Goal: Information Seeking & Learning: Learn about a topic

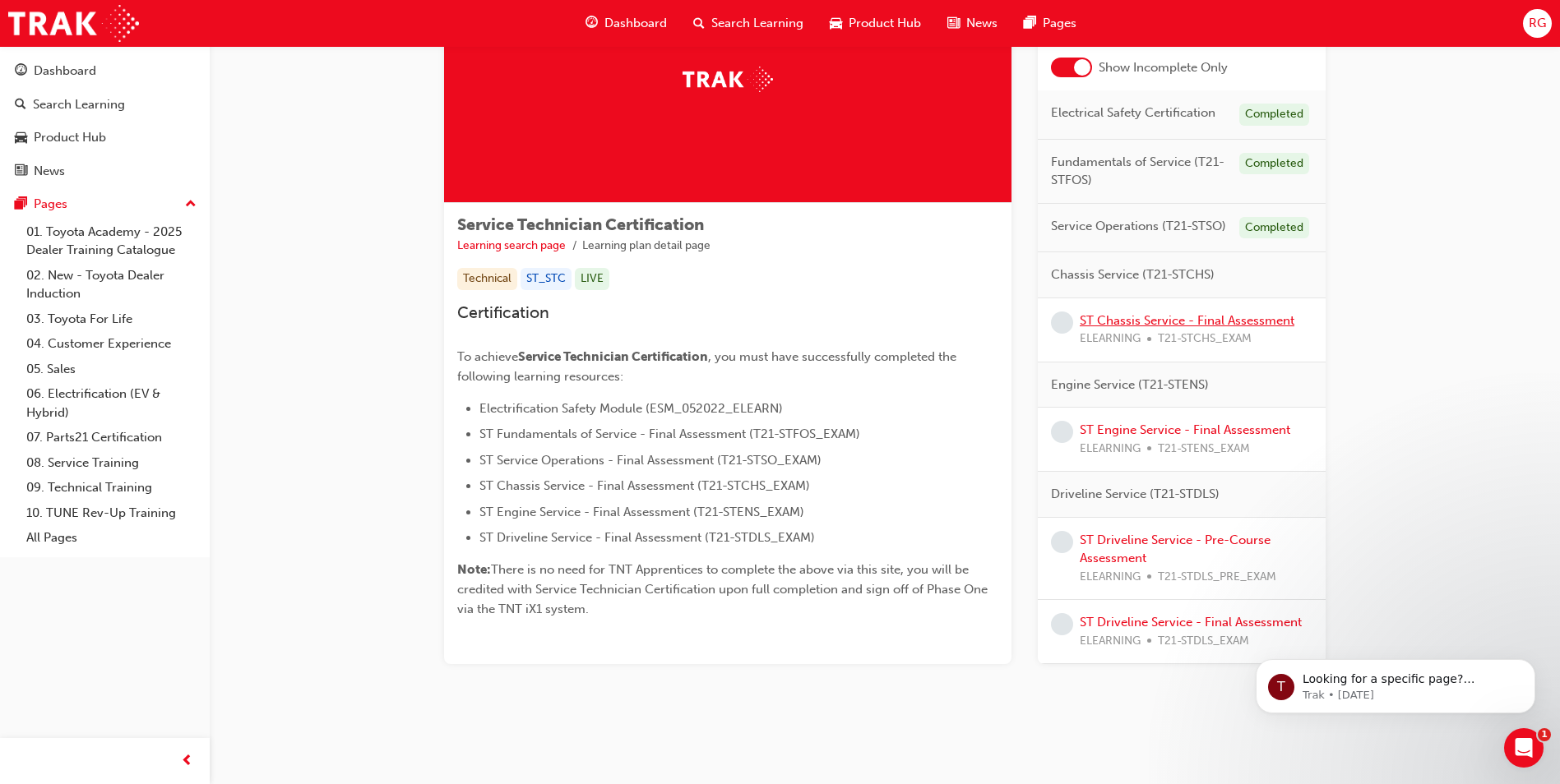
click at [1163, 326] on link "ST Chassis Service - Final Assessment" at bounding box center [1187, 321] width 215 height 15
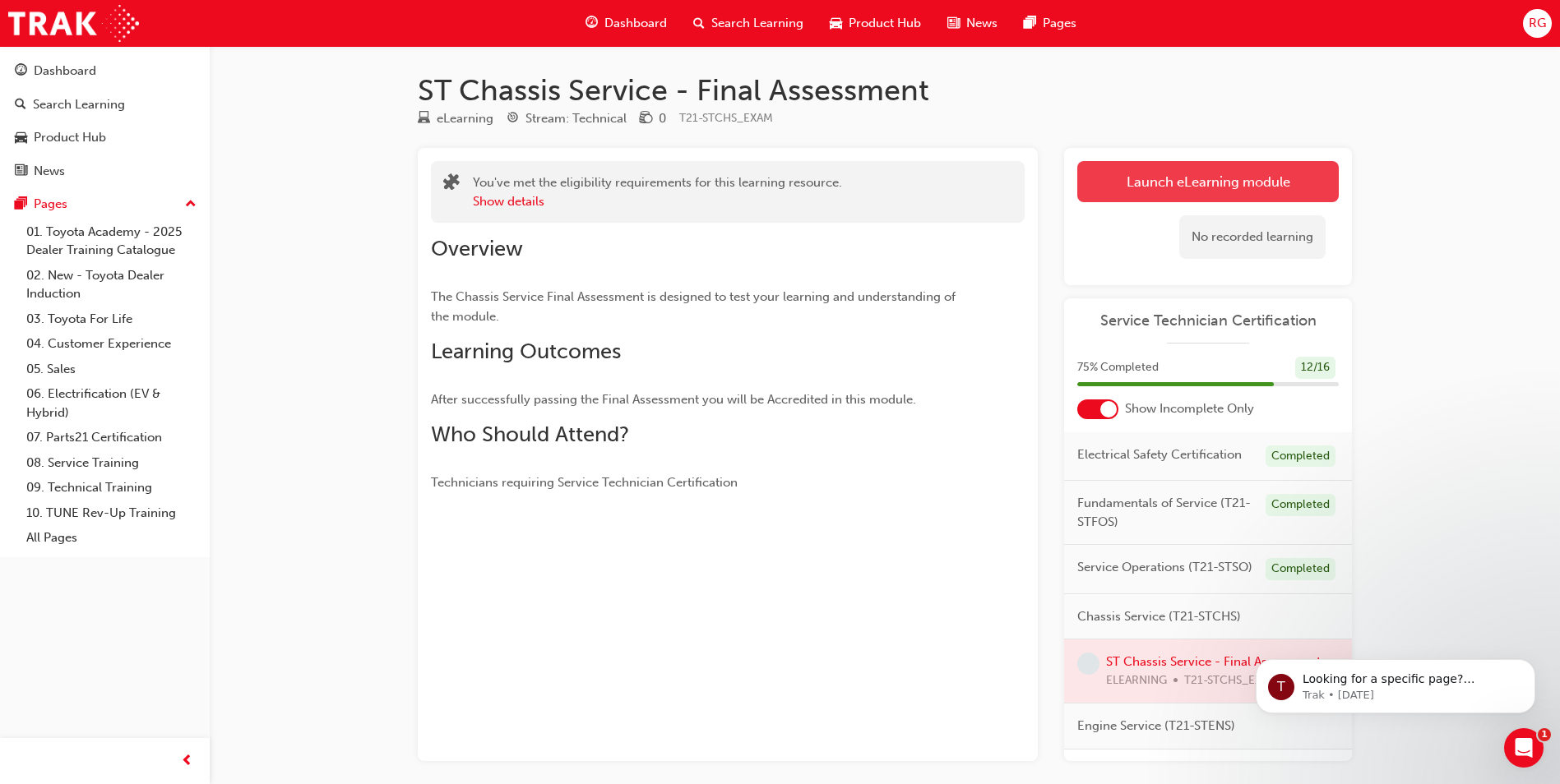
click at [1215, 183] on link "Launch eLearning module" at bounding box center [1207, 181] width 262 height 41
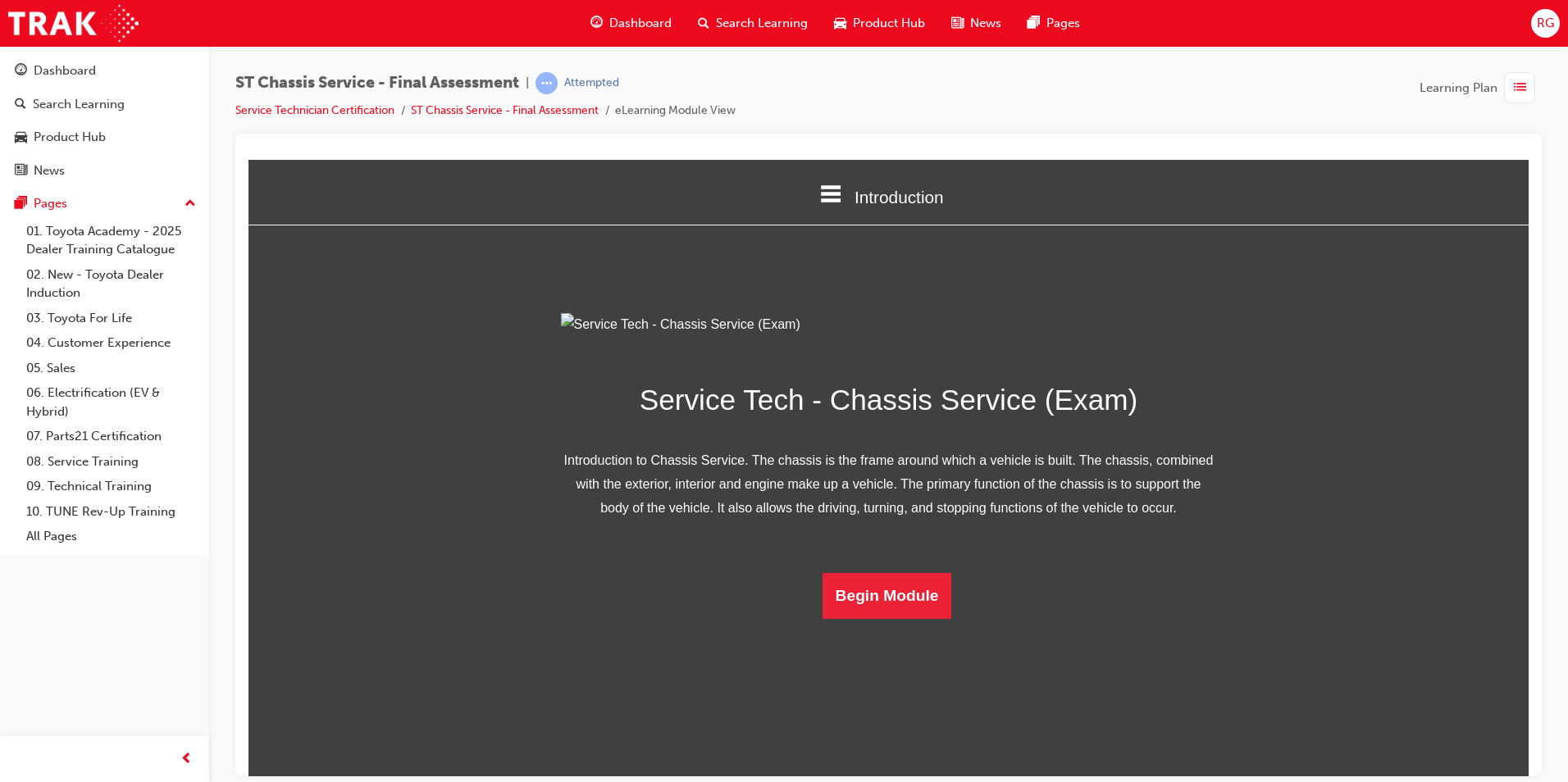
scroll to position [23, 0]
click at [881, 619] on button "Begin Module" at bounding box center [887, 595] width 129 height 46
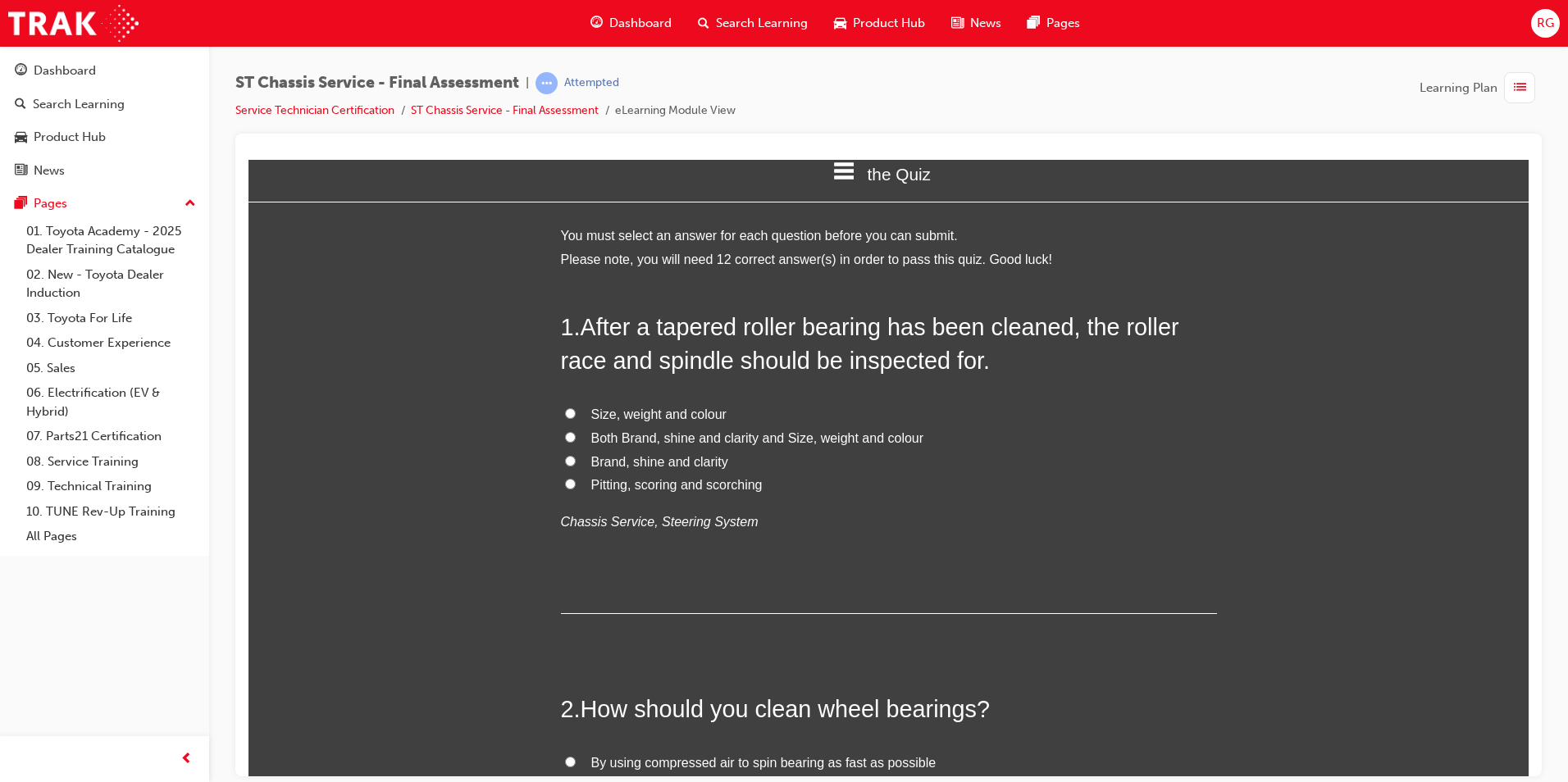
scroll to position [0, 0]
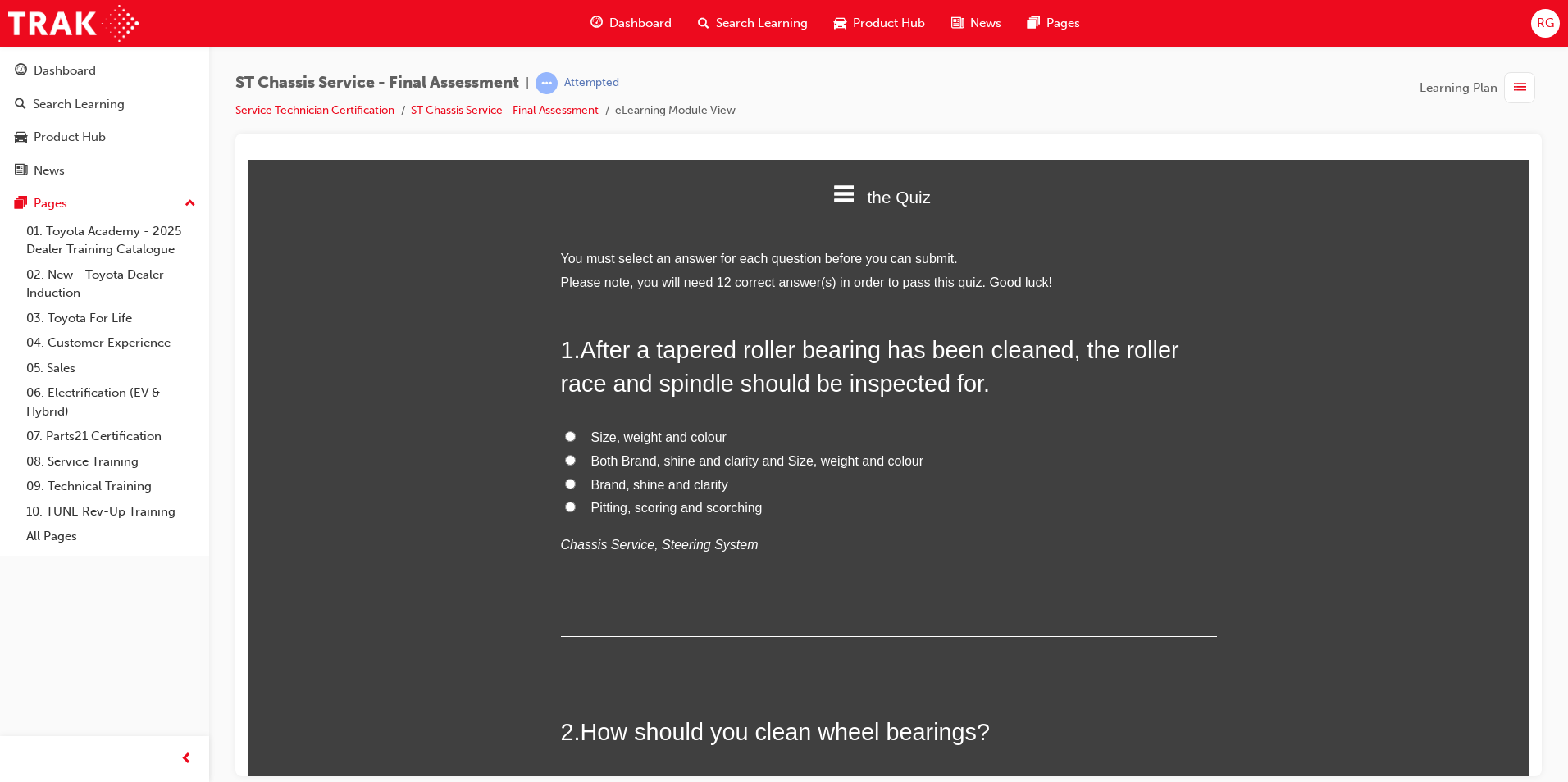
click at [669, 502] on span "Pitting, scoring and scorching" at bounding box center [677, 507] width 171 height 14
click at [576, 502] on input "Pitting, scoring and scorching" at bounding box center [570, 506] width 11 height 11
radio input "true"
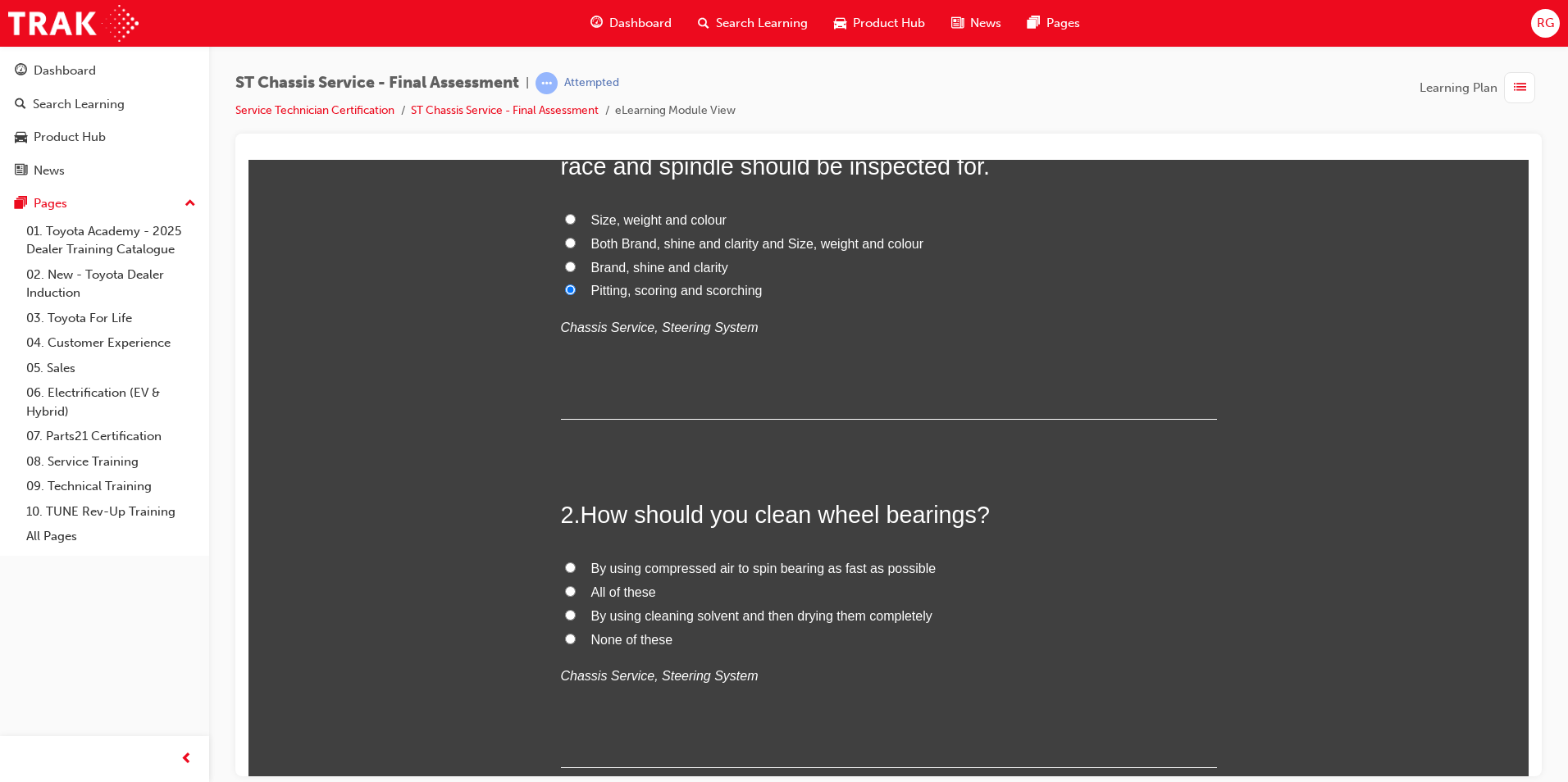
scroll to position [246, 0]
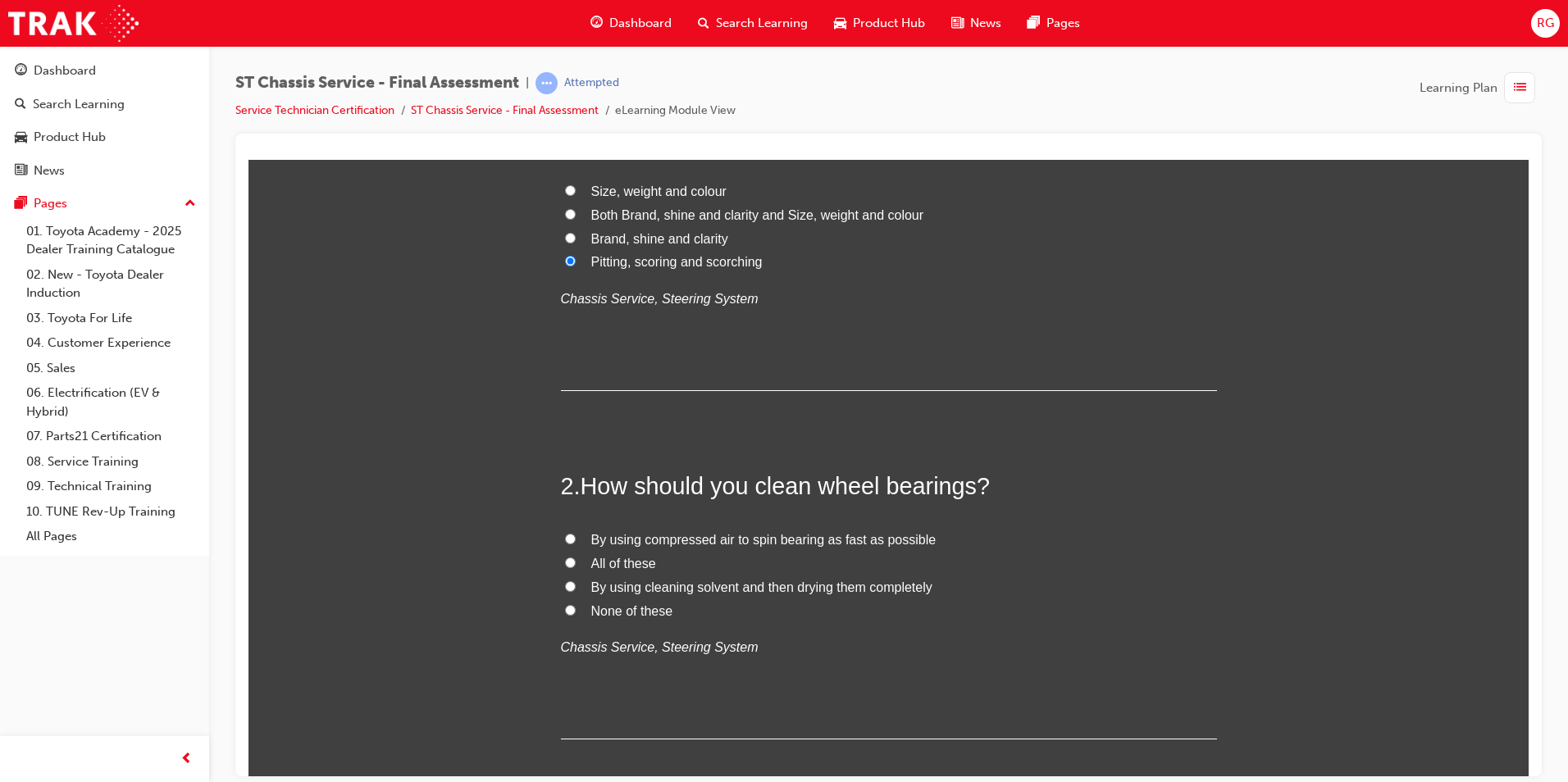
click at [592, 588] on span "By using cleaning solvent and then drying them completely" at bounding box center [762, 587] width 341 height 14
click at [576, 588] on input "By using cleaning solvent and then drying them completely" at bounding box center [570, 586] width 11 height 11
radio input "true"
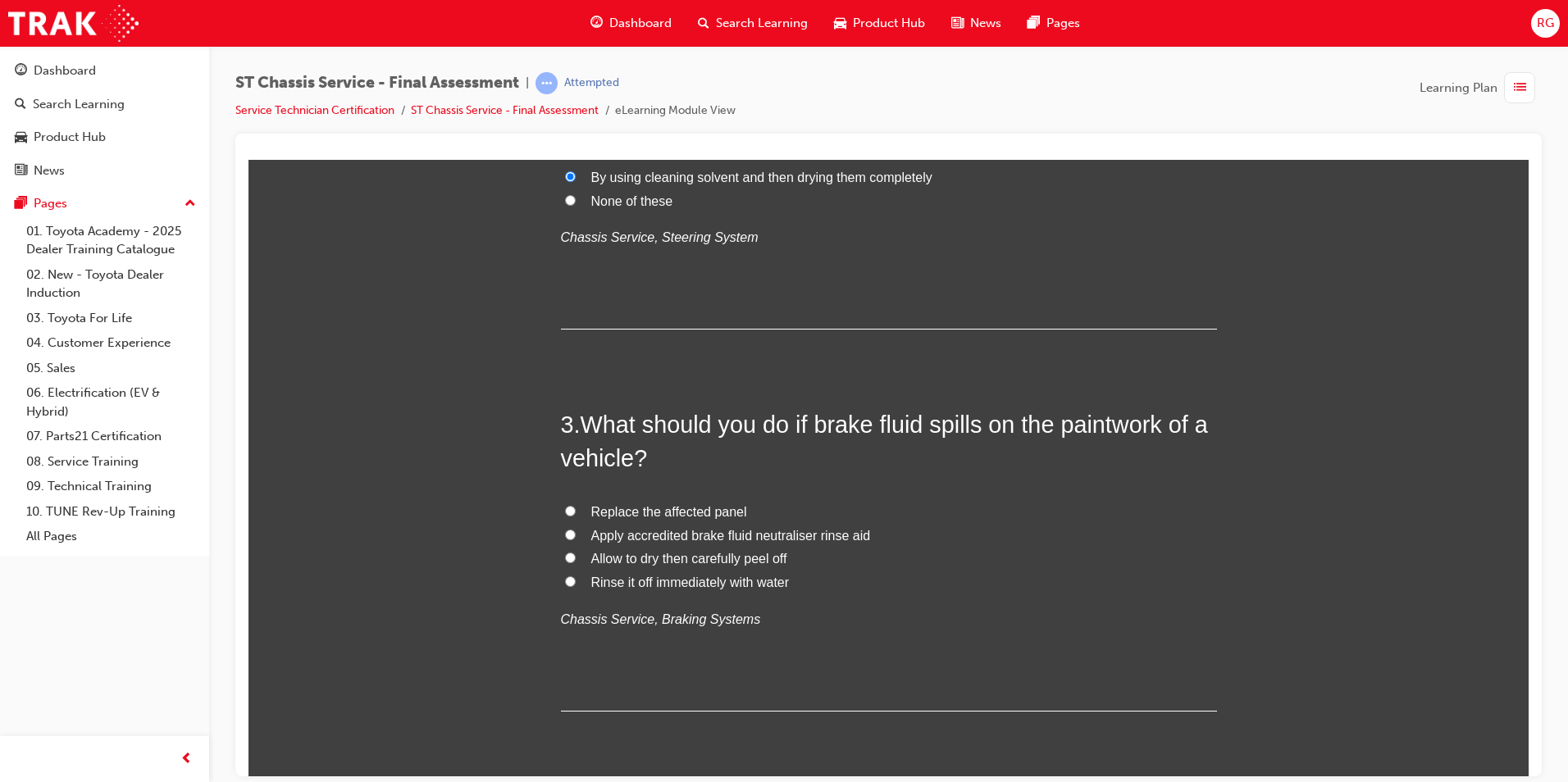
scroll to position [738, 0]
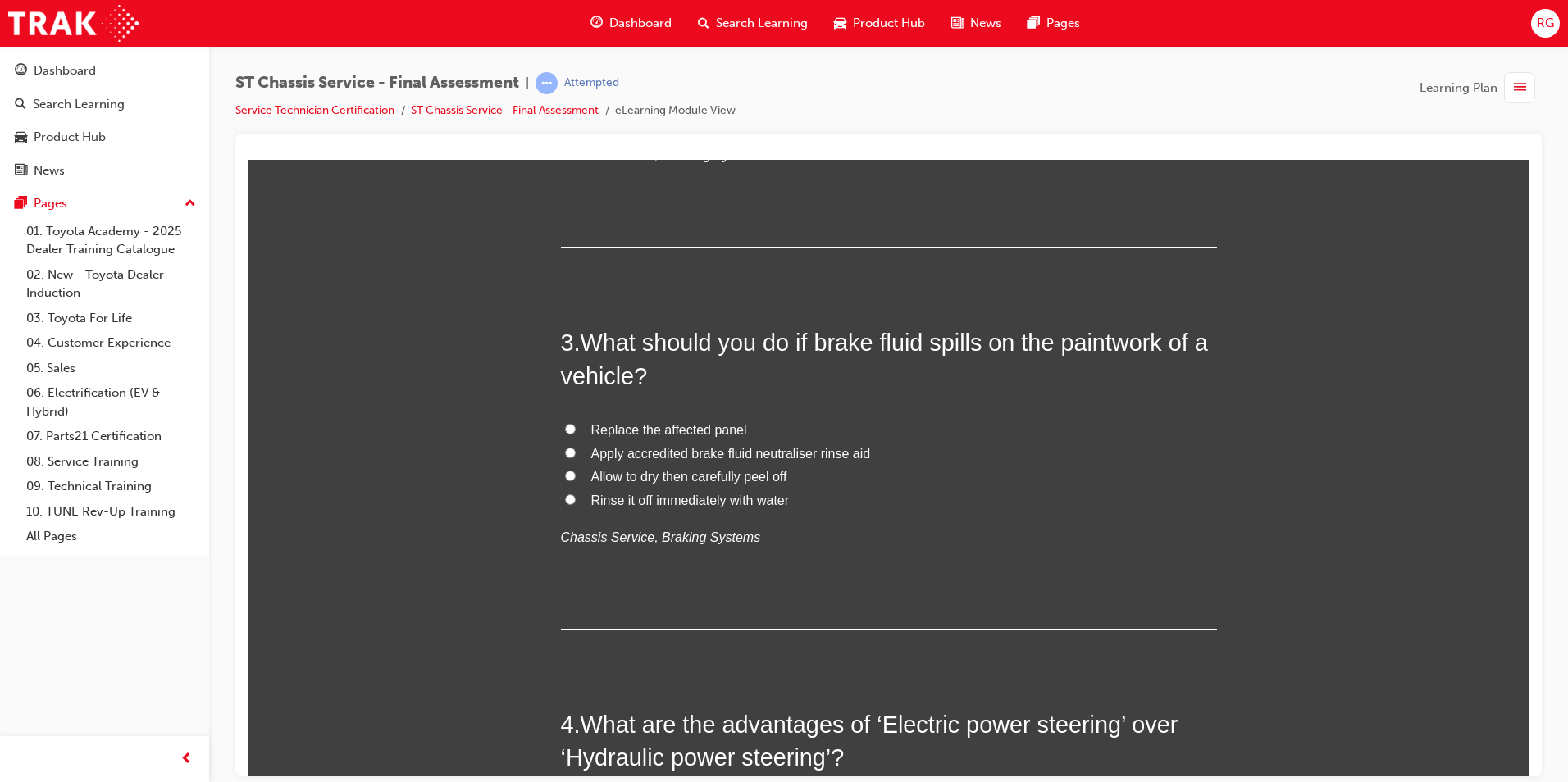
click at [740, 501] on span "Rinse it off immediately with water" at bounding box center [691, 500] width 199 height 14
click at [576, 501] on input "Rinse it off immediately with water" at bounding box center [570, 499] width 11 height 11
radio input "true"
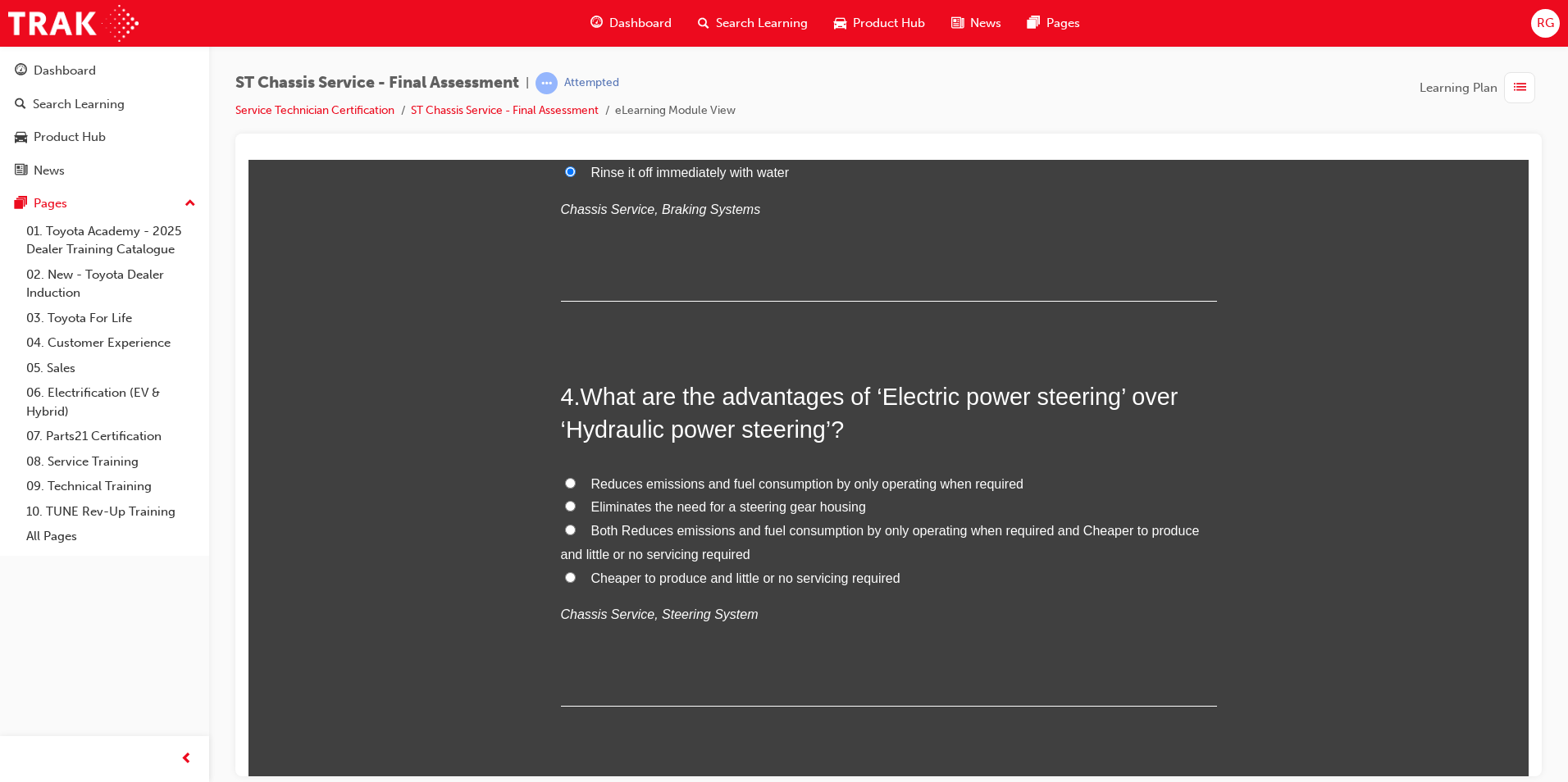
scroll to position [1148, 0]
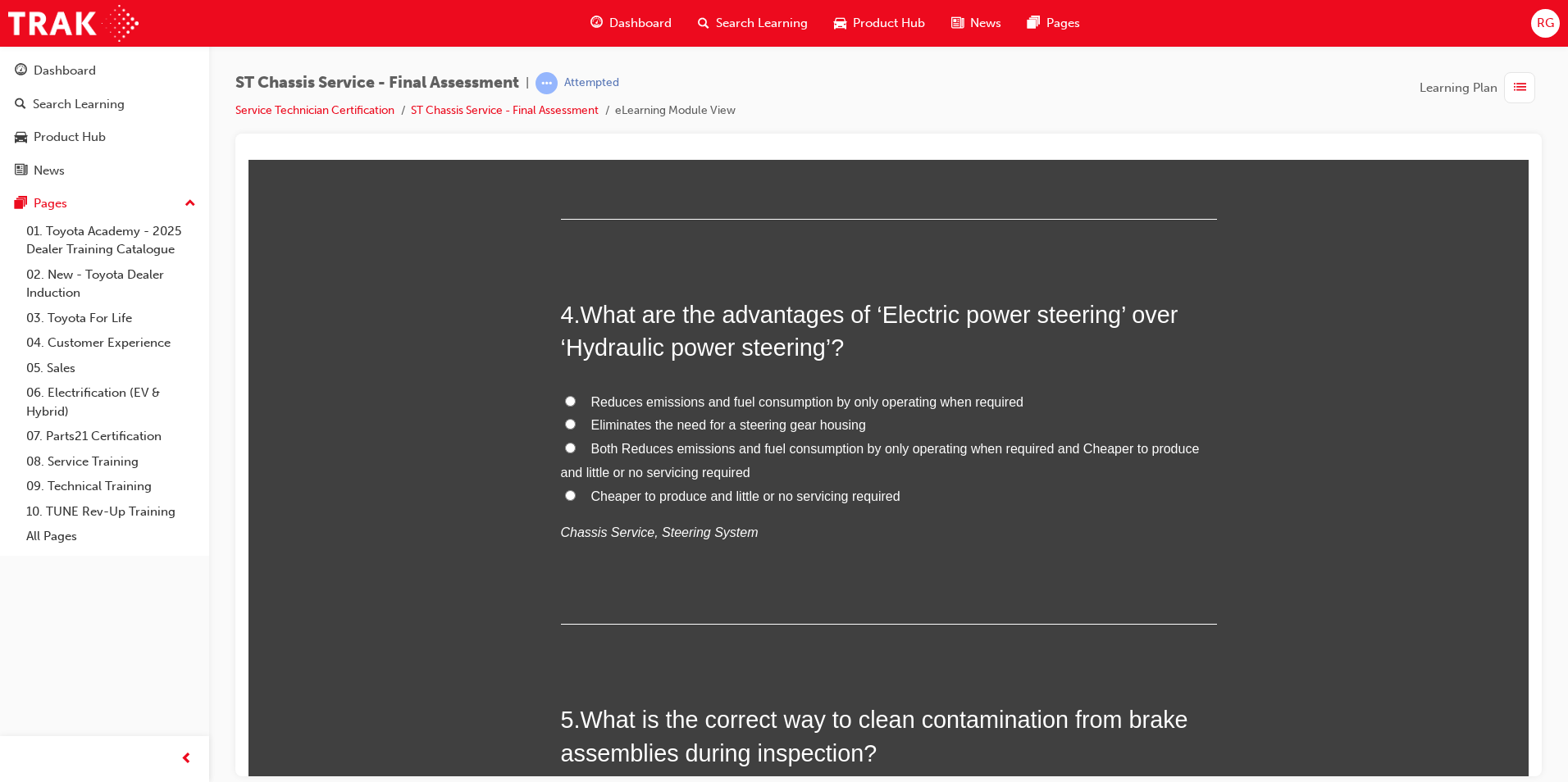
click at [822, 449] on span "Both Reduces emissions and fuel consumption by only operating when required and…" at bounding box center [880, 460] width 639 height 38
click at [576, 449] on input "Both Reduces emissions and fuel consumption by only operating when required and…" at bounding box center [570, 447] width 11 height 11
radio input "true"
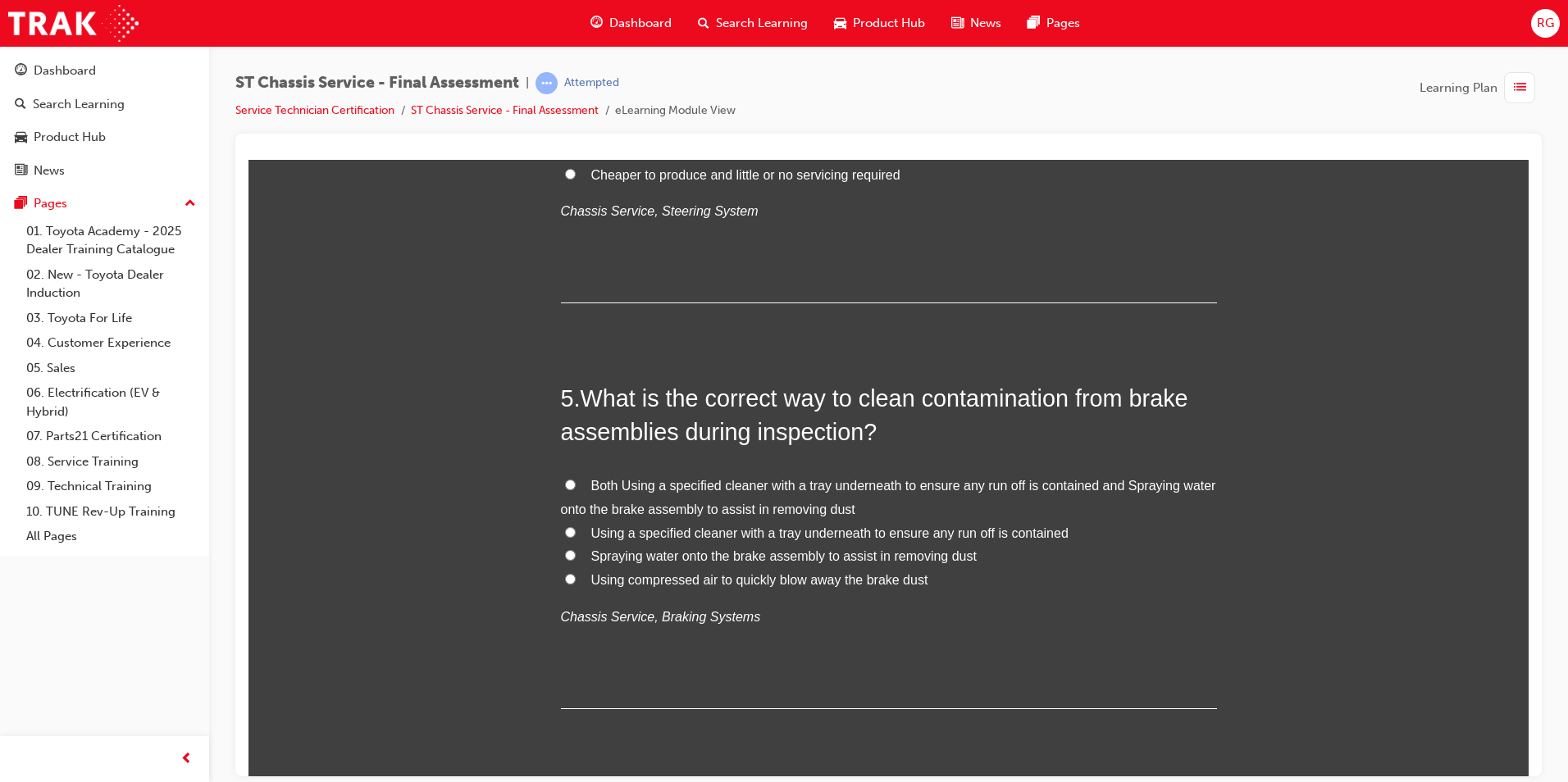
scroll to position [1476, 0]
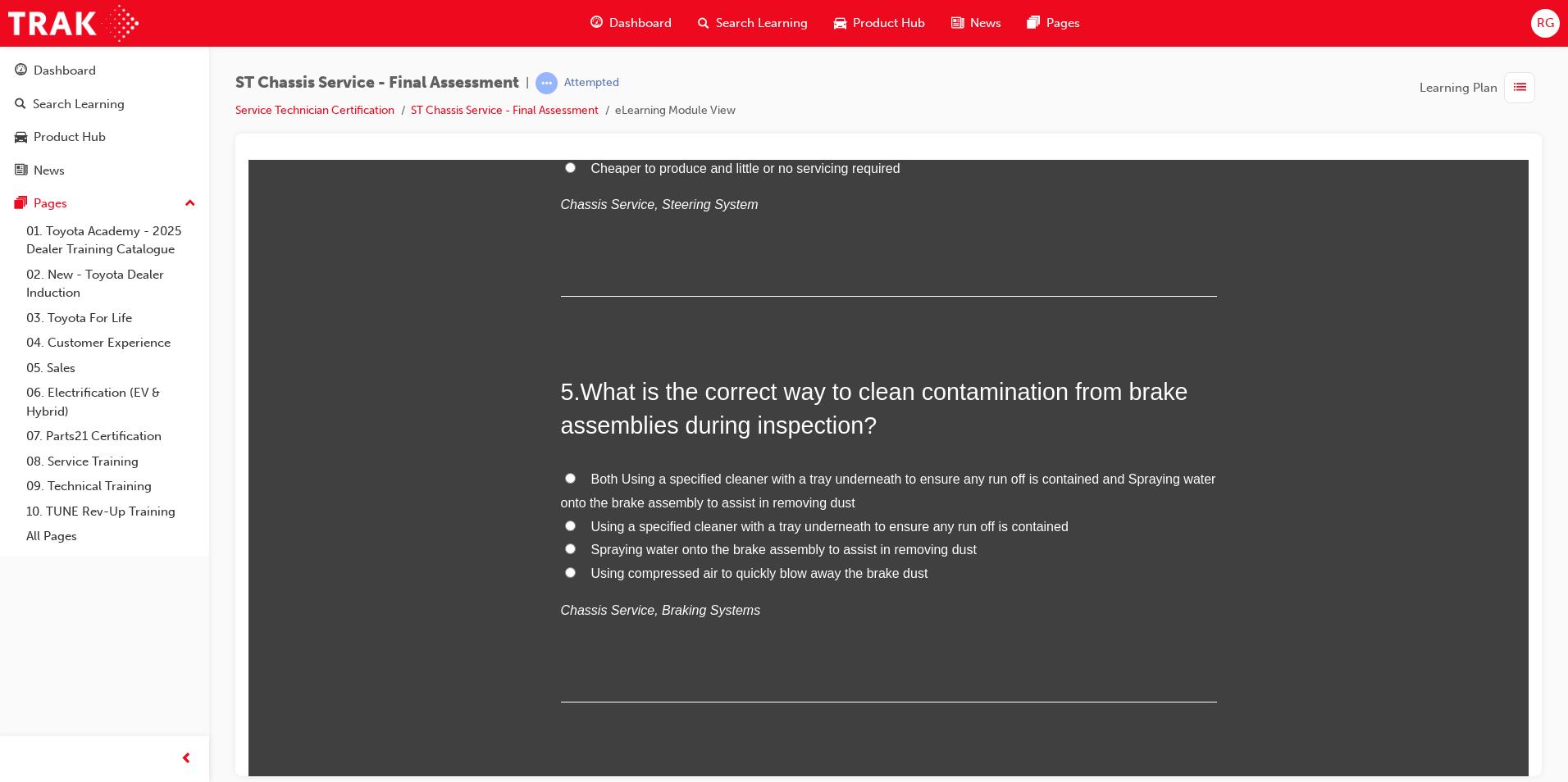
click at [863, 546] on span "Spraying water onto the brake assembly to assist in removing dust" at bounding box center [784, 549] width 386 height 14
click at [576, 546] on input "Spraying water onto the brake assembly to assist in removing dust" at bounding box center [570, 548] width 11 height 11
radio input "true"
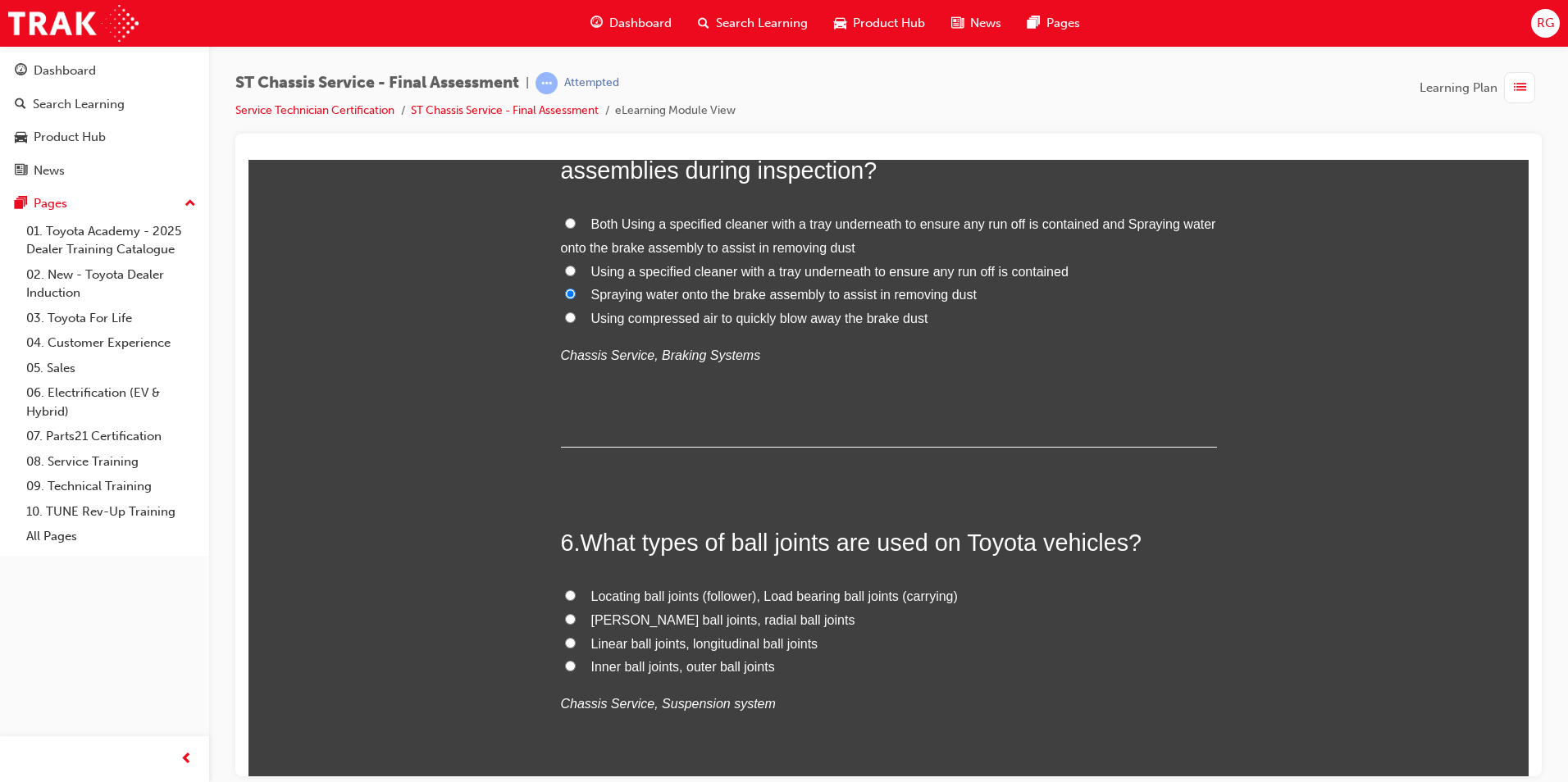
scroll to position [1640, 0]
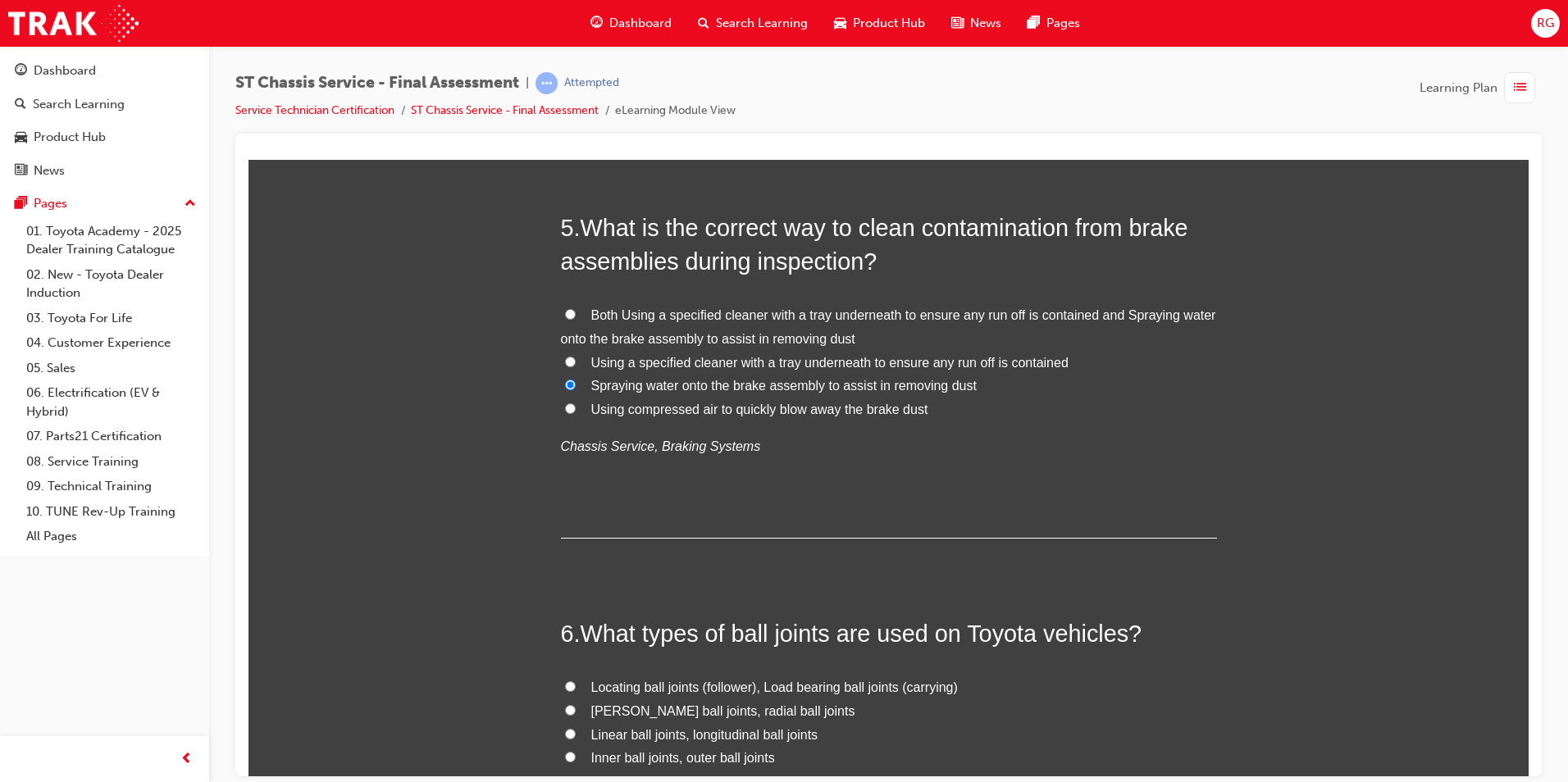
click at [846, 366] on span "Using a specified cleaner with a tray underneath to ensure any run off is conta…" at bounding box center [830, 362] width 477 height 14
click at [576, 366] on input "Using a specified cleaner with a tray underneath to ensure any run off is conta…" at bounding box center [570, 361] width 11 height 11
radio input "true"
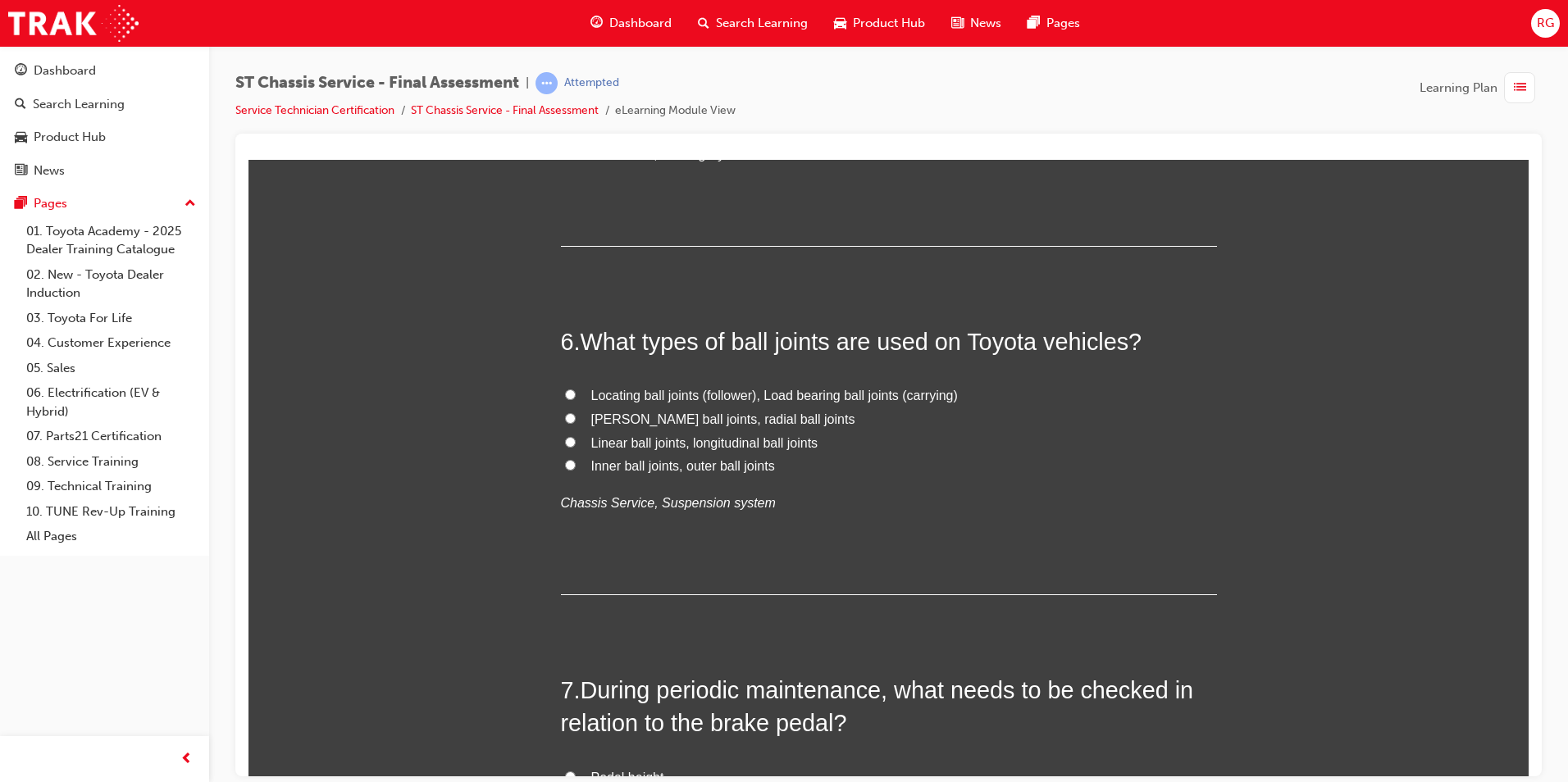
scroll to position [1968, 0]
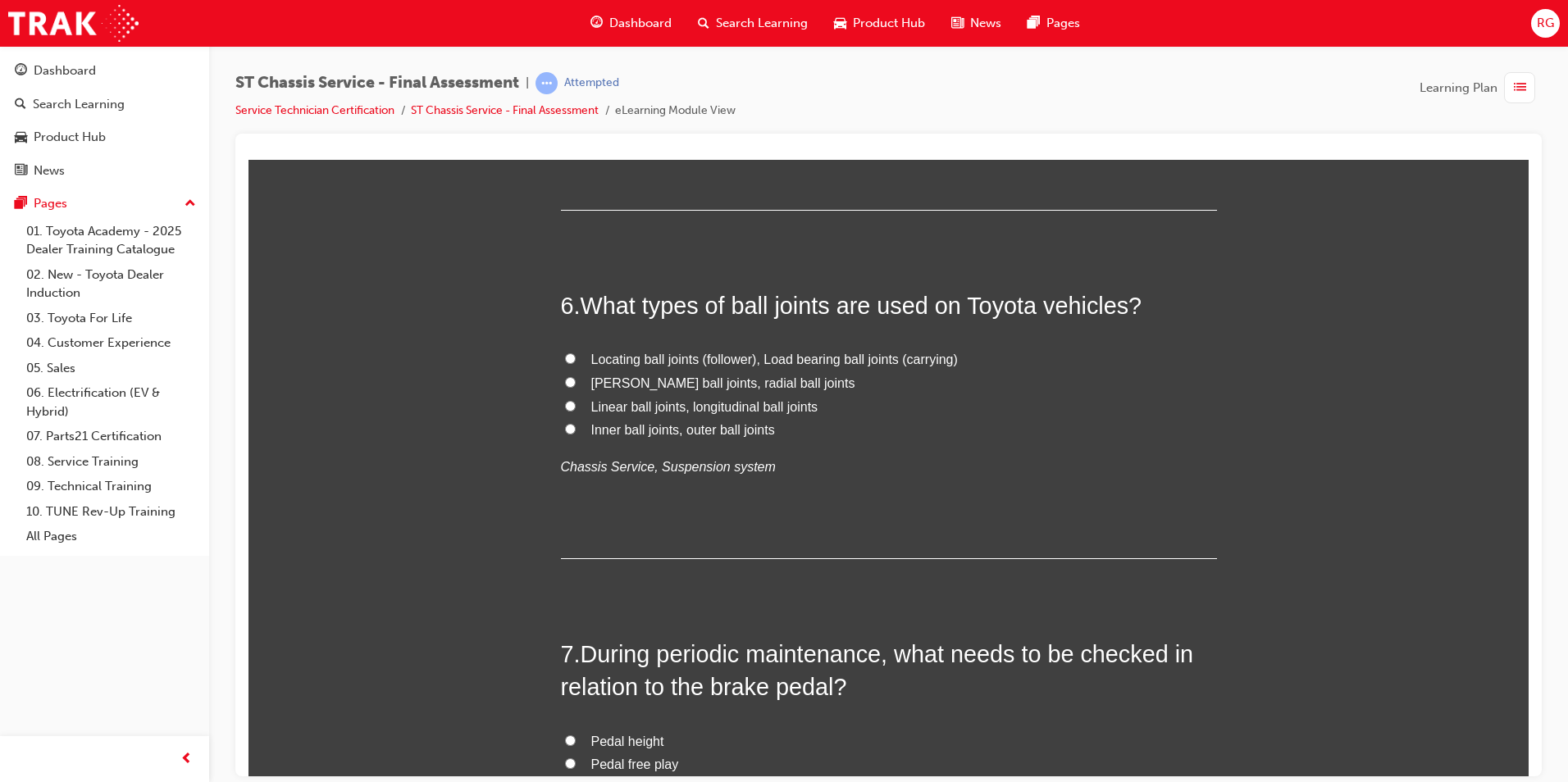
click at [776, 387] on span "[PERSON_NAME] ball joints, radial ball joints" at bounding box center [723, 382] width 264 height 14
click at [576, 387] on input "[PERSON_NAME] ball joints, radial ball joints" at bounding box center [570, 381] width 11 height 11
radio input "true"
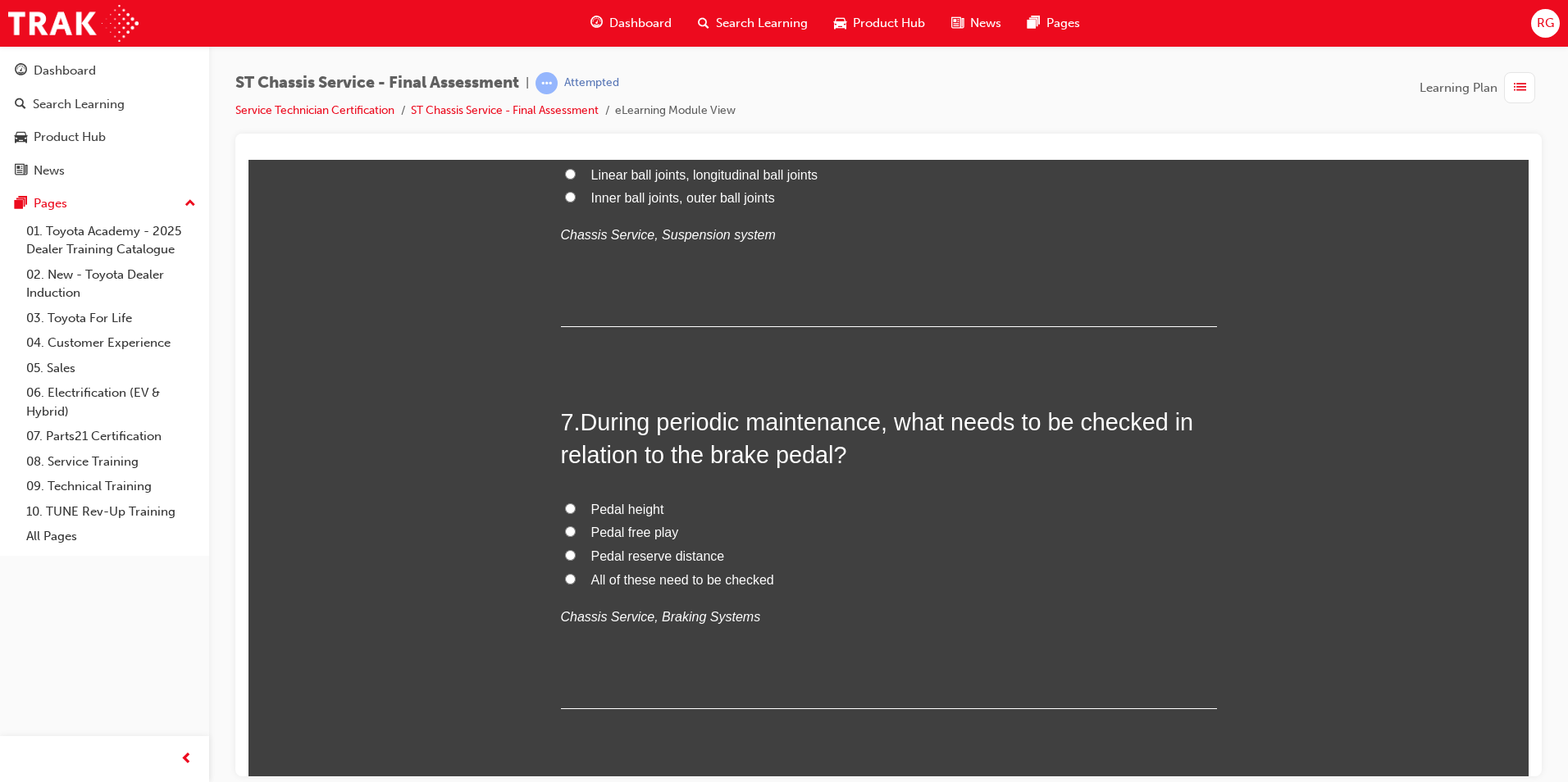
scroll to position [2296, 0]
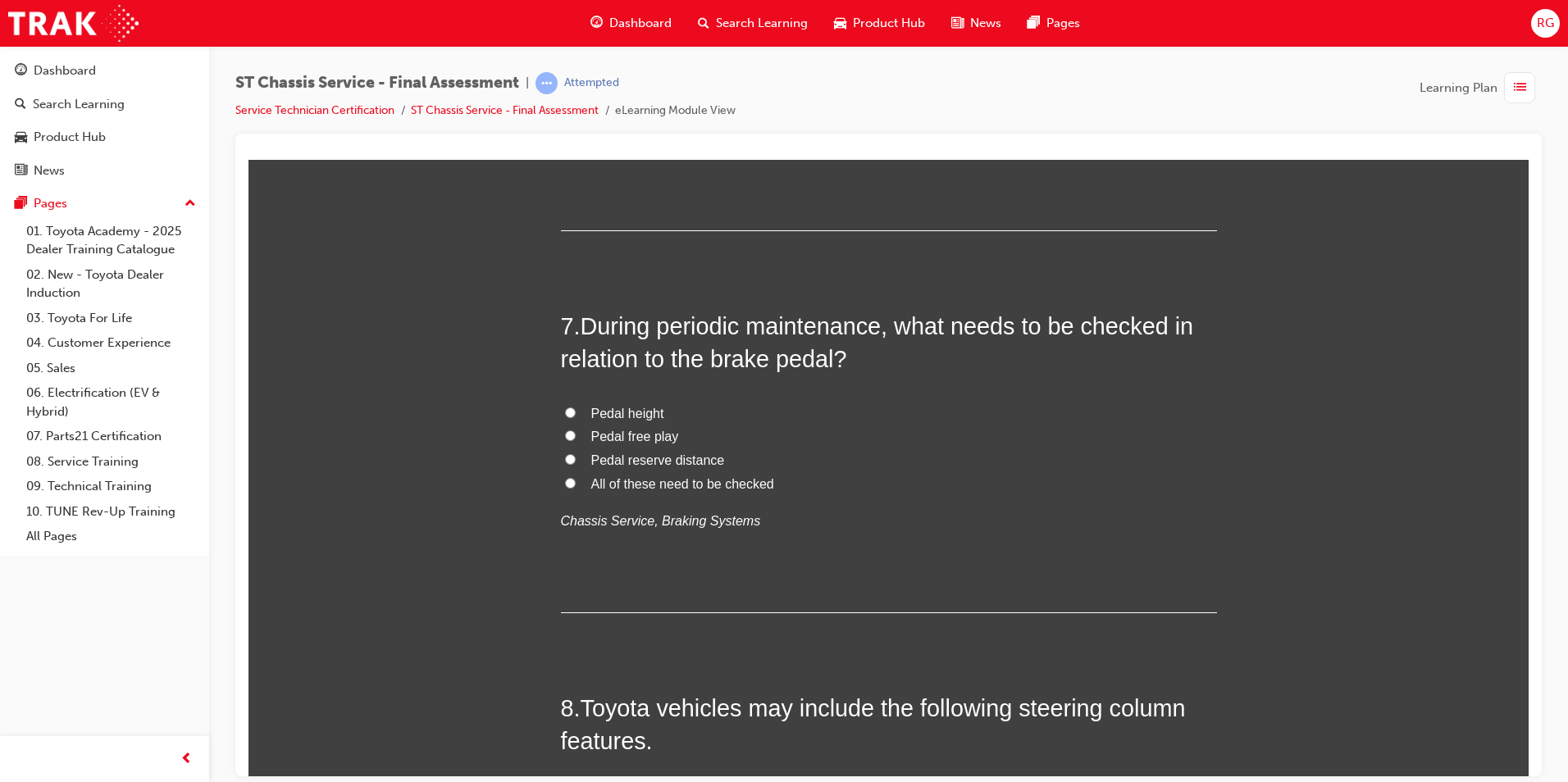
click at [635, 485] on span "All of these need to be checked" at bounding box center [683, 483] width 183 height 14
click at [576, 485] on input "All of these need to be checked" at bounding box center [570, 482] width 11 height 11
radio input "true"
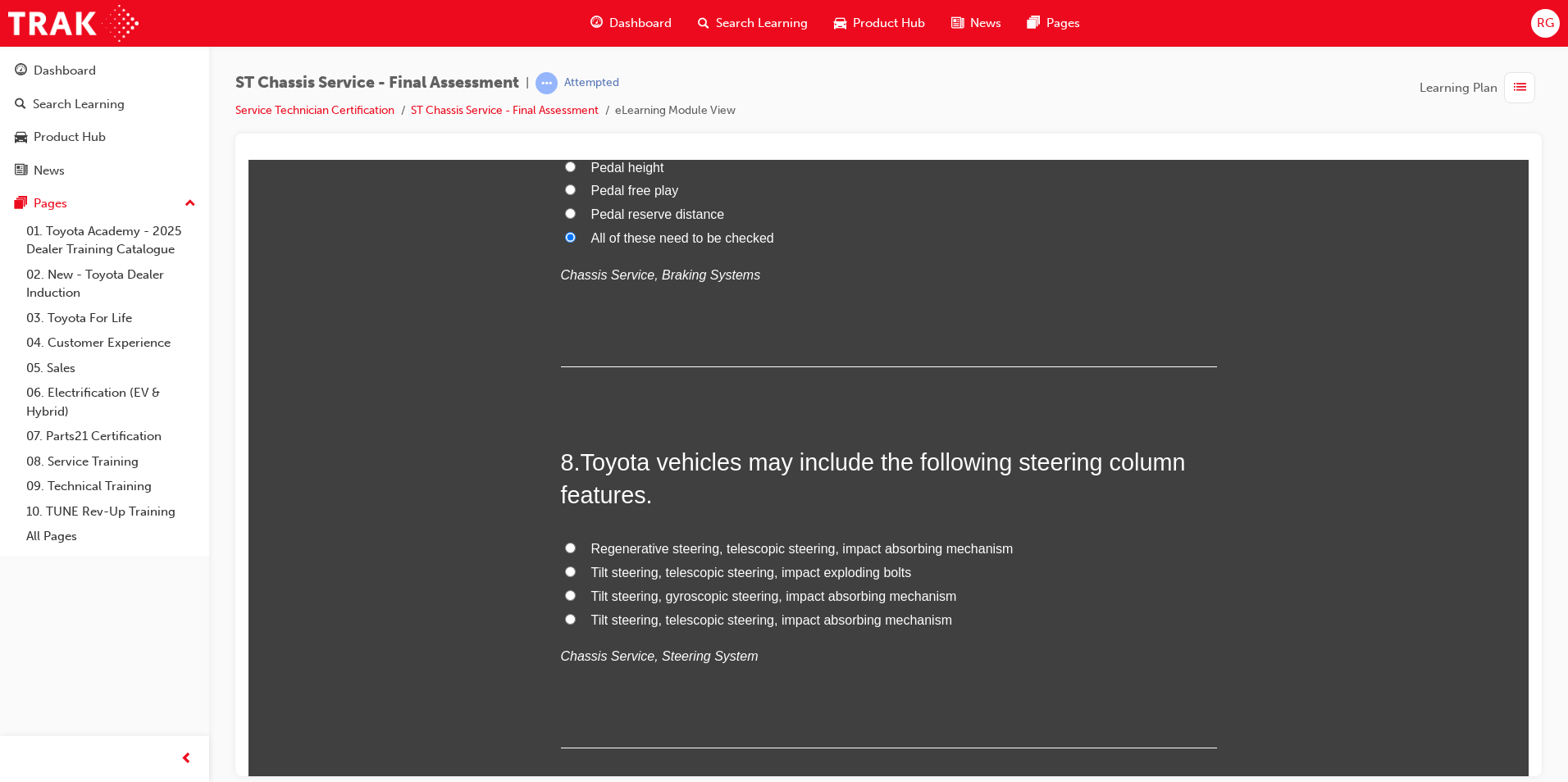
scroll to position [2624, 0]
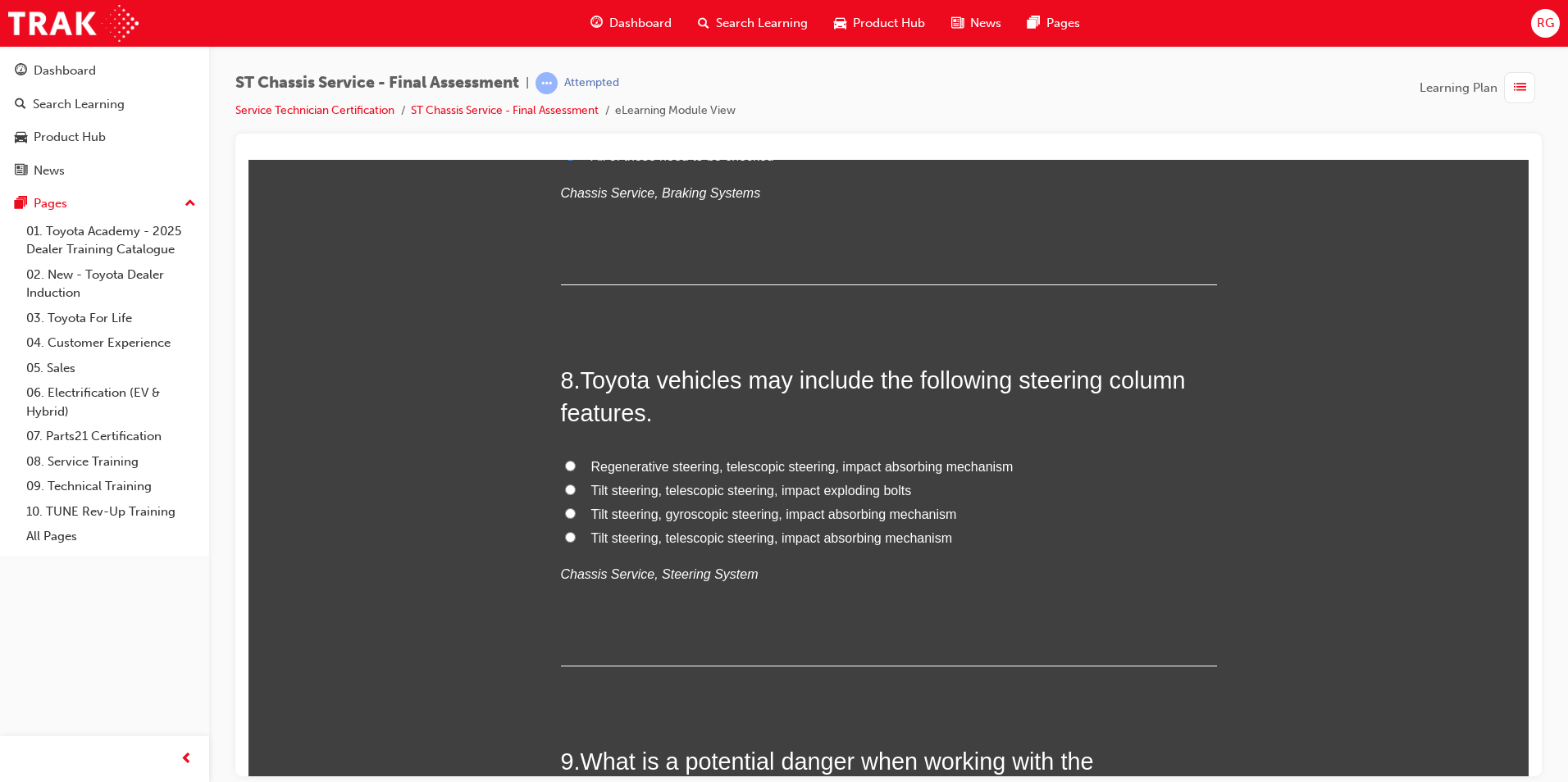
click at [722, 543] on span "Tilt steering, telescopic steering, impact absorbing mechanism" at bounding box center [773, 538] width 362 height 14
click at [576, 542] on input "Tilt steering, telescopic steering, impact absorbing mechanism" at bounding box center [570, 537] width 11 height 11
radio input "true"
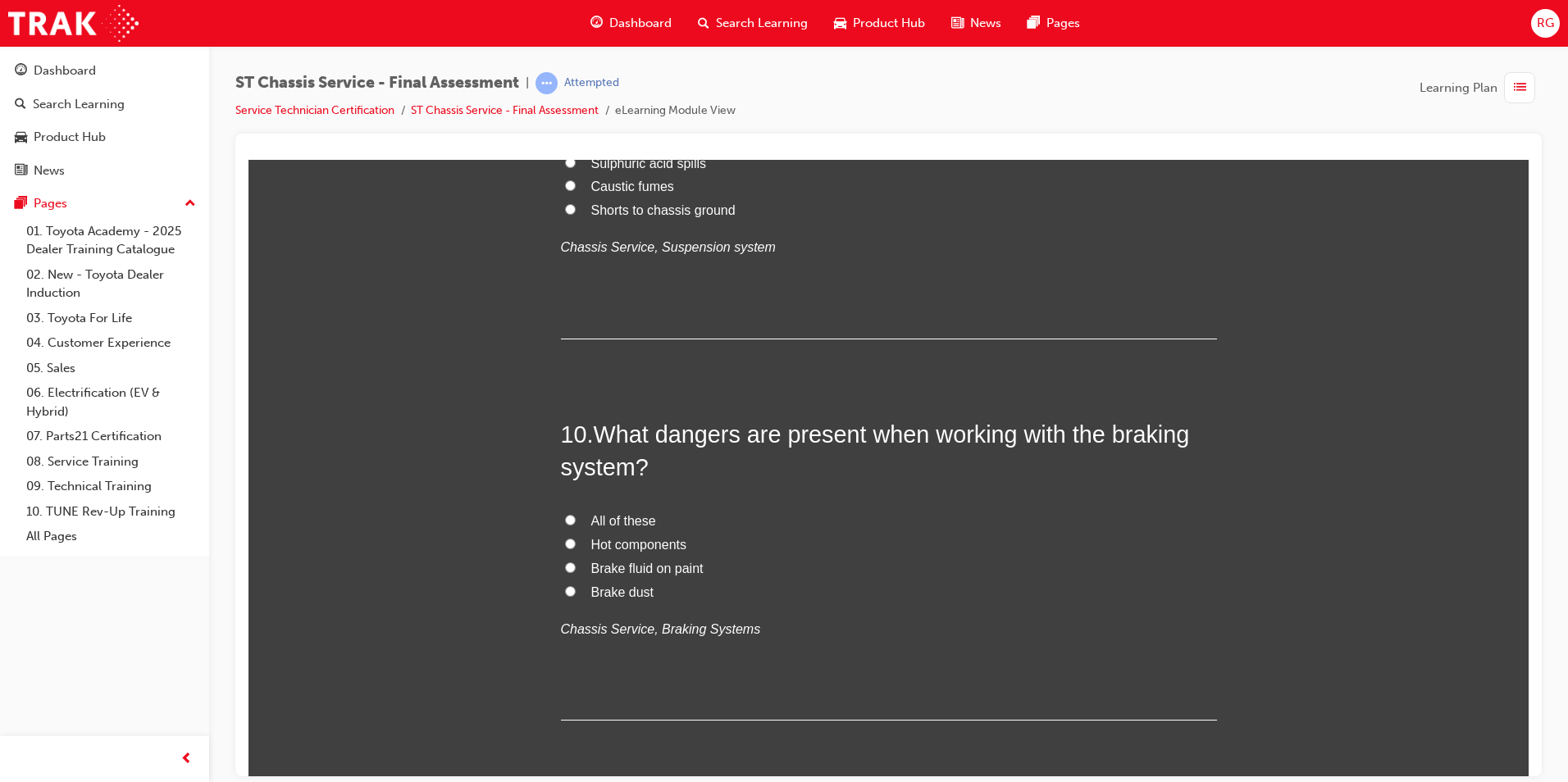
scroll to position [3362, 0]
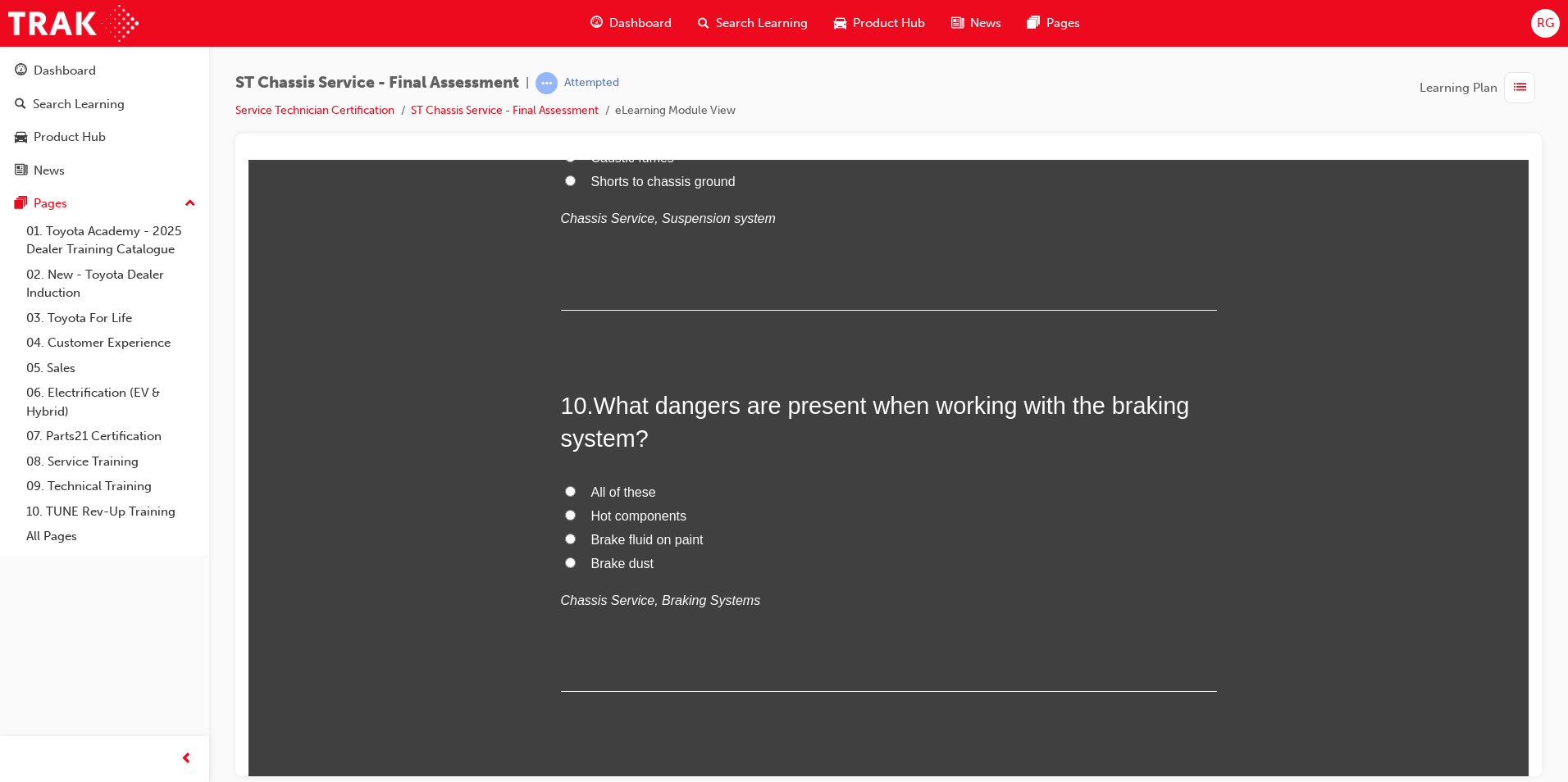
click at [573, 493] on label "All of these" at bounding box center [889, 492] width 657 height 24
click at [573, 493] on input "All of these" at bounding box center [570, 490] width 11 height 11
radio input "true"
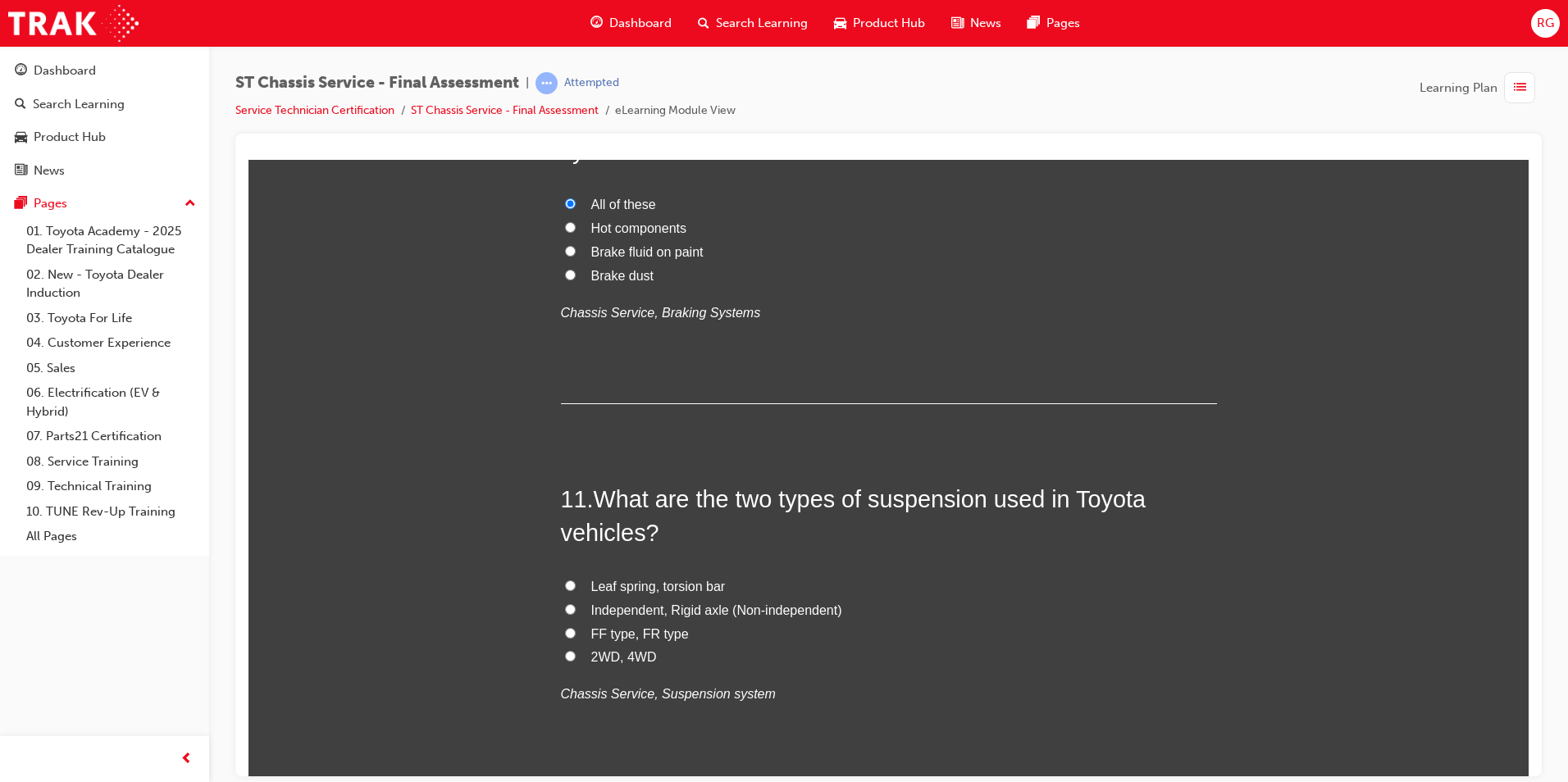
scroll to position [3689, 0]
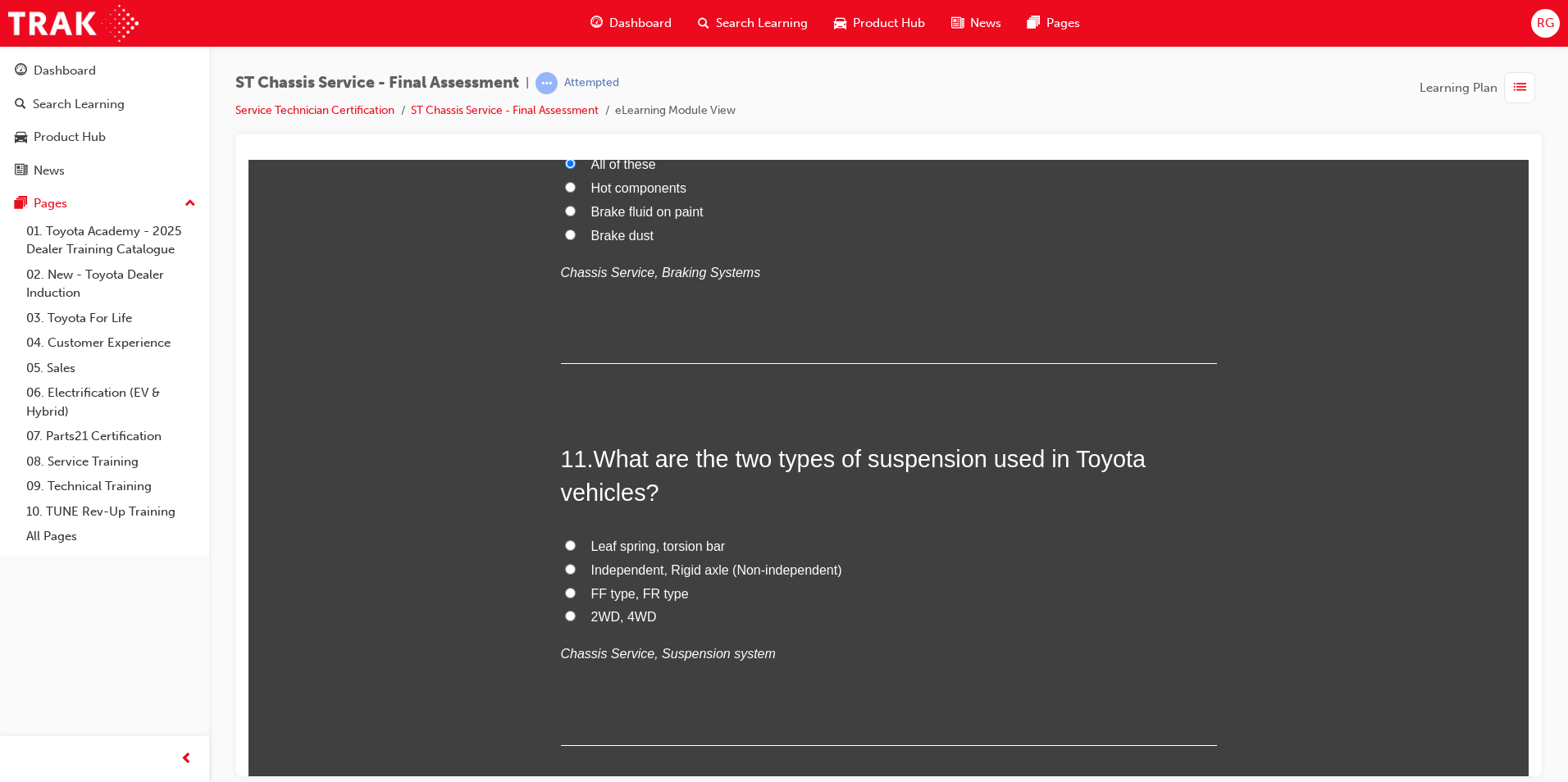
click at [624, 576] on span "Independent, Rigid axle (Non-independent)" at bounding box center [717, 569] width 251 height 14
click at [576, 574] on input "Independent, Rigid axle (Non-independent)" at bounding box center [570, 568] width 11 height 11
radio input "true"
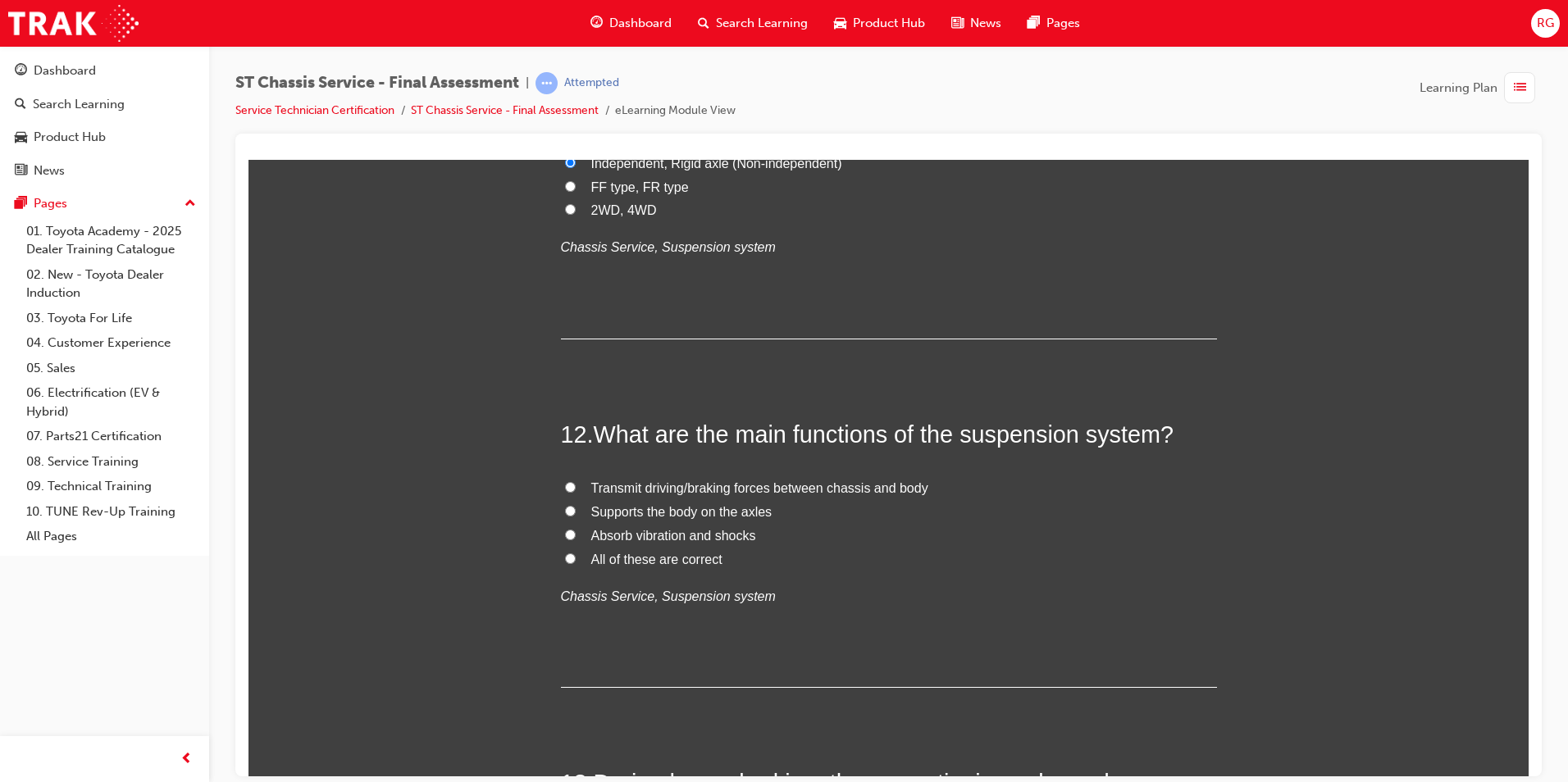
scroll to position [4182, 0]
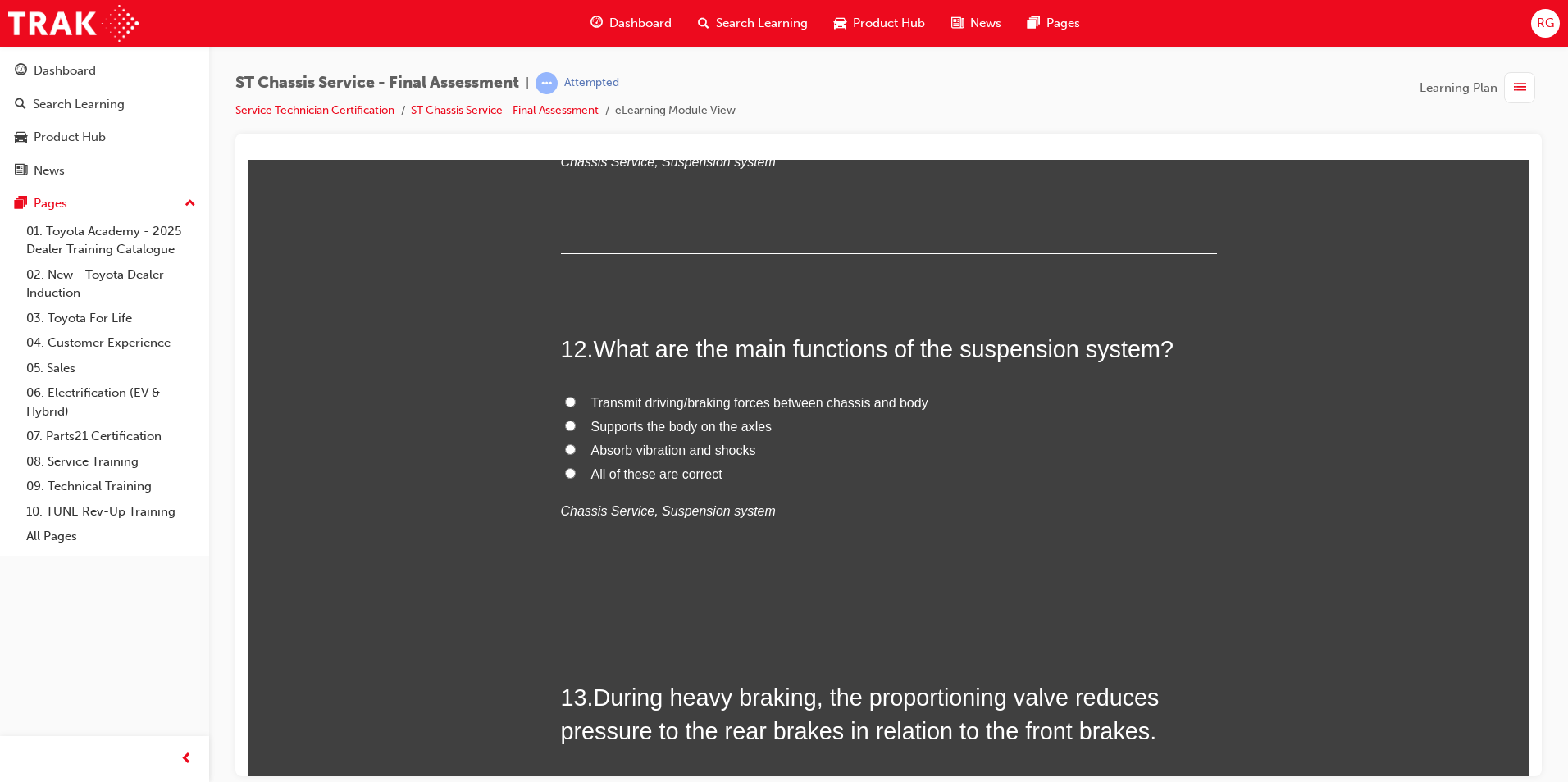
click at [561, 473] on label "All of these are correct" at bounding box center [889, 474] width 657 height 24
click at [565, 473] on input "All of these are correct" at bounding box center [570, 473] width 11 height 11
radio input "true"
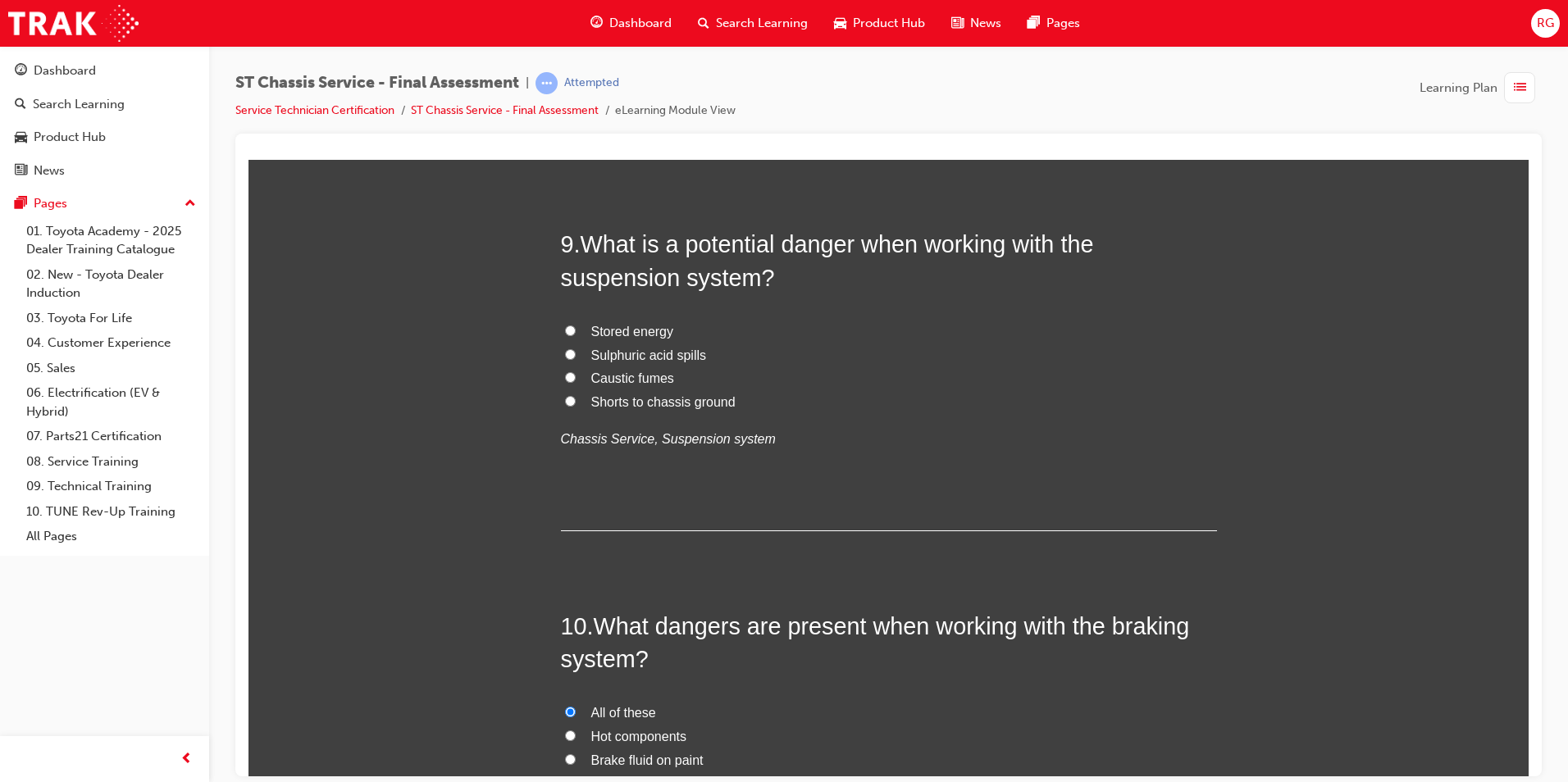
scroll to position [3116, 0]
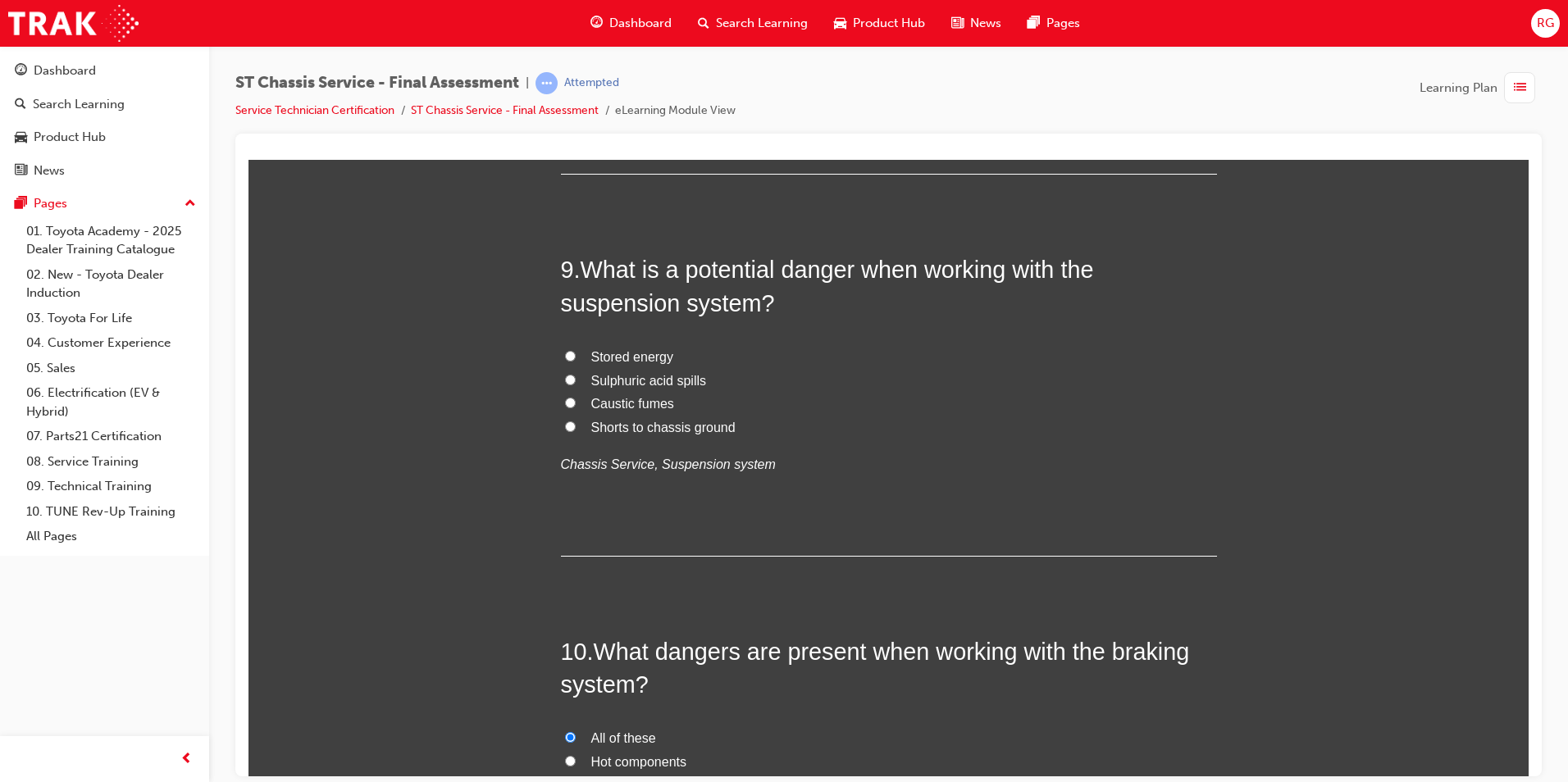
click at [623, 350] on span "Stored energy" at bounding box center [633, 357] width 83 height 14
click at [576, 350] on input "Stored energy" at bounding box center [570, 355] width 11 height 11
radio input "true"
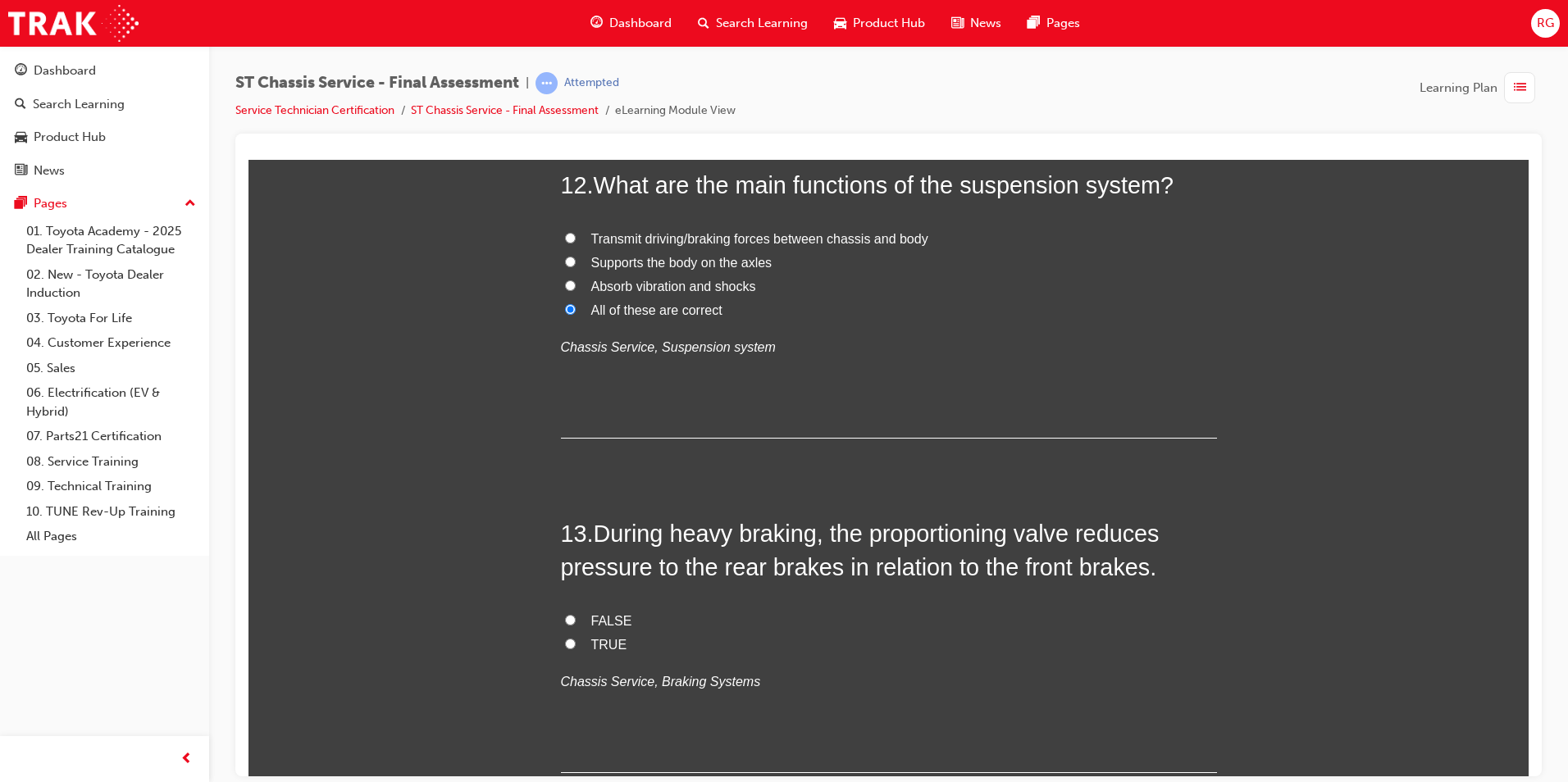
scroll to position [4509, 0]
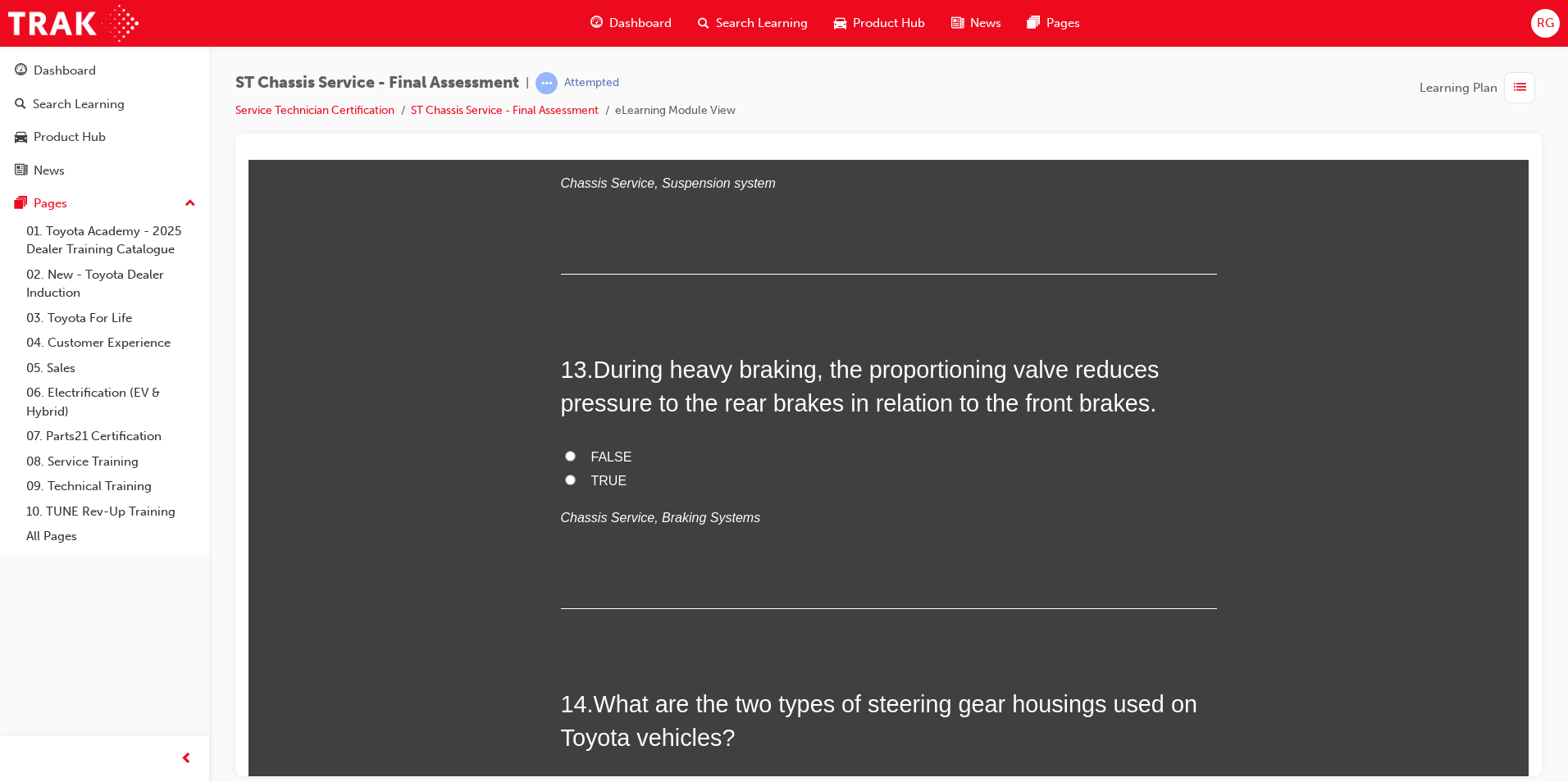
click at [574, 485] on label "TRUE" at bounding box center [889, 481] width 657 height 24
click at [574, 484] on input "TRUE" at bounding box center [570, 479] width 11 height 11
radio input "true"
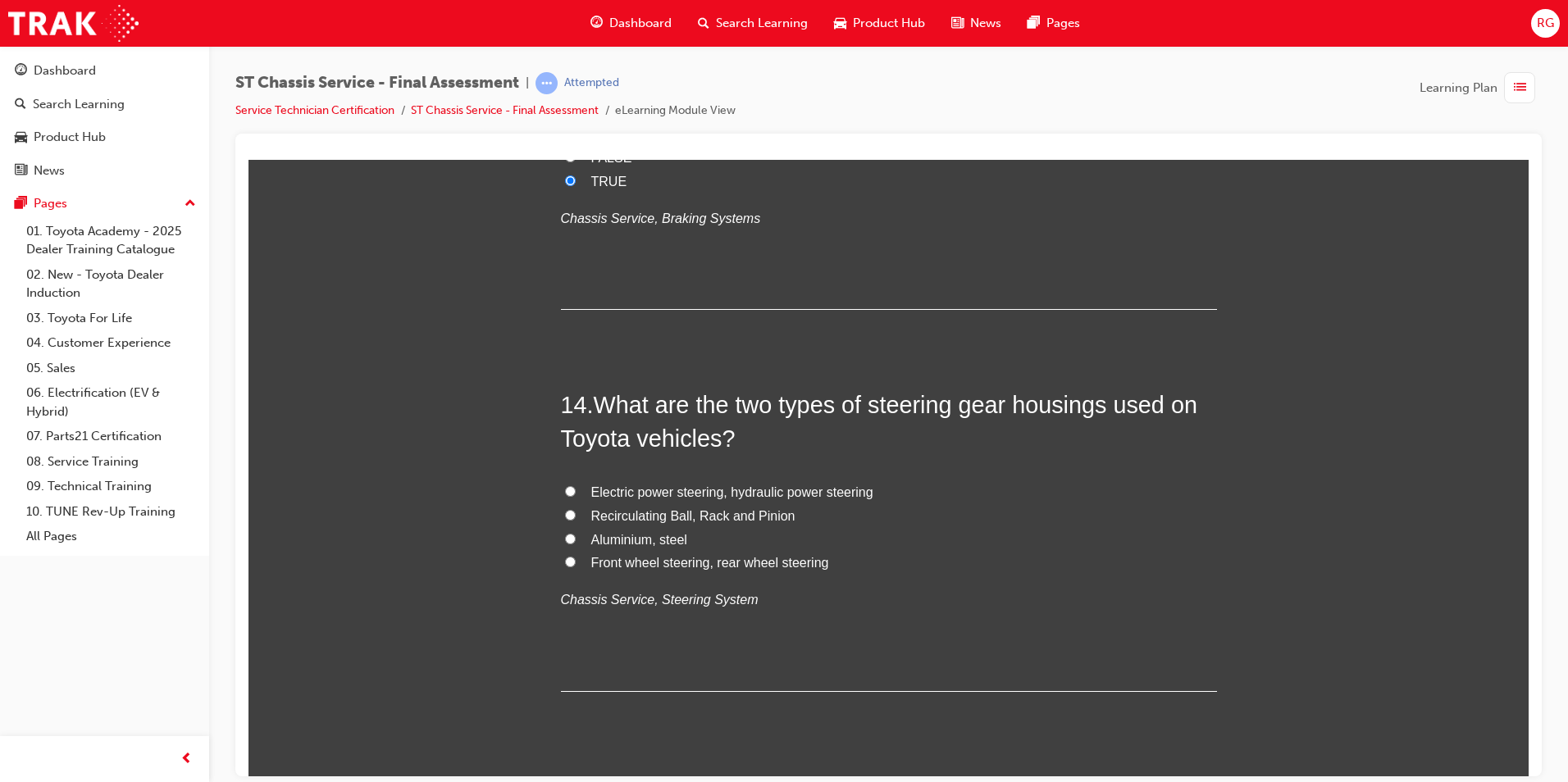
scroll to position [4838, 0]
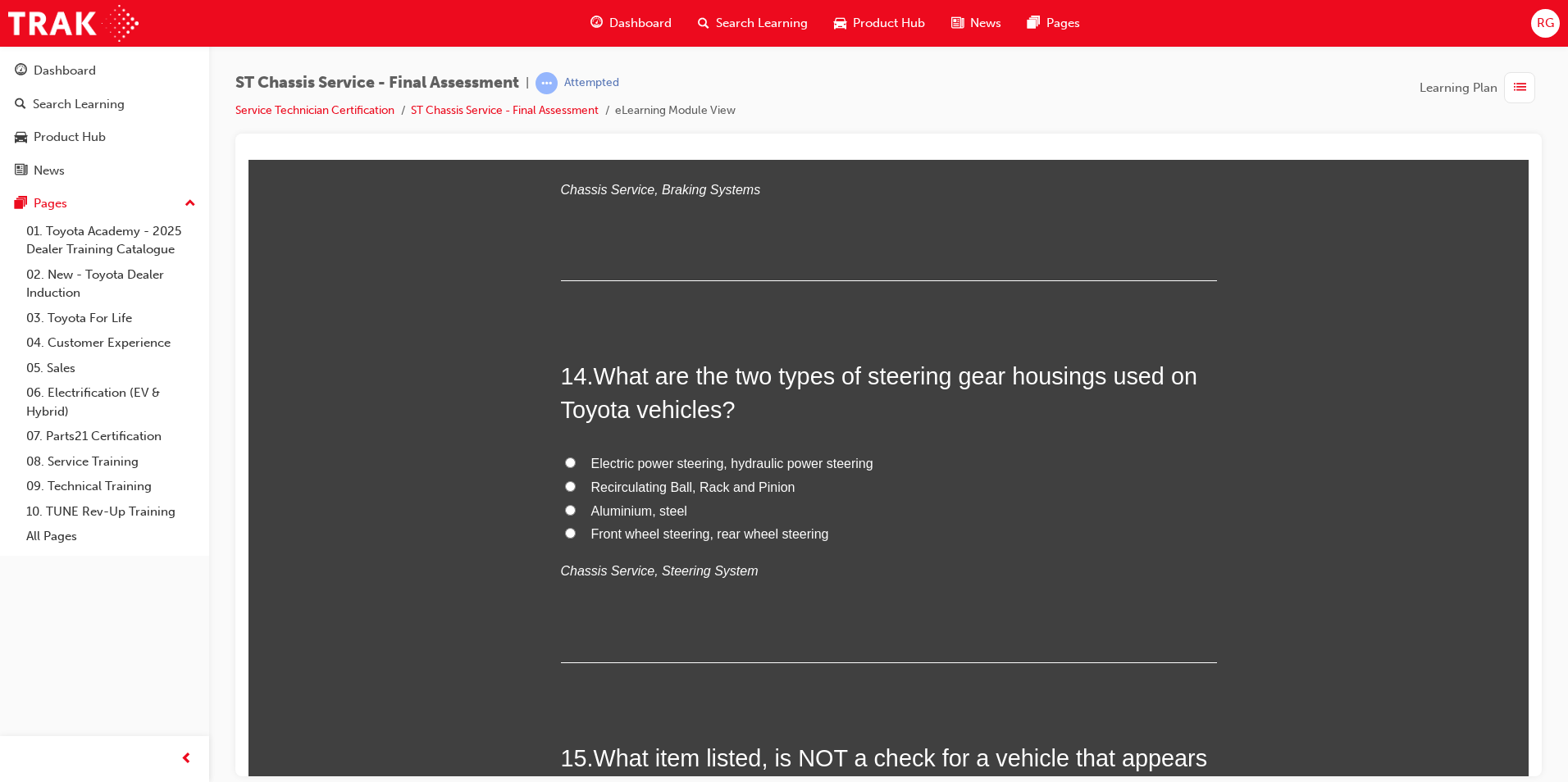
click at [810, 462] on span "Electric power steering, hydraulic power steering" at bounding box center [732, 463] width 282 height 14
click at [576, 462] on input "Electric power steering, hydraulic power steering" at bounding box center [570, 462] width 11 height 11
radio input "true"
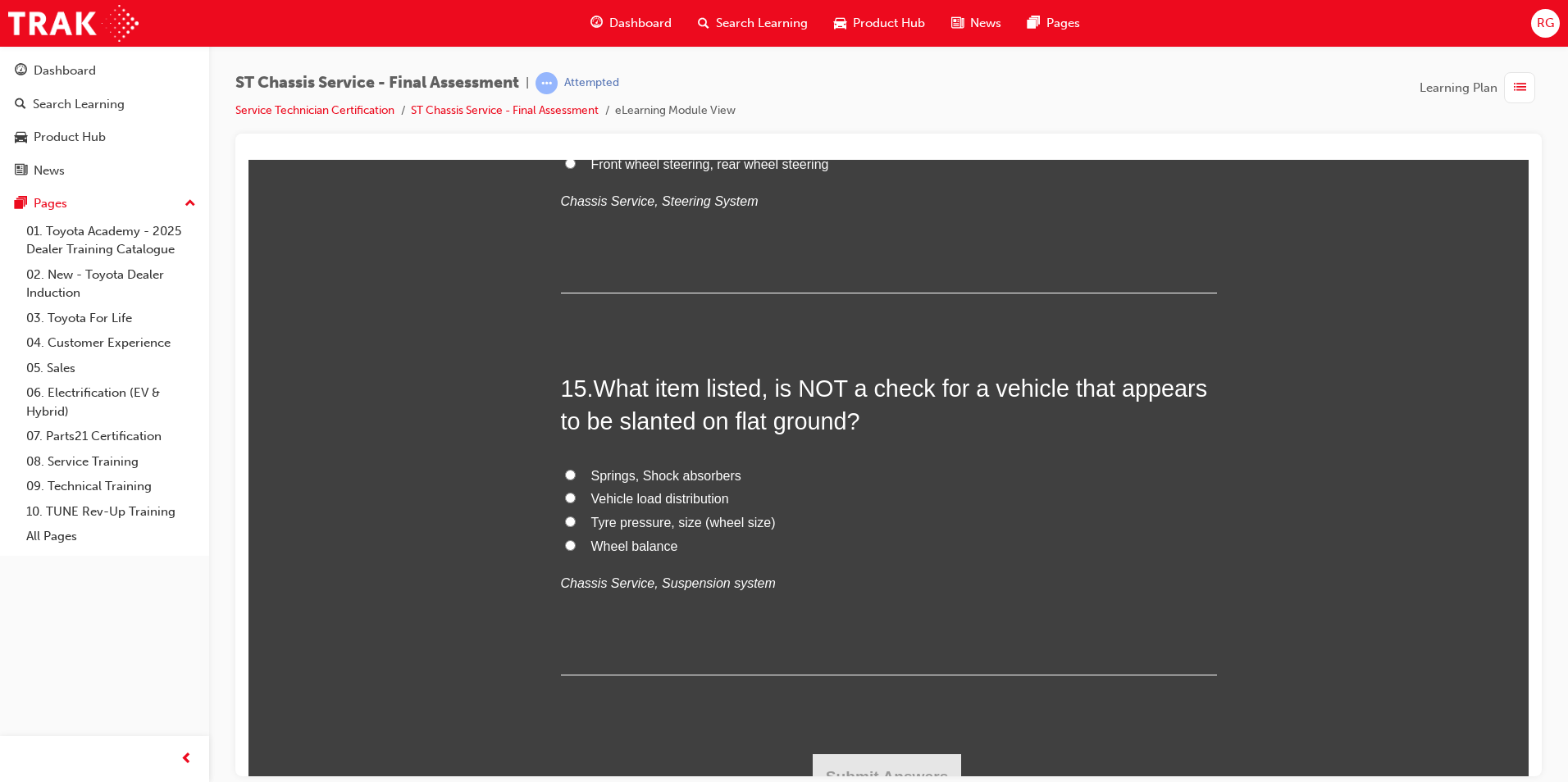
scroll to position [5230, 0]
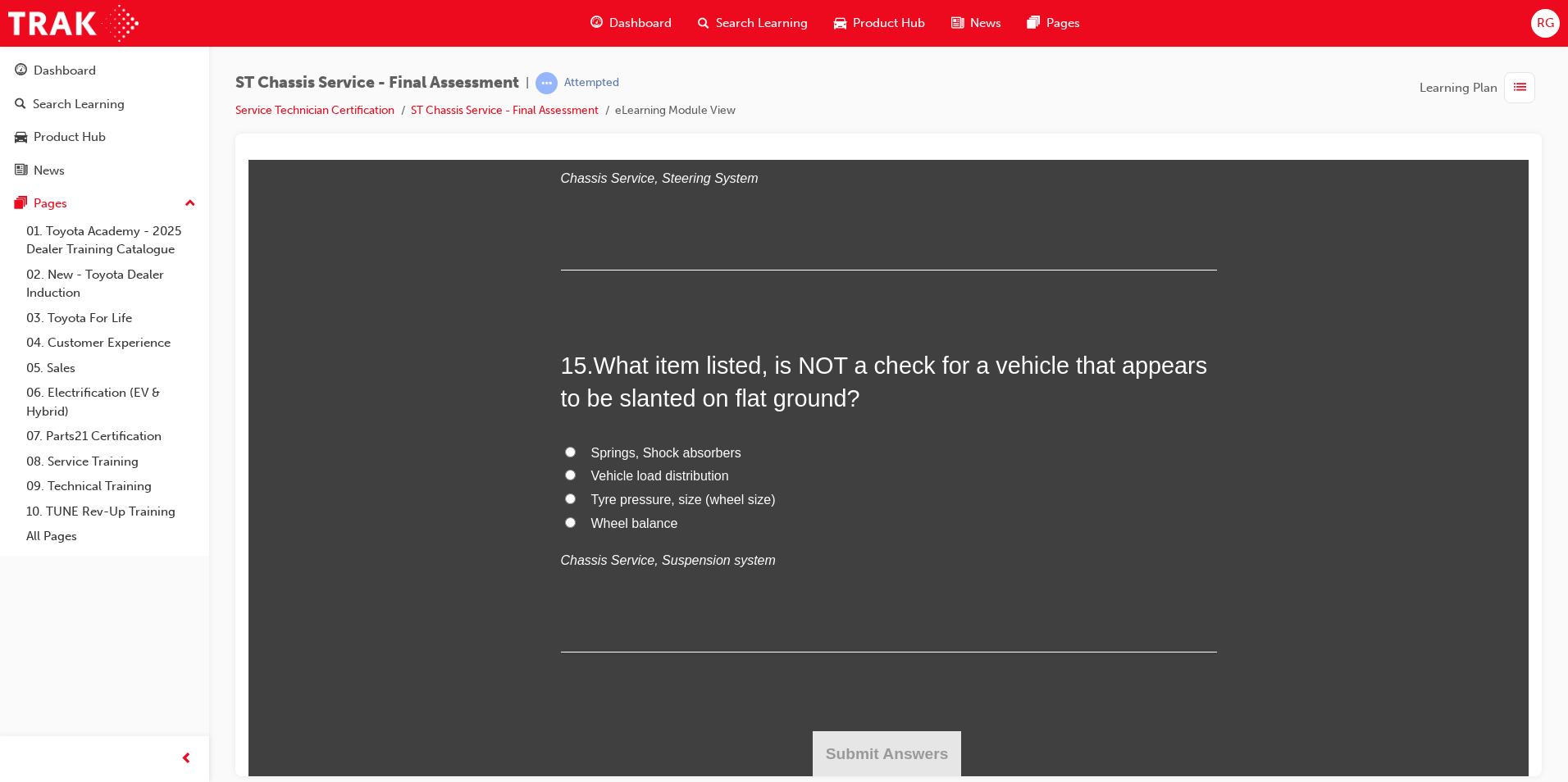
click at [663, 521] on span "Wheel balance" at bounding box center [635, 523] width 87 height 14
click at [576, 521] on input "Wheel balance" at bounding box center [570, 522] width 11 height 11
radio input "true"
click at [909, 749] on button "Submit Answers" at bounding box center [888, 753] width 149 height 46
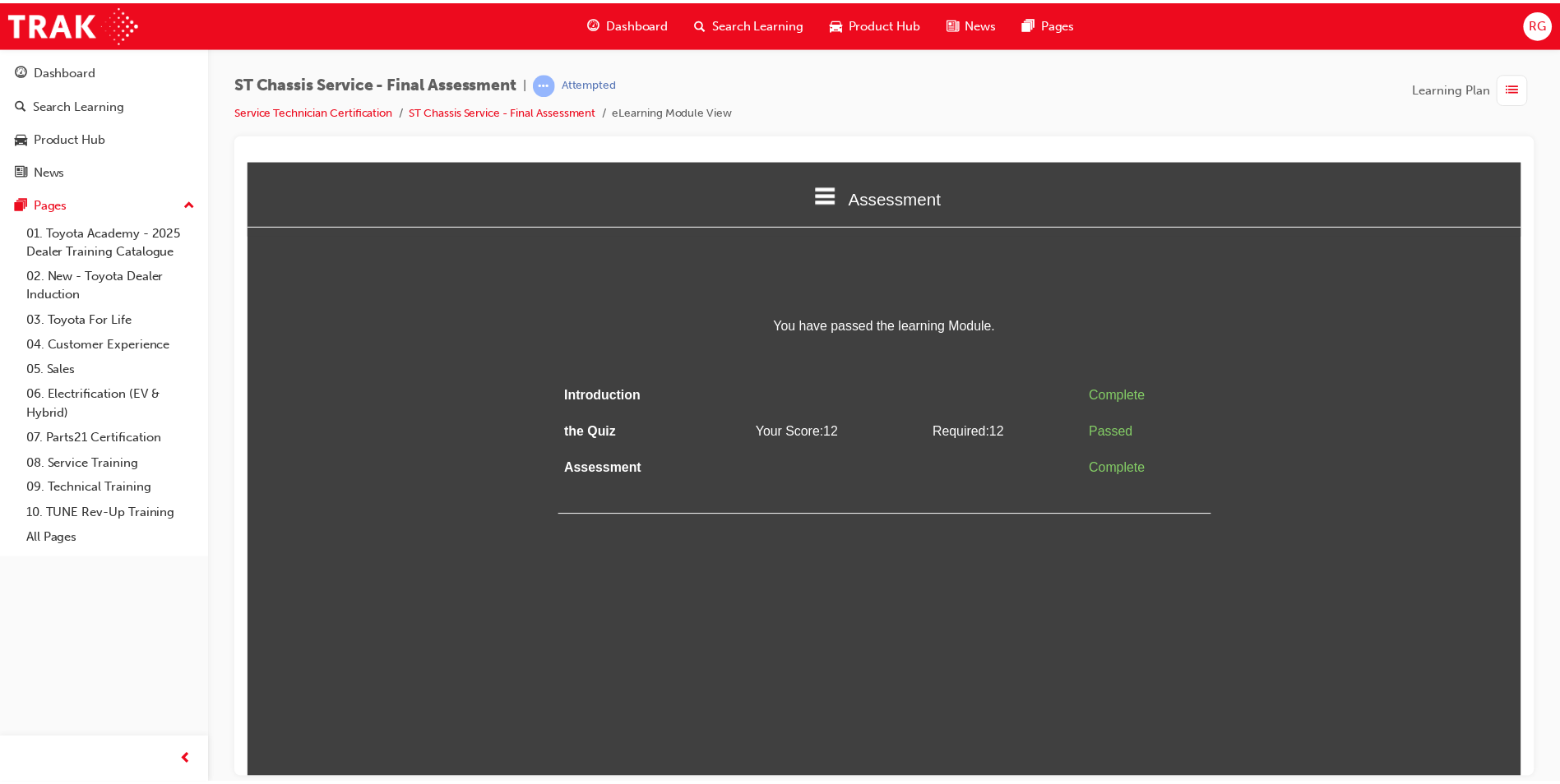
scroll to position [0, 0]
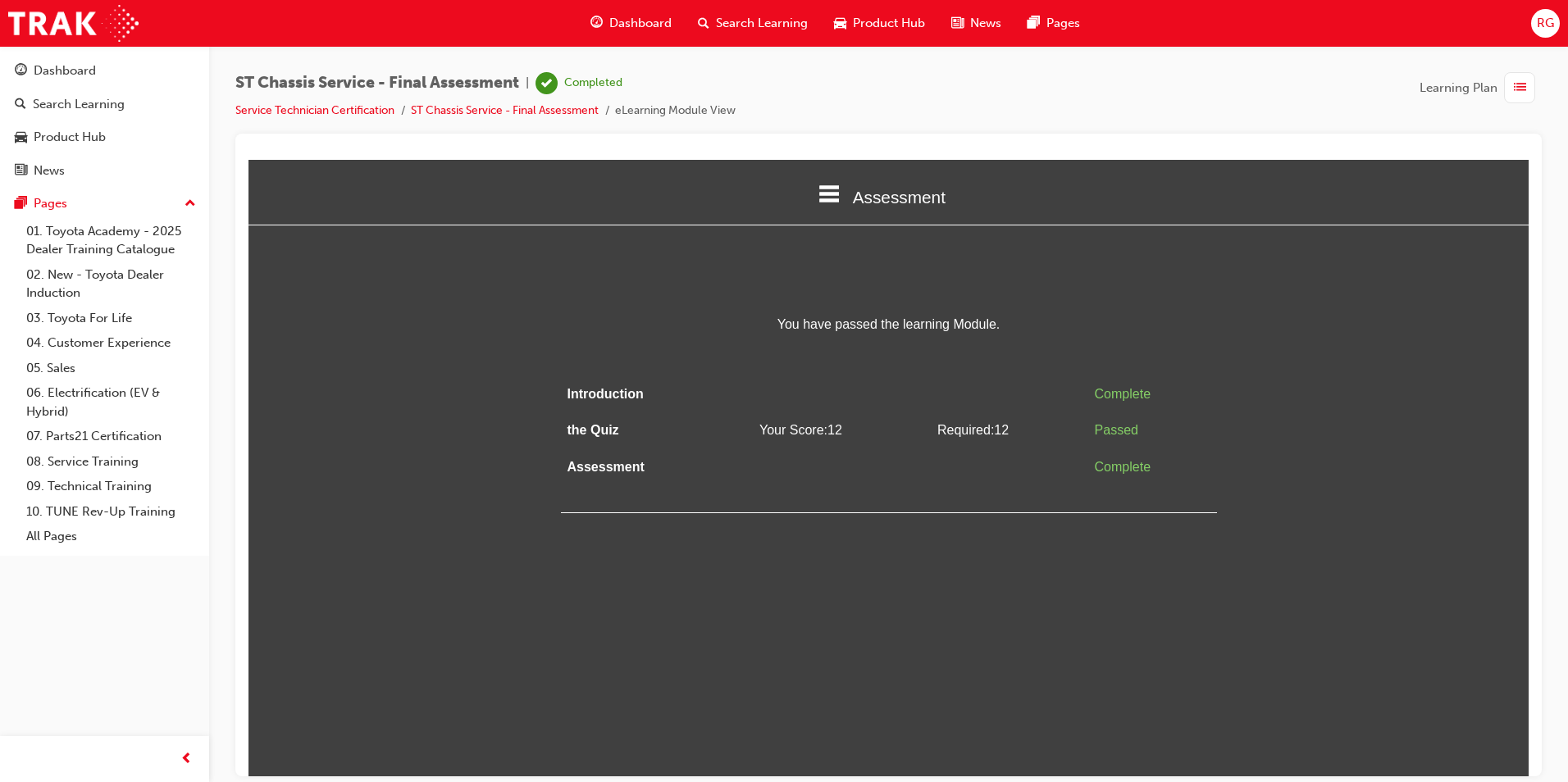
click at [831, 189] on icon at bounding box center [829, 193] width 21 height 21
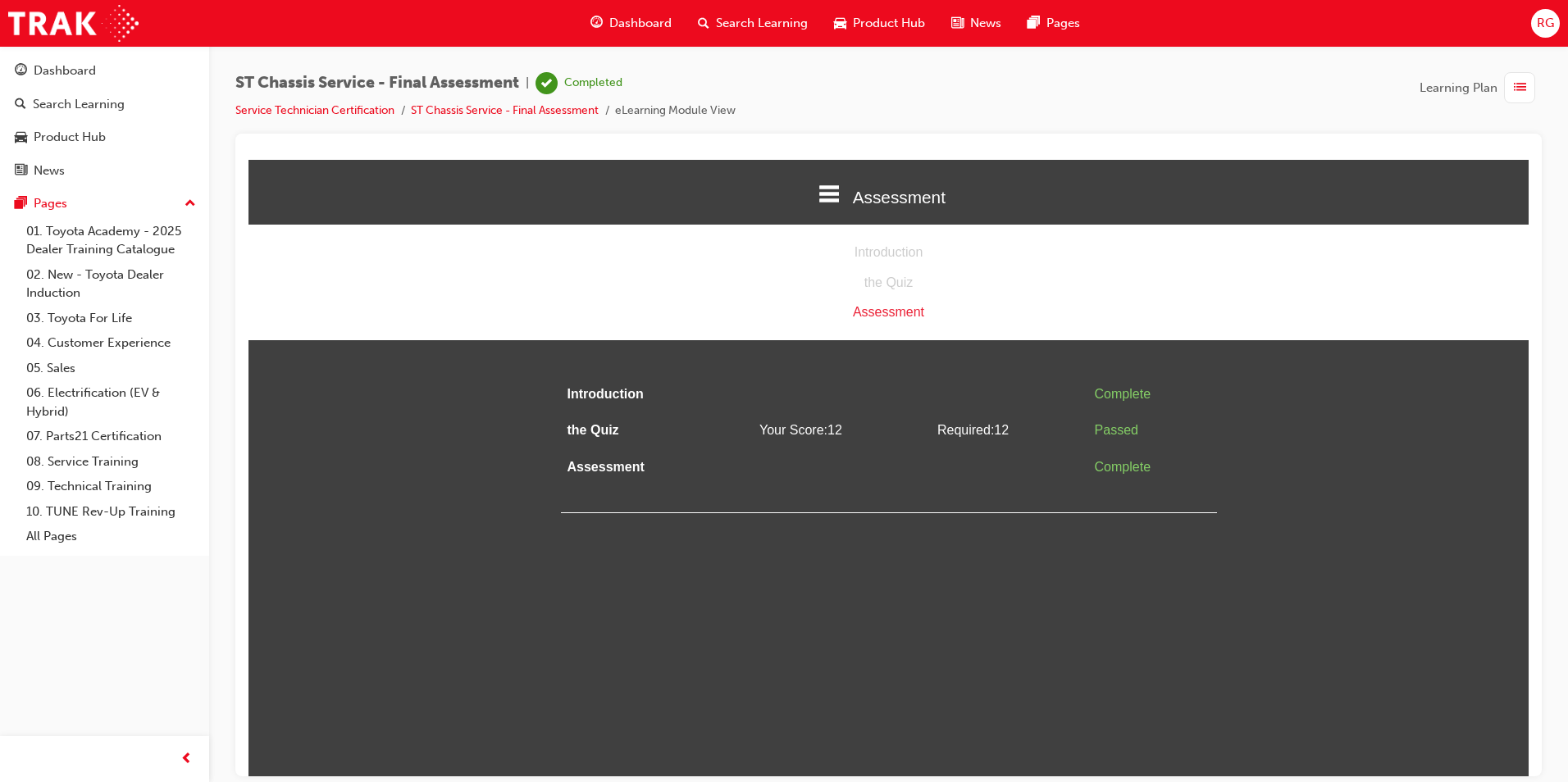
click at [890, 364] on div "You have passed the learning Module. Introduction Complete the Quiz Your Score:…" at bounding box center [889, 413] width 657 height 200
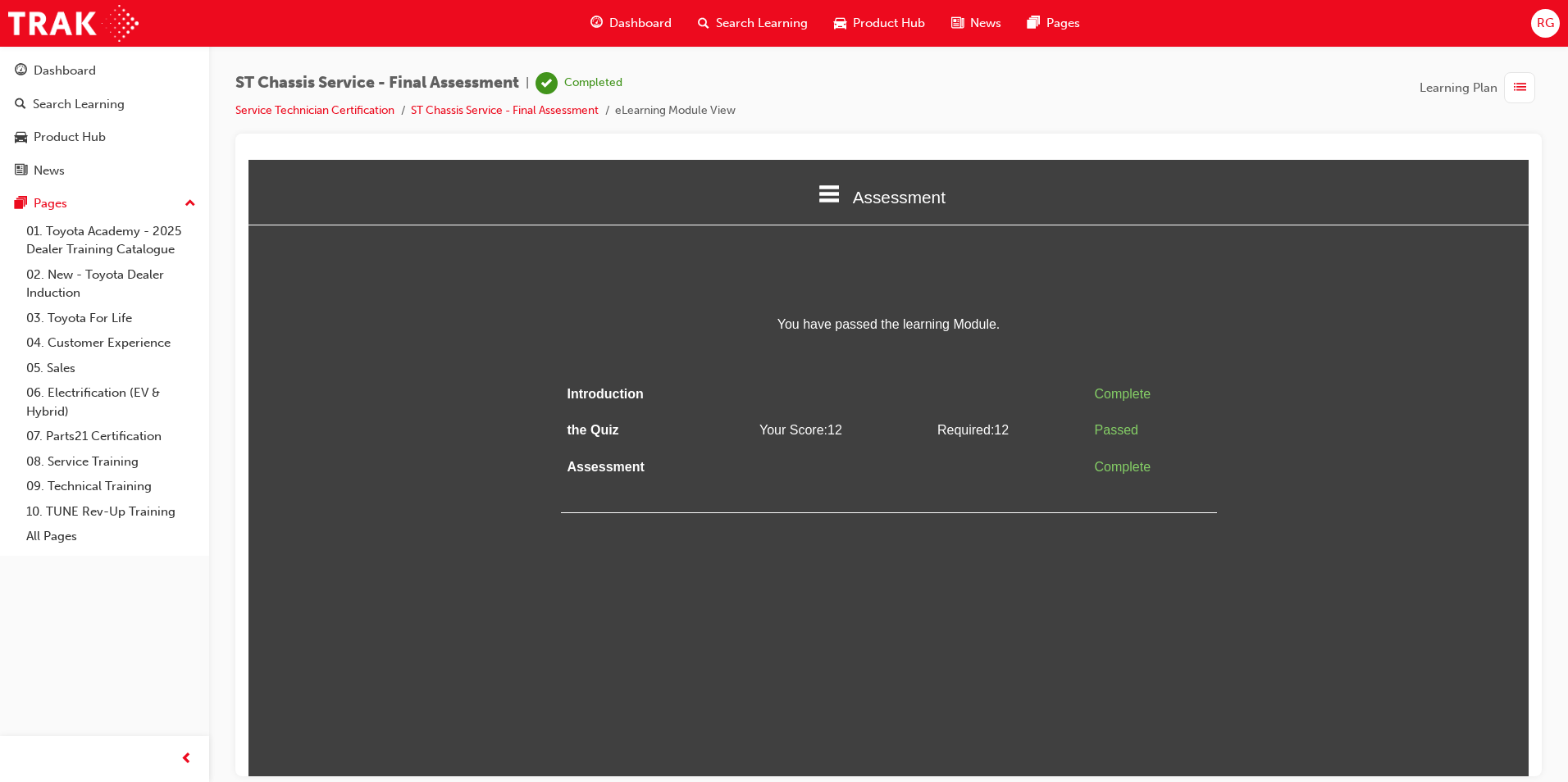
click at [644, 21] on span "Dashboard" at bounding box center [640, 23] width 62 height 18
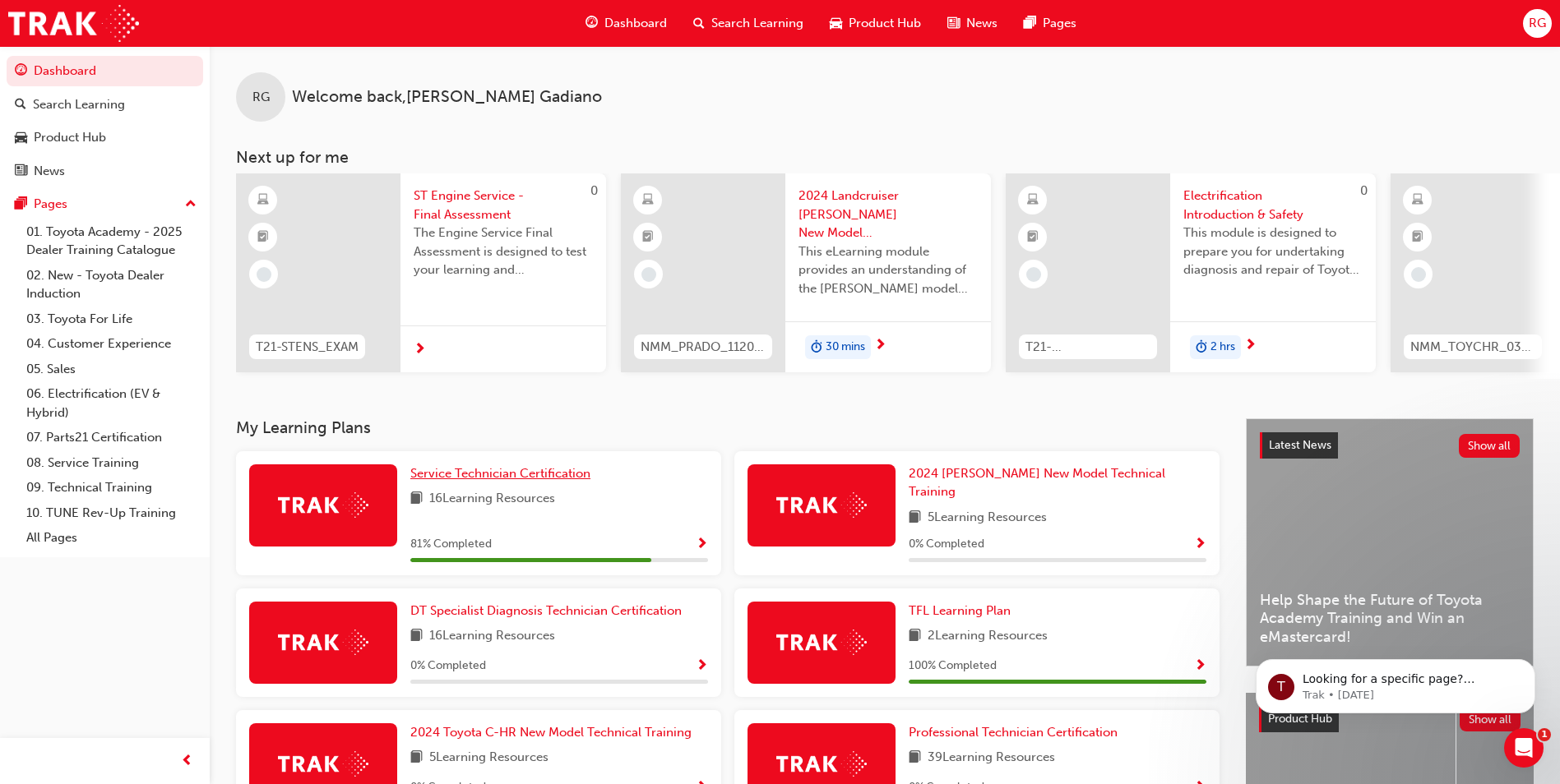
click at [477, 477] on span "Service Technician Certification" at bounding box center [501, 473] width 180 height 15
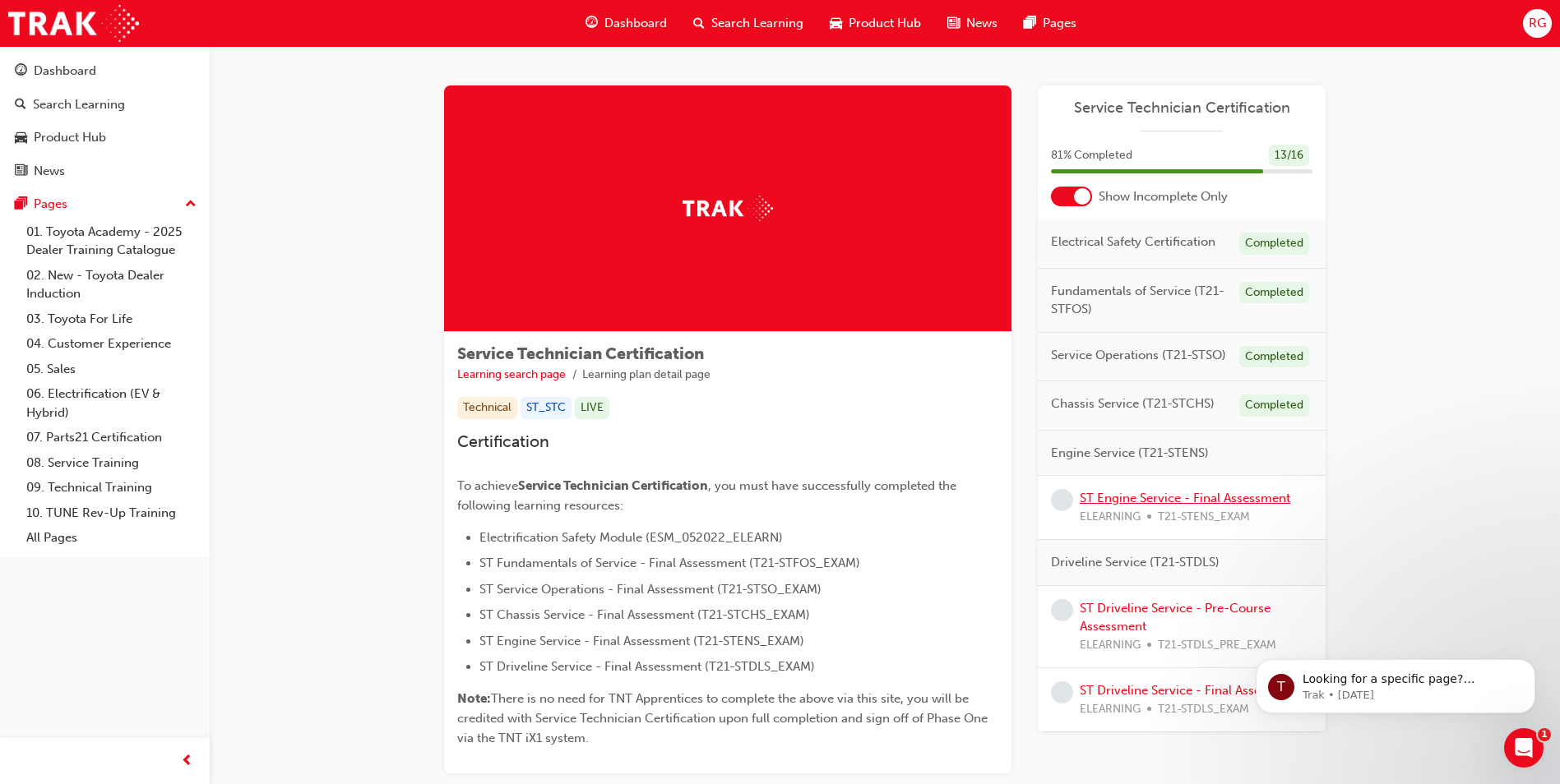
click at [1193, 501] on link "ST Engine Service - Final Assessment" at bounding box center [1185, 498] width 211 height 15
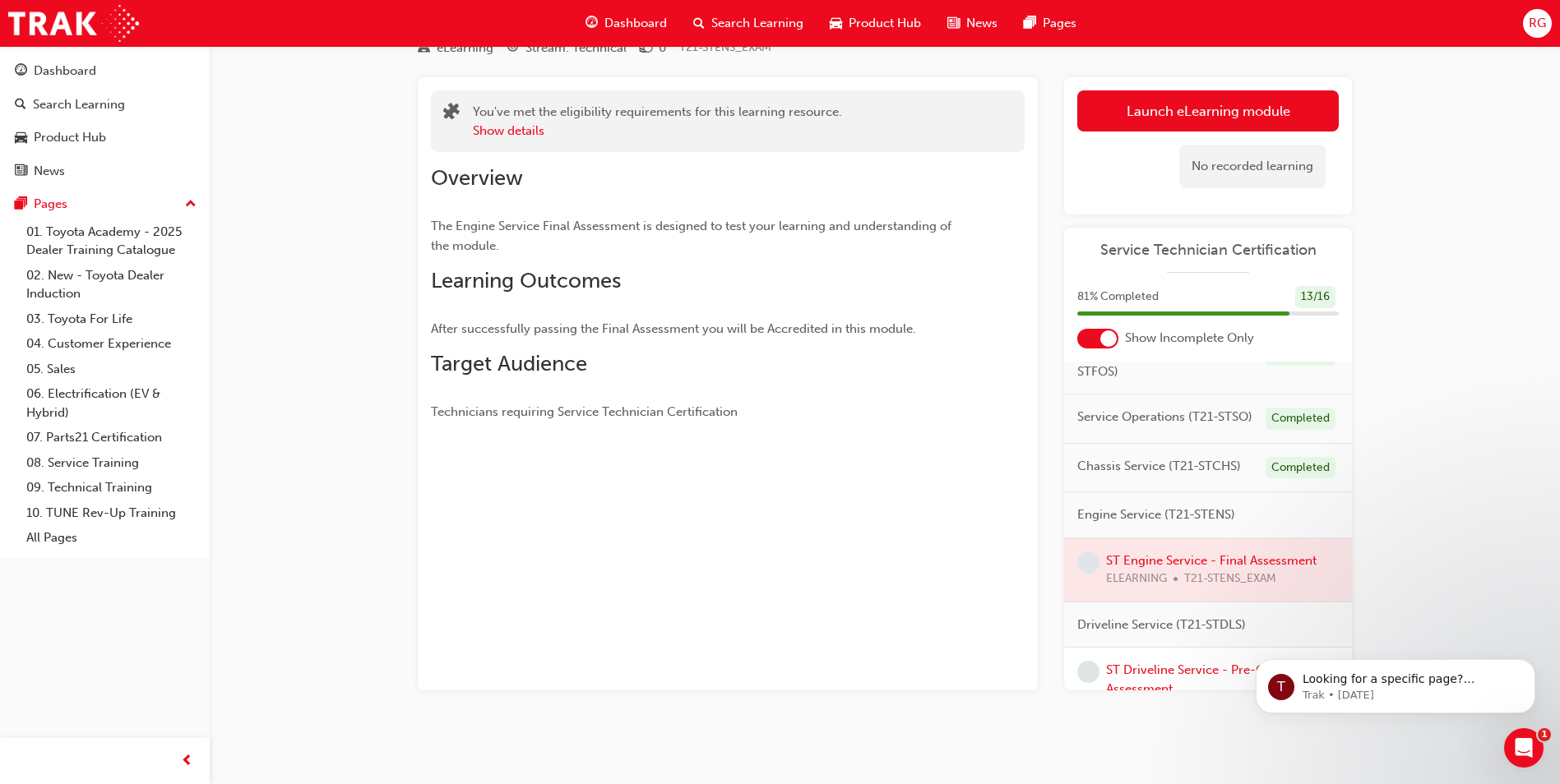
scroll to position [233, 0]
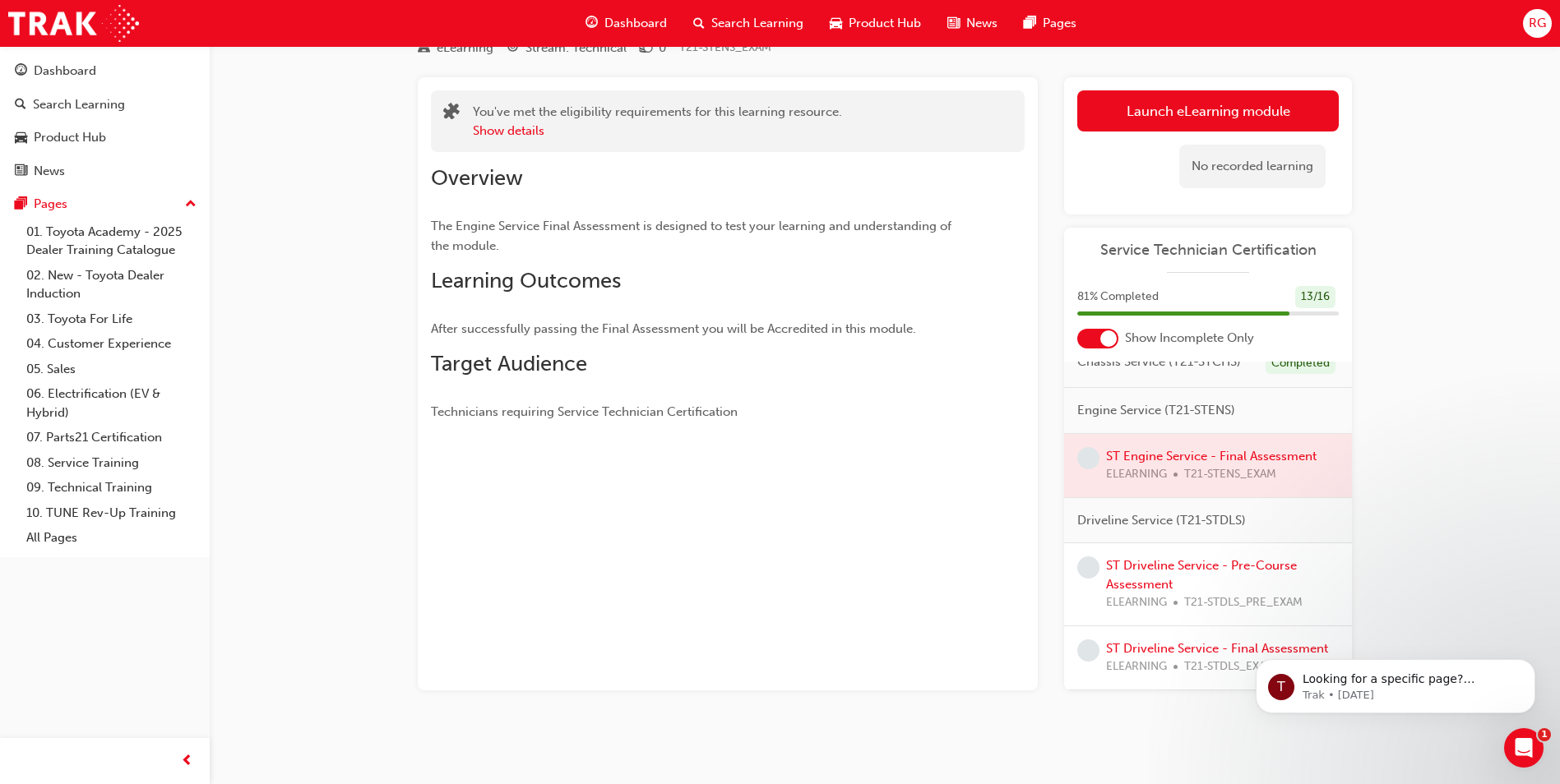
click at [1185, 440] on div at bounding box center [1207, 466] width 288 height 63
click at [1239, 116] on link "Launch eLearning module" at bounding box center [1207, 111] width 262 height 41
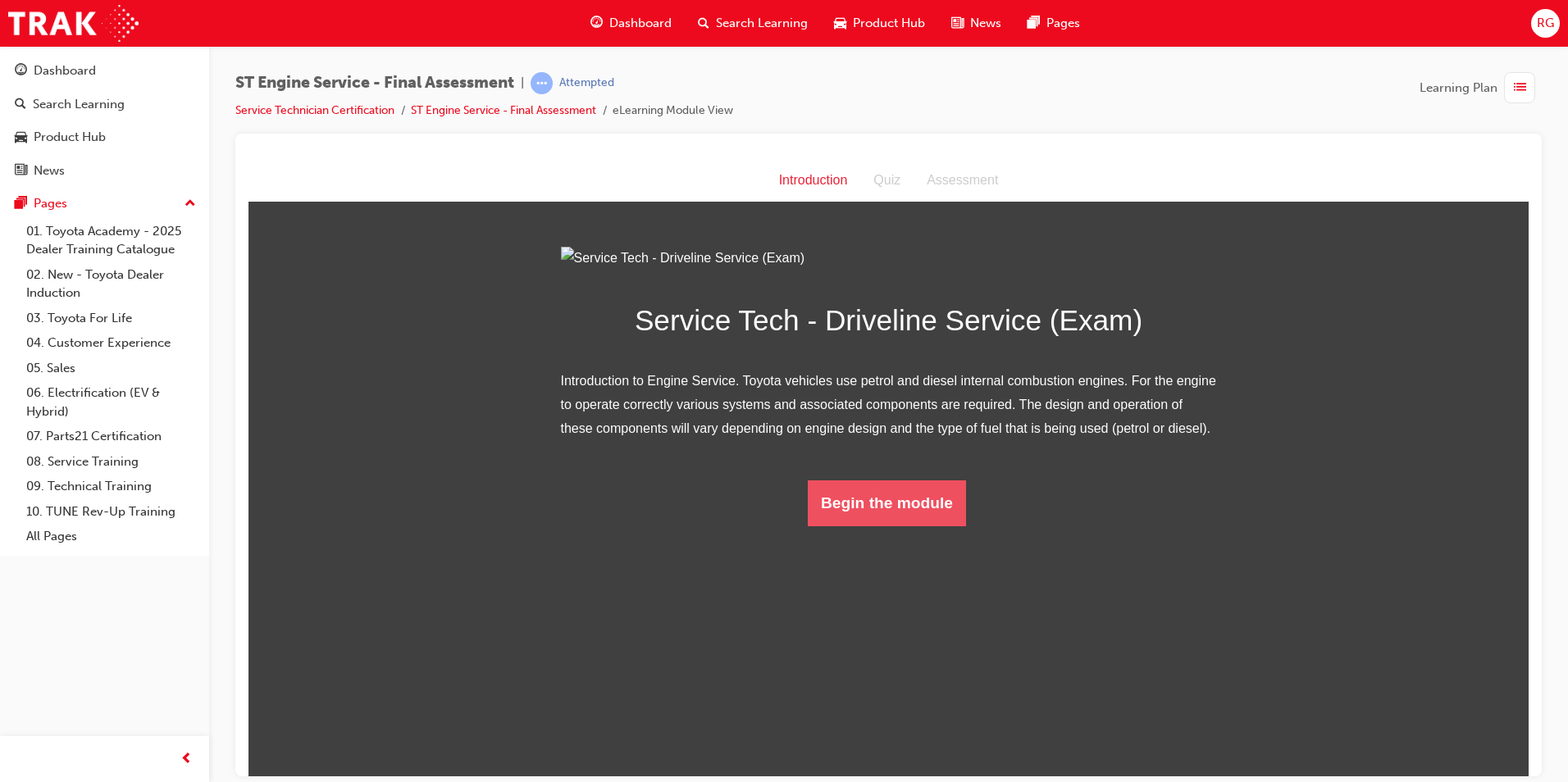
click at [930, 525] on button "Begin the module" at bounding box center [887, 503] width 158 height 46
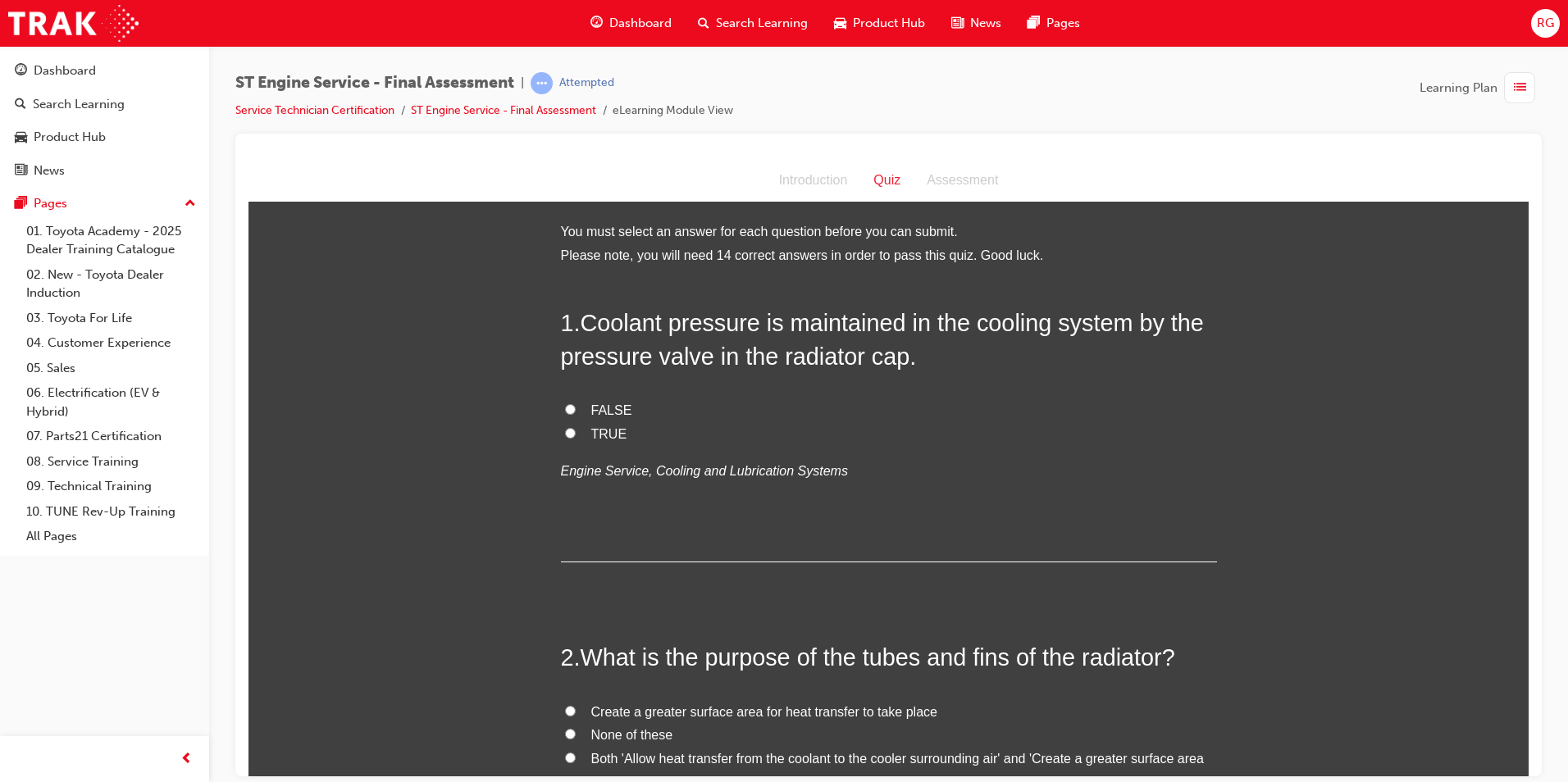
click at [594, 430] on span "TRUE" at bounding box center [609, 433] width 36 height 14
click at [576, 430] on input "TRUE" at bounding box center [570, 432] width 11 height 11
radio input "true"
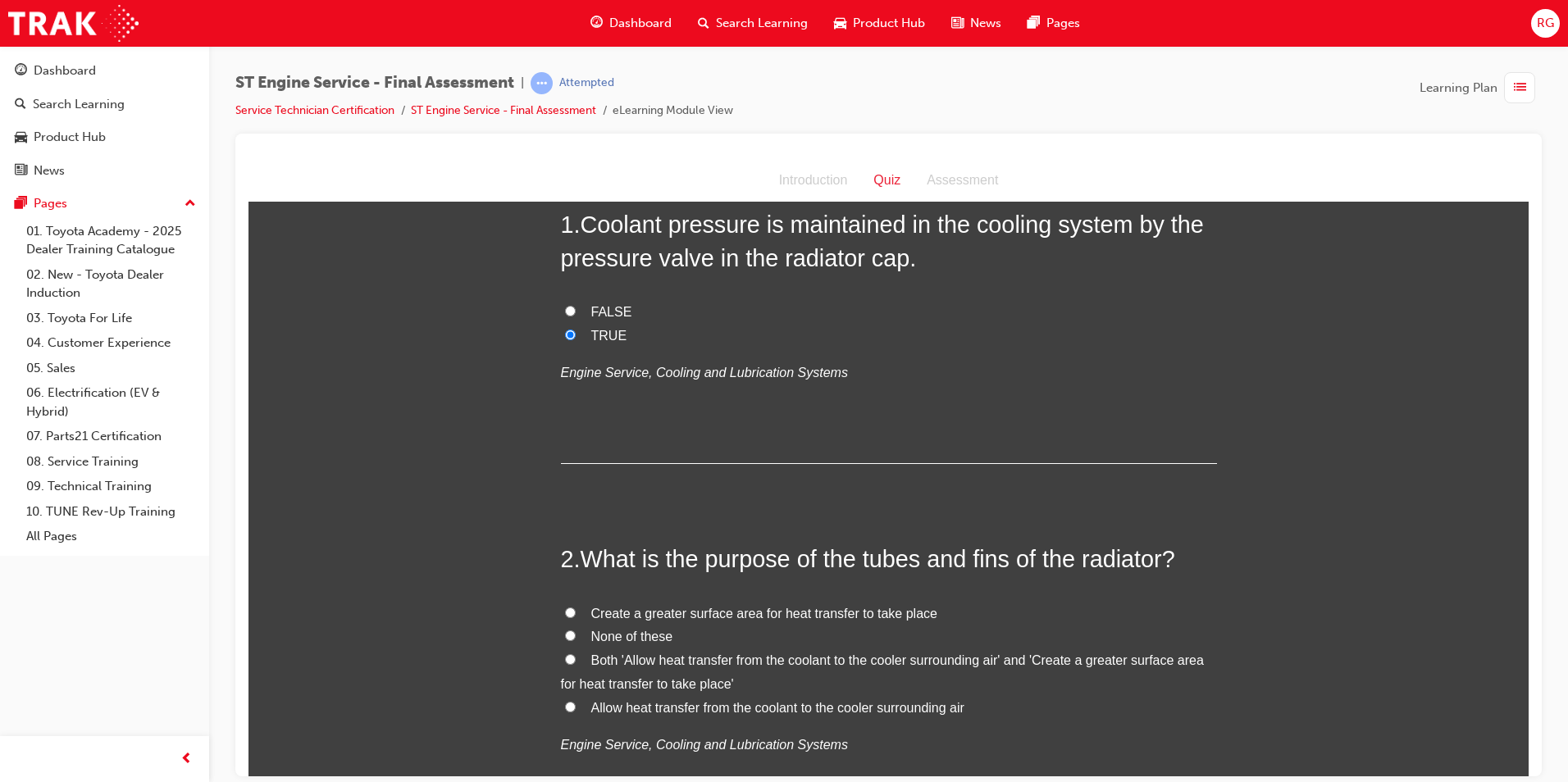
scroll to position [328, 0]
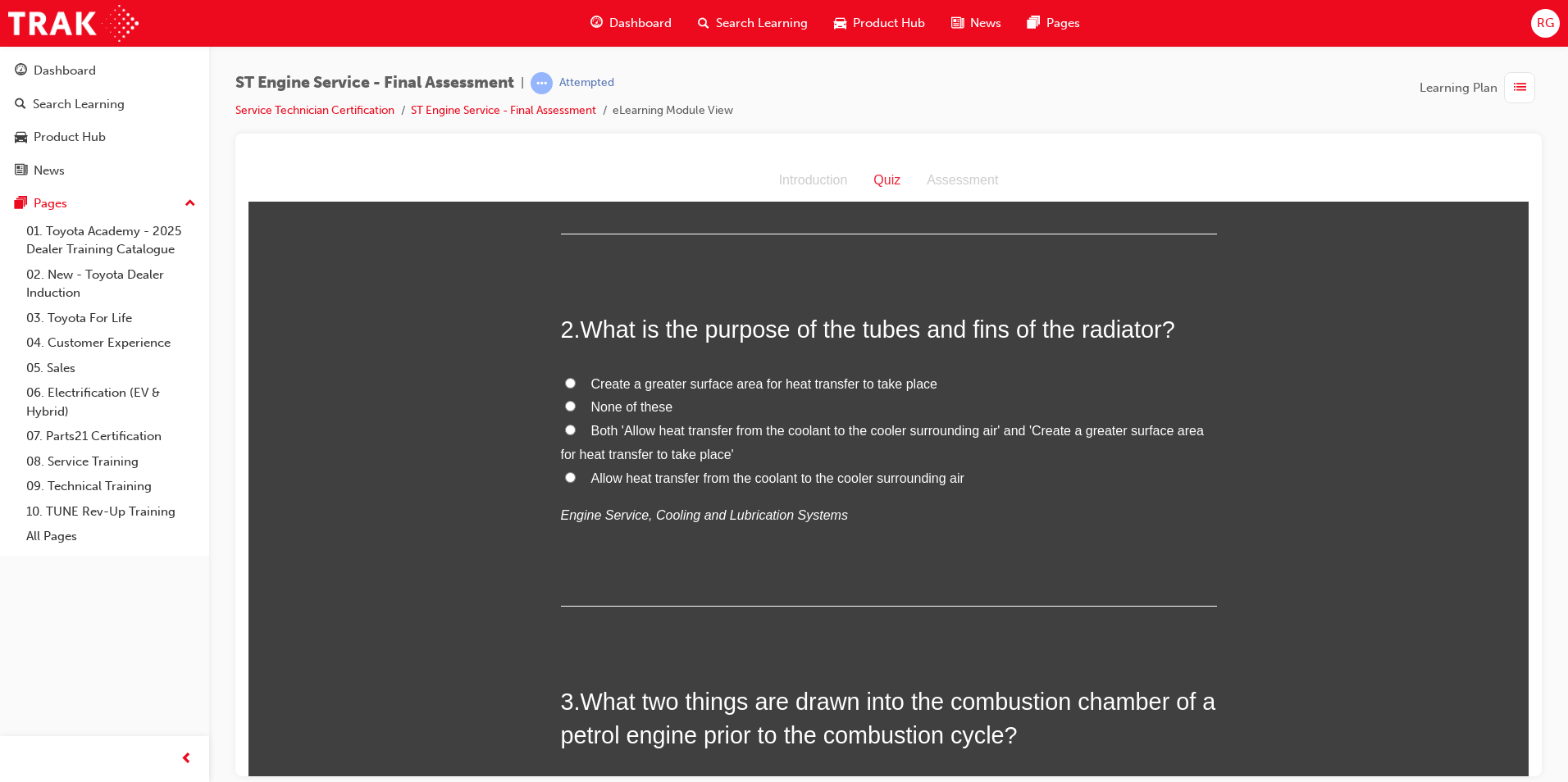
click at [853, 434] on span "Both 'Allow heat transfer from the coolant to the cooler surrounding air' and '…" at bounding box center [882, 441] width 643 height 38
click at [576, 434] on input "Both 'Allow heat transfer from the coolant to the cooler surrounding air' and '…" at bounding box center [570, 429] width 11 height 11
radio input "true"
click at [802, 482] on span "Allow heat transfer from the coolant to the cooler surrounding air" at bounding box center [778, 478] width 374 height 14
click at [795, 482] on span "Allow heat transfer from the coolant to the cooler surrounding air" at bounding box center [778, 478] width 374 height 14
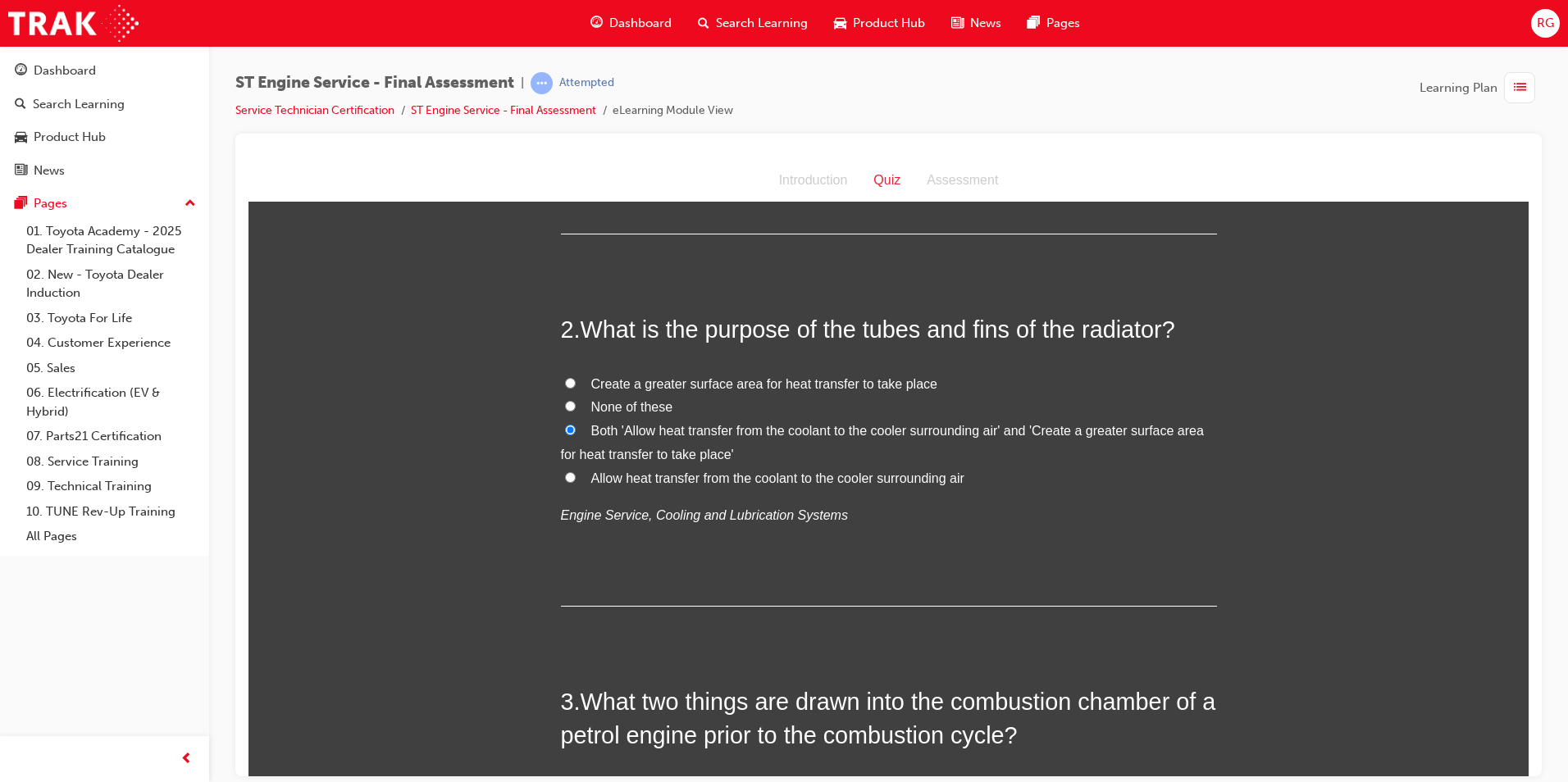
click at [576, 482] on input "Allow heat transfer from the coolant to the cooler surrounding air" at bounding box center [570, 477] width 11 height 11
radio input "true"
click at [567, 430] on input "Both 'Allow heat transfer from the coolant to the cooler surrounding air' and '…" at bounding box center [570, 429] width 11 height 11
radio input "true"
click at [561, 473] on label "Allow heat transfer from the coolant to the cooler surrounding air" at bounding box center [889, 478] width 657 height 24
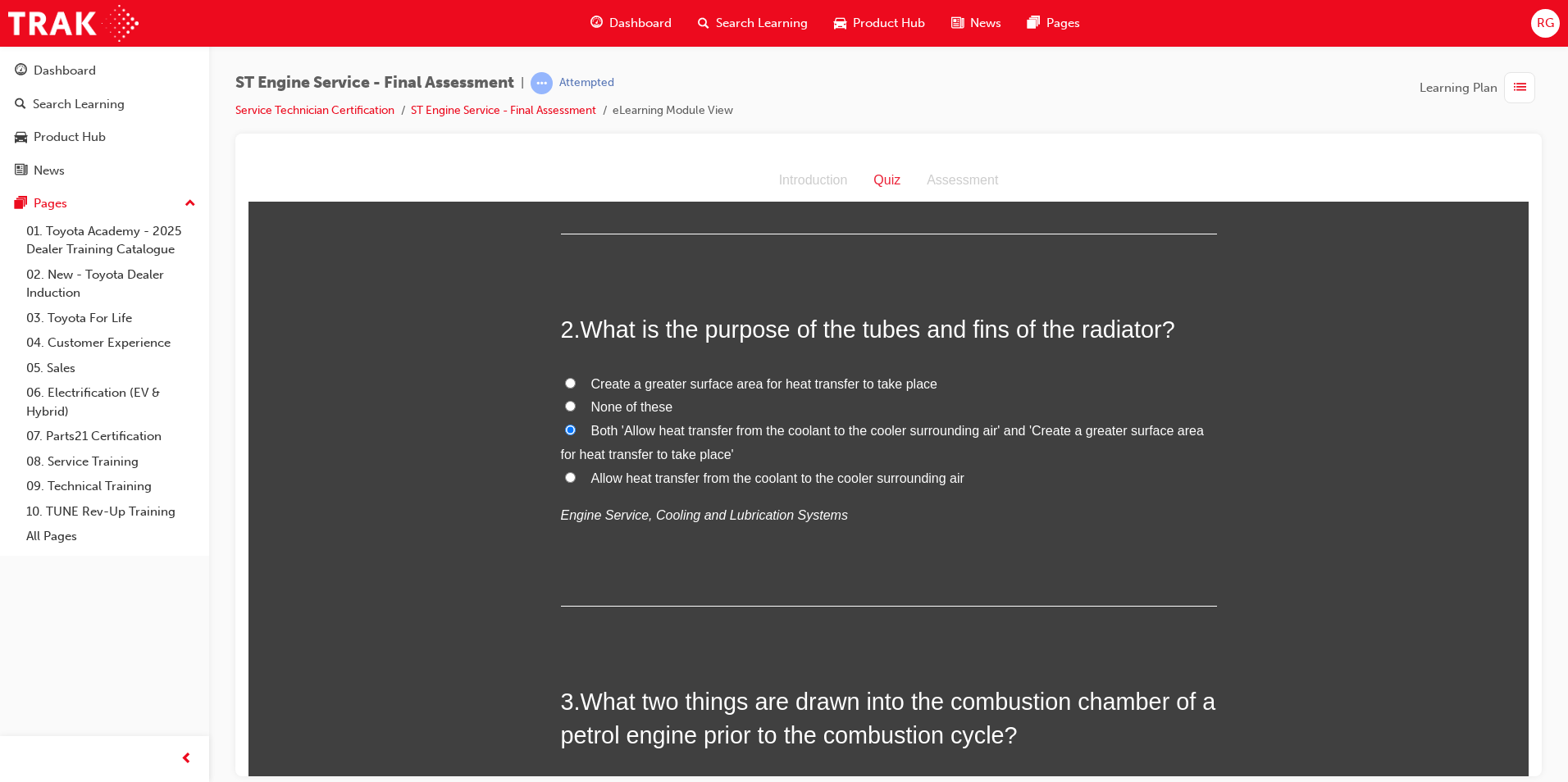
click at [565, 473] on input "Allow heat transfer from the coolant to the cooler surrounding air" at bounding box center [570, 477] width 11 height 11
radio input "true"
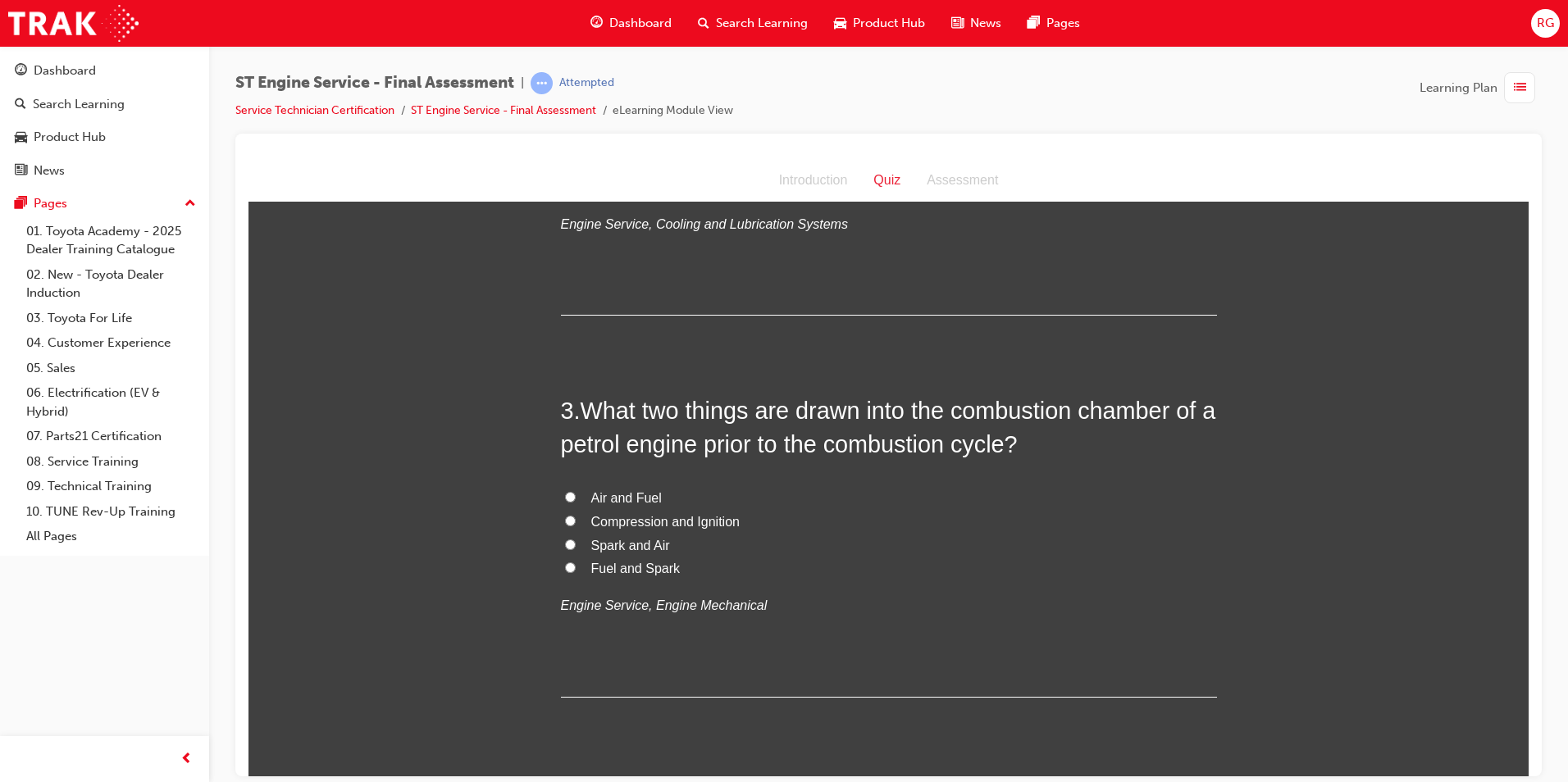
scroll to position [656, 0]
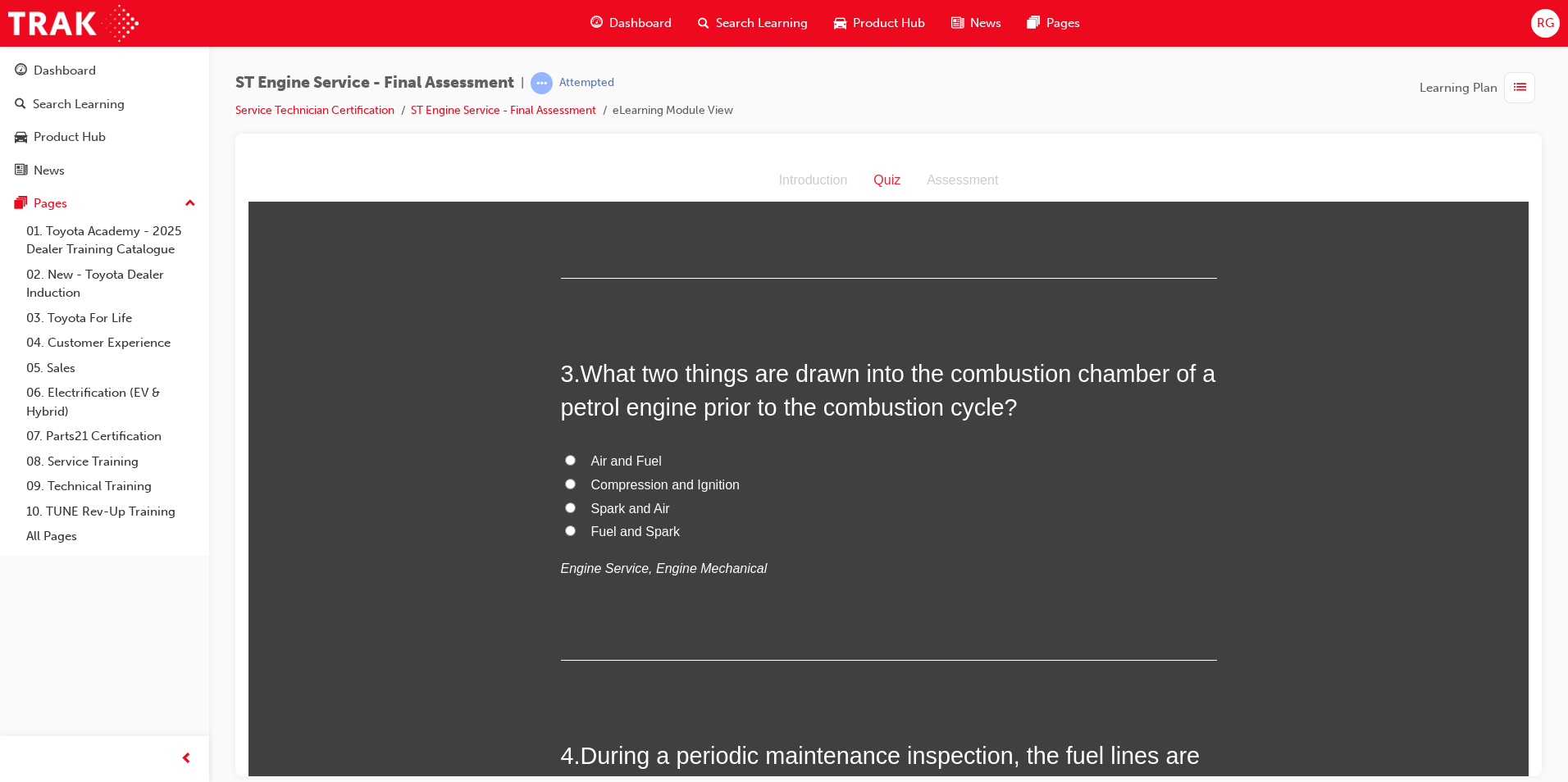
click at [608, 533] on span "Fuel and Spark" at bounding box center [636, 531] width 90 height 14
click at [576, 533] on input "Fuel and Spark" at bounding box center [570, 530] width 11 height 11
radio input "true"
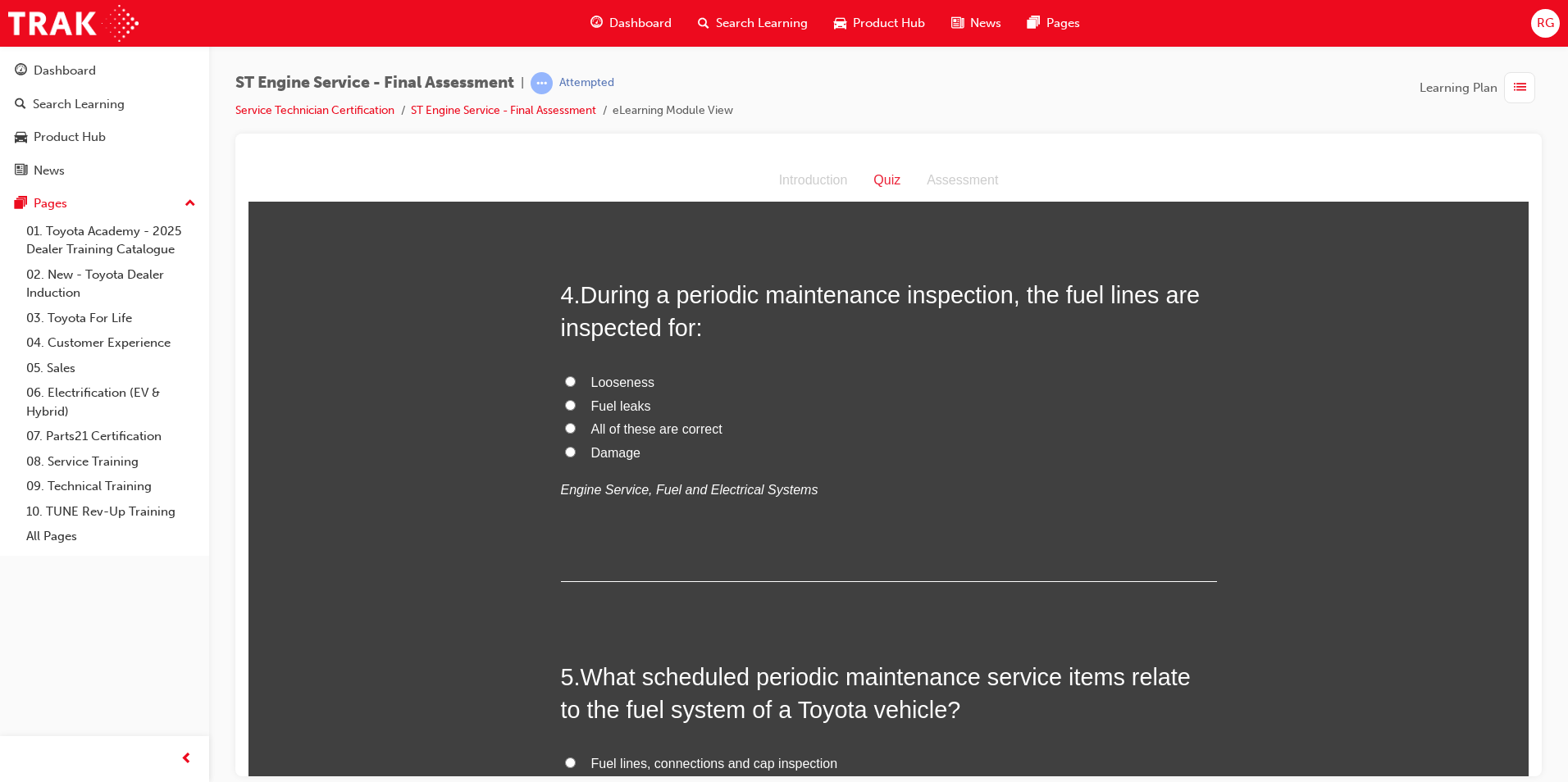
scroll to position [1148, 0]
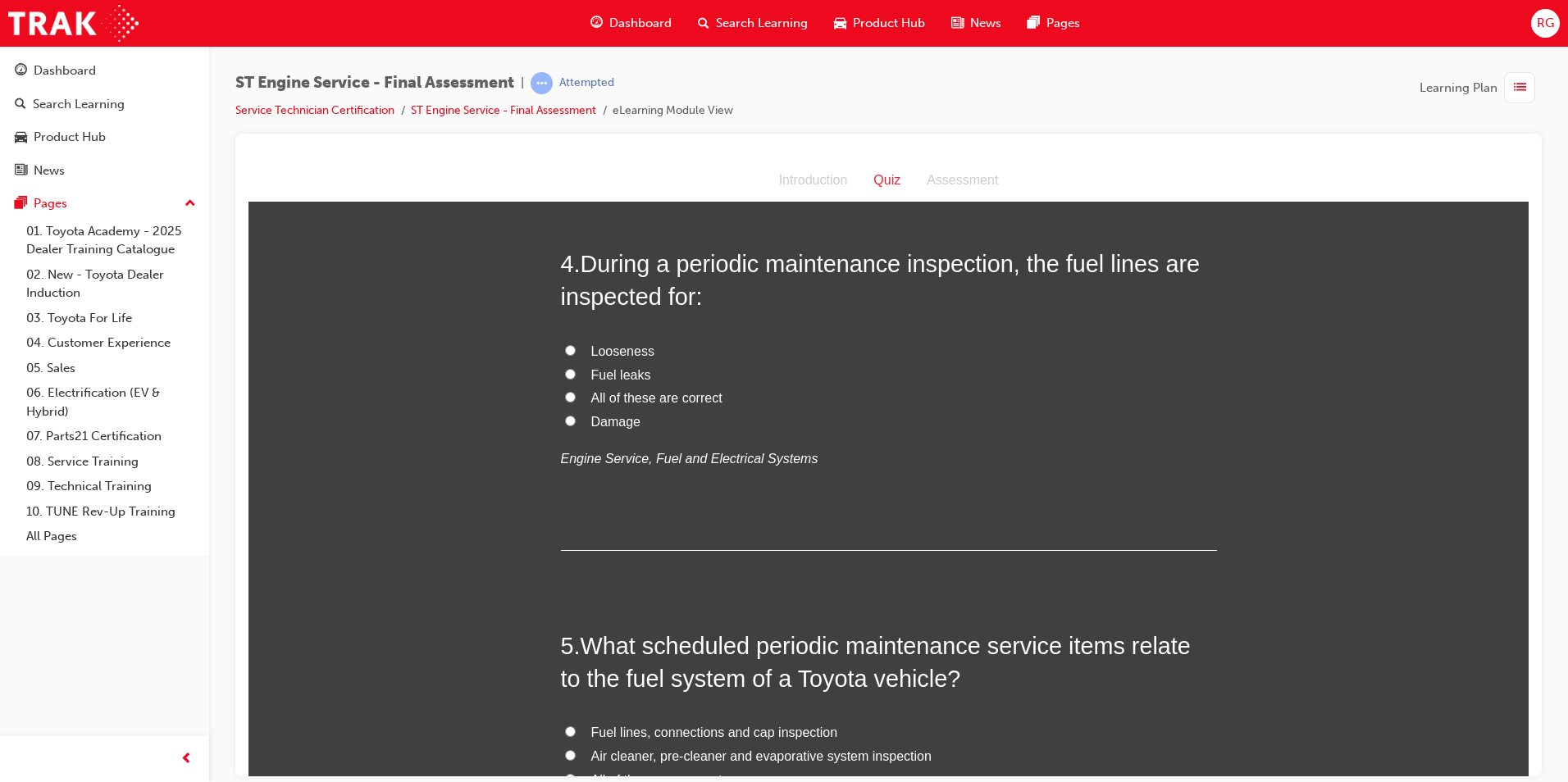
click at [592, 395] on span "All of these are correct" at bounding box center [657, 397] width 131 height 14
click at [576, 395] on input "All of these are correct" at bounding box center [570, 396] width 11 height 11
radio input "true"
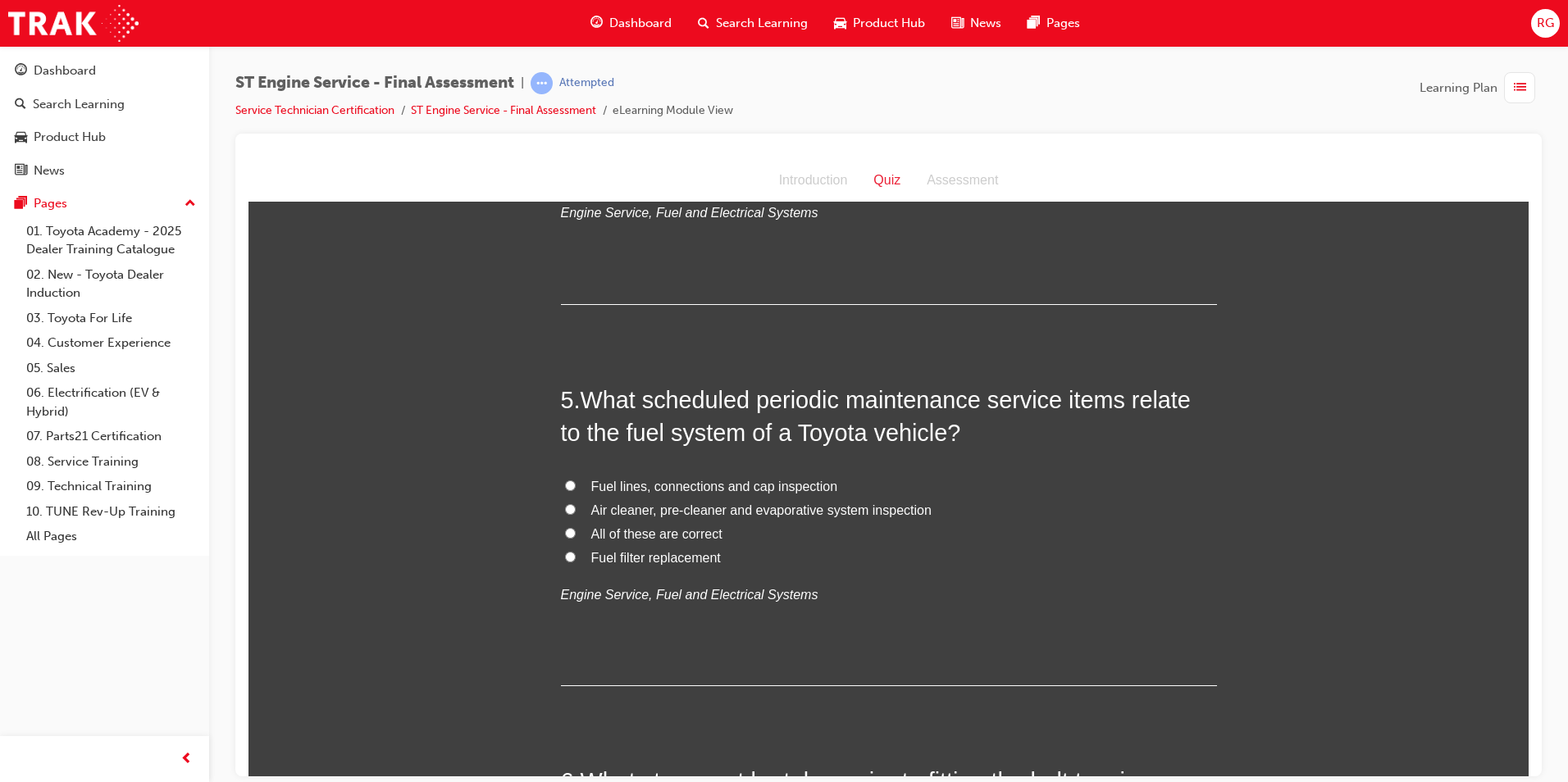
scroll to position [1476, 0]
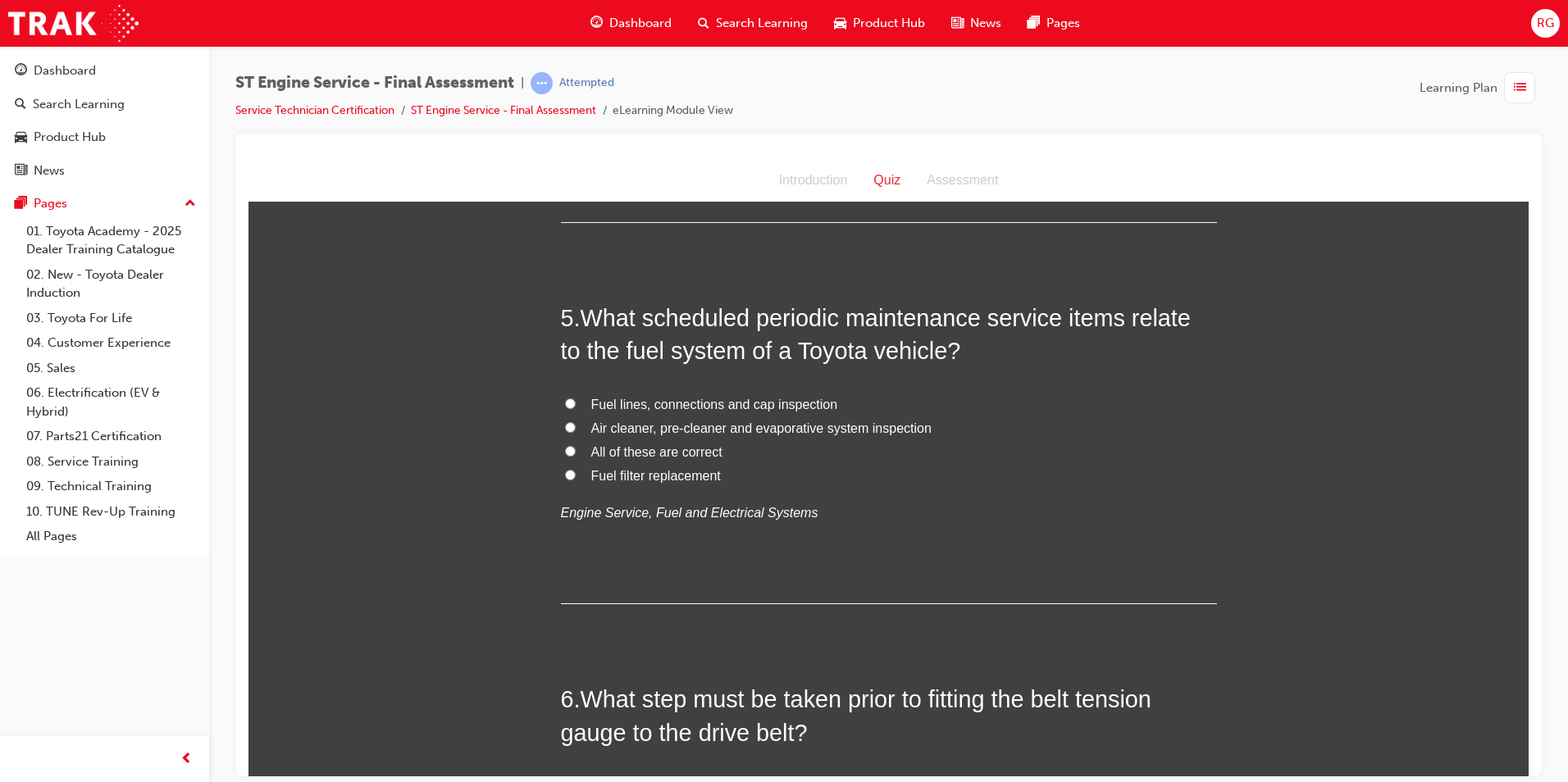
click at [632, 475] on span "Fuel filter replacement" at bounding box center [656, 475] width 129 height 14
click at [576, 475] on input "Fuel filter replacement" at bounding box center [570, 474] width 11 height 11
radio input "true"
click at [687, 453] on span "All of these are correct" at bounding box center [657, 452] width 131 height 14
click at [576, 453] on input "All of these are correct" at bounding box center [570, 451] width 11 height 11
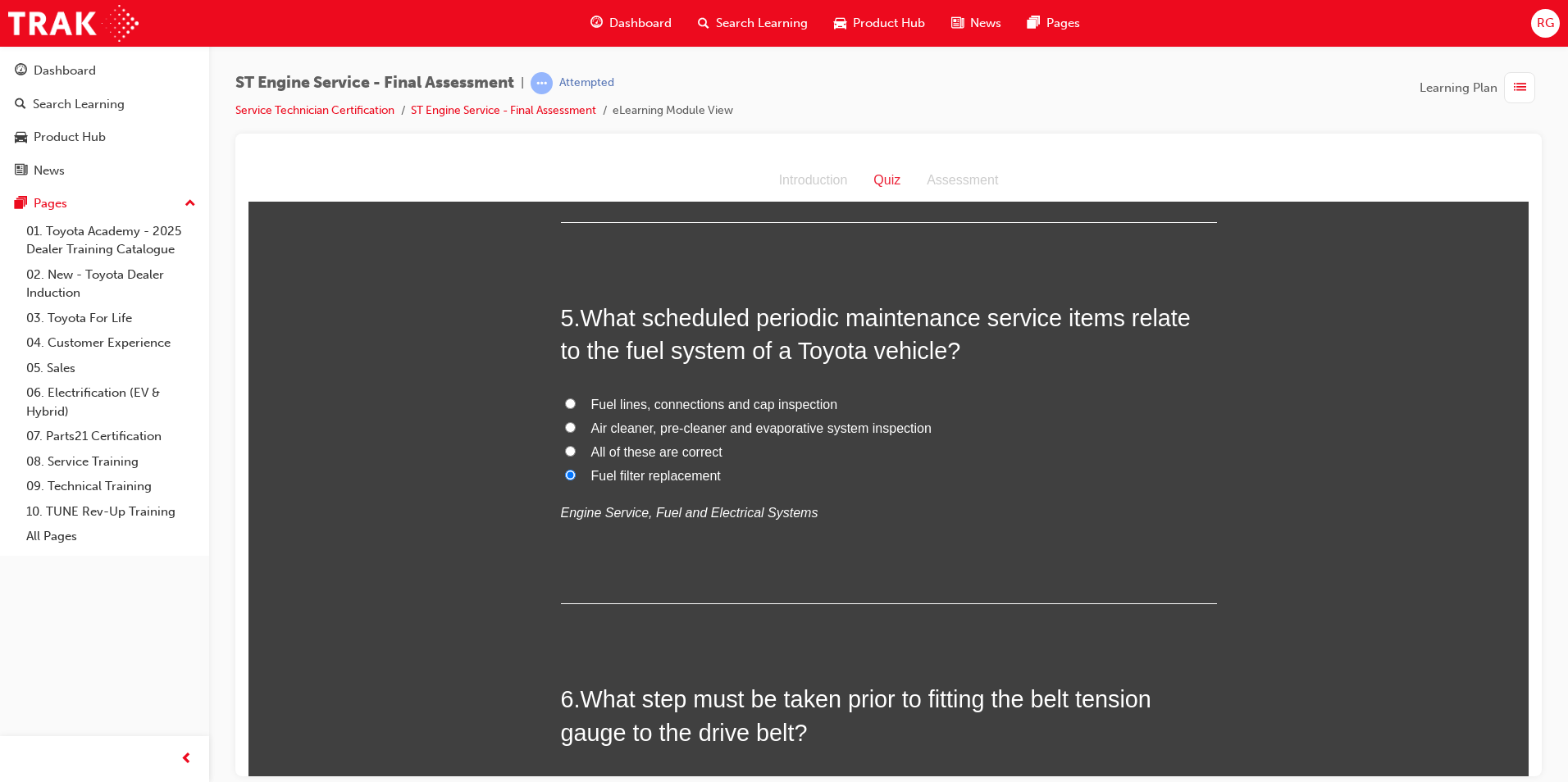
radio input "true"
click at [566, 433] on label "Air cleaner, pre-cleaner and evaporative system inspection" at bounding box center [889, 428] width 657 height 24
click at [566, 432] on input "Air cleaner, pre-cleaner and evaporative system inspection" at bounding box center [570, 427] width 11 height 11
radio input "true"
click at [566, 403] on input "Fuel lines, connections and cap inspection" at bounding box center [570, 403] width 11 height 11
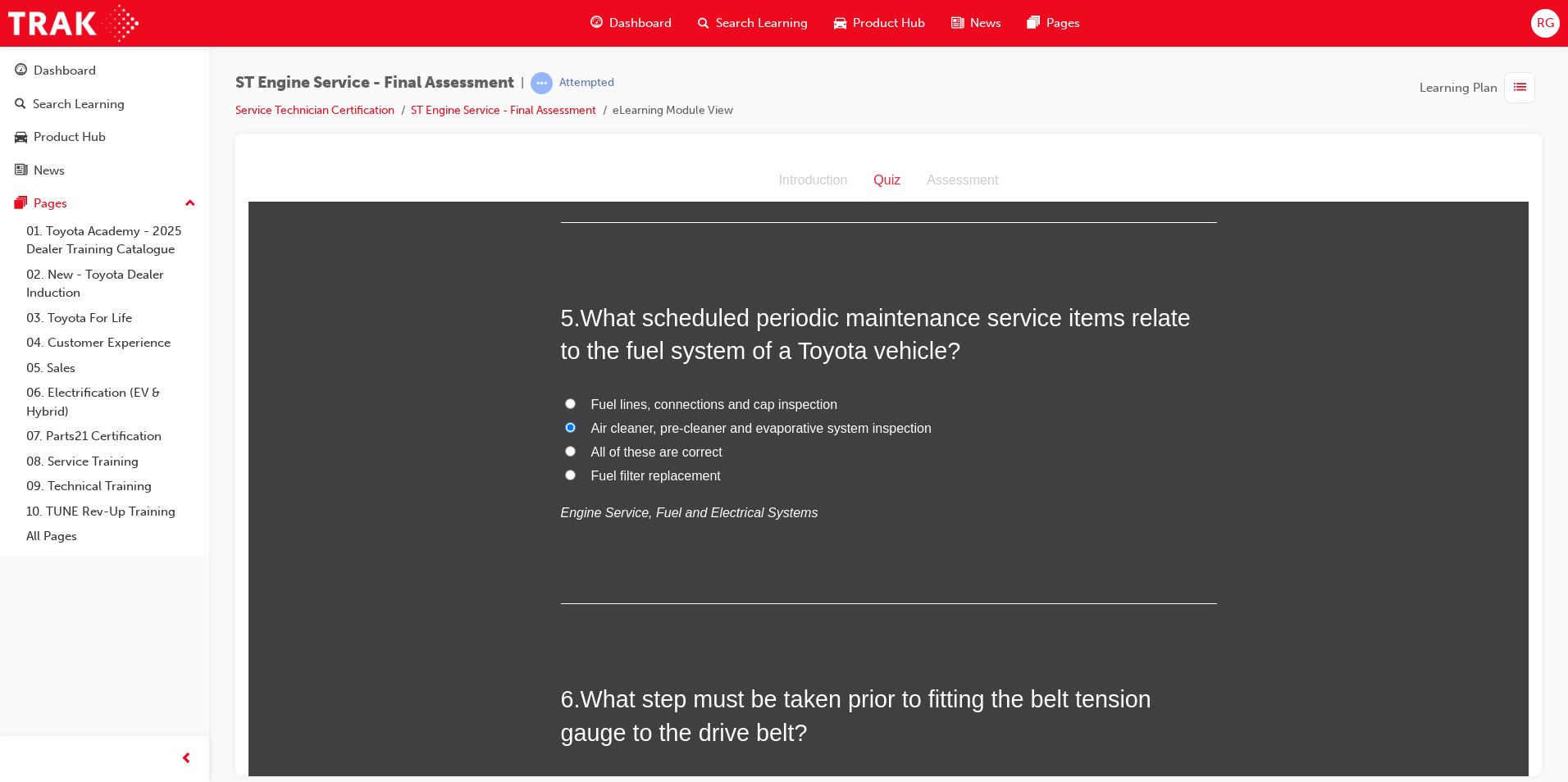
radio input "true"
click at [570, 449] on label "All of these are correct" at bounding box center [889, 452] width 657 height 24
click at [570, 449] on input "All of these are correct" at bounding box center [570, 451] width 11 height 11
radio input "true"
click at [592, 480] on span "Fuel filter replacement" at bounding box center [656, 475] width 129 height 14
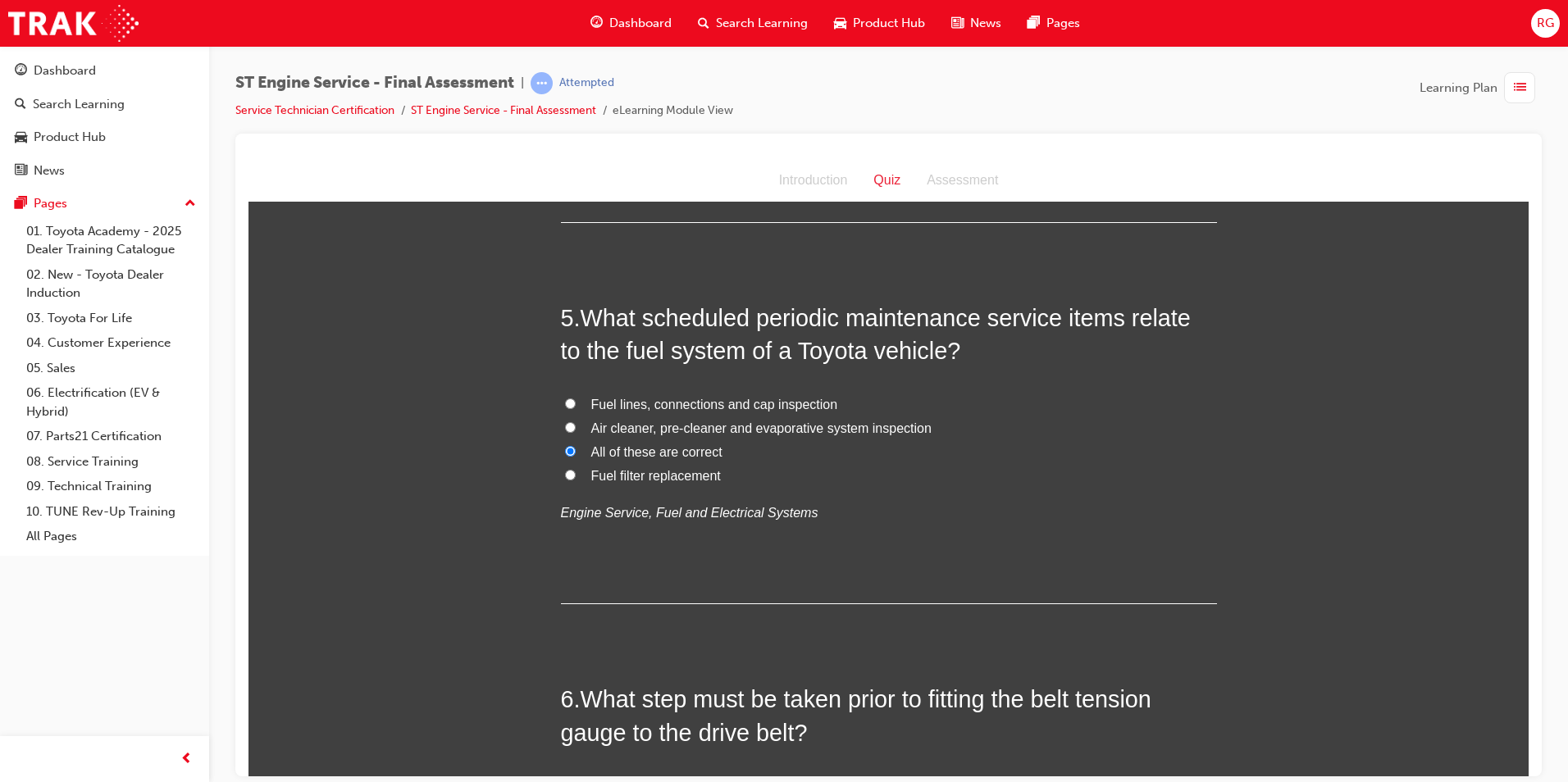
click at [576, 480] on input "Fuel filter replacement" at bounding box center [570, 474] width 11 height 11
radio input "true"
click at [575, 456] on label "All of these are correct" at bounding box center [889, 452] width 657 height 24
click at [575, 456] on input "All of these are correct" at bounding box center [570, 451] width 11 height 11
radio input "true"
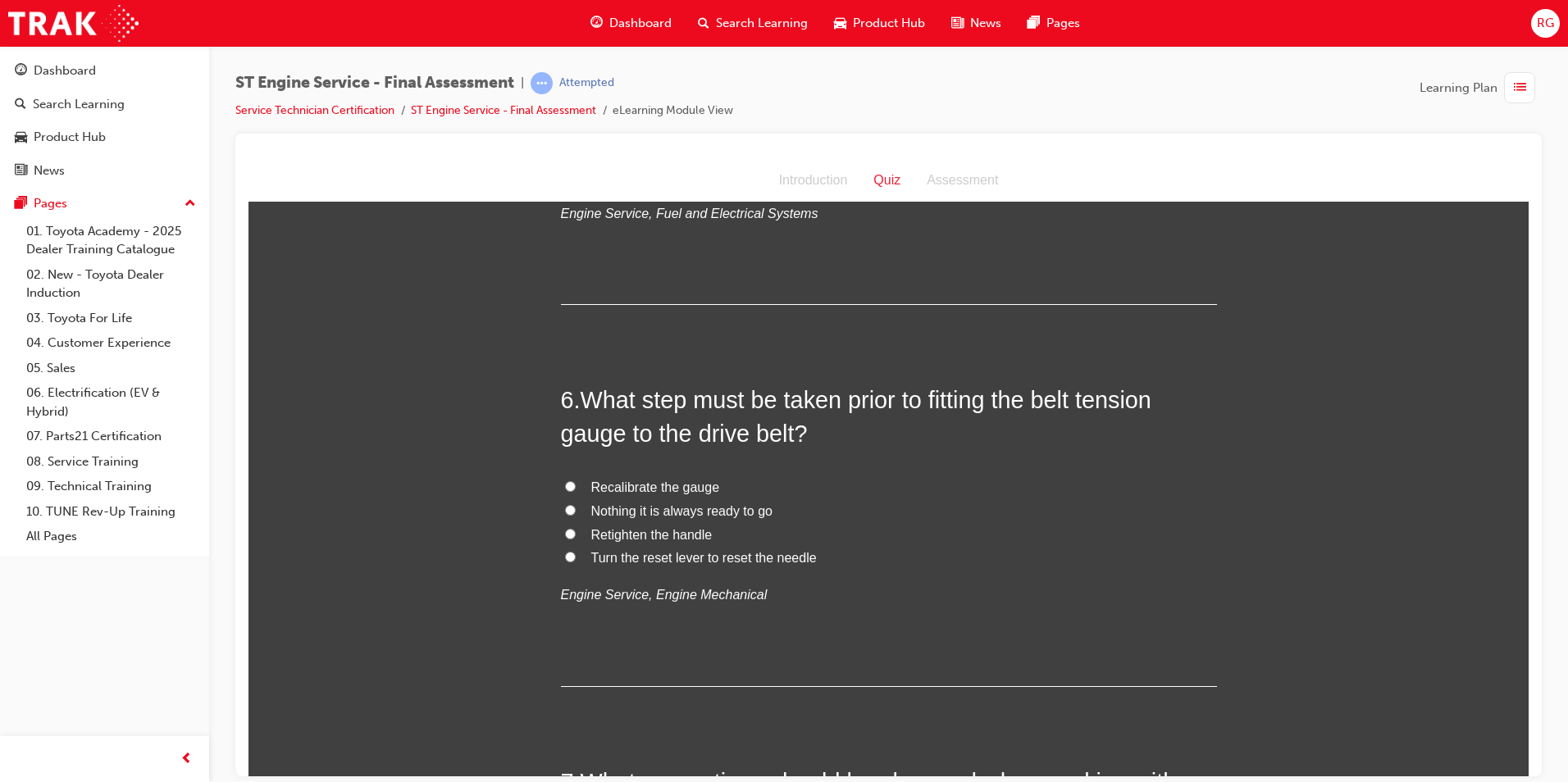
scroll to position [1804, 0]
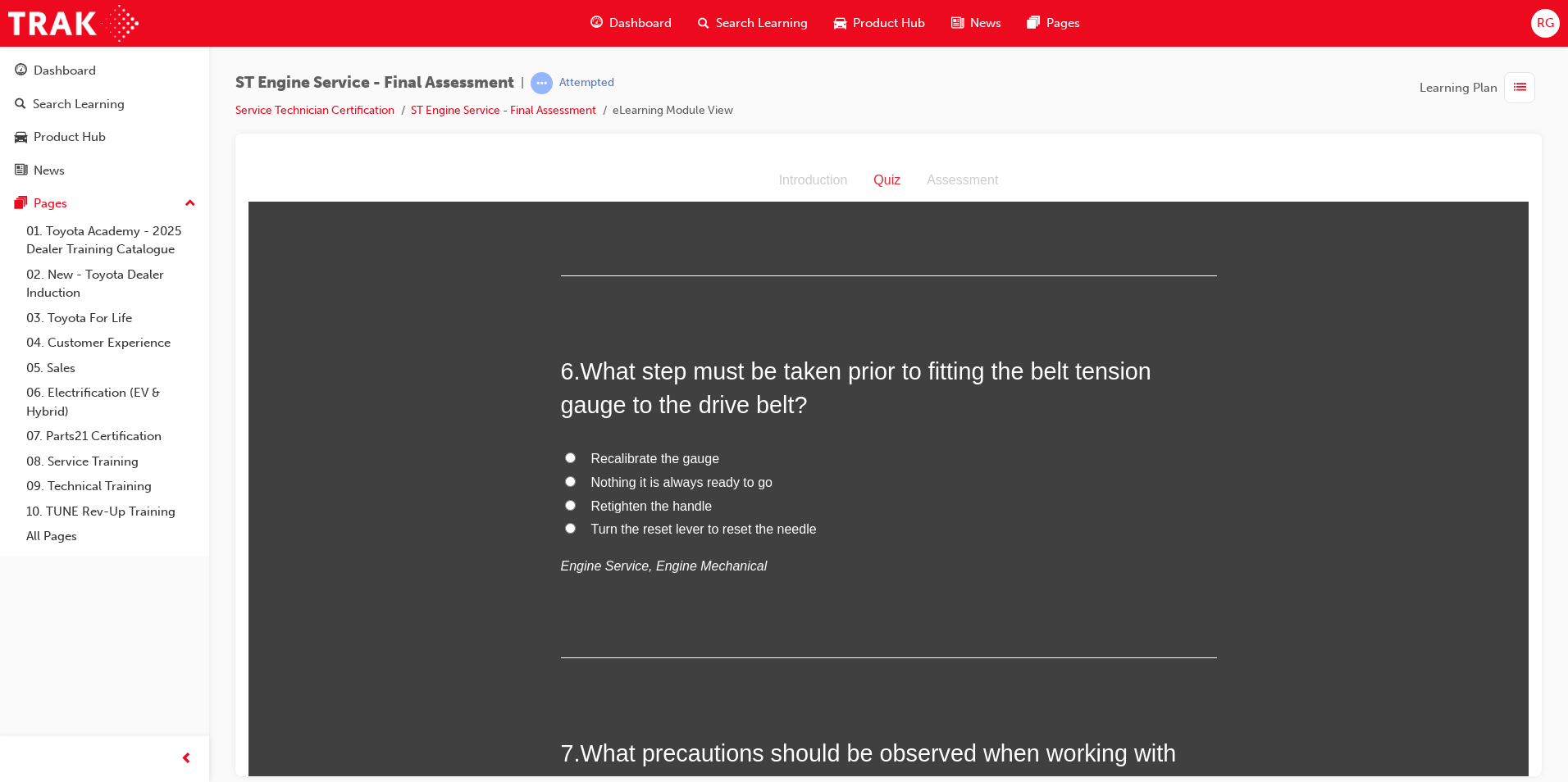
click at [707, 454] on span "Recalibrate the gauge" at bounding box center [656, 458] width 129 height 14
click at [576, 454] on input "Recalibrate the gauge" at bounding box center [570, 457] width 11 height 11
radio input "true"
click at [766, 530] on span "Turn the reset lever to reset the needle" at bounding box center [704, 528] width 226 height 14
click at [576, 530] on input "Turn the reset lever to reset the needle" at bounding box center [570, 527] width 11 height 11
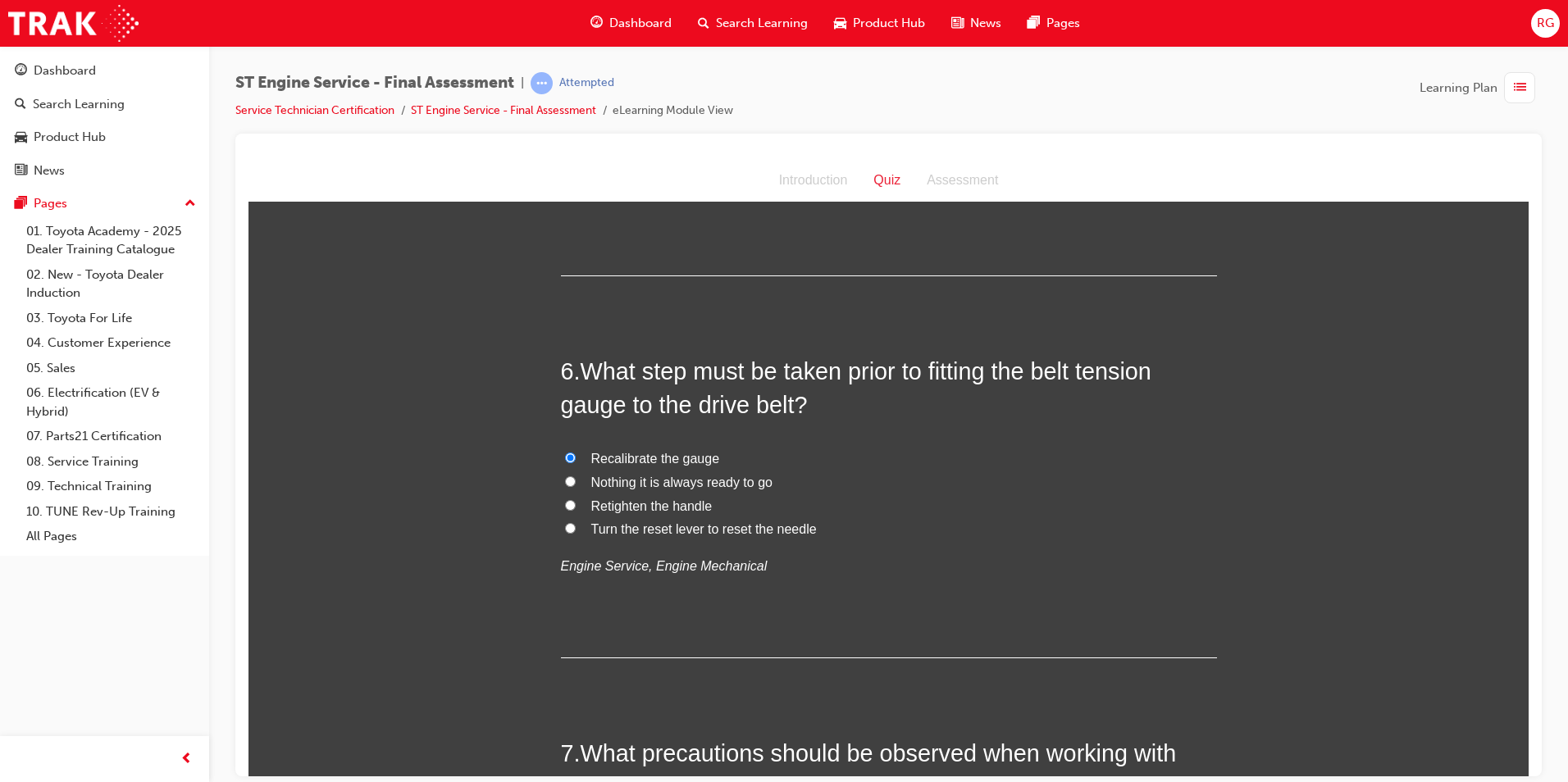
radio input "true"
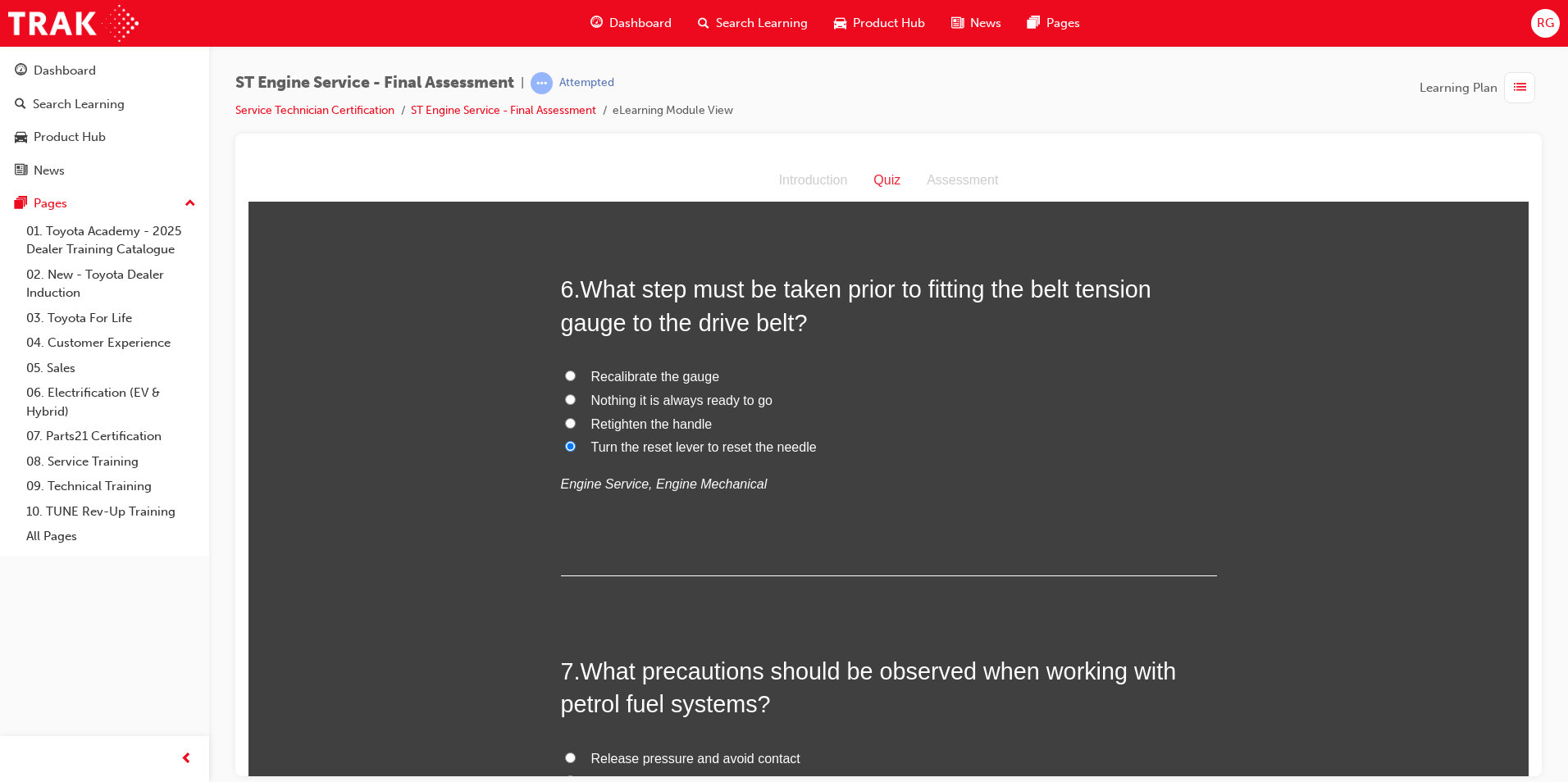
click at [669, 375] on span "Recalibrate the gauge" at bounding box center [656, 376] width 129 height 14
click at [576, 375] on input "Recalibrate the gauge" at bounding box center [570, 375] width 11 height 11
radio input "true"
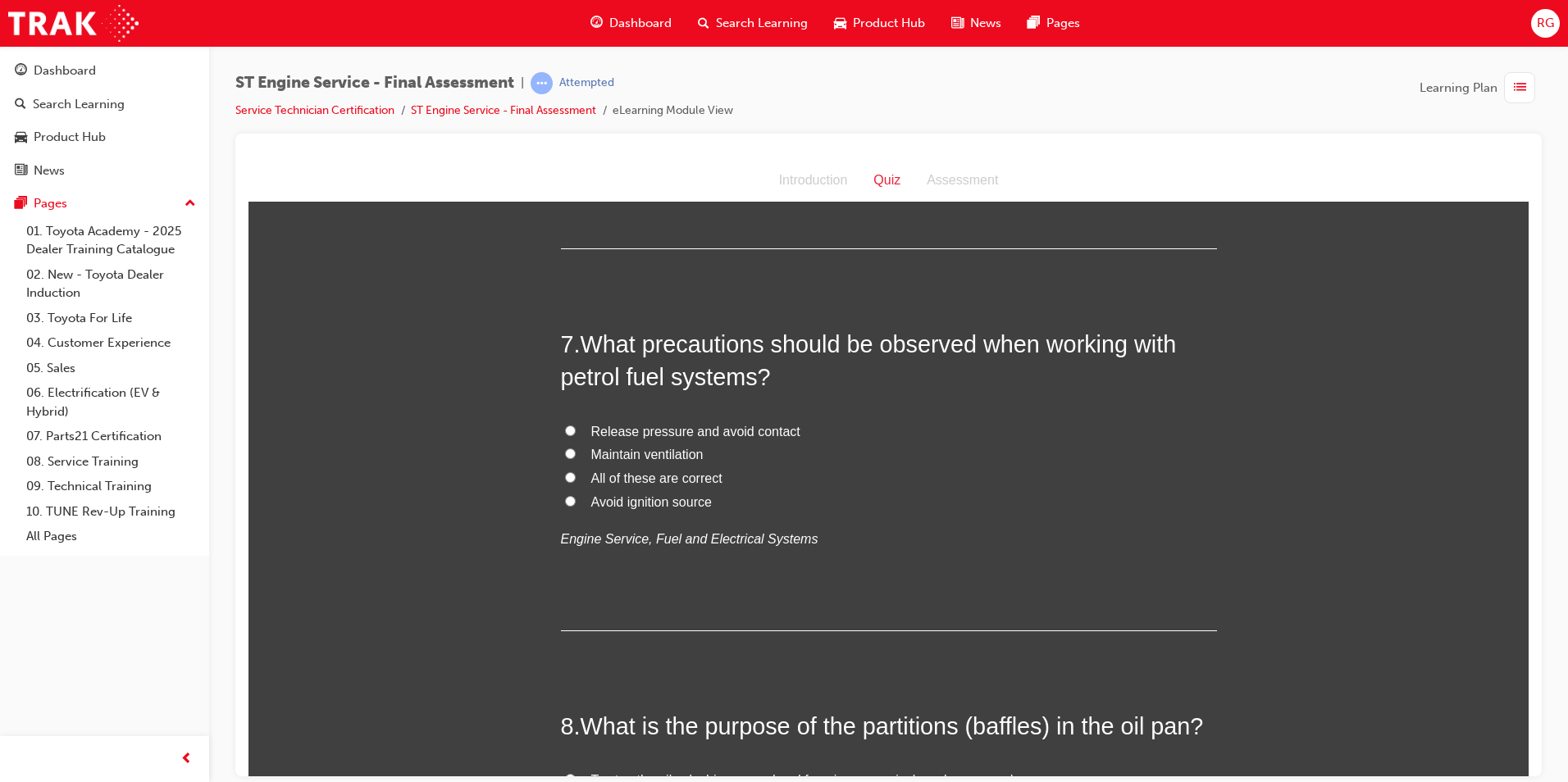
scroll to position [2213, 0]
click at [573, 475] on label "All of these are correct" at bounding box center [889, 477] width 657 height 24
click at [573, 475] on input "All of these are correct" at bounding box center [570, 476] width 11 height 11
radio input "true"
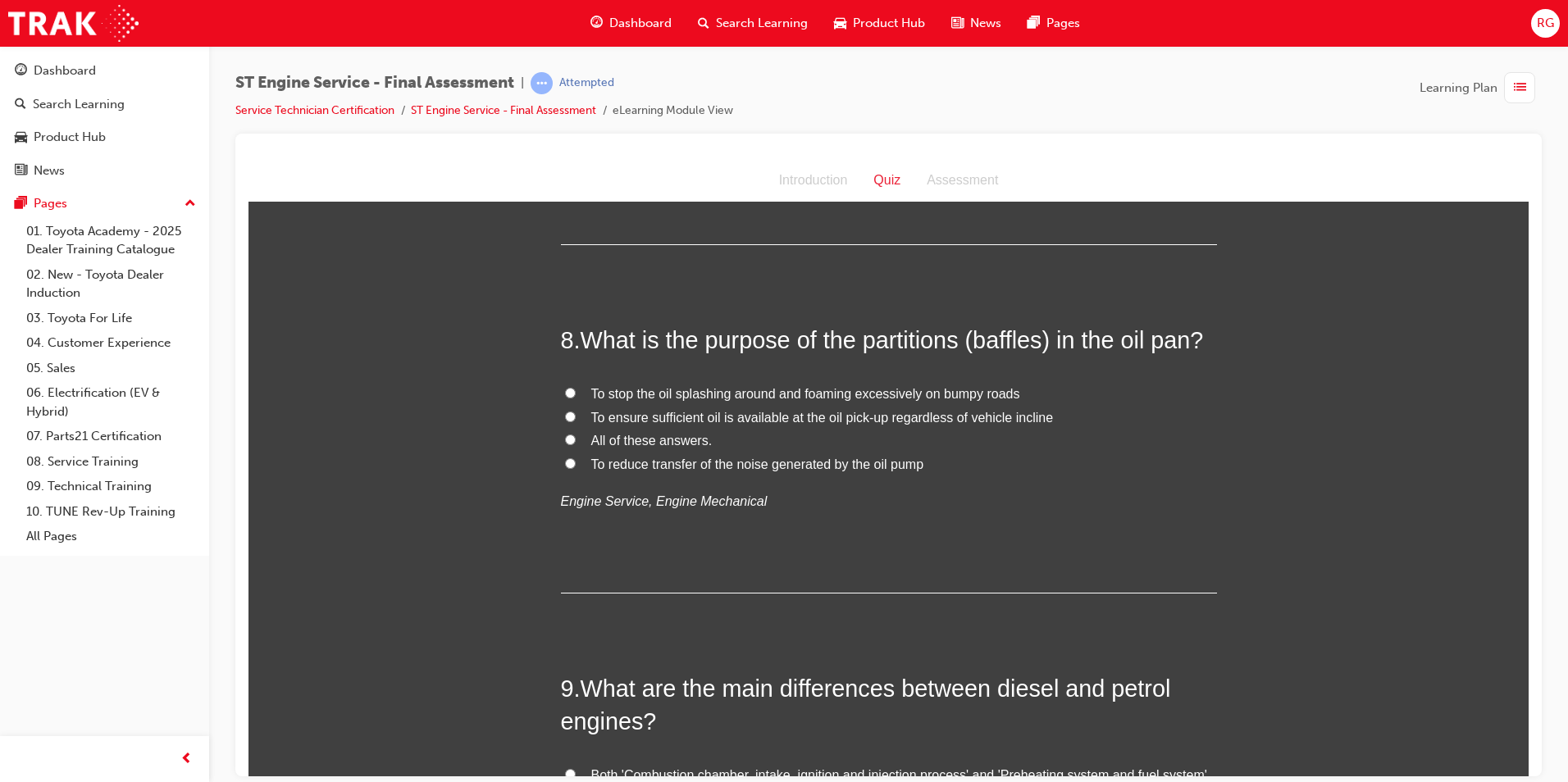
scroll to position [2624, 0]
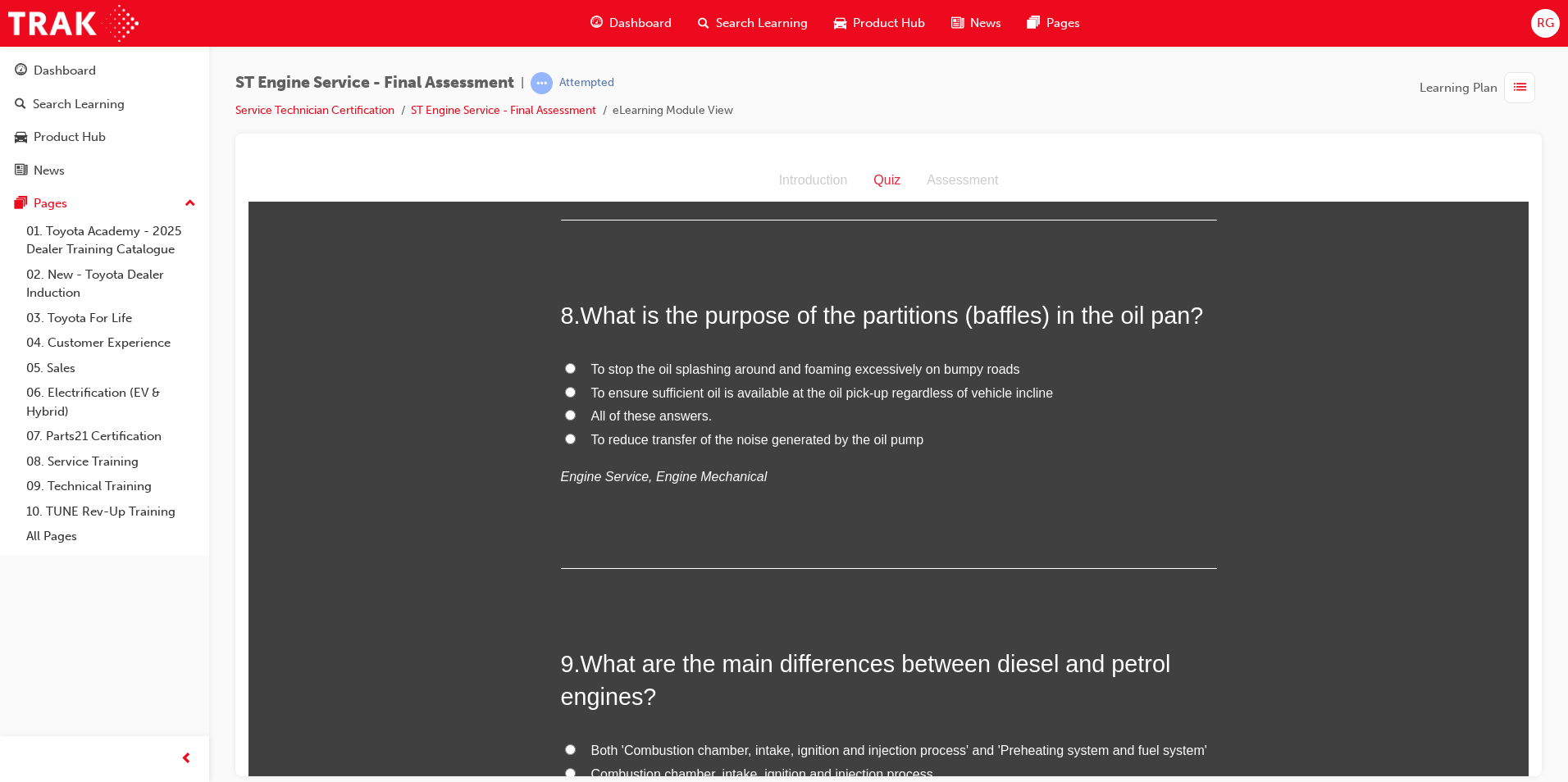
click at [565, 416] on input "All of these answers." at bounding box center [570, 415] width 11 height 11
radio input "true"
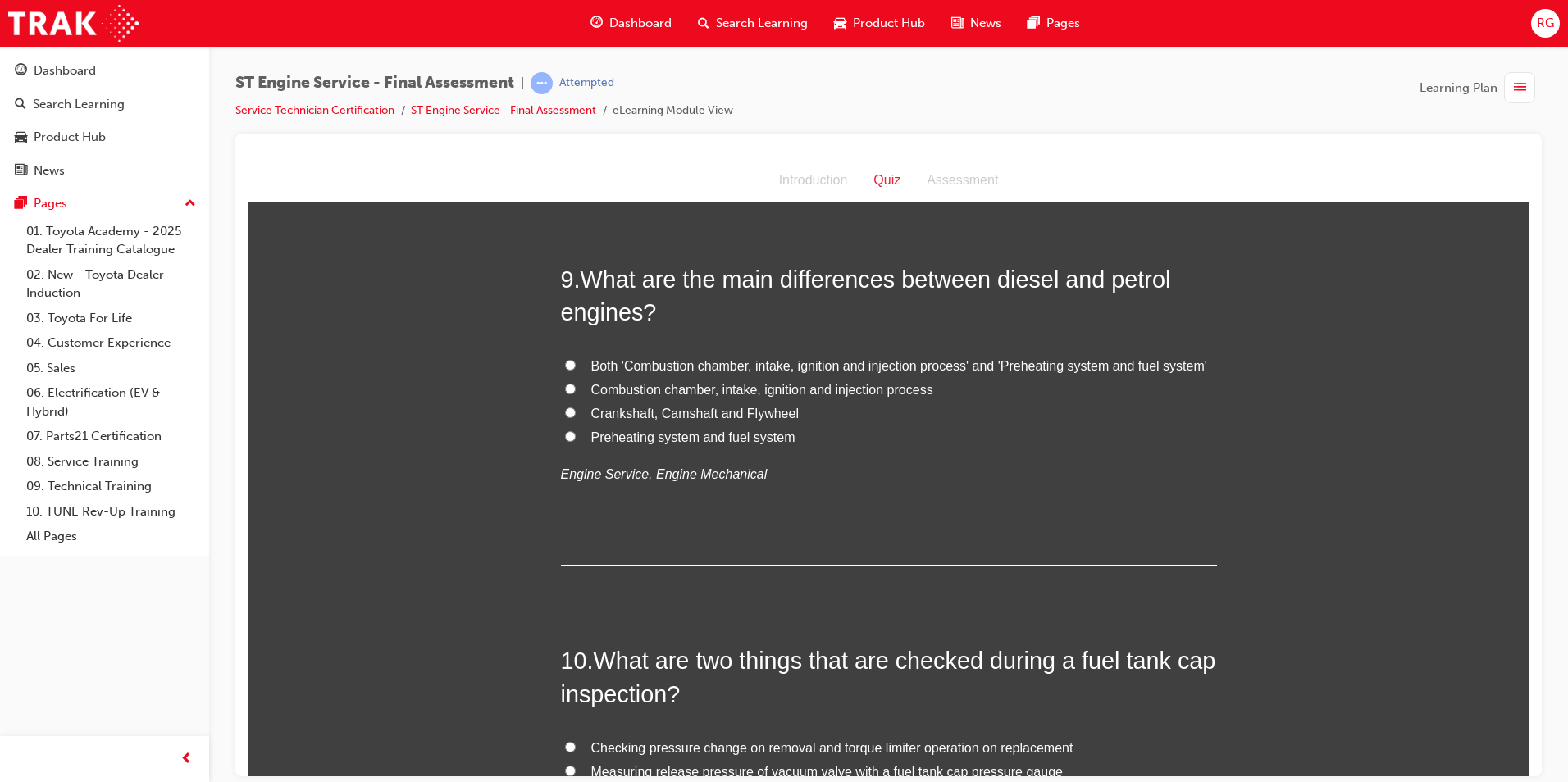
scroll to position [3034, 0]
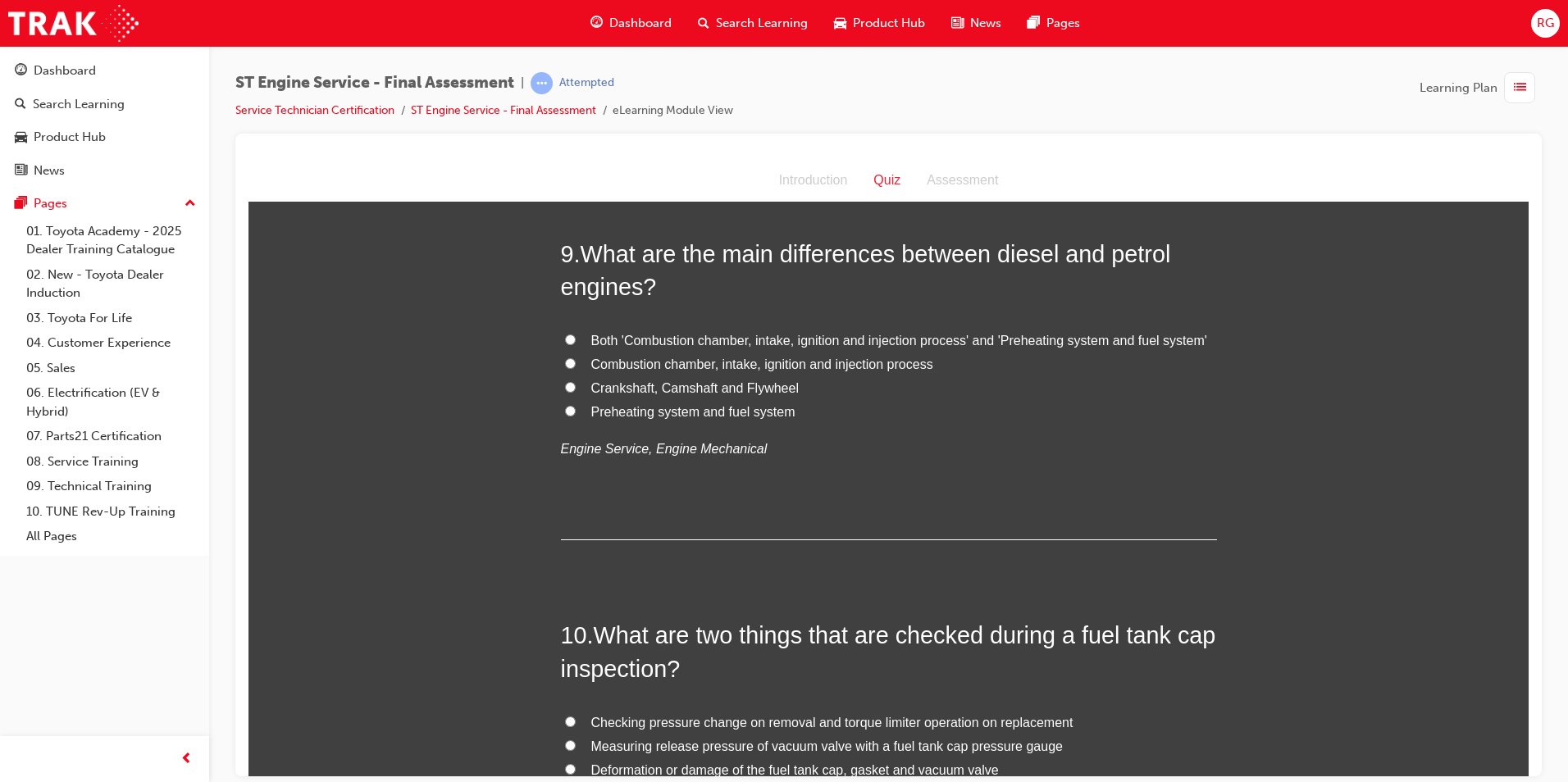
click at [565, 410] on input "Preheating system and fuel system" at bounding box center [570, 410] width 11 height 11
radio input "true"
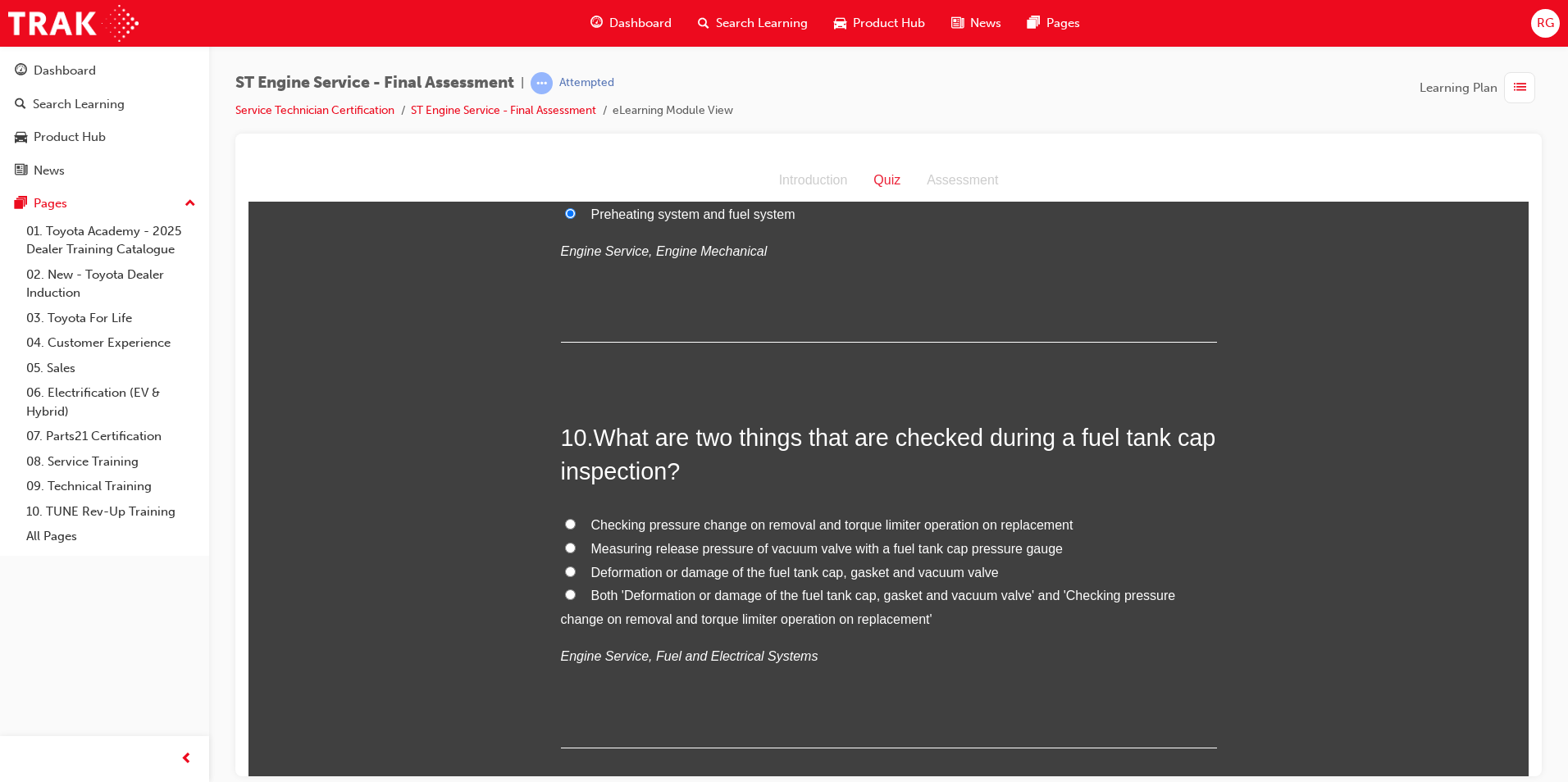
scroll to position [3280, 0]
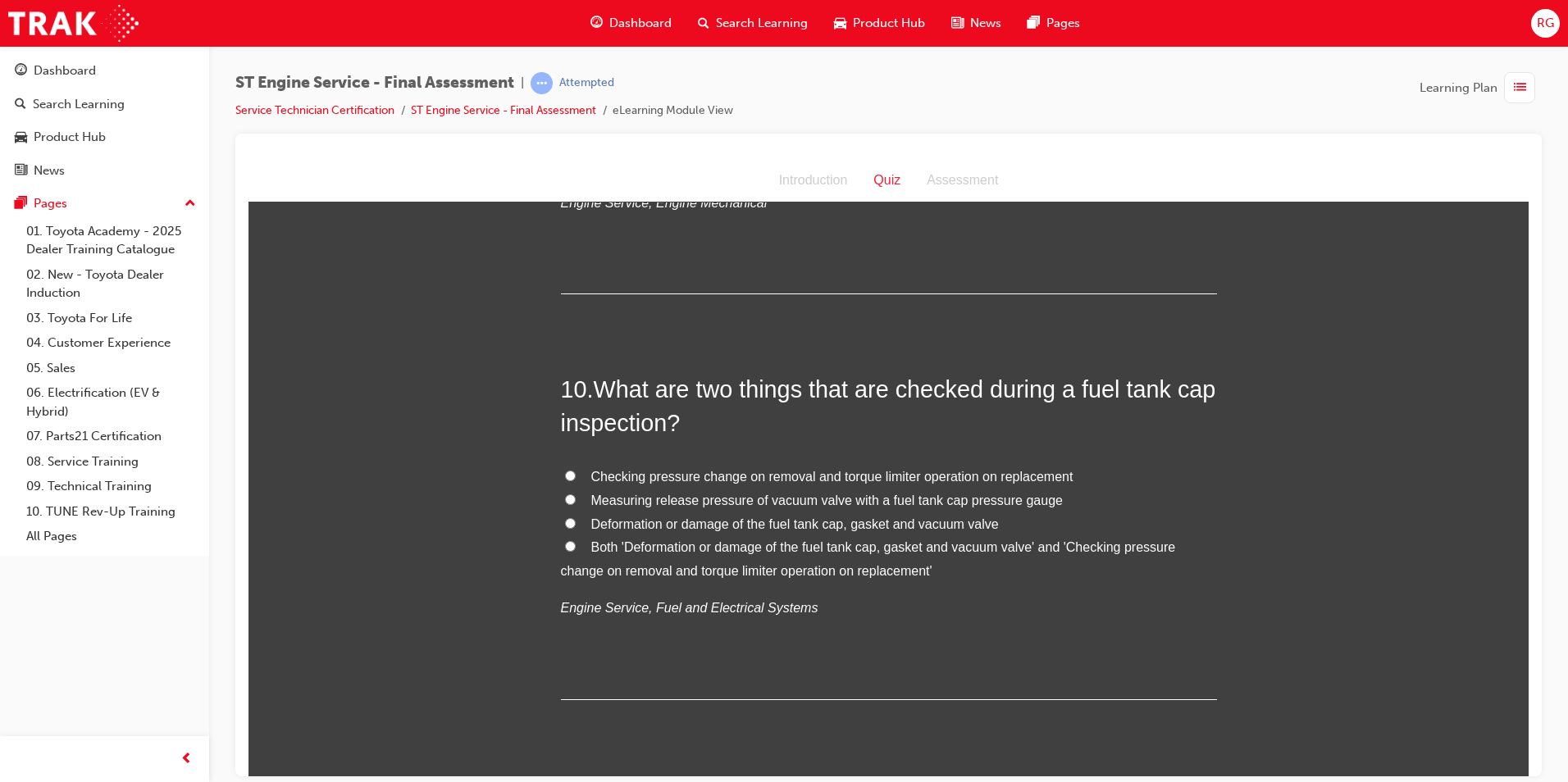
click at [606, 521] on span "Deformation or damage of the fuel tank cap, gasket and vacuum valve" at bounding box center [795, 524] width 408 height 14
click at [576, 521] on input "Deformation or damage of the fuel tank cap, gasket and vacuum valve" at bounding box center [570, 523] width 11 height 11
radio input "true"
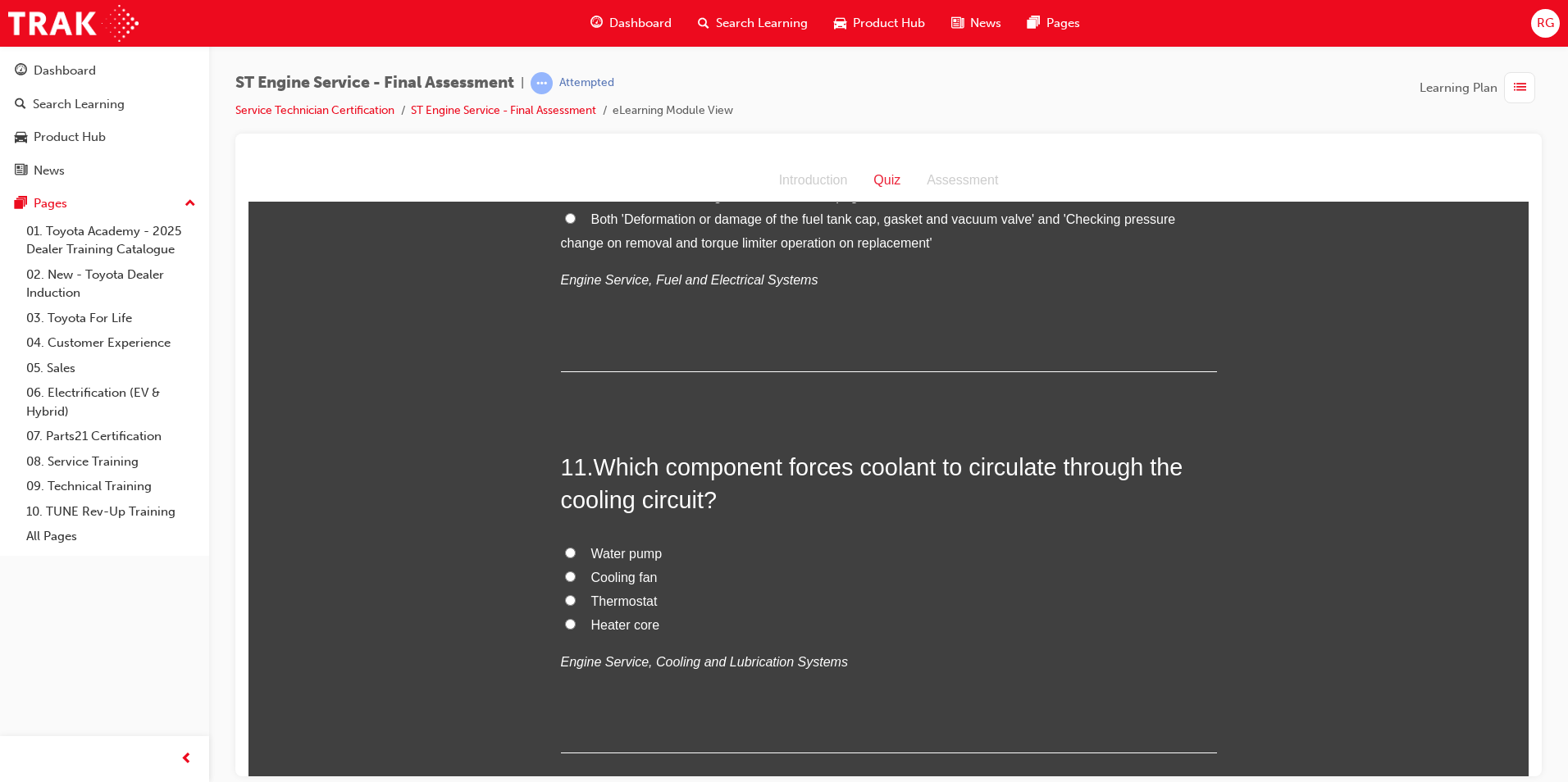
scroll to position [3771, 0]
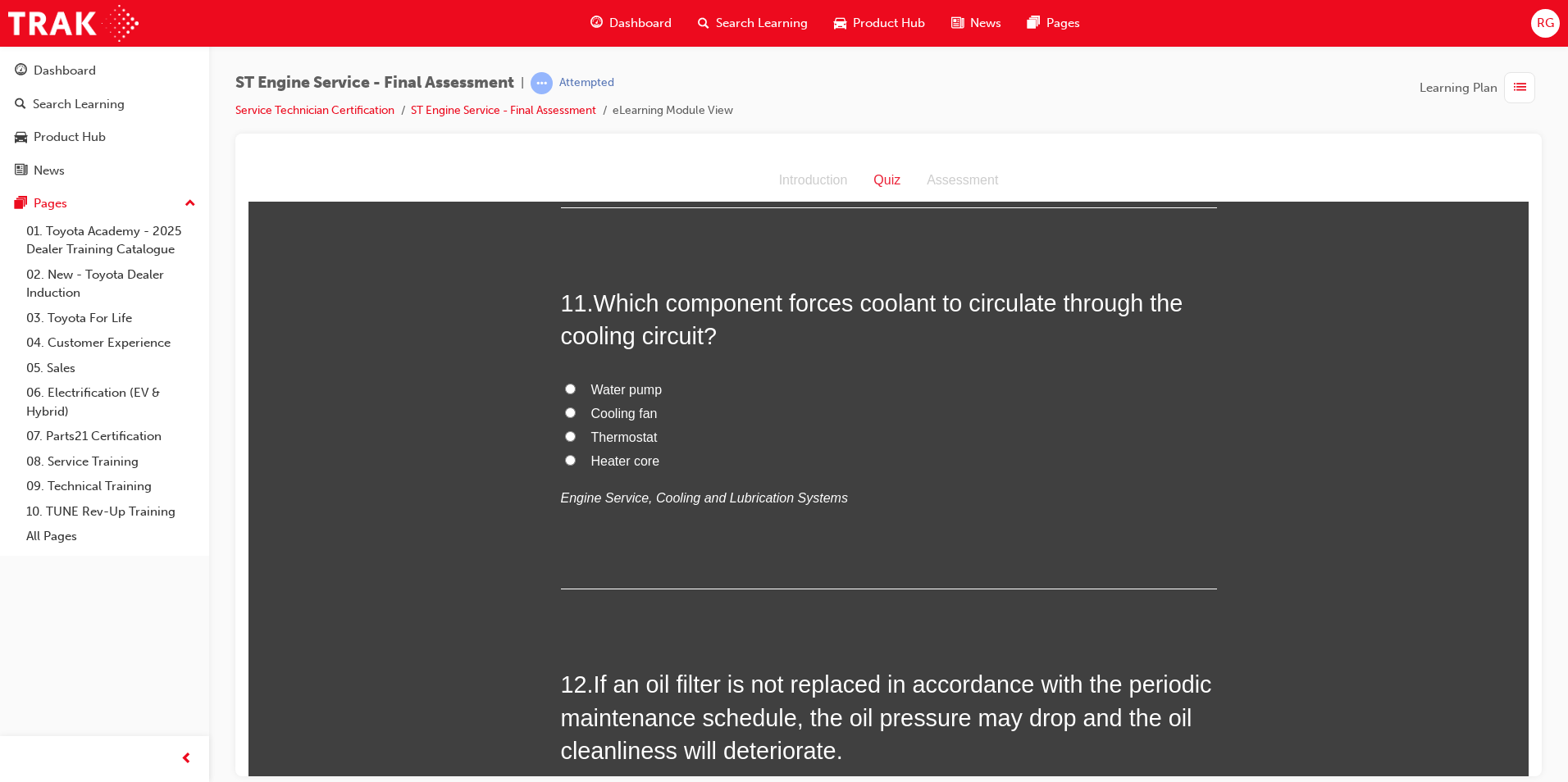
click at [628, 385] on span "Water pump" at bounding box center [627, 389] width 71 height 14
click at [576, 385] on input "Water pump" at bounding box center [570, 388] width 11 height 11
radio input "true"
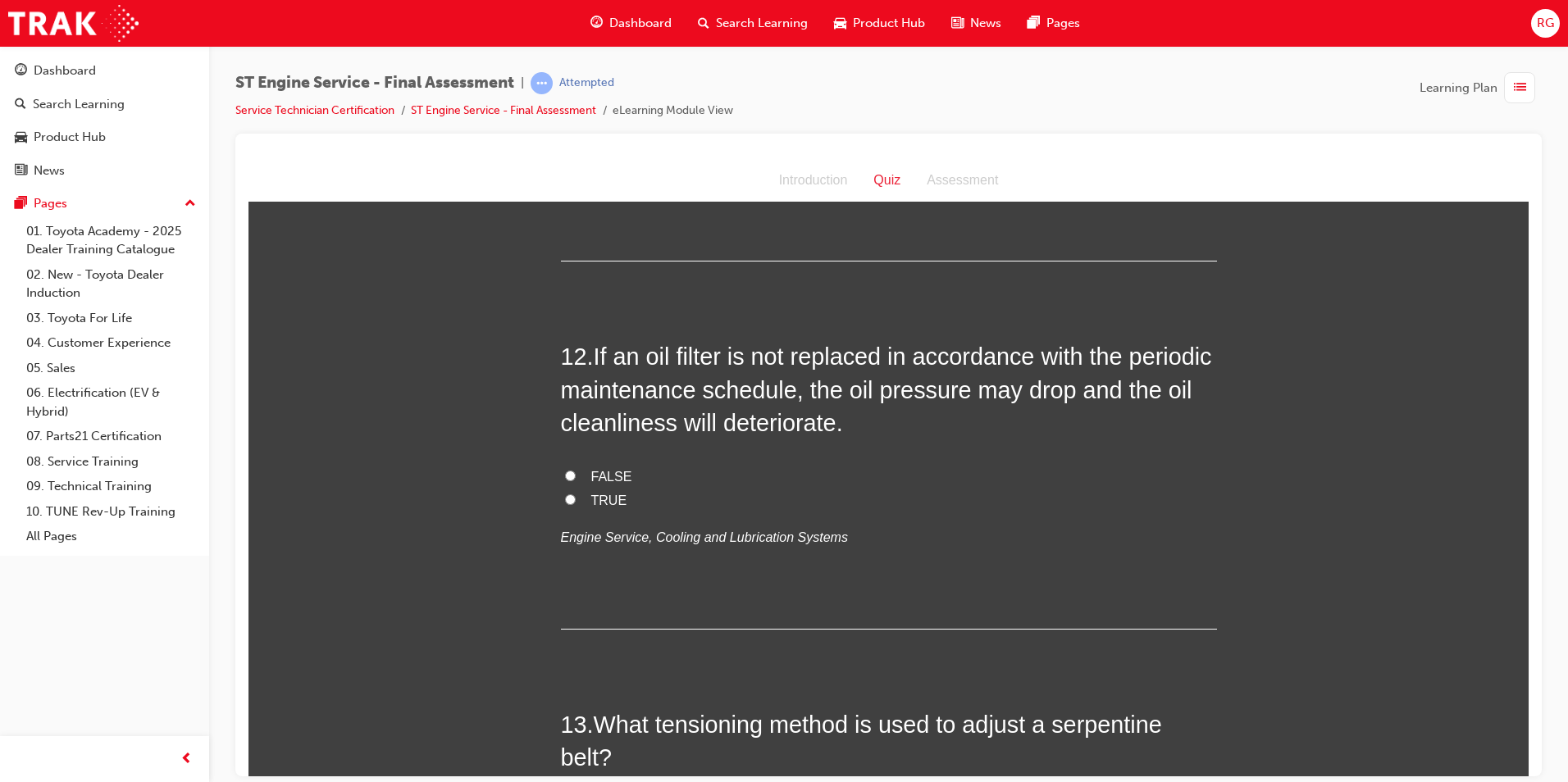
scroll to position [4182, 0]
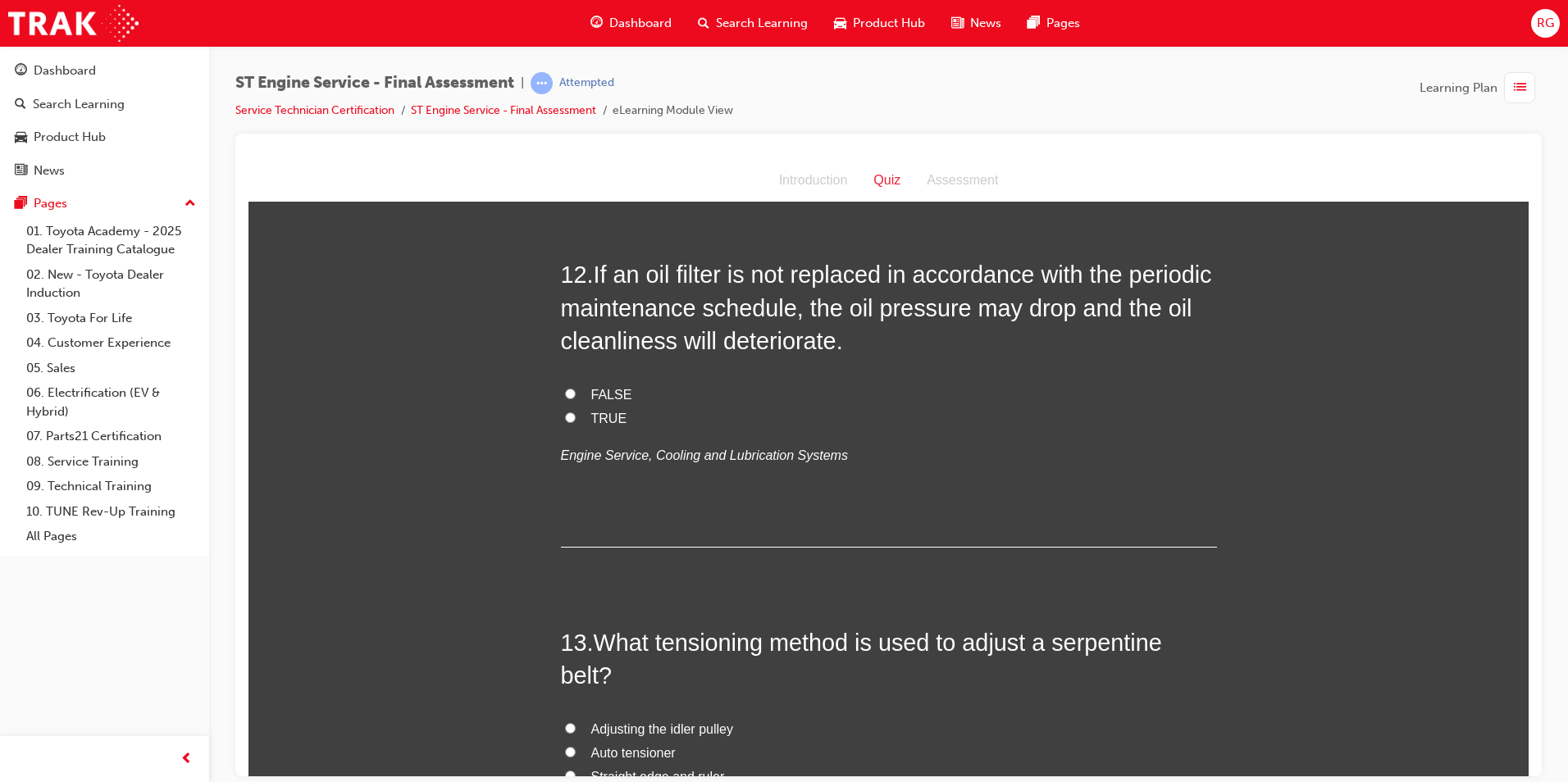
click at [609, 387] on span "FALSE" at bounding box center [612, 394] width 41 height 14
click at [576, 387] on input "FALSE" at bounding box center [570, 393] width 11 height 11
radio input "true"
click at [592, 416] on span "TRUE" at bounding box center [609, 418] width 36 height 14
click at [576, 416] on input "TRUE" at bounding box center [570, 416] width 11 height 11
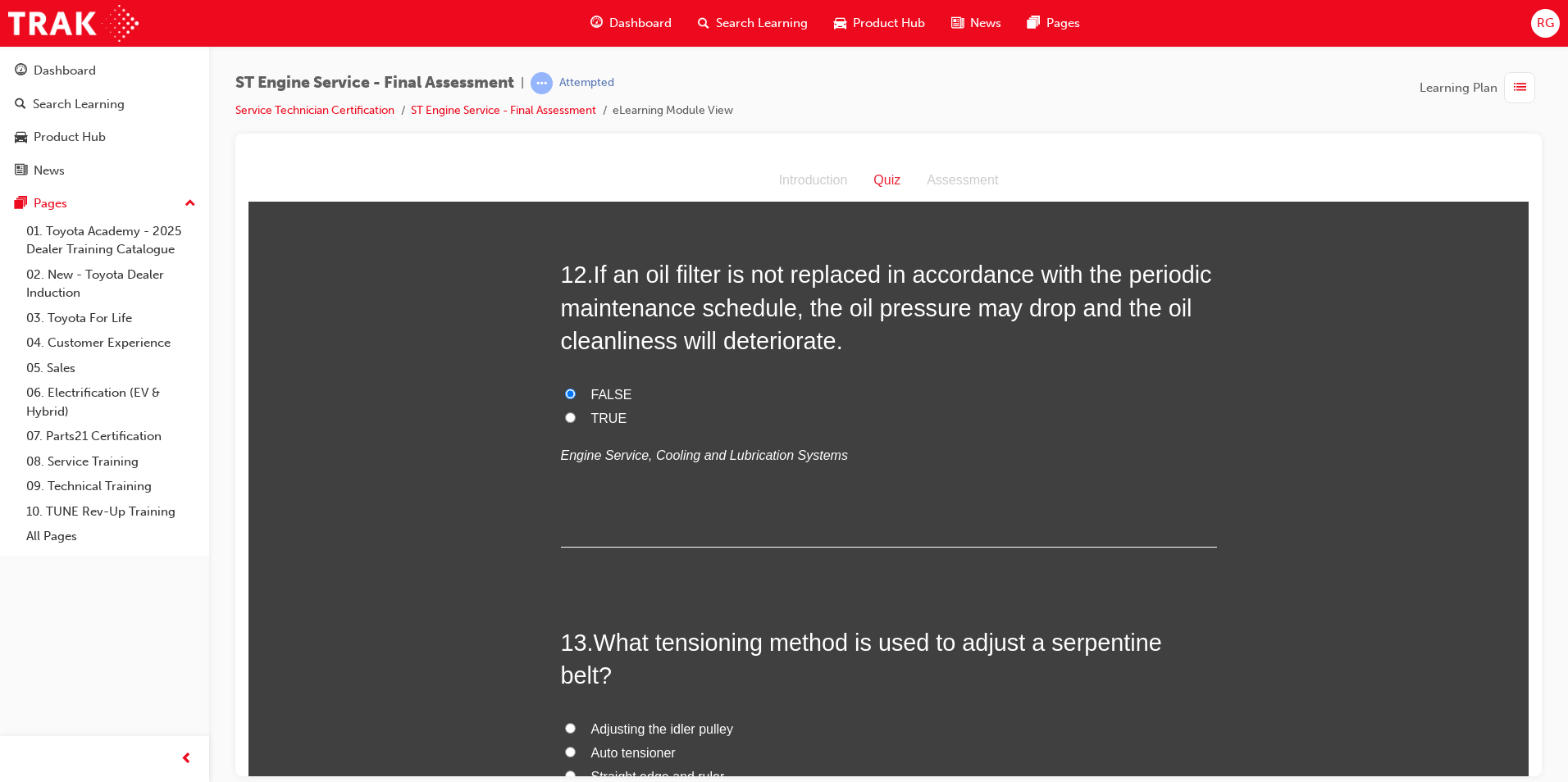
radio input "true"
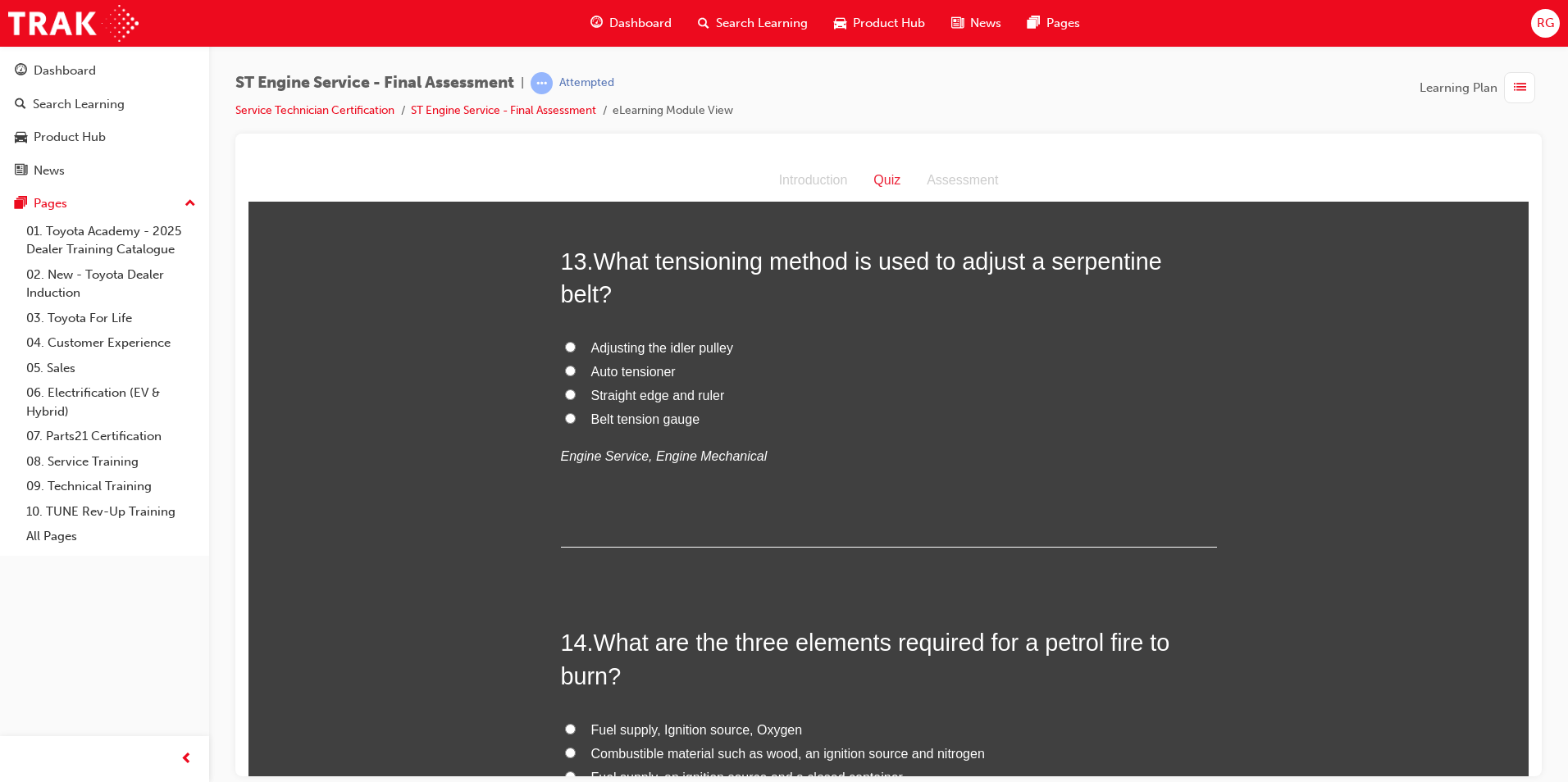
scroll to position [4592, 0]
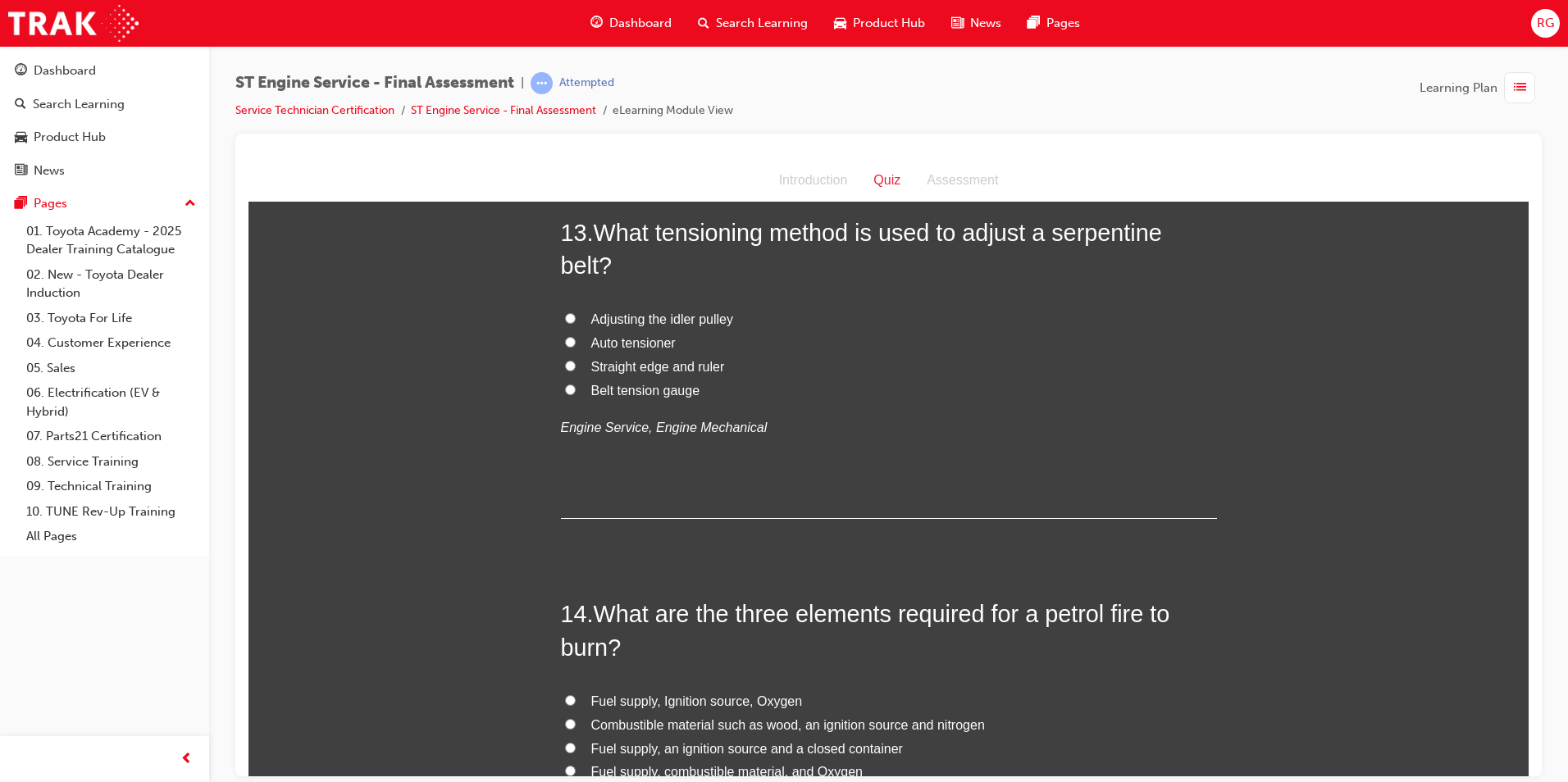
click at [634, 340] on span "Auto tensioner" at bounding box center [634, 343] width 84 height 14
click at [576, 340] on input "Auto tensioner" at bounding box center [570, 342] width 11 height 11
radio input "true"
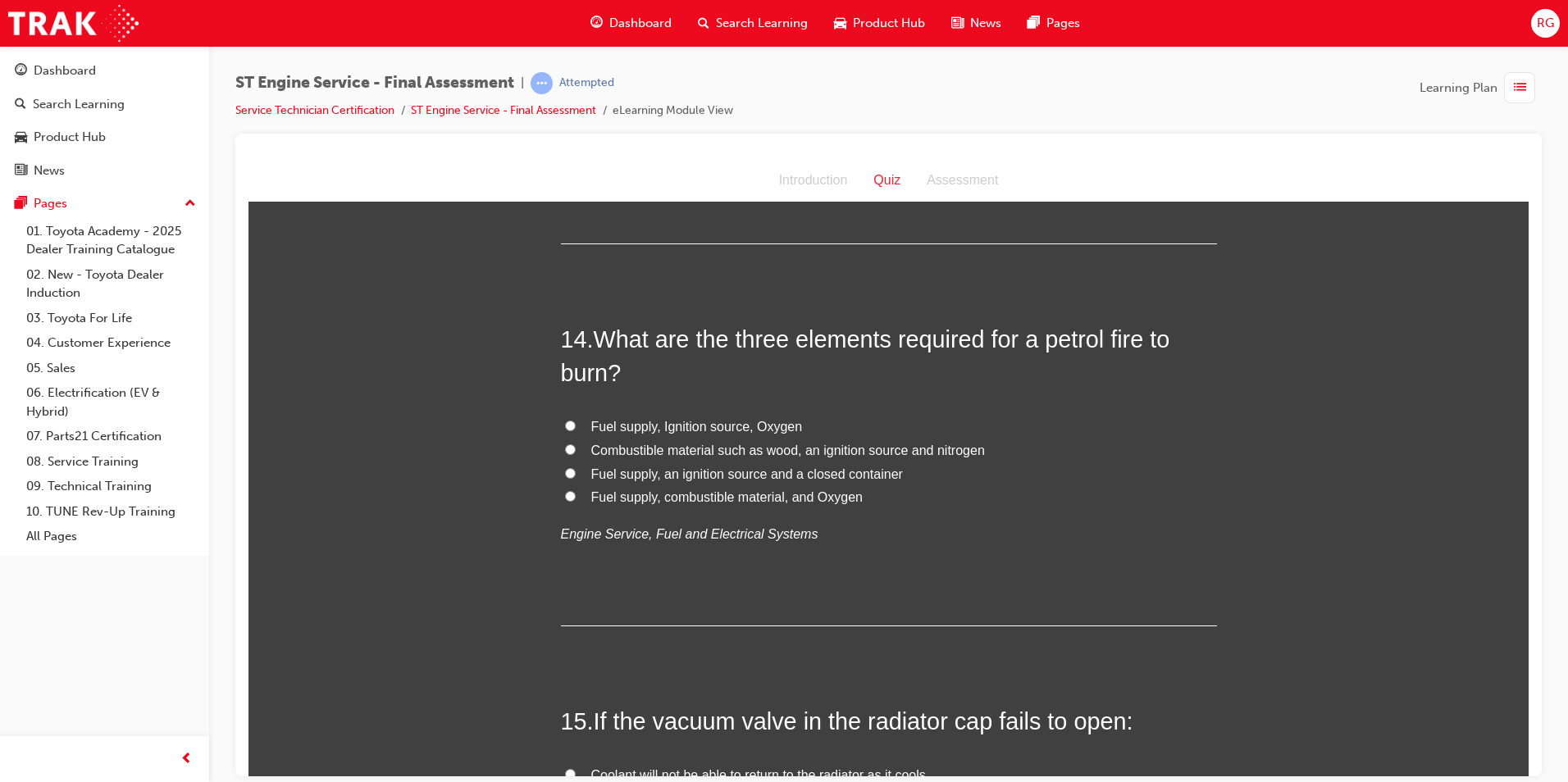
scroll to position [4838, 0]
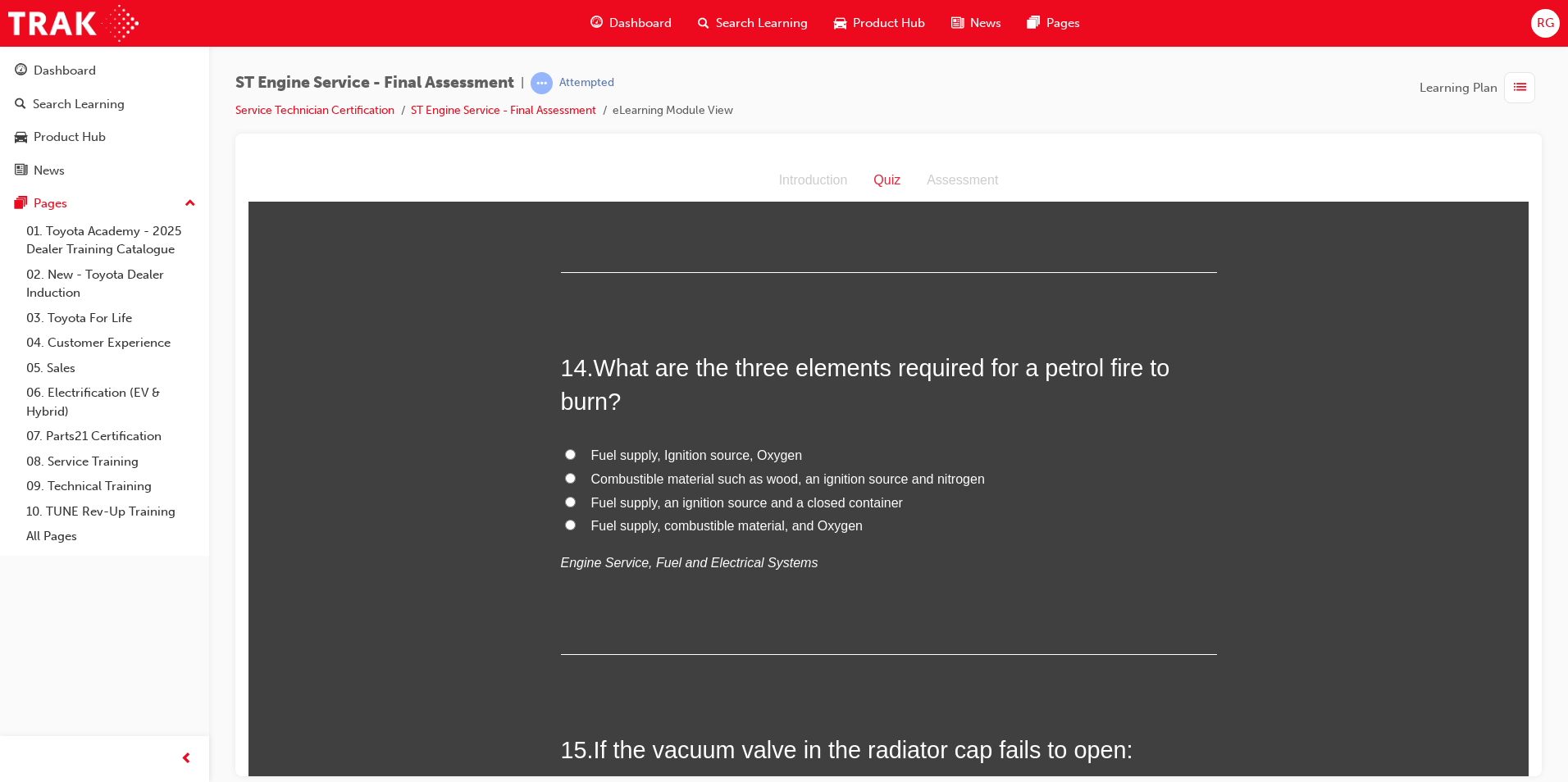
click at [735, 457] on span "Fuel supply, Ignition source, Oxygen" at bounding box center [697, 454] width 212 height 14
click at [576, 457] on input "Fuel supply, Ignition source, Oxygen" at bounding box center [570, 453] width 11 height 11
radio input "true"
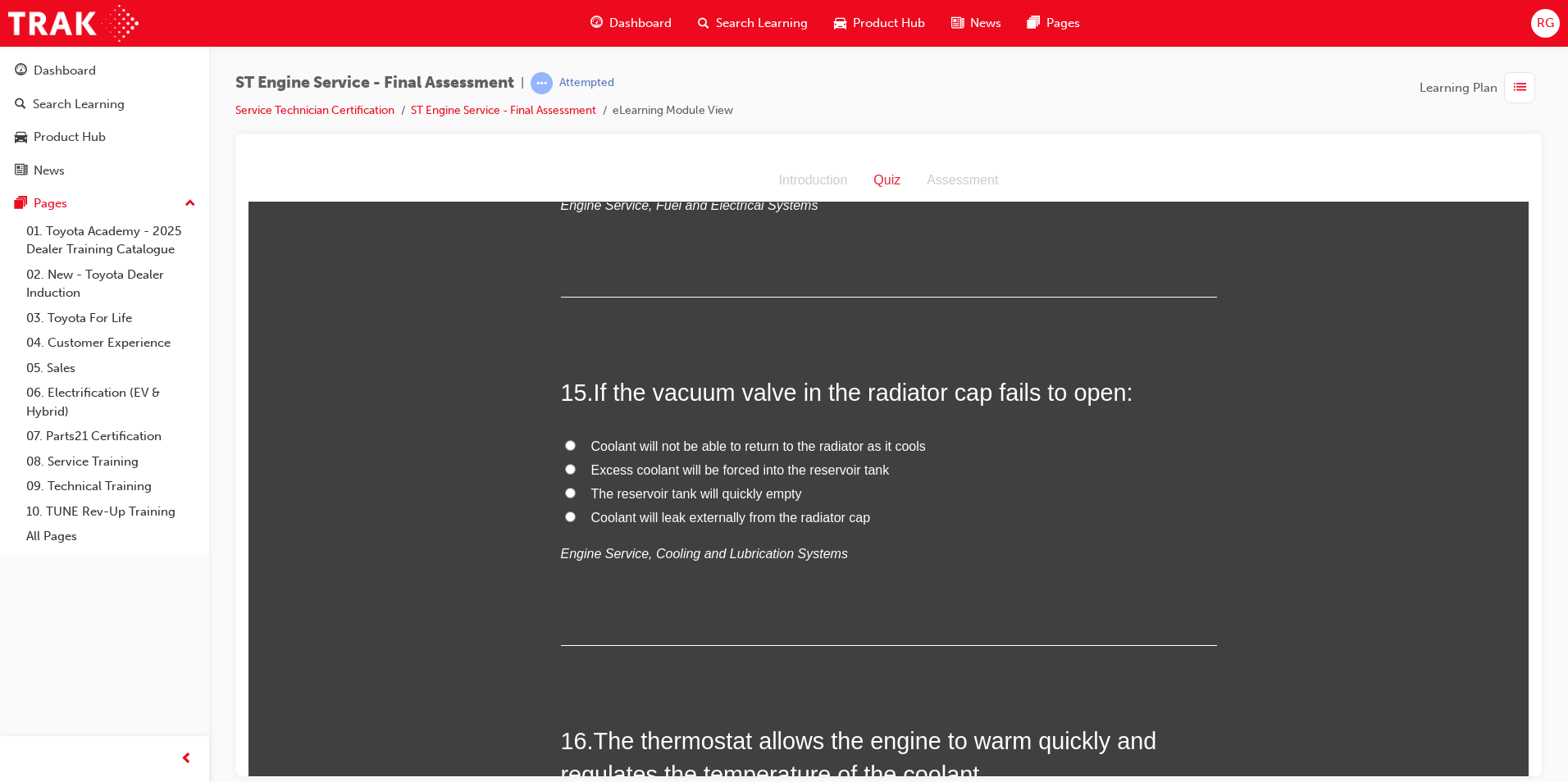
scroll to position [5166, 0]
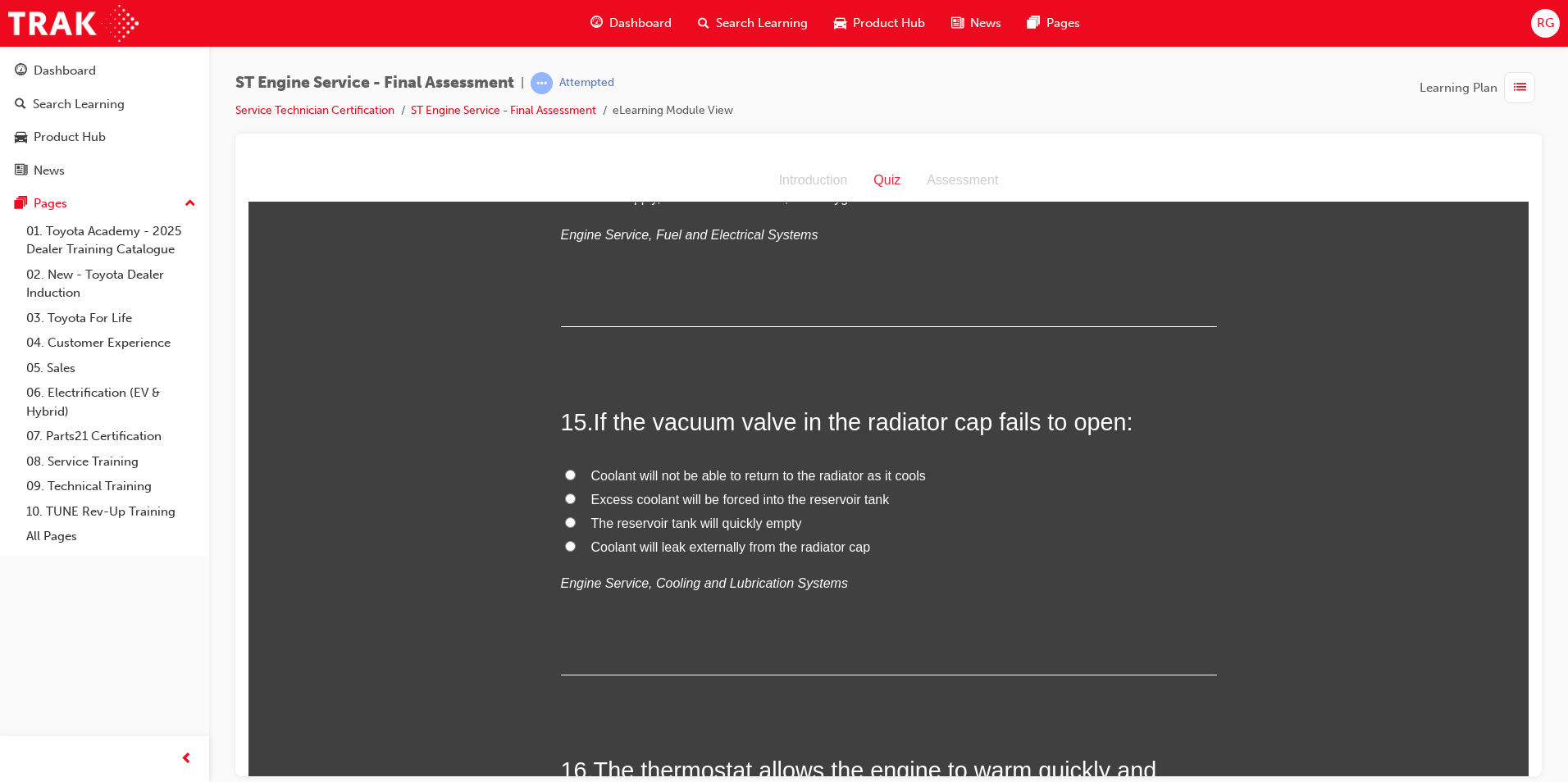
click at [632, 480] on span "Coolant will not be able to return to the radiator as it cools" at bounding box center [759, 475] width 335 height 14
click at [576, 480] on input "Coolant will not be able to return to the radiator as it cools" at bounding box center [570, 474] width 11 height 11
radio input "true"
click at [715, 503] on span "Excess coolant will be forced into the reservoir tank" at bounding box center [741, 499] width 299 height 14
click at [576, 503] on input "Excess coolant will be forced into the reservoir tank" at bounding box center [570, 498] width 11 height 11
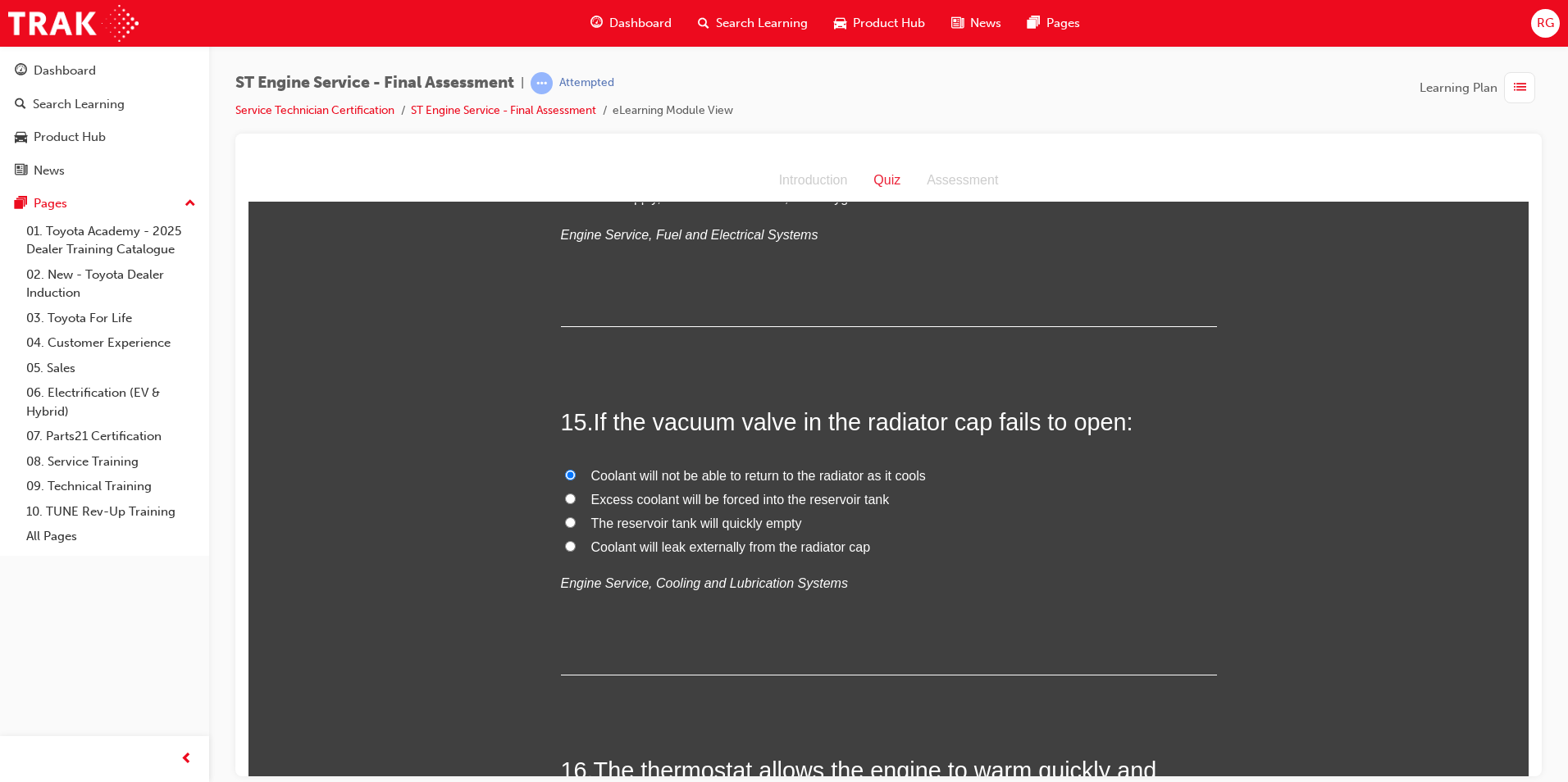
radio input "true"
click at [650, 471] on span "Coolant will not be able to return to the radiator as it cools" at bounding box center [759, 475] width 335 height 14
click at [576, 471] on input "Coolant will not be able to return to the radiator as it cools" at bounding box center [570, 474] width 11 height 11
radio input "true"
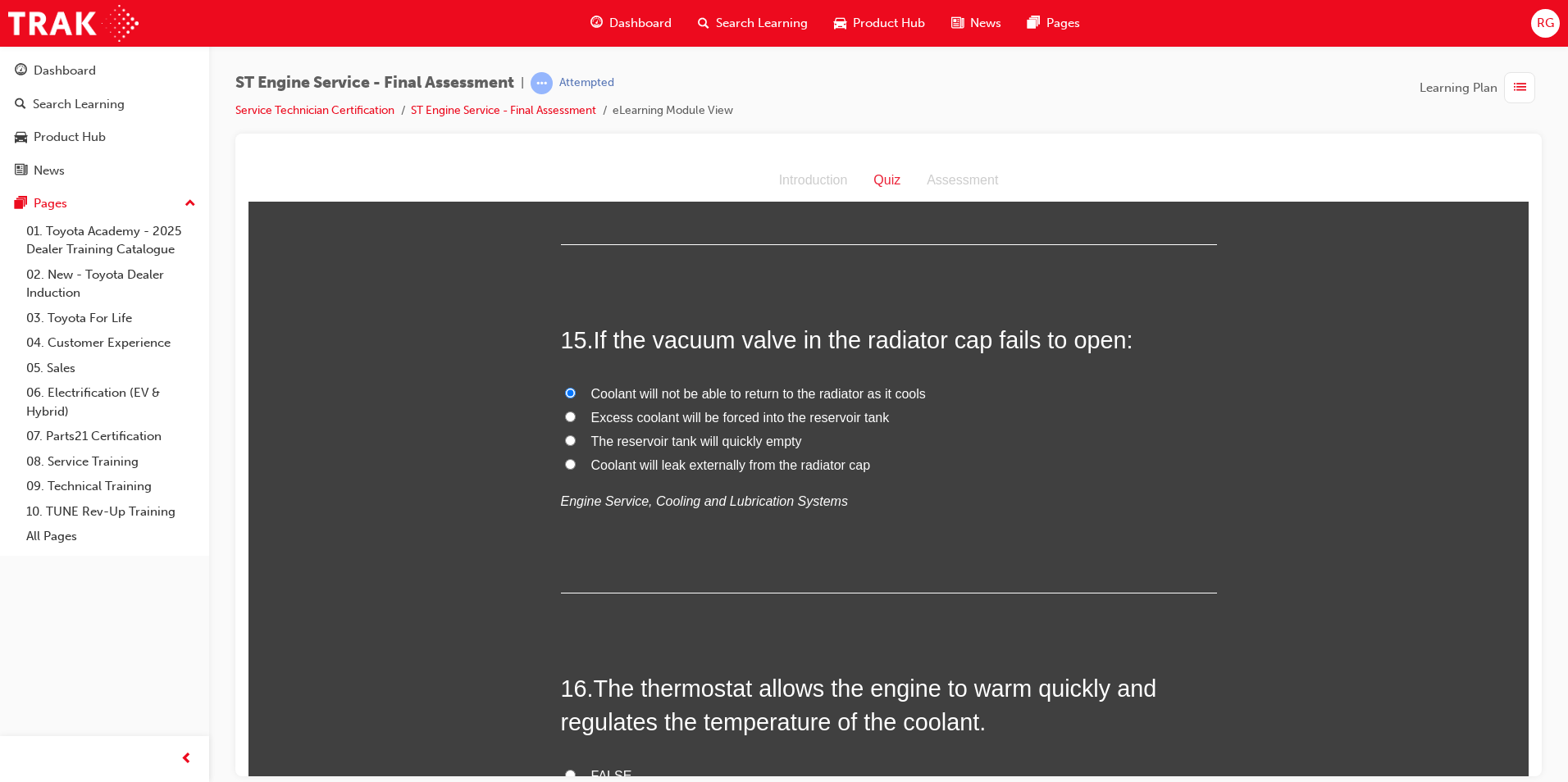
click at [607, 451] on label "The reservoir tank will quickly empty" at bounding box center [889, 441] width 657 height 24
click at [576, 445] on input "The reservoir tank will quickly empty" at bounding box center [570, 440] width 11 height 11
radio input "true"
click at [592, 434] on span "The reservoir tank will quickly empty" at bounding box center [697, 441] width 211 height 14
click at [576, 435] on input "The reservoir tank will quickly empty" at bounding box center [570, 440] width 11 height 11
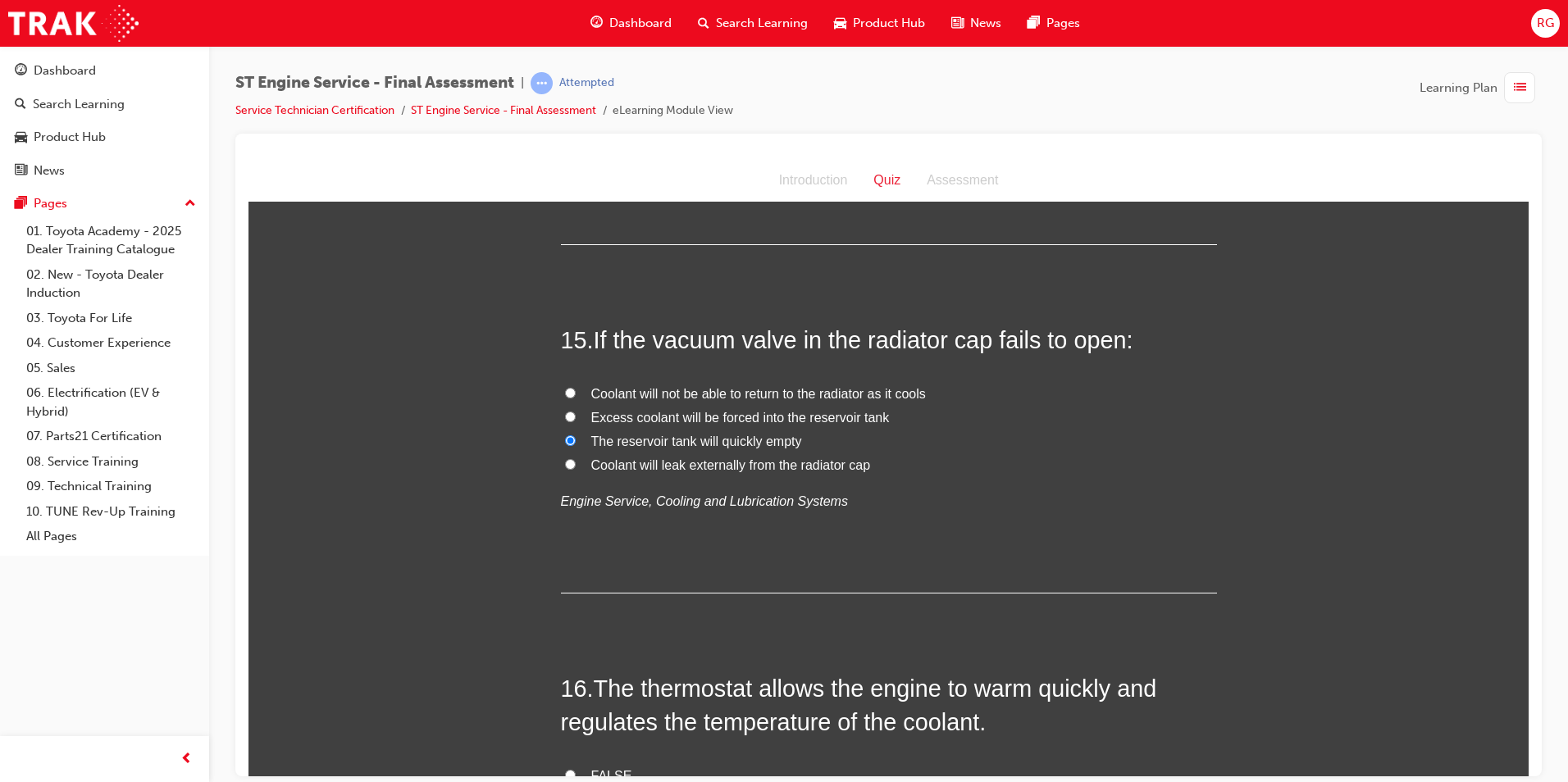
click at [592, 411] on span "Excess coolant will be forced into the reservoir tank" at bounding box center [741, 417] width 299 height 14
click at [576, 411] on input "Excess coolant will be forced into the reservoir tank" at bounding box center [570, 416] width 11 height 11
radio input "true"
drag, startPoint x: 586, startPoint y: 367, endPoint x: 586, endPoint y: 390, distance: 23.0
click at [586, 389] on div "15 . If the vacuum valve in the radiator cap fails to open: Coolant will not be…" at bounding box center [889, 458] width 657 height 270
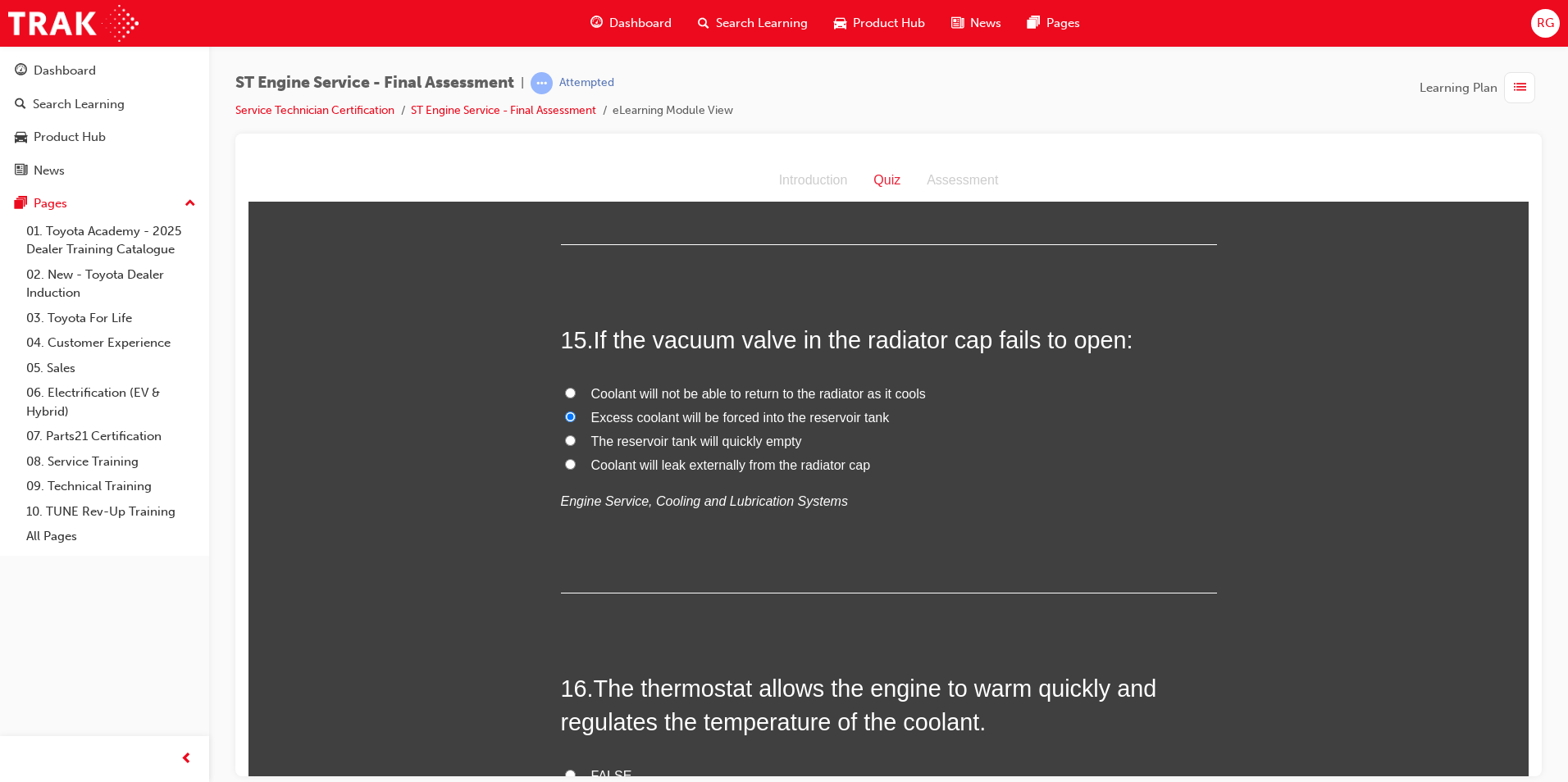
click at [600, 387] on span "Coolant will not be able to return to the radiator as it cools" at bounding box center [759, 394] width 335 height 14
click at [576, 387] on input "Coolant will not be able to return to the radiator as it cools" at bounding box center [570, 392] width 11 height 11
radio input "true"
click at [599, 412] on span "Excess coolant will be forced into the reservoir tank" at bounding box center [741, 417] width 299 height 14
click at [576, 412] on input "Excess coolant will be forced into the reservoir tank" at bounding box center [570, 416] width 11 height 11
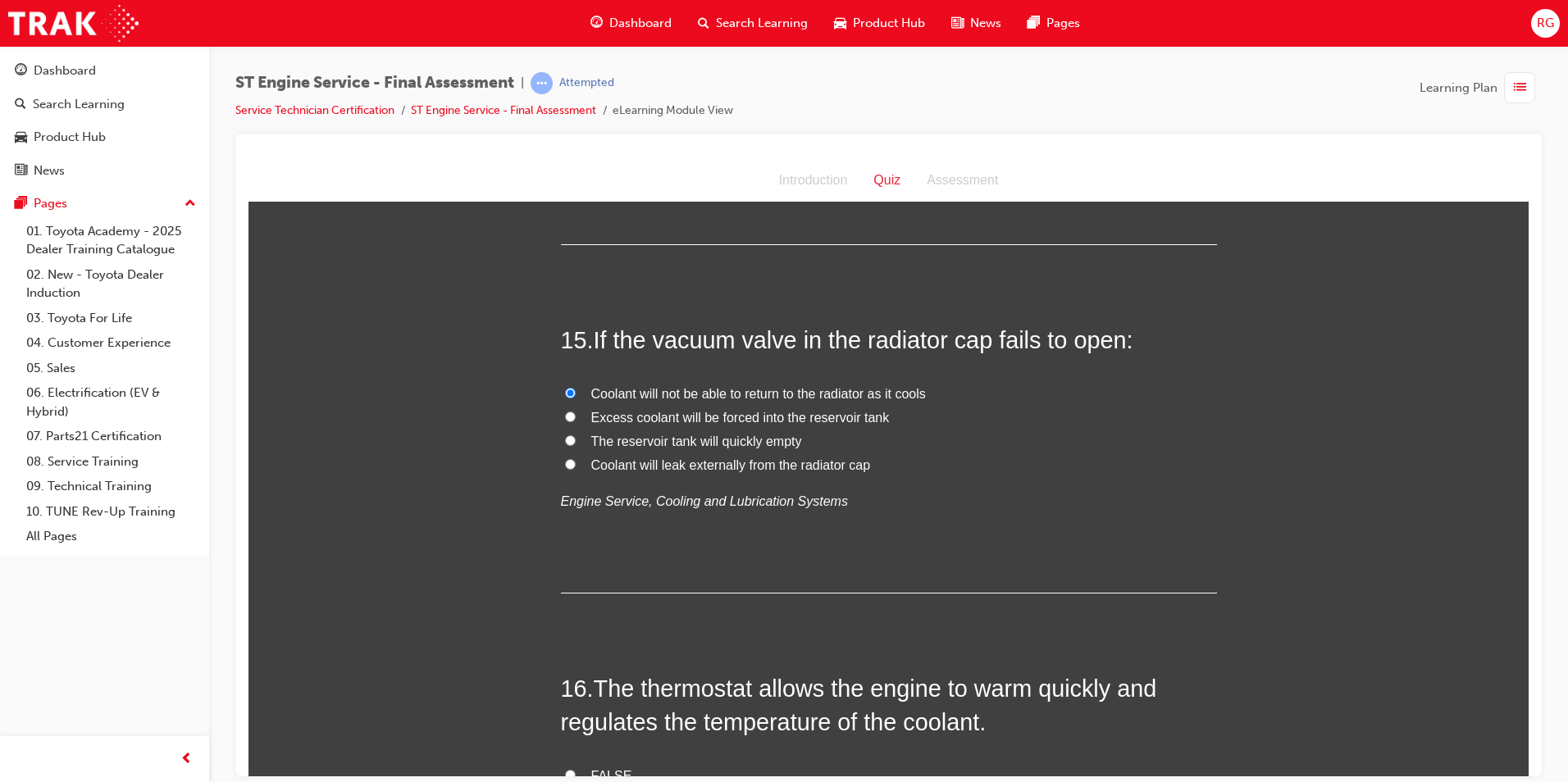
radio input "true"
click at [597, 447] on span "The reservoir tank will quickly empty" at bounding box center [697, 441] width 211 height 14
click at [576, 445] on input "The reservoir tank will quickly empty" at bounding box center [570, 440] width 11 height 11
radio input "true"
click at [597, 454] on label "Coolant will leak externally from the radiator cap" at bounding box center [889, 465] width 657 height 24
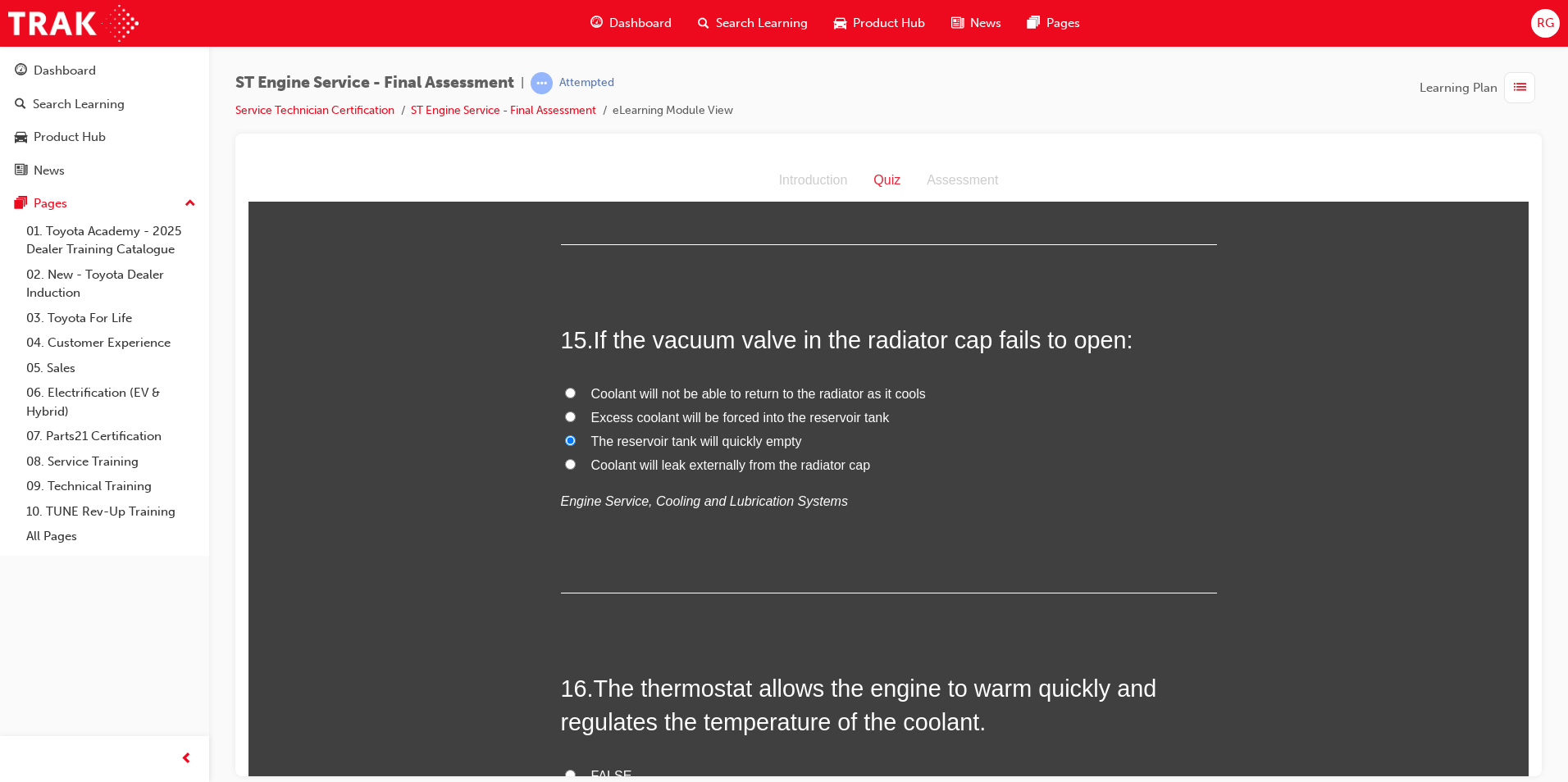
click at [576, 459] on input "Coolant will leak externally from the radiator cap" at bounding box center [570, 464] width 11 height 11
radio input "true"
click at [629, 387] on span "Coolant will not be able to return to the radiator as it cools" at bounding box center [759, 394] width 335 height 14
click at [576, 387] on input "Coolant will not be able to return to the radiator as it cools" at bounding box center [570, 392] width 11 height 11
radio input "true"
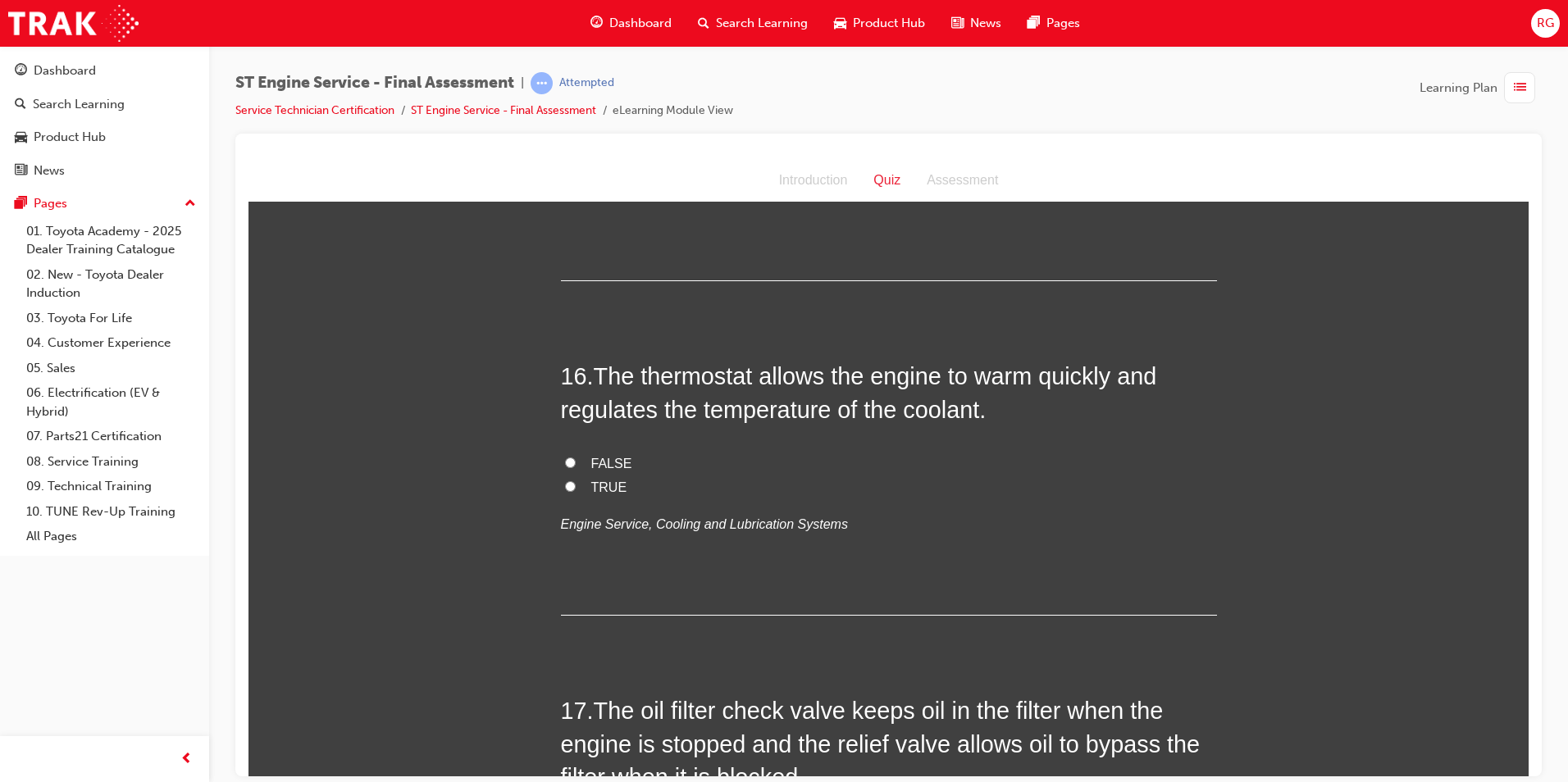
scroll to position [5658, 0]
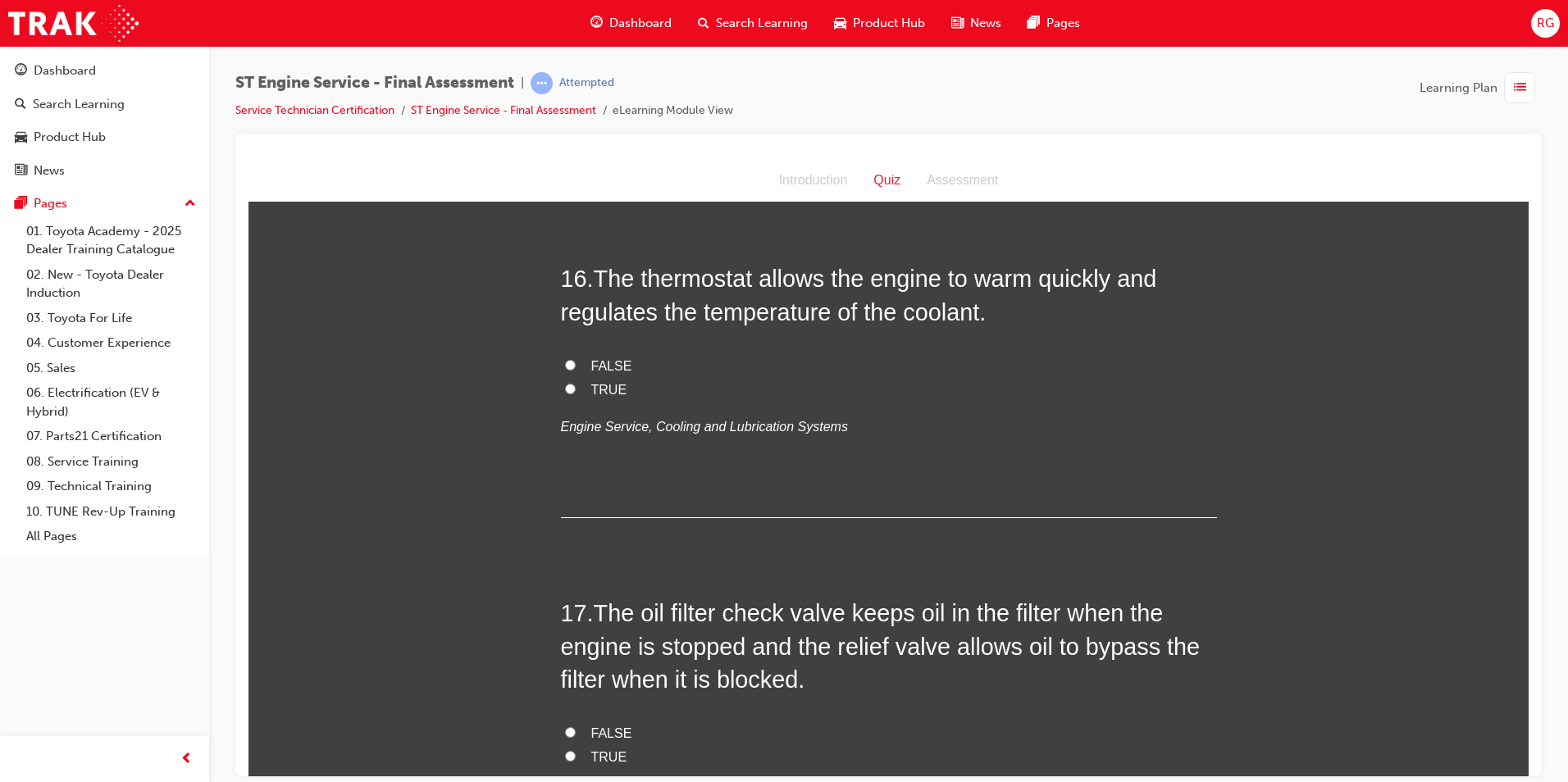
click at [617, 384] on label "TRUE" at bounding box center [889, 389] width 657 height 24
click at [576, 384] on input "TRUE" at bounding box center [570, 388] width 11 height 11
radio input "true"
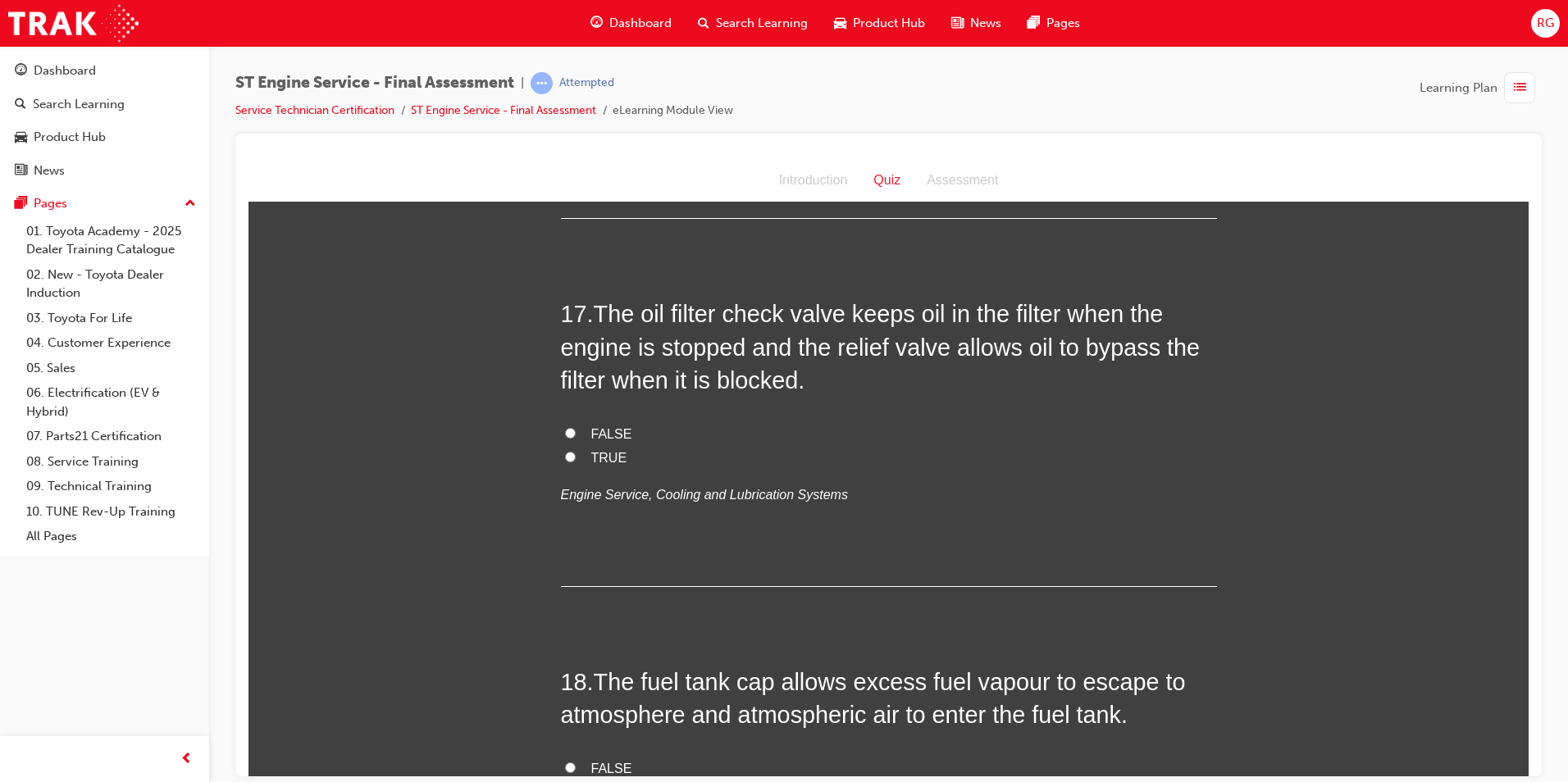
scroll to position [5985, 0]
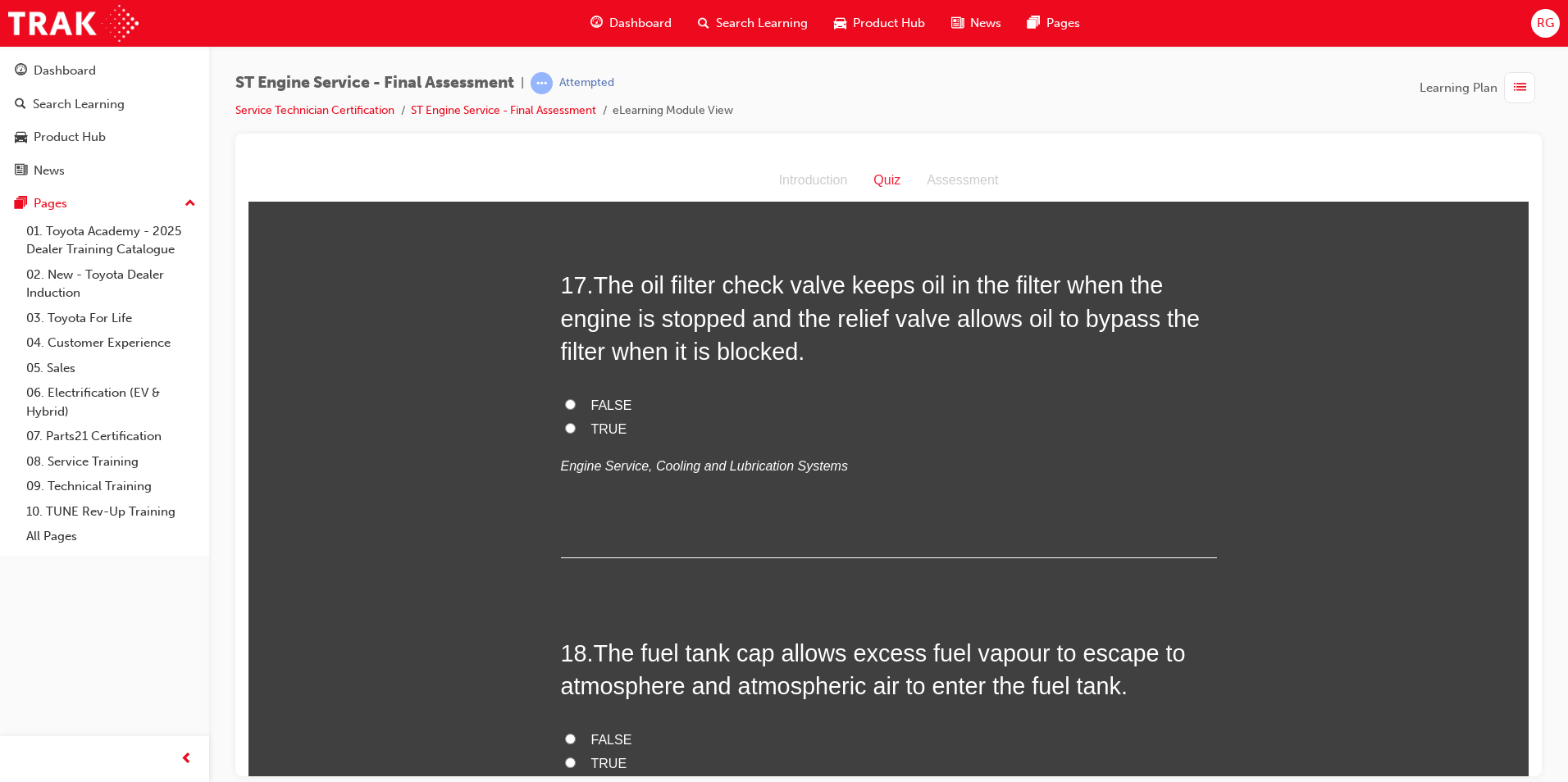
click at [594, 423] on span "TRUE" at bounding box center [609, 429] width 36 height 14
click at [576, 423] on input "TRUE" at bounding box center [570, 428] width 11 height 11
radio input "true"
click at [606, 411] on span "FALSE" at bounding box center [612, 405] width 41 height 14
click at [576, 409] on input "FALSE" at bounding box center [570, 404] width 11 height 11
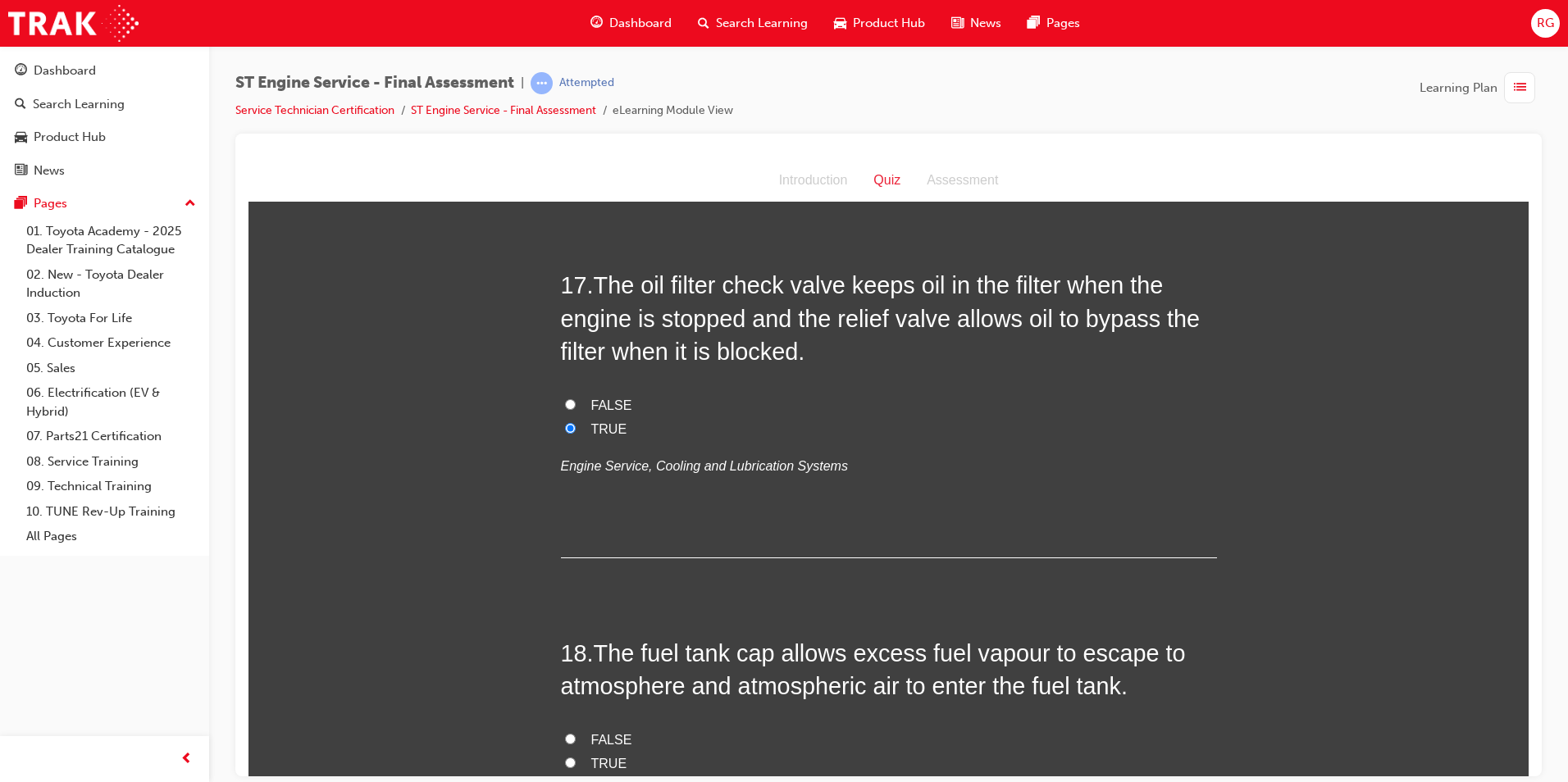
radio input "true"
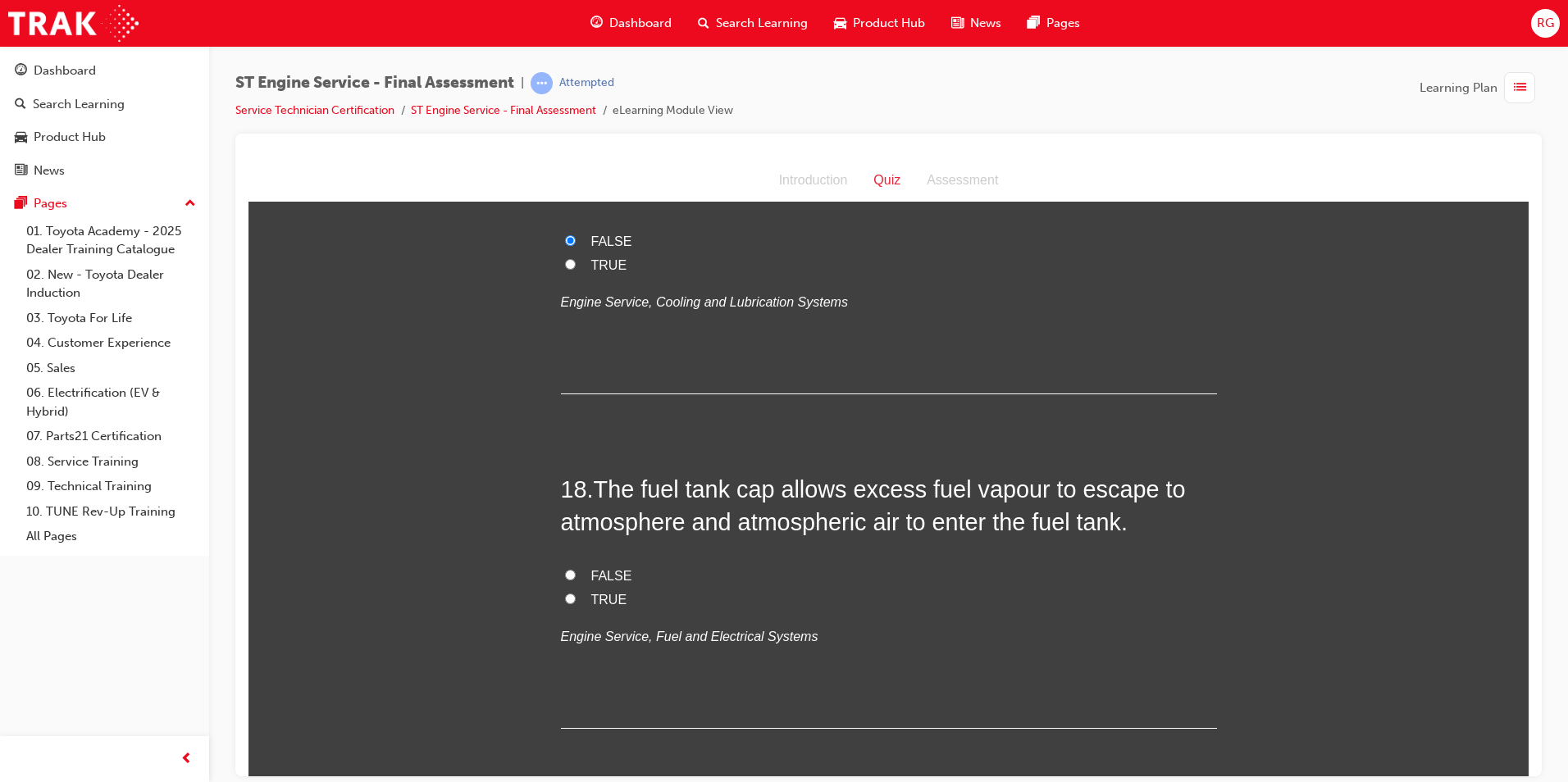
scroll to position [6225, 0]
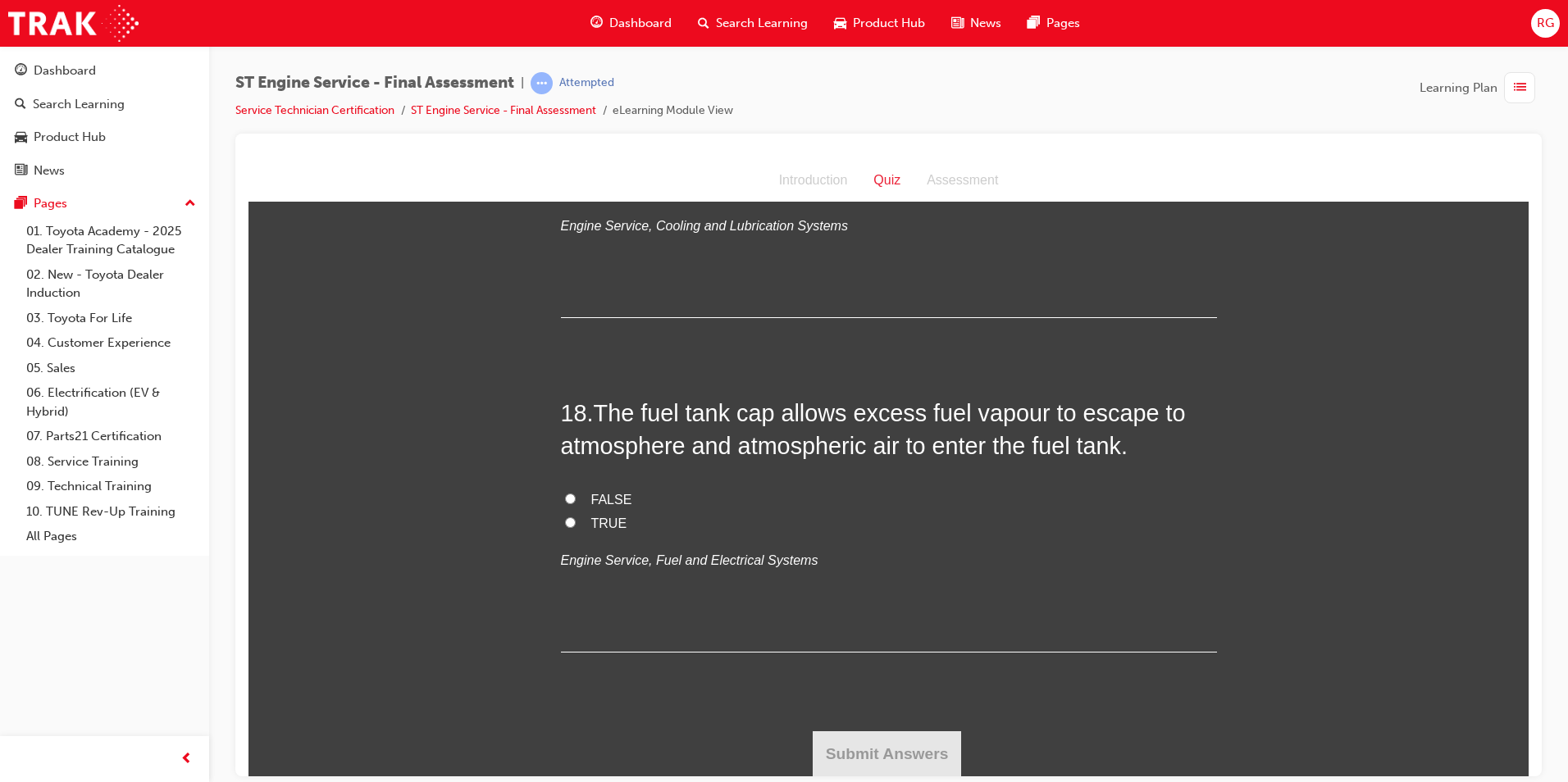
click at [606, 524] on span "TRUE" at bounding box center [609, 523] width 36 height 14
click at [576, 524] on input "TRUE" at bounding box center [570, 522] width 11 height 11
radio input "true"
click at [861, 756] on button "Submit Answers" at bounding box center [888, 753] width 149 height 46
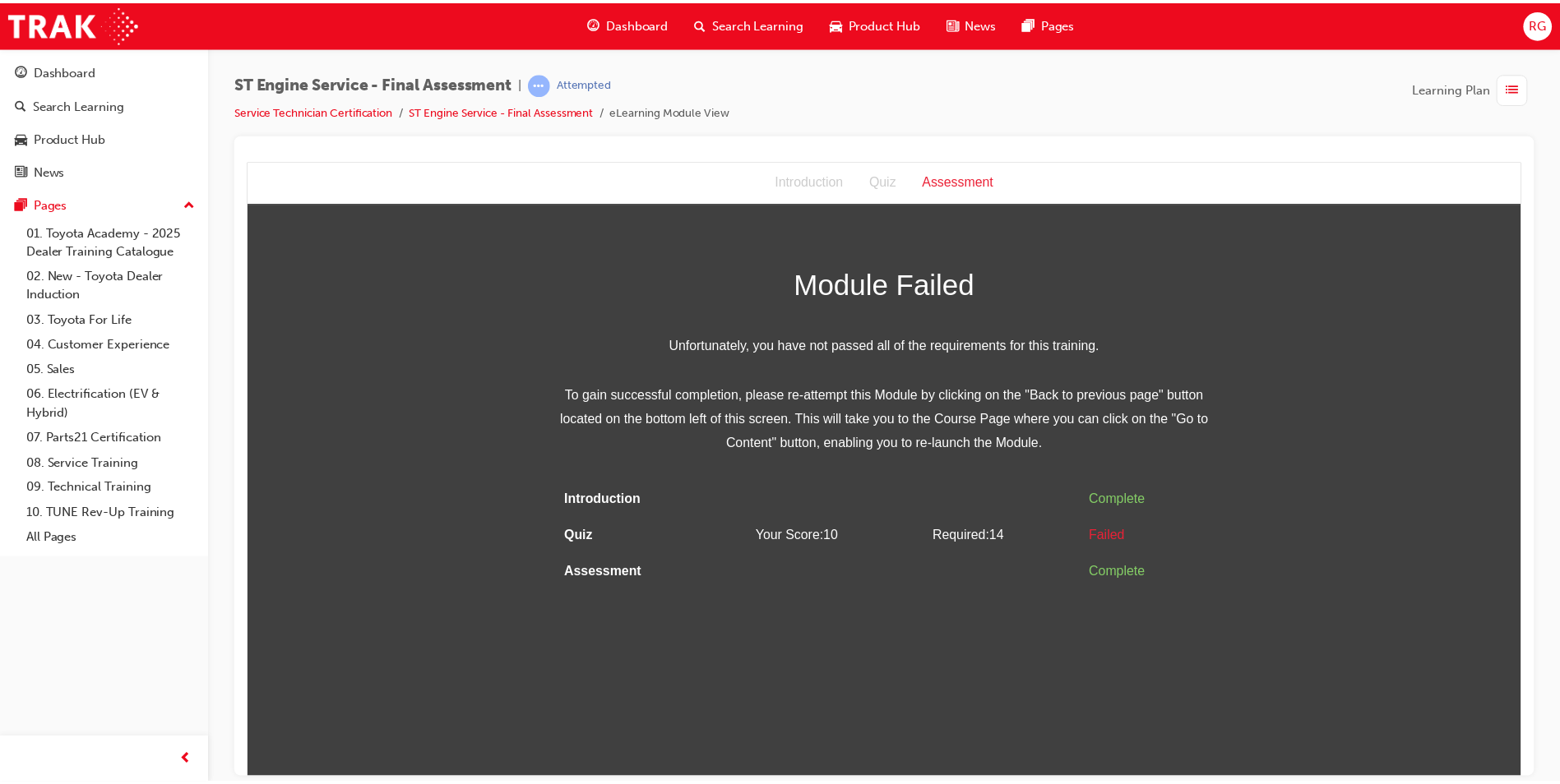
scroll to position [0, 0]
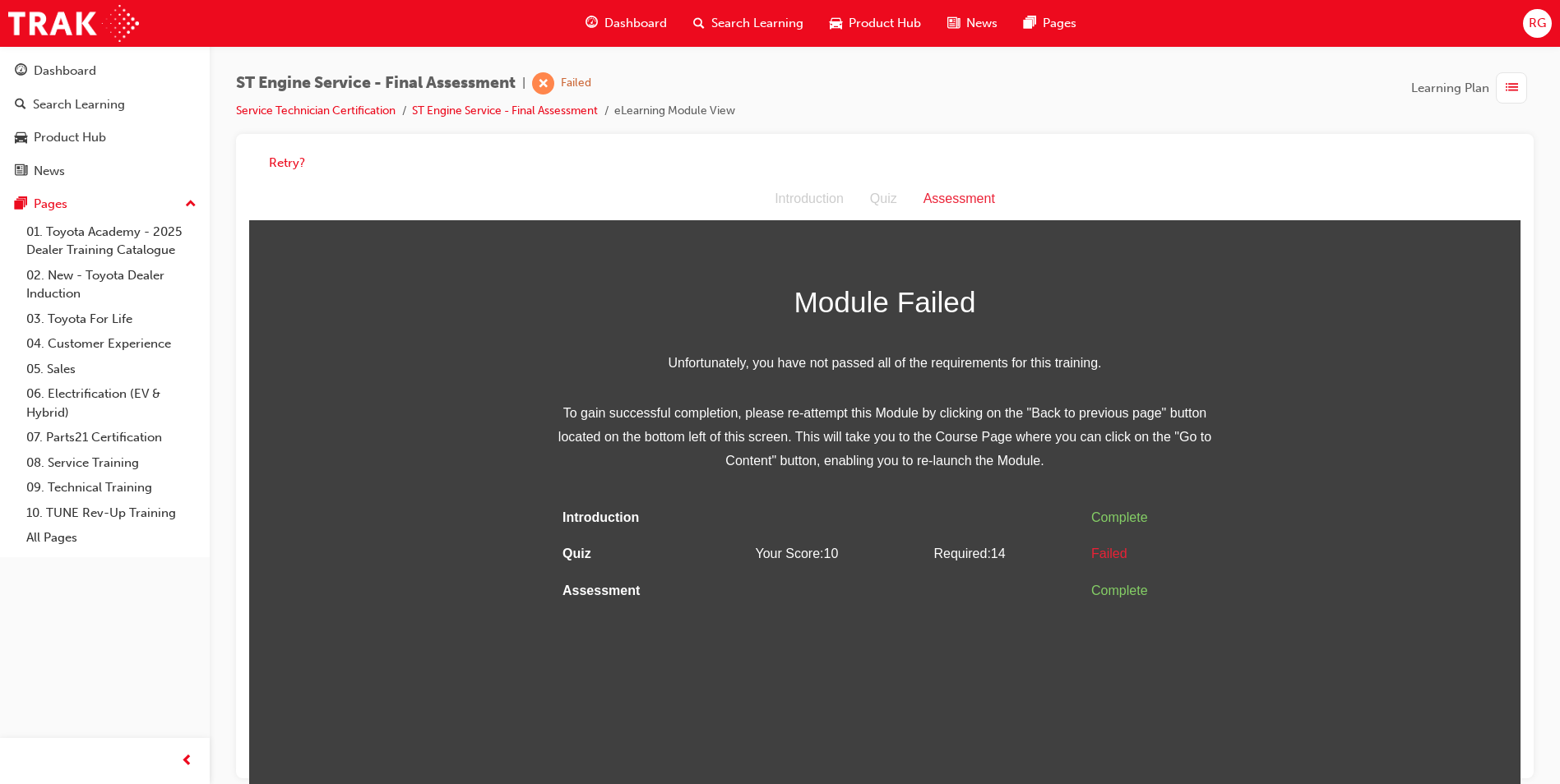
click at [977, 192] on div "Assessment" at bounding box center [959, 199] width 98 height 24
click at [972, 202] on div "Assessment" at bounding box center [959, 199] width 98 height 24
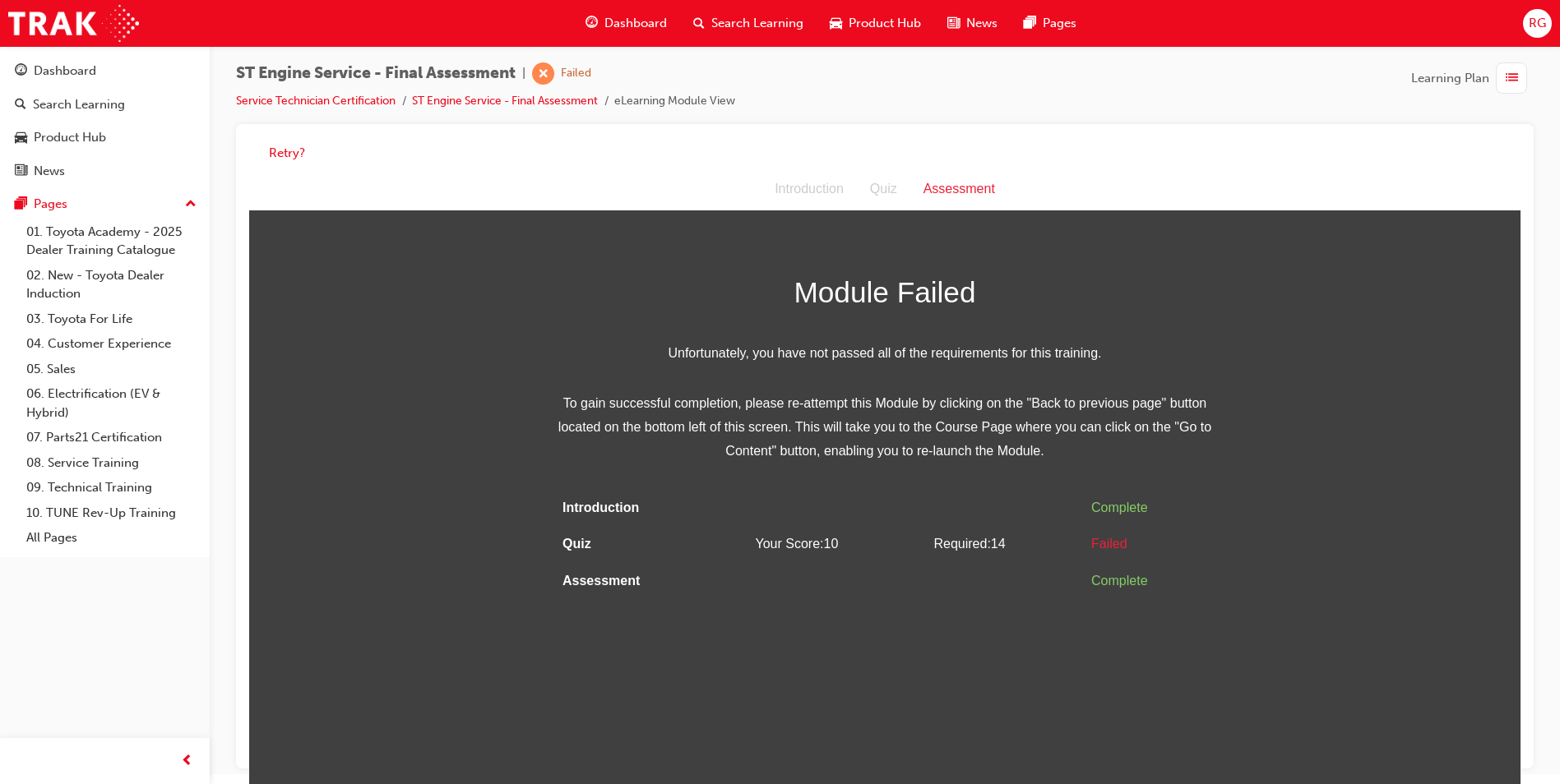
scroll to position [12, 0]
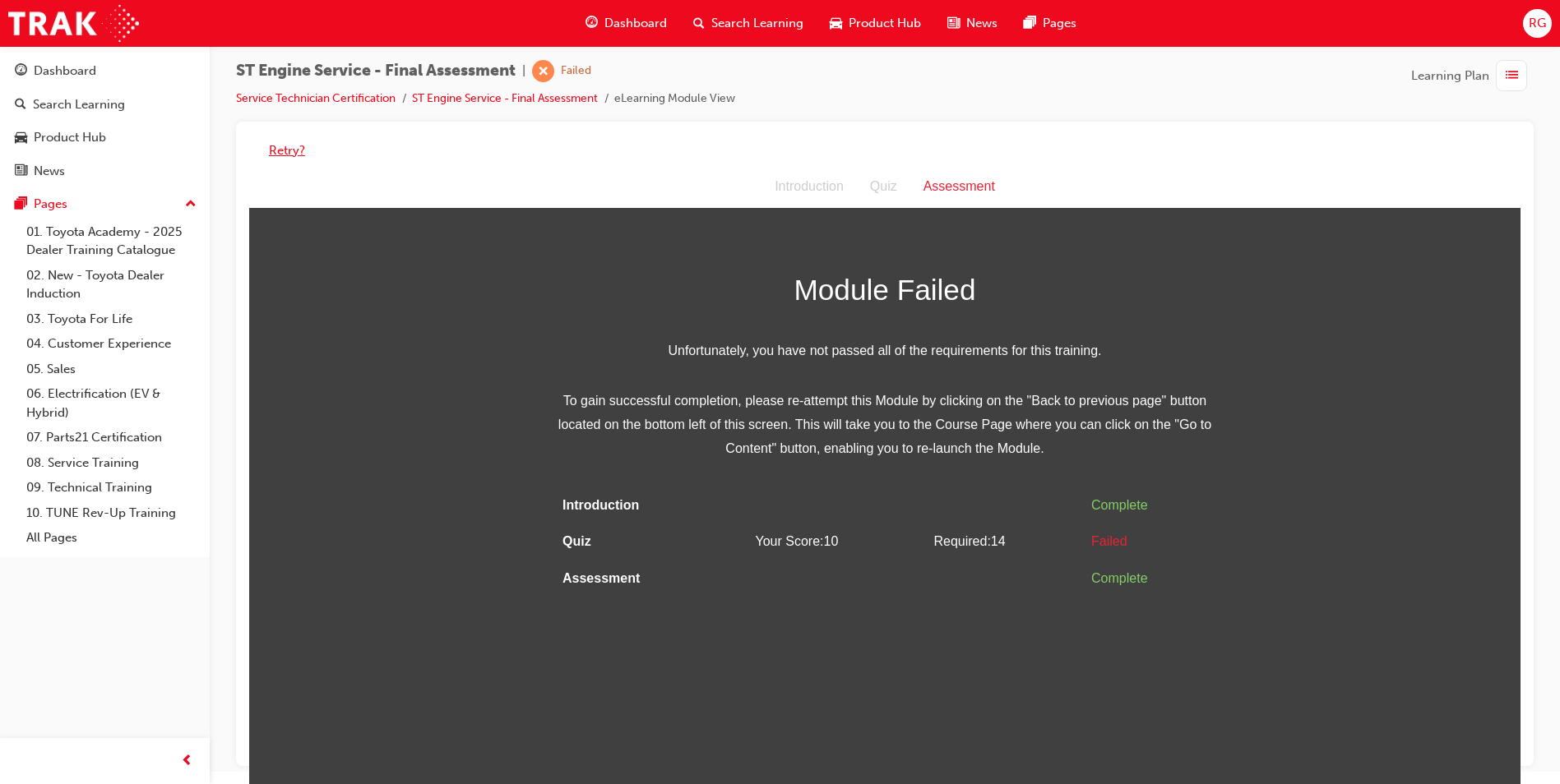
click at [275, 153] on button "Retry?" at bounding box center [286, 150] width 36 height 18
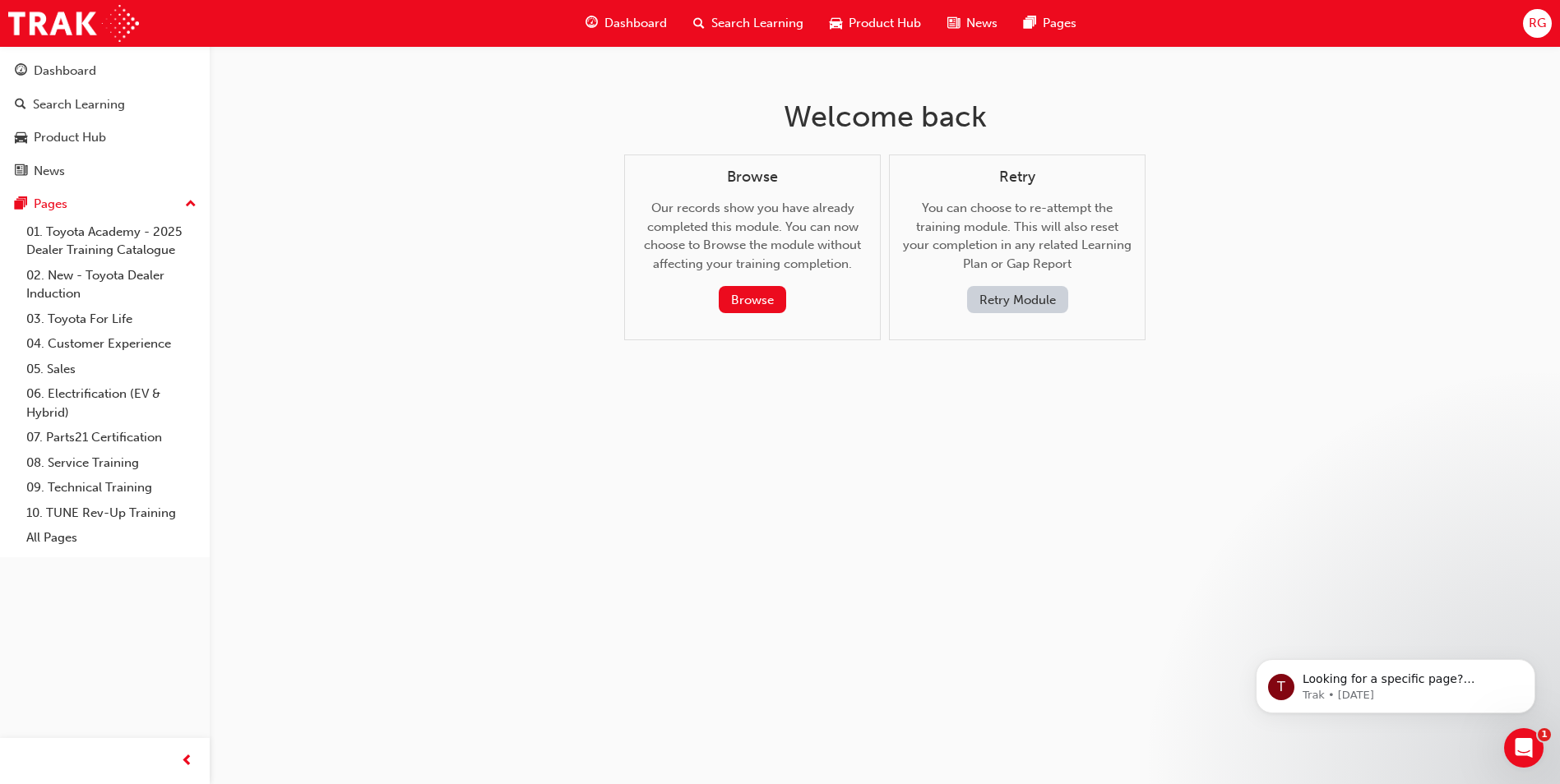
scroll to position [0, 0]
click at [1032, 299] on button "Retry Module" at bounding box center [1023, 300] width 101 height 27
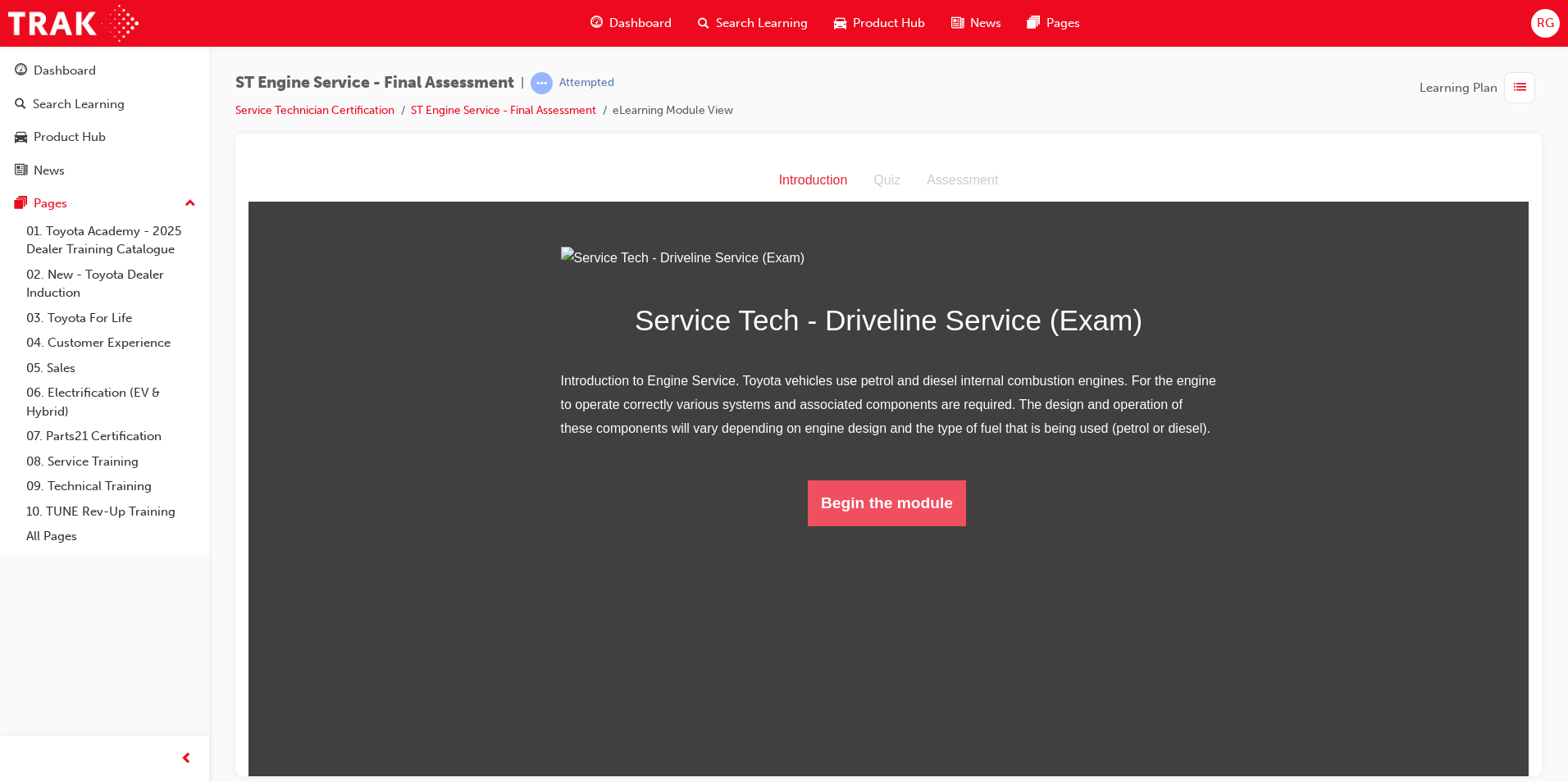
click at [868, 525] on button "Begin the module" at bounding box center [887, 503] width 158 height 46
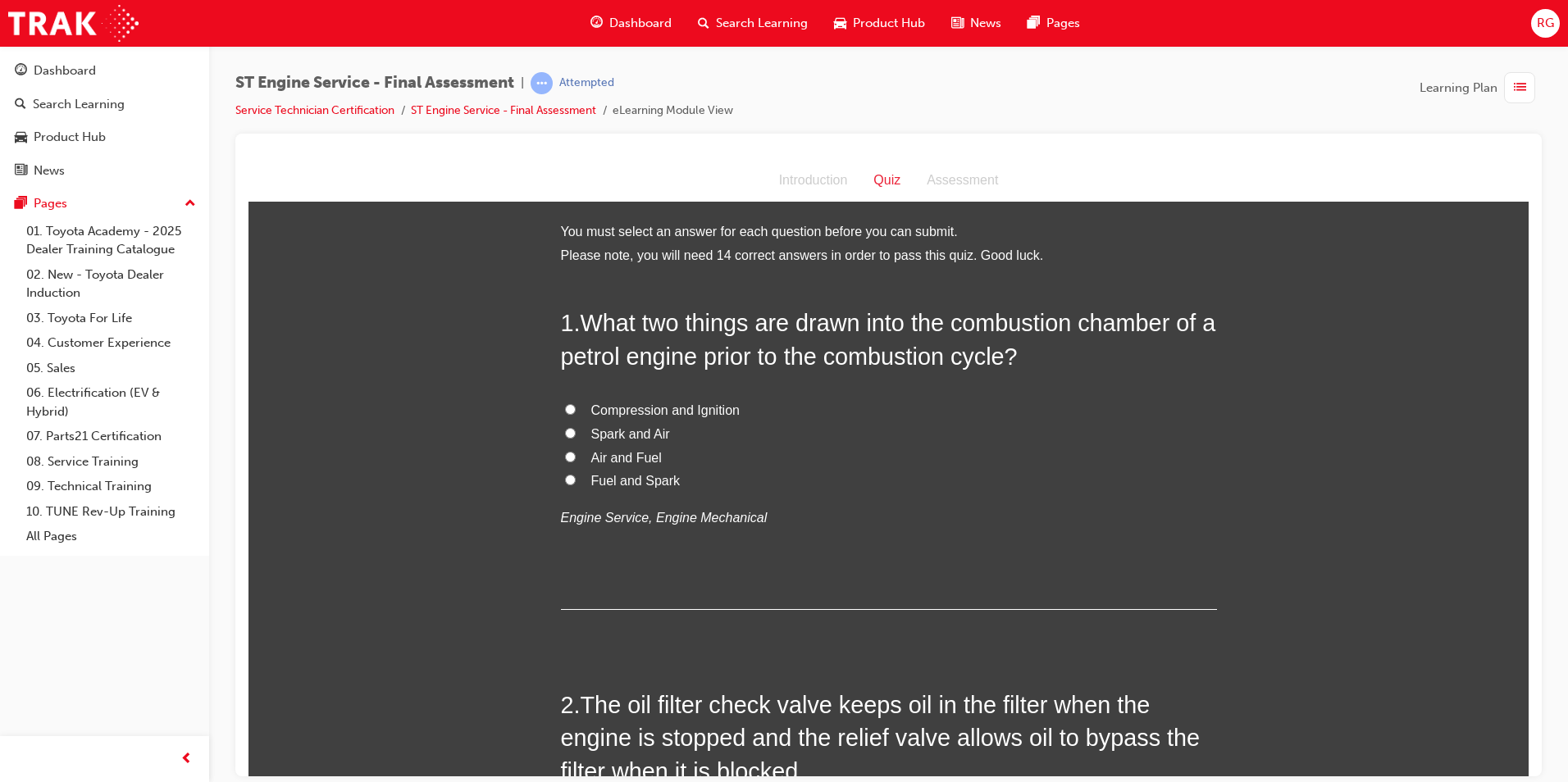
click at [670, 409] on span "Compression and Ignition" at bounding box center [665, 409] width 149 height 14
click at [576, 409] on input "Compression and Ignition" at bounding box center [570, 409] width 11 height 11
radio input "true"
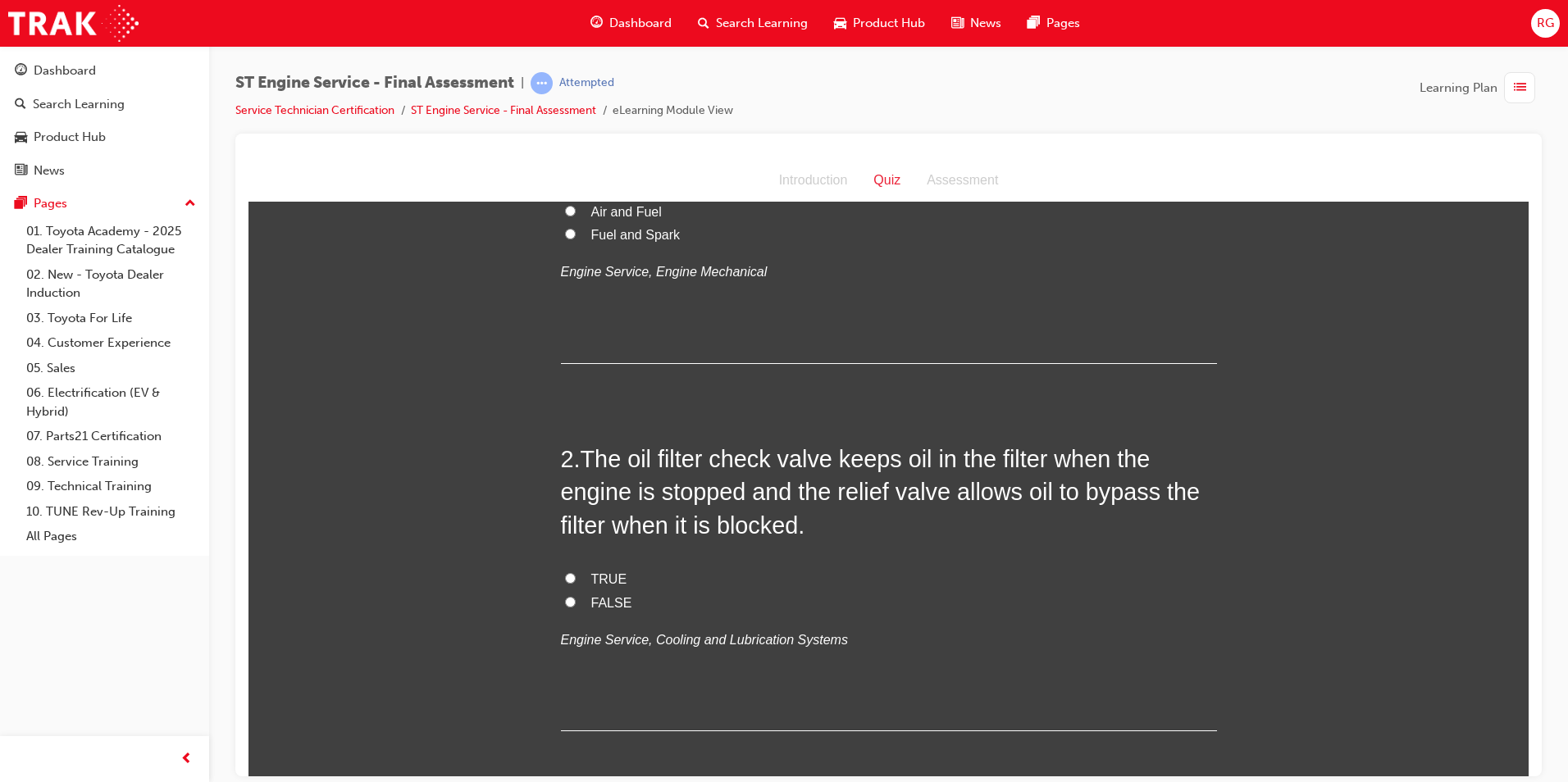
scroll to position [328, 0]
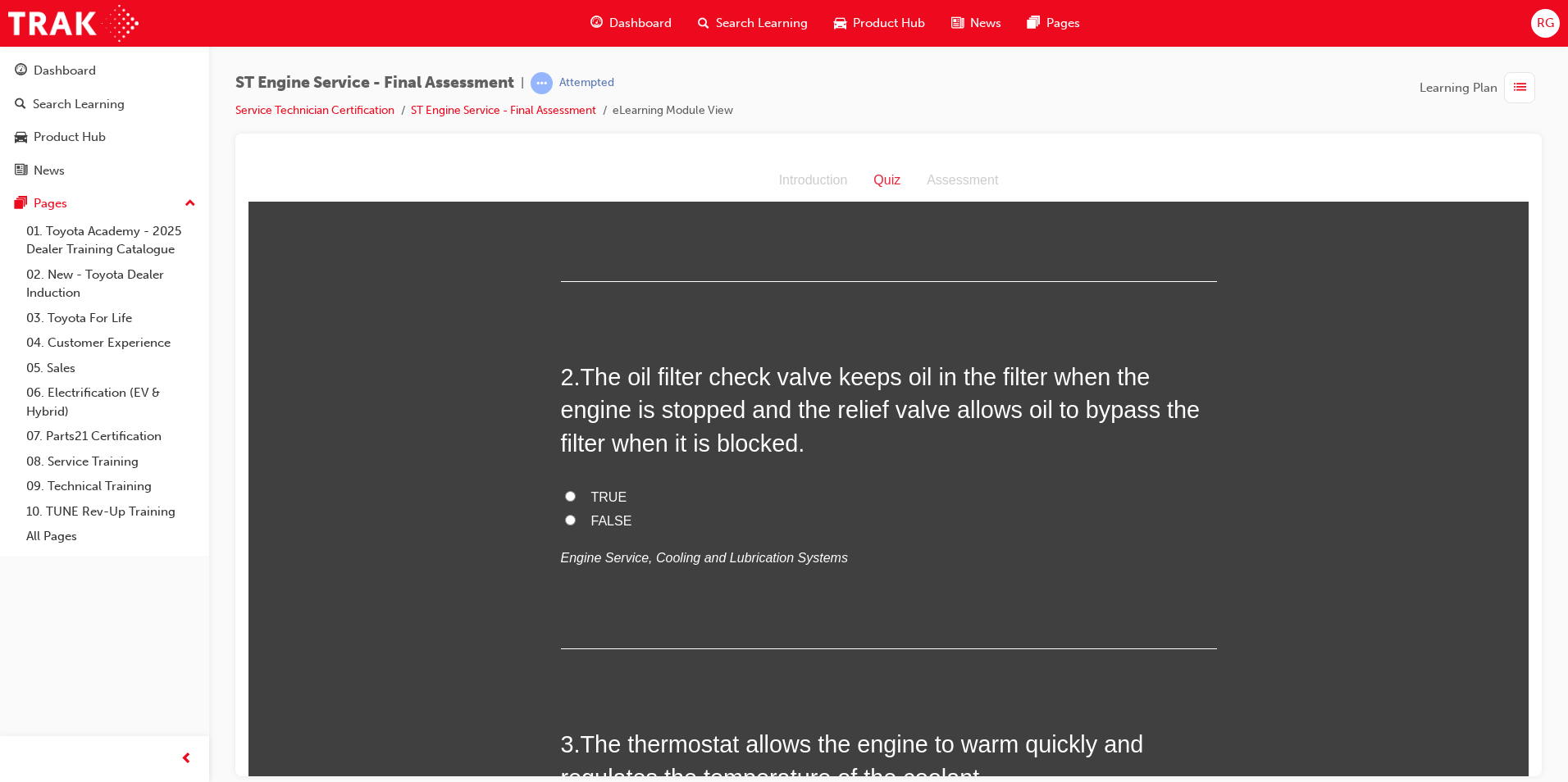
click at [606, 494] on span "TRUE" at bounding box center [609, 496] width 36 height 14
click at [576, 494] on input "TRUE" at bounding box center [570, 496] width 11 height 11
radio input "true"
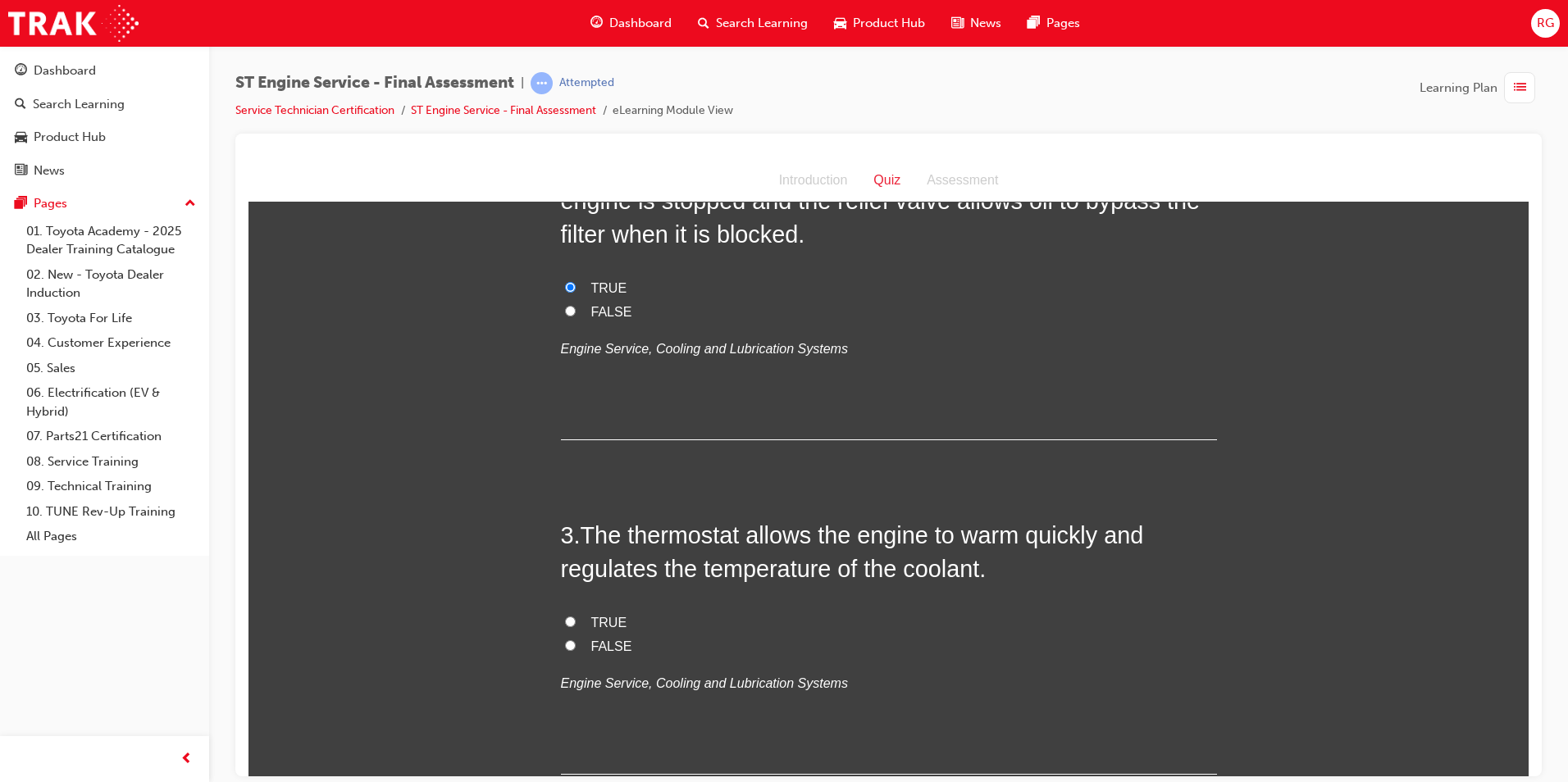
scroll to position [574, 0]
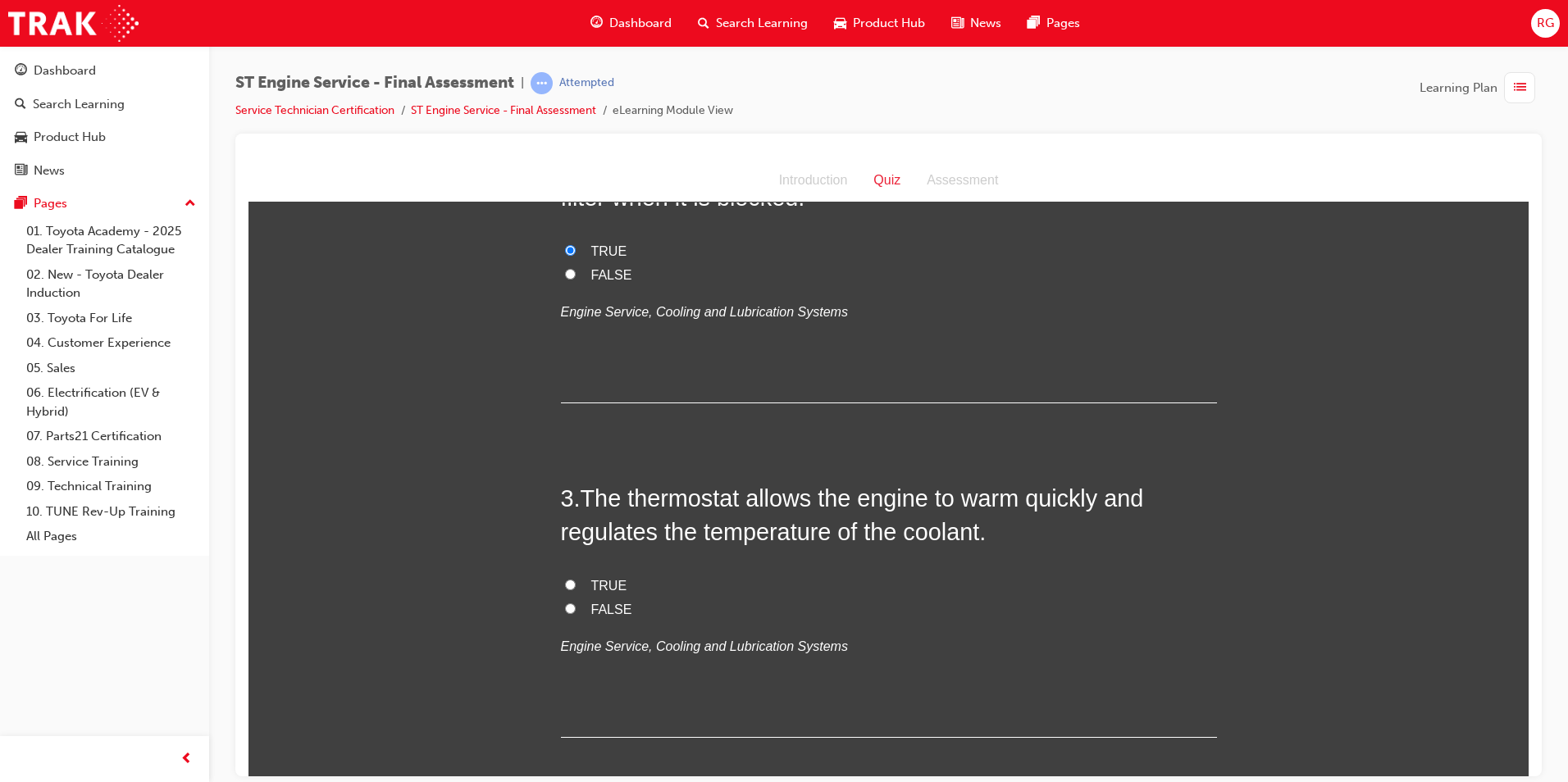
click at [595, 574] on label "TRUE" at bounding box center [889, 585] width 657 height 24
click at [576, 579] on input "TRUE" at bounding box center [570, 584] width 11 height 11
radio input "true"
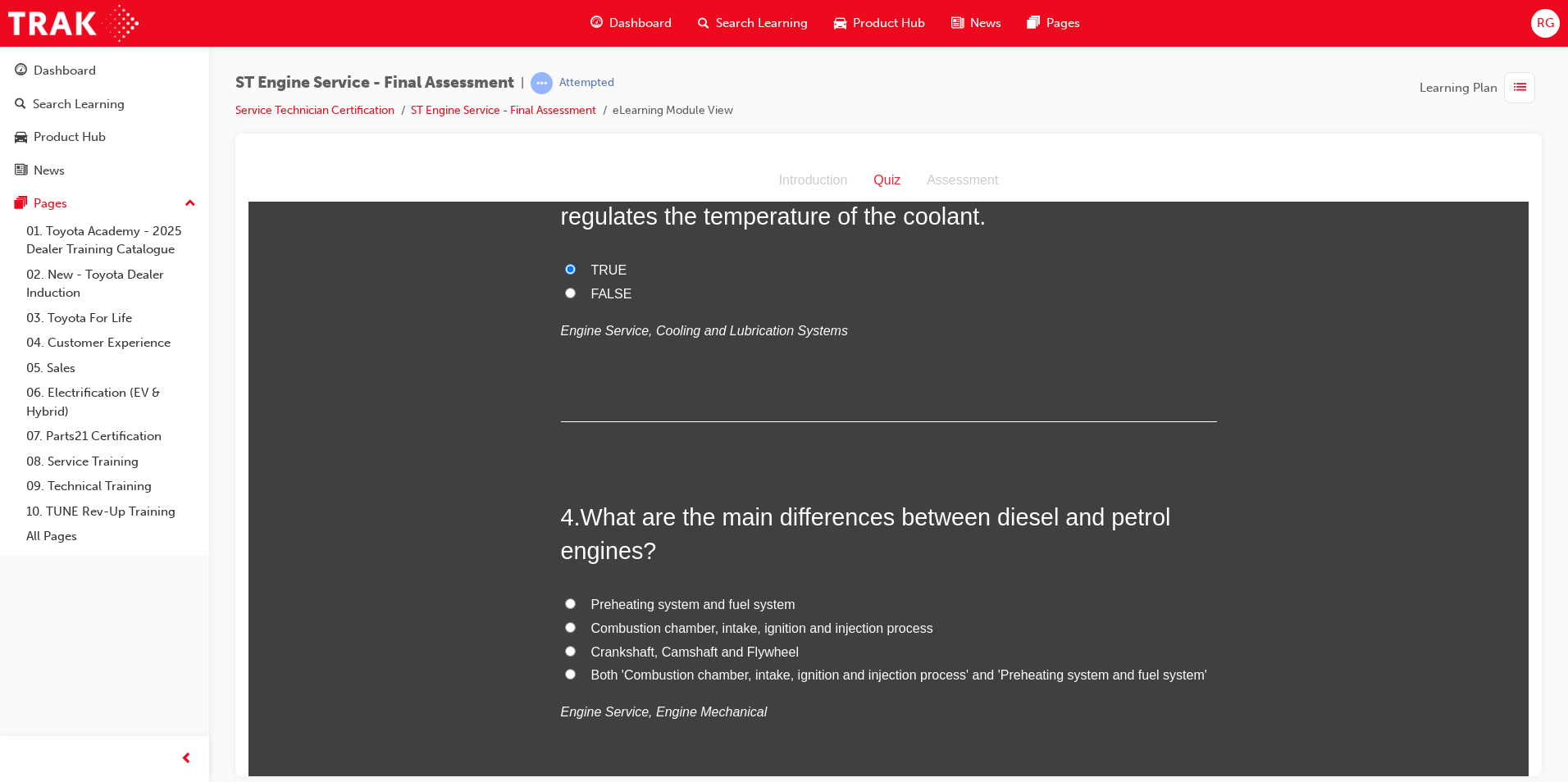
scroll to position [901, 0]
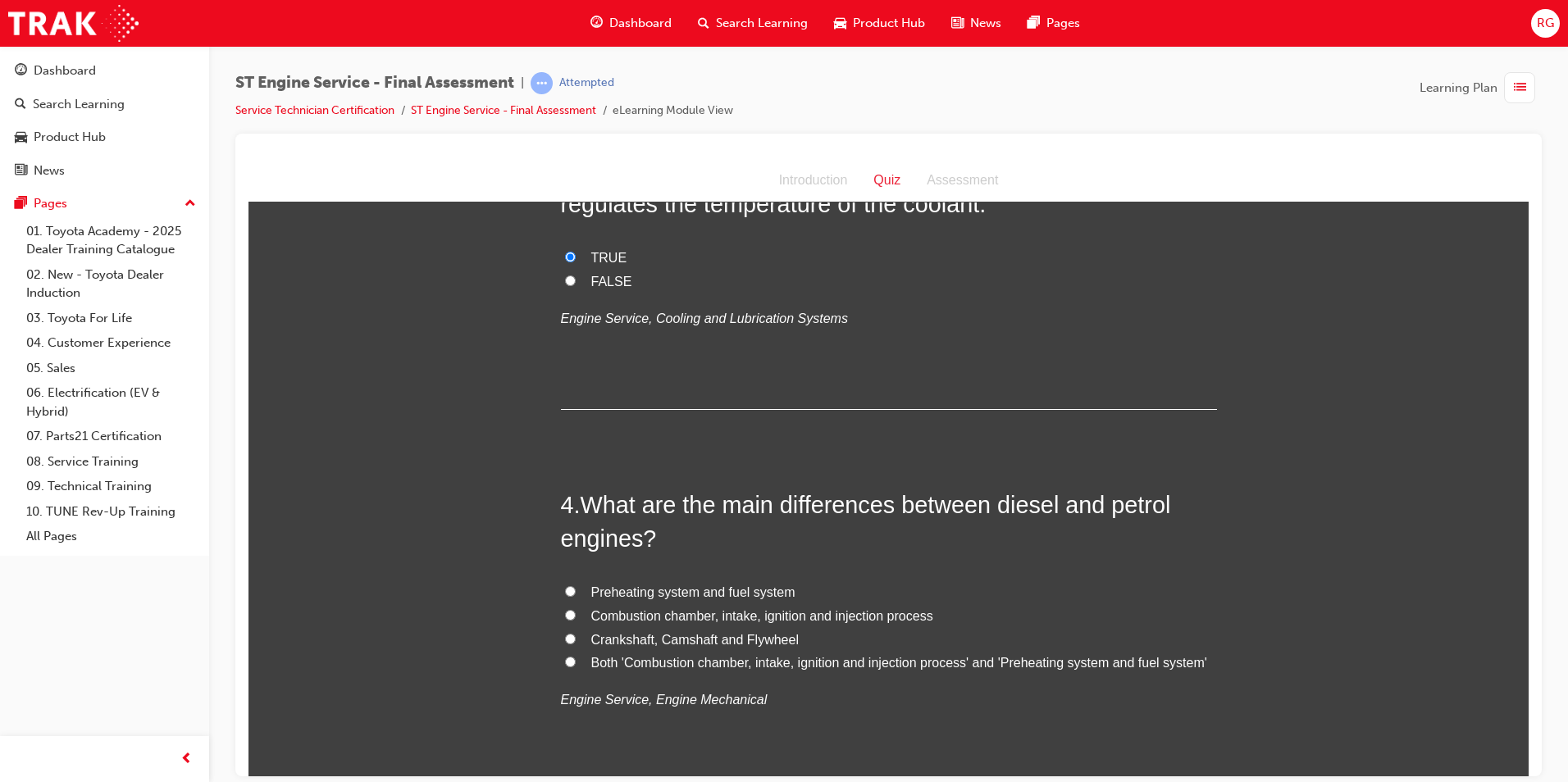
click at [730, 588] on span "Preheating system and fuel system" at bounding box center [693, 591] width 204 height 14
click at [576, 588] on input "Preheating system and fuel system" at bounding box center [570, 590] width 11 height 11
radio input "true"
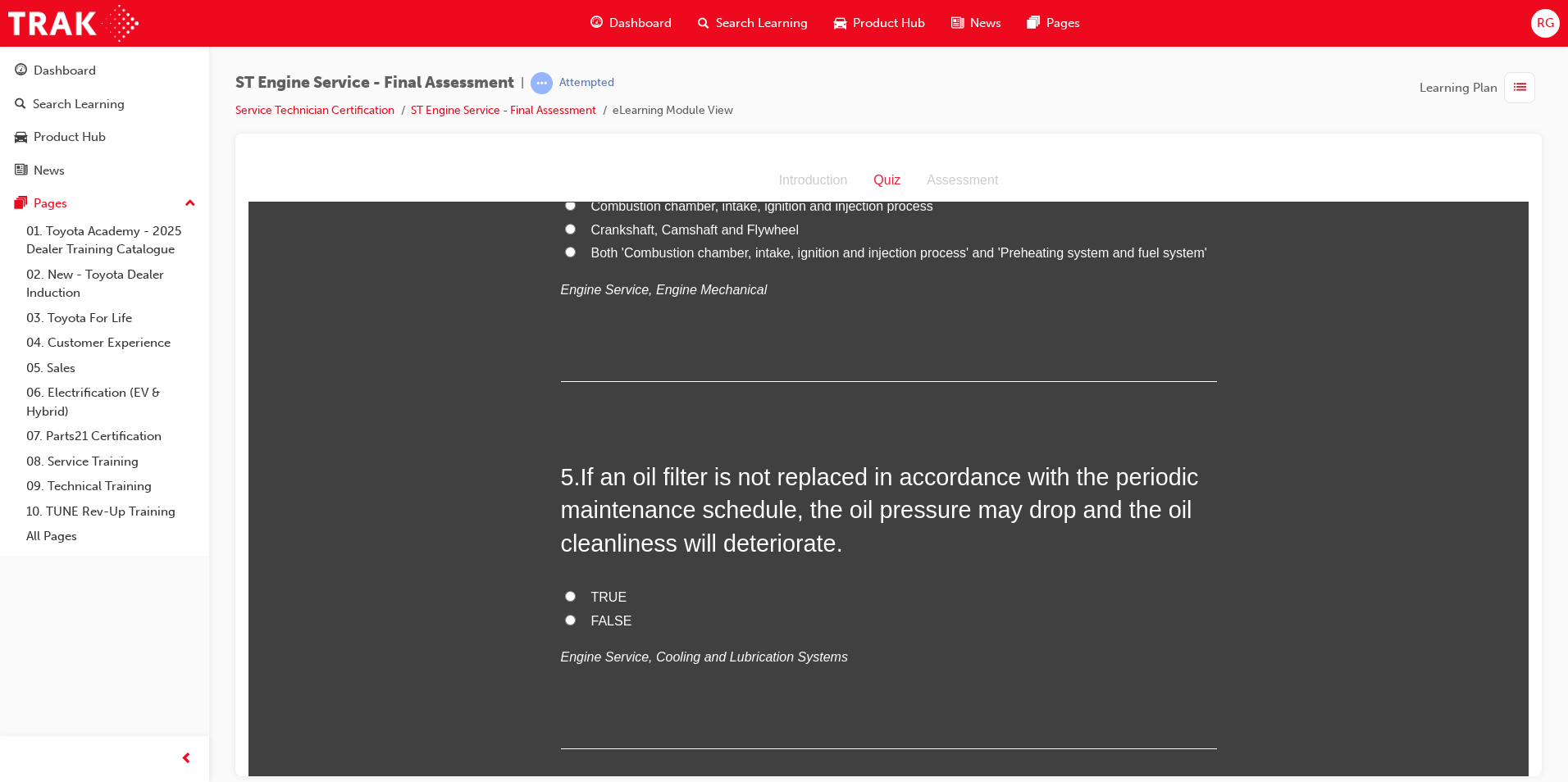
scroll to position [1394, 0]
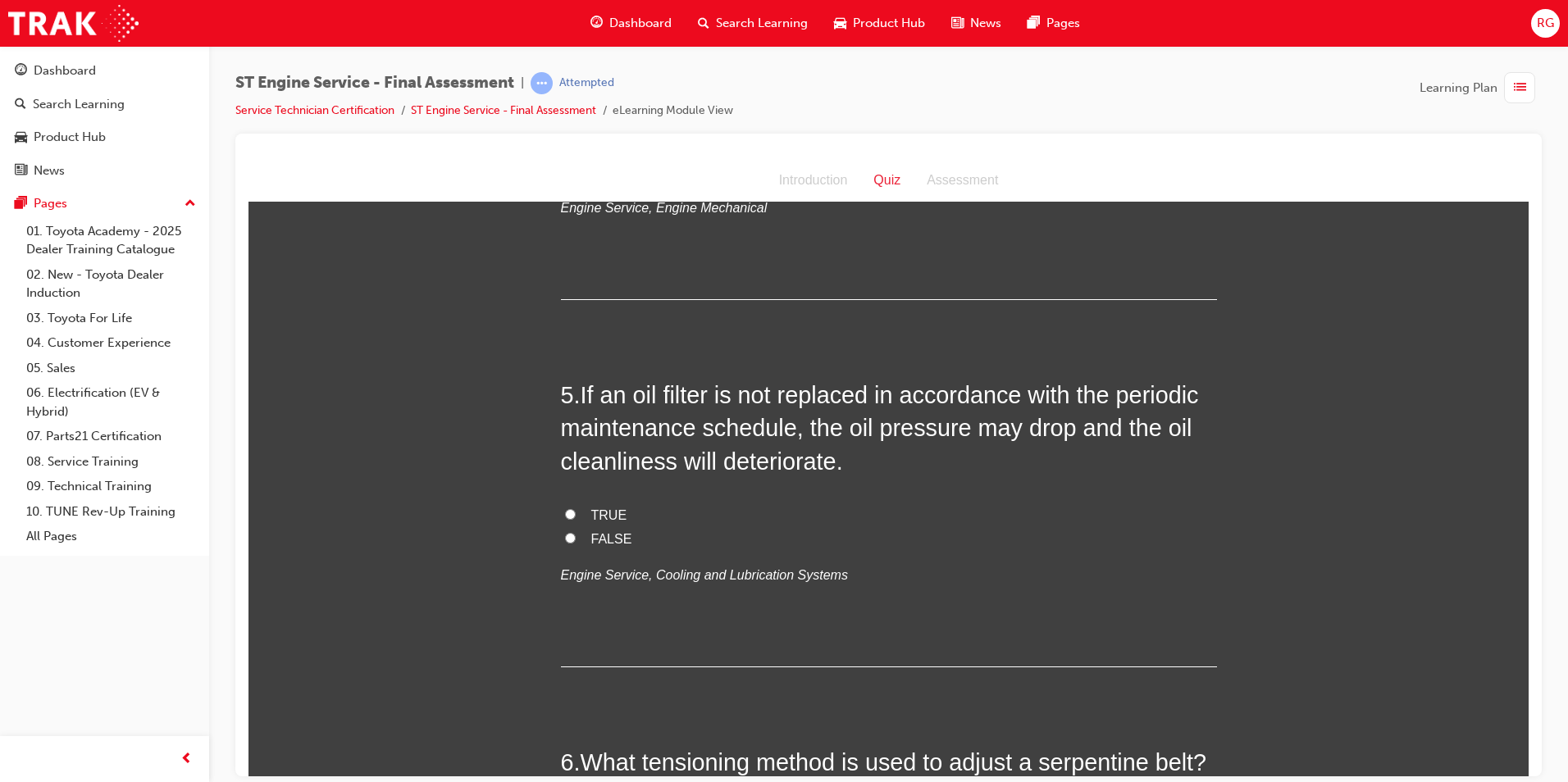
click at [607, 508] on span "TRUE" at bounding box center [609, 515] width 36 height 14
click at [576, 509] on input "TRUE" at bounding box center [570, 514] width 11 height 11
radio input "true"
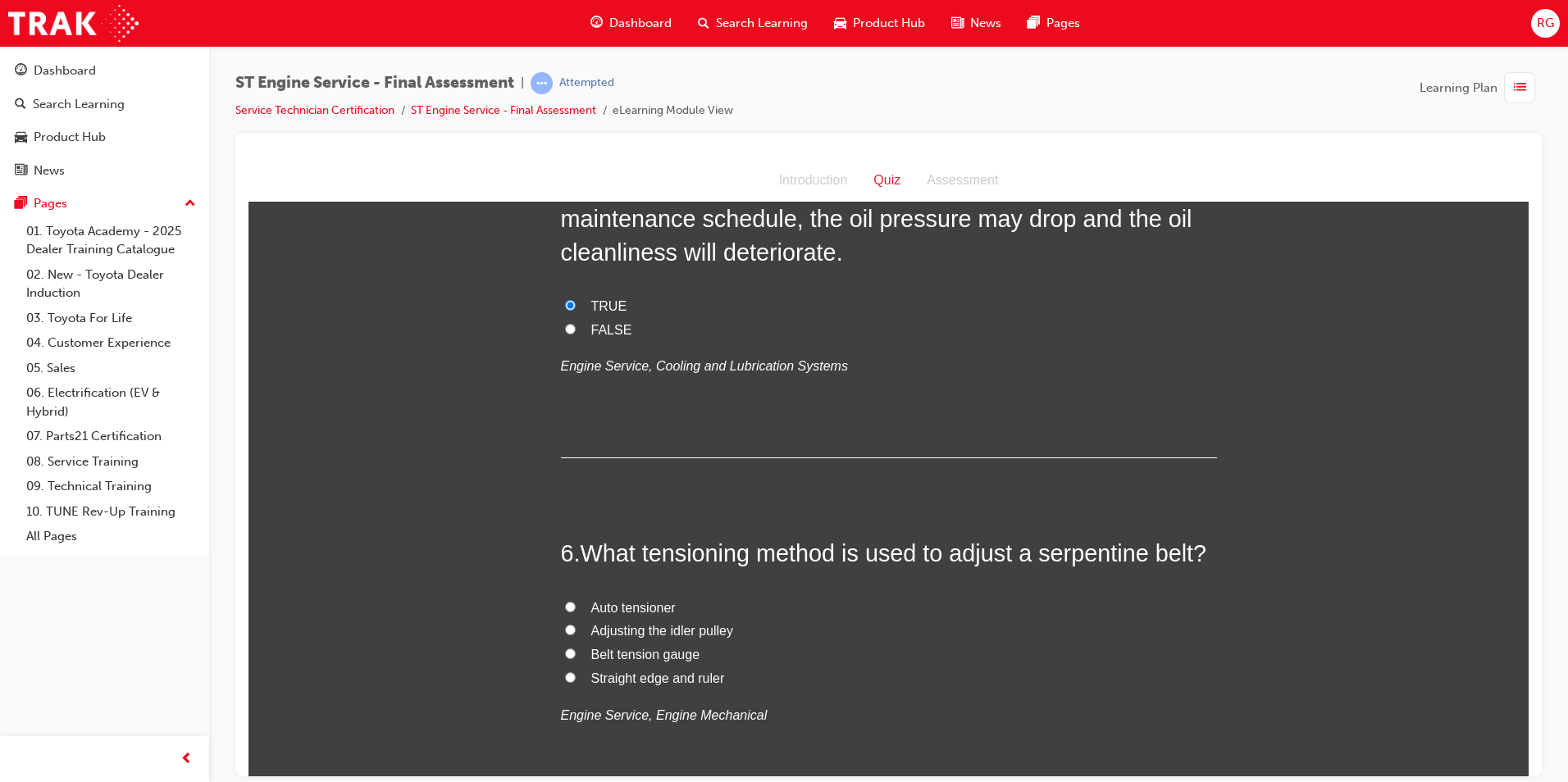
scroll to position [1640, 0]
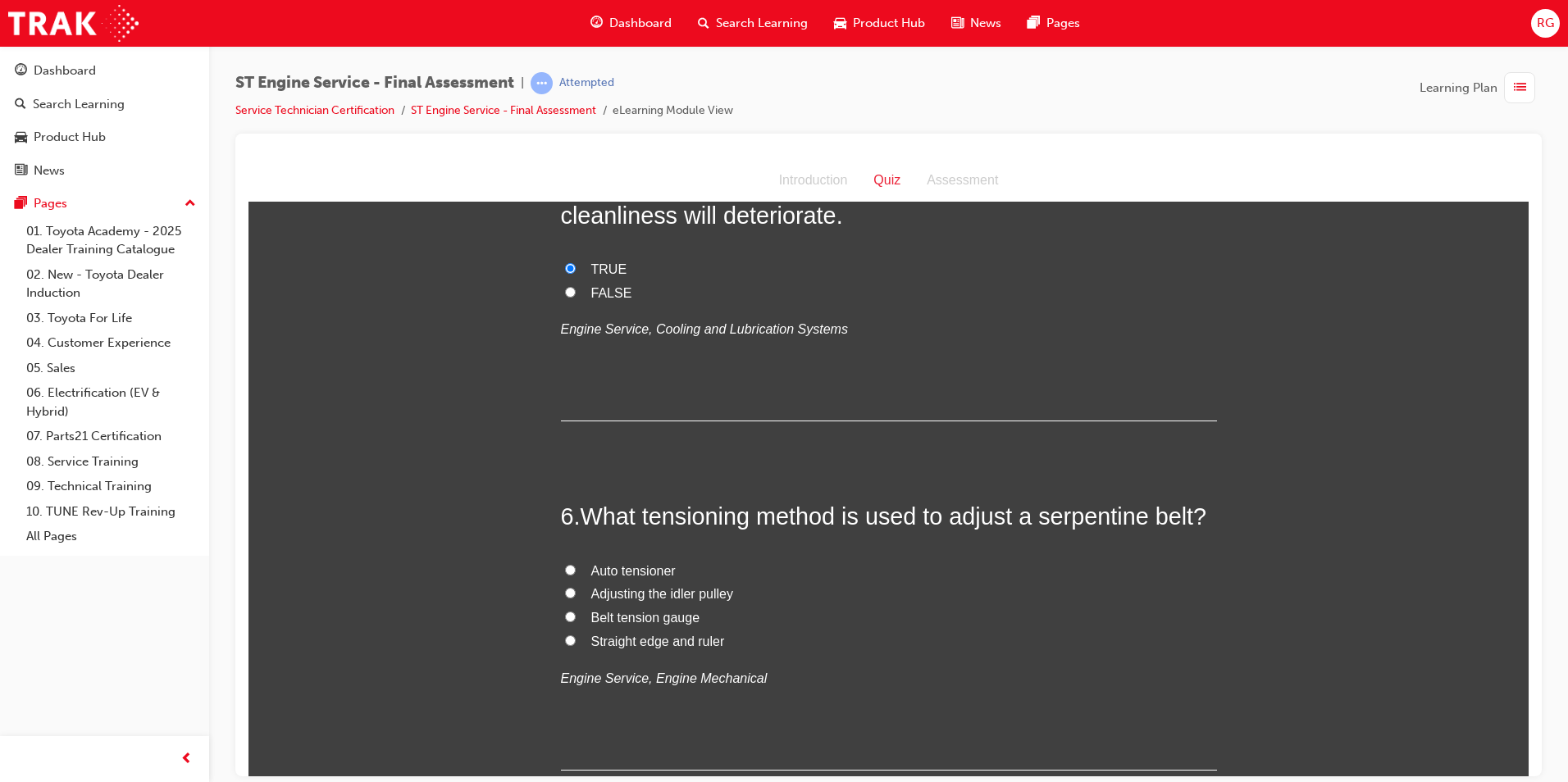
click at [655, 571] on span "Auto tensioner" at bounding box center [634, 570] width 84 height 14
click at [576, 571] on input "Auto tensioner" at bounding box center [570, 569] width 11 height 11
radio input "true"
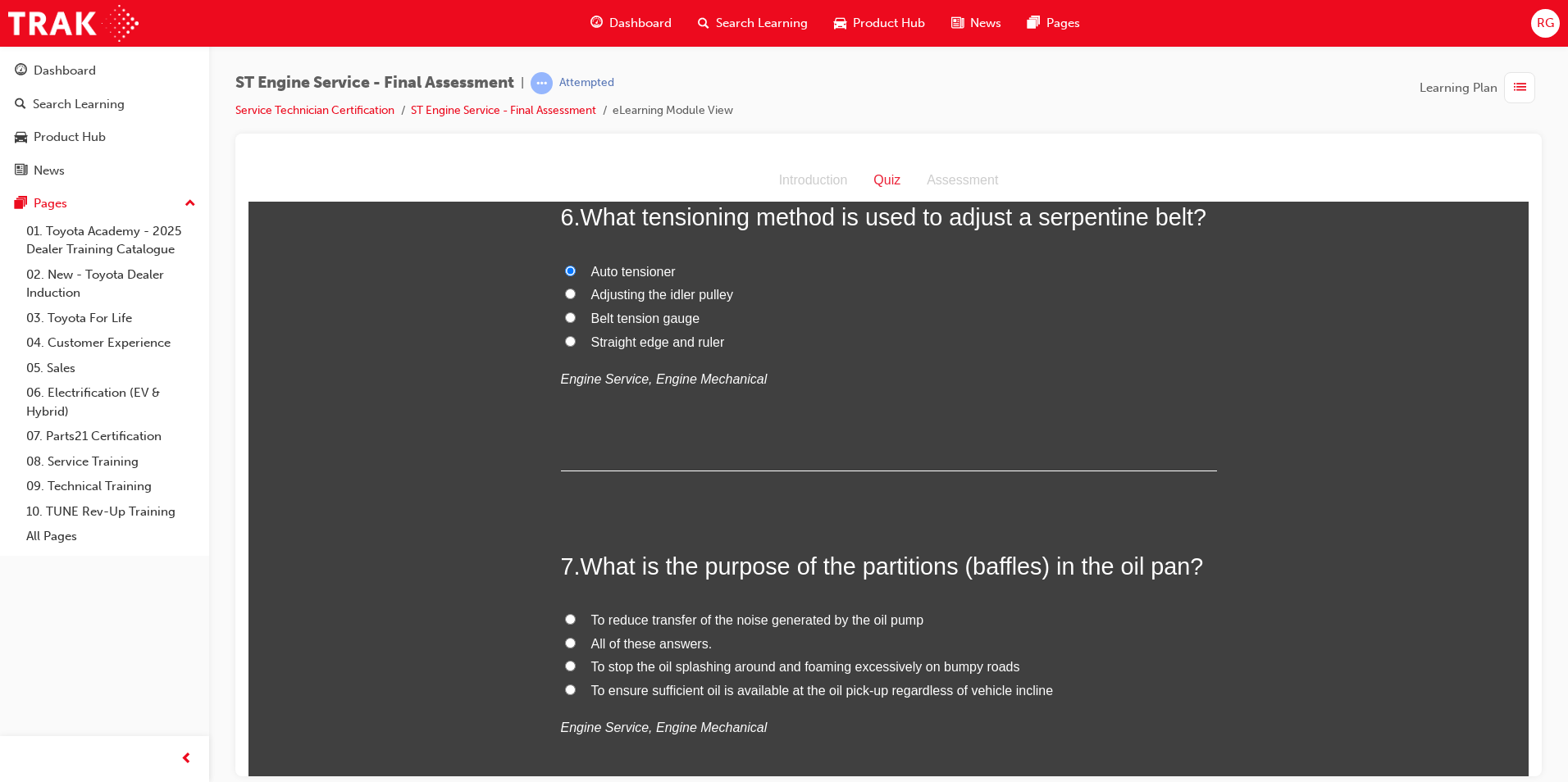
scroll to position [1968, 0]
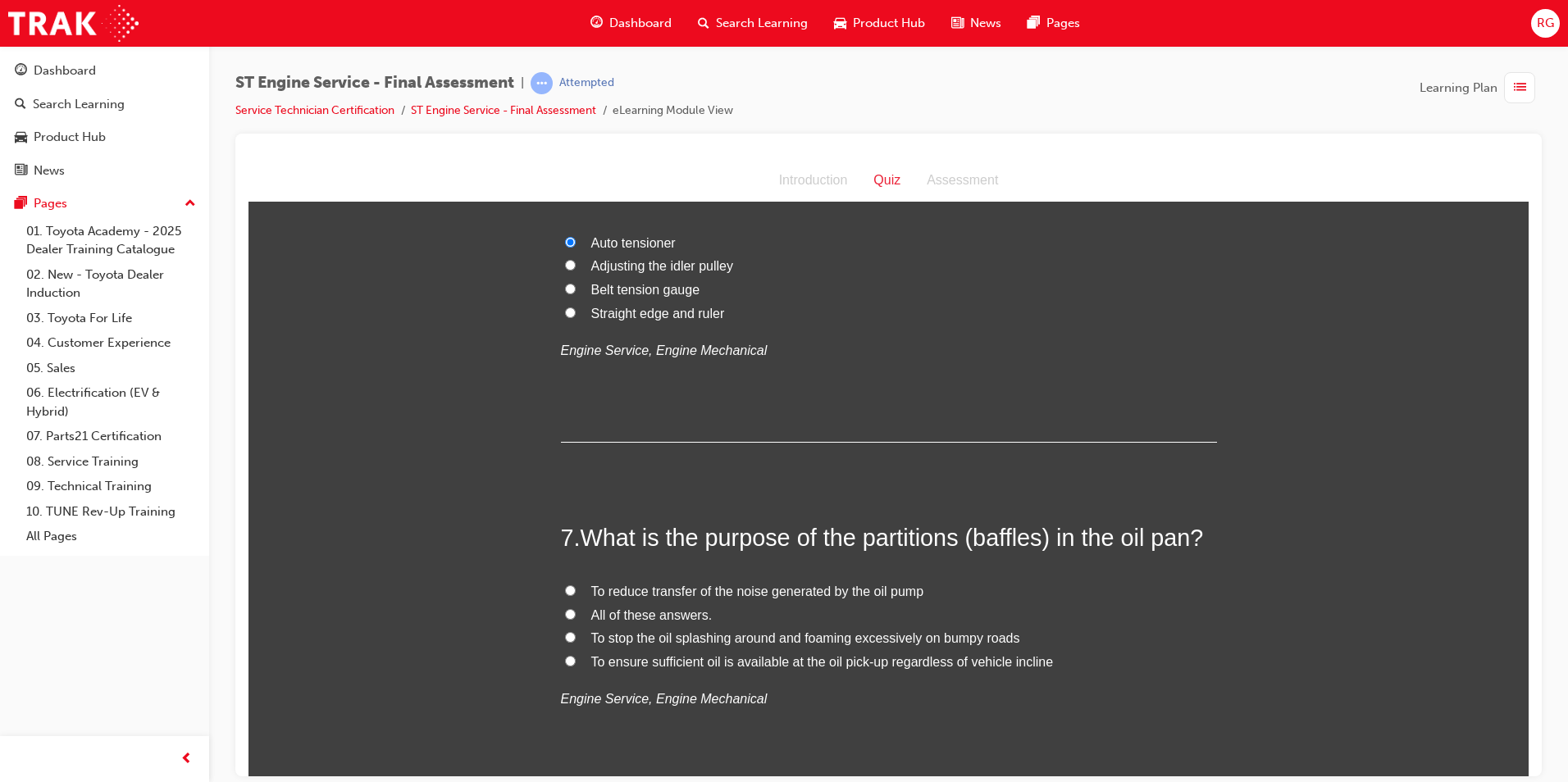
click at [737, 640] on span "To stop the oil splashing around and foaming excessively on bumpy roads" at bounding box center [806, 638] width 429 height 14
click at [576, 640] on input "To stop the oil splashing around and foaming excessively on bumpy roads" at bounding box center [570, 637] width 11 height 11
radio input "true"
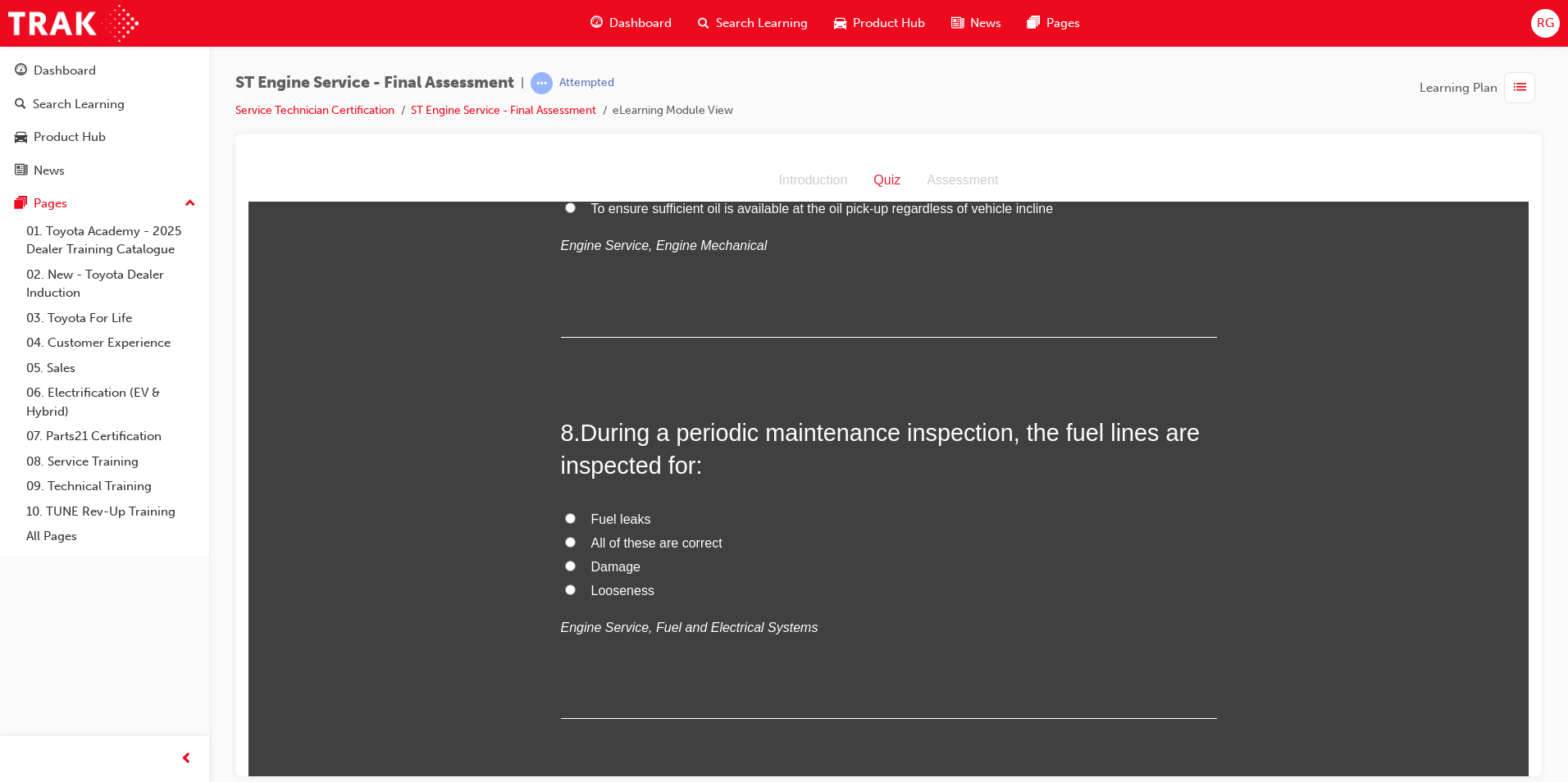
scroll to position [2459, 0]
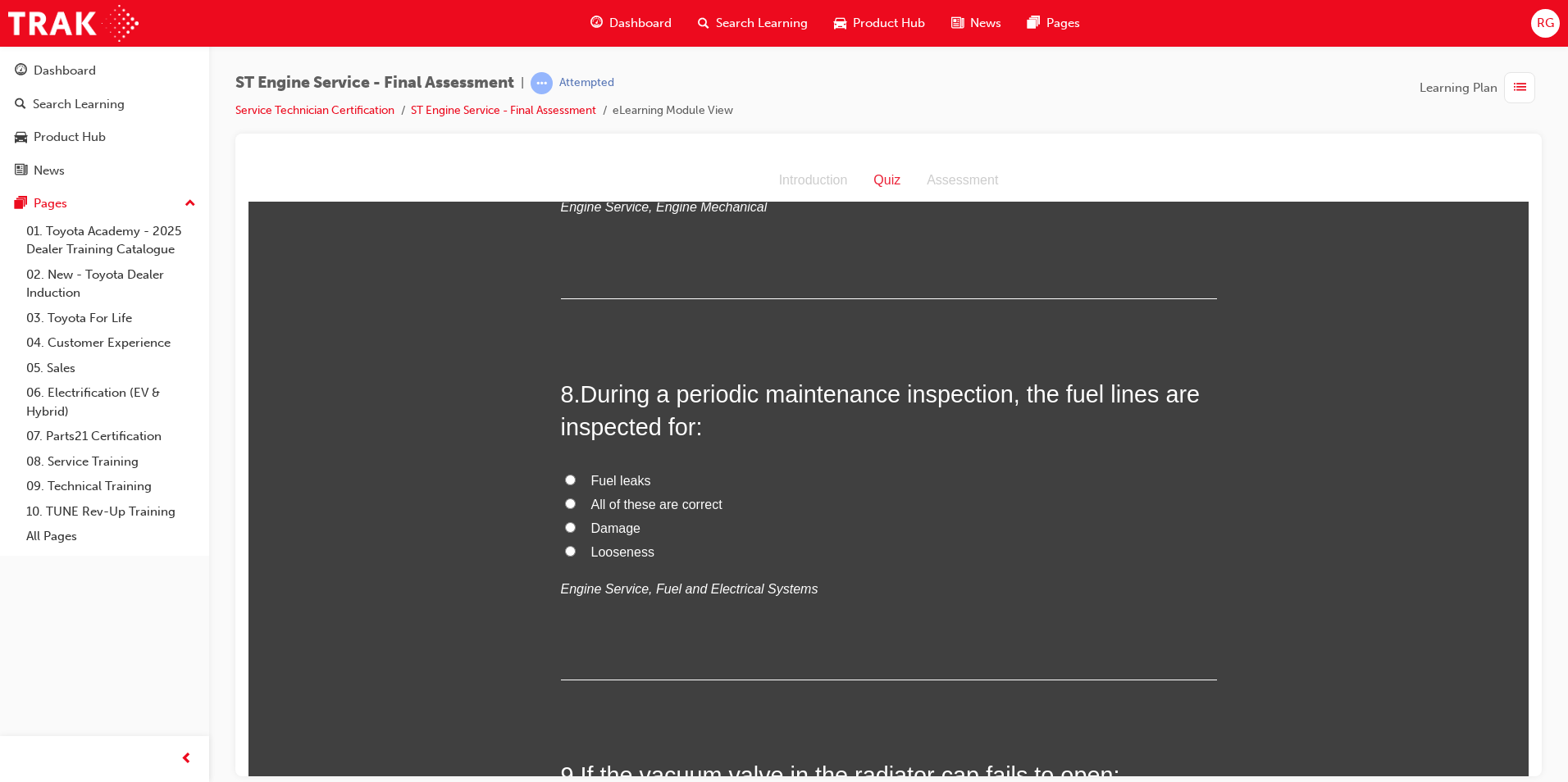
click at [696, 502] on span "All of these are correct" at bounding box center [657, 503] width 131 height 14
click at [576, 502] on input "All of these are correct" at bounding box center [570, 503] width 11 height 11
radio input "true"
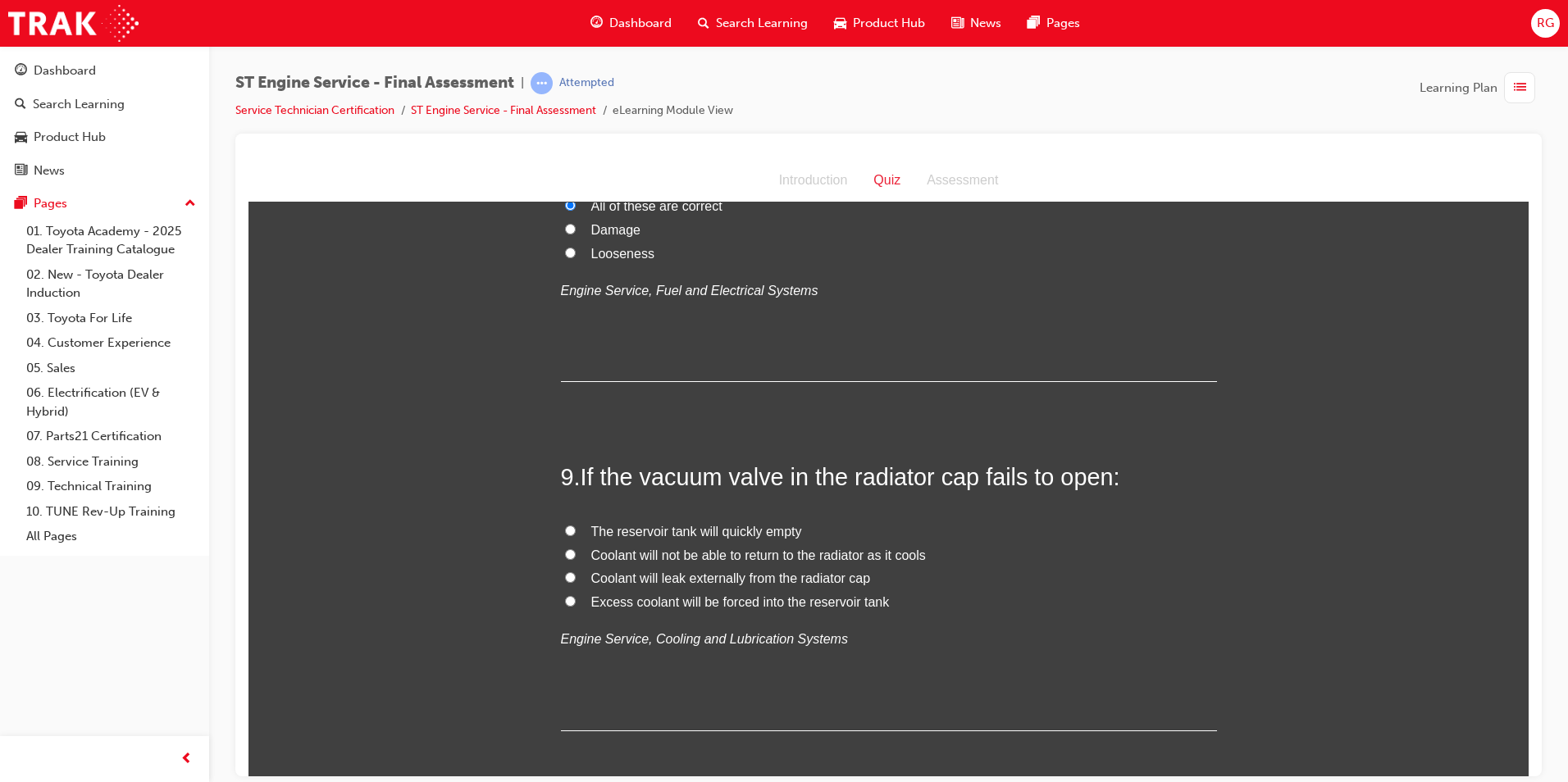
scroll to position [2788, 0]
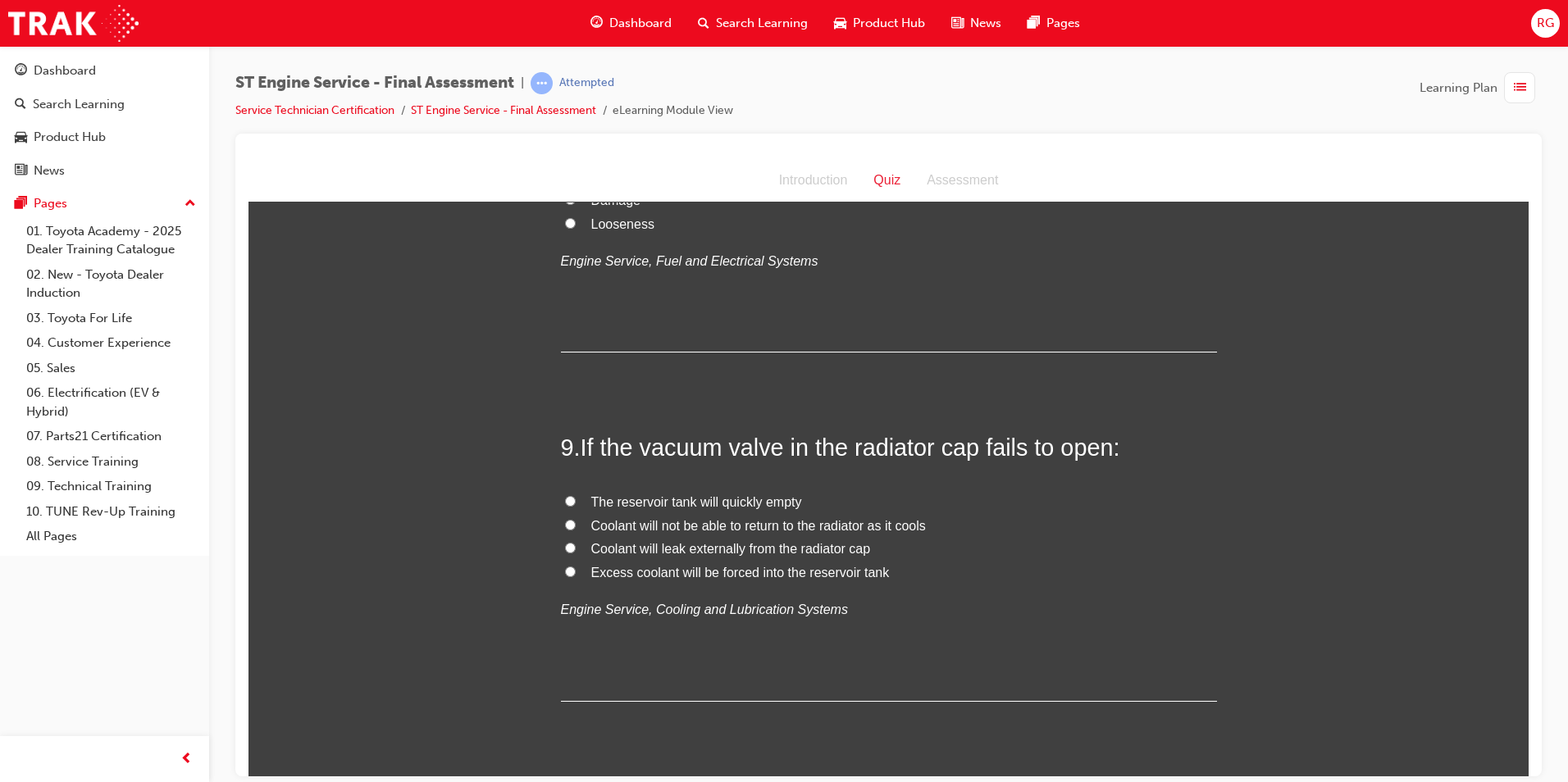
click at [911, 524] on span "Coolant will not be able to return to the radiator as it cools" at bounding box center [759, 525] width 335 height 14
click at [576, 524] on input "Coolant will not be able to return to the radiator as it cools" at bounding box center [570, 525] width 11 height 11
radio input "true"
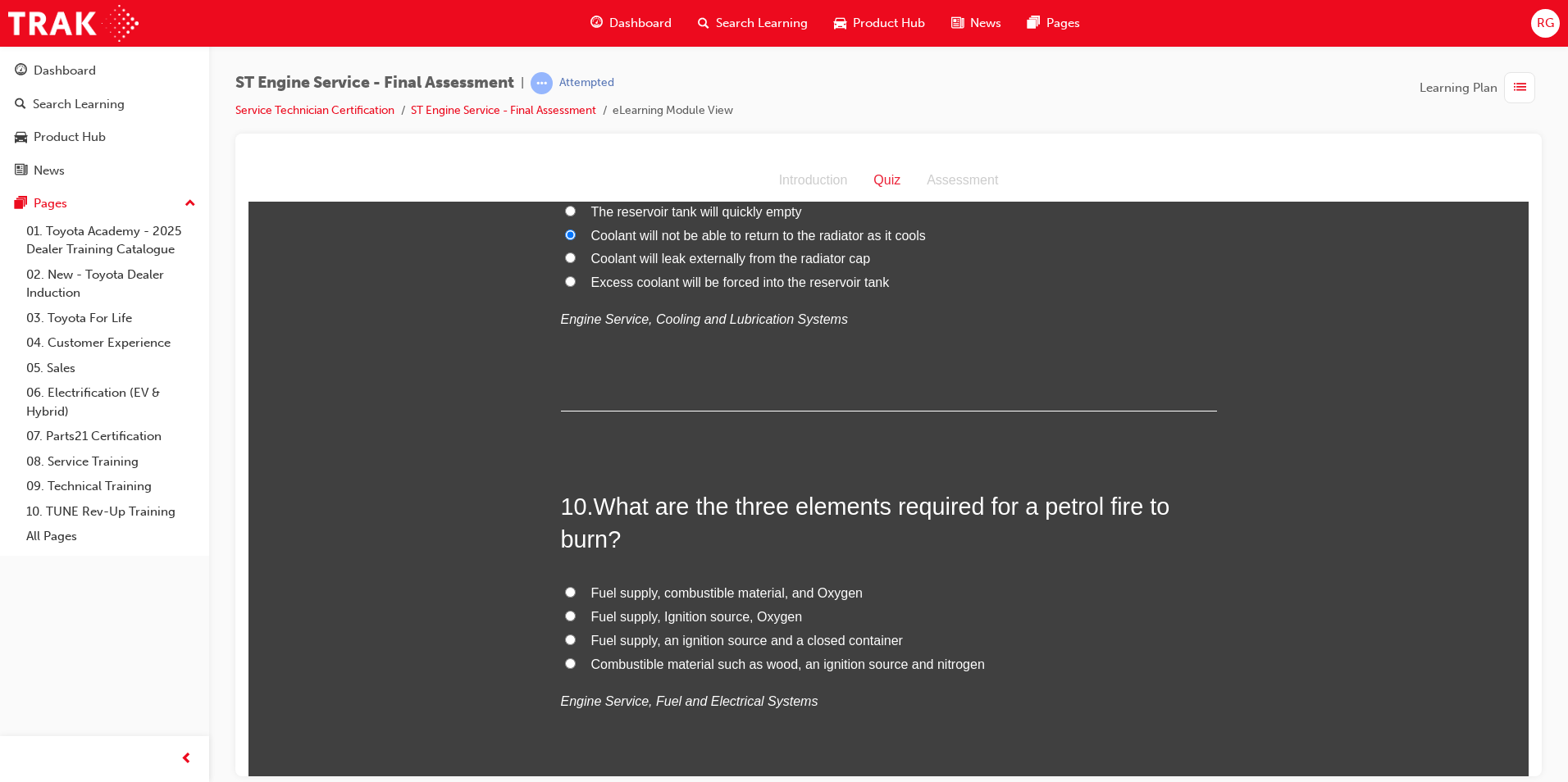
scroll to position [3116, 0]
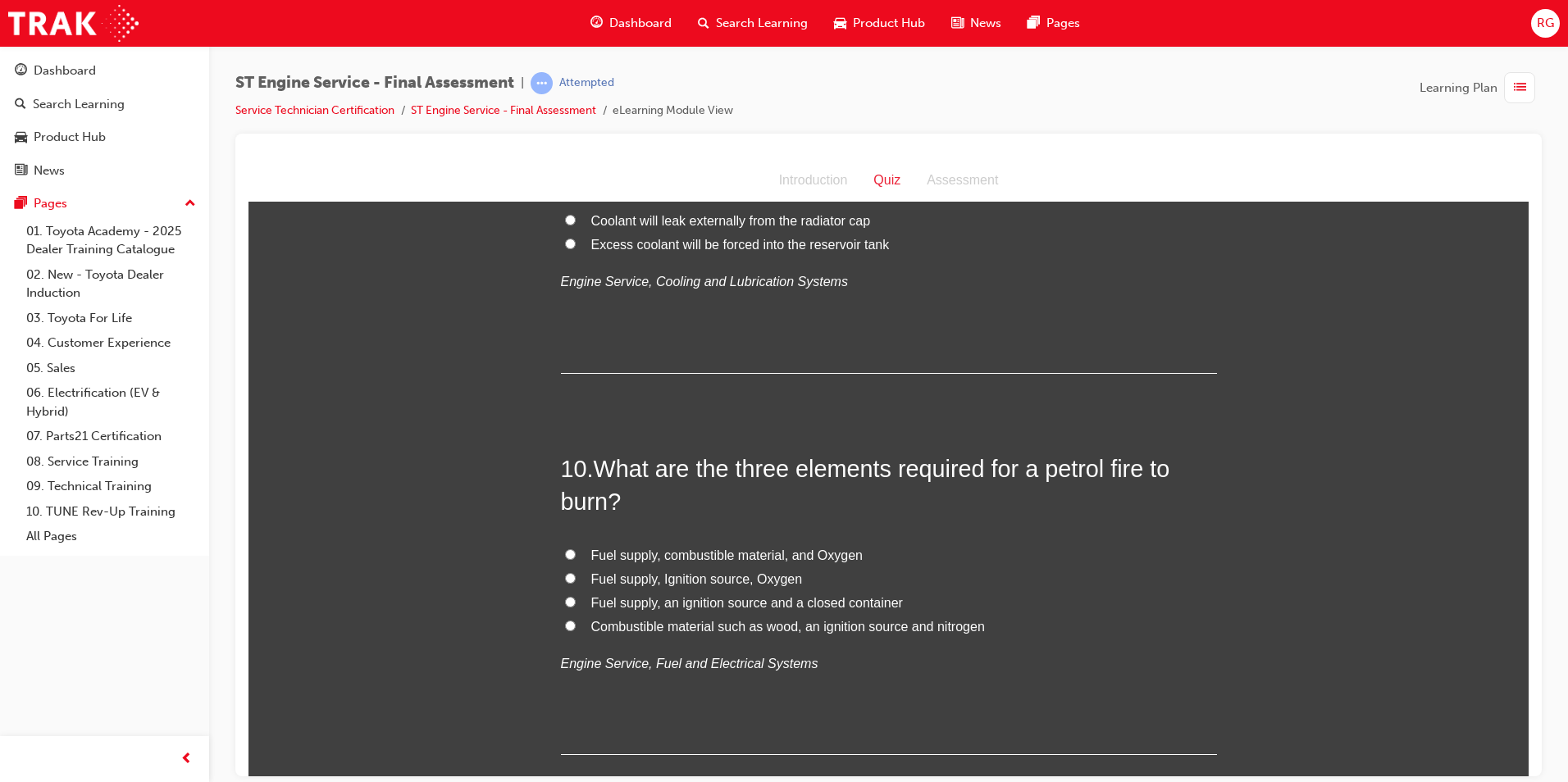
click at [770, 583] on span "Fuel supply, Ignition source, Oxygen" at bounding box center [697, 578] width 212 height 14
click at [576, 583] on input "Fuel supply, Ignition source, Oxygen" at bounding box center [570, 577] width 11 height 11
radio input "true"
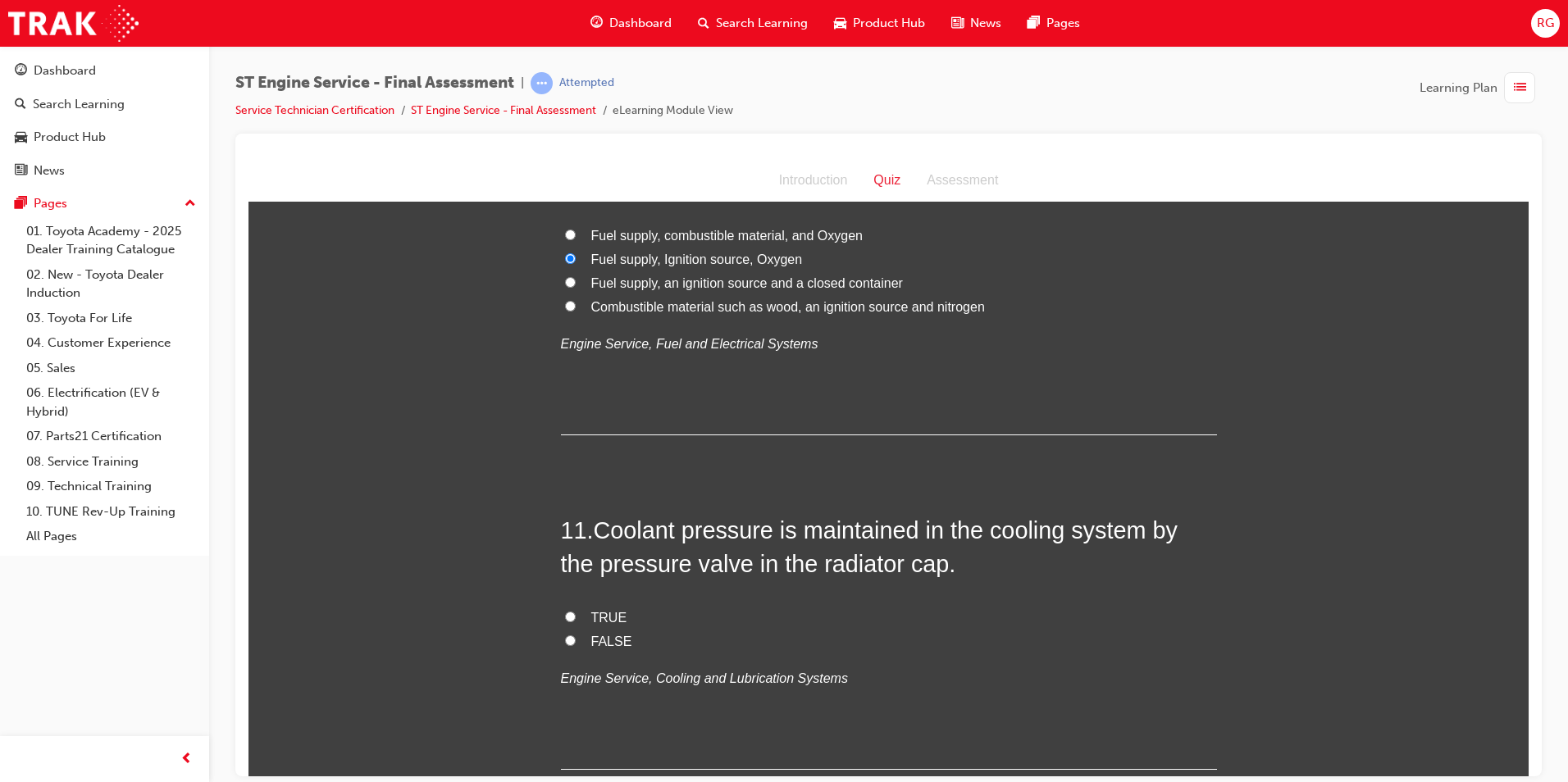
scroll to position [3525, 0]
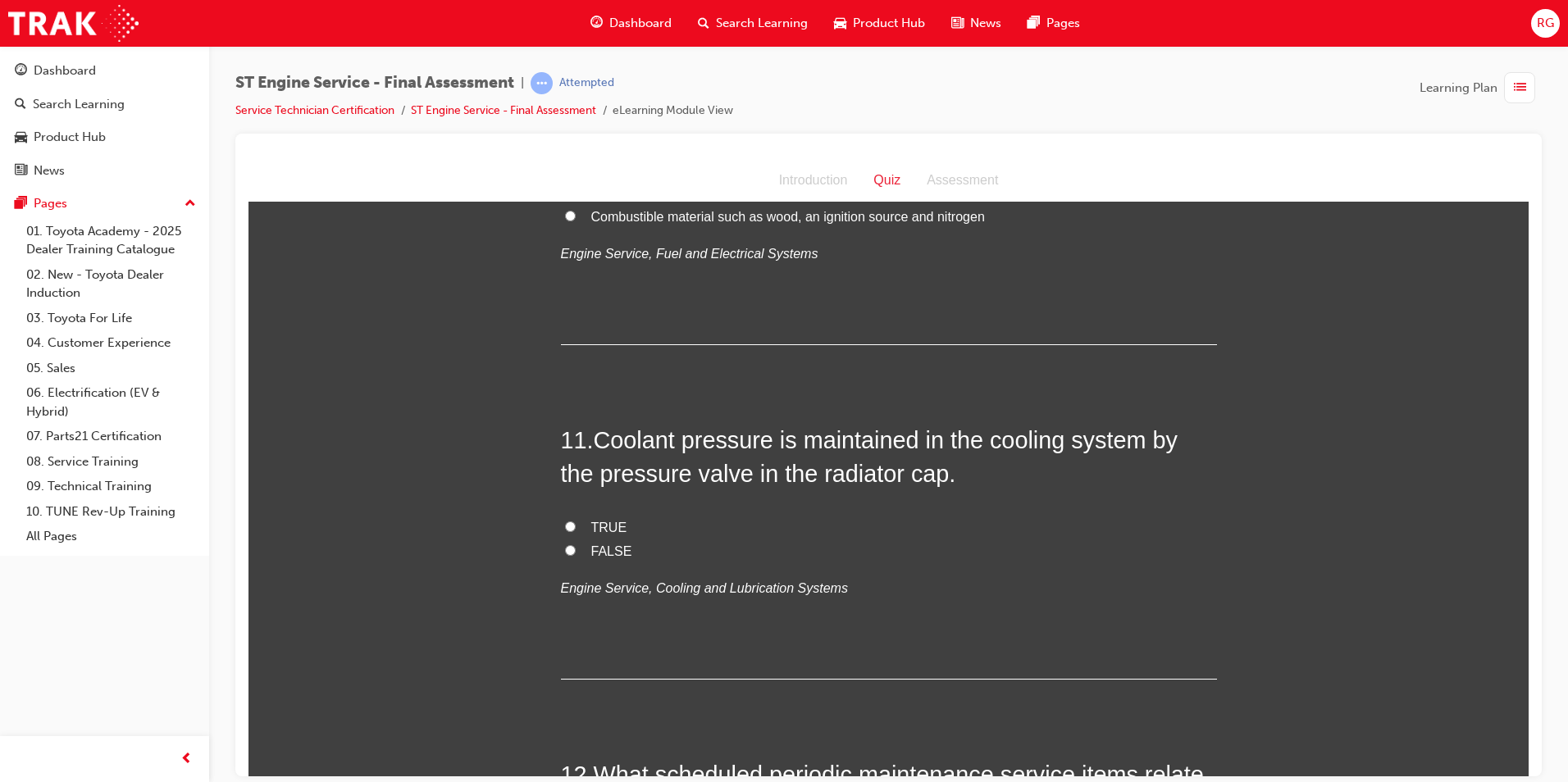
click at [612, 520] on span "TRUE" at bounding box center [609, 527] width 36 height 14
click at [576, 521] on input "TRUE" at bounding box center [570, 526] width 11 height 11
radio input "true"
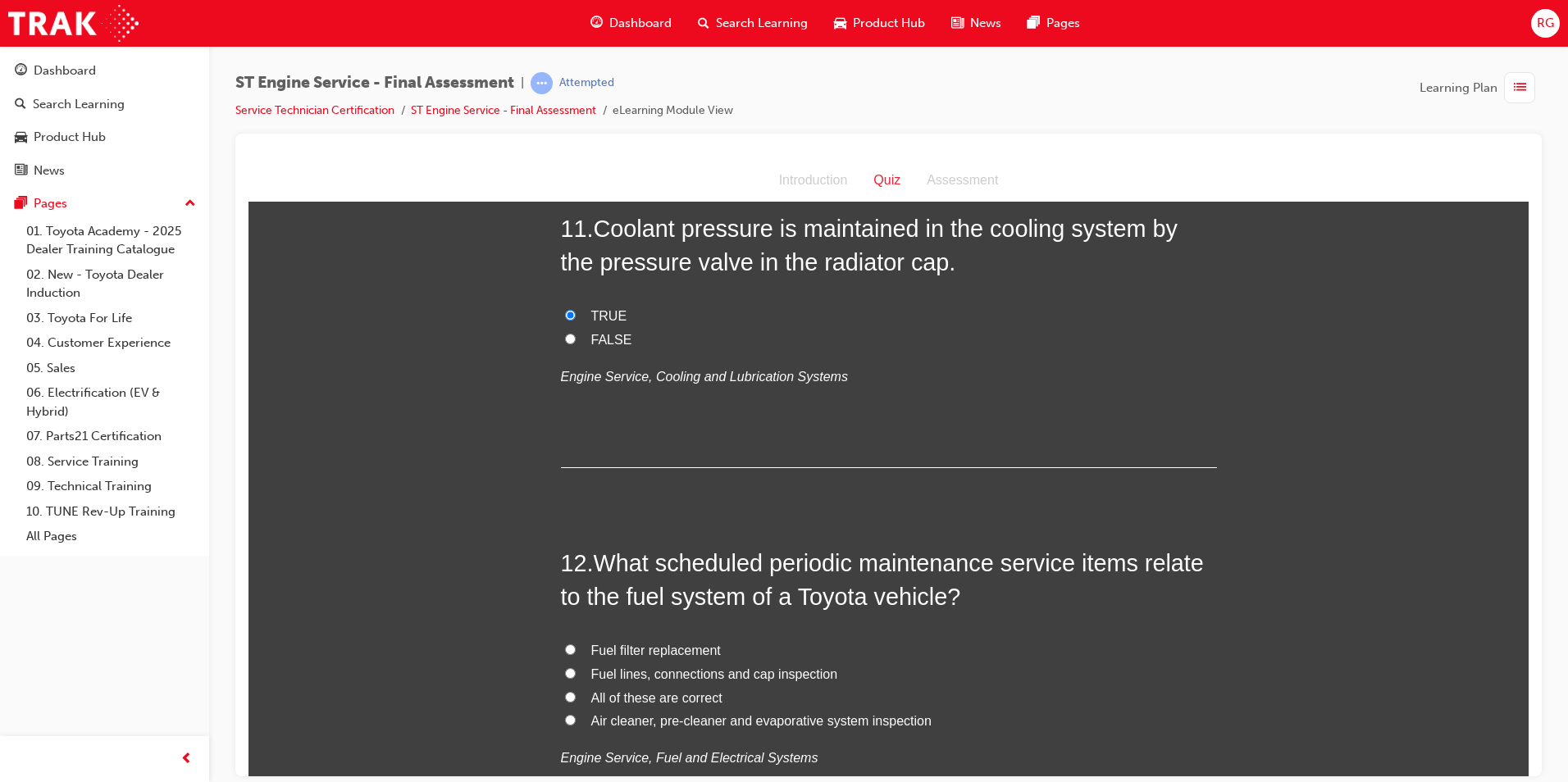
scroll to position [3854, 0]
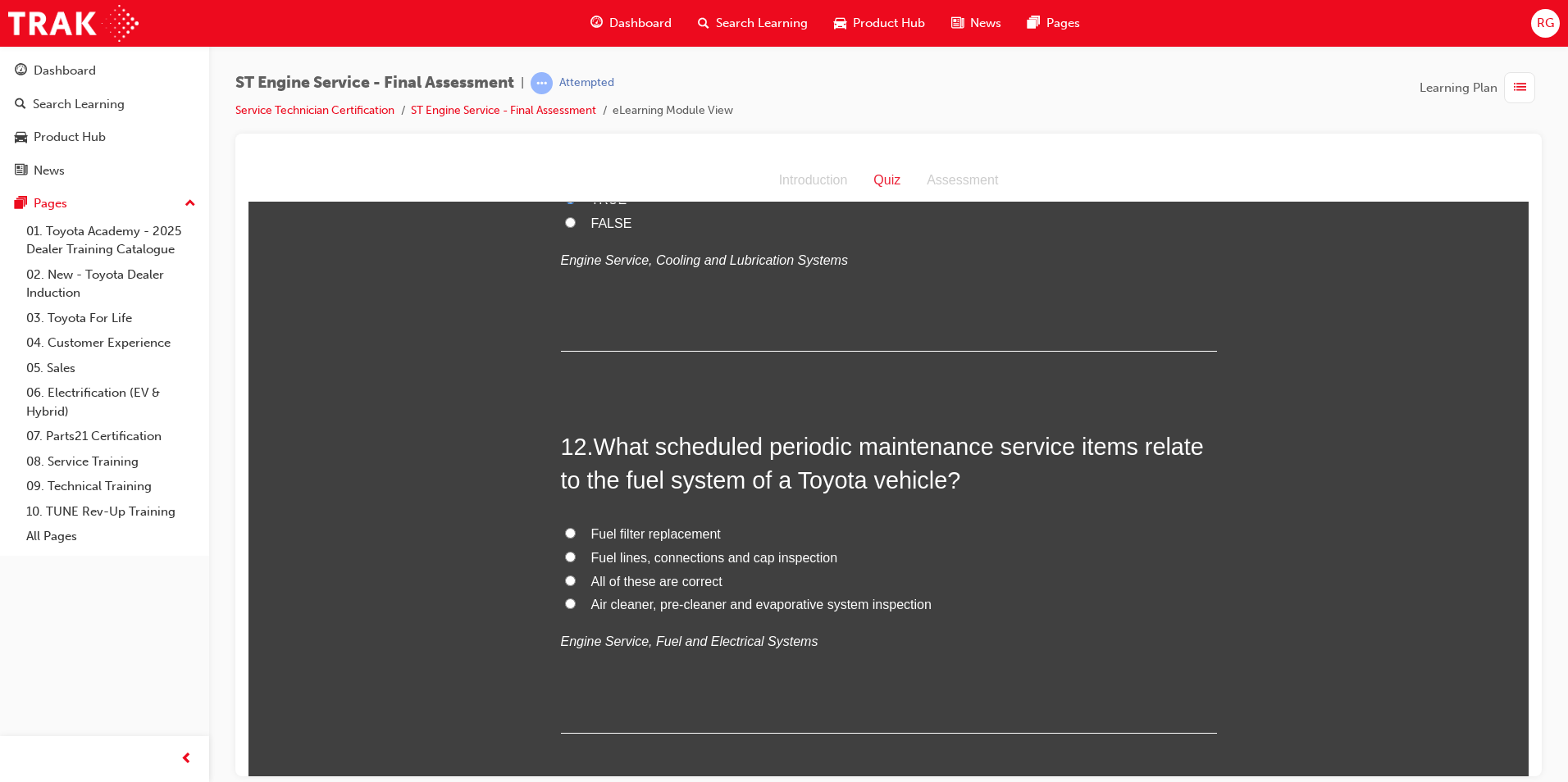
click at [667, 574] on span "All of these are correct" at bounding box center [657, 581] width 131 height 14
click at [576, 575] on input "All of these are correct" at bounding box center [570, 580] width 11 height 11
radio input "true"
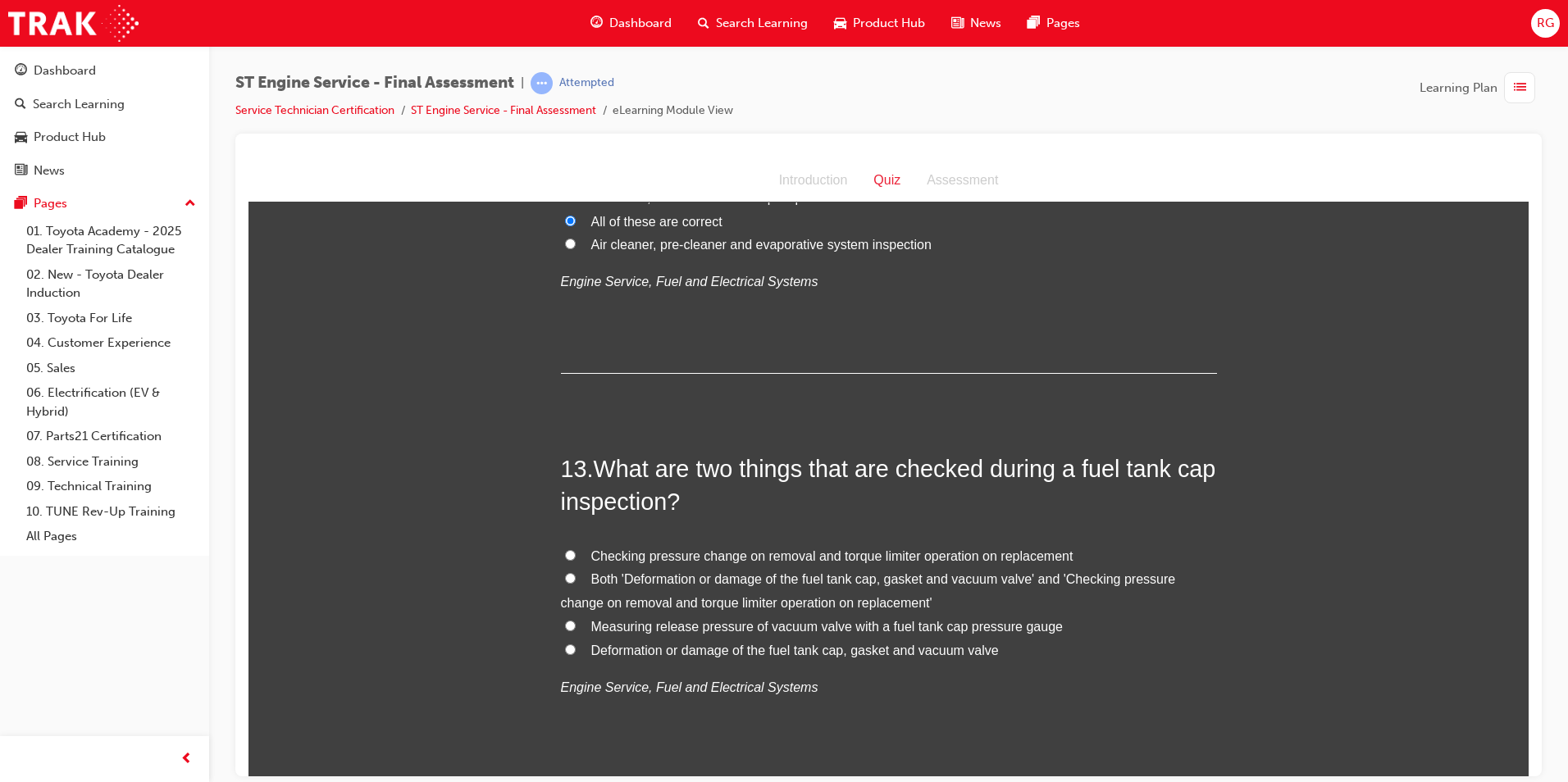
scroll to position [4263, 0]
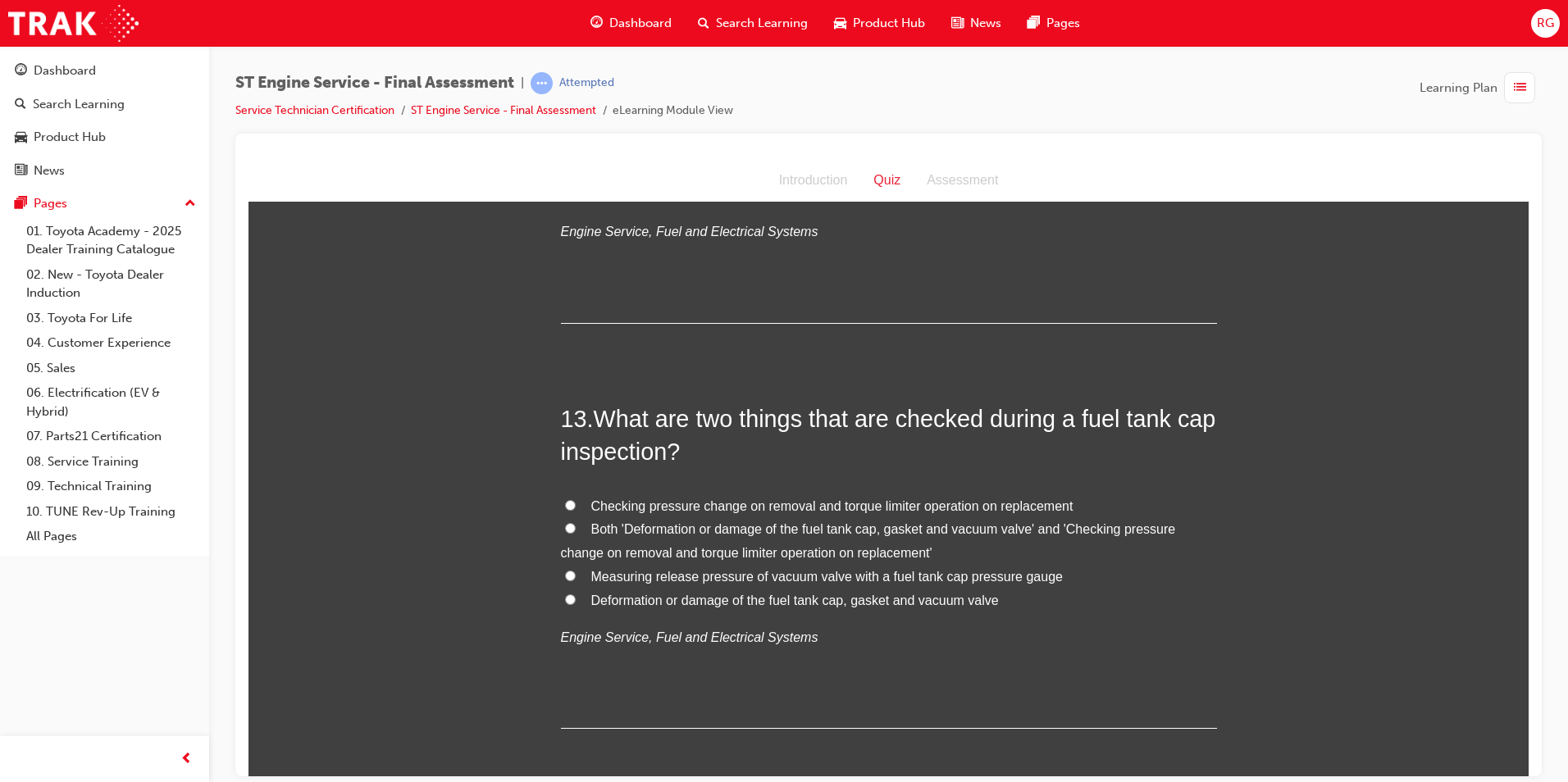
click at [880, 604] on span "Deformation or damage of the fuel tank cap, gasket and vacuum valve" at bounding box center [795, 600] width 408 height 14
click at [576, 604] on input "Deformation or damage of the fuel tank cap, gasket and vacuum valve" at bounding box center [570, 599] width 11 height 11
radio input "true"
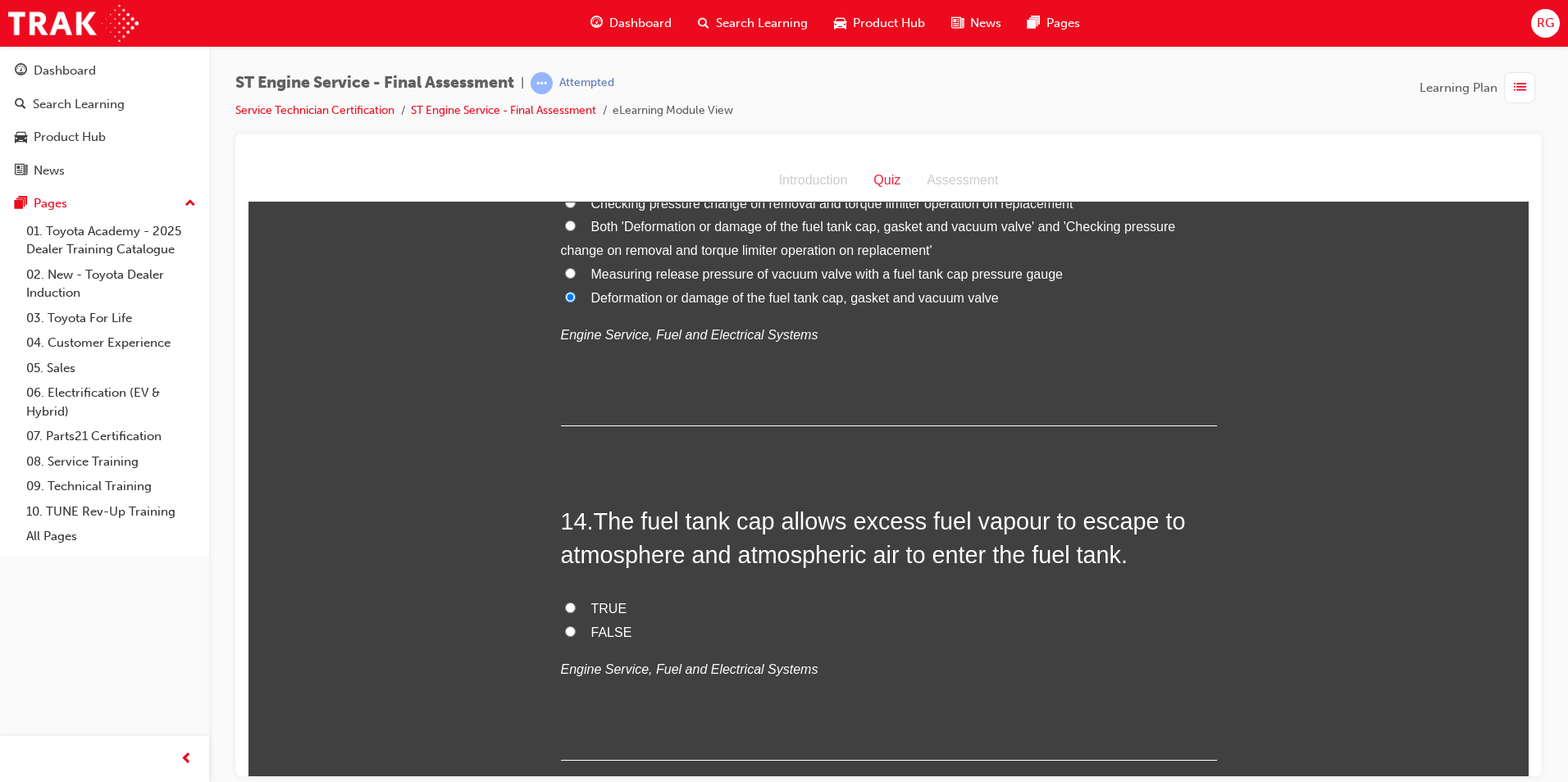
scroll to position [4592, 0]
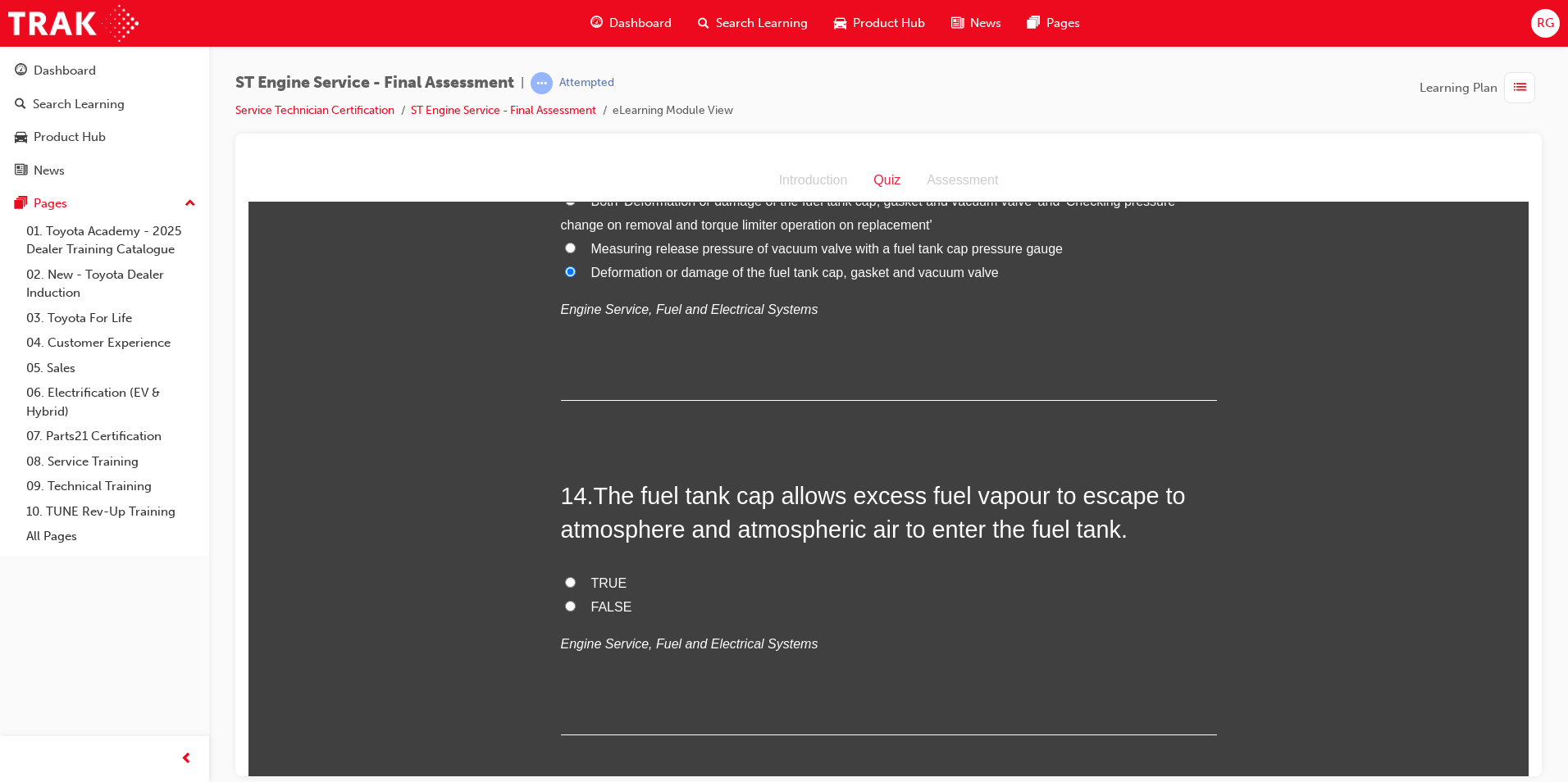
click at [624, 606] on label "FALSE" at bounding box center [889, 606] width 657 height 24
click at [576, 606] on input "FALSE" at bounding box center [570, 605] width 11 height 11
radio input "true"
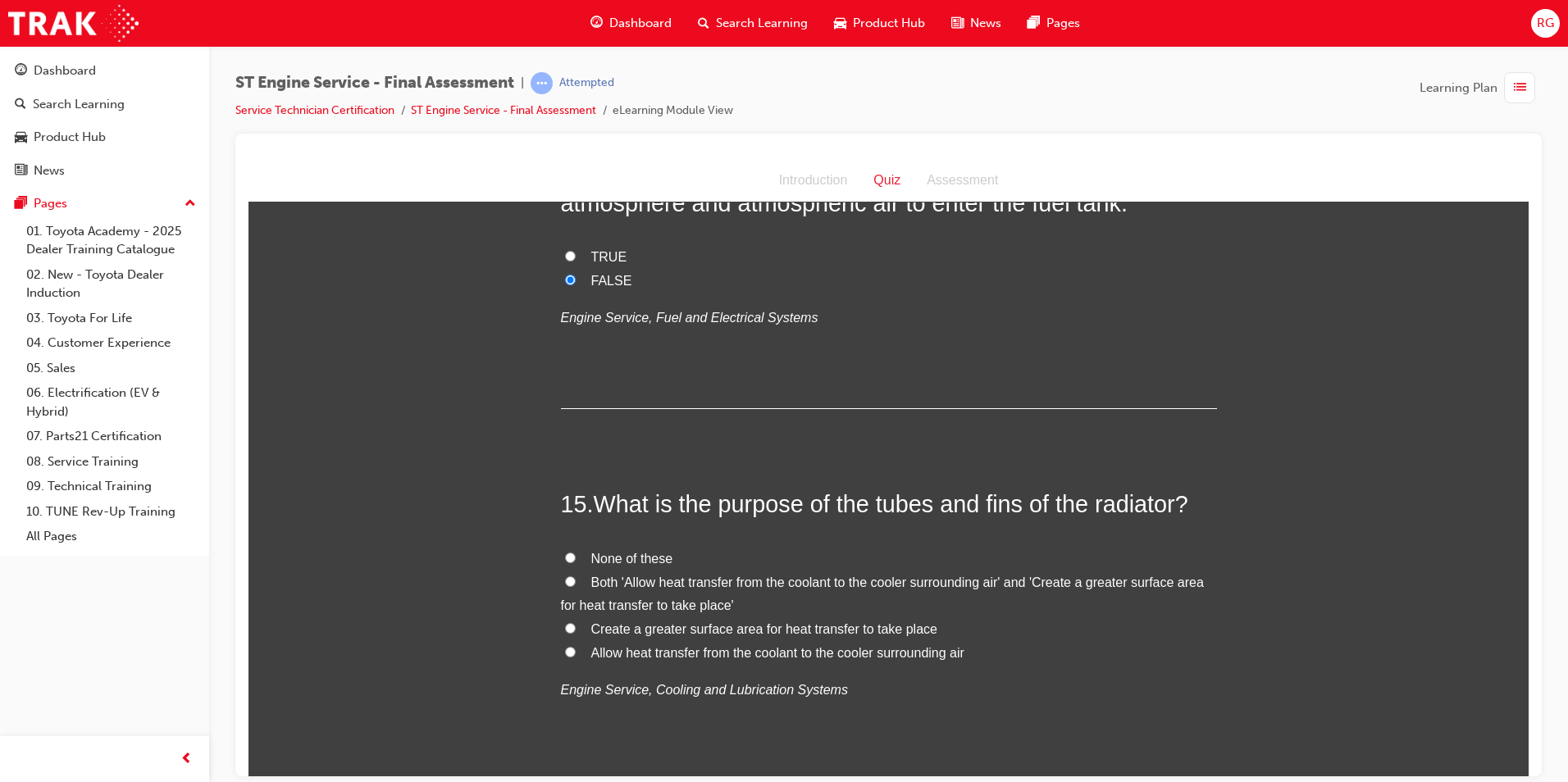
scroll to position [4920, 0]
click at [884, 579] on span "Both 'Allow heat transfer from the coolant to the cooler surrounding air' and '…" at bounding box center [882, 591] width 643 height 38
click at [576, 579] on input "Both 'Allow heat transfer from the coolant to the cooler surrounding air' and '…" at bounding box center [570, 579] width 11 height 11
radio input "true"
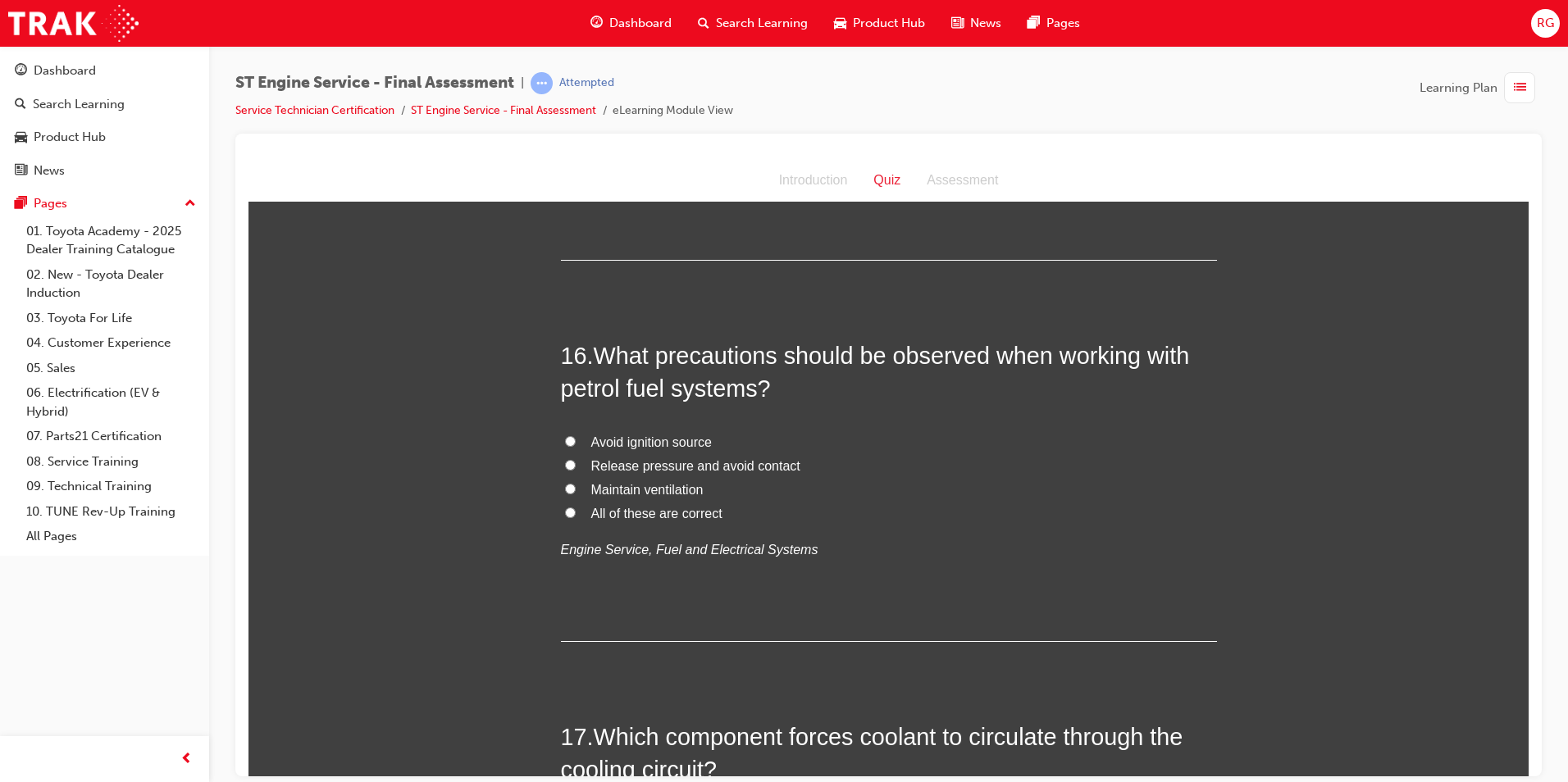
scroll to position [5412, 0]
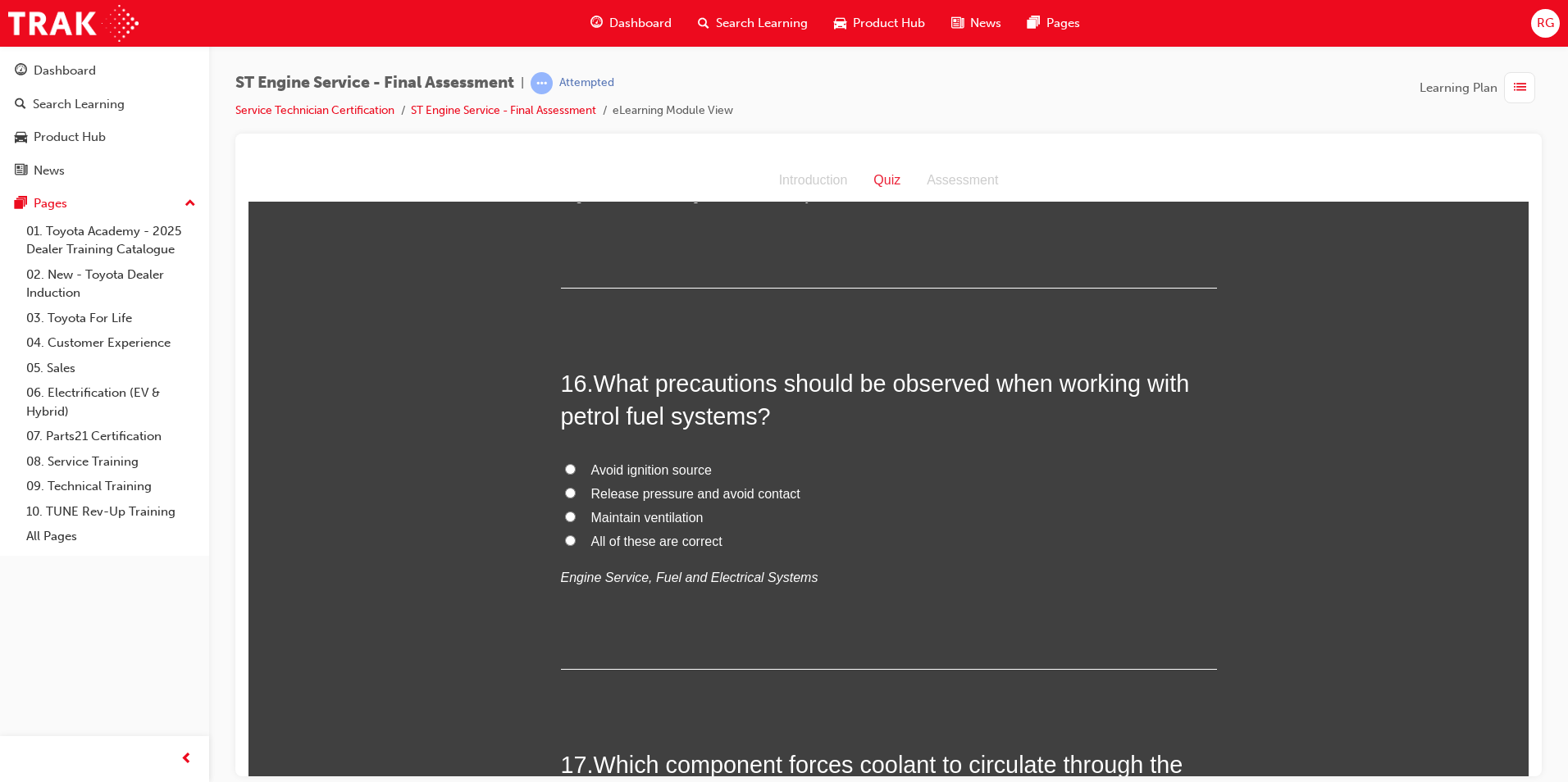
click at [679, 542] on span "All of these are correct" at bounding box center [657, 540] width 131 height 14
click at [576, 542] on input "All of these are correct" at bounding box center [570, 539] width 11 height 11
radio input "true"
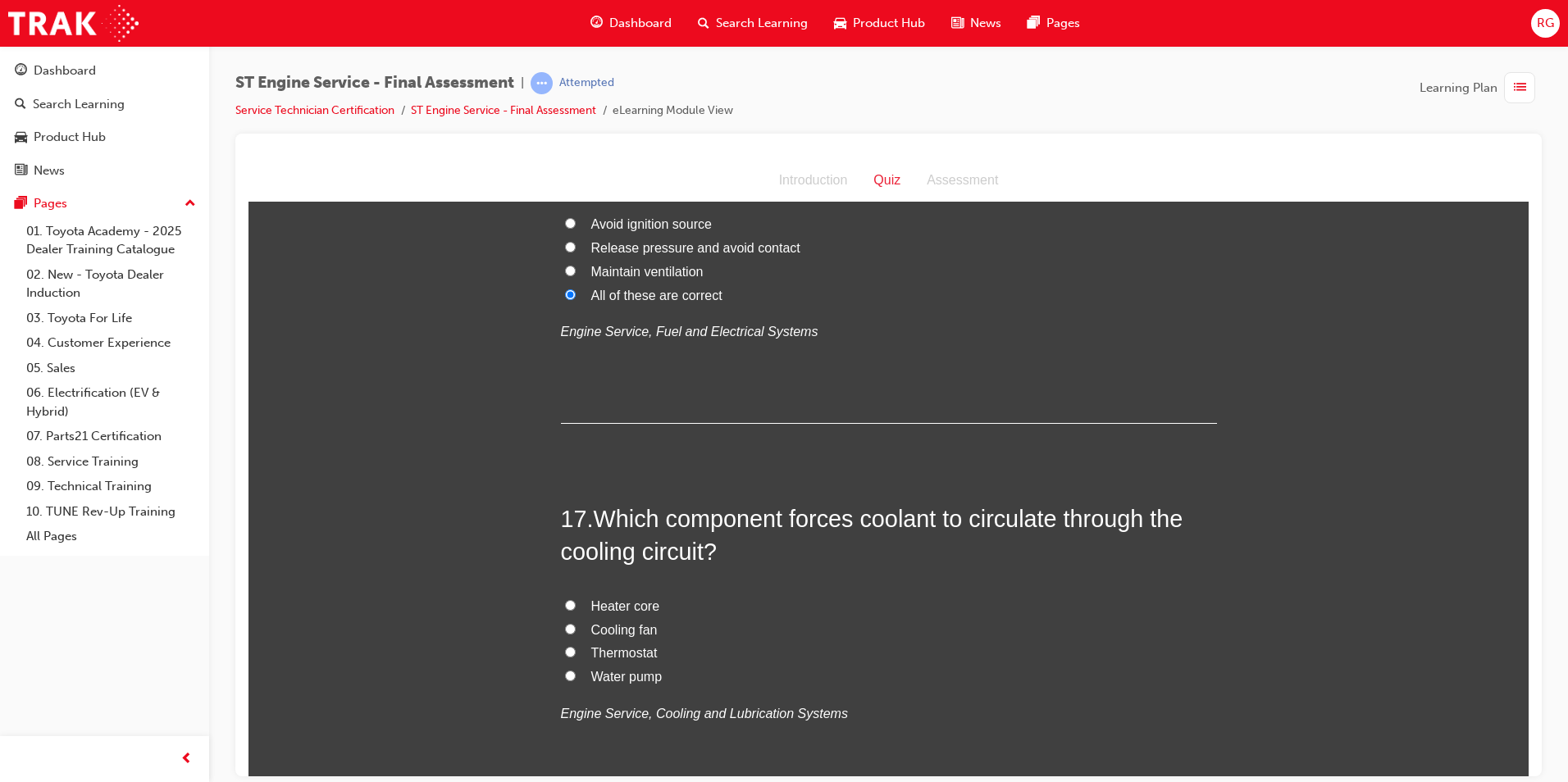
scroll to position [5821, 0]
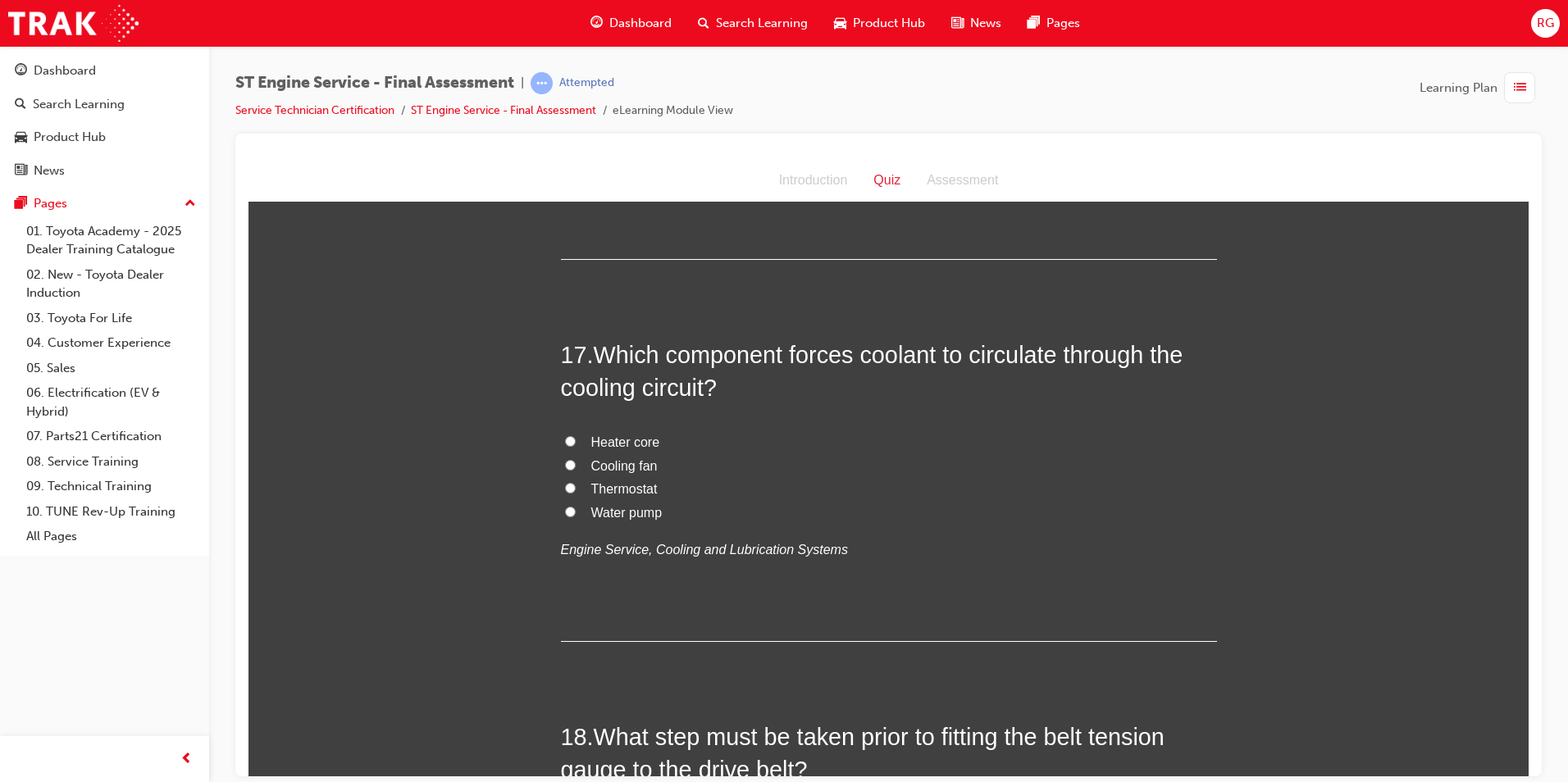
click at [626, 508] on span "Water pump" at bounding box center [627, 512] width 71 height 14
click at [576, 508] on input "Water pump" at bounding box center [570, 511] width 11 height 11
radio input "true"
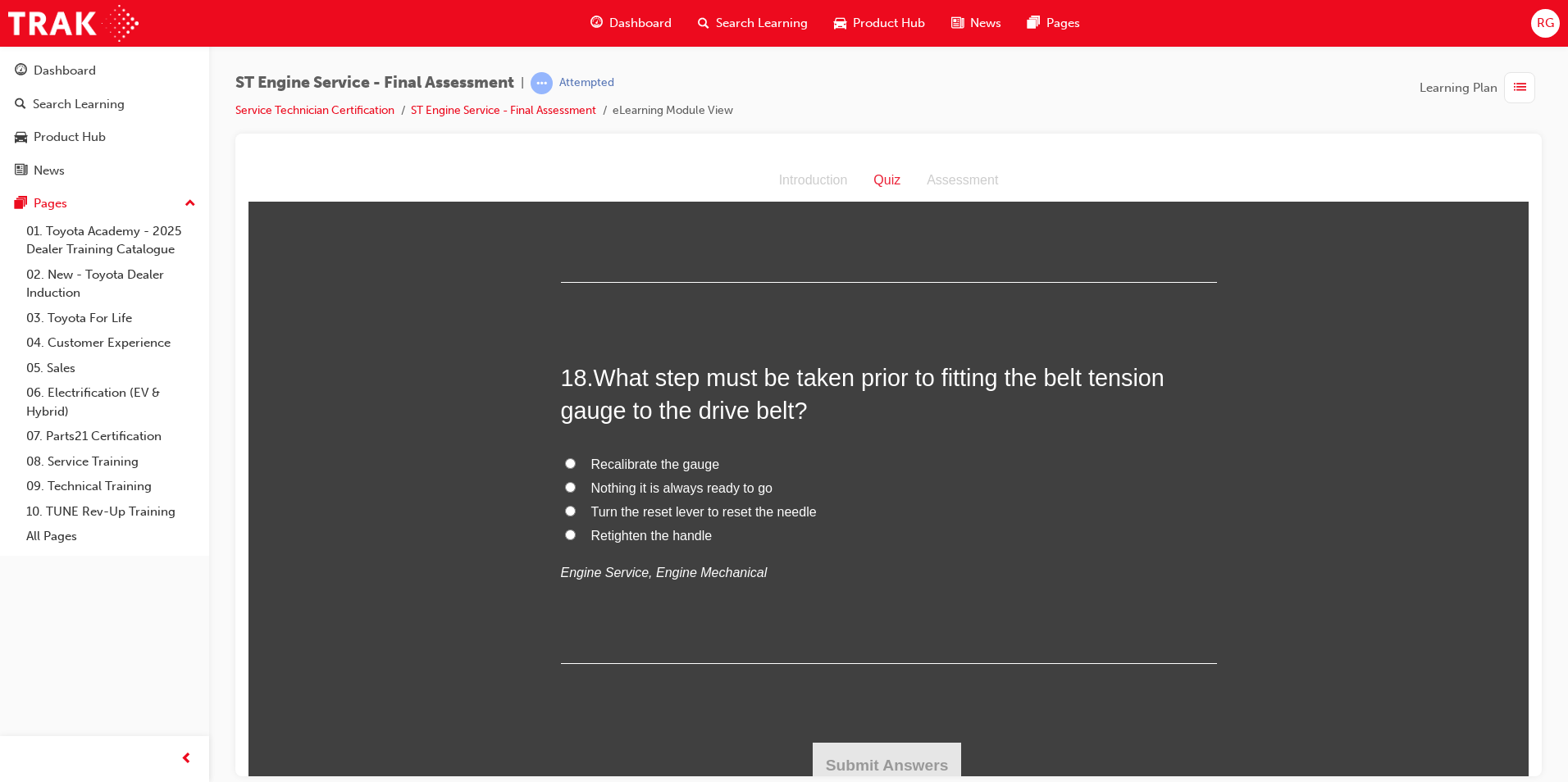
scroll to position [6192, 0]
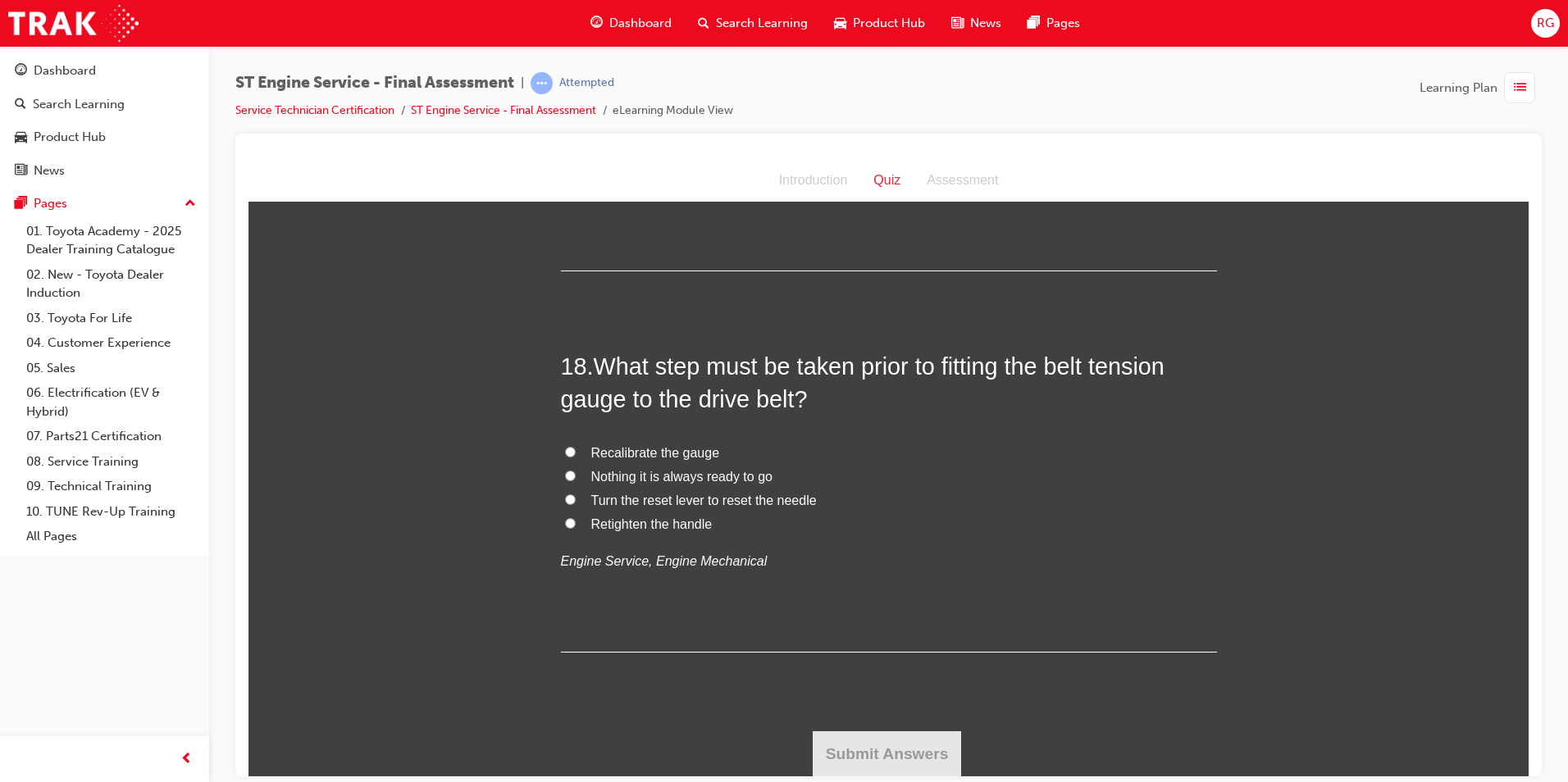
click at [628, 451] on span "Recalibrate the gauge" at bounding box center [656, 453] width 129 height 14
click at [576, 451] on input "Recalibrate the gauge" at bounding box center [570, 452] width 11 height 11
radio input "true"
click at [859, 749] on button "Submit Answers" at bounding box center [888, 753] width 149 height 46
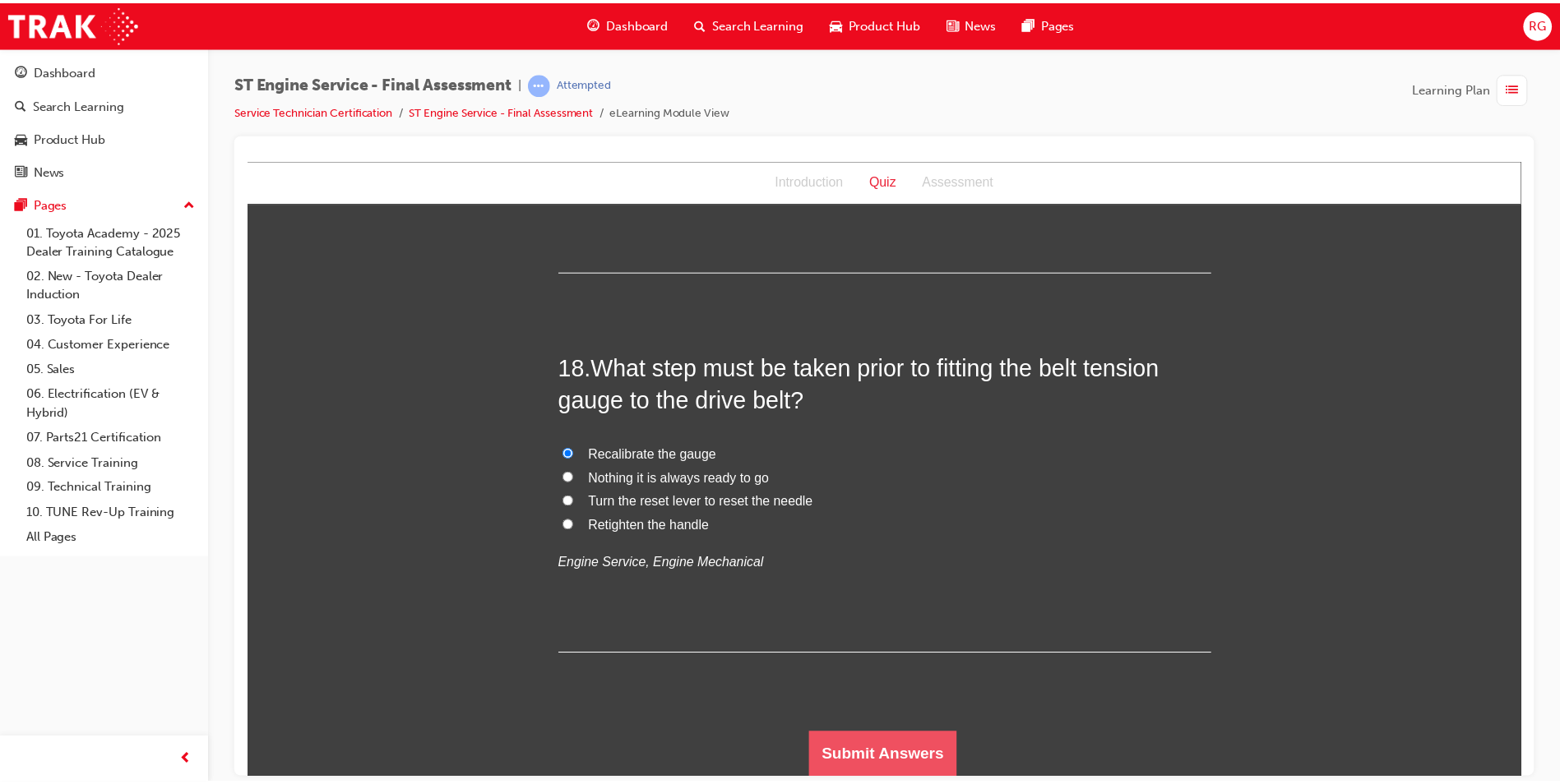
scroll to position [0, 0]
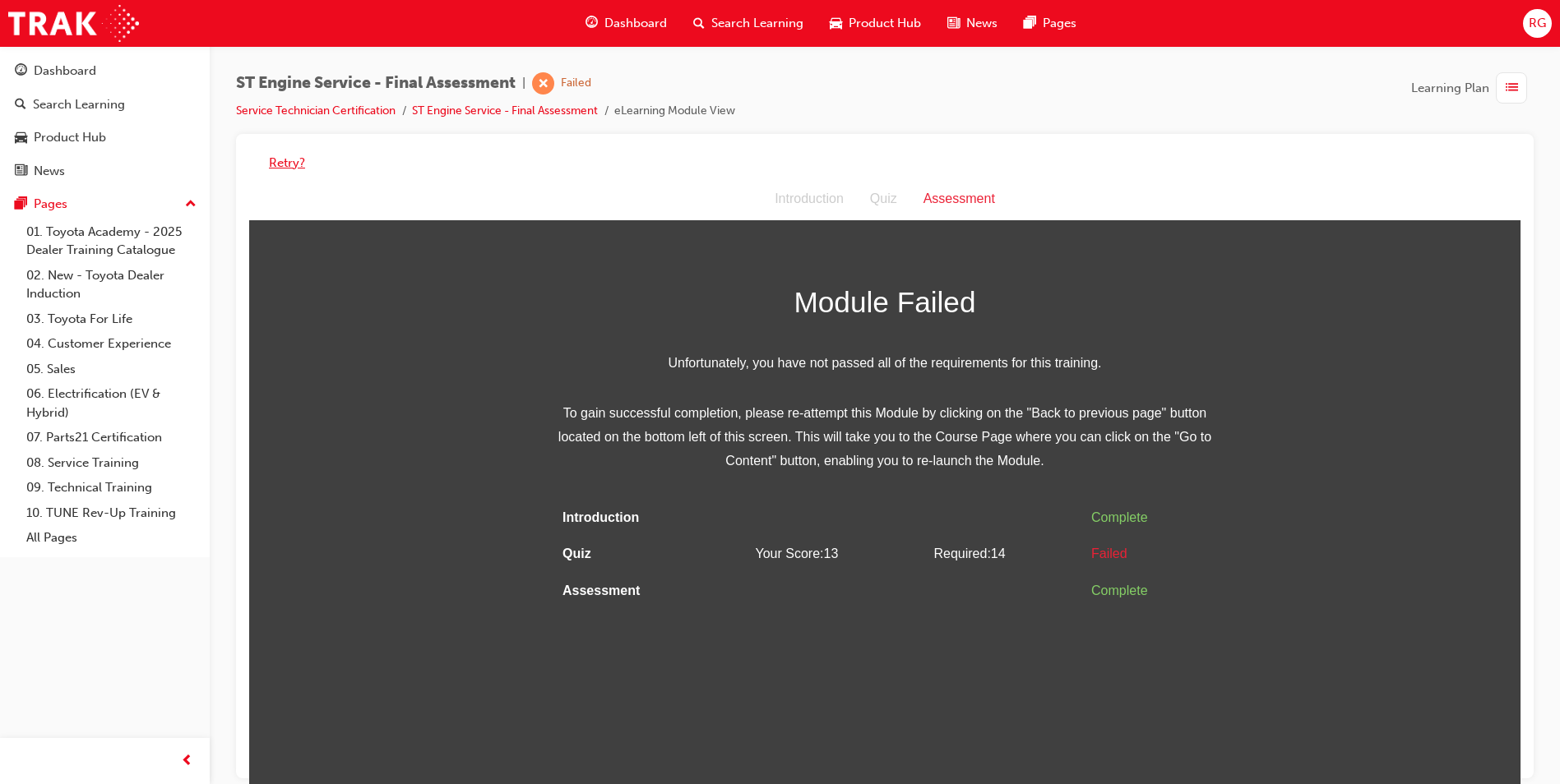
click at [295, 164] on button "Retry?" at bounding box center [286, 162] width 36 height 18
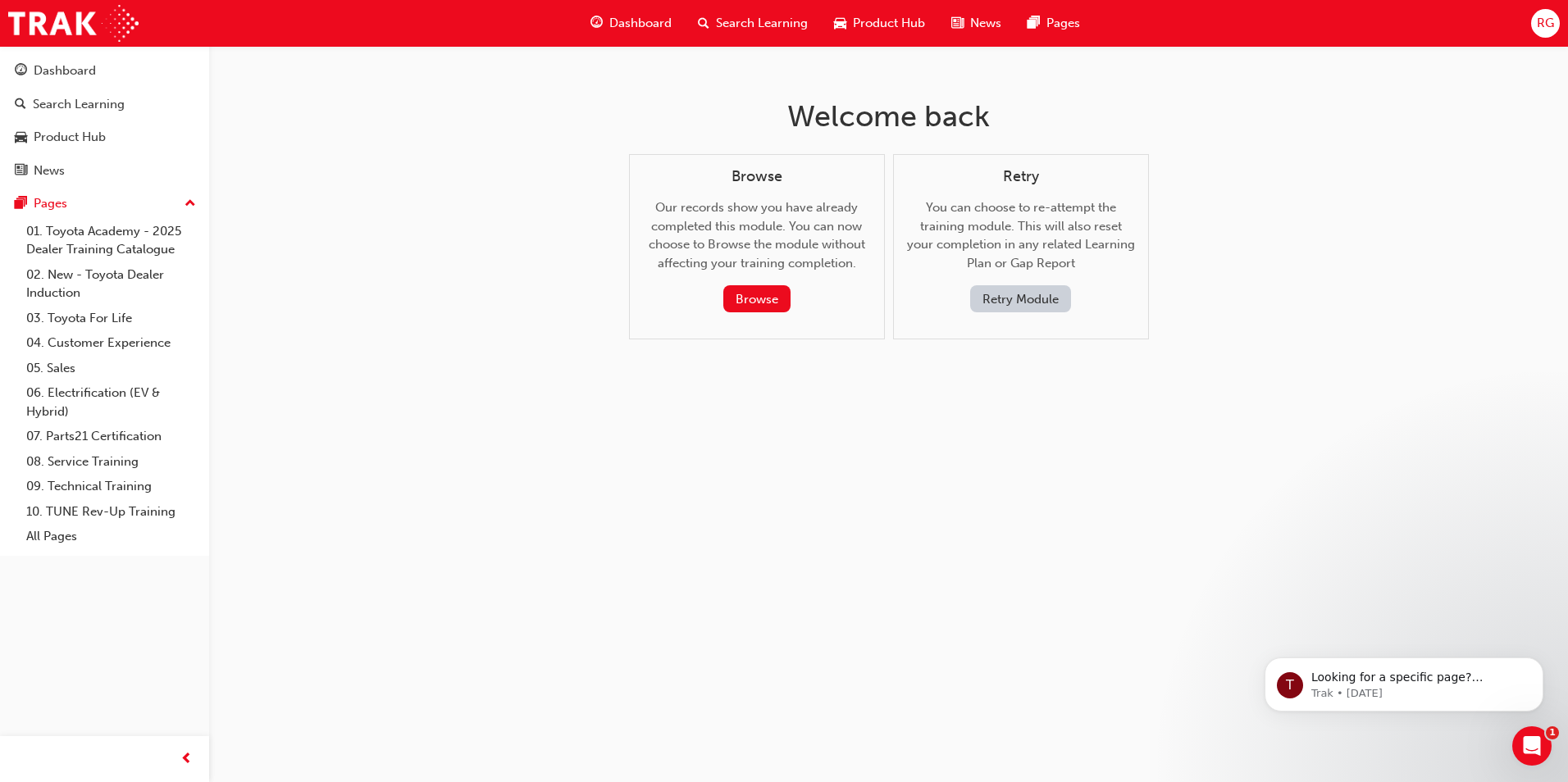
click at [1011, 295] on button "Retry Module" at bounding box center [1020, 299] width 101 height 27
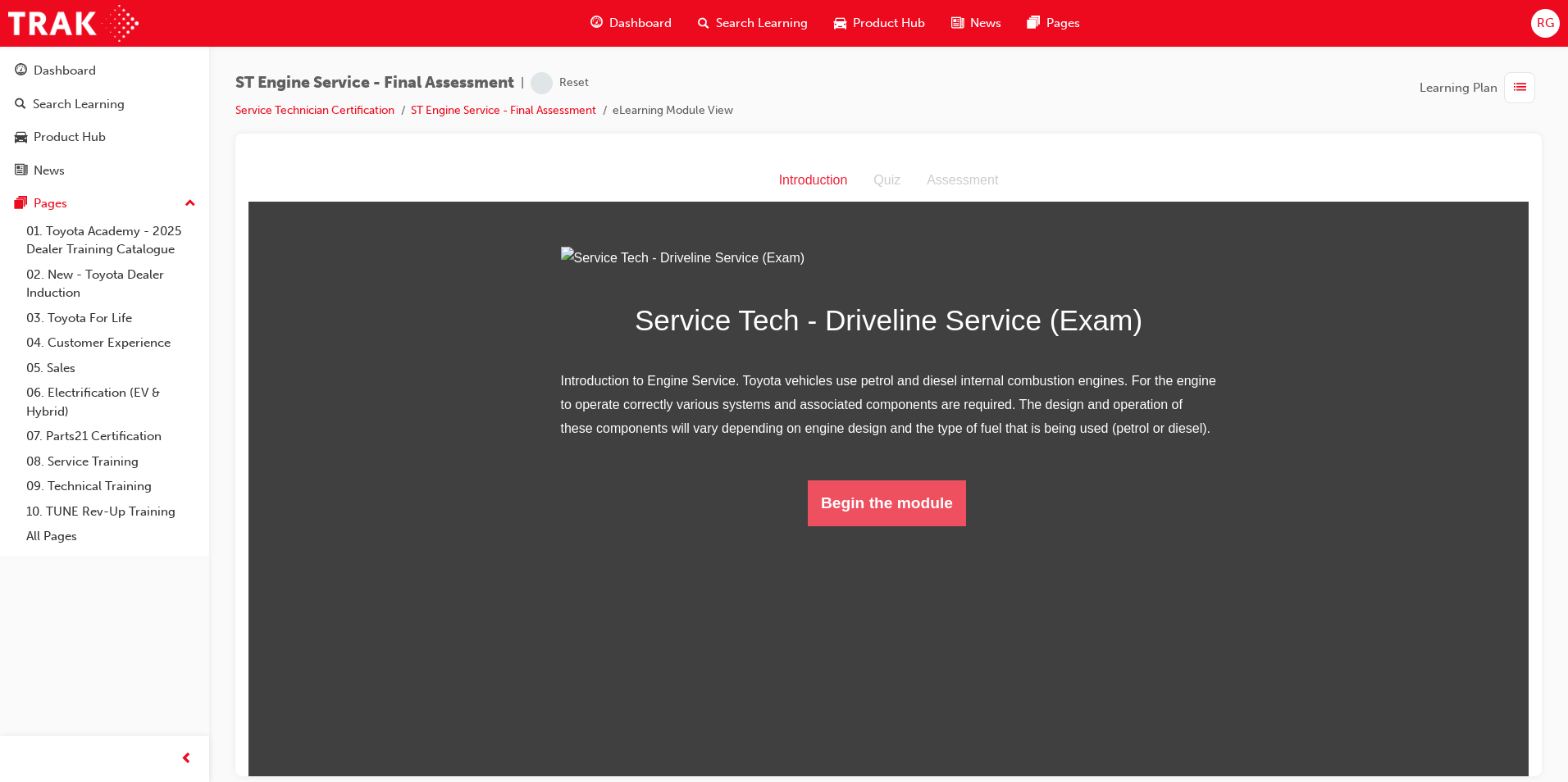
click at [892, 525] on button "Begin the module" at bounding box center [887, 503] width 158 height 46
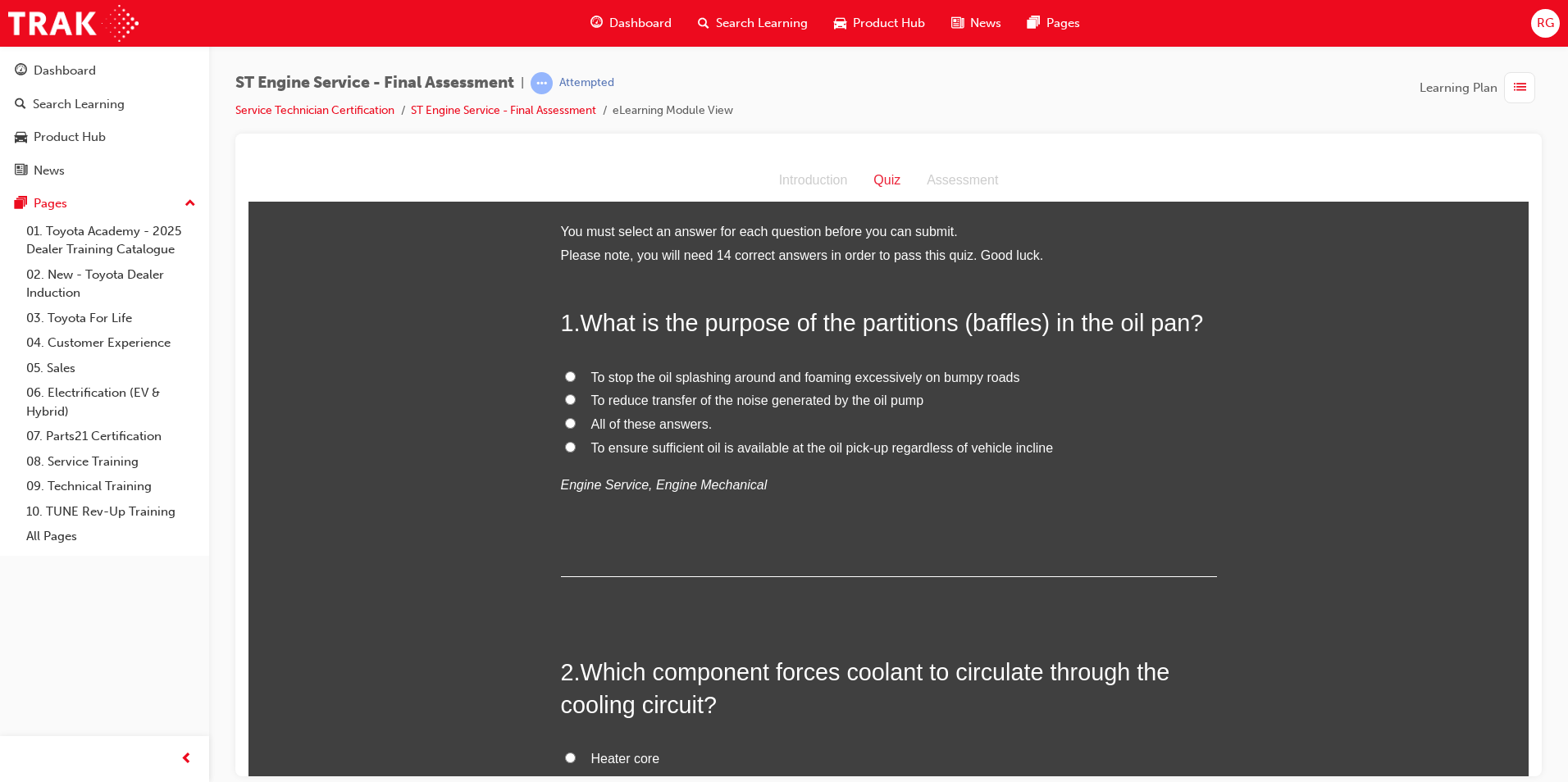
click at [641, 424] on span "All of these answers." at bounding box center [652, 424] width 121 height 14
click at [576, 424] on input "All of these answers." at bounding box center [570, 423] width 11 height 11
radio input "true"
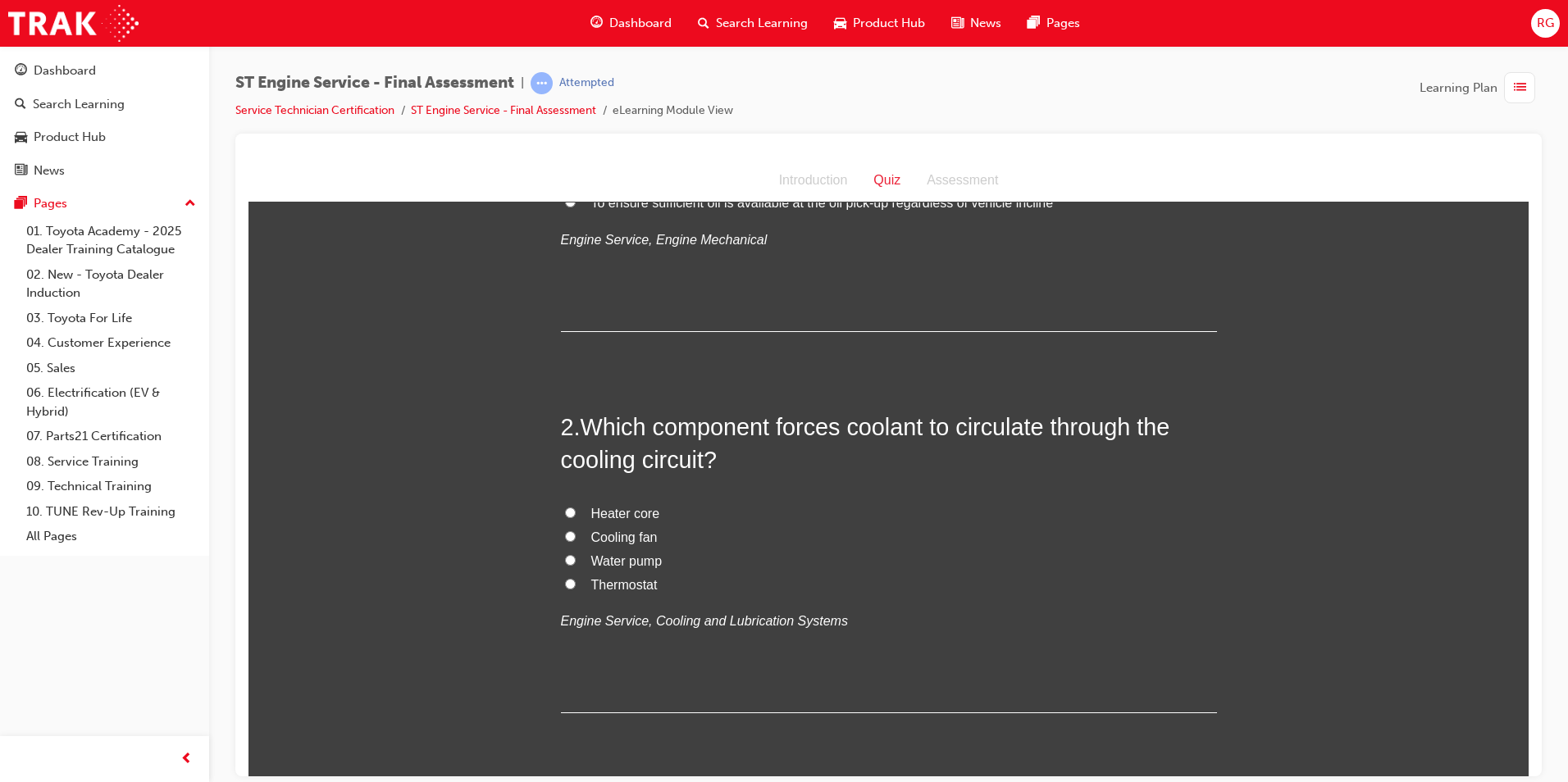
scroll to position [246, 0]
click at [641, 558] on span "Water pump" at bounding box center [627, 560] width 71 height 14
click at [576, 558] on input "Water pump" at bounding box center [570, 559] width 11 height 11
radio input "true"
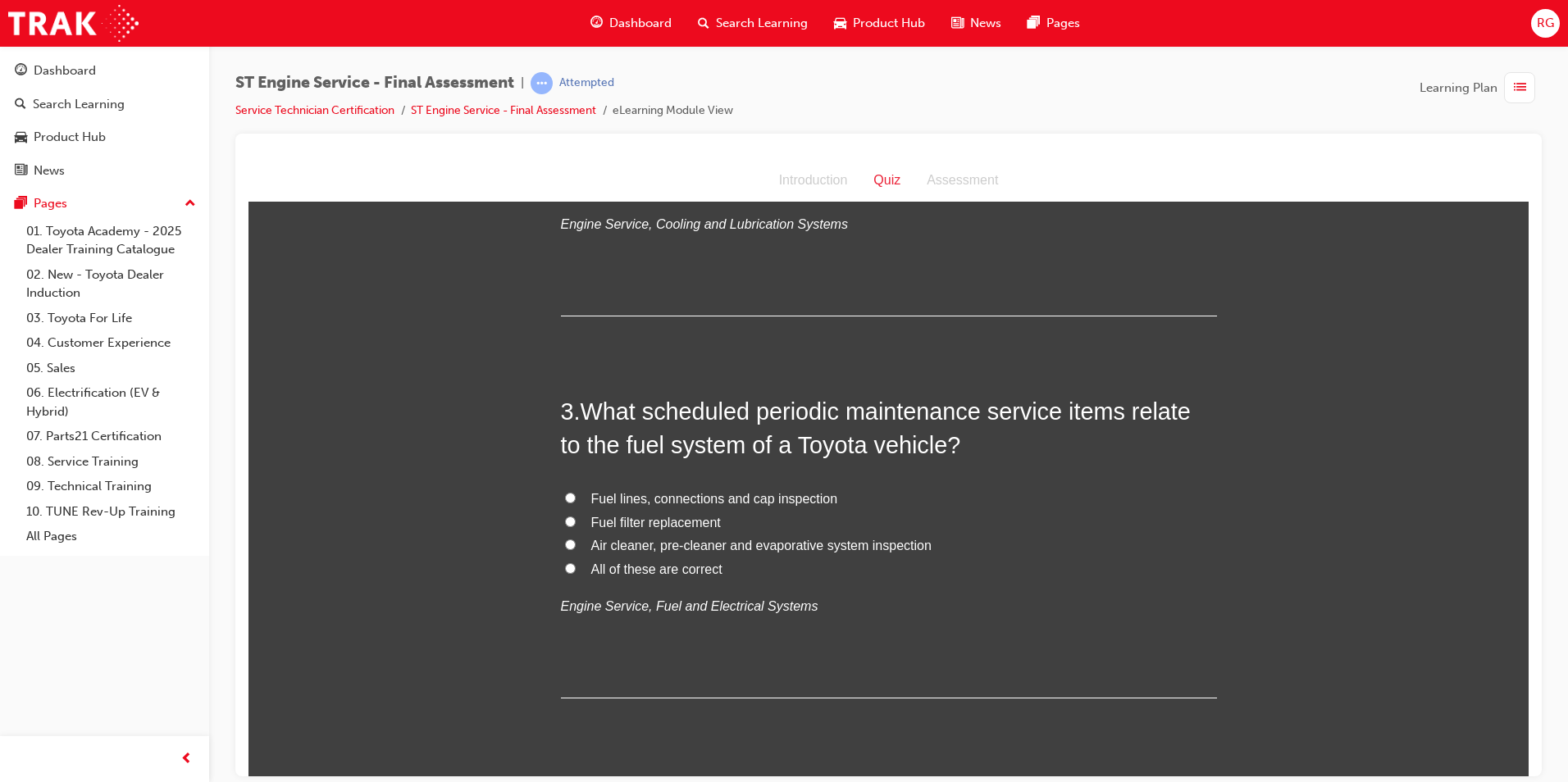
scroll to position [656, 0]
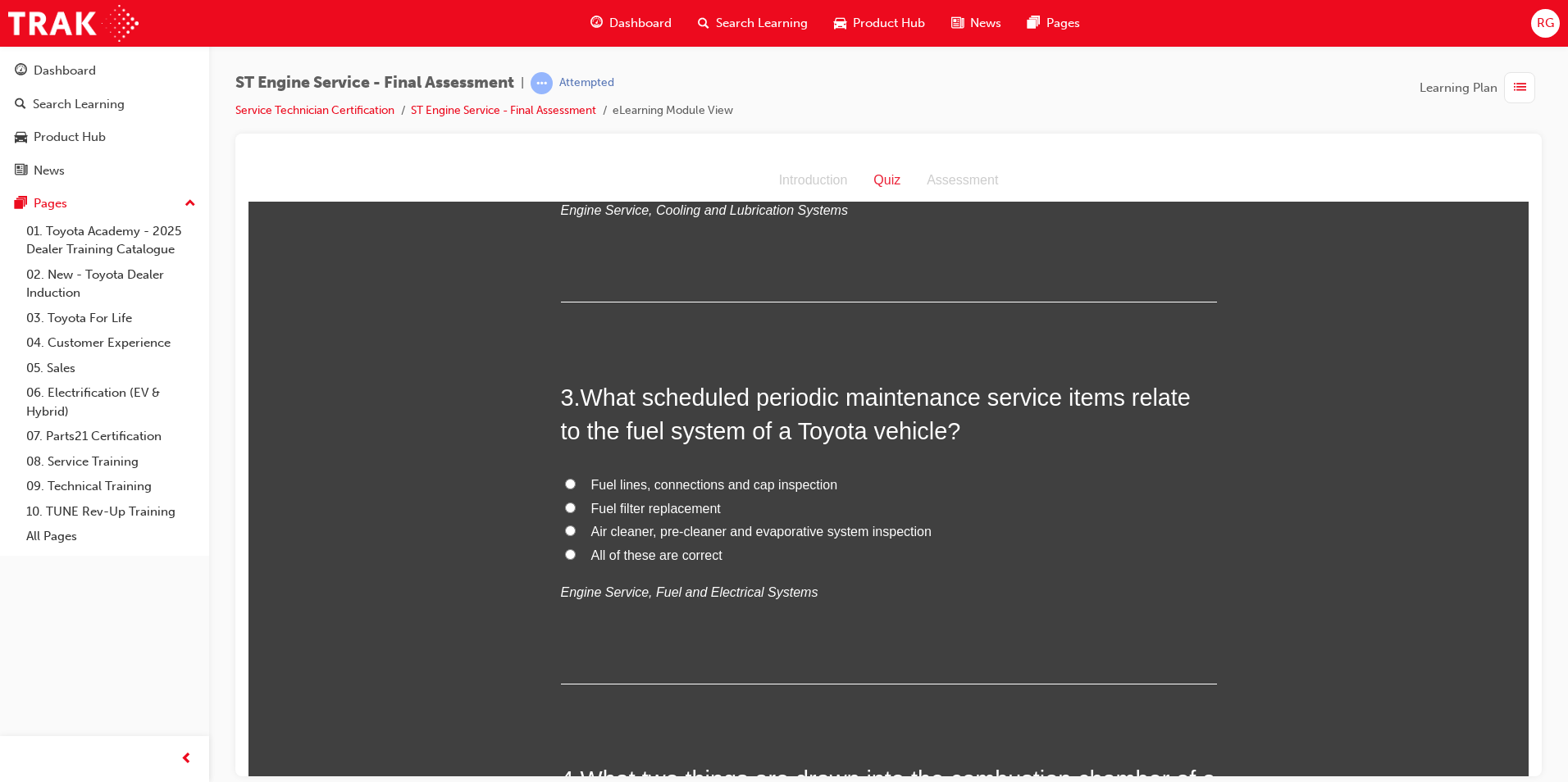
click at [635, 551] on span "All of these are correct" at bounding box center [657, 554] width 131 height 14
click at [576, 551] on input "All of these are correct" at bounding box center [570, 554] width 11 height 11
radio input "true"
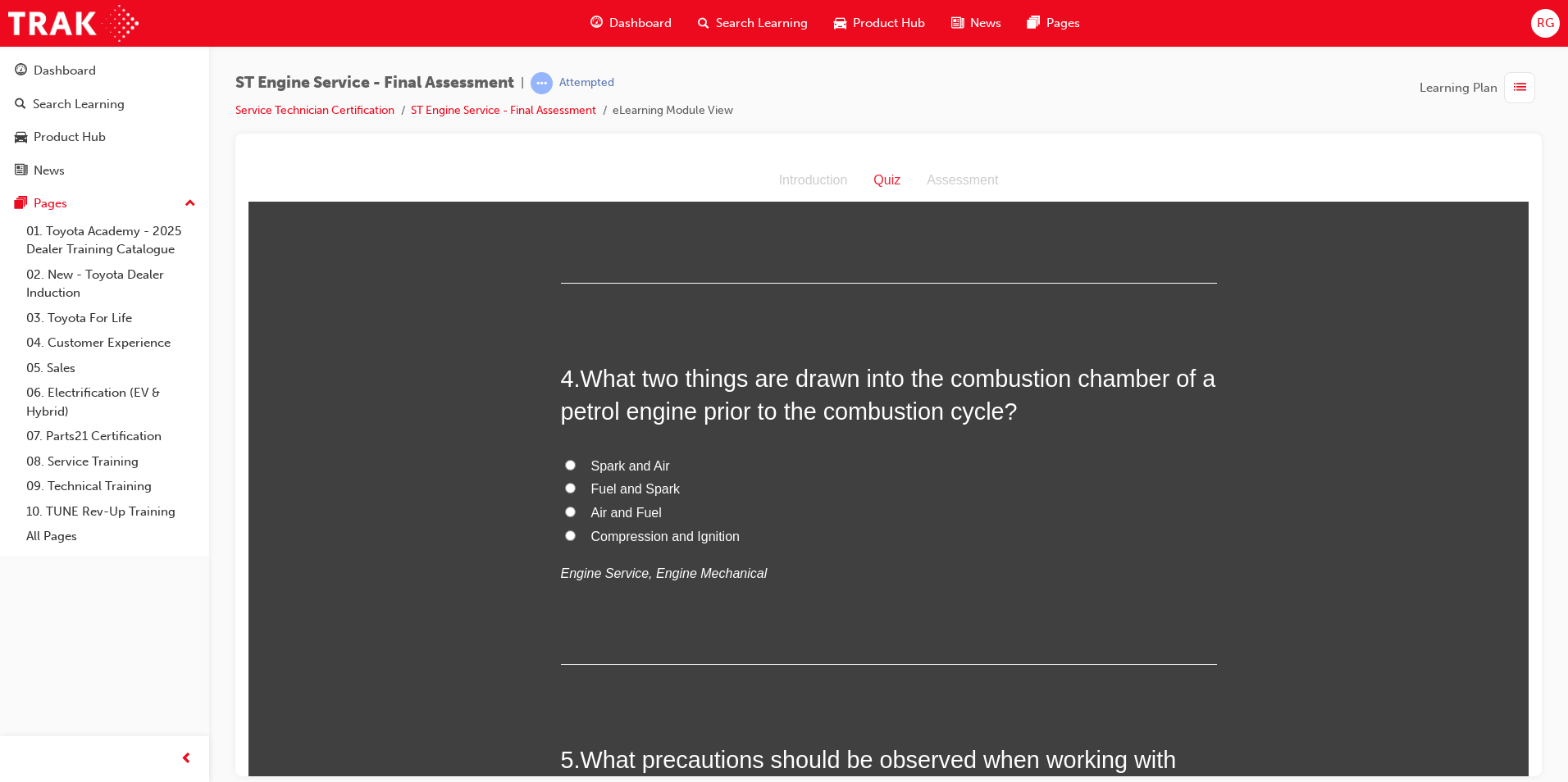
scroll to position [1066, 0]
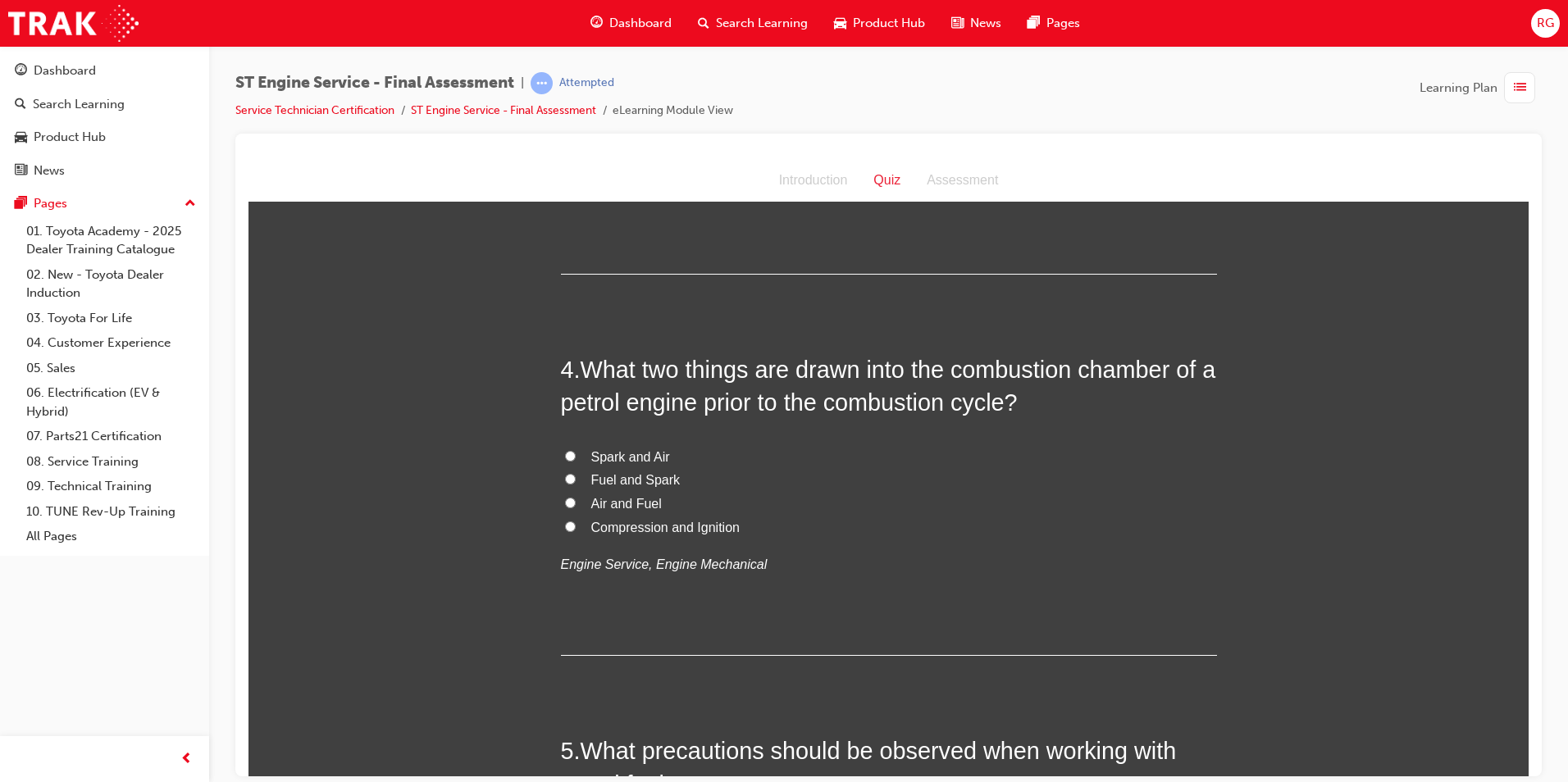
click at [648, 532] on span "Compression and Ignition" at bounding box center [665, 527] width 149 height 14
click at [576, 532] on input "Compression and Ignition" at bounding box center [570, 526] width 11 height 11
radio input "true"
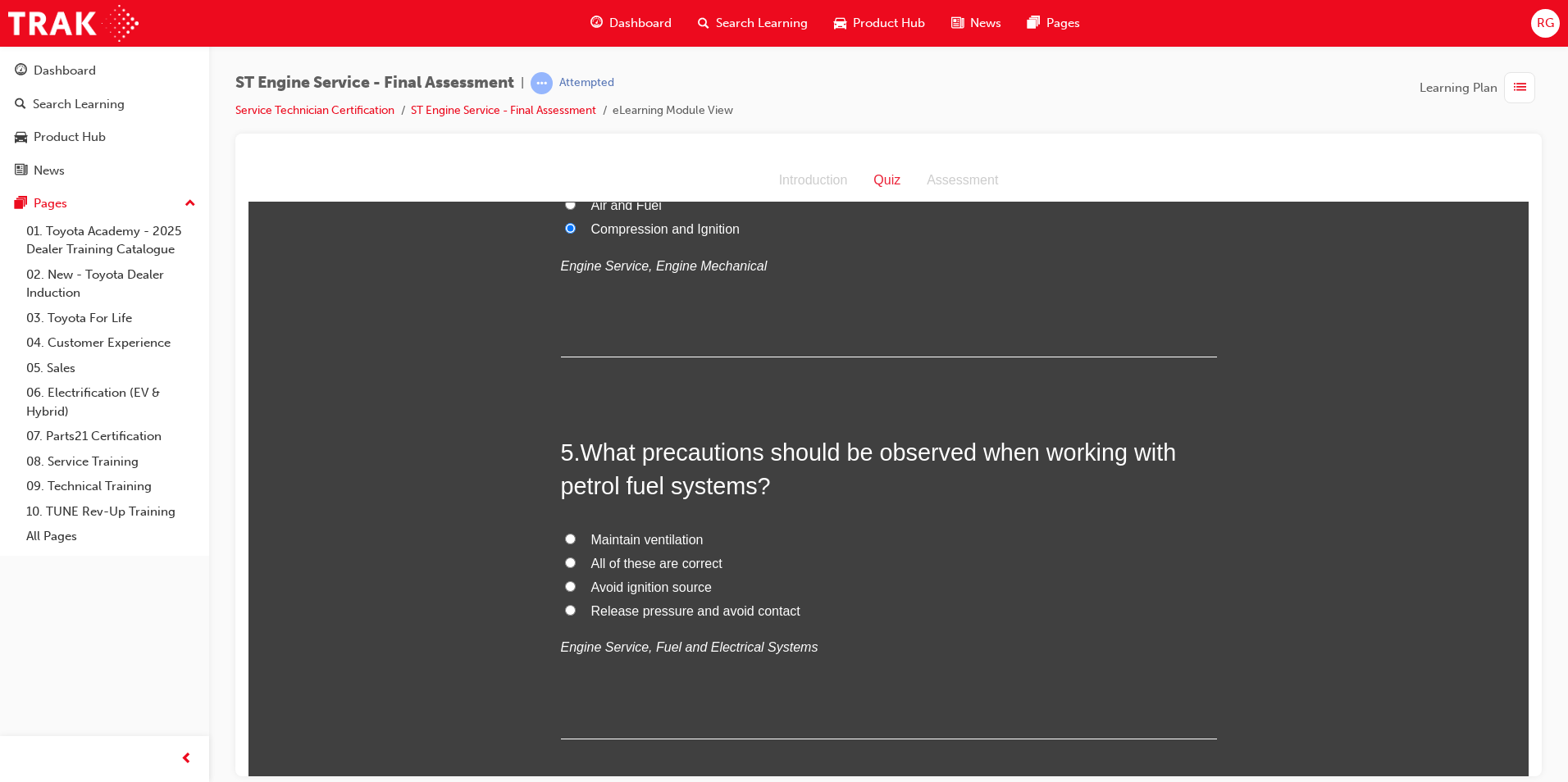
scroll to position [1394, 0]
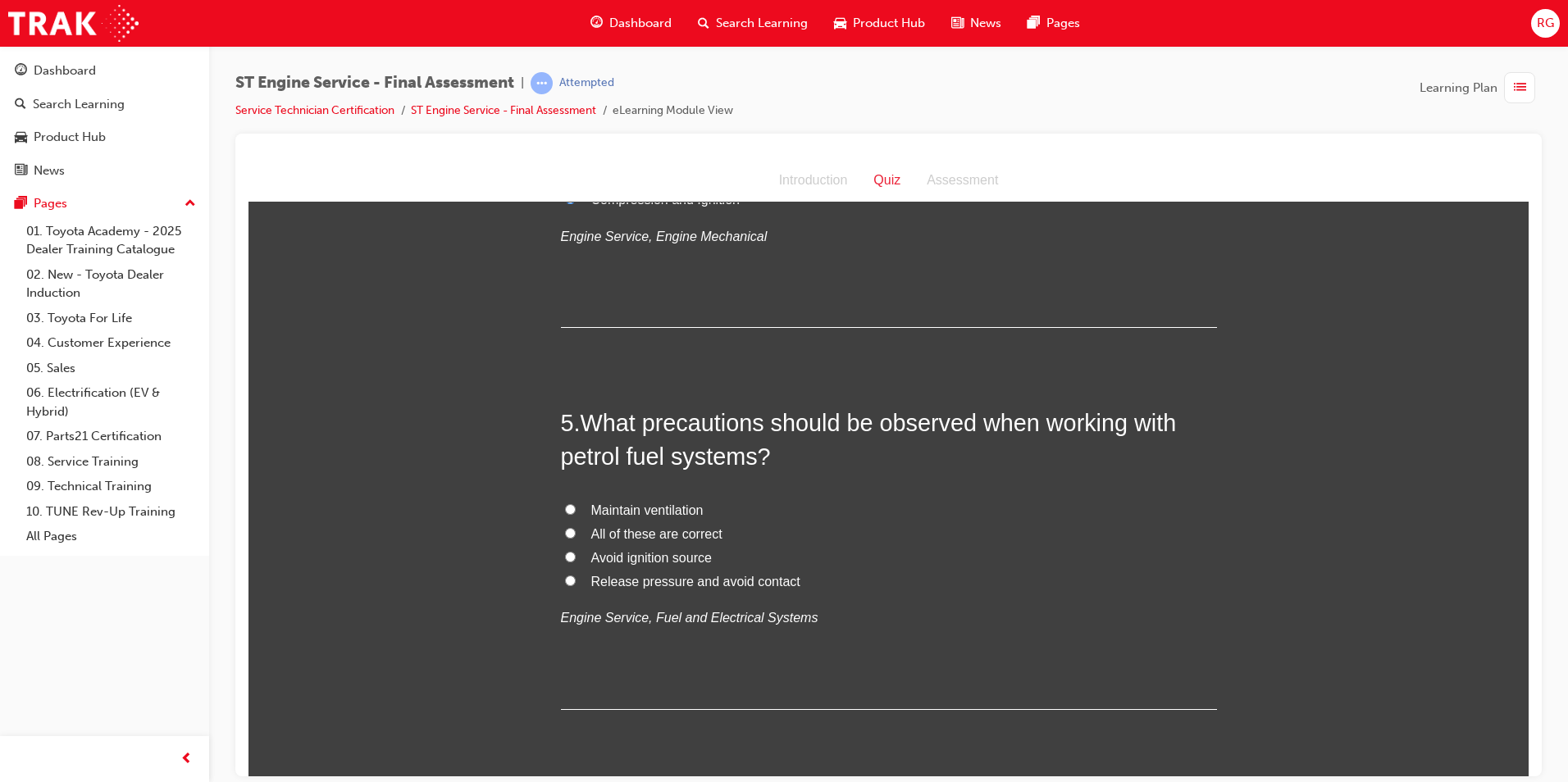
click at [668, 534] on span "All of these are correct" at bounding box center [657, 533] width 131 height 14
click at [576, 534] on input "All of these are correct" at bounding box center [570, 532] width 11 height 11
radio input "true"
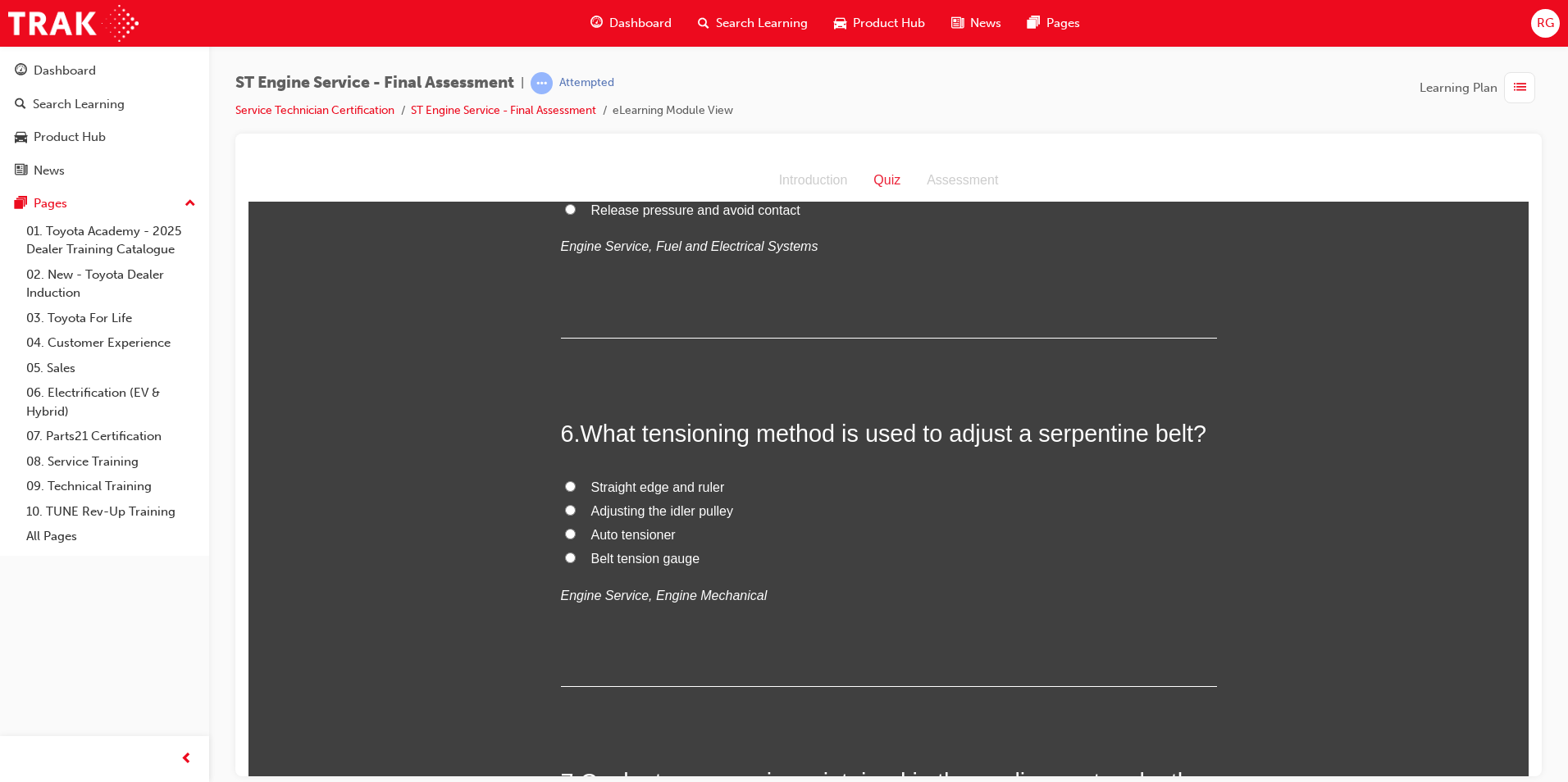
scroll to position [1804, 0]
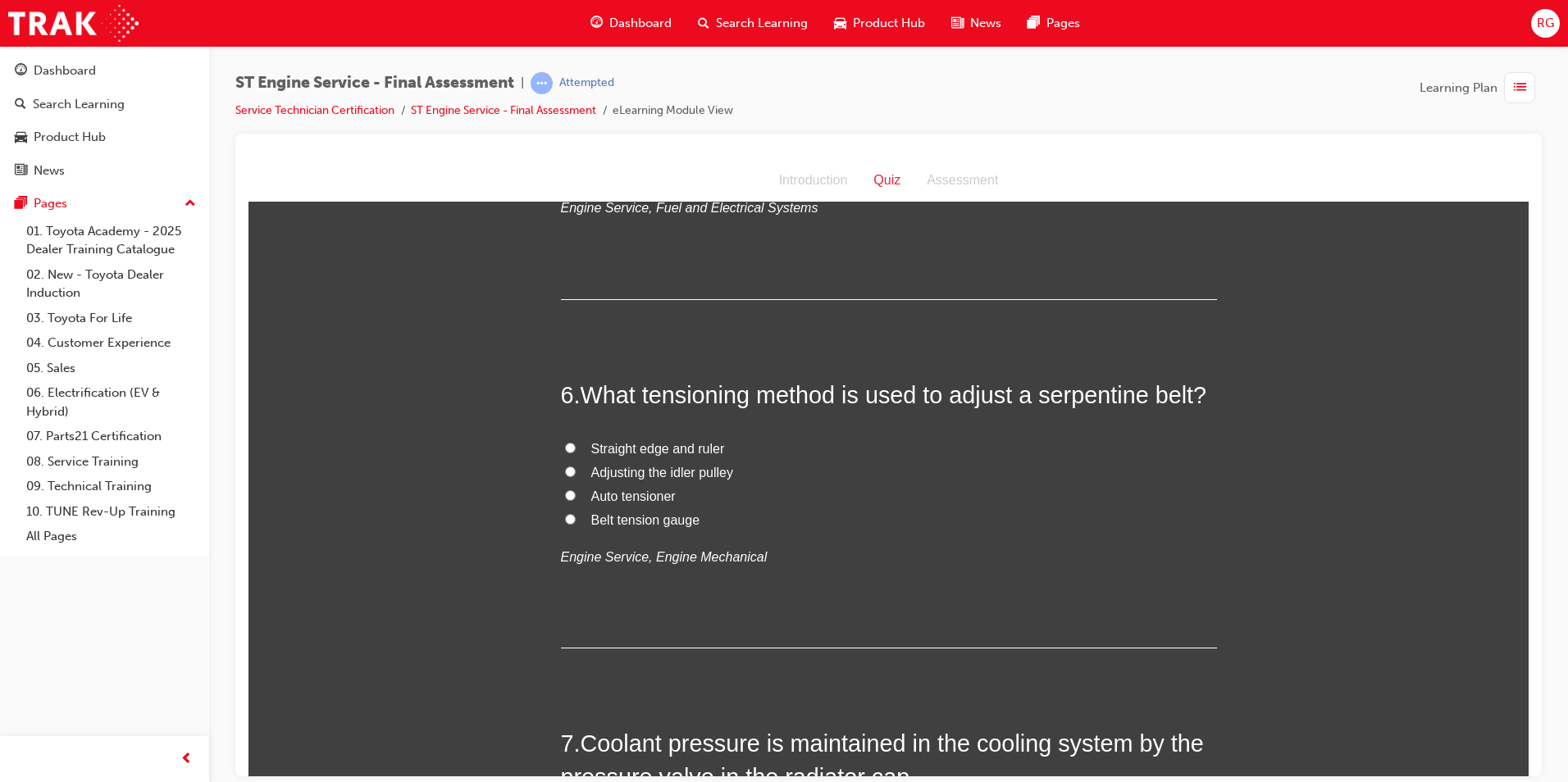
click at [638, 491] on span "Auto tensioner" at bounding box center [634, 496] width 84 height 14
click at [576, 491] on input "Auto tensioner" at bounding box center [570, 495] width 11 height 11
radio input "true"
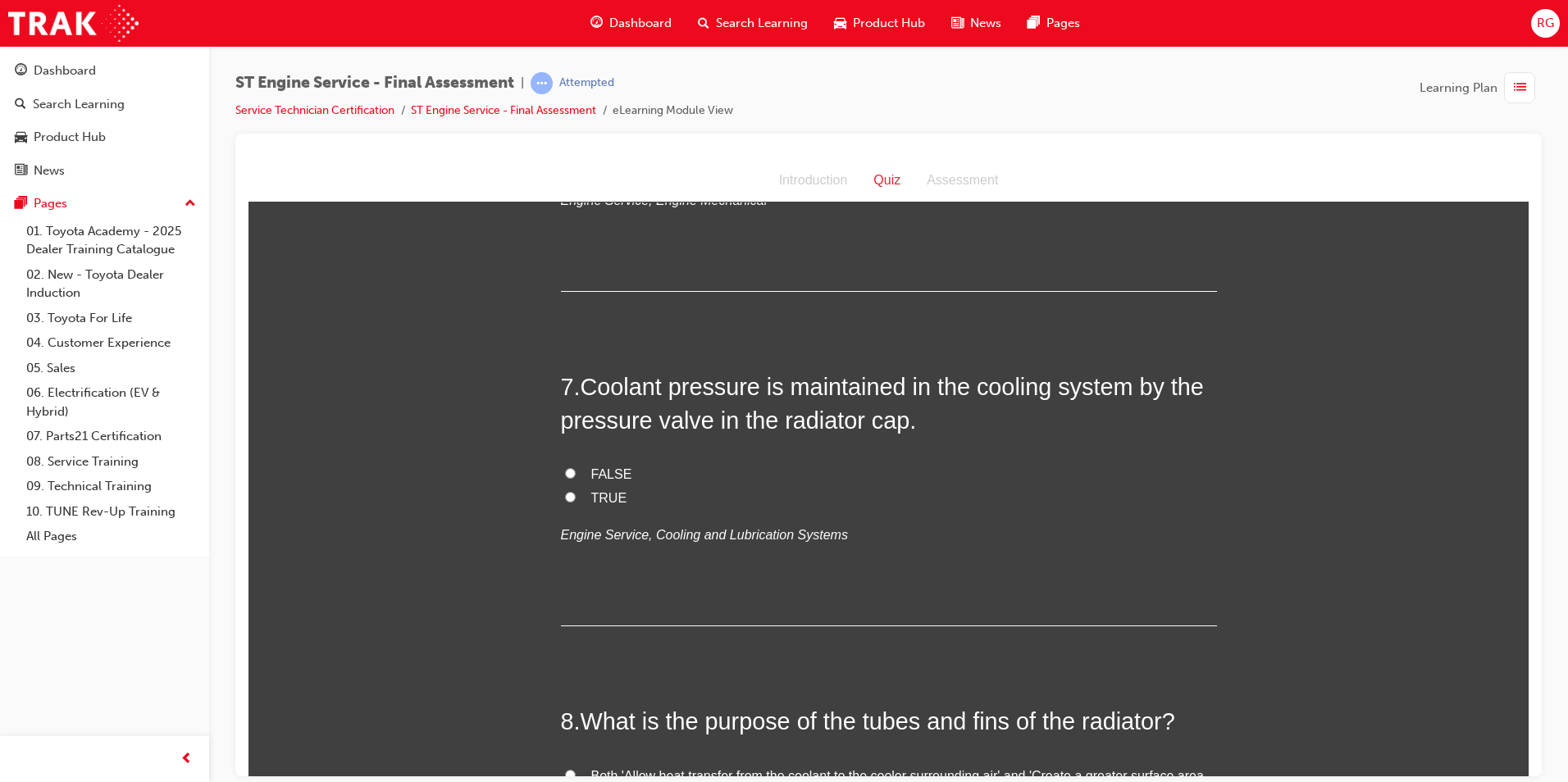
scroll to position [2213, 0]
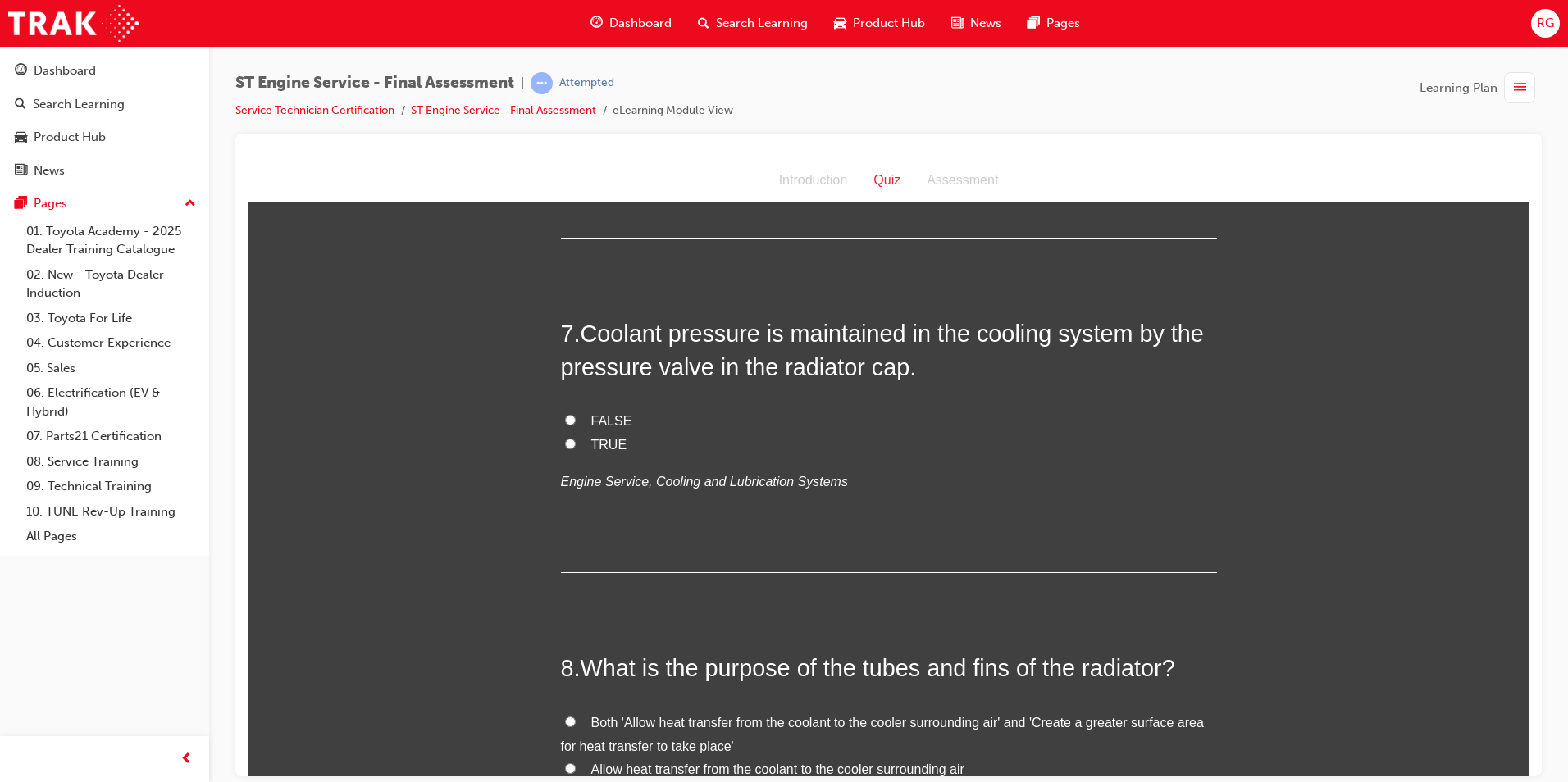
click at [606, 437] on span "TRUE" at bounding box center [609, 444] width 36 height 14
click at [576, 438] on input "TRUE" at bounding box center [570, 443] width 11 height 11
radio input "true"
click at [616, 419] on span "FALSE" at bounding box center [612, 420] width 41 height 14
click at [576, 419] on input "FALSE" at bounding box center [570, 419] width 11 height 11
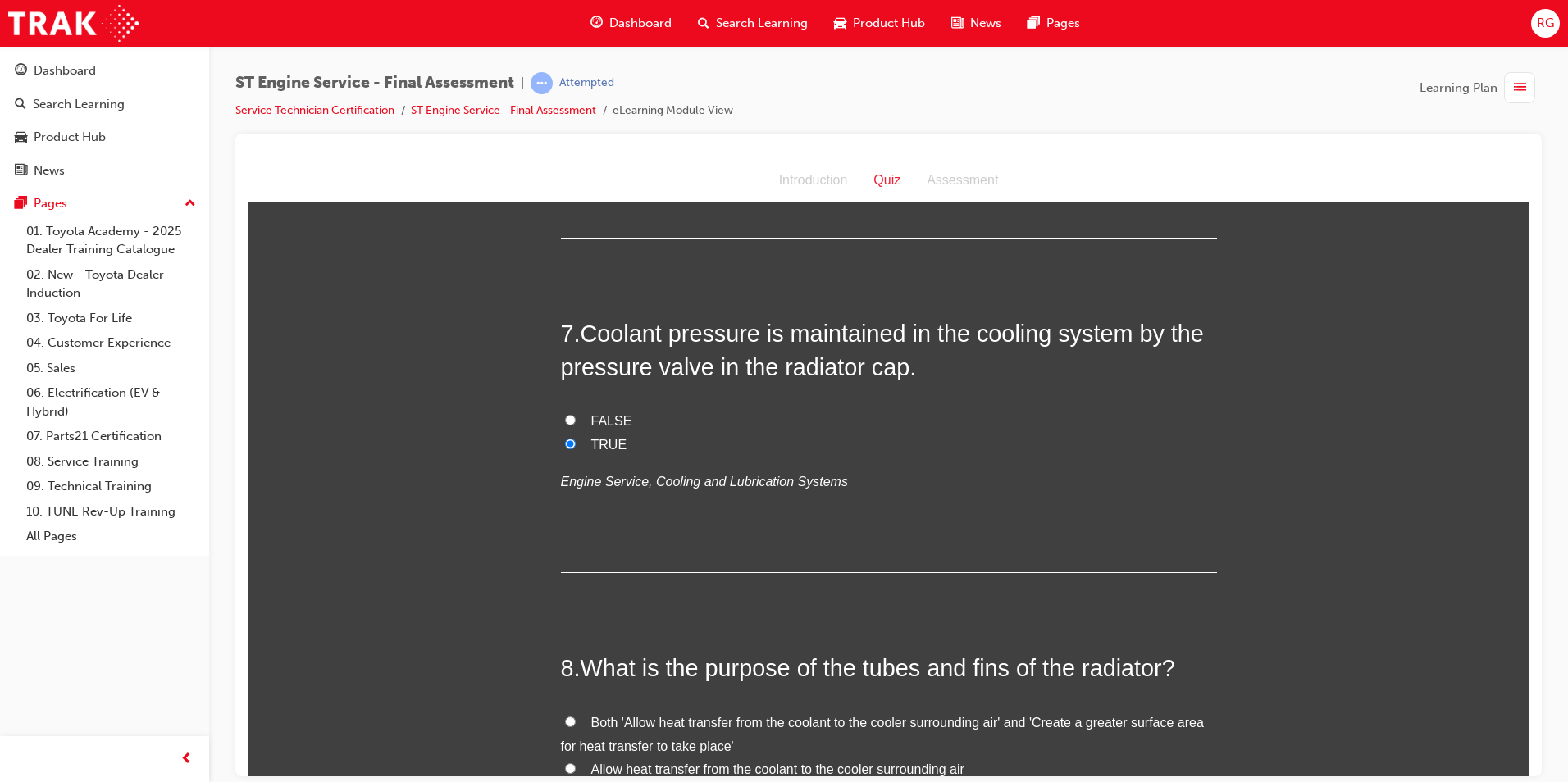
radio input "true"
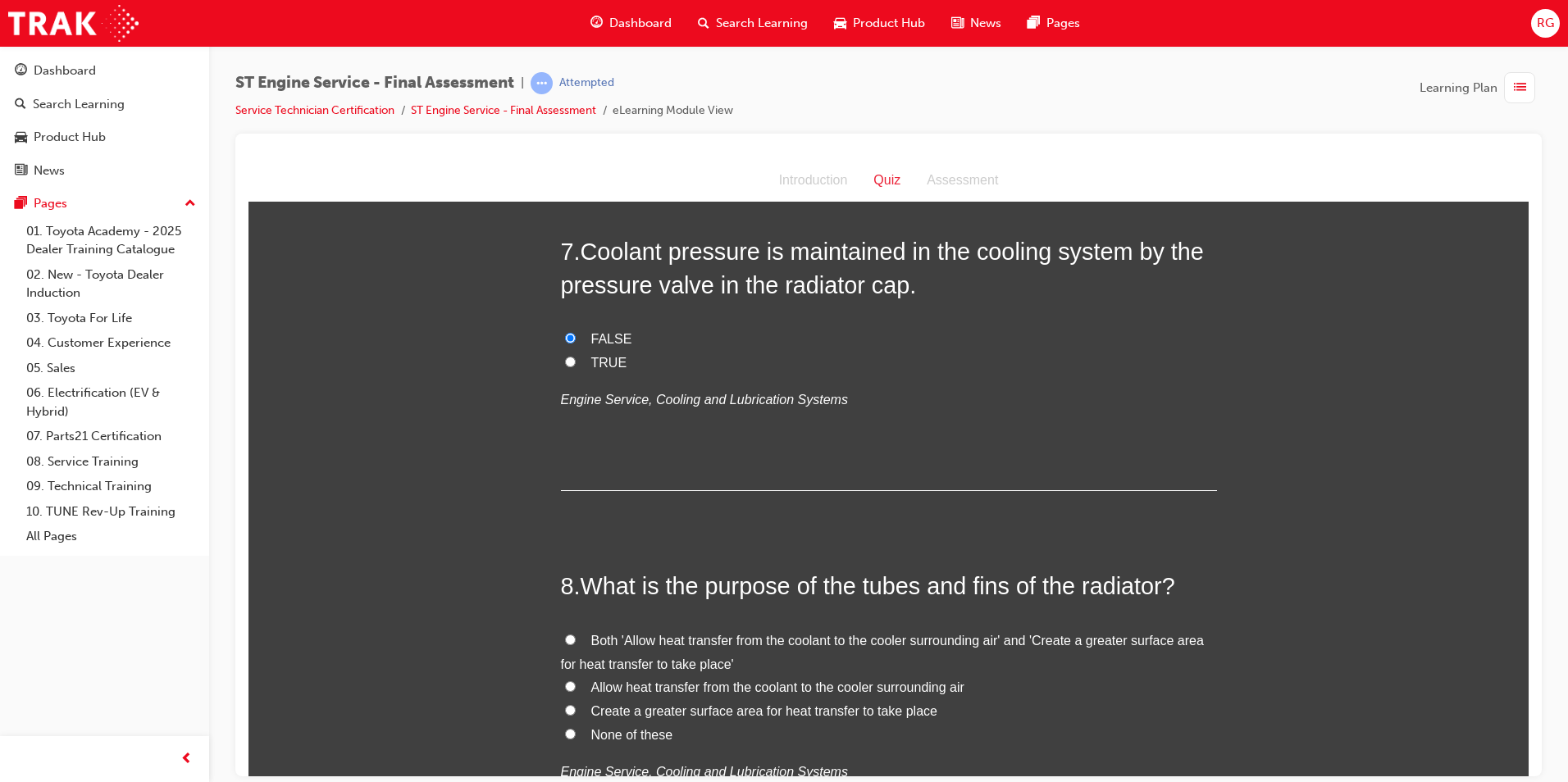
scroll to position [2378, 0]
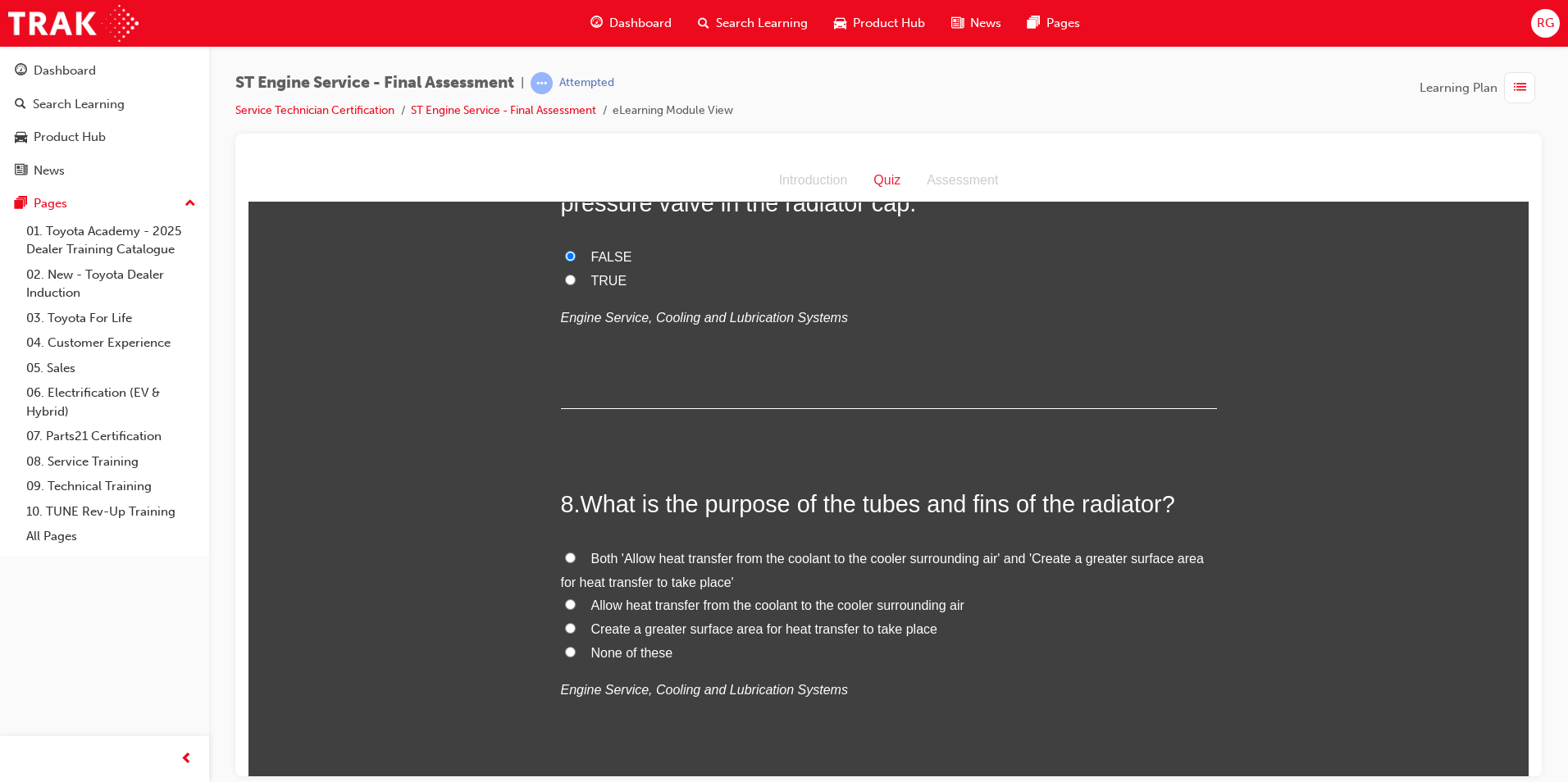
click at [976, 553] on span "Both 'Allow heat transfer from the coolant to the cooler surrounding air' and '…" at bounding box center [882, 569] width 643 height 38
click at [576, 553] on input "Both 'Allow heat transfer from the coolant to the cooler surrounding air' and '…" at bounding box center [570, 557] width 11 height 11
radio input "true"
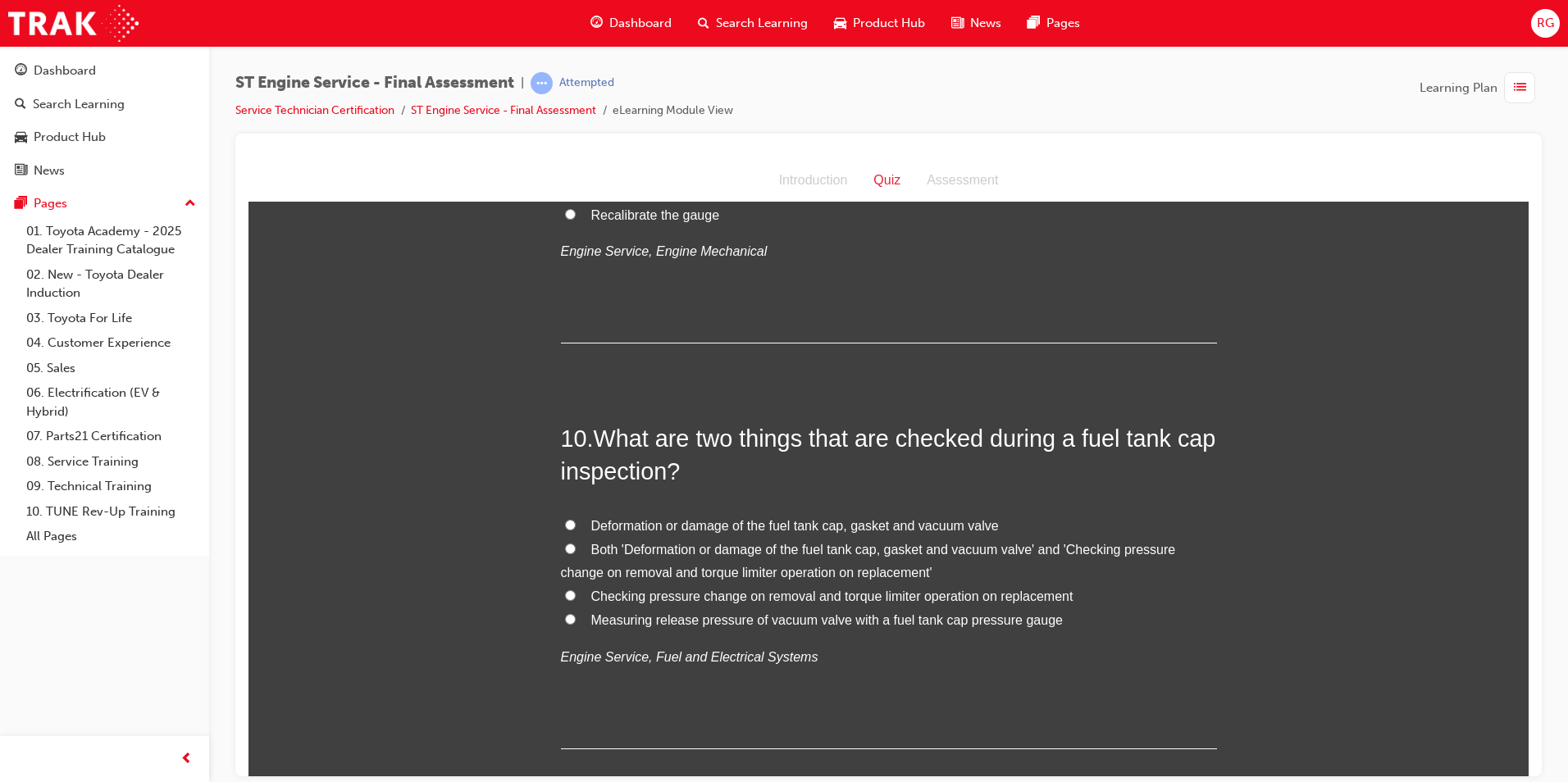
scroll to position [3280, 0]
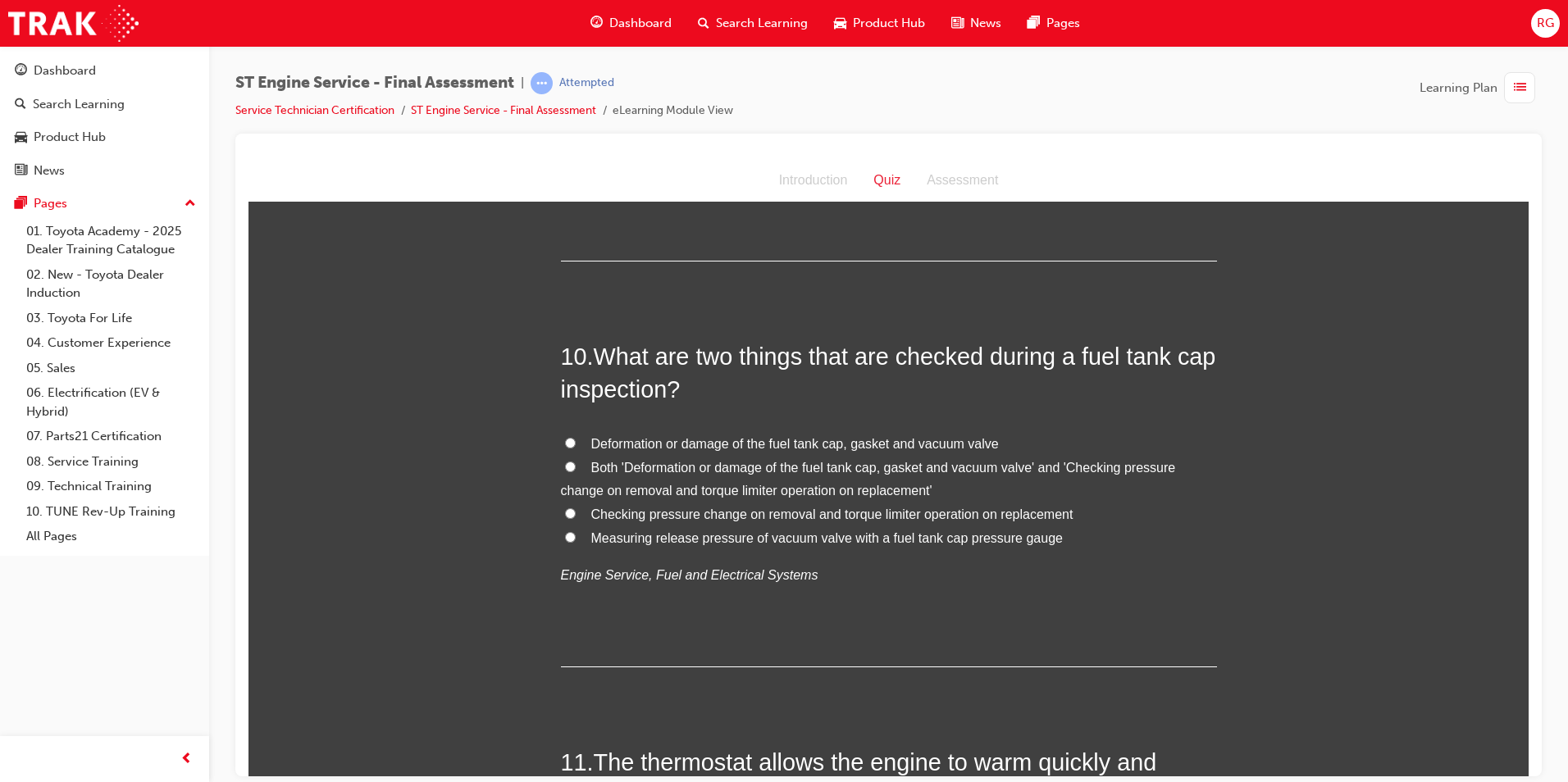
click at [762, 445] on span "Deformation or damage of the fuel tank cap, gasket and vacuum valve" at bounding box center [795, 443] width 408 height 14
click at [576, 445] on input "Deformation or damage of the fuel tank cap, gasket and vacuum valve" at bounding box center [570, 442] width 11 height 11
radio input "true"
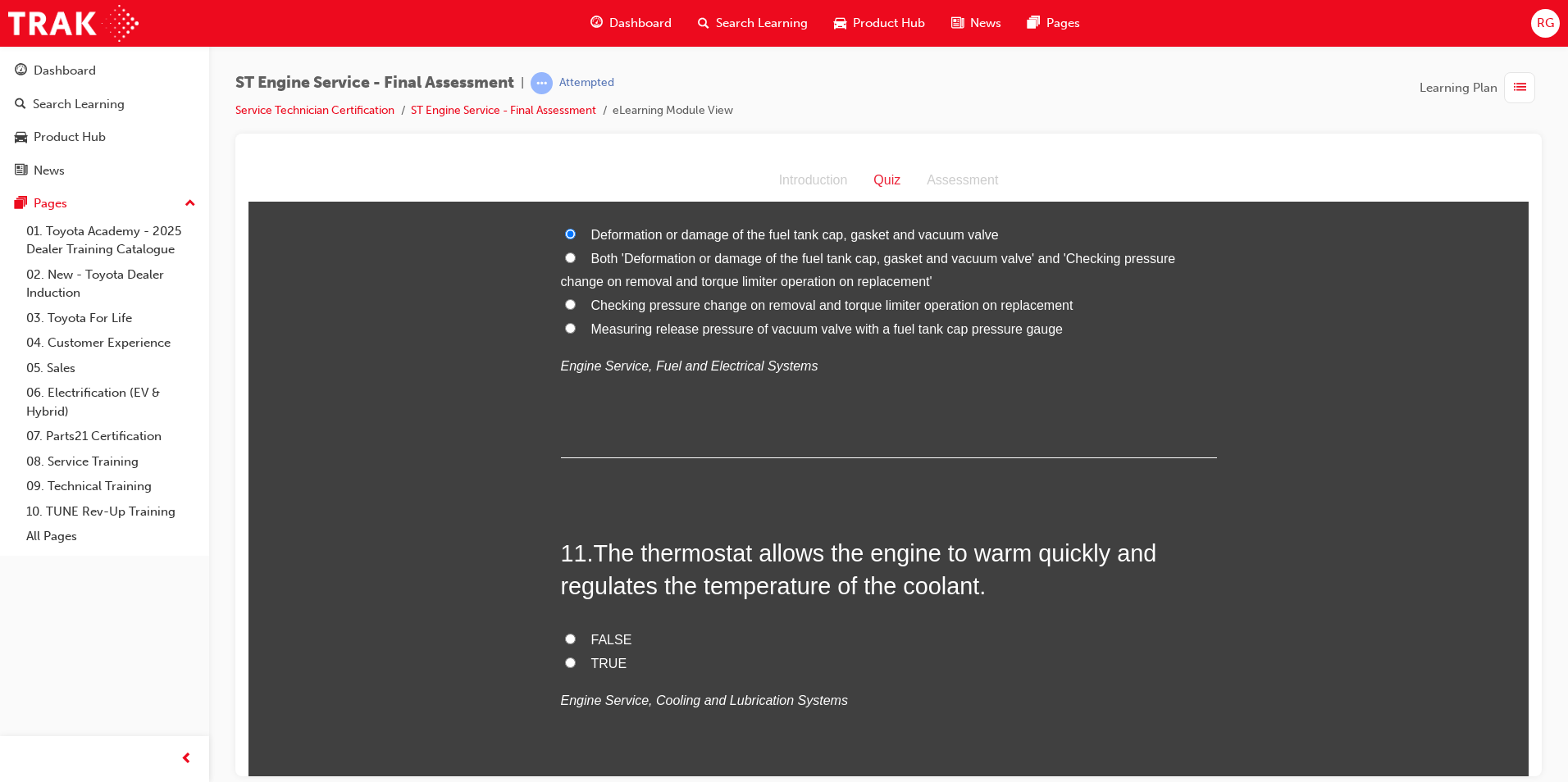
scroll to position [3525, 0]
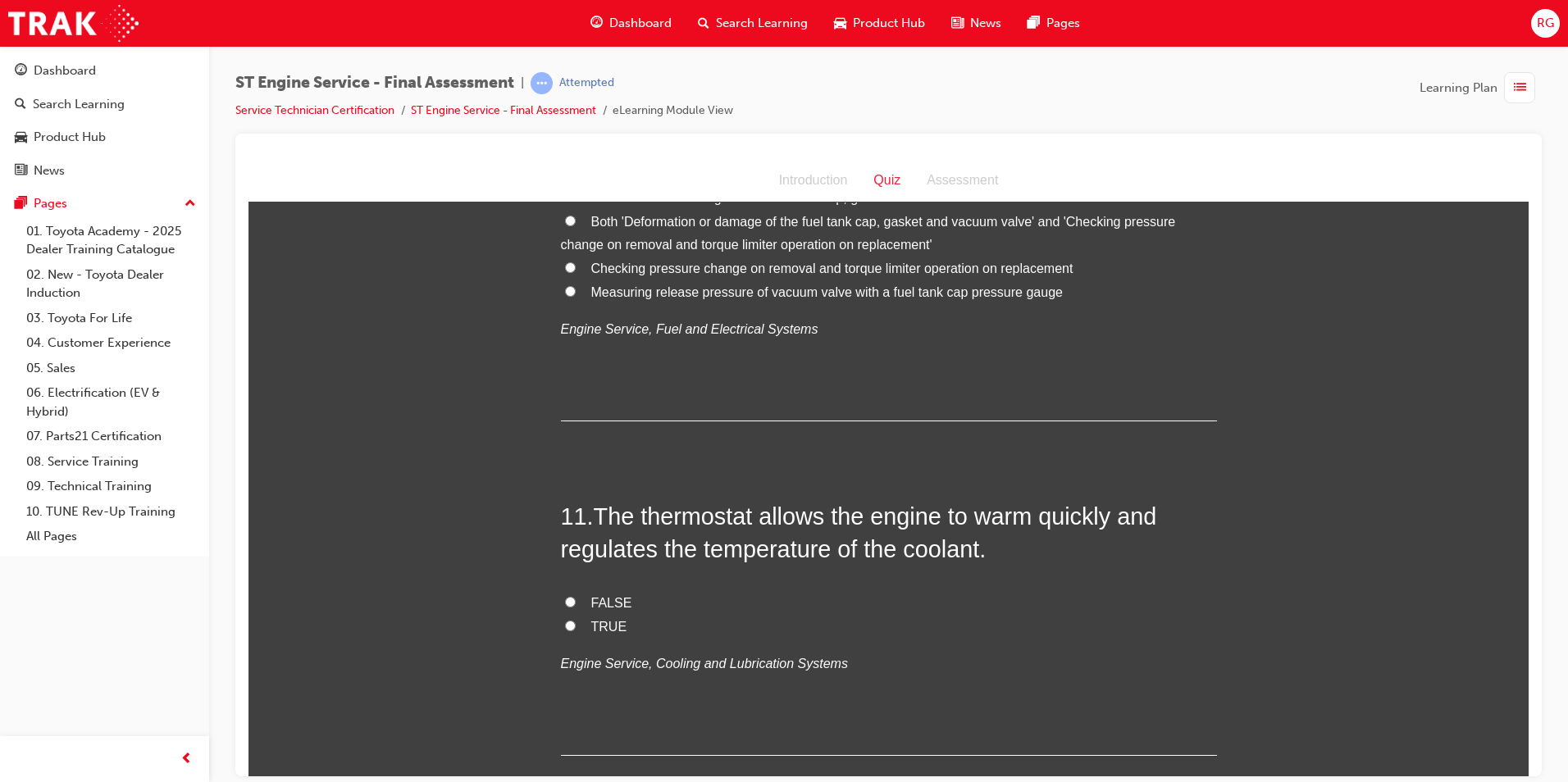
click at [608, 626] on span "TRUE" at bounding box center [609, 626] width 36 height 14
click at [576, 626] on input "TRUE" at bounding box center [570, 625] width 11 height 11
radio input "true"
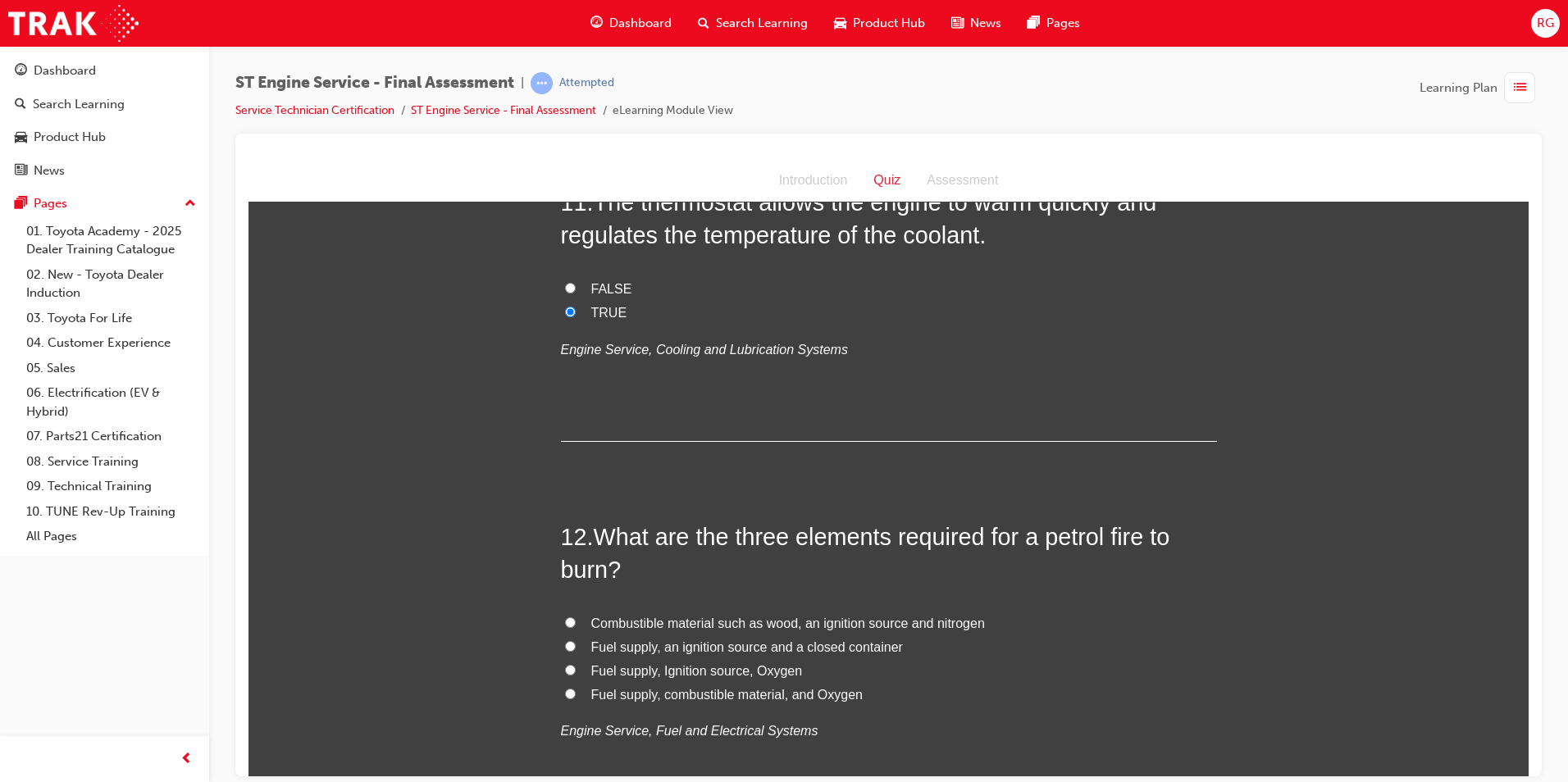
scroll to position [3854, 0]
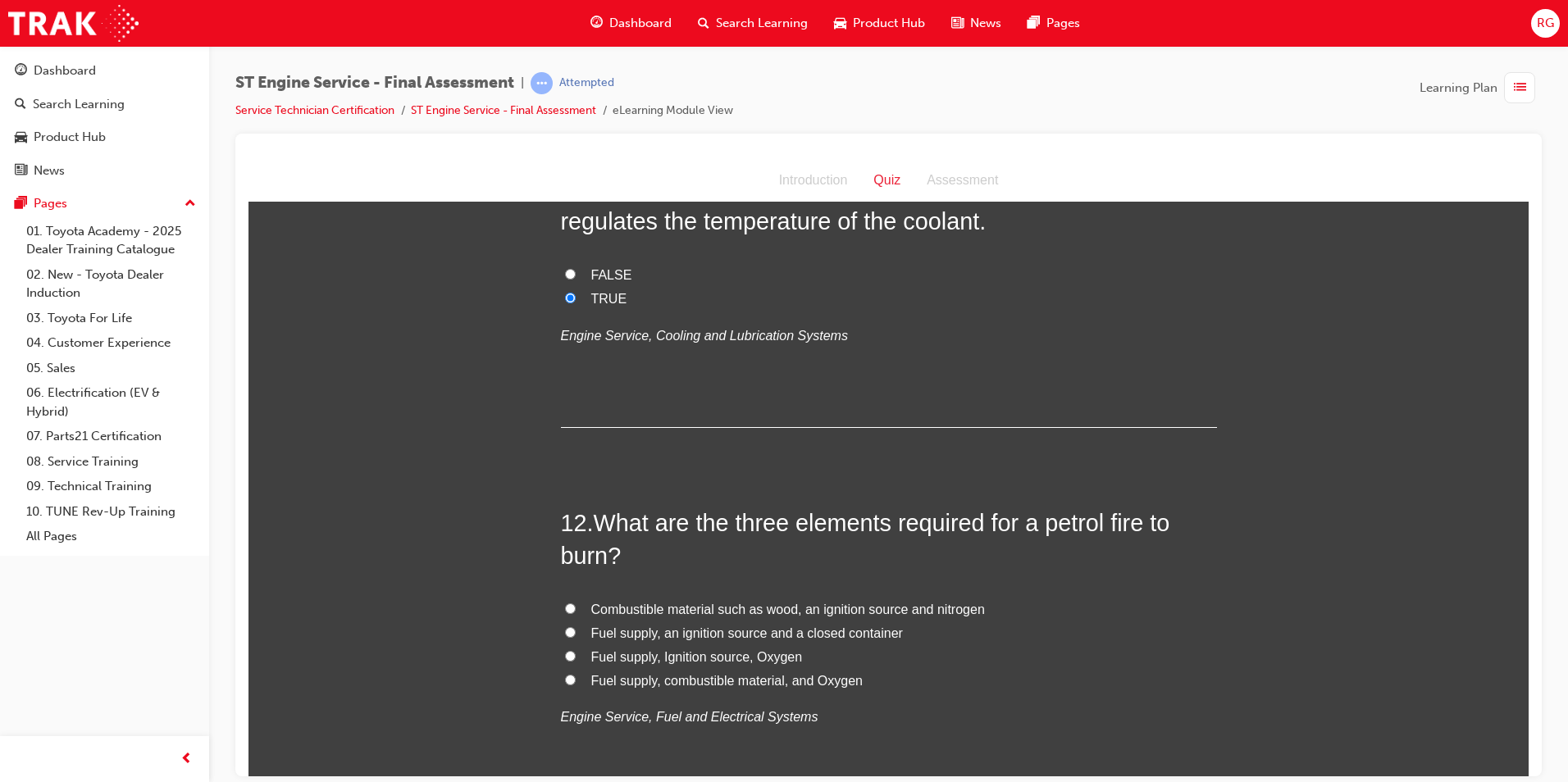
click at [762, 660] on span "Fuel supply, Ignition source, Oxygen" at bounding box center [697, 656] width 212 height 14
click at [576, 660] on input "Fuel supply, Ignition source, Oxygen" at bounding box center [570, 655] width 11 height 11
radio input "true"
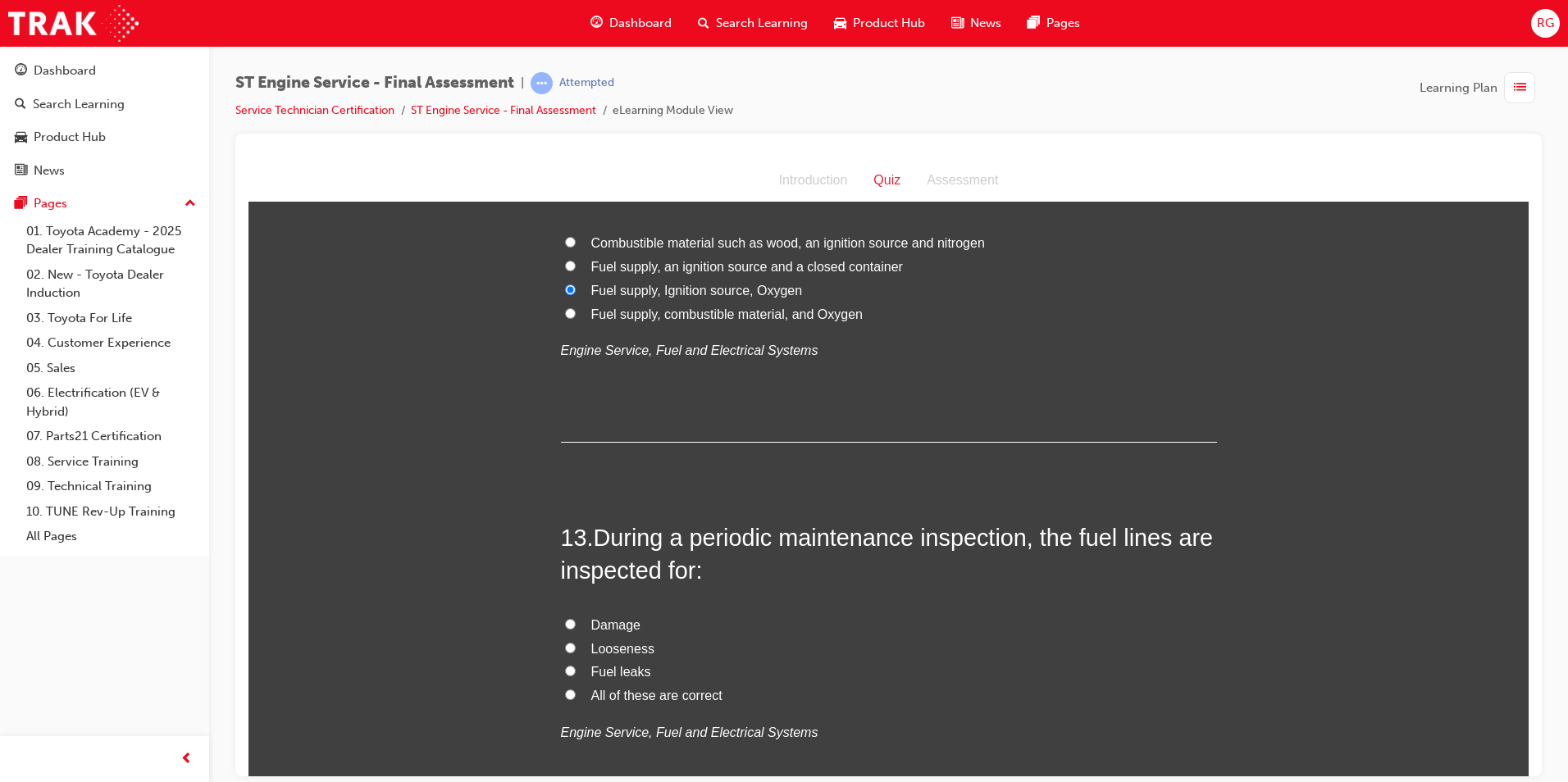
scroll to position [4263, 0]
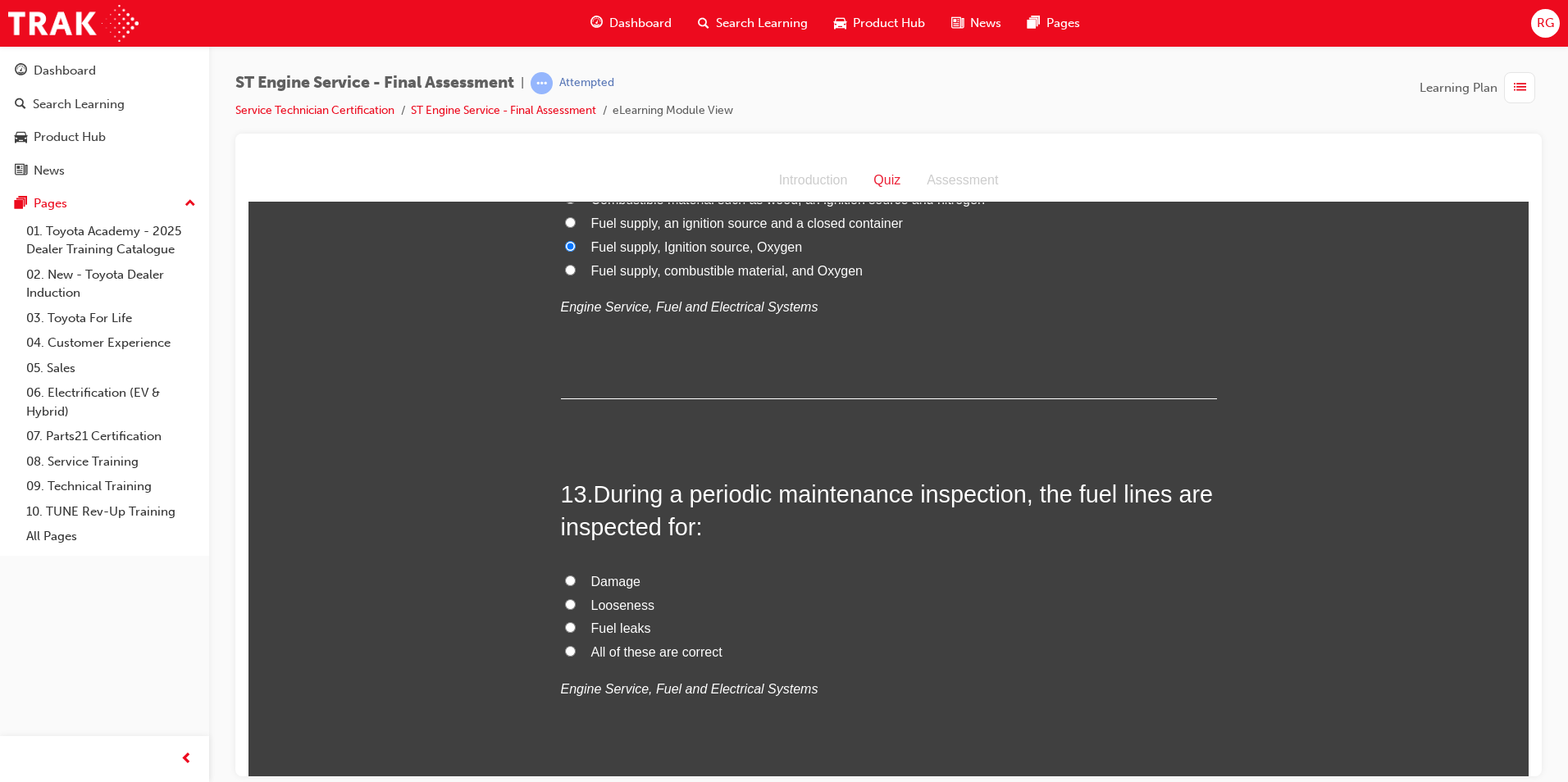
click at [645, 646] on span "All of these are correct" at bounding box center [657, 651] width 131 height 14
click at [576, 646] on input "All of these are correct" at bounding box center [570, 650] width 11 height 11
radio input "true"
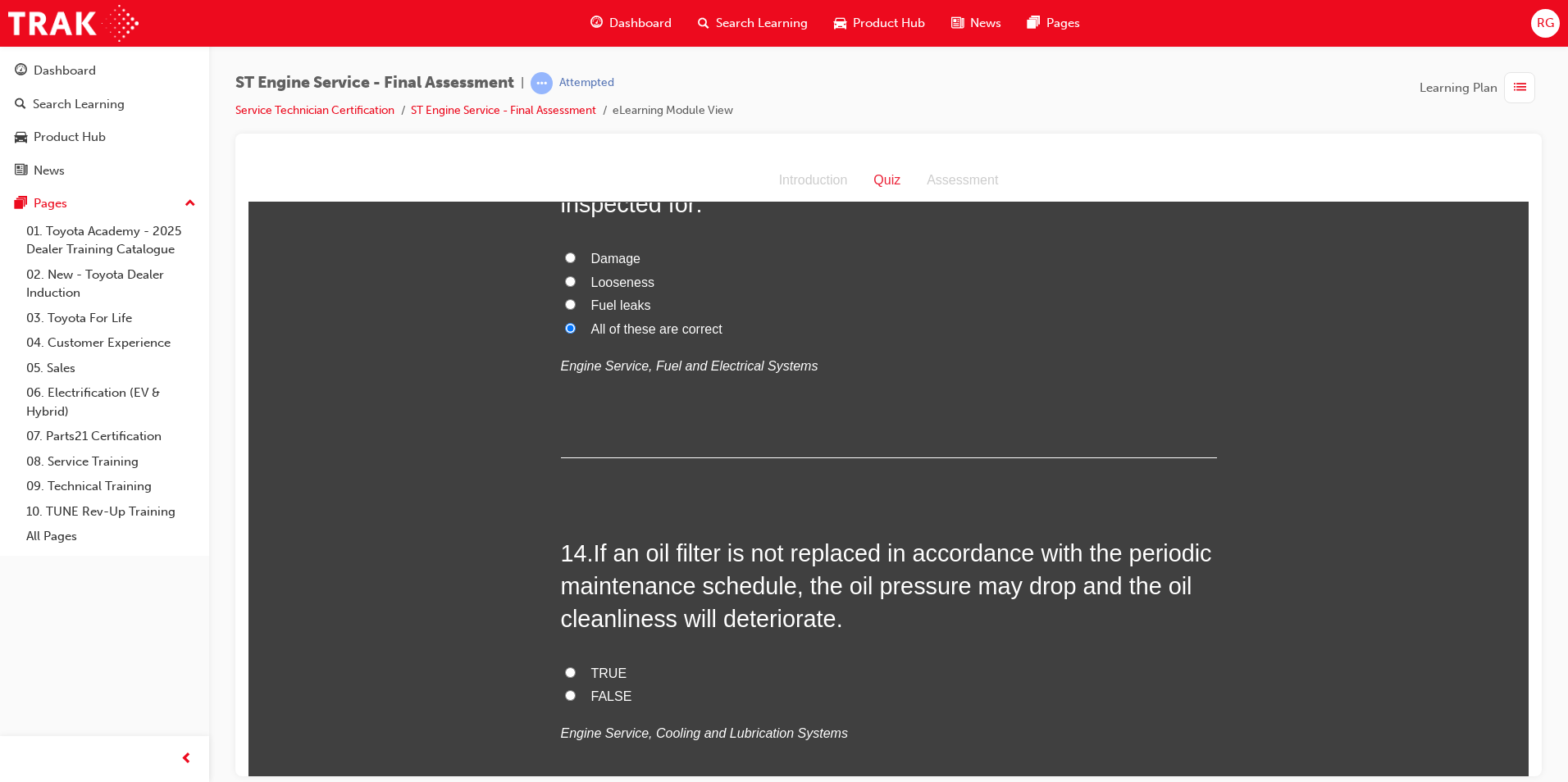
scroll to position [4674, 0]
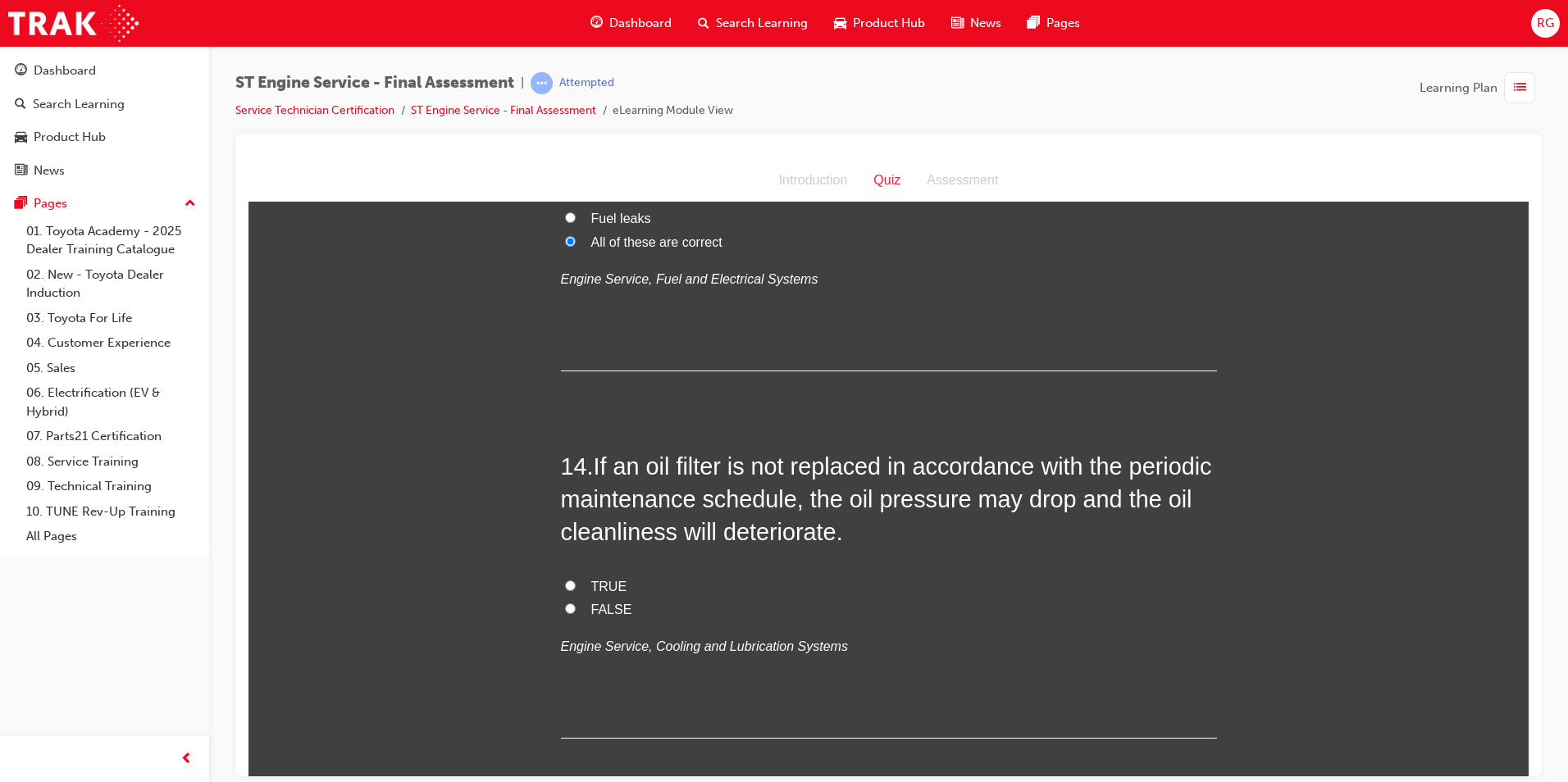
click at [611, 587] on span "TRUE" at bounding box center [609, 586] width 36 height 14
click at [576, 587] on input "TRUE" at bounding box center [570, 585] width 11 height 11
radio input "true"
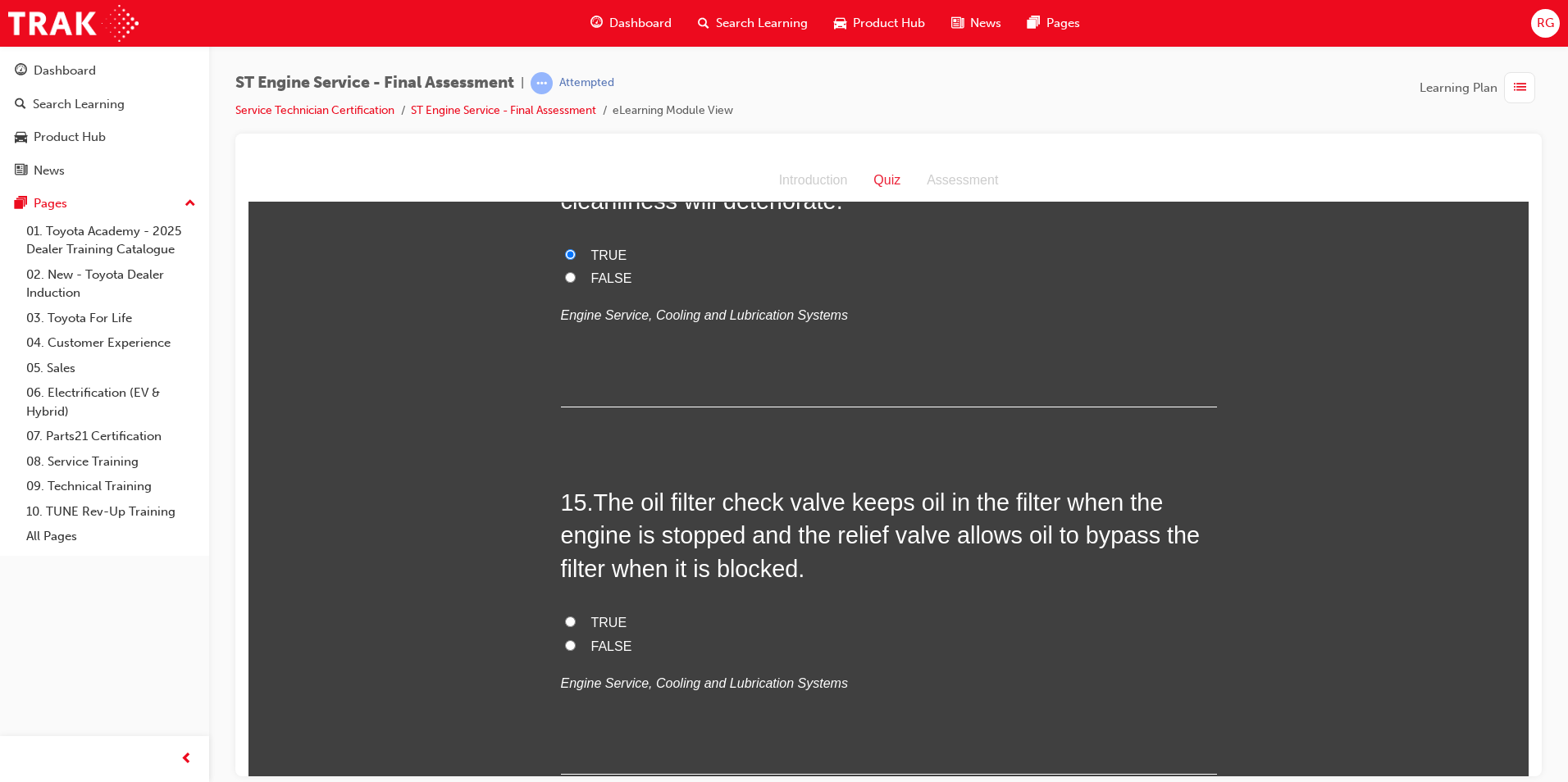
scroll to position [5083, 0]
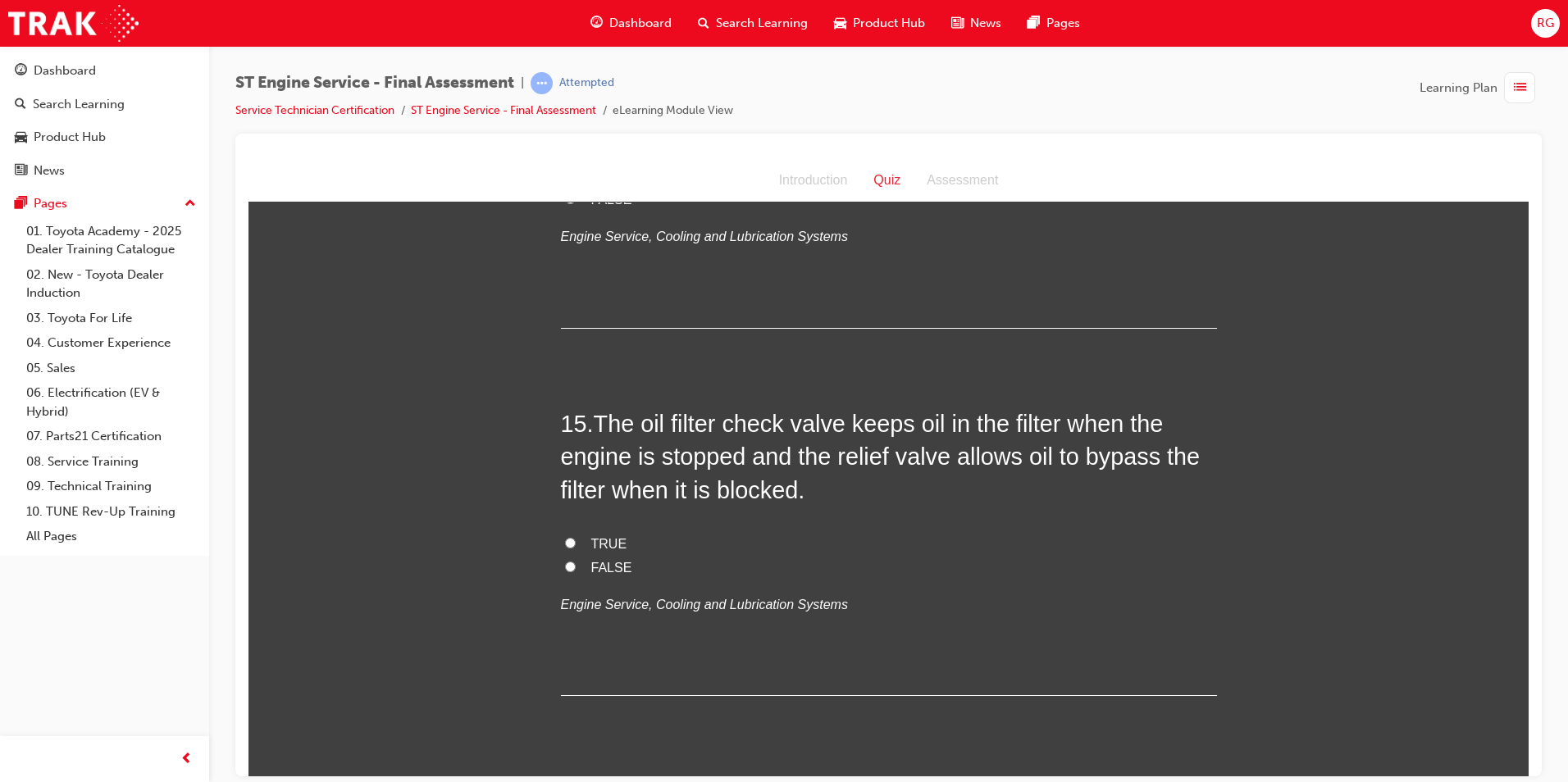
click at [604, 568] on span "FALSE" at bounding box center [612, 567] width 41 height 14
click at [576, 568] on input "FALSE" at bounding box center [570, 566] width 11 height 11
radio input "true"
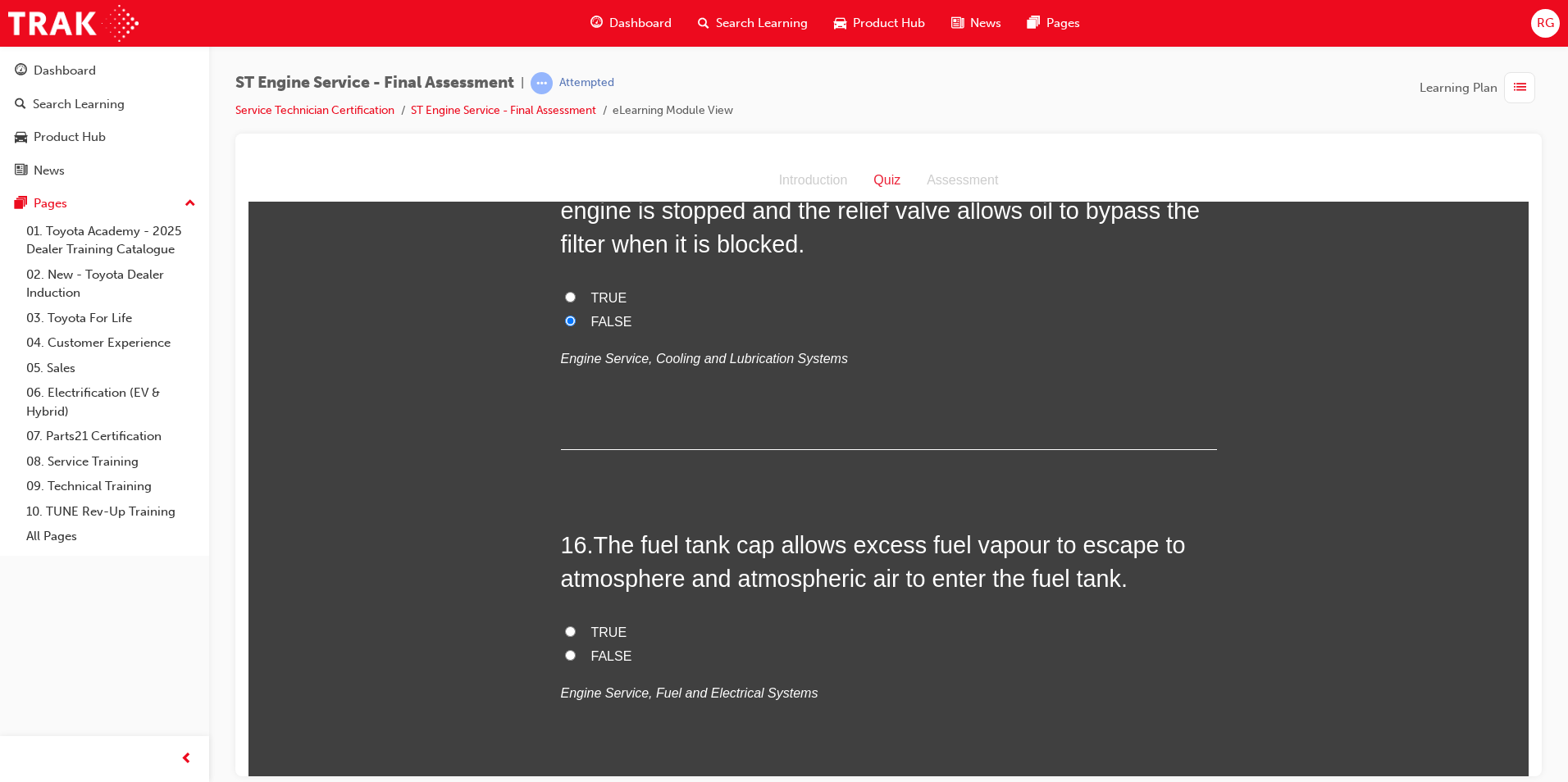
scroll to position [5412, 0]
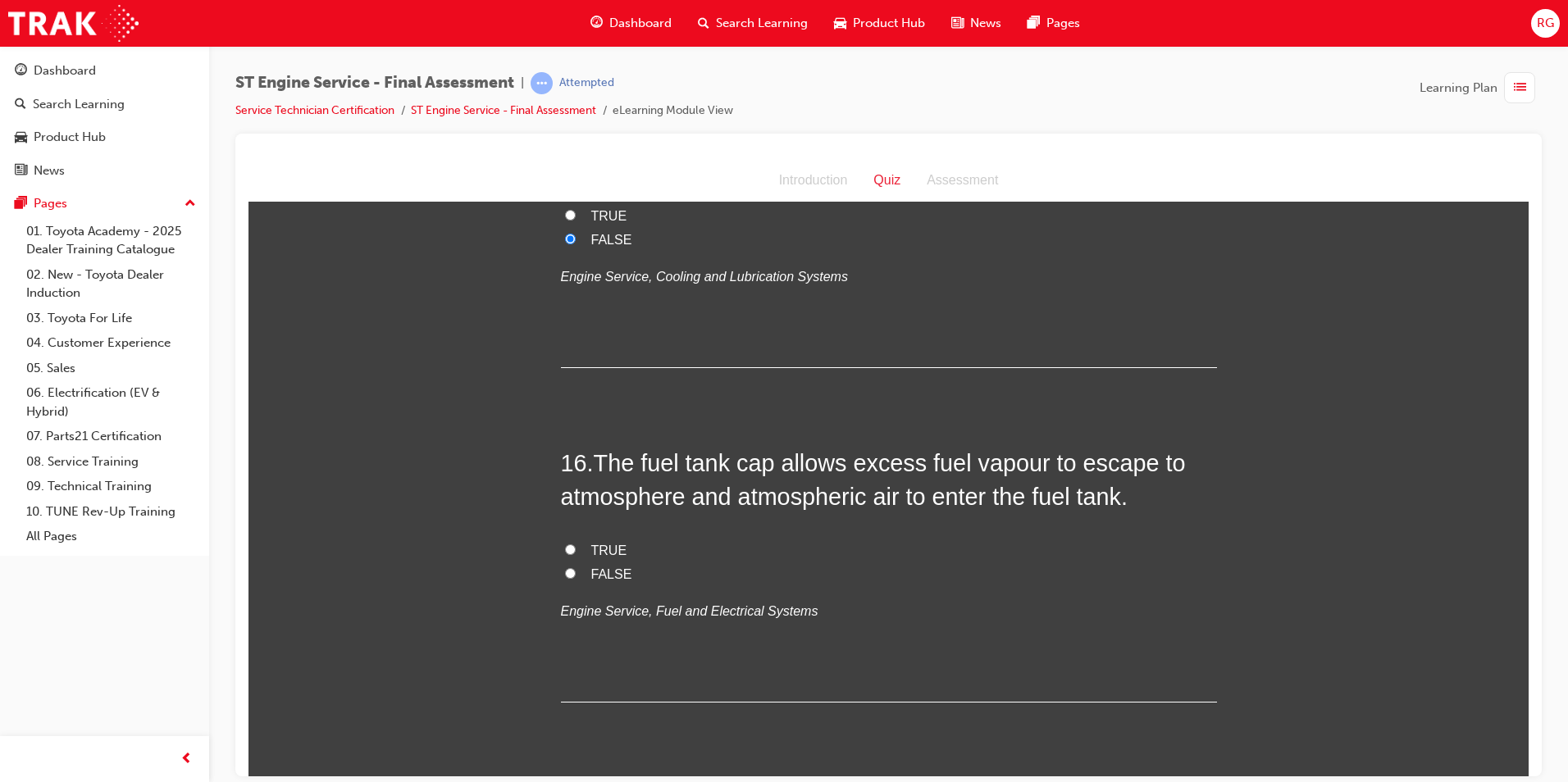
click at [599, 576] on span "FALSE" at bounding box center [612, 574] width 41 height 14
click at [576, 576] on input "FALSE" at bounding box center [570, 573] width 11 height 11
radio input "true"
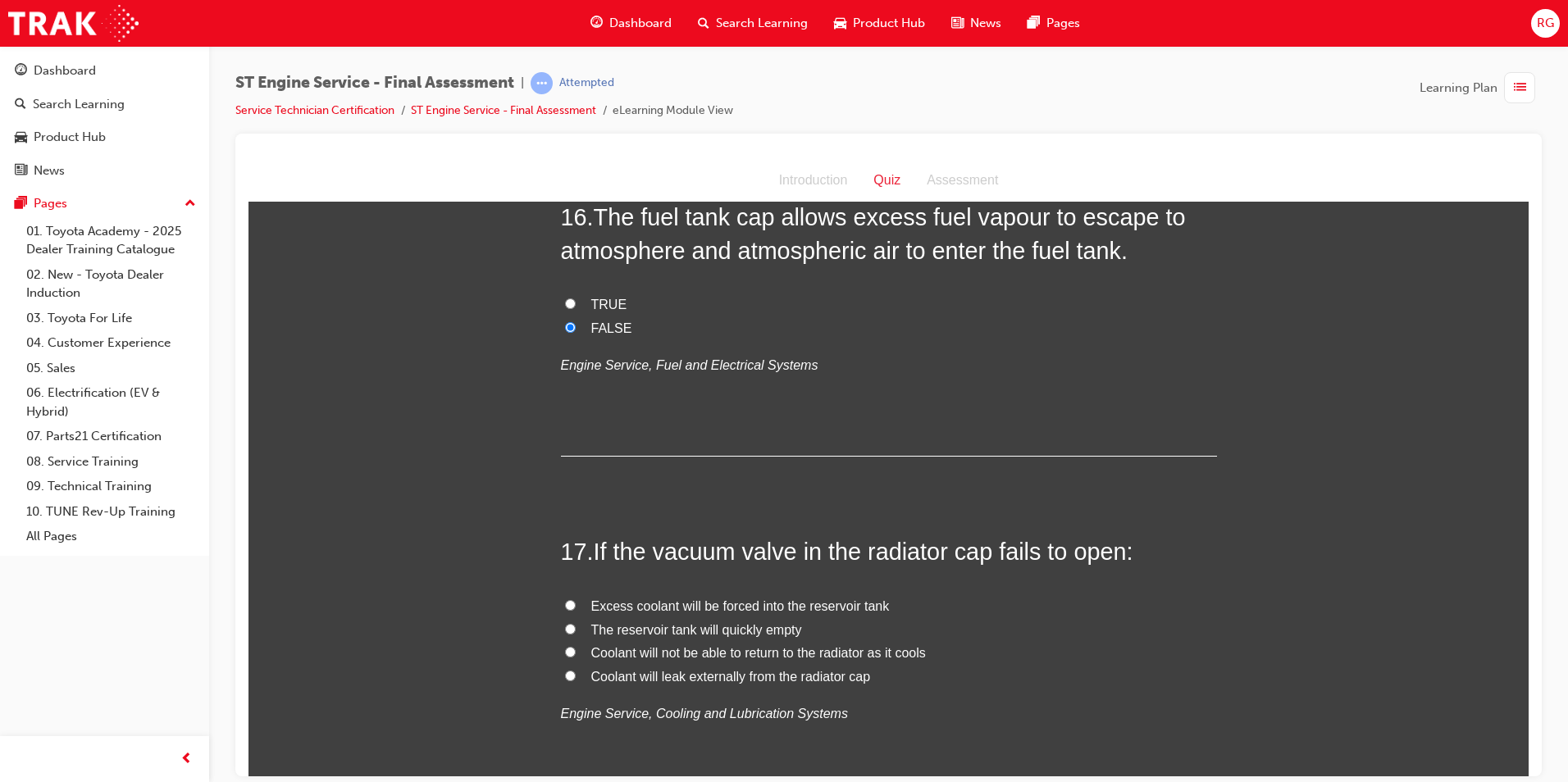
scroll to position [5739, 0]
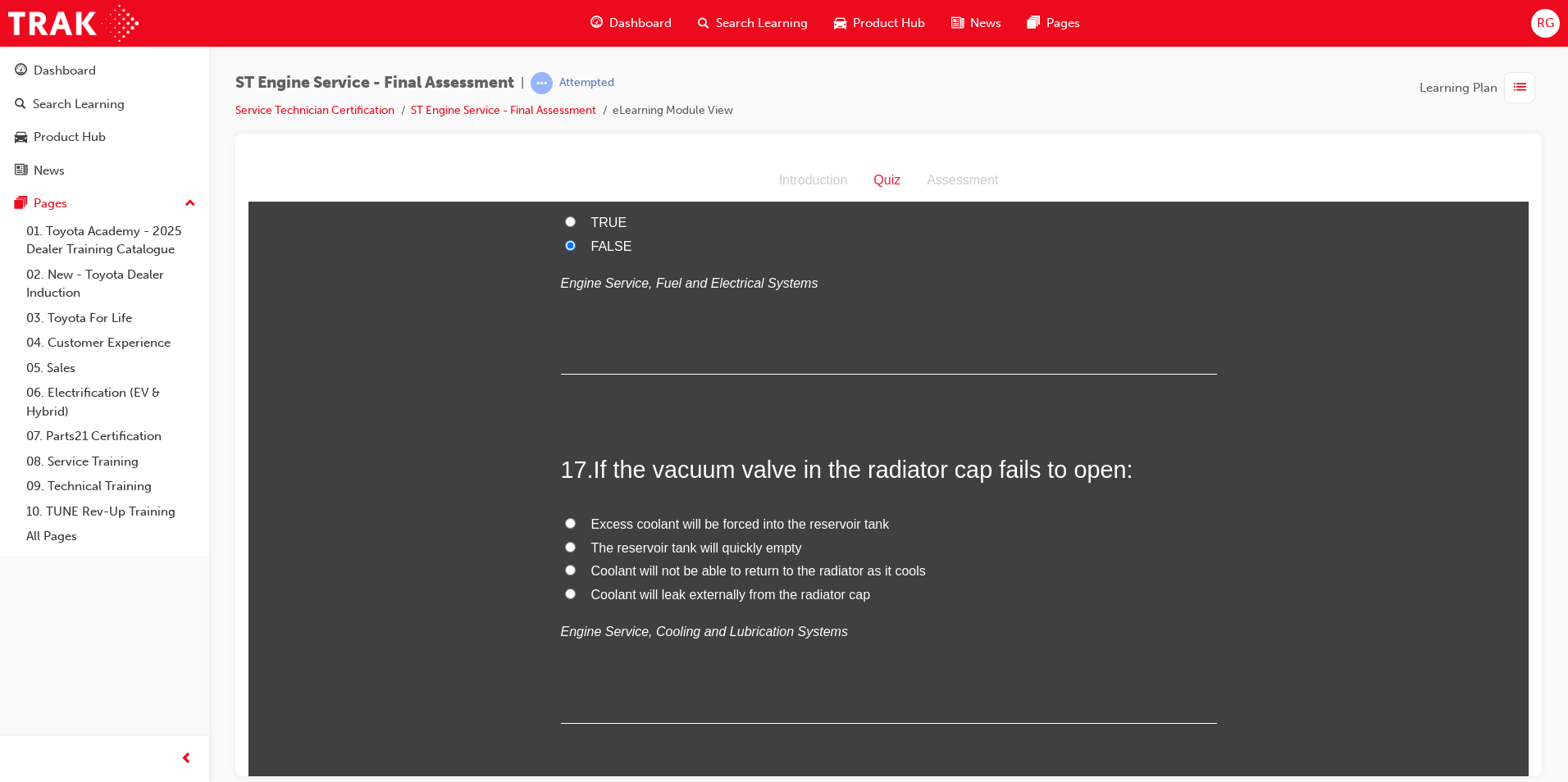
click at [795, 571] on span "Coolant will not be able to return to the radiator as it cools" at bounding box center [759, 570] width 335 height 14
click at [576, 571] on input "Coolant will not be able to return to the radiator as it cools" at bounding box center [570, 569] width 11 height 11
radio input "true"
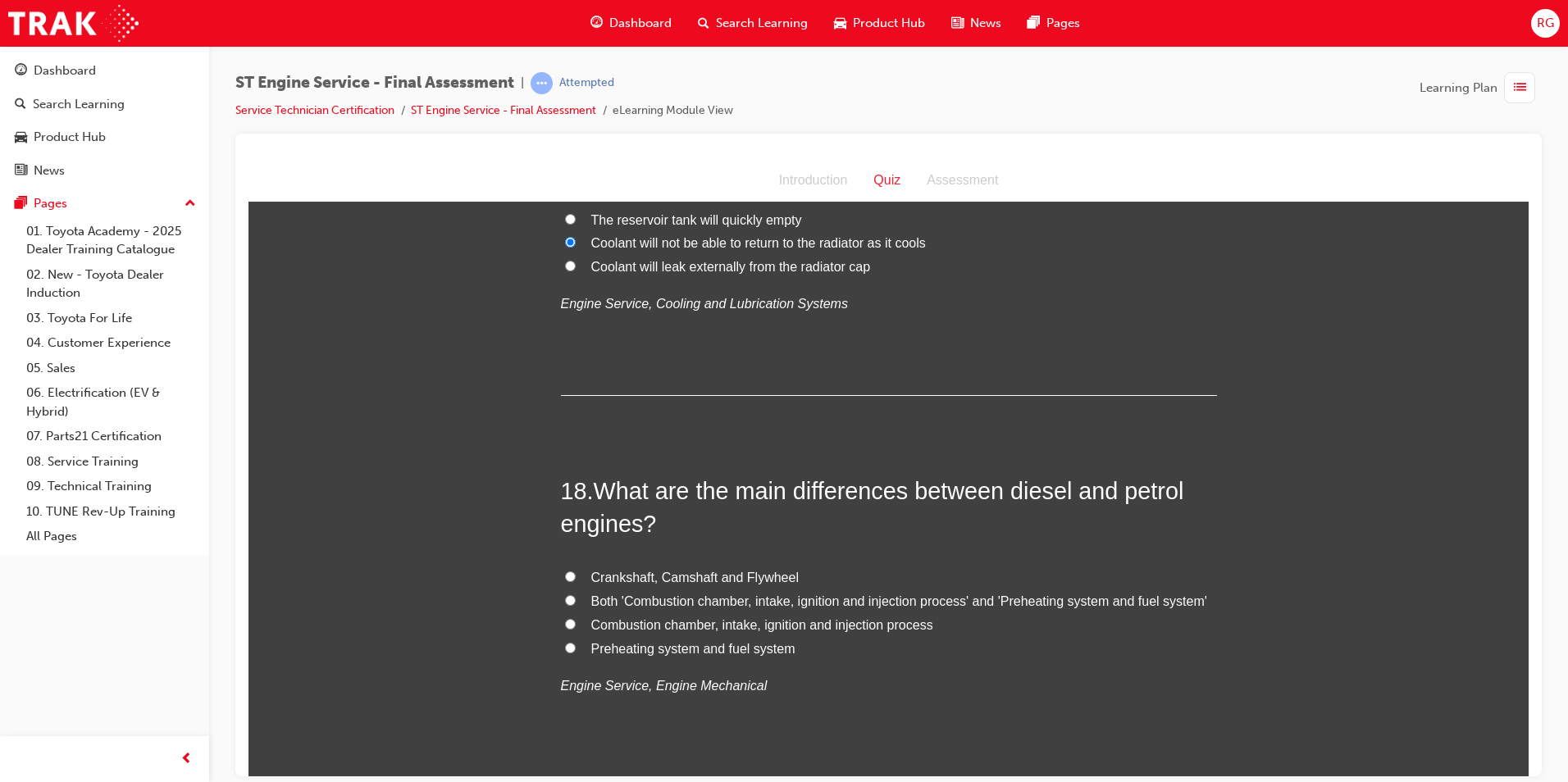
scroll to position [6150, 0]
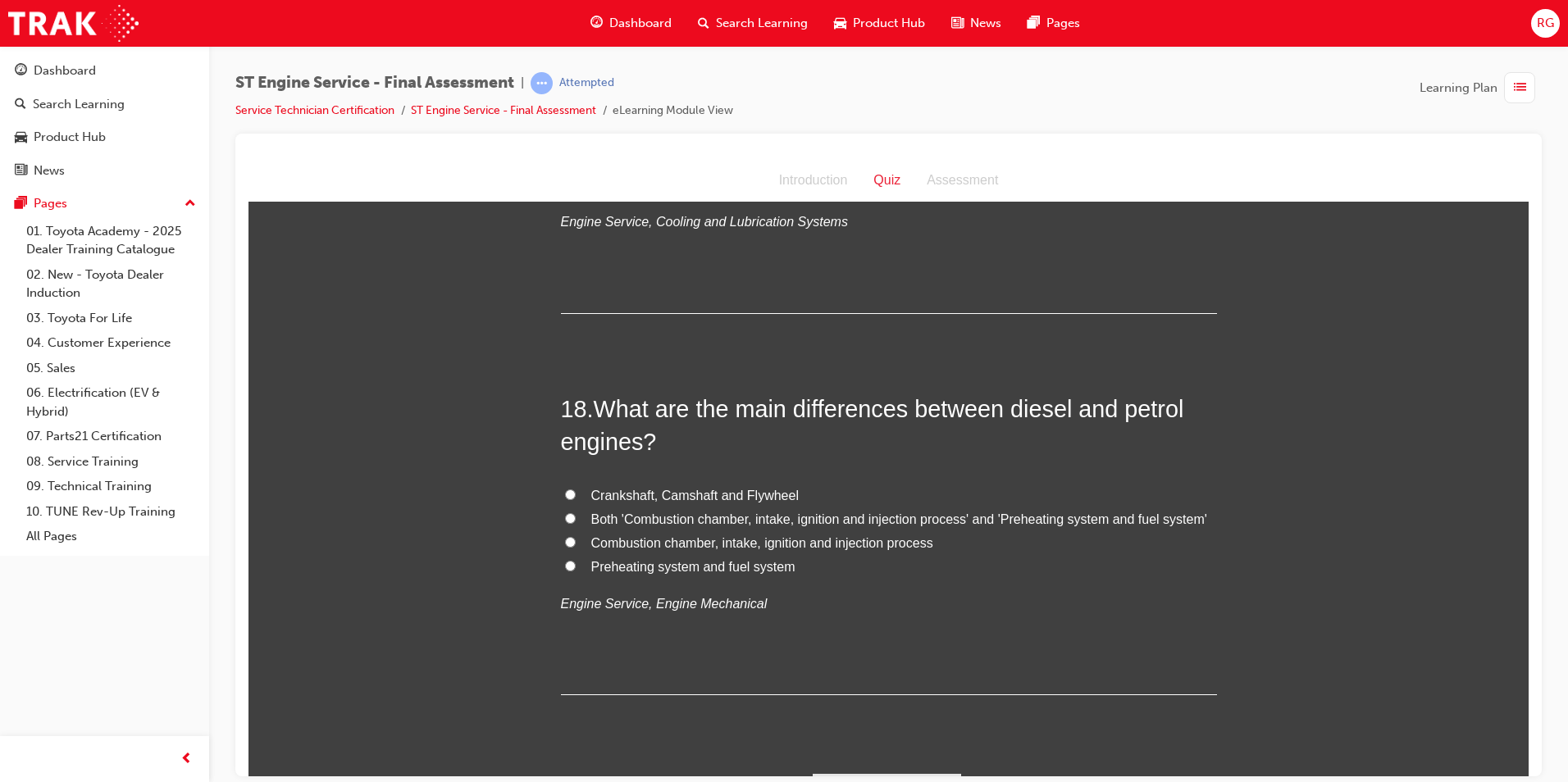
click at [756, 570] on span "Preheating system and fuel system" at bounding box center [693, 566] width 204 height 14
click at [576, 570] on input "Preheating system and fuel system" at bounding box center [570, 565] width 11 height 11
radio input "true"
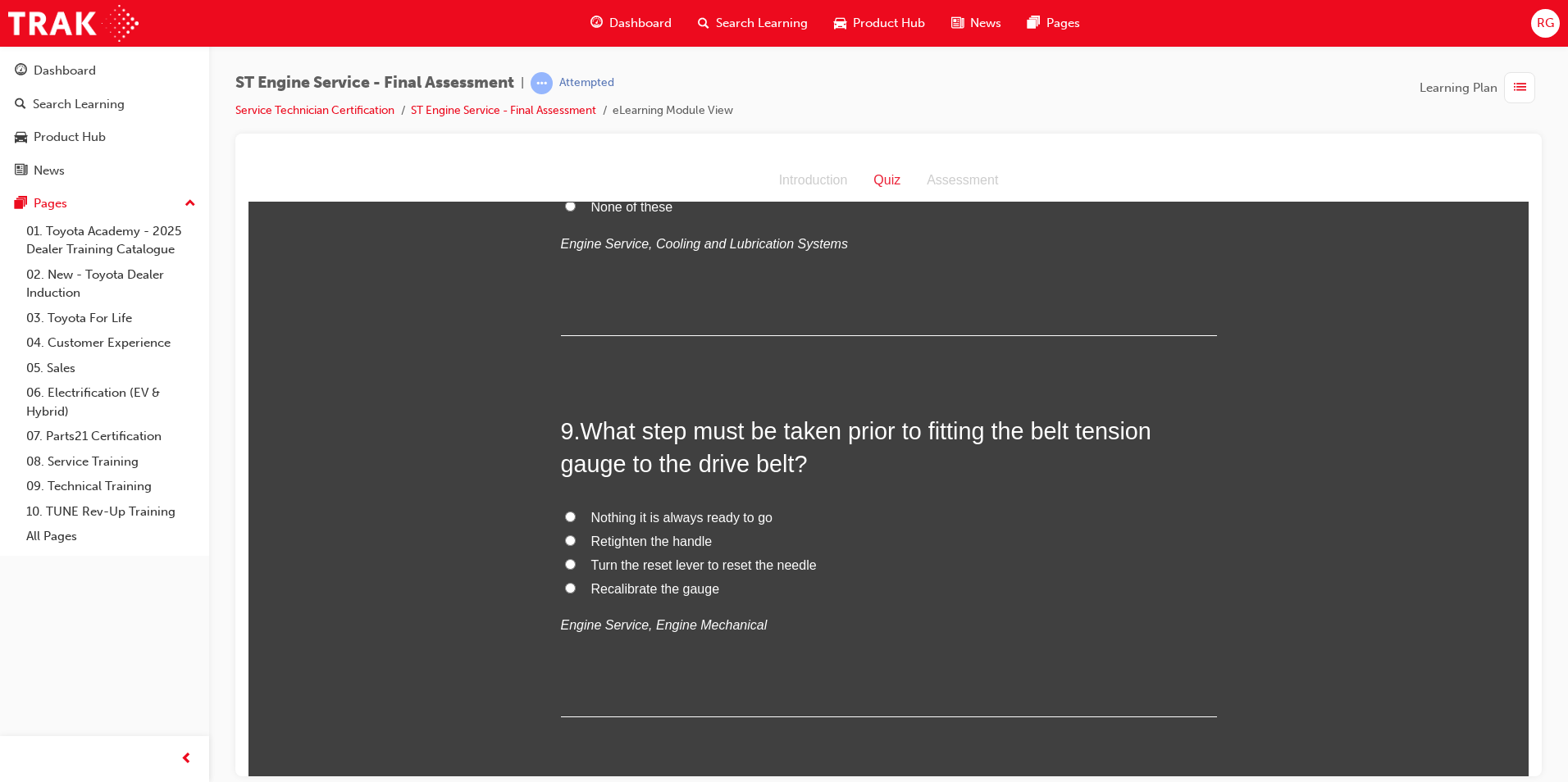
scroll to position [2830, 0]
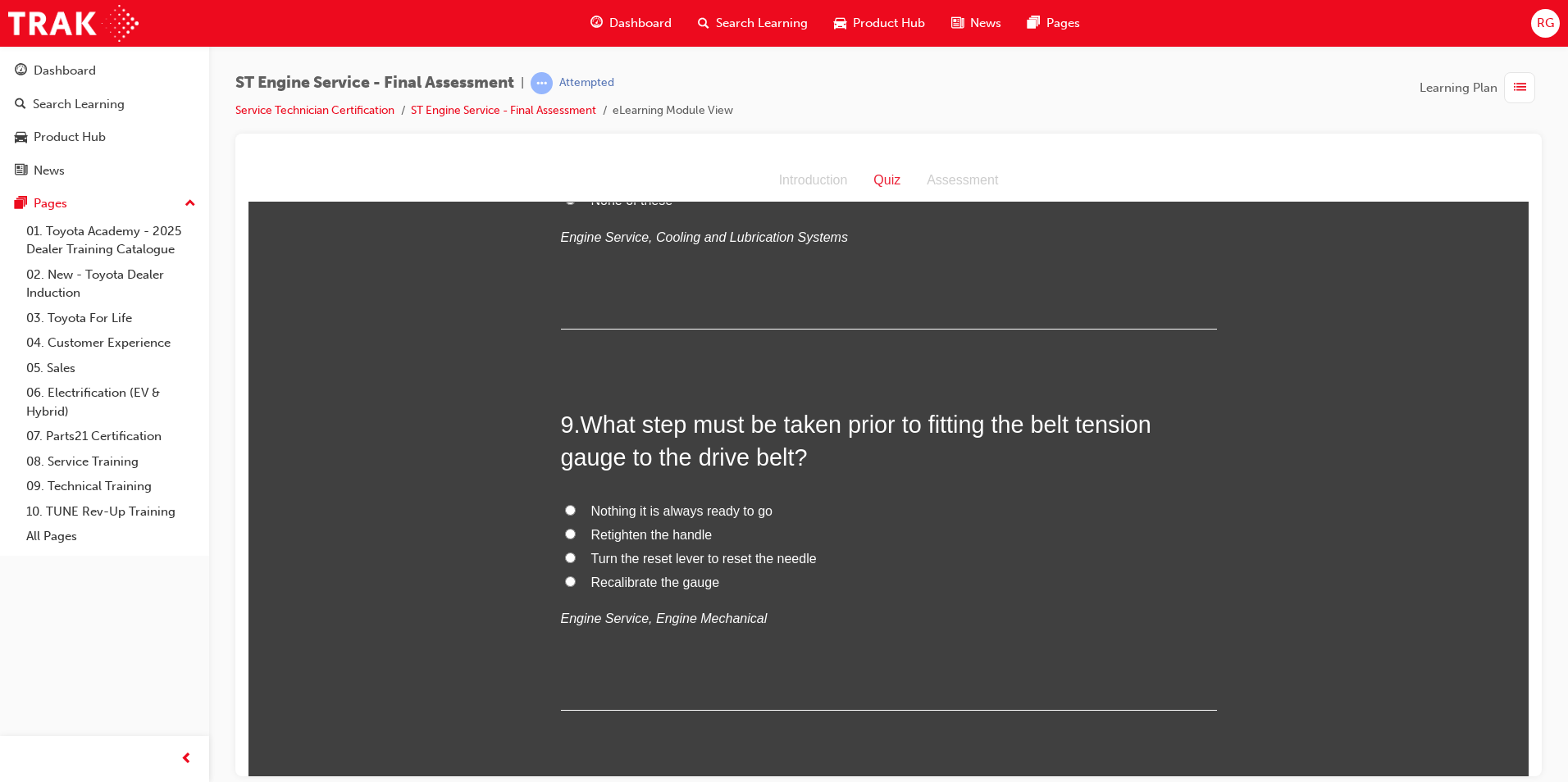
click at [685, 575] on span "Recalibrate the gauge" at bounding box center [656, 582] width 129 height 14
click at [576, 576] on input "Recalibrate the gauge" at bounding box center [570, 581] width 11 height 11
radio input "true"
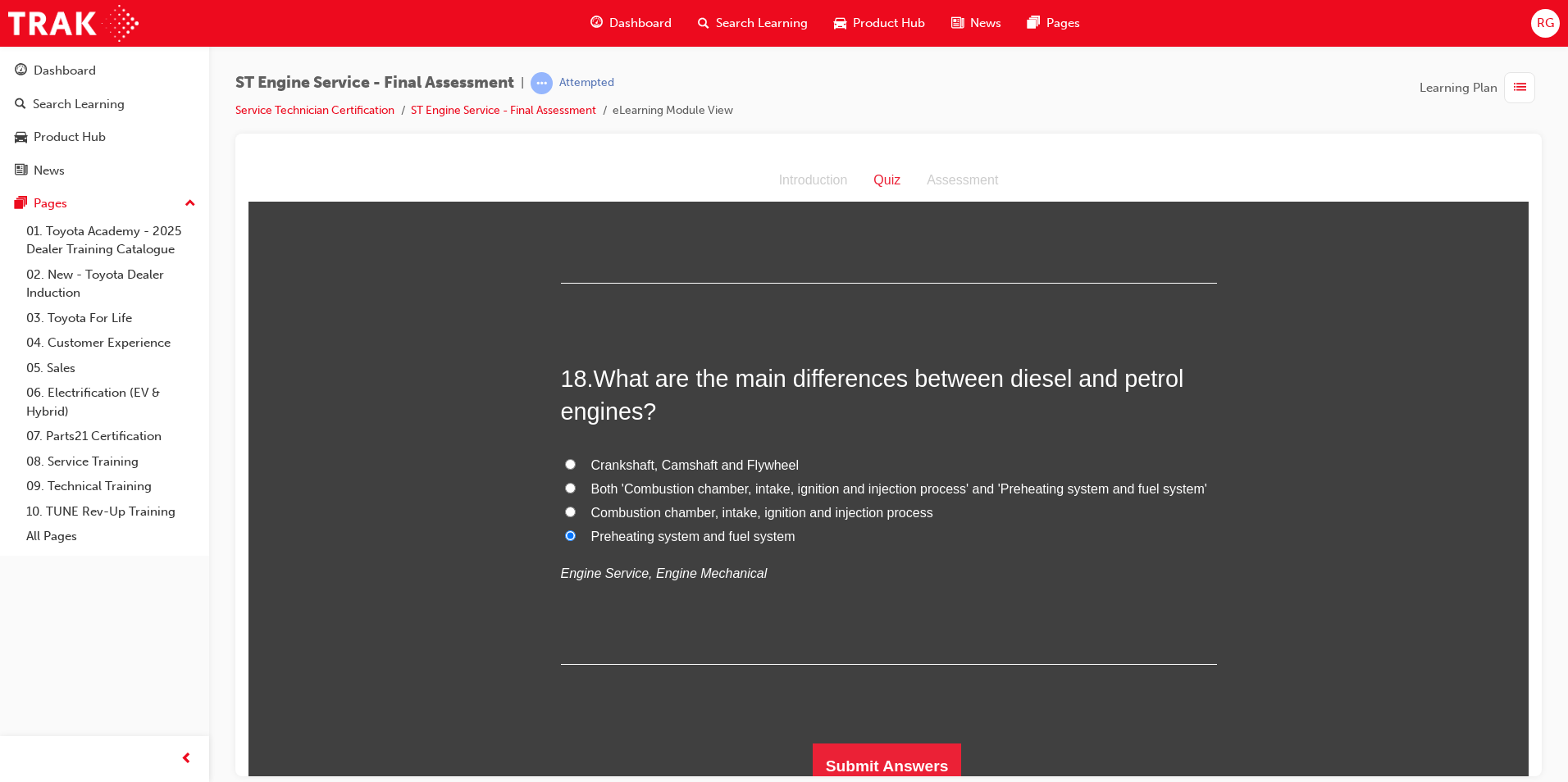
scroll to position [6192, 0]
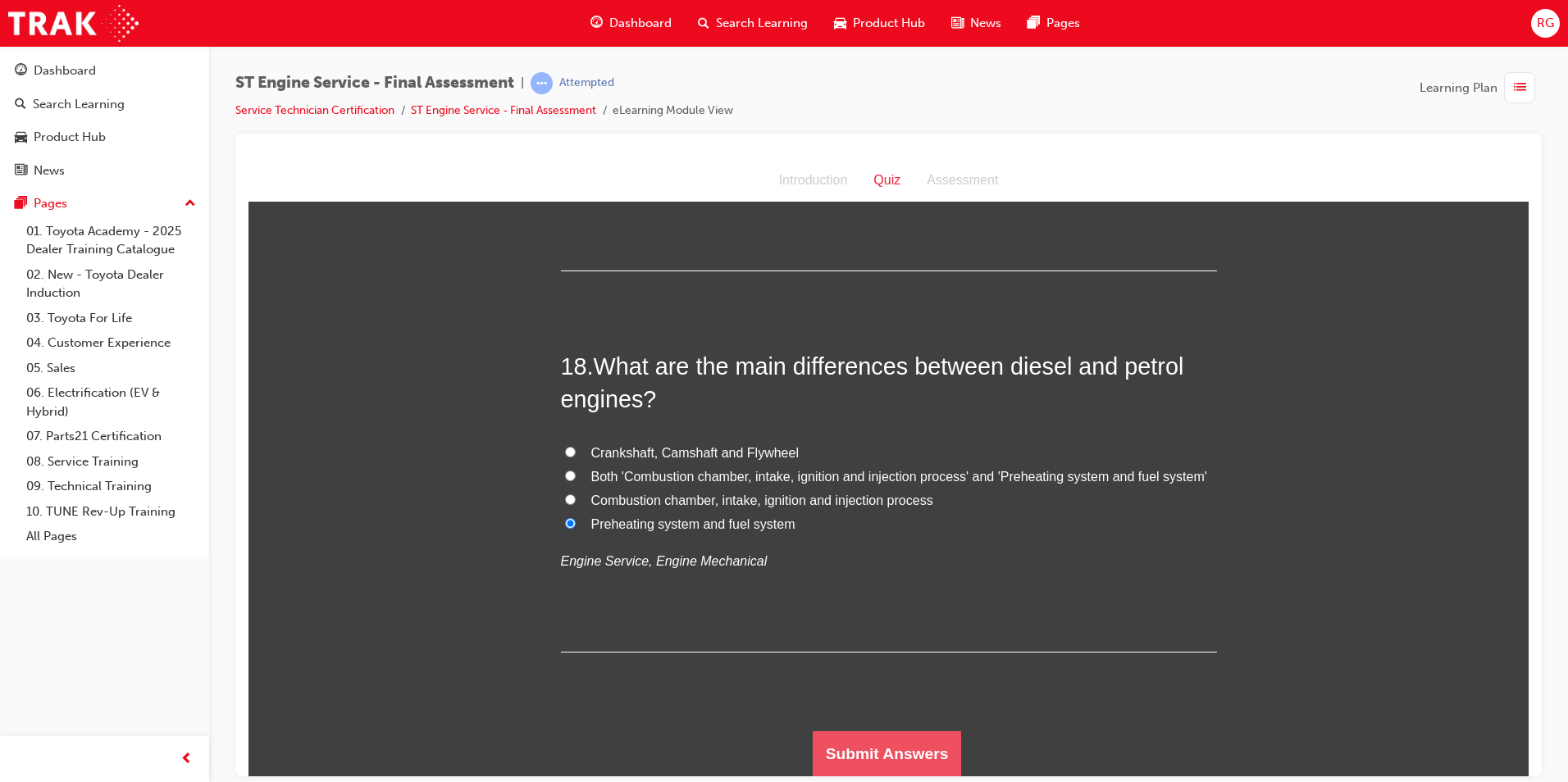
click at [896, 739] on button "Submit Answers" at bounding box center [888, 753] width 149 height 46
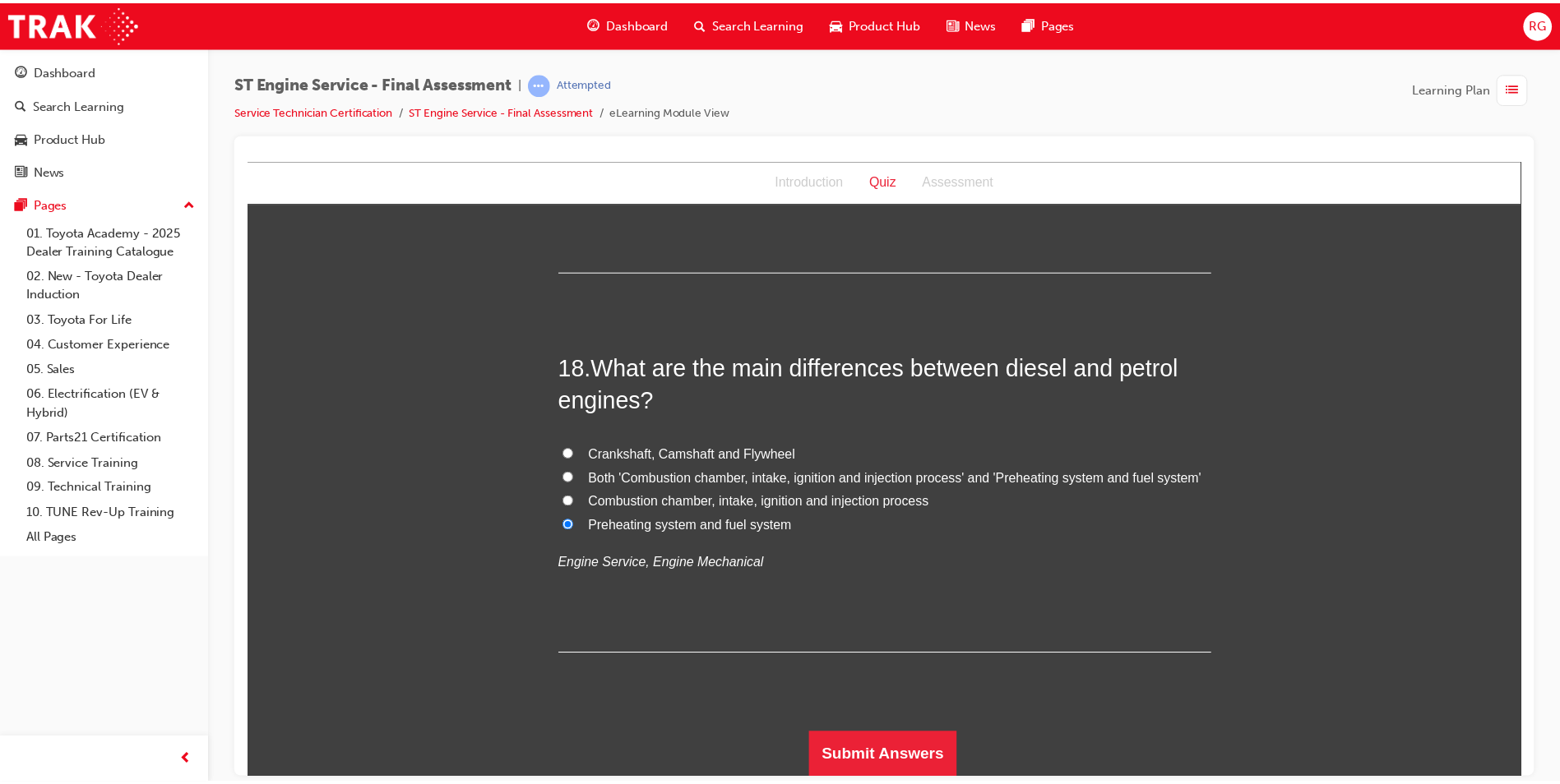
scroll to position [0, 0]
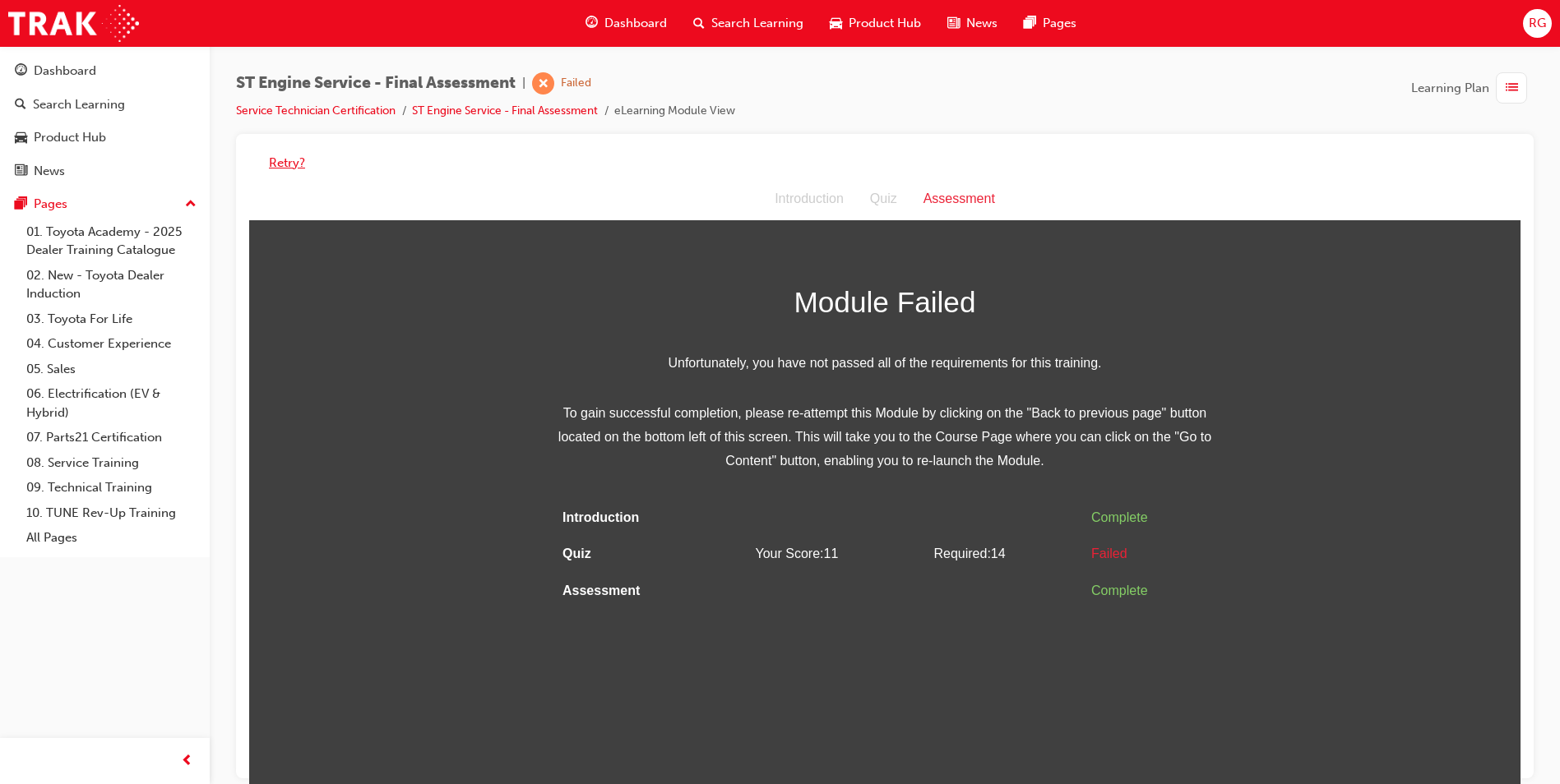
drag, startPoint x: 289, startPoint y: 160, endPoint x: 281, endPoint y: 166, distance: 10.0
click at [286, 160] on button "Retry?" at bounding box center [286, 162] width 36 height 18
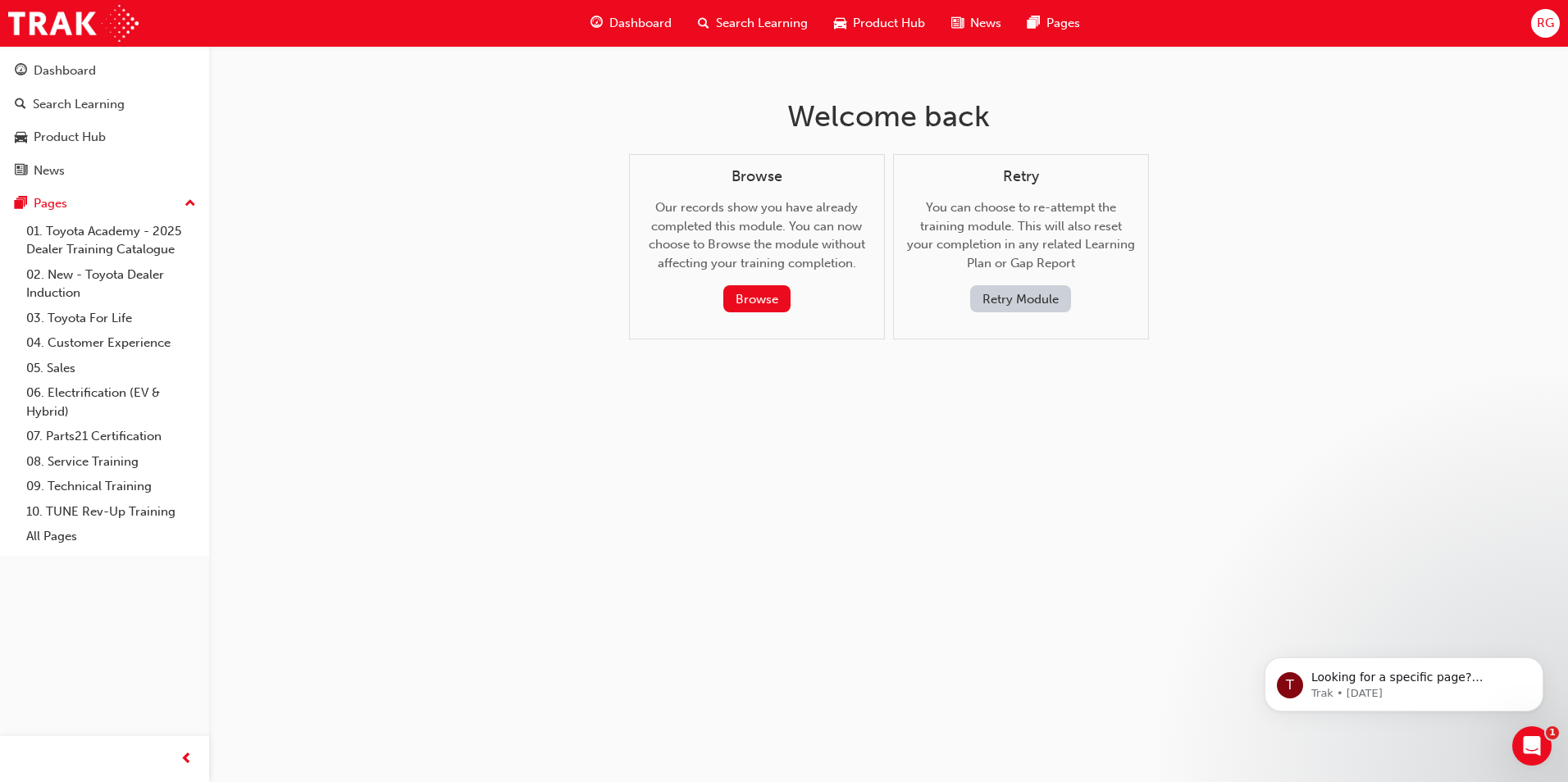
click at [1025, 304] on button "Retry Module" at bounding box center [1020, 299] width 101 height 27
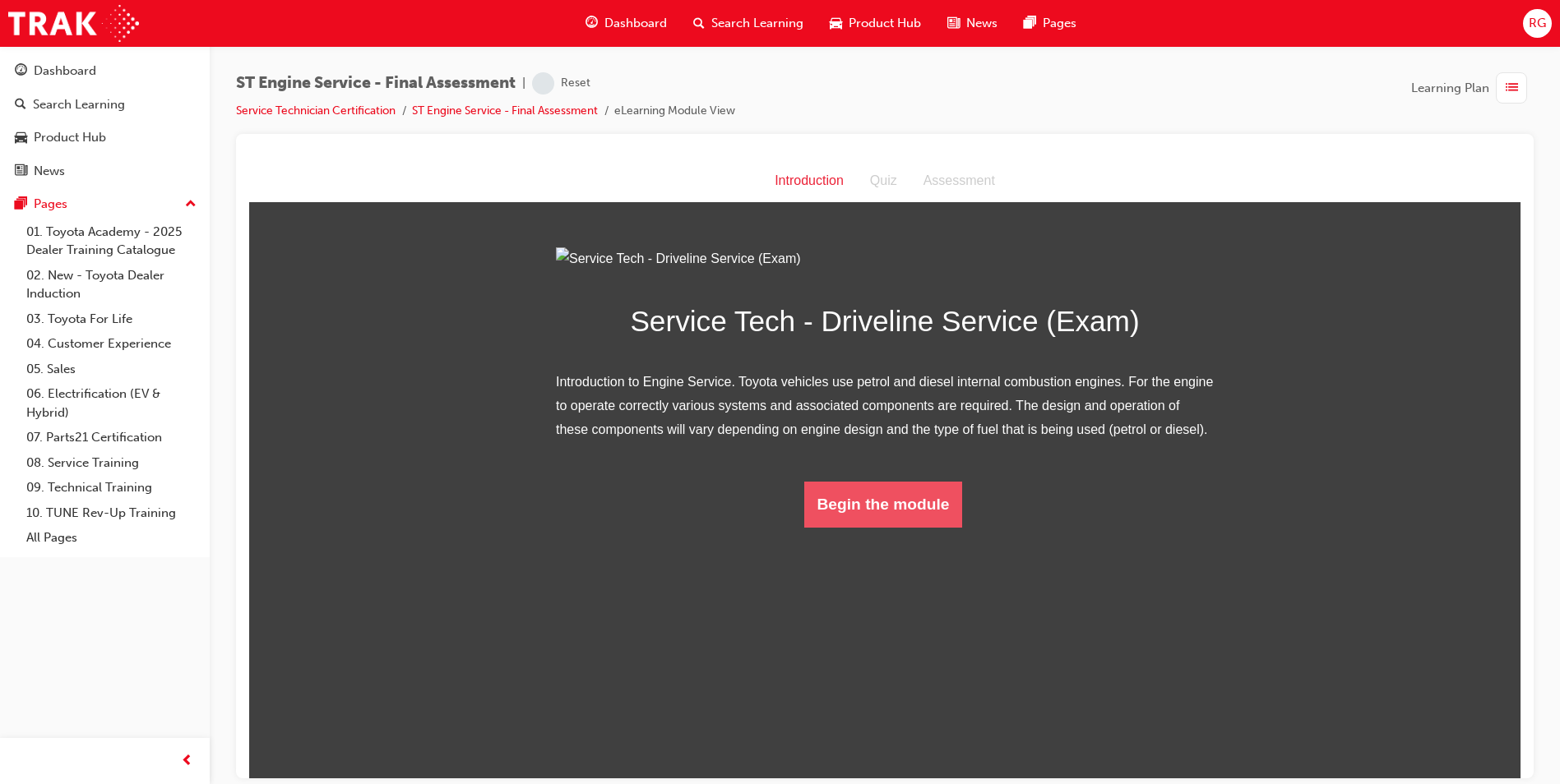
click at [889, 717] on html "Introduction Introduction Quiz Assessment Service Tech - Driveline Service (Exa…" at bounding box center [885, 469] width 1272 height 618
click at [888, 527] on button "Begin the module" at bounding box center [889, 504] width 159 height 46
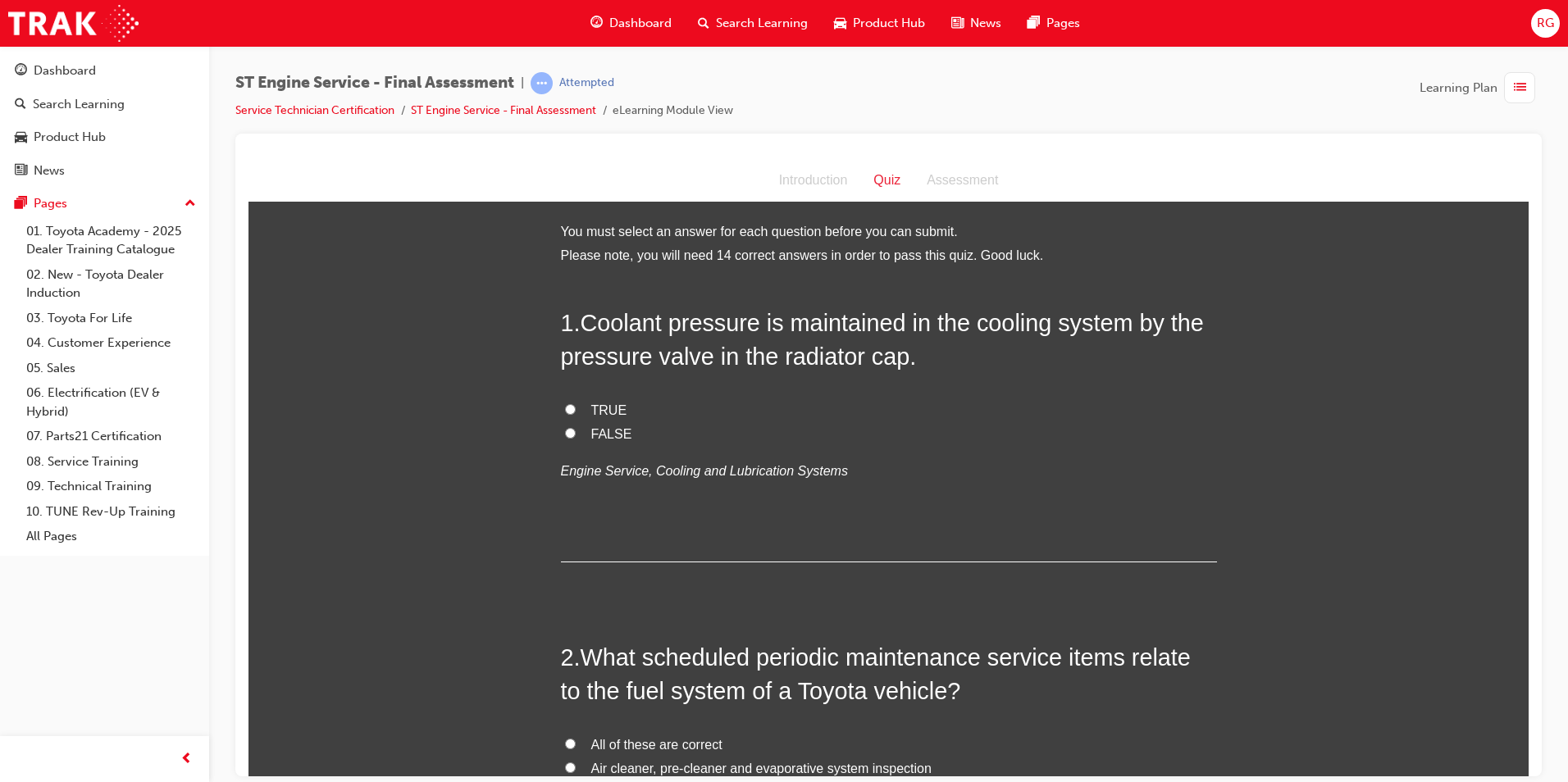
click at [617, 412] on label "TRUE" at bounding box center [889, 410] width 657 height 24
click at [576, 412] on input "TRUE" at bounding box center [570, 409] width 11 height 11
radio input "true"
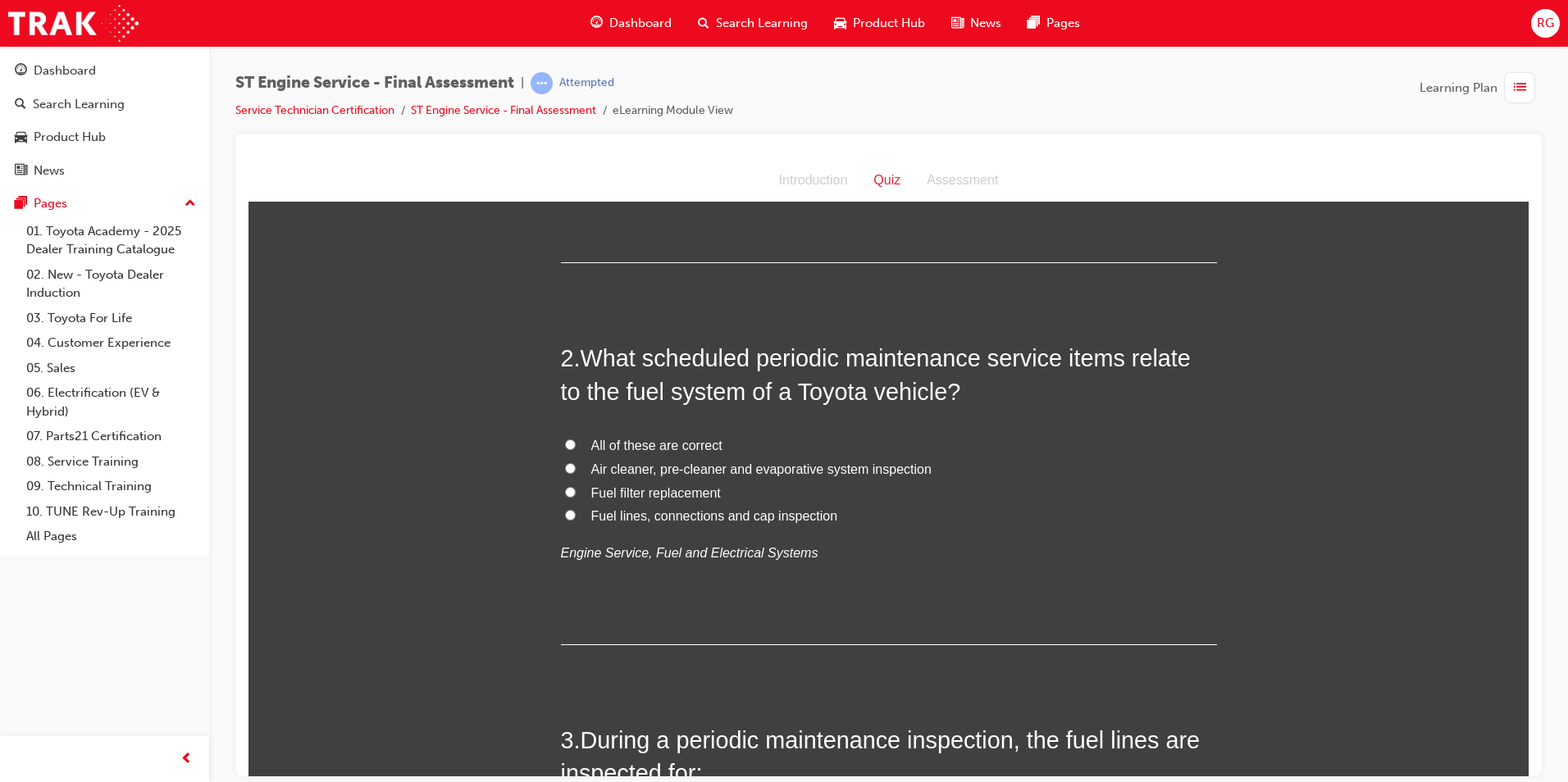
scroll to position [328, 0]
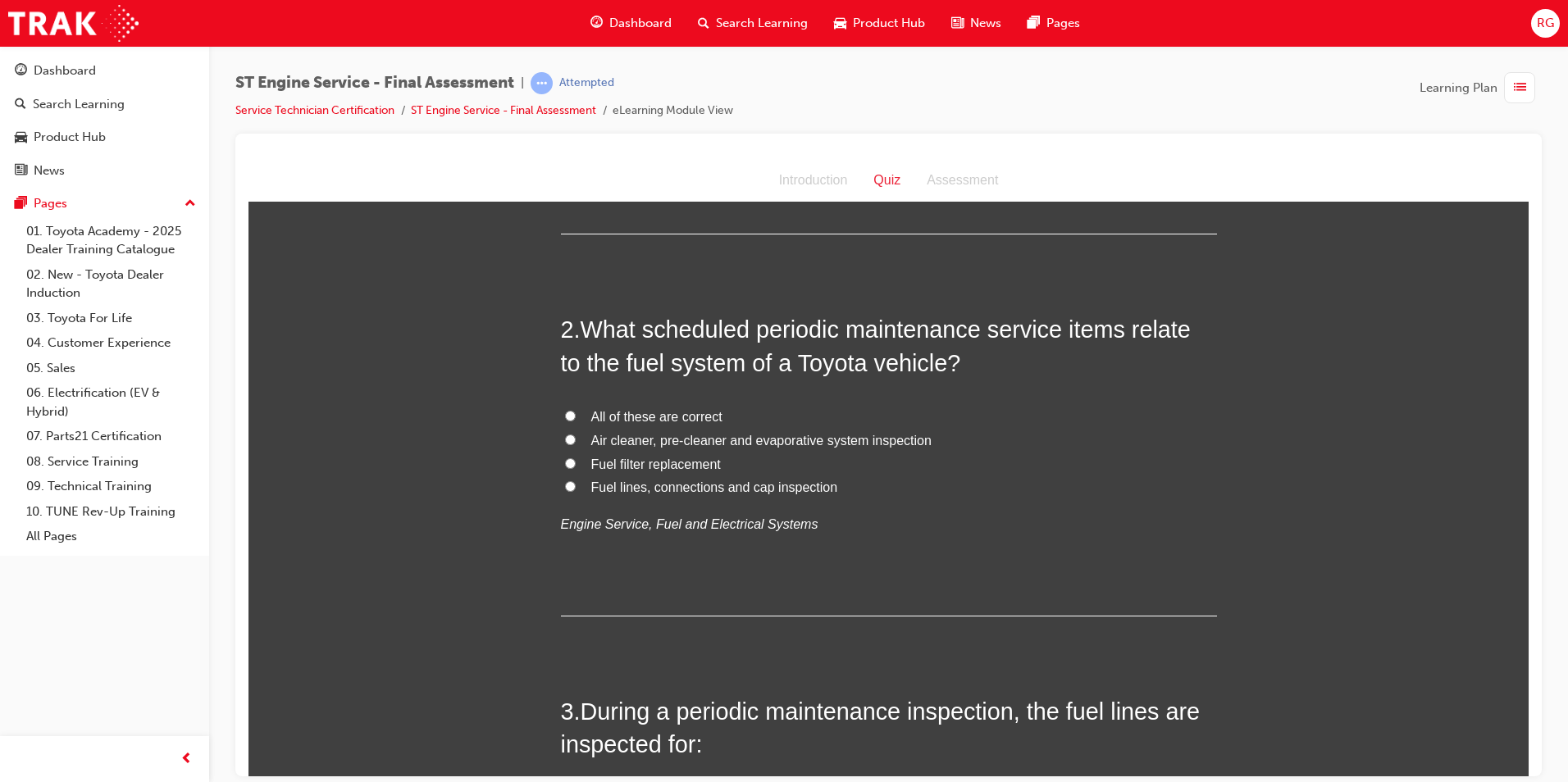
click at [657, 416] on span "All of these are correct" at bounding box center [657, 416] width 131 height 14
click at [576, 416] on input "All of these are correct" at bounding box center [570, 416] width 11 height 11
radio input "true"
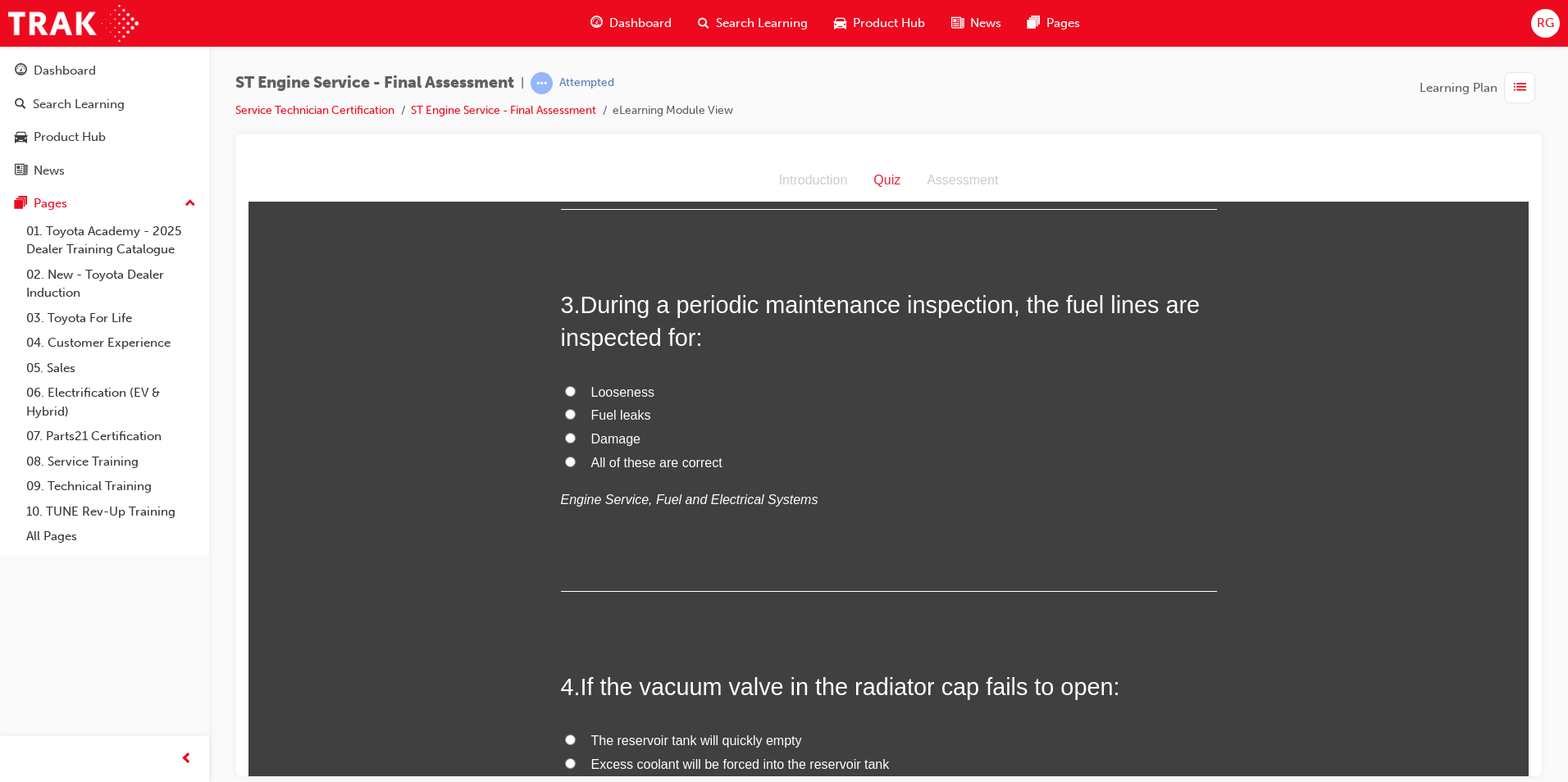
scroll to position [738, 0]
click at [639, 460] on span "All of these are correct" at bounding box center [657, 459] width 131 height 14
click at [576, 460] on input "All of these are correct" at bounding box center [570, 458] width 11 height 11
radio input "true"
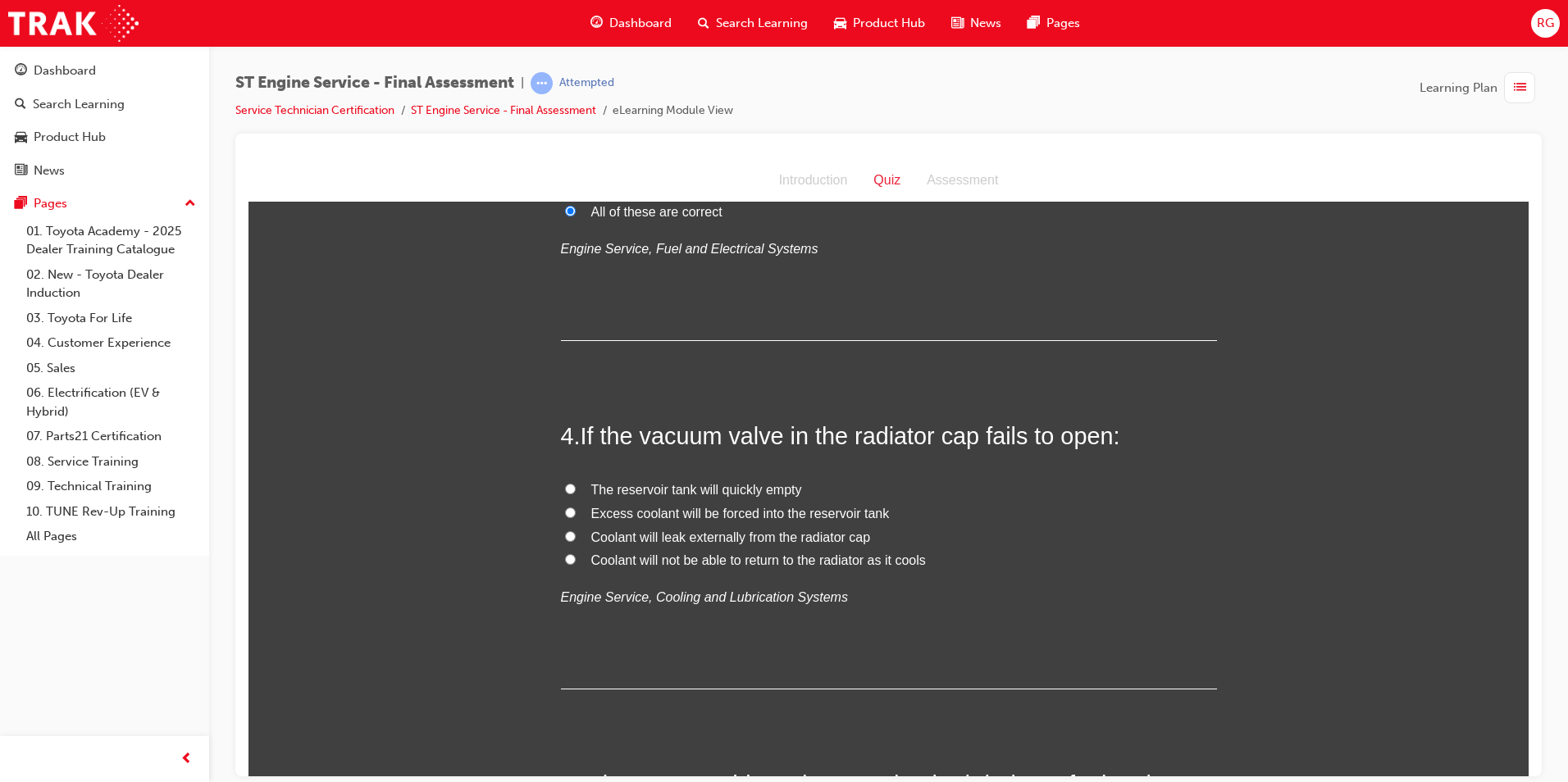
scroll to position [1066, 0]
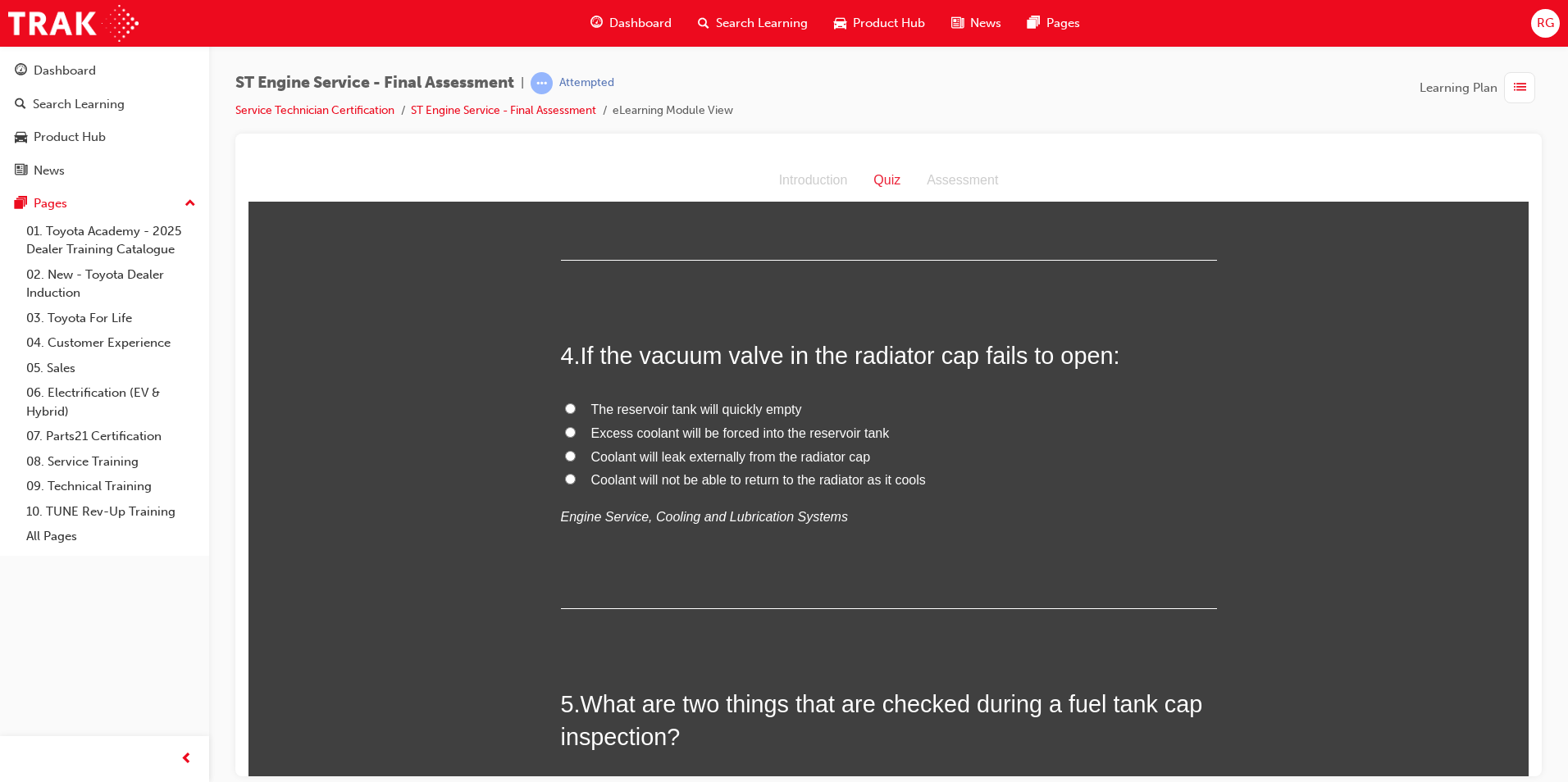
click at [863, 482] on span "Coolant will not be able to return to the radiator as it cools" at bounding box center [759, 479] width 335 height 14
click at [576, 482] on input "Coolant will not be able to return to the radiator as it cools" at bounding box center [570, 478] width 11 height 11
radio input "true"
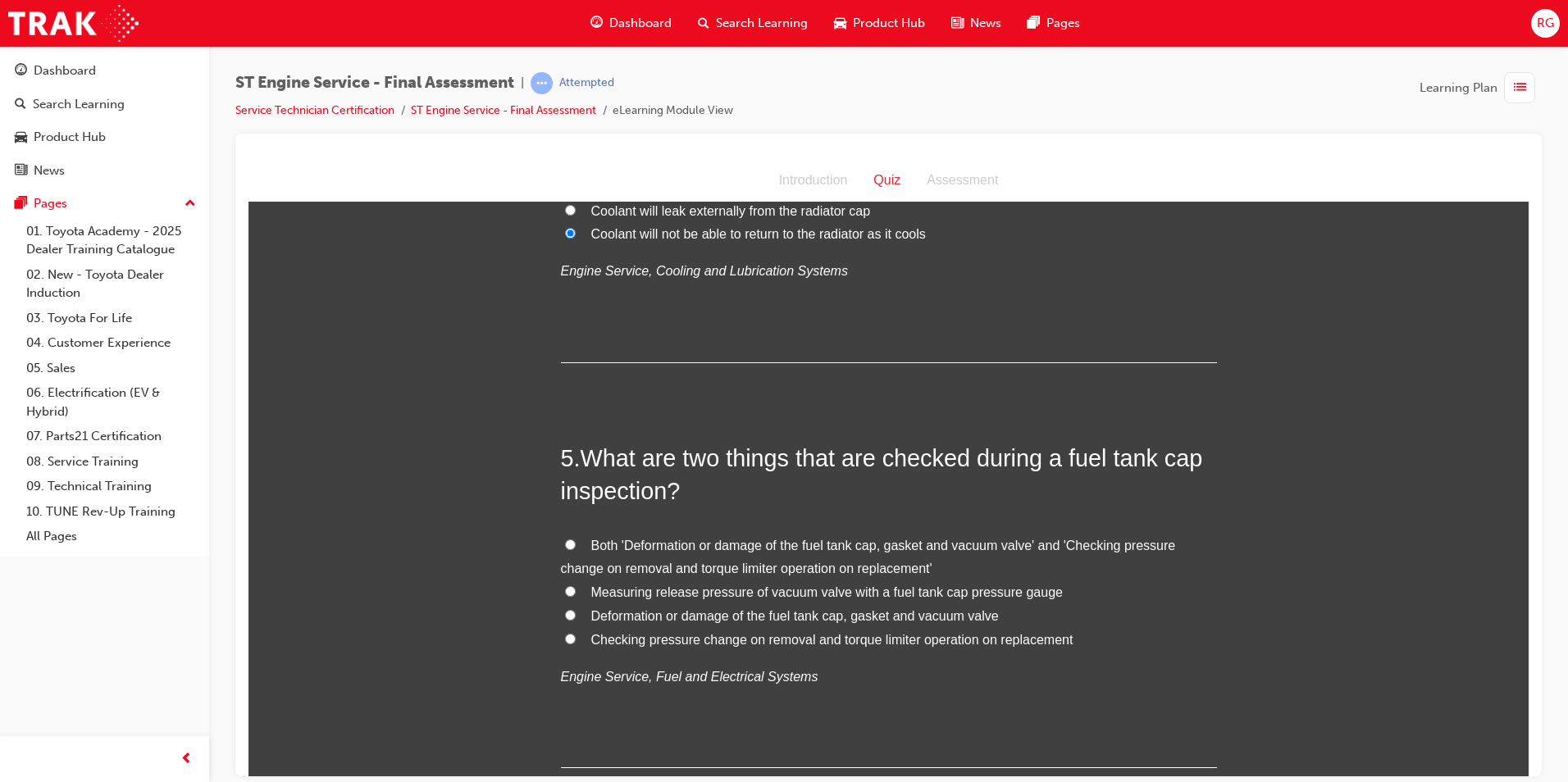
scroll to position [1394, 0]
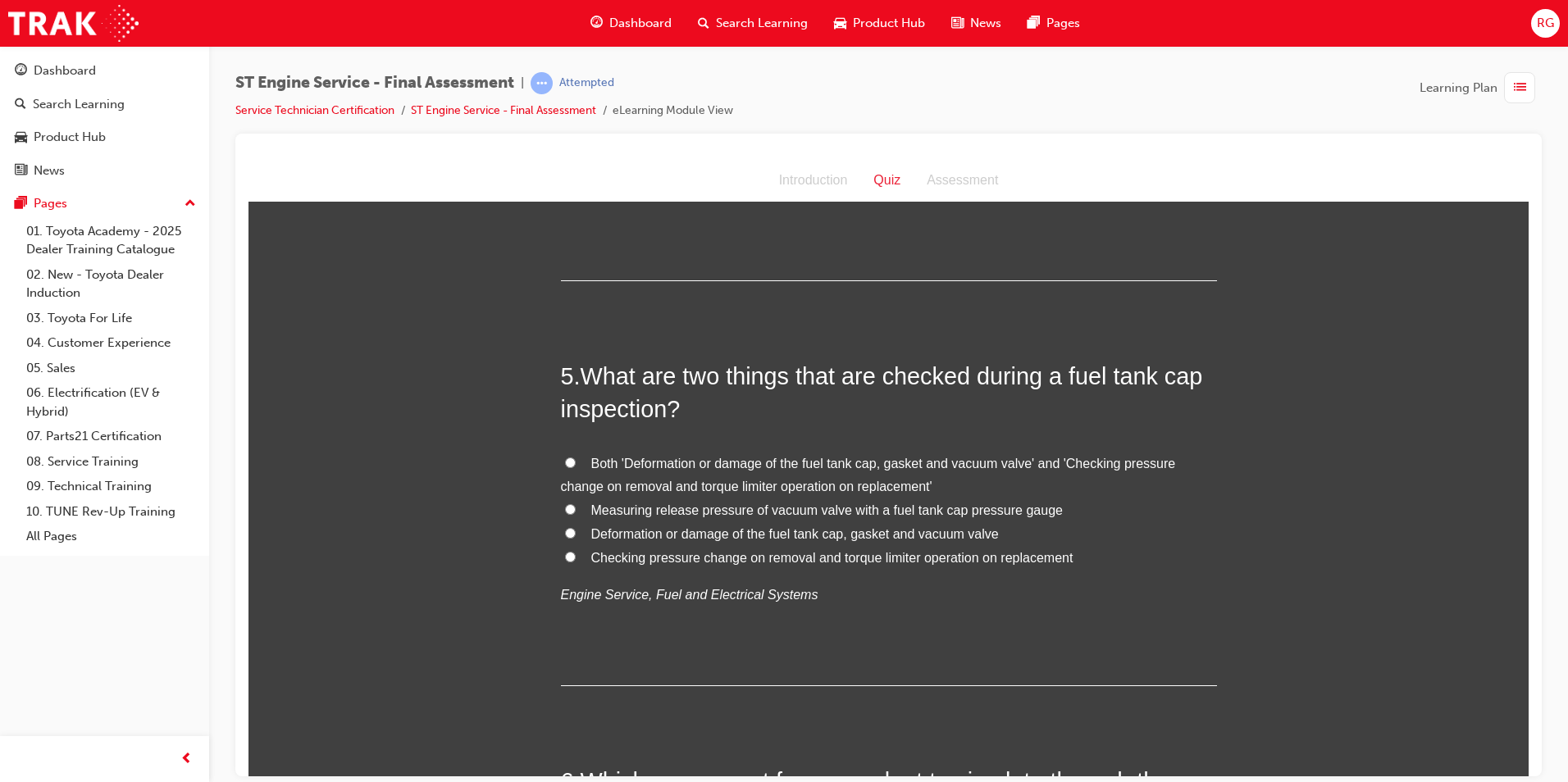
click at [858, 532] on span "Deformation or damage of the fuel tank cap, gasket and vacuum valve" at bounding box center [795, 533] width 408 height 14
click at [576, 532] on input "Deformation or damage of the fuel tank cap, gasket and vacuum valve" at bounding box center [570, 532] width 11 height 11
radio input "true"
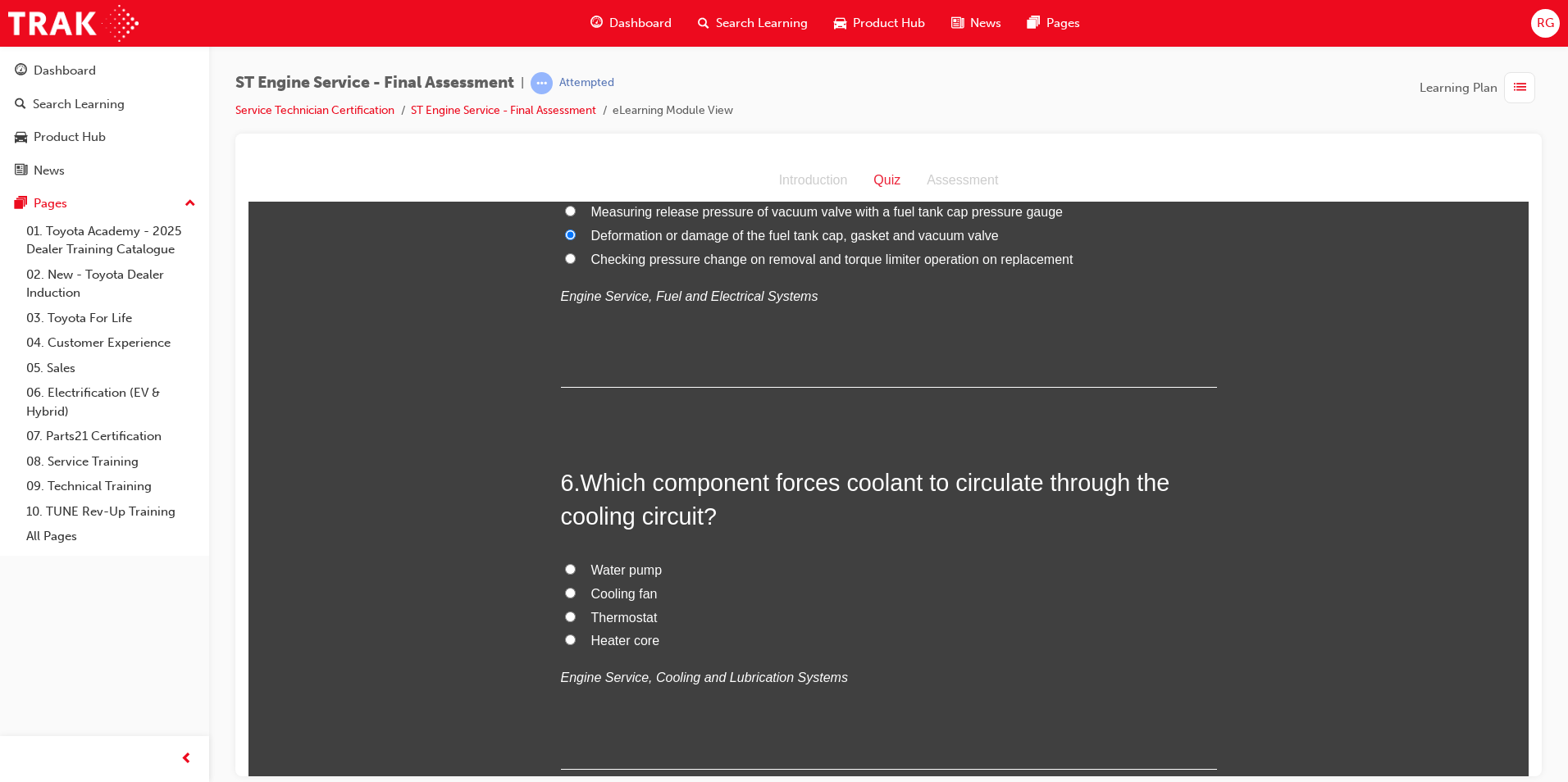
scroll to position [1722, 0]
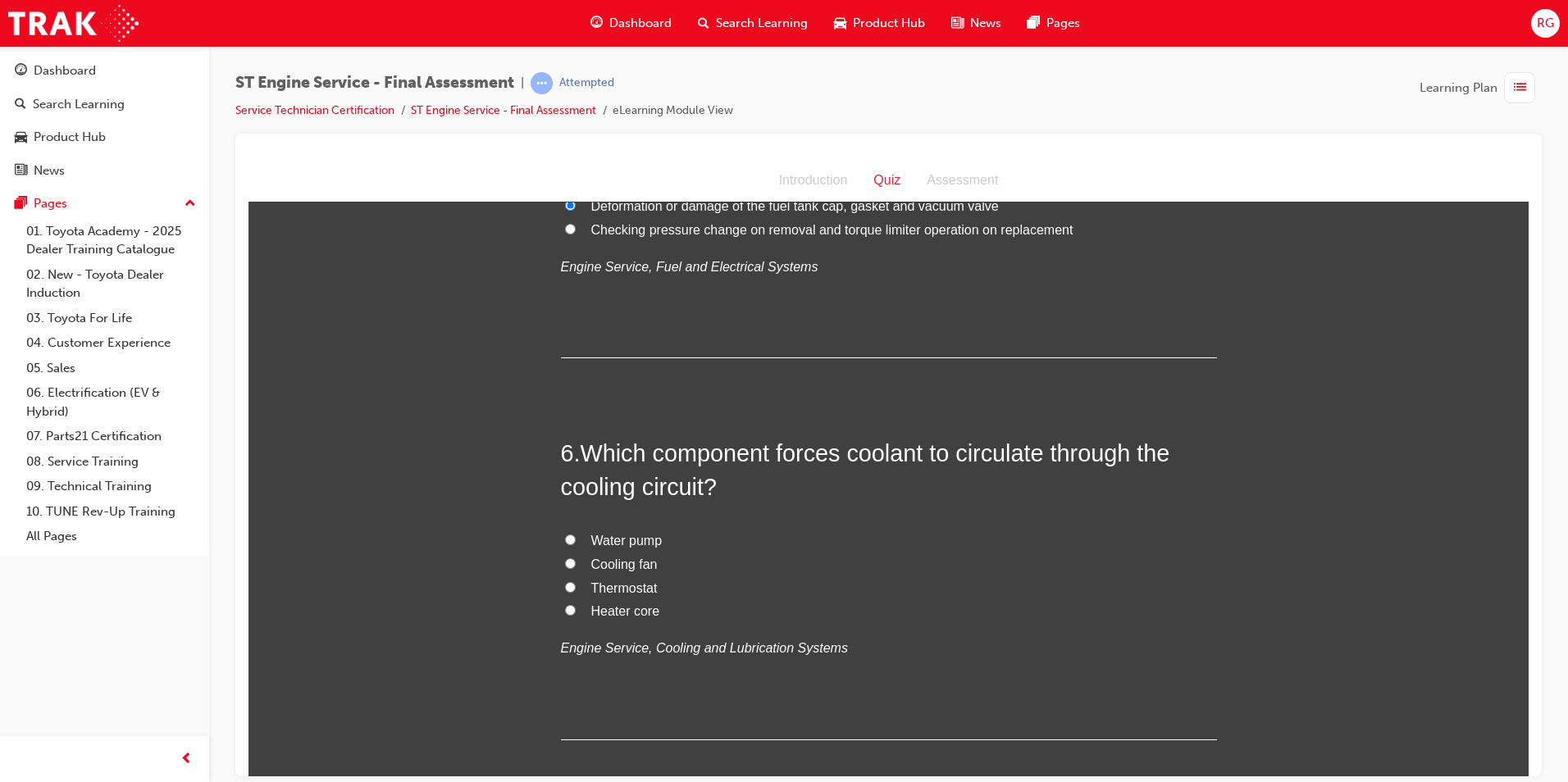
click at [642, 543] on span "Water pump" at bounding box center [627, 540] width 71 height 14
click at [576, 543] on input "Water pump" at bounding box center [570, 539] width 11 height 11
radio input "true"
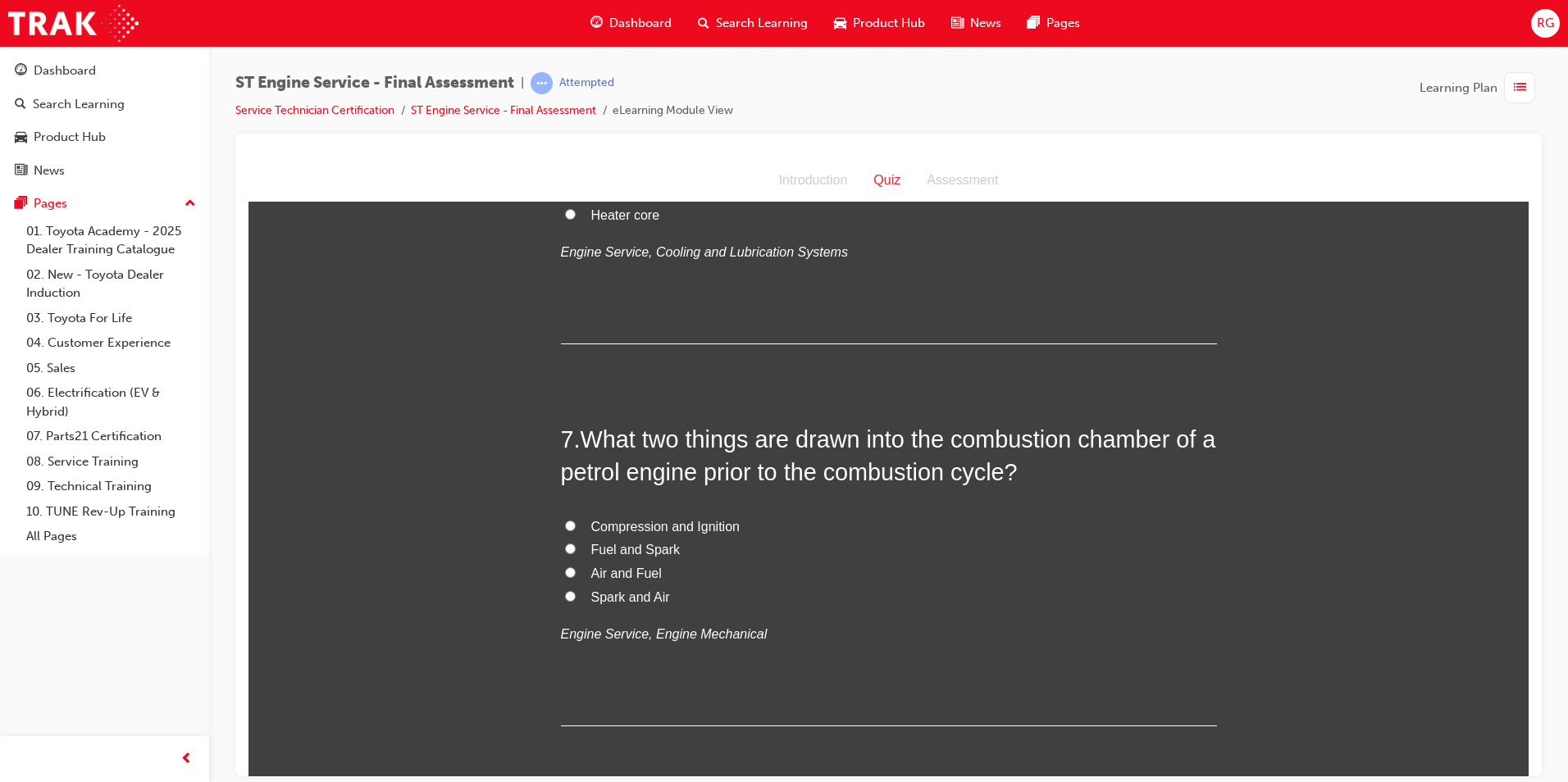
scroll to position [2132, 0]
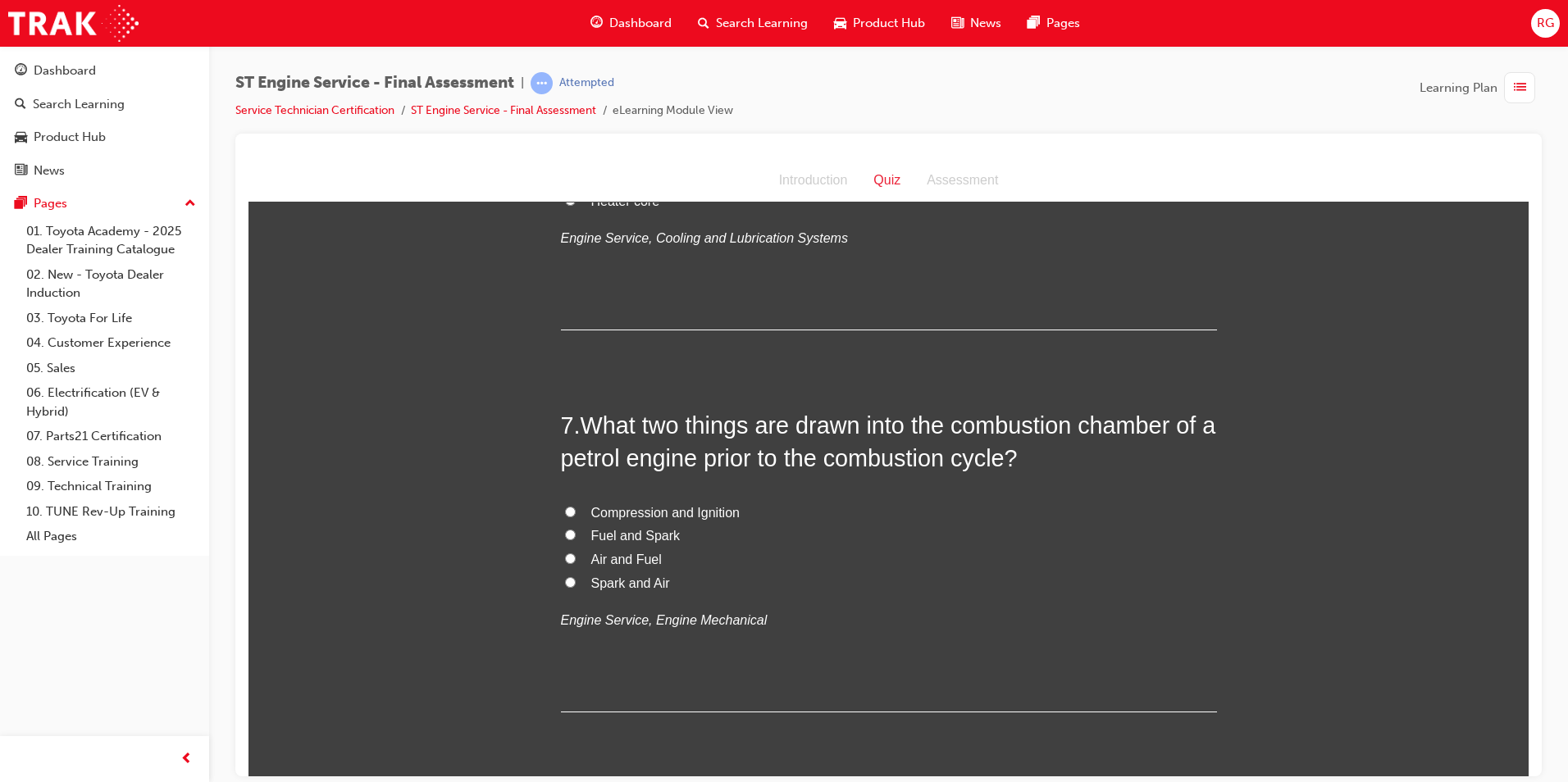
click at [676, 511] on span "Compression and Ignition" at bounding box center [665, 512] width 149 height 14
click at [576, 511] on input "Compression and Ignition" at bounding box center [570, 511] width 11 height 11
radio input "true"
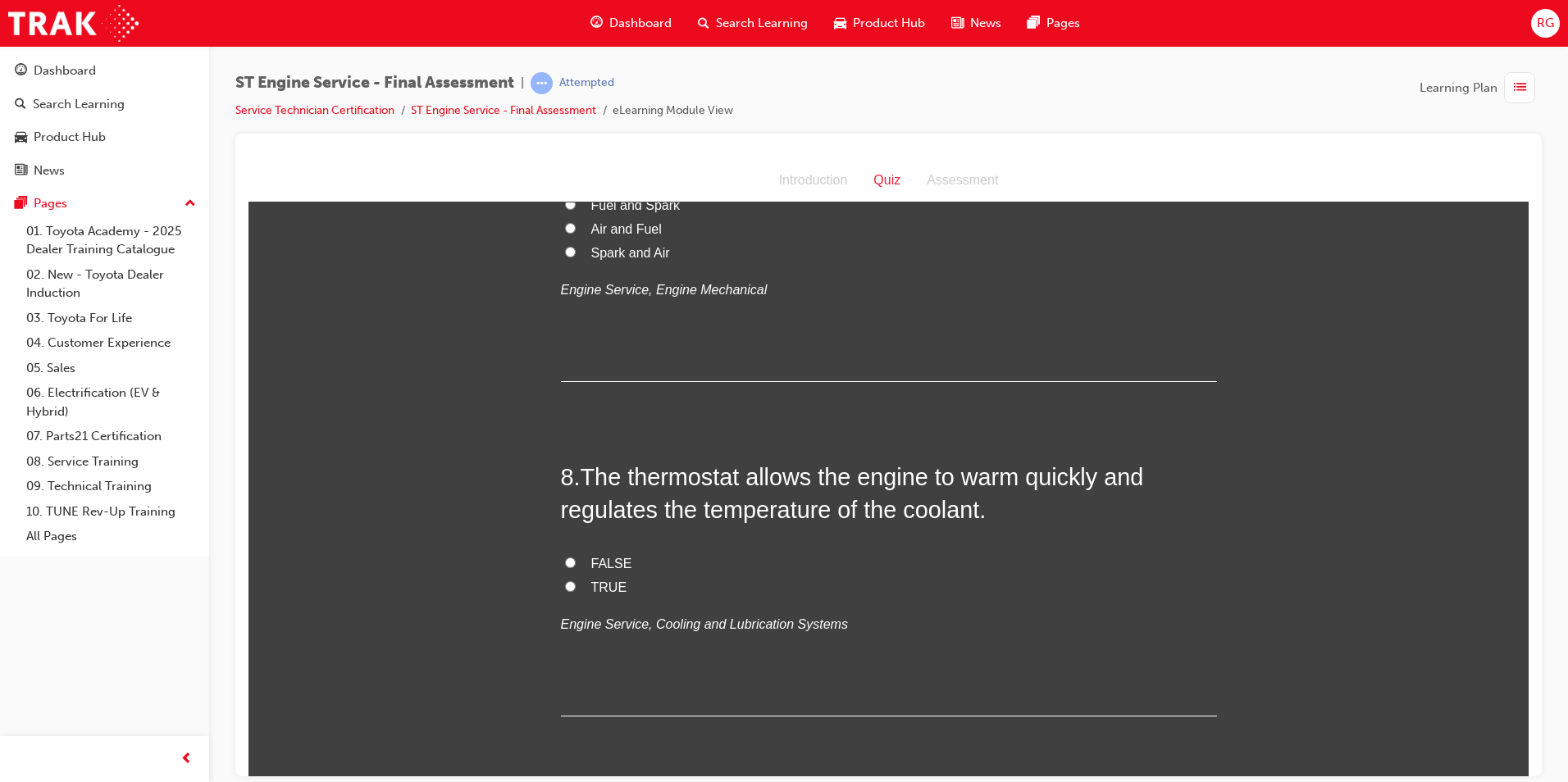
scroll to position [2542, 0]
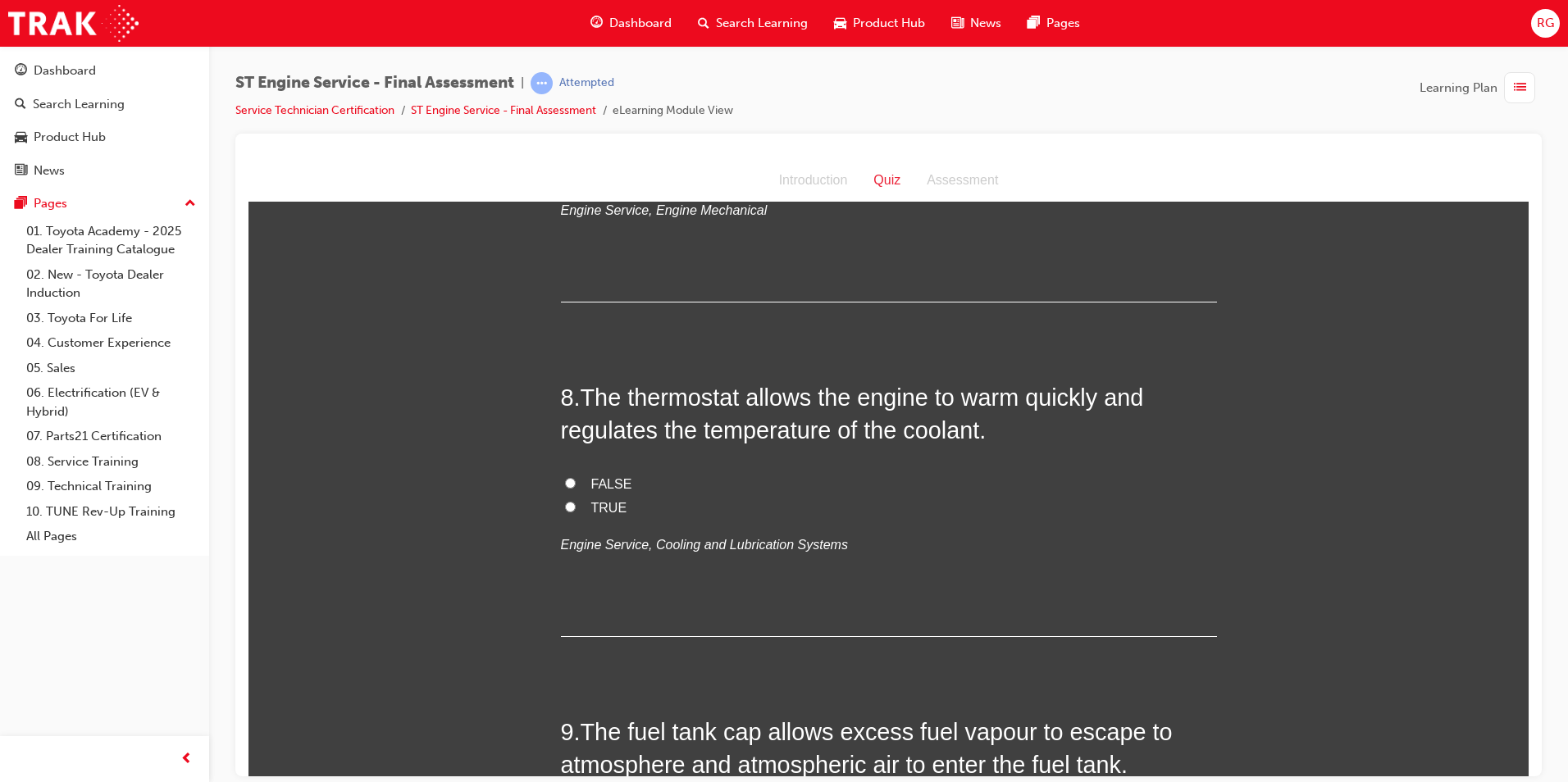
click at [600, 508] on span "TRUE" at bounding box center [609, 507] width 36 height 14
click at [576, 508] on input "TRUE" at bounding box center [570, 506] width 11 height 11
radio input "true"
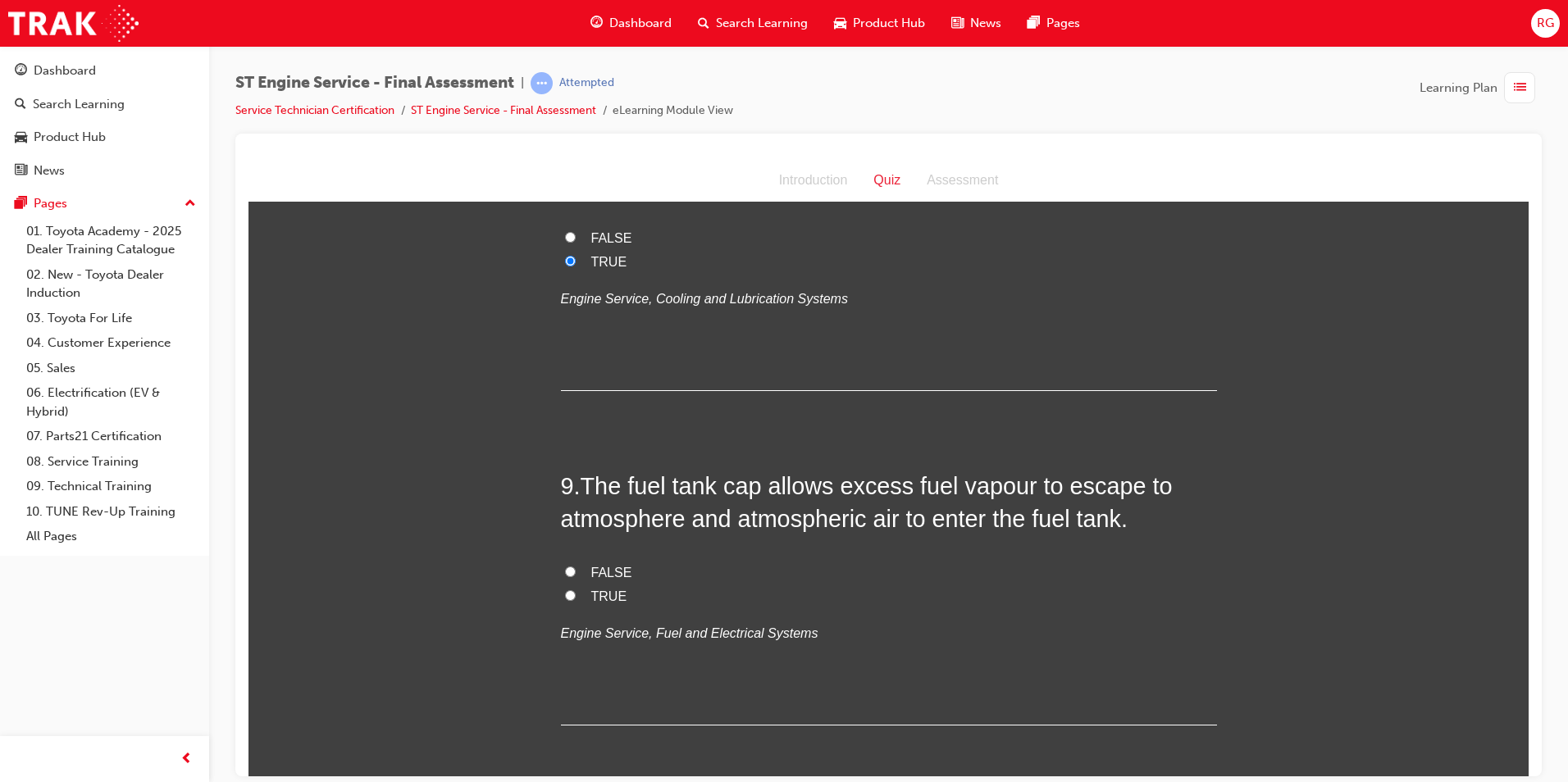
scroll to position [2870, 0]
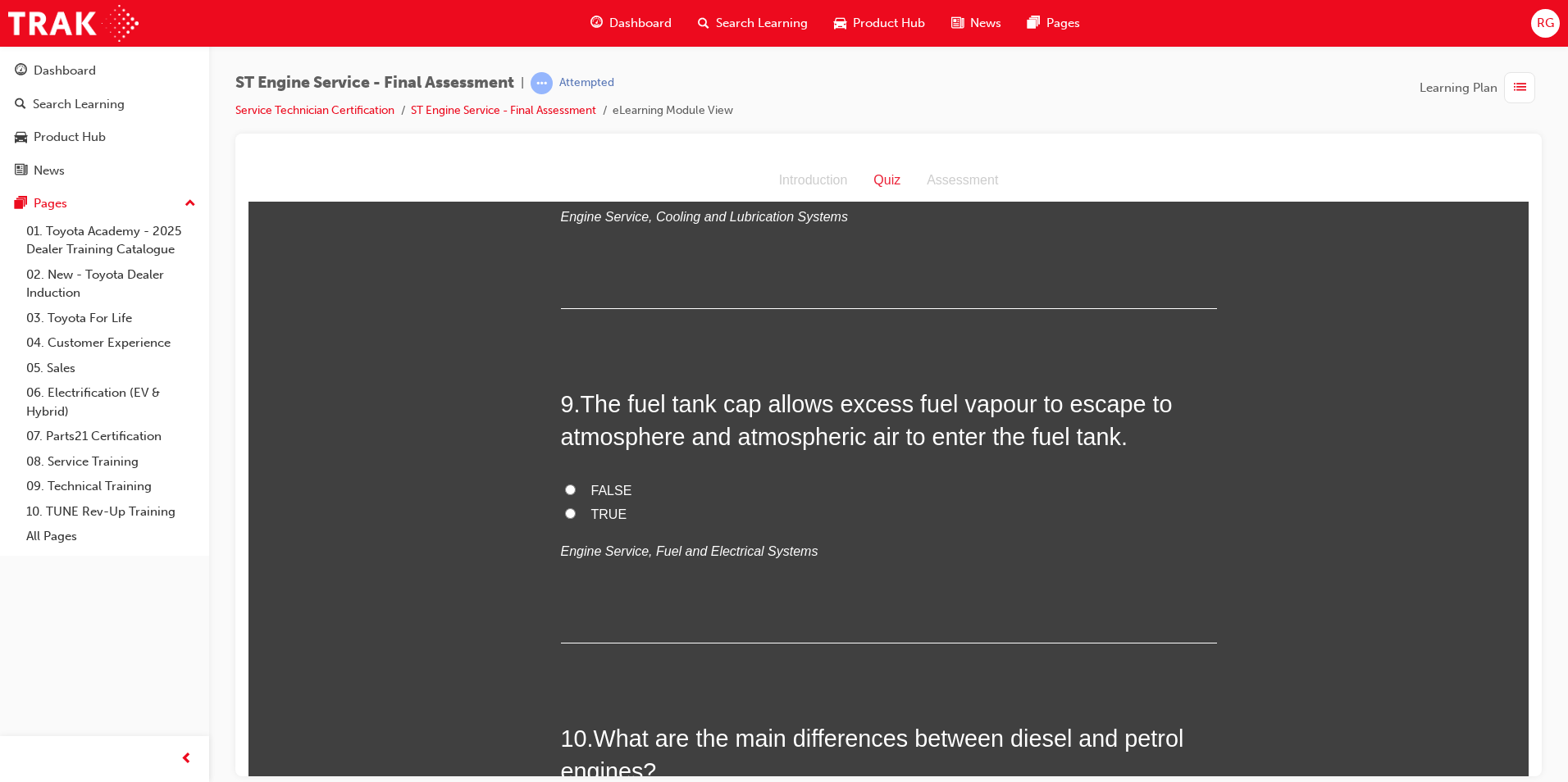
click at [613, 518] on span "TRUE" at bounding box center [609, 514] width 36 height 14
click at [576, 518] on input "TRUE" at bounding box center [570, 513] width 11 height 11
radio input "true"
click at [606, 495] on span "FALSE" at bounding box center [612, 490] width 41 height 14
click at [576, 495] on input "FALSE" at bounding box center [570, 489] width 11 height 11
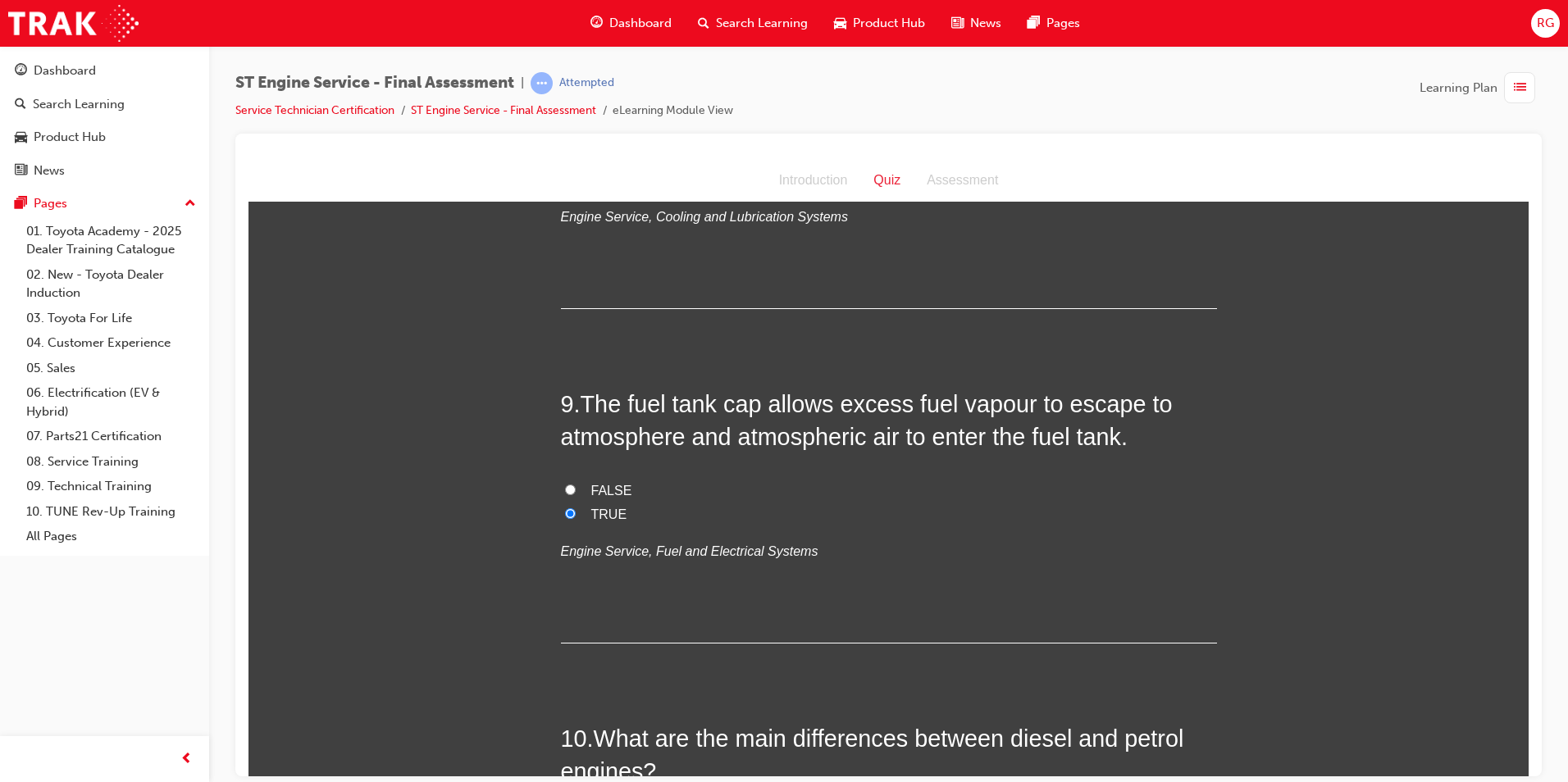
radio input "true"
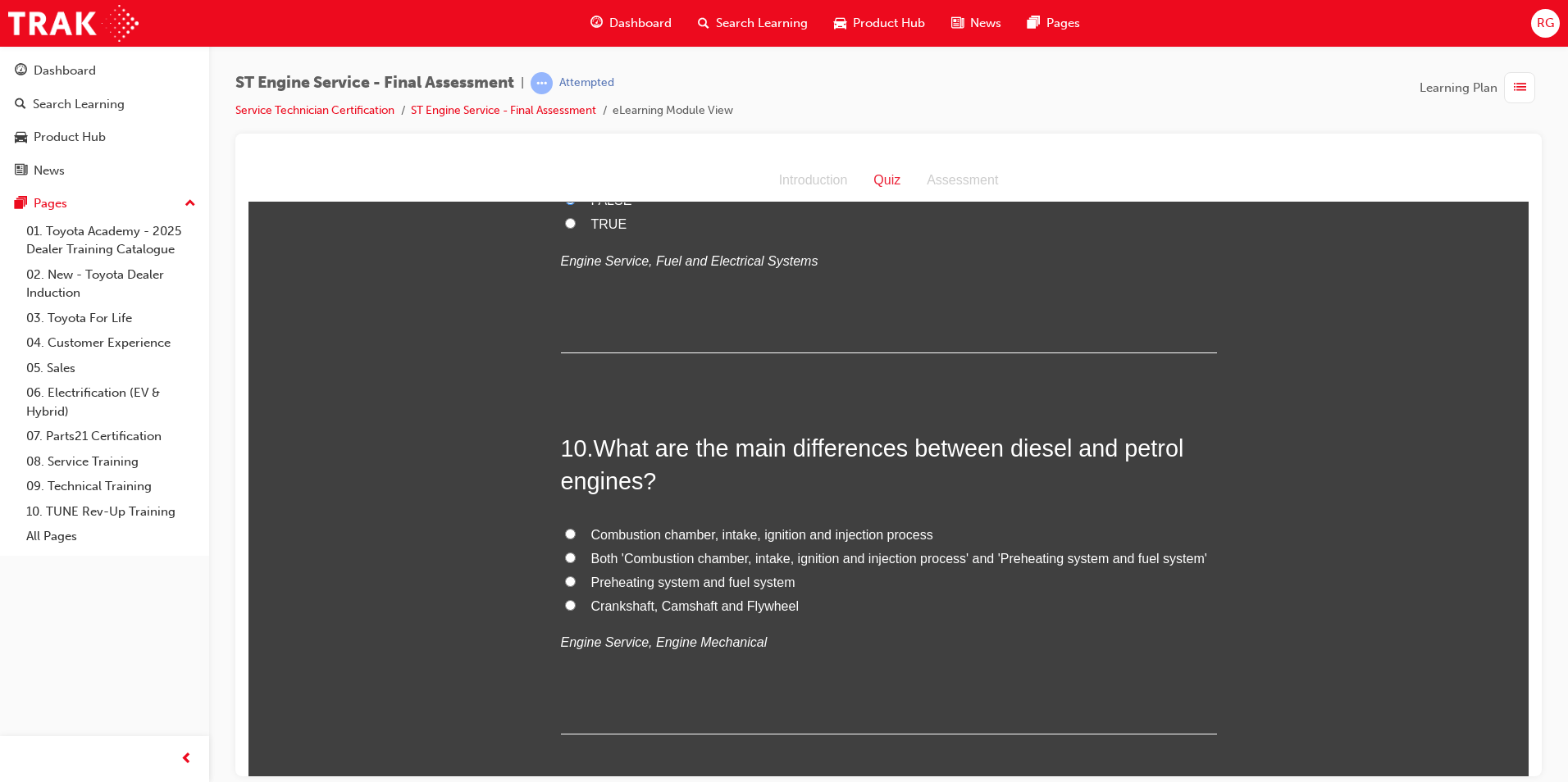
scroll to position [3197, 0]
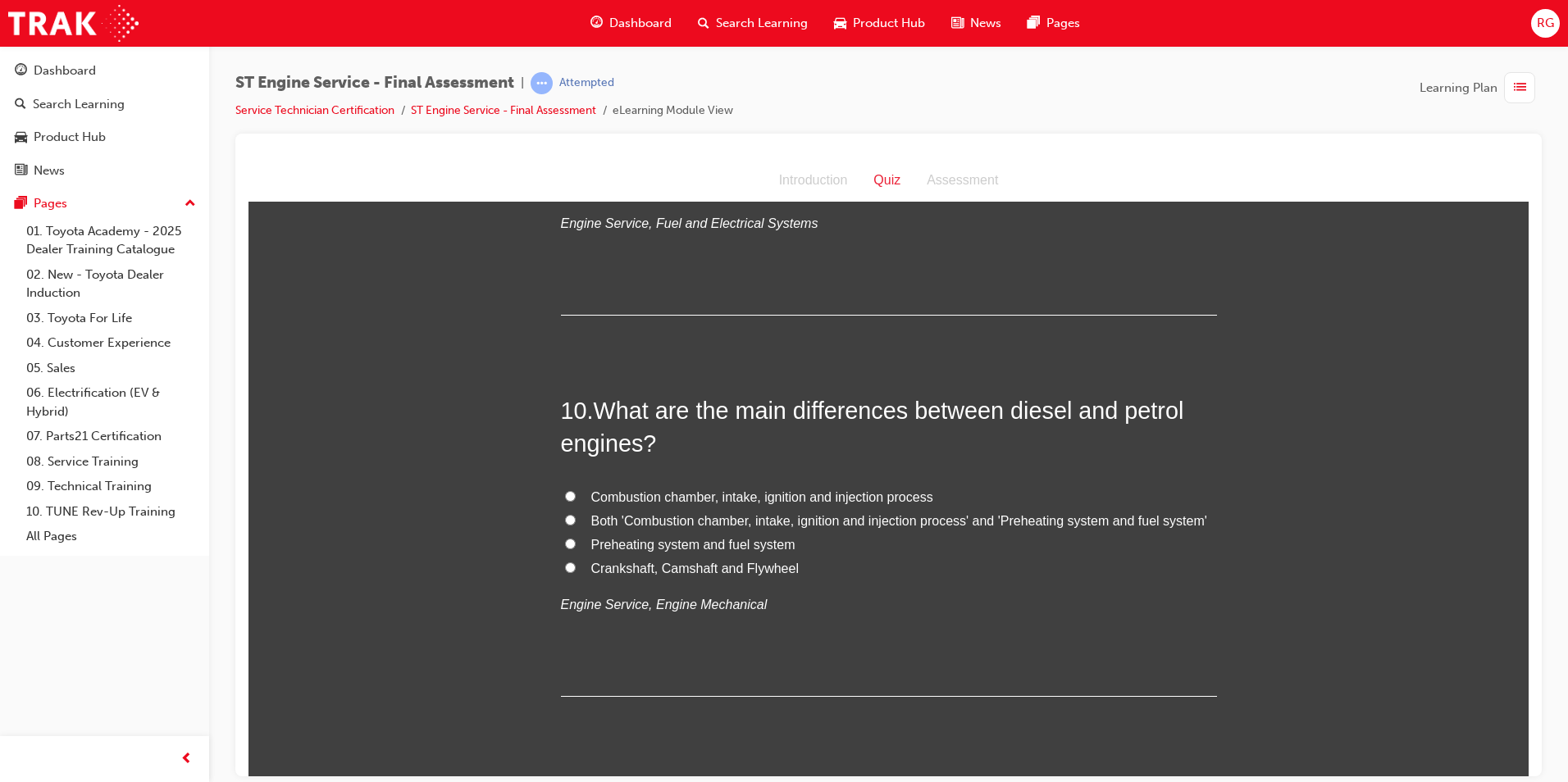
click at [756, 544] on span "Preheating system and fuel system" at bounding box center [693, 544] width 204 height 14
click at [576, 544] on input "Preheating system and fuel system" at bounding box center [570, 543] width 11 height 11
radio input "true"
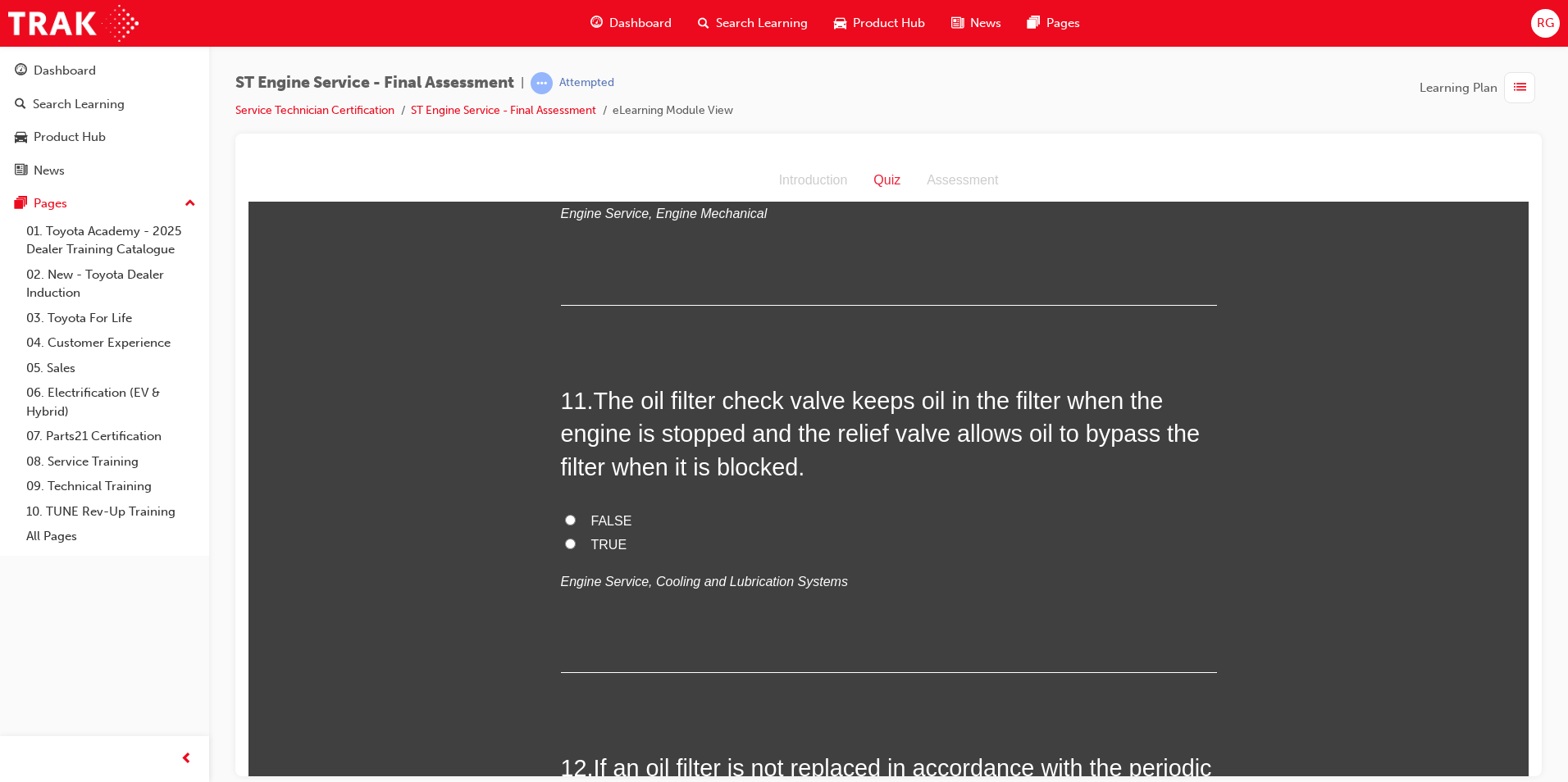
scroll to position [3608, 0]
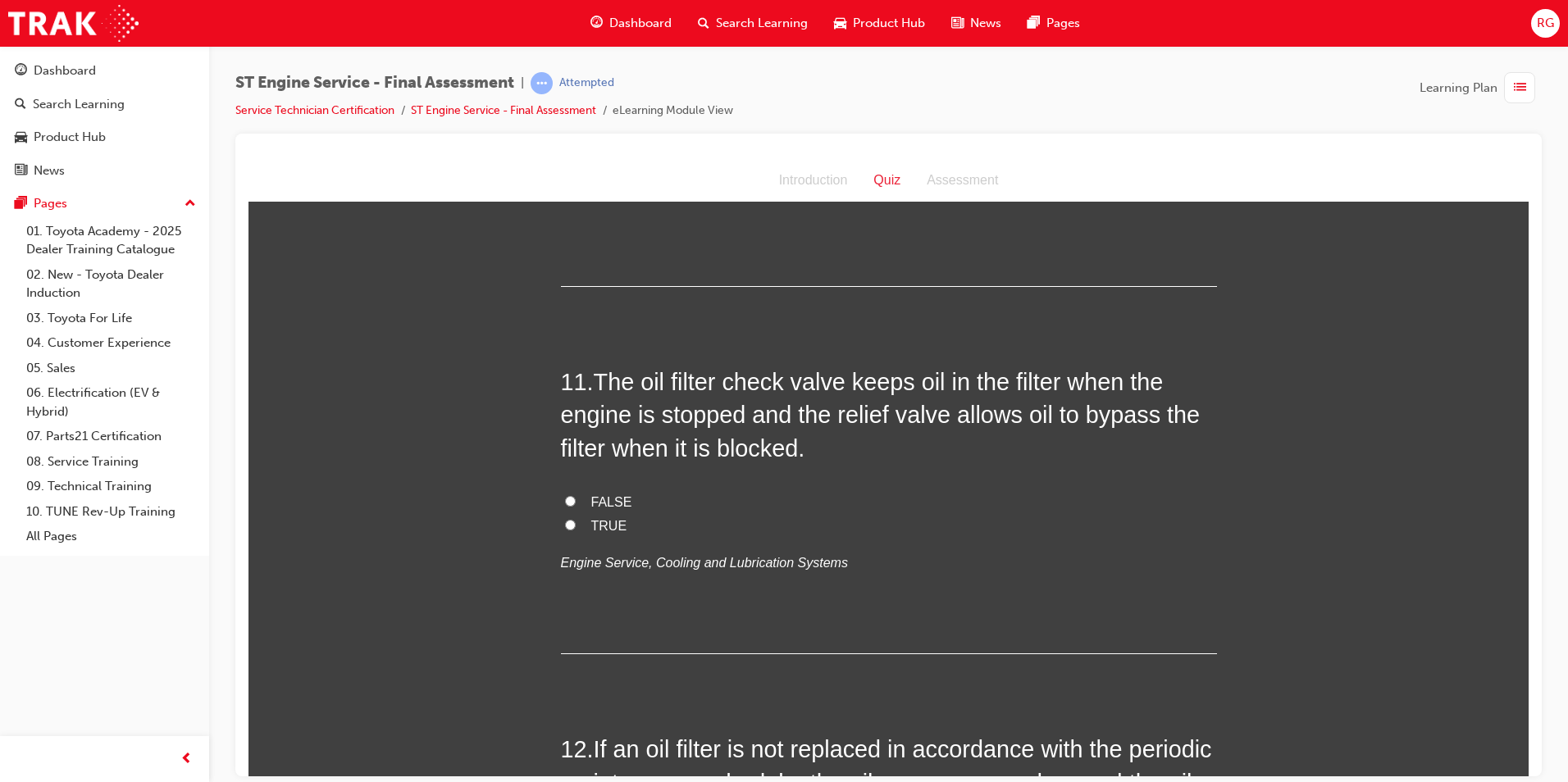
click at [619, 505] on span "FALSE" at bounding box center [612, 502] width 41 height 14
click at [576, 505] on input "FALSE" at bounding box center [570, 501] width 11 height 11
radio input "true"
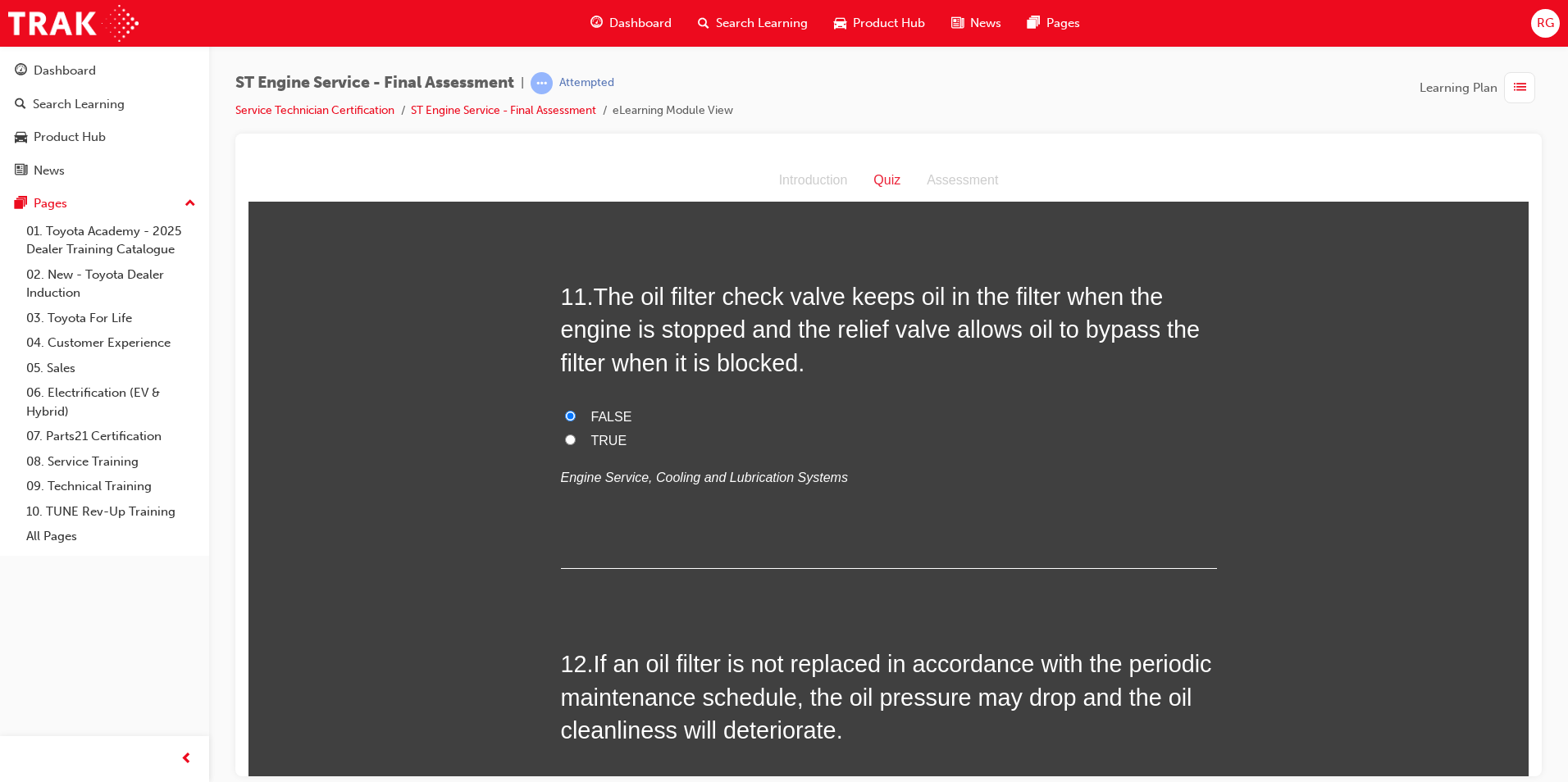
scroll to position [3689, 0]
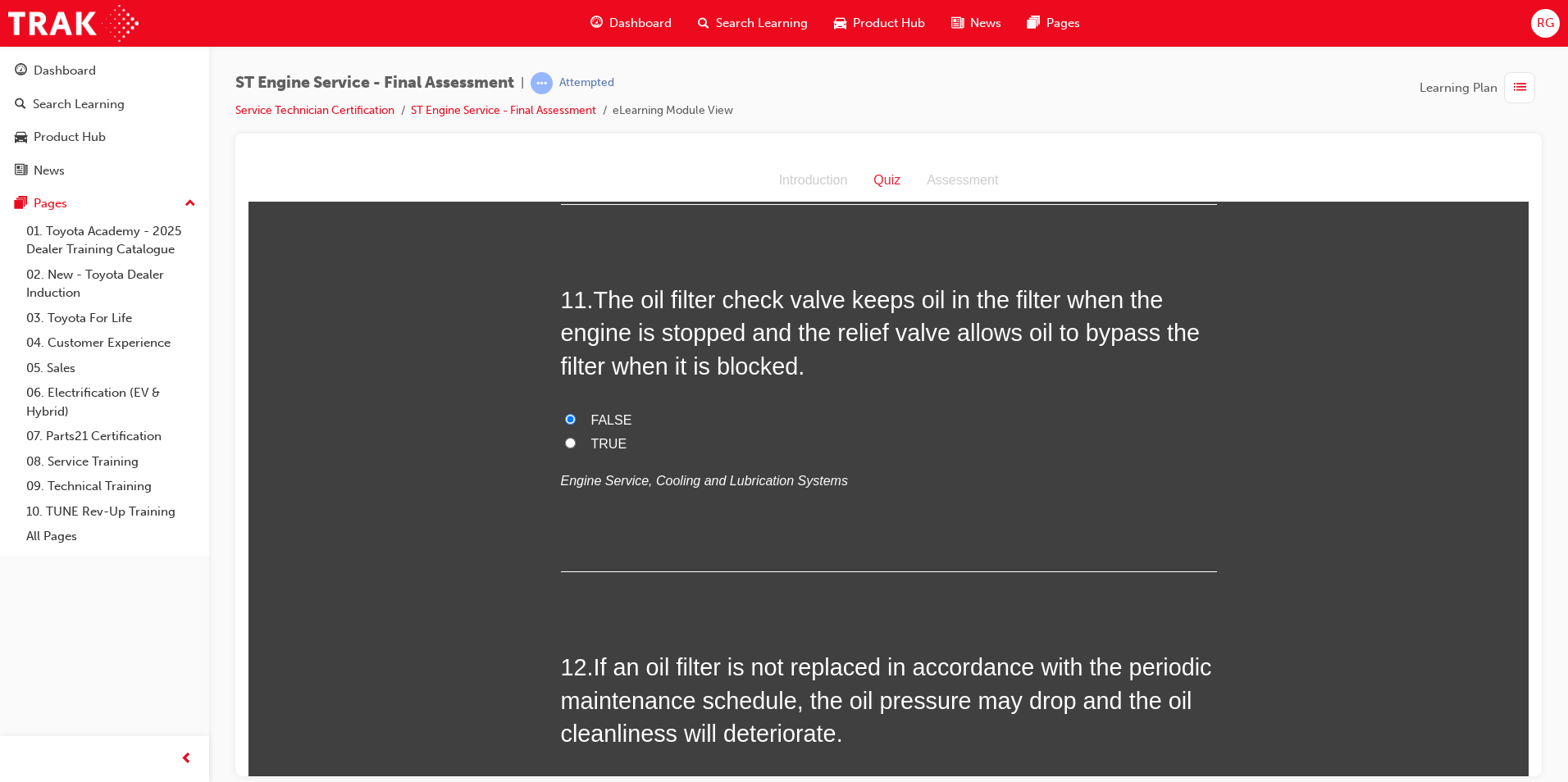
click at [609, 451] on label "TRUE" at bounding box center [889, 444] width 657 height 24
click at [576, 447] on input "TRUE" at bounding box center [570, 442] width 11 height 11
radio input "true"
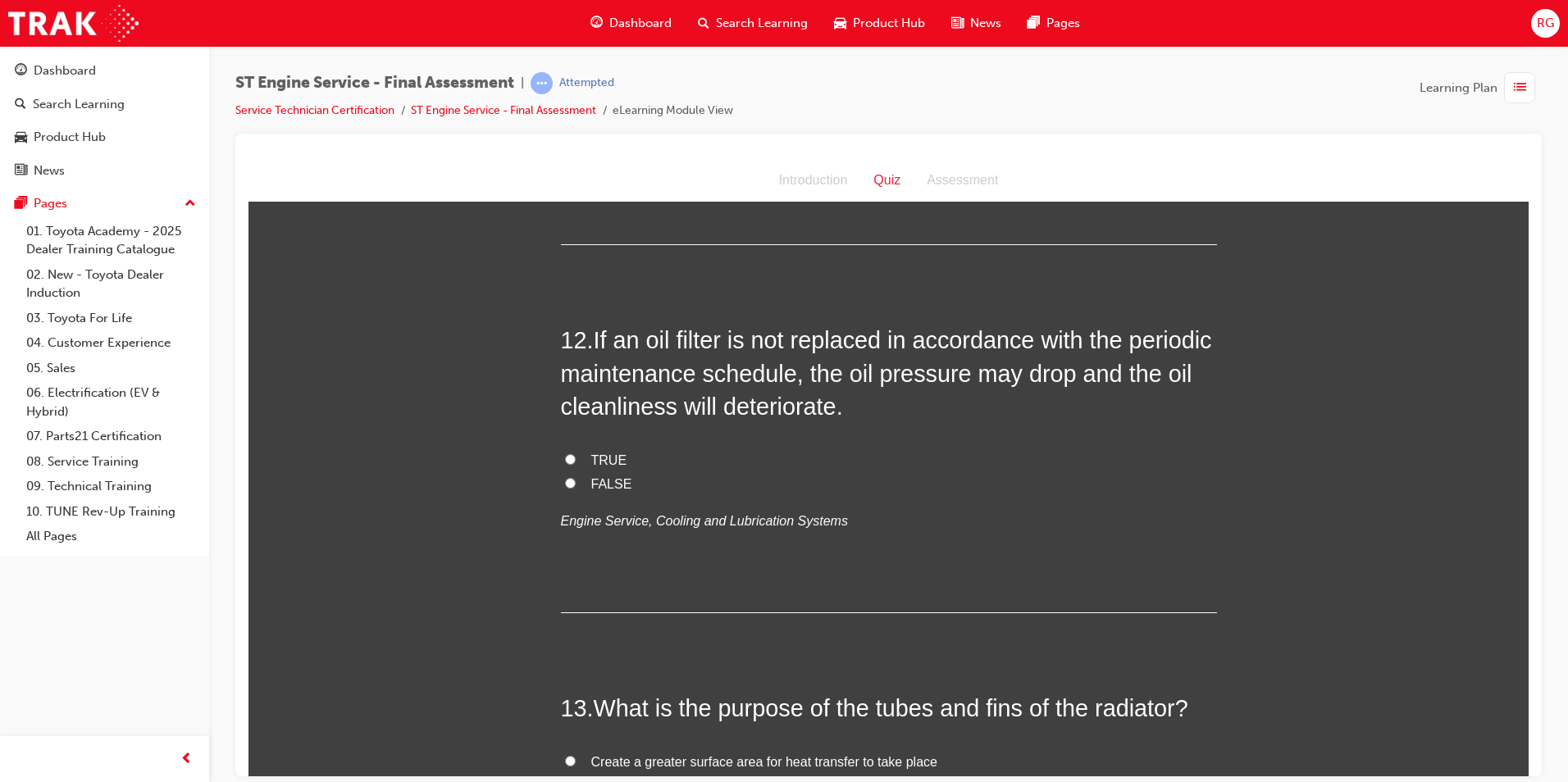
scroll to position [4017, 0]
click at [618, 454] on label "TRUE" at bounding box center [889, 459] width 657 height 24
click at [576, 454] on input "TRUE" at bounding box center [570, 458] width 11 height 11
radio input "true"
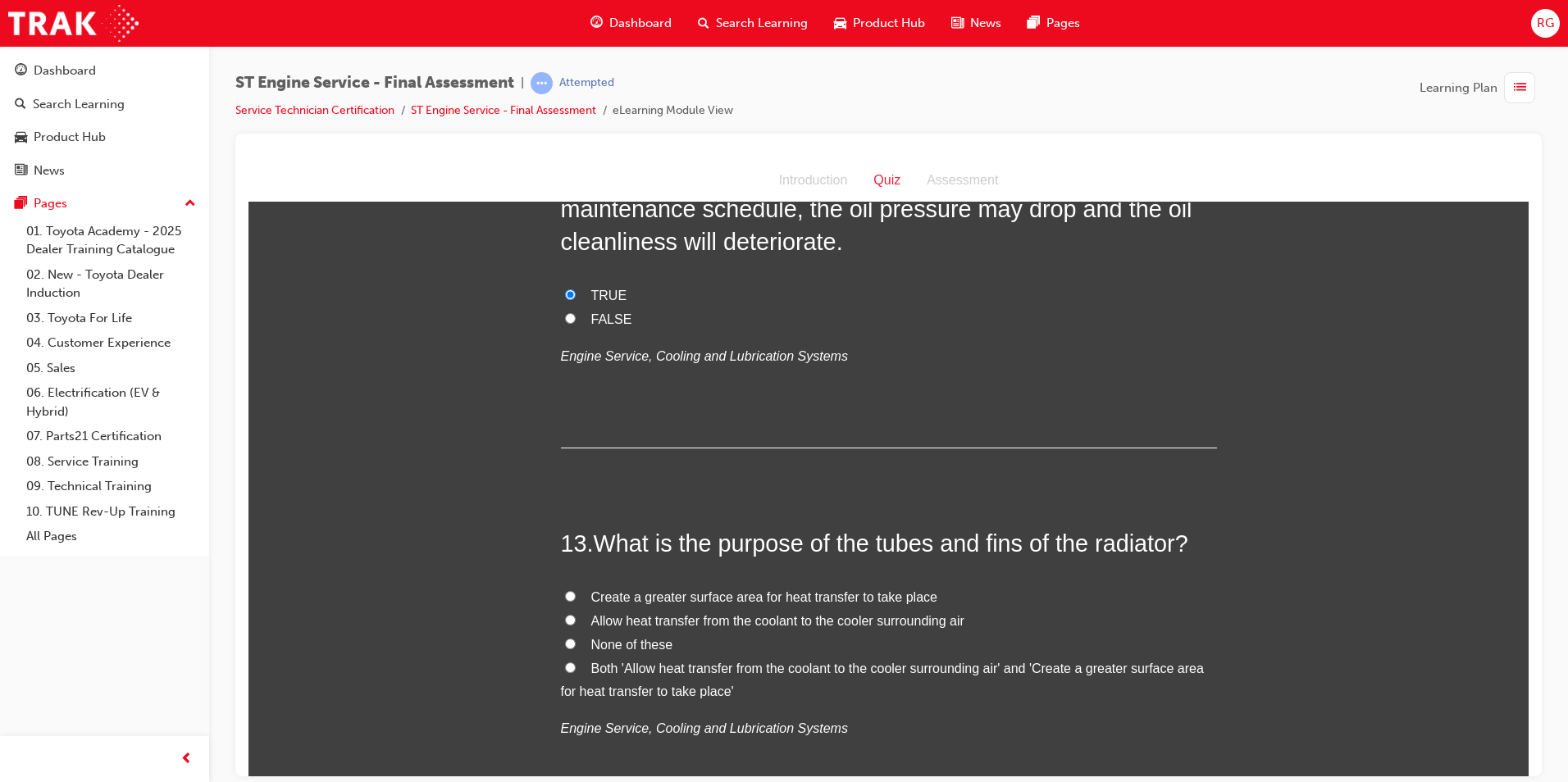
scroll to position [4346, 0]
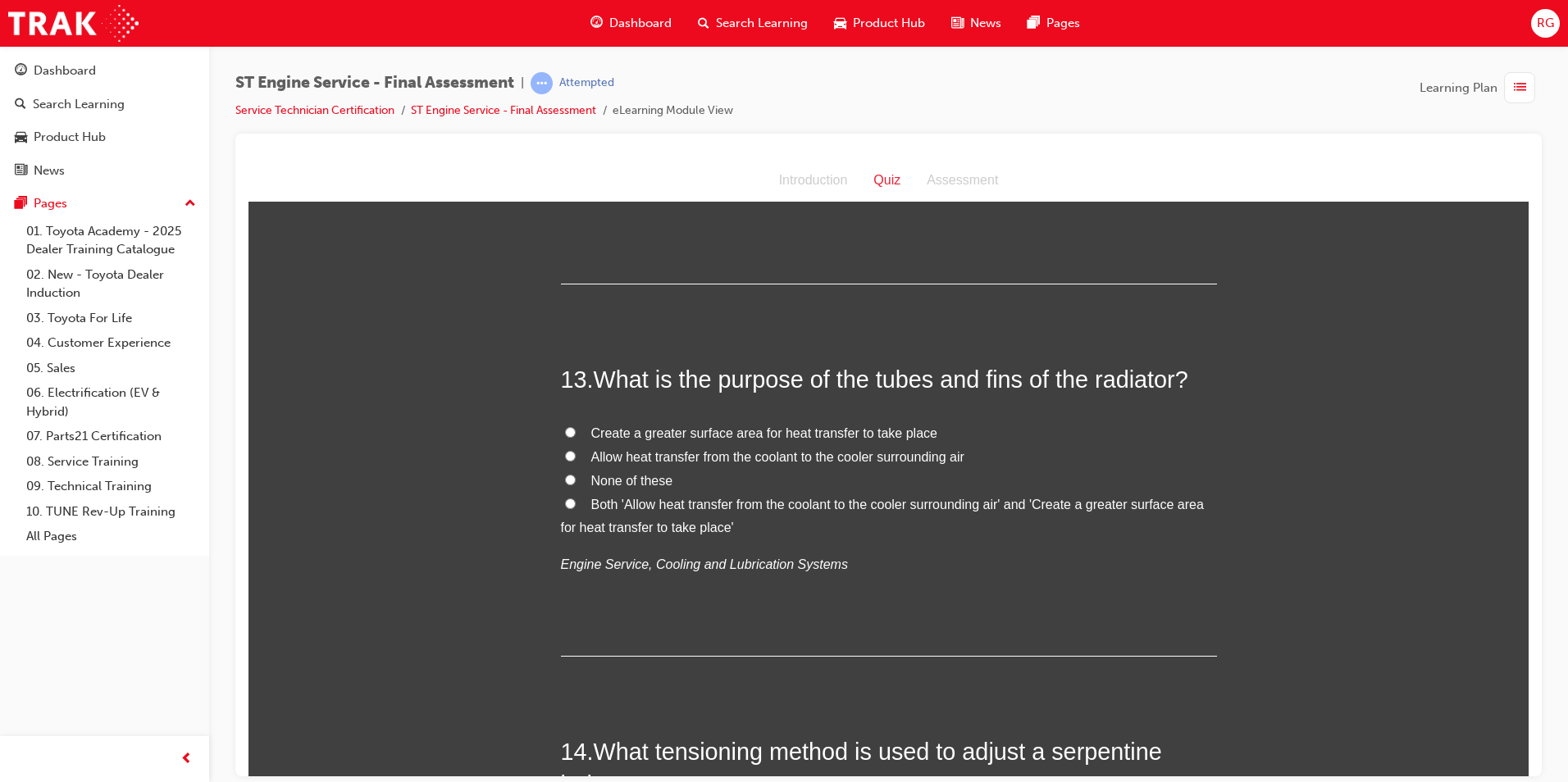
click at [798, 429] on span "Create a greater surface area for heat transfer to take place" at bounding box center [765, 432] width 346 height 14
click at [592, 436] on span "Create a greater surface area for heat transfer to take place" at bounding box center [765, 432] width 346 height 14
click at [576, 436] on input "Create a greater surface area for heat transfer to take place" at bounding box center [570, 431] width 11 height 11
radio input "true"
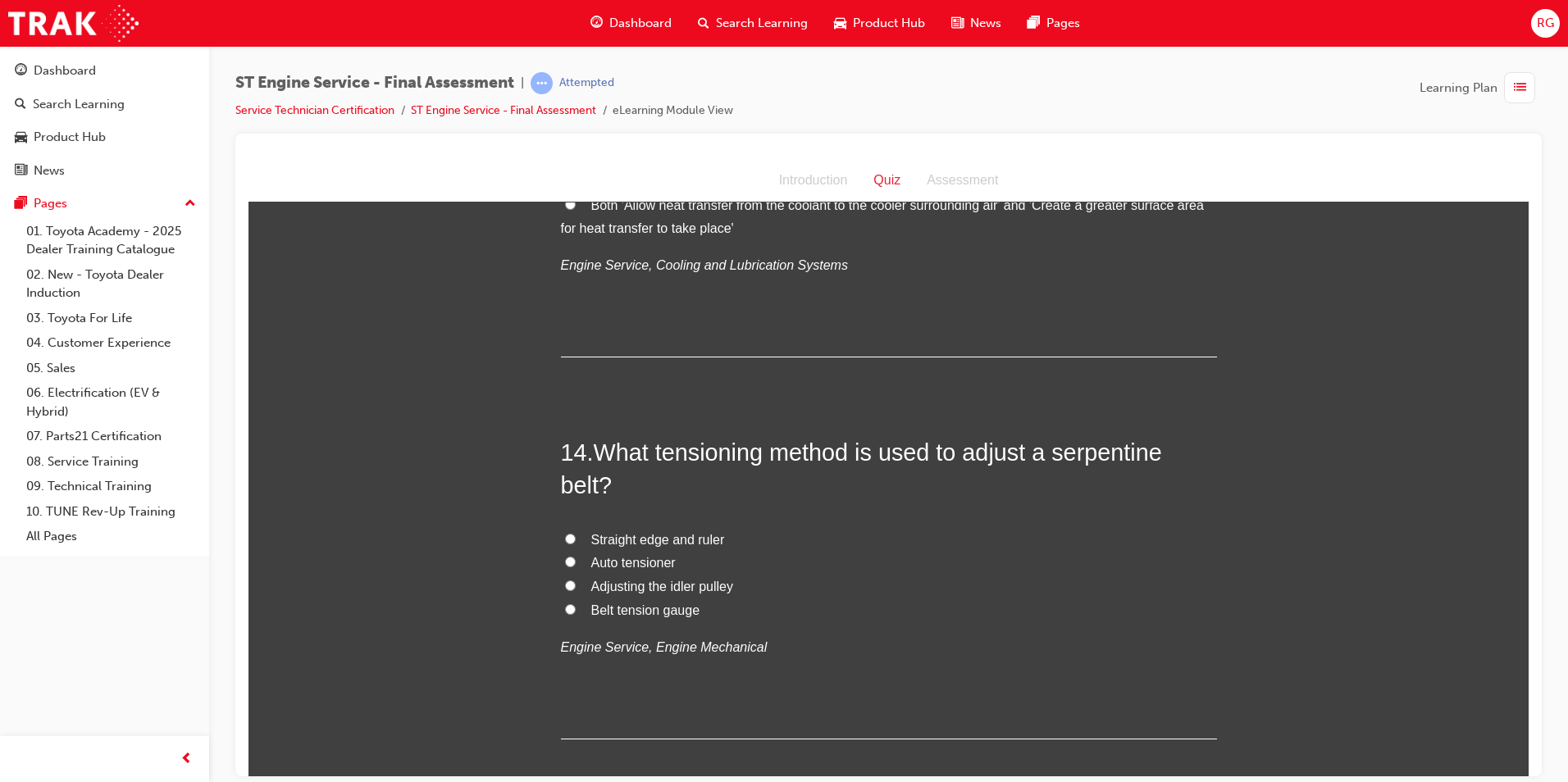
scroll to position [4674, 0]
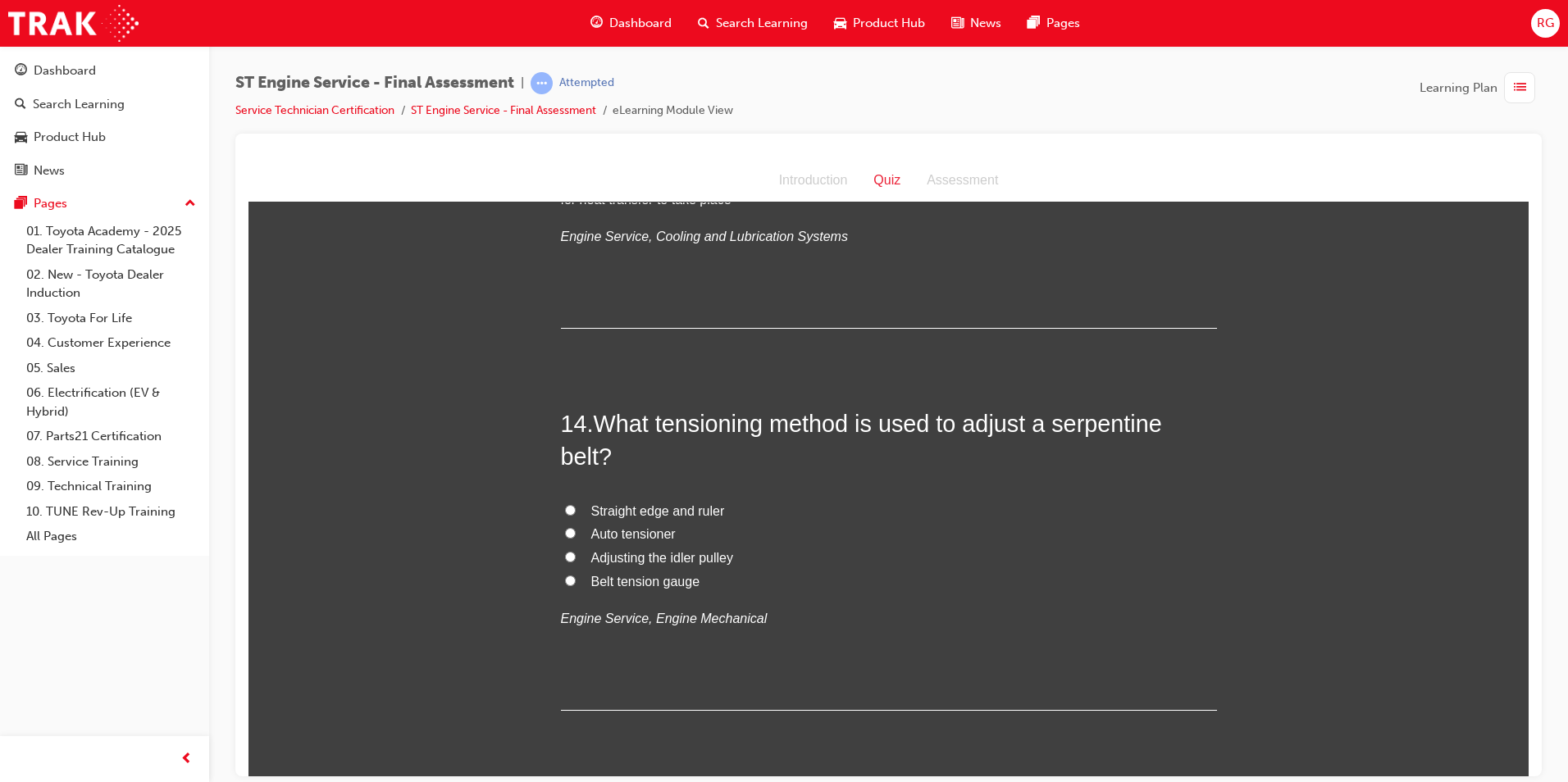
click at [652, 537] on span "Auto tensioner" at bounding box center [634, 533] width 84 height 14
click at [576, 537] on input "Auto tensioner" at bounding box center [570, 532] width 11 height 11
radio input "true"
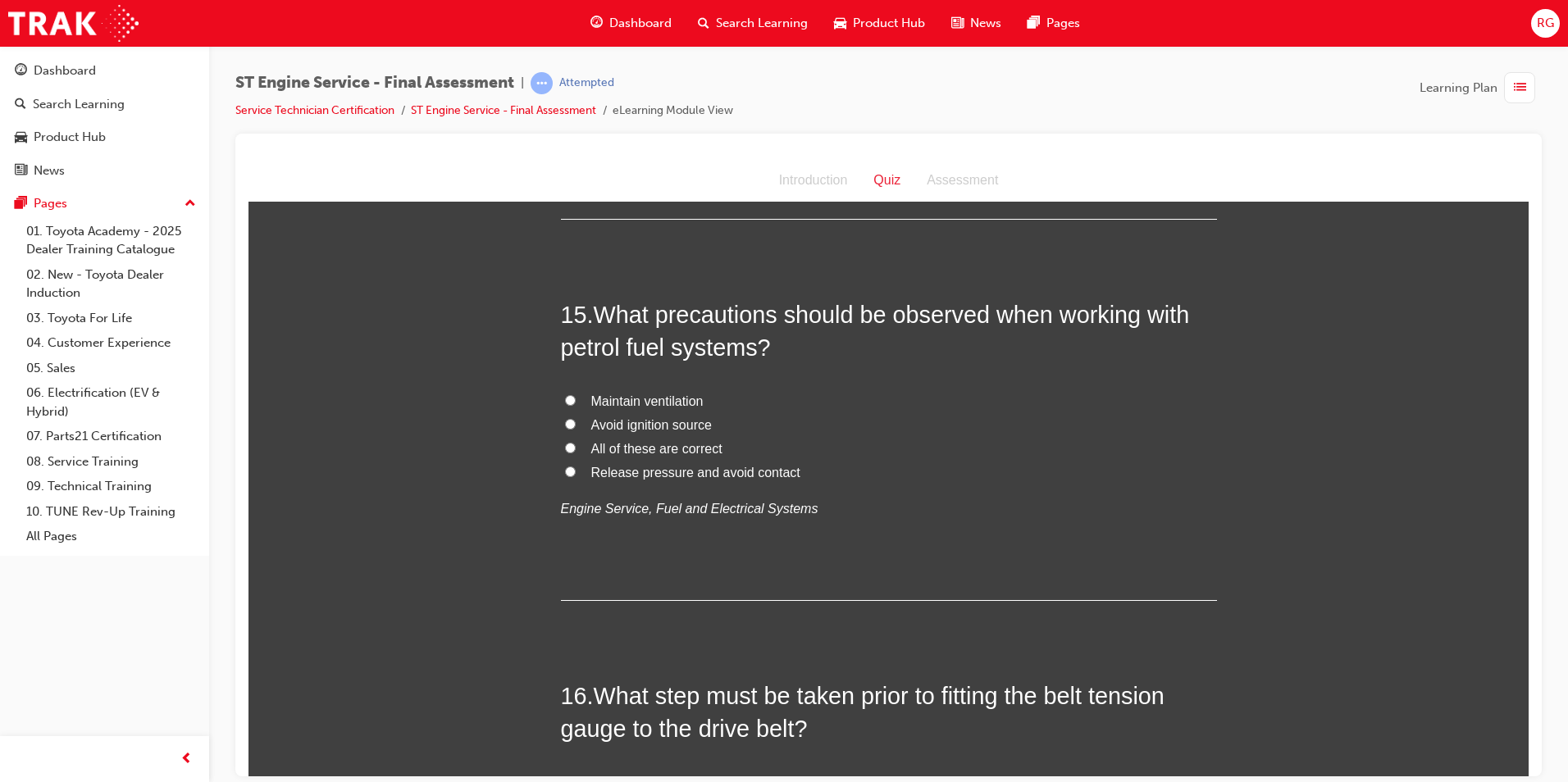
scroll to position [5166, 0]
click at [688, 447] on span "All of these are correct" at bounding box center [657, 447] width 131 height 14
click at [576, 447] on input "All of these are correct" at bounding box center [570, 446] width 11 height 11
radio input "true"
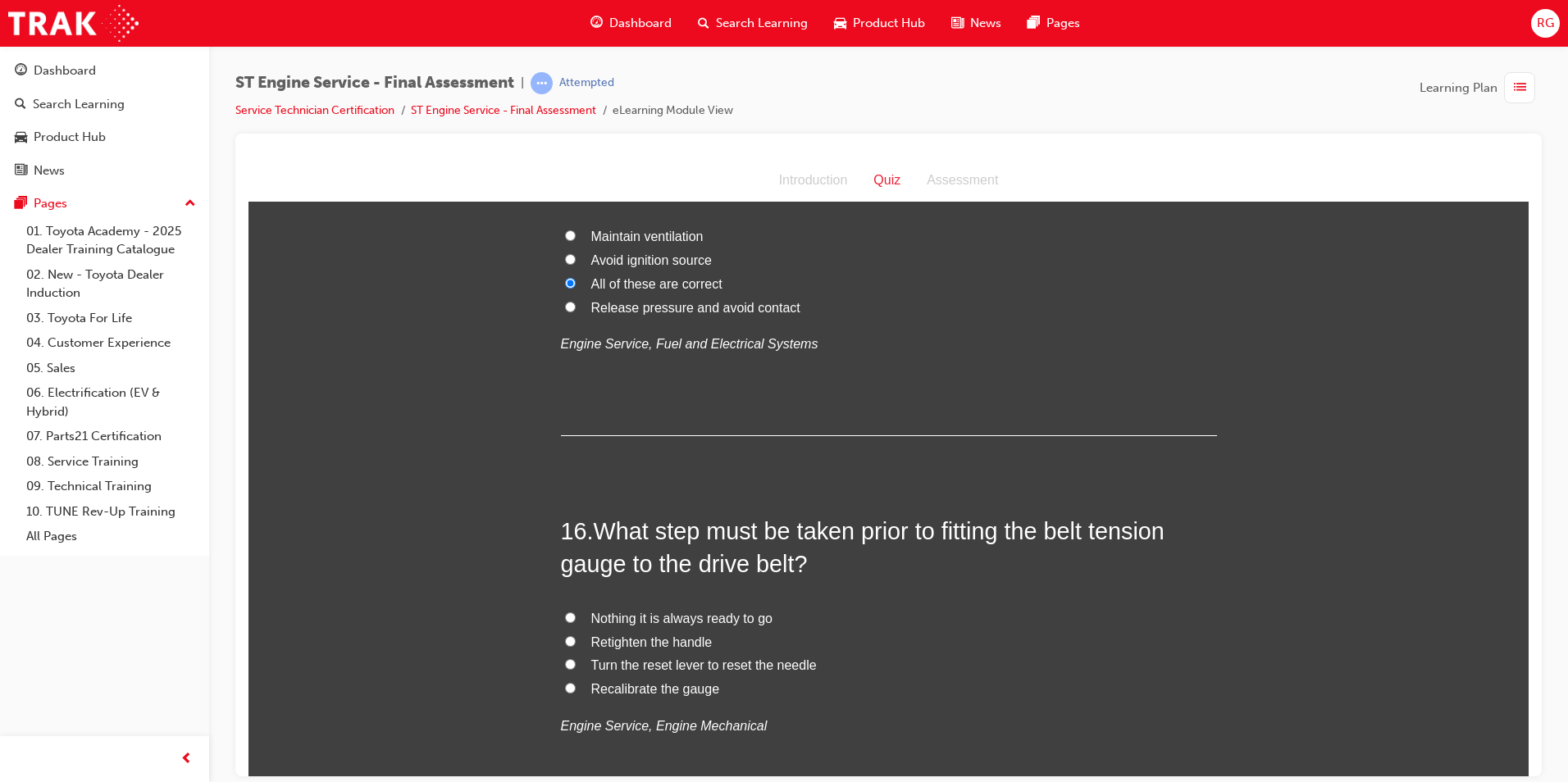
scroll to position [5493, 0]
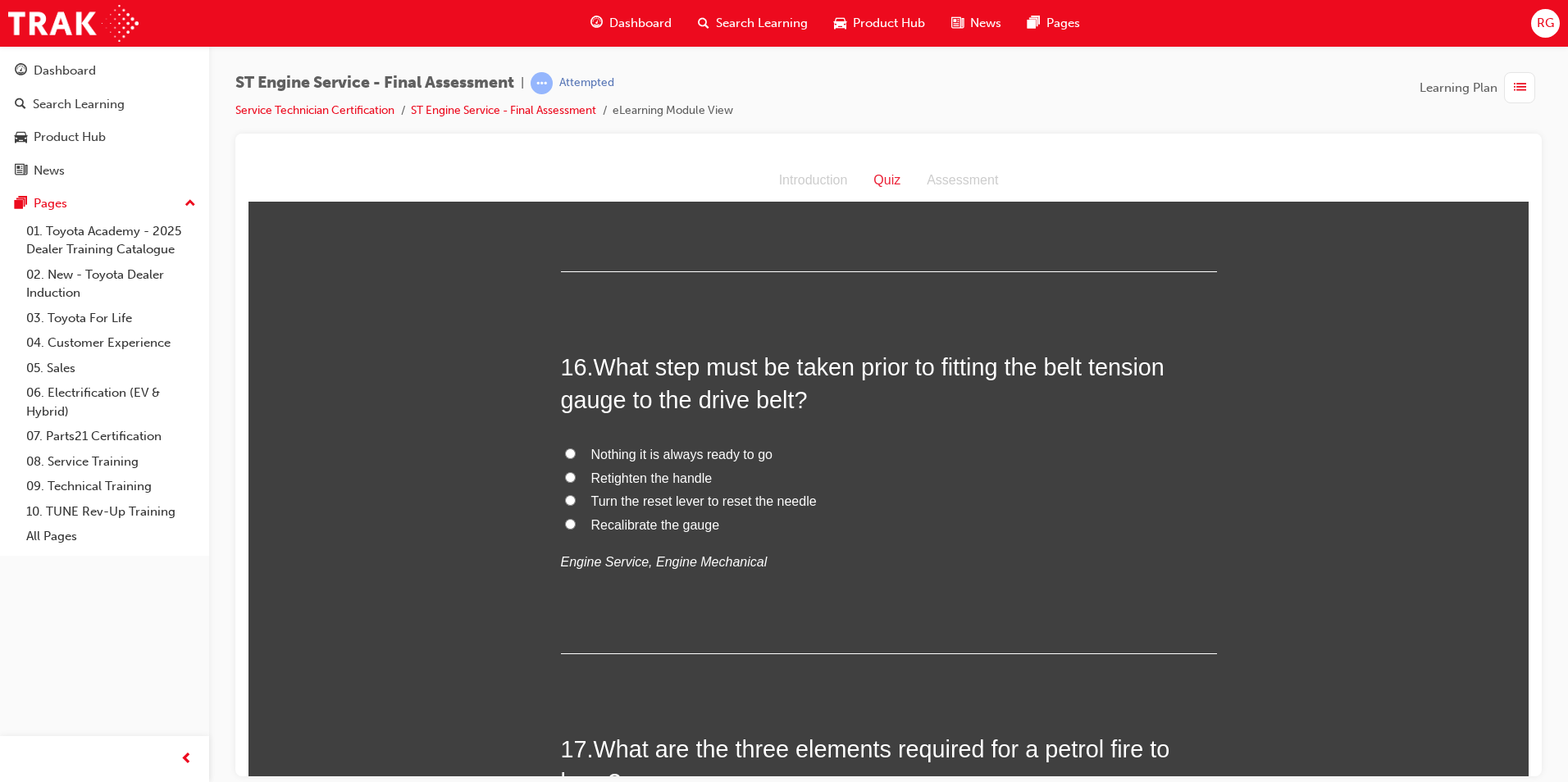
click at [694, 530] on span "Recalibrate the gauge" at bounding box center [656, 525] width 129 height 14
click at [576, 529] on input "Recalibrate the gauge" at bounding box center [570, 524] width 11 height 11
radio input "true"
click at [686, 479] on span "Retighten the handle" at bounding box center [652, 478] width 121 height 14
click at [576, 479] on input "Retighten the handle" at bounding box center [570, 477] width 11 height 11
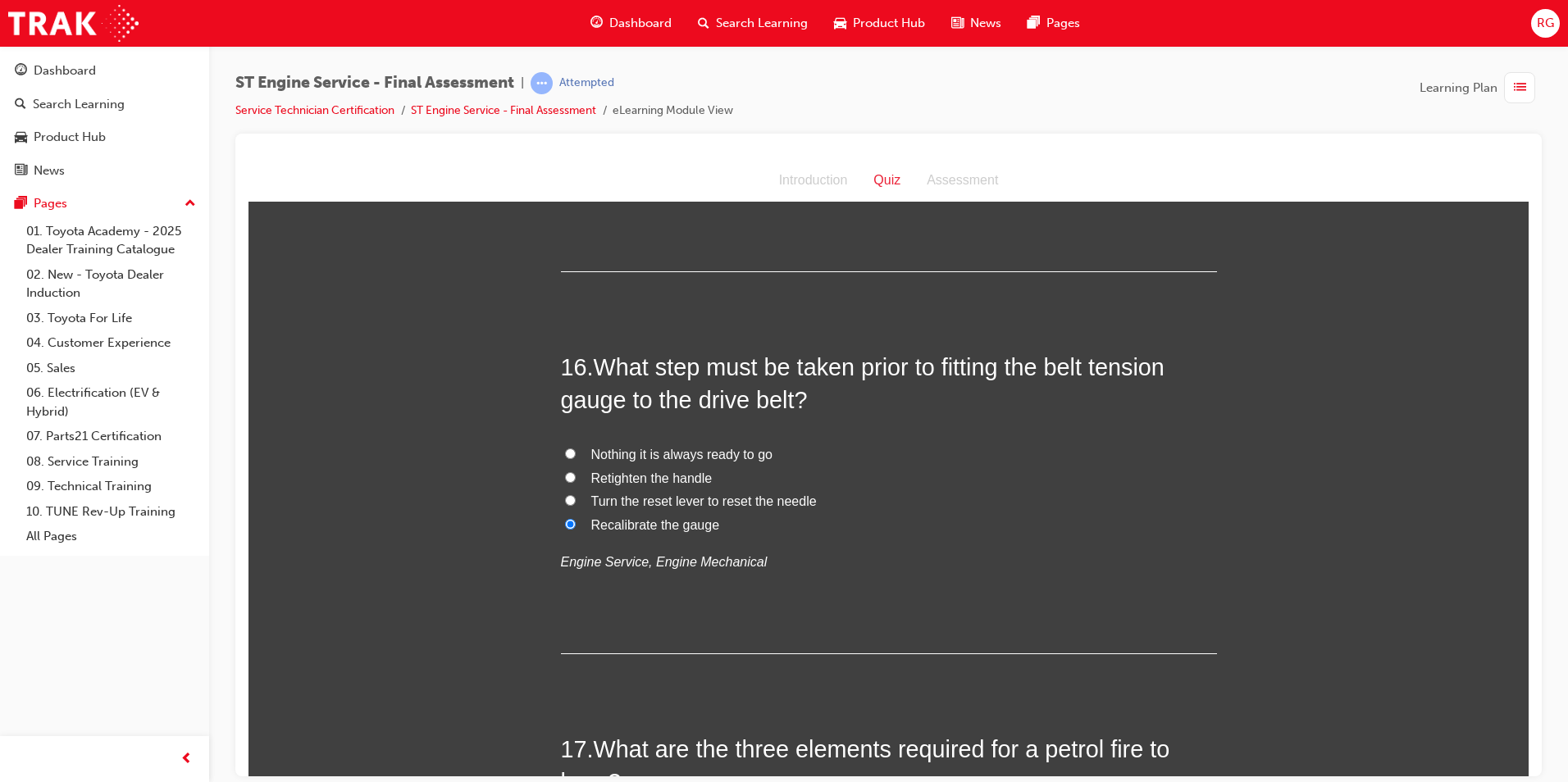
radio input "true"
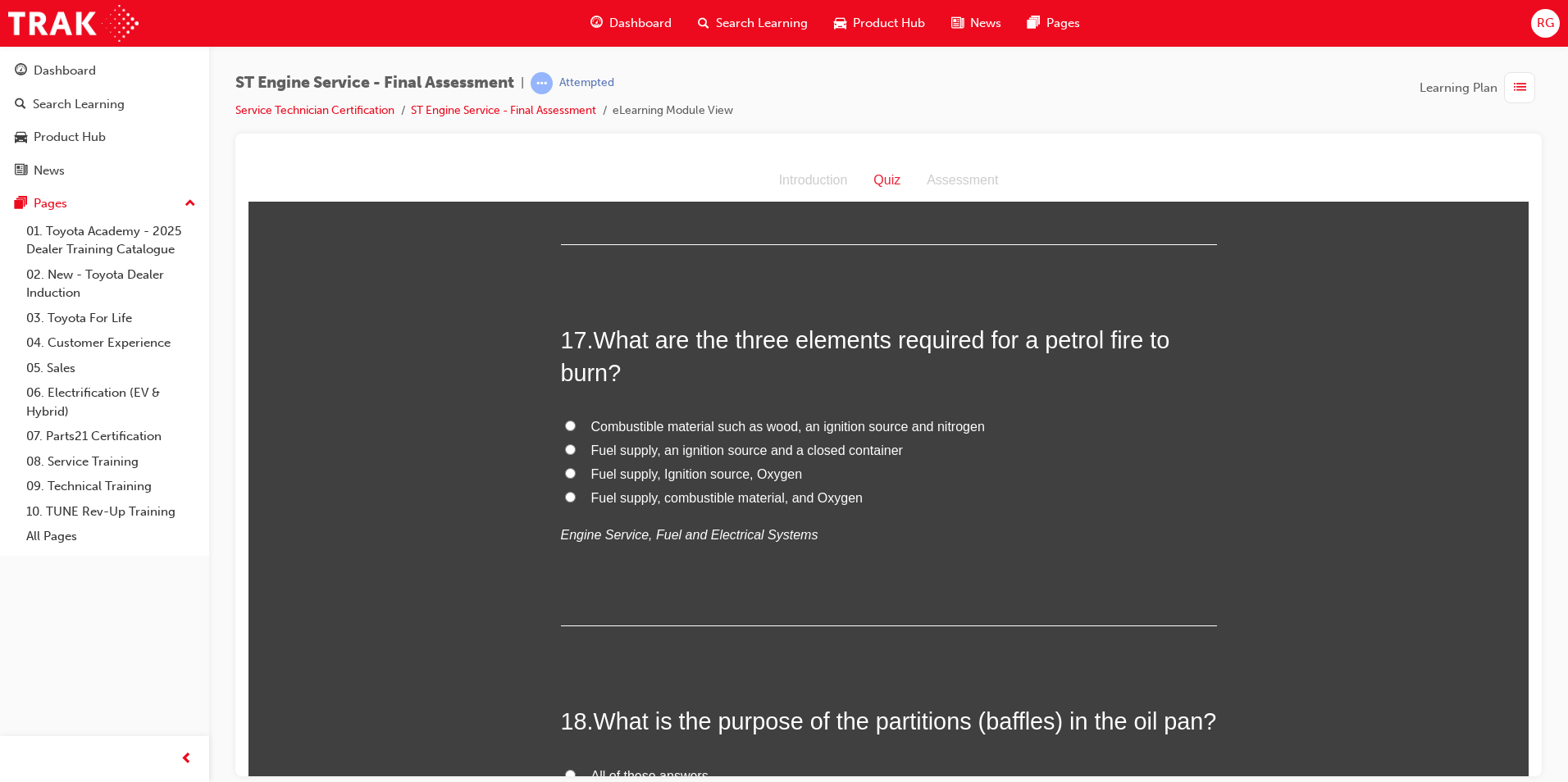
scroll to position [5904, 0]
click at [757, 476] on span "Fuel supply, Ignition source, Oxygen" at bounding box center [697, 473] width 212 height 14
click at [576, 476] on input "Fuel supply, Ignition source, Oxygen" at bounding box center [570, 472] width 11 height 11
radio input "true"
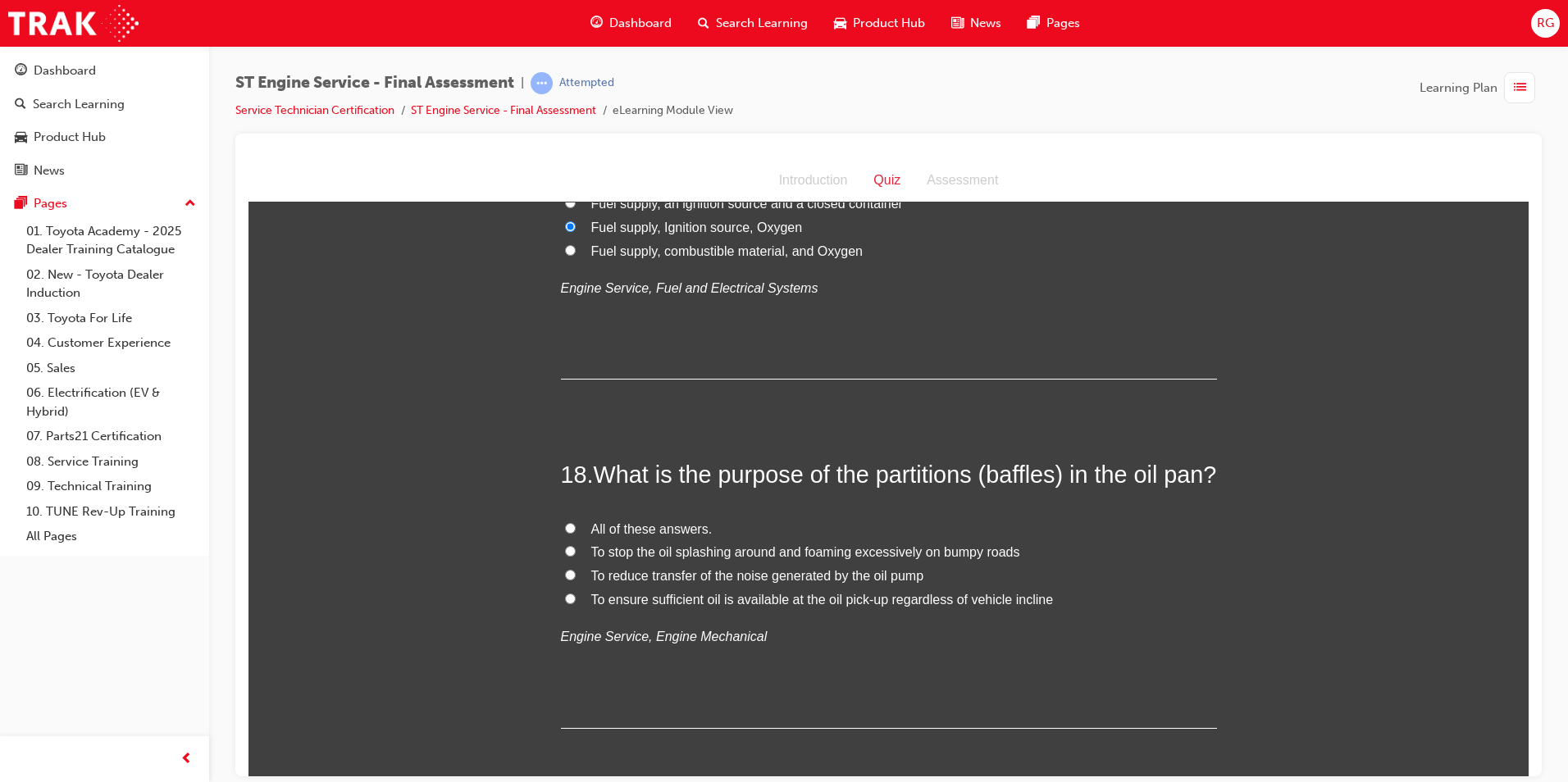
scroll to position [6231, 0]
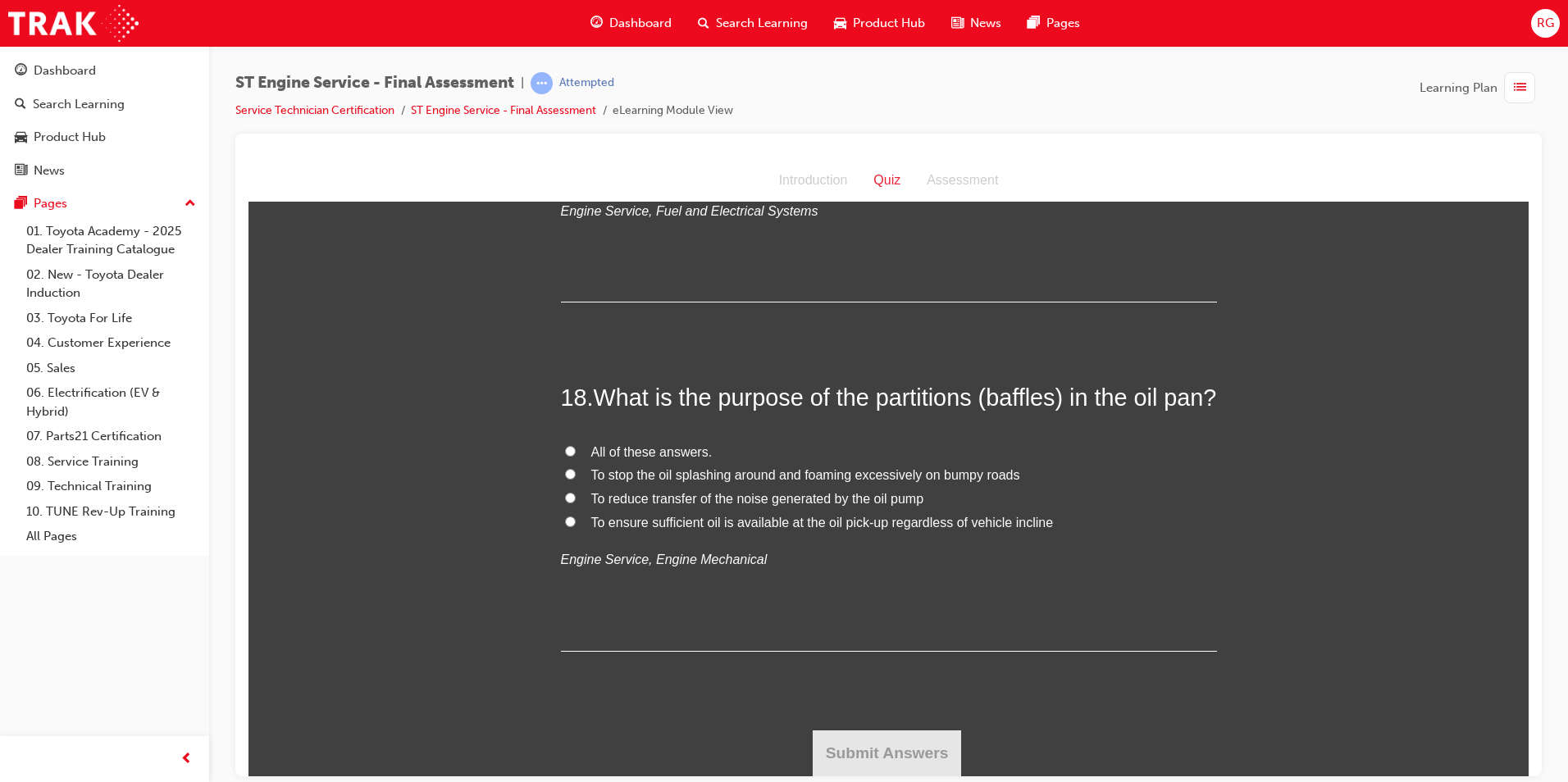
click at [881, 529] on span "To ensure sufficient oil is available at the oil pick-up regardless of vehicle …" at bounding box center [823, 522] width 462 height 14
click at [576, 526] on input "To ensure sufficient oil is available at the oil pick-up regardless of vehicle …" at bounding box center [570, 521] width 11 height 11
radio input "true"
click at [912, 758] on button "Submit Answers" at bounding box center [888, 752] width 149 height 46
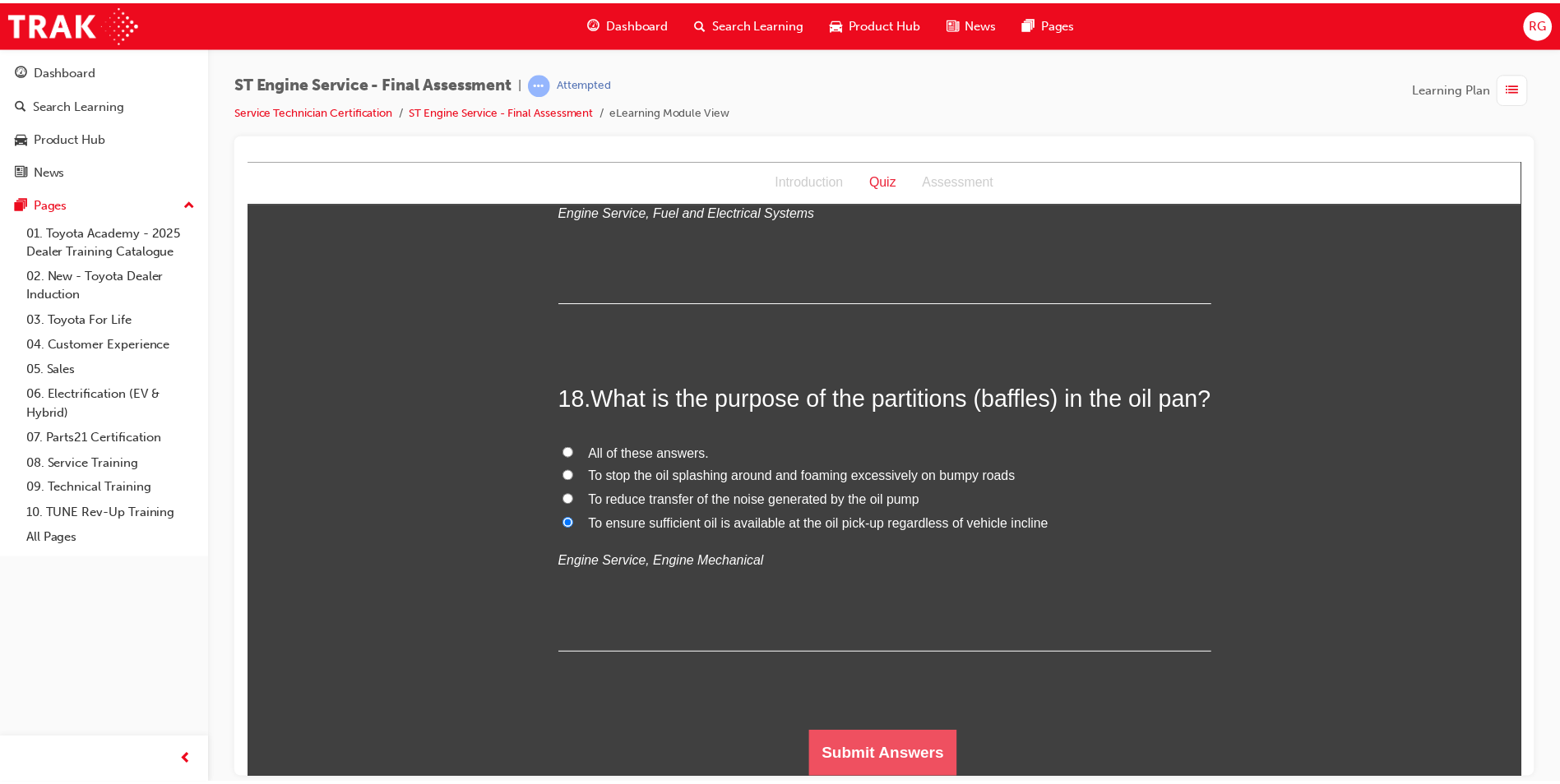
scroll to position [0, 0]
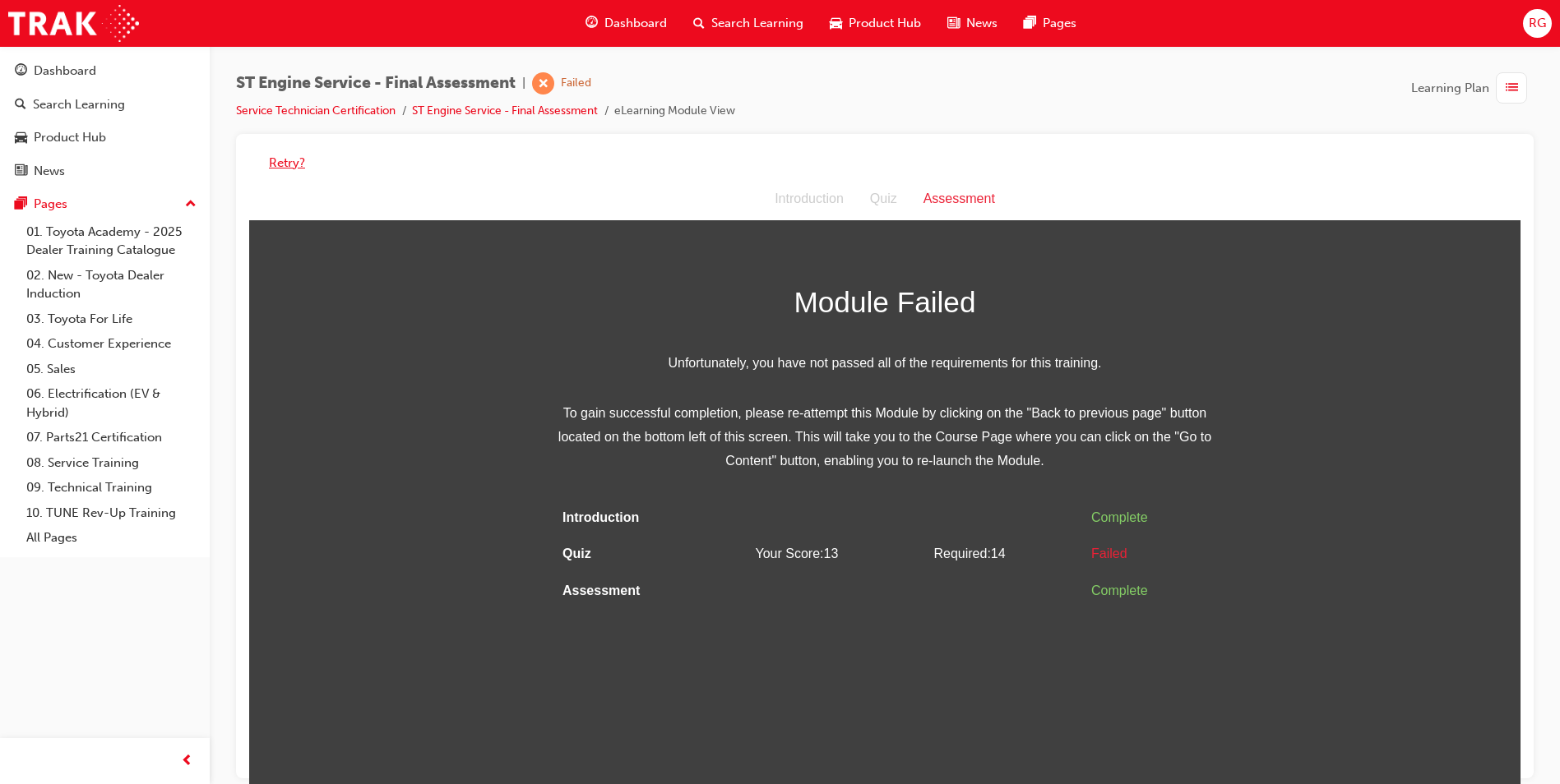
click at [285, 165] on button "Retry?" at bounding box center [286, 162] width 36 height 18
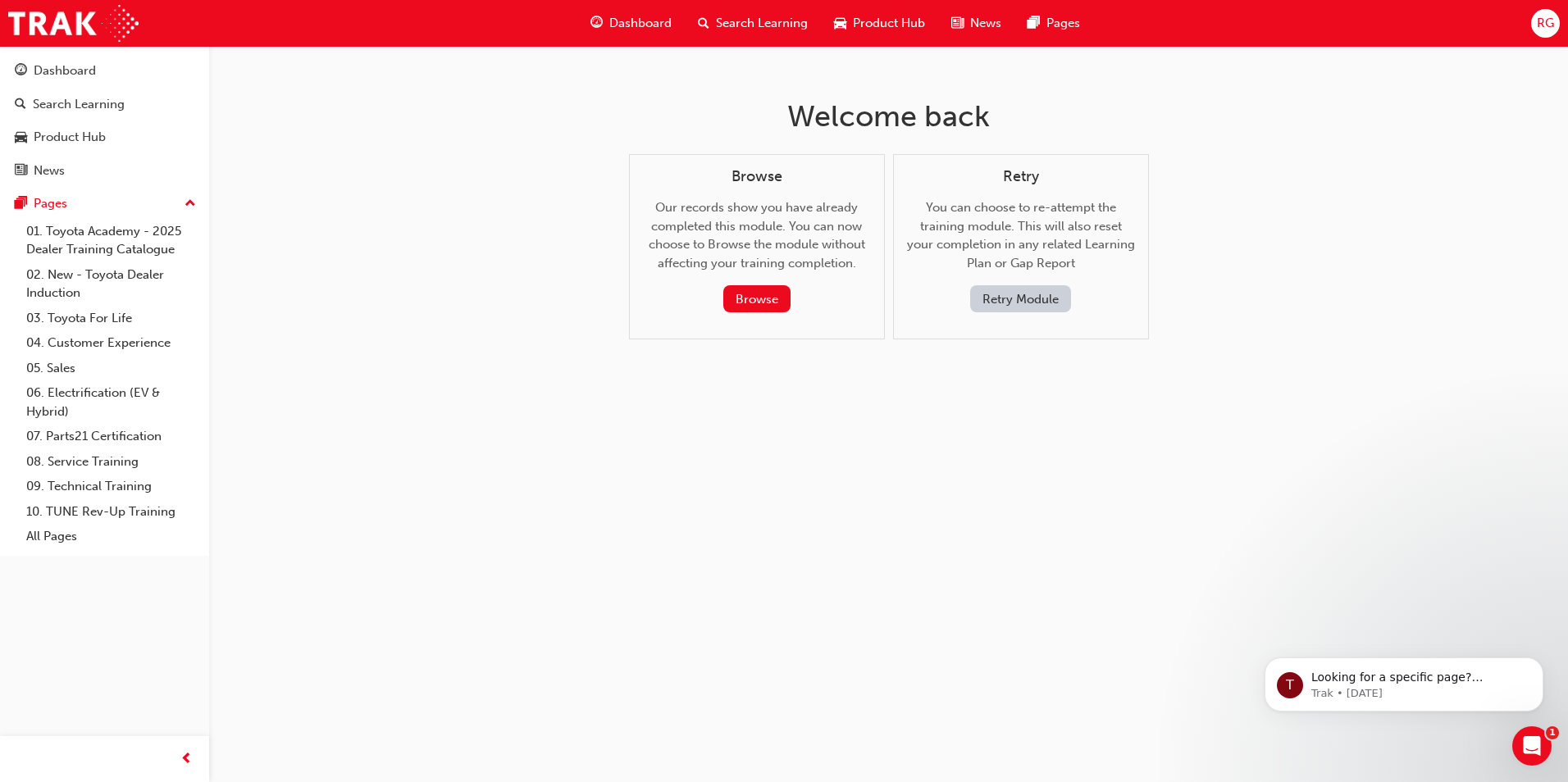
click at [1011, 300] on button "Retry Module" at bounding box center [1020, 299] width 101 height 27
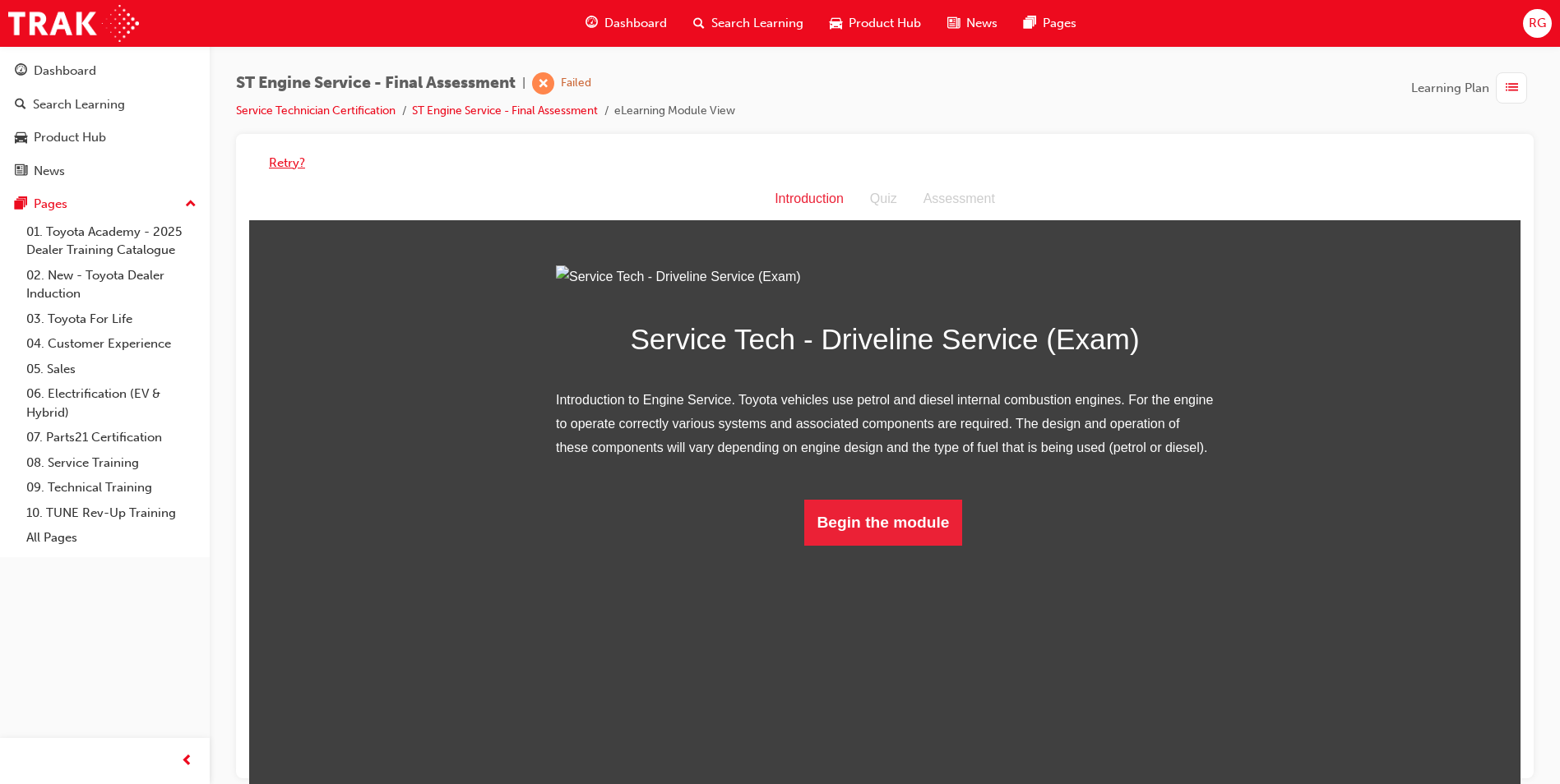
click at [292, 166] on button "Retry?" at bounding box center [286, 162] width 36 height 18
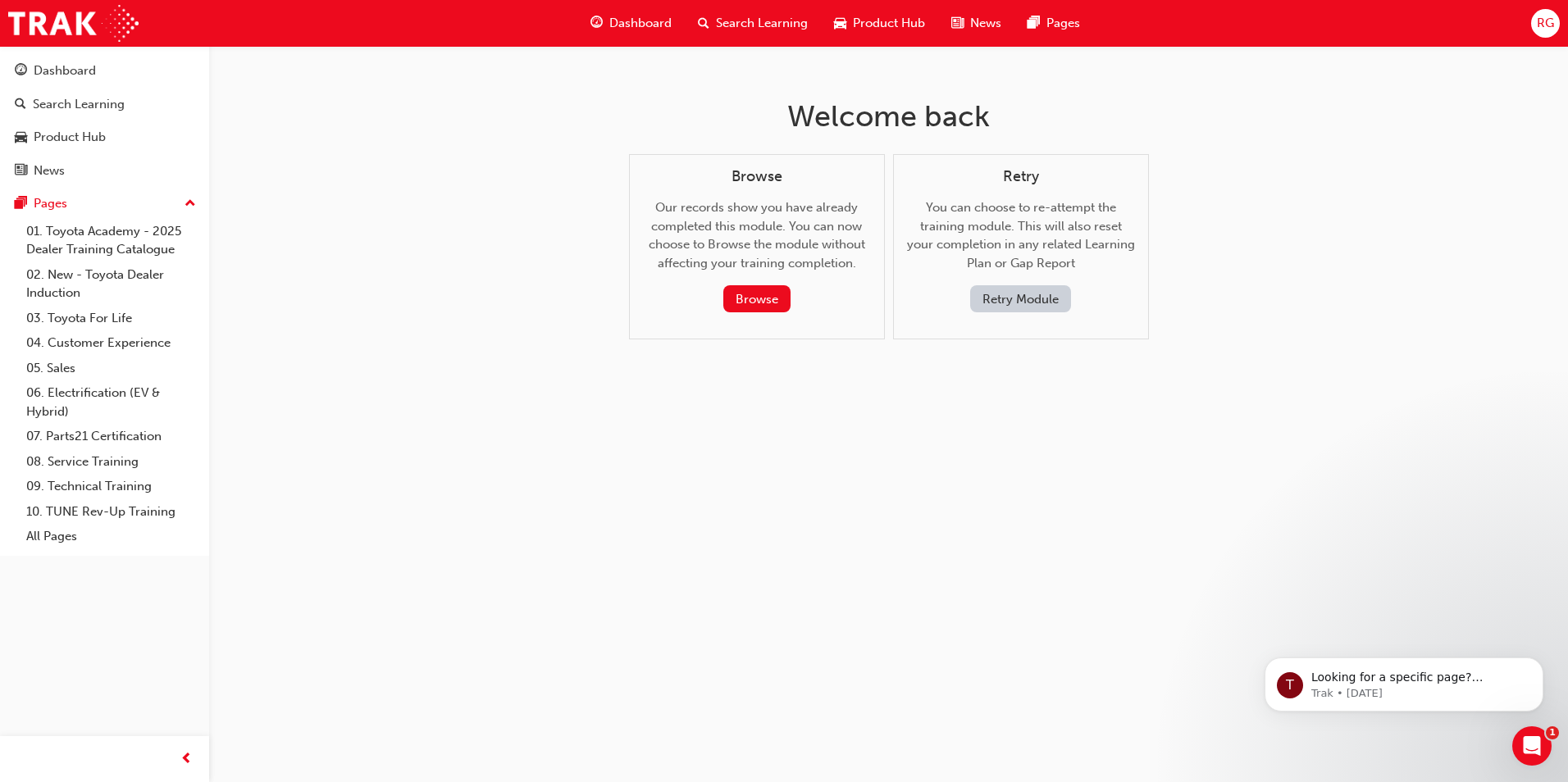
click at [1019, 293] on button "Retry Module" at bounding box center [1020, 299] width 101 height 27
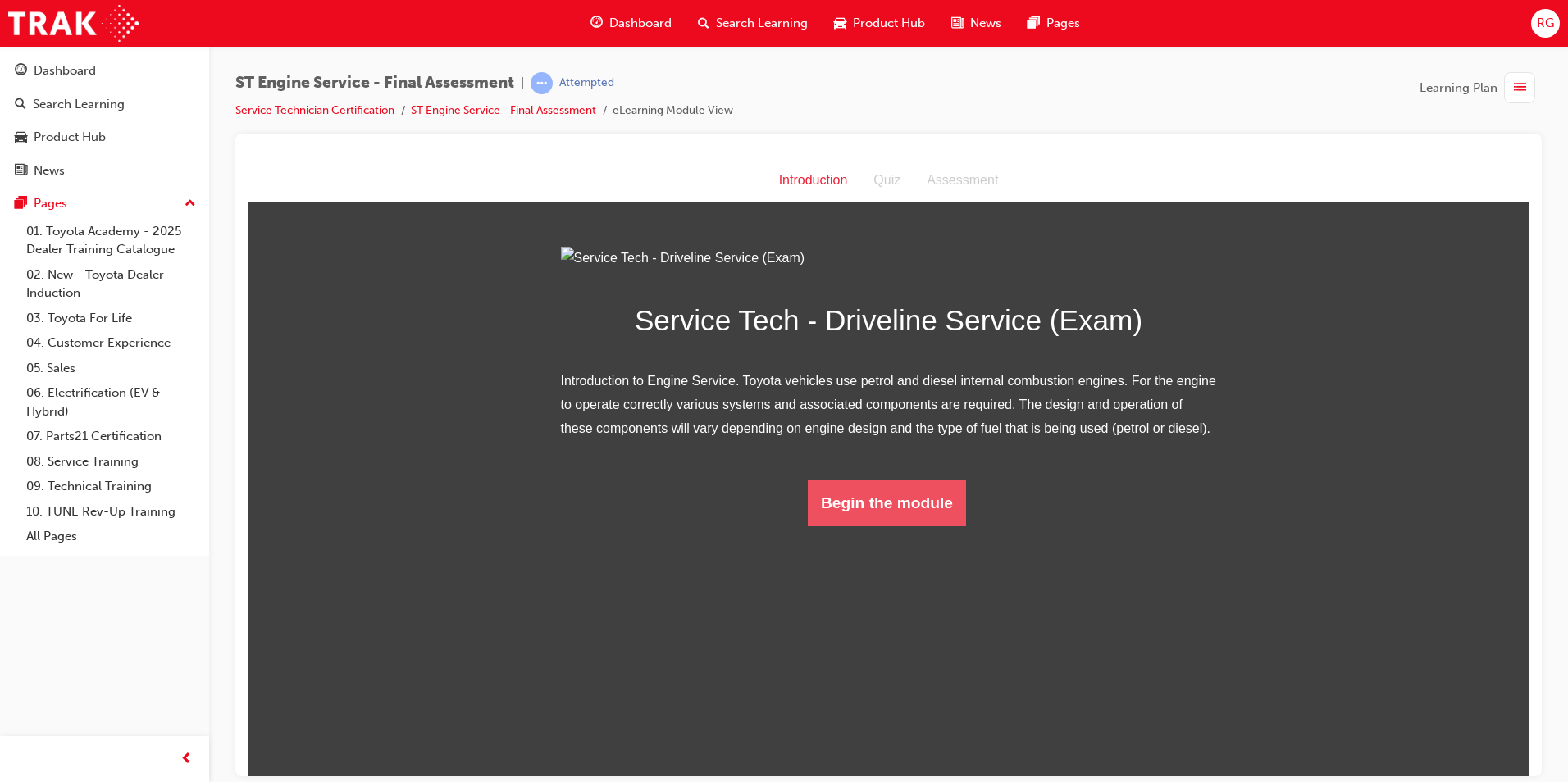
click at [897, 525] on button "Begin the module" at bounding box center [887, 503] width 158 height 46
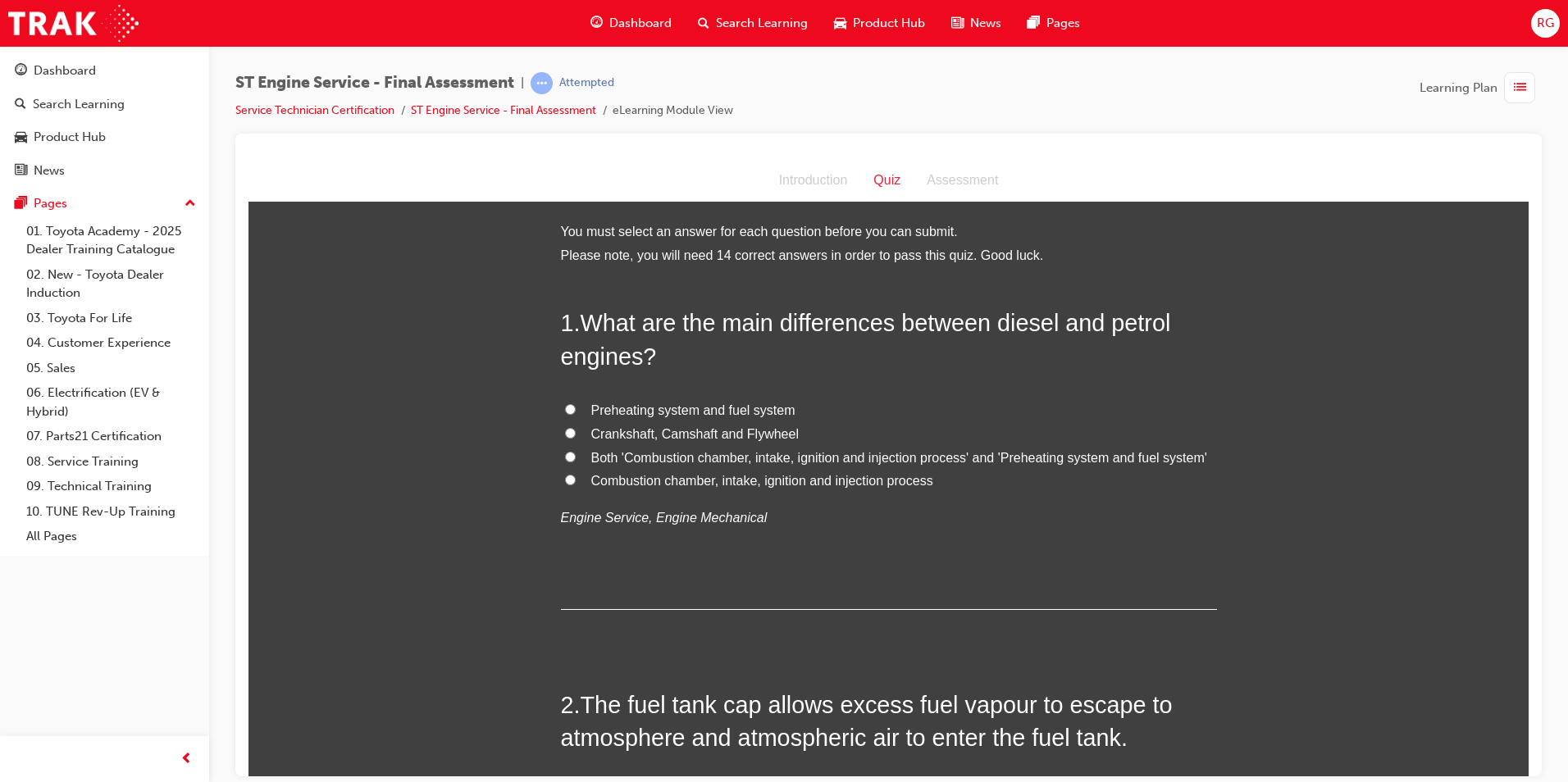
click at [693, 409] on span "Preheating system and fuel system" at bounding box center [693, 409] width 204 height 14
click at [576, 409] on input "Preheating system and fuel system" at bounding box center [570, 409] width 11 height 11
radio input "true"
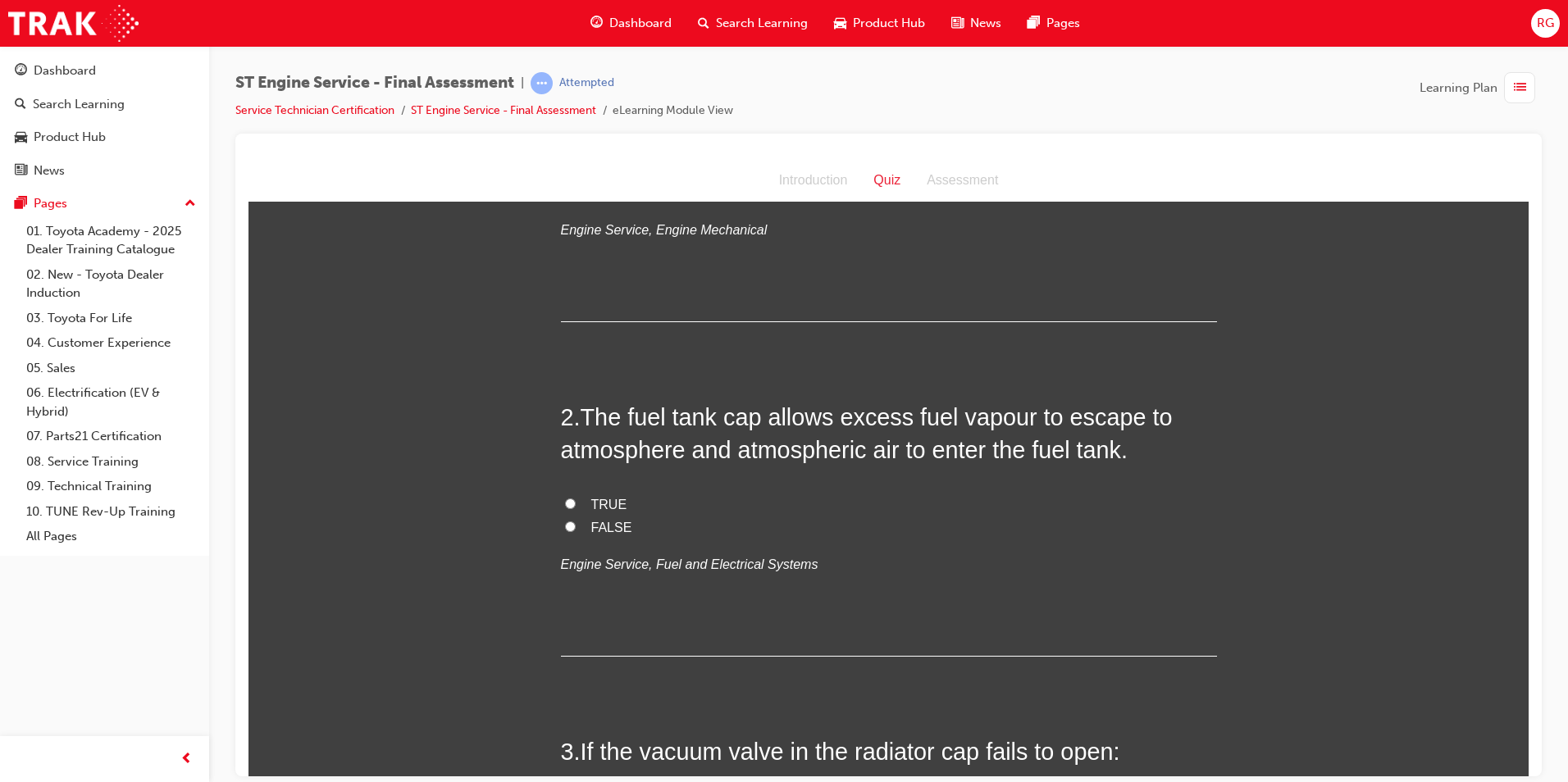
scroll to position [328, 0]
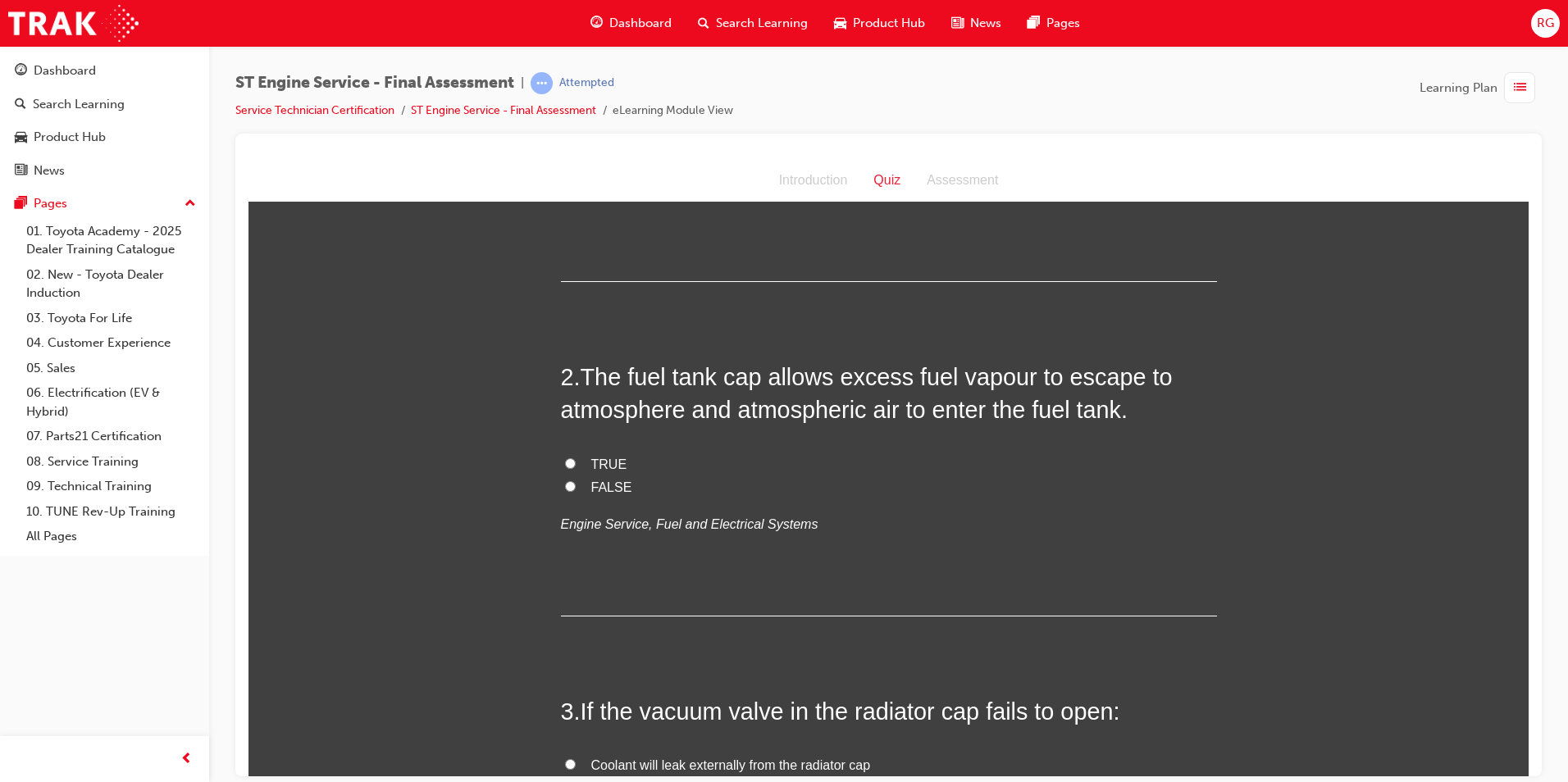
click at [606, 489] on span "FALSE" at bounding box center [612, 487] width 41 height 14
click at [576, 489] on input "FALSE" at bounding box center [570, 486] width 11 height 11
radio input "true"
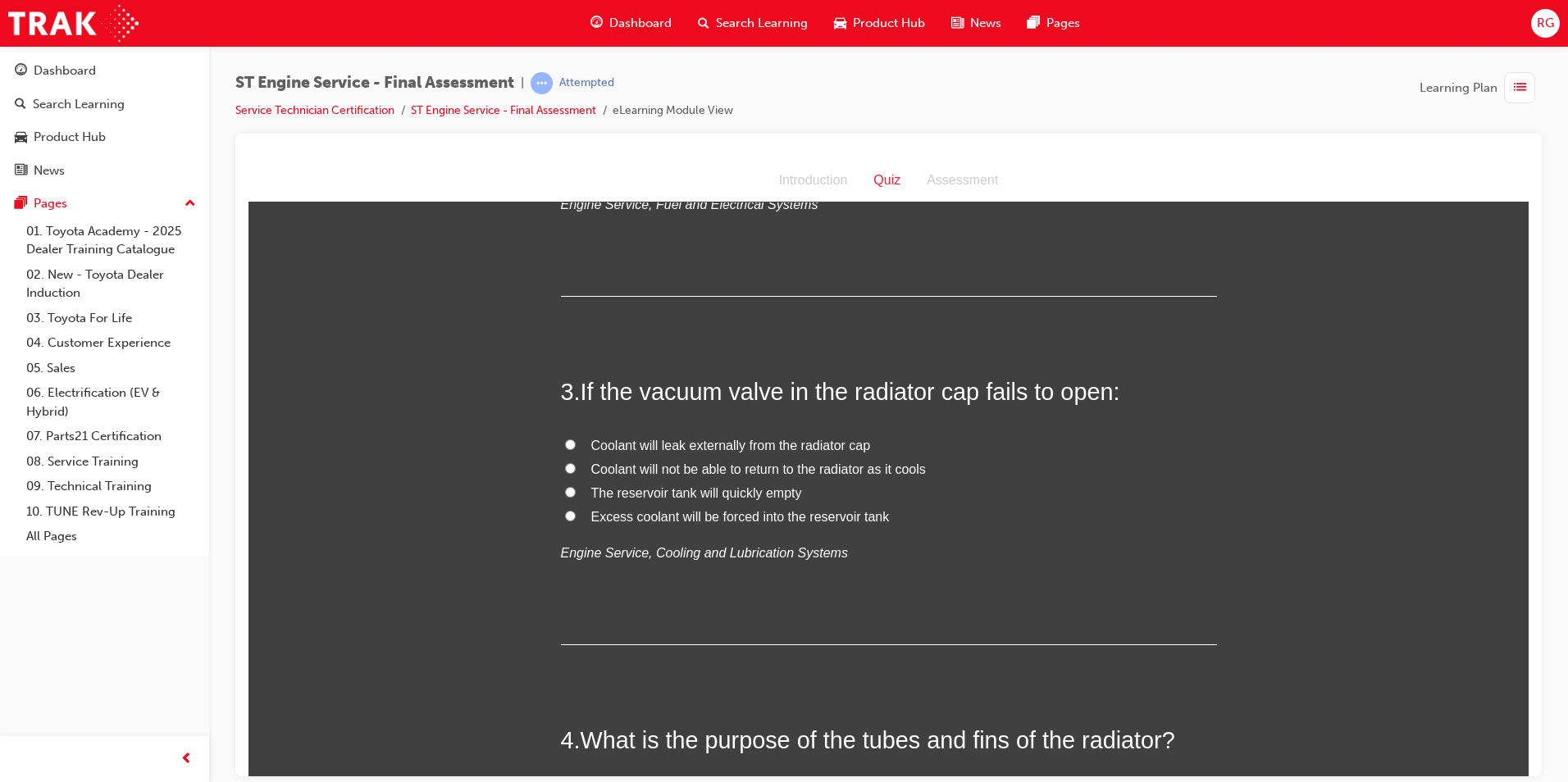
scroll to position [656, 0]
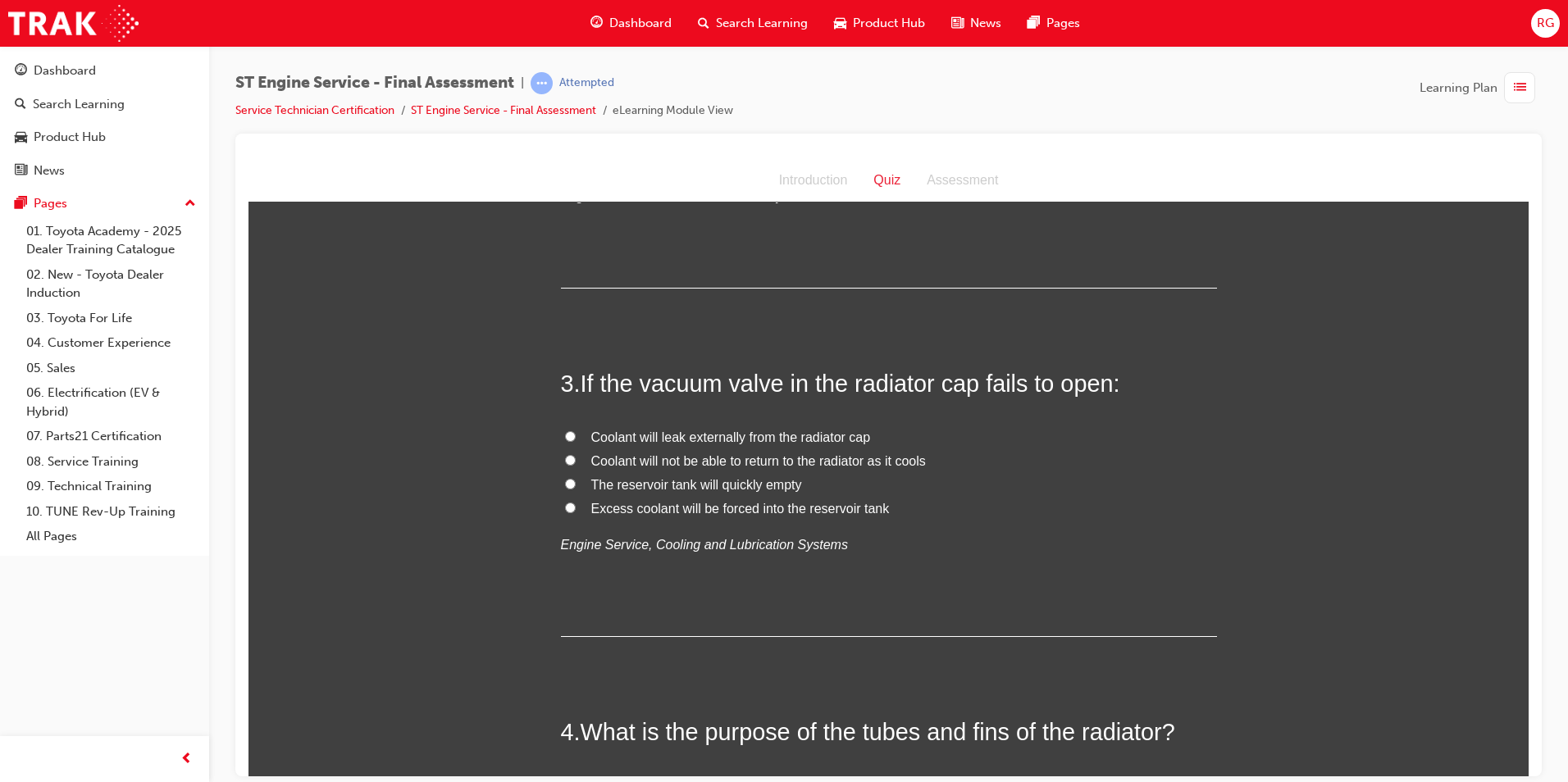
click at [812, 438] on span "Coolant will leak externally from the radiator cap" at bounding box center [731, 437] width 279 height 14
click at [576, 438] on input "Coolant will leak externally from the radiator cap" at bounding box center [570, 436] width 11 height 11
radio input "true"
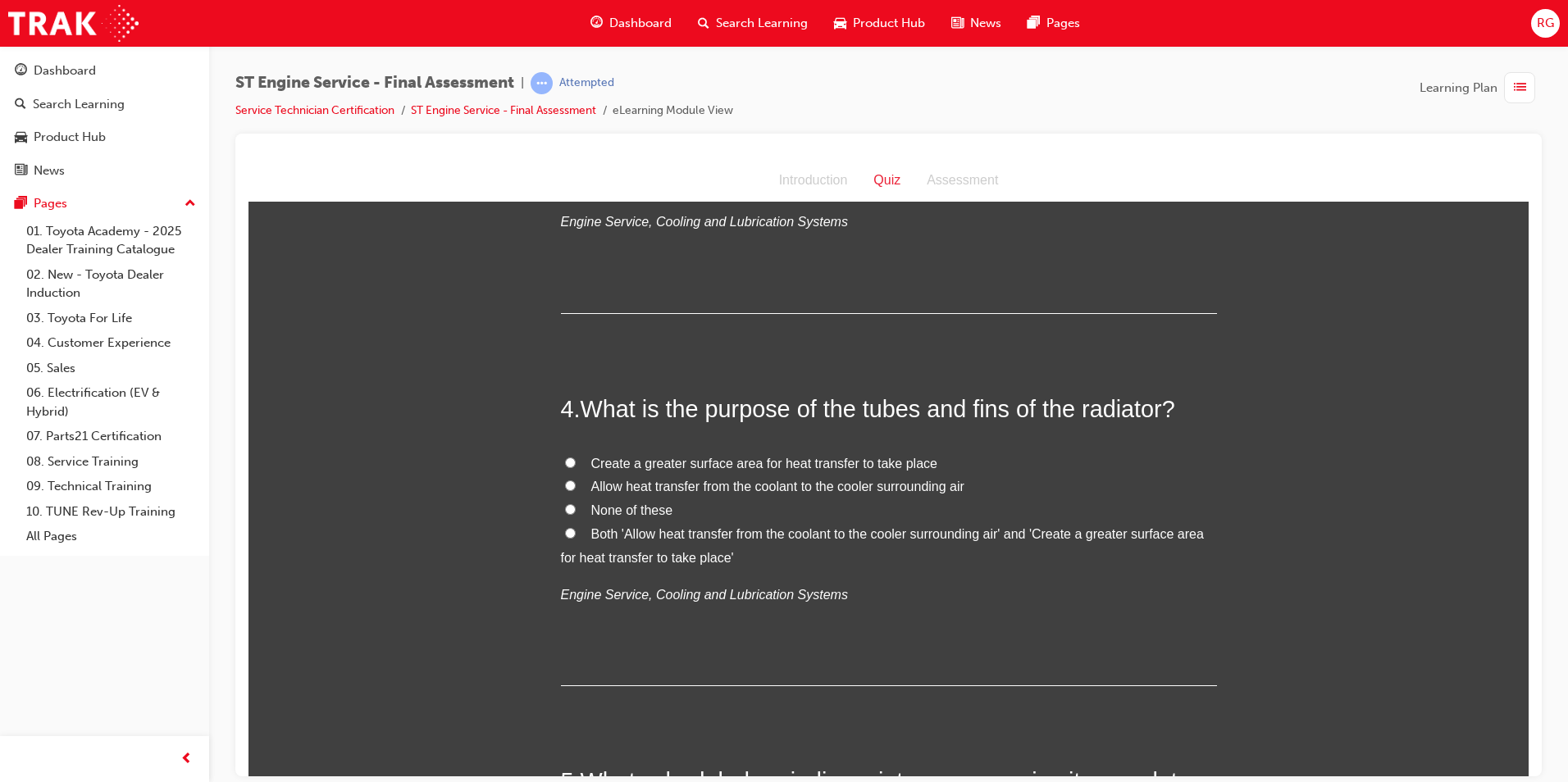
scroll to position [984, 0]
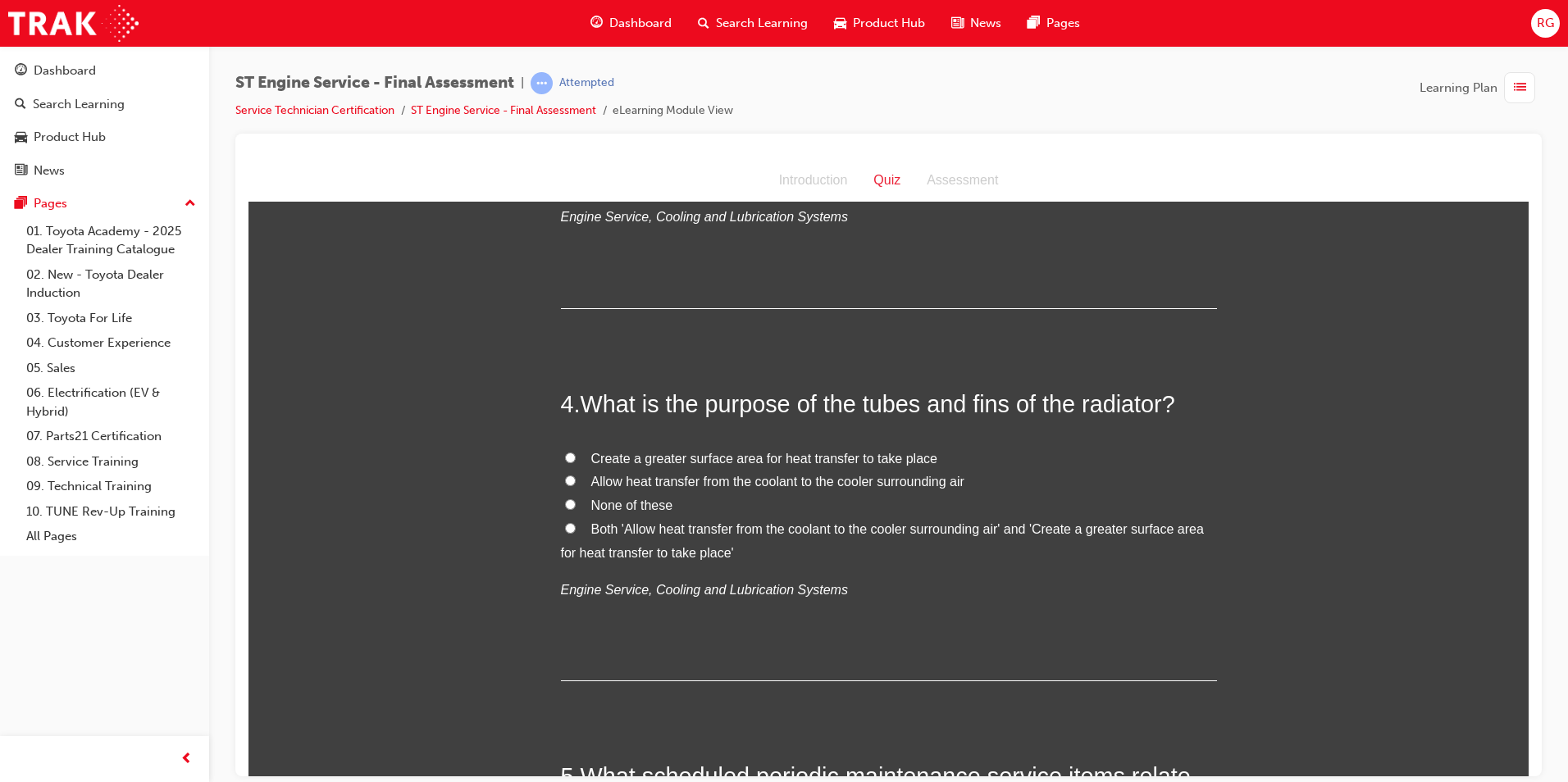
click at [721, 458] on span "Create a greater surface area for heat transfer to take place" at bounding box center [765, 458] width 346 height 14
click at [576, 458] on input "Create a greater surface area for heat transfer to take place" at bounding box center [570, 457] width 11 height 11
radio input "true"
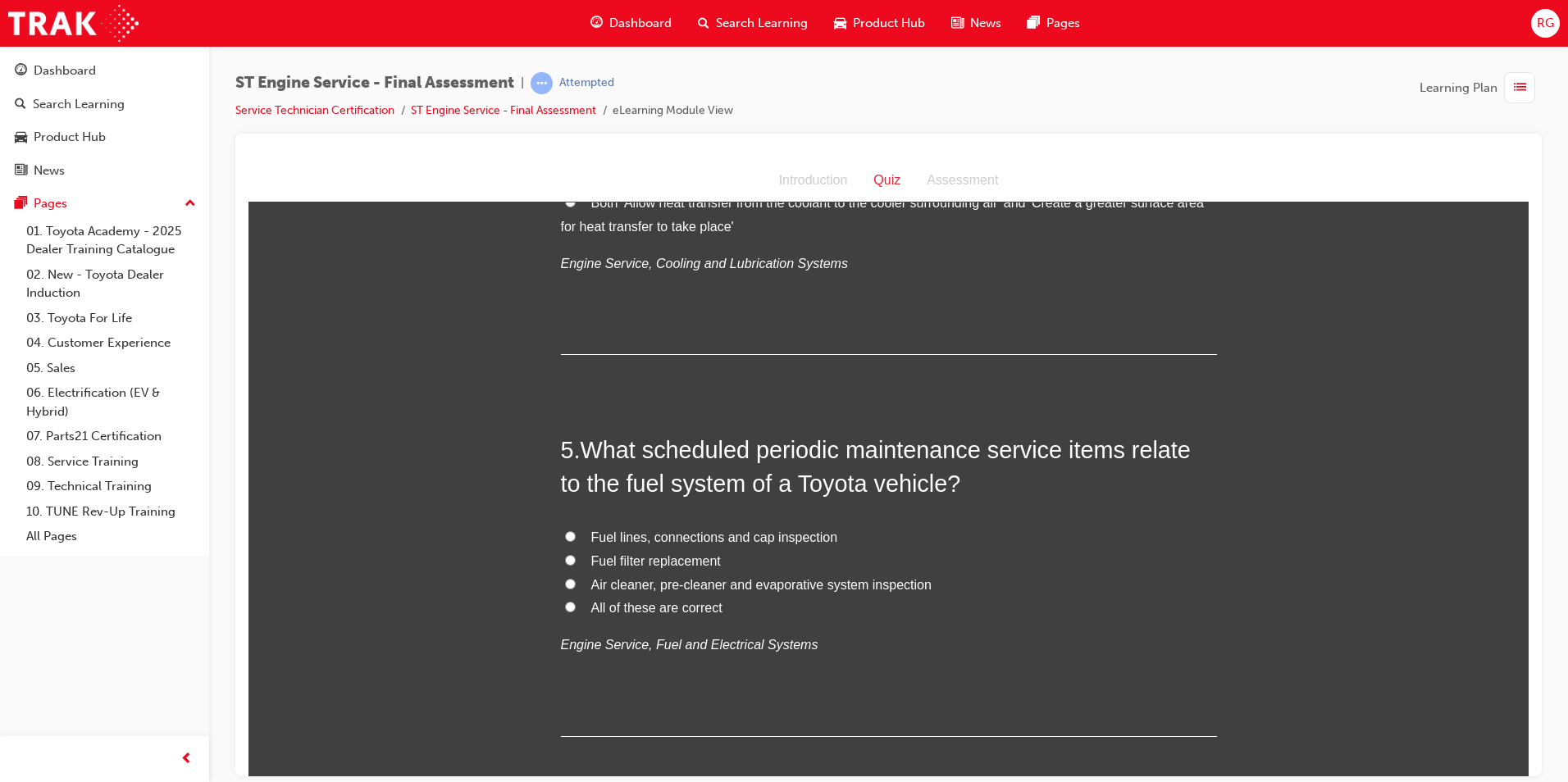
scroll to position [1312, 0]
click at [663, 609] on span "All of these are correct" at bounding box center [657, 605] width 131 height 14
click at [576, 609] on input "All of these are correct" at bounding box center [570, 605] width 11 height 11
radio input "true"
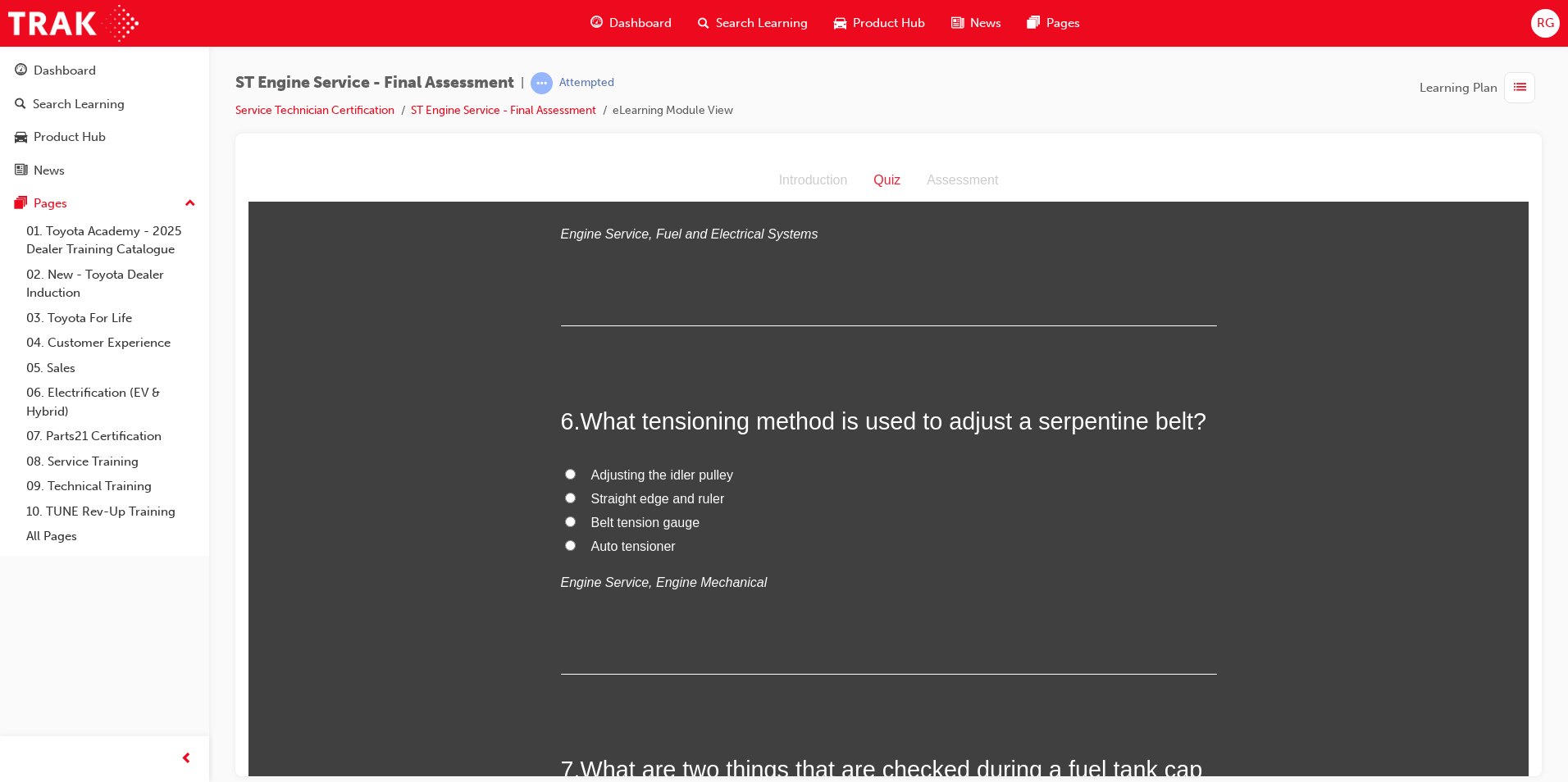
scroll to position [1722, 0]
click at [631, 545] on span "Auto tensioner" at bounding box center [634, 545] width 84 height 14
click at [576, 545] on input "Auto tensioner" at bounding box center [570, 544] width 11 height 11
radio input "true"
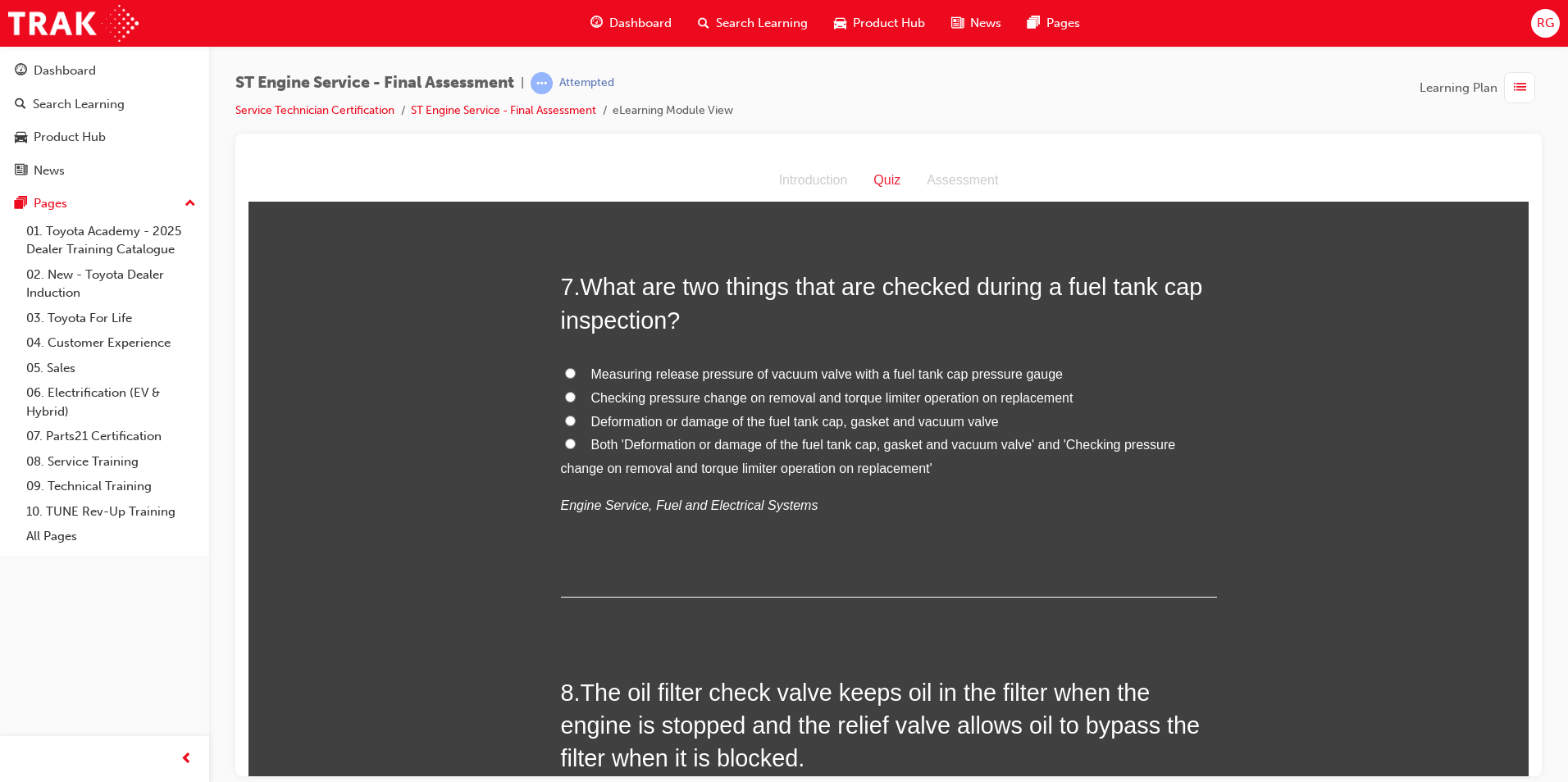
scroll to position [2213, 0]
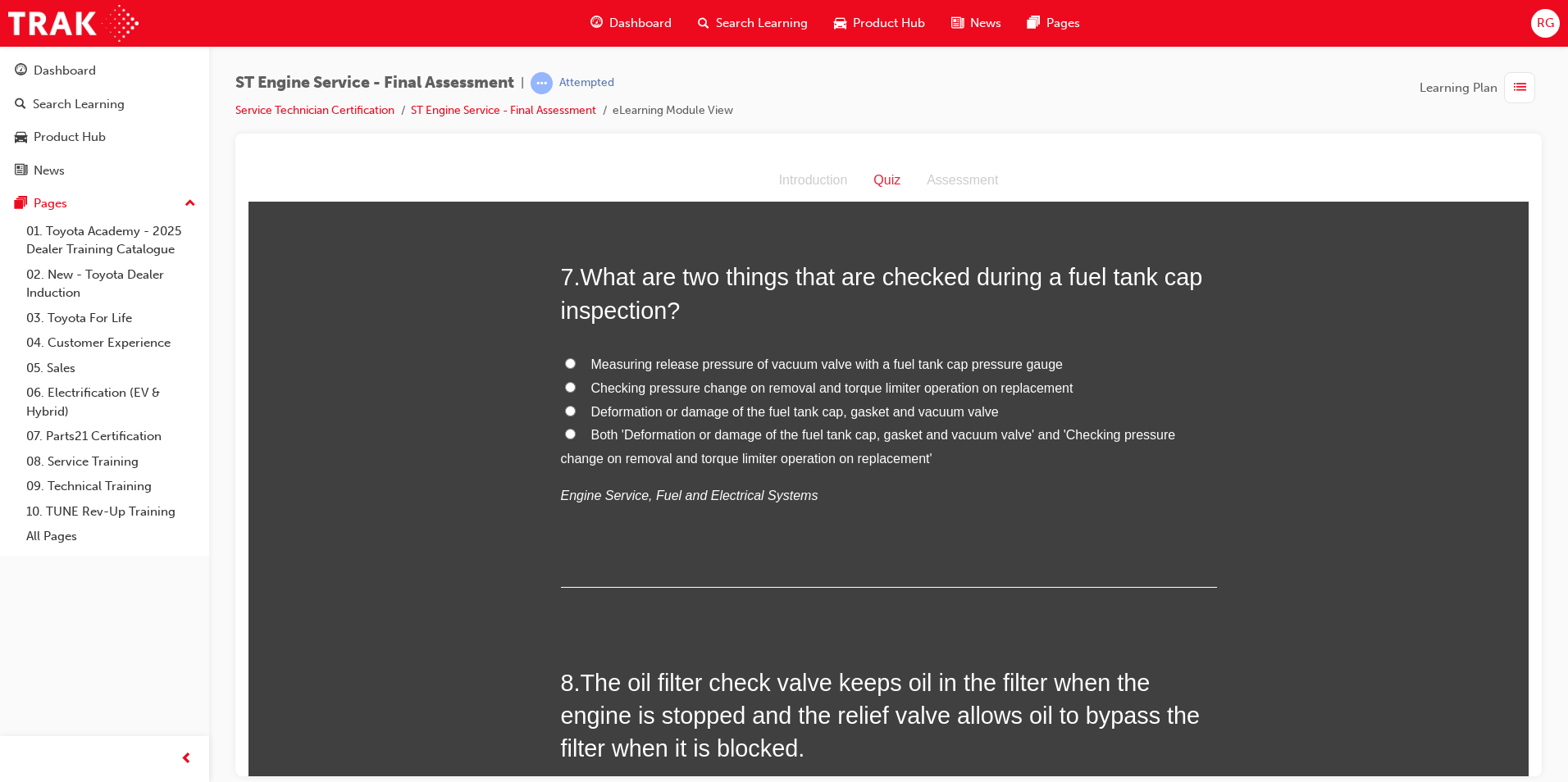
click at [802, 413] on span "Deformation or damage of the fuel tank cap, gasket and vacuum valve" at bounding box center [795, 411] width 408 height 14
click at [576, 413] on input "Deformation or damage of the fuel tank cap, gasket and vacuum valve" at bounding box center [570, 410] width 11 height 11
radio input "true"
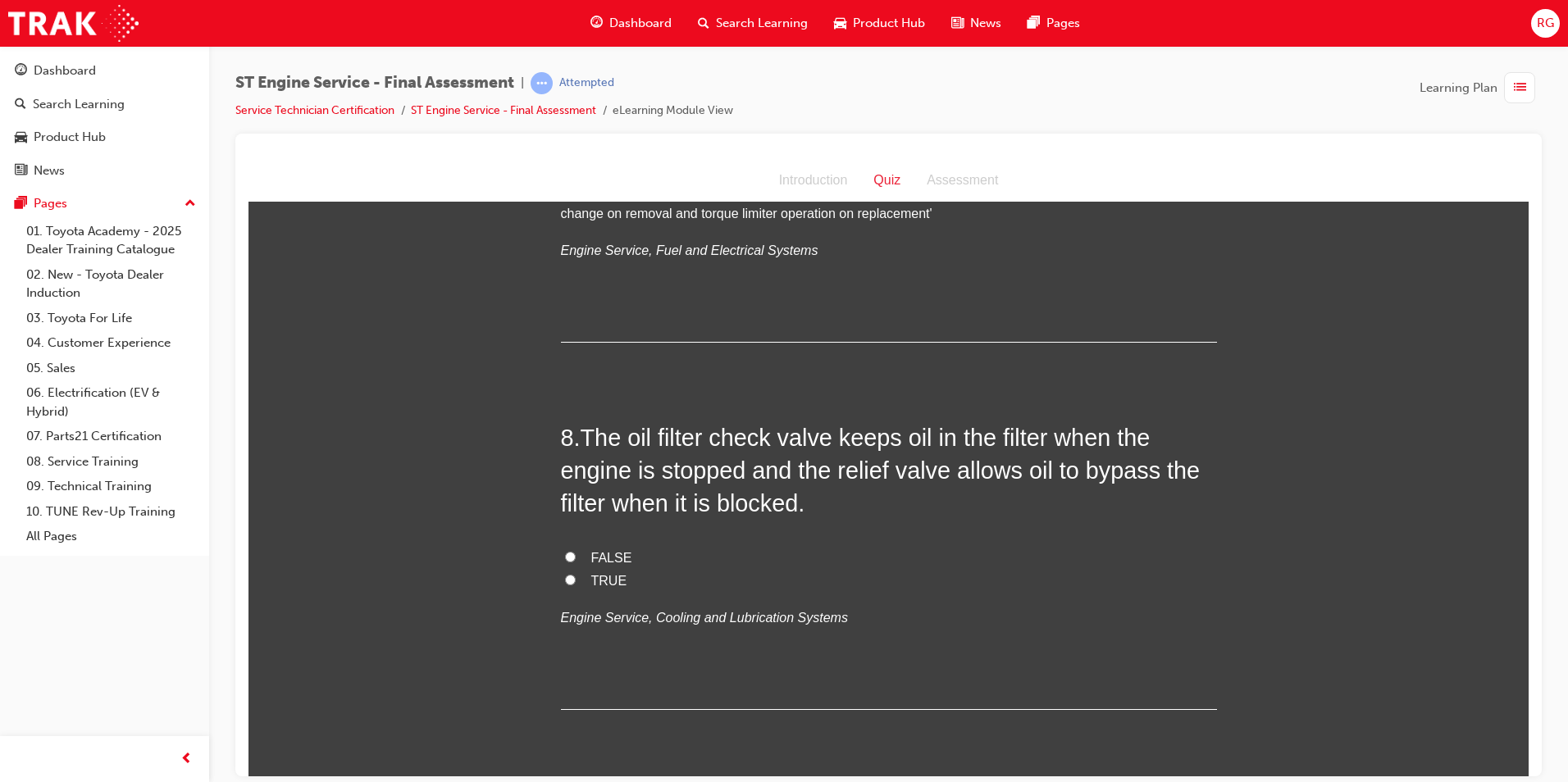
scroll to position [2459, 0]
click at [607, 554] on span "FALSE" at bounding box center [612, 556] width 41 height 14
click at [576, 554] on input "FALSE" at bounding box center [570, 555] width 11 height 11
radio input "true"
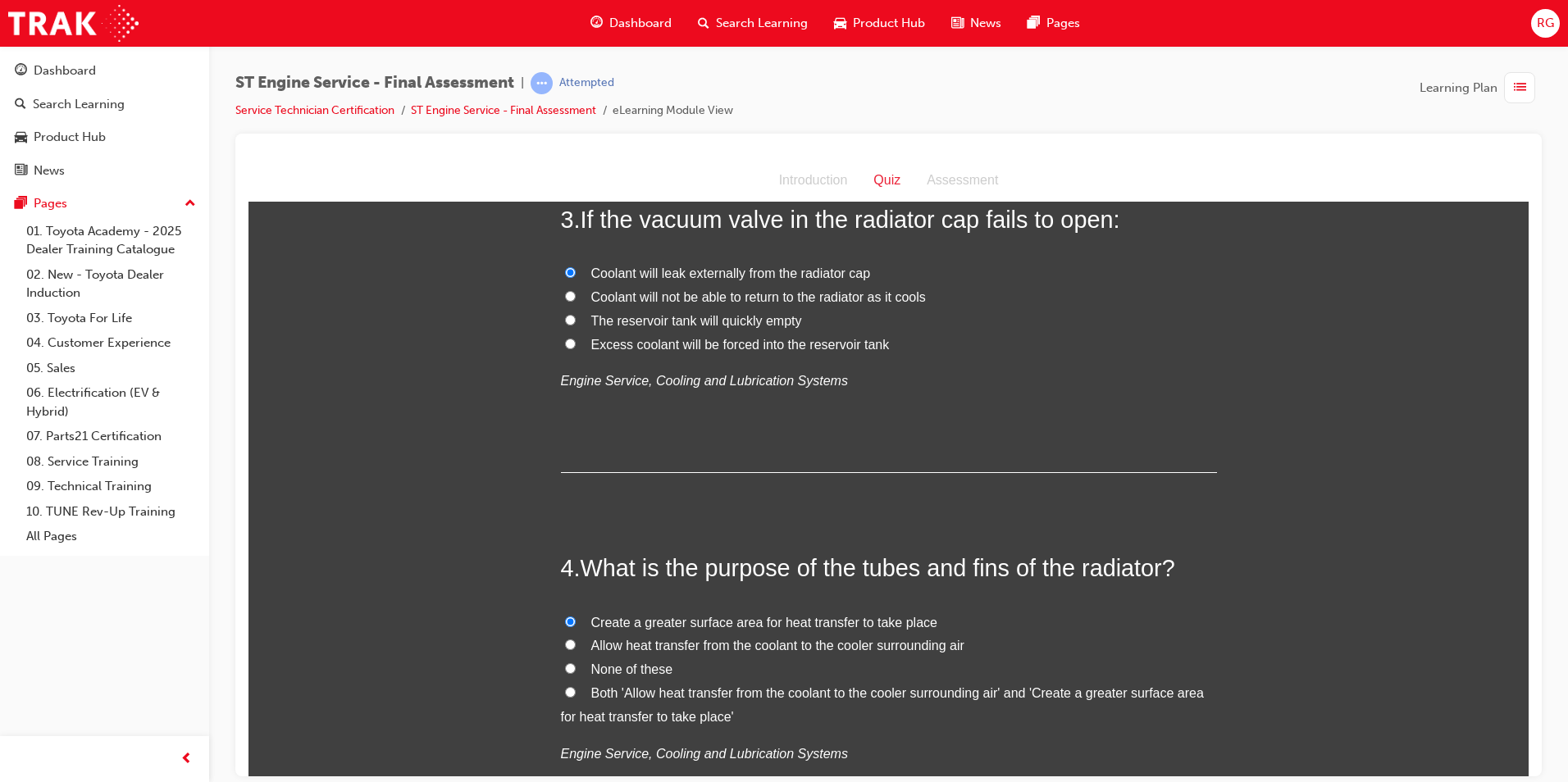
scroll to position [901, 0]
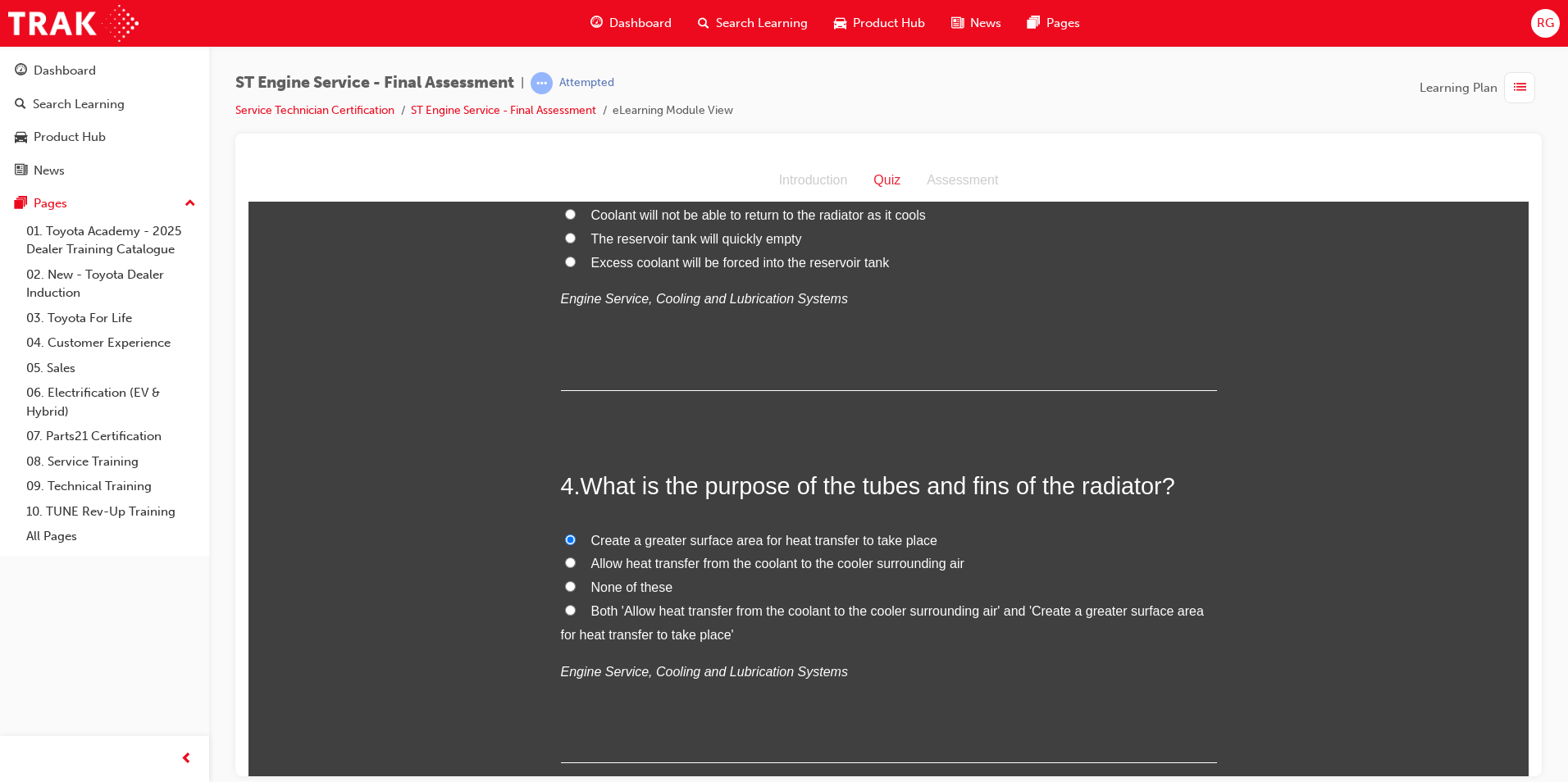
click at [846, 565] on span "Allow heat transfer from the coolant to the cooler surrounding air" at bounding box center [778, 563] width 374 height 14
click at [576, 565] on input "Allow heat transfer from the coolant to the cooler surrounding air" at bounding box center [570, 562] width 11 height 11
radio input "true"
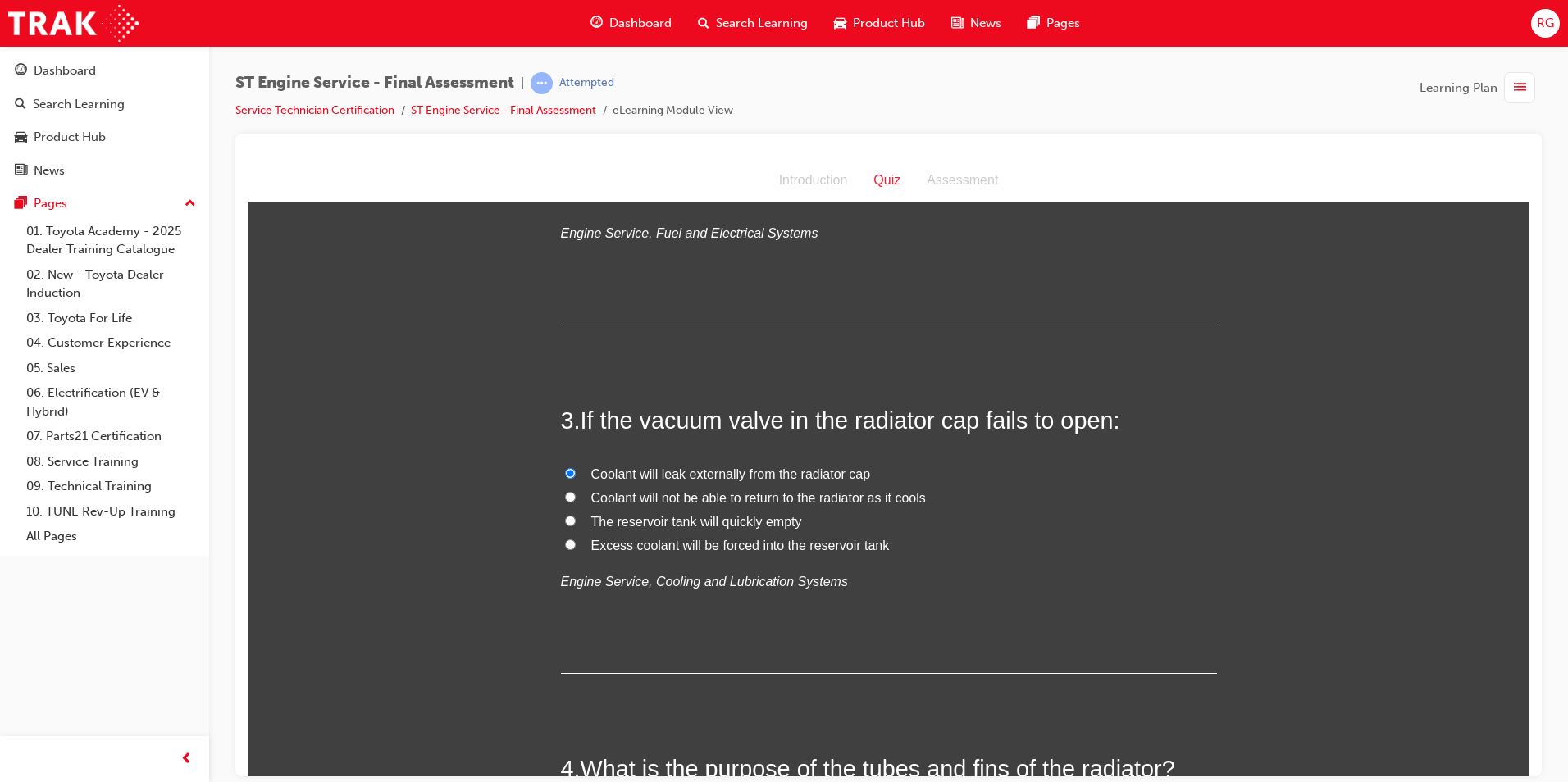
scroll to position [656, 0]
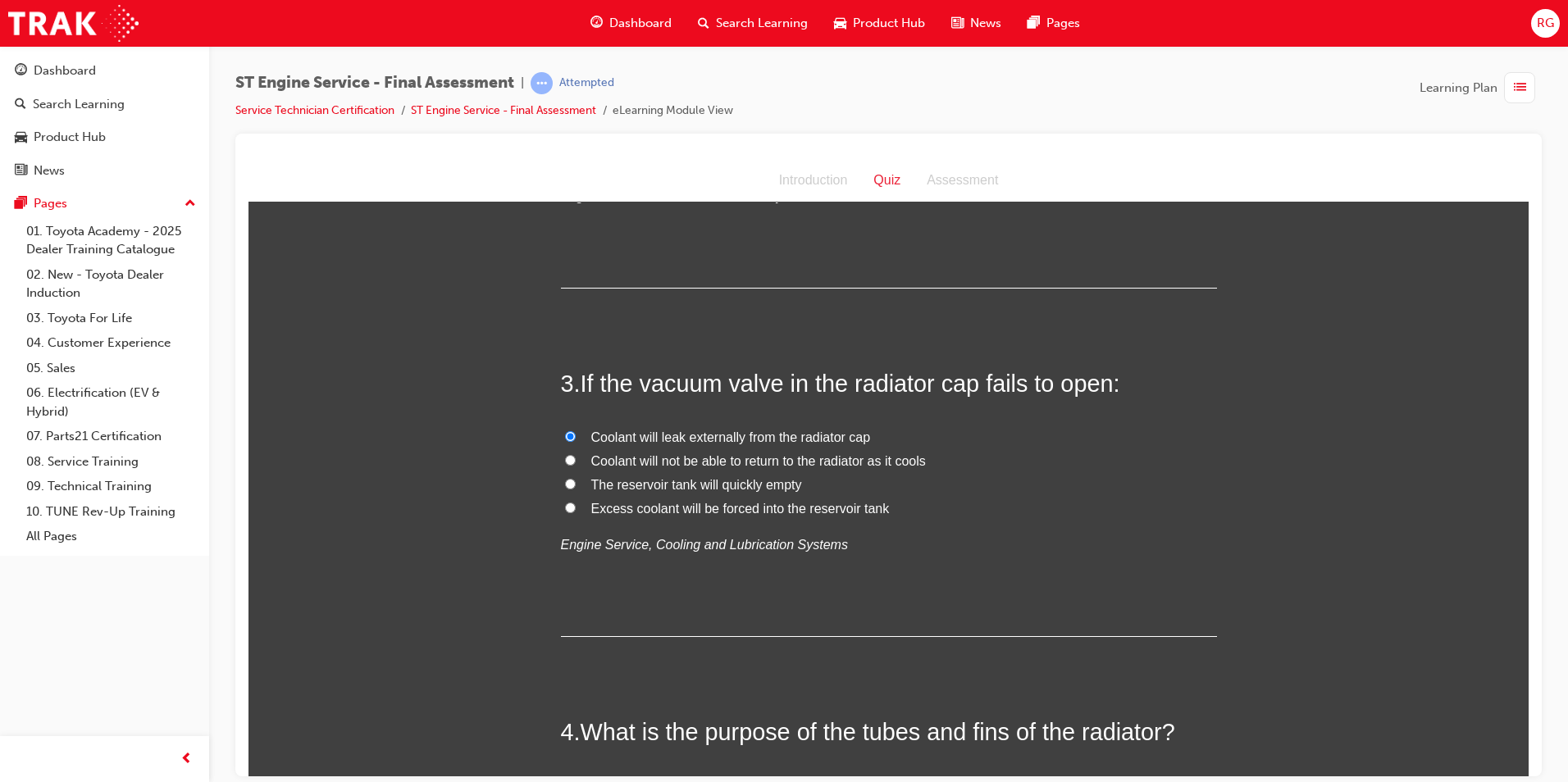
click at [804, 463] on span "Coolant will not be able to return to the radiator as it cools" at bounding box center [759, 460] width 335 height 14
click at [576, 463] on input "Coolant will not be able to return to the radiator as it cools" at bounding box center [570, 460] width 11 height 11
radio input "true"
click at [815, 441] on span "Coolant will leak externally from the radiator cap" at bounding box center [731, 437] width 279 height 14
click at [576, 441] on input "Coolant will leak externally from the radiator cap" at bounding box center [570, 436] width 11 height 11
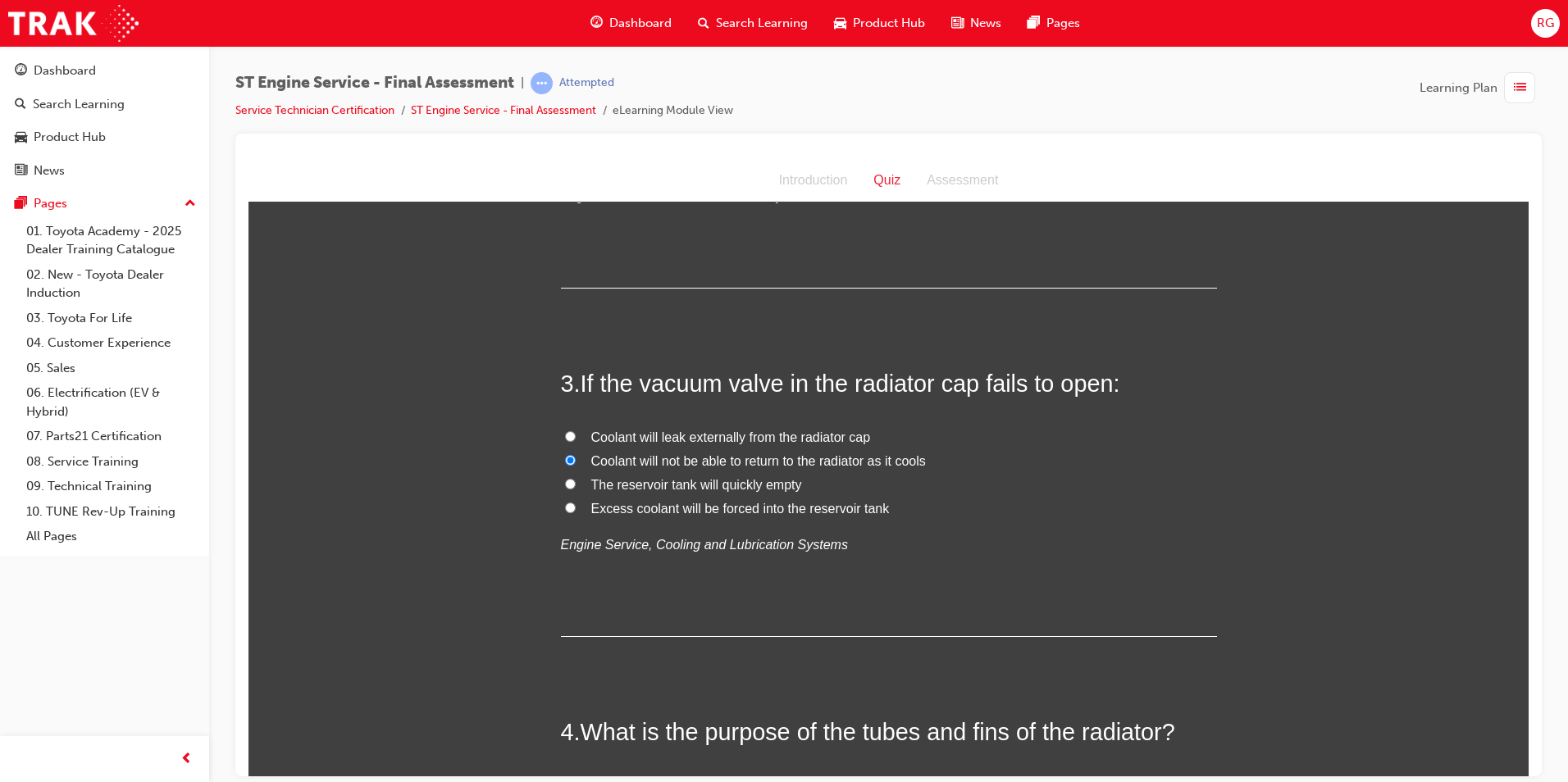
radio input "true"
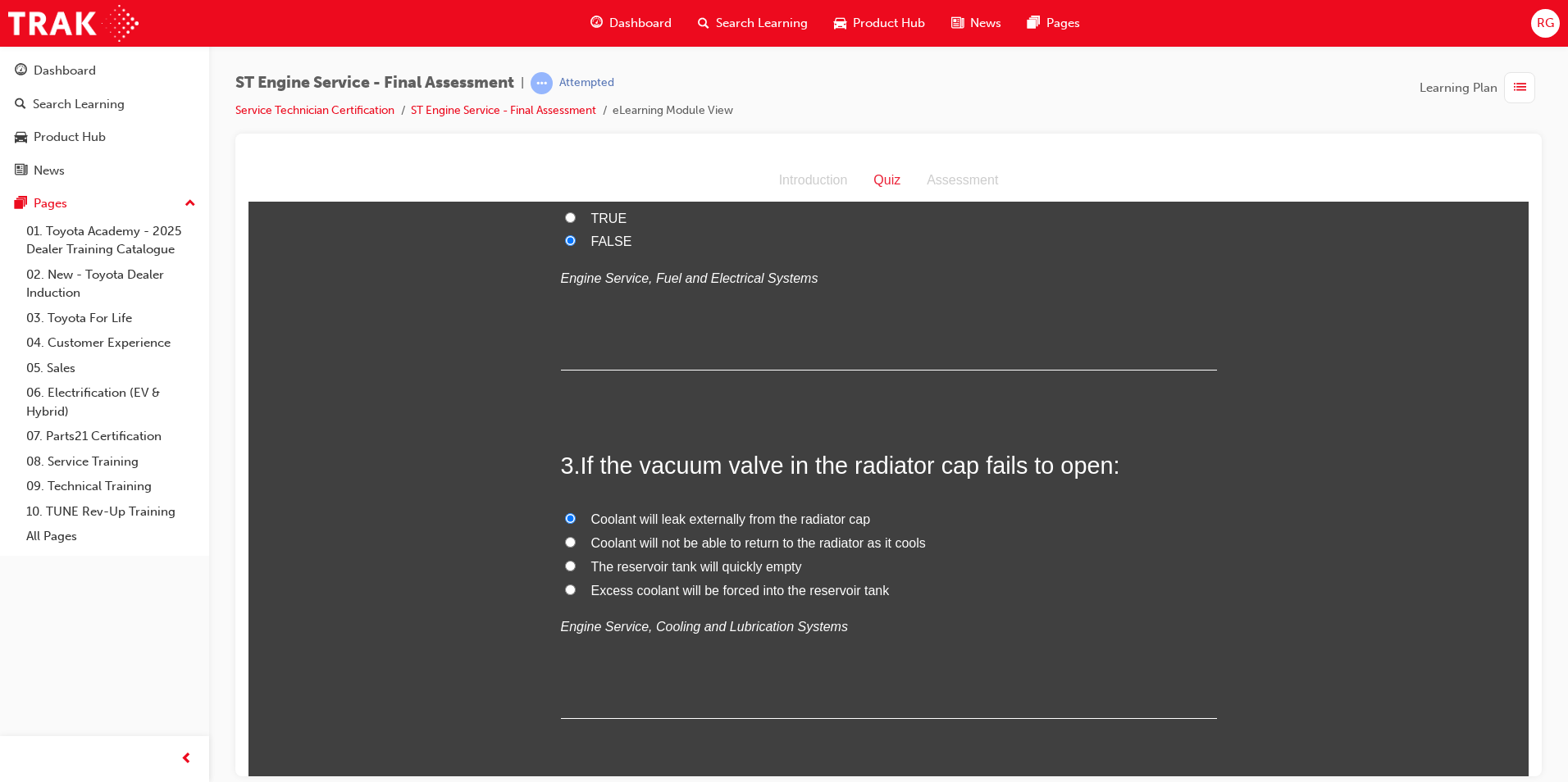
click at [803, 546] on span "Coolant will not be able to return to the radiator as it cools" at bounding box center [759, 542] width 335 height 14
click at [576, 546] on input "Coolant will not be able to return to the radiator as it cools" at bounding box center [570, 541] width 11 height 11
radio input "true"
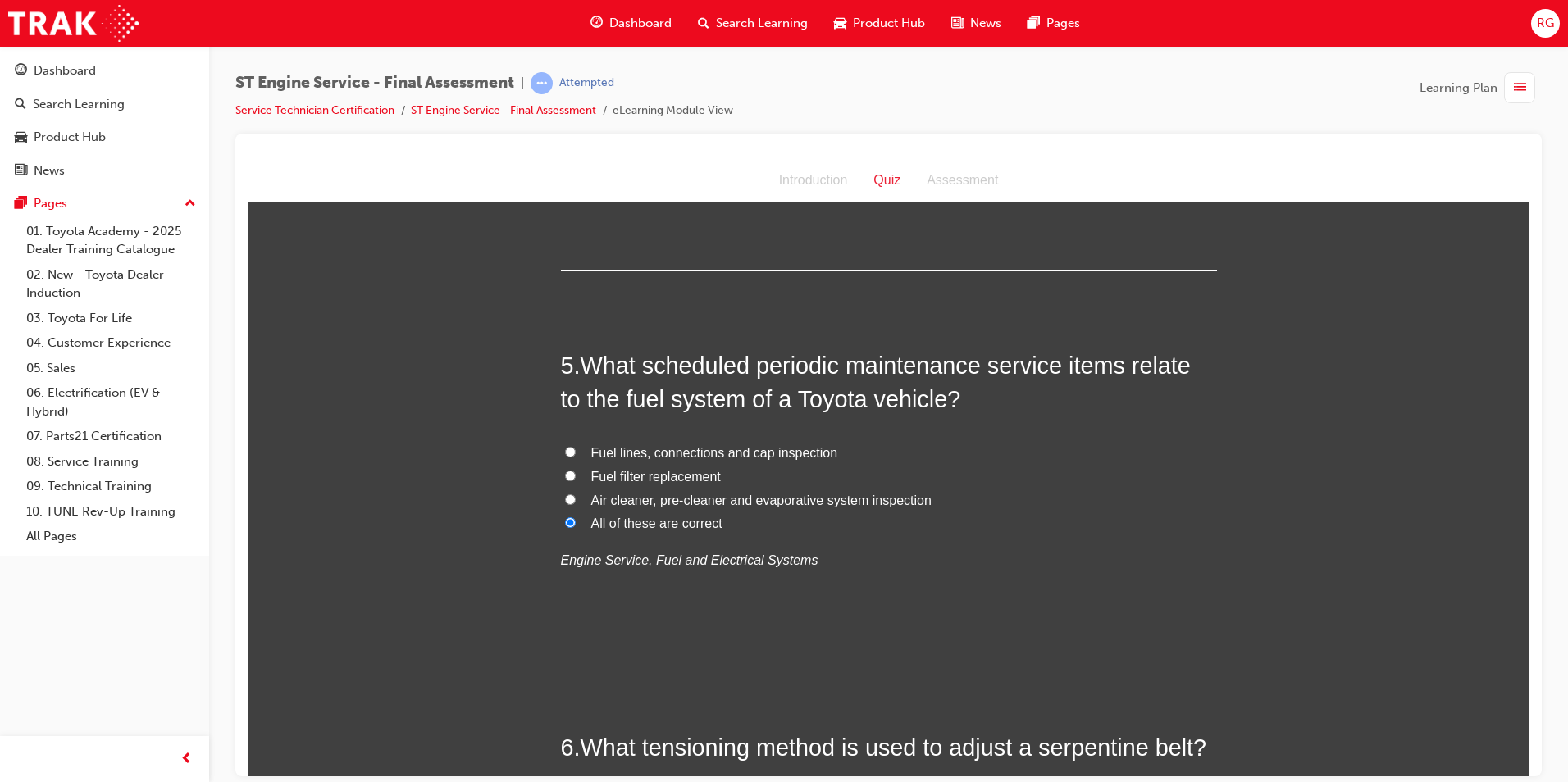
scroll to position [1394, 0]
click at [704, 478] on span "Fuel filter replacement" at bounding box center [656, 477] width 129 height 14
click at [576, 478] on input "Fuel filter replacement" at bounding box center [570, 476] width 11 height 11
radio input "true"
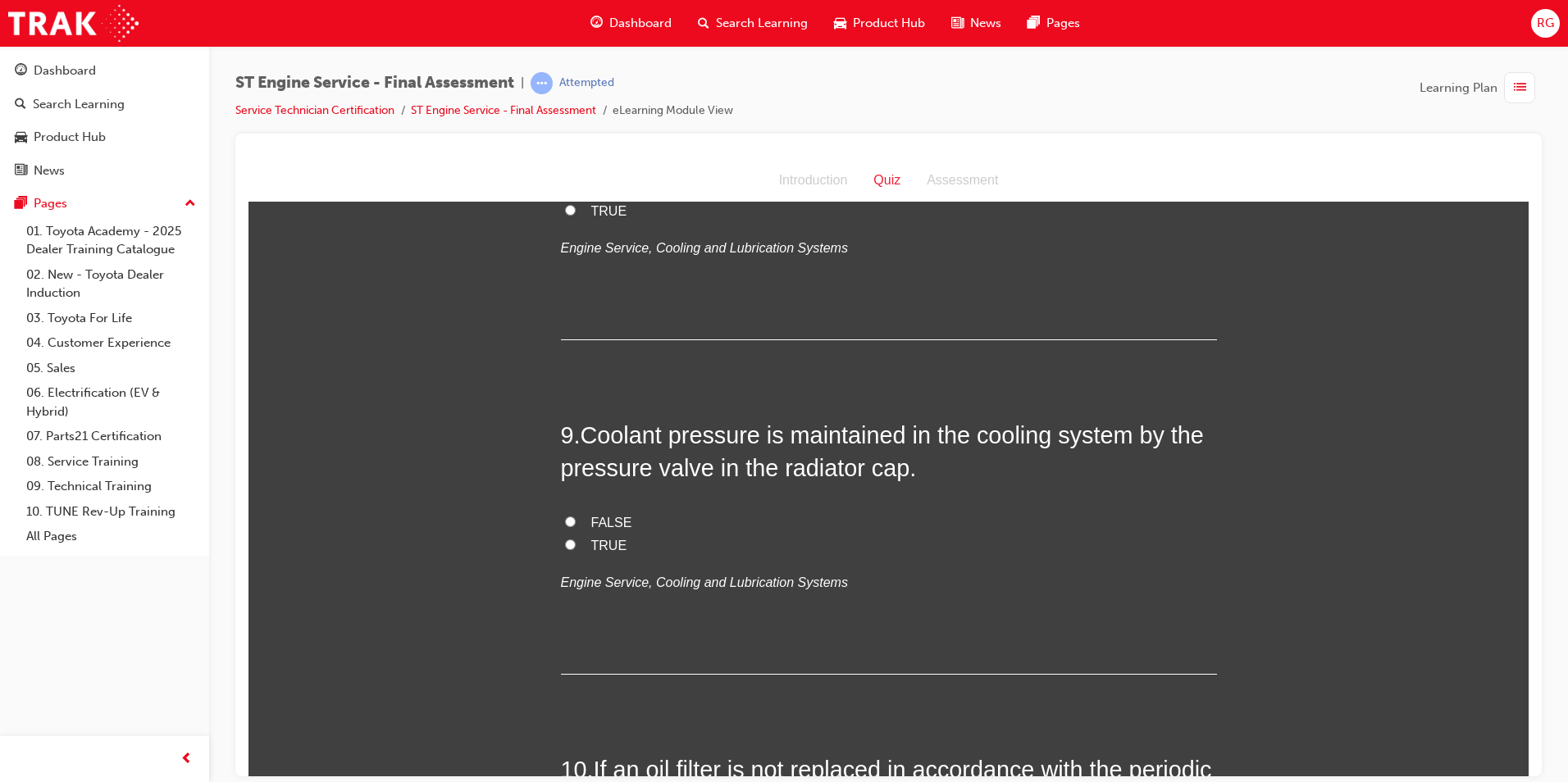
scroll to position [2870, 0]
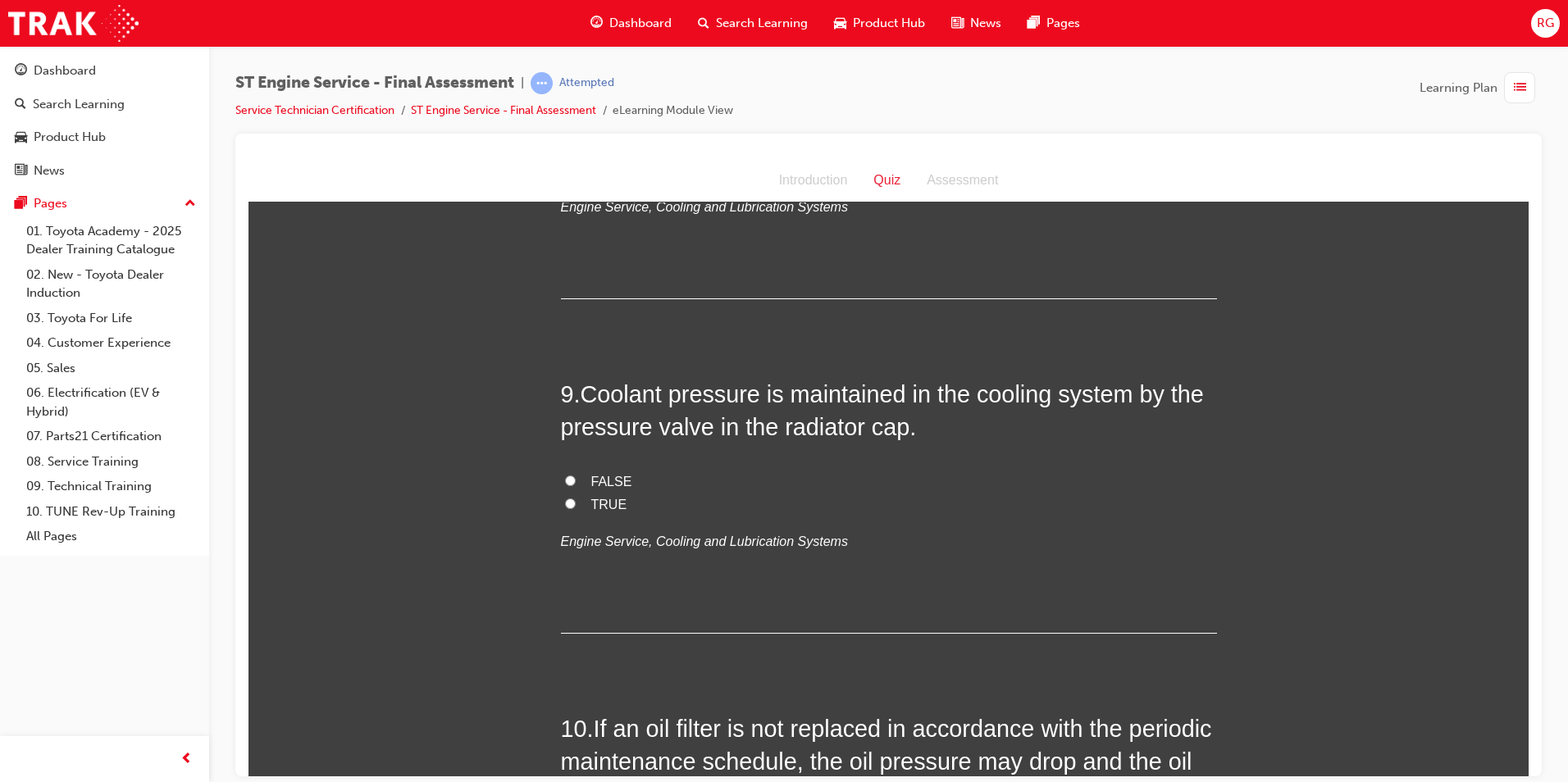
click at [605, 502] on span "TRUE" at bounding box center [609, 503] width 36 height 14
click at [576, 502] on input "TRUE" at bounding box center [570, 503] width 11 height 11
radio input "true"
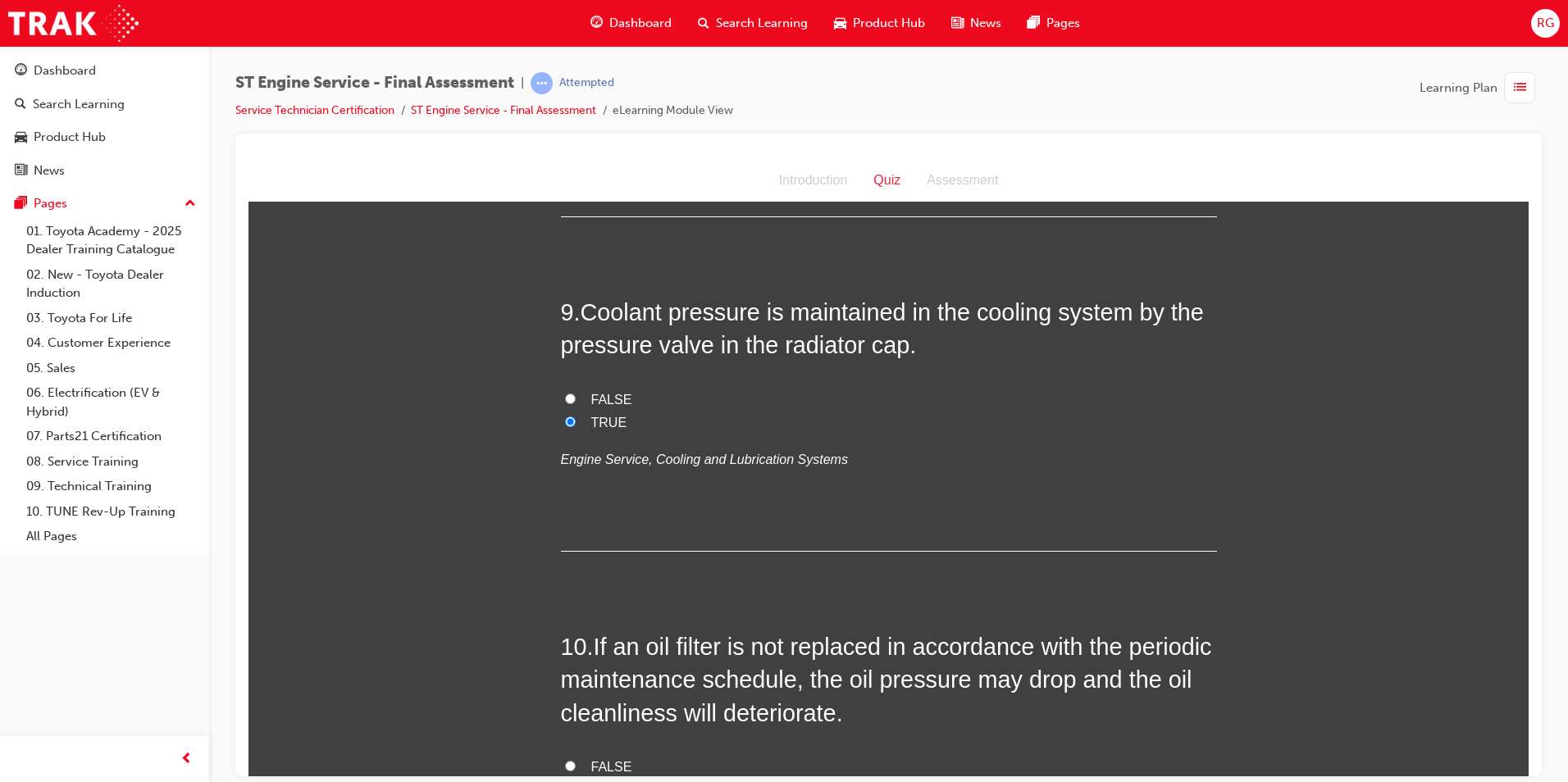
drag, startPoint x: 612, startPoint y: 394, endPoint x: 620, endPoint y: 414, distance: 21.5
click at [614, 396] on span "FALSE" at bounding box center [612, 399] width 41 height 14
click at [576, 396] on input "FALSE" at bounding box center [570, 398] width 11 height 11
radio input "true"
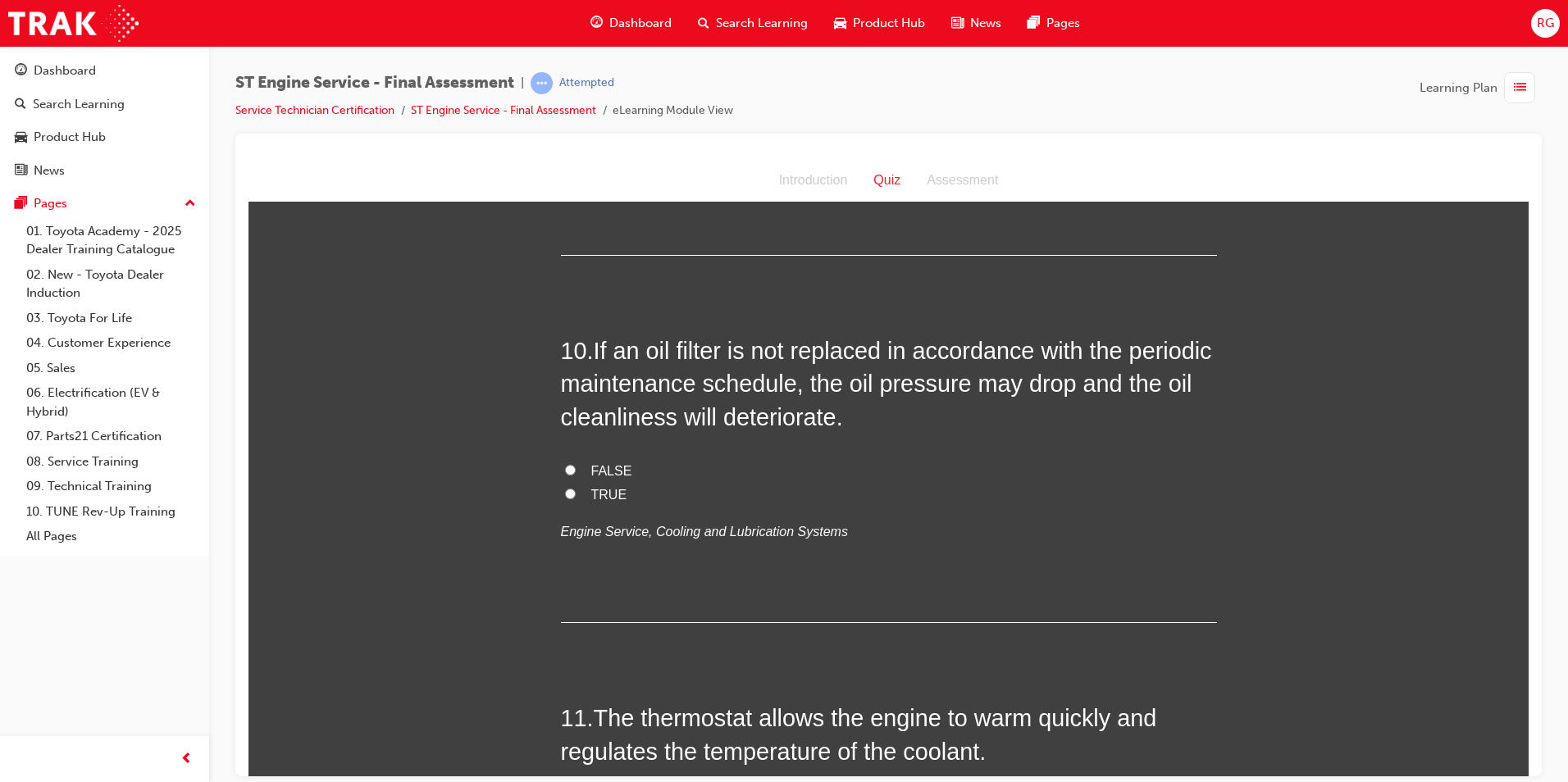
scroll to position [3280, 0]
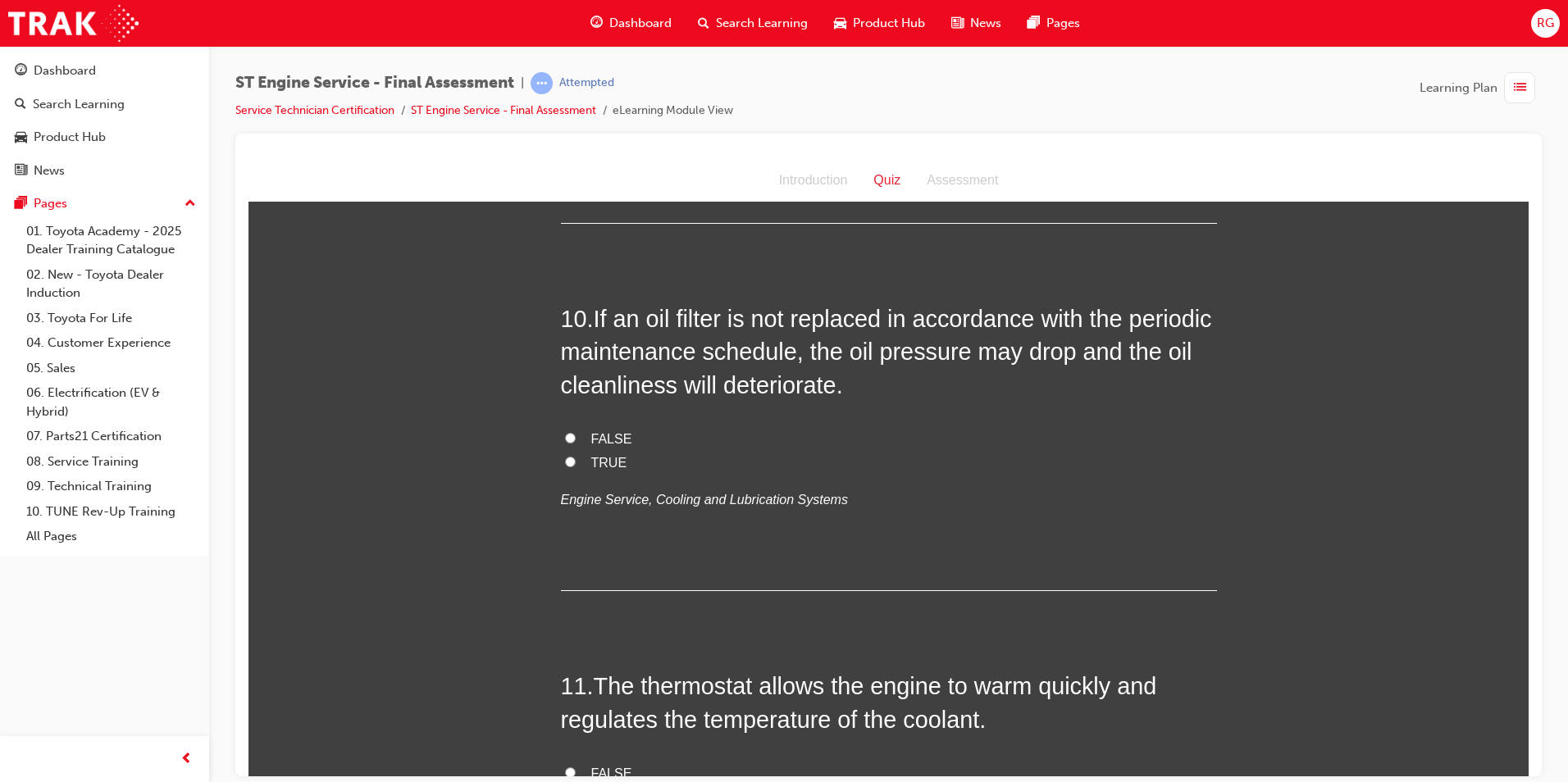
click at [613, 438] on span "FALSE" at bounding box center [612, 438] width 41 height 14
click at [576, 438] on input "FALSE" at bounding box center [570, 438] width 11 height 11
radio input "true"
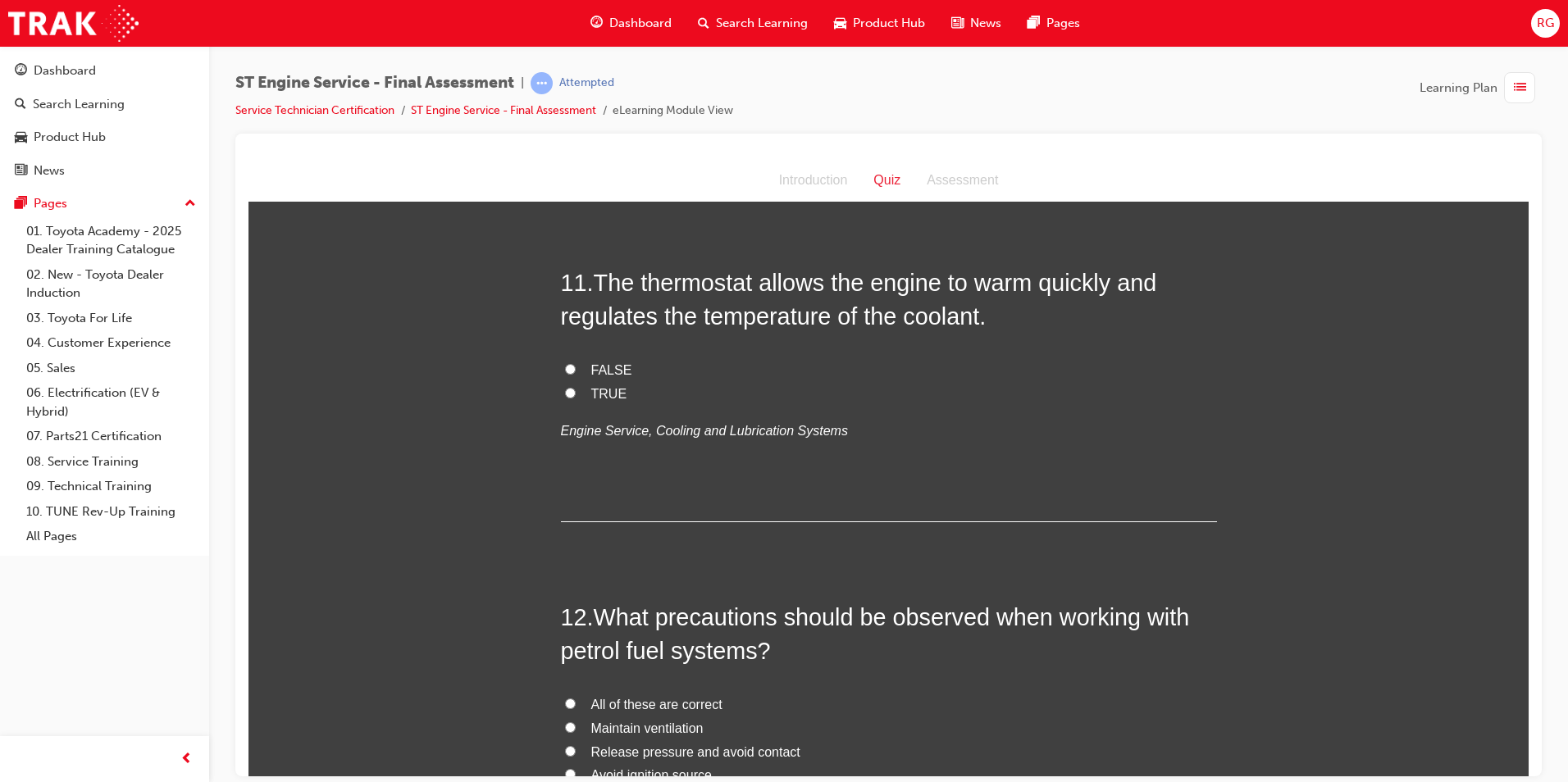
scroll to position [3689, 0]
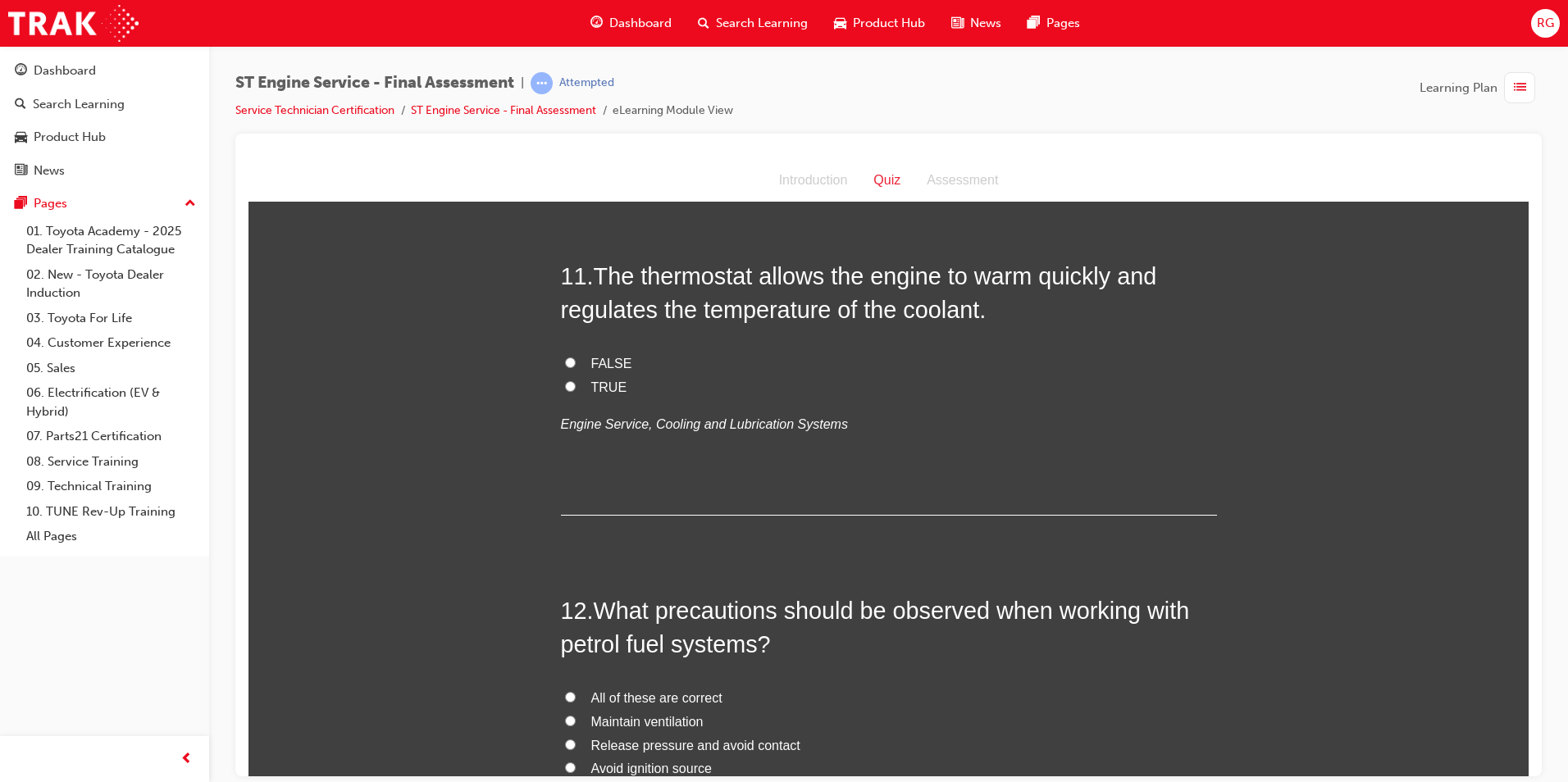
click at [608, 391] on span "TRUE" at bounding box center [609, 387] width 36 height 14
click at [576, 391] on input "TRUE" at bounding box center [570, 386] width 11 height 11
radio input "true"
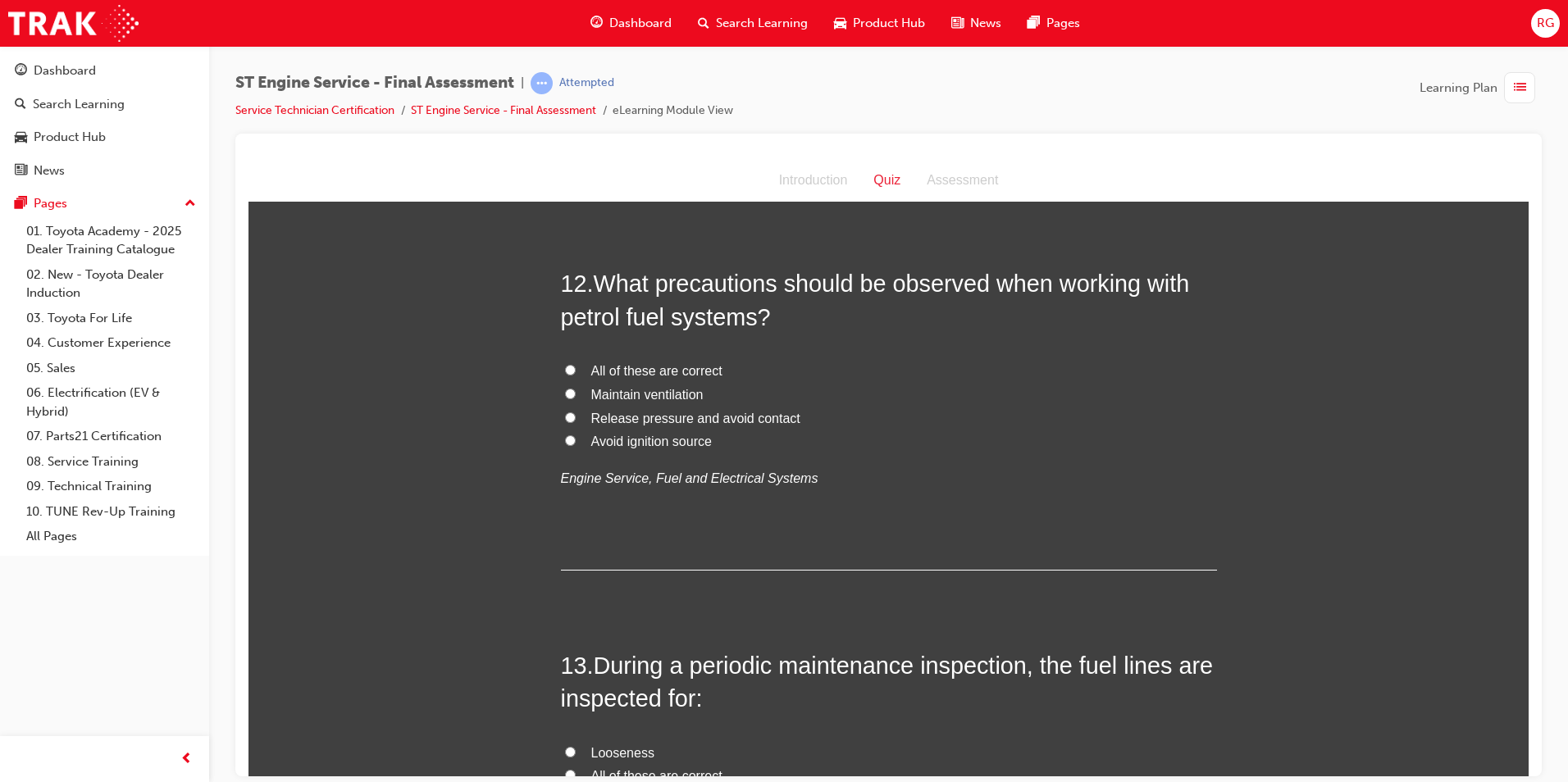
scroll to position [4017, 0]
click at [704, 372] on span "All of these are correct" at bounding box center [657, 369] width 131 height 14
click at [576, 372] on input "All of these are correct" at bounding box center [570, 368] width 11 height 11
radio input "true"
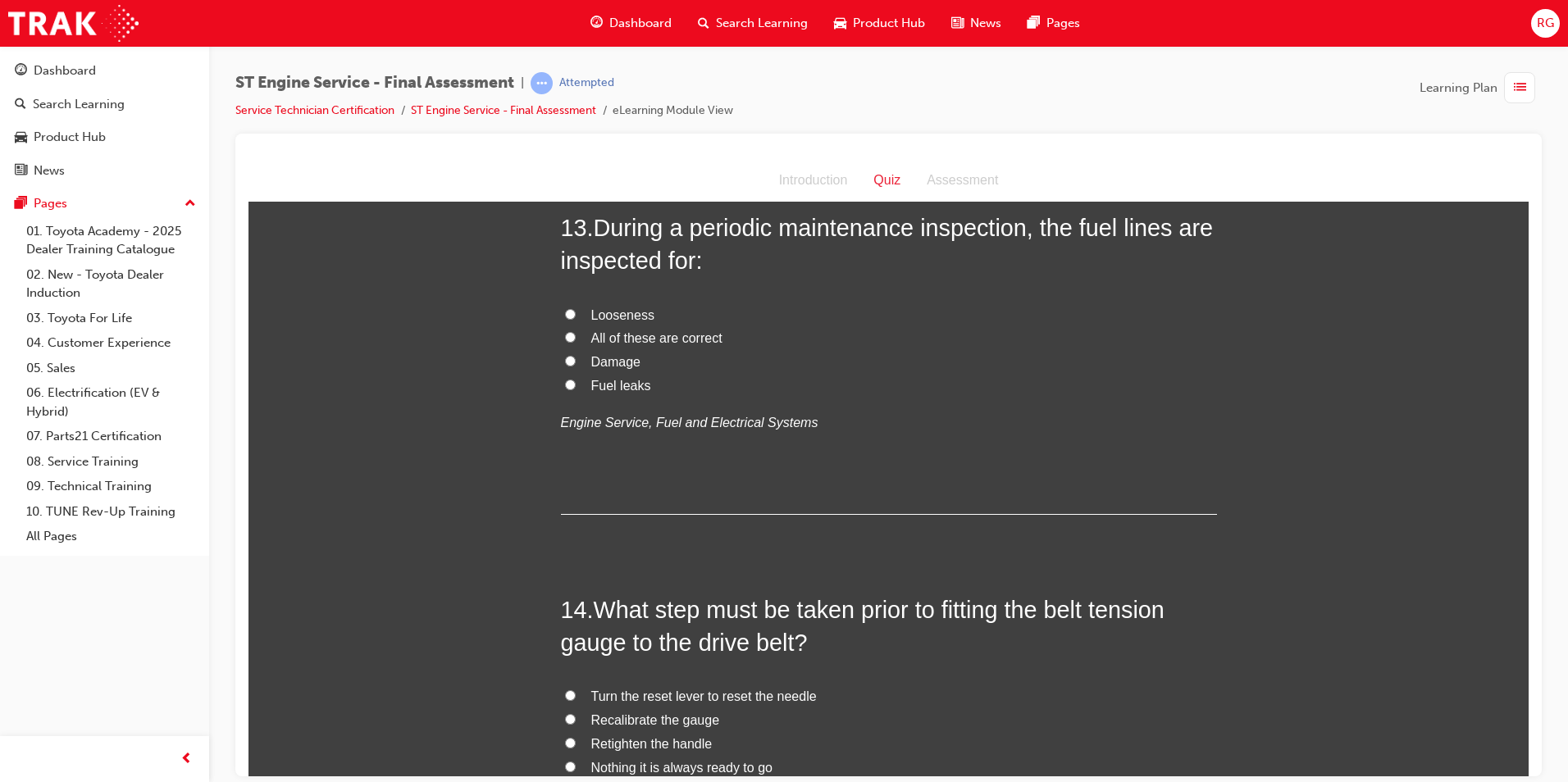
scroll to position [4346, 0]
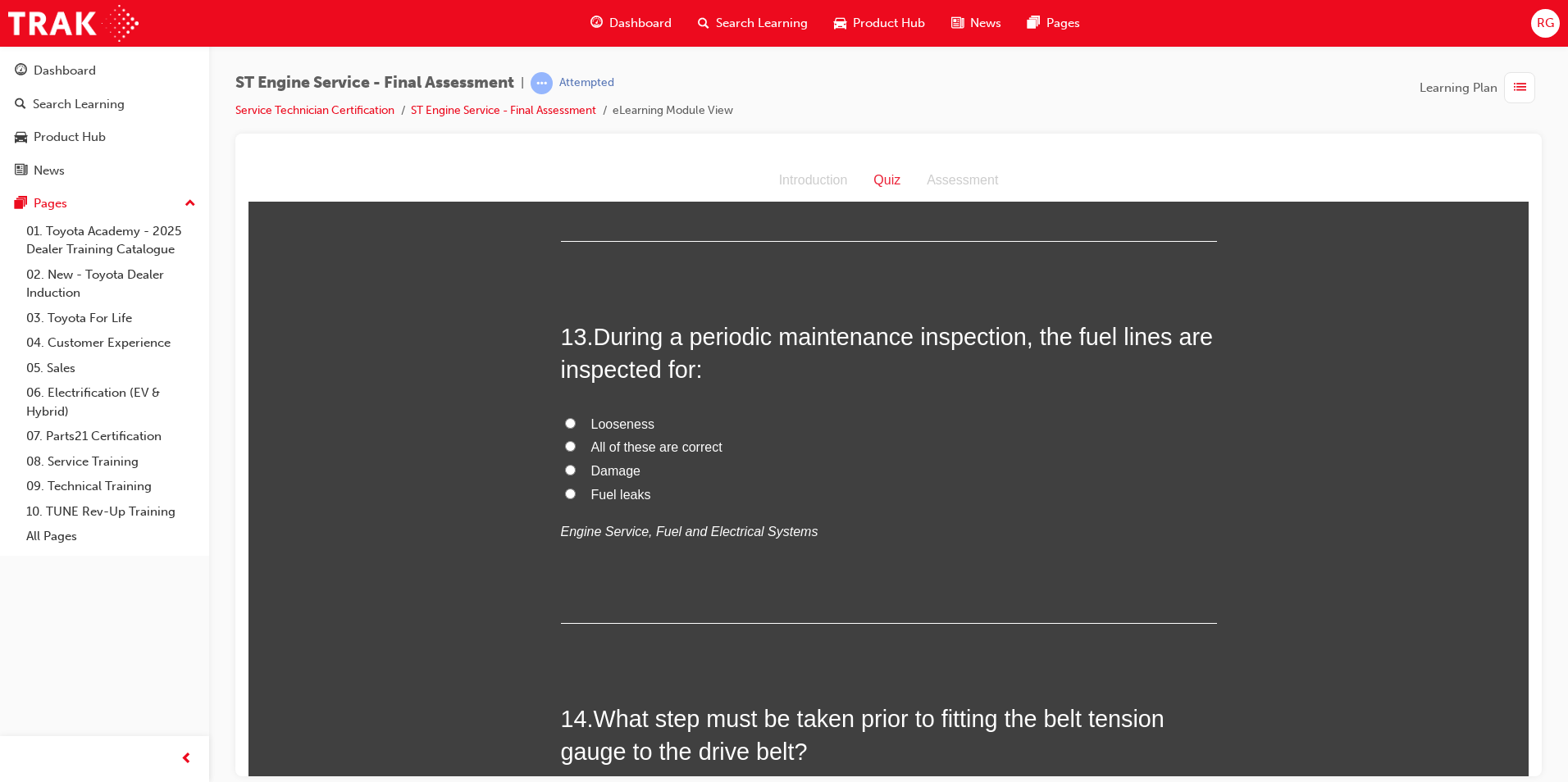
click at [565, 447] on input "All of these are correct" at bounding box center [570, 445] width 11 height 11
radio input "true"
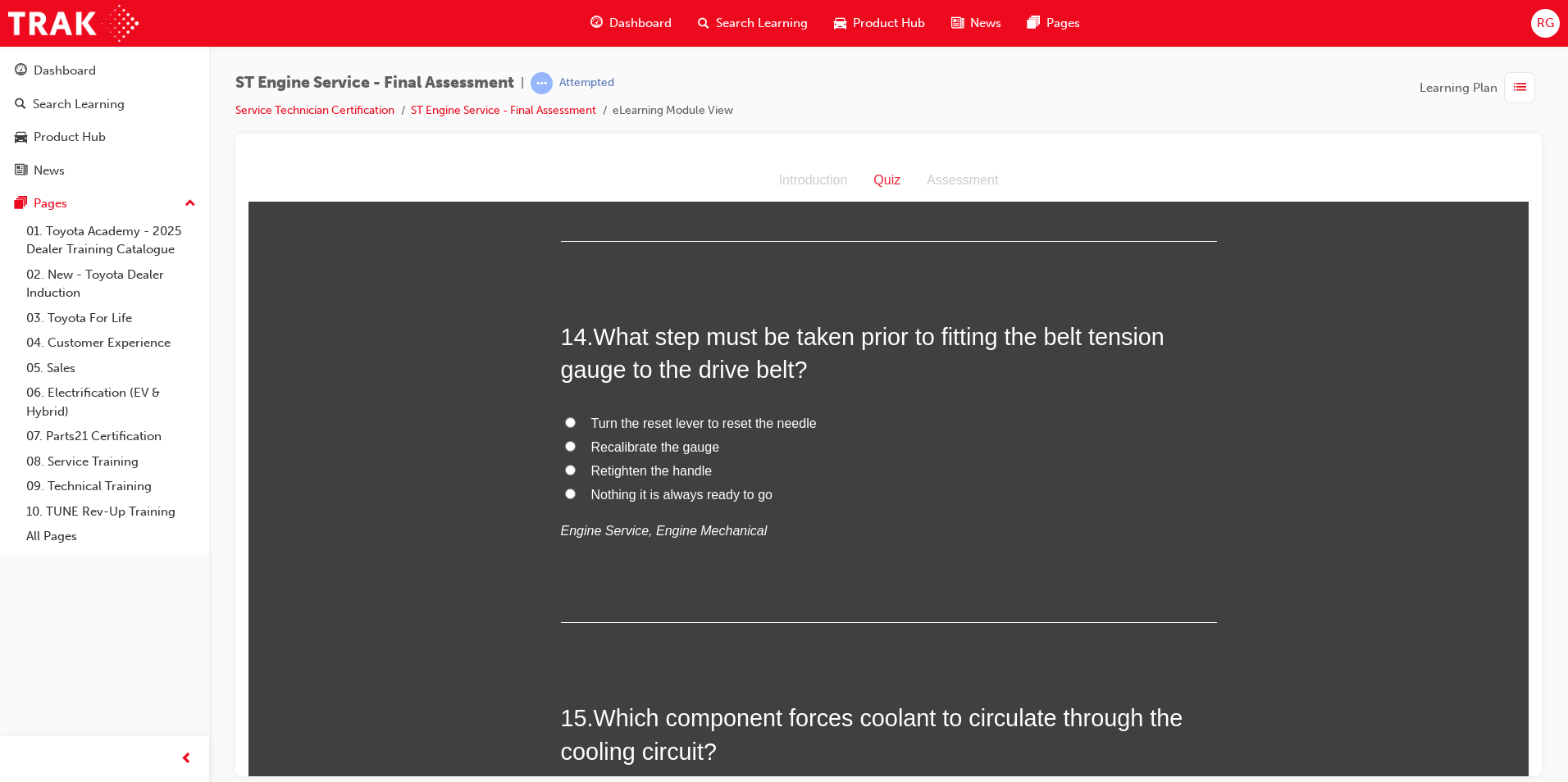
scroll to position [4755, 0]
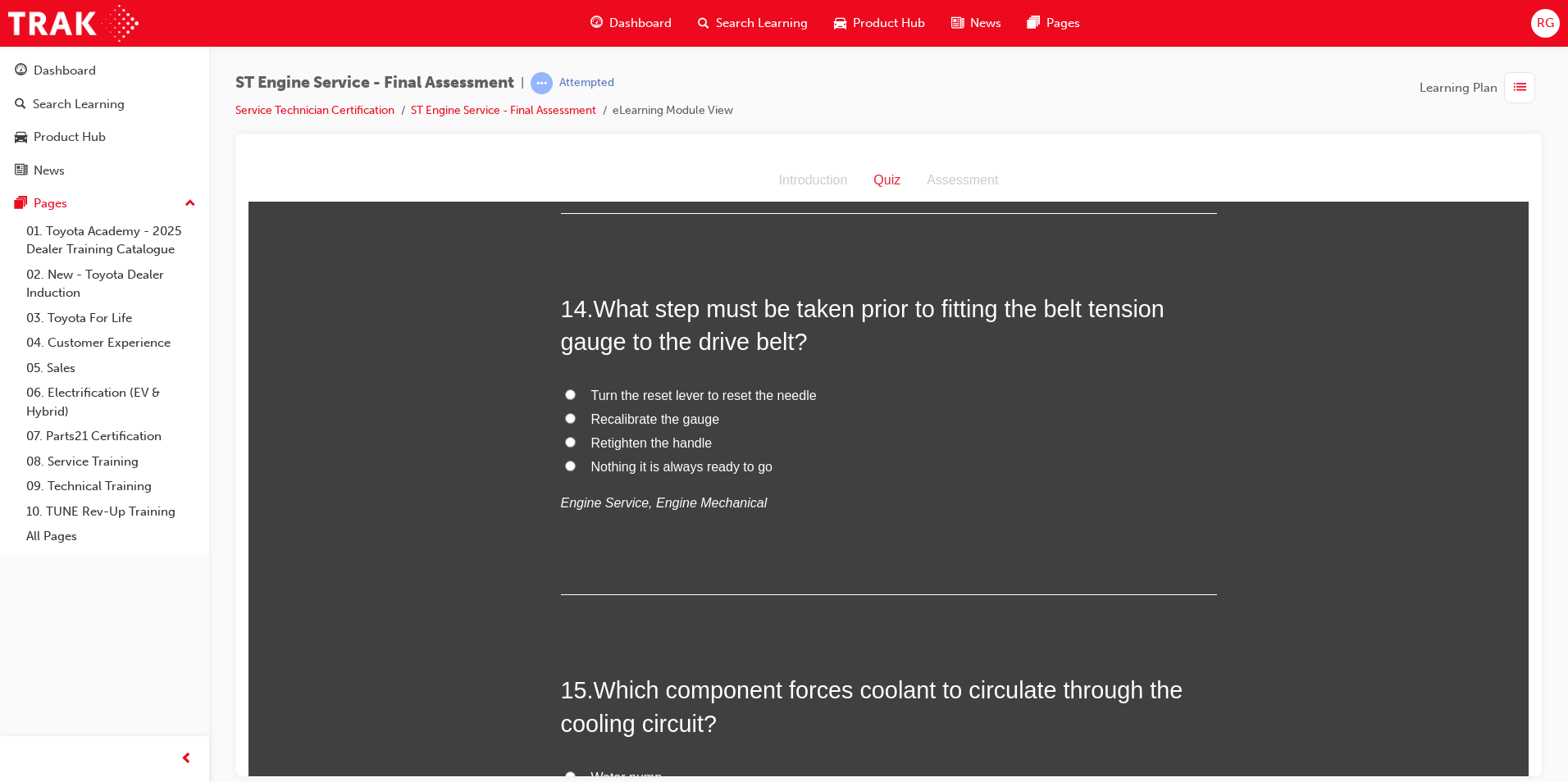
click at [674, 419] on span "Recalibrate the gauge" at bounding box center [656, 418] width 129 height 14
click at [576, 419] on input "Recalibrate the gauge" at bounding box center [570, 417] width 11 height 11
radio input "true"
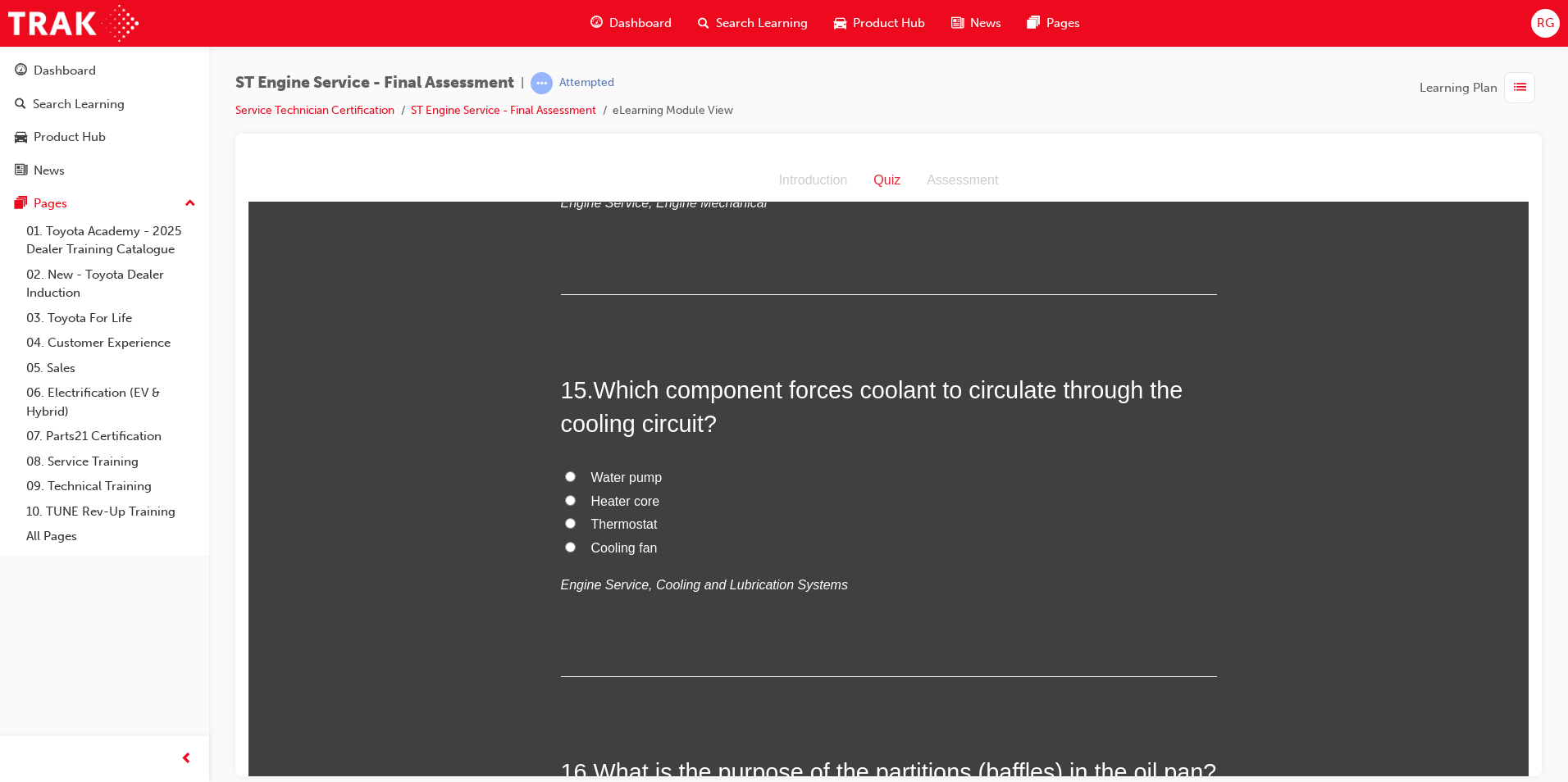
scroll to position [5083, 0]
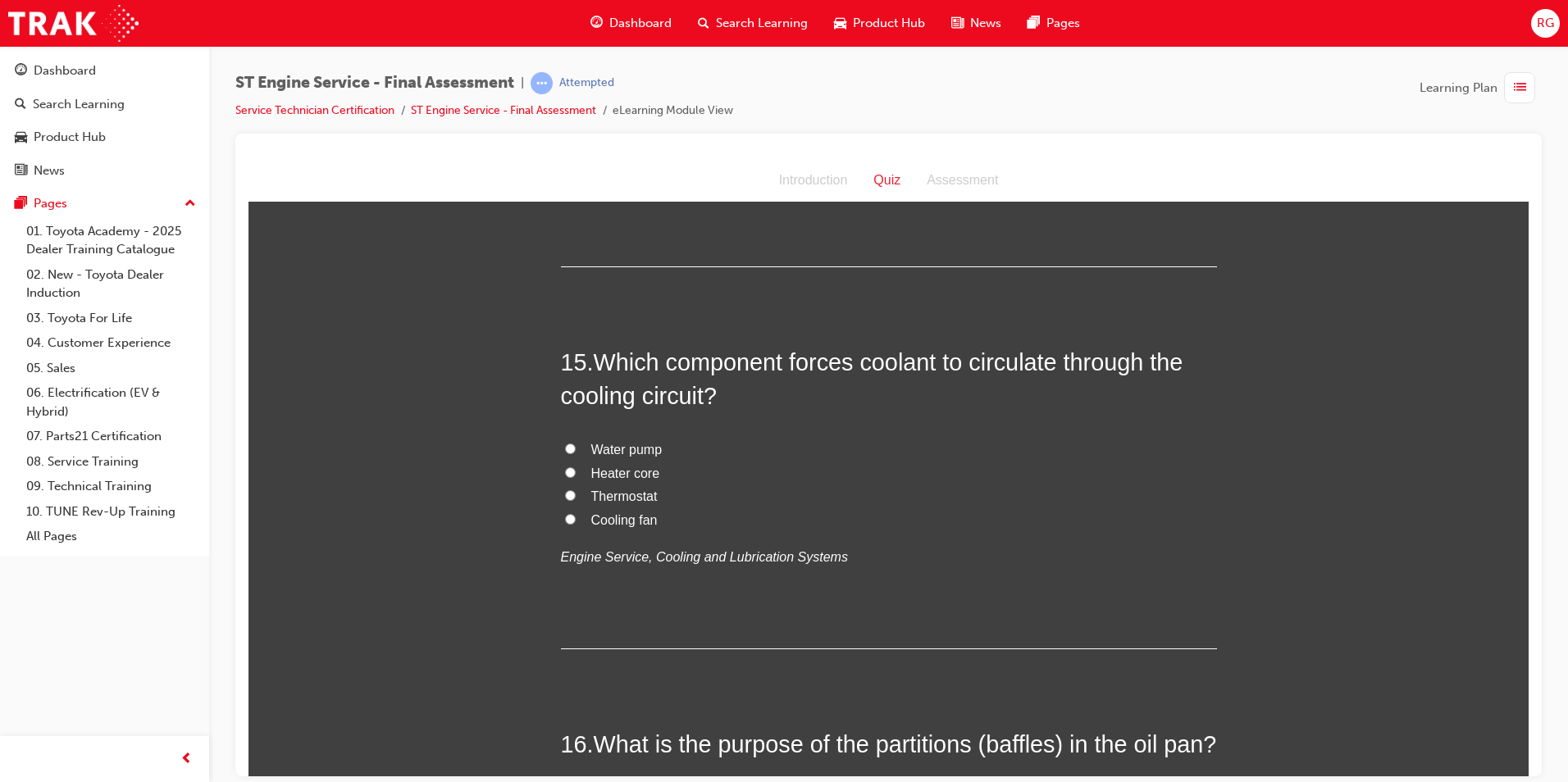
click at [626, 445] on span "Water pump" at bounding box center [627, 449] width 71 height 14
click at [576, 445] on input "Water pump" at bounding box center [570, 448] width 11 height 11
radio input "true"
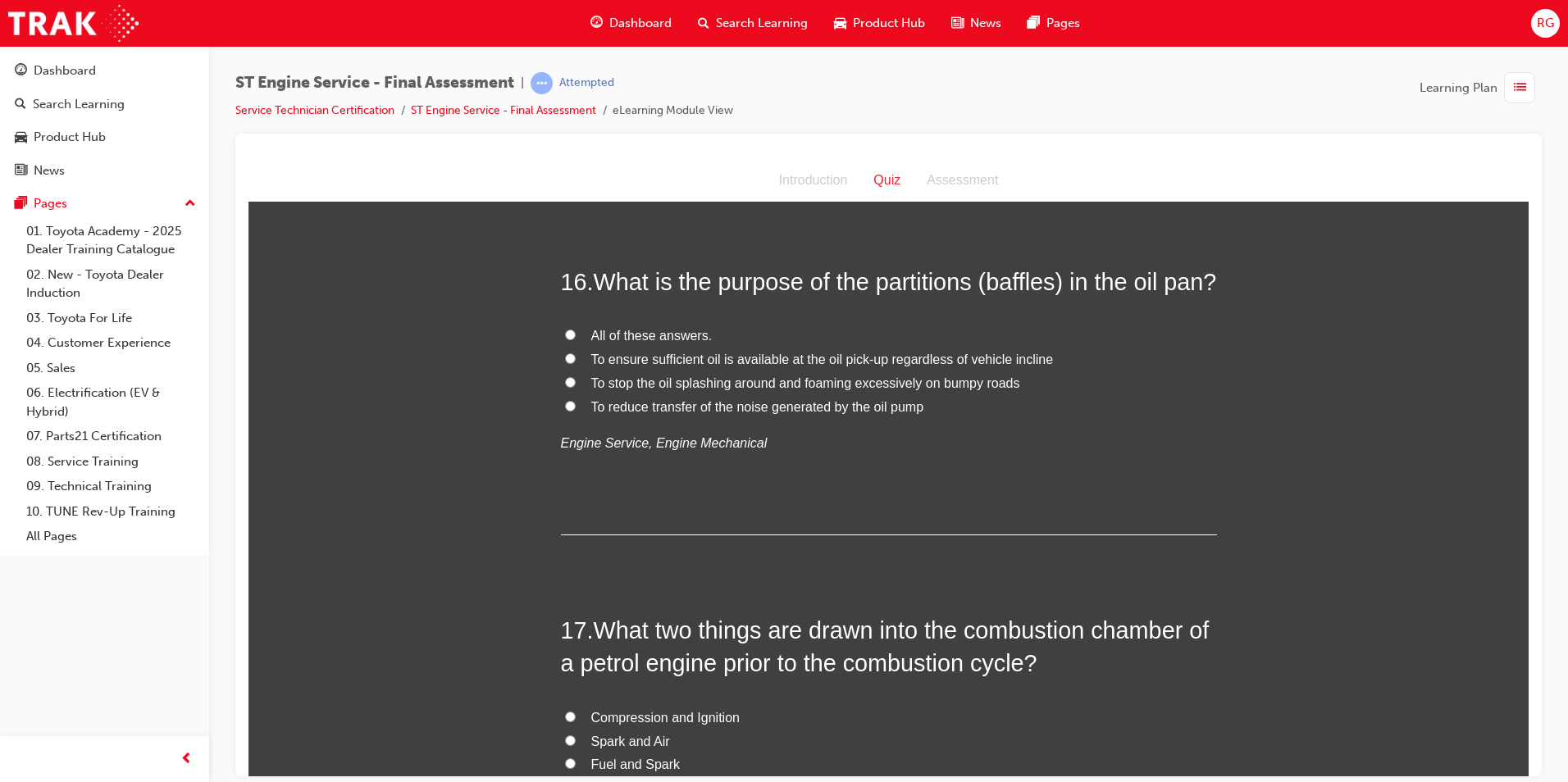
scroll to position [5575, 0]
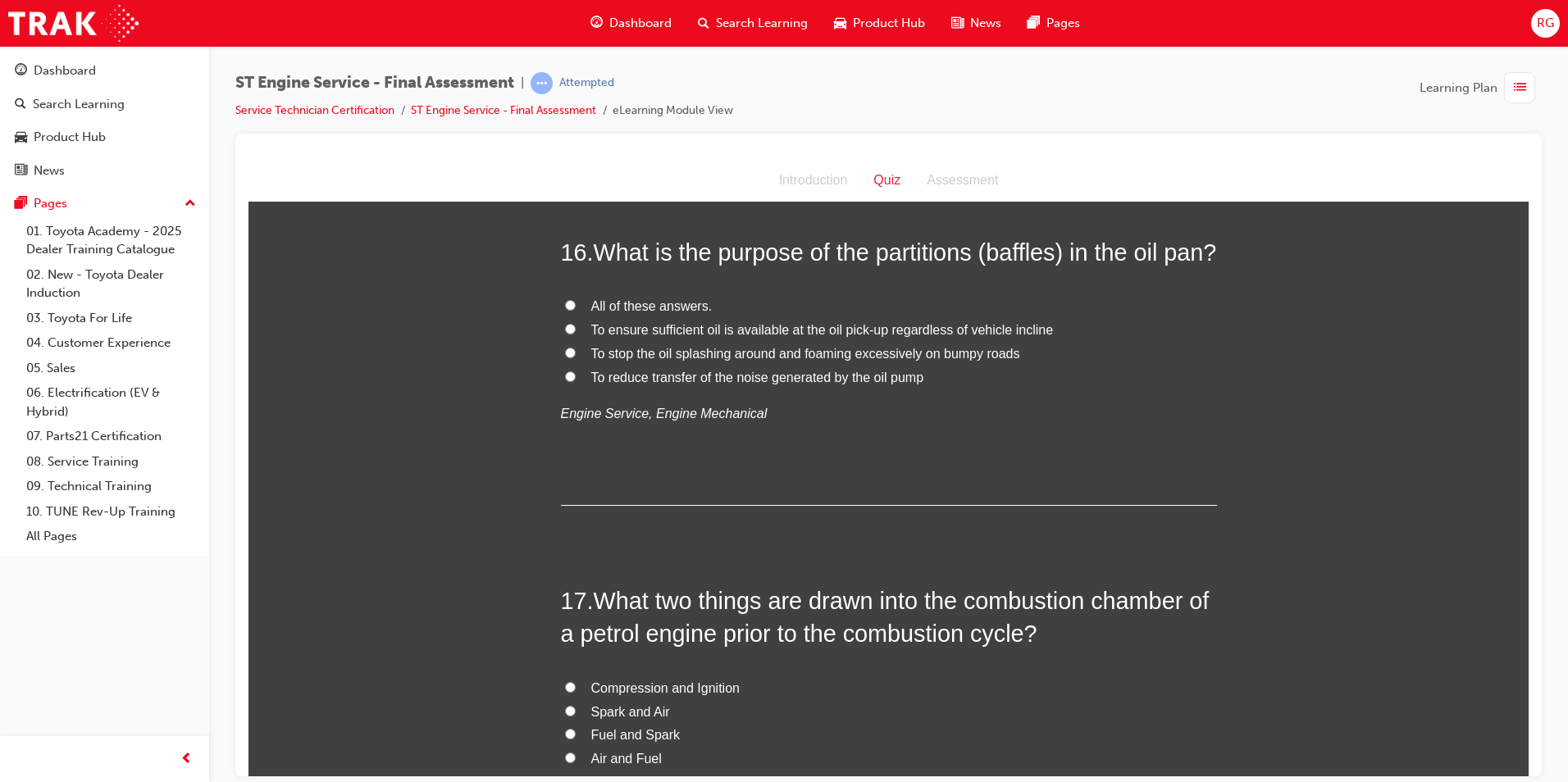
click at [744, 337] on span "To ensure sufficient oil is available at the oil pick-up regardless of vehicle …" at bounding box center [823, 329] width 462 height 14
click at [576, 334] on input "To ensure sufficient oil is available at the oil pick-up regardless of vehicle …" at bounding box center [570, 329] width 11 height 11
radio input "true"
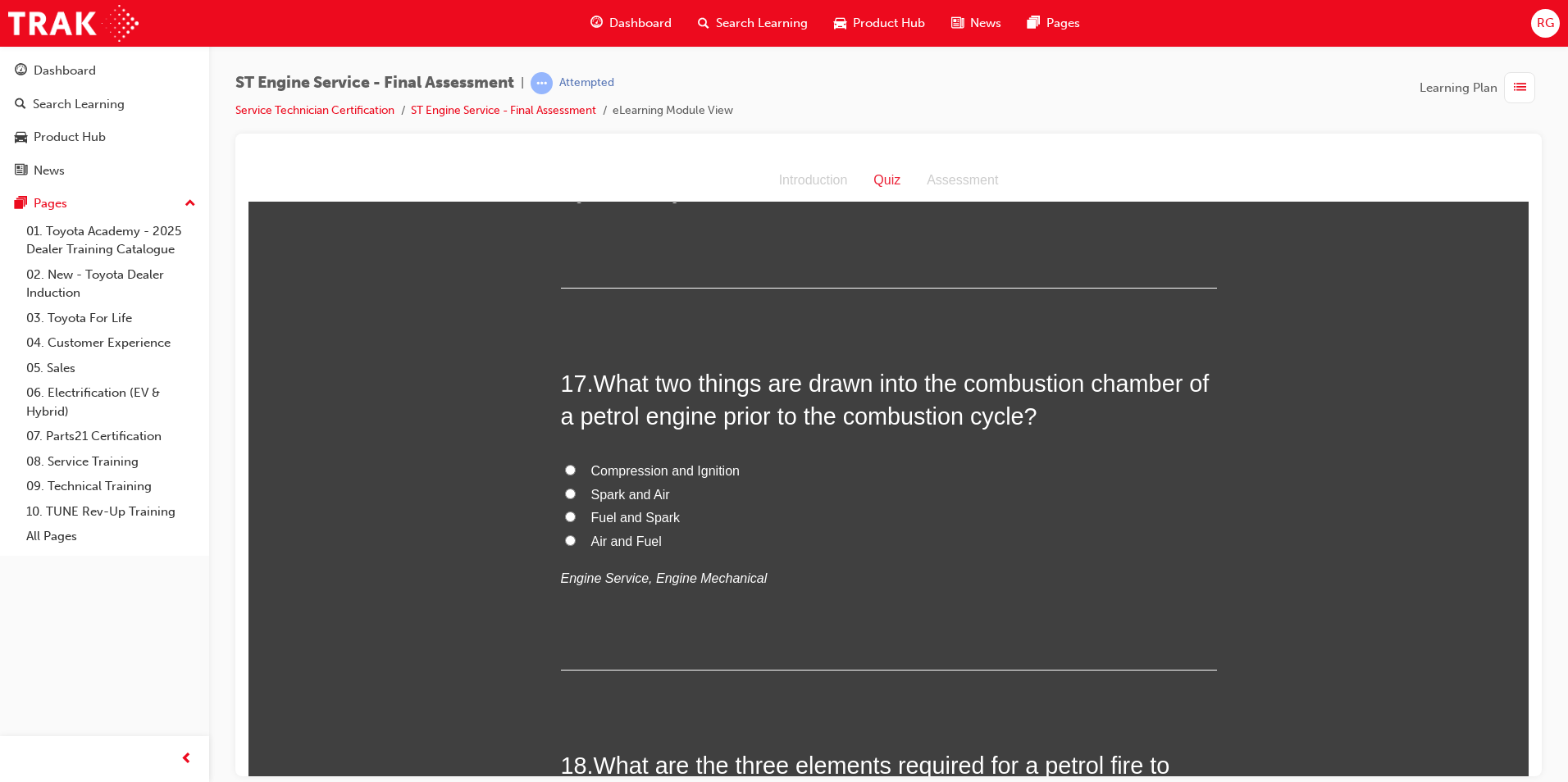
scroll to position [5821, 0]
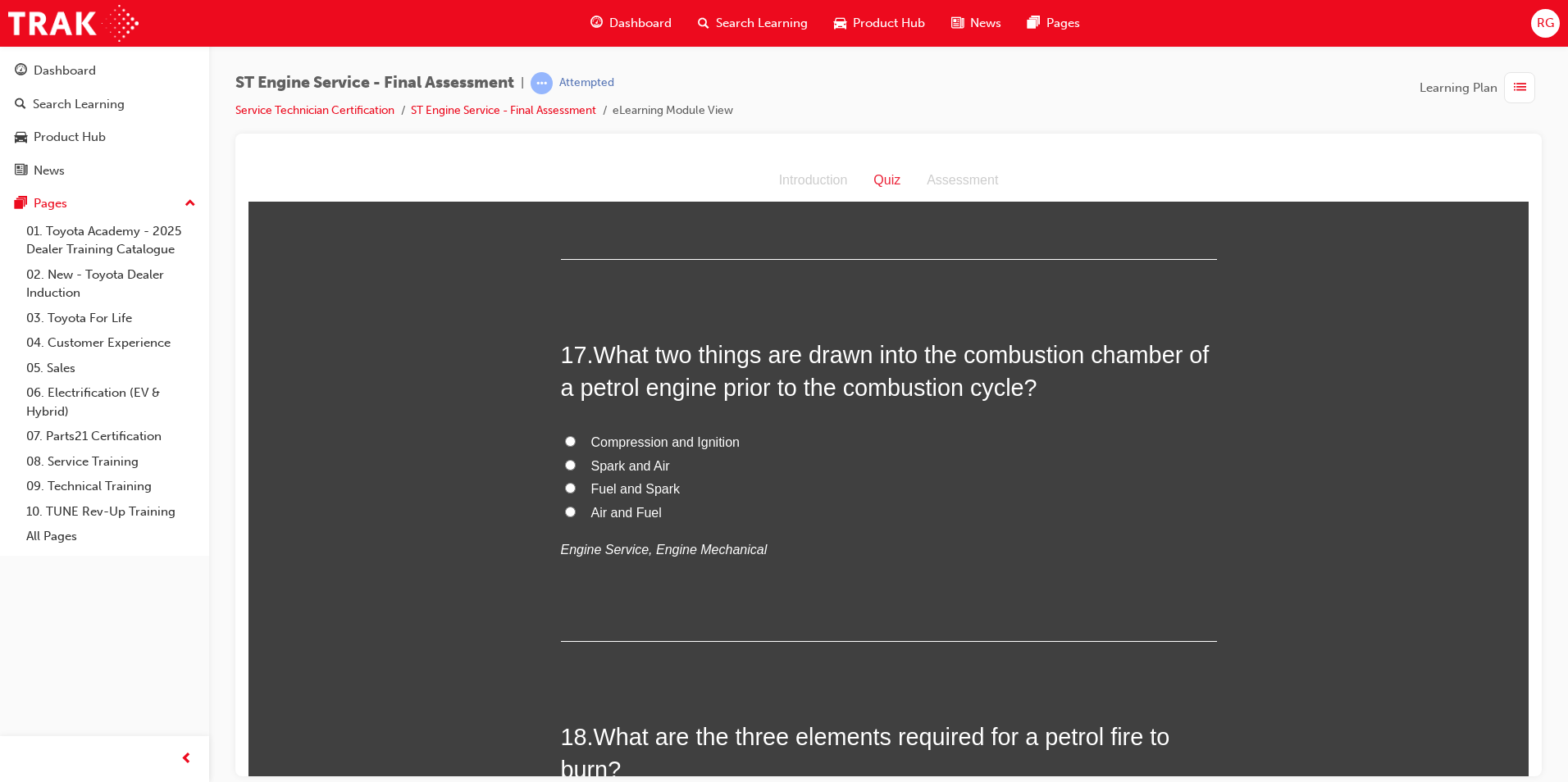
click at [707, 448] on span "Compression and Ignition" at bounding box center [665, 442] width 149 height 14
click at [576, 446] on input "Compression and Ignition" at bounding box center [570, 440] width 11 height 11
radio input "true"
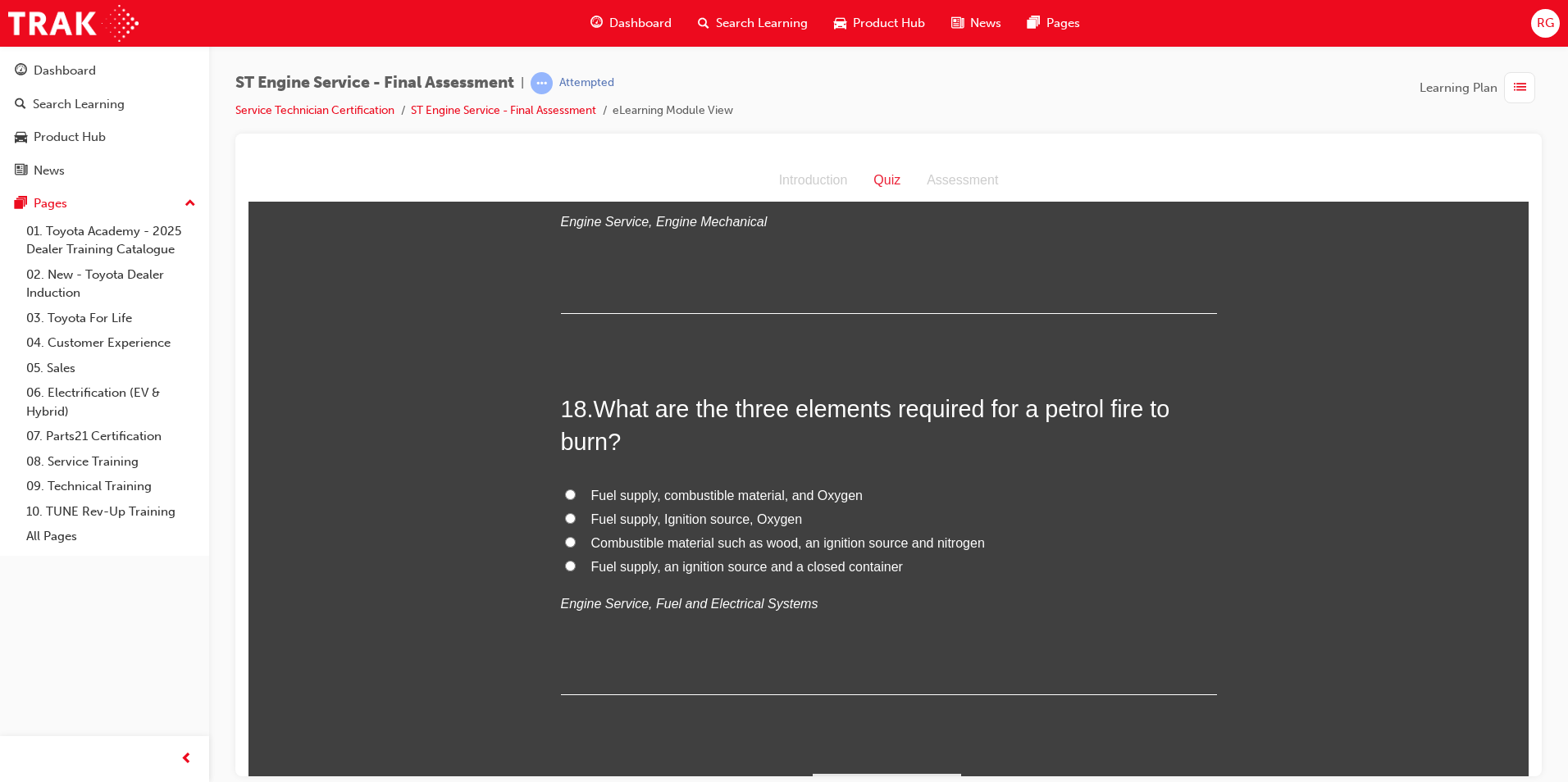
scroll to position [6225, 0]
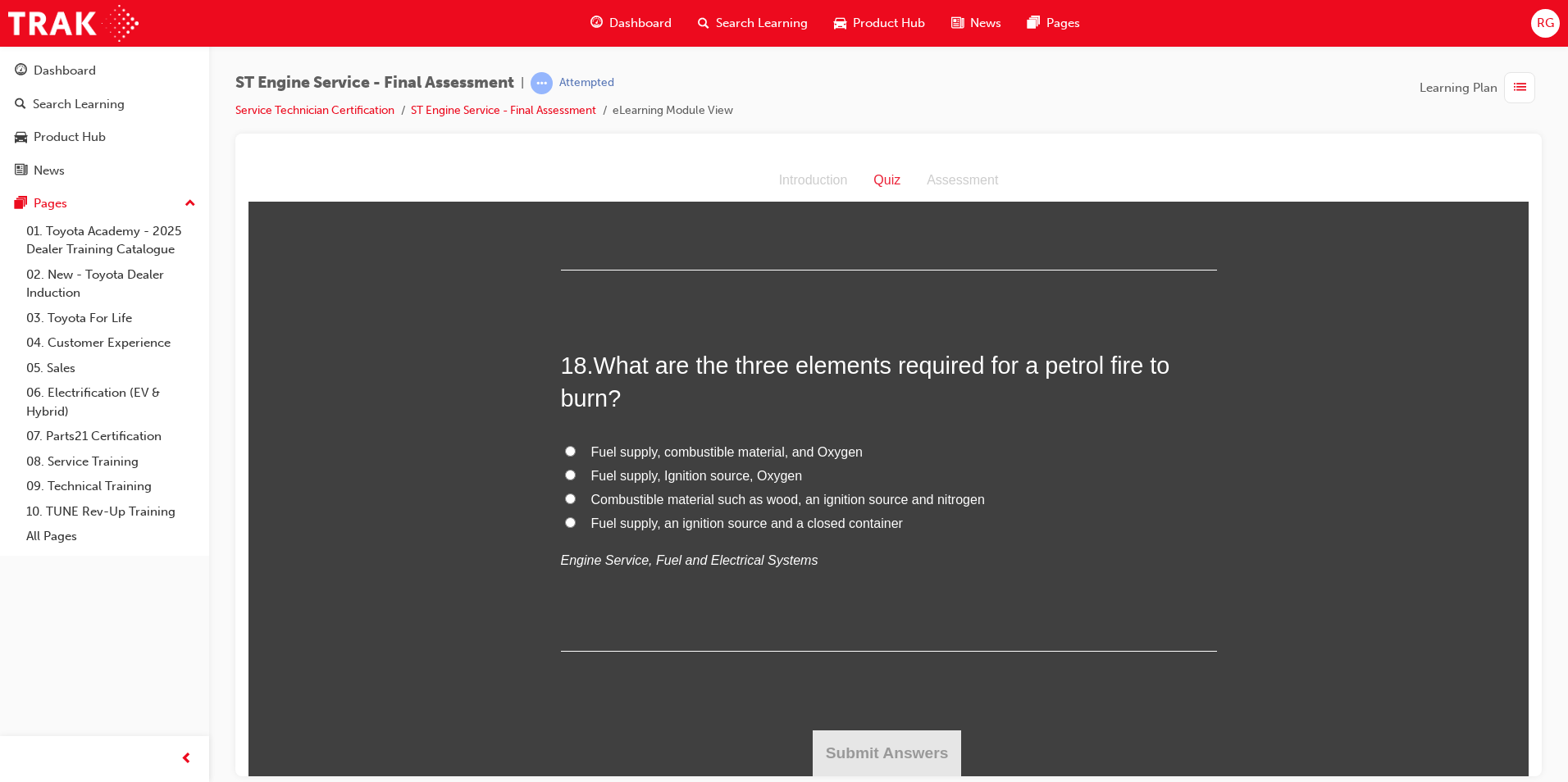
click at [743, 471] on span "Fuel supply, Ignition source, Oxygen" at bounding box center [697, 475] width 212 height 14
click at [576, 471] on input "Fuel supply, Ignition source, Oxygen" at bounding box center [570, 474] width 11 height 11
radio input "true"
click at [895, 755] on button "Submit Answers" at bounding box center [888, 752] width 149 height 46
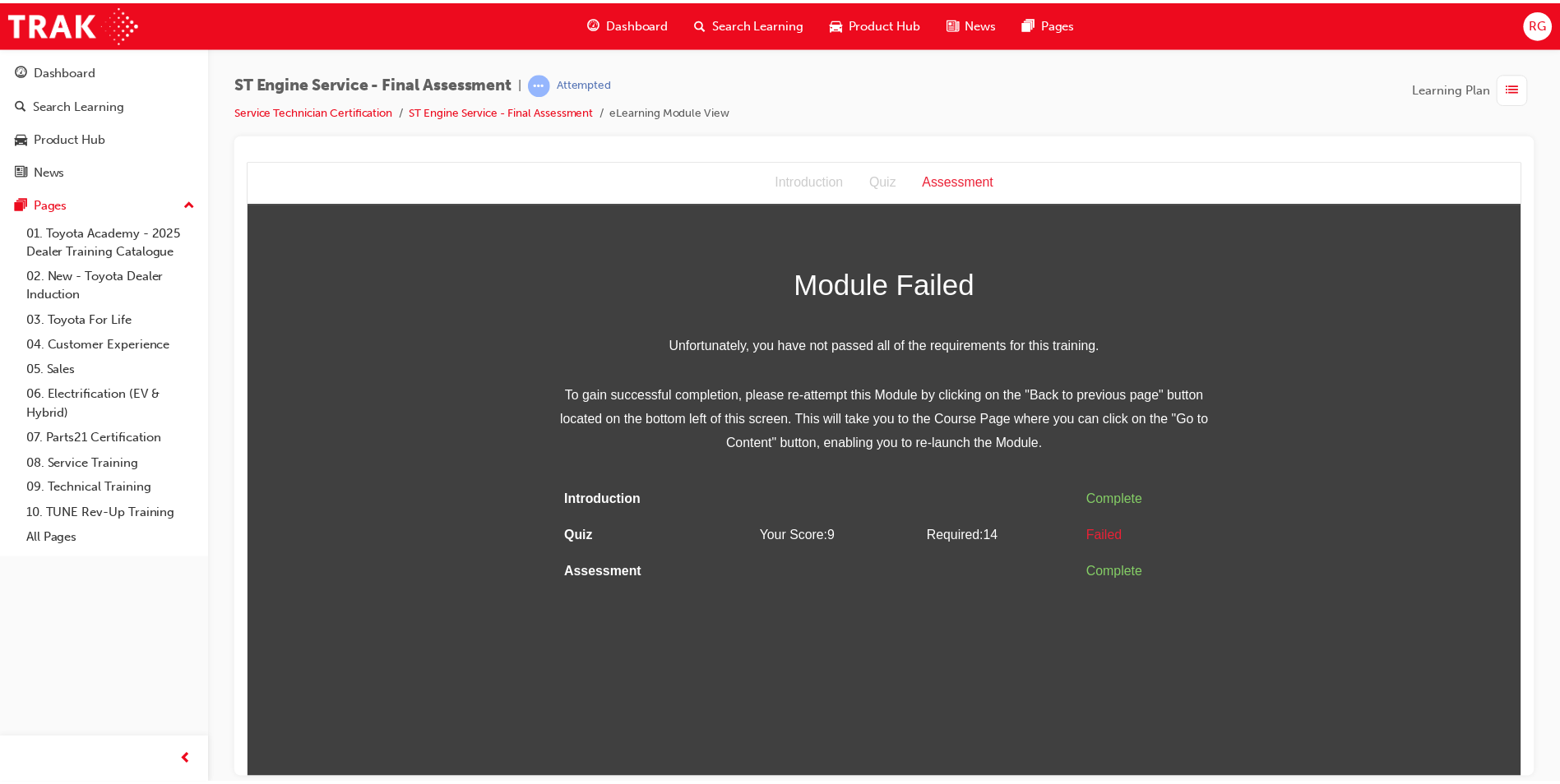
scroll to position [0, 0]
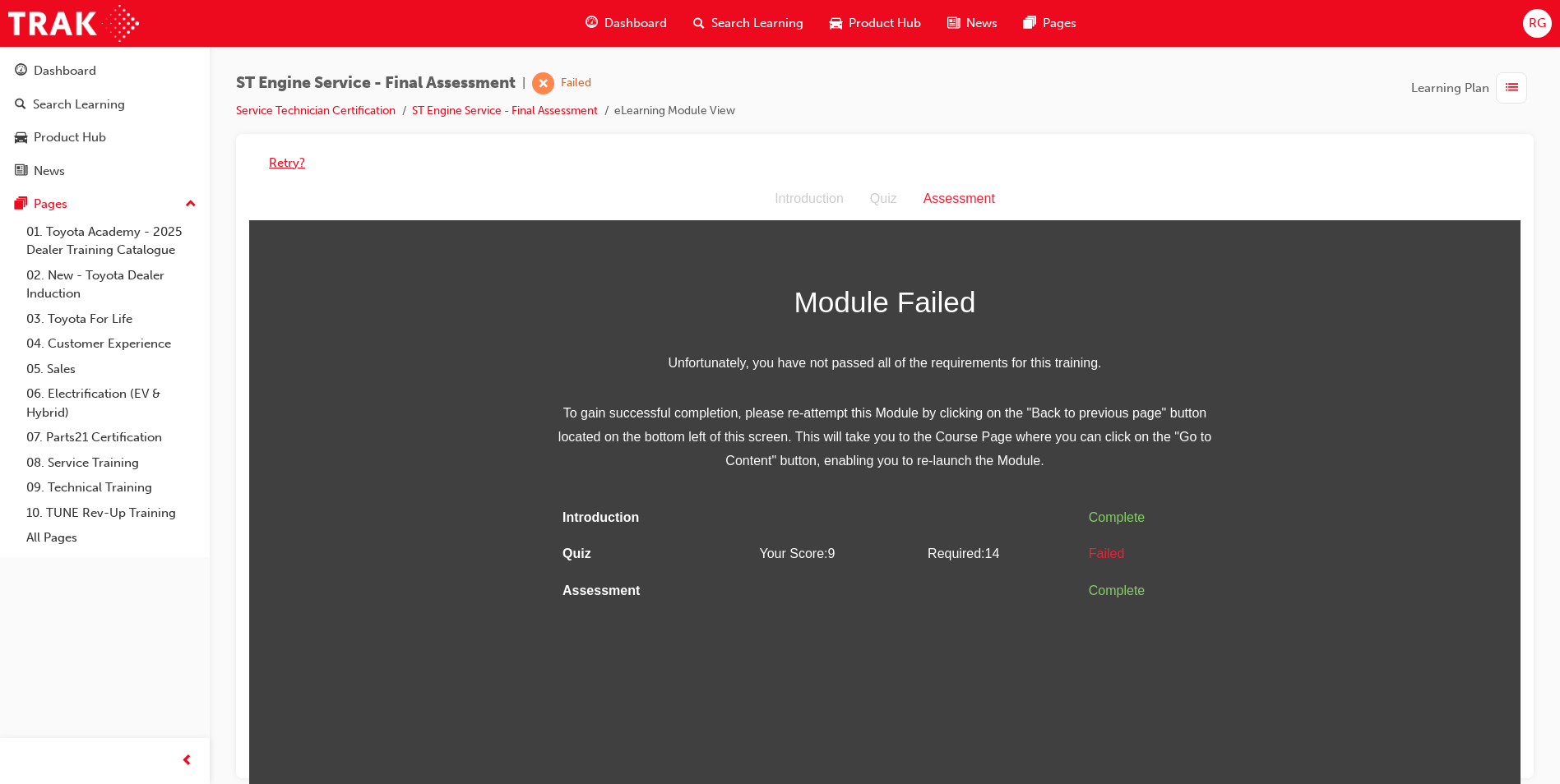
click at [288, 162] on button "Retry?" at bounding box center [286, 162] width 36 height 18
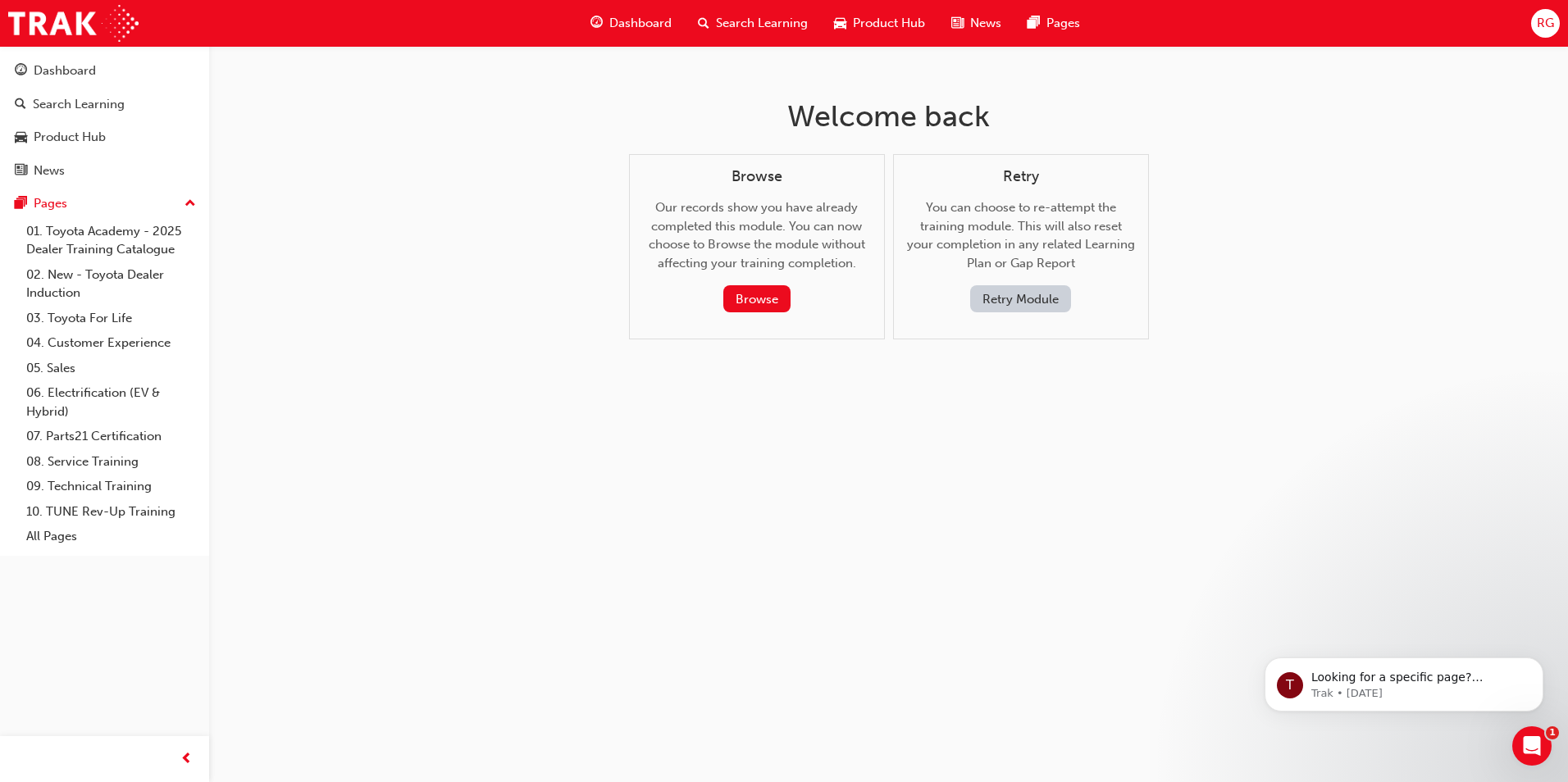
click at [1013, 302] on button "Retry Module" at bounding box center [1020, 299] width 101 height 27
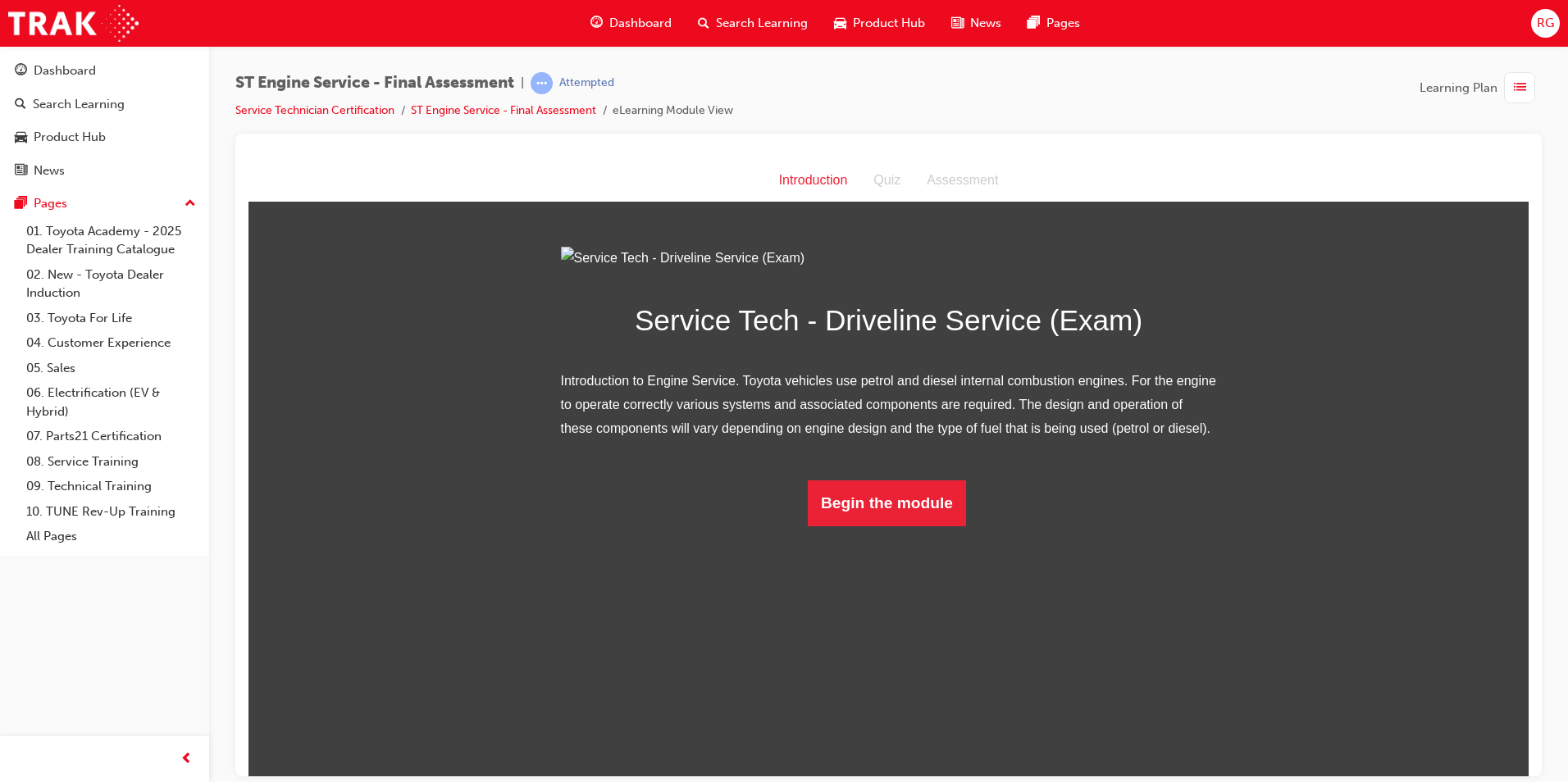
drag, startPoint x: 644, startPoint y: 6, endPoint x: 645, endPoint y: 18, distance: 12.0
click at [644, 9] on div "Dashboard Search Learning Product Hub News Pages" at bounding box center [835, 23] width 529 height 47
click at [645, 20] on span "Dashboard" at bounding box center [640, 23] width 62 height 18
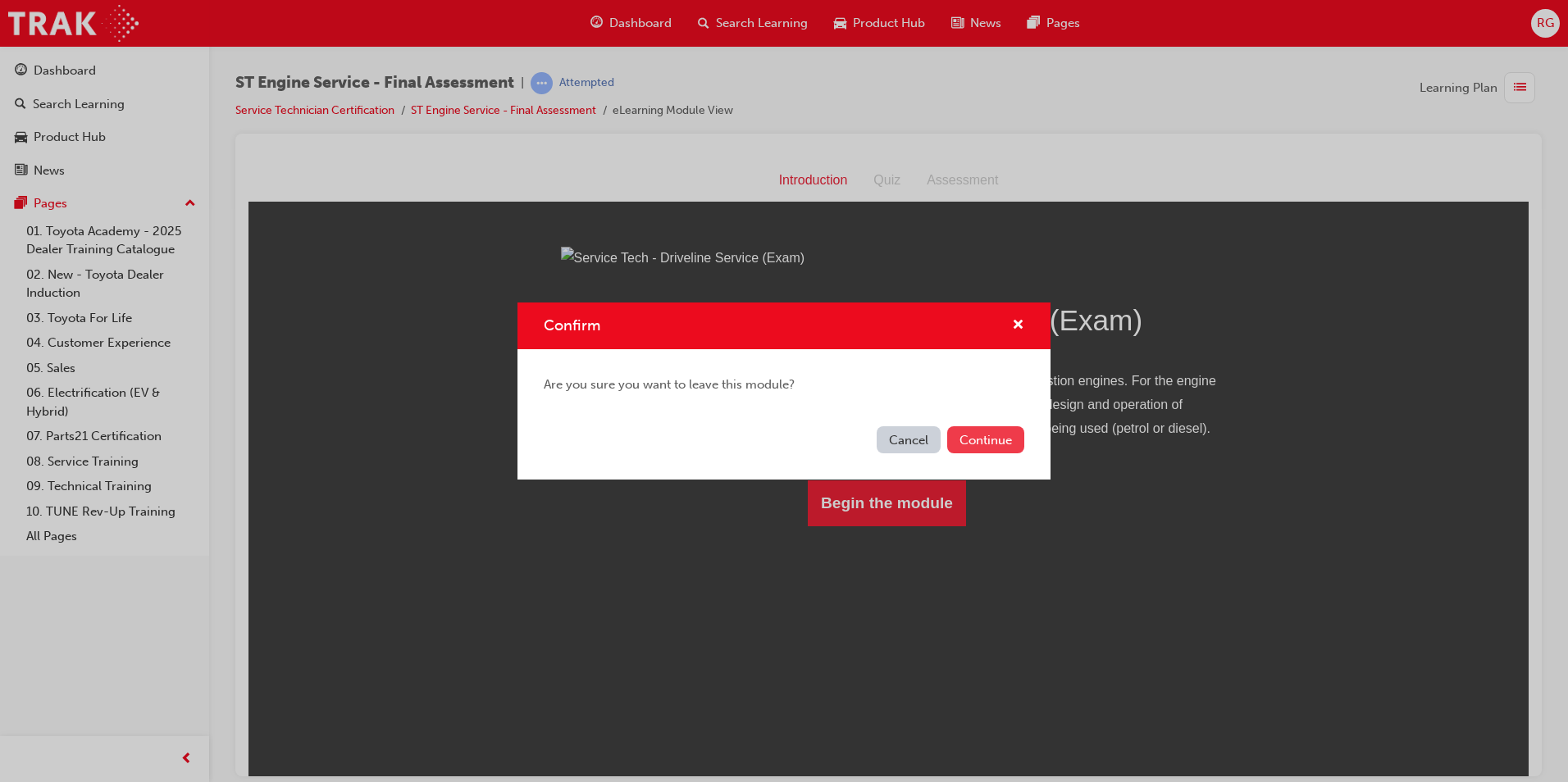
click at [999, 438] on button "Continue" at bounding box center [986, 439] width 77 height 27
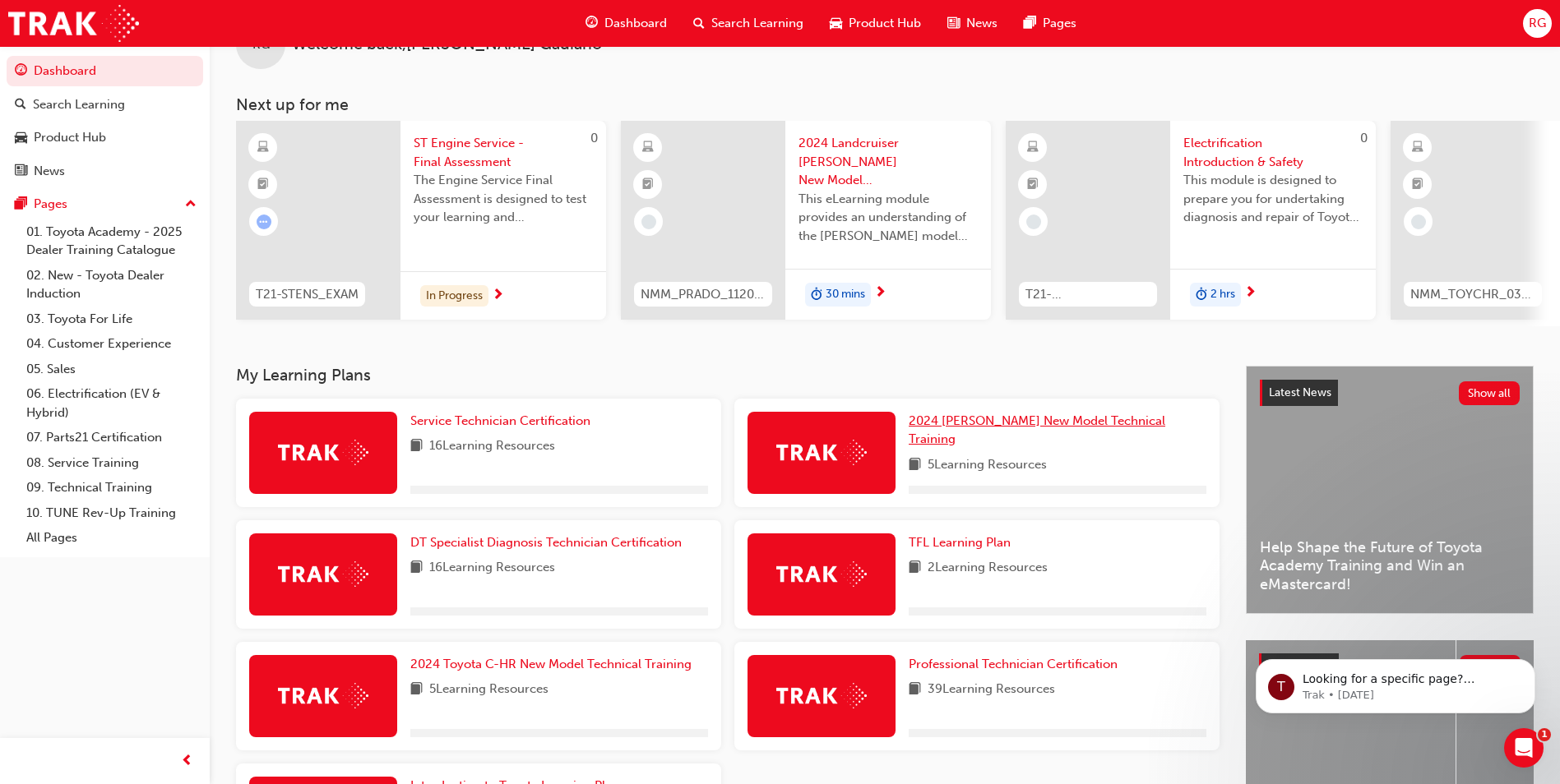
scroll to position [82, 0]
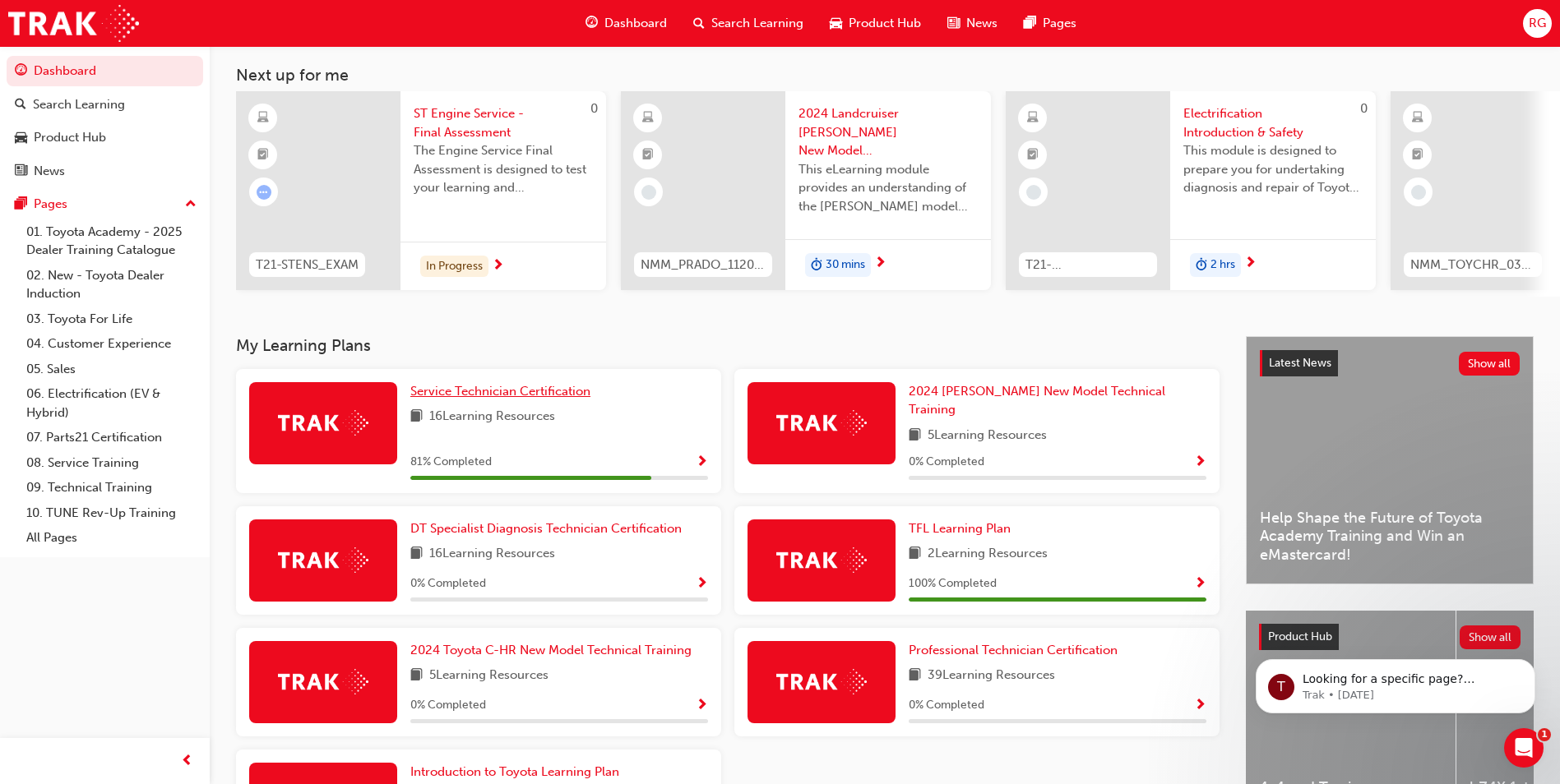
click at [498, 394] on span "Service Technician Certification" at bounding box center [501, 391] width 180 height 15
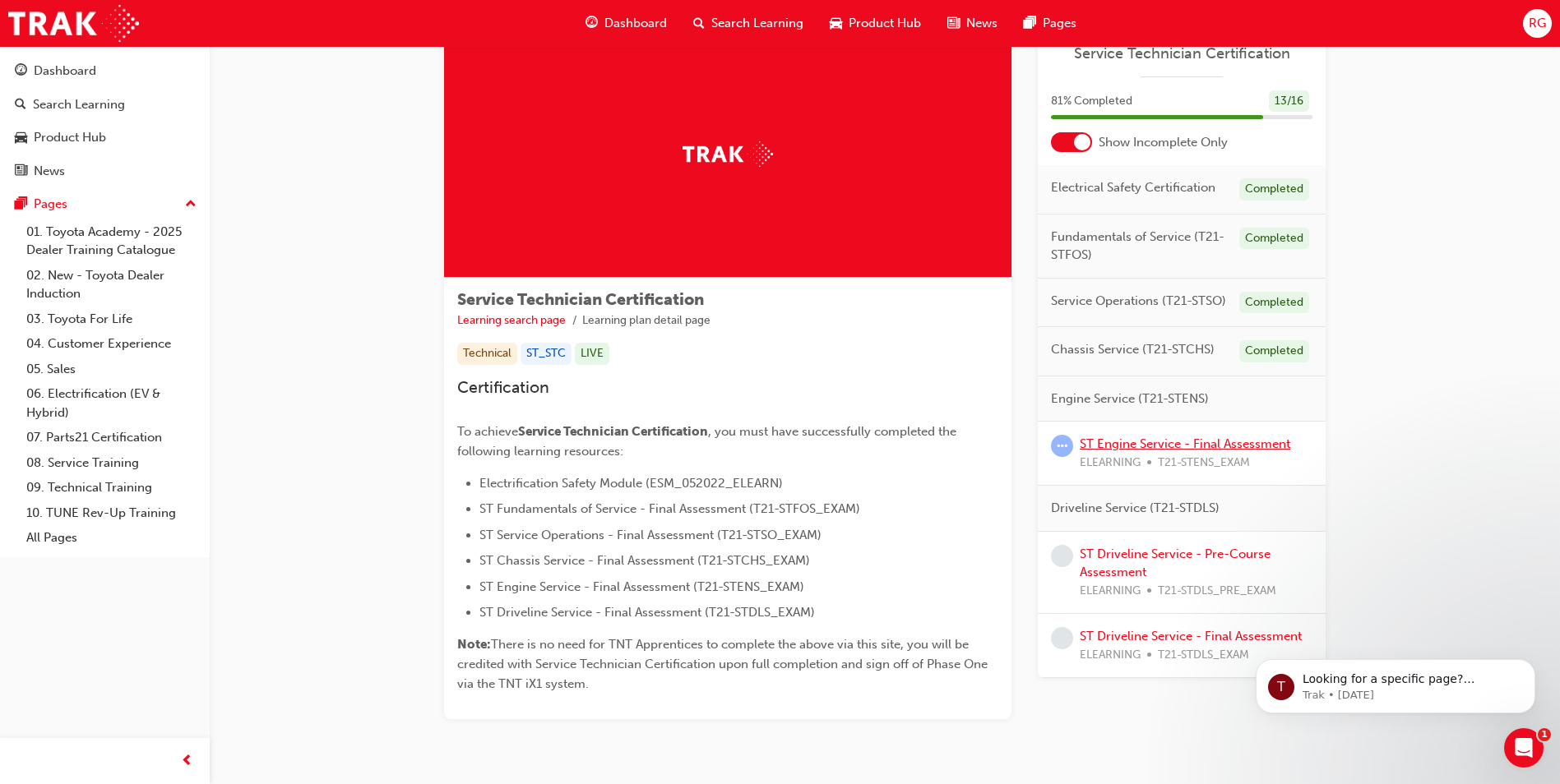
scroll to position [82, 0]
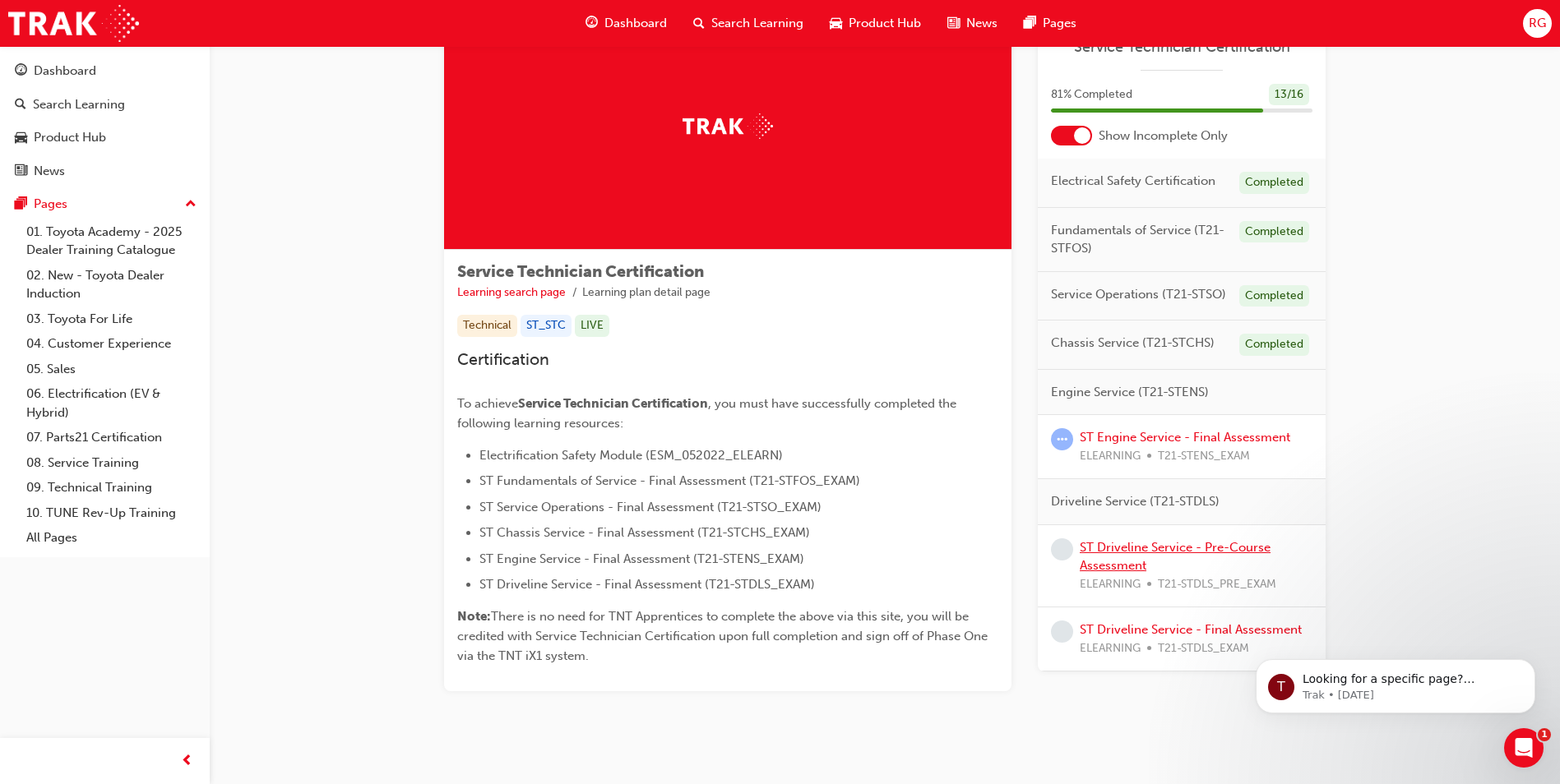
click at [1150, 545] on link "ST Driveline Service - Pre-Course Assessment" at bounding box center [1175, 557] width 190 height 33
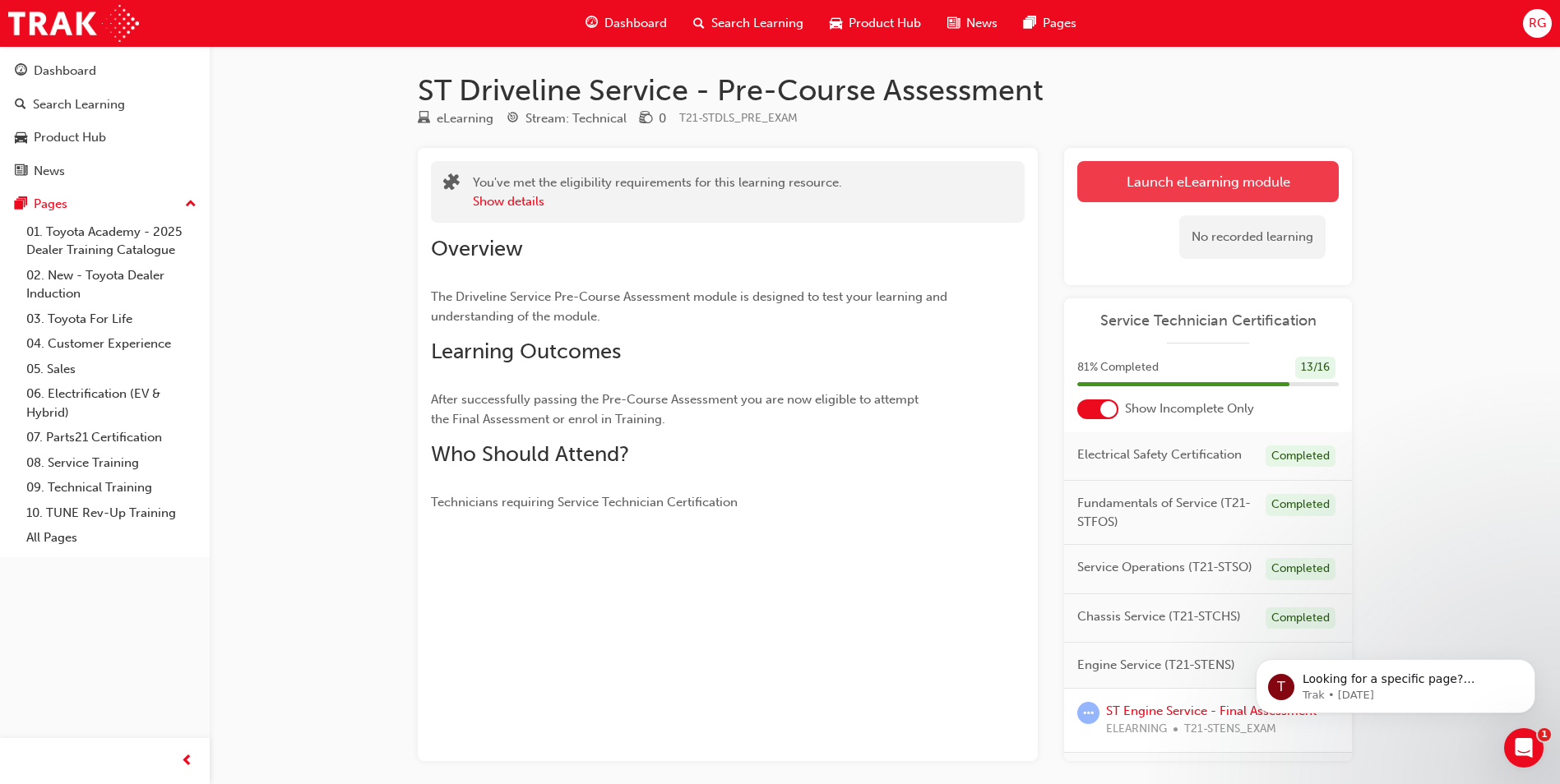
click at [1222, 188] on link "Launch eLearning module" at bounding box center [1207, 181] width 262 height 41
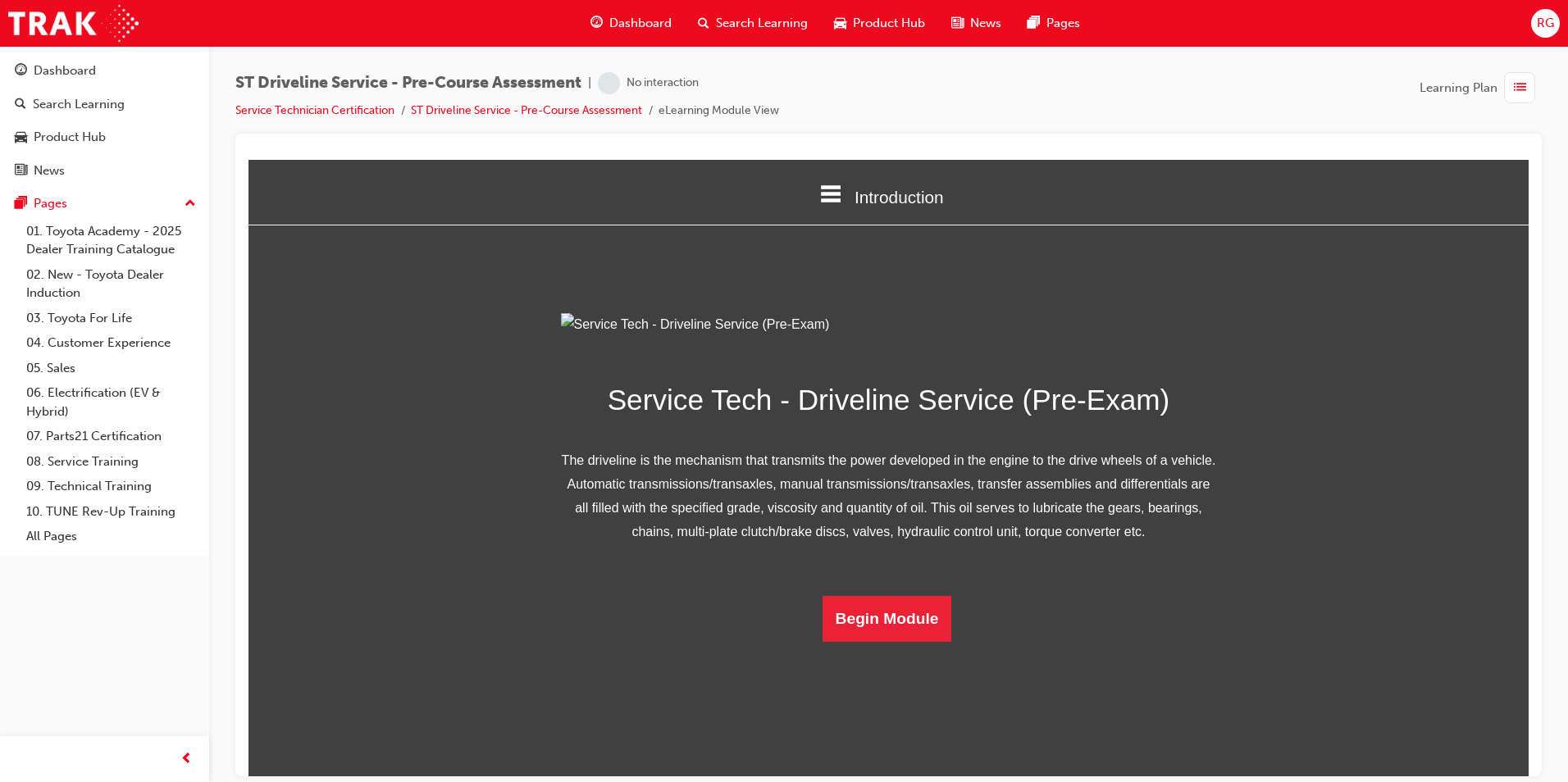
scroll to position [47, 0]
click at [888, 641] on button "Begin Module" at bounding box center [887, 618] width 129 height 46
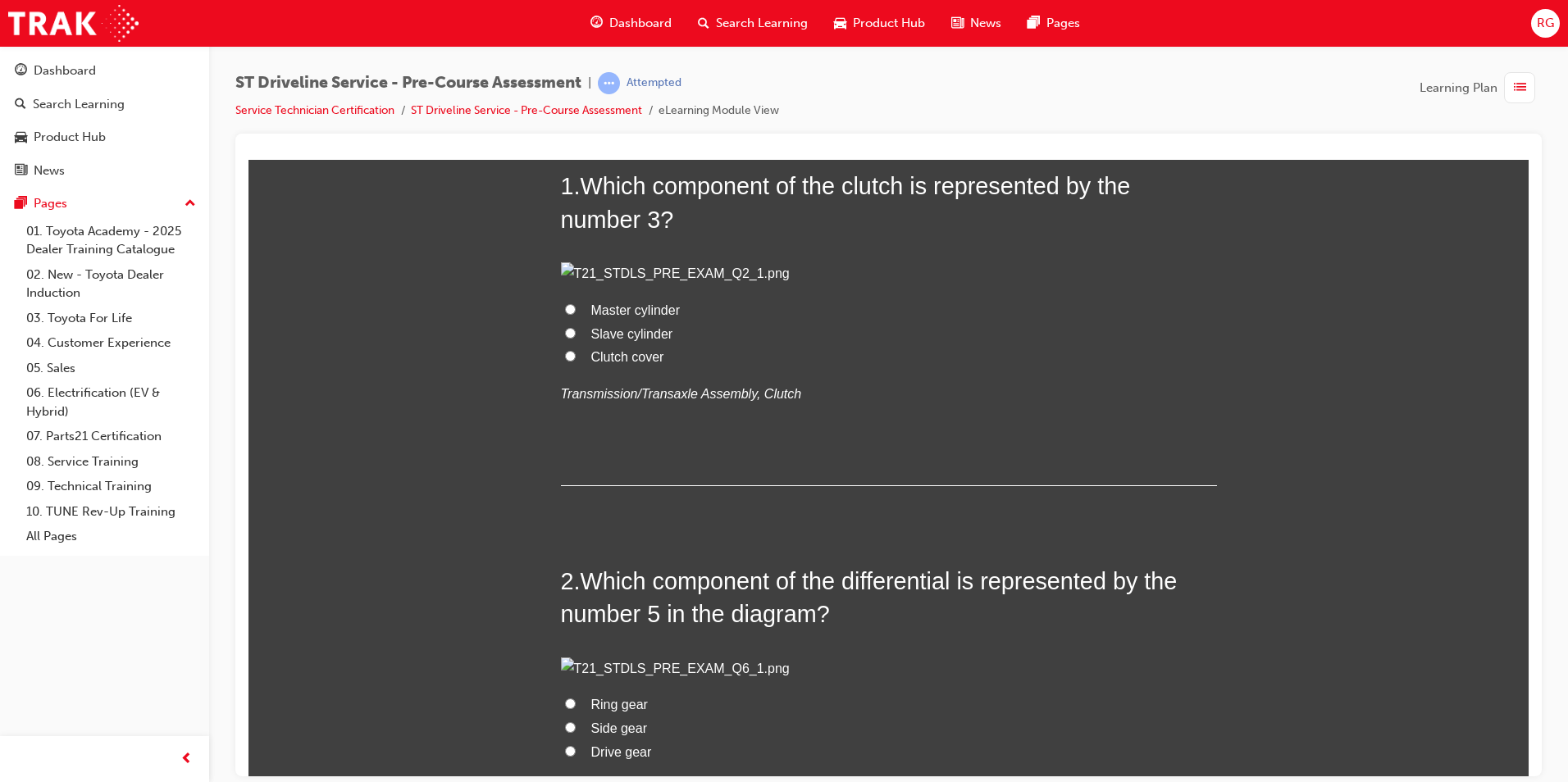
scroll to position [328, 0]
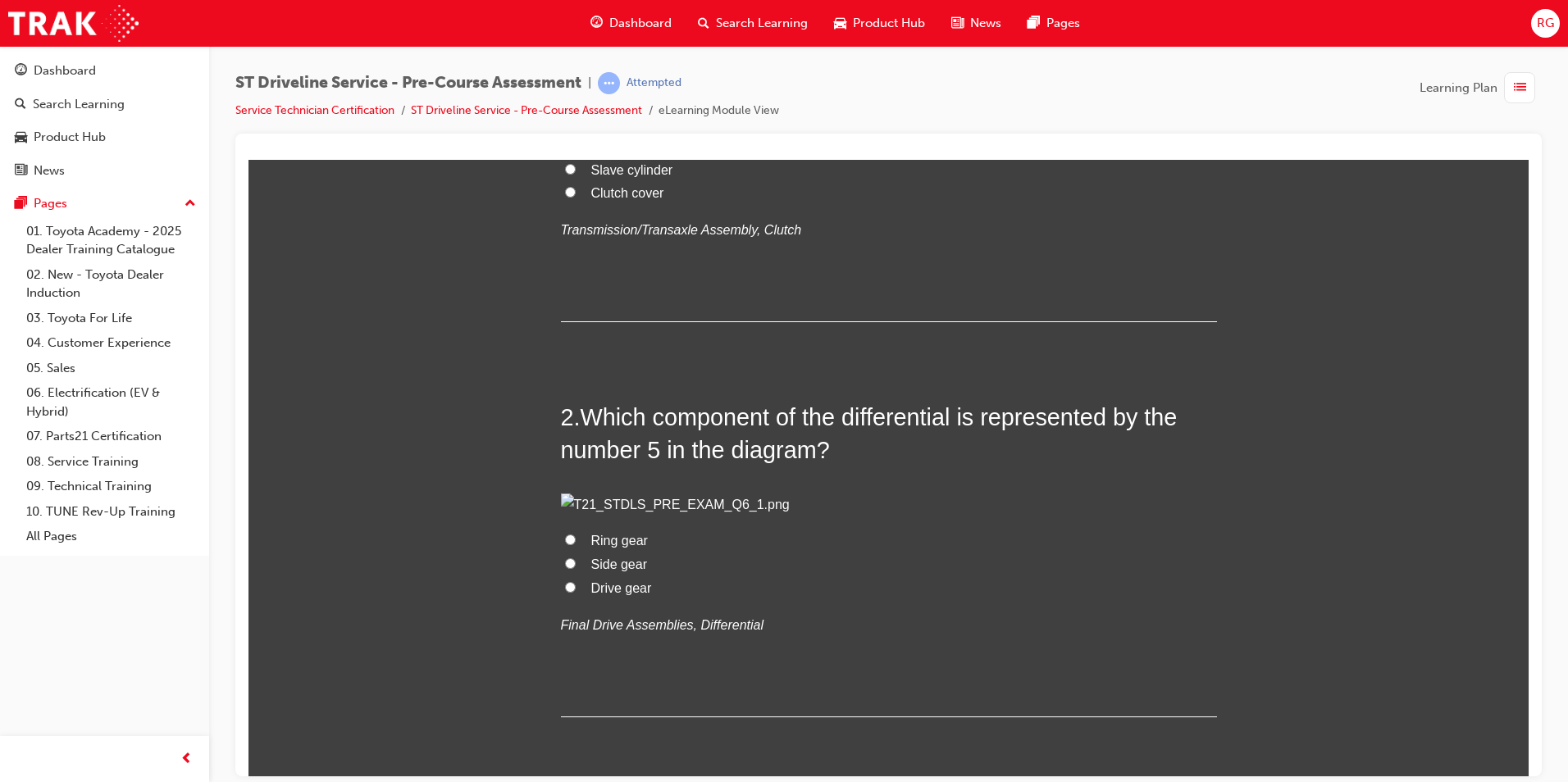
click at [644, 153] on span "Master cylinder" at bounding box center [635, 146] width 89 height 14
click at [576, 150] on input "Master cylinder" at bounding box center [570, 145] width 11 height 11
radio input "true"
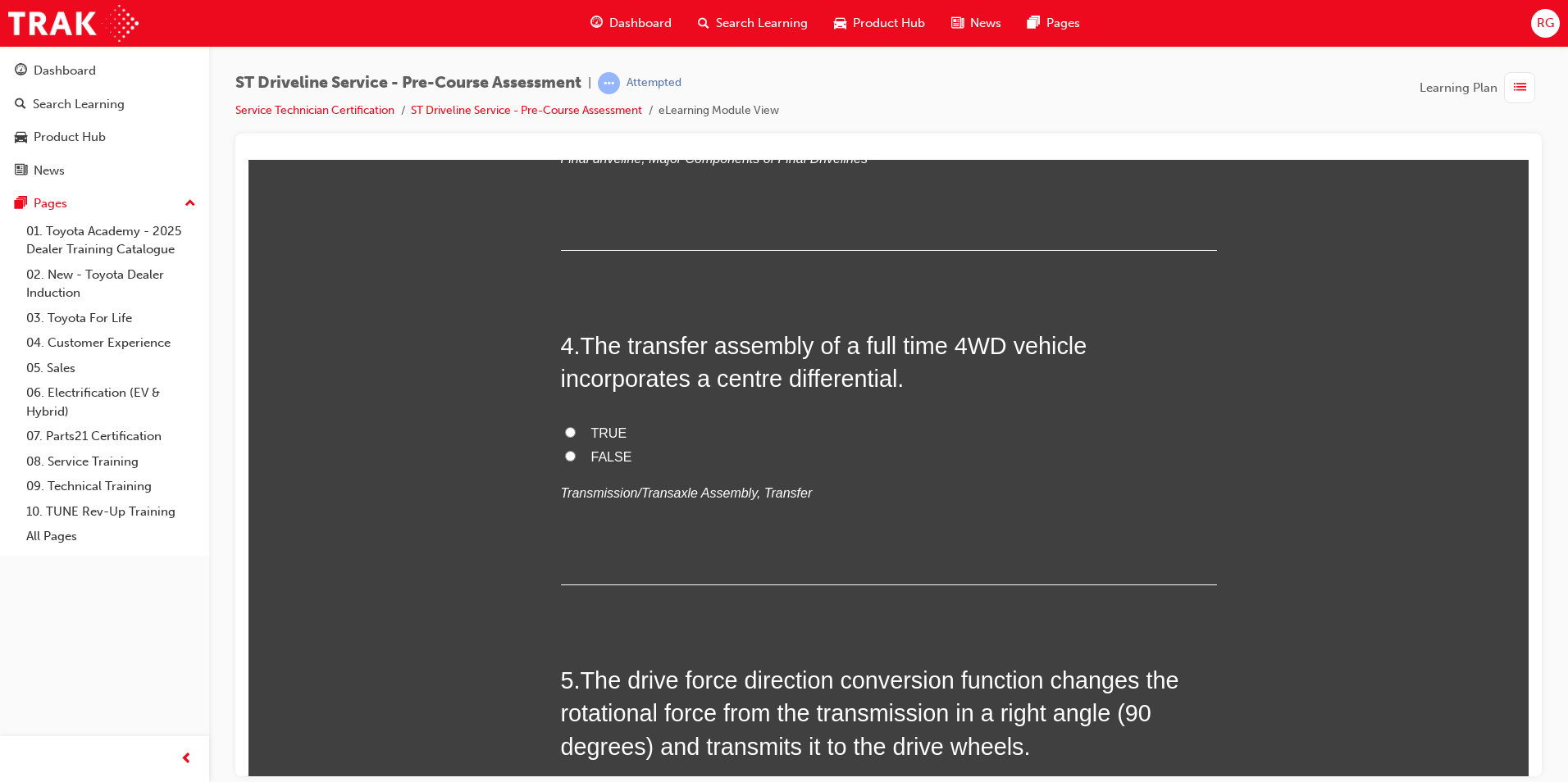
scroll to position [1148, 0]
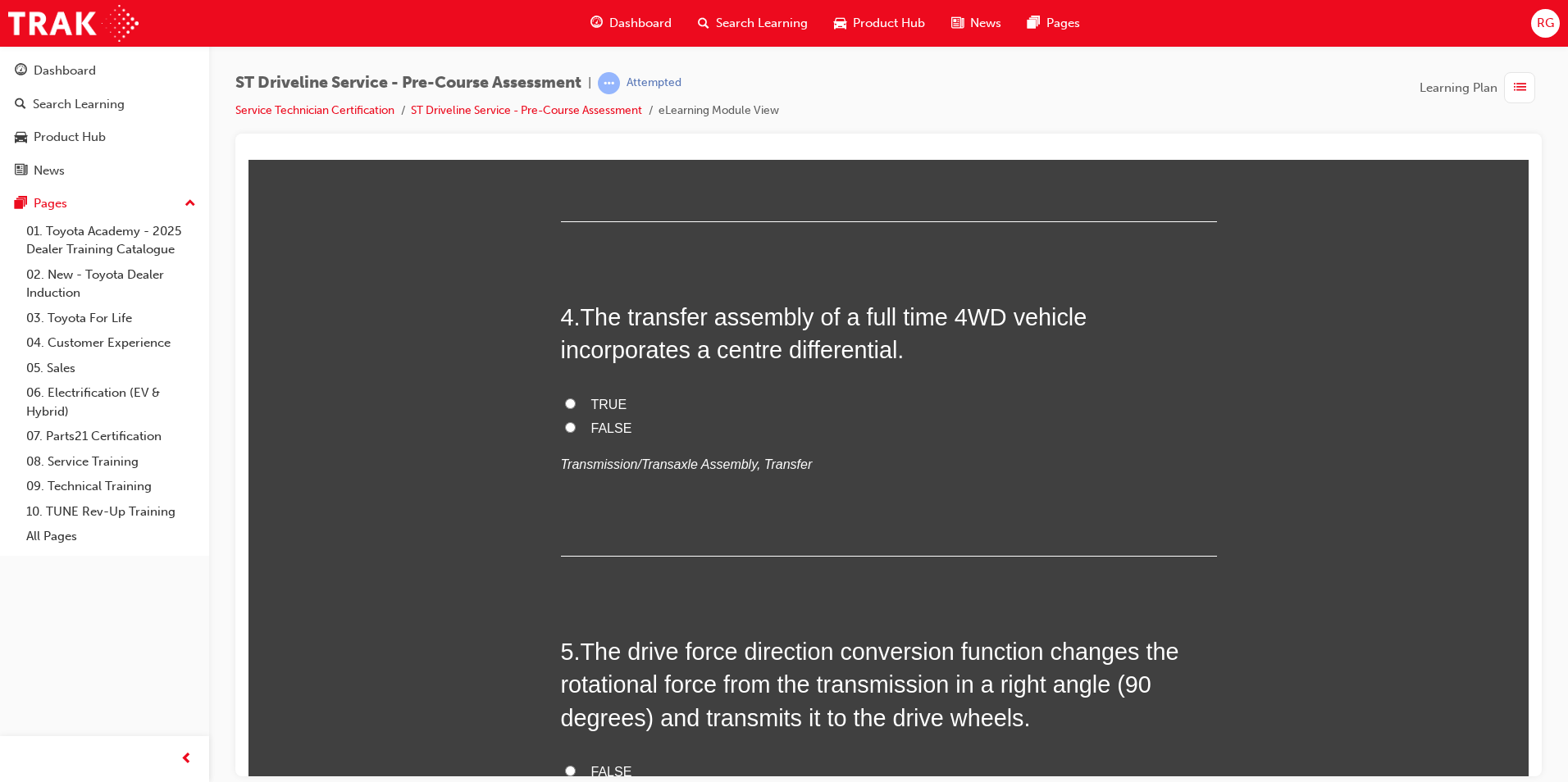
radio input "true"
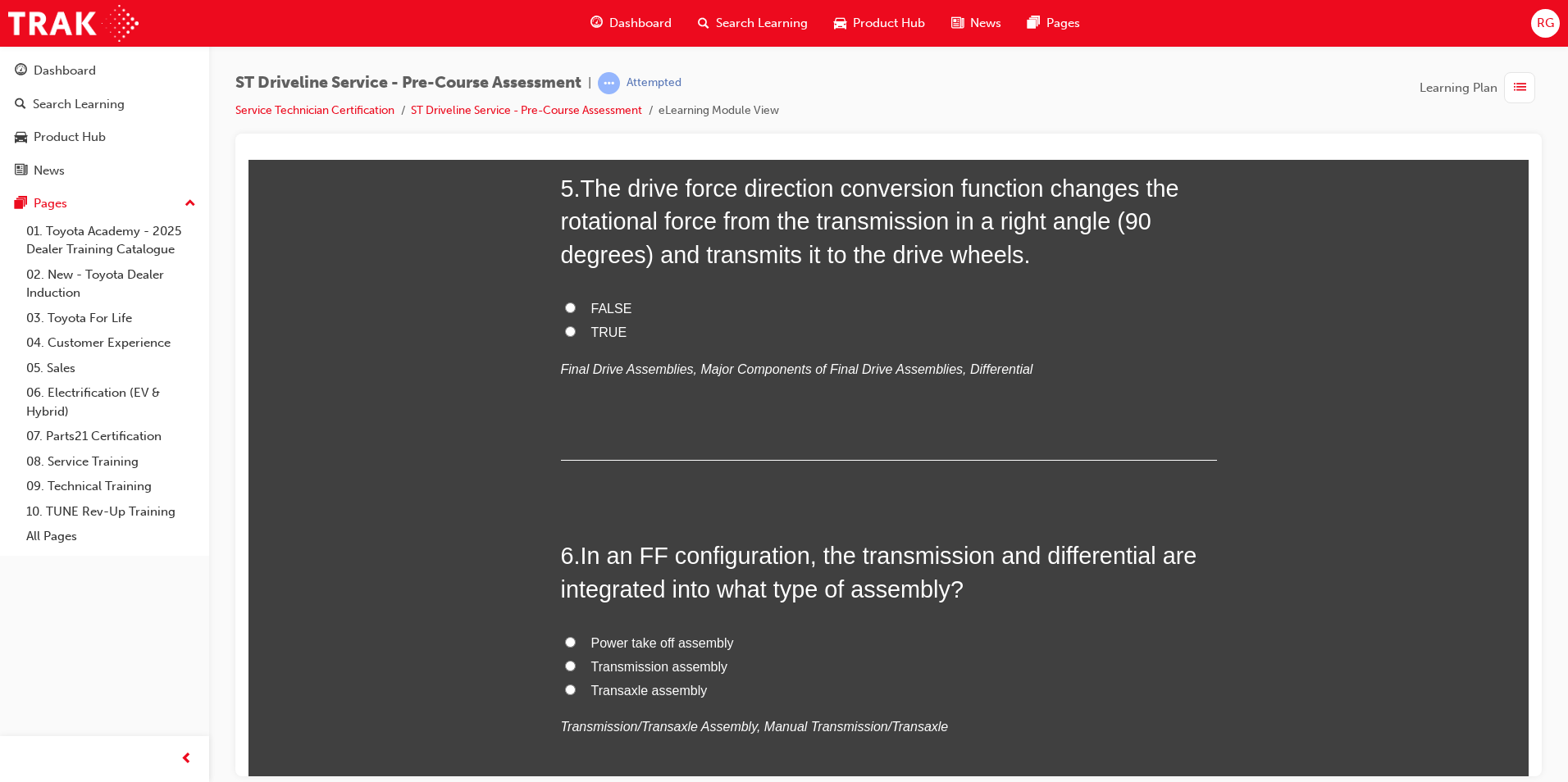
scroll to position [1640, 0]
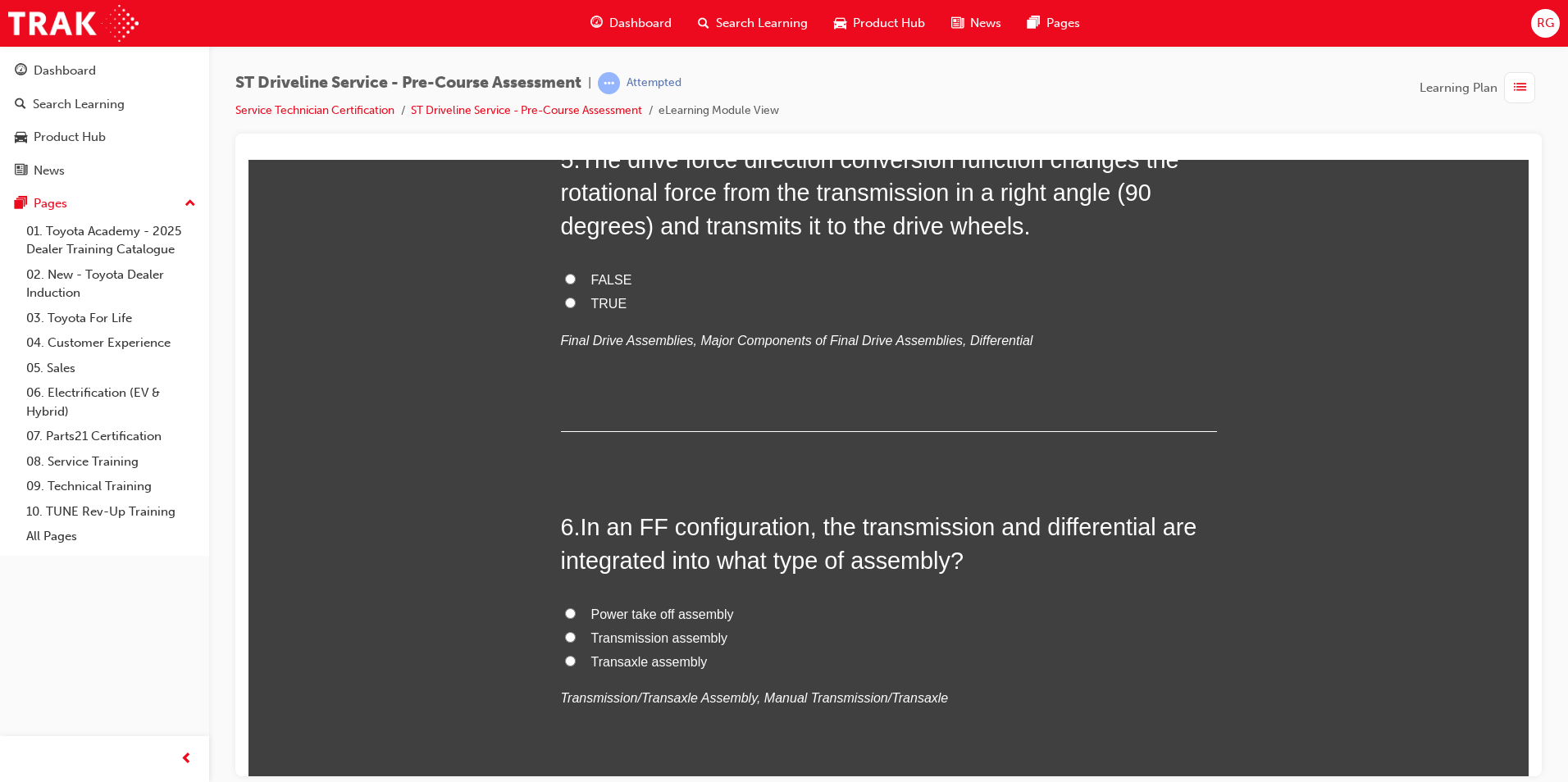
radio input "true"
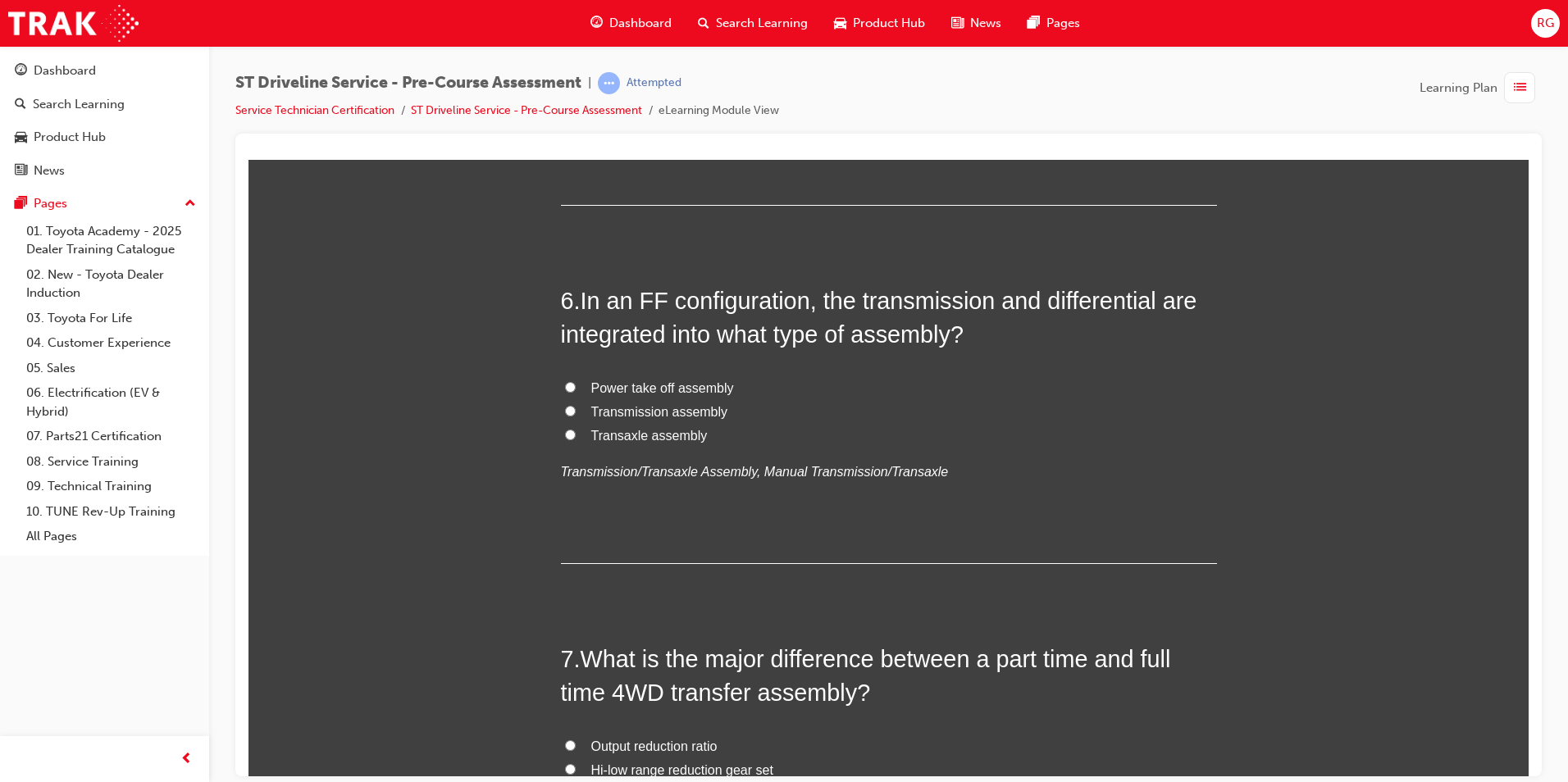
scroll to position [1968, 0]
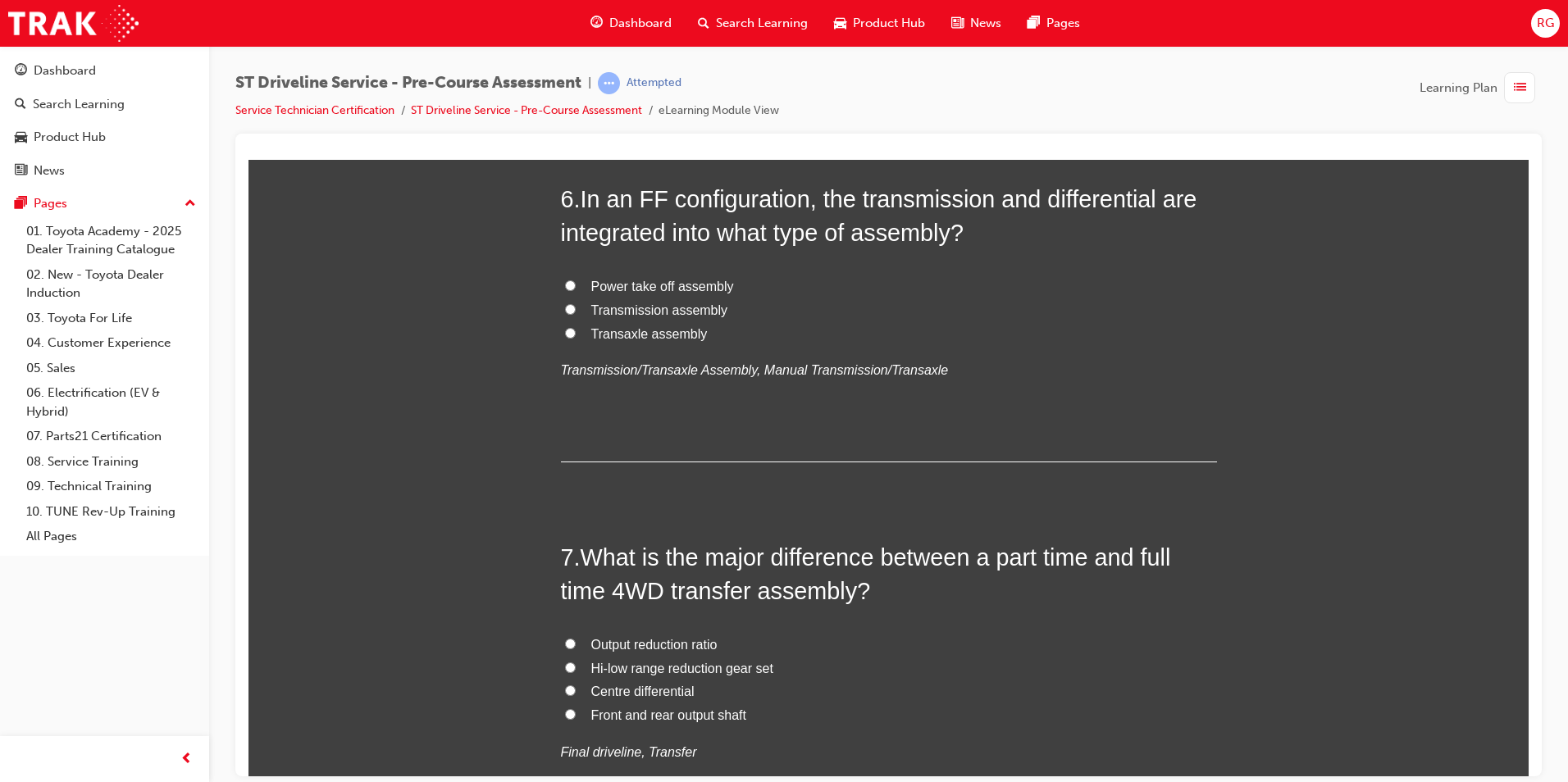
radio input "true"
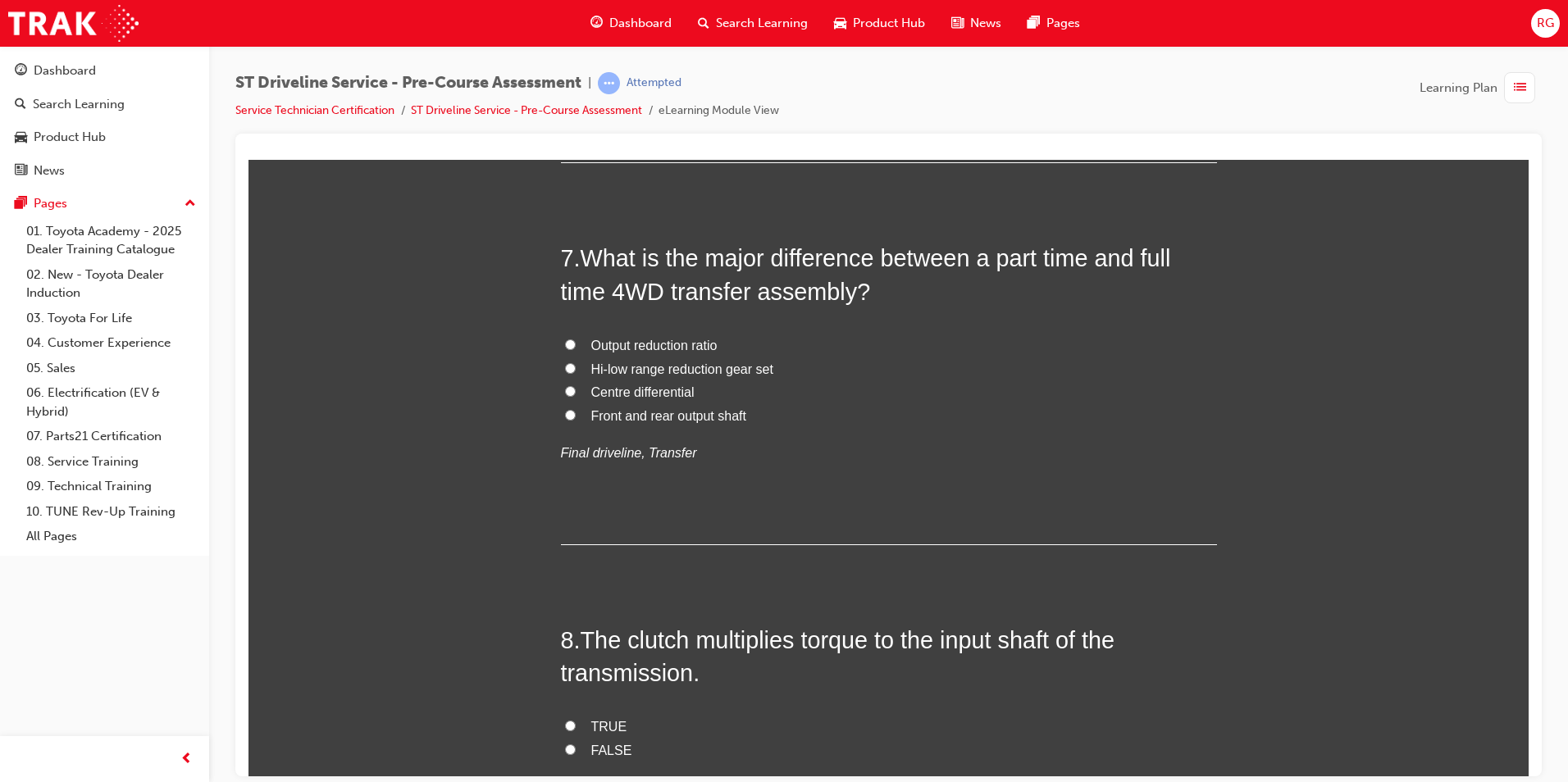
scroll to position [2296, 0]
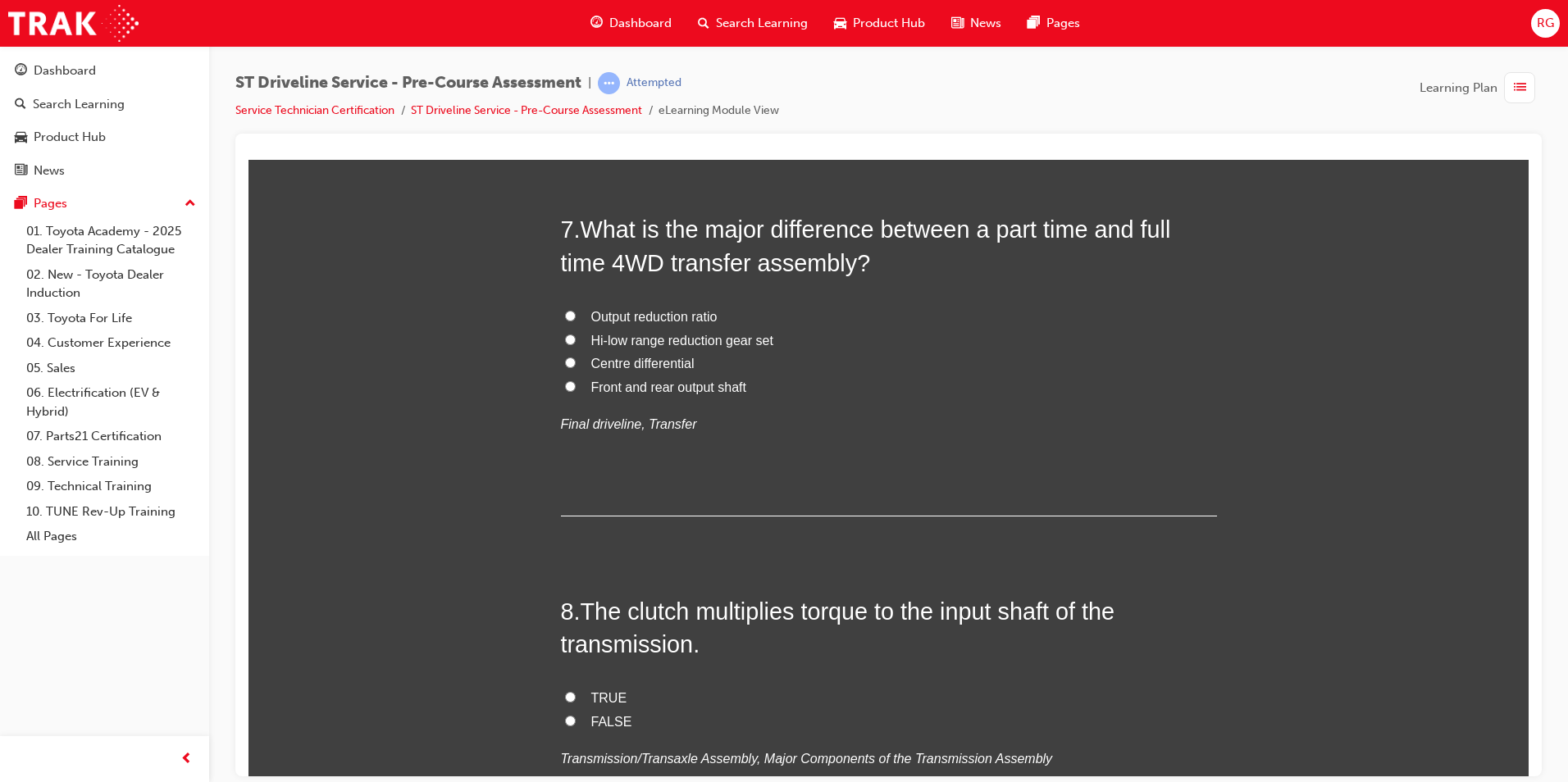
radio input "true"
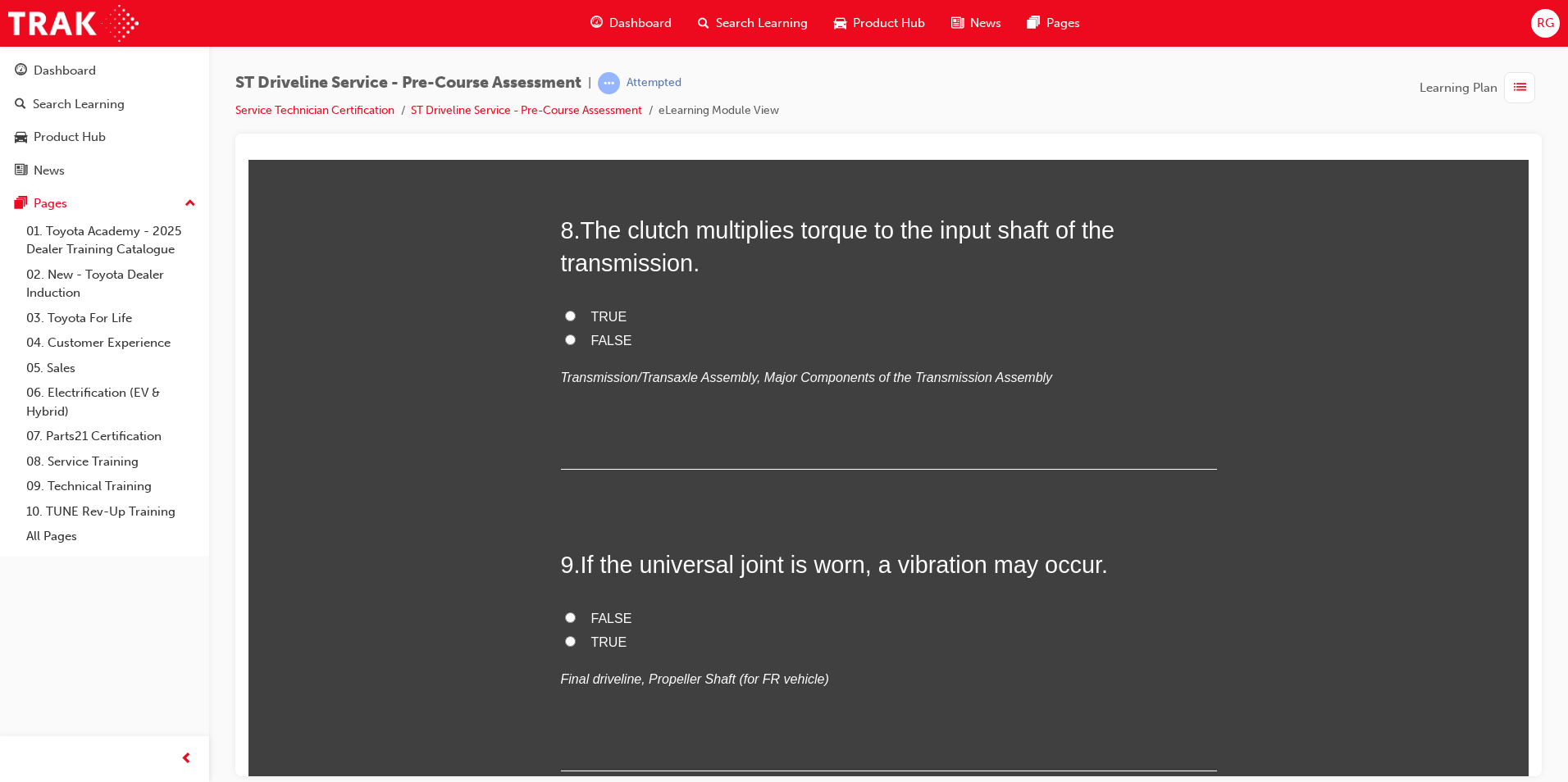
scroll to position [2705, 0]
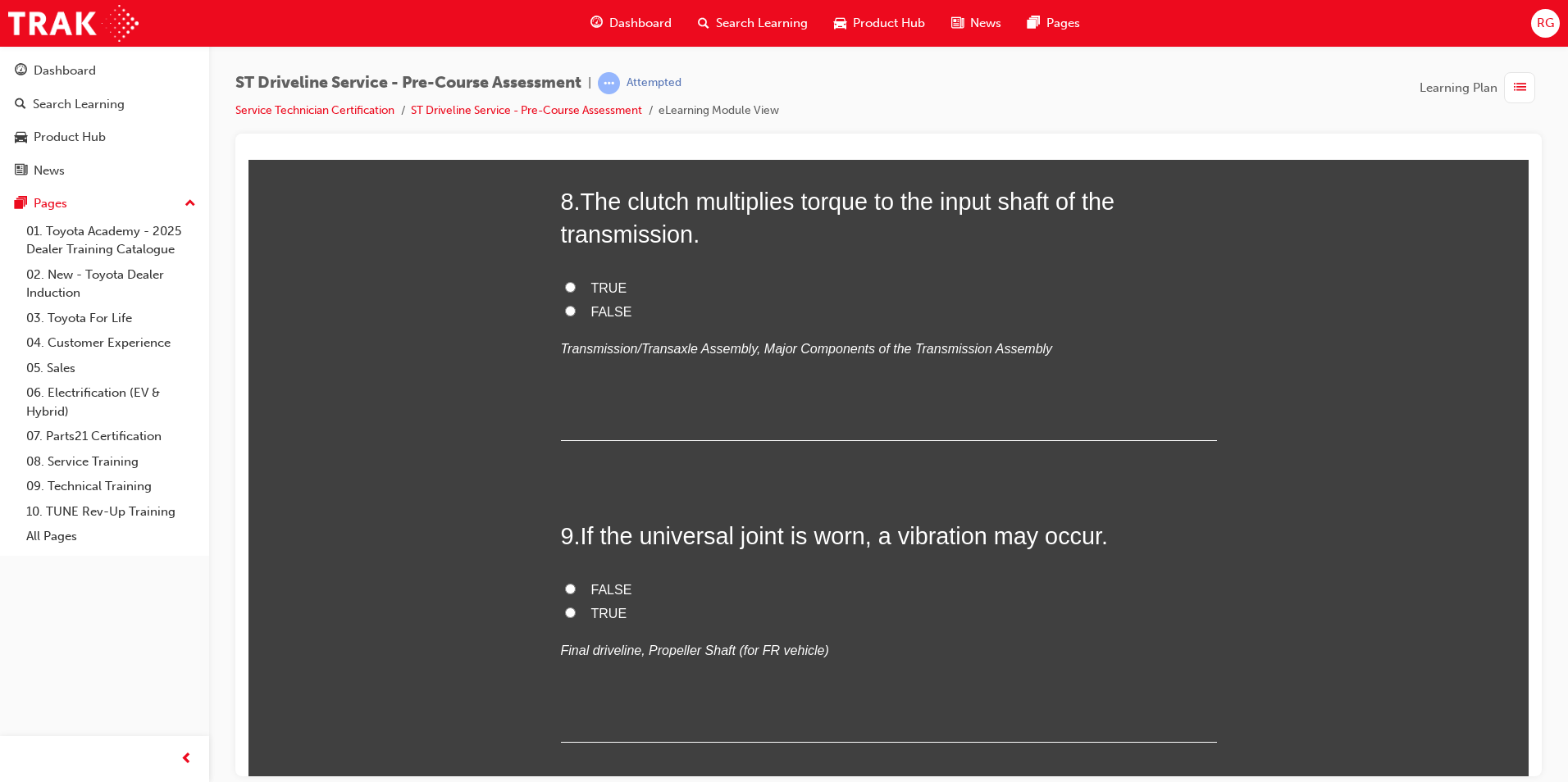
radio input "true"
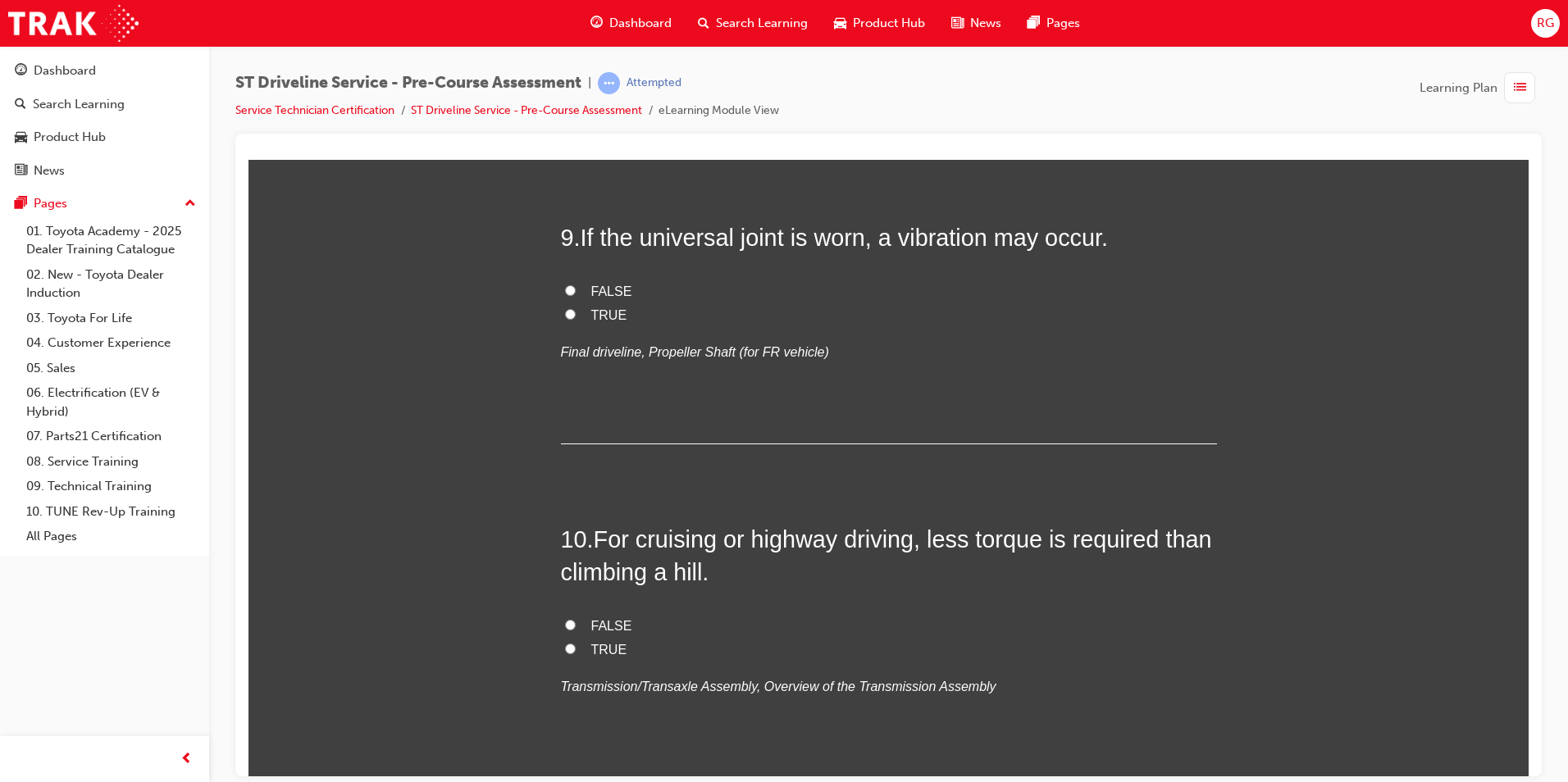
scroll to position [3034, 0]
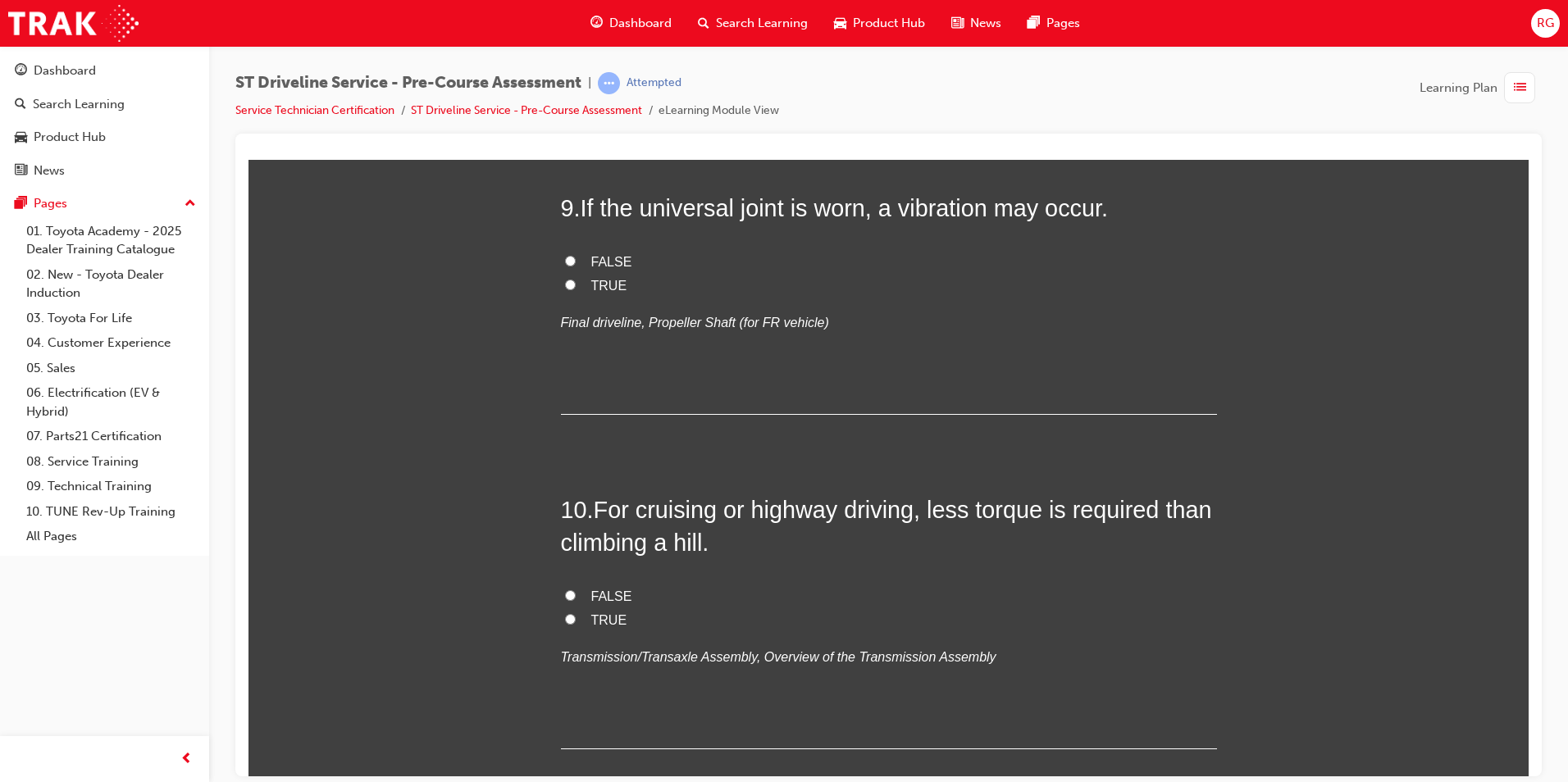
radio input "true"
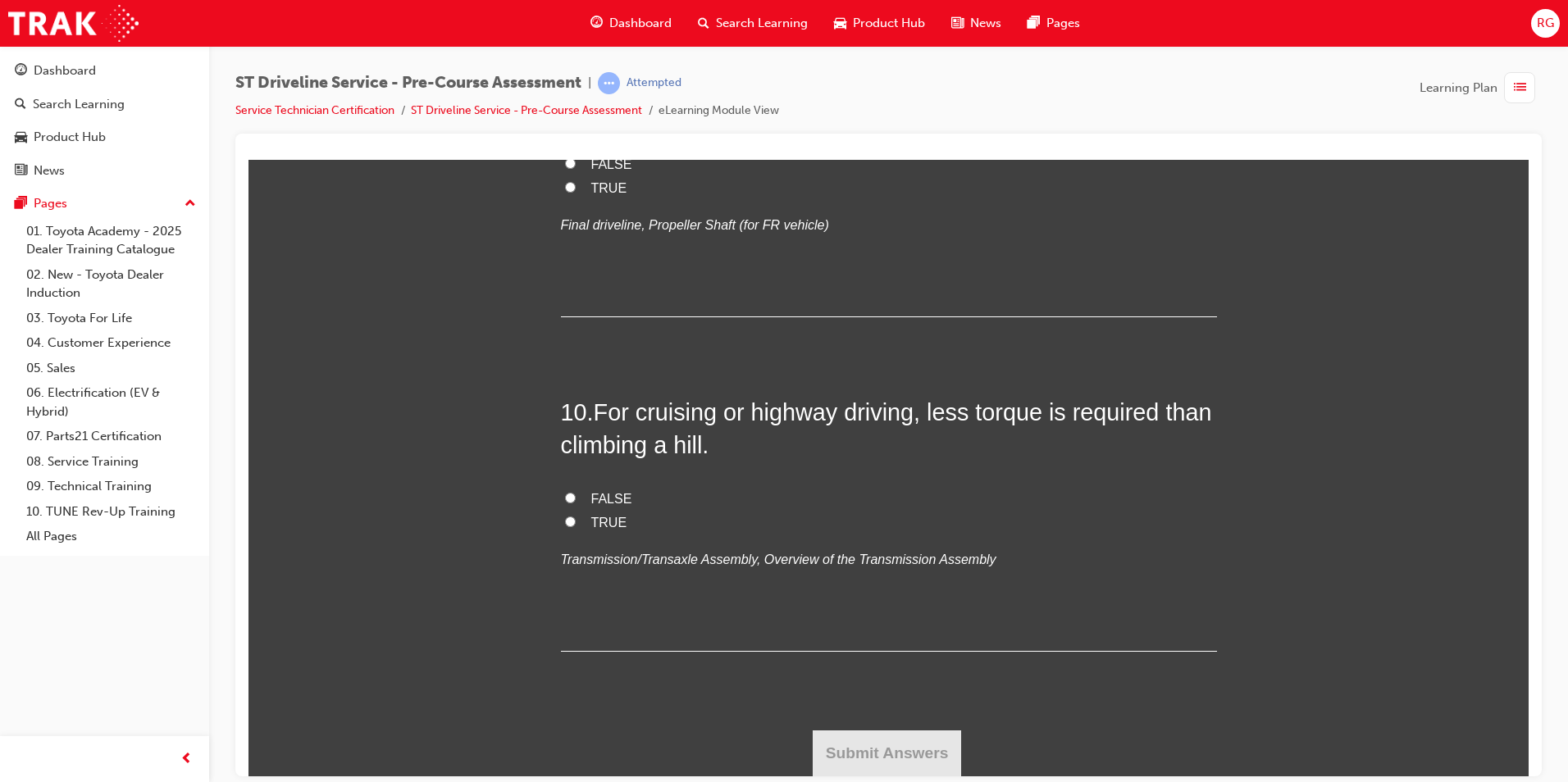
scroll to position [3443, 0]
radio input "true"
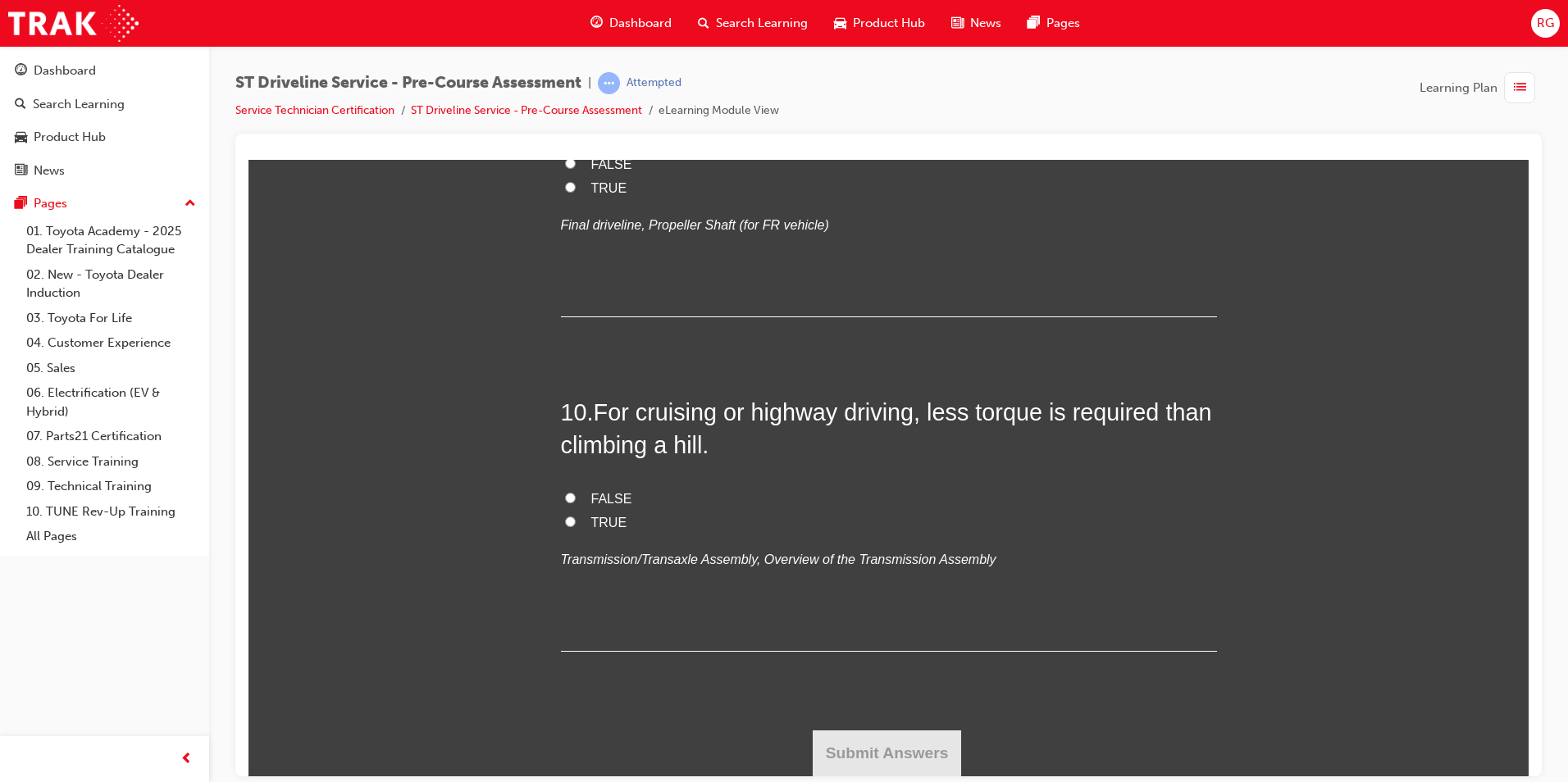
click at [609, 194] on span "TRUE" at bounding box center [609, 187] width 36 height 14
click at [576, 192] on input "TRUE" at bounding box center [570, 186] width 11 height 11
radio input "true"
click at [604, 521] on span "TRUE" at bounding box center [609, 522] width 36 height 14
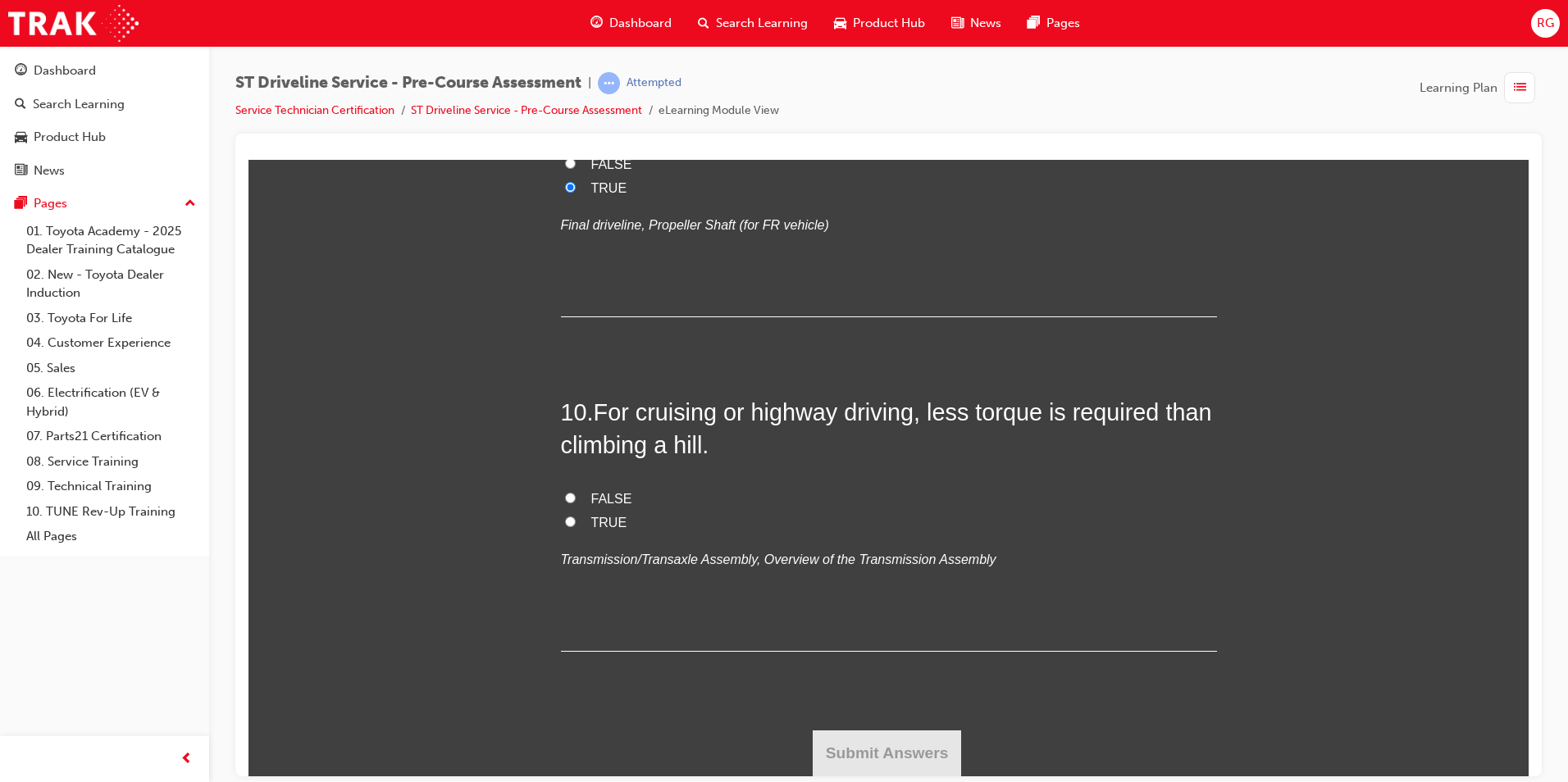
click at [576, 521] on input "TRUE" at bounding box center [570, 521] width 11 height 11
radio input "true"
click at [877, 755] on button "Submit Answers" at bounding box center [888, 752] width 149 height 46
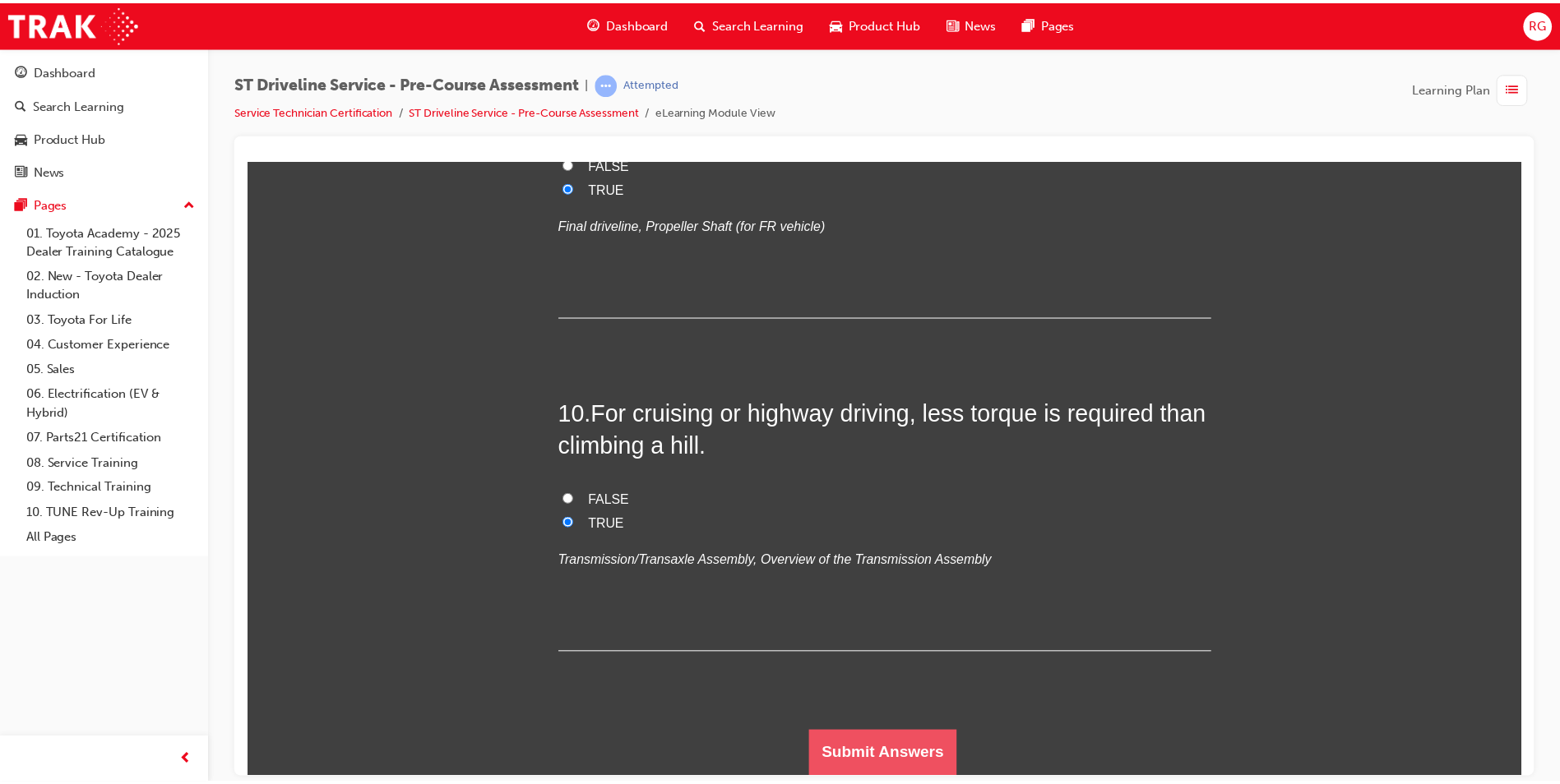
scroll to position [0, 0]
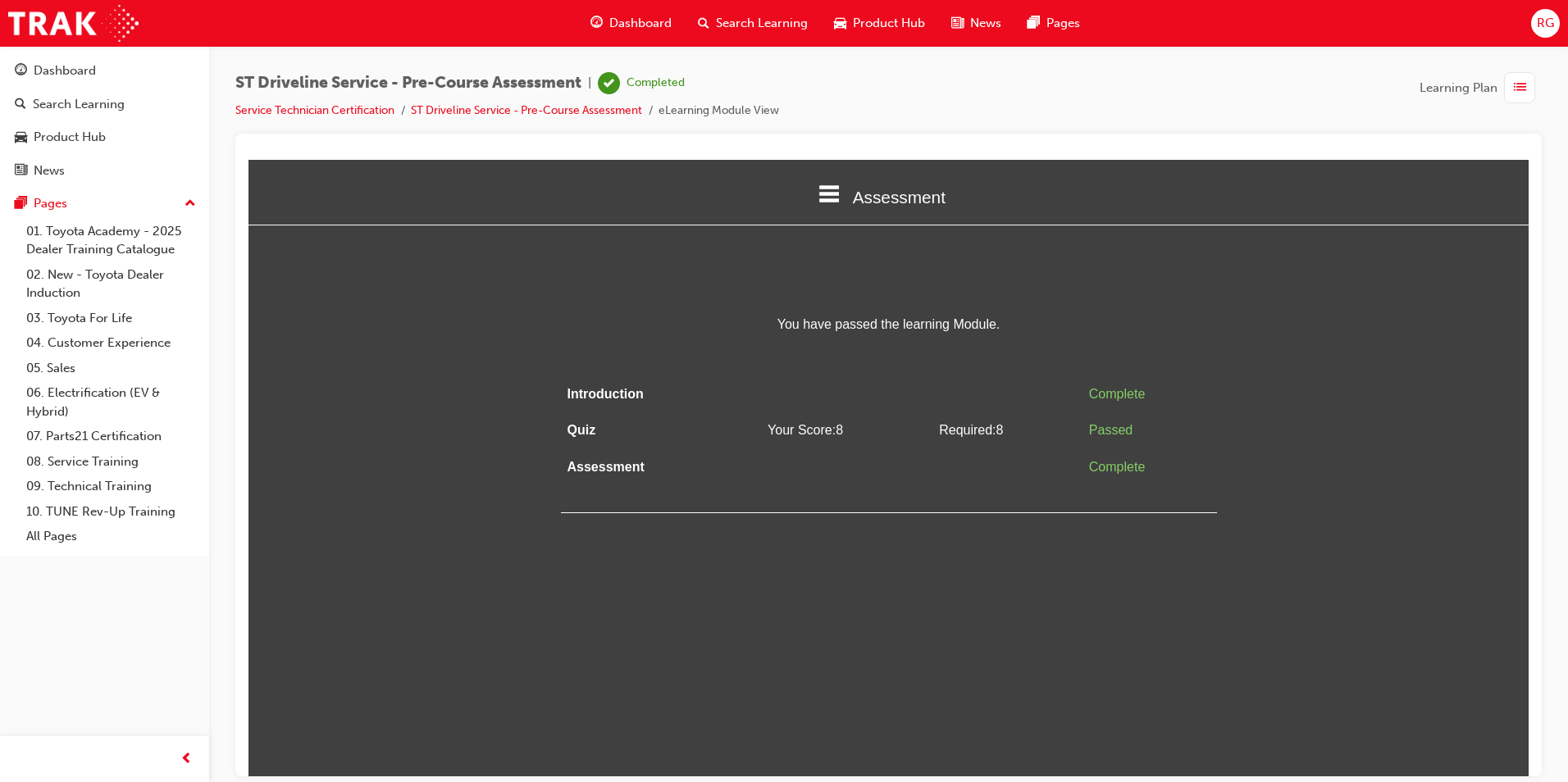
click at [628, 24] on span "Dashboard" at bounding box center [640, 23] width 62 height 18
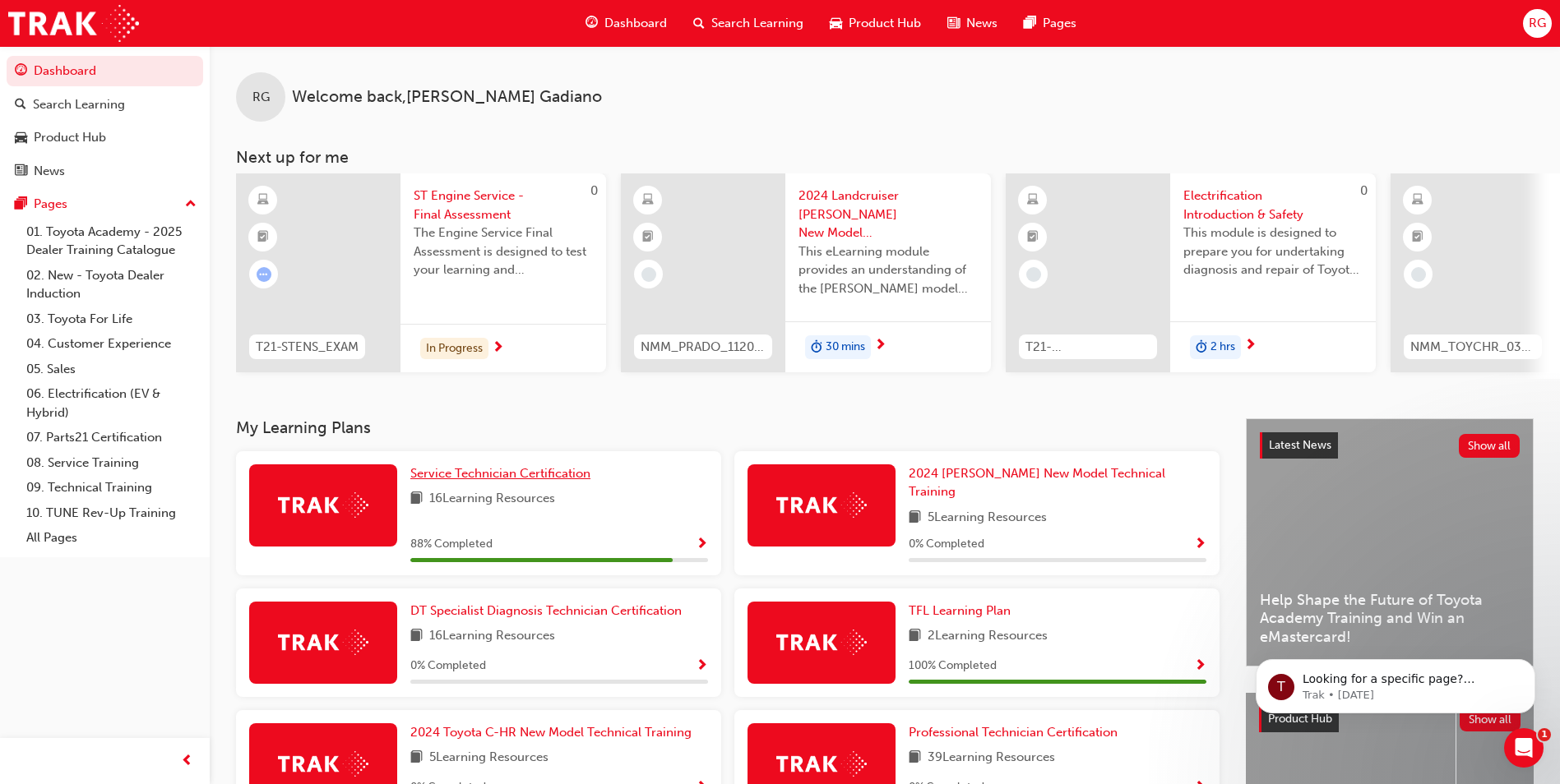
click at [486, 480] on span "Service Technician Certification" at bounding box center [501, 473] width 180 height 15
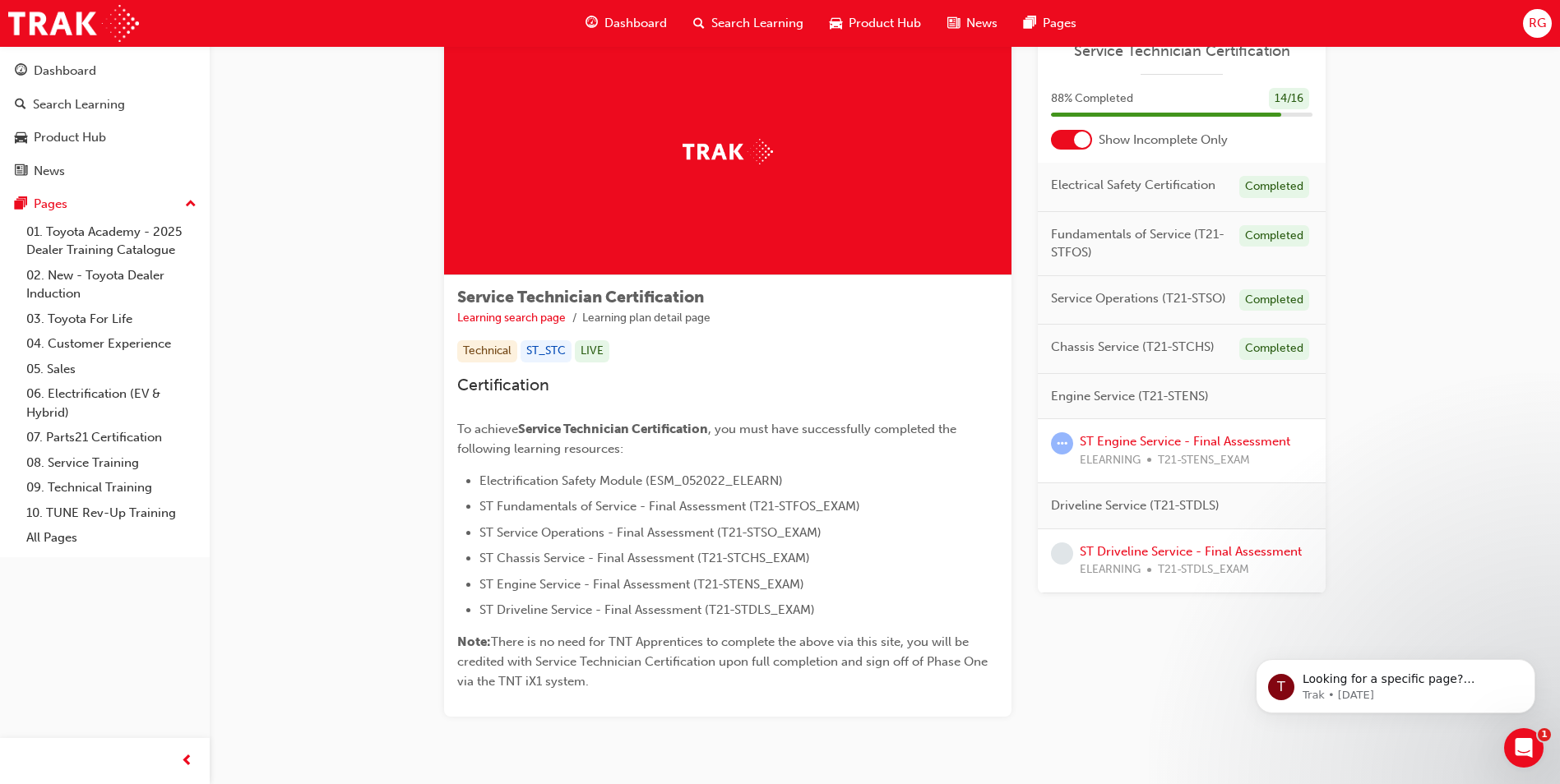
scroll to position [82, 0]
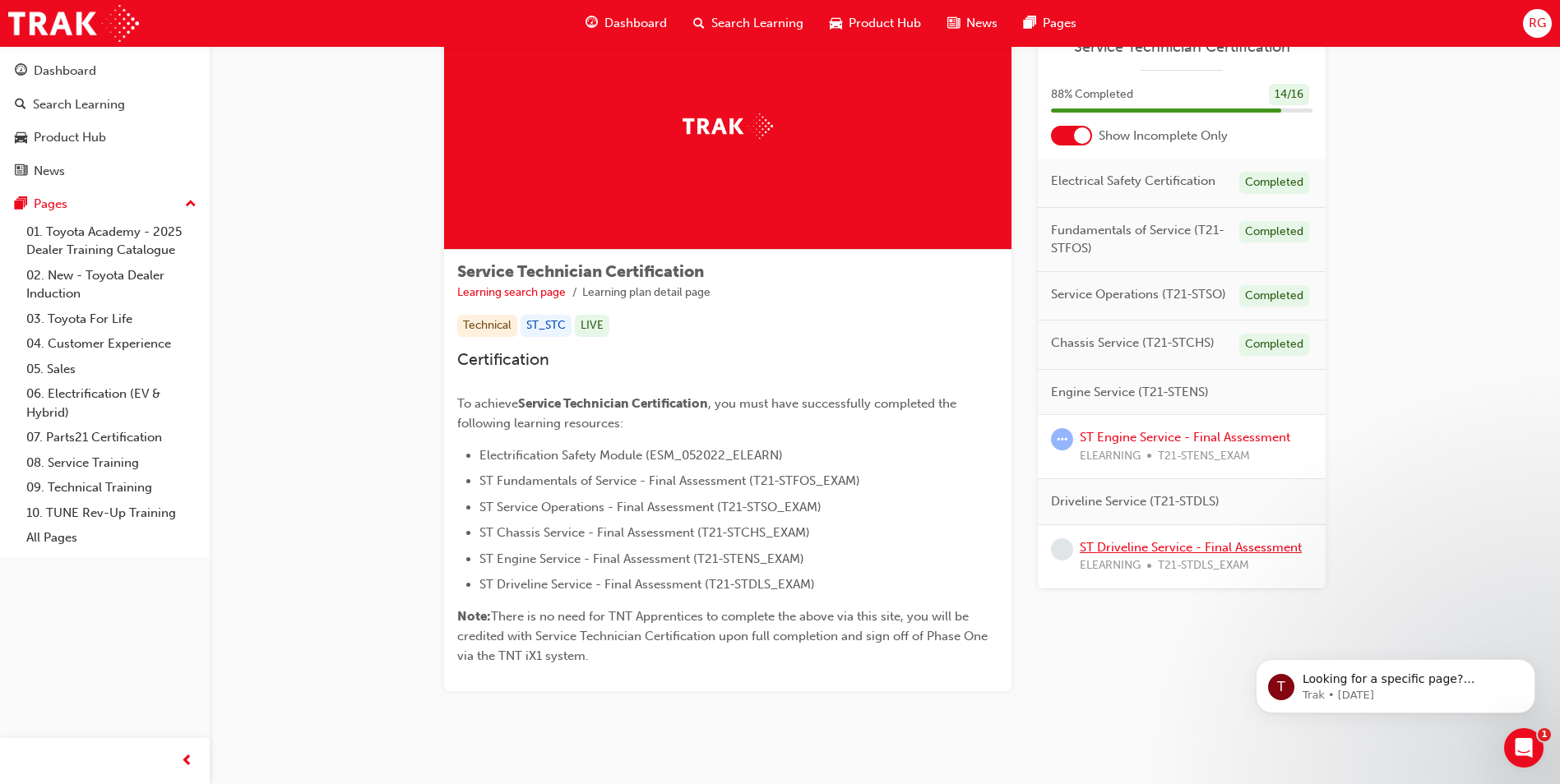
click at [1145, 549] on link "ST Driveline Service - Final Assessment" at bounding box center [1191, 547] width 222 height 15
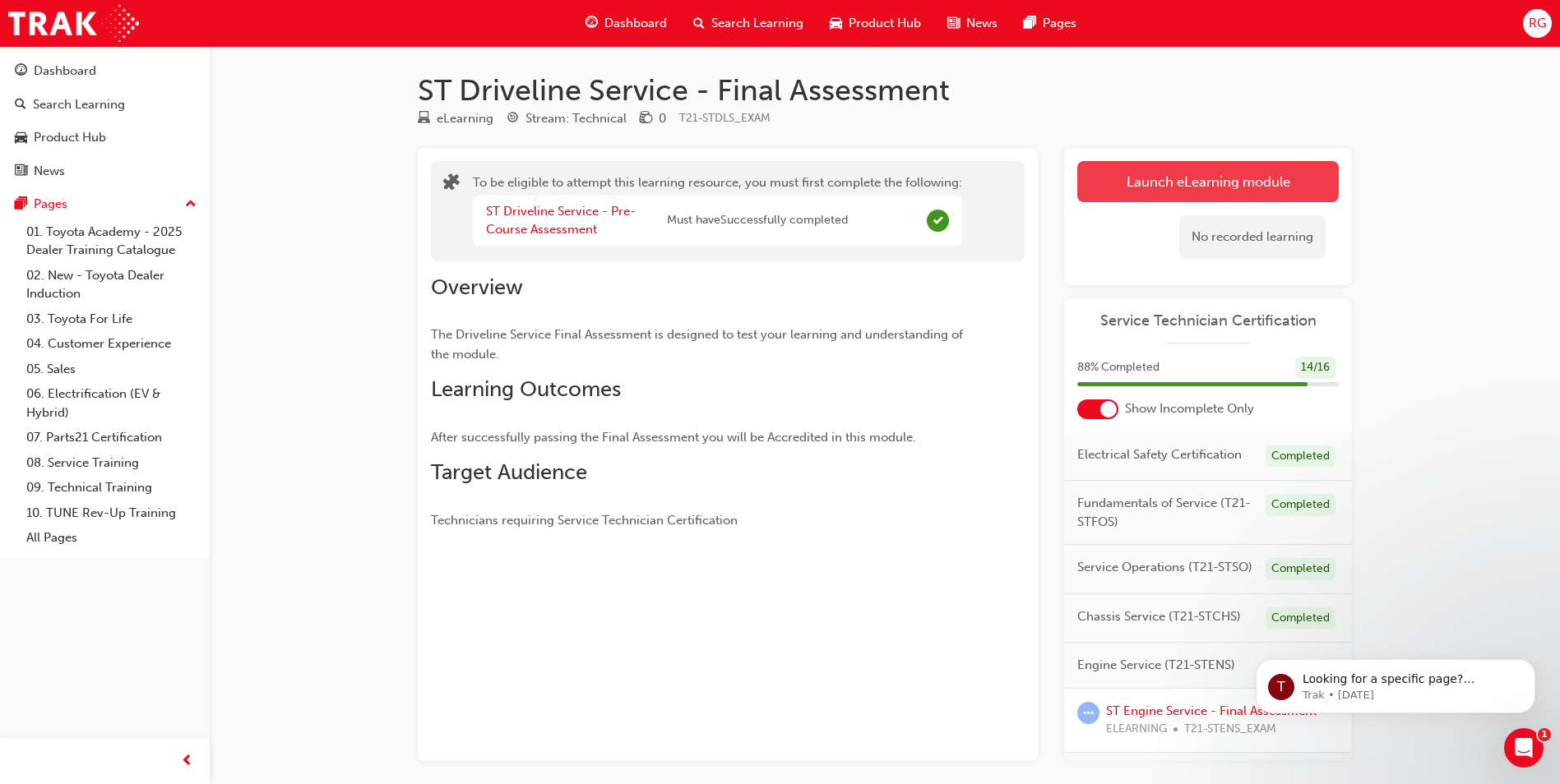
click at [1193, 180] on button "Launch eLearning module" at bounding box center [1207, 181] width 262 height 41
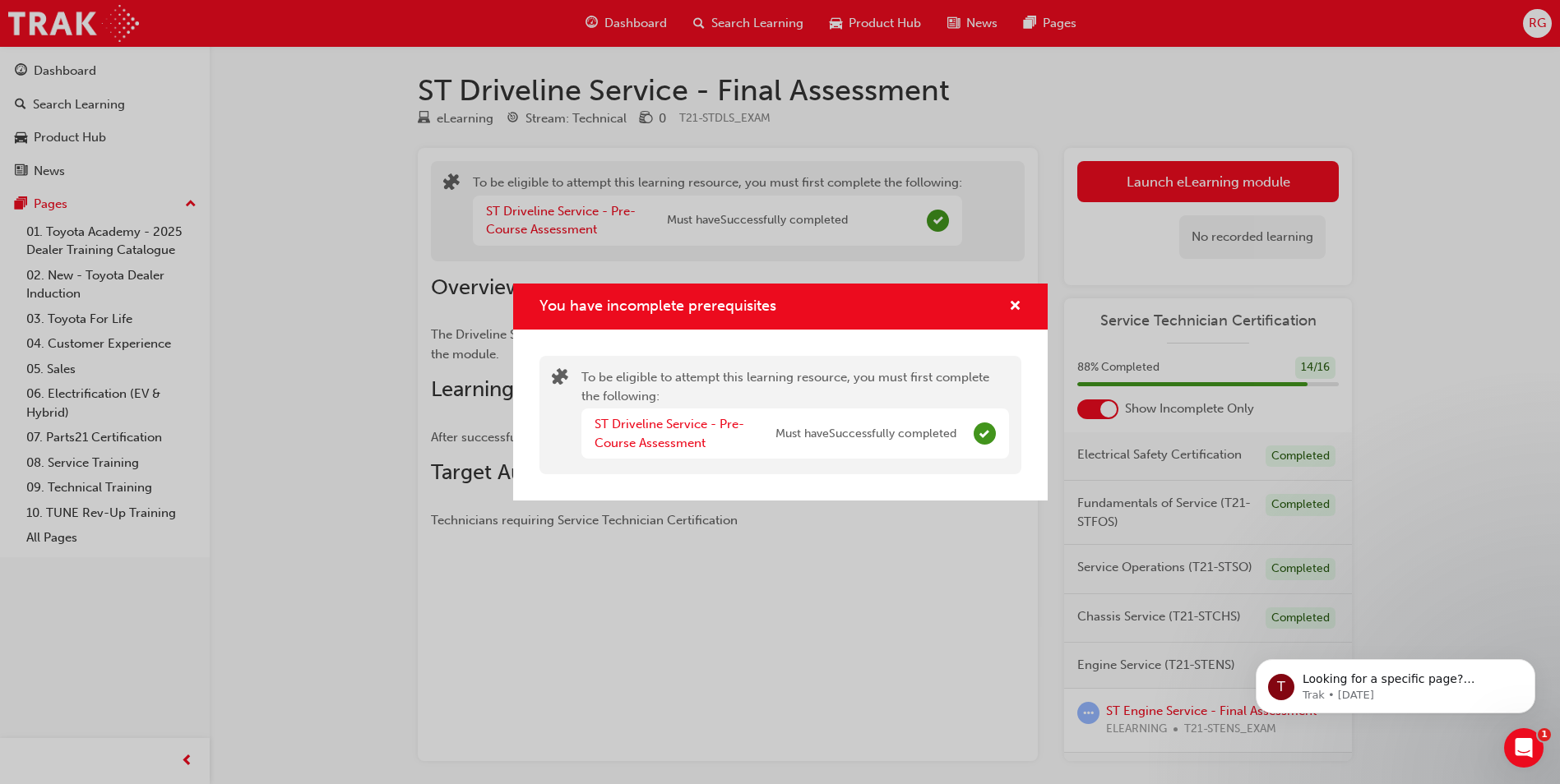
click at [813, 437] on span "Must have Successfully completed" at bounding box center [865, 433] width 181 height 18
click at [939, 438] on span "Must have Successfully completed" at bounding box center [865, 433] width 181 height 18
click at [1010, 307] on span "cross-icon" at bounding box center [1015, 307] width 12 height 15
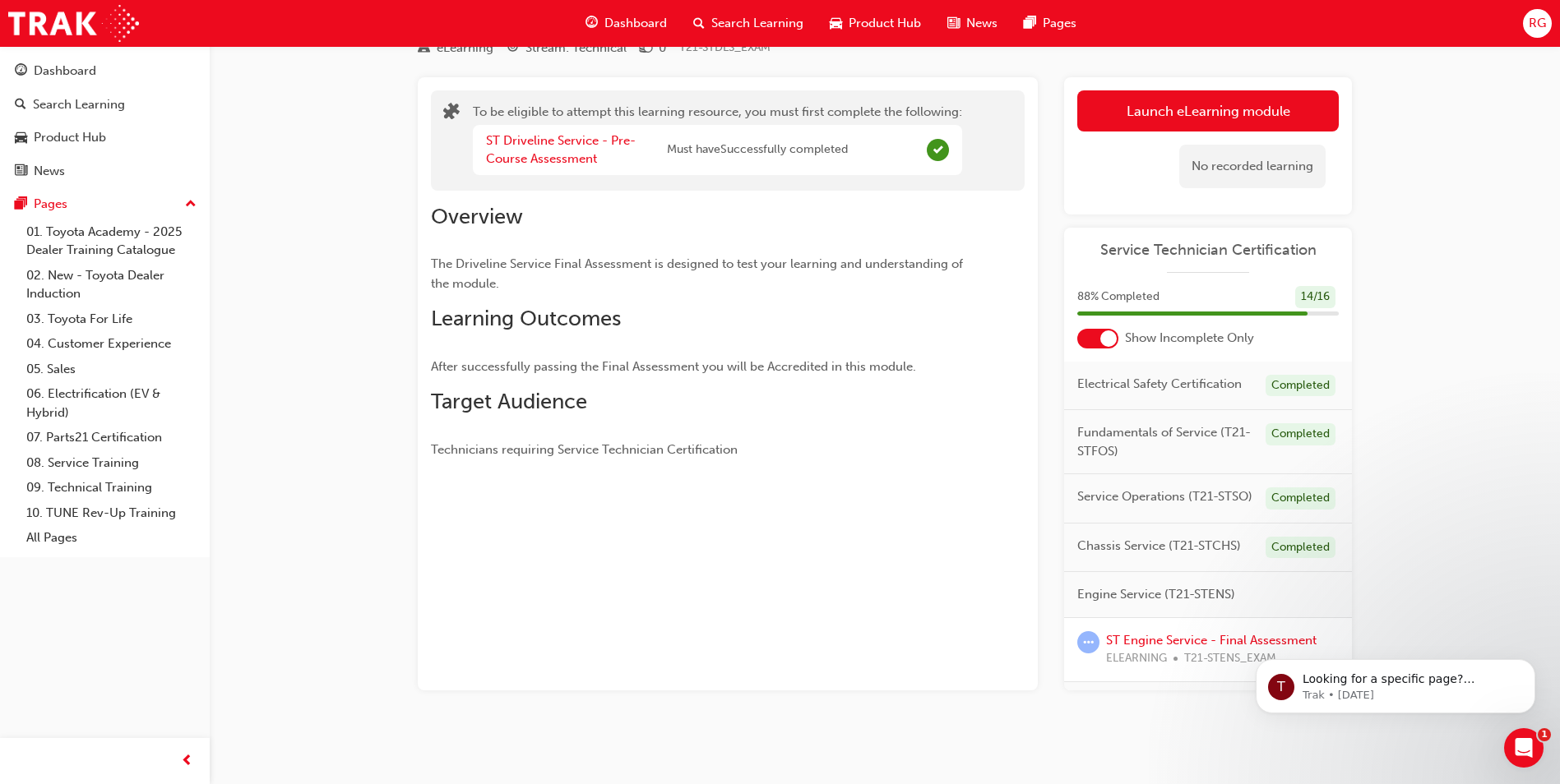
scroll to position [151, 0]
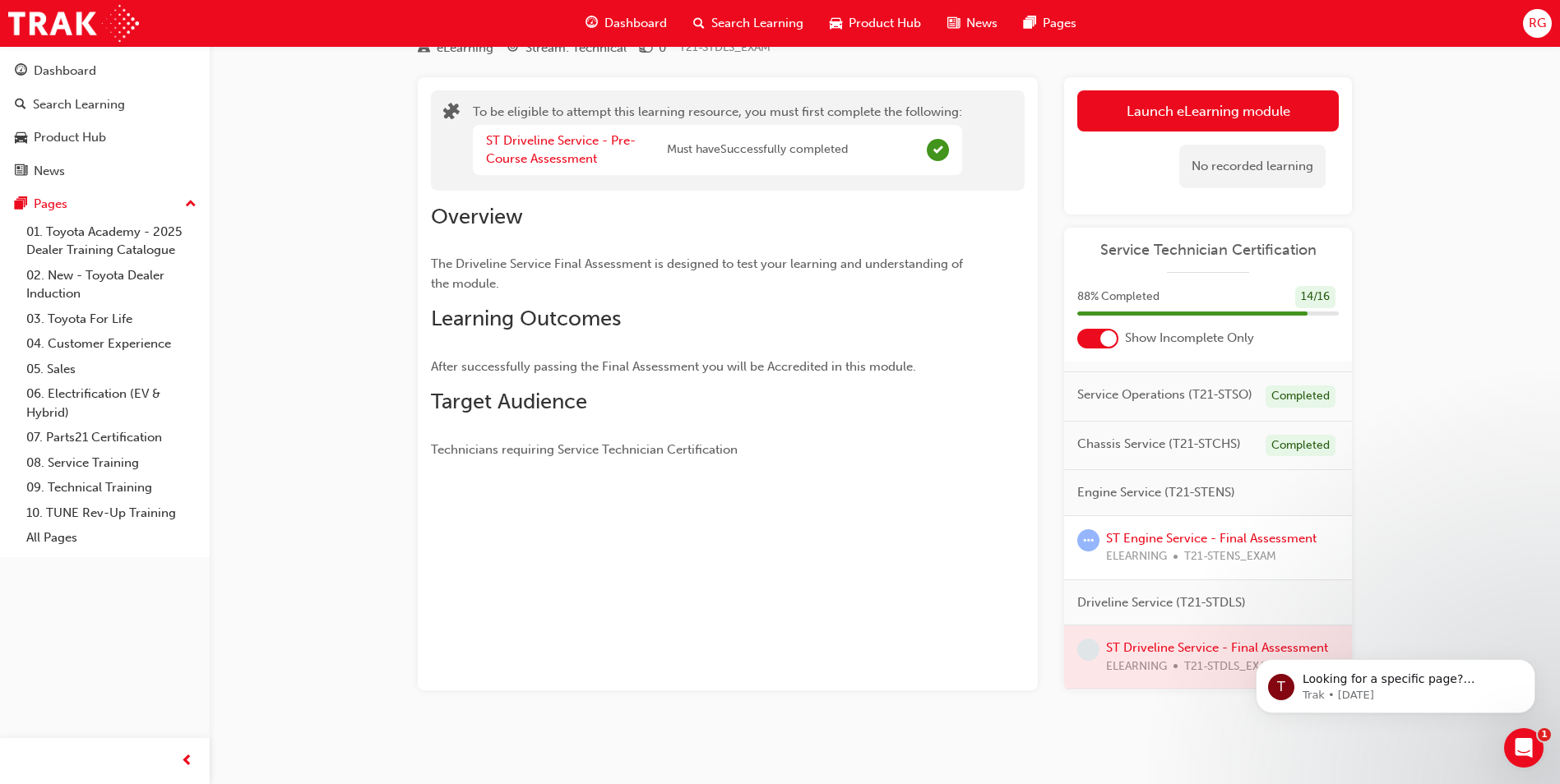
click at [1145, 632] on div at bounding box center [1207, 657] width 288 height 63
click at [1237, 106] on button "Launch eLearning module" at bounding box center [1207, 111] width 262 height 41
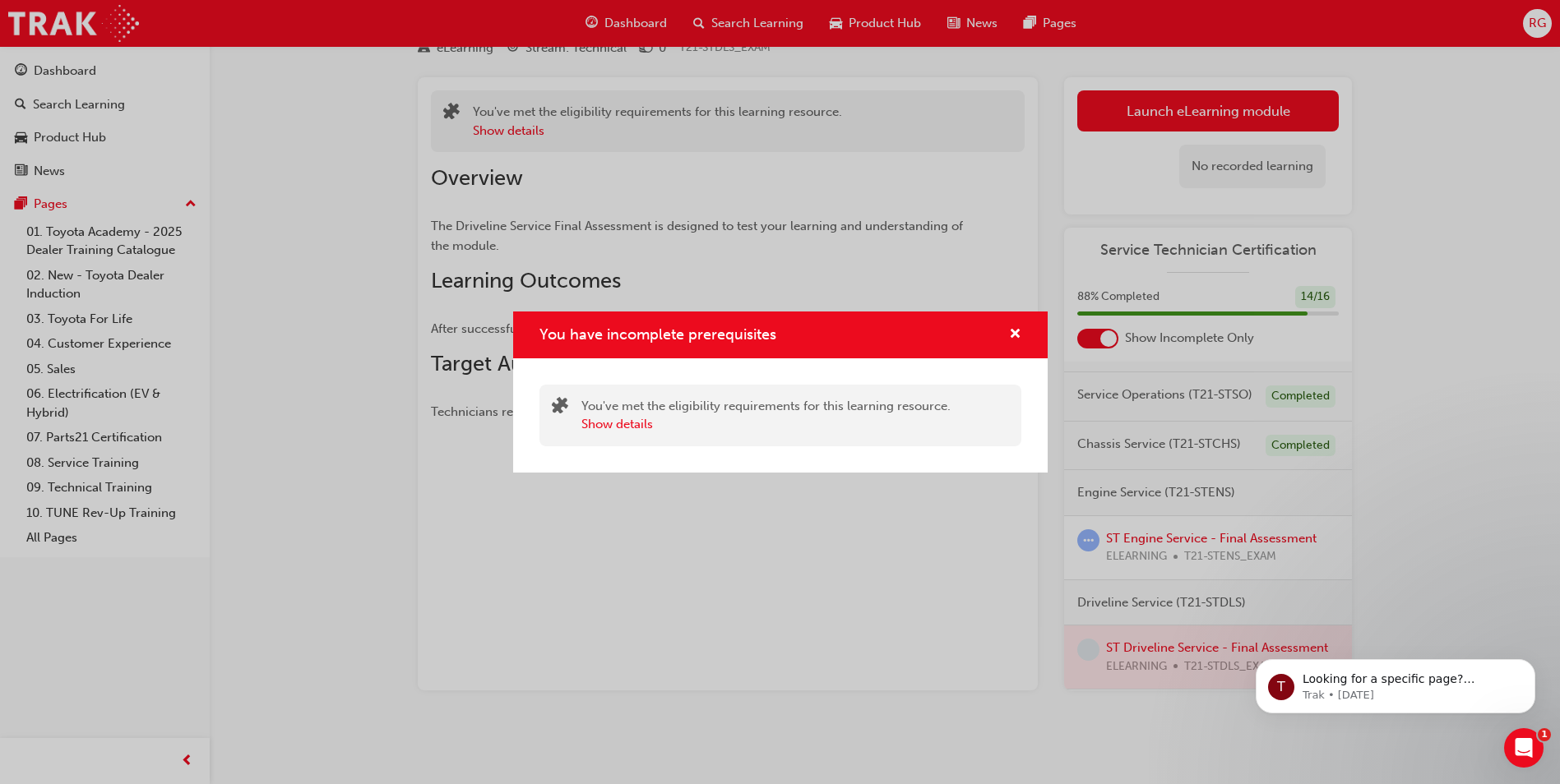
click at [732, 335] on span "You have incomplete prerequisites" at bounding box center [657, 335] width 237 height 18
click at [1017, 332] on span "cross-icon" at bounding box center [1015, 335] width 12 height 15
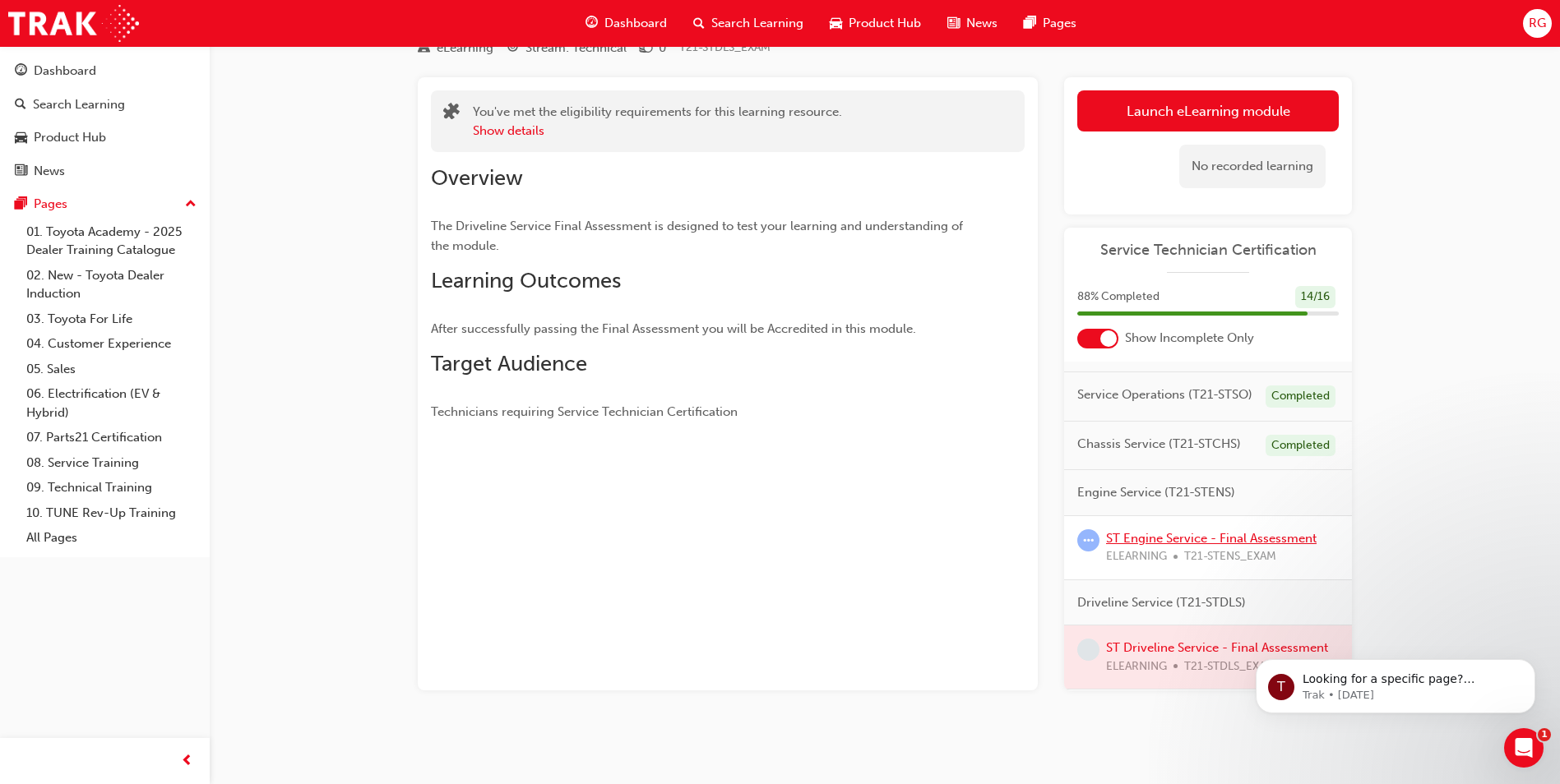
click at [1177, 531] on link "ST Engine Service - Final Assessment" at bounding box center [1211, 538] width 211 height 15
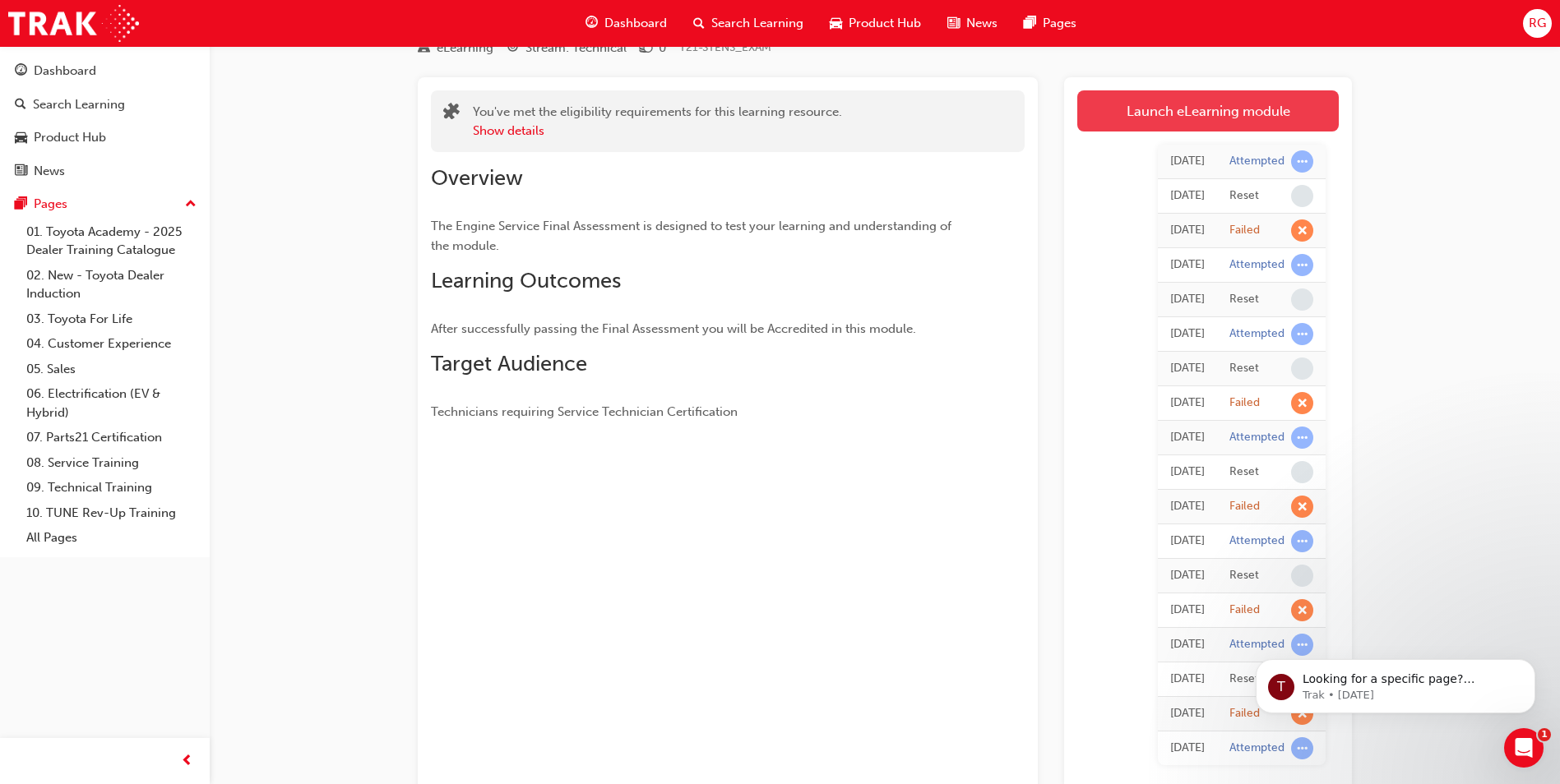
click at [1179, 110] on link "Launch eLearning module" at bounding box center [1207, 111] width 262 height 41
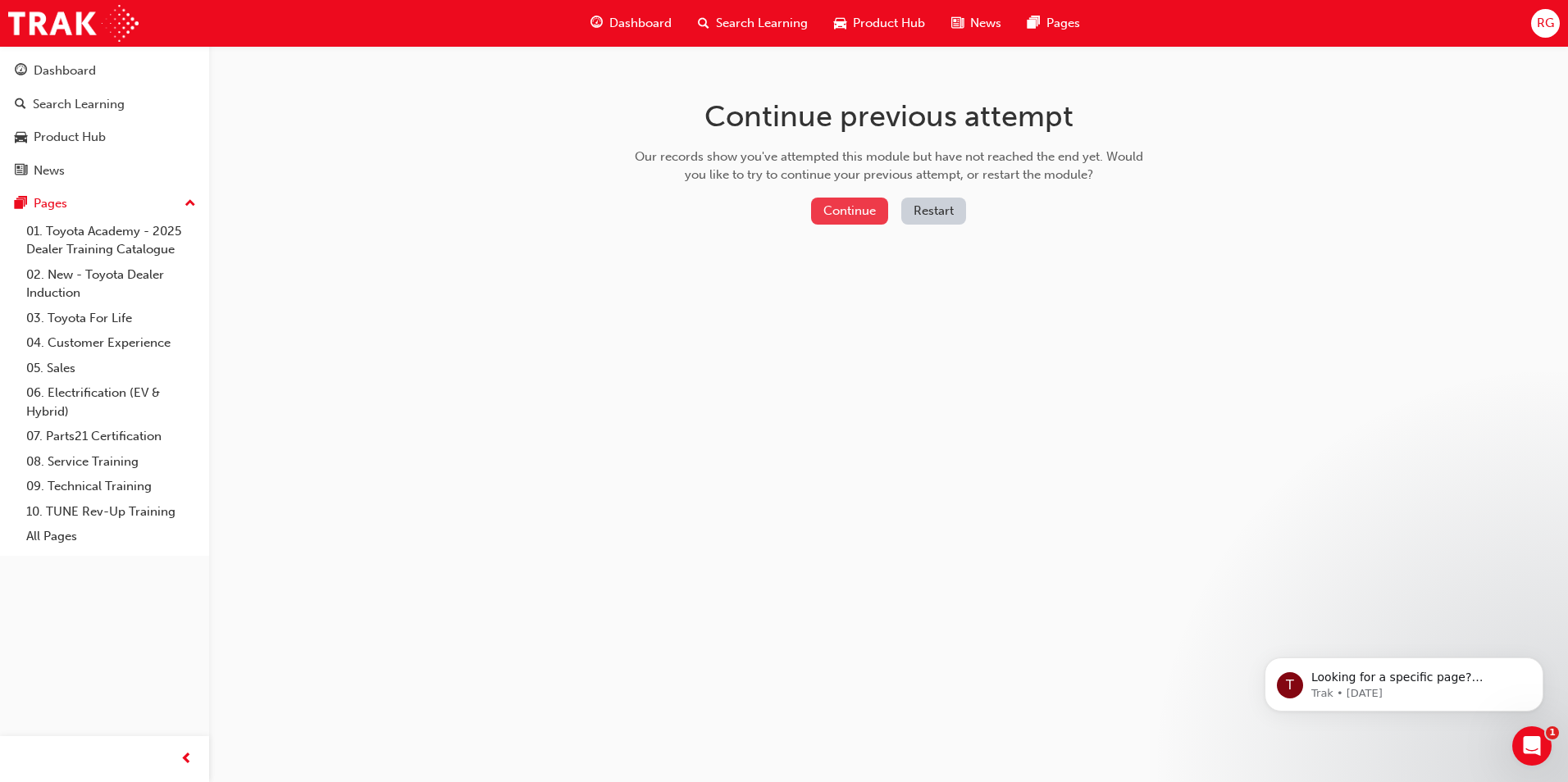
click at [864, 215] on button "Continue" at bounding box center [850, 211] width 77 height 27
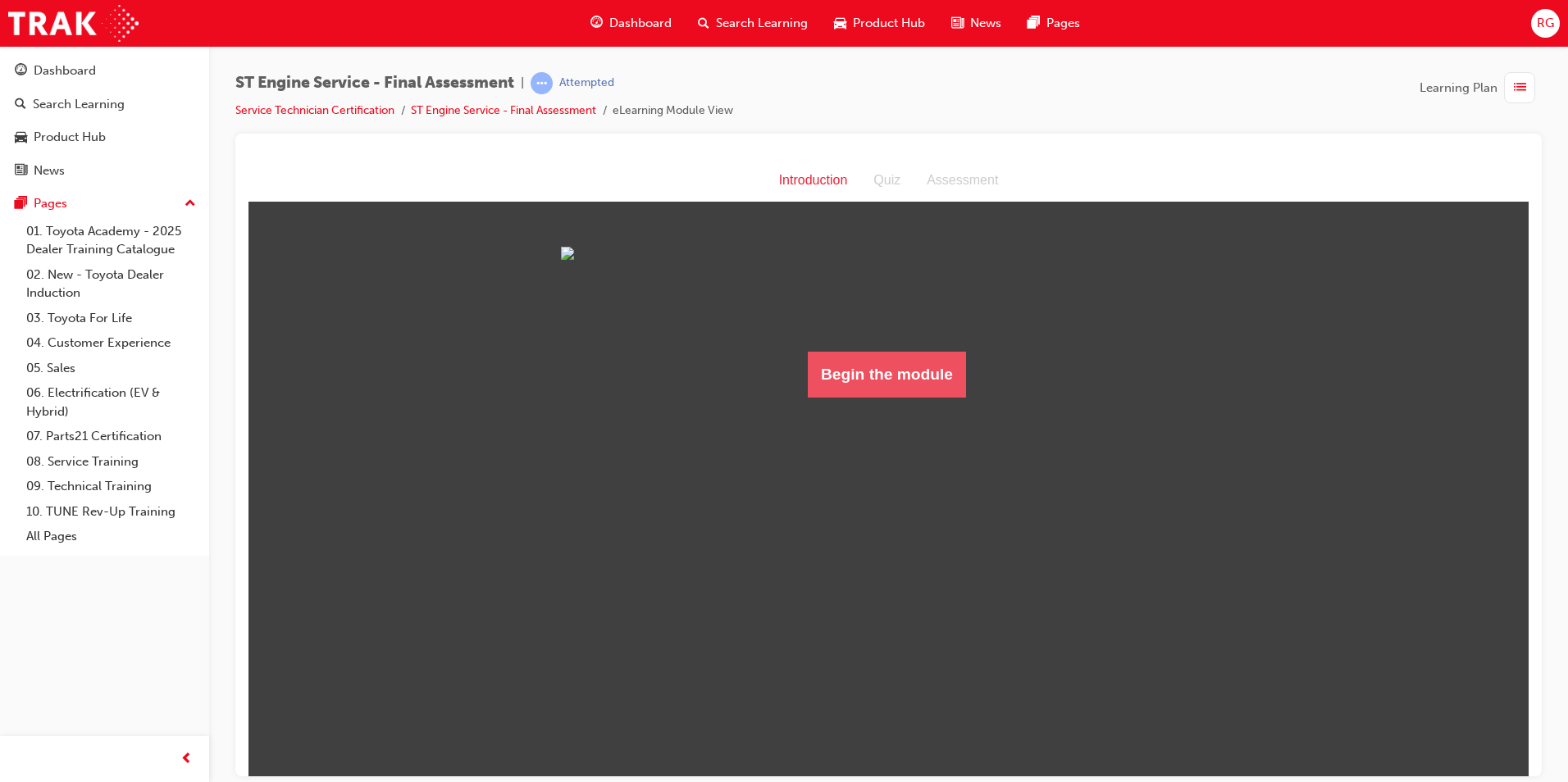
click at [871, 397] on button "Begin the module" at bounding box center [887, 373] width 158 height 46
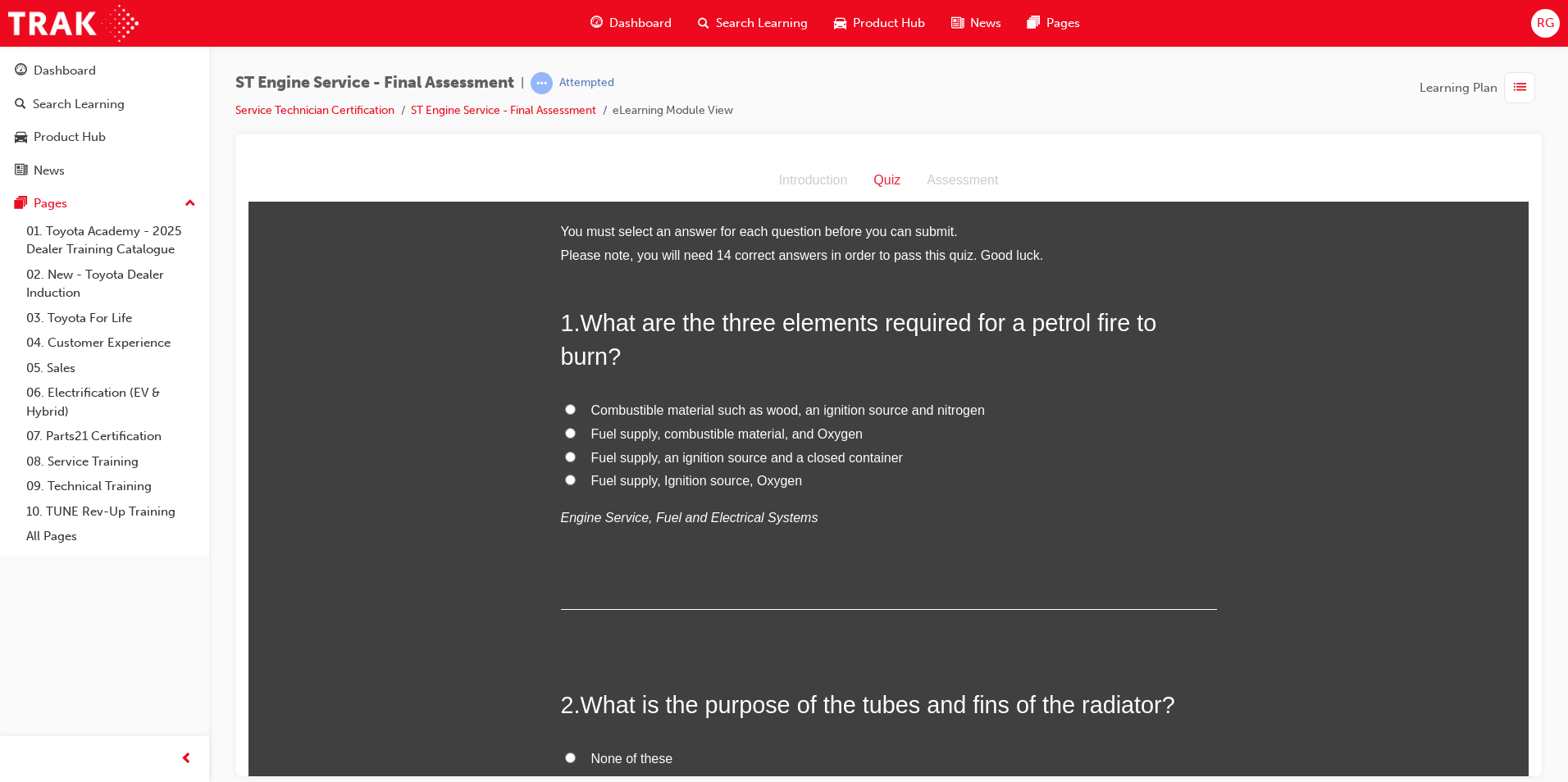
click at [635, 482] on span "Fuel supply, Ignition source, Oxygen" at bounding box center [697, 480] width 212 height 14
click at [576, 482] on input "Fuel supply, Ignition source, Oxygen" at bounding box center [570, 479] width 11 height 11
radio input "true"
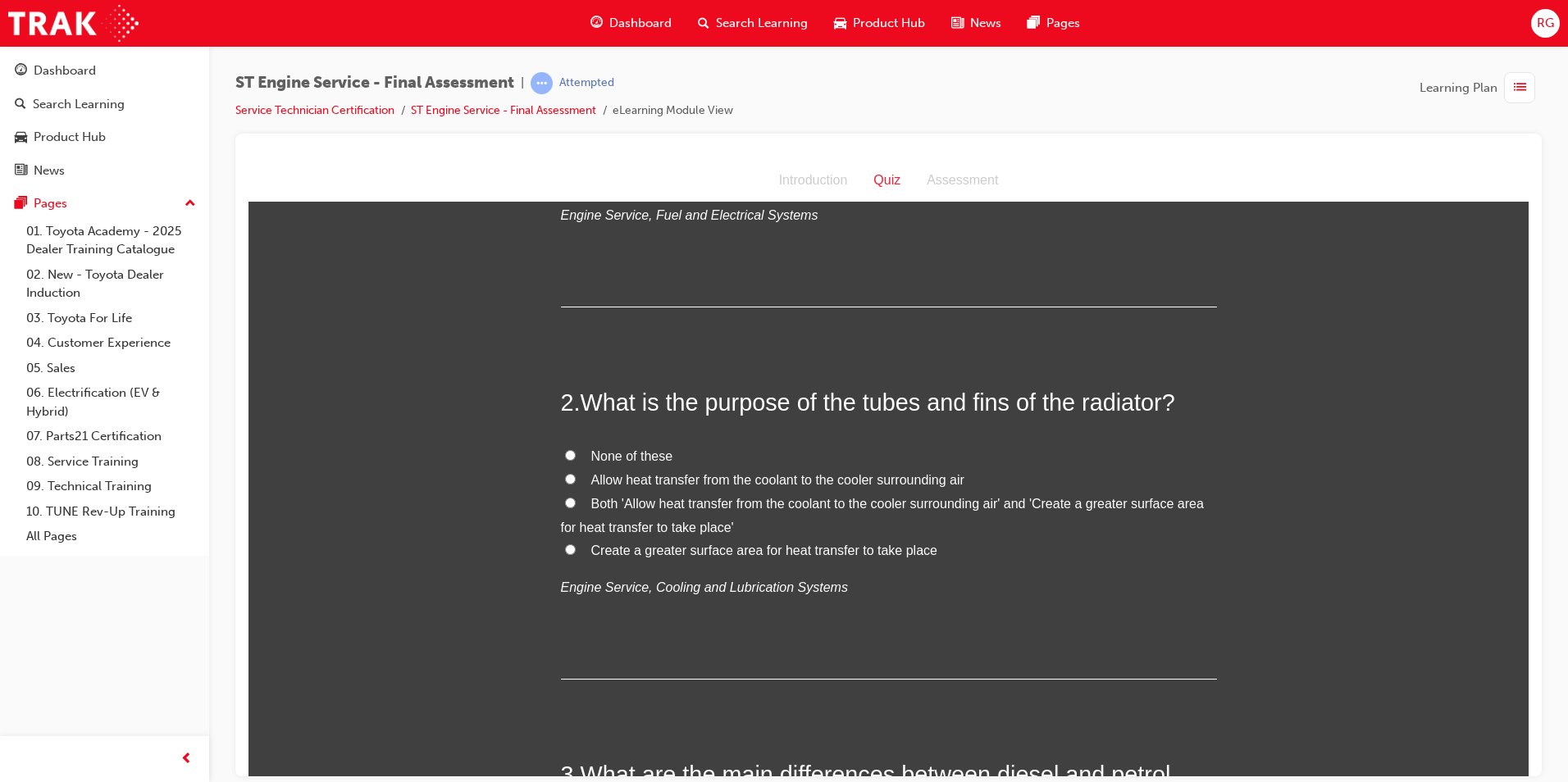
scroll to position [328, 0]
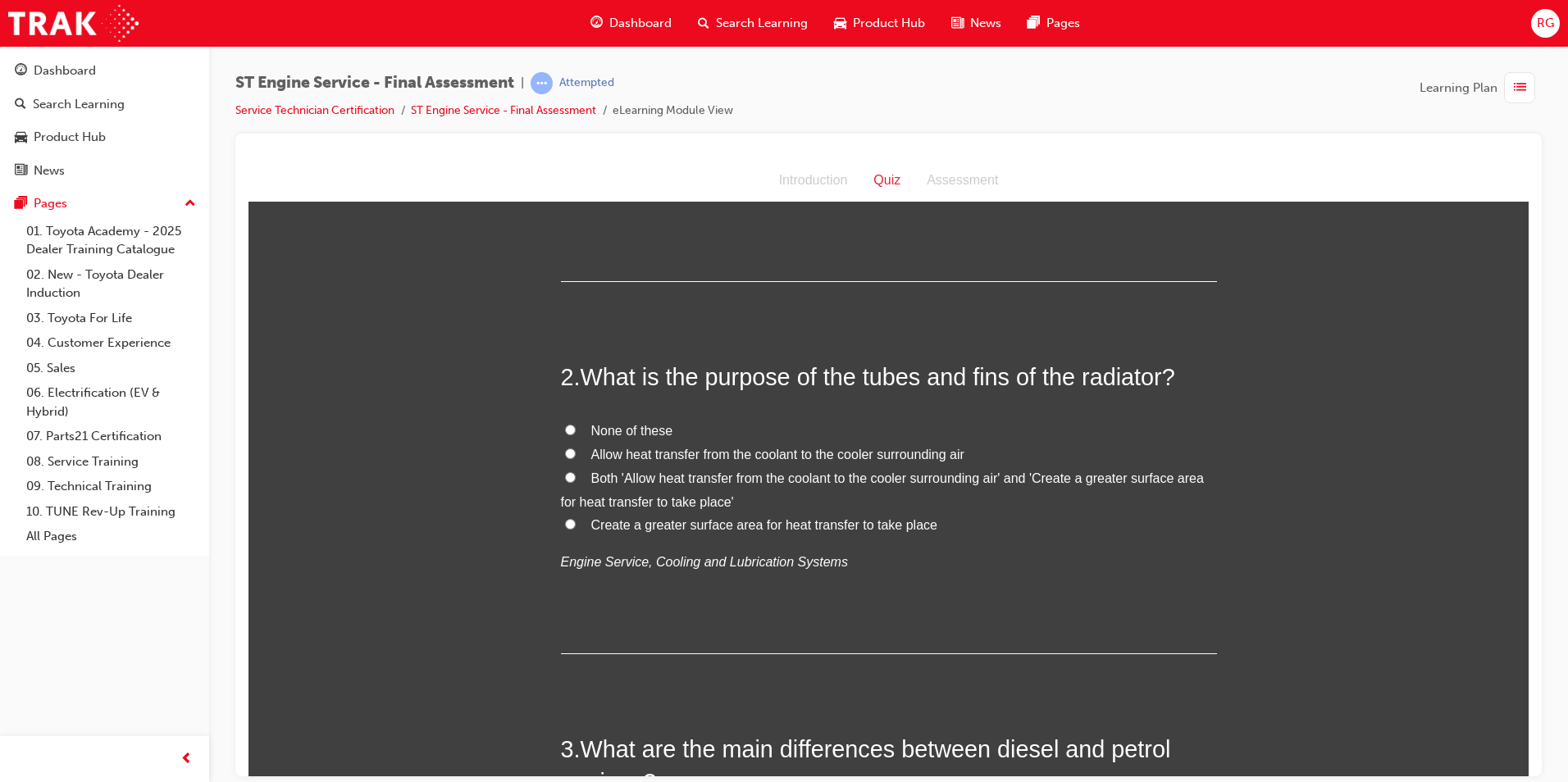
click at [859, 525] on span "Create a greater surface area for heat transfer to take place" at bounding box center [765, 525] width 346 height 14
click at [576, 525] on input "Create a greater surface area for heat transfer to take place" at bounding box center [570, 524] width 11 height 11
radio input "true"
click at [851, 525] on span "Create a greater surface area for heat transfer to take place" at bounding box center [765, 525] width 346 height 14
click at [576, 525] on input "Create a greater surface area for heat transfer to take place" at bounding box center [570, 524] width 11 height 11
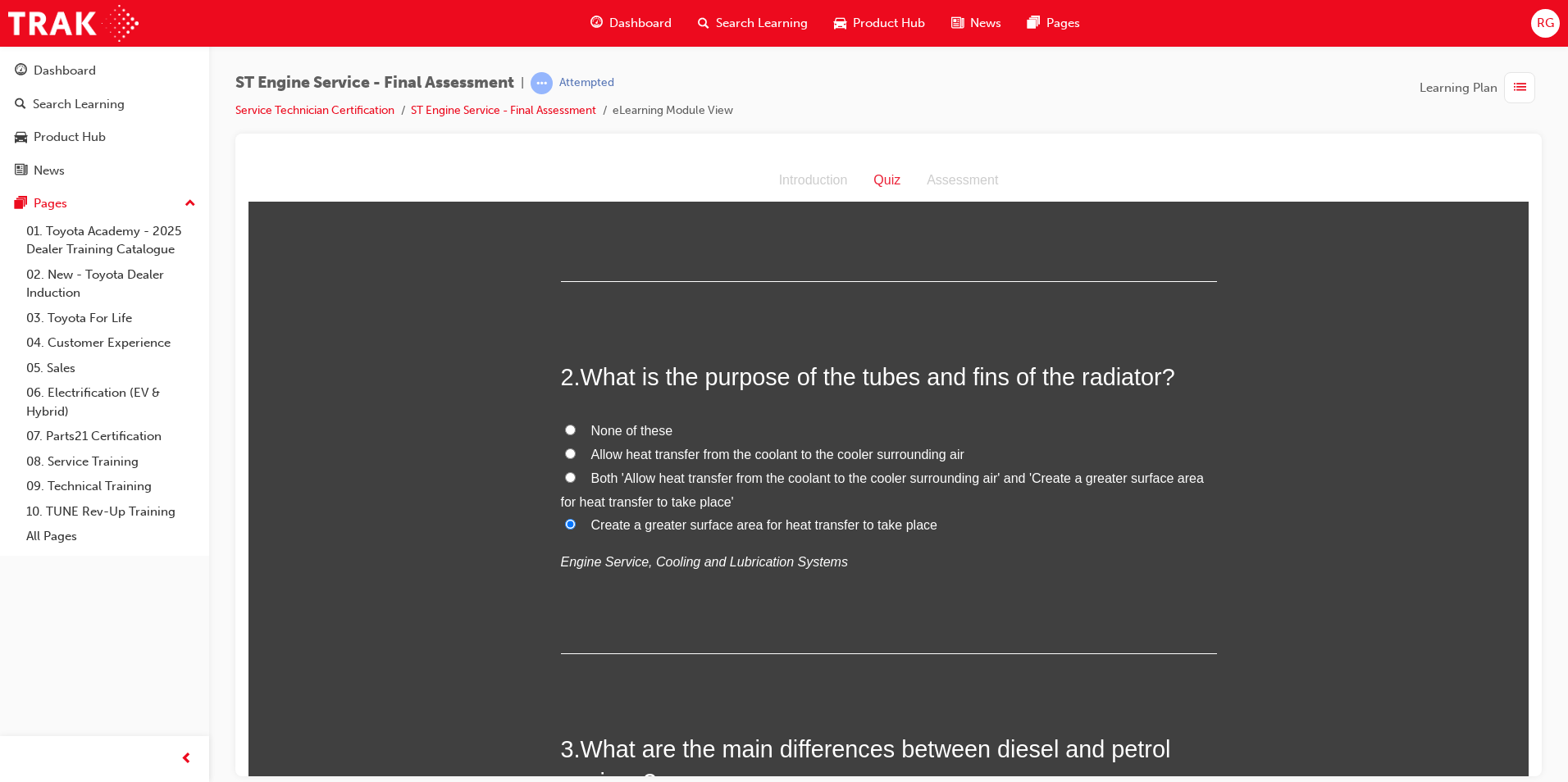
click at [760, 455] on span "Allow heat transfer from the coolant to the cooler surrounding air" at bounding box center [778, 454] width 374 height 14
click at [576, 455] on input "Allow heat transfer from the coolant to the cooler surrounding air" at bounding box center [570, 453] width 11 height 11
radio input "true"
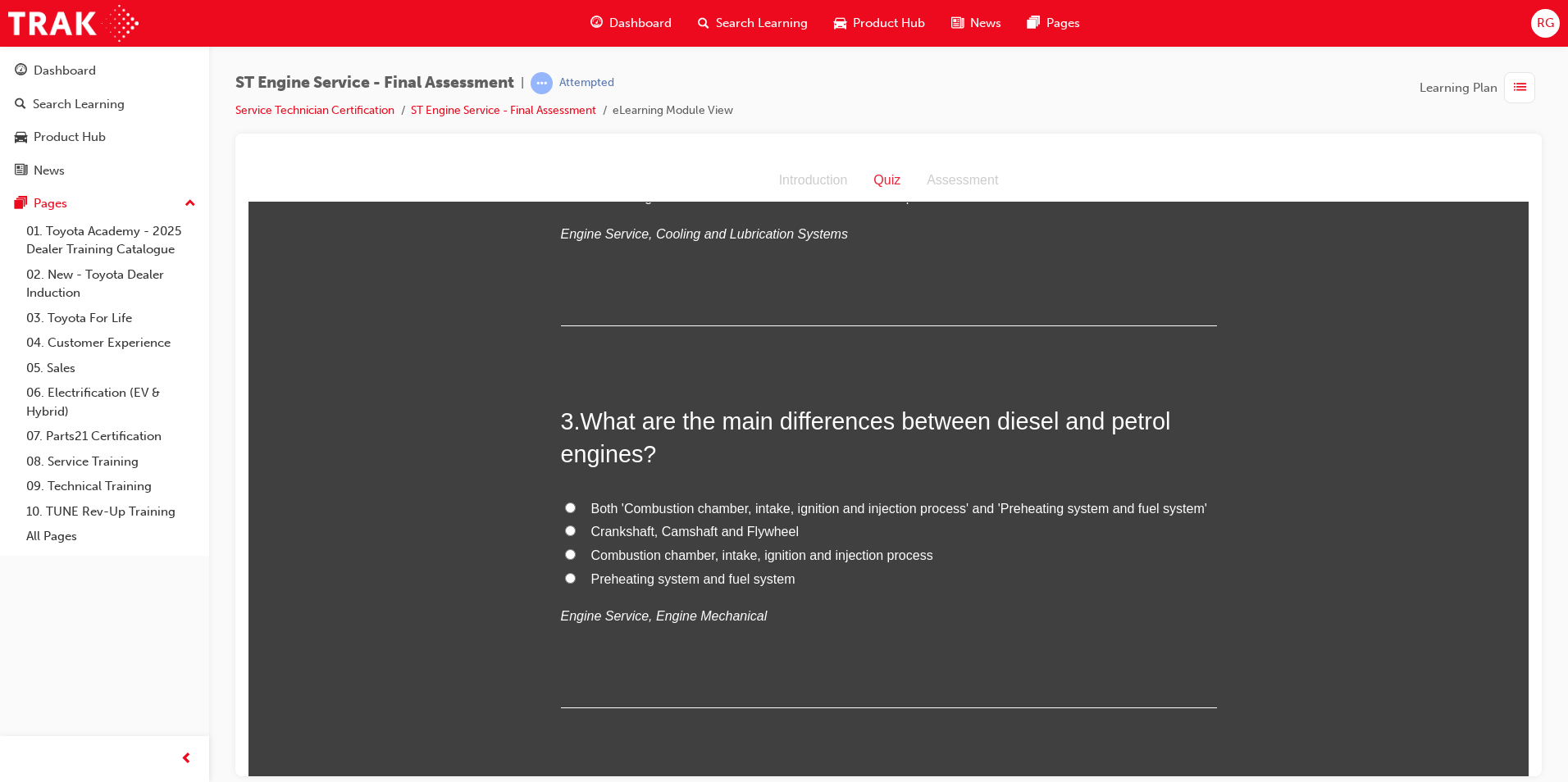
scroll to position [738, 0]
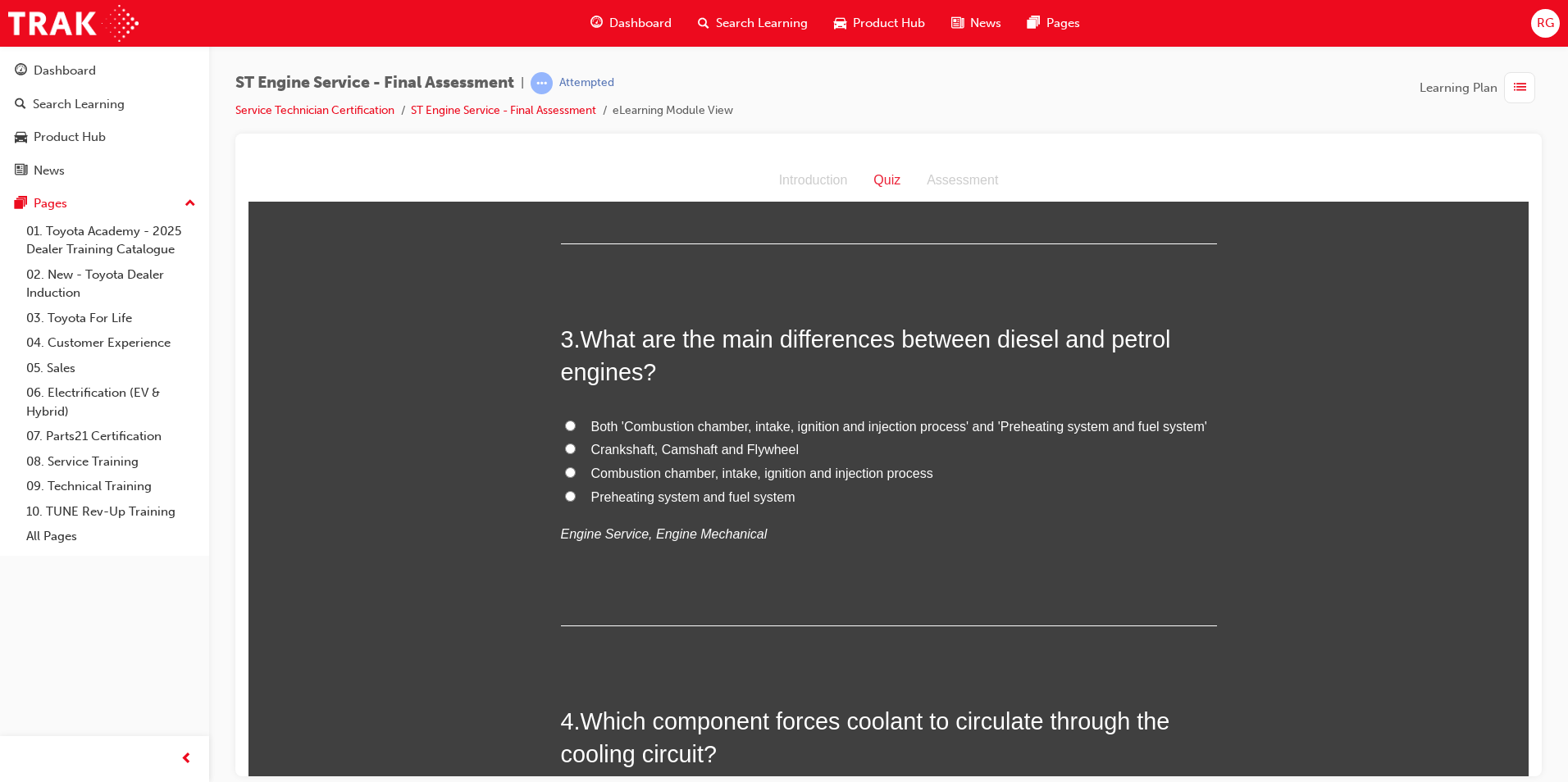
click at [696, 499] on span "Preheating system and fuel system" at bounding box center [693, 496] width 204 height 14
click at [576, 499] on input "Preheating system and fuel system" at bounding box center [570, 496] width 11 height 11
radio input "true"
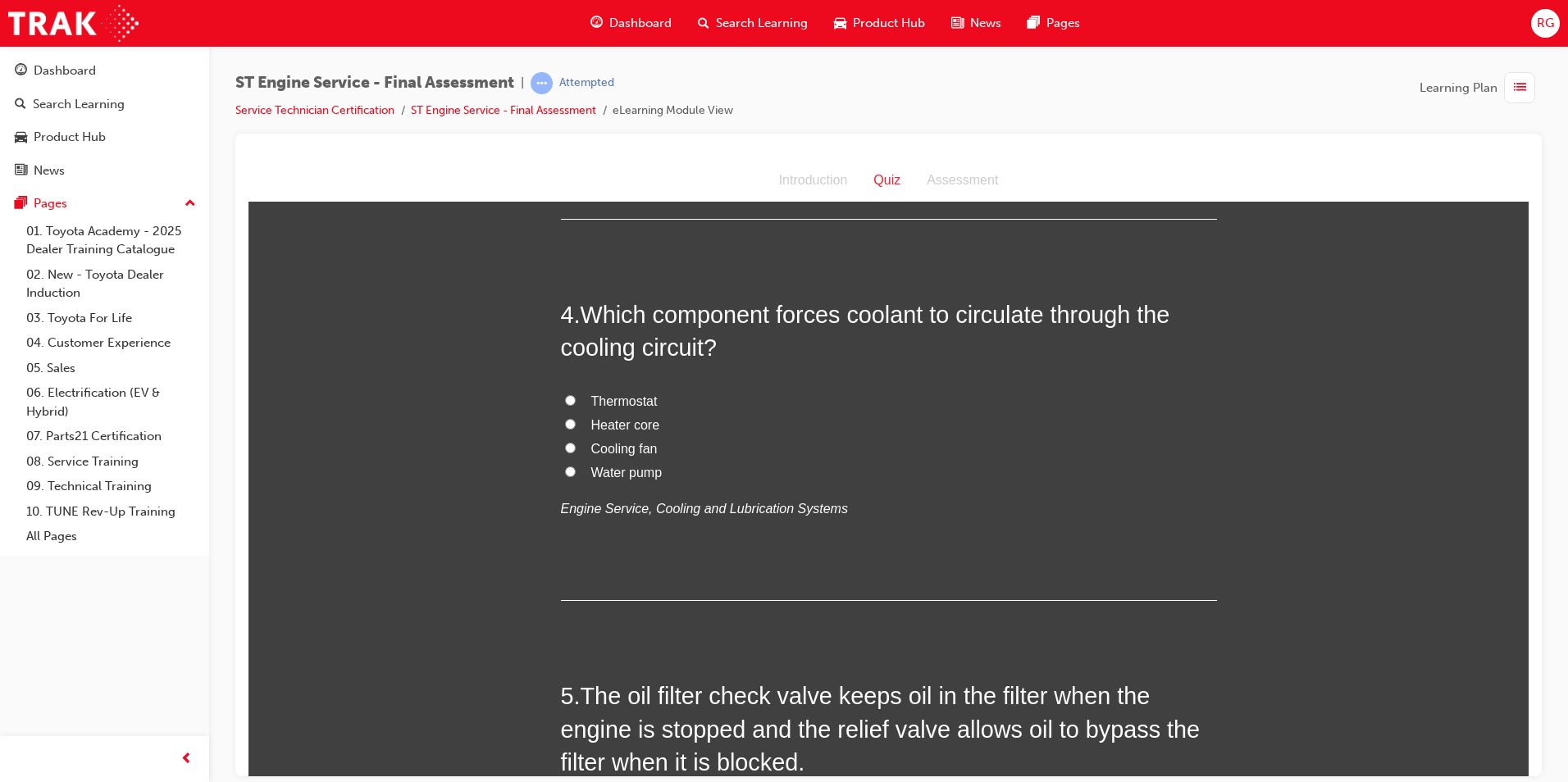
scroll to position [1148, 0]
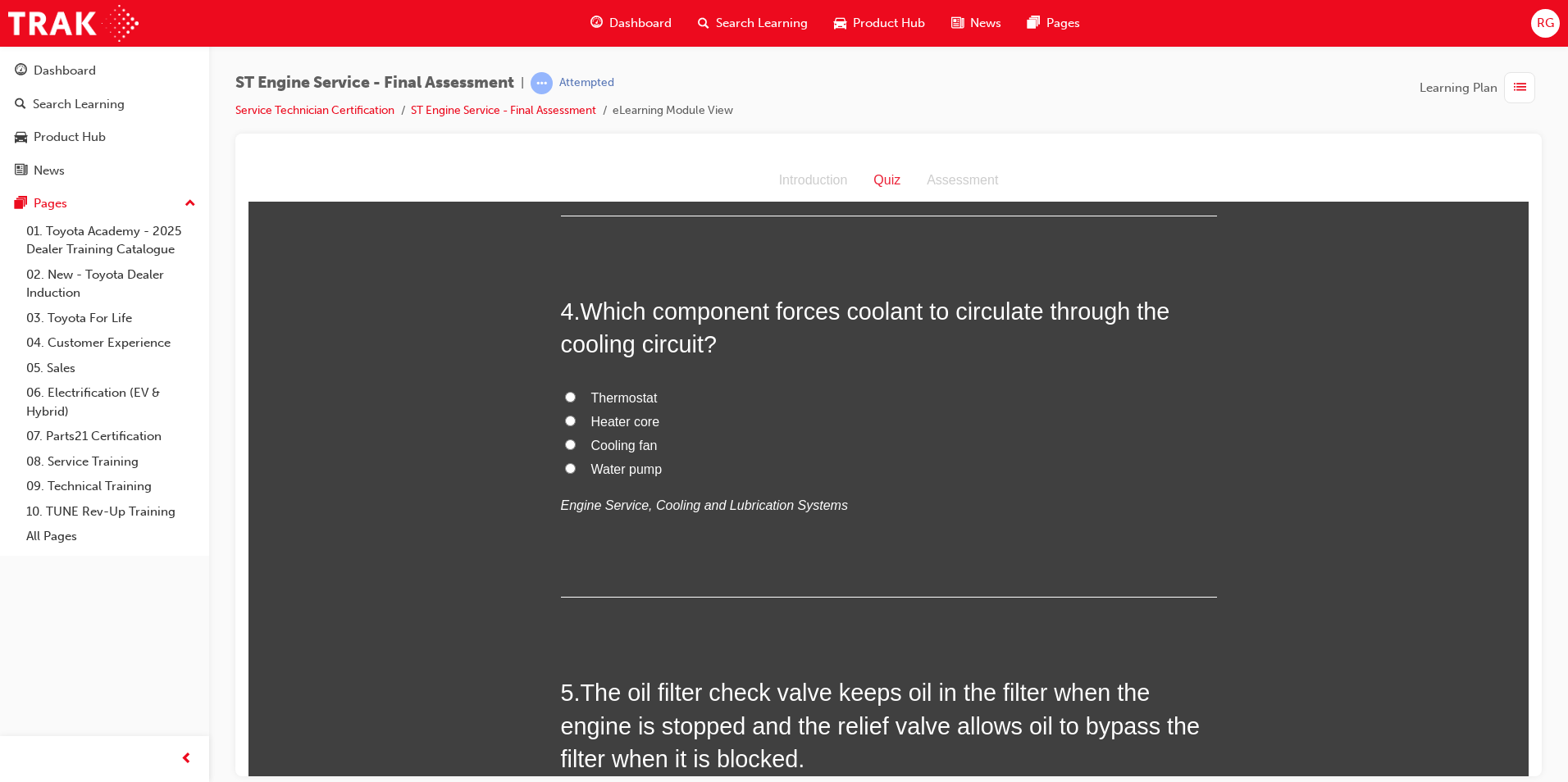
click at [633, 464] on span "Water pump" at bounding box center [627, 468] width 71 height 14
click at [576, 464] on input "Water pump" at bounding box center [570, 467] width 11 height 11
radio input "true"
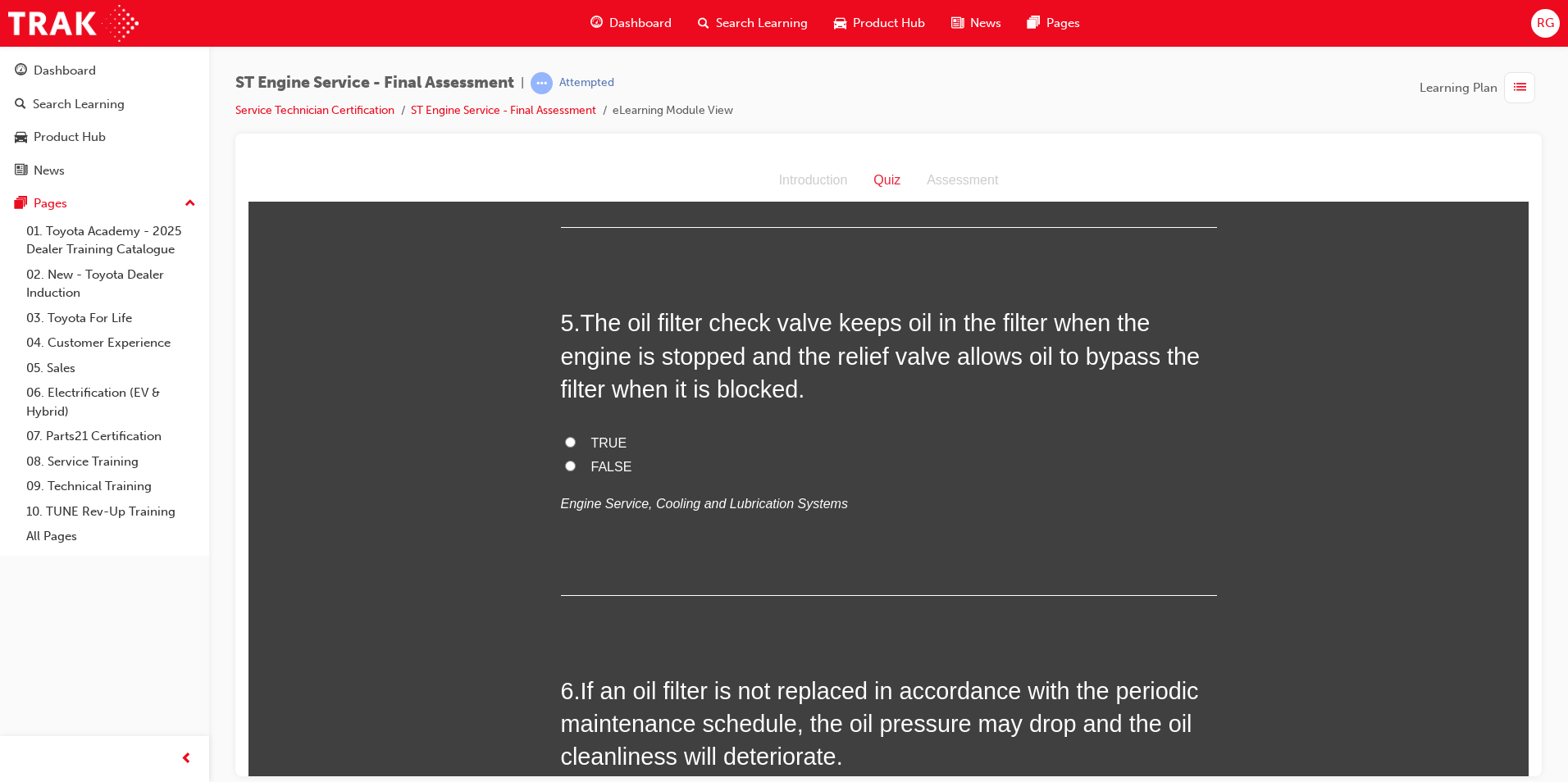
scroll to position [1558, 0]
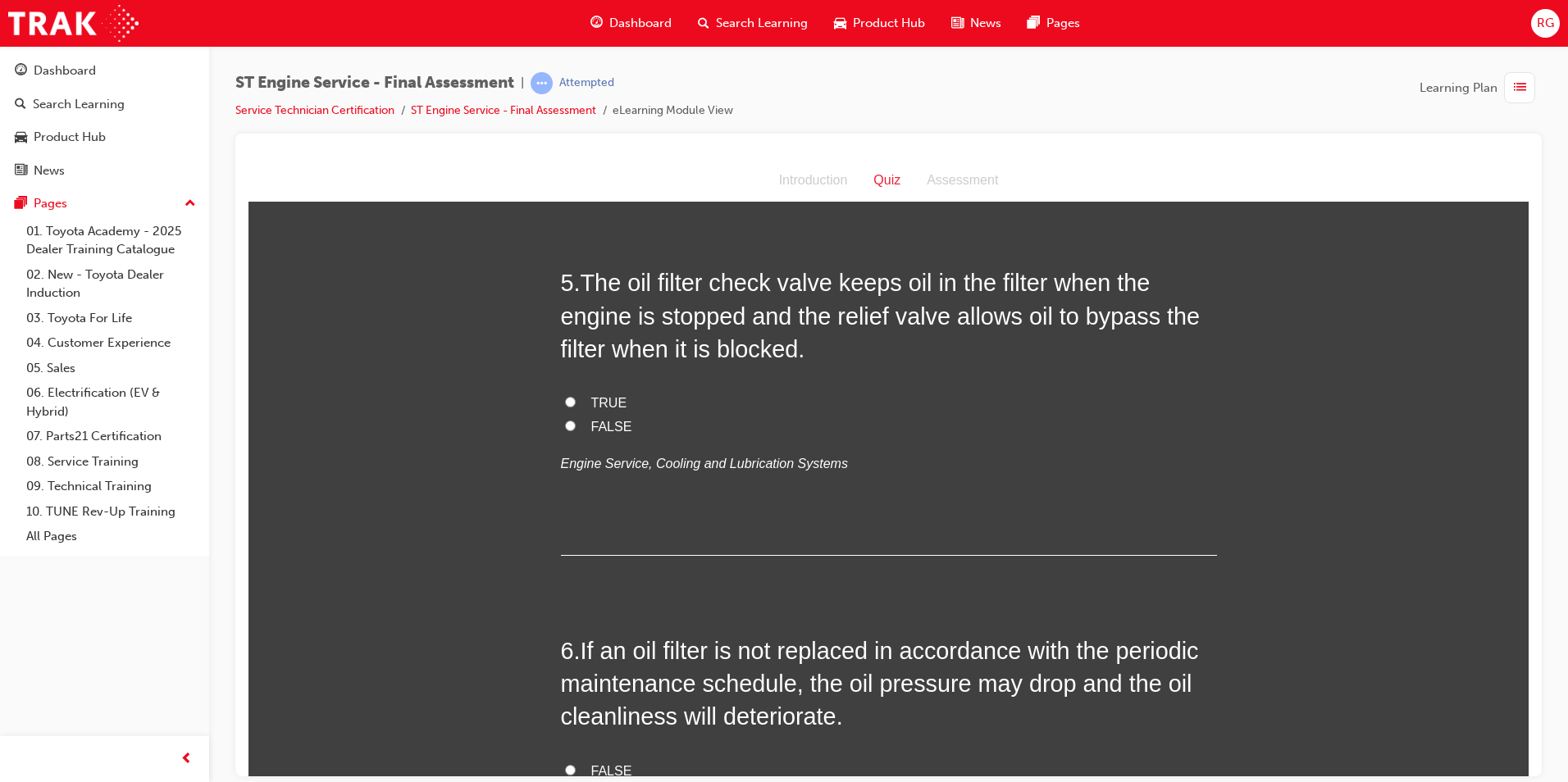
click at [603, 402] on span "TRUE" at bounding box center [609, 402] width 36 height 14
click at [576, 402] on input "TRUE" at bounding box center [570, 402] width 11 height 11
radio input "true"
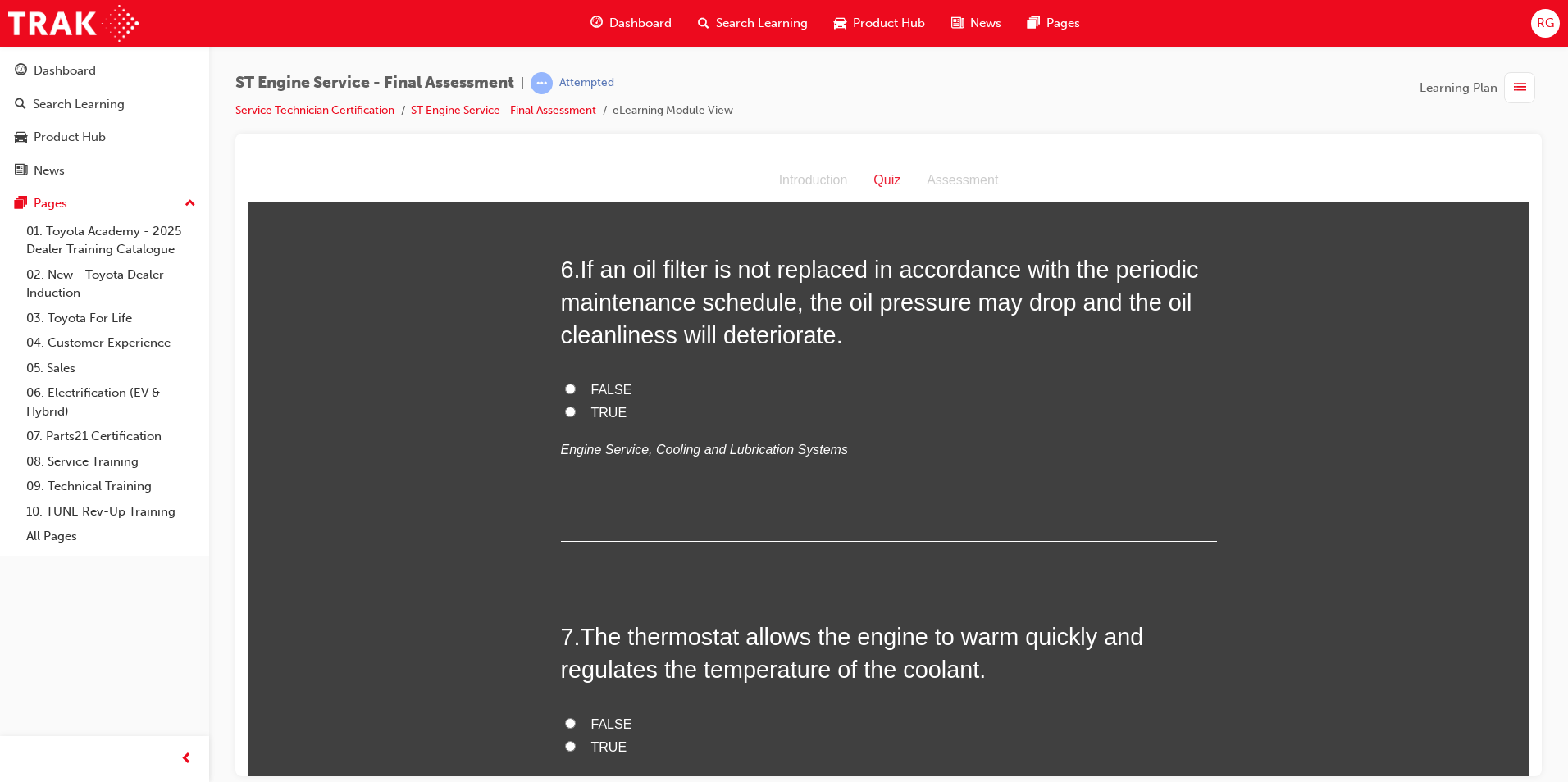
scroll to position [1968, 0]
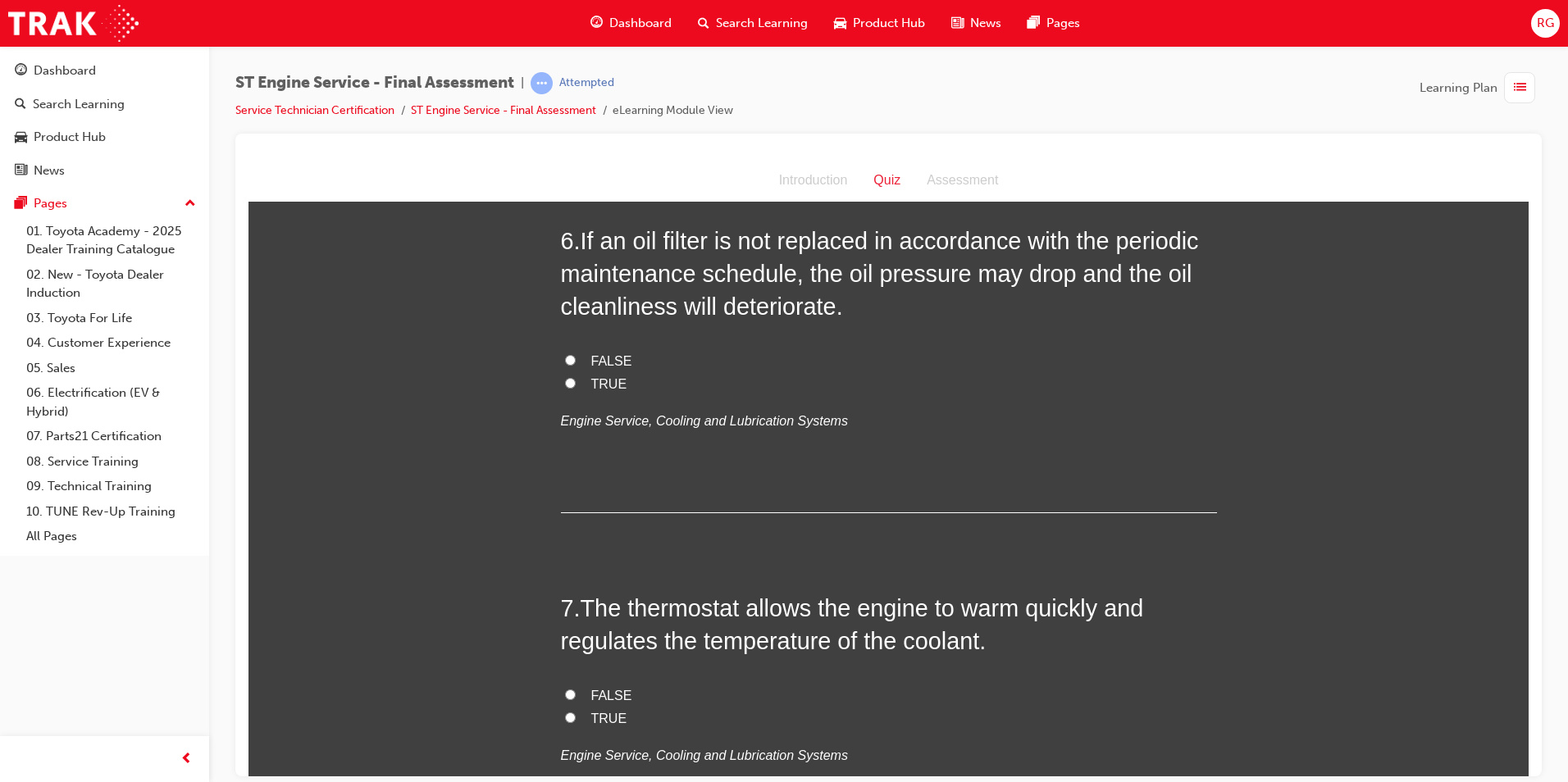
click at [594, 381] on span "TRUE" at bounding box center [609, 383] width 36 height 14
click at [576, 381] on input "TRUE" at bounding box center [570, 382] width 11 height 11
radio input "true"
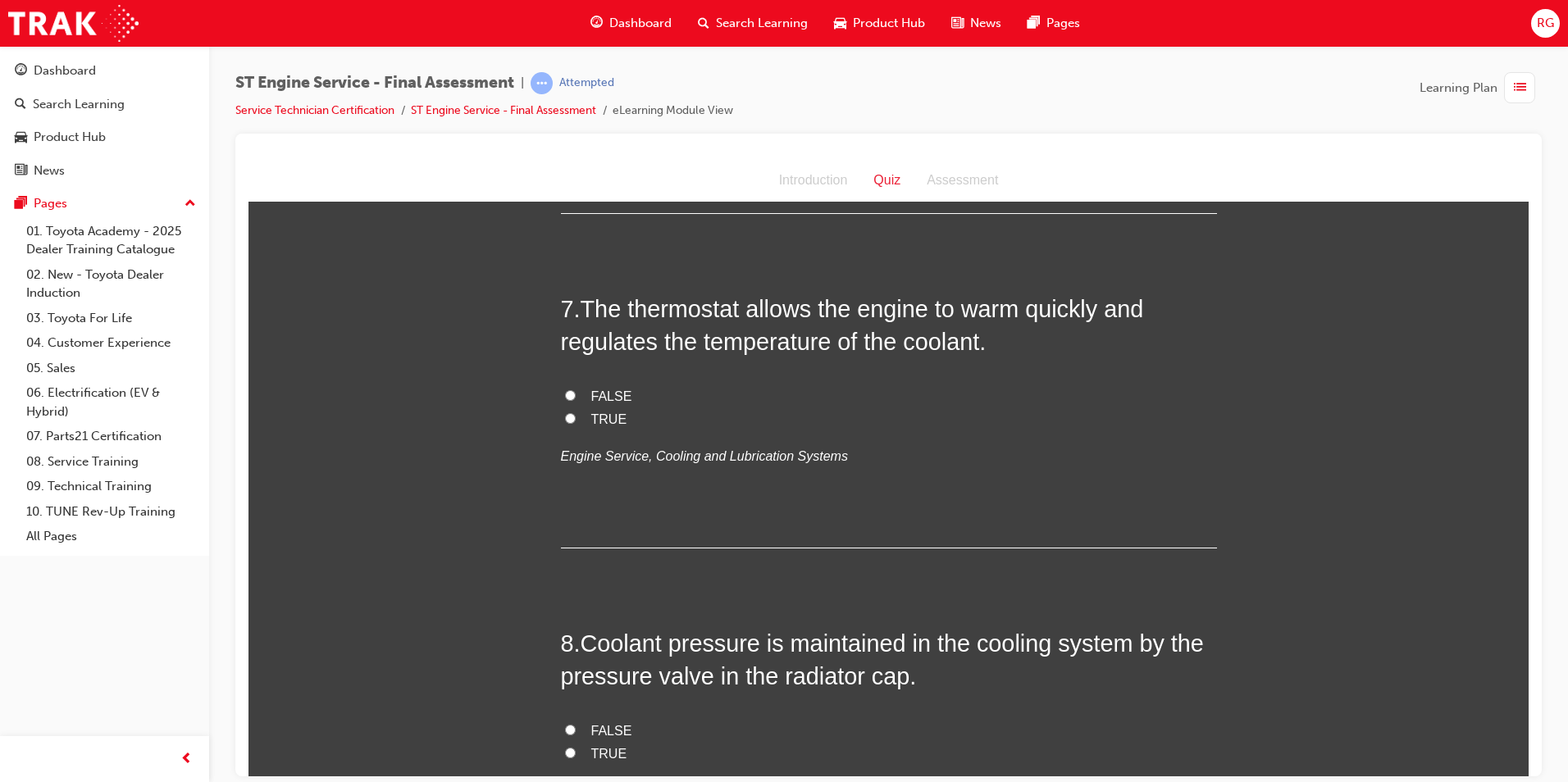
scroll to position [2296, 0]
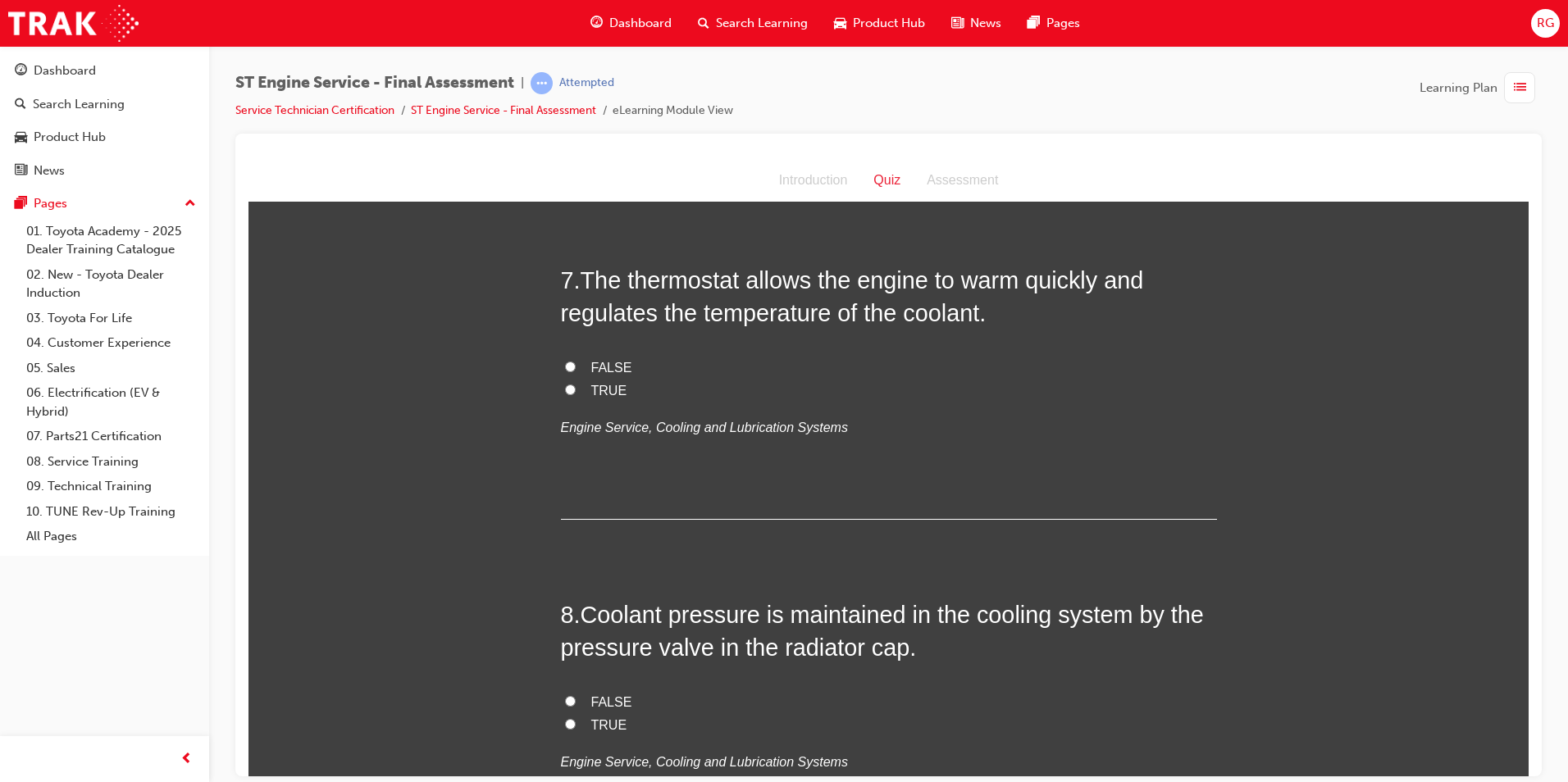
click at [575, 388] on label "TRUE" at bounding box center [889, 390] width 657 height 24
click at [575, 388] on input "TRUE" at bounding box center [570, 389] width 11 height 11
radio input "true"
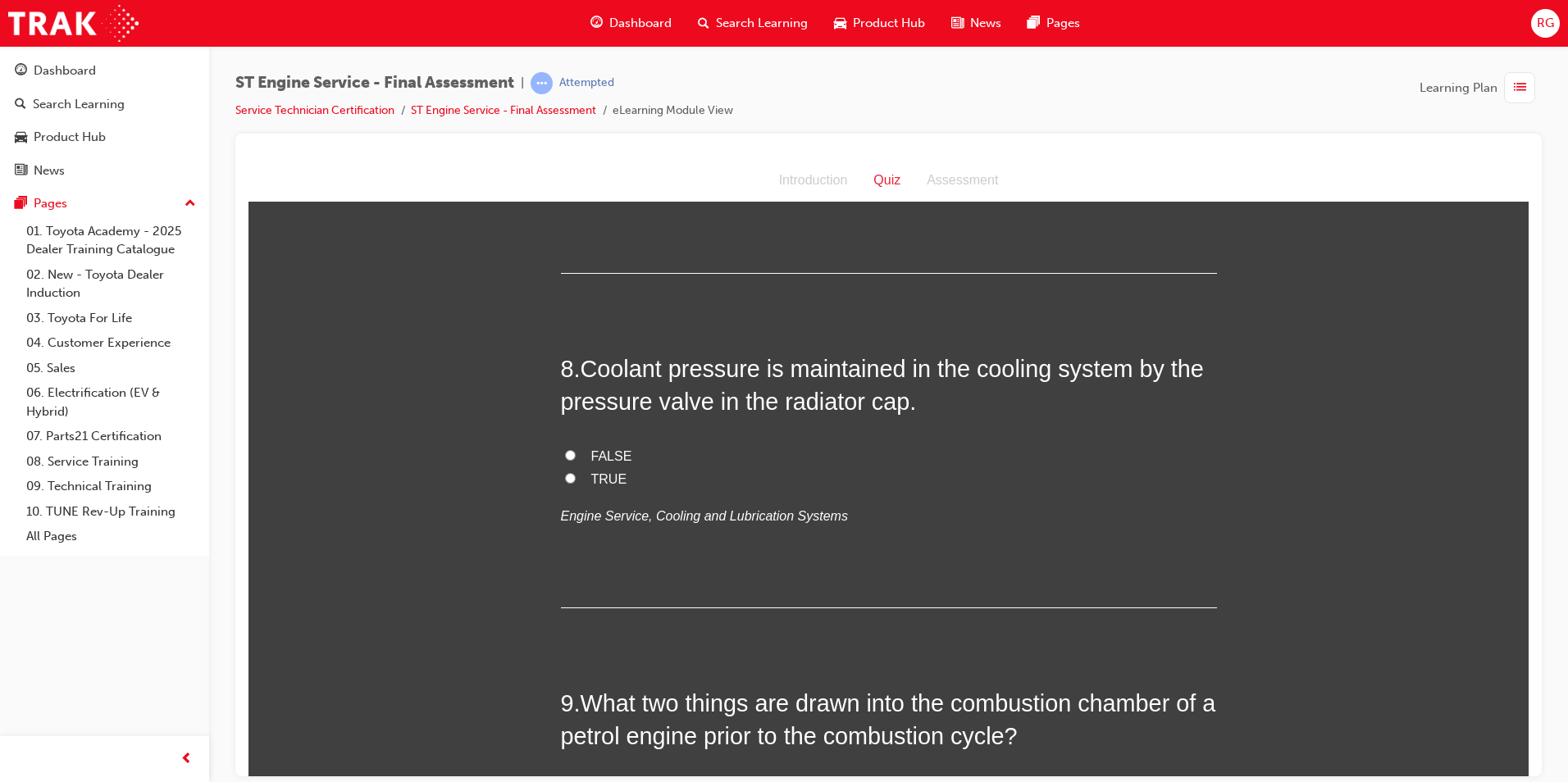
scroll to position [2624, 0]
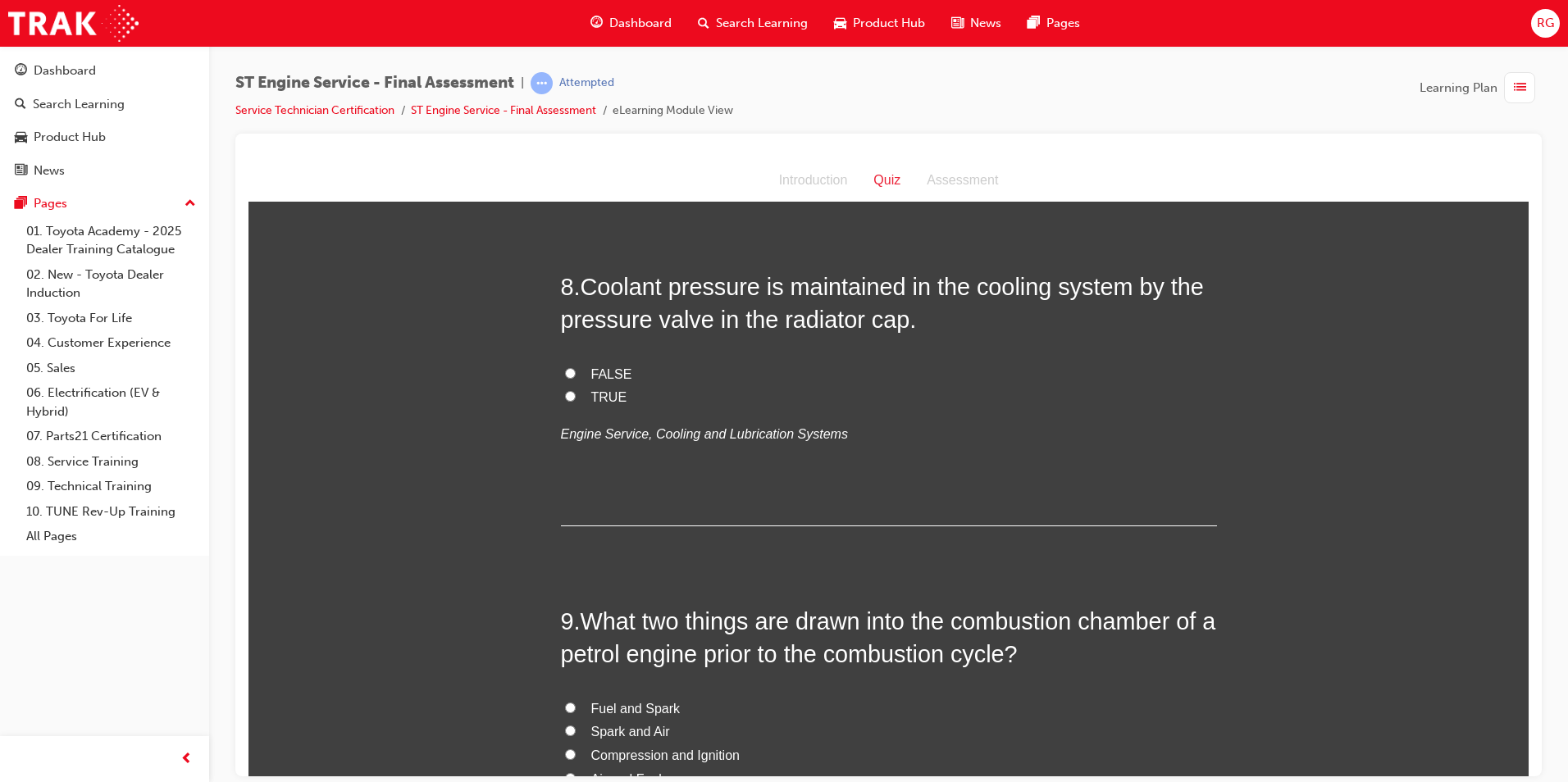
click at [582, 395] on label "TRUE" at bounding box center [889, 397] width 657 height 24
click at [576, 395] on input "TRUE" at bounding box center [570, 395] width 11 height 11
radio input "true"
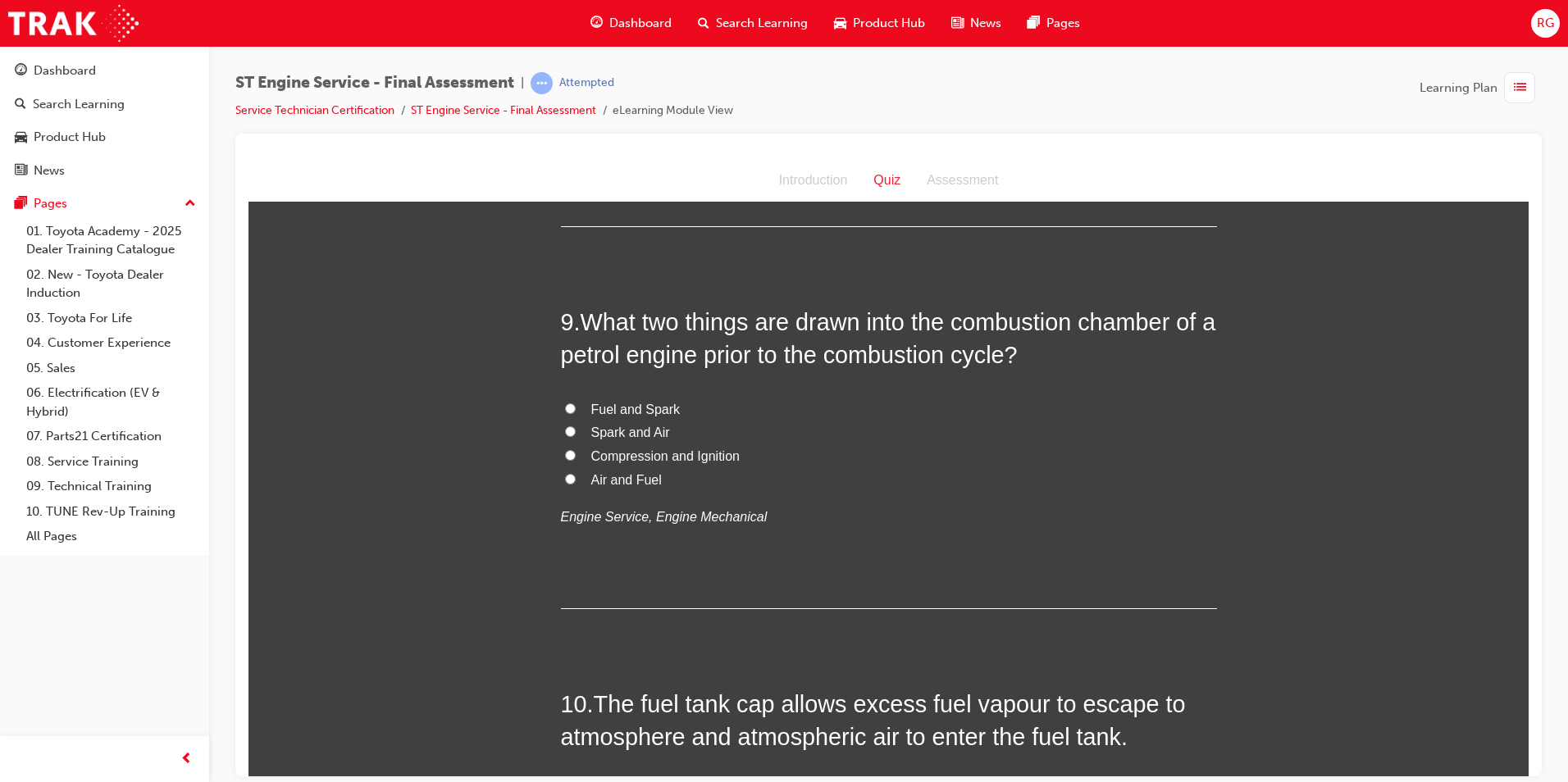
scroll to position [2951, 0]
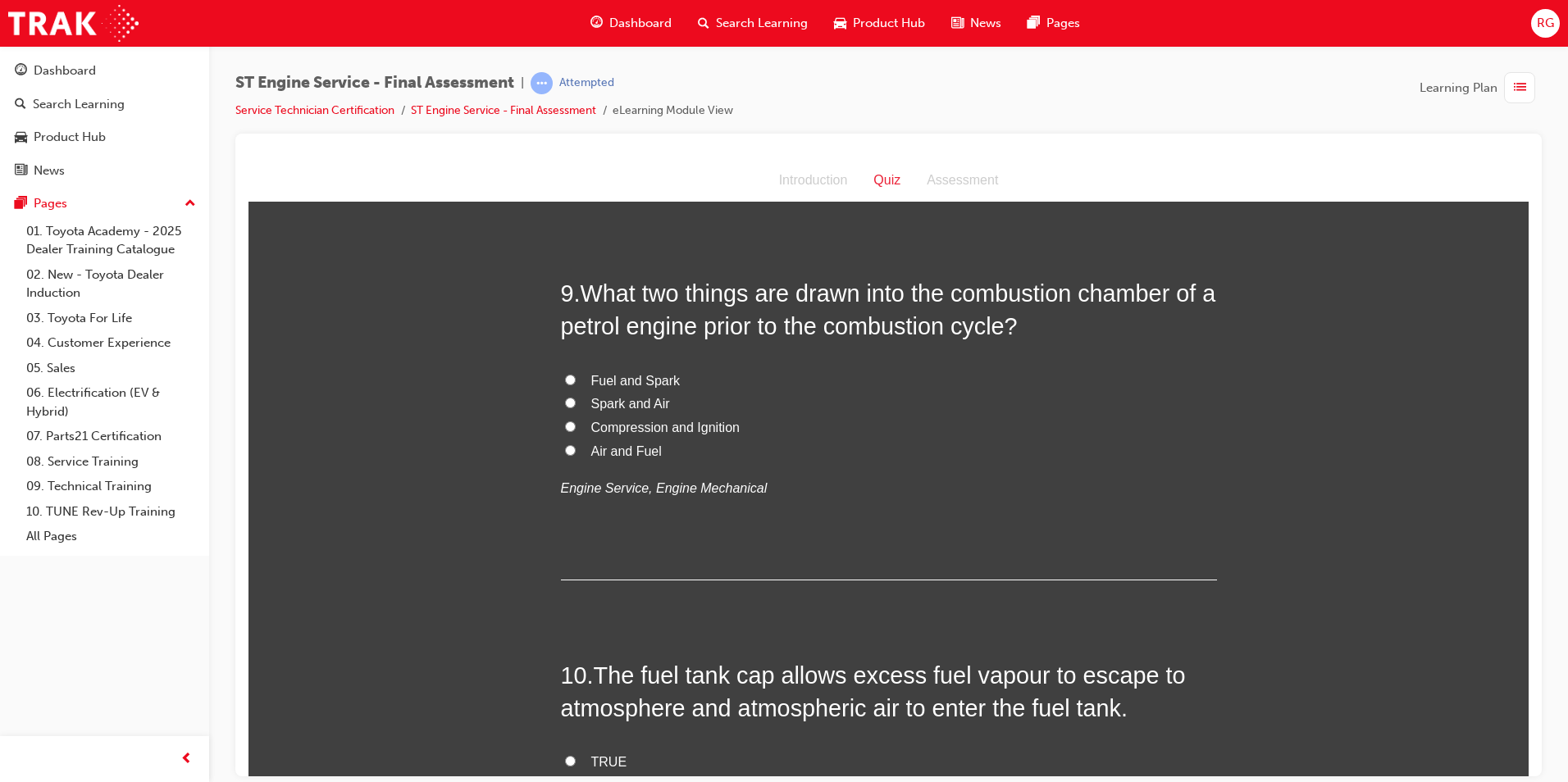
click at [612, 402] on span "Spark and Air" at bounding box center [631, 403] width 79 height 14
click at [576, 402] on input "Spark and Air" at bounding box center [570, 402] width 11 height 11
radio input "true"
click at [642, 382] on span "Fuel and Spark" at bounding box center [636, 380] width 90 height 14
click at [576, 382] on input "Fuel and Spark" at bounding box center [570, 380] width 11 height 11
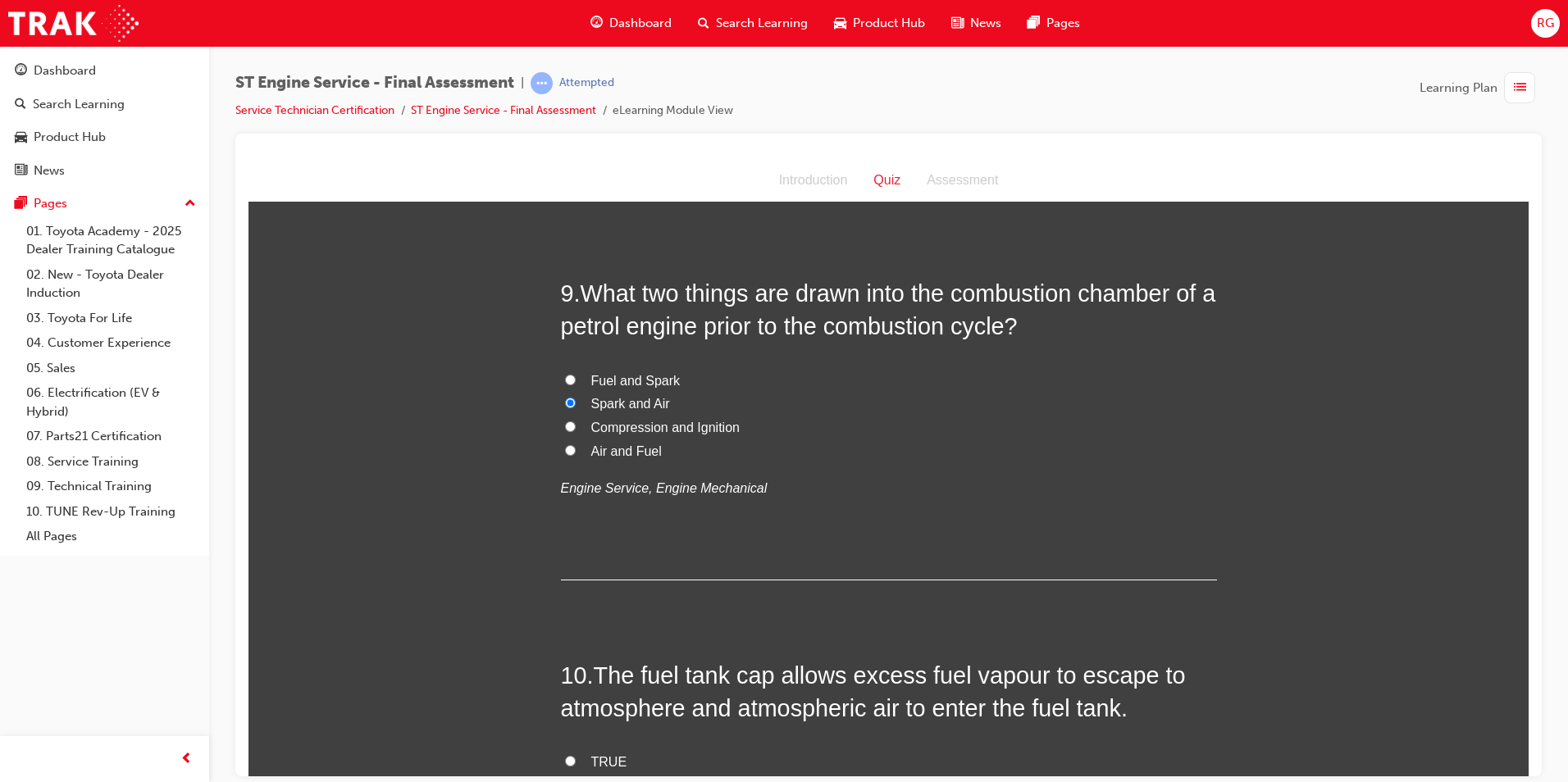
radio input "true"
click at [644, 452] on span "Air and Fuel" at bounding box center [627, 451] width 70 height 14
click at [576, 452] on input "Air and Fuel" at bounding box center [570, 450] width 11 height 11
radio input "true"
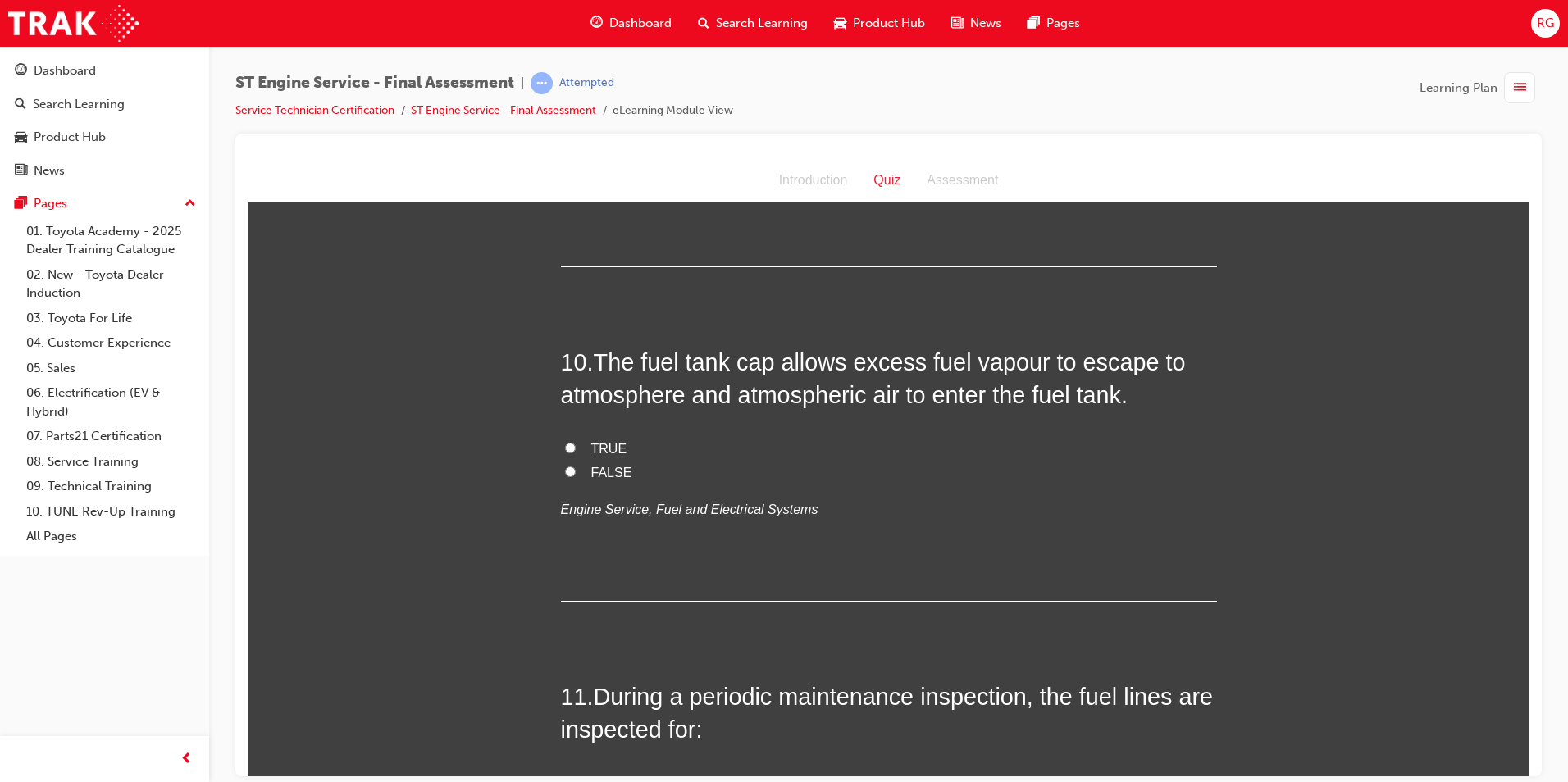
scroll to position [3280, 0]
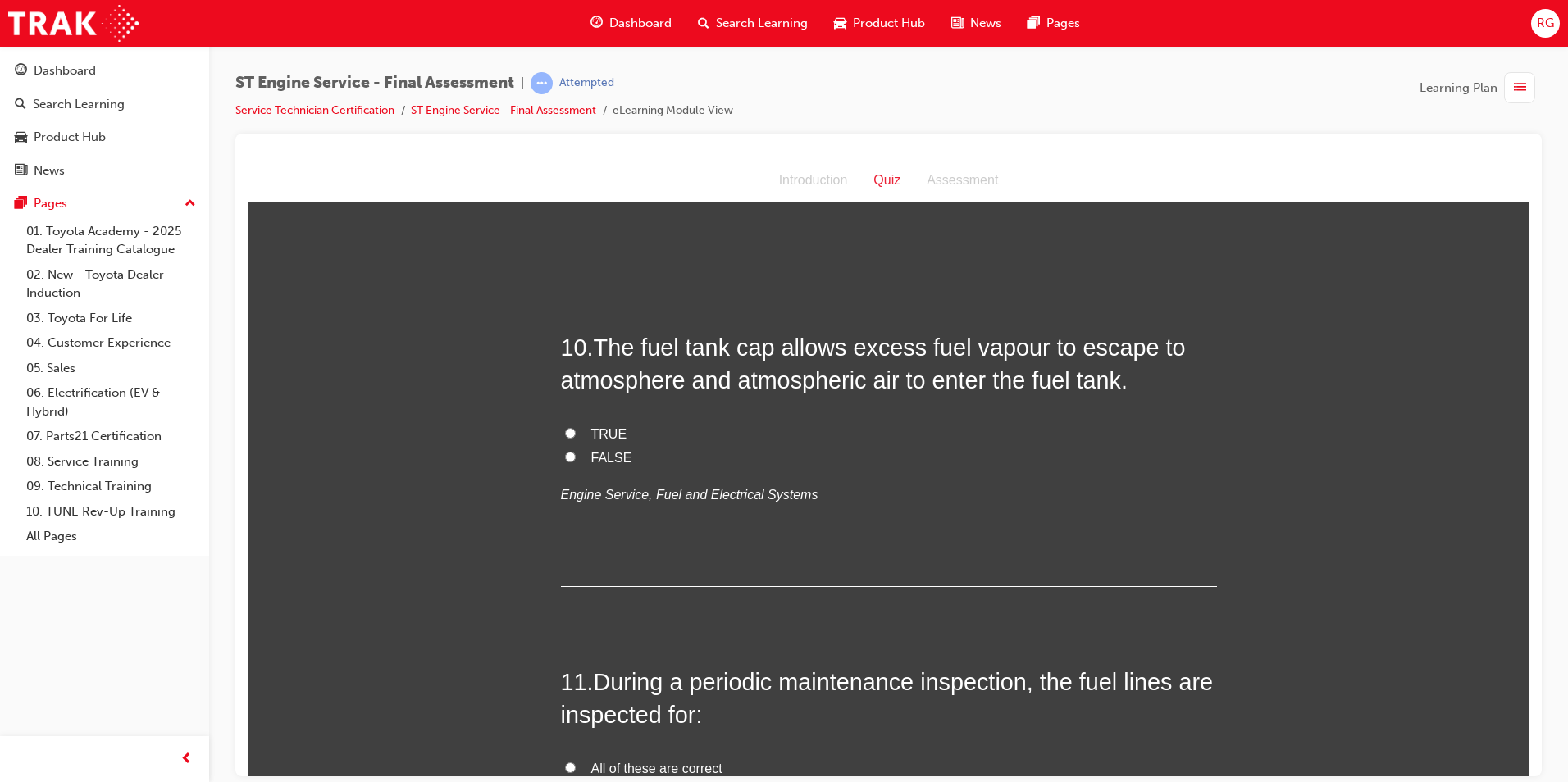
click at [592, 435] on span "TRUE" at bounding box center [609, 433] width 36 height 14
click at [576, 435] on input "TRUE" at bounding box center [570, 432] width 11 height 11
radio input "true"
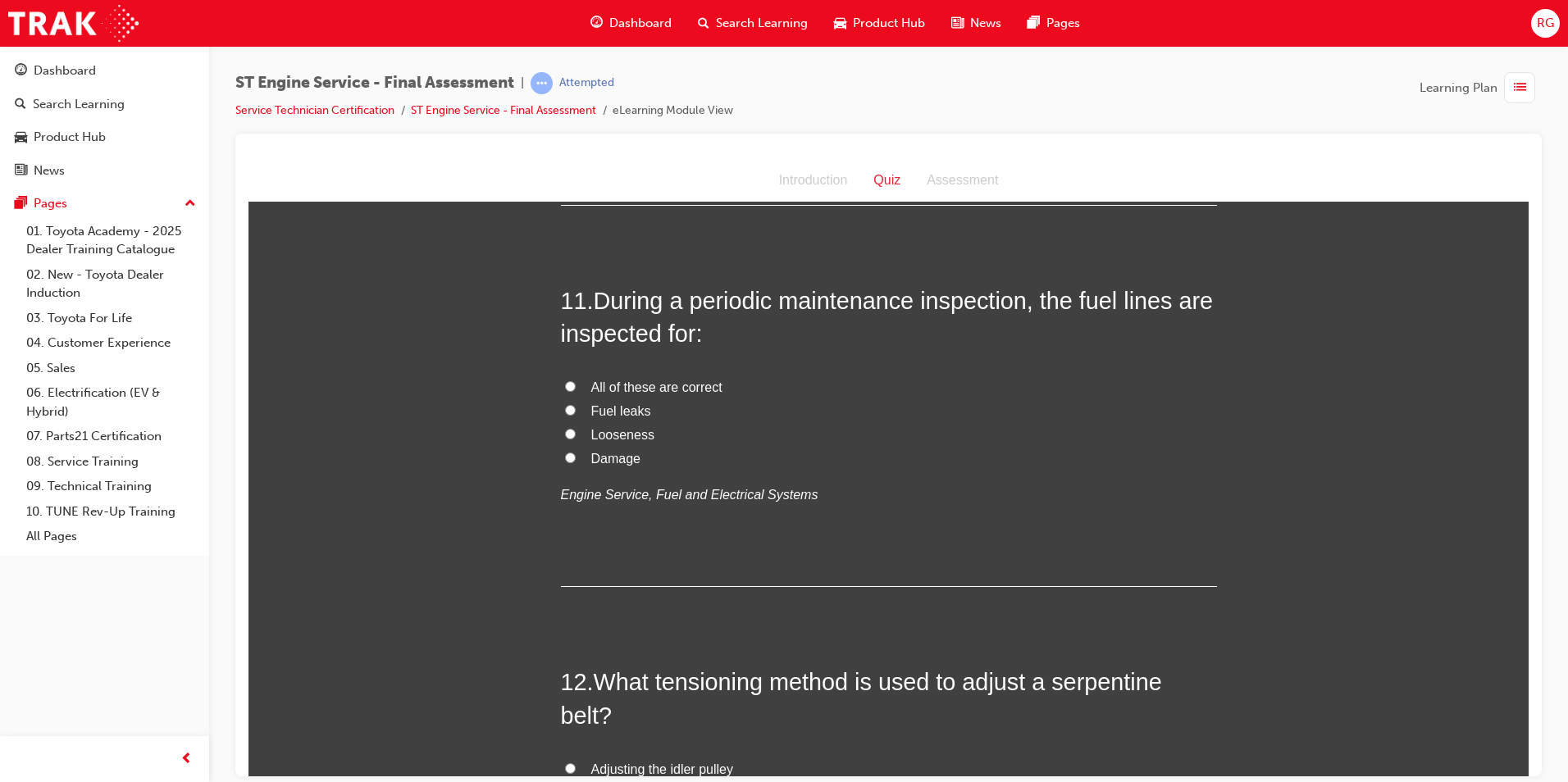
scroll to position [3689, 0]
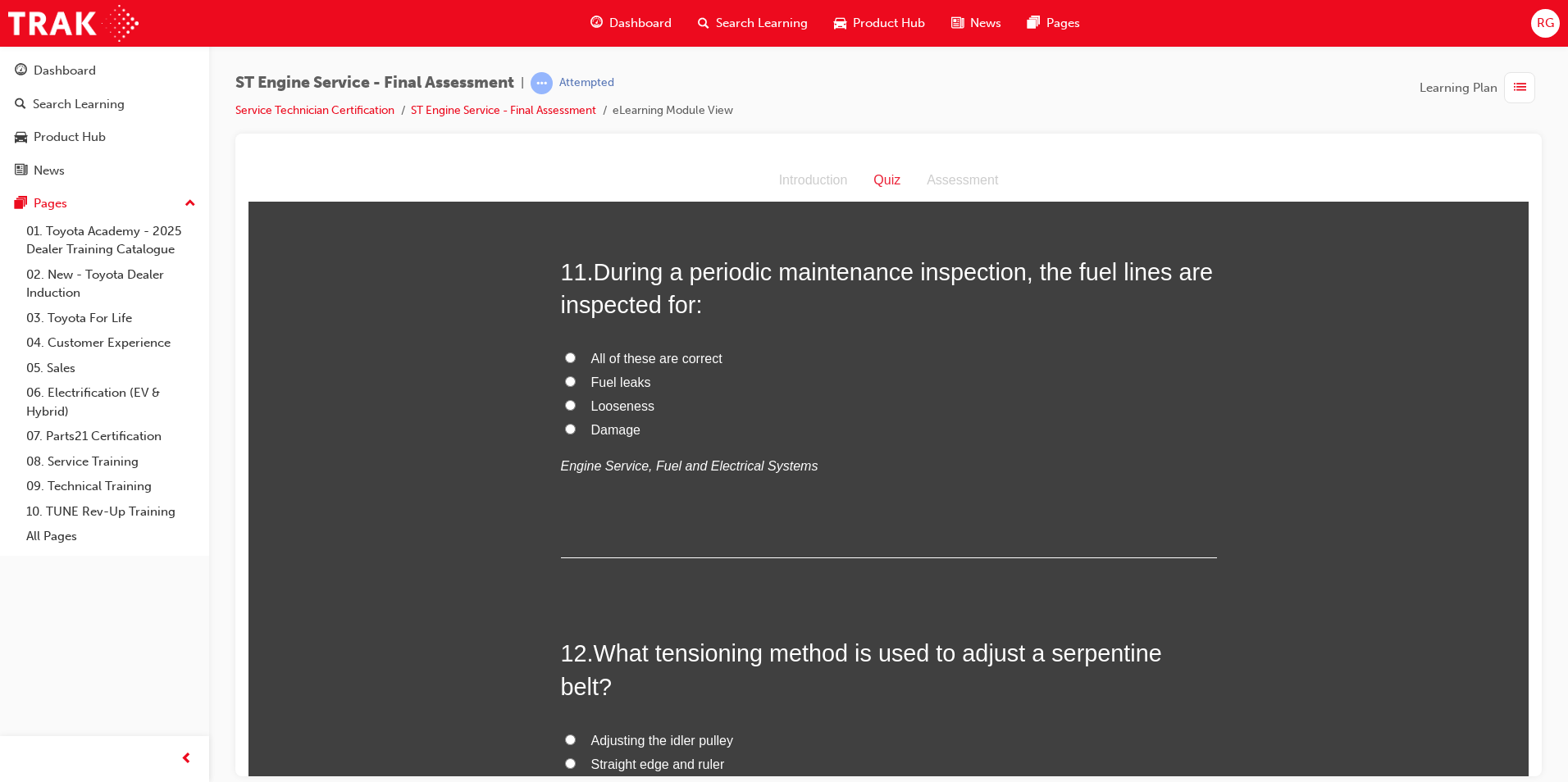
click at [621, 353] on span "All of these are correct" at bounding box center [657, 358] width 131 height 14
click at [576, 353] on input "All of these are correct" at bounding box center [570, 357] width 11 height 11
radio input "true"
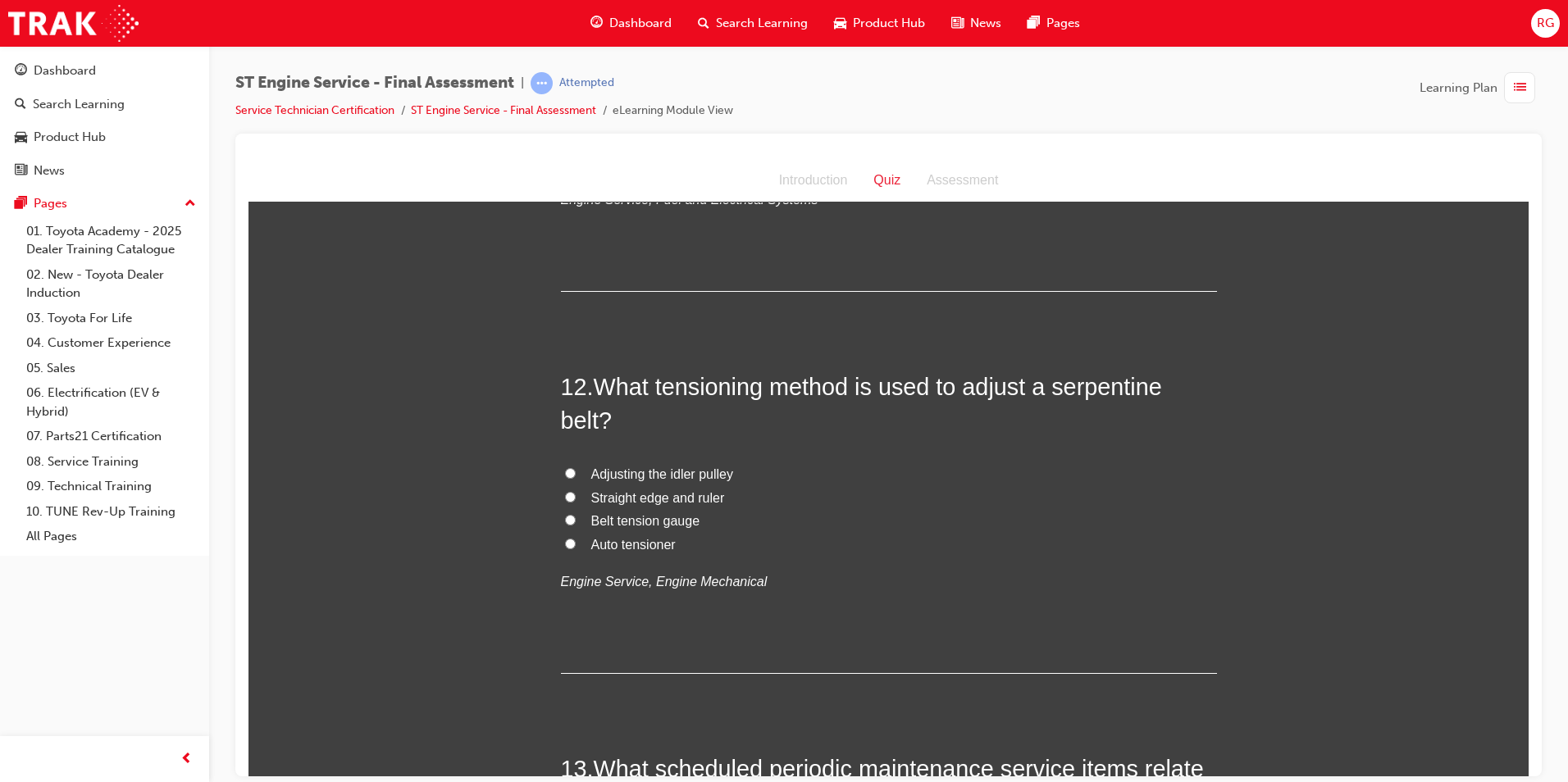
scroll to position [4017, 0]
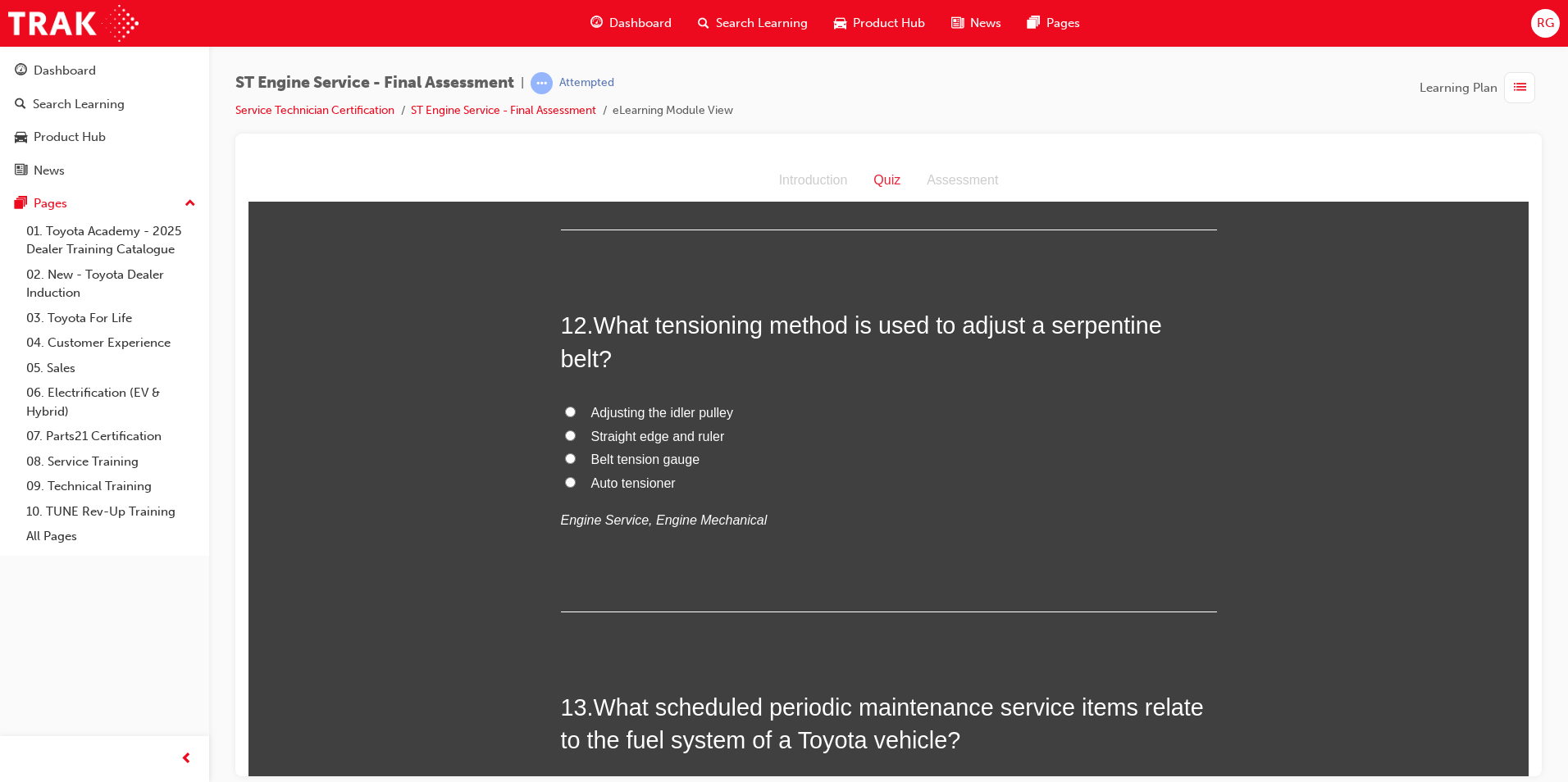
click at [630, 482] on span "Auto tensioner" at bounding box center [634, 482] width 84 height 14
click at [576, 482] on input "Auto tensioner" at bounding box center [570, 482] width 11 height 11
radio input "true"
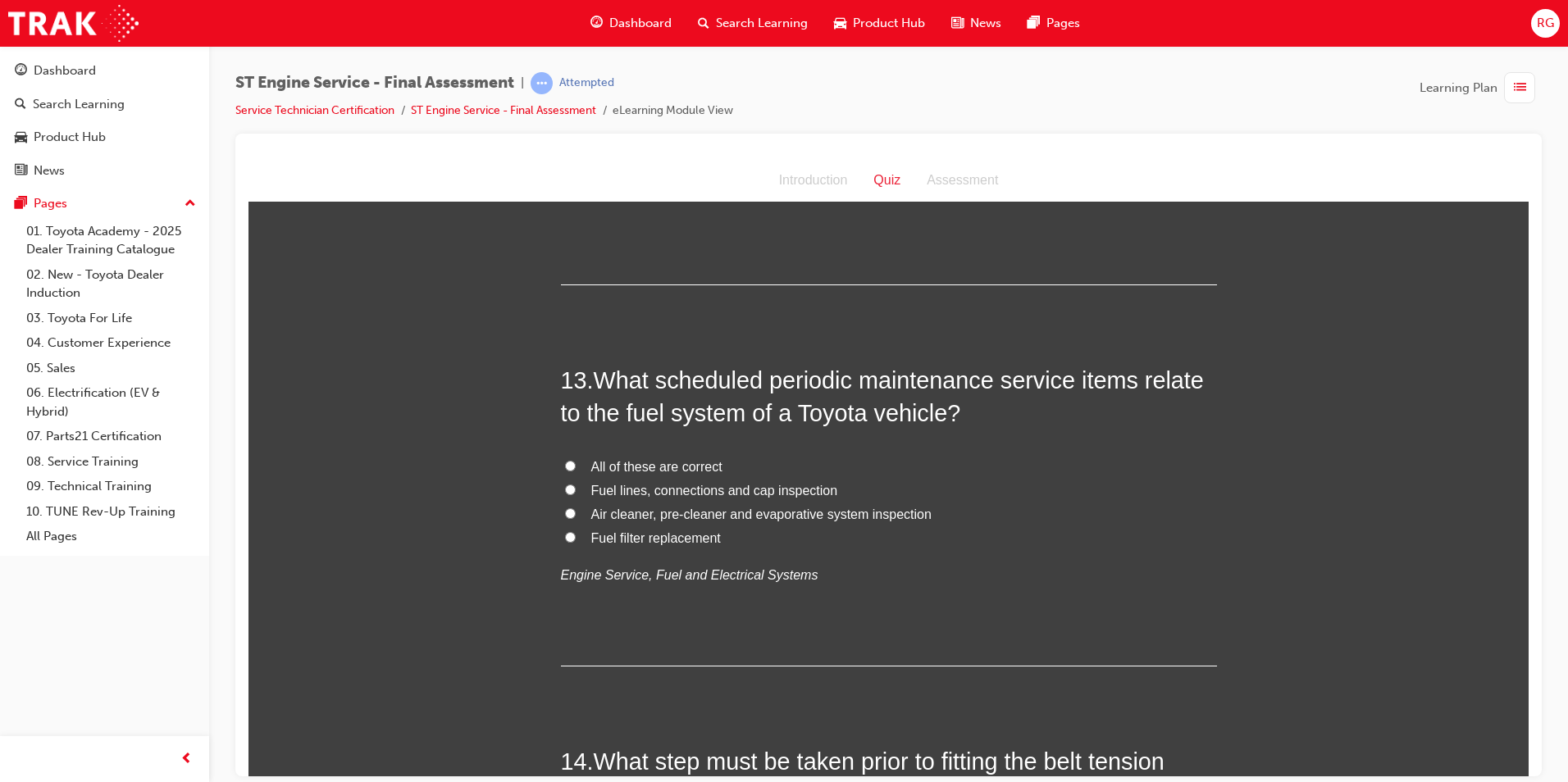
scroll to position [4346, 0]
click at [645, 462] on span "All of these are correct" at bounding box center [657, 466] width 131 height 14
click at [576, 462] on input "All of these are correct" at bounding box center [570, 465] width 11 height 11
radio input "true"
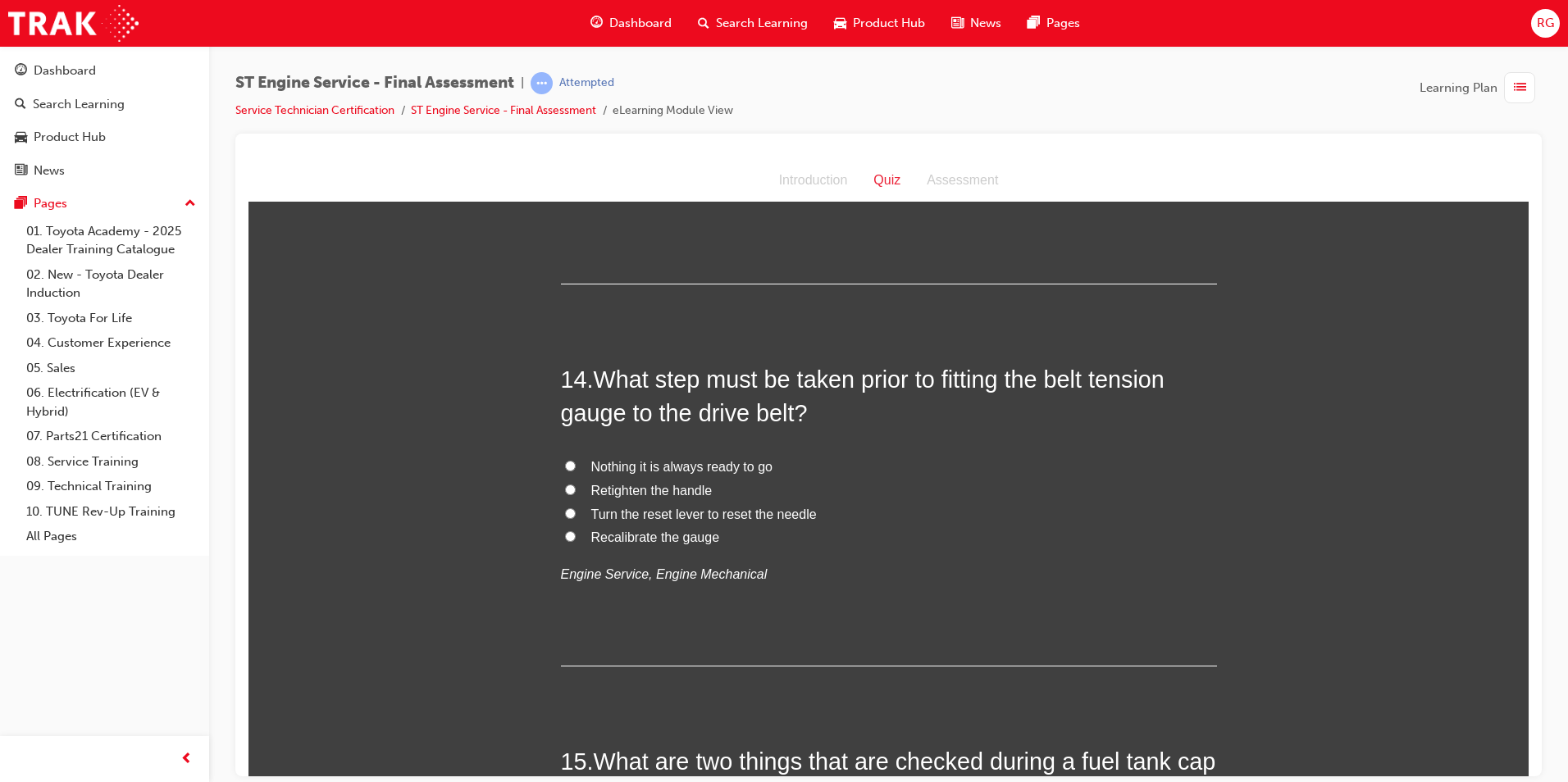
scroll to position [4755, 0]
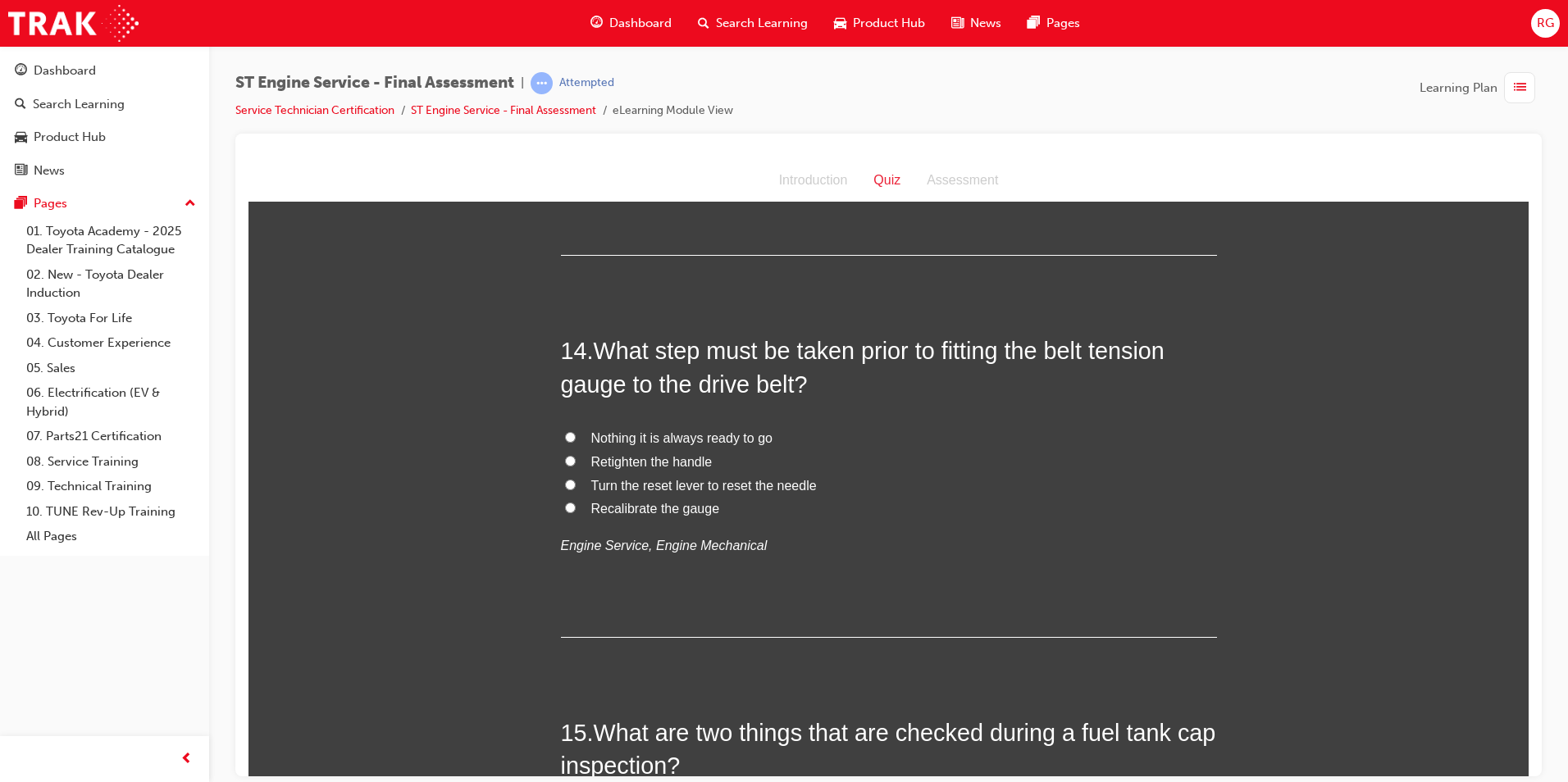
click at [694, 510] on span "Recalibrate the gauge" at bounding box center [656, 508] width 129 height 14
click at [576, 510] on input "Recalibrate the gauge" at bounding box center [570, 507] width 11 height 11
radio input "true"
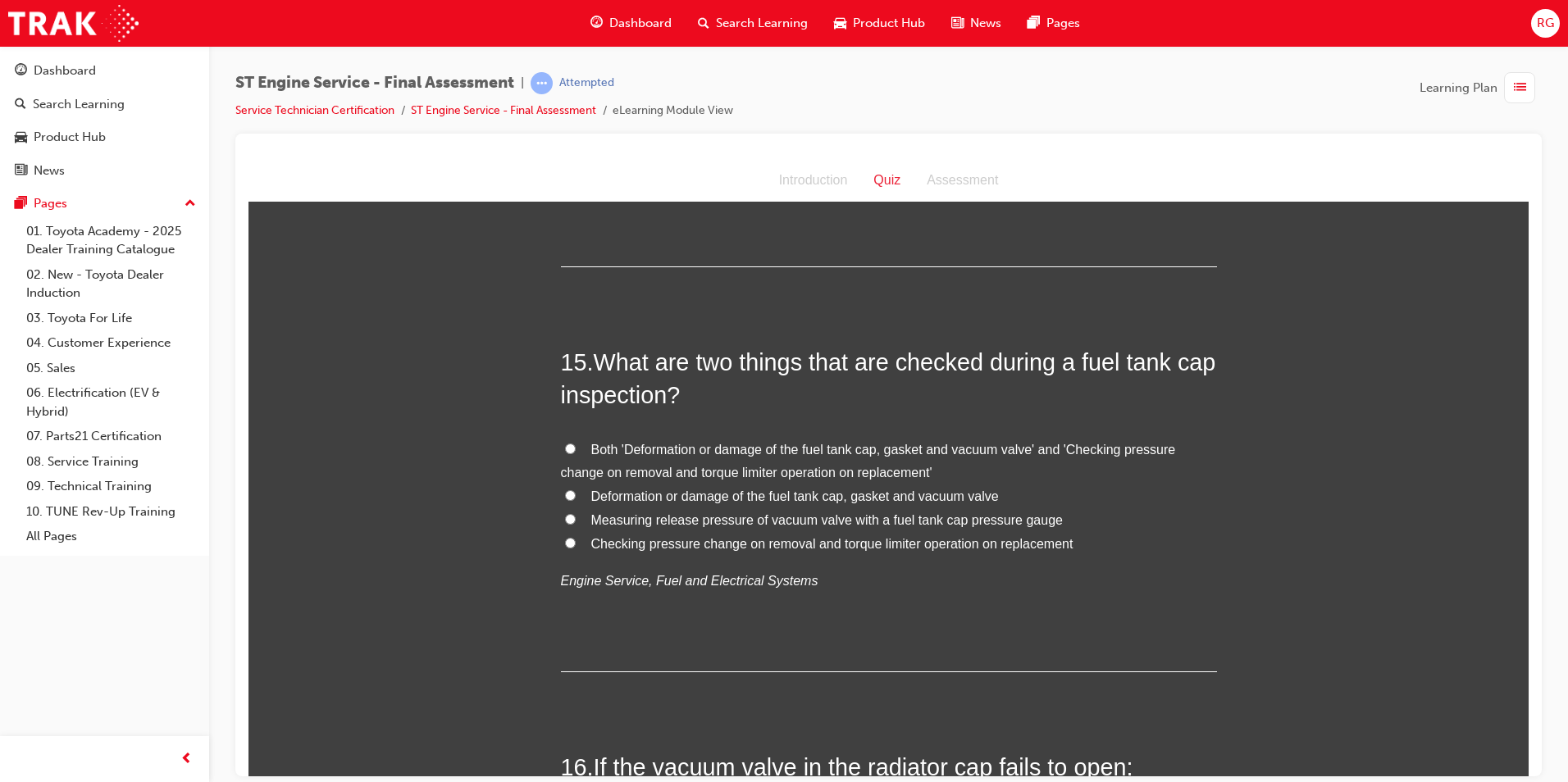
scroll to position [5166, 0]
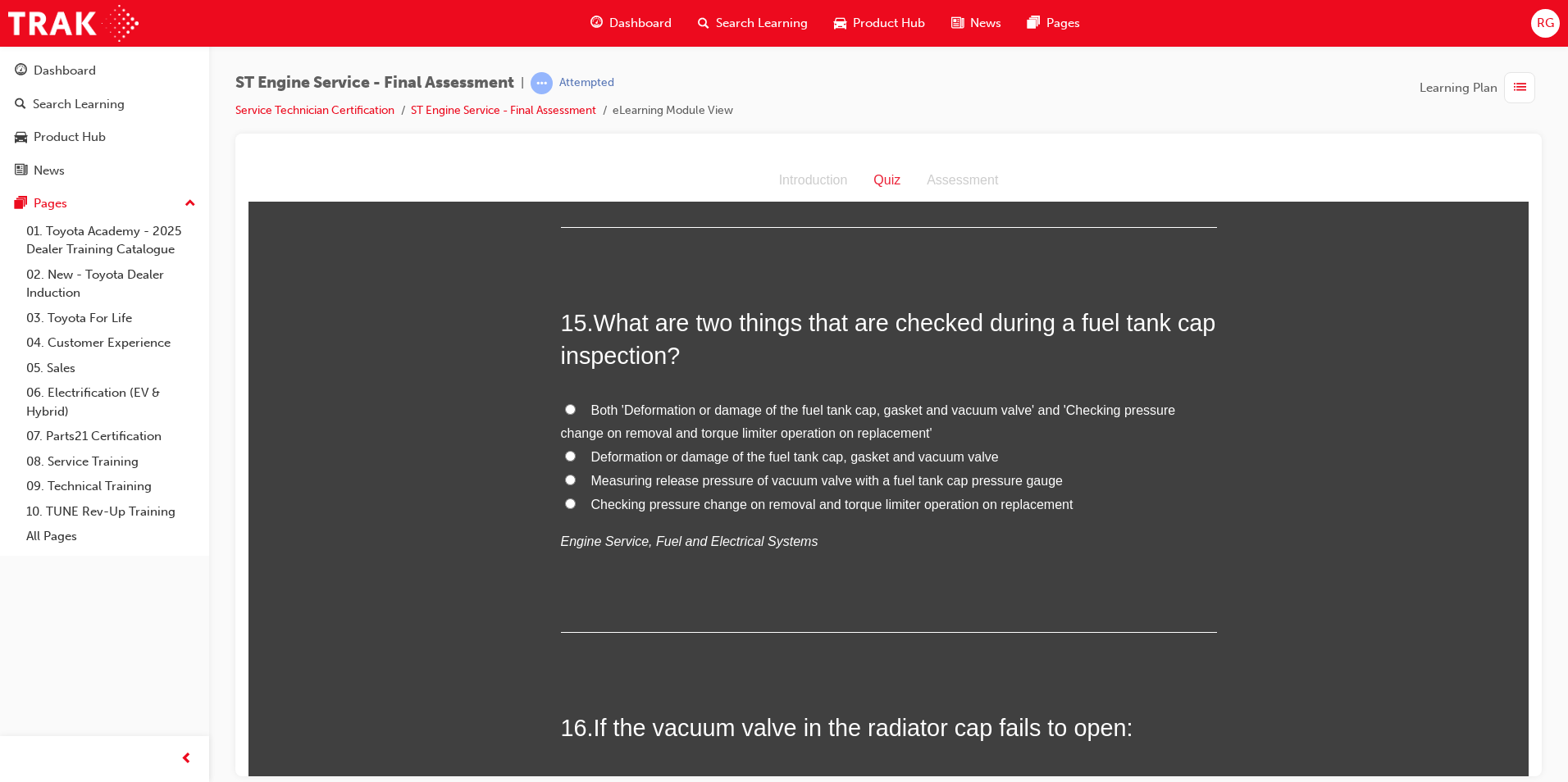
click at [919, 455] on span "Deformation or damage of the fuel tank cap, gasket and vacuum valve" at bounding box center [795, 456] width 408 height 14
click at [576, 455] on input "Deformation or damage of the fuel tank cap, gasket and vacuum valve" at bounding box center [570, 455] width 11 height 11
radio input "true"
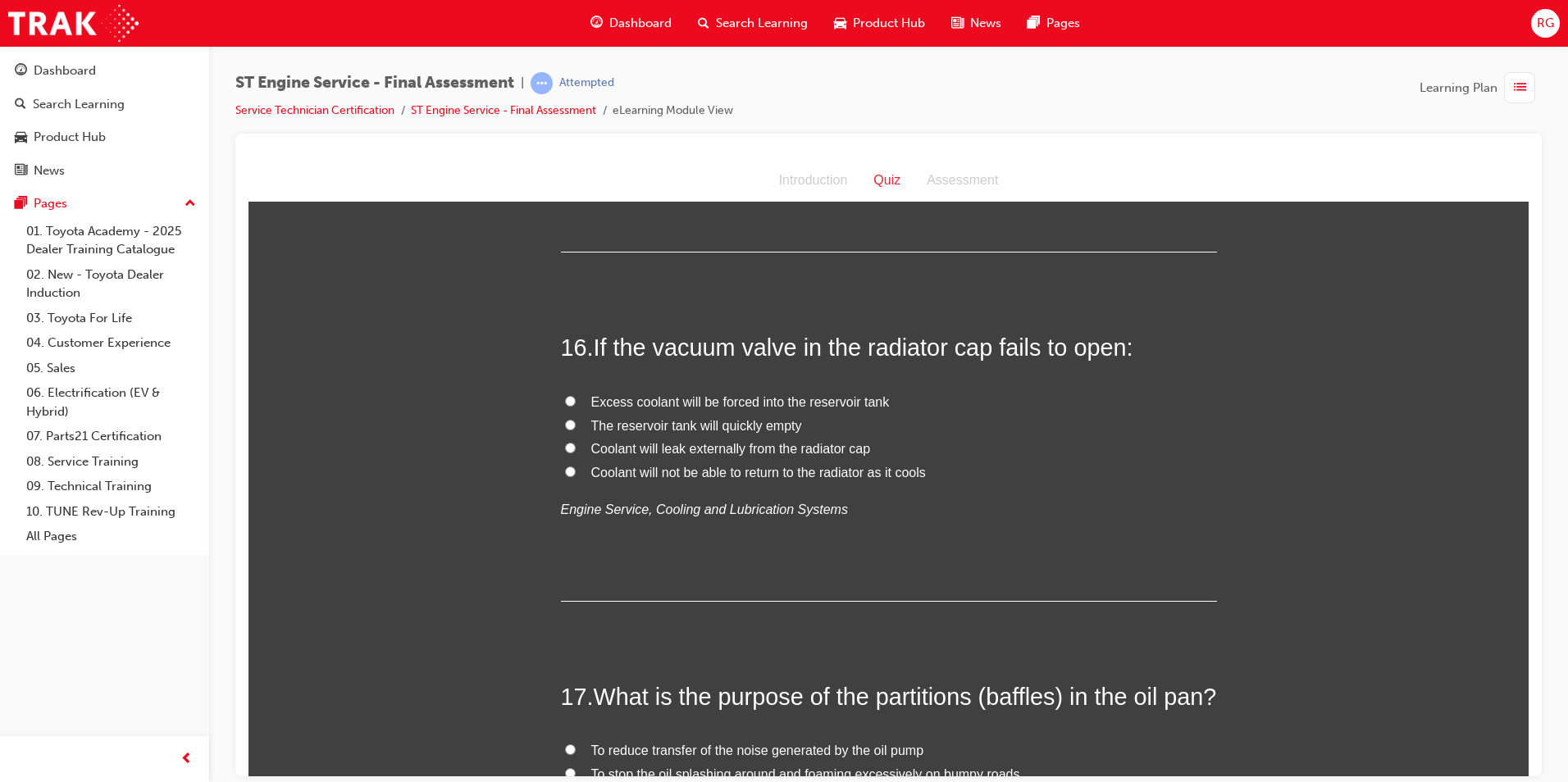
scroll to position [5575, 0]
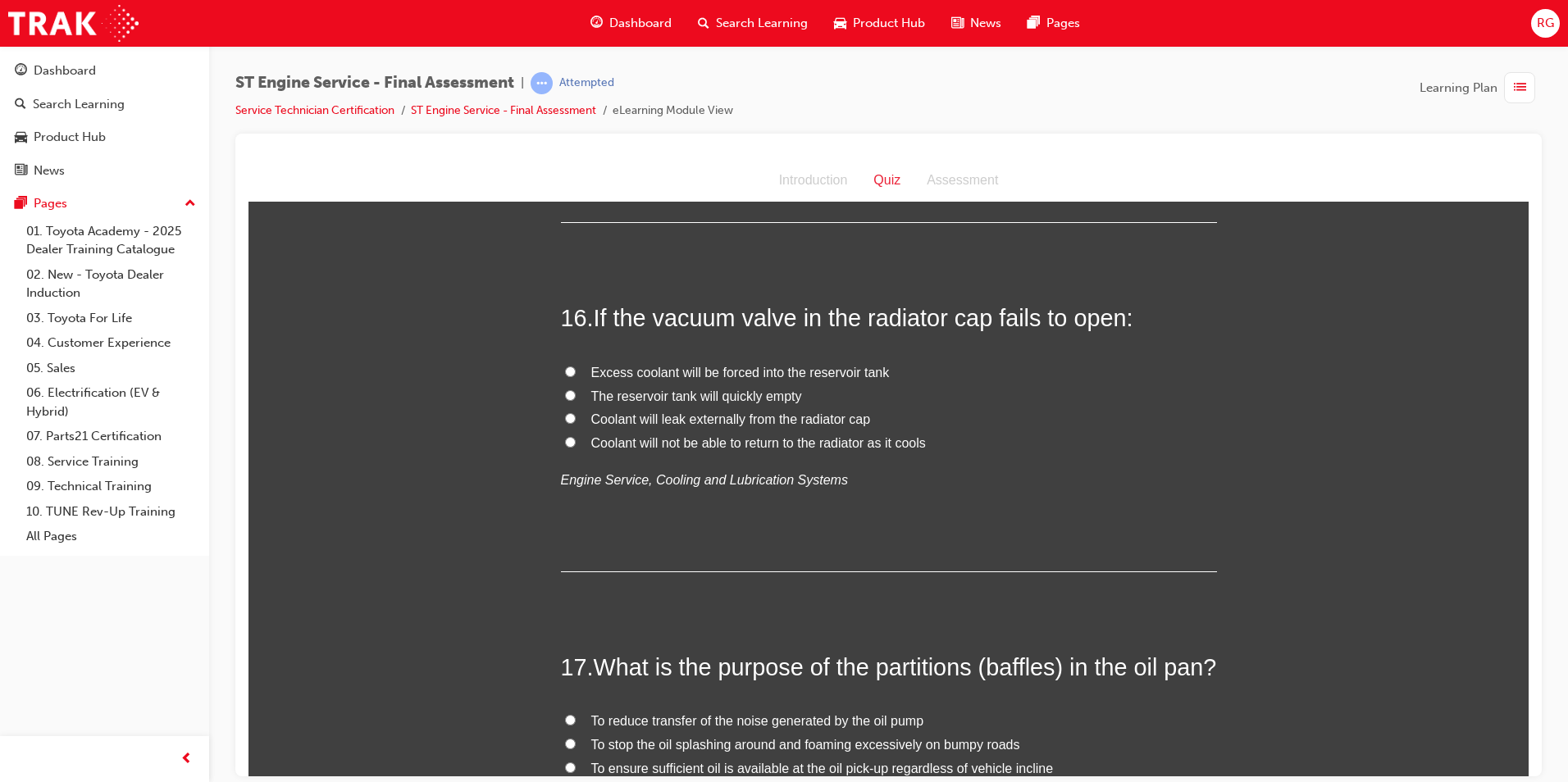
click at [840, 444] on span "Coolant will not be able to return to the radiator as it cools" at bounding box center [759, 442] width 335 height 14
click at [576, 444] on input "Coolant will not be able to return to the radiator as it cools" at bounding box center [570, 441] width 11 height 11
radio input "true"
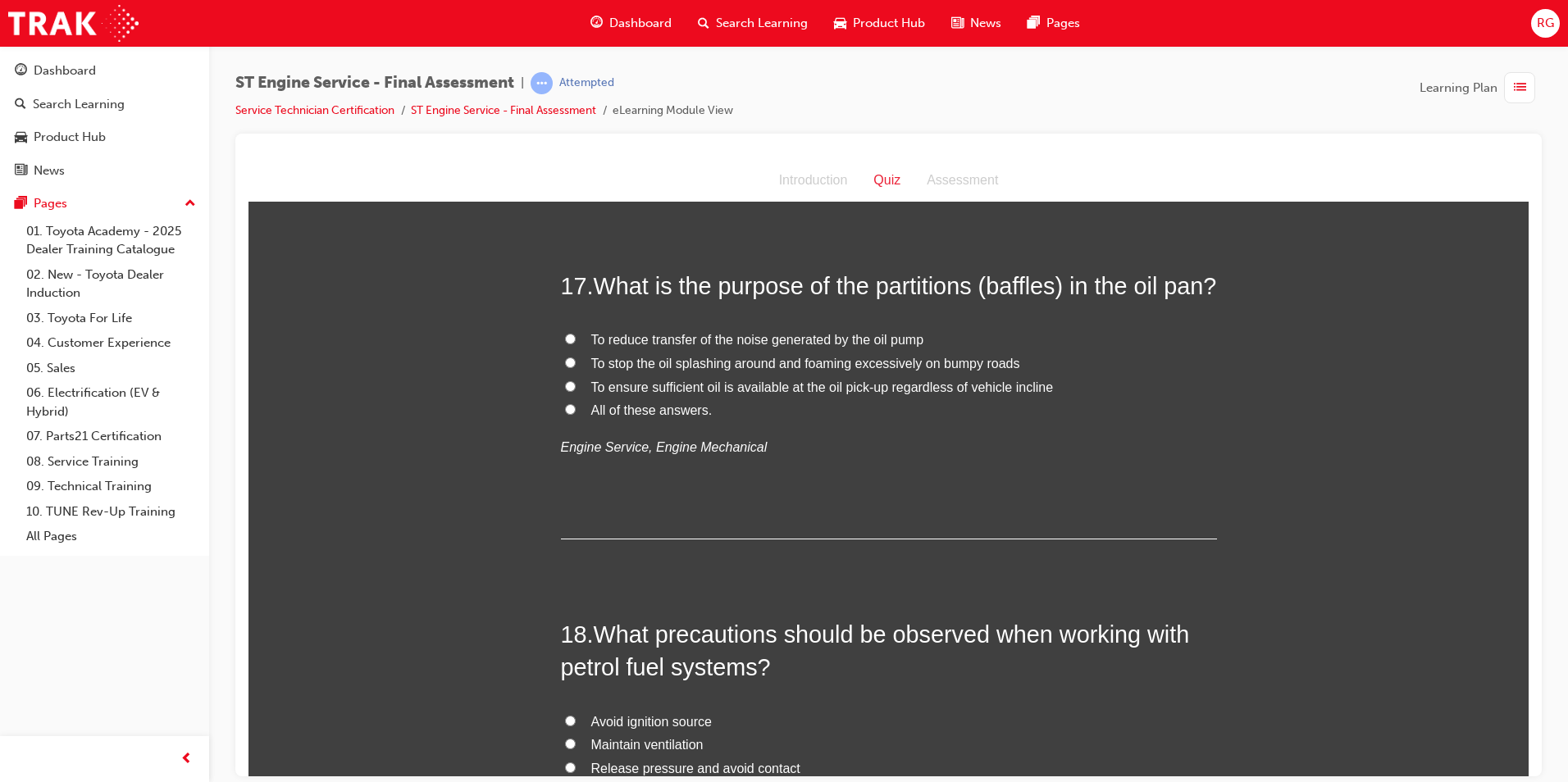
scroll to position [5985, 0]
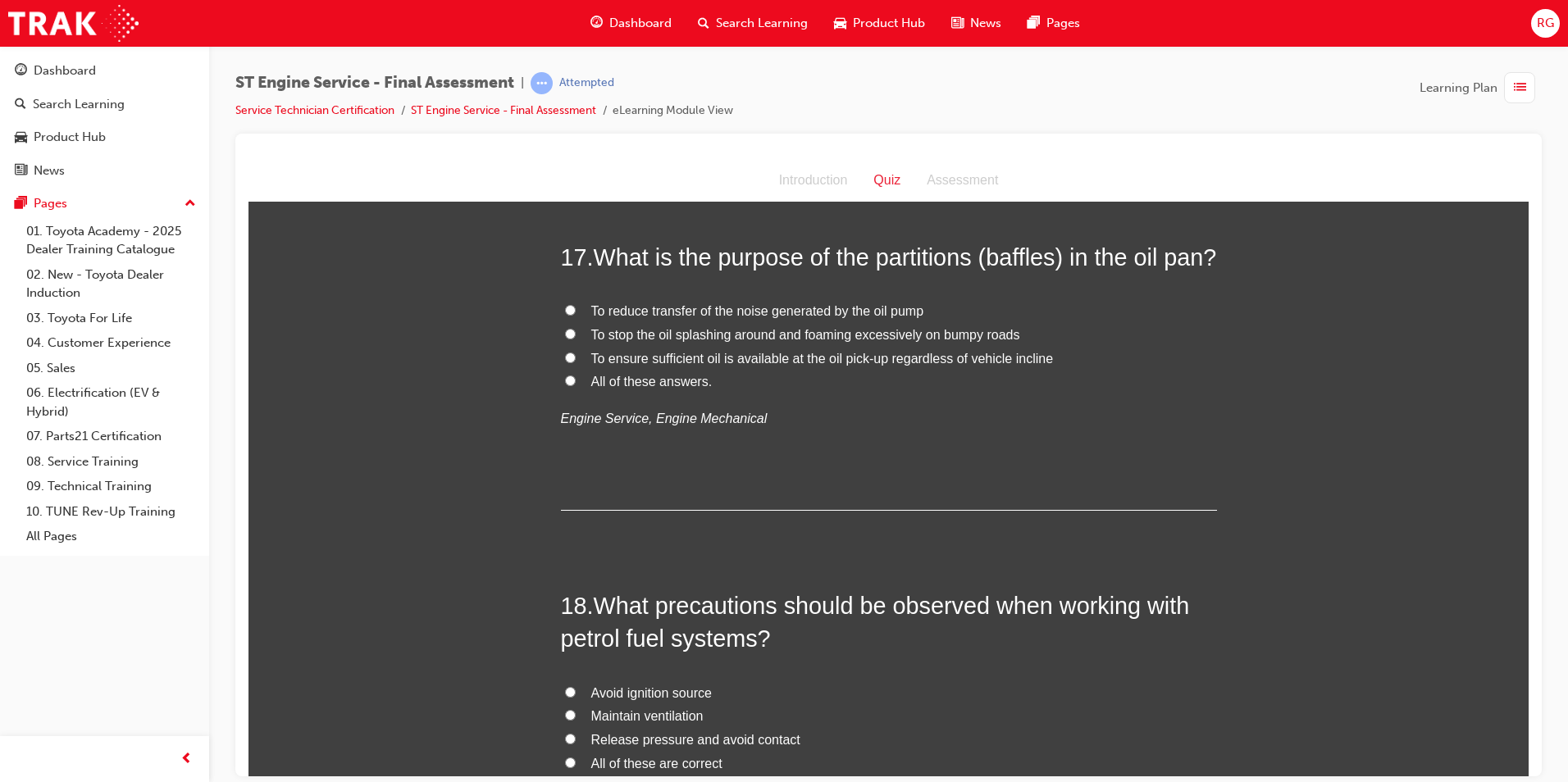
click at [728, 365] on span "To ensure sufficient oil is available at the oil pick-up regardless of vehicle …" at bounding box center [823, 358] width 462 height 14
click at [576, 362] on input "To ensure sufficient oil is available at the oil pick-up regardless of vehicle …" at bounding box center [570, 357] width 11 height 11
radio input "true"
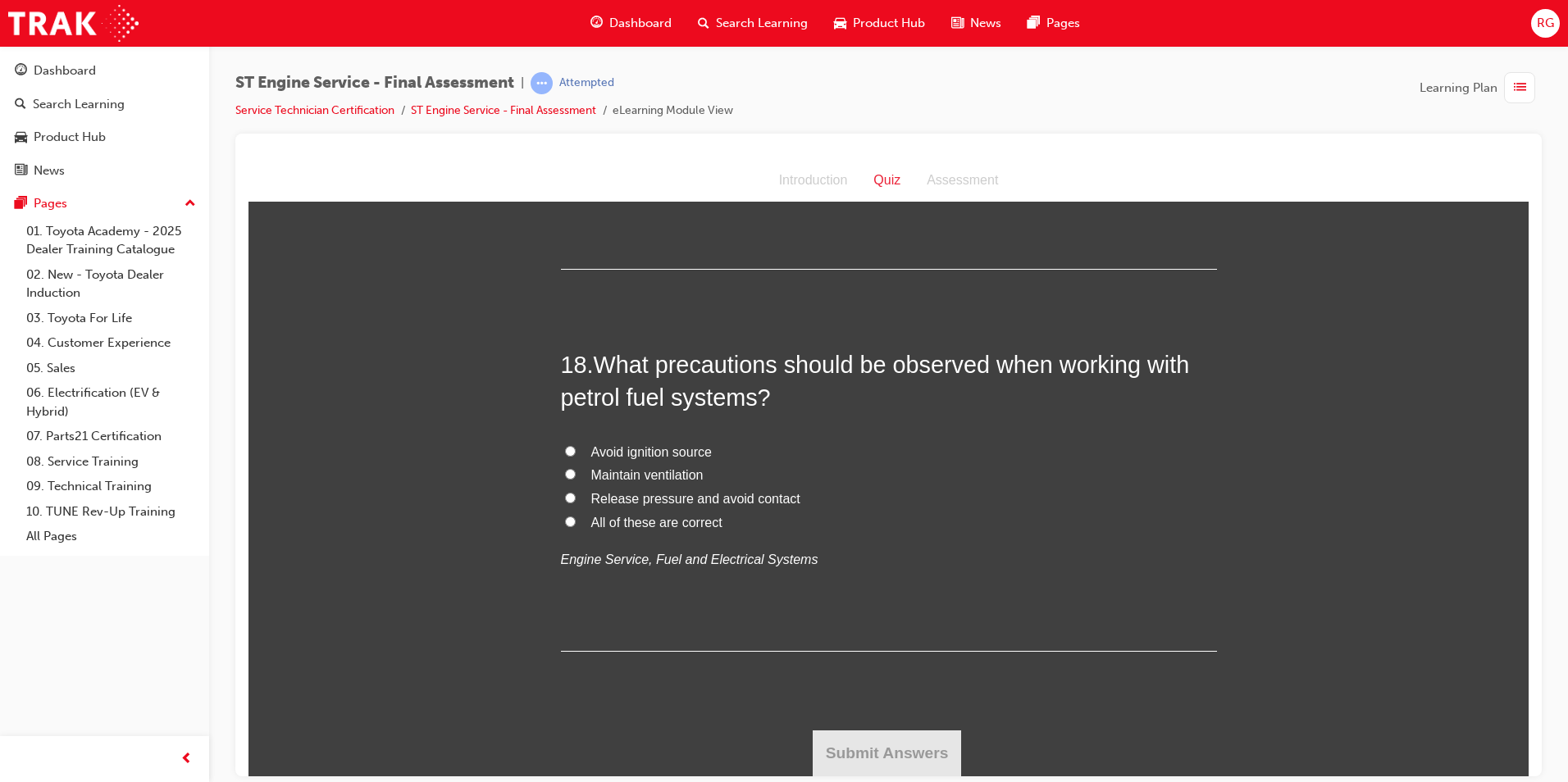
scroll to position [6259, 0]
click at [670, 527] on span "All of these are correct" at bounding box center [657, 522] width 131 height 14
click at [576, 526] on input "All of these are correct" at bounding box center [570, 521] width 11 height 11
radio input "true"
click at [895, 754] on button "Submit Answers" at bounding box center [888, 752] width 149 height 46
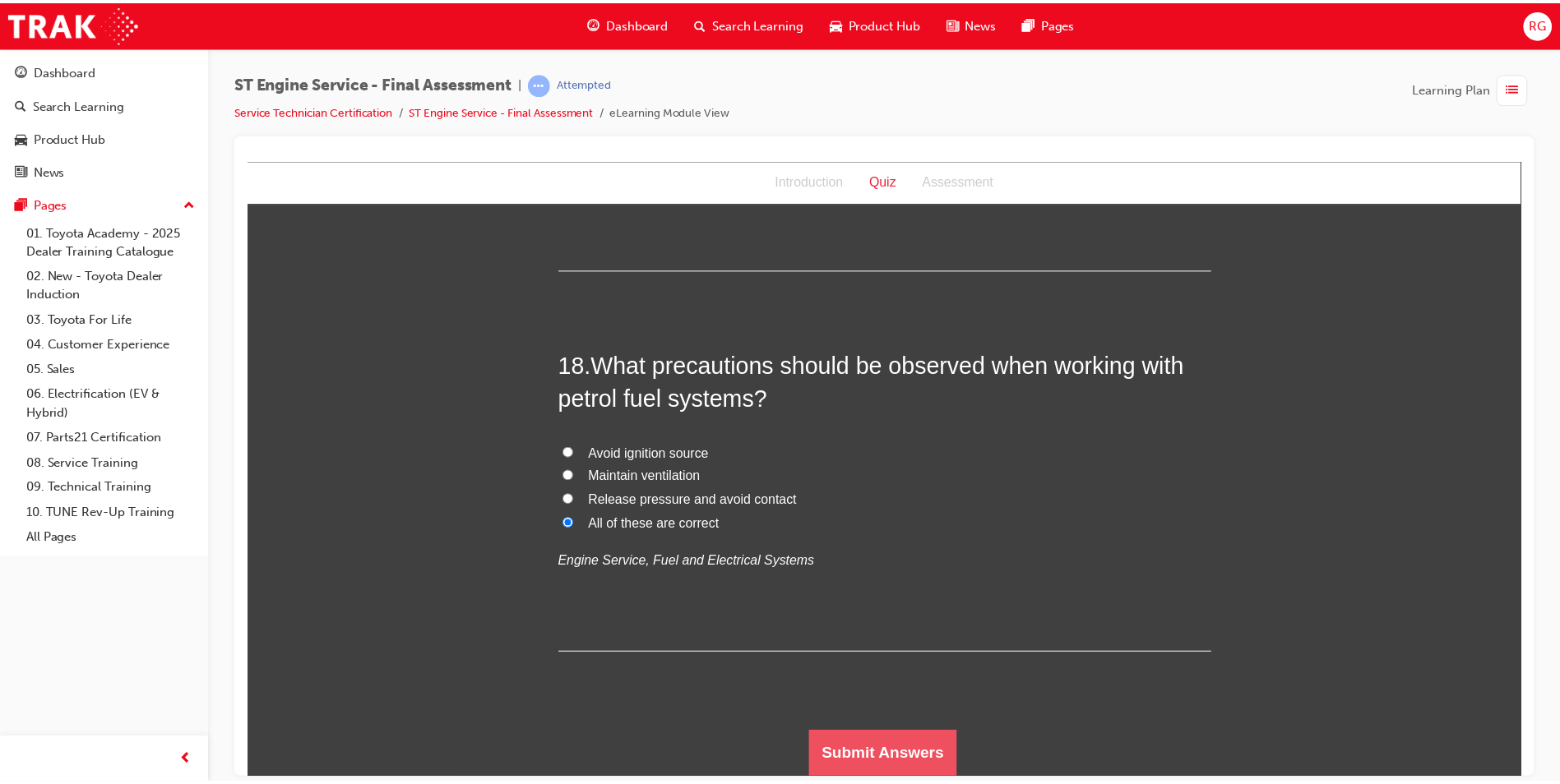
scroll to position [0, 0]
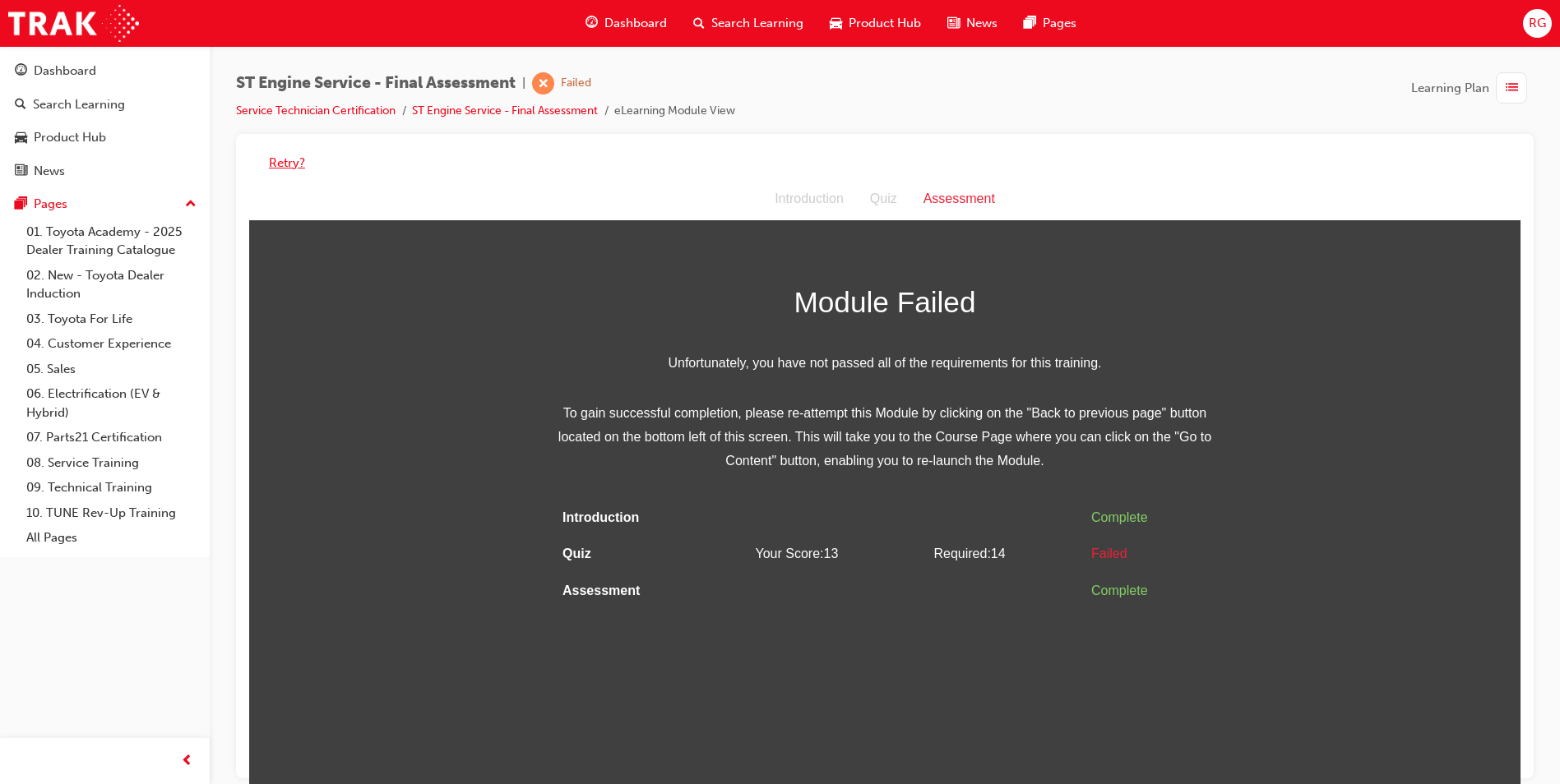
click at [282, 165] on button "Retry?" at bounding box center [286, 162] width 36 height 18
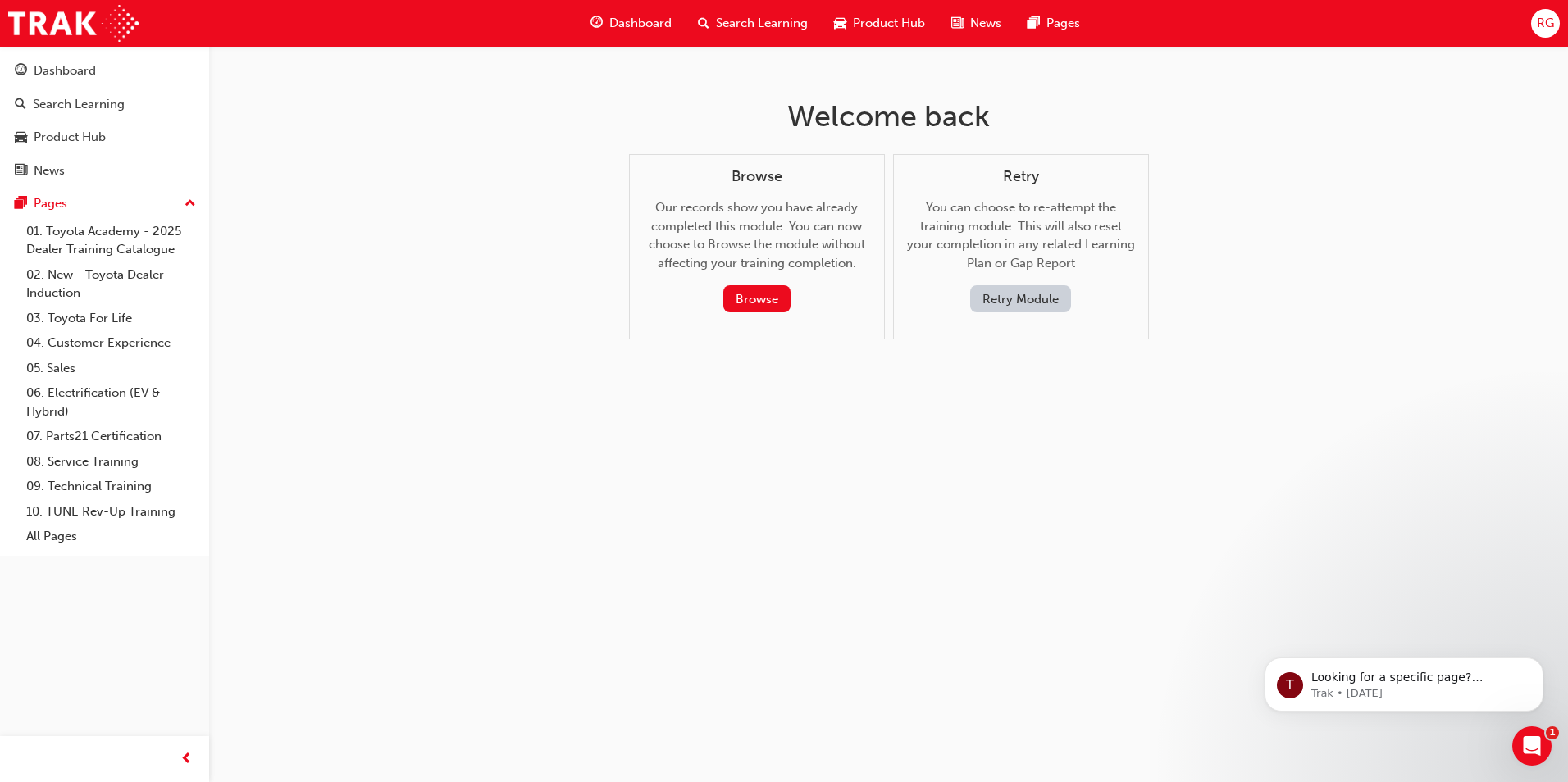
click at [1024, 297] on button "Retry Module" at bounding box center [1020, 299] width 101 height 27
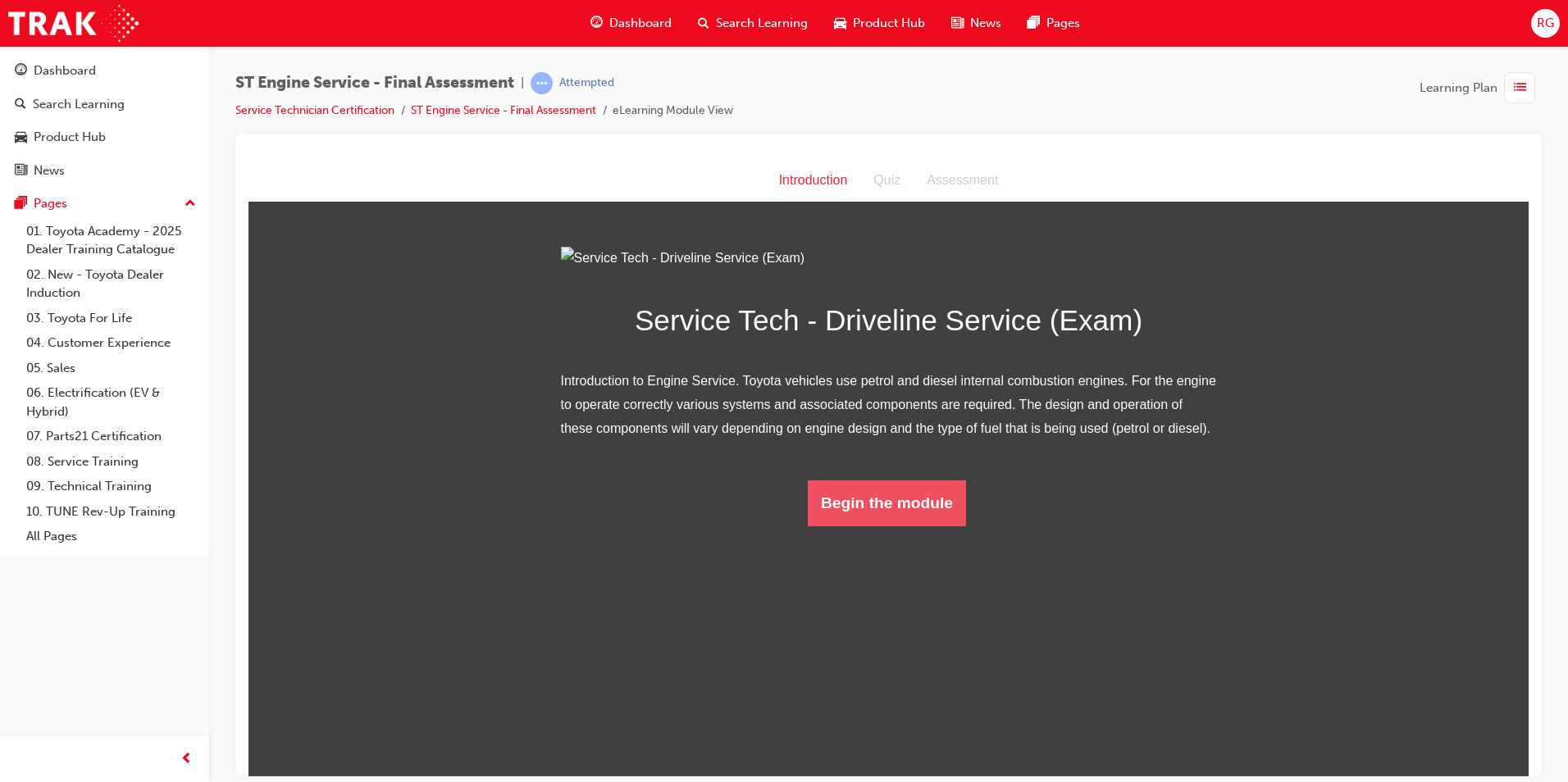
click at [900, 525] on button "Begin the module" at bounding box center [887, 503] width 158 height 46
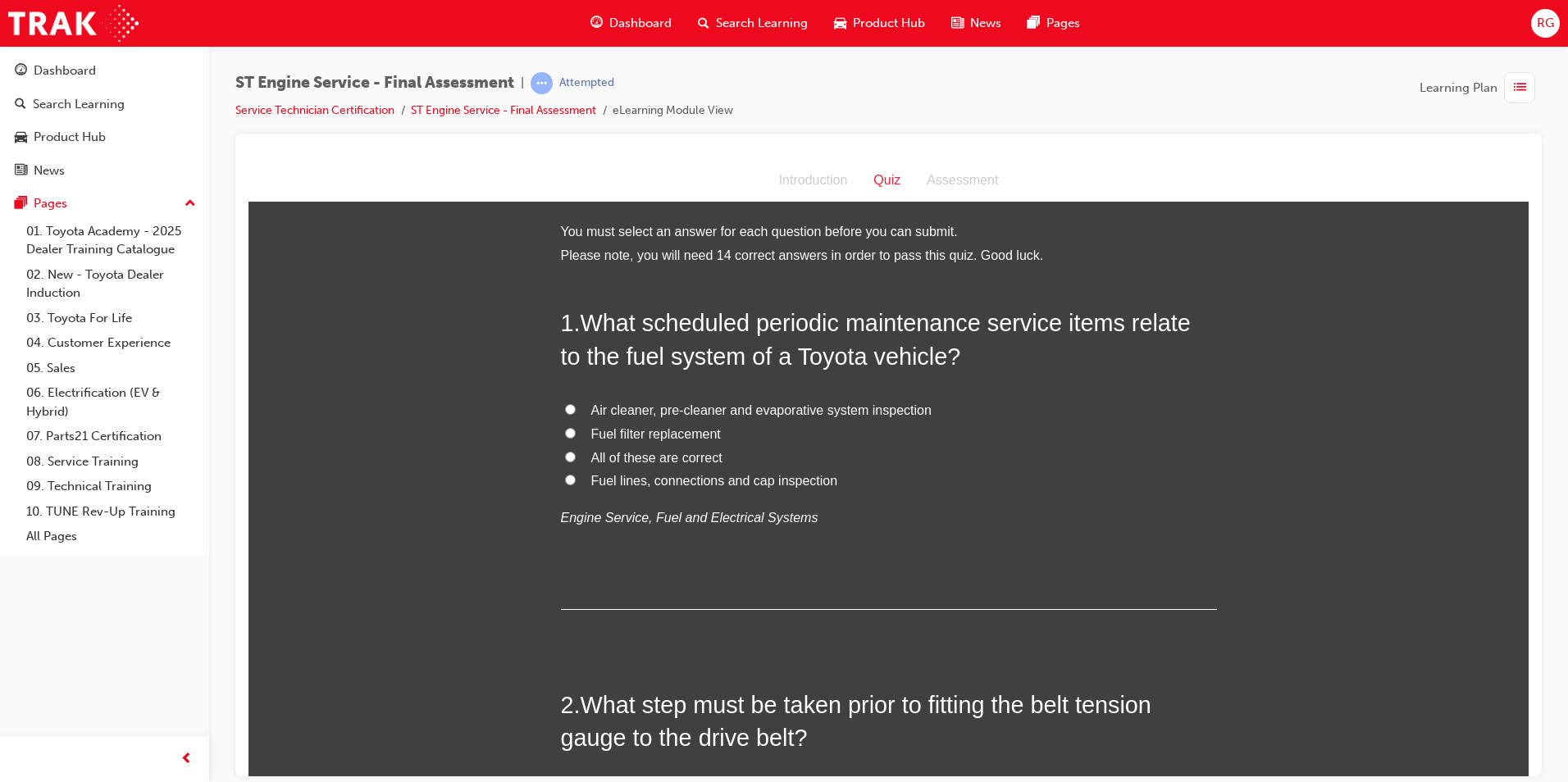
click at [599, 453] on span "All of these are correct" at bounding box center [657, 457] width 131 height 14
click at [576, 453] on input "All of these are correct" at bounding box center [570, 456] width 11 height 11
radio input "true"
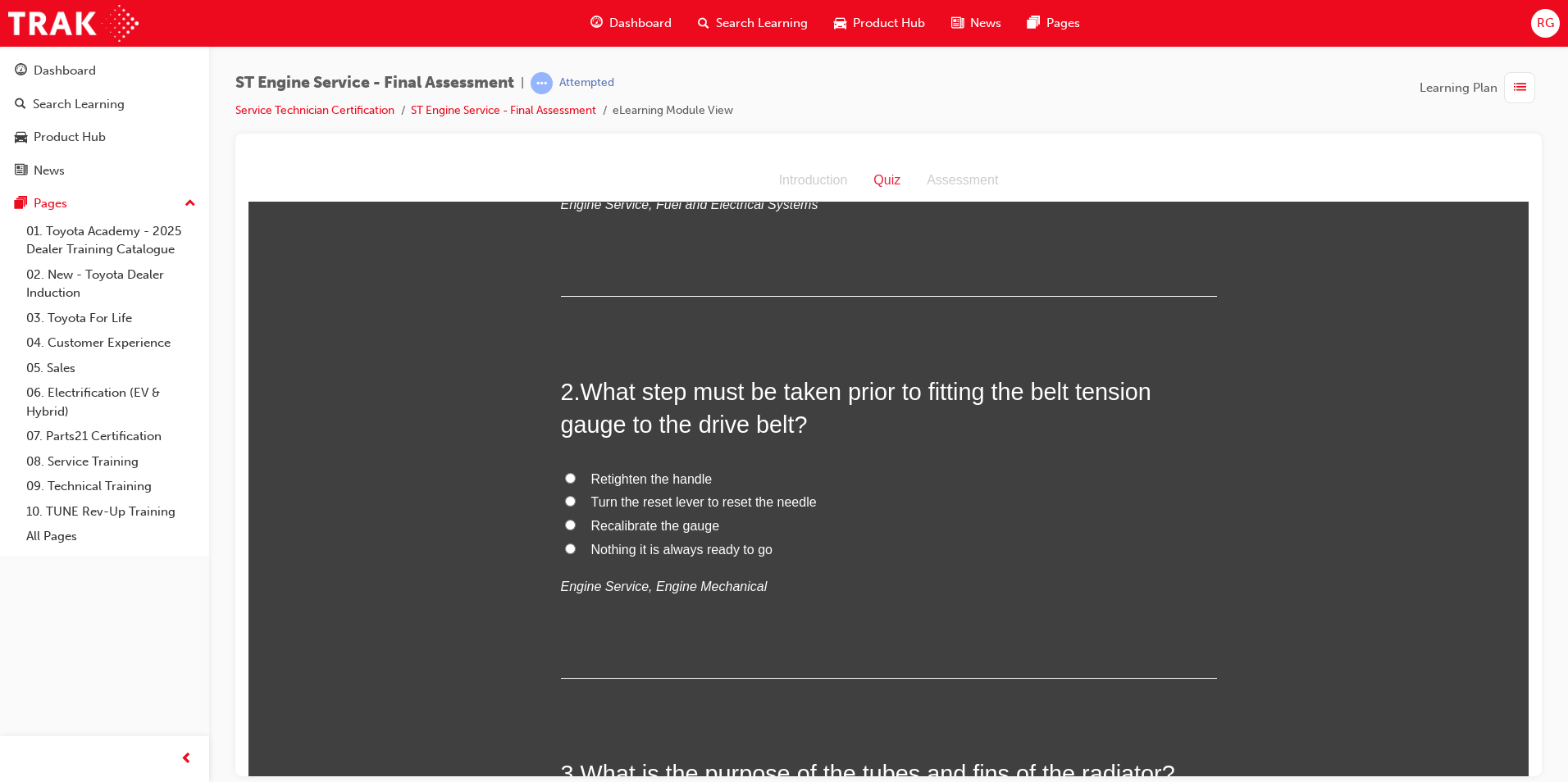
scroll to position [328, 0]
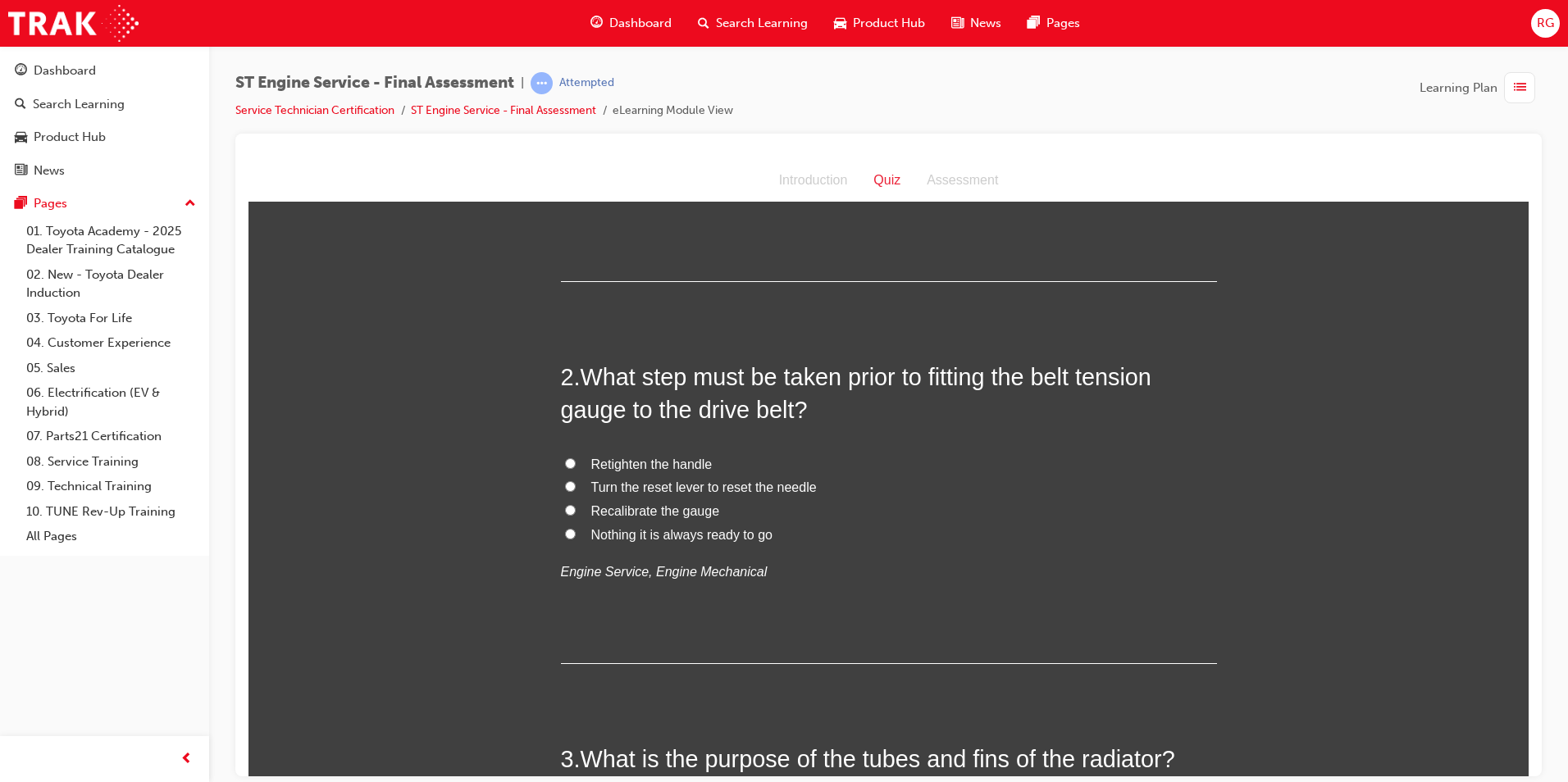
click at [608, 487] on span "Turn the reset lever to reset the needle" at bounding box center [704, 487] width 226 height 14
click at [576, 487] on input "Turn the reset lever to reset the needle" at bounding box center [570, 486] width 11 height 11
radio input "true"
click at [627, 460] on span "Retighten the handle" at bounding box center [652, 464] width 121 height 14
click at [576, 460] on input "Retighten the handle" at bounding box center [570, 463] width 11 height 11
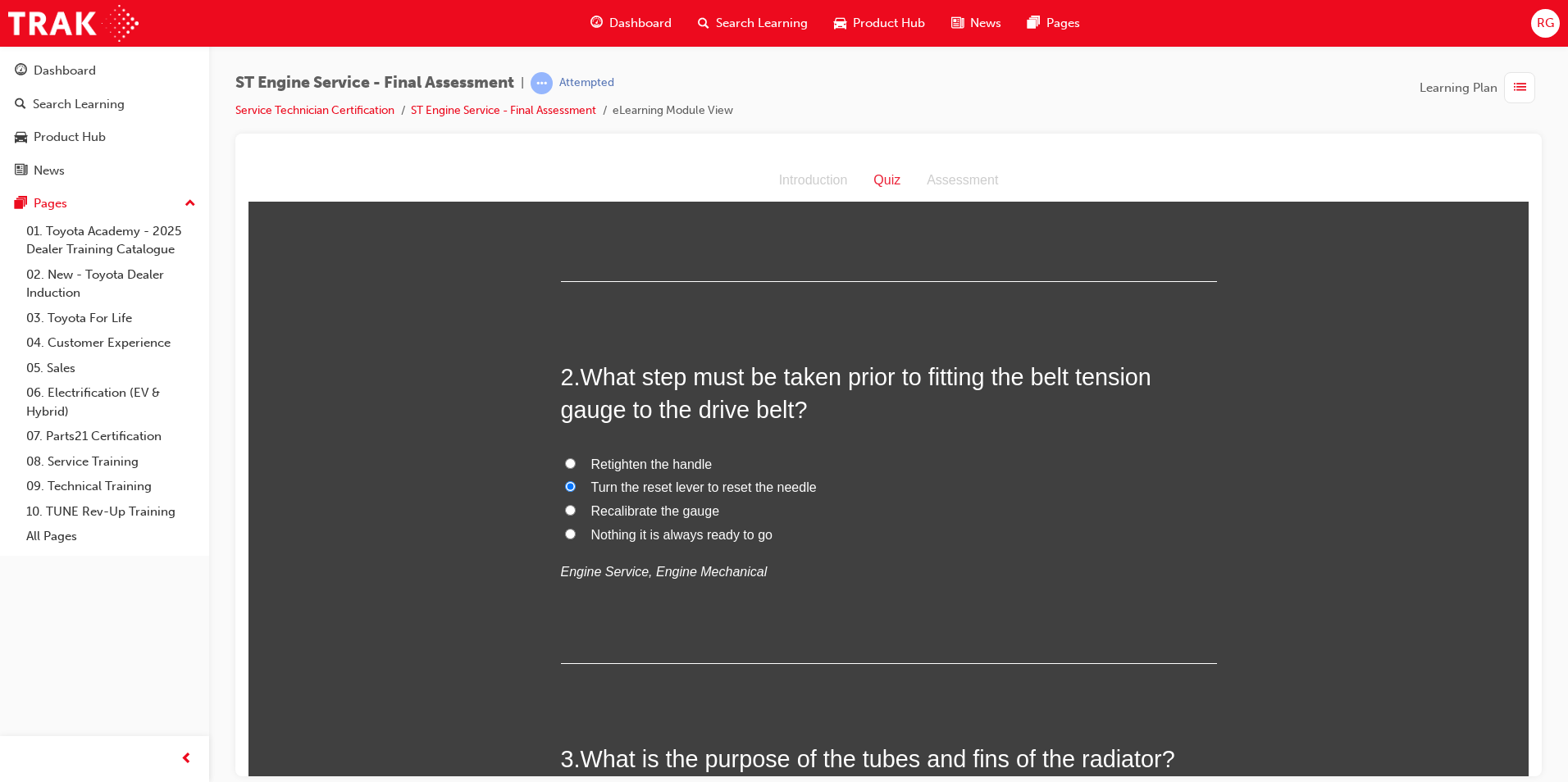
radio input "true"
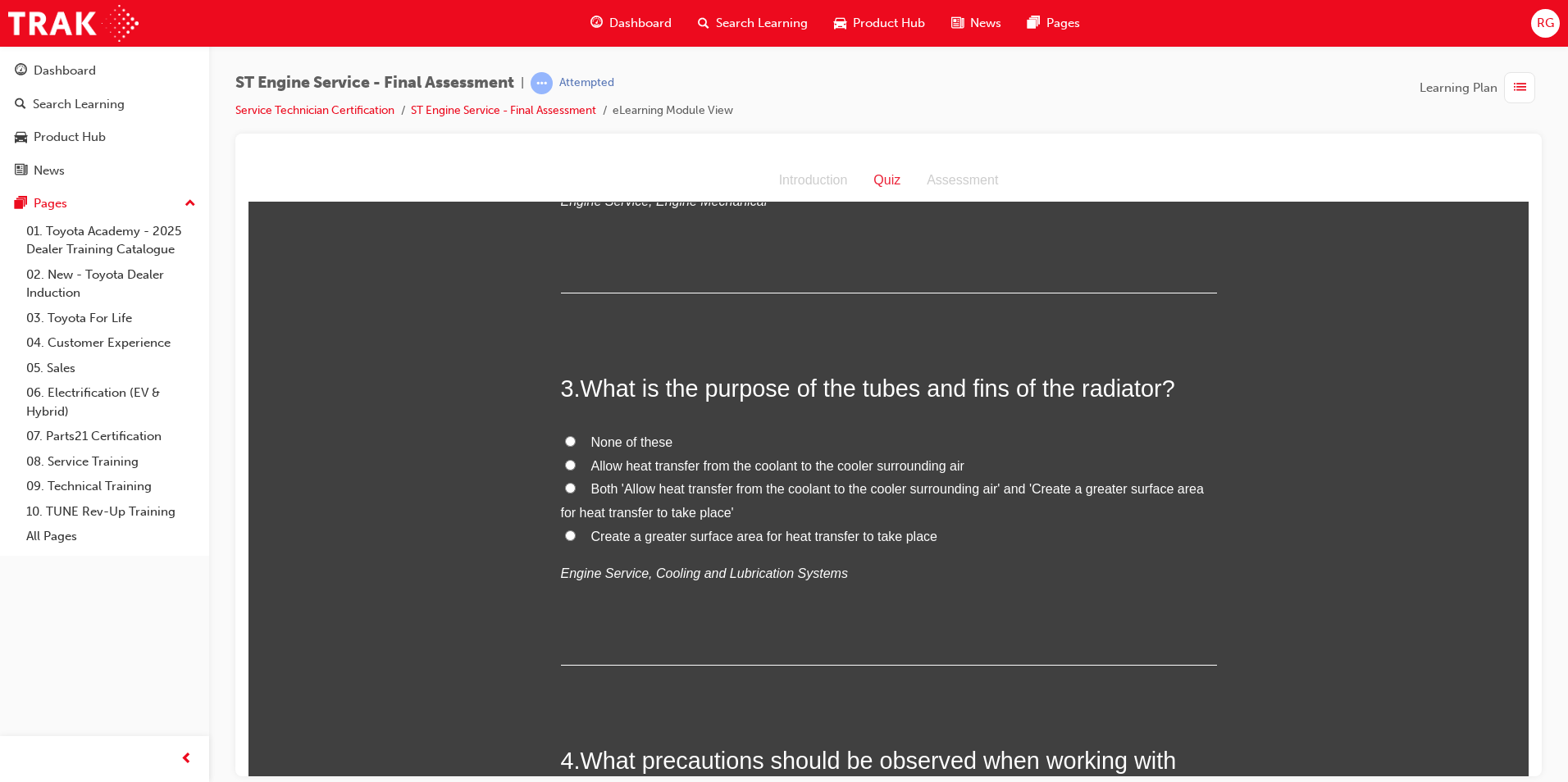
scroll to position [738, 0]
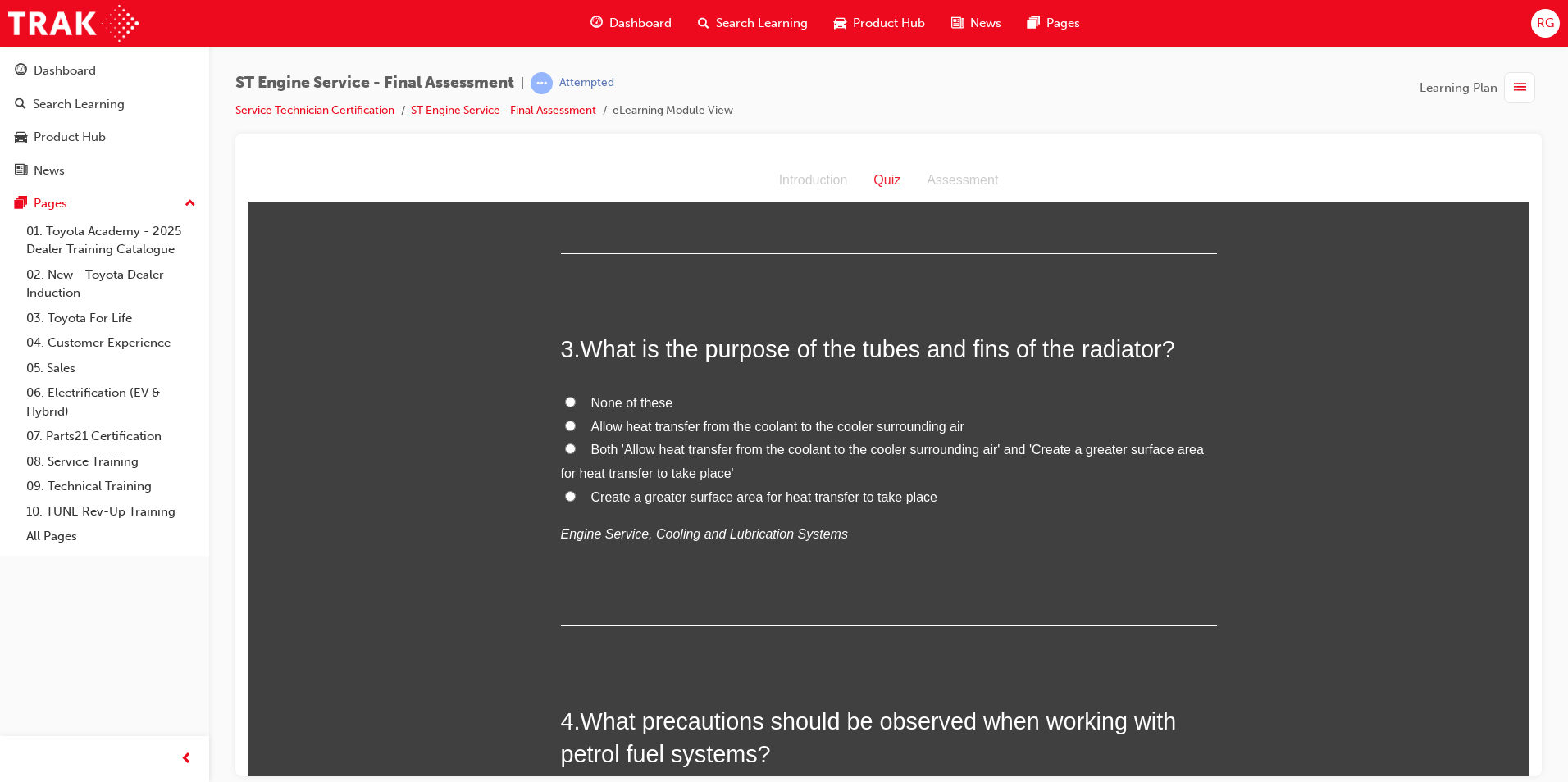
click at [693, 453] on span "Both 'Allow heat transfer from the coolant to the cooler surrounding air' and '…" at bounding box center [882, 460] width 643 height 38
click at [576, 453] on input "Both 'Allow heat transfer from the coolant to the cooler surrounding air' and '…" at bounding box center [570, 448] width 11 height 11
radio input "true"
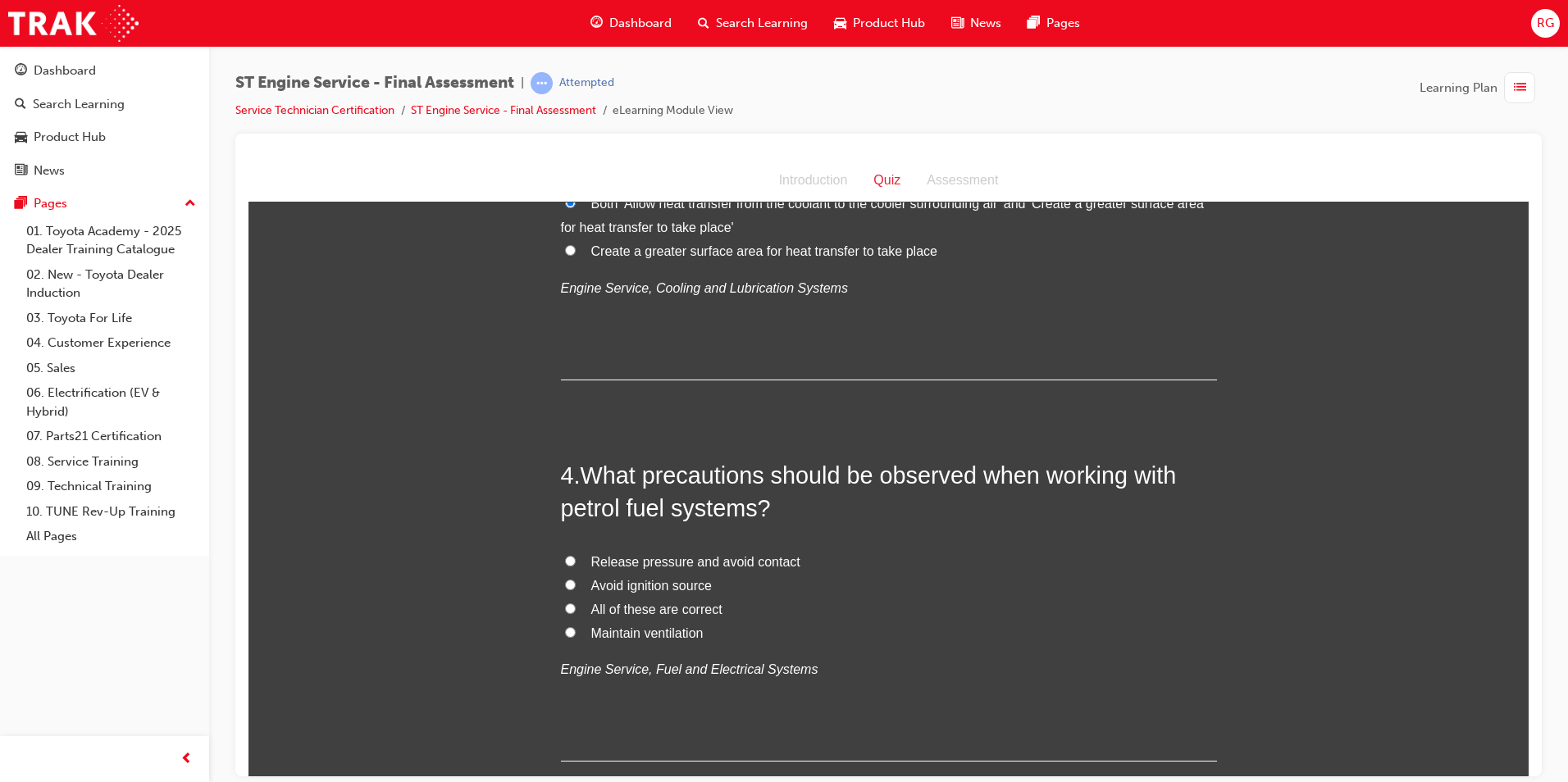
scroll to position [1066, 0]
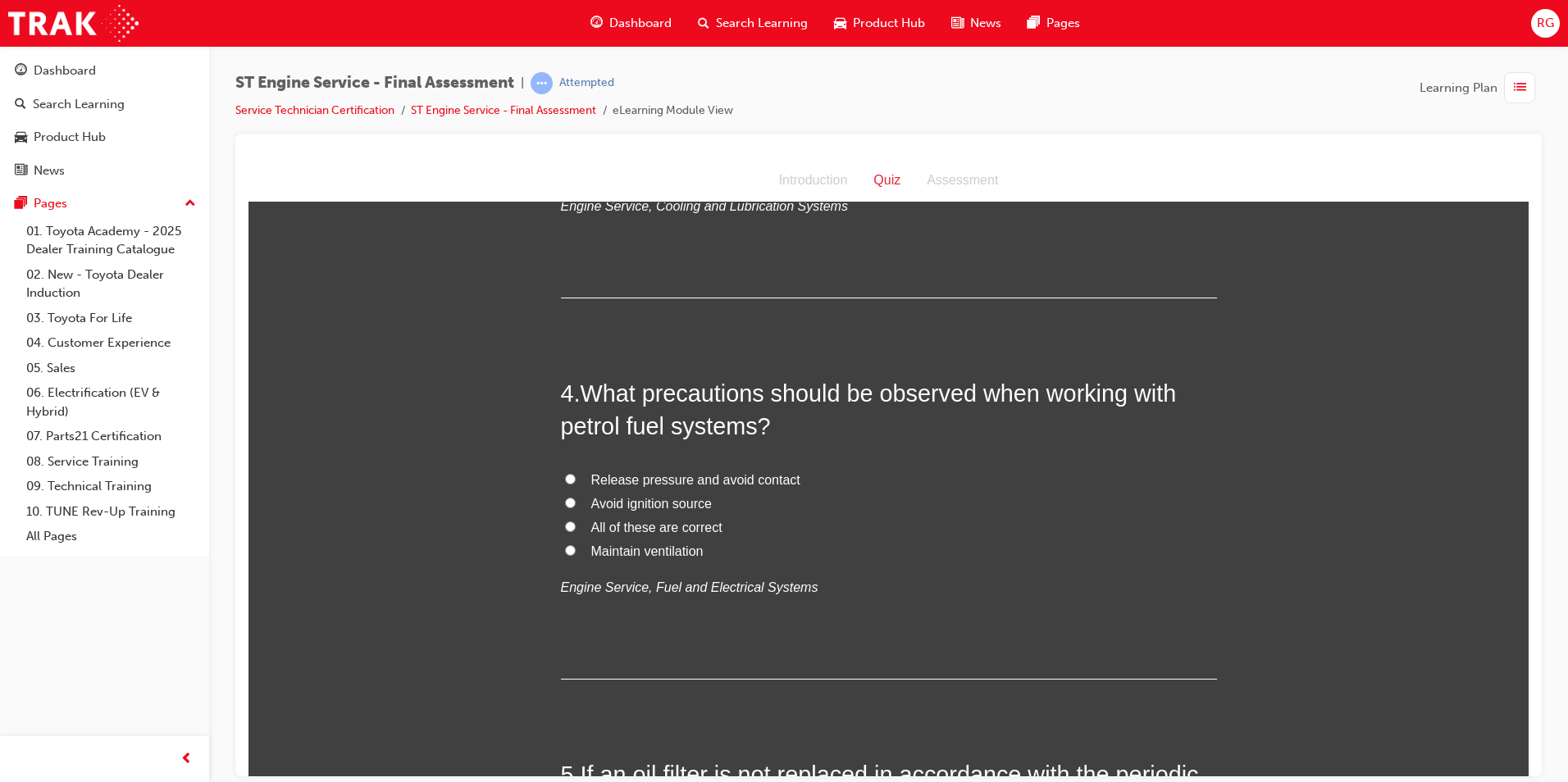
click at [602, 532] on span "All of these are correct" at bounding box center [657, 527] width 131 height 14
click at [576, 532] on input "All of these are correct" at bounding box center [570, 526] width 11 height 11
radio input "true"
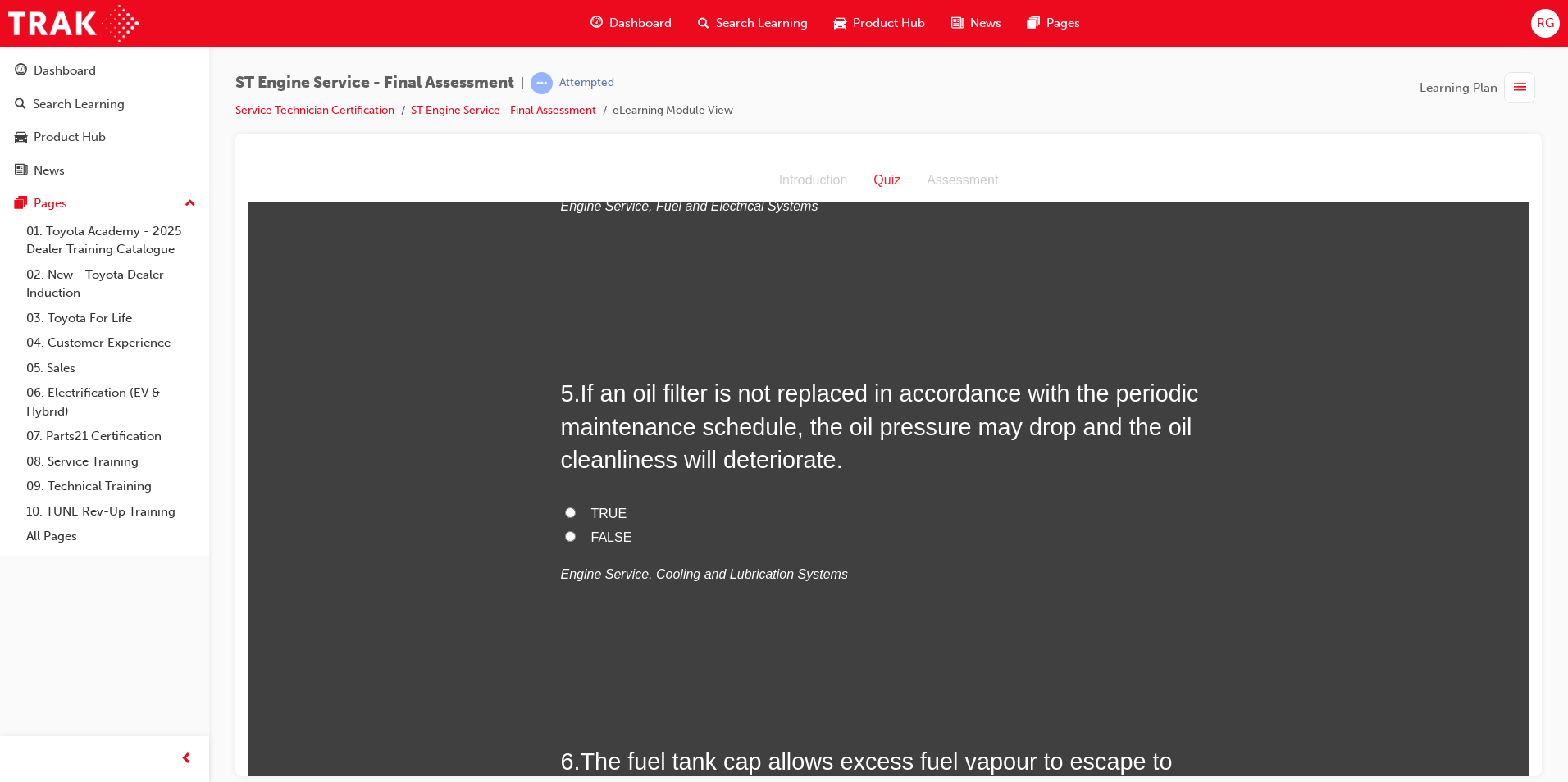
scroll to position [1476, 0]
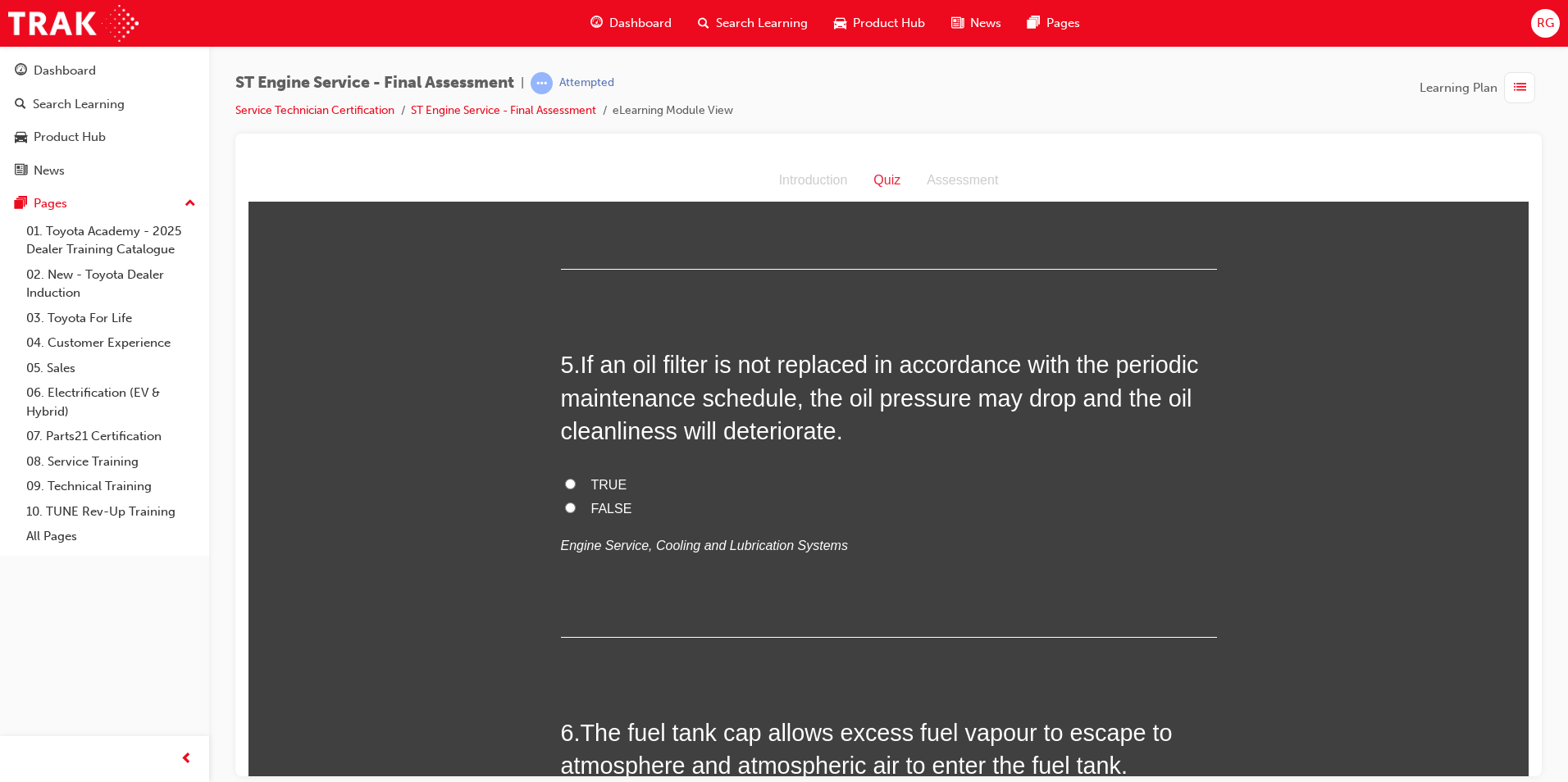
click at [592, 487] on span "TRUE" at bounding box center [609, 484] width 36 height 14
click at [576, 487] on input "TRUE" at bounding box center [570, 483] width 11 height 11
radio input "true"
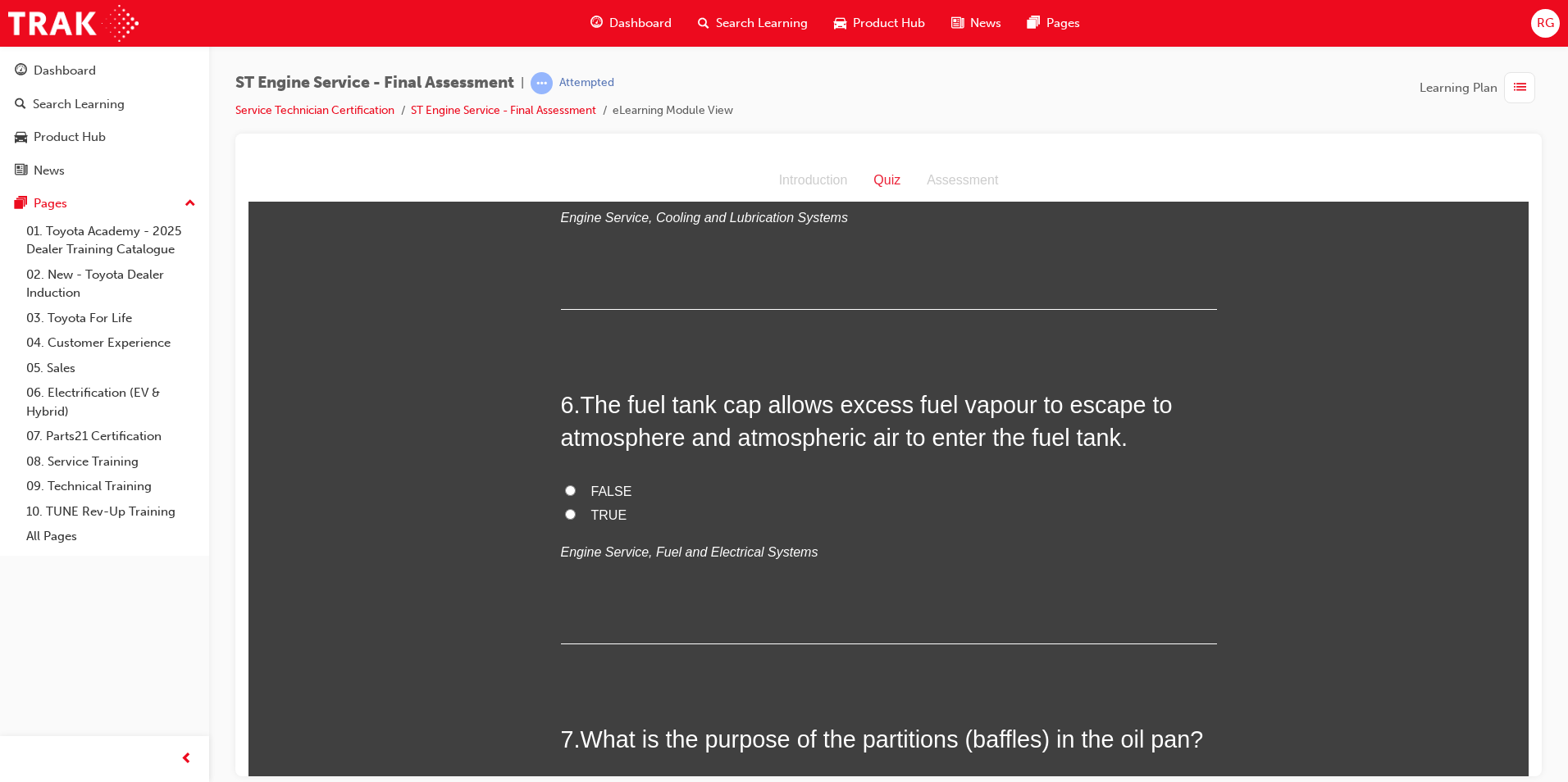
scroll to position [1886, 0]
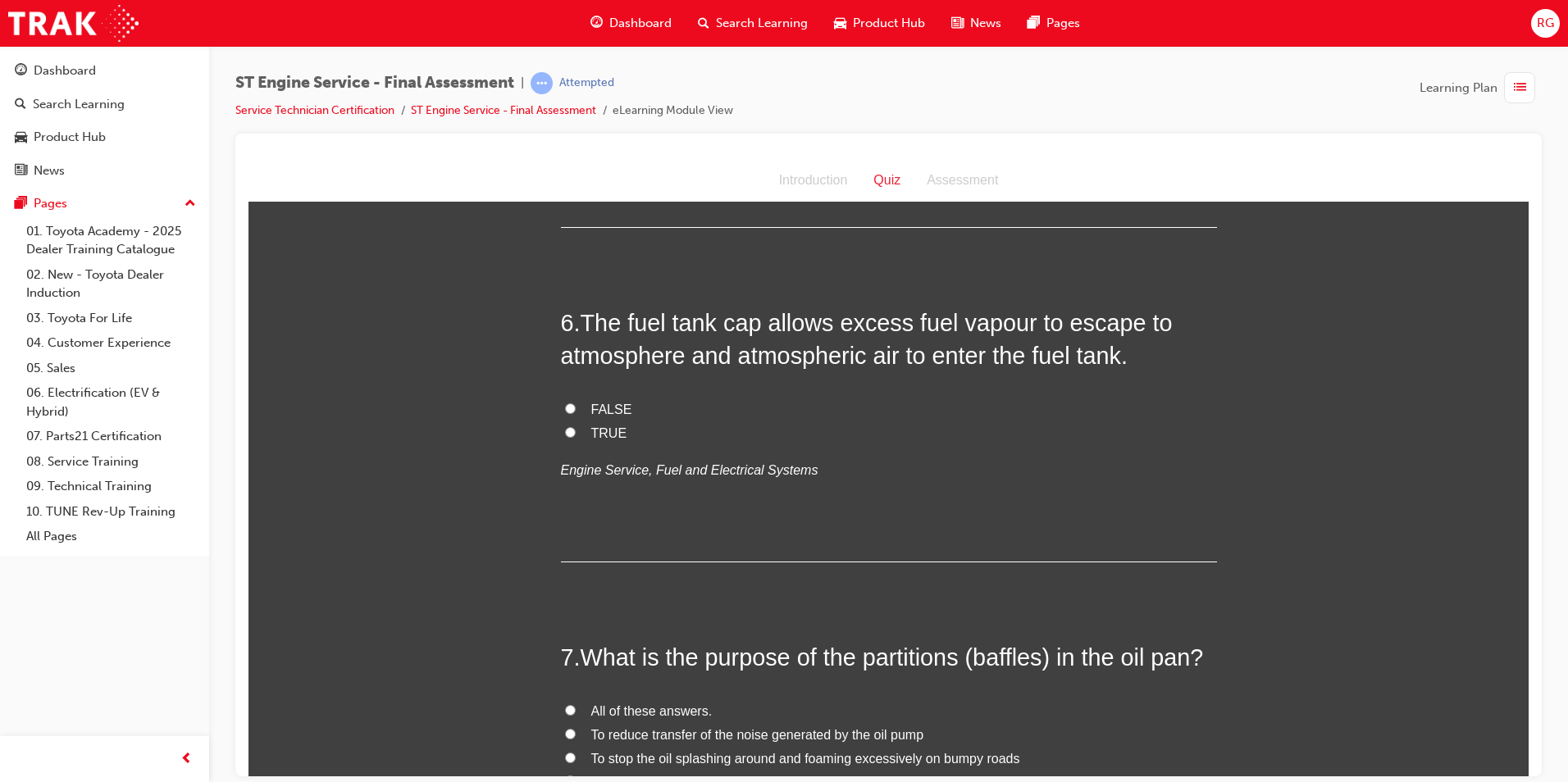
click at [661, 705] on span "All of these answers." at bounding box center [652, 711] width 121 height 14
click at [576, 705] on input "All of these answers." at bounding box center [570, 710] width 11 height 11
radio input "true"
click at [605, 432] on span "TRUE" at bounding box center [609, 432] width 36 height 14
click at [576, 432] on input "TRUE" at bounding box center [570, 431] width 11 height 11
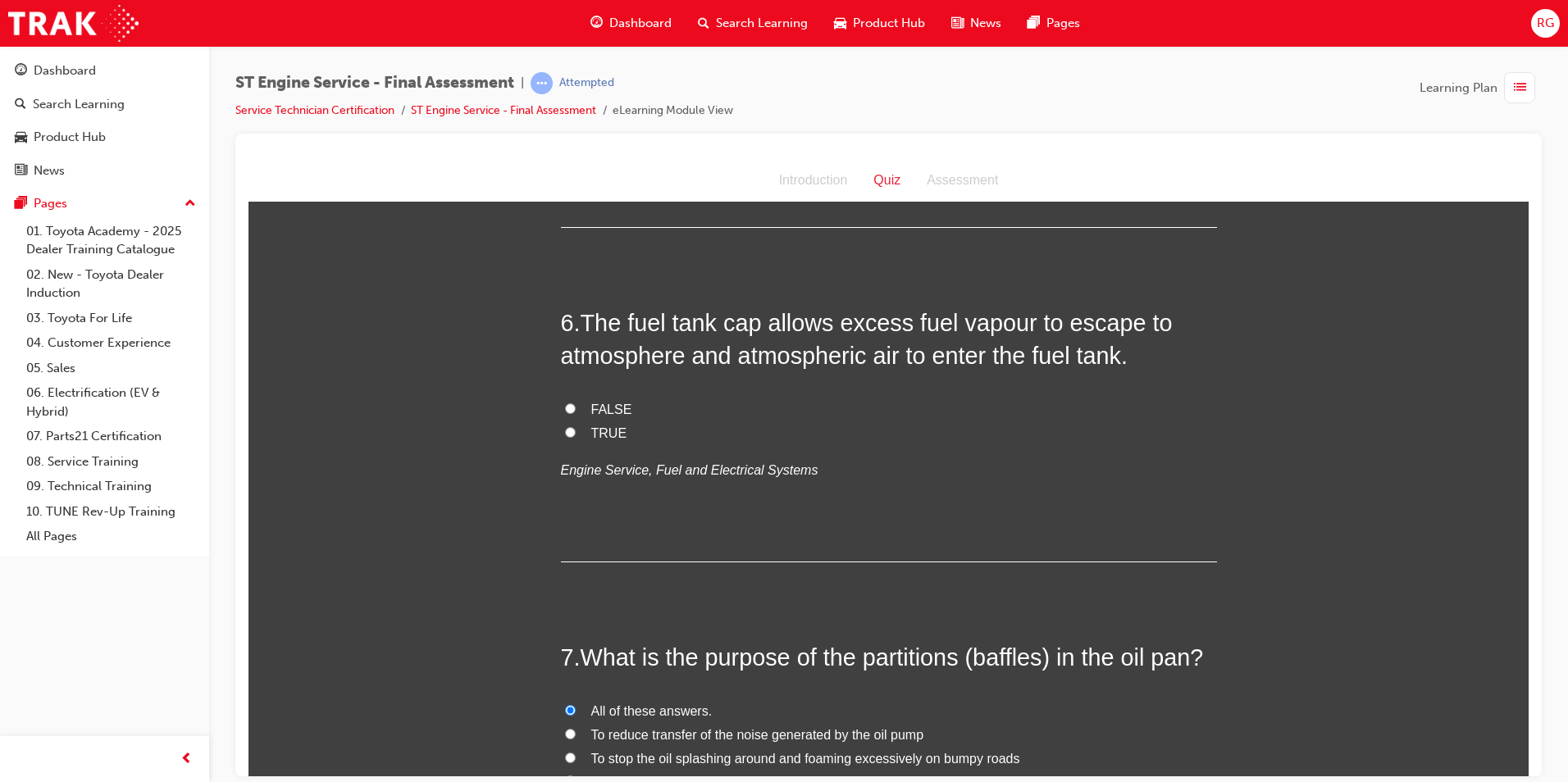
radio input "true"
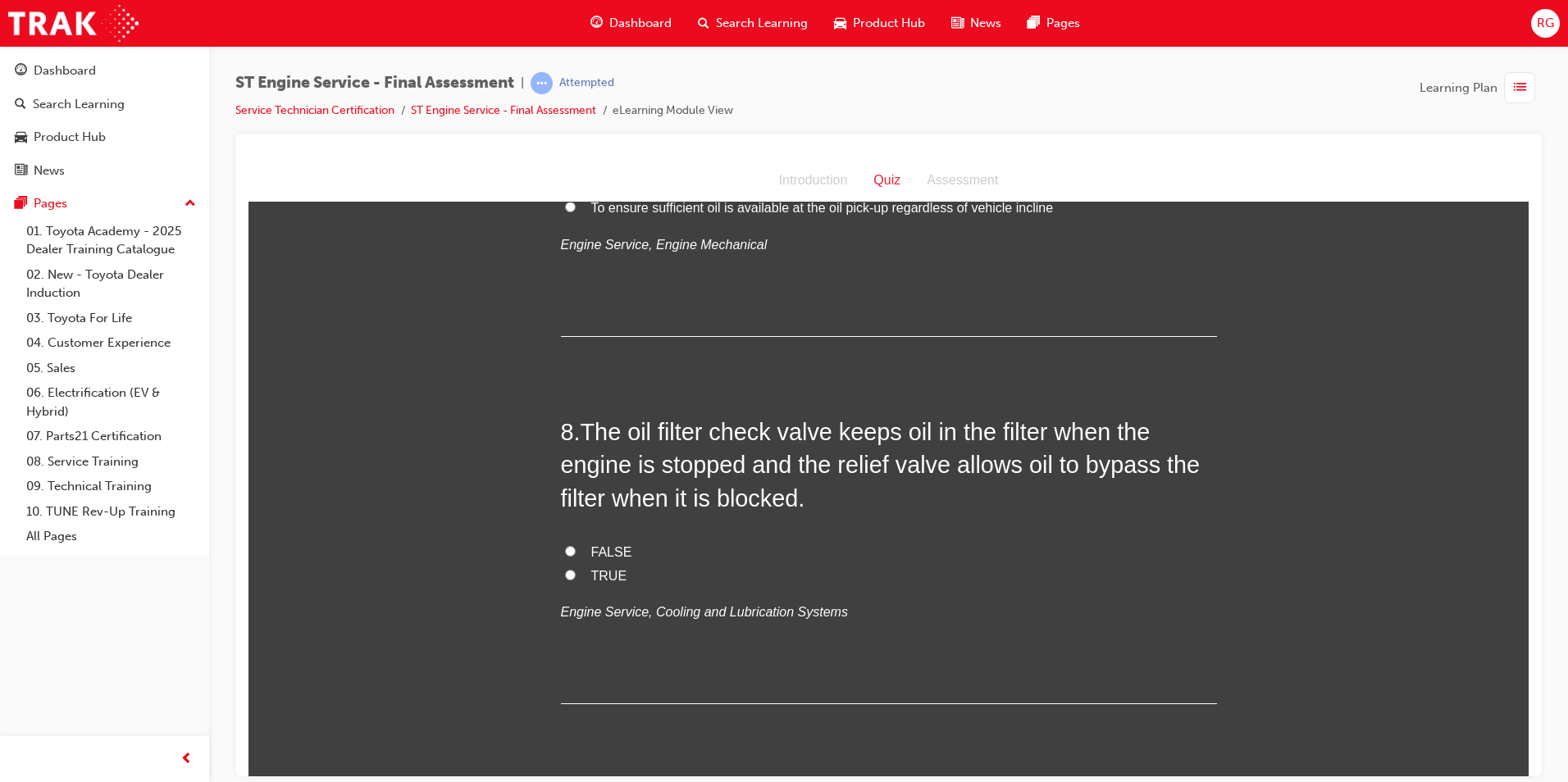
scroll to position [2542, 0]
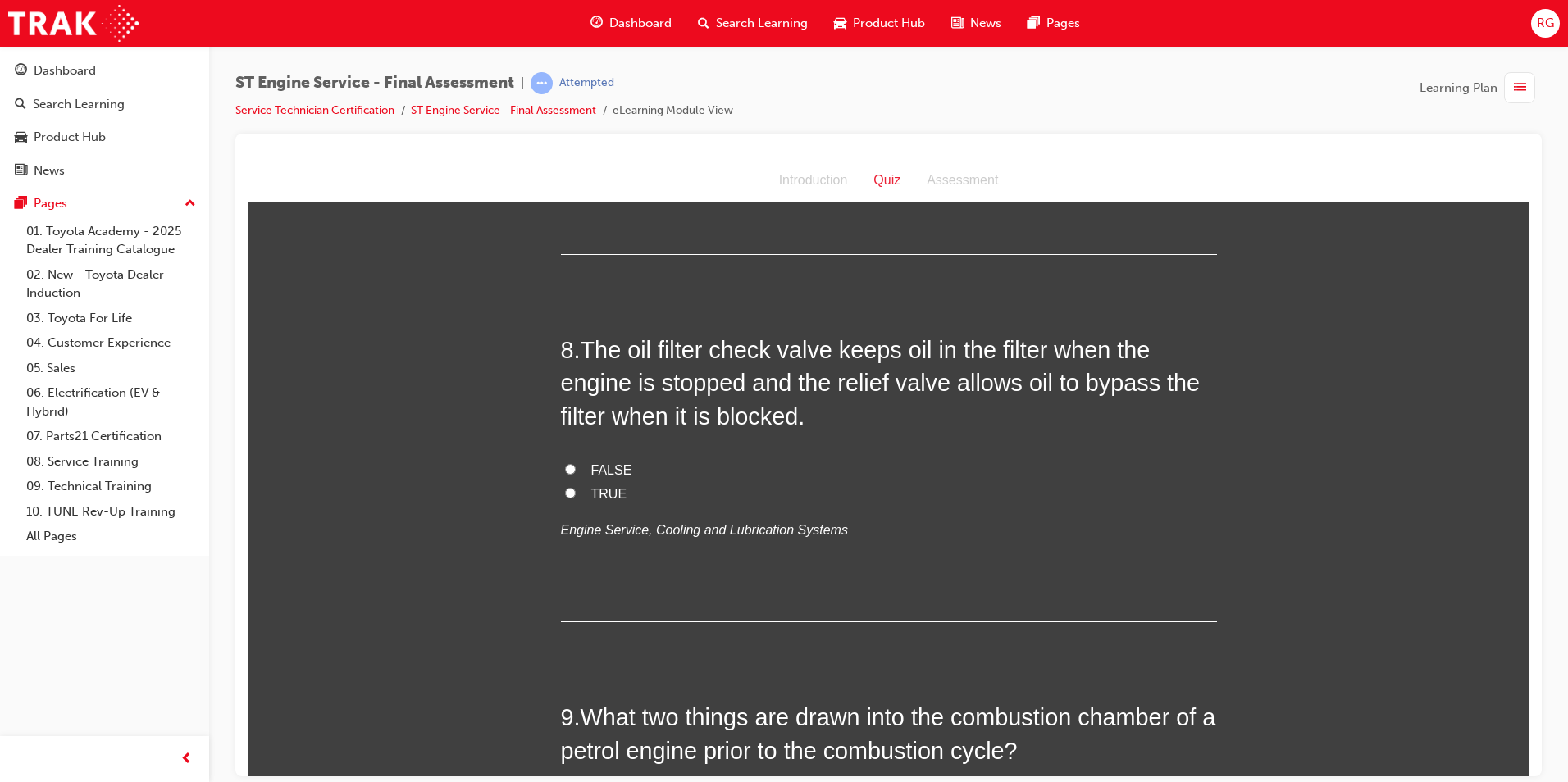
click at [565, 467] on input "FALSE" at bounding box center [570, 468] width 11 height 11
radio input "true"
click at [565, 492] on input "TRUE" at bounding box center [570, 492] width 11 height 11
radio input "true"
click at [594, 472] on span "FALSE" at bounding box center [612, 469] width 41 height 14
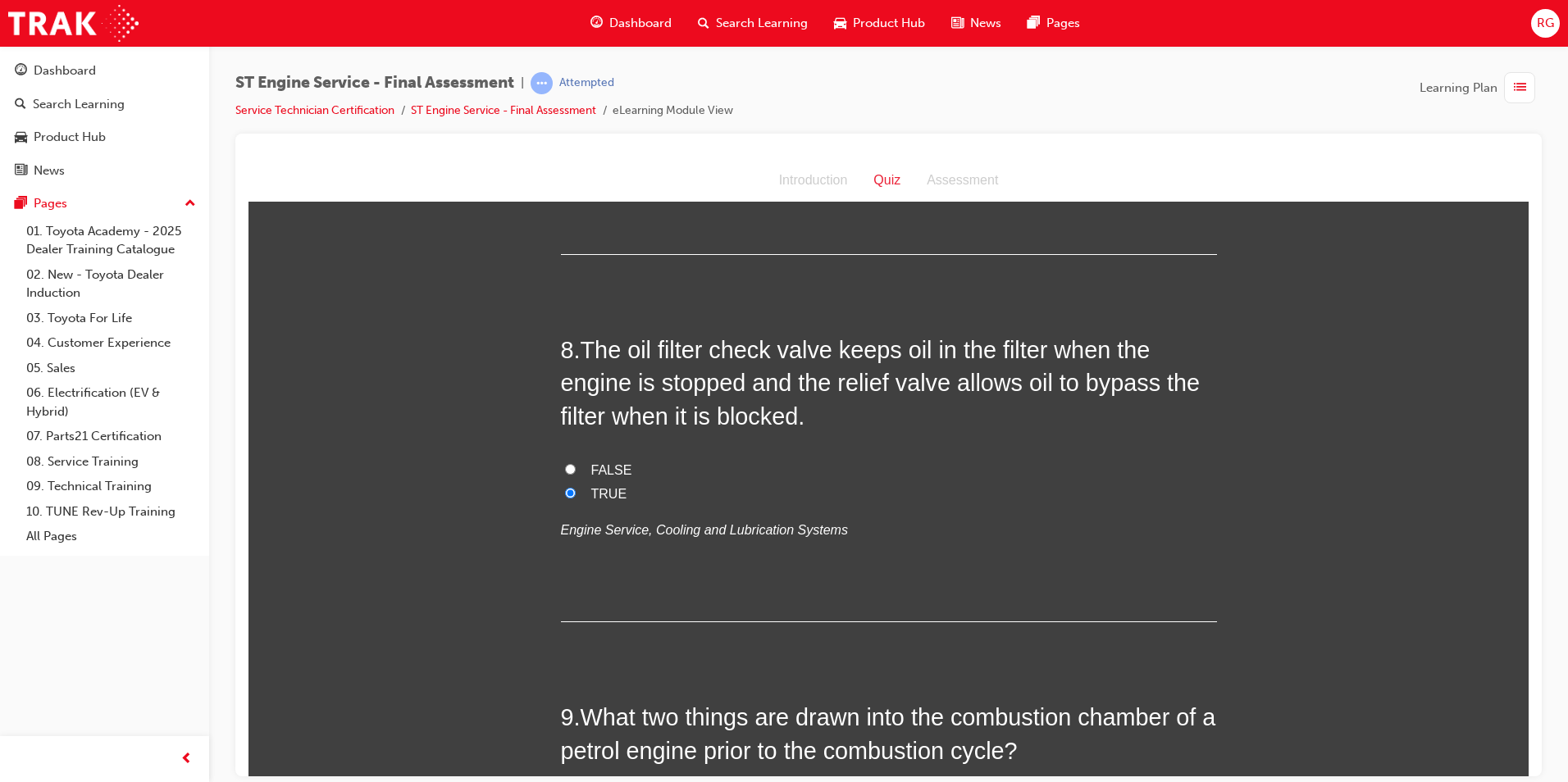
click at [576, 472] on input "FALSE" at bounding box center [570, 468] width 11 height 11
radio input "true"
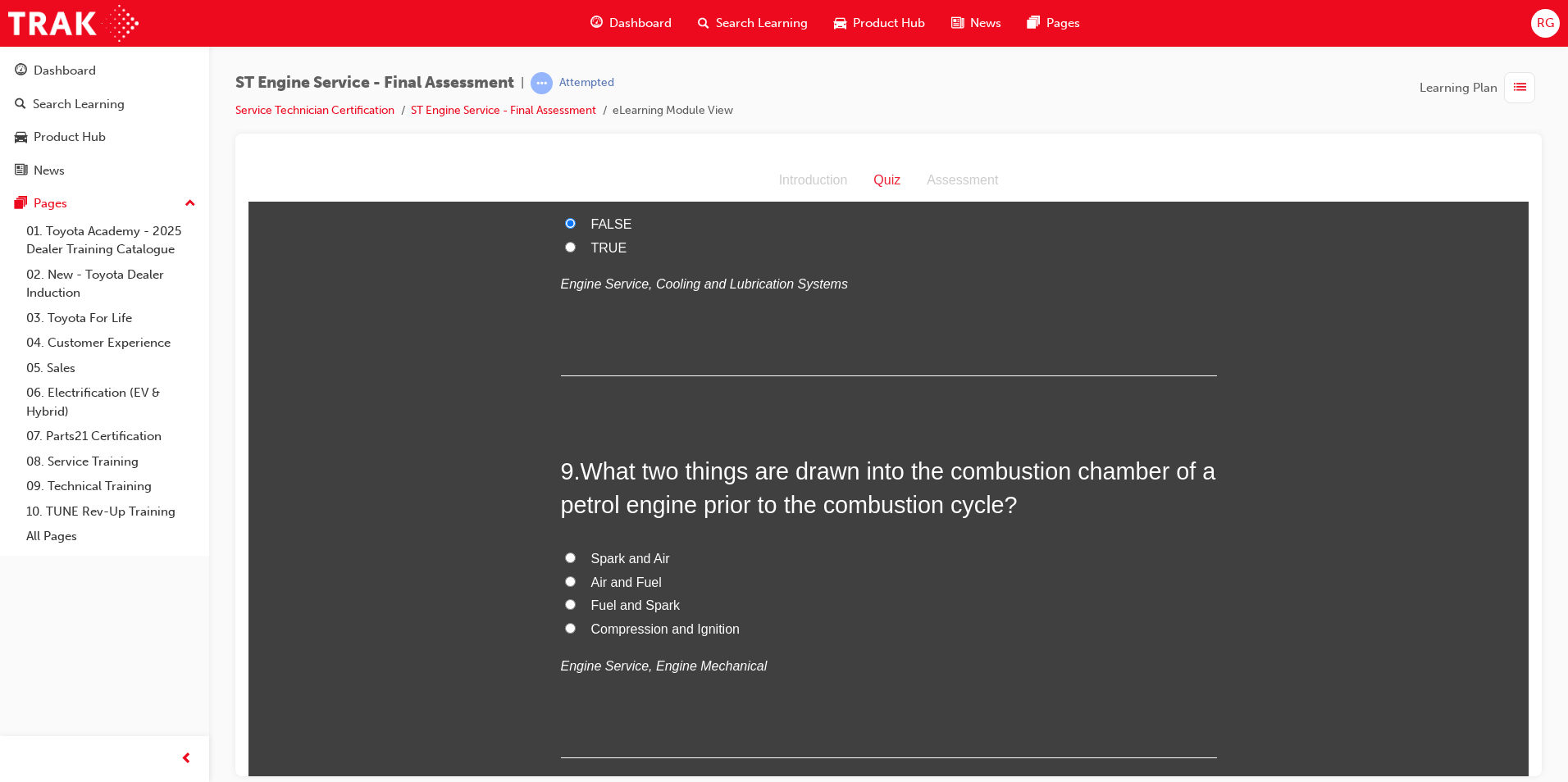
scroll to position [2870, 0]
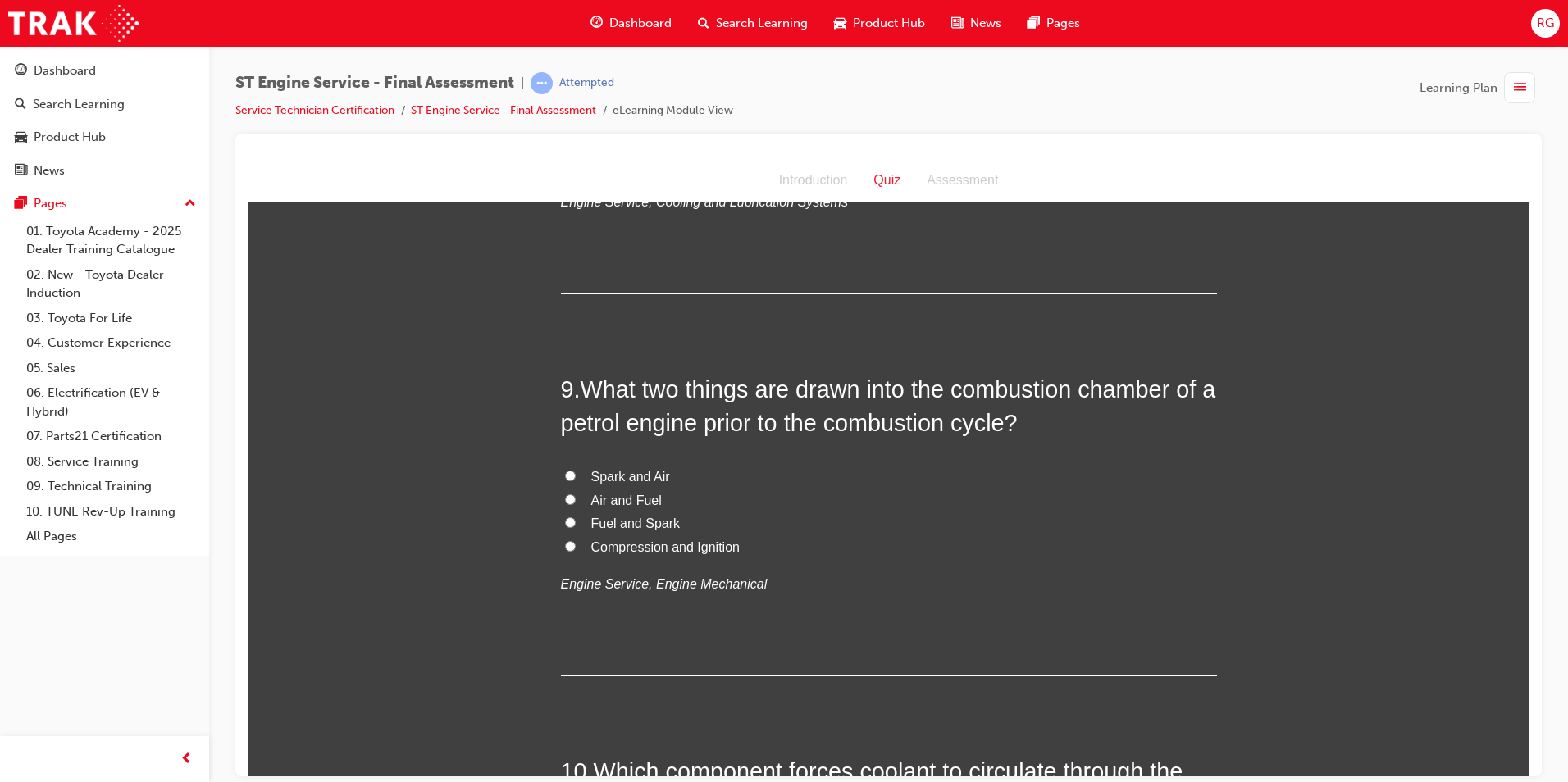
click at [600, 501] on span "Air and Fuel" at bounding box center [627, 500] width 70 height 14
click at [576, 501] on input "Air and Fuel" at bounding box center [570, 499] width 11 height 11
radio input "true"
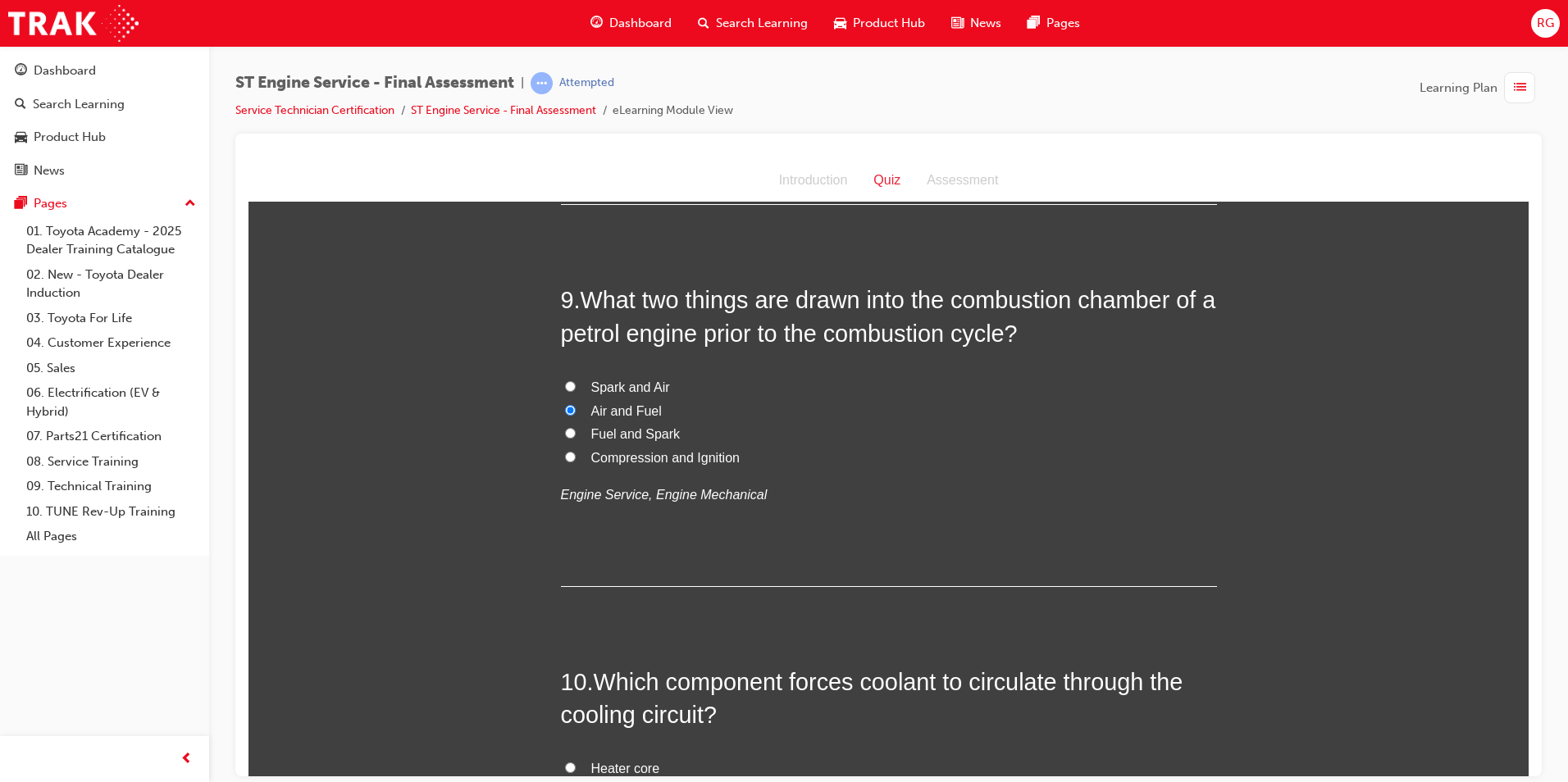
scroll to position [2951, 0]
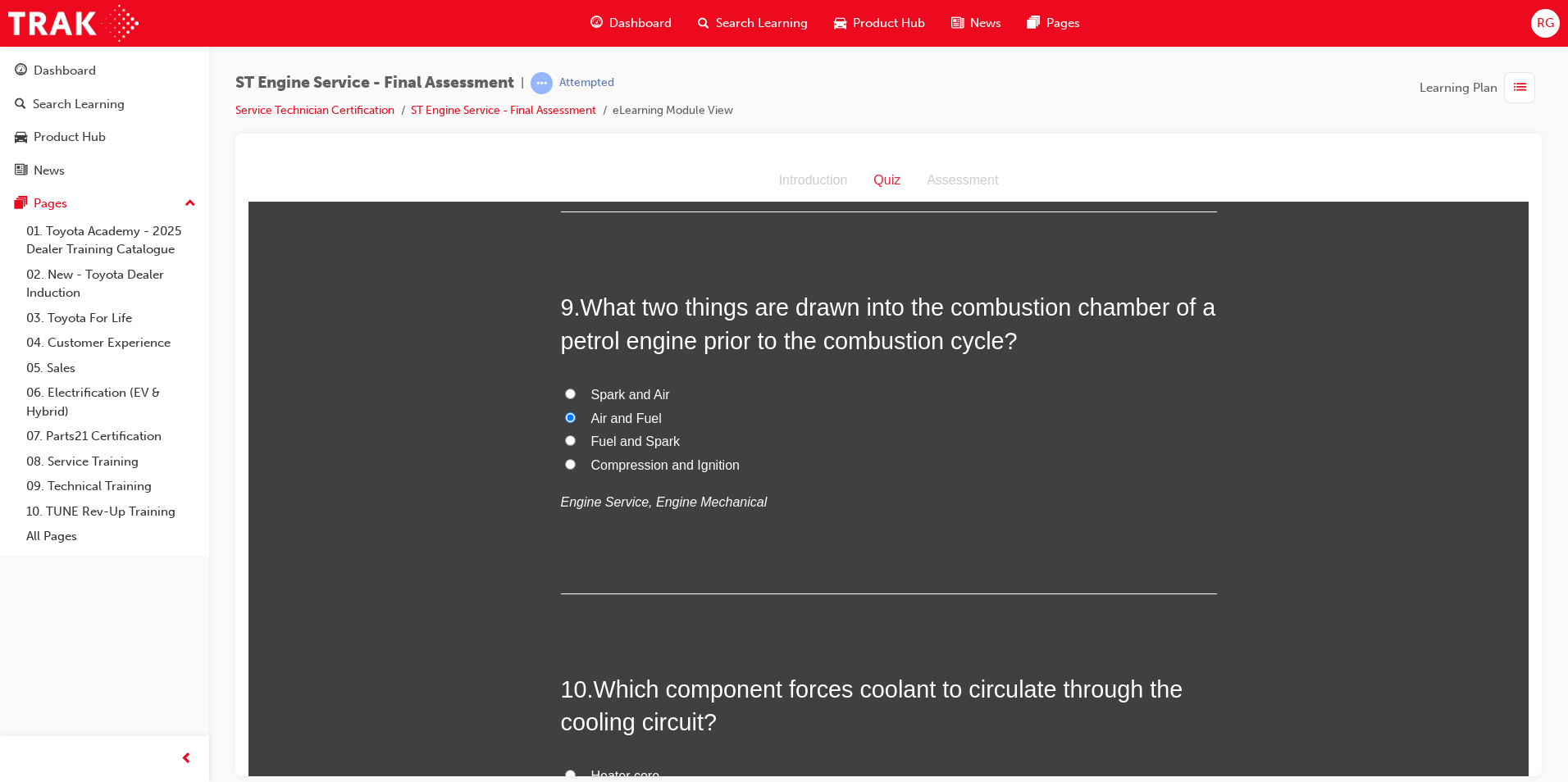
click at [635, 444] on span "Fuel and Spark" at bounding box center [636, 441] width 90 height 14
click at [576, 444] on input "Fuel and Spark" at bounding box center [570, 440] width 11 height 11
radio input "true"
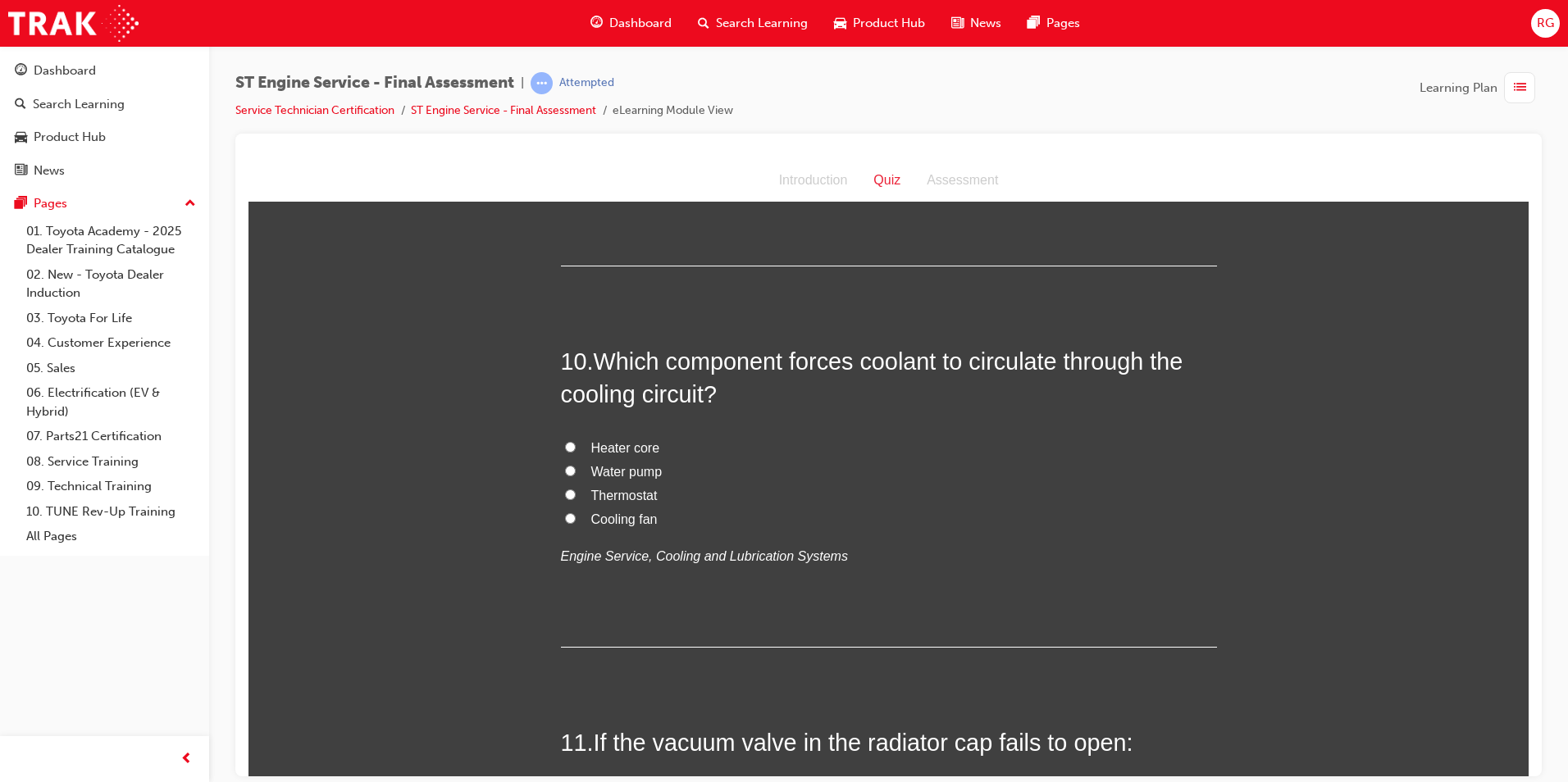
scroll to position [3362, 0]
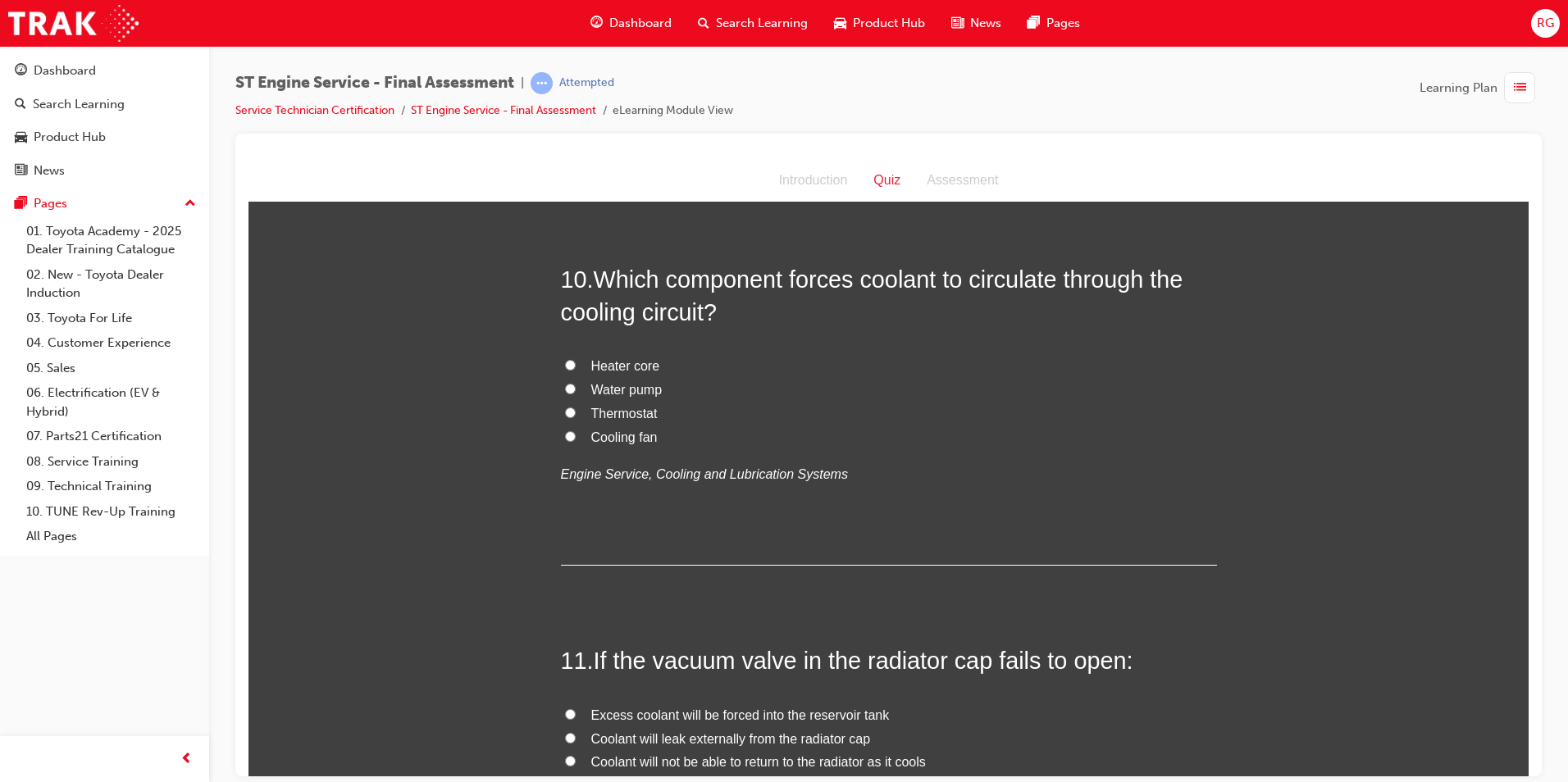
click at [650, 390] on span "Water pump" at bounding box center [627, 389] width 71 height 14
click at [576, 390] on input "Water pump" at bounding box center [570, 388] width 11 height 11
radio input "true"
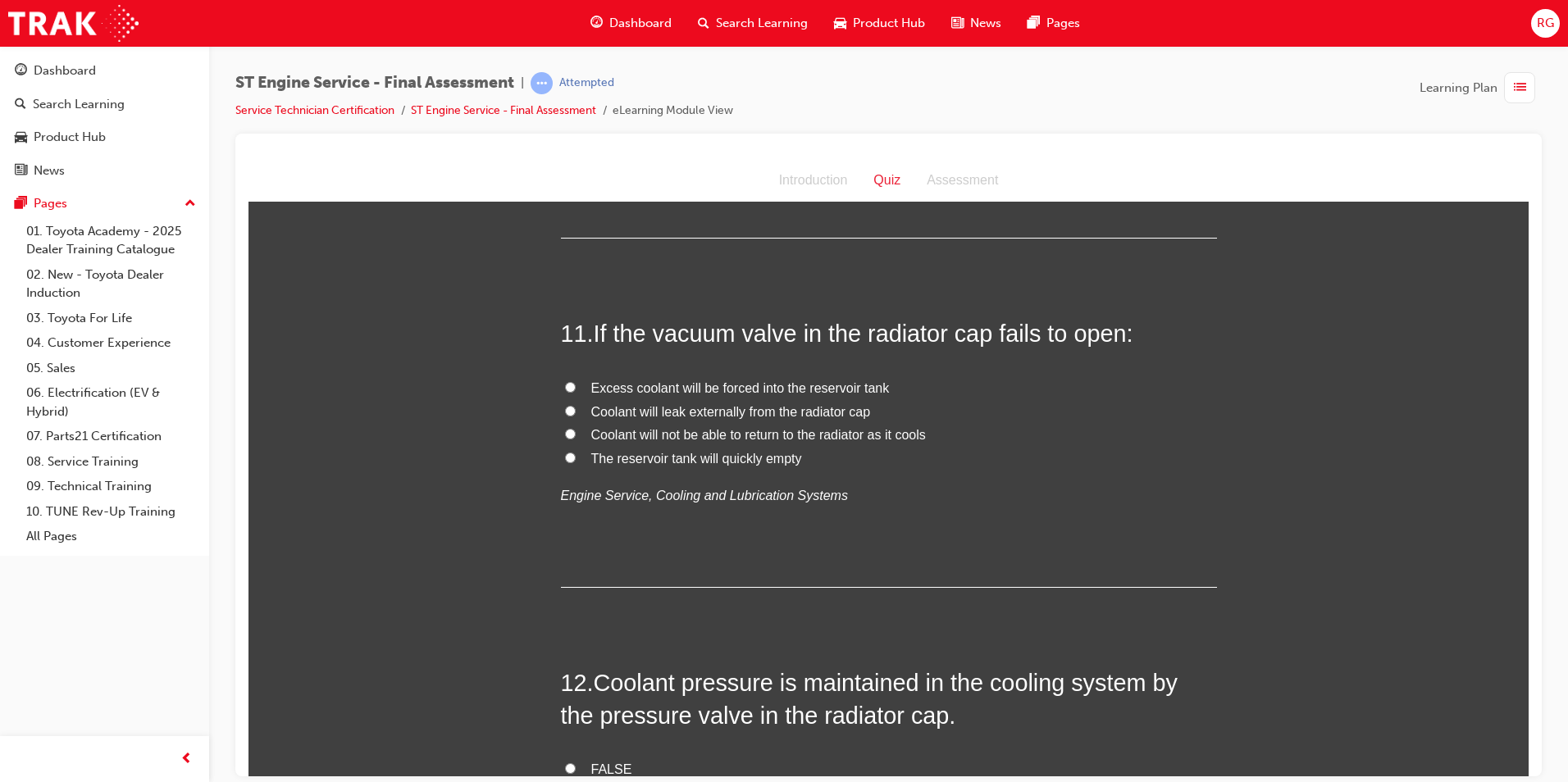
scroll to position [3689, 0]
click at [739, 438] on span "Coolant will not be able to return to the radiator as it cools" at bounding box center [759, 433] width 335 height 14
click at [576, 438] on input "Coolant will not be able to return to the radiator as it cools" at bounding box center [570, 432] width 11 height 11
radio input "true"
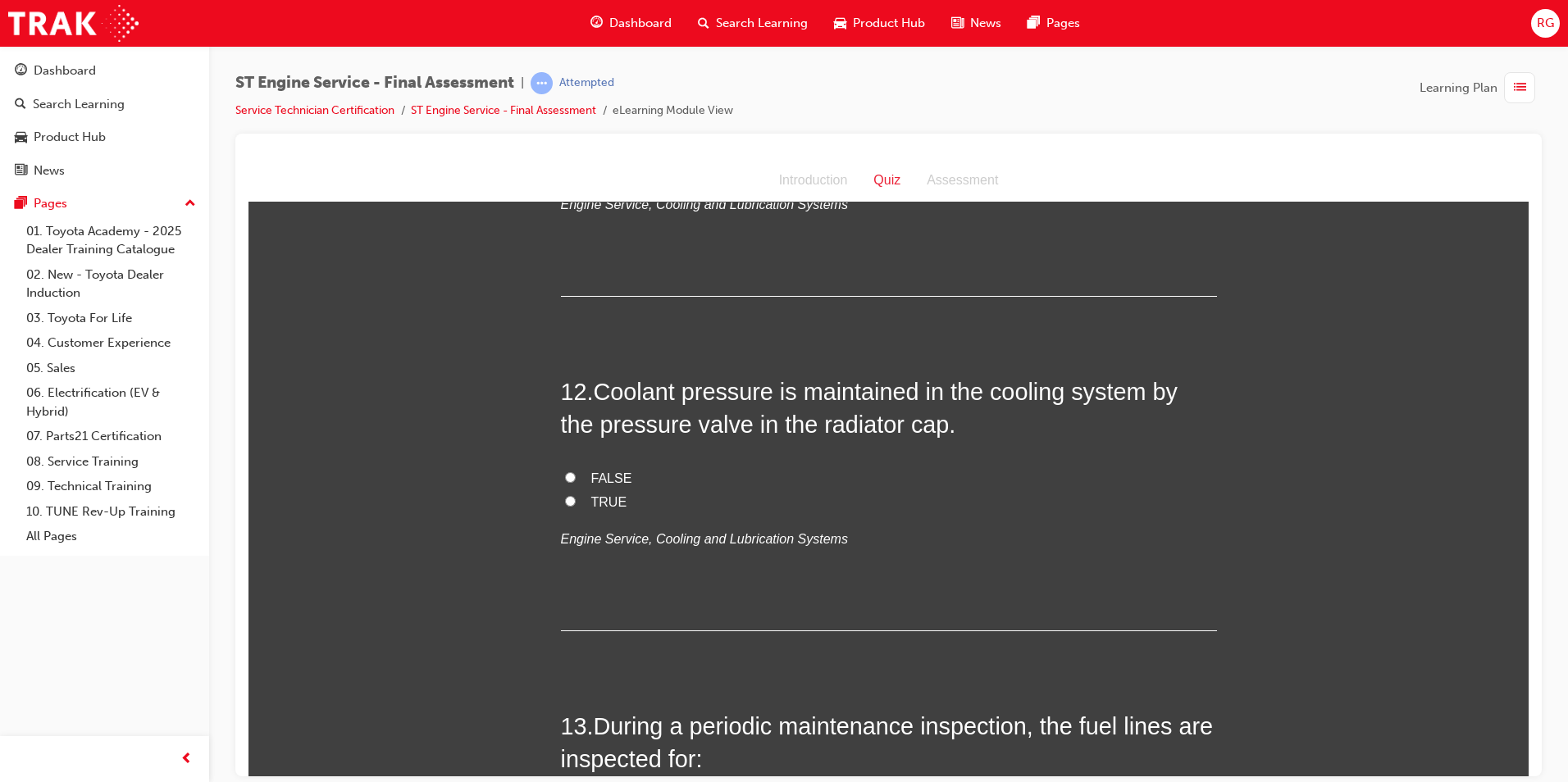
scroll to position [4017, 0]
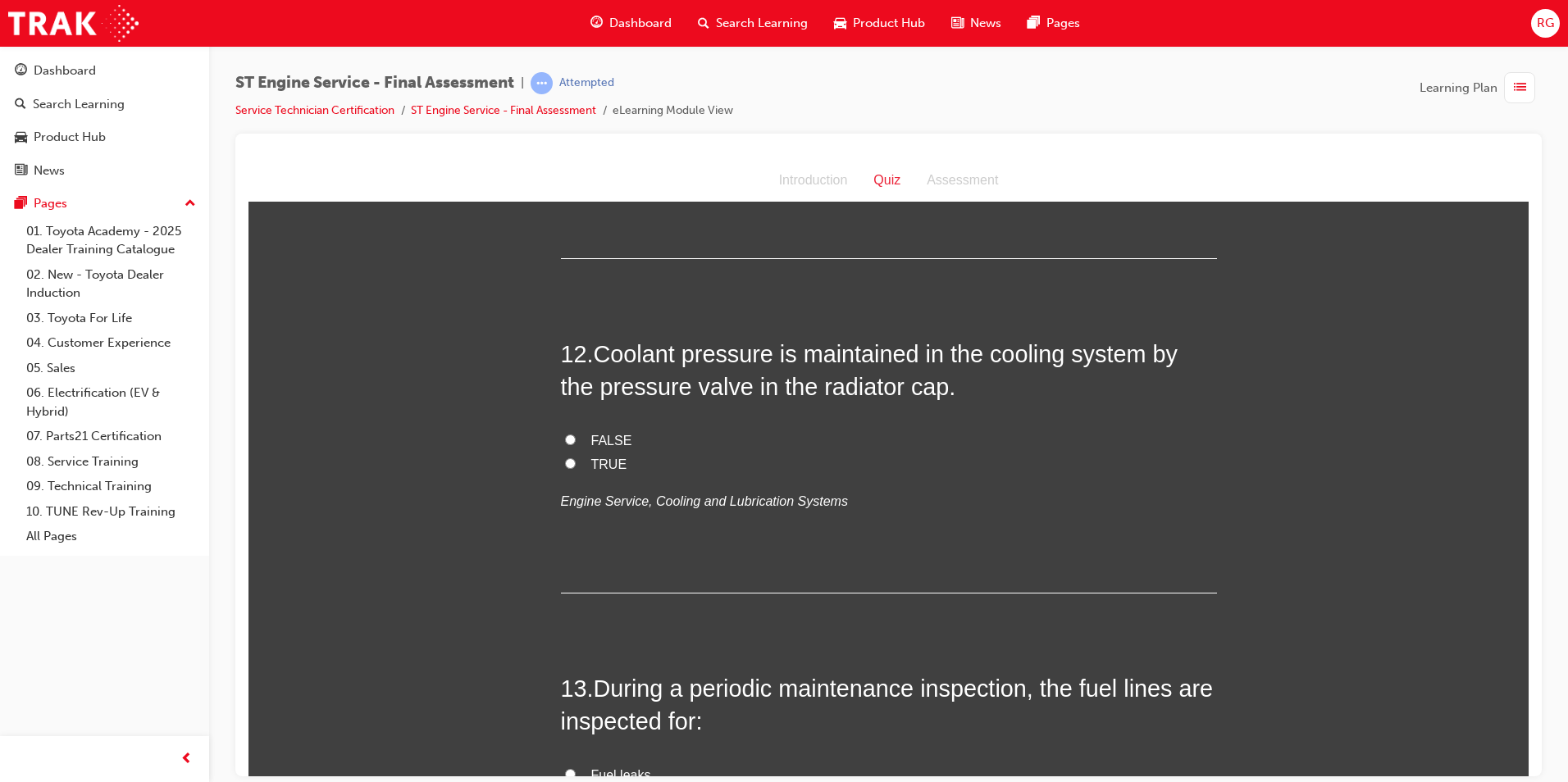
click at [607, 464] on span "TRUE" at bounding box center [609, 464] width 36 height 14
click at [576, 464] on input "TRUE" at bounding box center [570, 463] width 11 height 11
radio input "true"
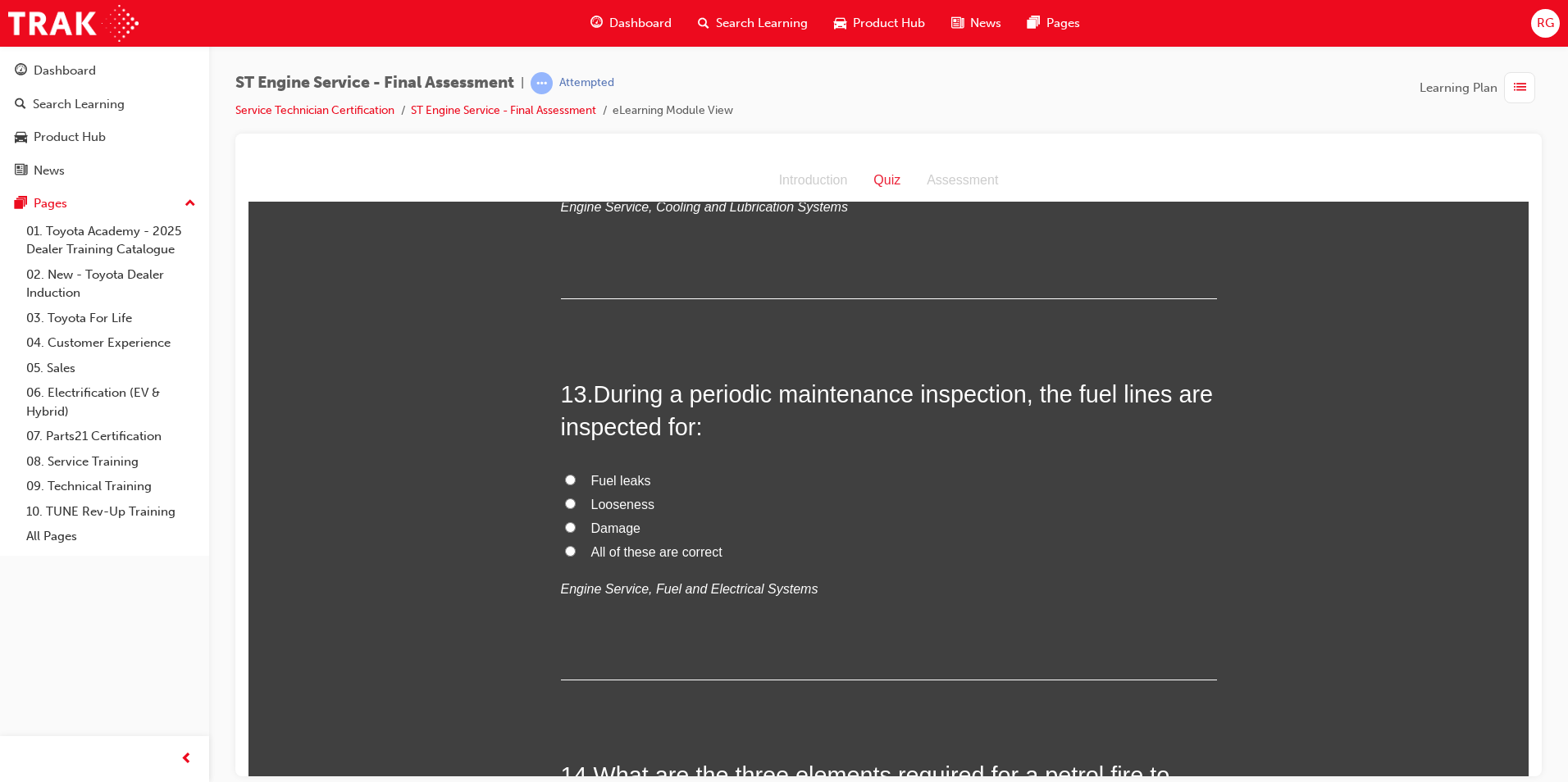
scroll to position [4346, 0]
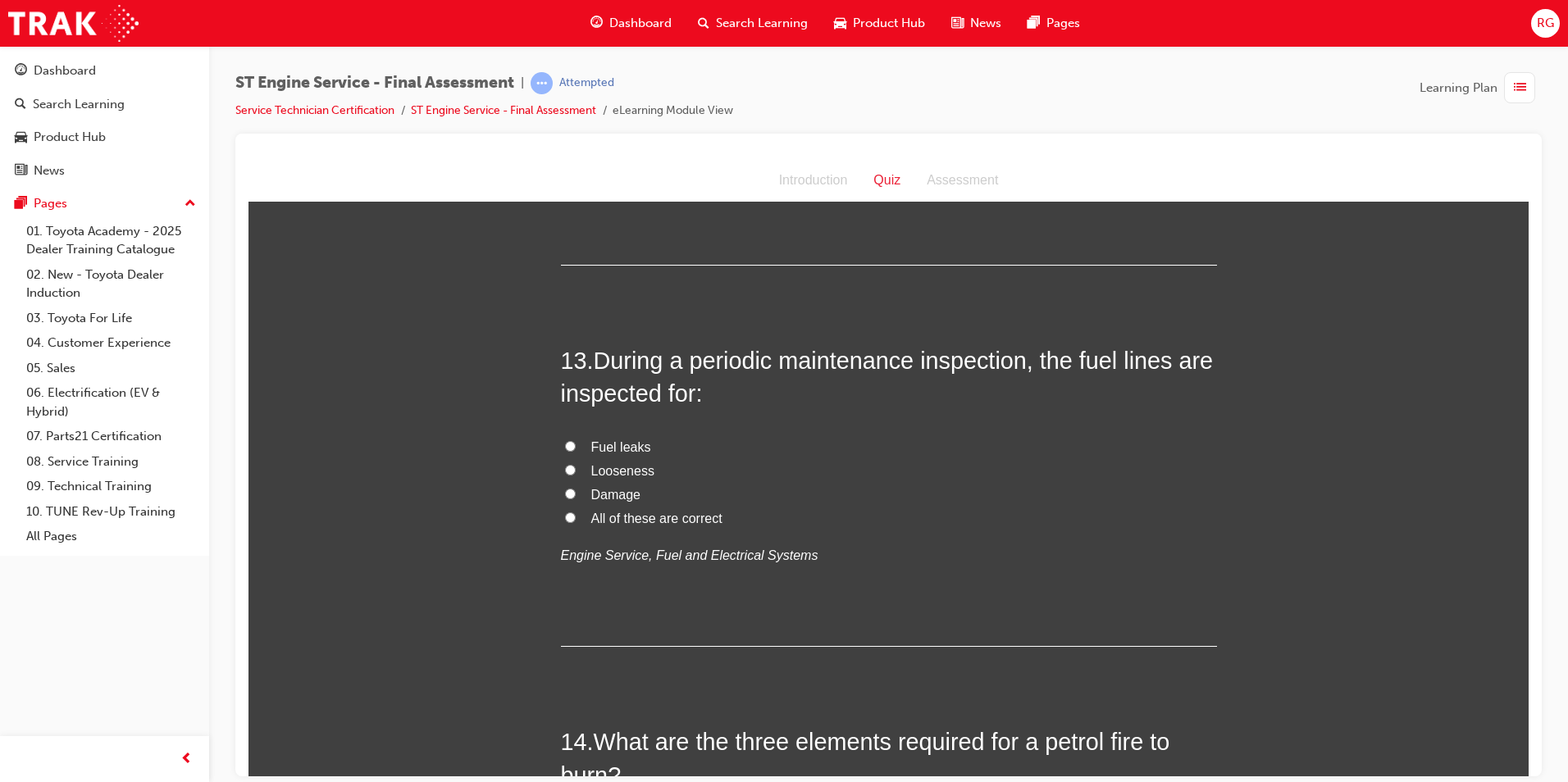
click at [620, 518] on span "All of these are correct" at bounding box center [657, 518] width 131 height 14
click at [576, 518] on input "All of these are correct" at bounding box center [570, 517] width 11 height 11
radio input "true"
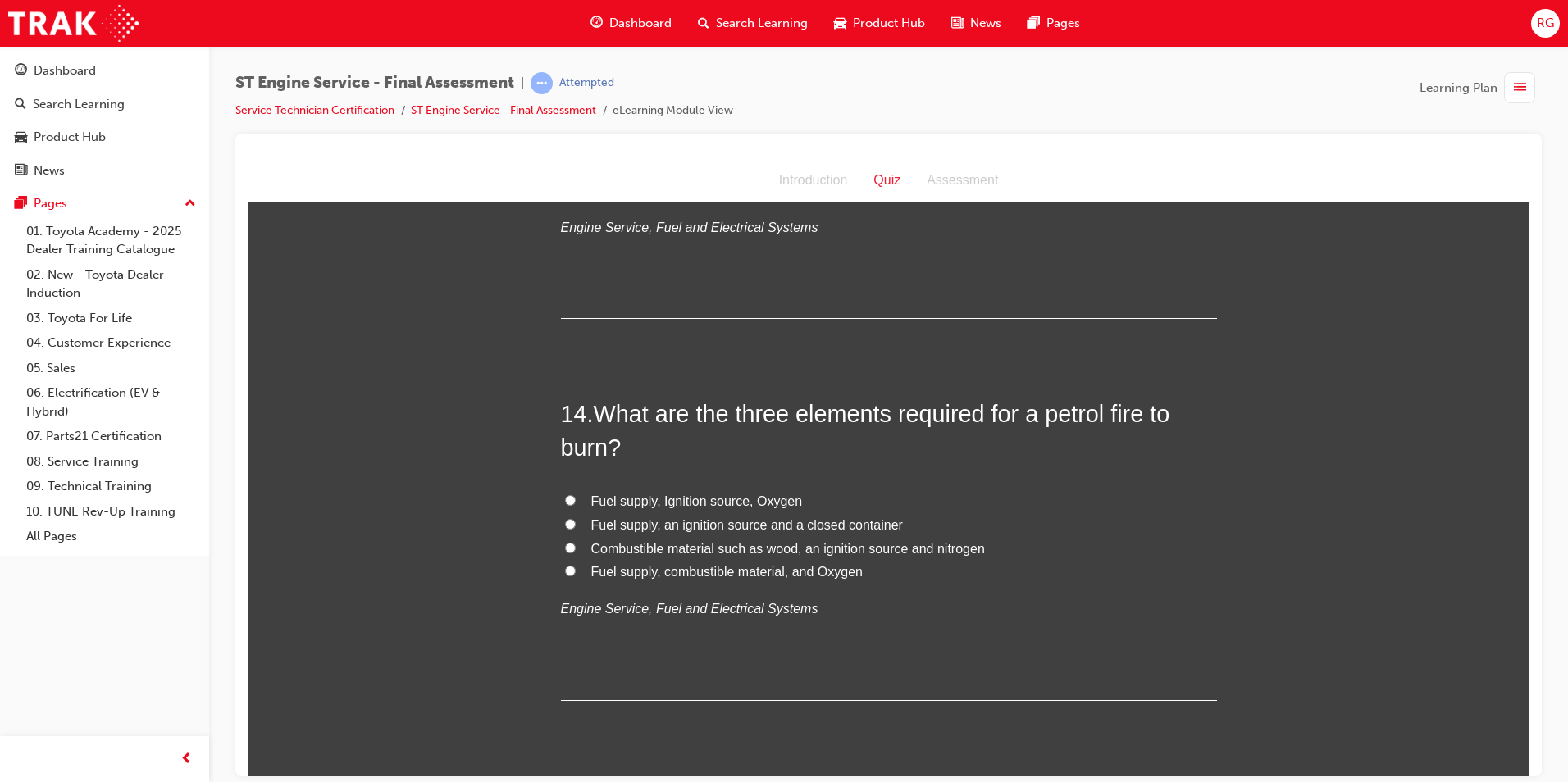
scroll to position [4755, 0]
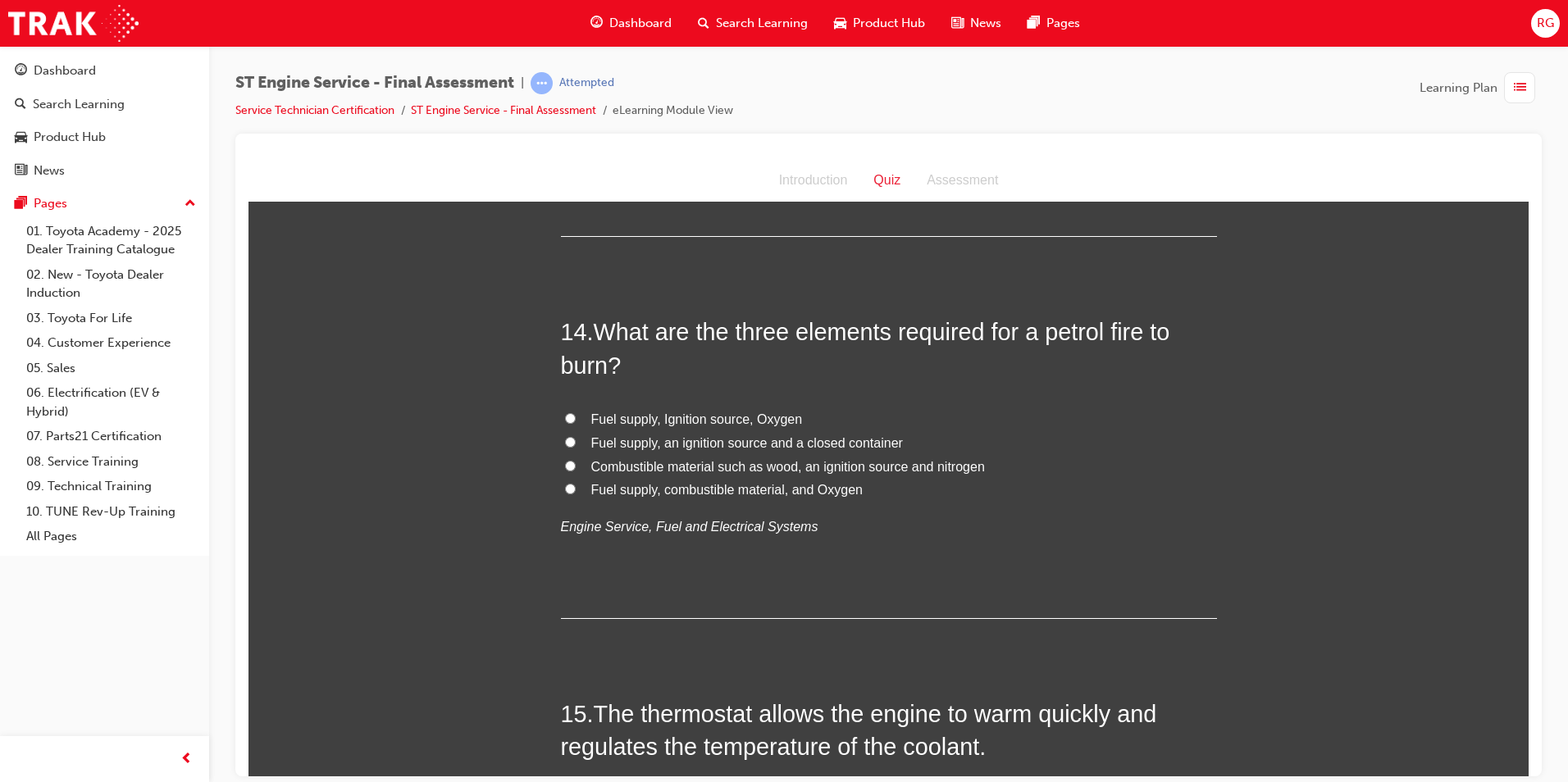
click at [728, 424] on span "Fuel supply, Ignition source, Oxygen" at bounding box center [697, 418] width 212 height 14
click at [576, 423] on input "Fuel supply, Ignition source, Oxygen" at bounding box center [570, 417] width 11 height 11
radio input "true"
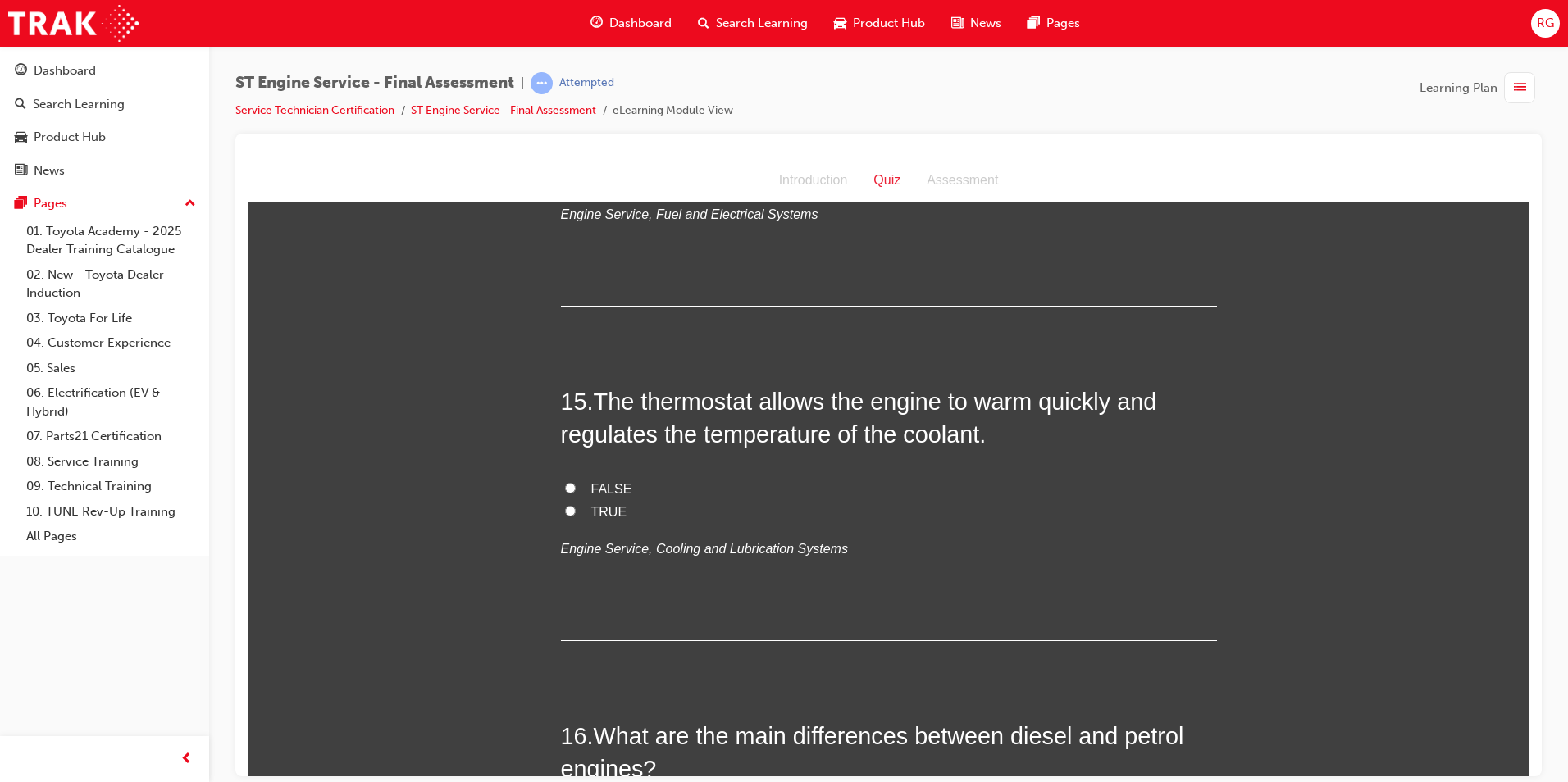
scroll to position [5083, 0]
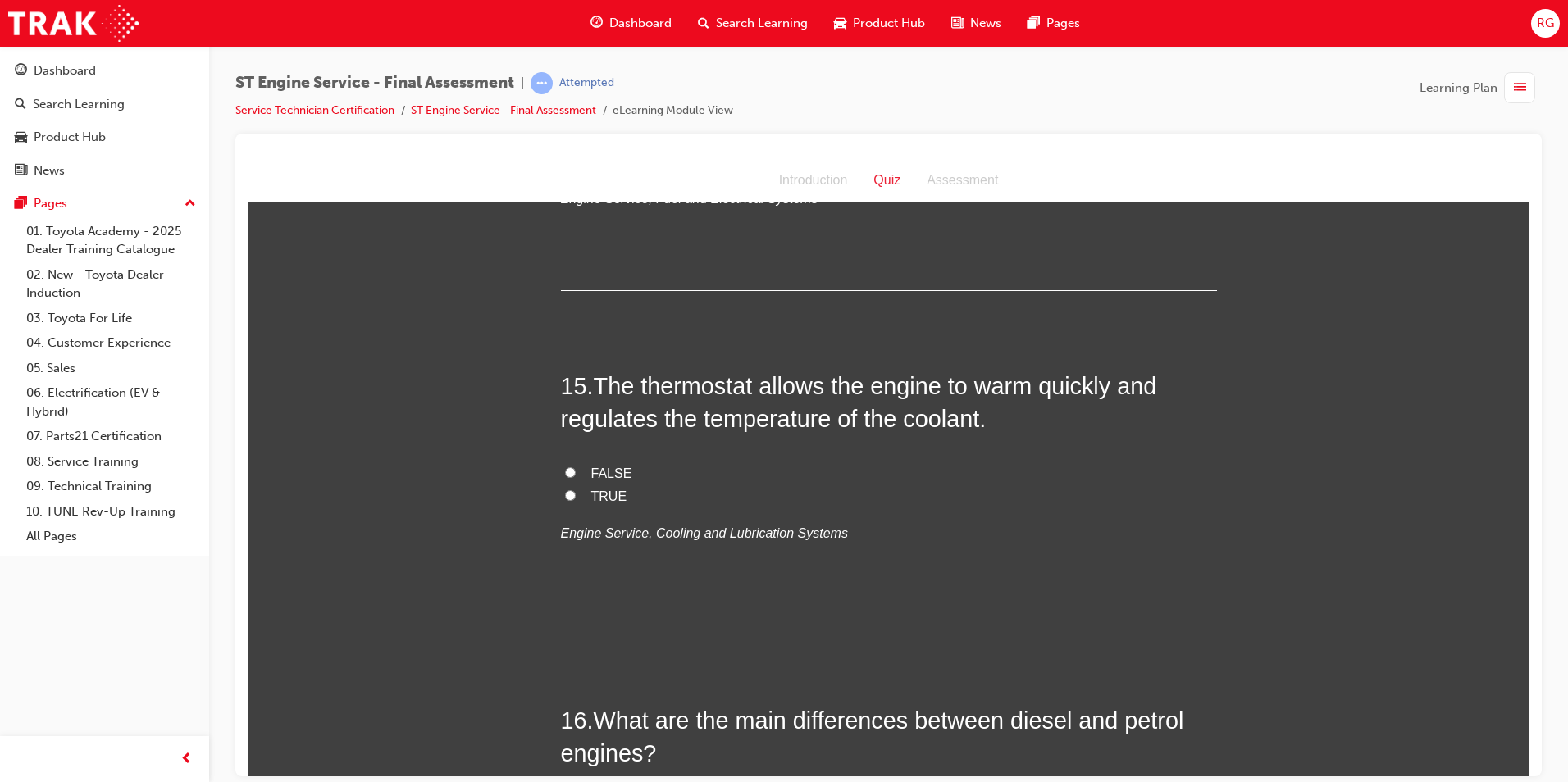
click at [607, 489] on span "TRUE" at bounding box center [609, 496] width 36 height 14
click at [576, 489] on input "TRUE" at bounding box center [570, 495] width 11 height 11
radio input "true"
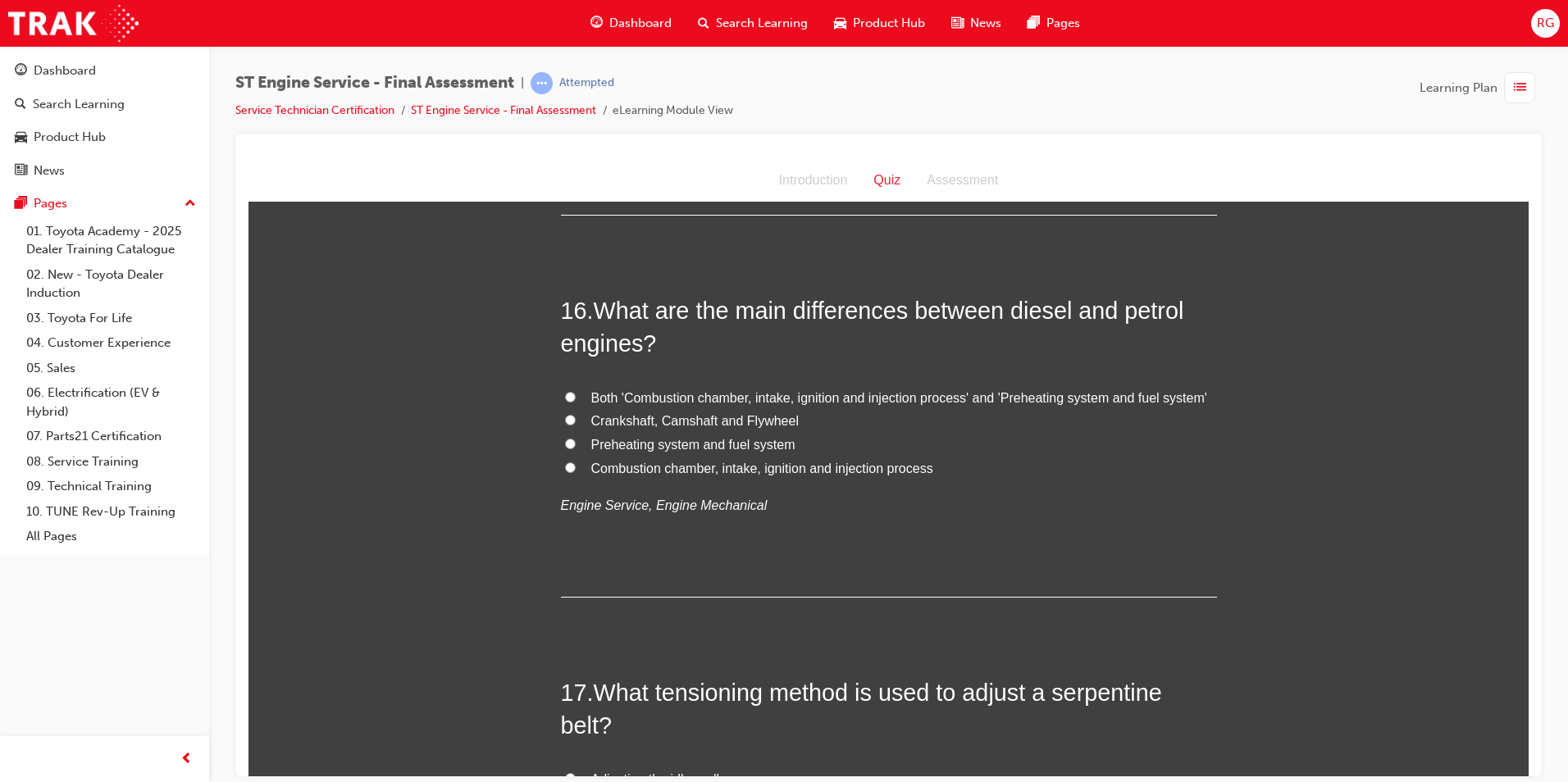
scroll to position [5575, 0]
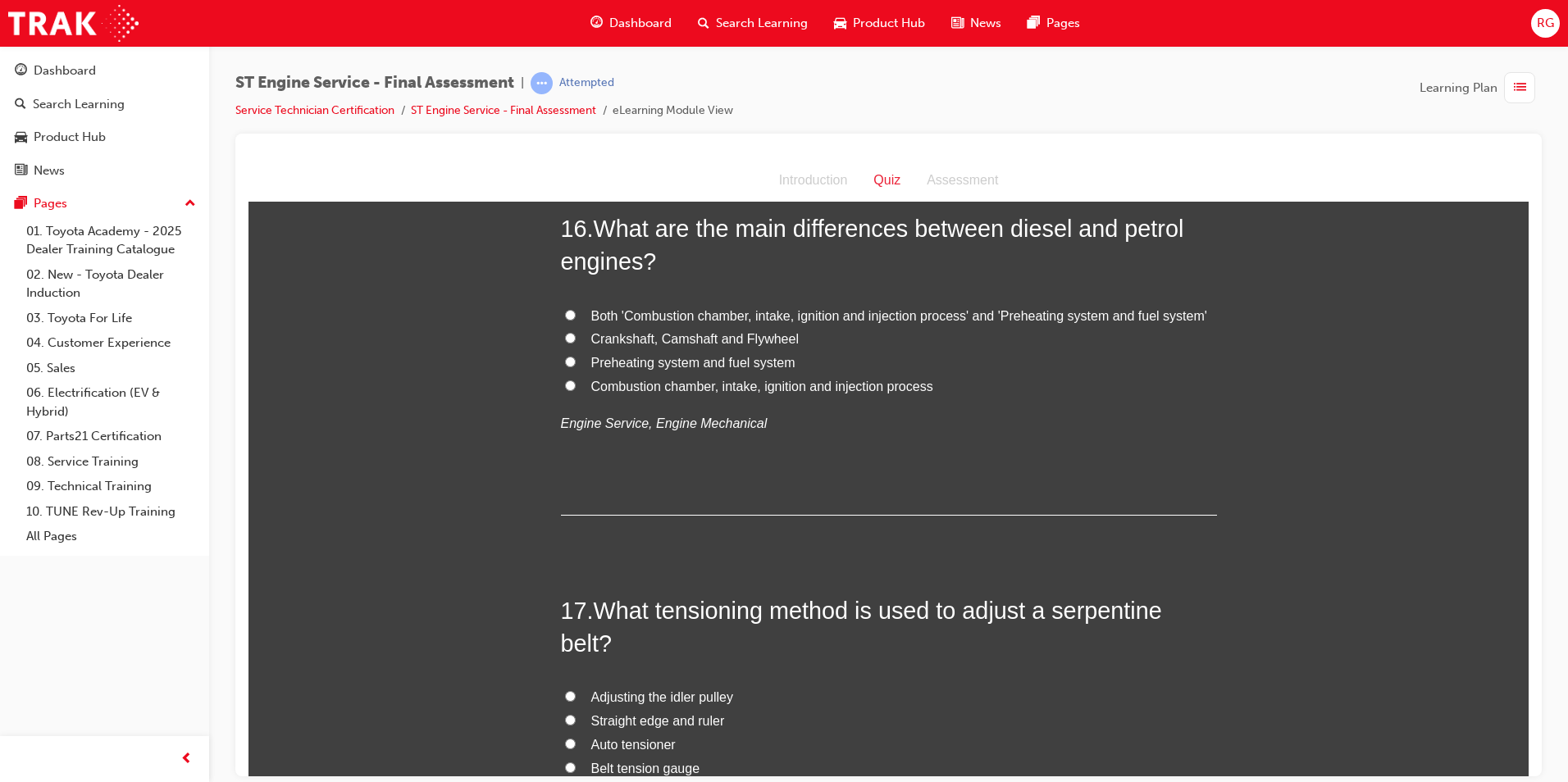
drag, startPoint x: 697, startPoint y: 362, endPoint x: 731, endPoint y: 376, distance: 36.8
click at [699, 362] on span "Preheating system and fuel system" at bounding box center [693, 362] width 204 height 14
click at [576, 362] on input "Preheating system and fuel system" at bounding box center [570, 361] width 11 height 11
radio input "true"
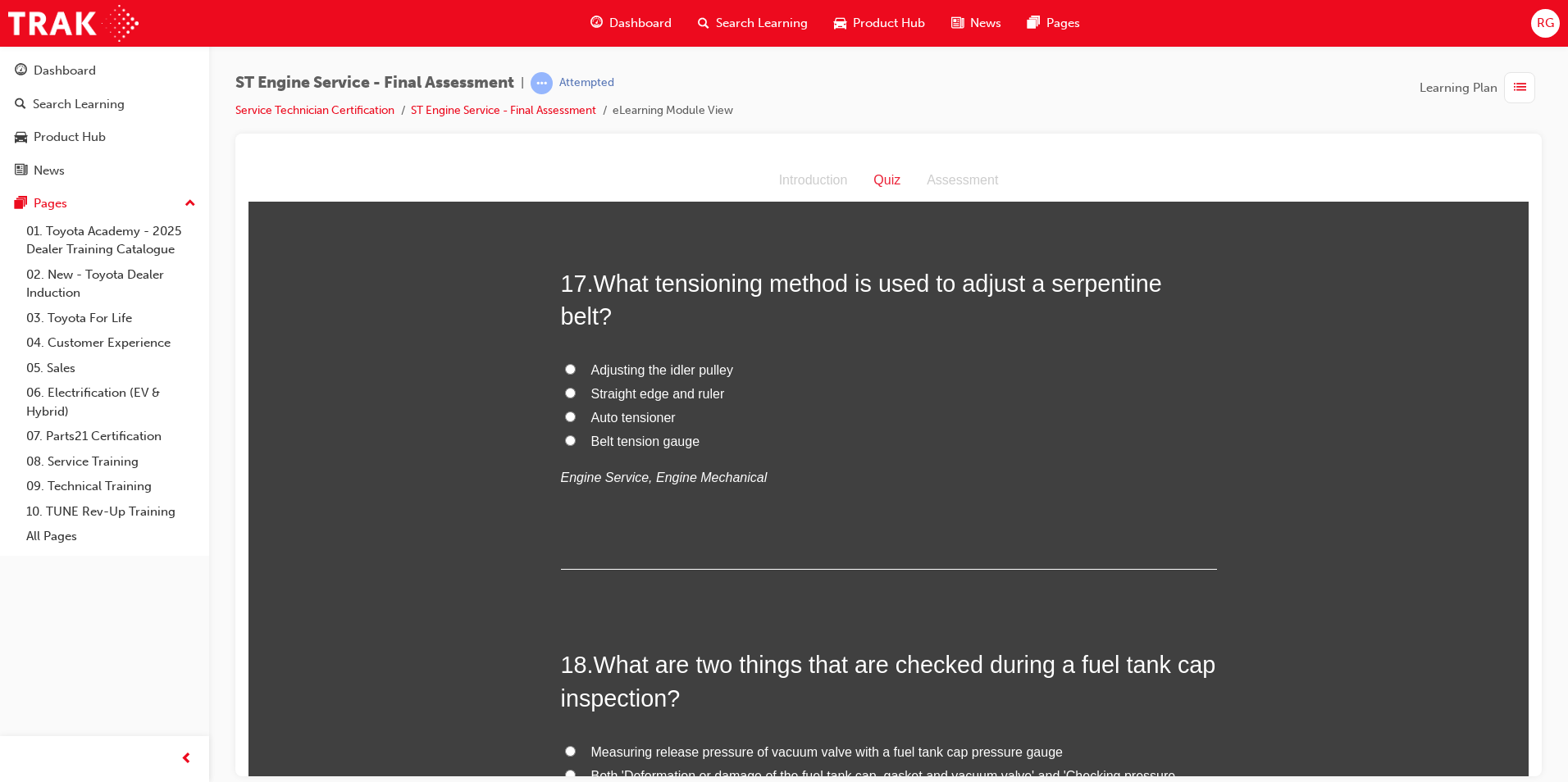
scroll to position [5904, 0]
click at [635, 416] on span "Auto tensioner" at bounding box center [634, 416] width 84 height 14
click at [576, 416] on input "Auto tensioner" at bounding box center [570, 416] width 11 height 11
radio input "true"
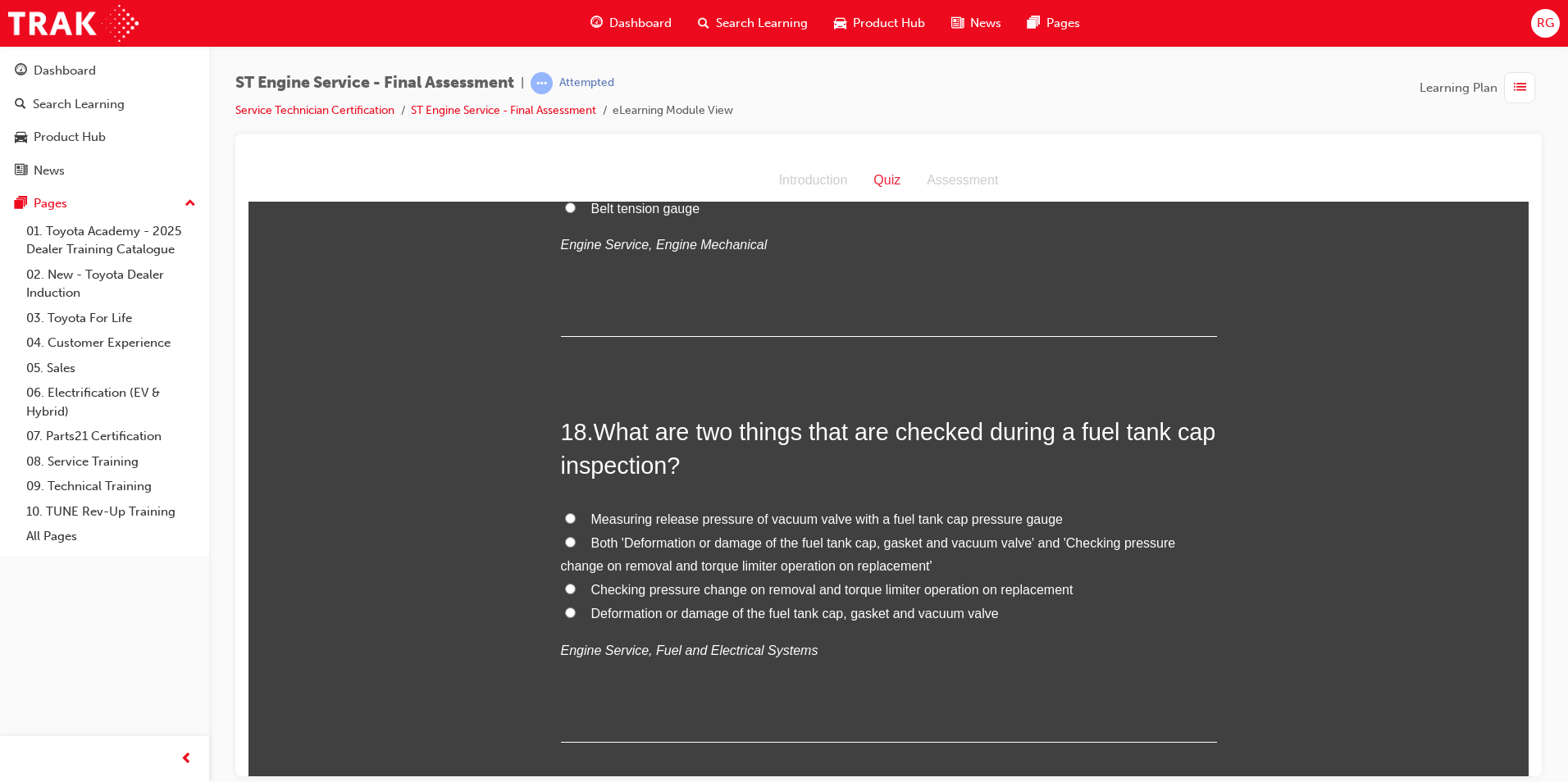
scroll to position [6225, 0]
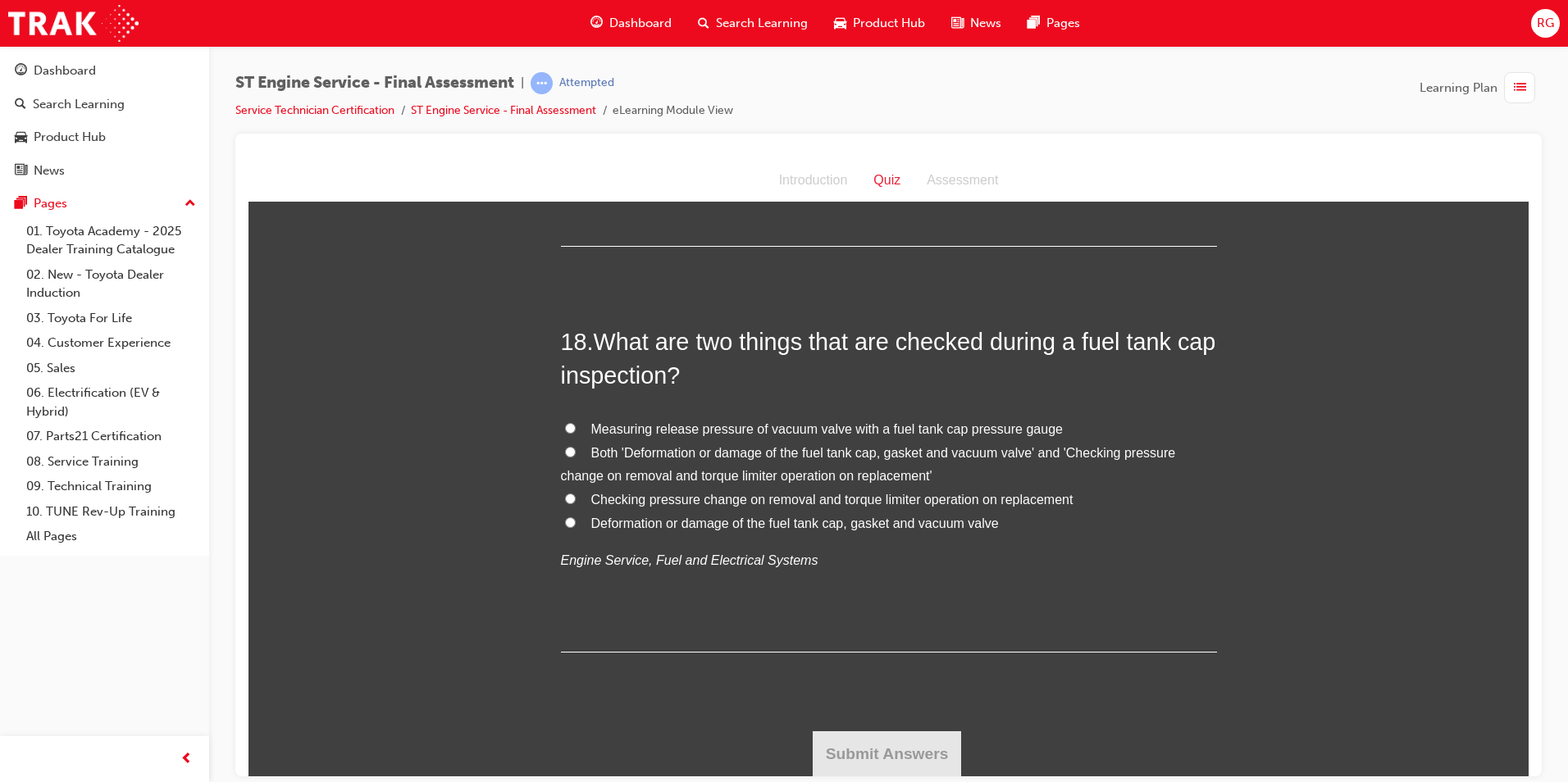
click at [644, 525] on span "Deformation or damage of the fuel tank cap, gasket and vacuum valve" at bounding box center [795, 523] width 408 height 14
click at [576, 525] on input "Deformation or damage of the fuel tank cap, gasket and vacuum valve" at bounding box center [570, 522] width 11 height 11
radio input "true"
click at [912, 755] on button "Submit Answers" at bounding box center [888, 753] width 149 height 46
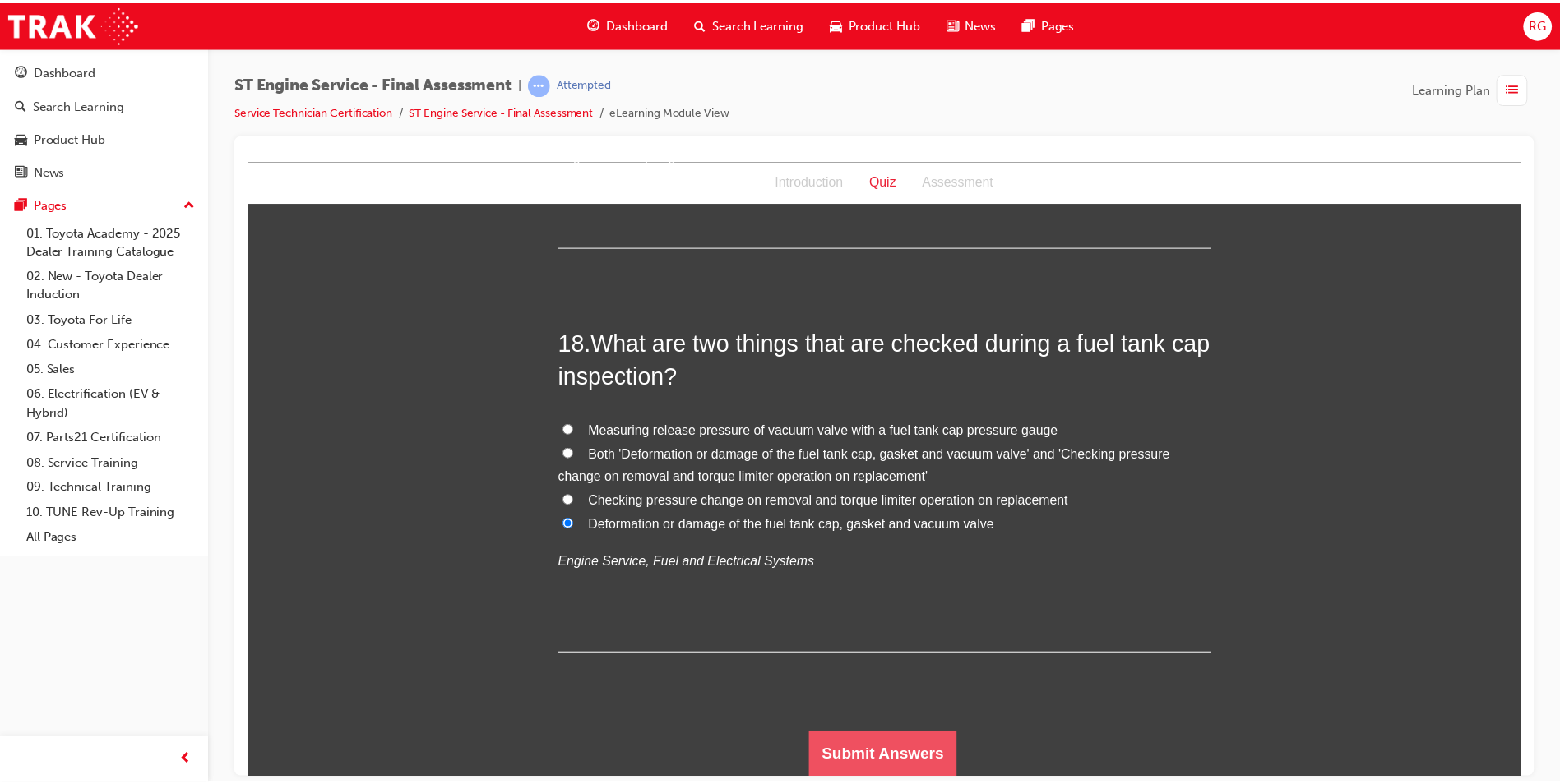
scroll to position [0, 0]
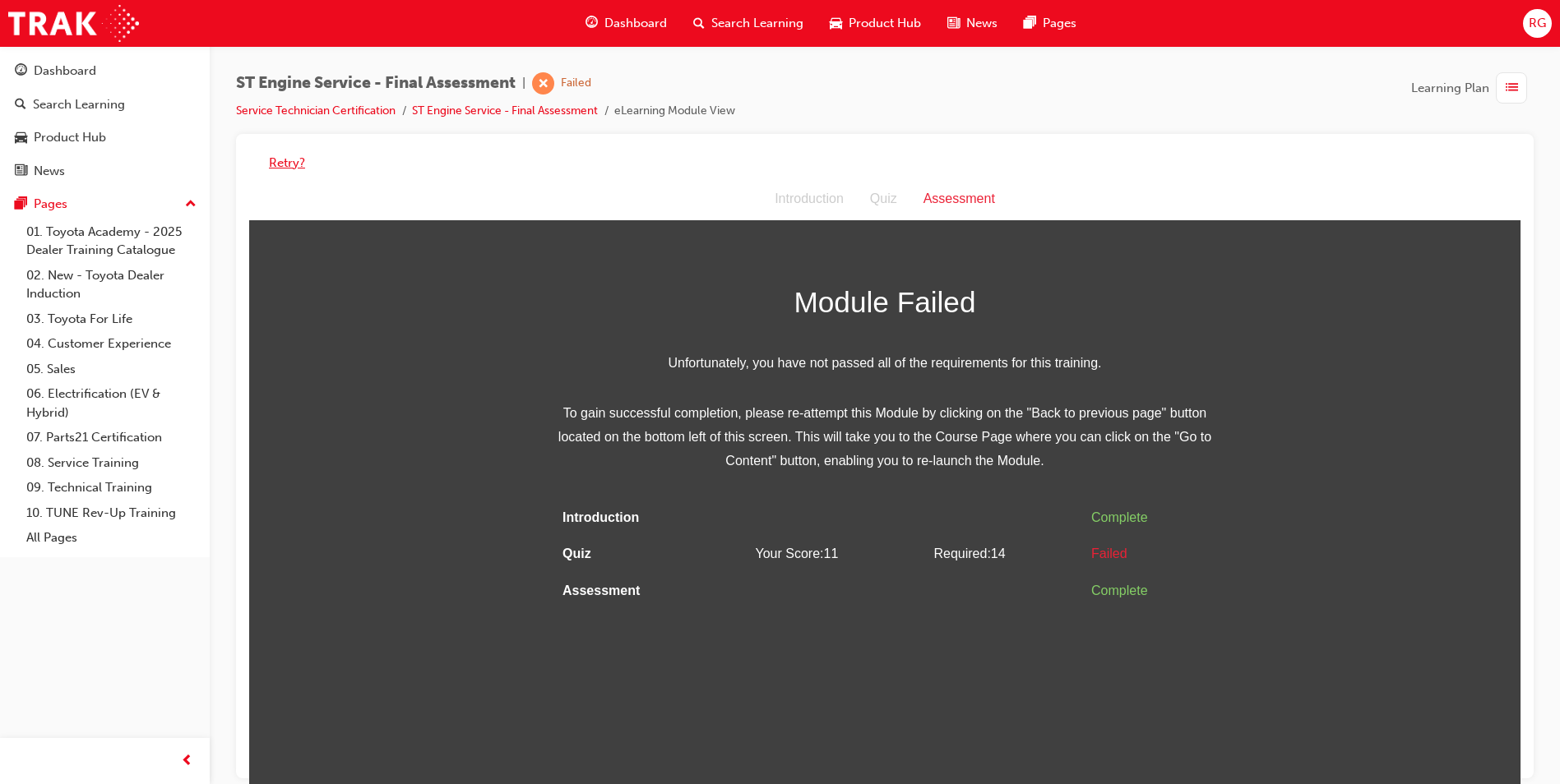
click at [289, 166] on button "Retry?" at bounding box center [286, 162] width 36 height 18
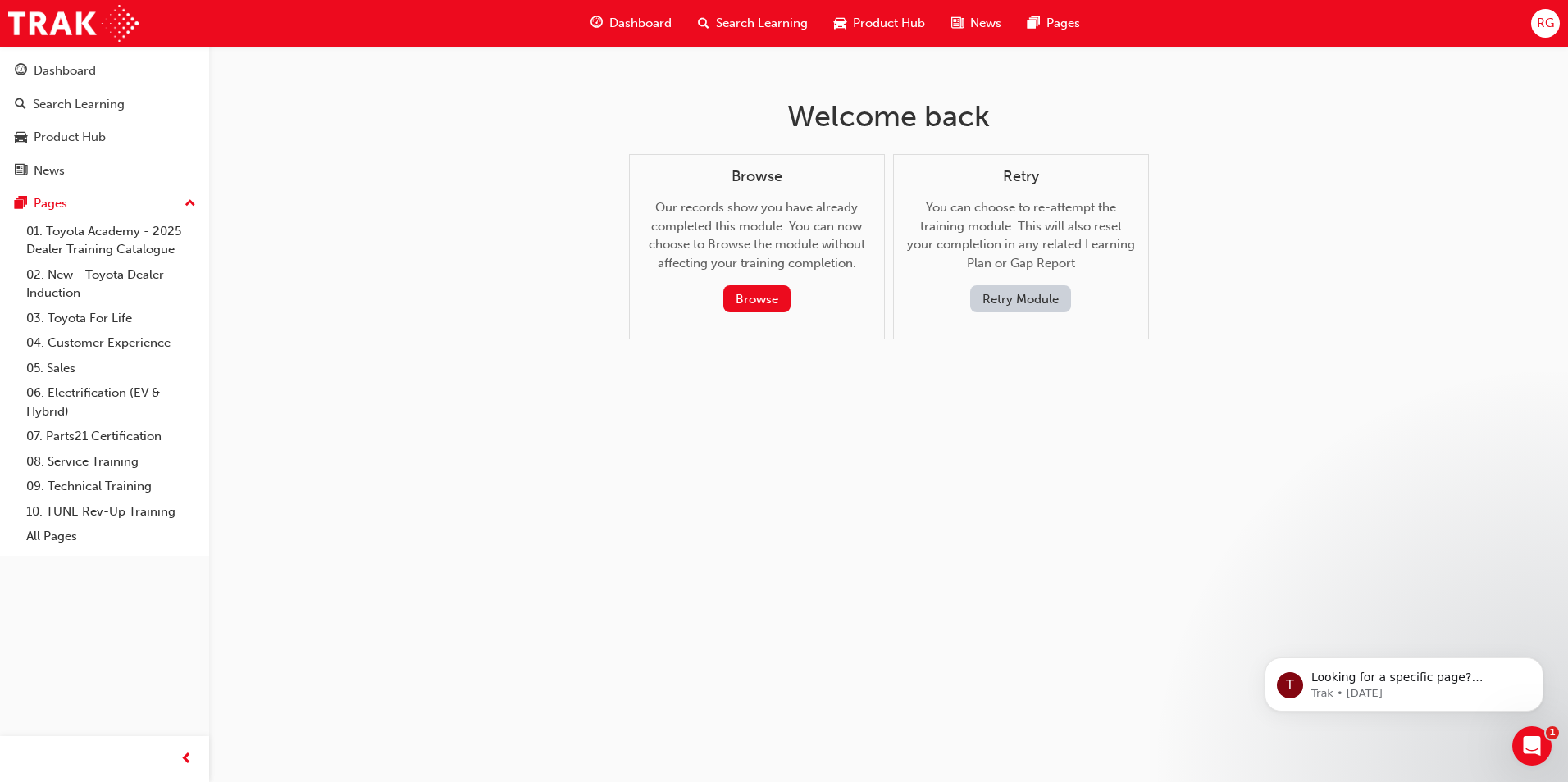
click at [1027, 308] on button "Retry Module" at bounding box center [1020, 299] width 101 height 27
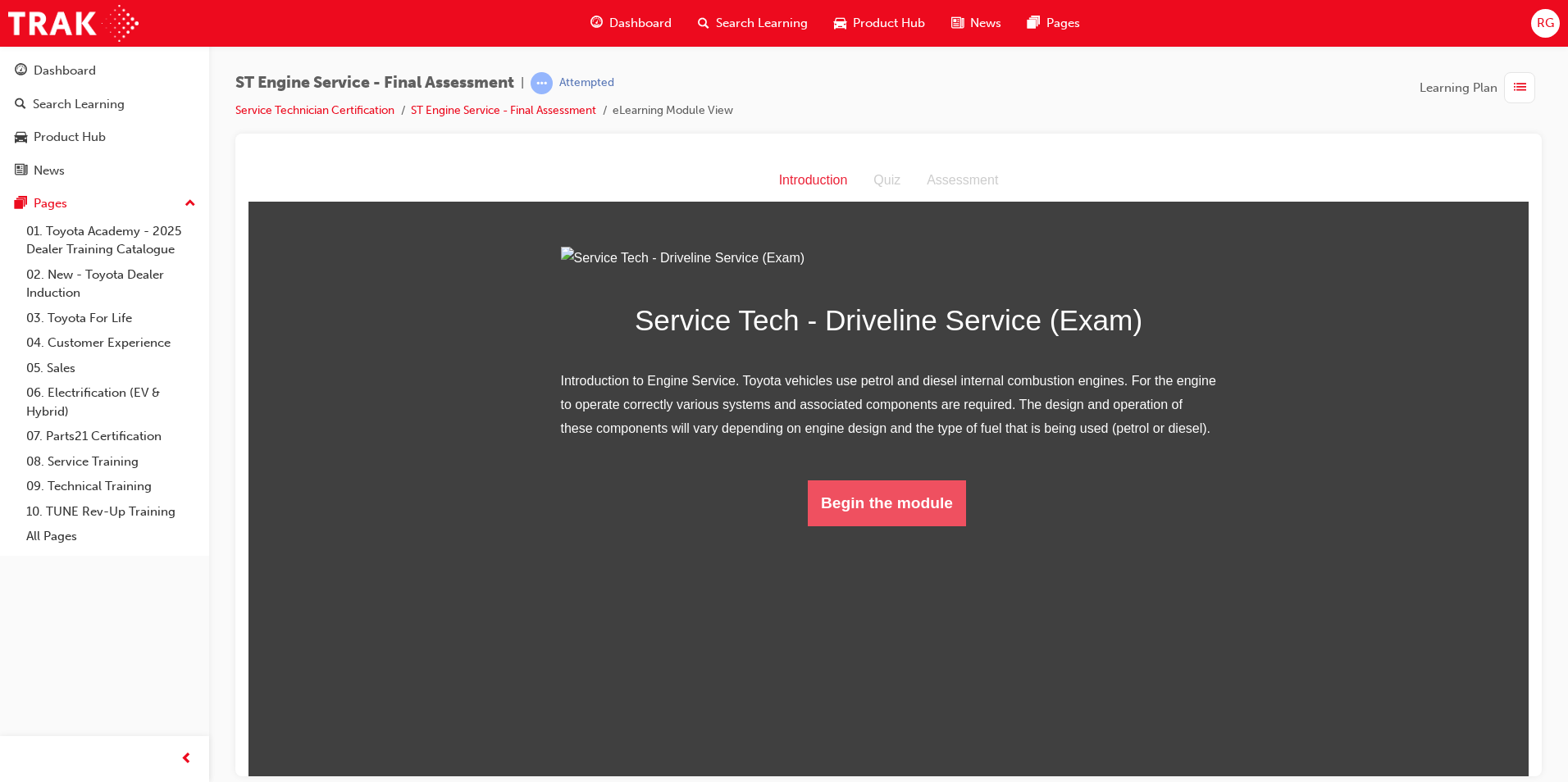
click at [908, 525] on button "Begin the module" at bounding box center [887, 503] width 158 height 46
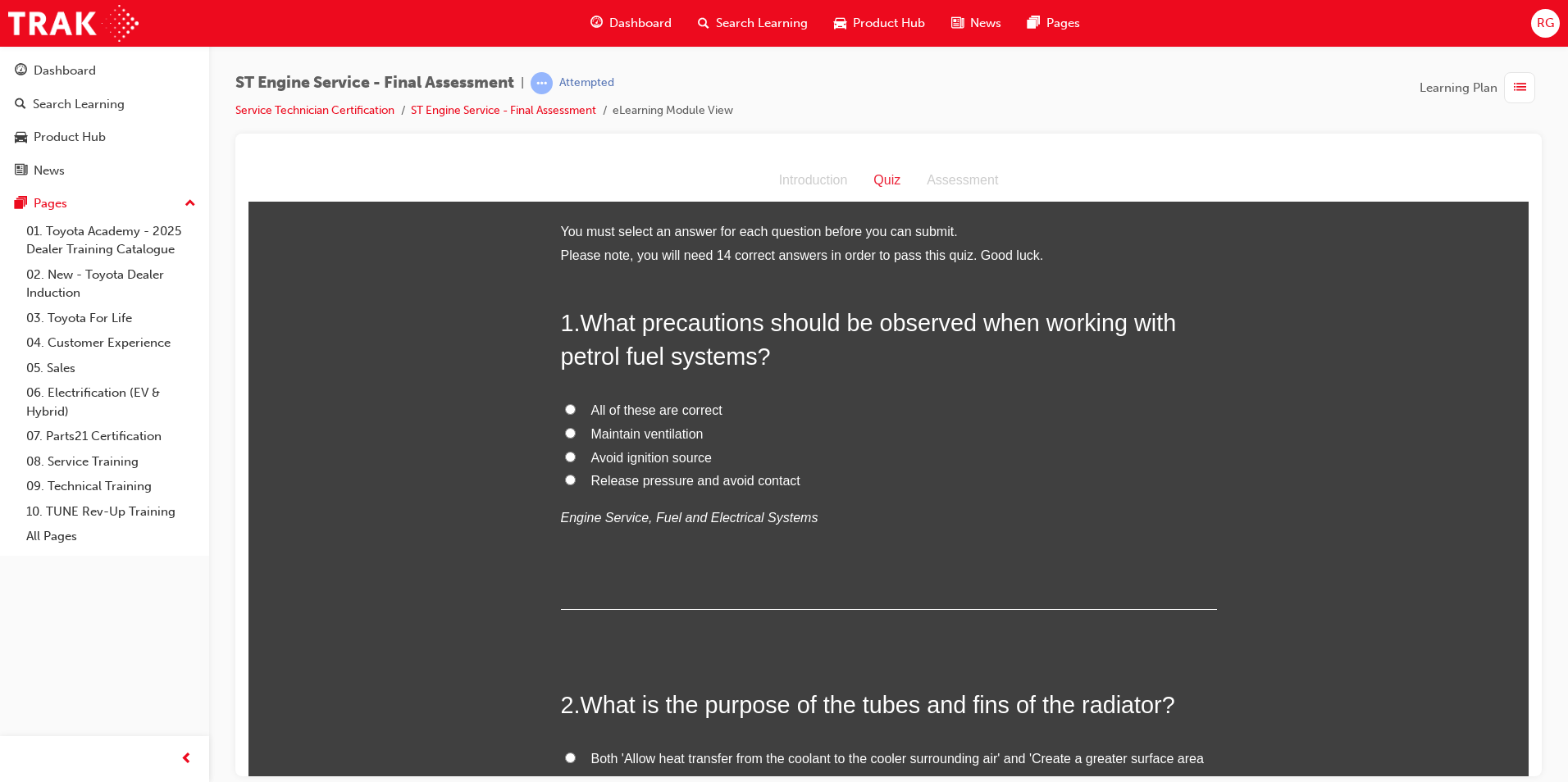
click at [678, 408] on span "All of these are correct" at bounding box center [657, 409] width 131 height 14
click at [576, 408] on input "All of these are correct" at bounding box center [570, 409] width 11 height 11
radio input "true"
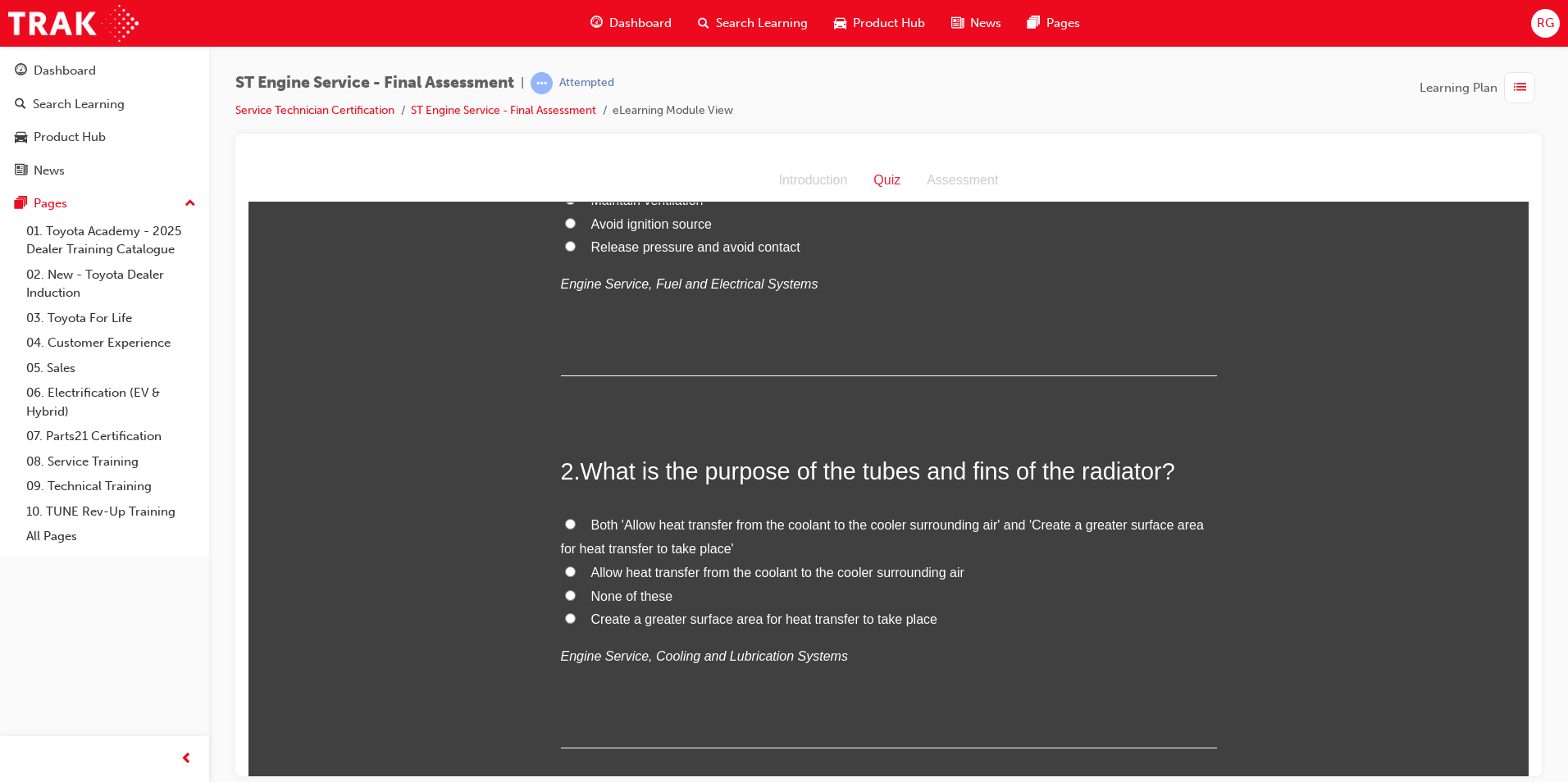
scroll to position [246, 0]
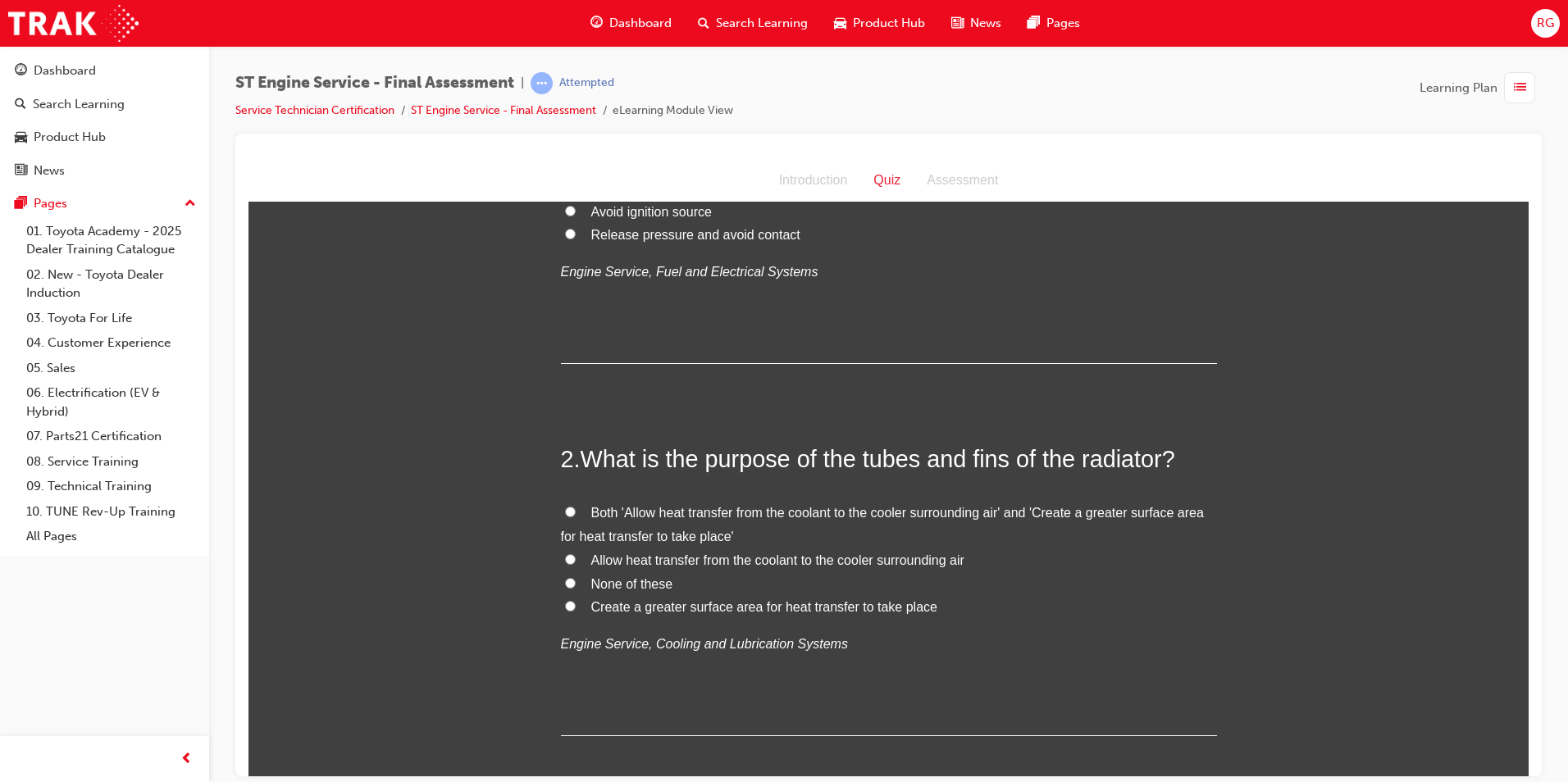
click at [565, 513] on input "Both 'Allow heat transfer from the coolant to the cooler surrounding air' and '…" at bounding box center [570, 511] width 11 height 11
radio input "true"
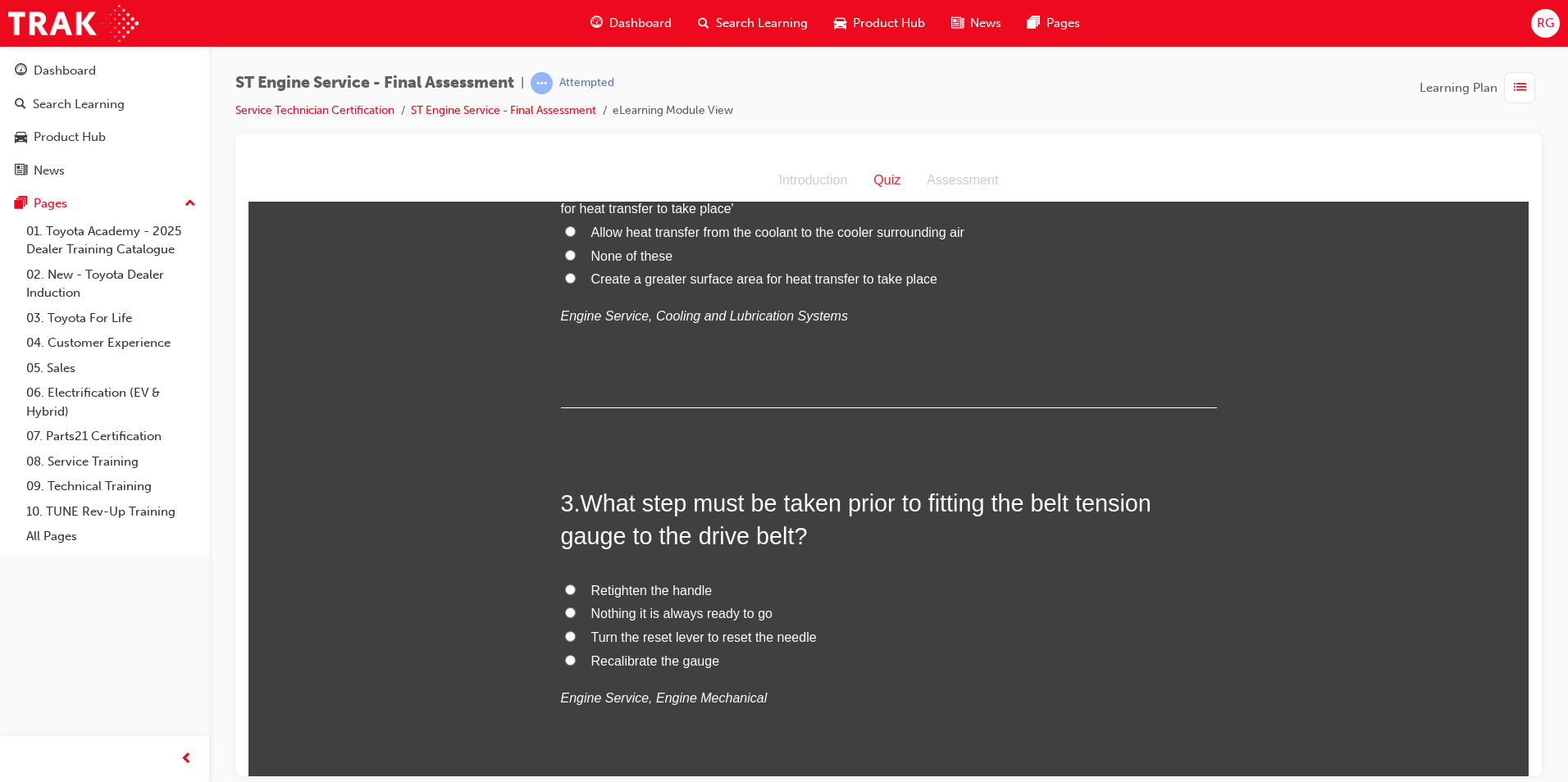
scroll to position [656, 0]
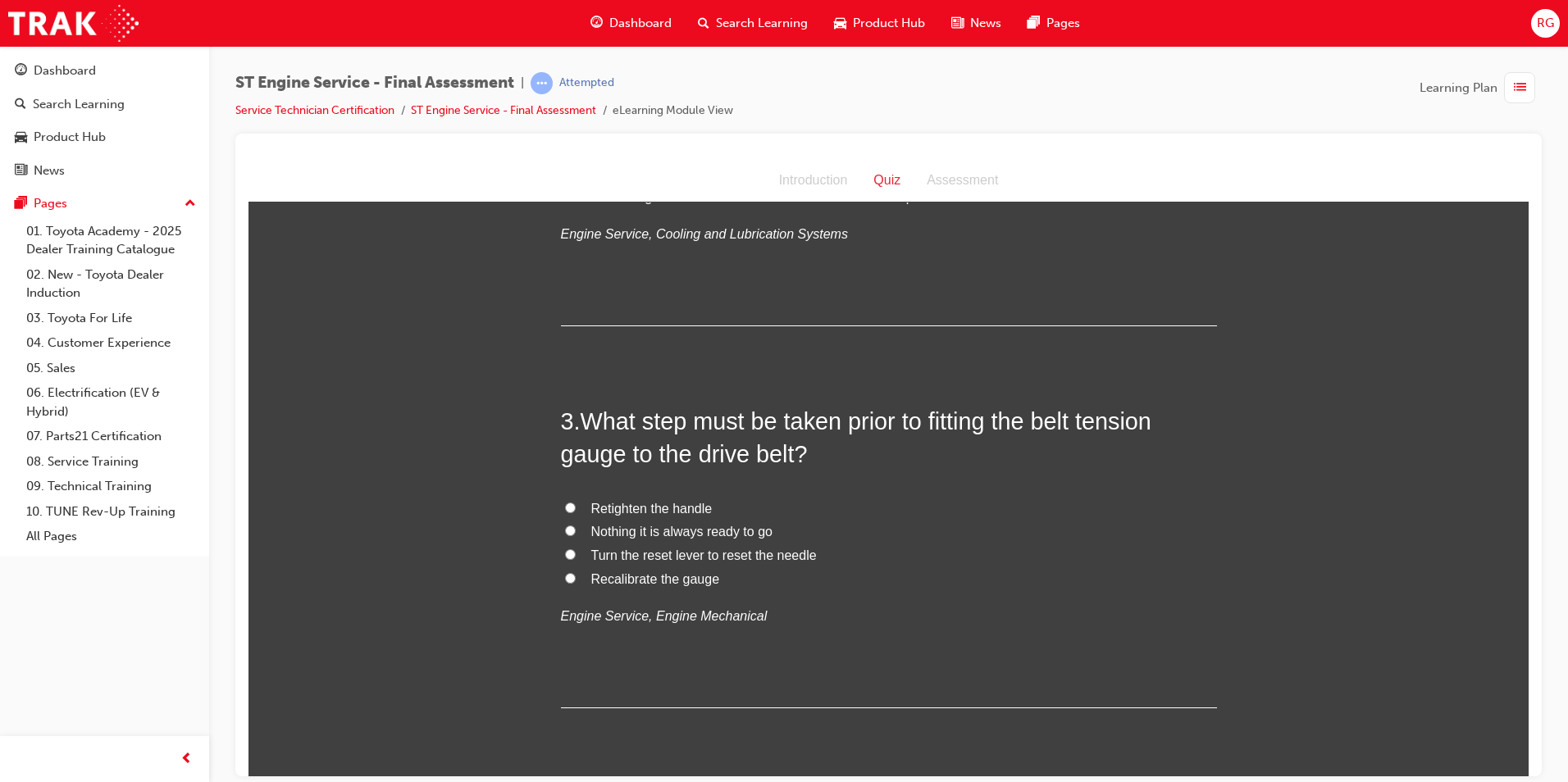
click at [565, 576] on input "Recalibrate the gauge" at bounding box center [570, 577] width 11 height 11
radio input "true"
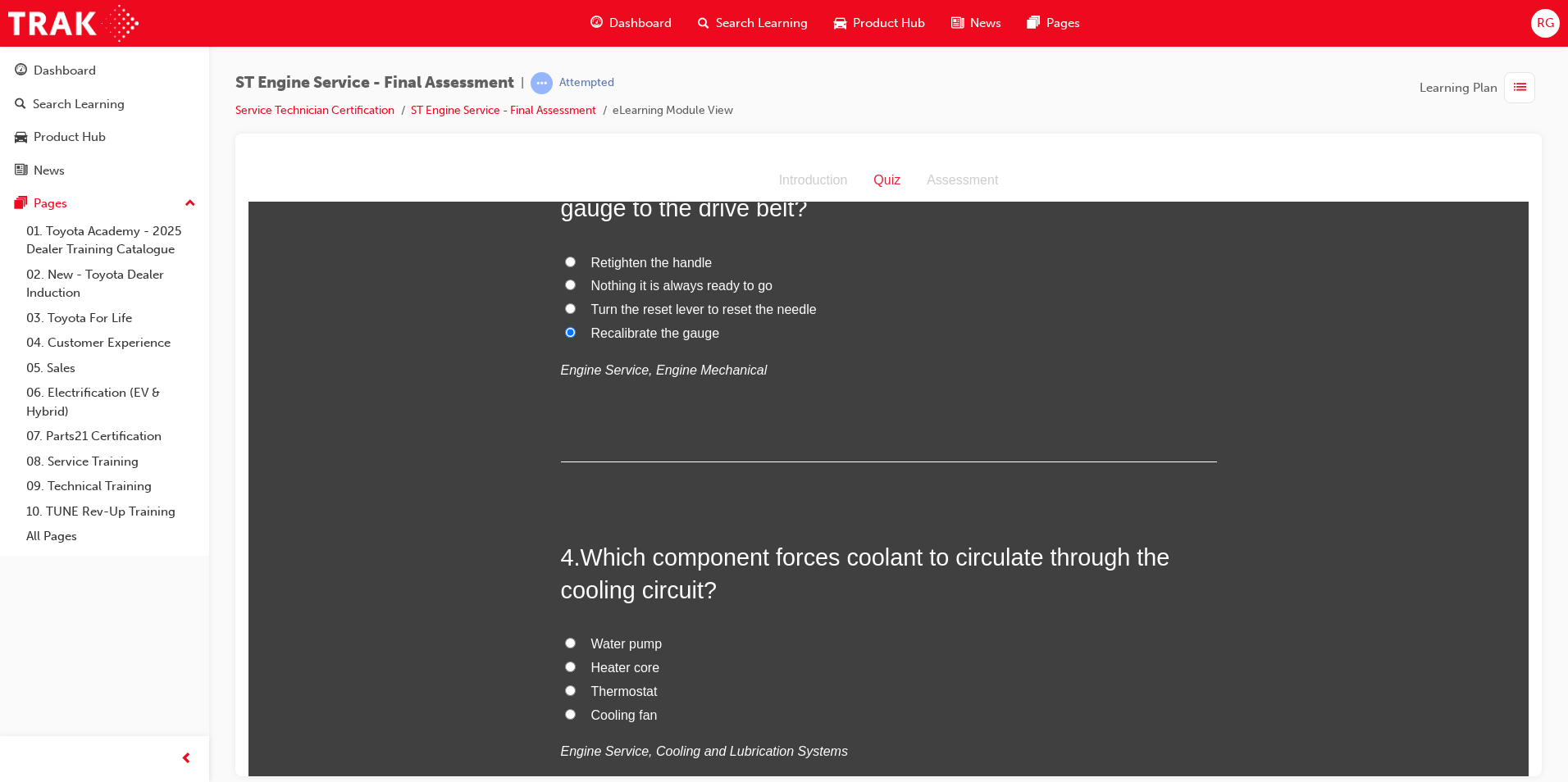
scroll to position [984, 0]
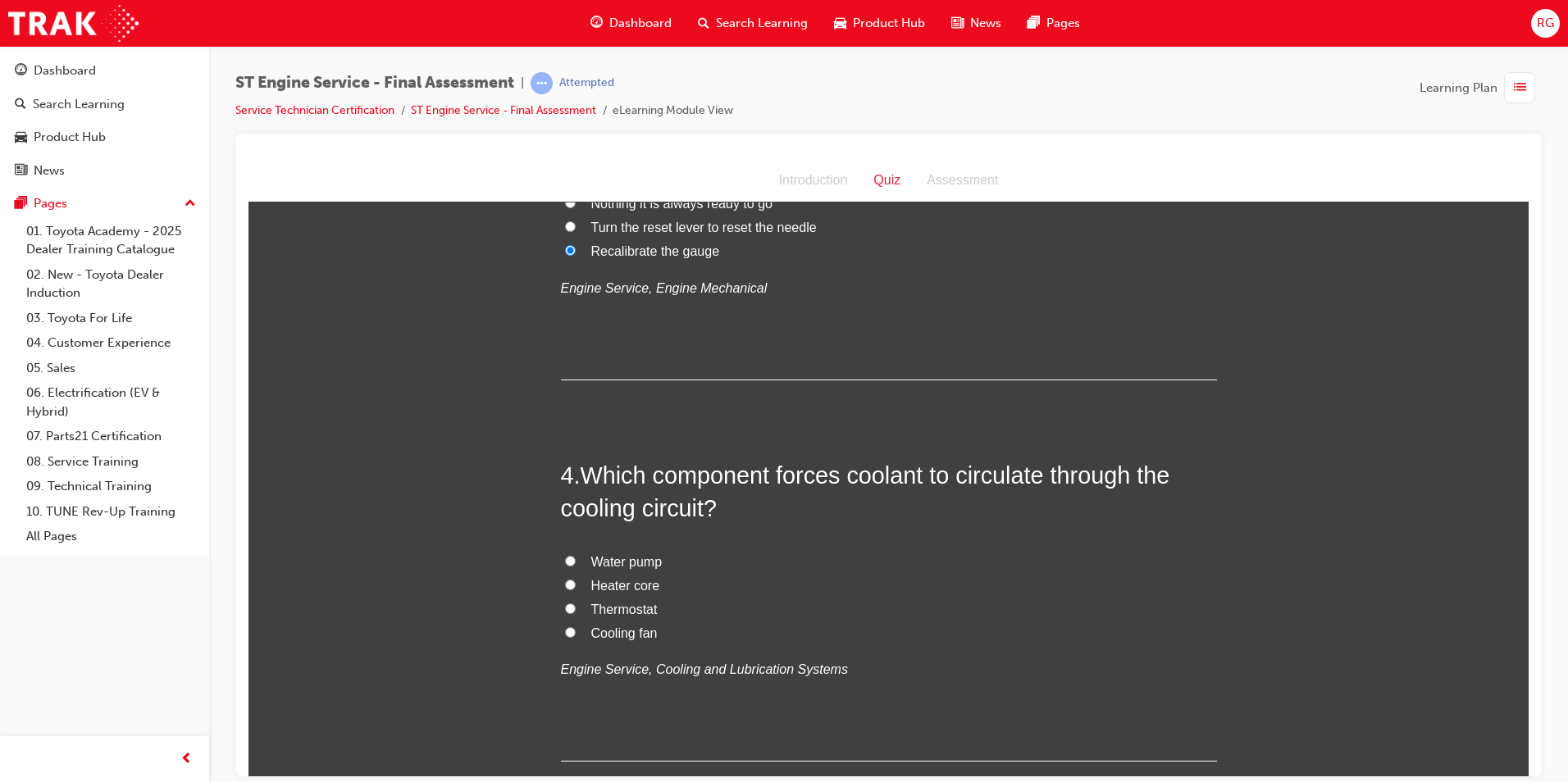
click at [637, 558] on span "Water pump" at bounding box center [627, 561] width 71 height 14
click at [576, 558] on input "Water pump" at bounding box center [570, 561] width 11 height 11
radio input "true"
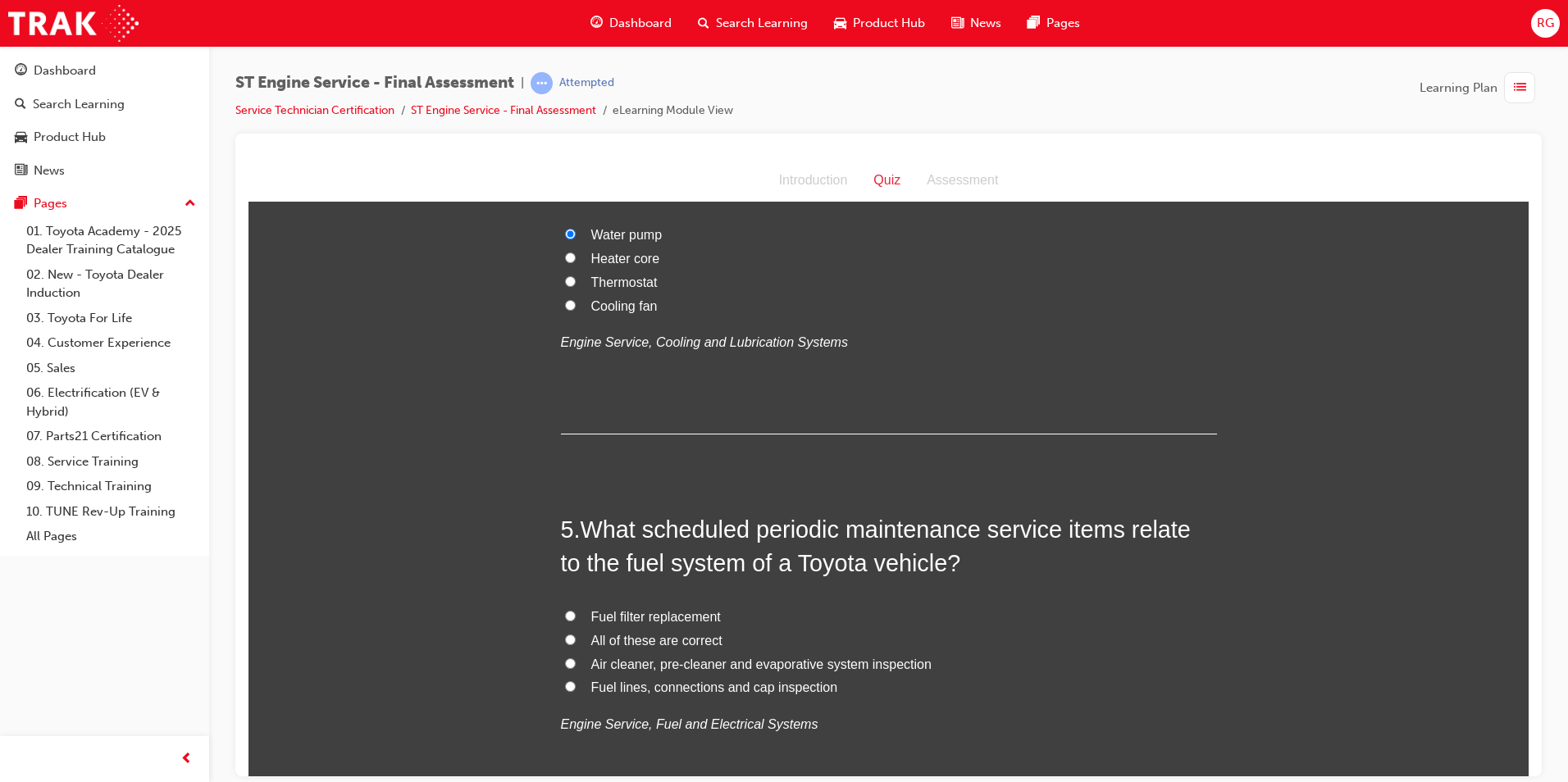
scroll to position [1312, 0]
click at [643, 644] on span "All of these are correct" at bounding box center [657, 639] width 131 height 14
click at [576, 644] on input "All of these are correct" at bounding box center [570, 638] width 11 height 11
radio input "true"
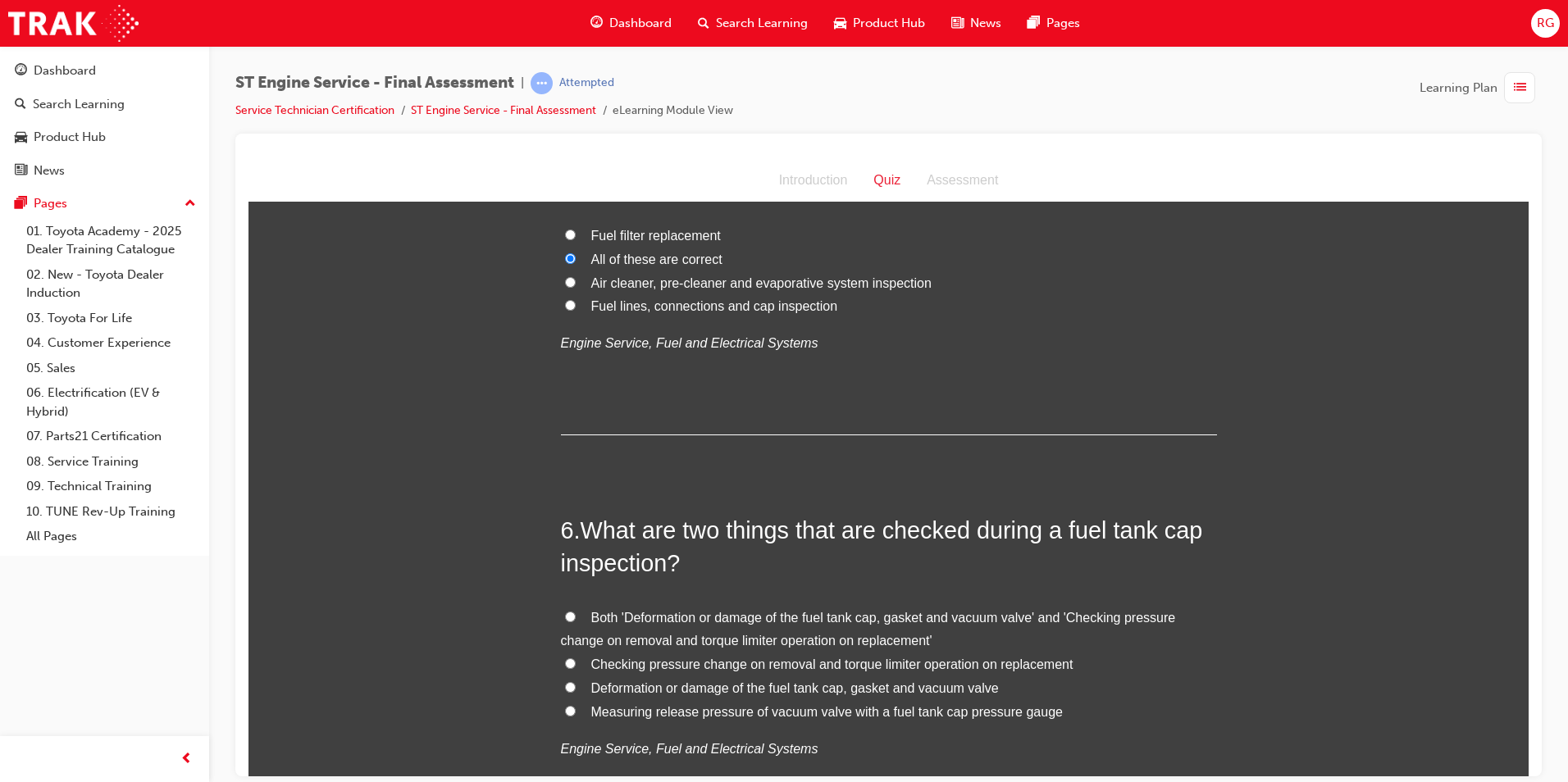
scroll to position [1722, 0]
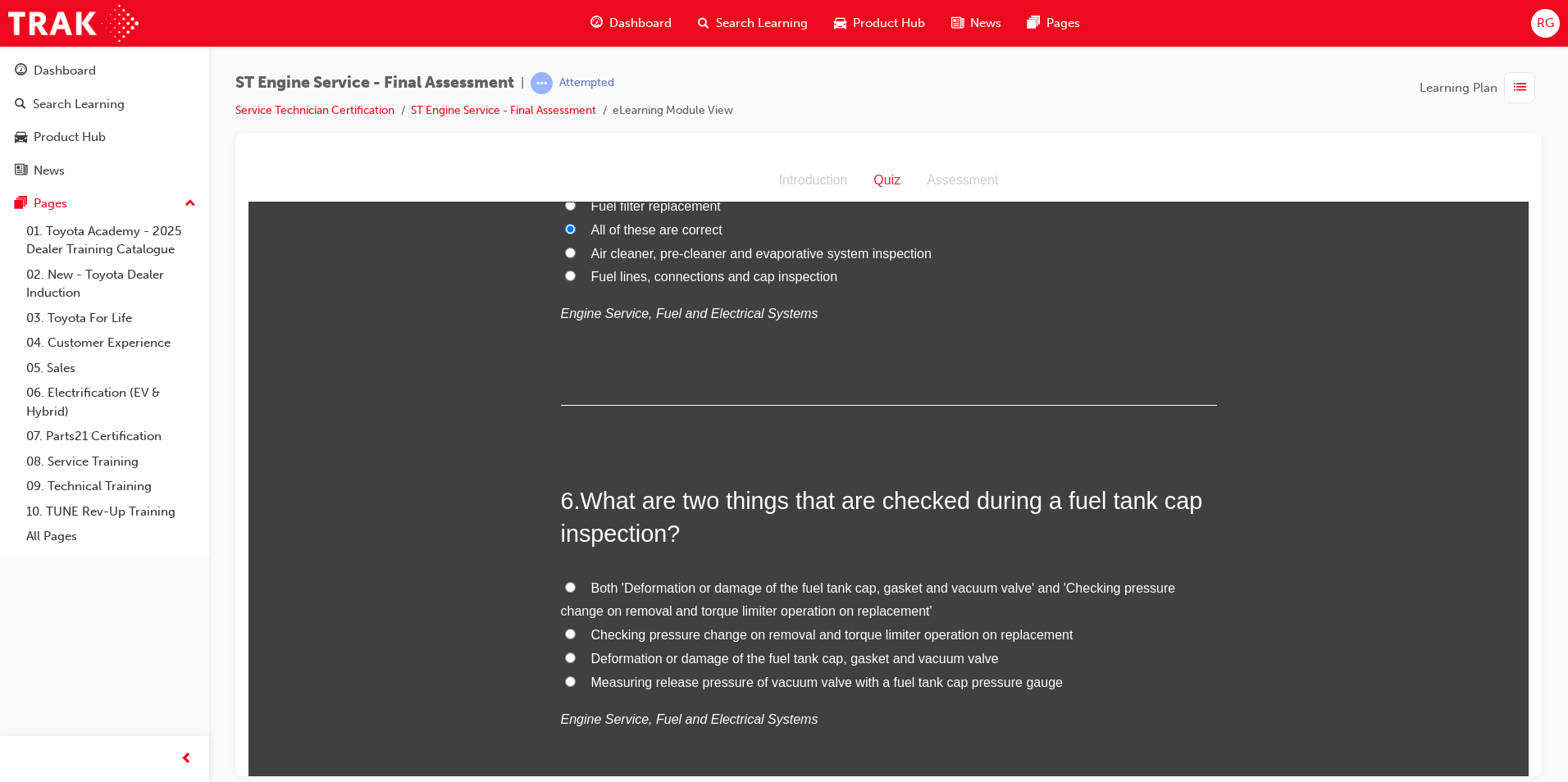
click at [774, 595] on span "Both 'Deformation or damage of the fuel tank cap, gasket and vacuum valve' and …" at bounding box center [868, 599] width 615 height 38
click at [576, 592] on input "Both 'Deformation or damage of the fuel tank cap, gasket and vacuum valve' and …" at bounding box center [570, 587] width 11 height 11
radio input "true"
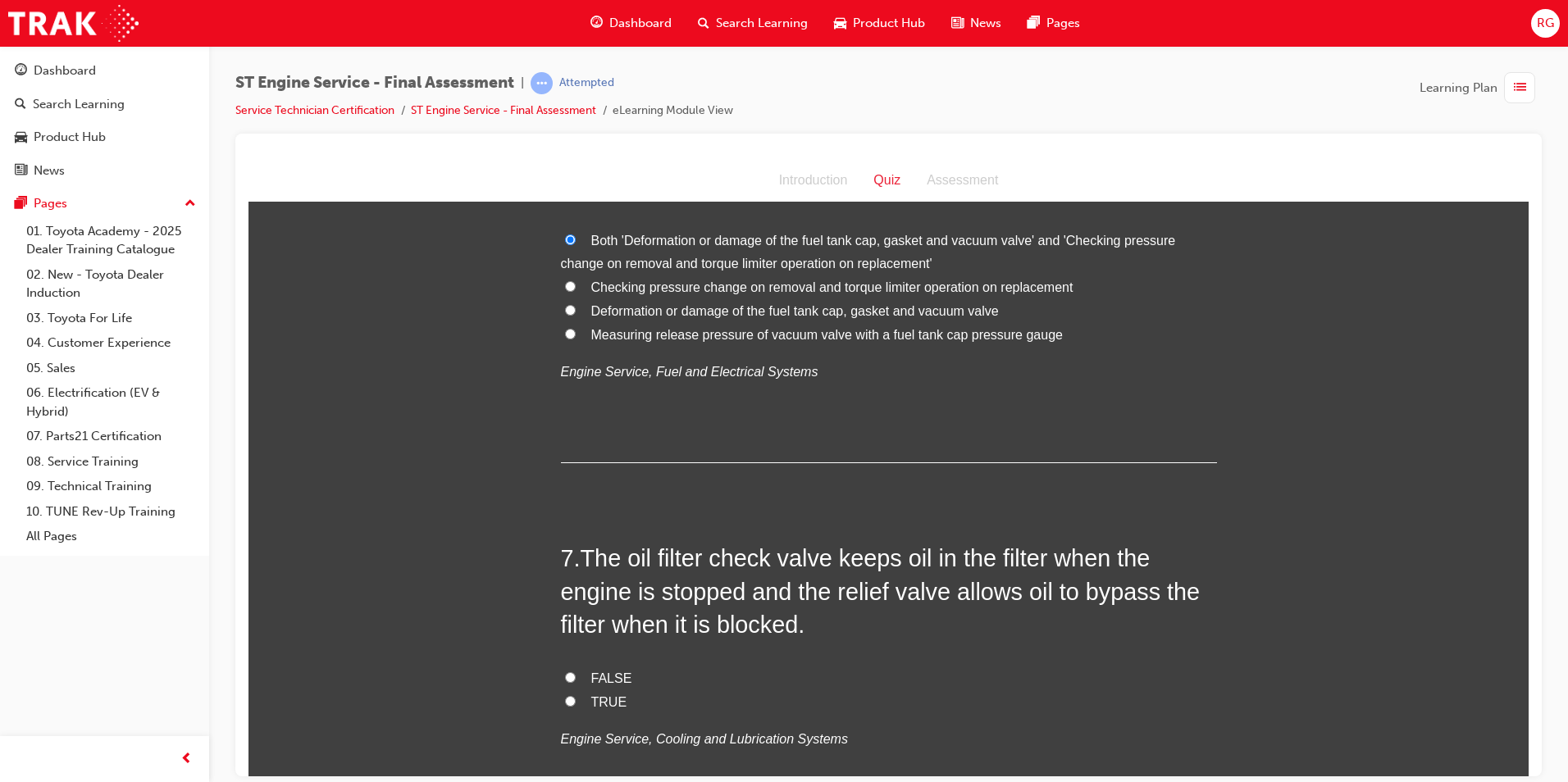
scroll to position [2132, 0]
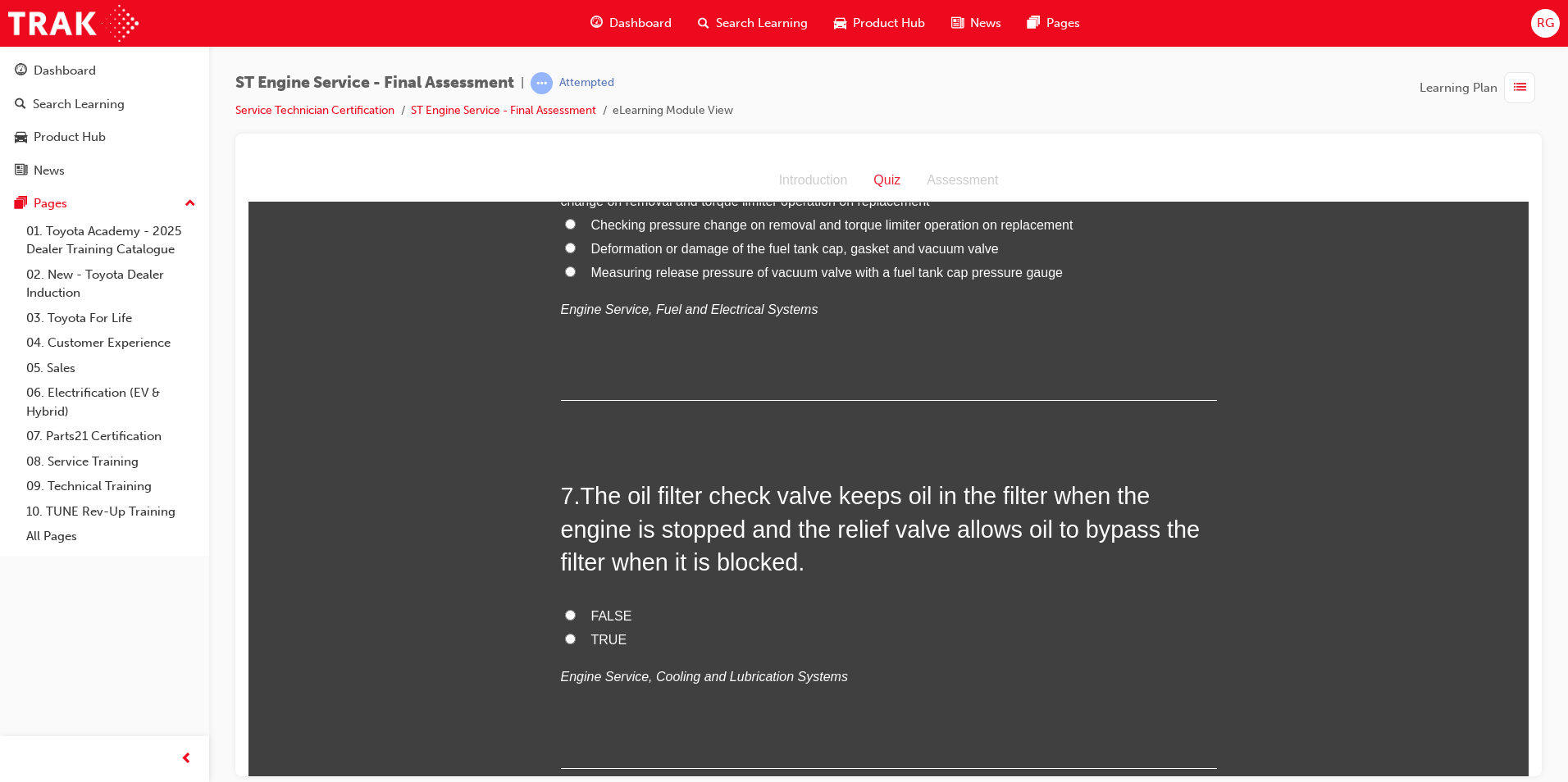
click at [601, 642] on span "TRUE" at bounding box center [609, 639] width 36 height 14
click at [576, 642] on input "TRUE" at bounding box center [570, 638] width 11 height 11
radio input "true"
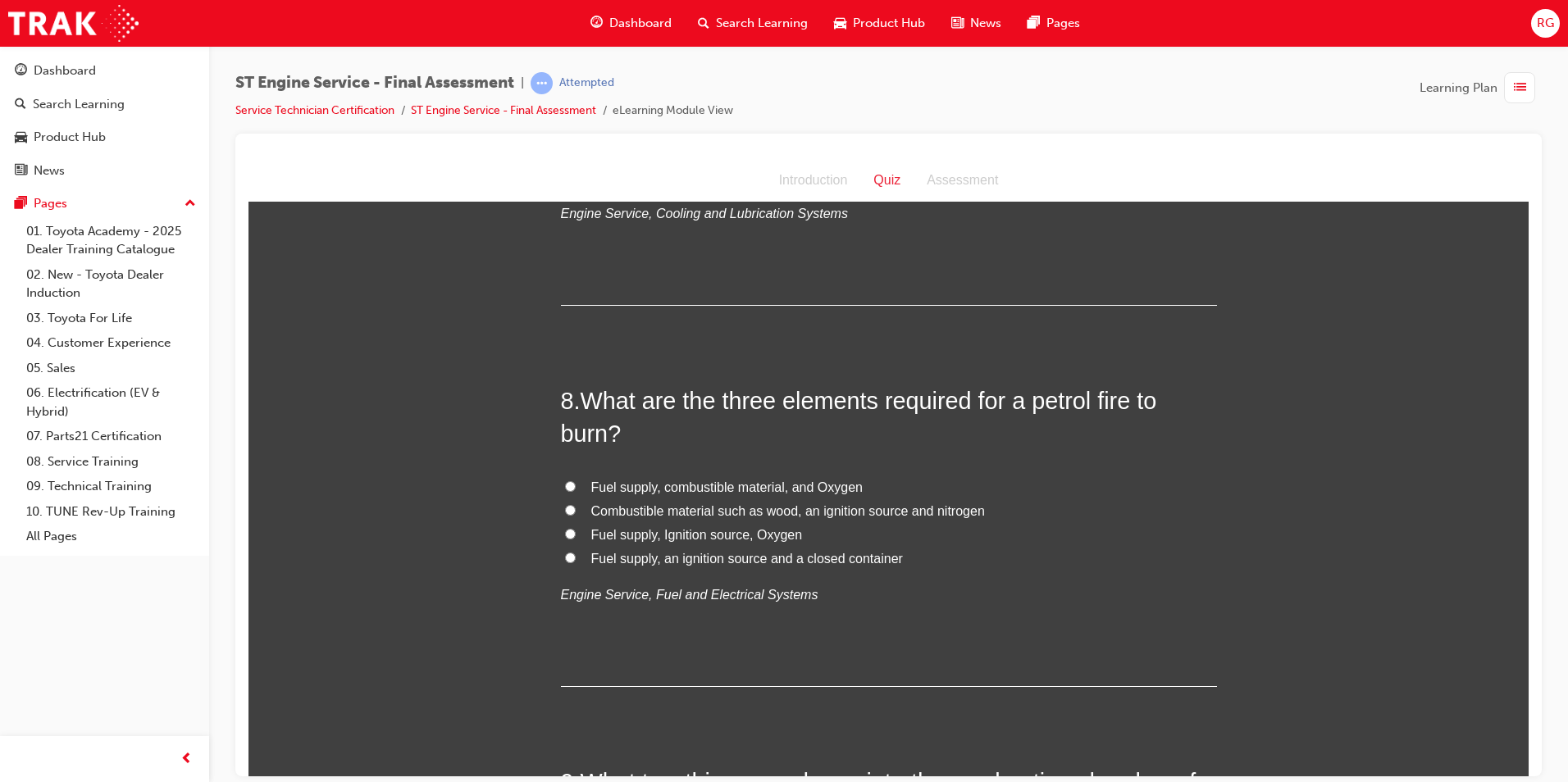
scroll to position [2624, 0]
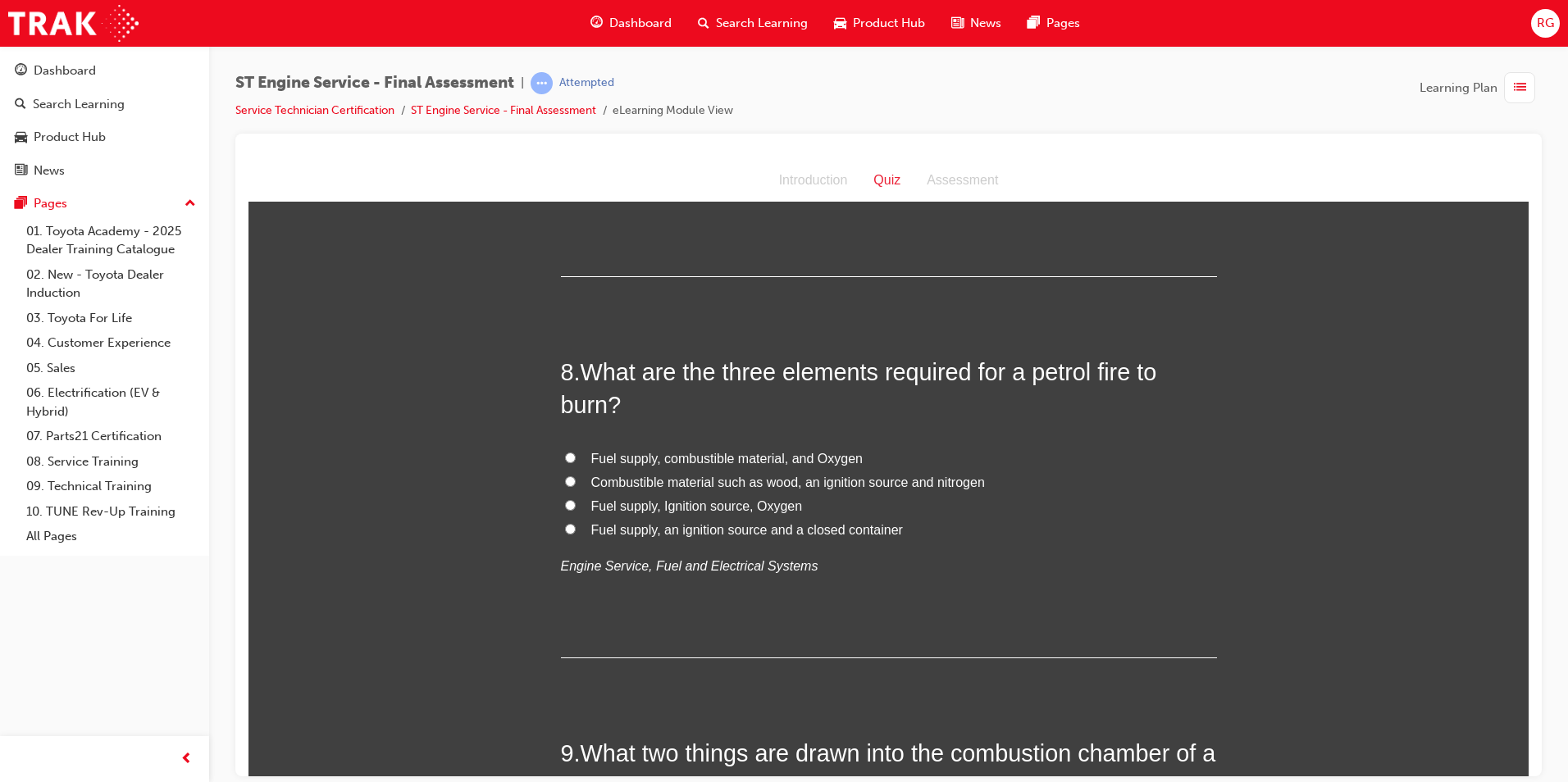
click at [690, 516] on label "Fuel supply, Ignition source, Oxygen" at bounding box center [889, 506] width 657 height 24
click at [576, 510] on input "Fuel supply, Ignition source, Oxygen" at bounding box center [570, 504] width 11 height 11
radio input "true"
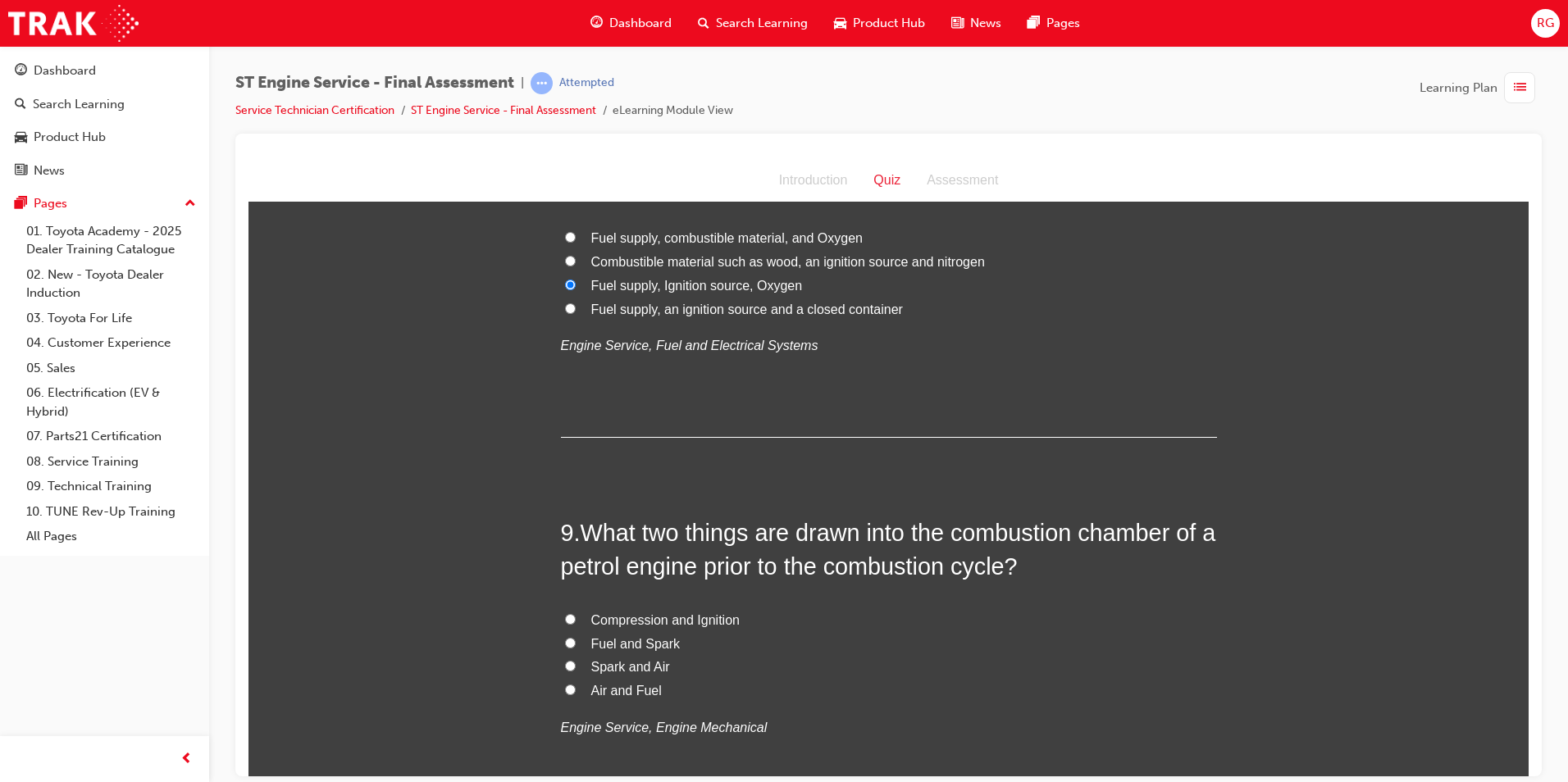
scroll to position [2870, 0]
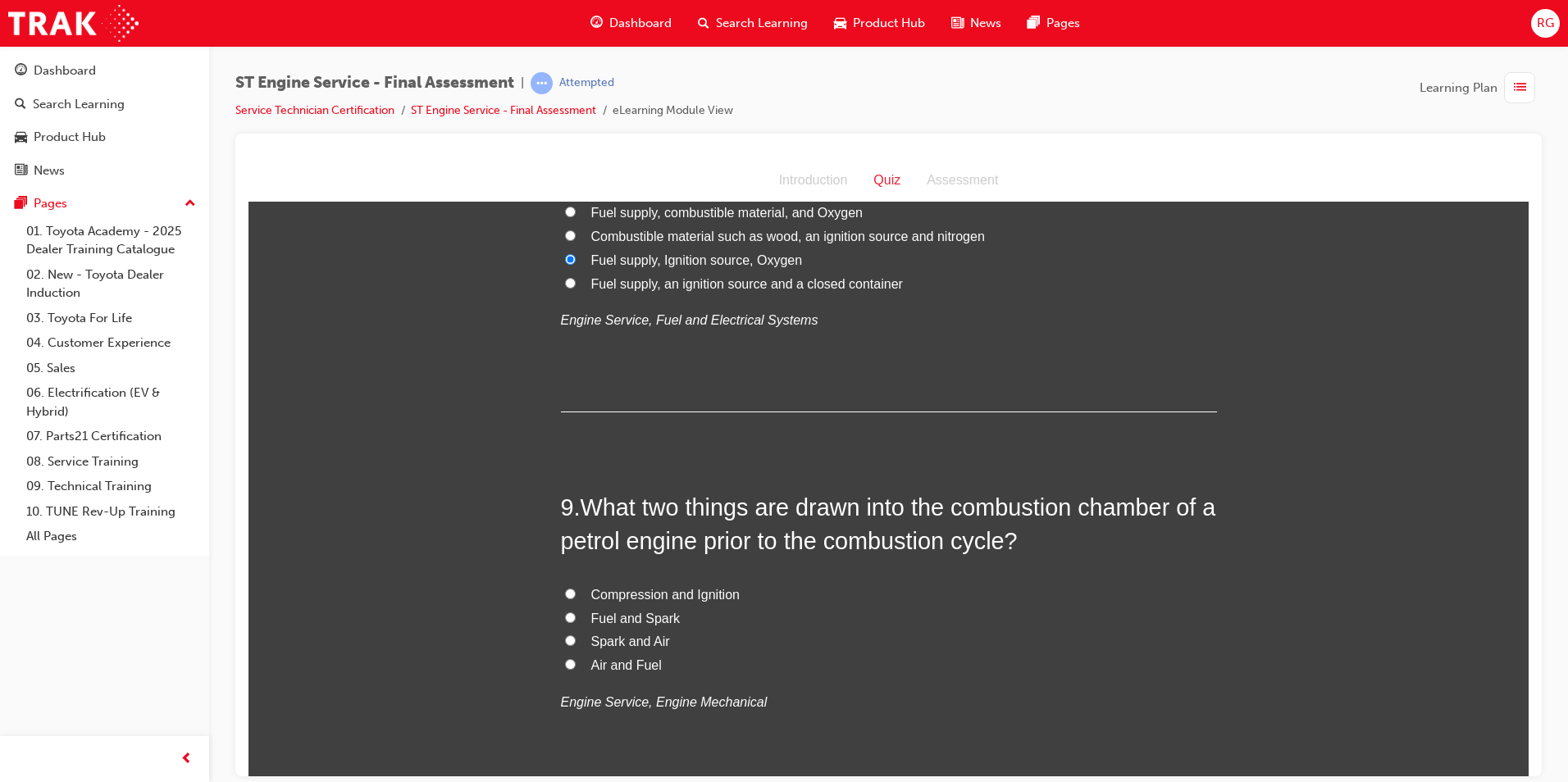
click at [635, 618] on span "Fuel and Spark" at bounding box center [636, 618] width 90 height 14
click at [576, 618] on input "Fuel and Spark" at bounding box center [570, 617] width 11 height 11
radio input "true"
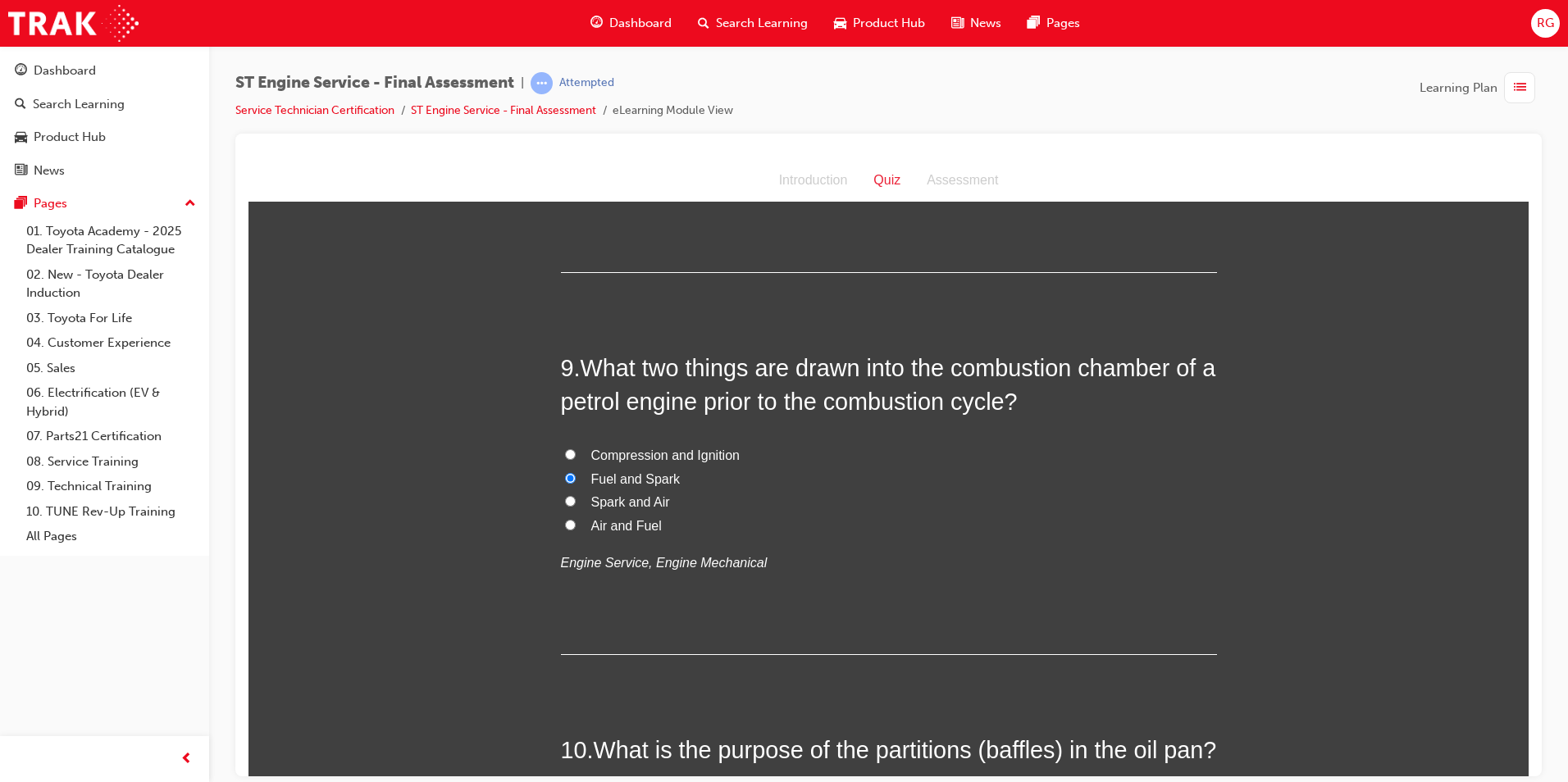
scroll to position [3034, 0]
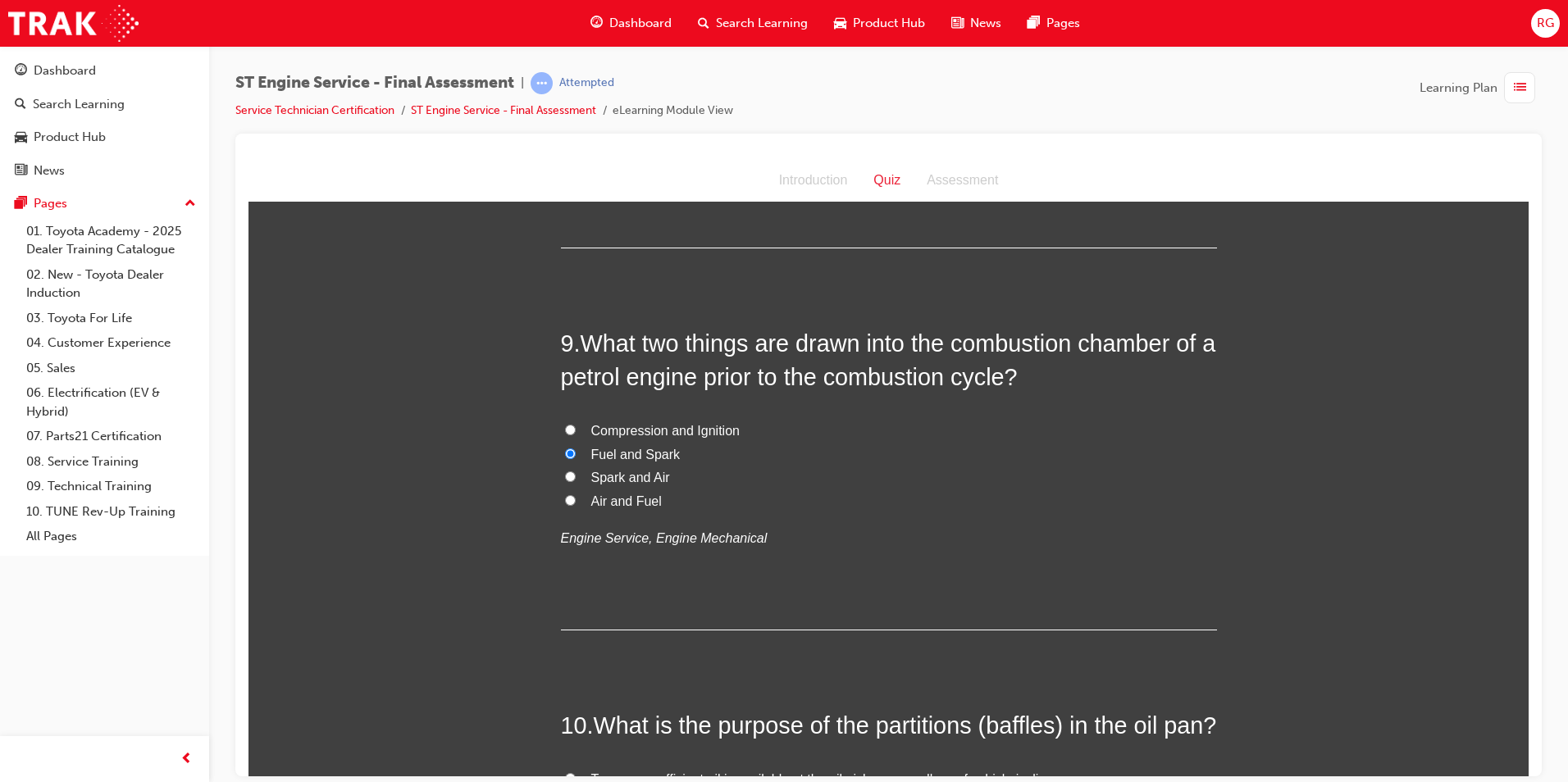
click at [628, 506] on span "Air and Fuel" at bounding box center [627, 501] width 70 height 14
click at [576, 505] on input "Air and Fuel" at bounding box center [570, 500] width 11 height 11
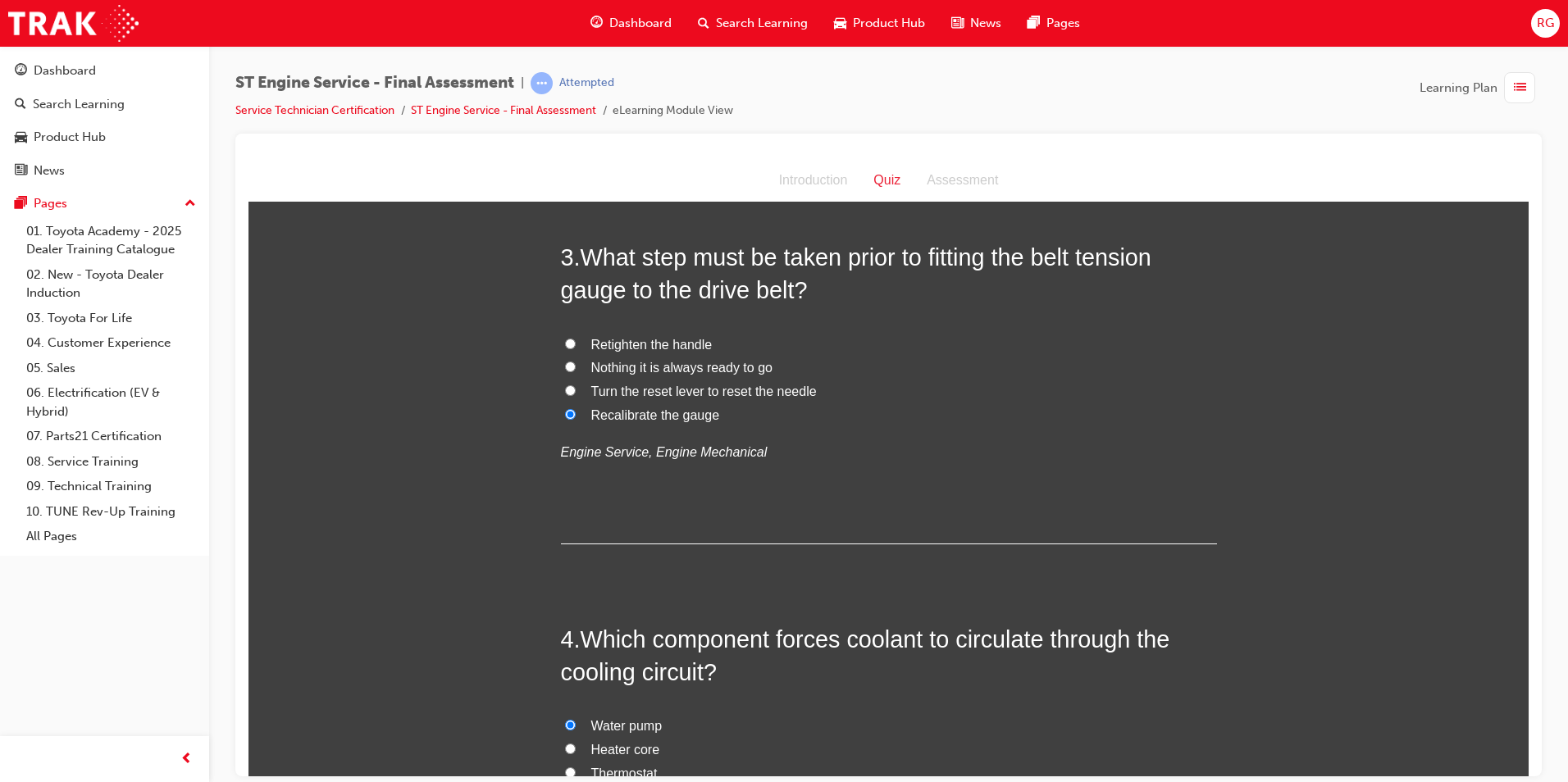
scroll to position [738, 0]
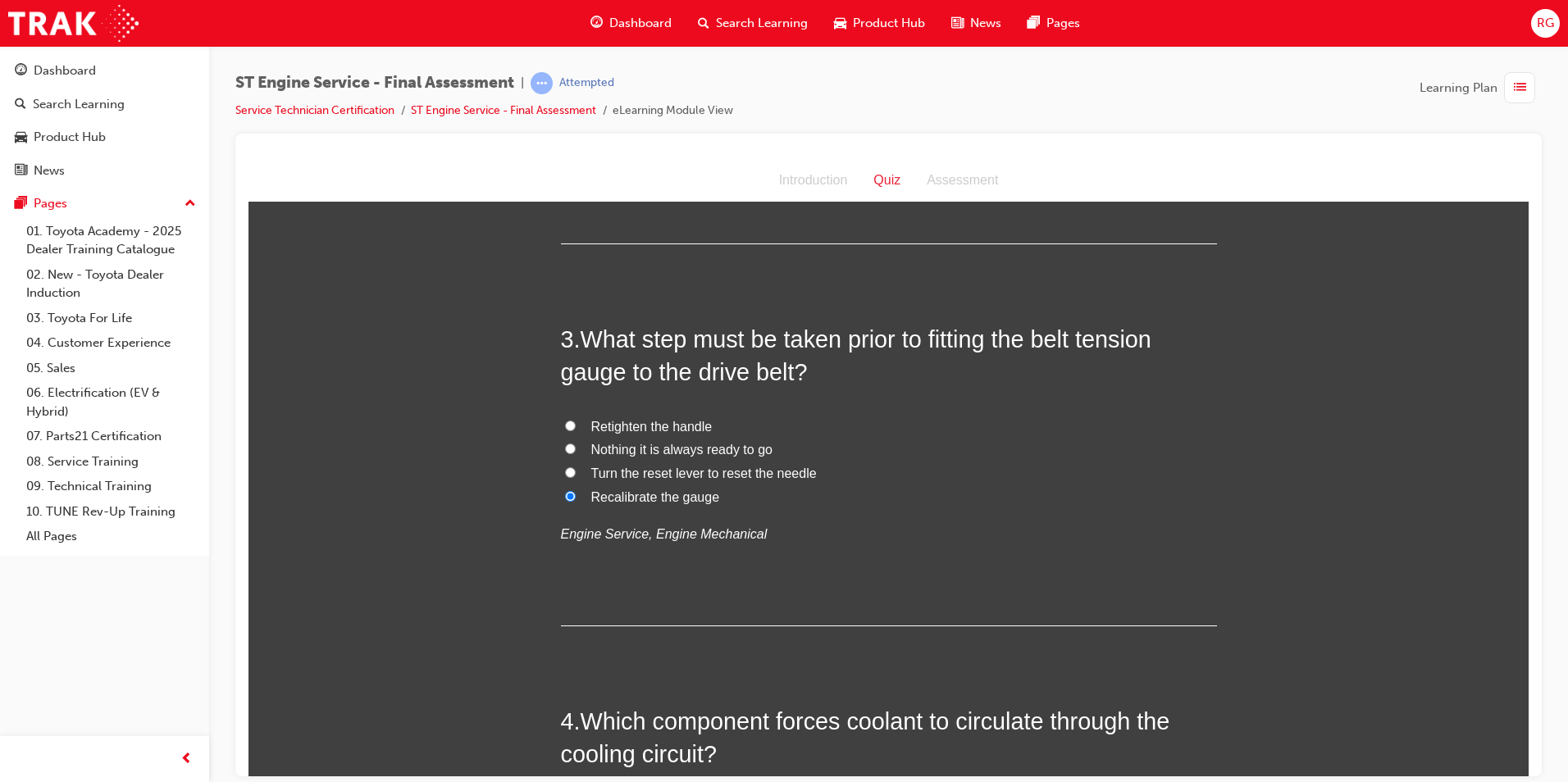
click at [657, 420] on span "Retighten the handle" at bounding box center [652, 426] width 121 height 14
click at [576, 420] on input "Retighten the handle" at bounding box center [570, 425] width 11 height 11
click at [719, 453] on span "Nothing it is always ready to go" at bounding box center [682, 449] width 181 height 14
click at [576, 453] on input "Nothing it is always ready to go" at bounding box center [570, 448] width 11 height 11
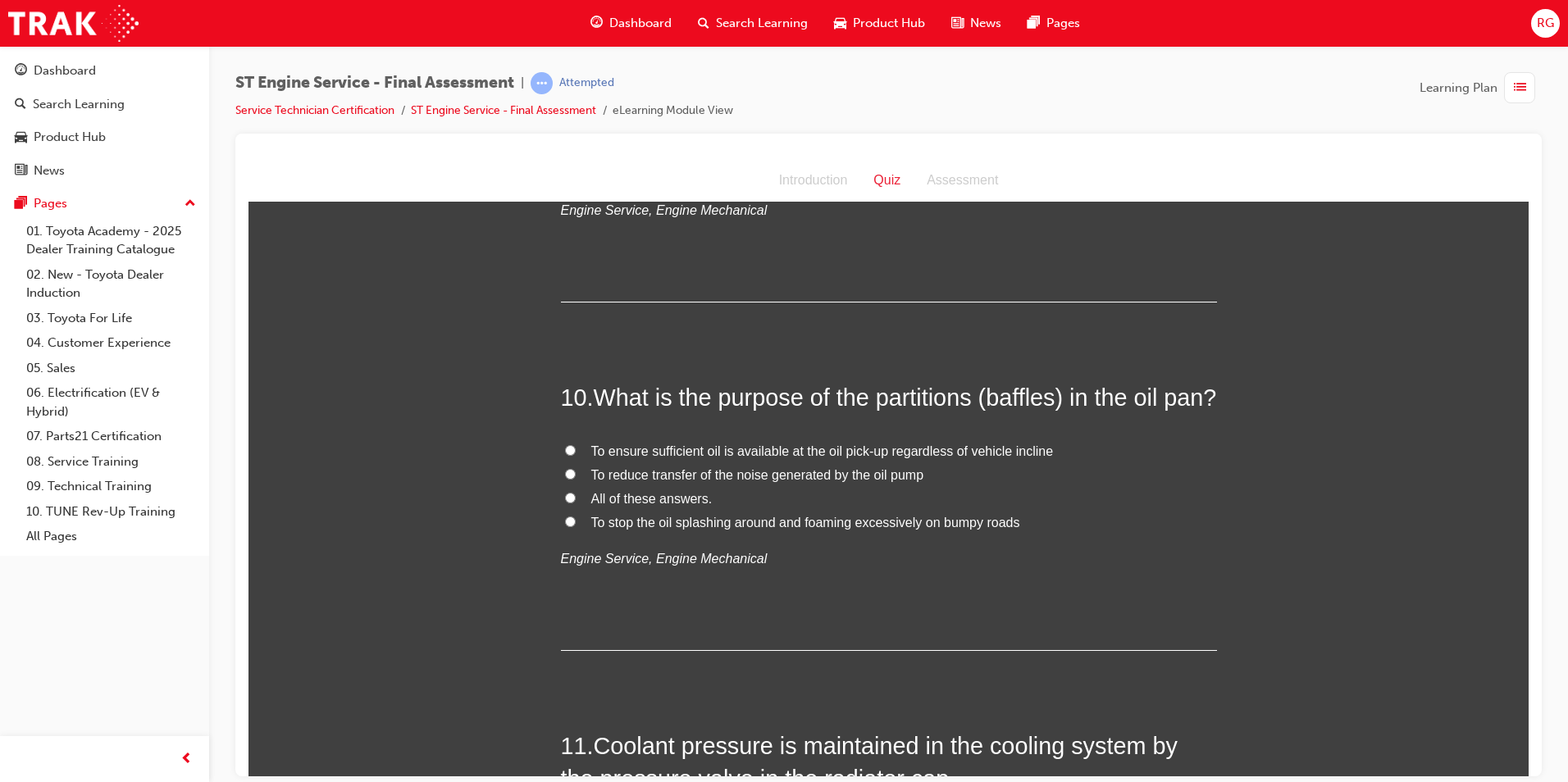
scroll to position [3443, 0]
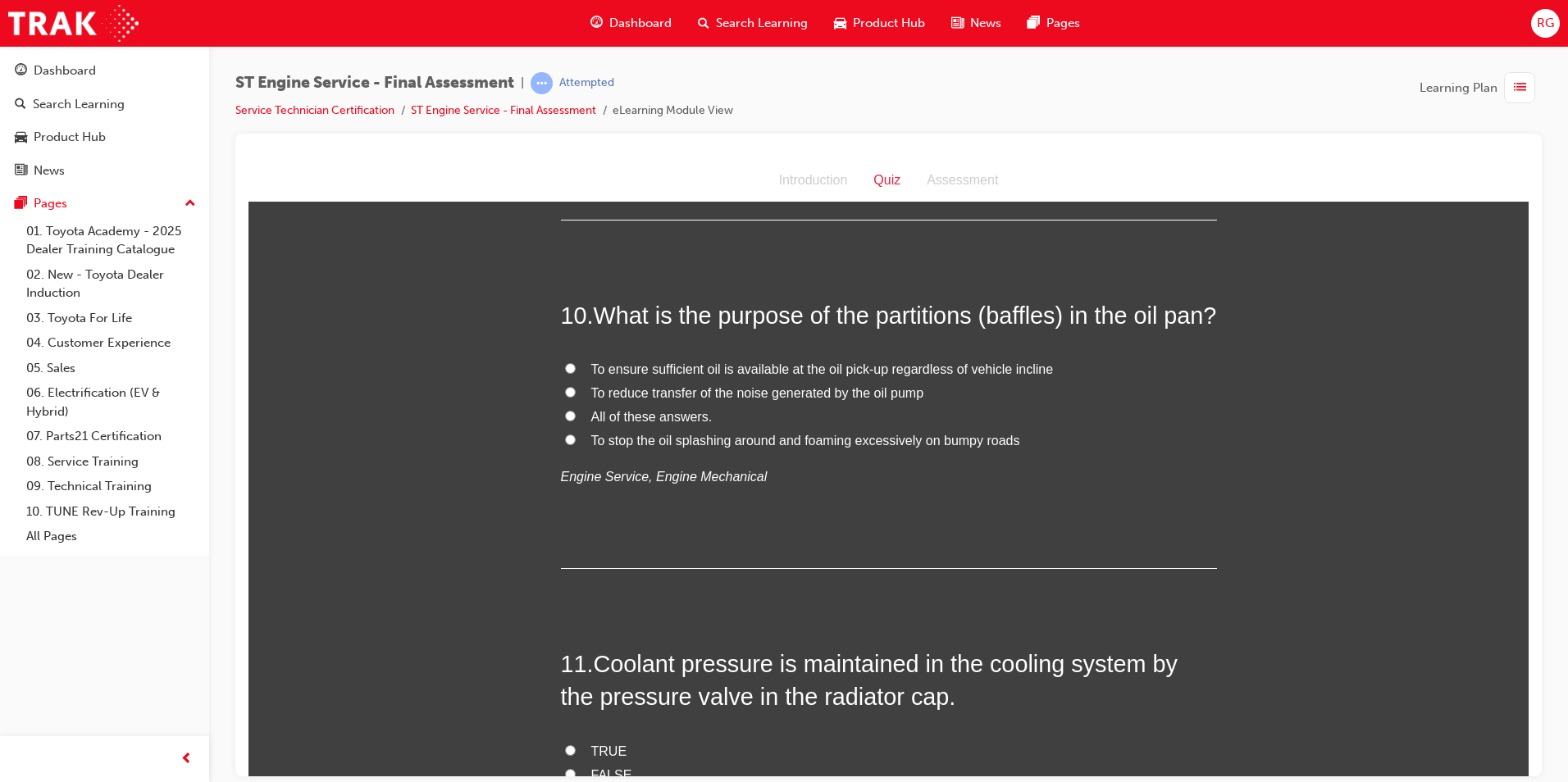
click at [652, 423] on span "All of these answers." at bounding box center [652, 416] width 121 height 14
click at [576, 421] on input "All of these answers." at bounding box center [570, 416] width 11 height 11
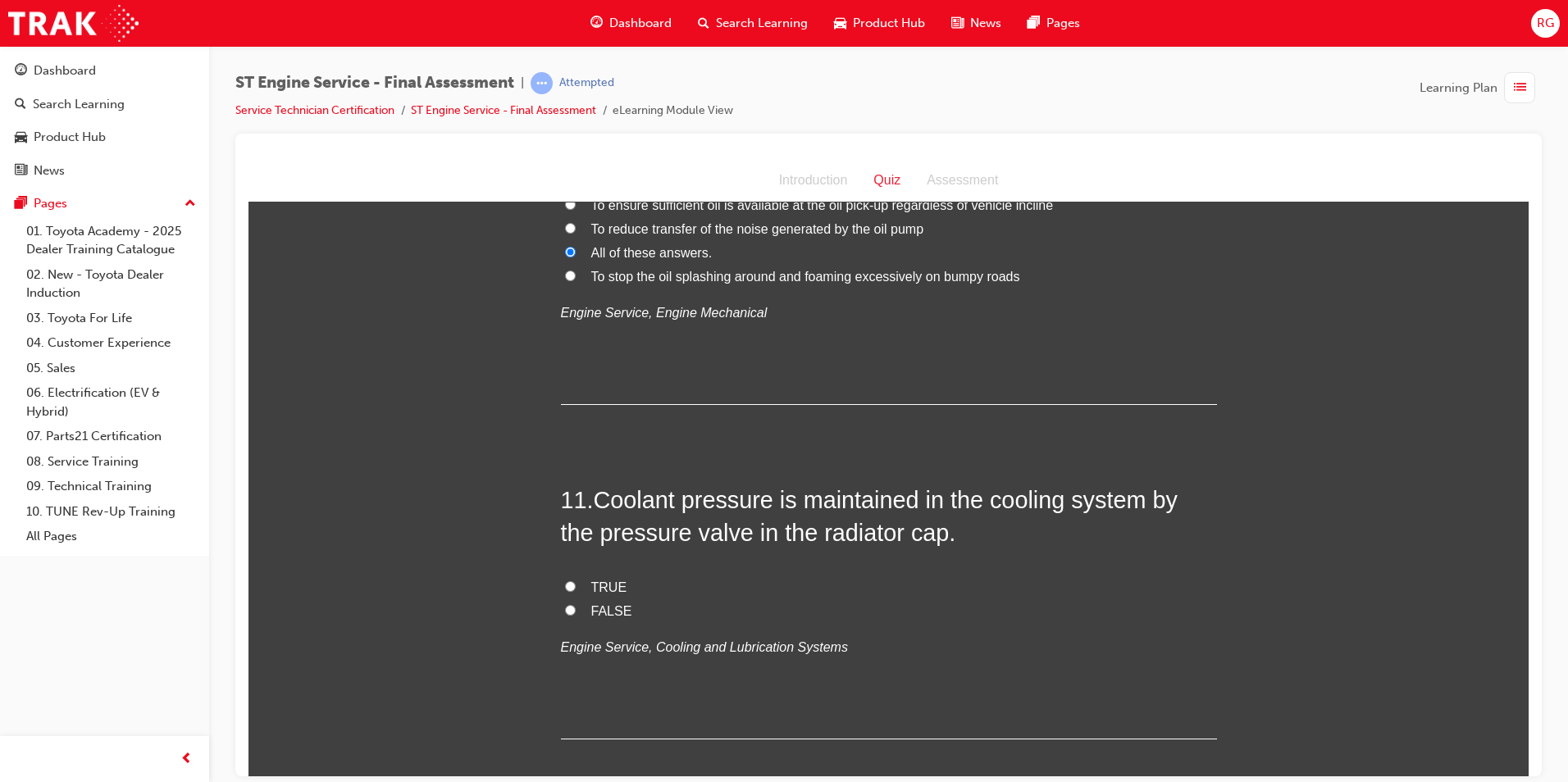
scroll to position [3771, 0]
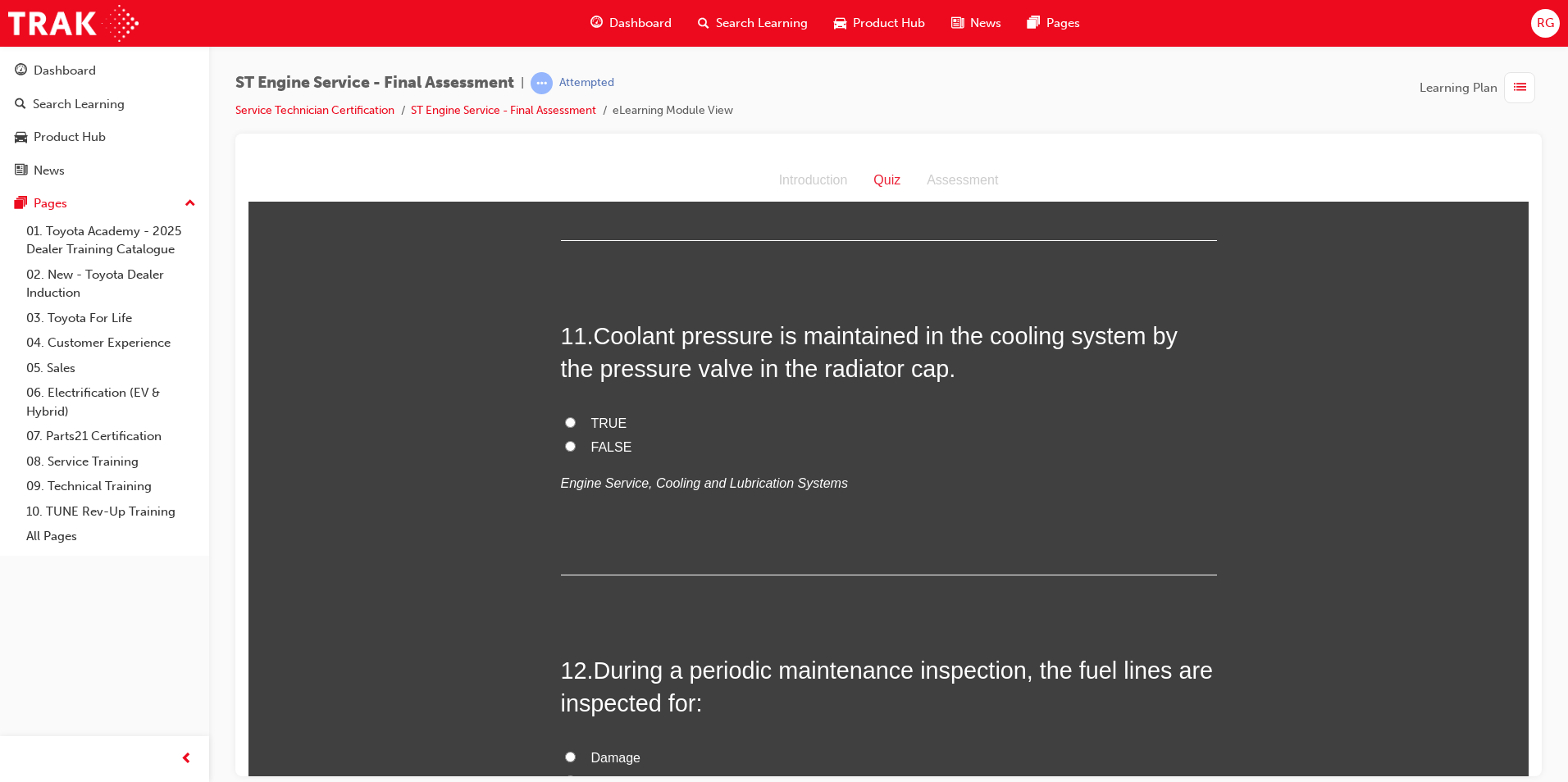
click at [601, 430] on span "TRUE" at bounding box center [609, 423] width 36 height 14
click at [576, 427] on input "TRUE" at bounding box center [570, 422] width 11 height 11
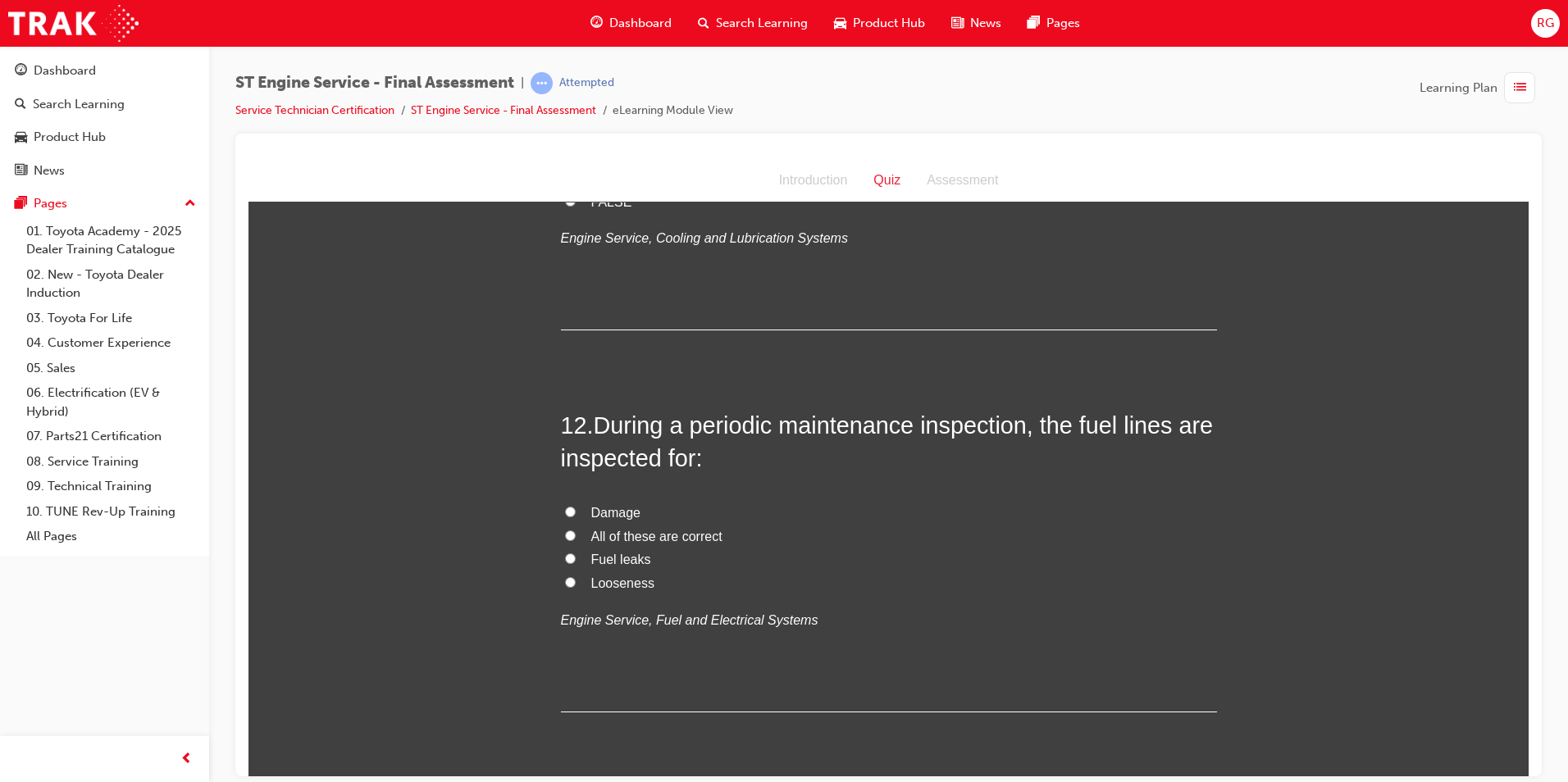
scroll to position [4017, 0]
click at [642, 542] on span "All of these are correct" at bounding box center [657, 535] width 131 height 14
click at [576, 539] on input "All of these are correct" at bounding box center [570, 534] width 11 height 11
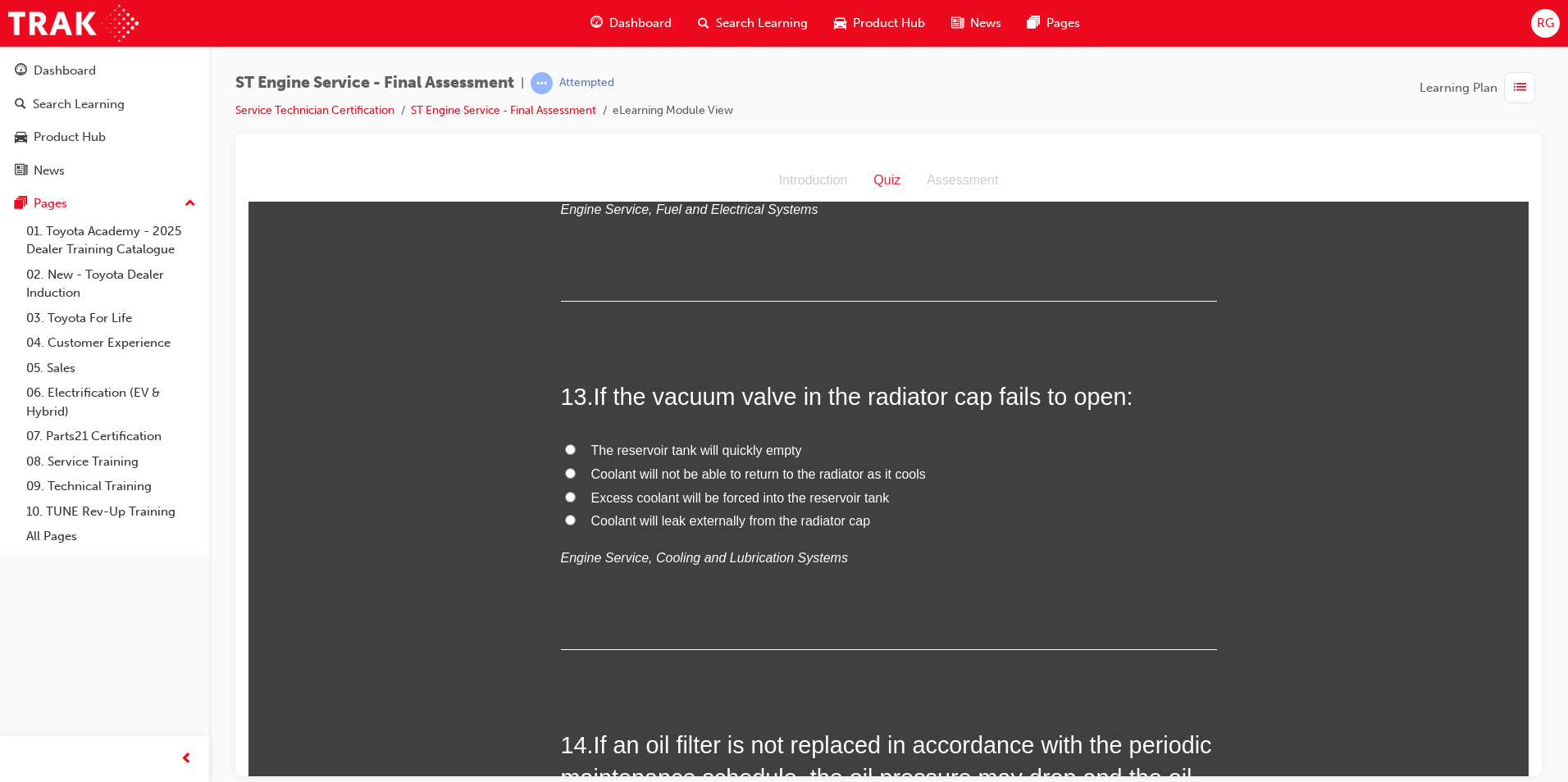
scroll to position [4509, 0]
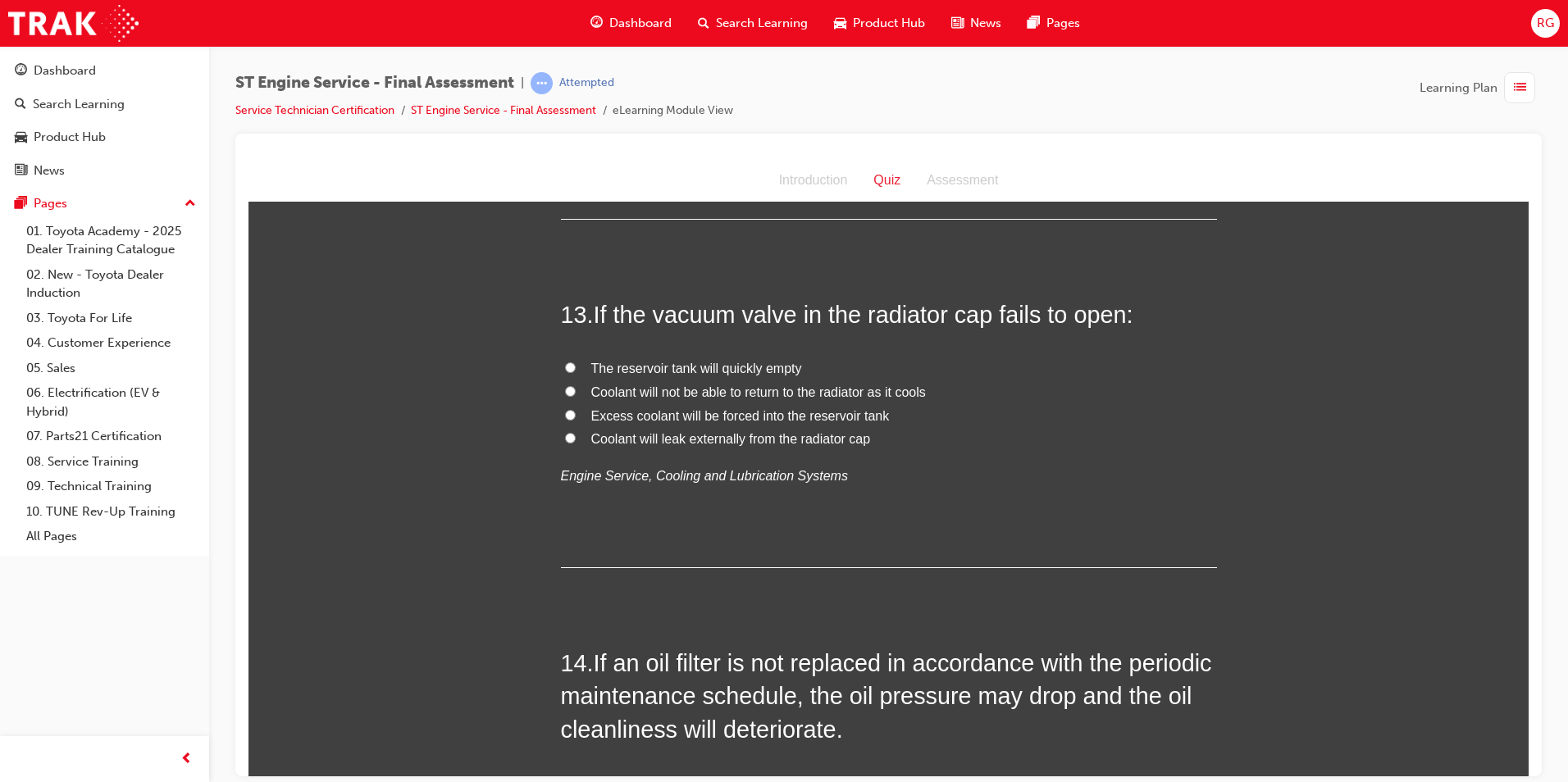
click at [708, 399] on span "Coolant will not be able to return to the radiator as it cools" at bounding box center [759, 392] width 335 height 14
click at [576, 396] on input "Coolant will not be able to return to the radiator as it cools" at bounding box center [570, 391] width 11 height 11
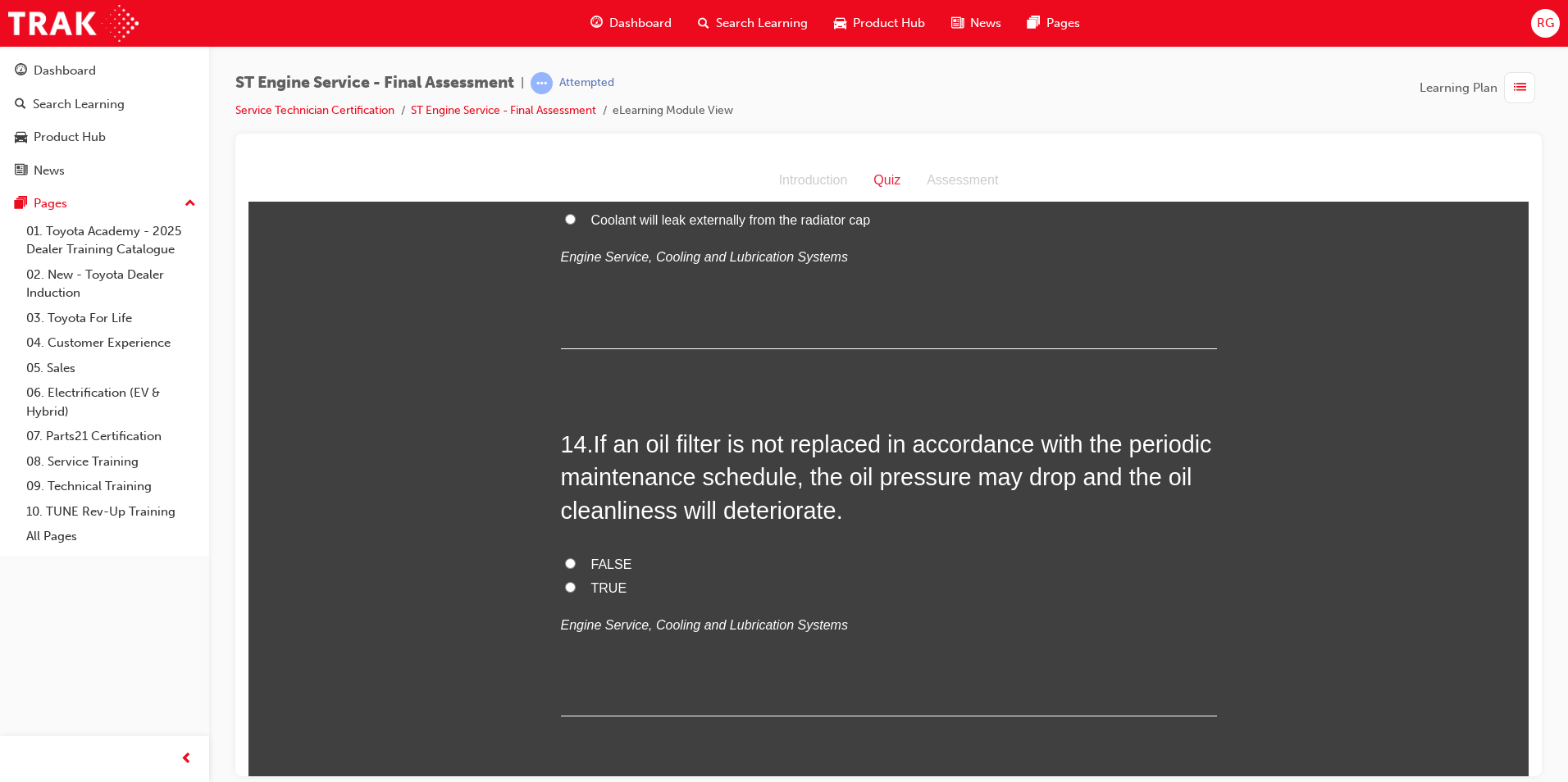
scroll to position [4755, 0]
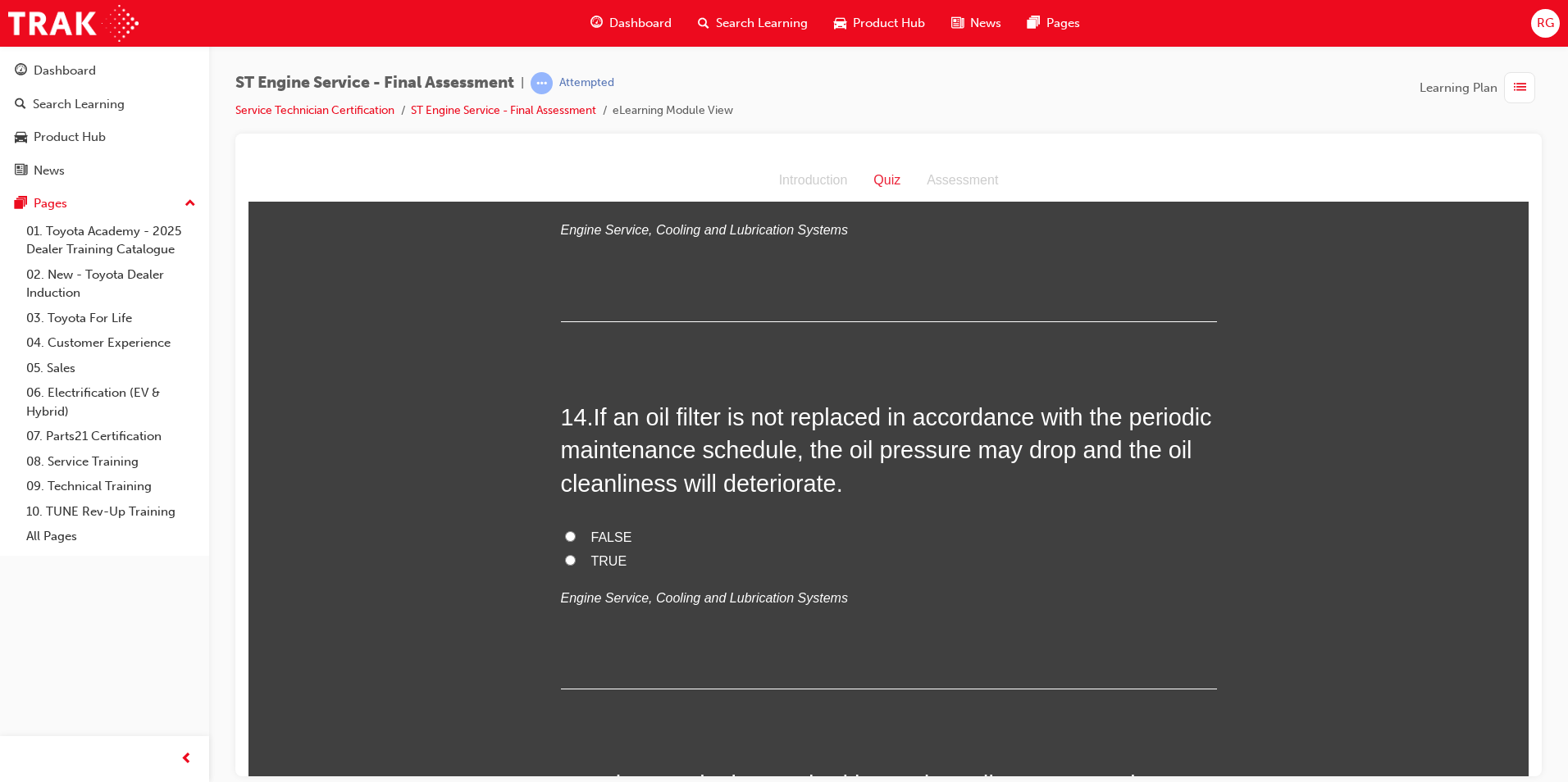
click at [602, 568] on span "TRUE" at bounding box center [609, 561] width 36 height 14
click at [576, 565] on input "TRUE" at bounding box center [570, 560] width 11 height 11
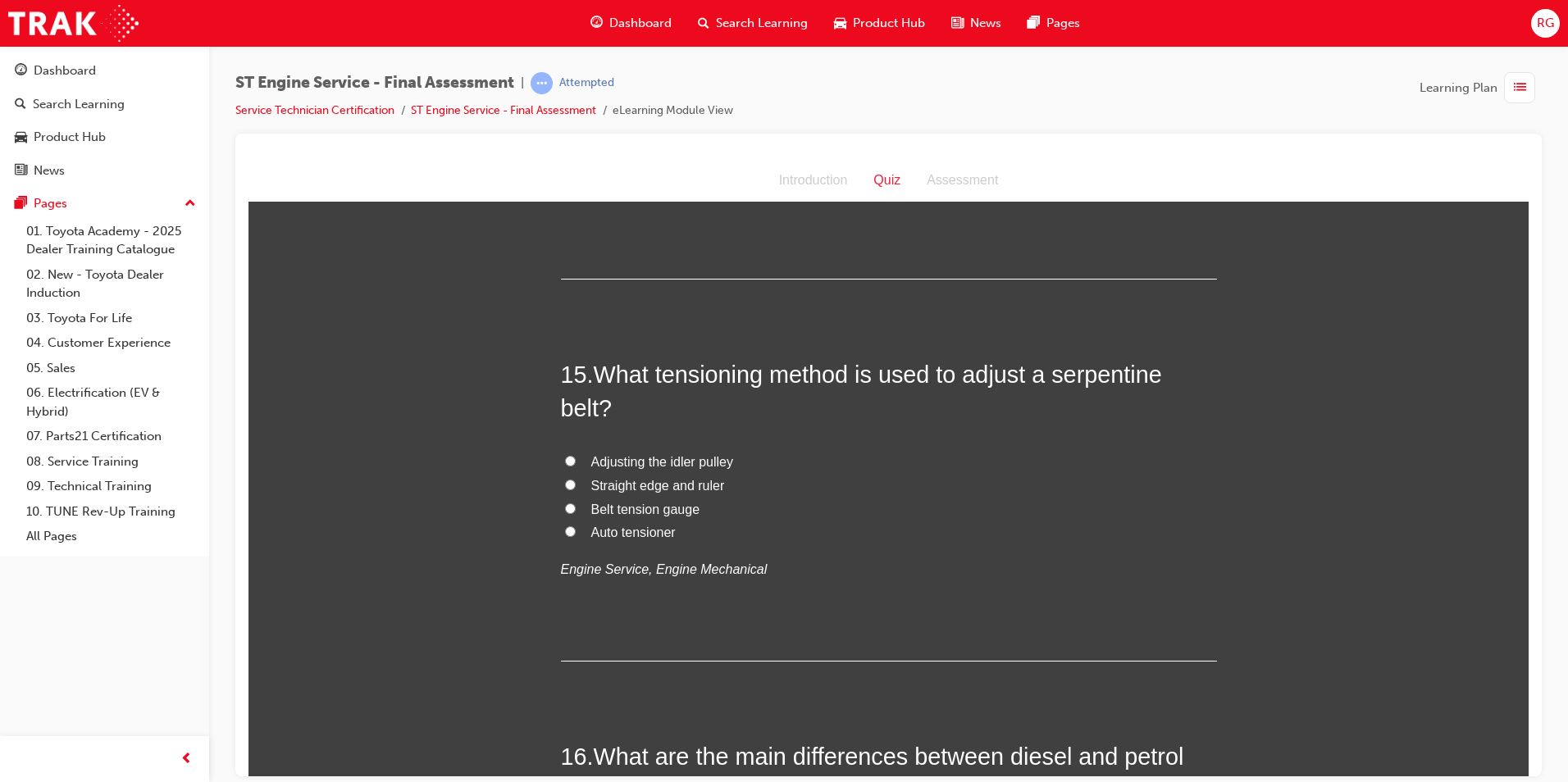
scroll to position [5247, 0]
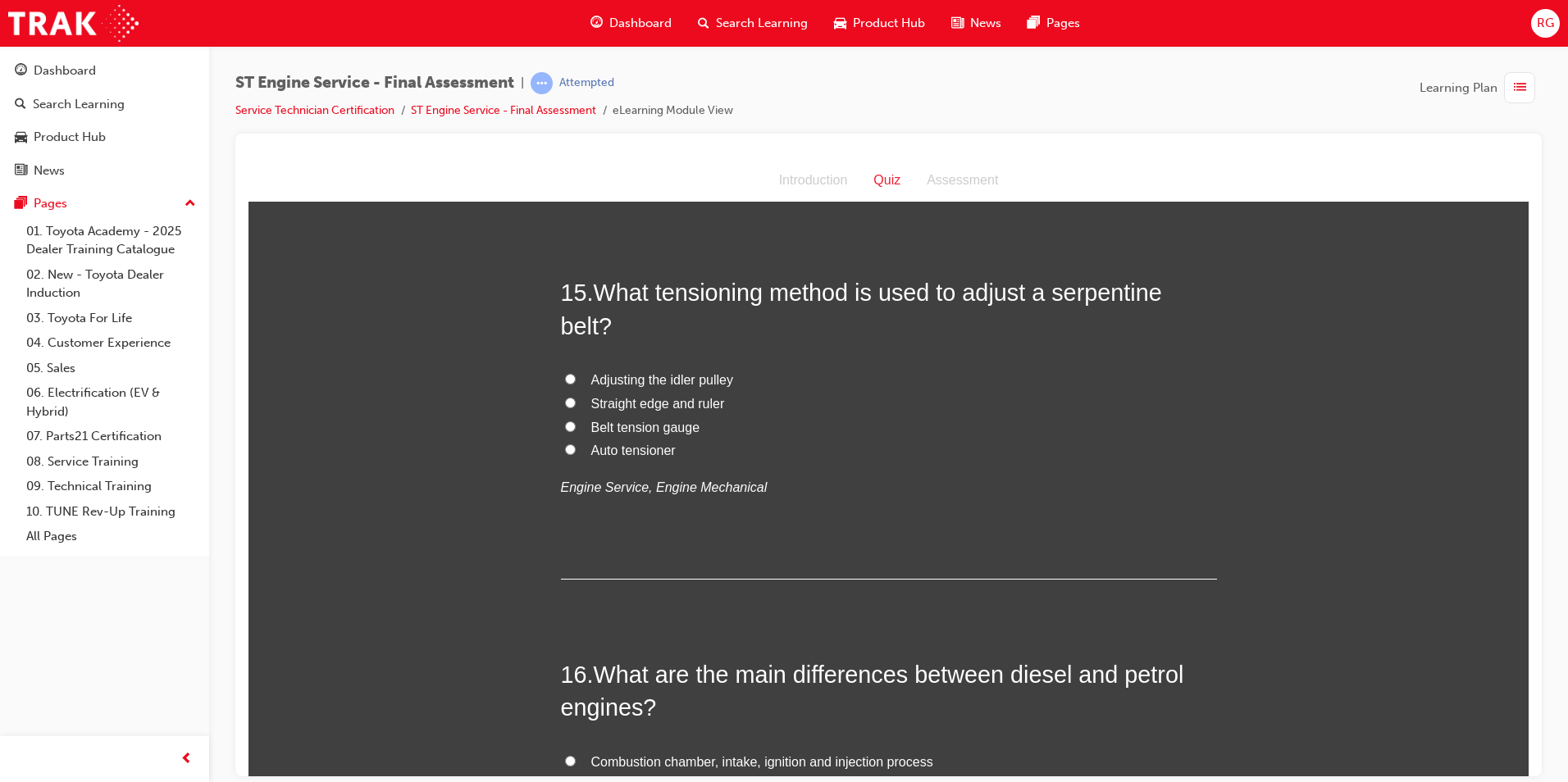
click at [646, 457] on span "Auto tensioner" at bounding box center [634, 450] width 84 height 14
click at [576, 454] on input "Auto tensioner" at bounding box center [570, 449] width 11 height 11
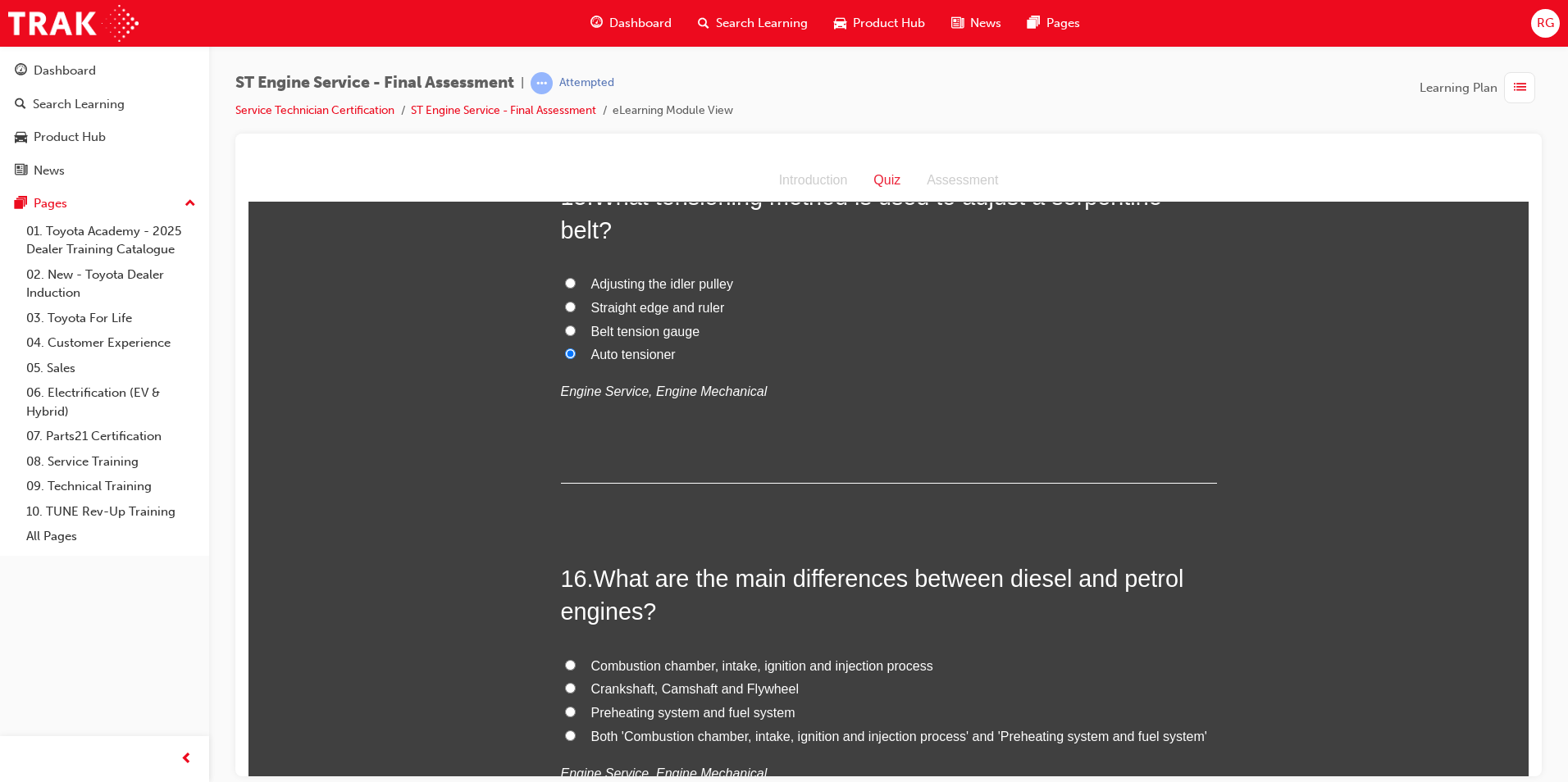
scroll to position [5493, 0]
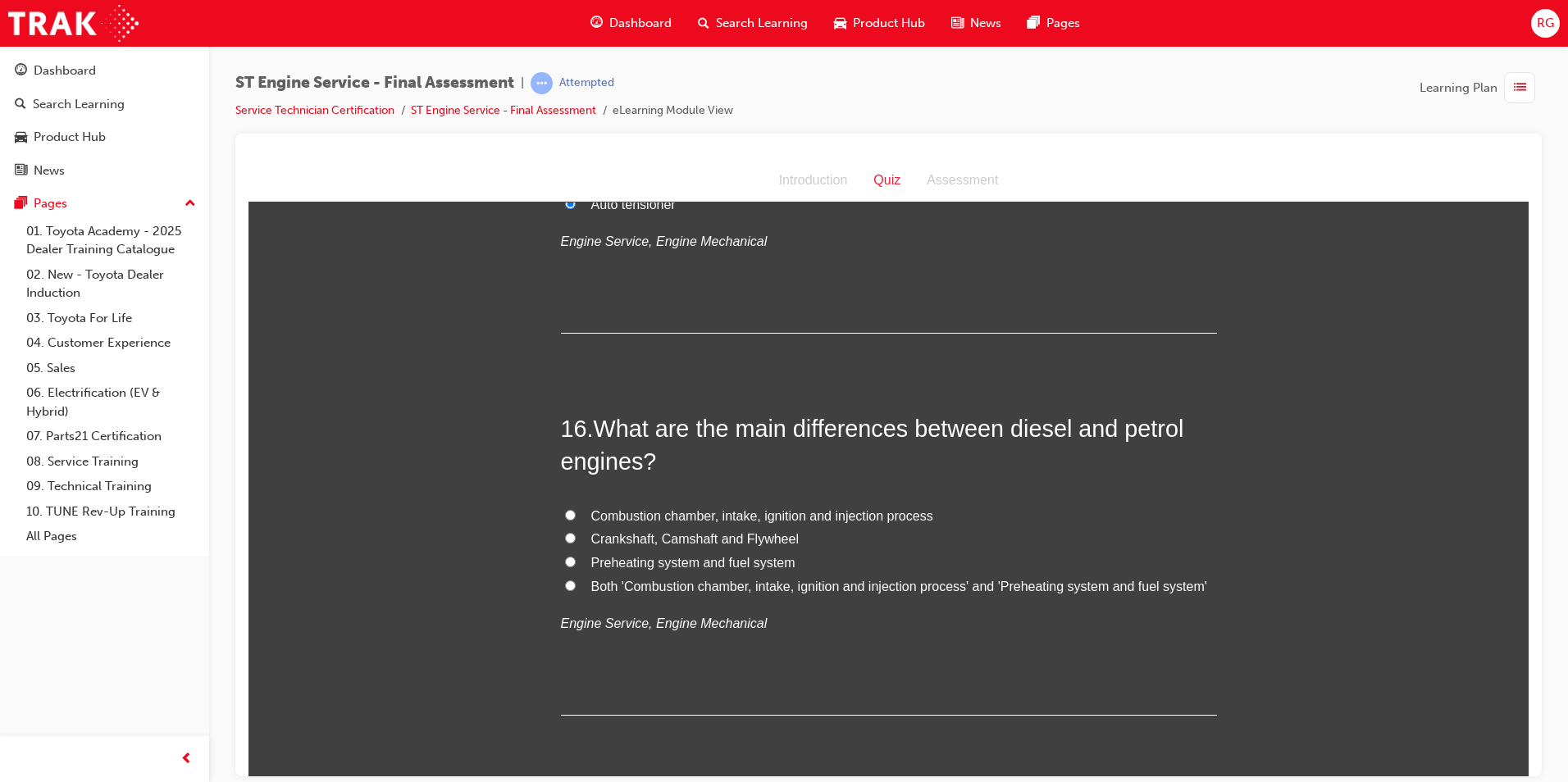
click at [686, 569] on span "Preheating system and fuel system" at bounding box center [693, 562] width 204 height 14
click at [576, 567] on input "Preheating system and fuel system" at bounding box center [570, 561] width 11 height 11
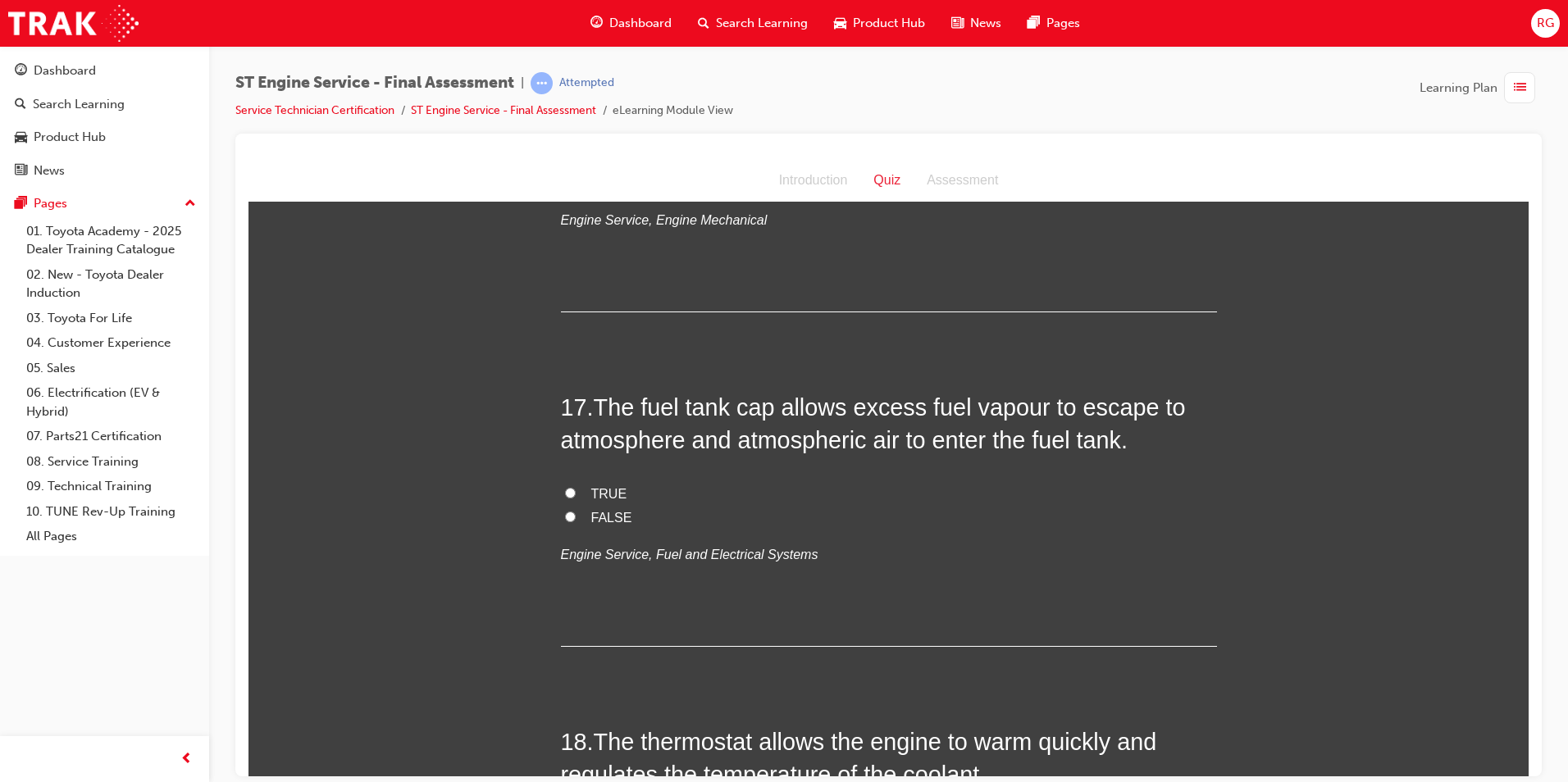
scroll to position [5904, 0]
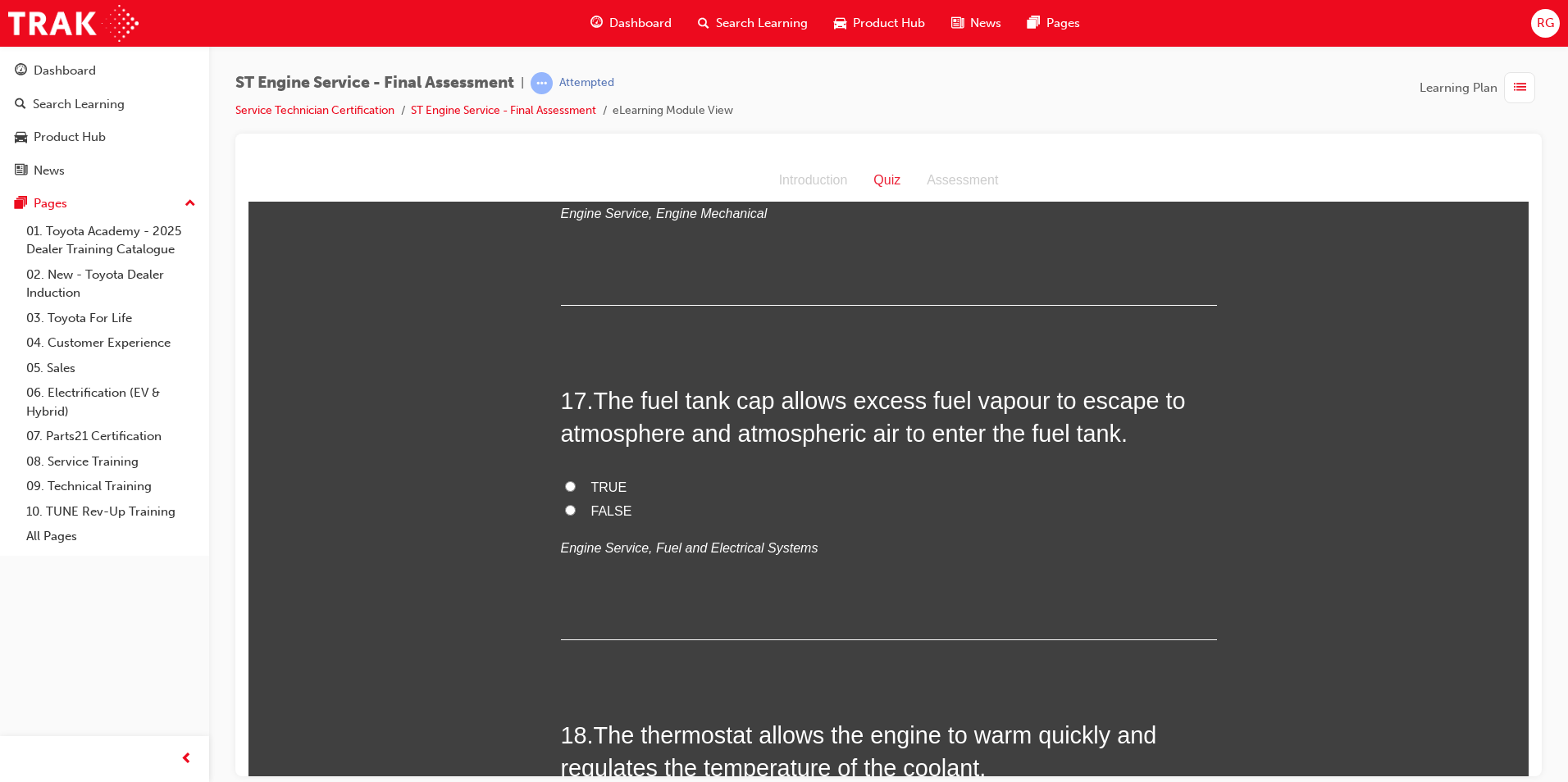
click at [596, 518] on span "FALSE" at bounding box center [612, 510] width 41 height 14
click at [576, 515] on input "FALSE" at bounding box center [570, 510] width 11 height 11
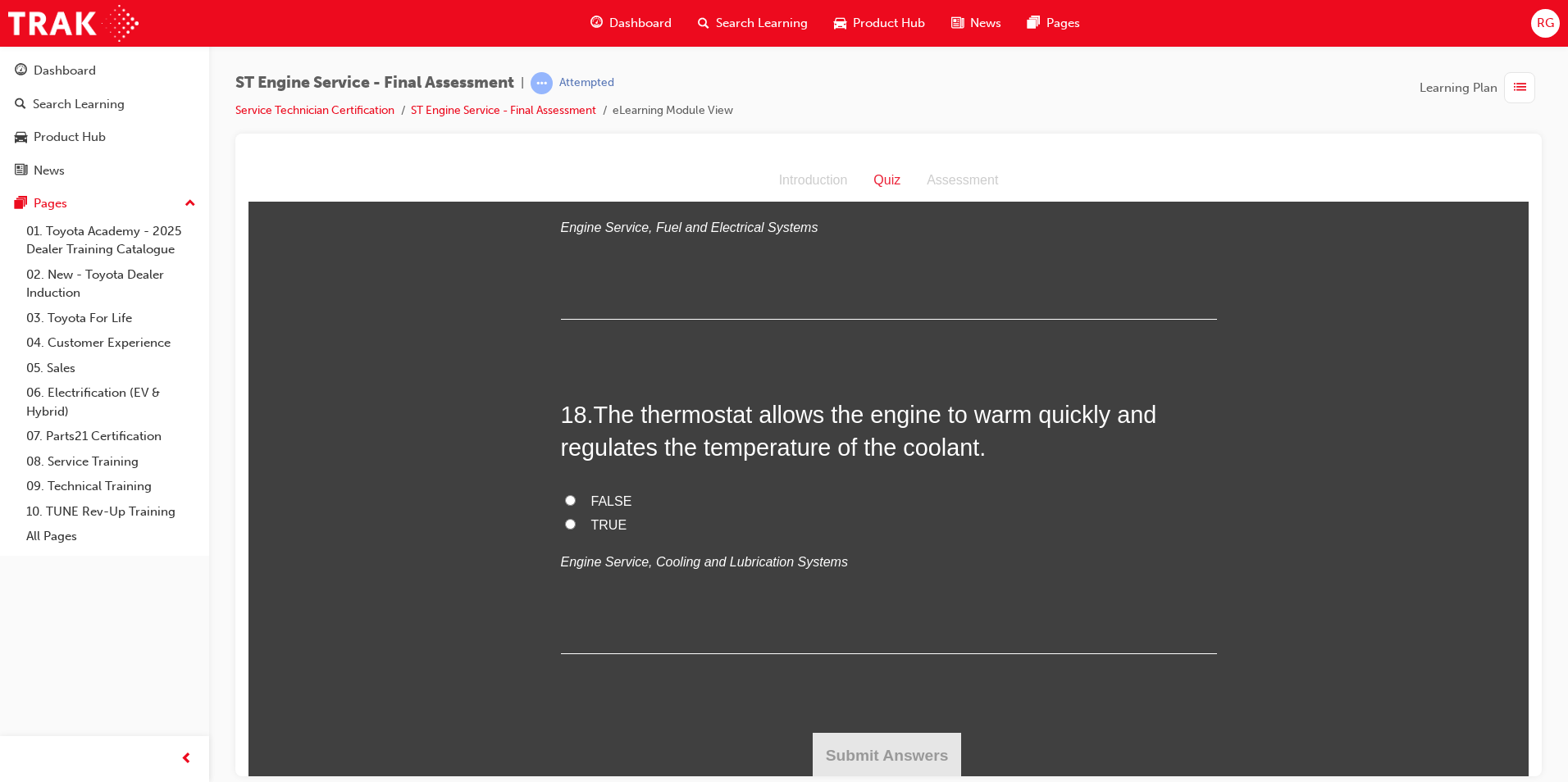
scroll to position [6231, 0]
click at [611, 529] on span "TRUE" at bounding box center [609, 522] width 36 height 14
click at [576, 526] on input "TRUE" at bounding box center [570, 521] width 11 height 11
click at [918, 742] on button "Submit Answers" at bounding box center [888, 752] width 149 height 46
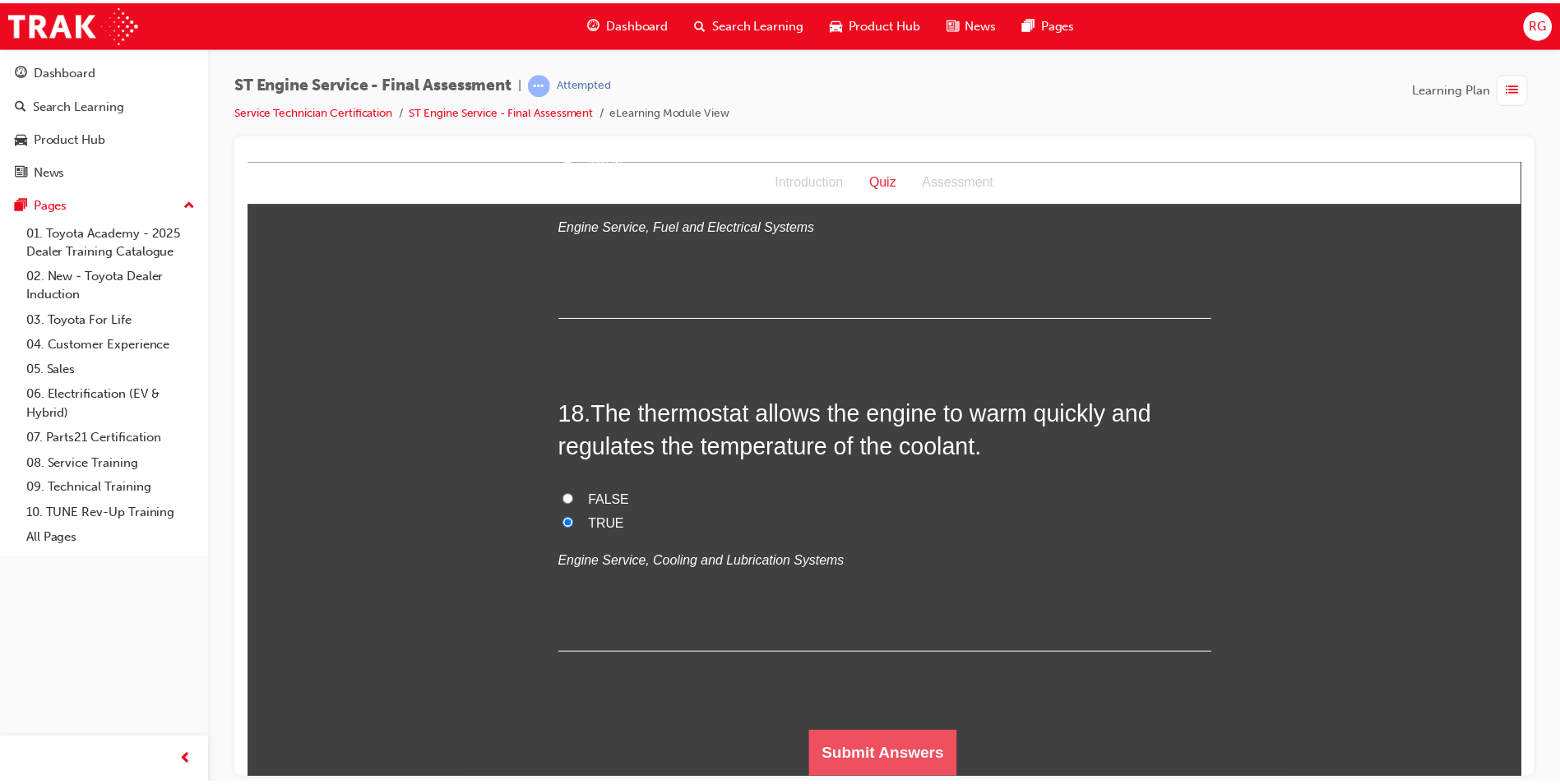
scroll to position [0, 0]
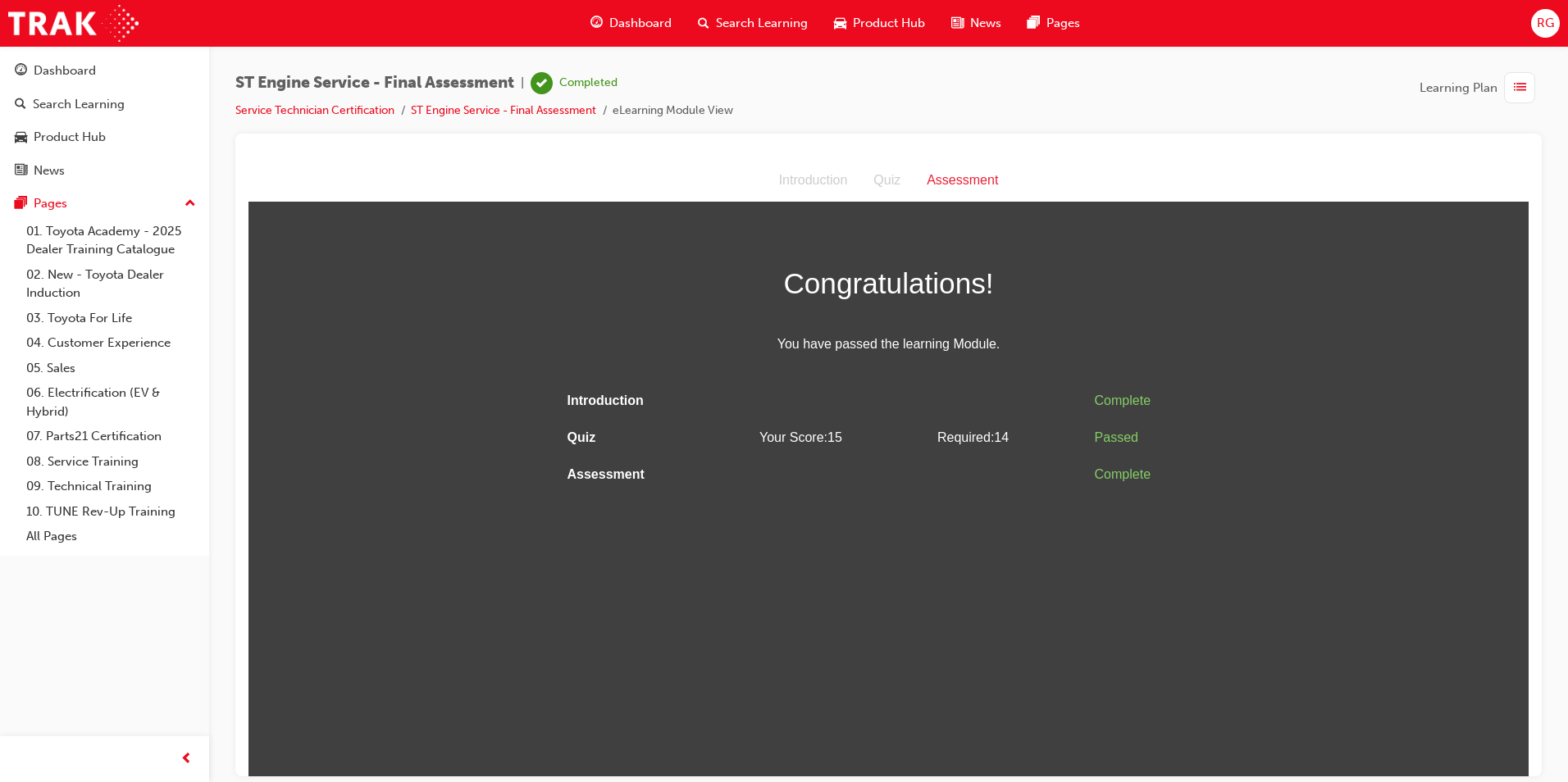
click at [638, 17] on span "Dashboard" at bounding box center [640, 23] width 62 height 18
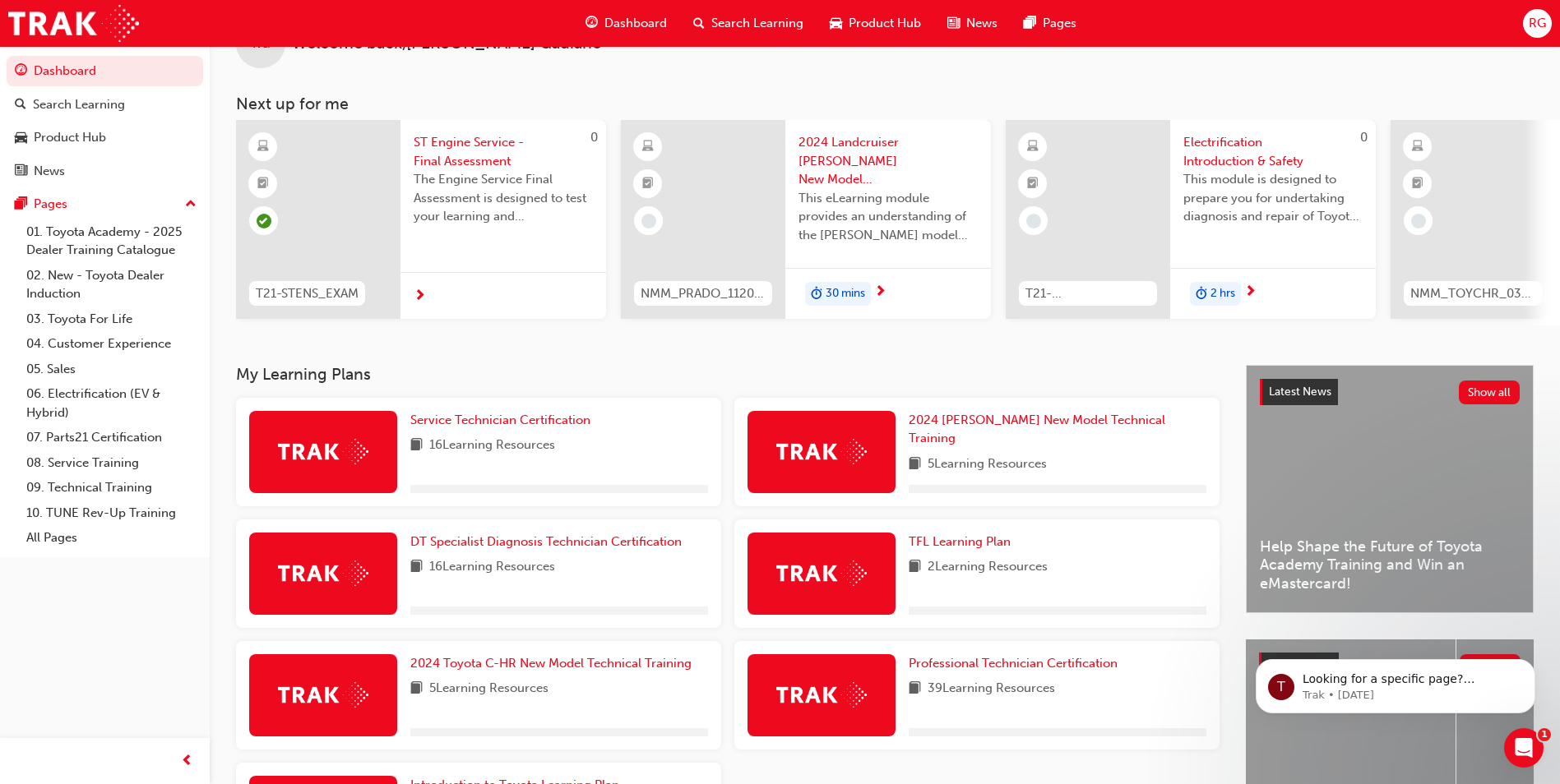
scroll to position [82, 0]
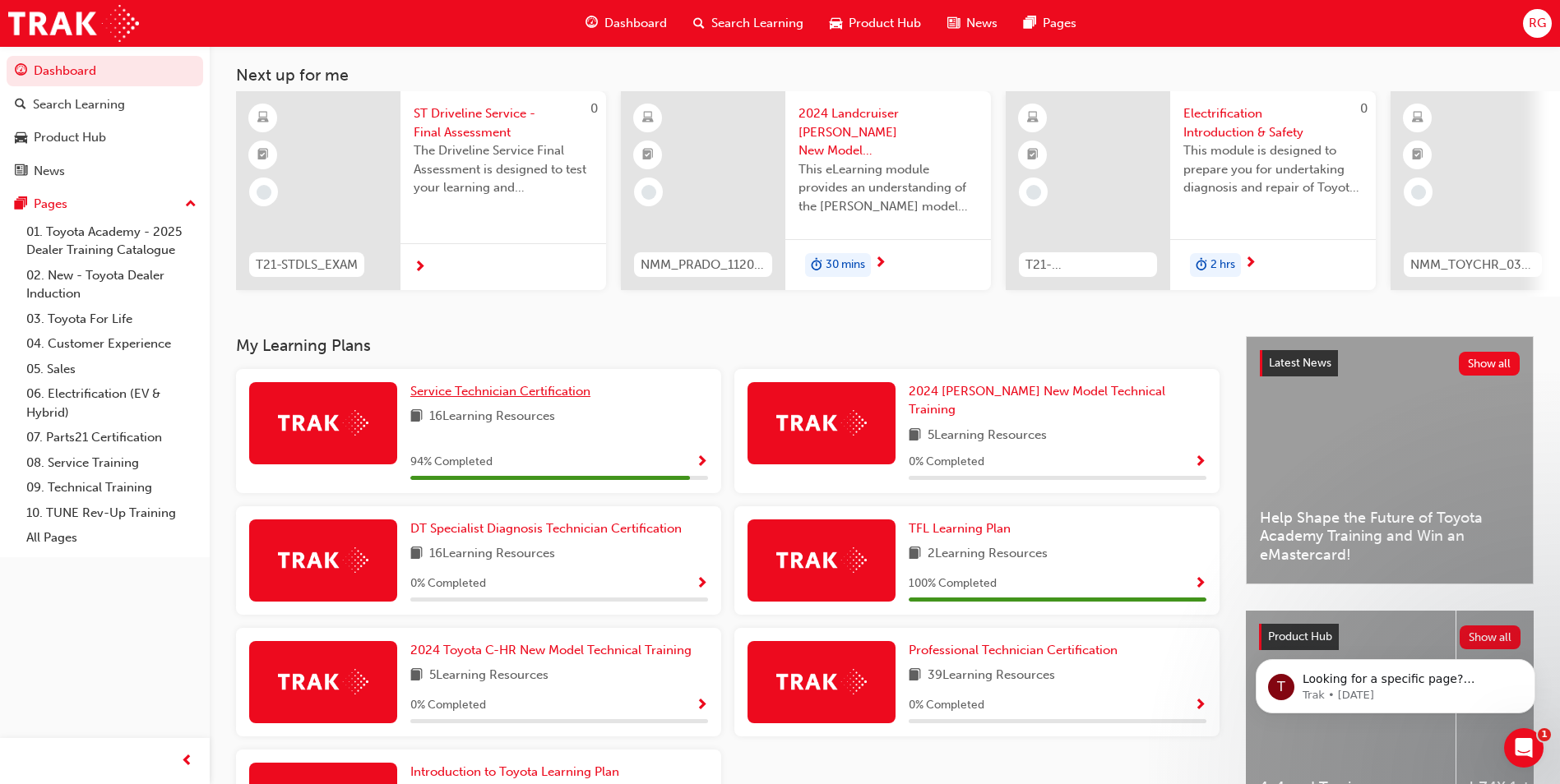
click at [493, 396] on span "Service Technician Certification" at bounding box center [501, 391] width 180 height 15
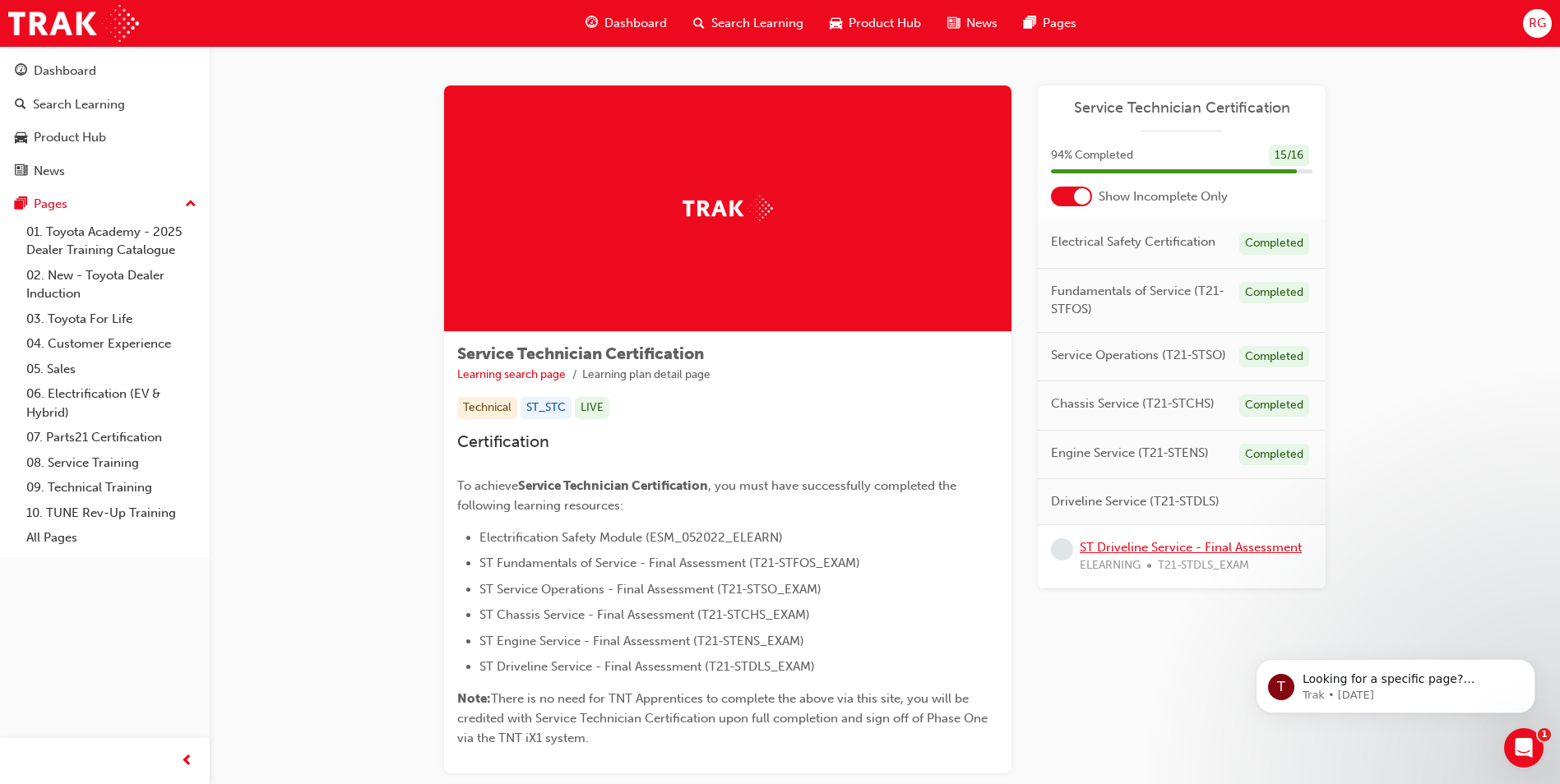
click at [1163, 547] on link "ST Driveline Service - Final Assessment" at bounding box center [1191, 547] width 222 height 15
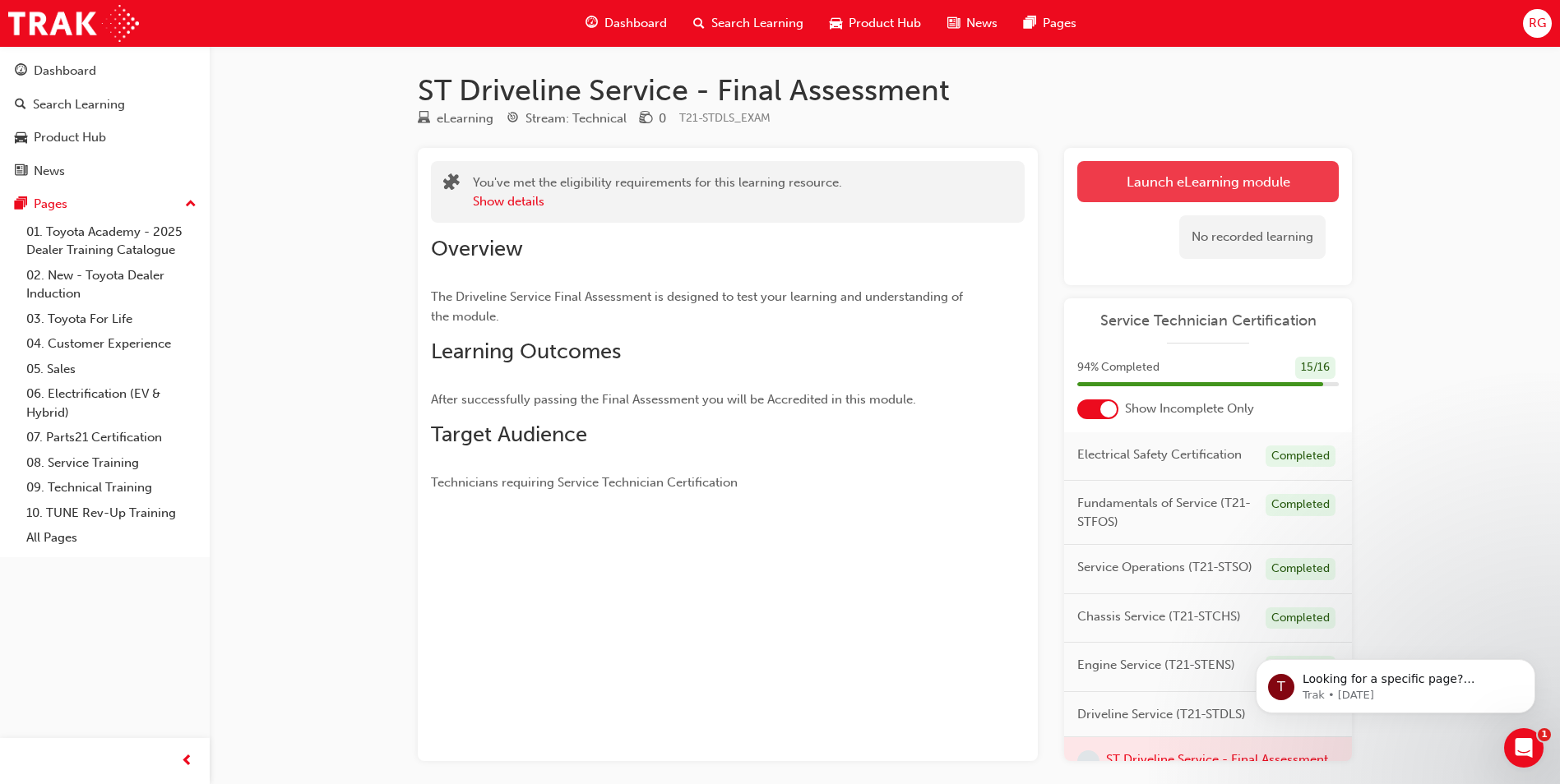
click at [1237, 183] on link "Launch eLearning module" at bounding box center [1207, 181] width 262 height 41
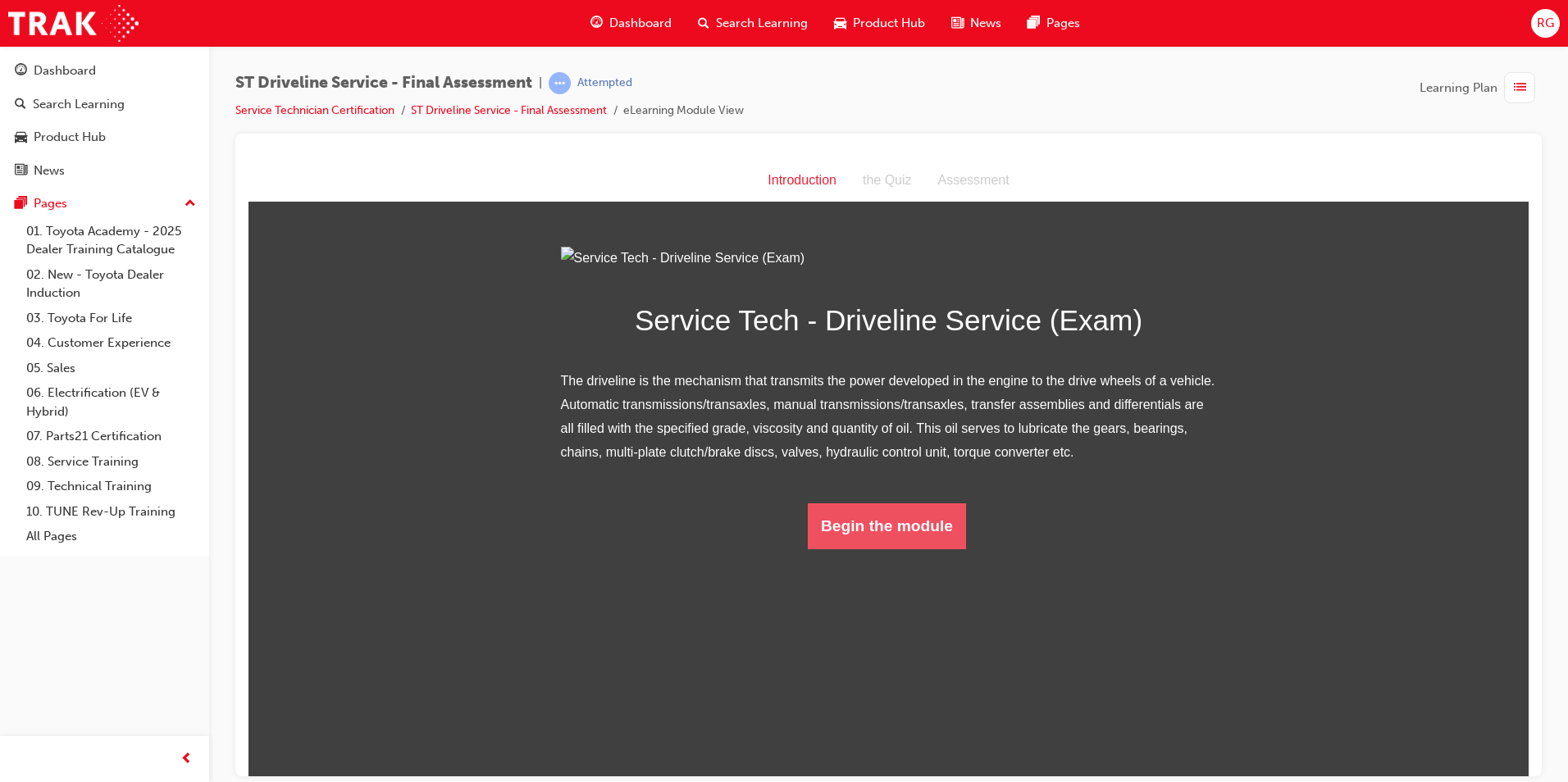
click at [914, 548] on button "Begin the module" at bounding box center [887, 525] width 158 height 46
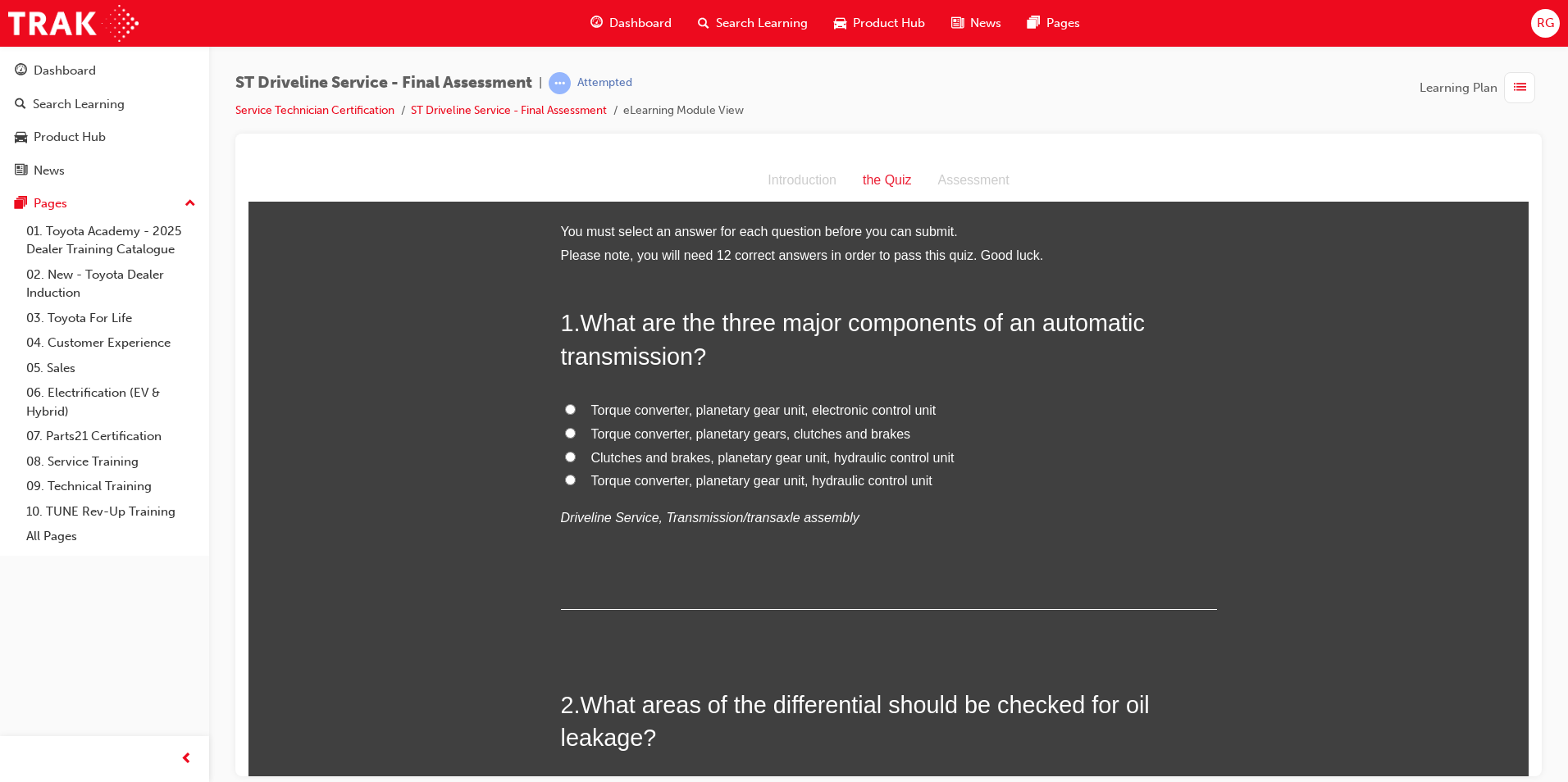
click at [845, 437] on span "Torque converter, planetary gears, clutches and brakes" at bounding box center [751, 433] width 320 height 14
click at [576, 437] on input "Torque converter, planetary gears, clutches and brakes" at bounding box center [570, 432] width 11 height 11
click at [897, 418] on label "Torque converter, planetary gear unit, electronic control unit" at bounding box center [889, 410] width 657 height 24
click at [576, 414] on input "Torque converter, planetary gear unit, electronic control unit" at bounding box center [570, 409] width 11 height 11
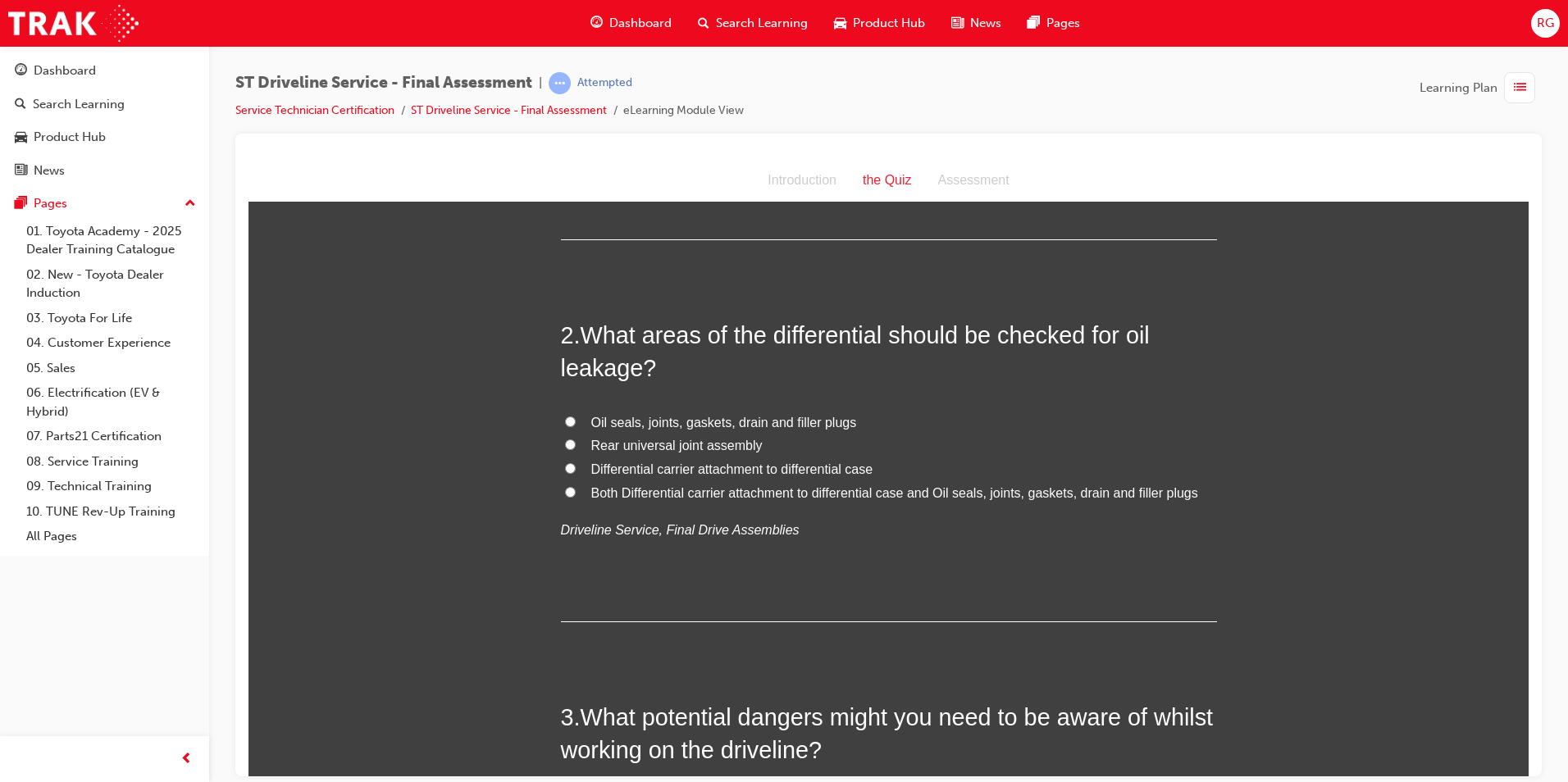
scroll to position [410, 0]
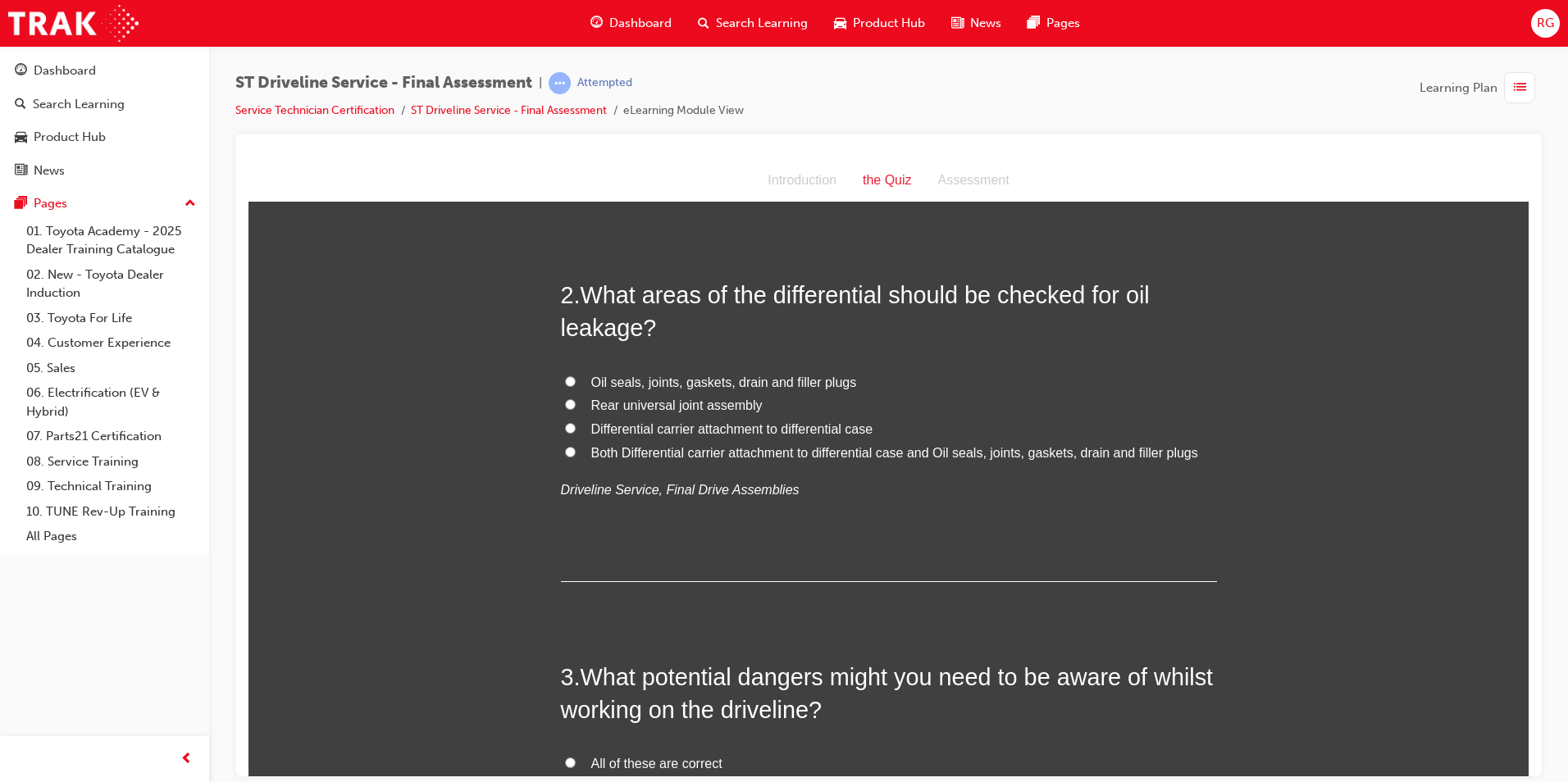
click at [766, 457] on span "Both Differential carrier attachment to differential case and Oil seals, joints…" at bounding box center [895, 453] width 607 height 14
click at [576, 457] on input "Both Differential carrier attachment to differential case and Oil seals, joints…" at bounding box center [570, 452] width 11 height 11
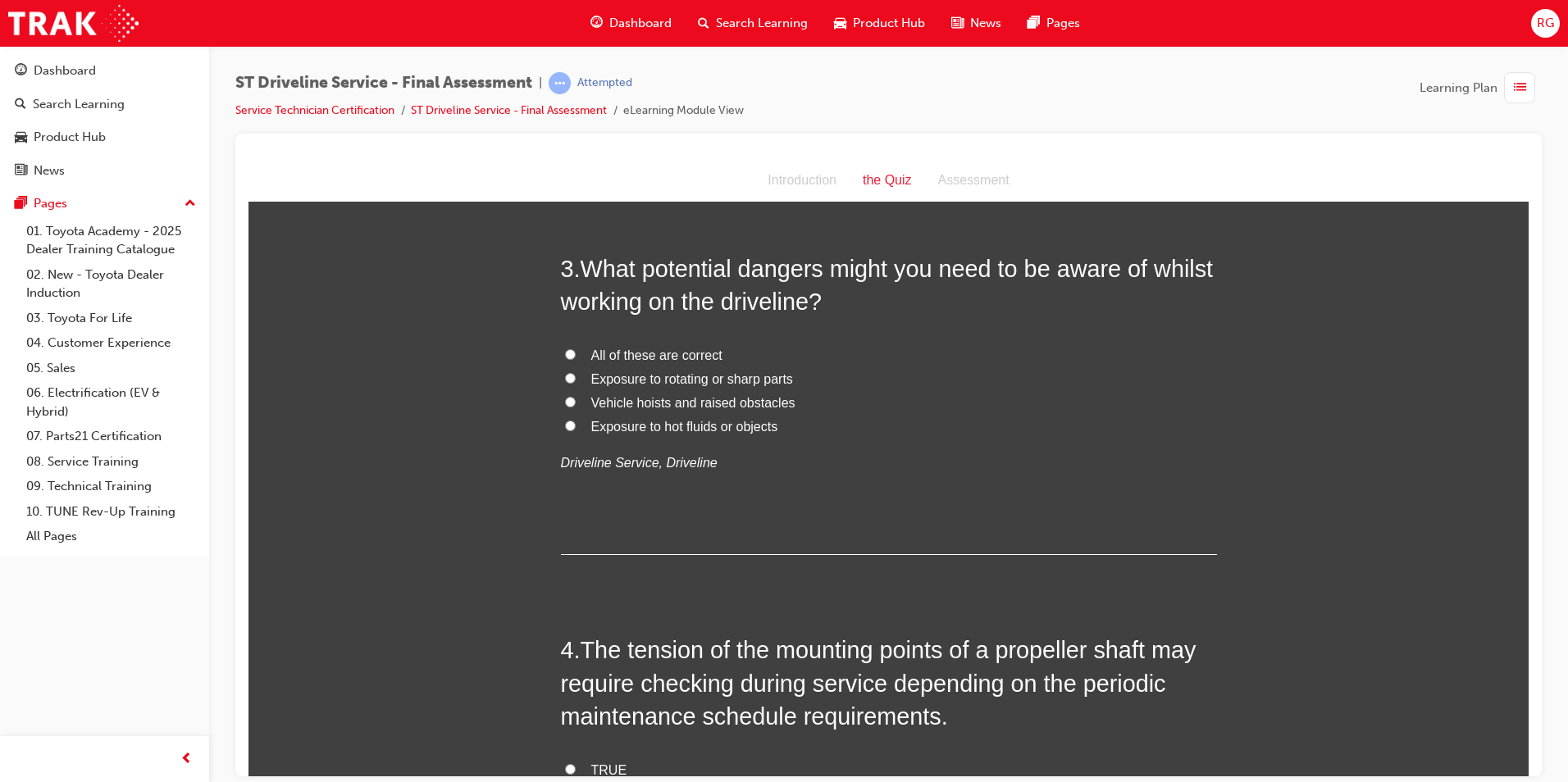
scroll to position [820, 0]
click at [671, 356] on span "All of these are correct" at bounding box center [657, 353] width 131 height 14
click at [576, 356] on input "All of these are correct" at bounding box center [570, 352] width 11 height 11
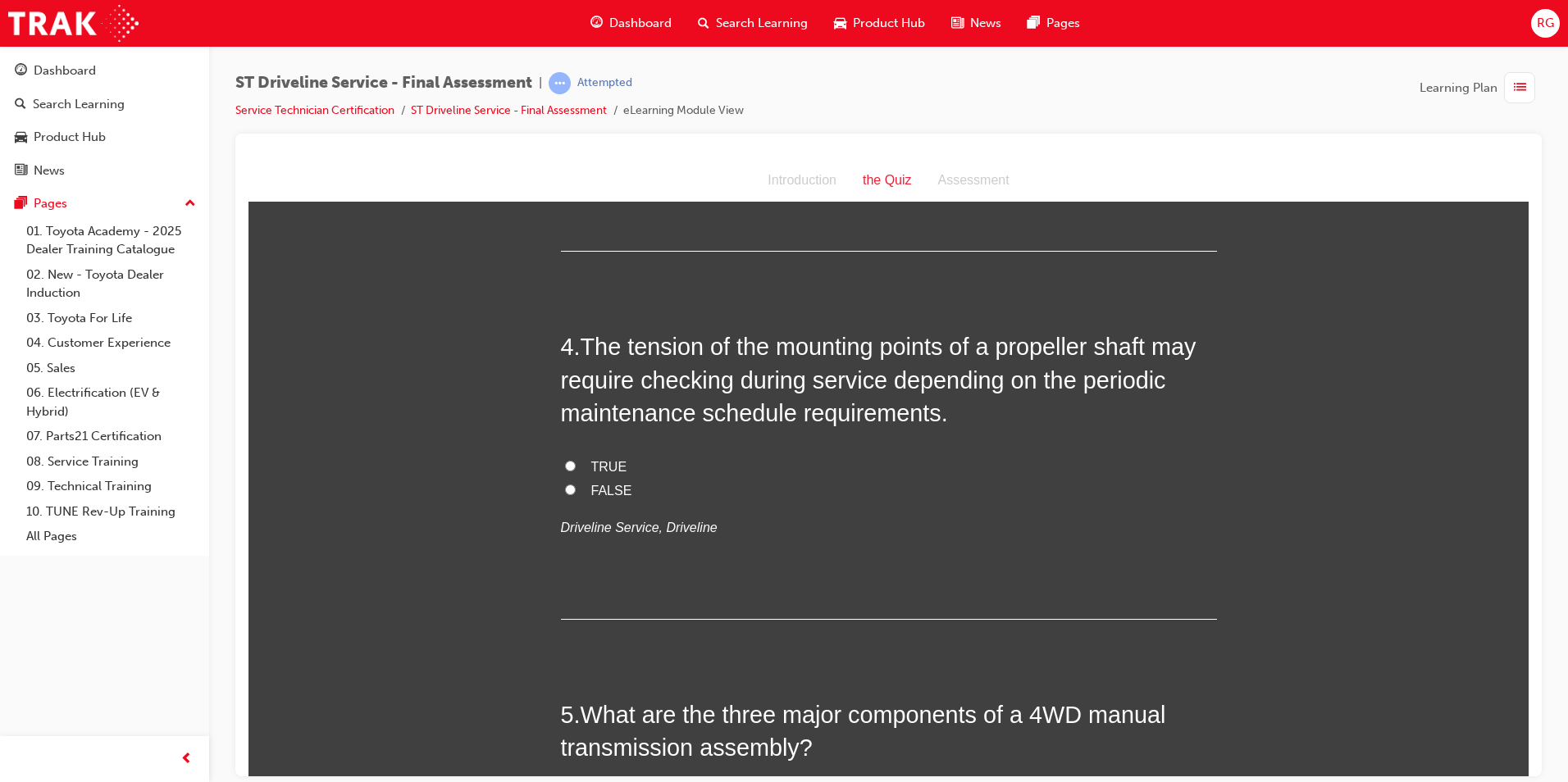
scroll to position [1148, 0]
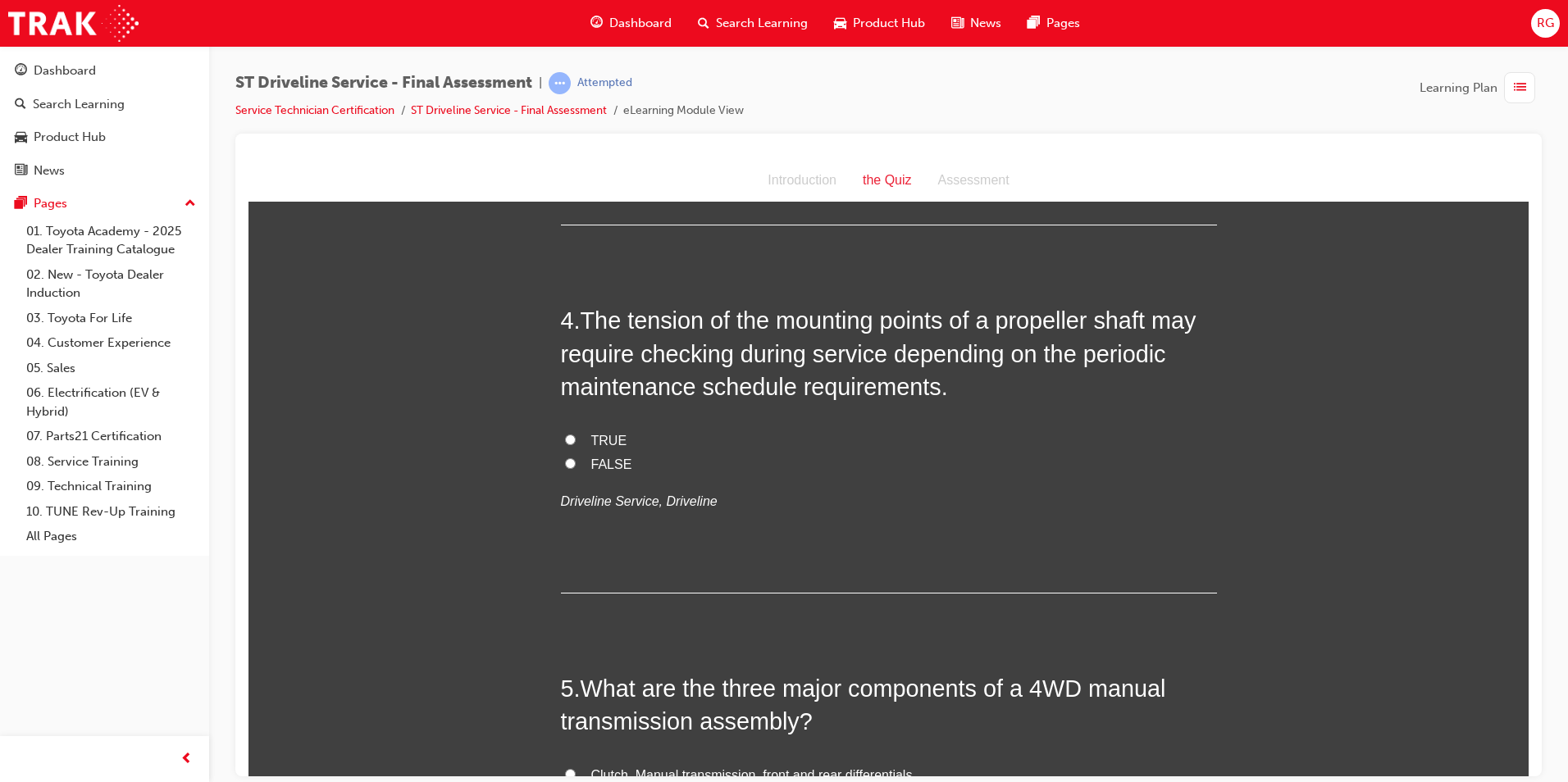
click at [599, 462] on span "FALSE" at bounding box center [612, 464] width 41 height 14
click at [576, 462] on input "FALSE" at bounding box center [570, 463] width 11 height 11
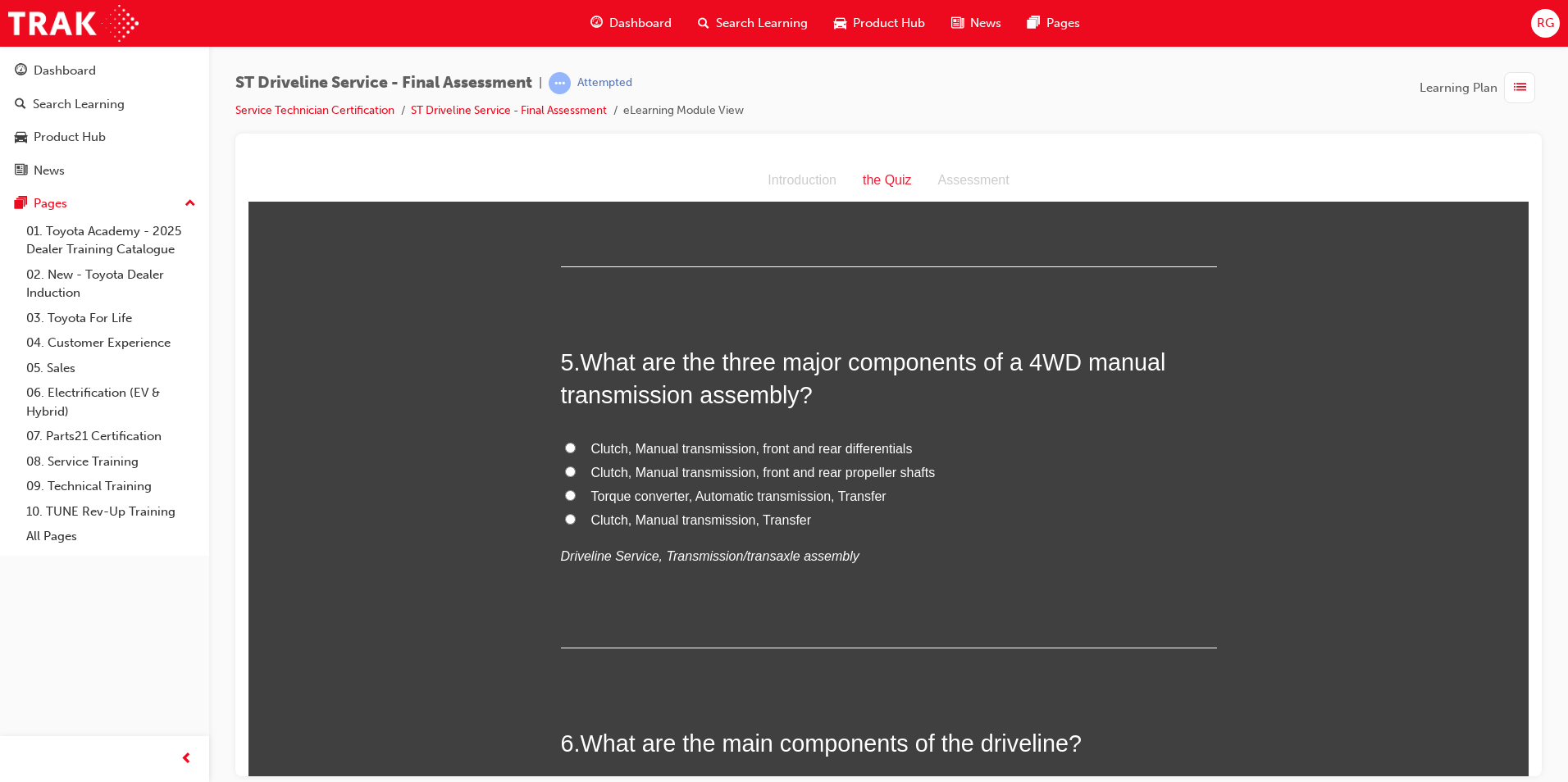
scroll to position [1476, 0]
click at [853, 445] on span "Clutch, Manual transmission, front and rear differentials" at bounding box center [752, 446] width 322 height 14
click at [576, 445] on input "Clutch, Manual transmission, front and rear differentials" at bounding box center [570, 445] width 11 height 11
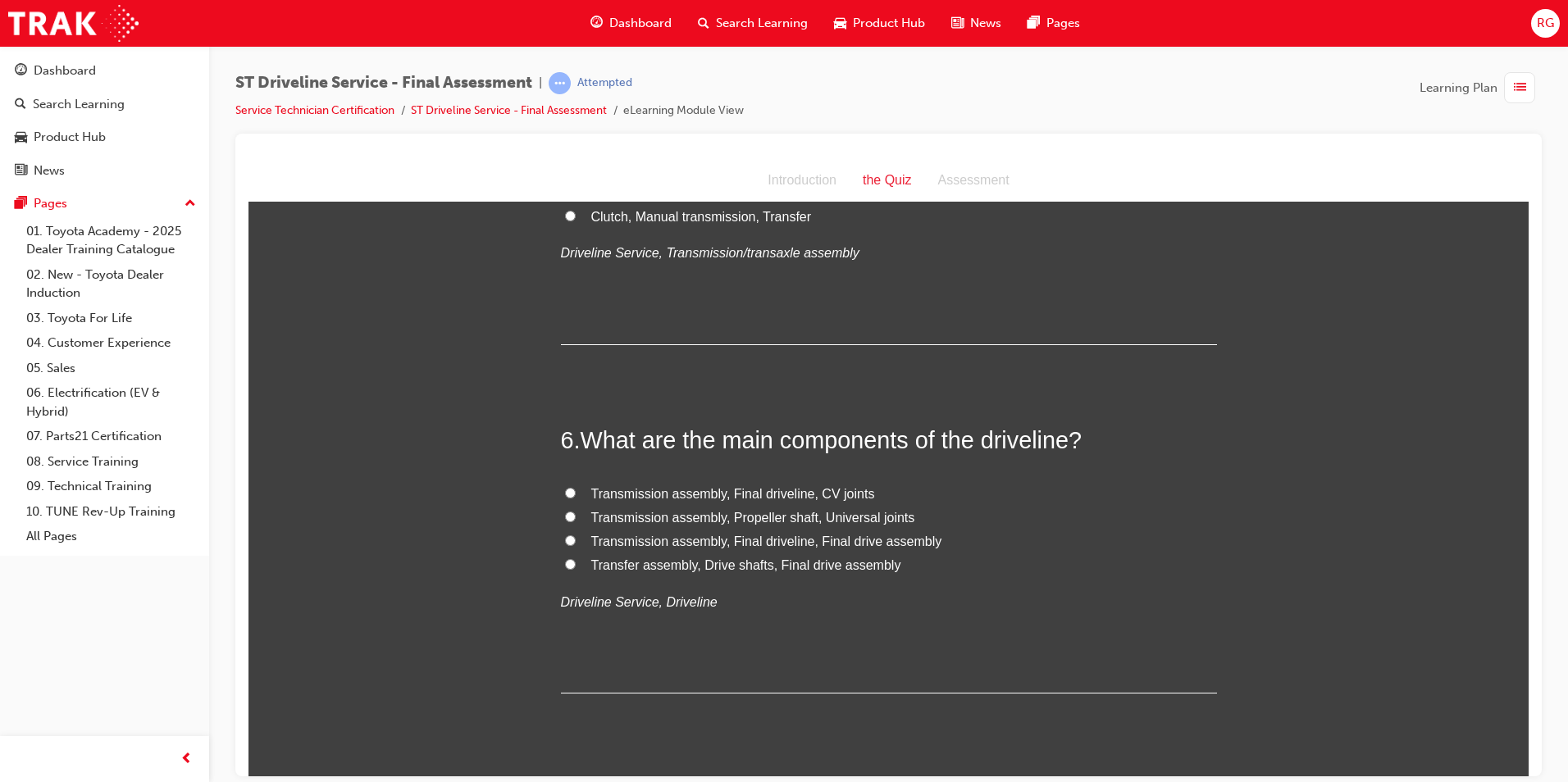
scroll to position [1804, 0]
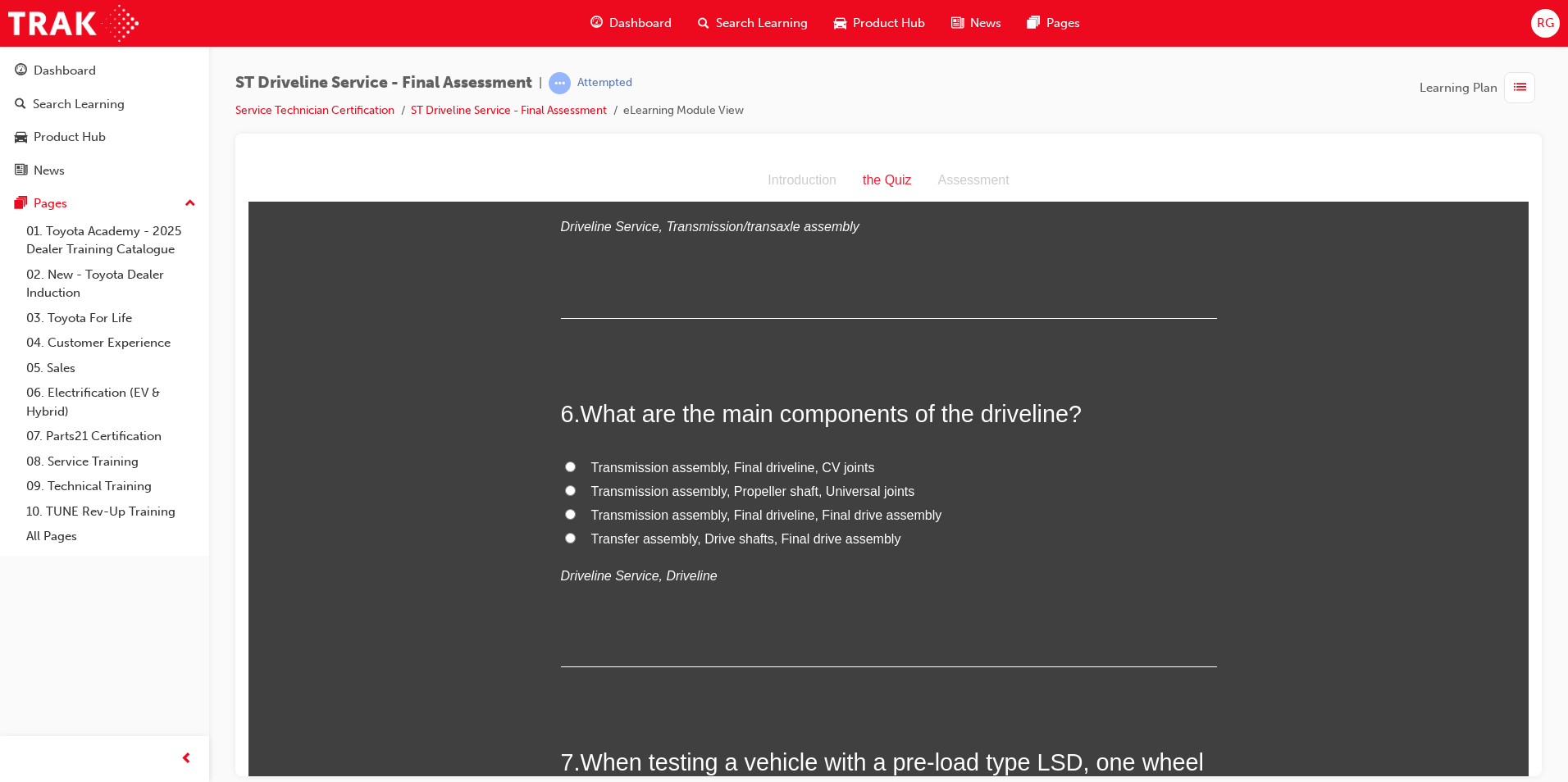
click at [885, 514] on span "Transmission assembly, Final driveline, Final drive assembly" at bounding box center [766, 515] width 351 height 14
click at [576, 514] on input "Transmission assembly, Final driveline, Final drive assembly" at bounding box center [570, 514] width 11 height 11
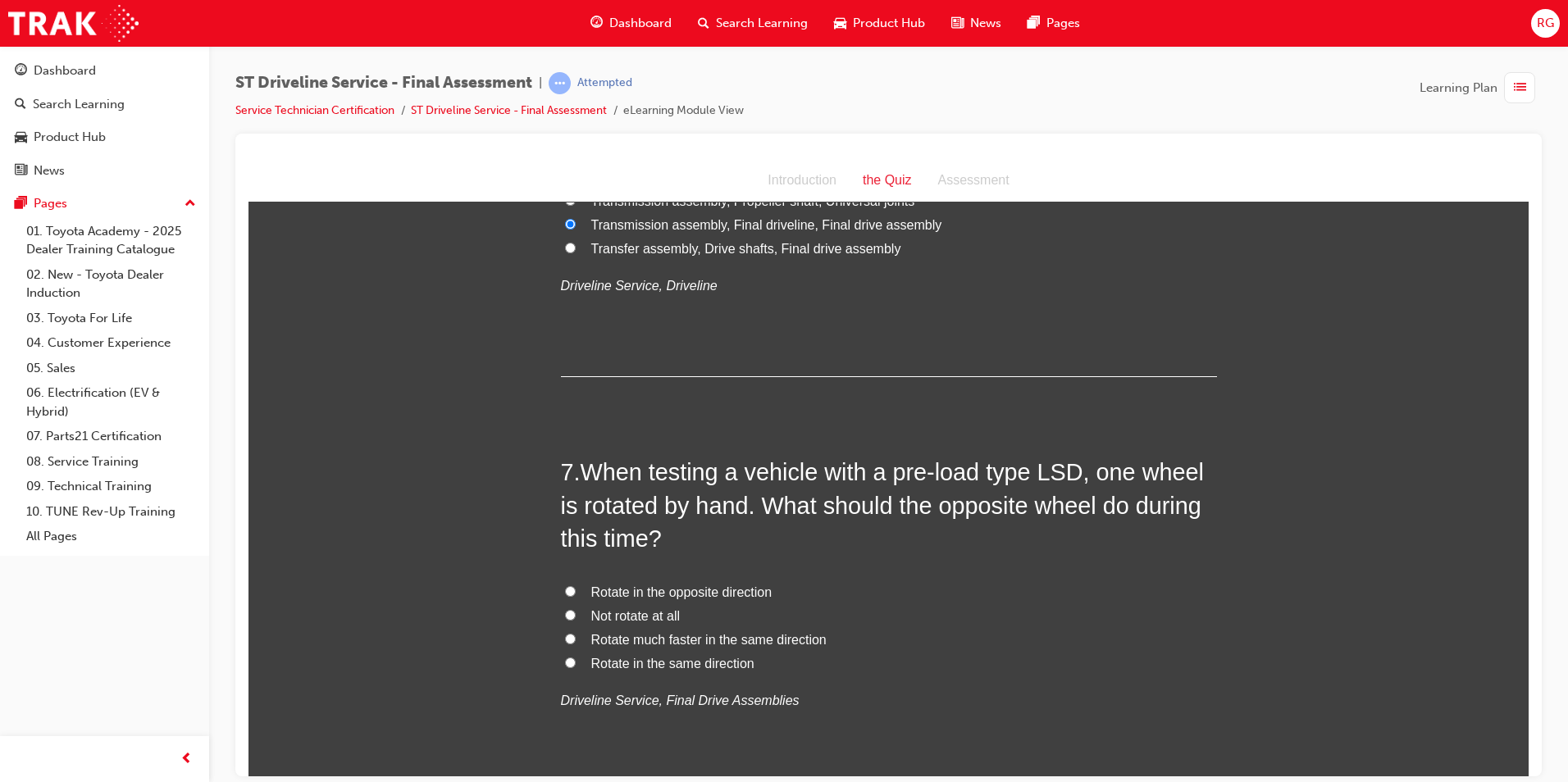
scroll to position [2132, 0]
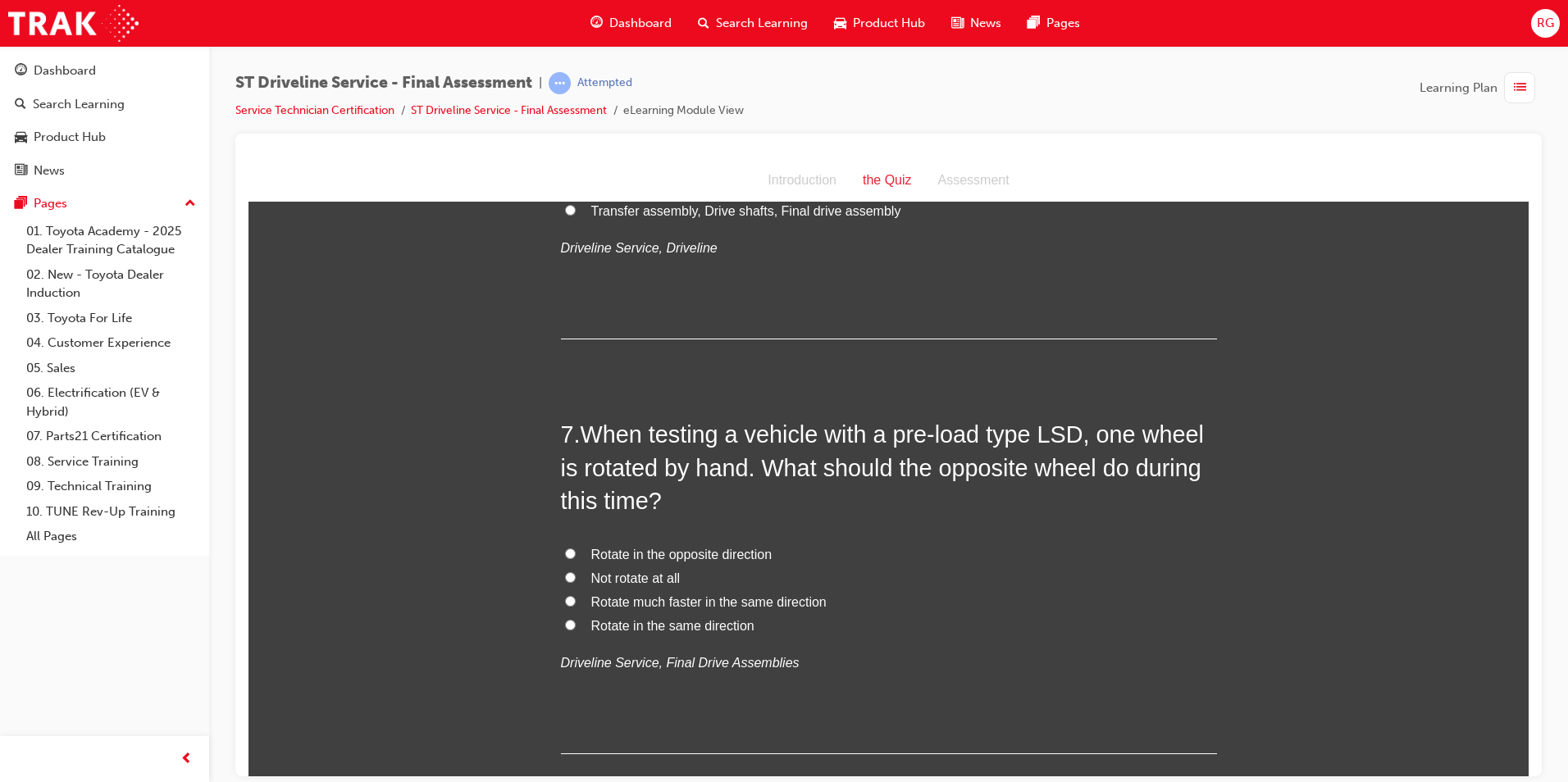
click at [755, 553] on span "Rotate in the opposite direction" at bounding box center [682, 554] width 181 height 14
click at [576, 553] on input "Rotate in the opposite direction" at bounding box center [570, 553] width 11 height 11
click at [730, 632] on span "Rotate in the same direction" at bounding box center [673, 626] width 163 height 14
drag, startPoint x: 730, startPoint y: 632, endPoint x: 633, endPoint y: 619, distance: 97.9
click at [649, 619] on span "Rotate in the same direction" at bounding box center [673, 626] width 163 height 14
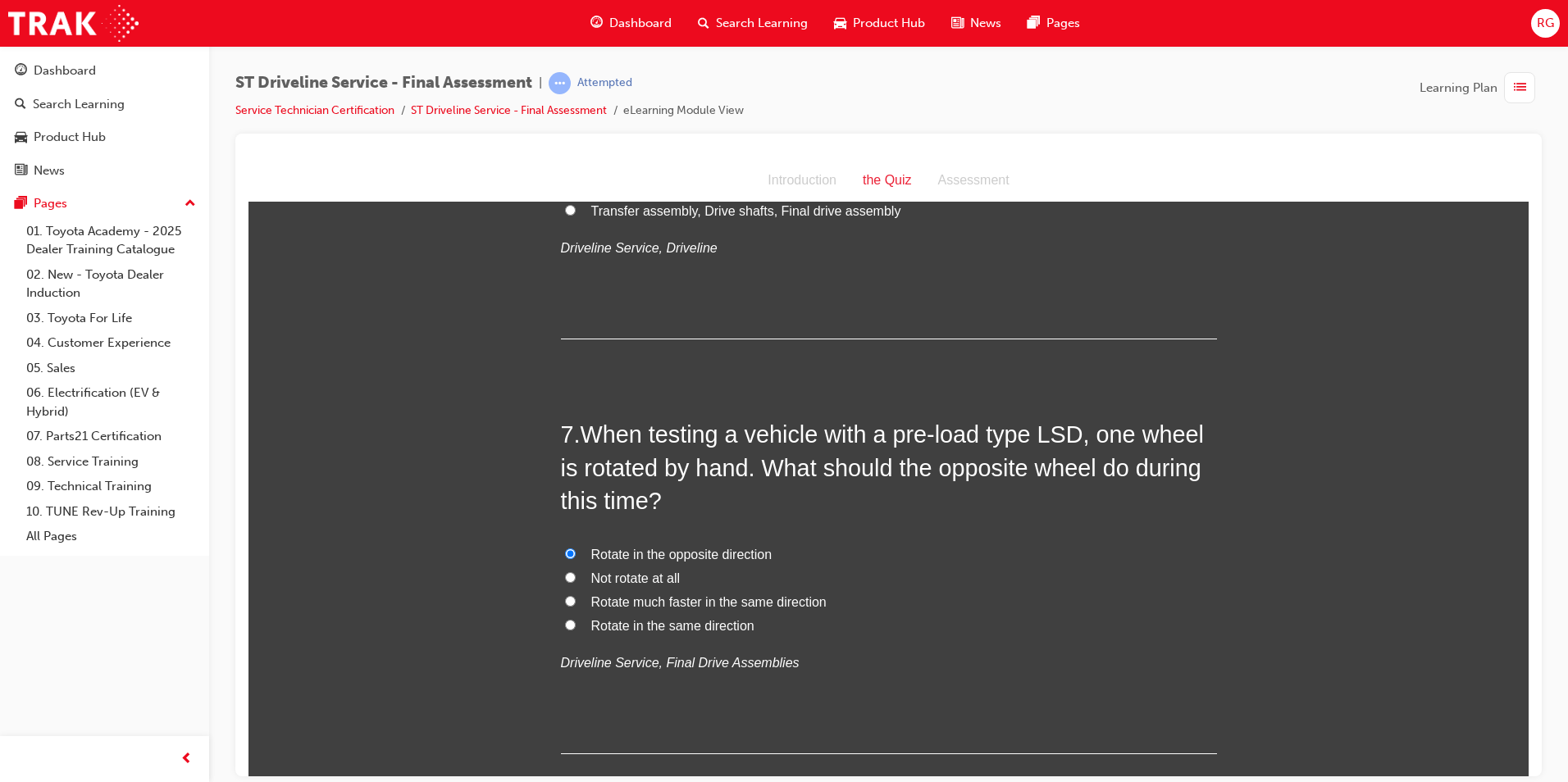
click at [576, 619] on input "Rotate in the same direction" at bounding box center [570, 625] width 11 height 11
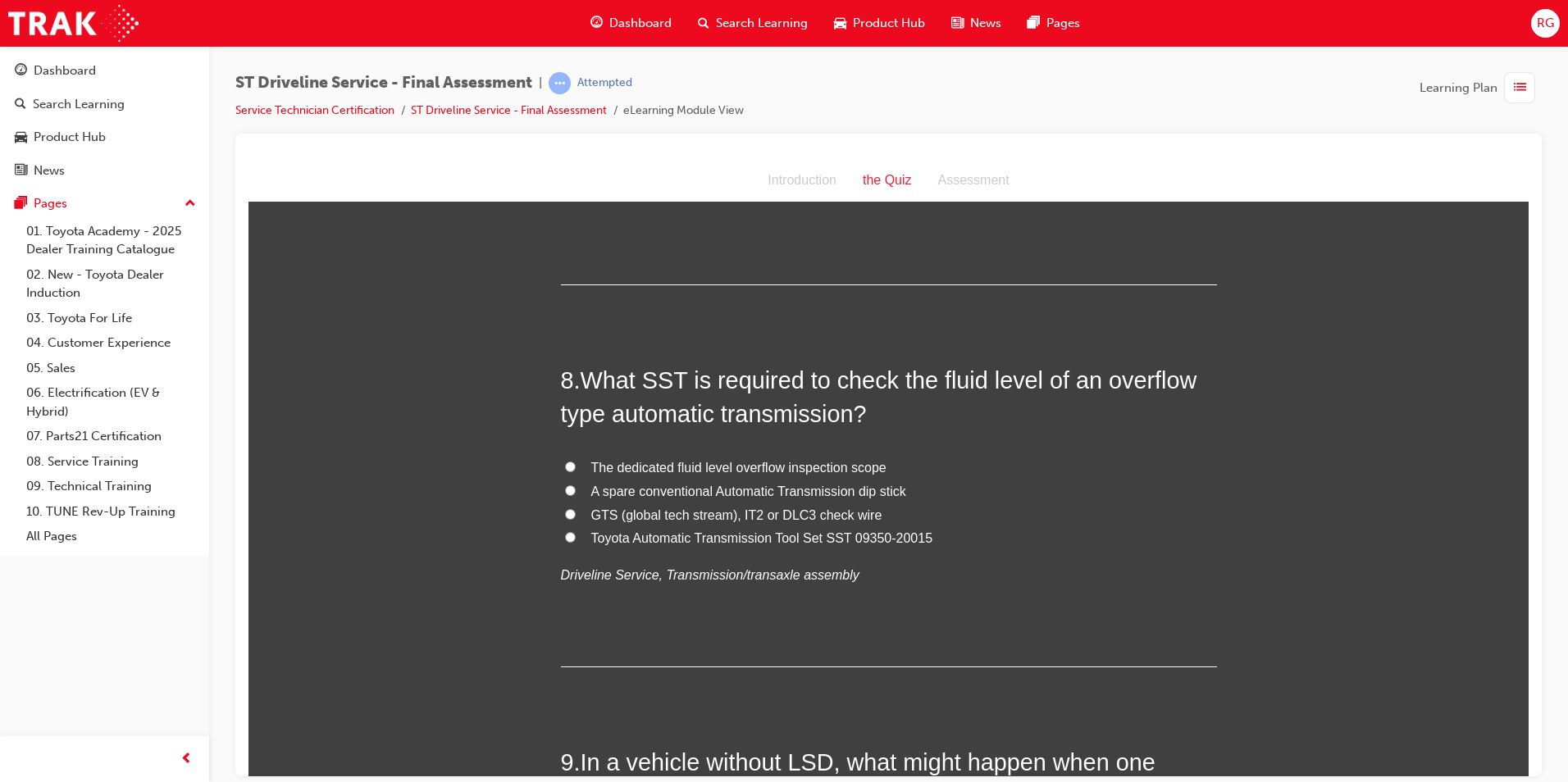
scroll to position [2624, 0]
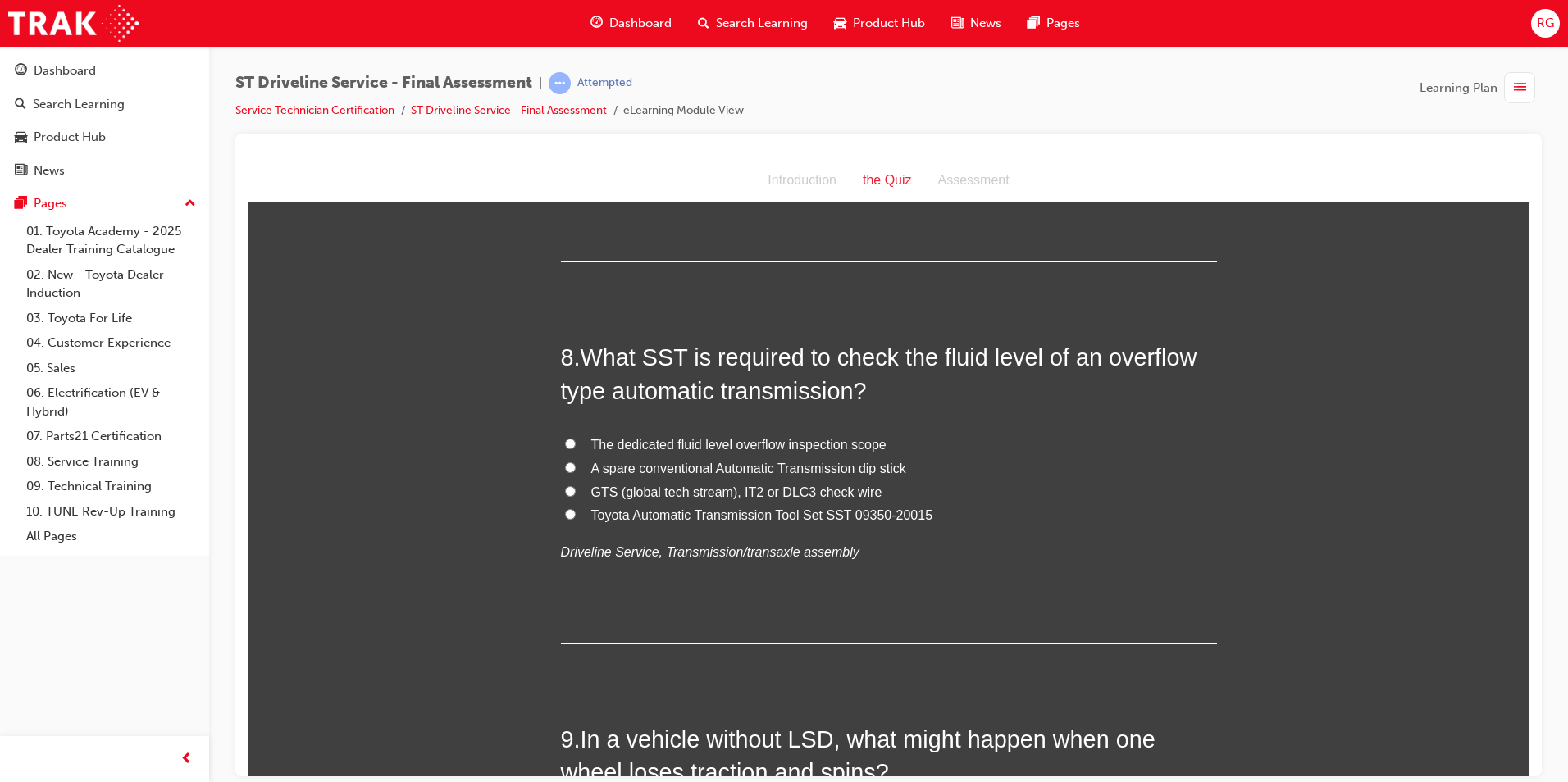
click at [751, 447] on span "The dedicated fluid level overflow inspection scope" at bounding box center [739, 444] width 295 height 14
click at [576, 447] on input "The dedicated fluid level overflow inspection scope" at bounding box center [570, 443] width 11 height 11
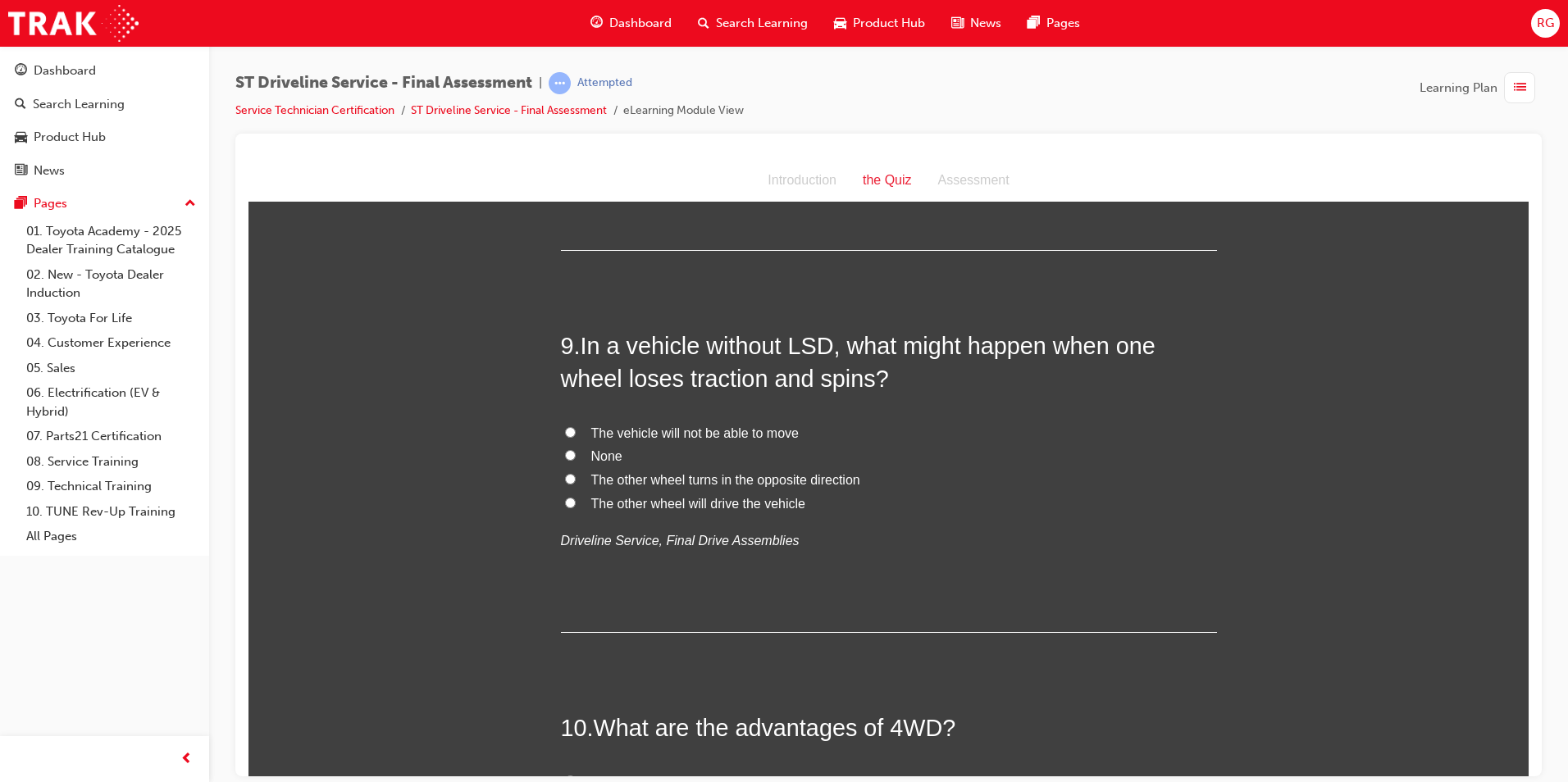
scroll to position [3034, 0]
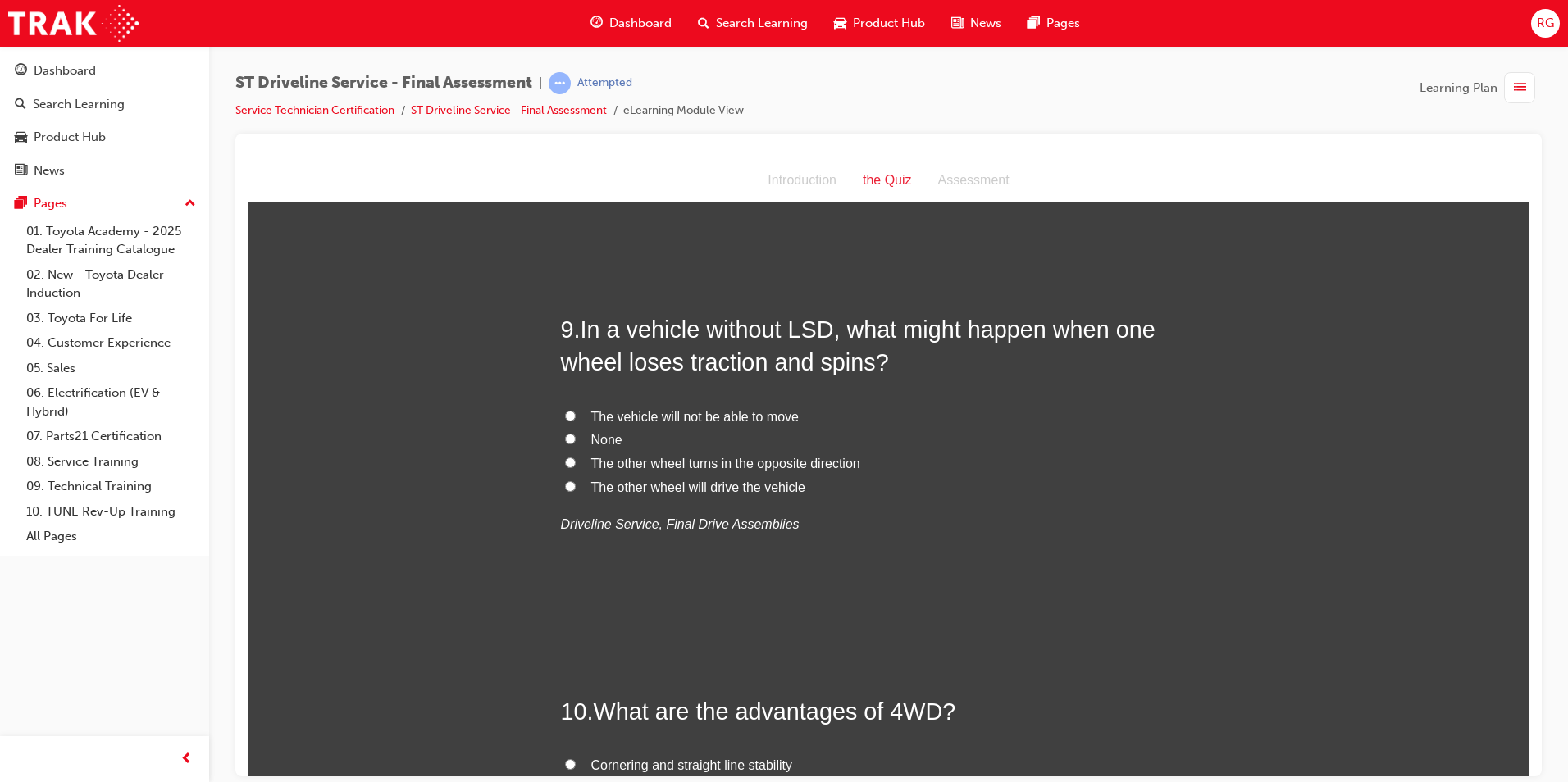
click at [766, 416] on span "The vehicle will not be able to move" at bounding box center [695, 416] width 207 height 14
click at [576, 416] on input "The vehicle will not be able to move" at bounding box center [570, 416] width 11 height 11
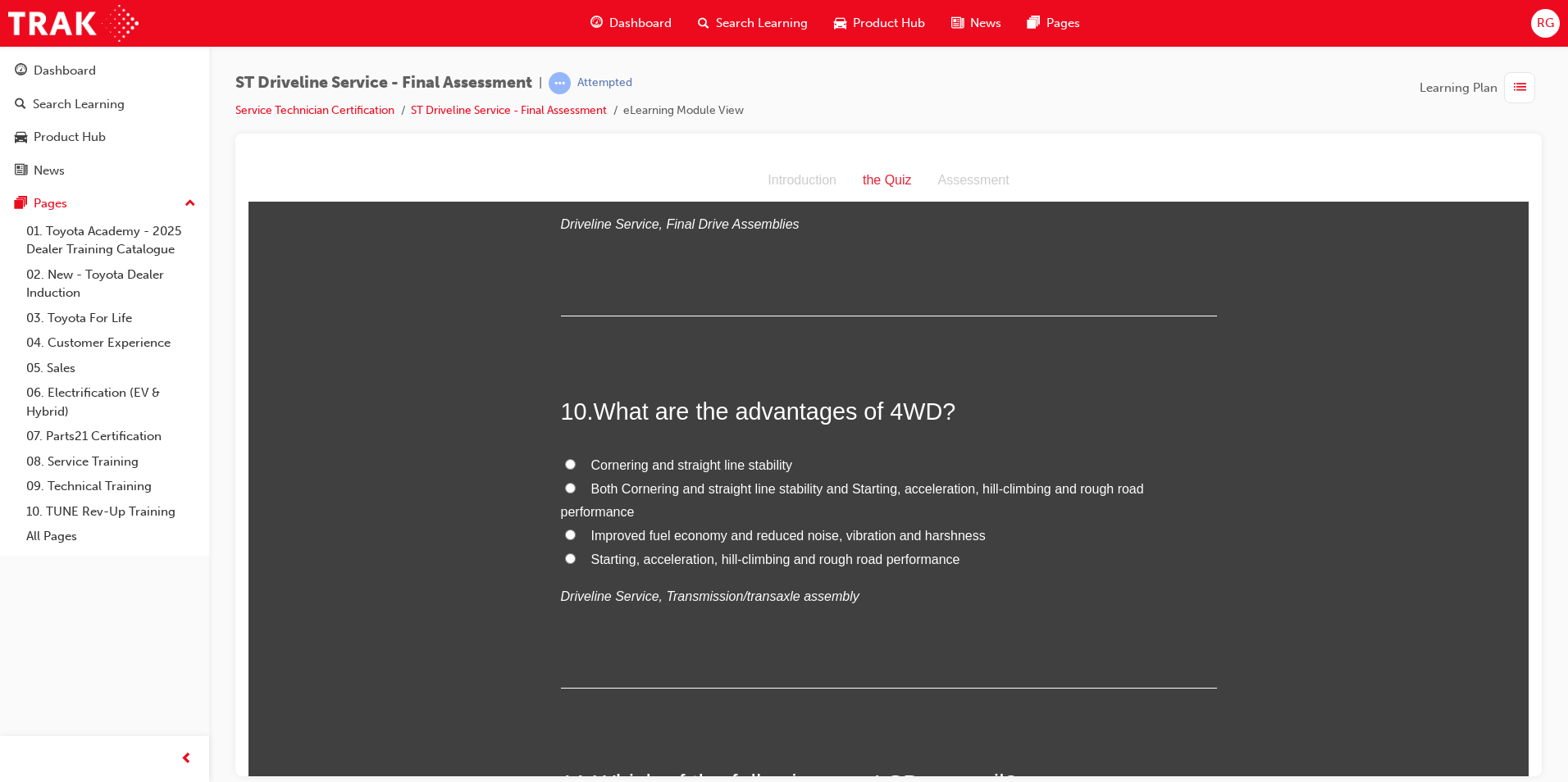
scroll to position [3362, 0]
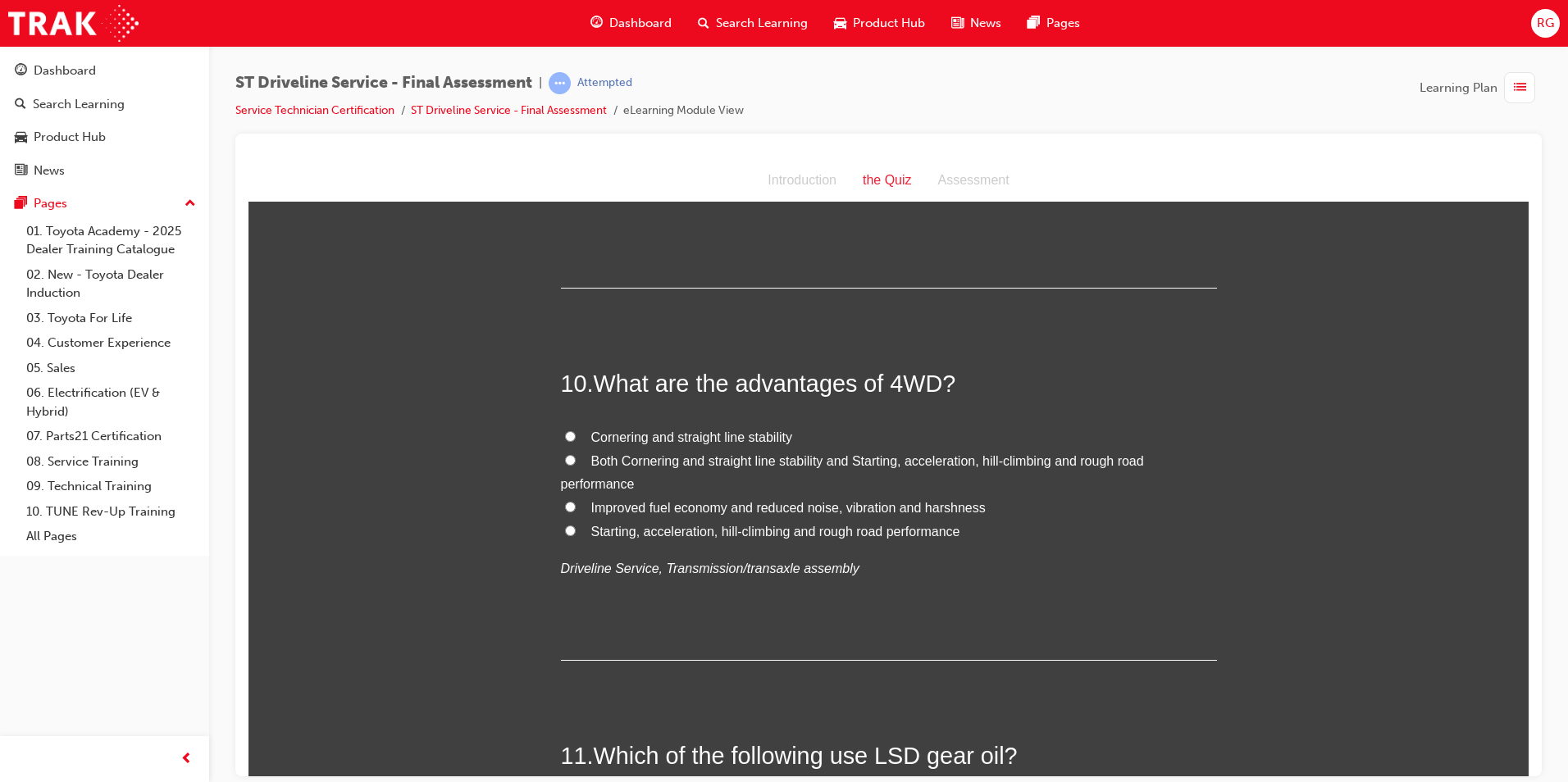
click at [803, 532] on span "Starting, acceleration, hill-climbing and rough road performance" at bounding box center [776, 531] width 369 height 14
click at [576, 532] on input "Starting, acceleration, hill-climbing and rough road performance" at bounding box center [570, 530] width 11 height 11
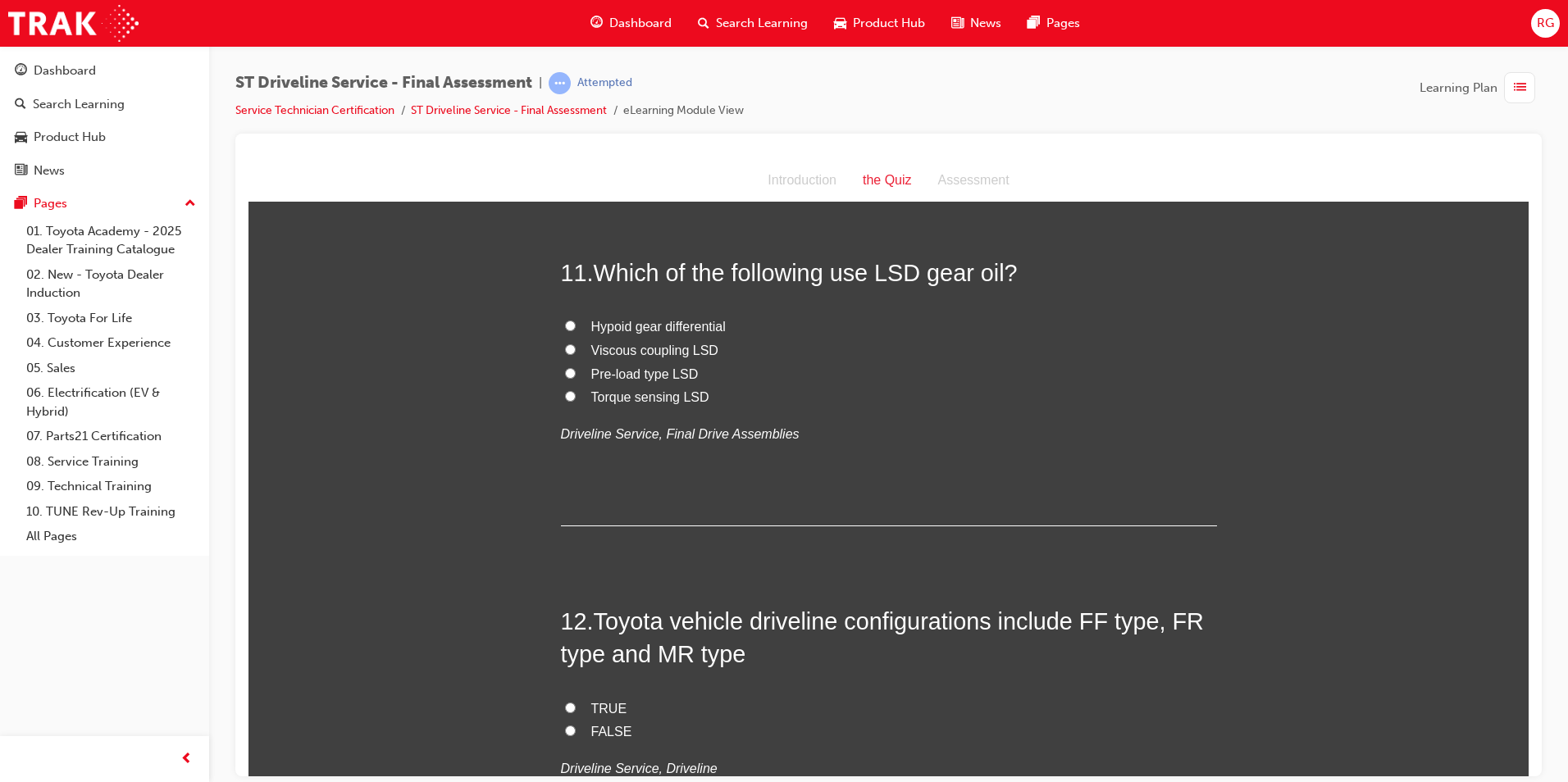
scroll to position [3854, 0]
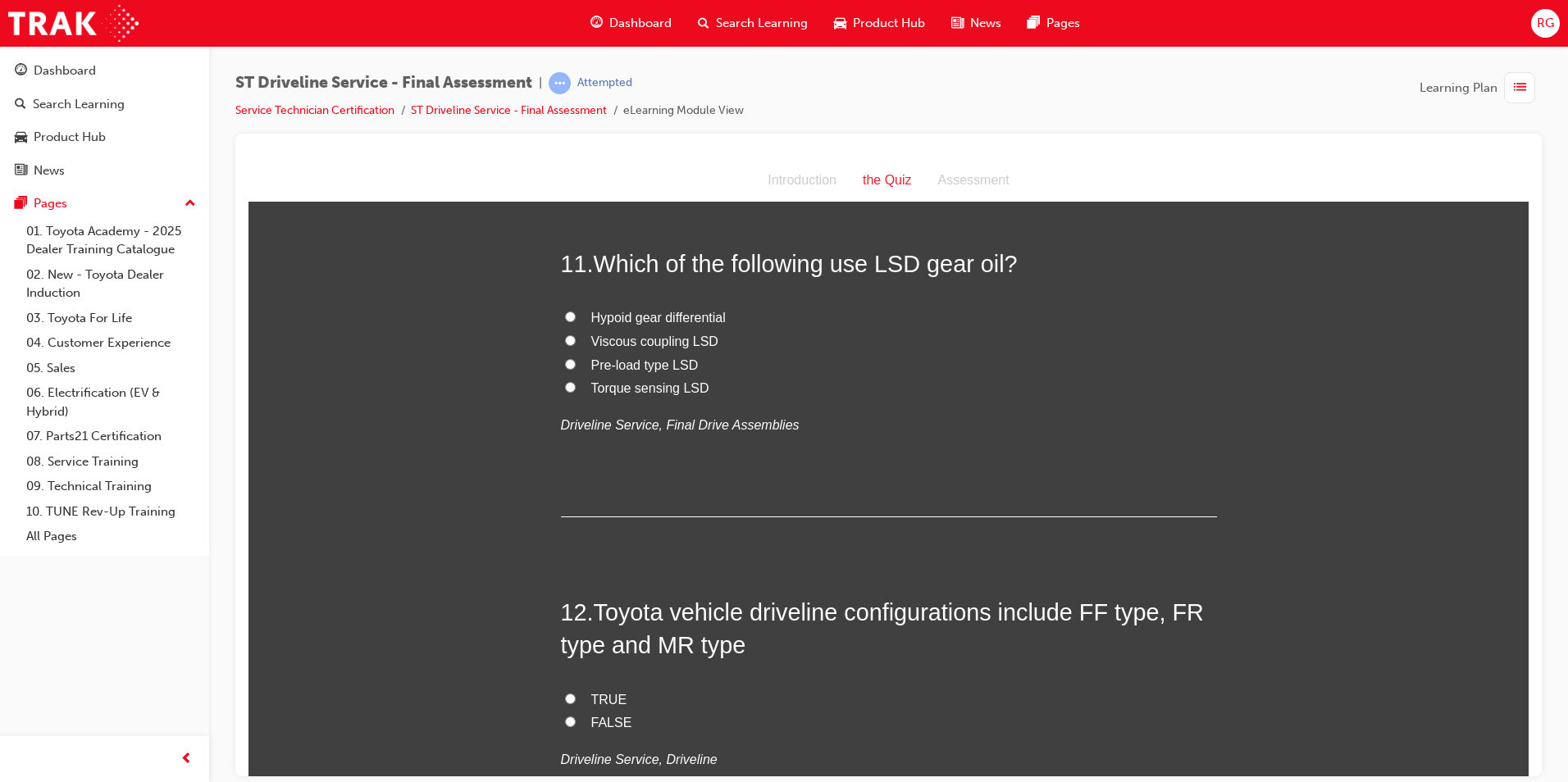
click at [659, 314] on span "Hypoid gear differential" at bounding box center [658, 317] width 134 height 14
click at [576, 314] on input "Hypoid gear differential" at bounding box center [570, 316] width 11 height 11
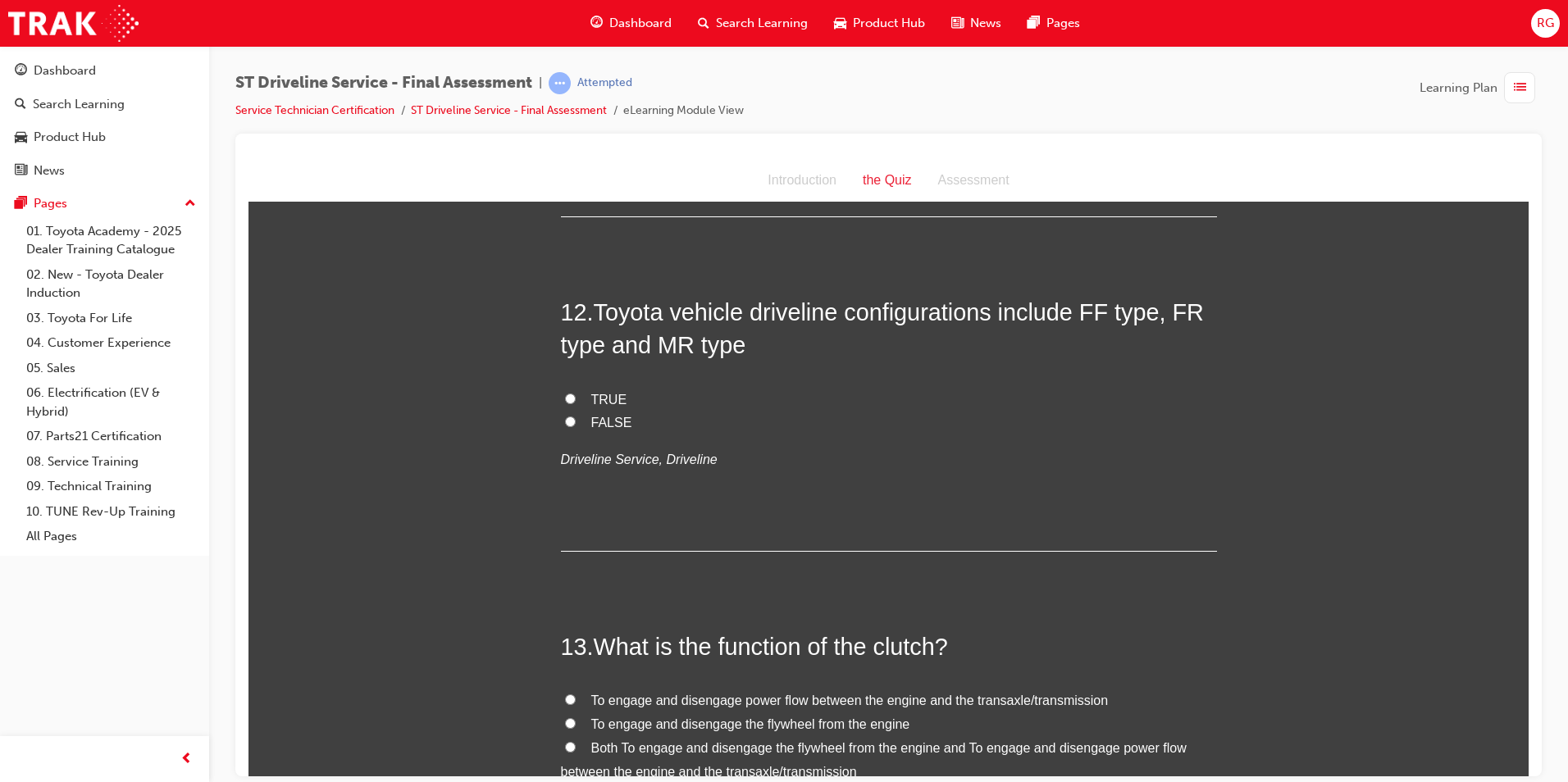
scroll to position [4182, 0]
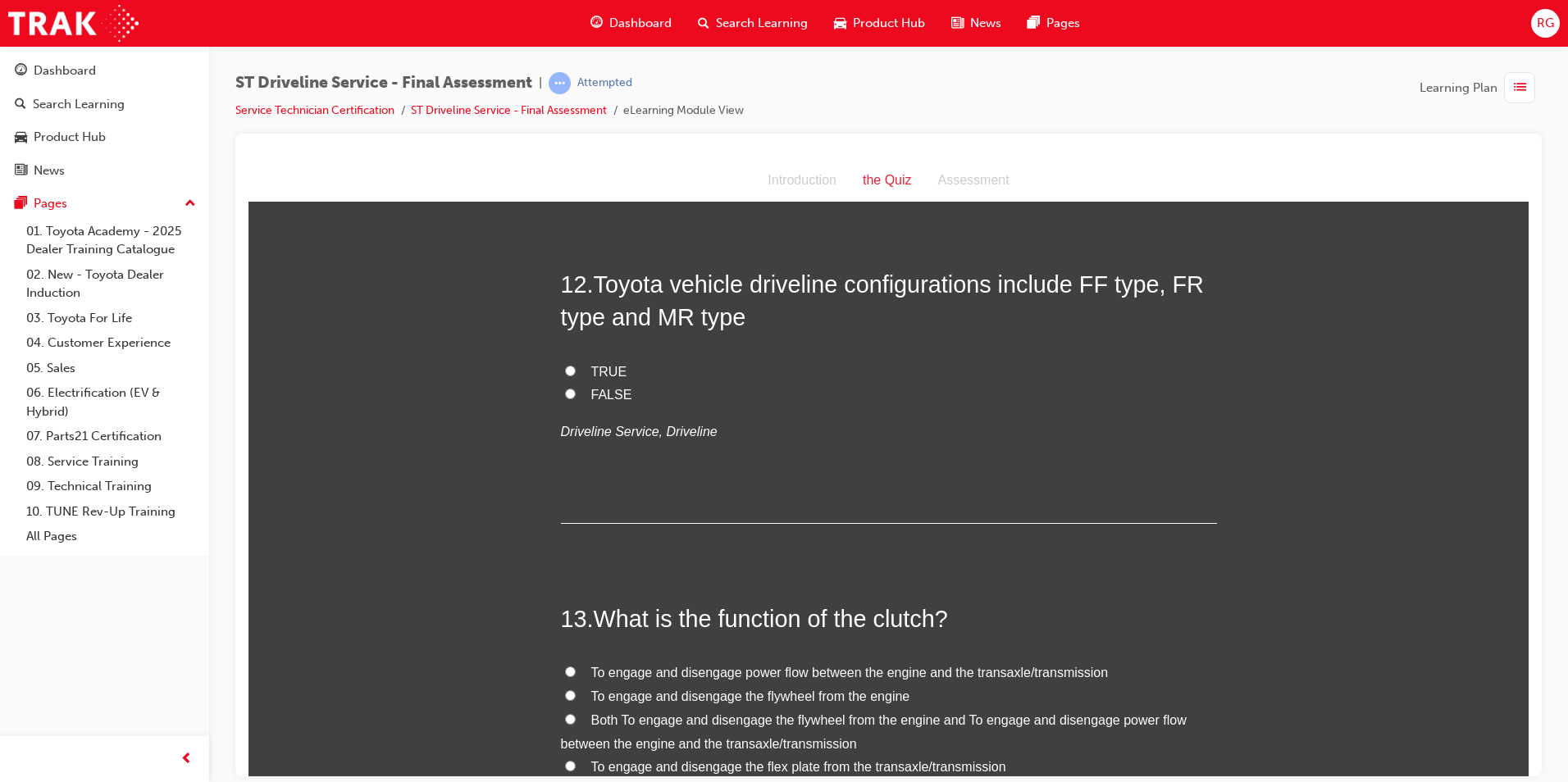
click at [606, 364] on span "TRUE" at bounding box center [609, 371] width 36 height 14
click at [576, 365] on input "TRUE" at bounding box center [570, 370] width 11 height 11
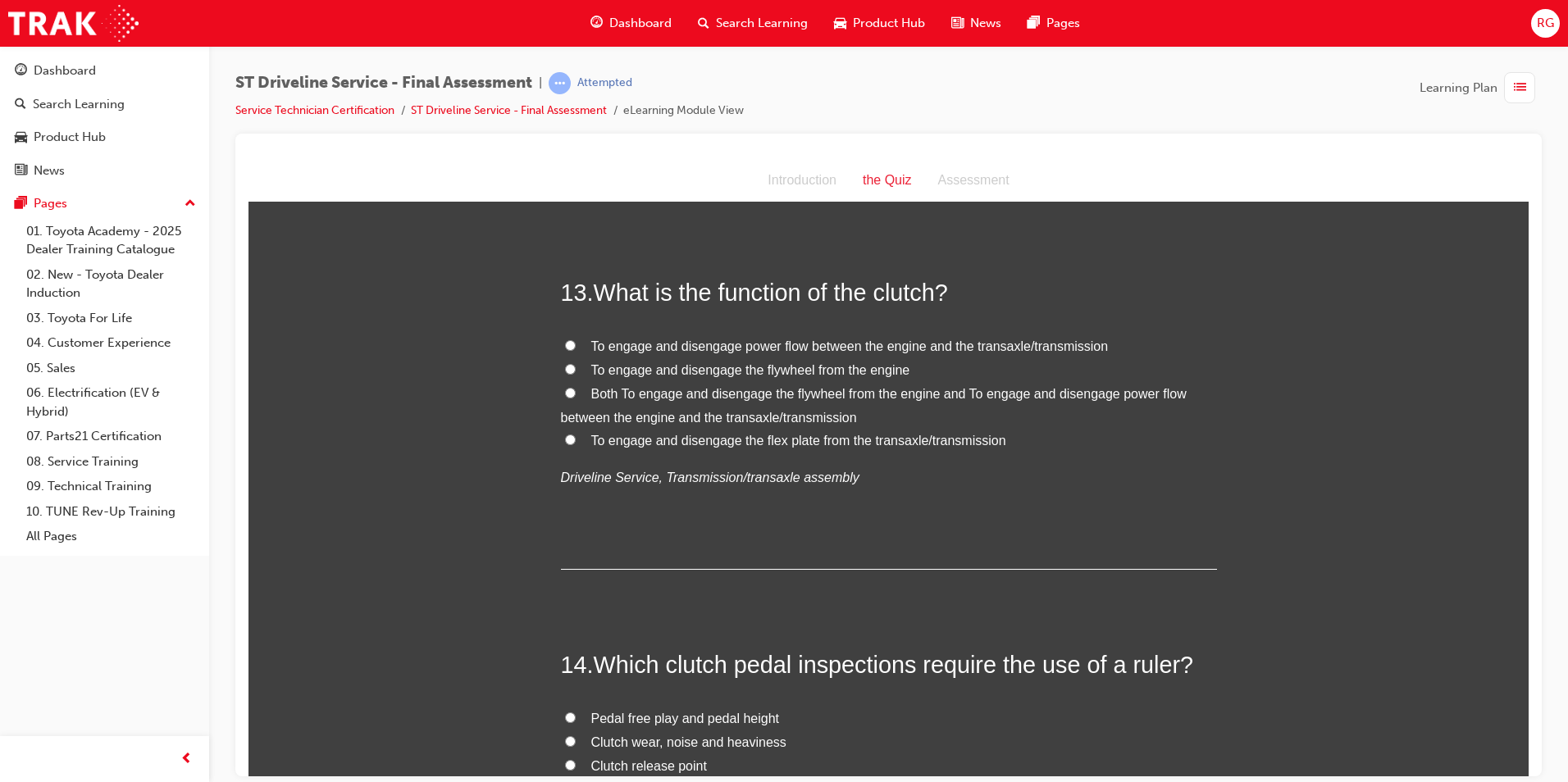
scroll to position [4509, 0]
click at [824, 349] on span "To engage and disengage power flow between the engine and the transaxle/transmi…" at bounding box center [850, 344] width 518 height 14
click at [576, 349] on input "To engage and disengage power flow between the engine and the transaxle/transmi…" at bounding box center [570, 343] width 11 height 11
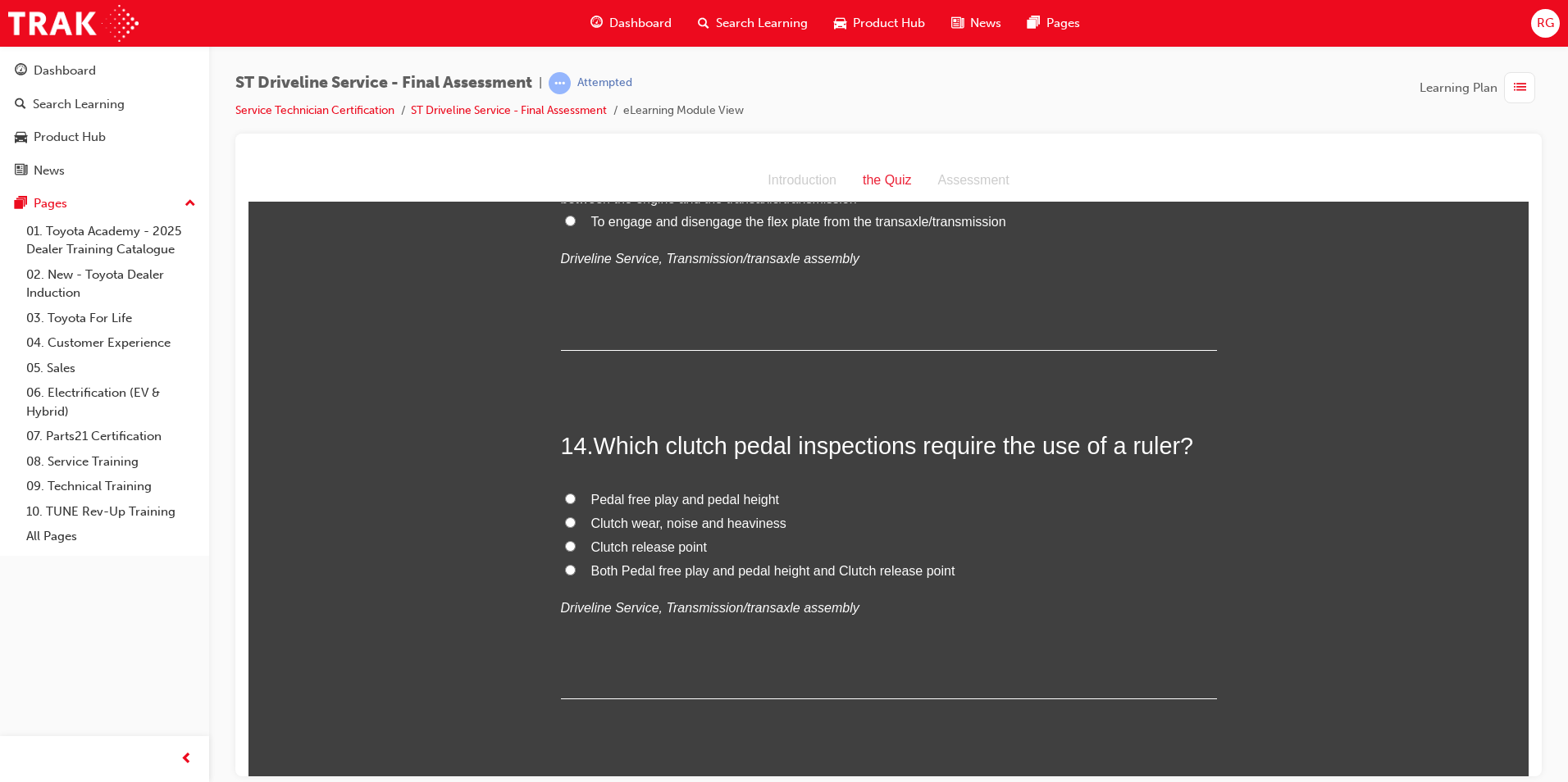
scroll to position [4755, 0]
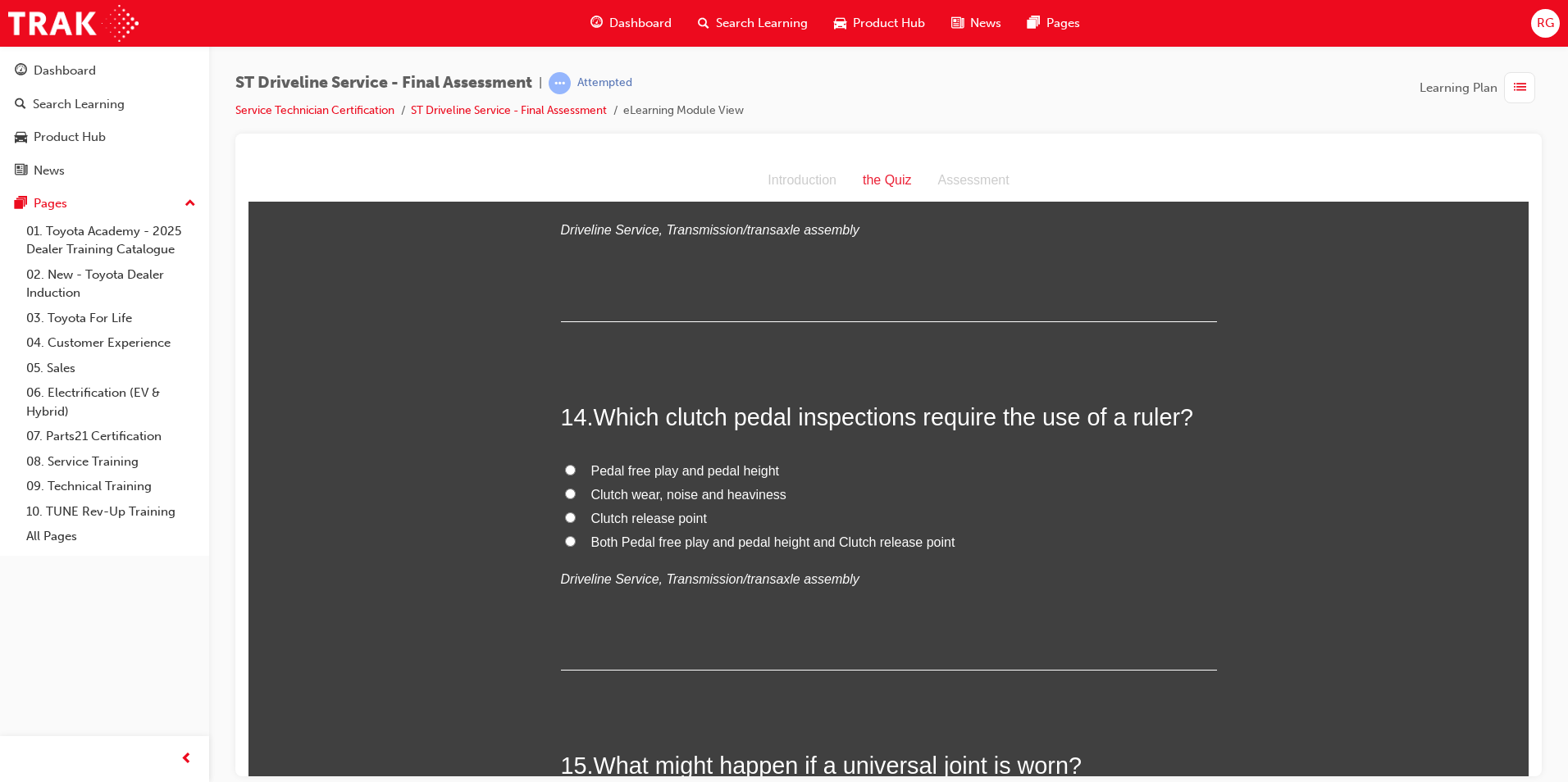
click at [697, 474] on span "Pedal free play and pedal height" at bounding box center [686, 470] width 189 height 14
click at [576, 474] on input "Pedal free play and pedal height" at bounding box center [570, 469] width 11 height 11
click at [779, 541] on span "Both Pedal free play and pedal height and Clutch release point" at bounding box center [773, 541] width 364 height 14
click at [576, 541] on input "Both Pedal free play and pedal height and Clutch release point" at bounding box center [570, 540] width 11 height 11
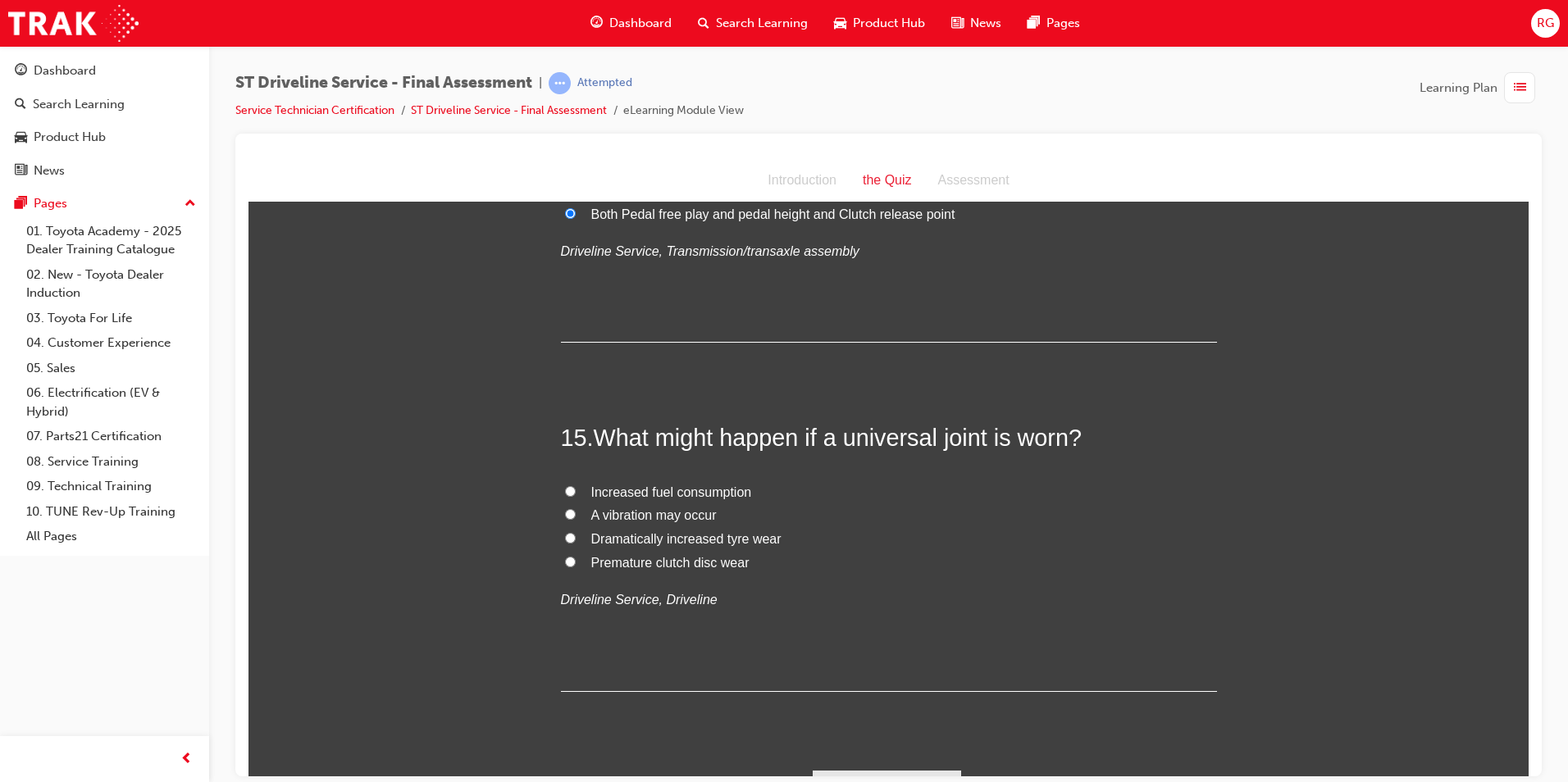
scroll to position [5123, 0]
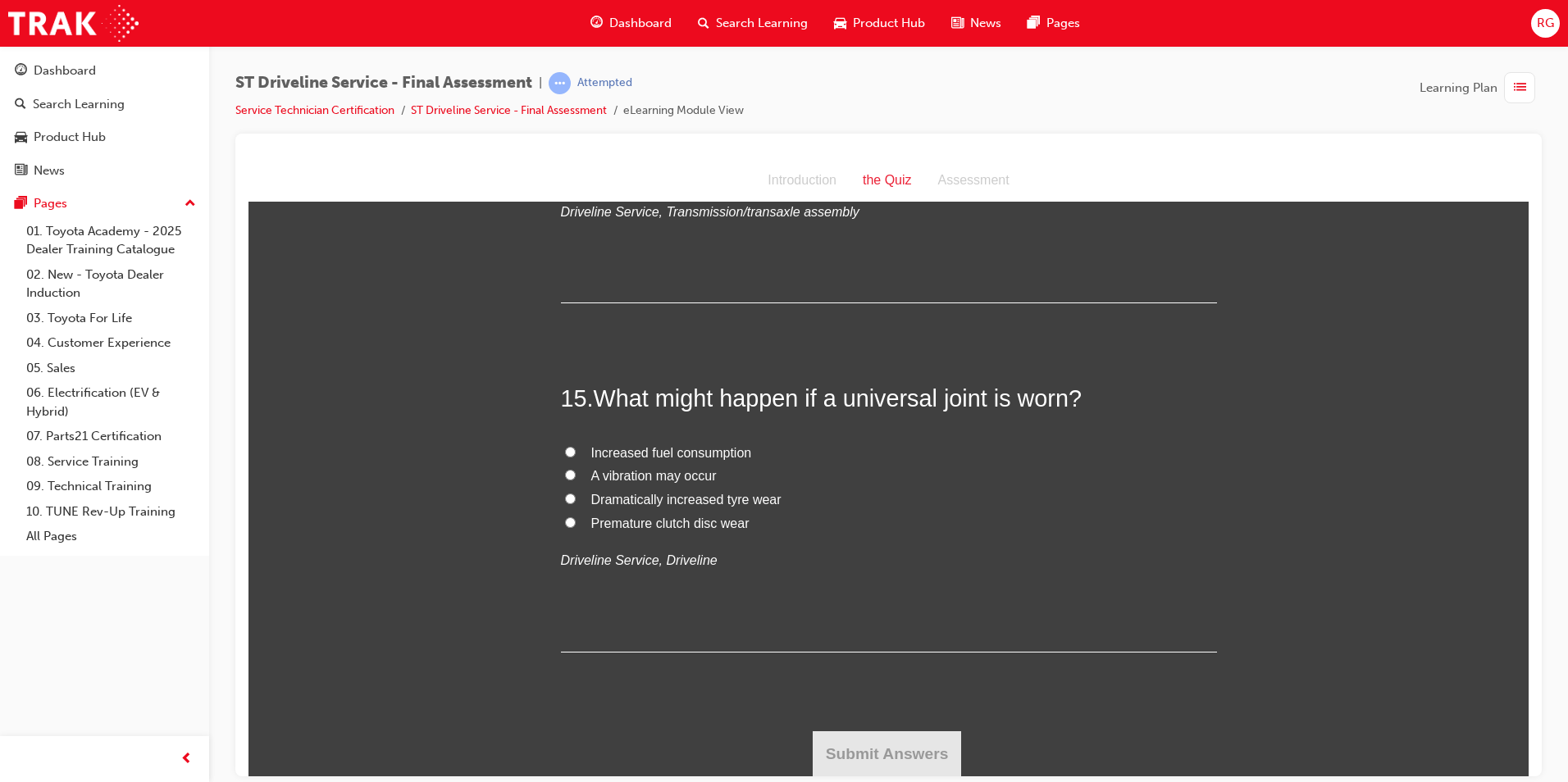
click at [695, 477] on span "A vibration may occur" at bounding box center [654, 475] width 126 height 14
click at [576, 477] on input "A vibration may occur" at bounding box center [570, 474] width 11 height 11
click at [898, 749] on button "Submit Answers" at bounding box center [888, 753] width 149 height 46
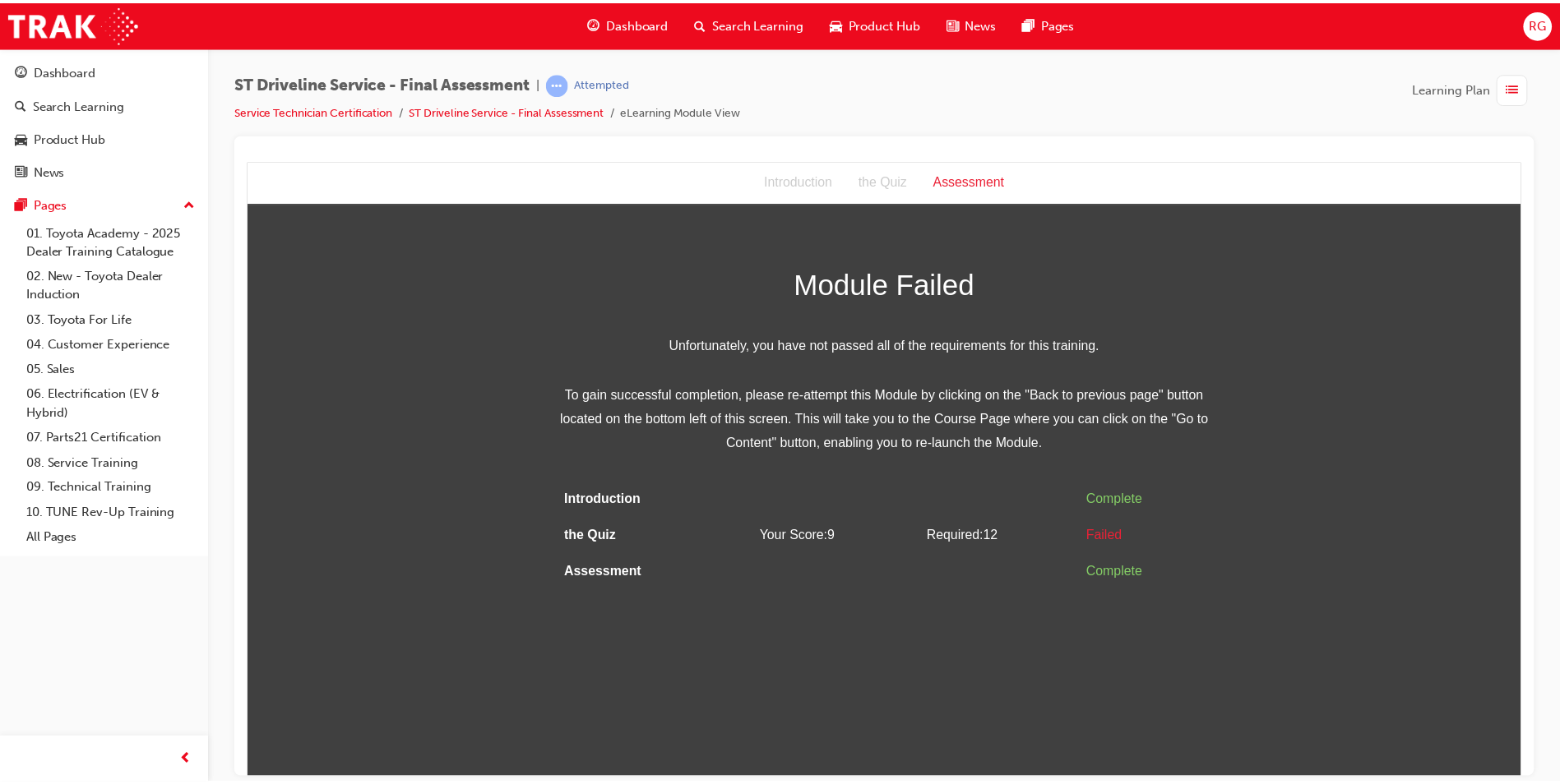
scroll to position [0, 0]
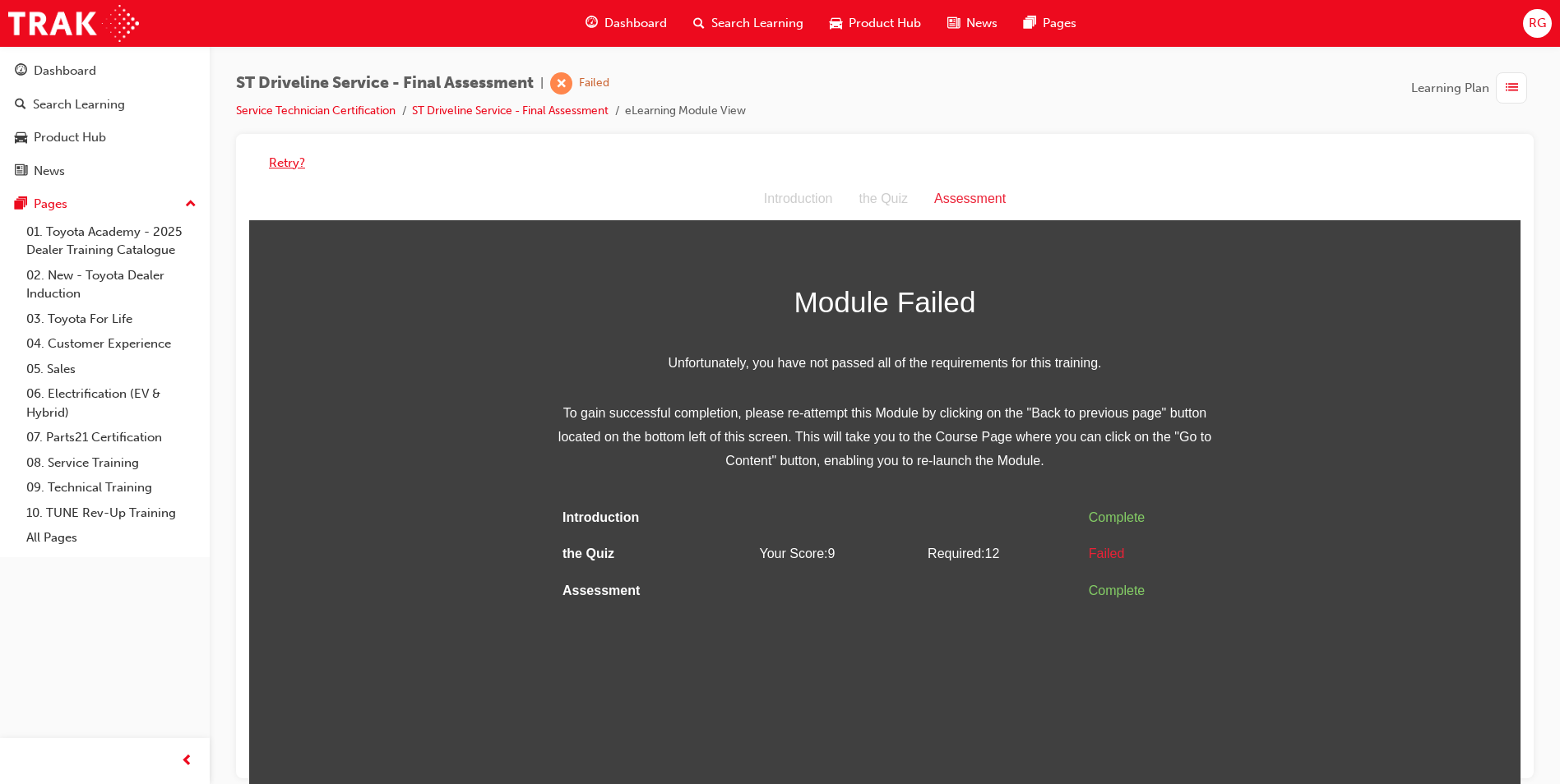
click at [292, 162] on button "Retry?" at bounding box center [286, 162] width 36 height 18
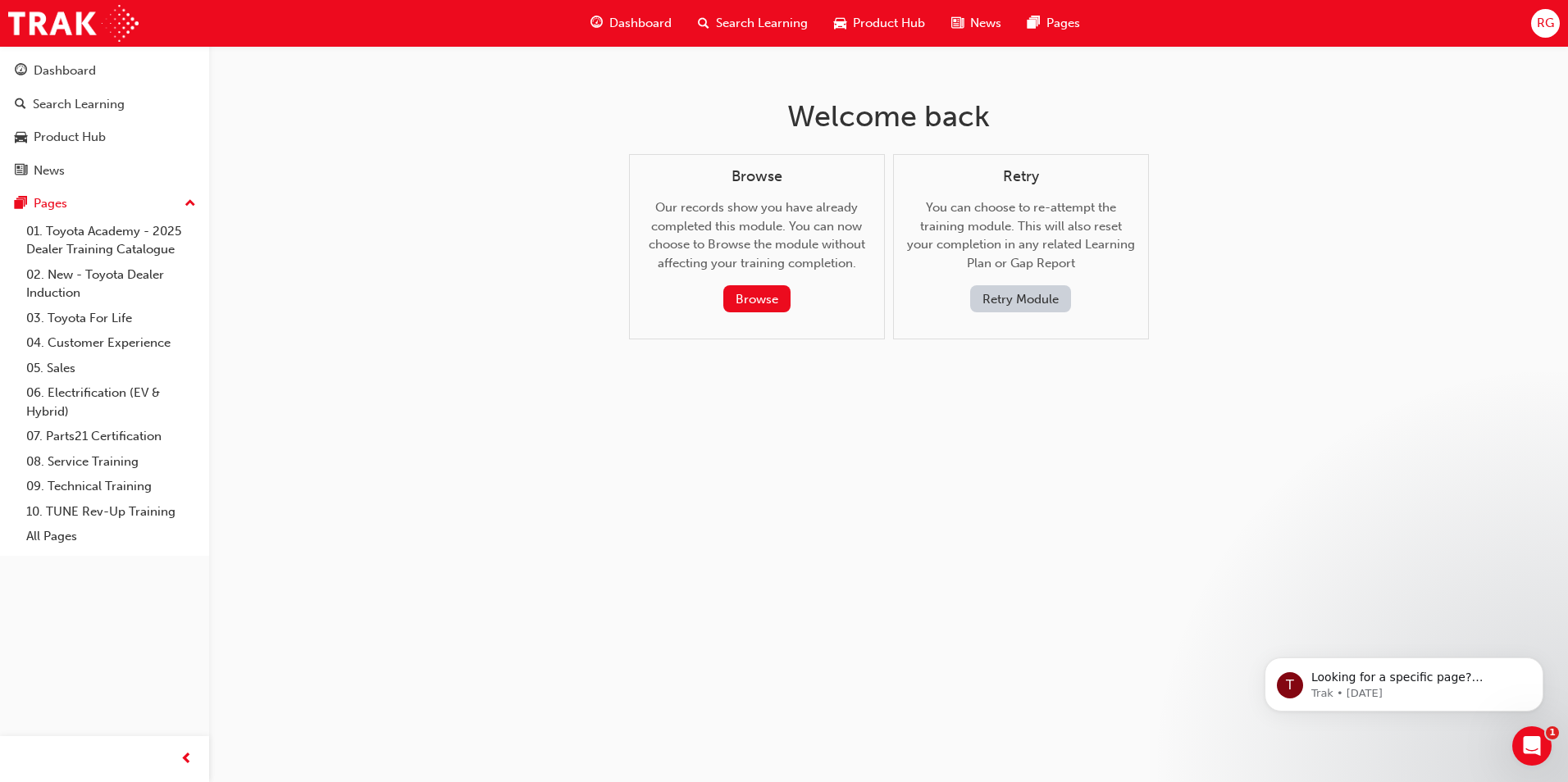
click at [1013, 299] on button "Retry Module" at bounding box center [1020, 299] width 101 height 27
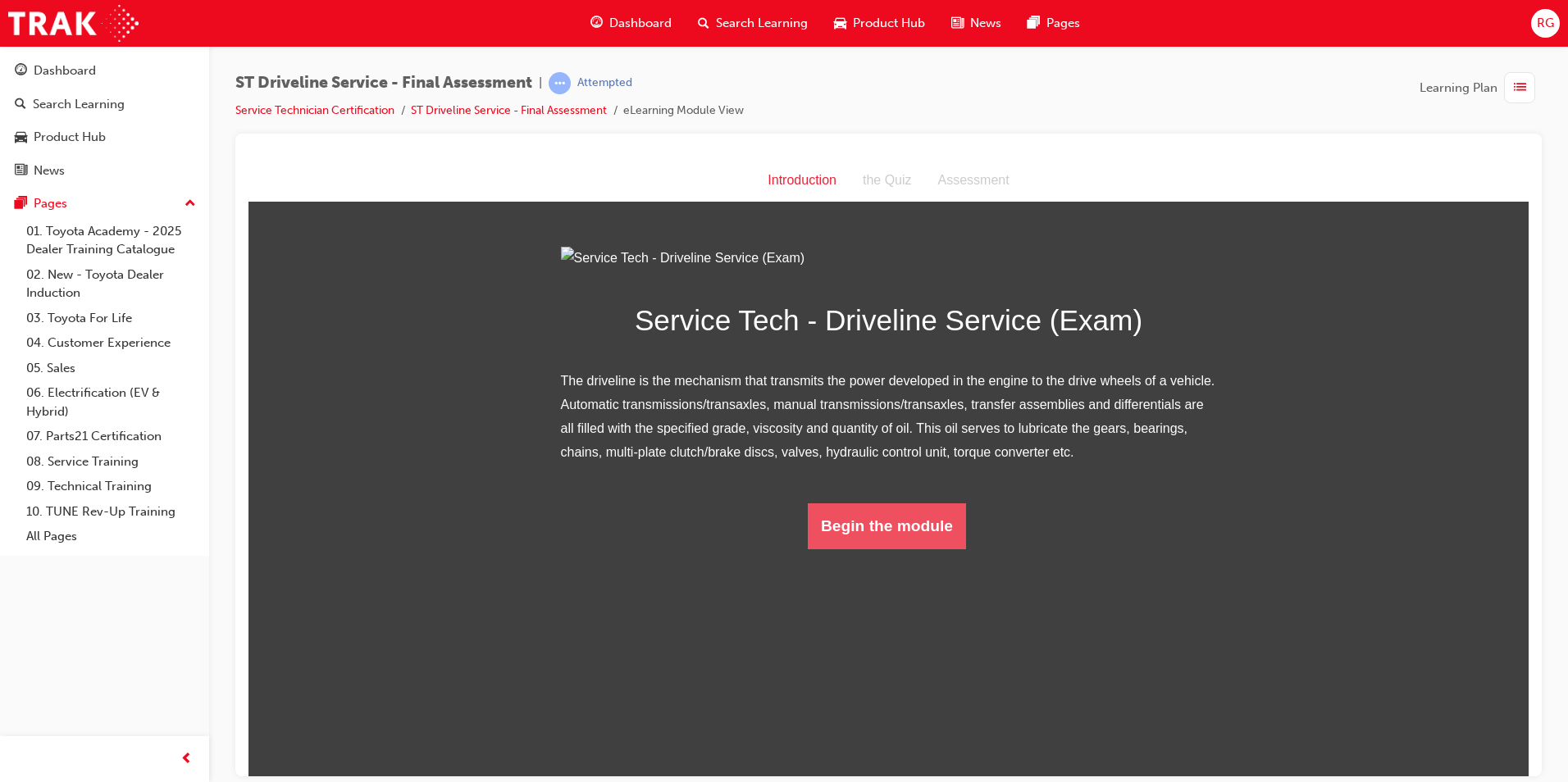
click at [918, 548] on button "Begin the module" at bounding box center [887, 525] width 158 height 46
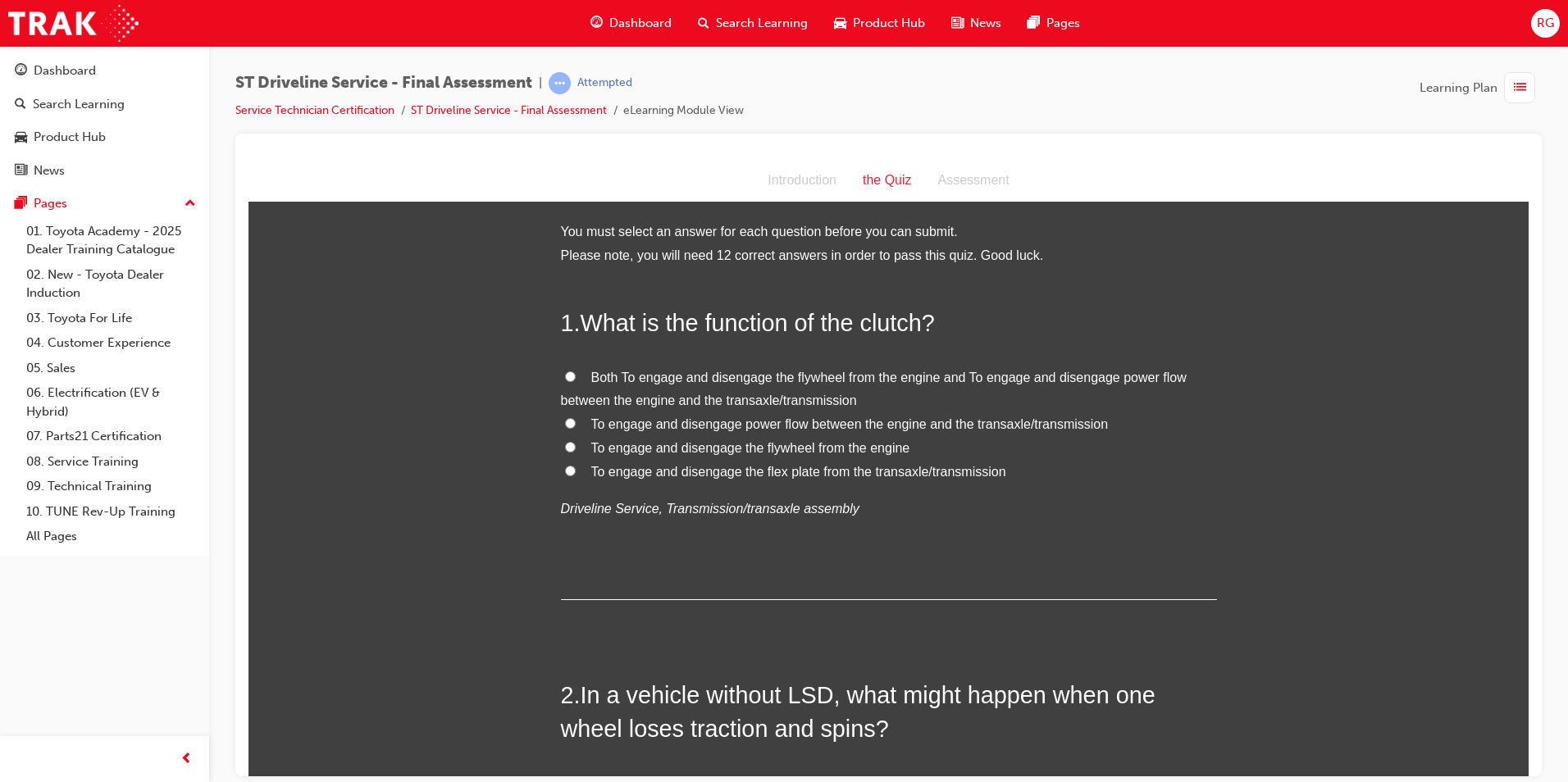
click at [914, 422] on span "To engage and disengage power flow between the engine and the transaxle/transmi…" at bounding box center [850, 424] width 518 height 14
click at [576, 422] on input "To engage and disengage power flow between the engine and the transaxle/transmi…" at bounding box center [570, 423] width 11 height 11
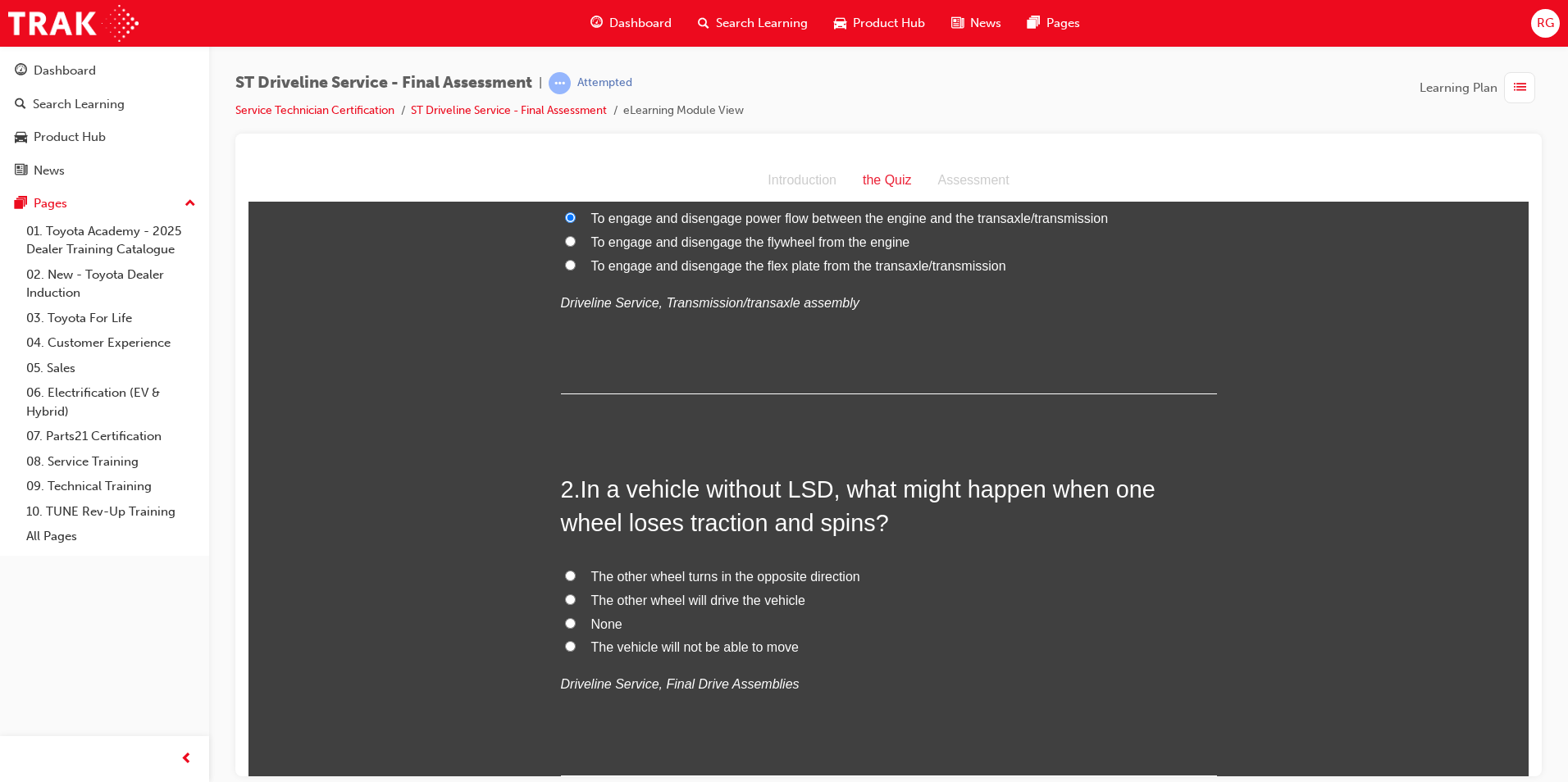
scroll to position [246, 0]
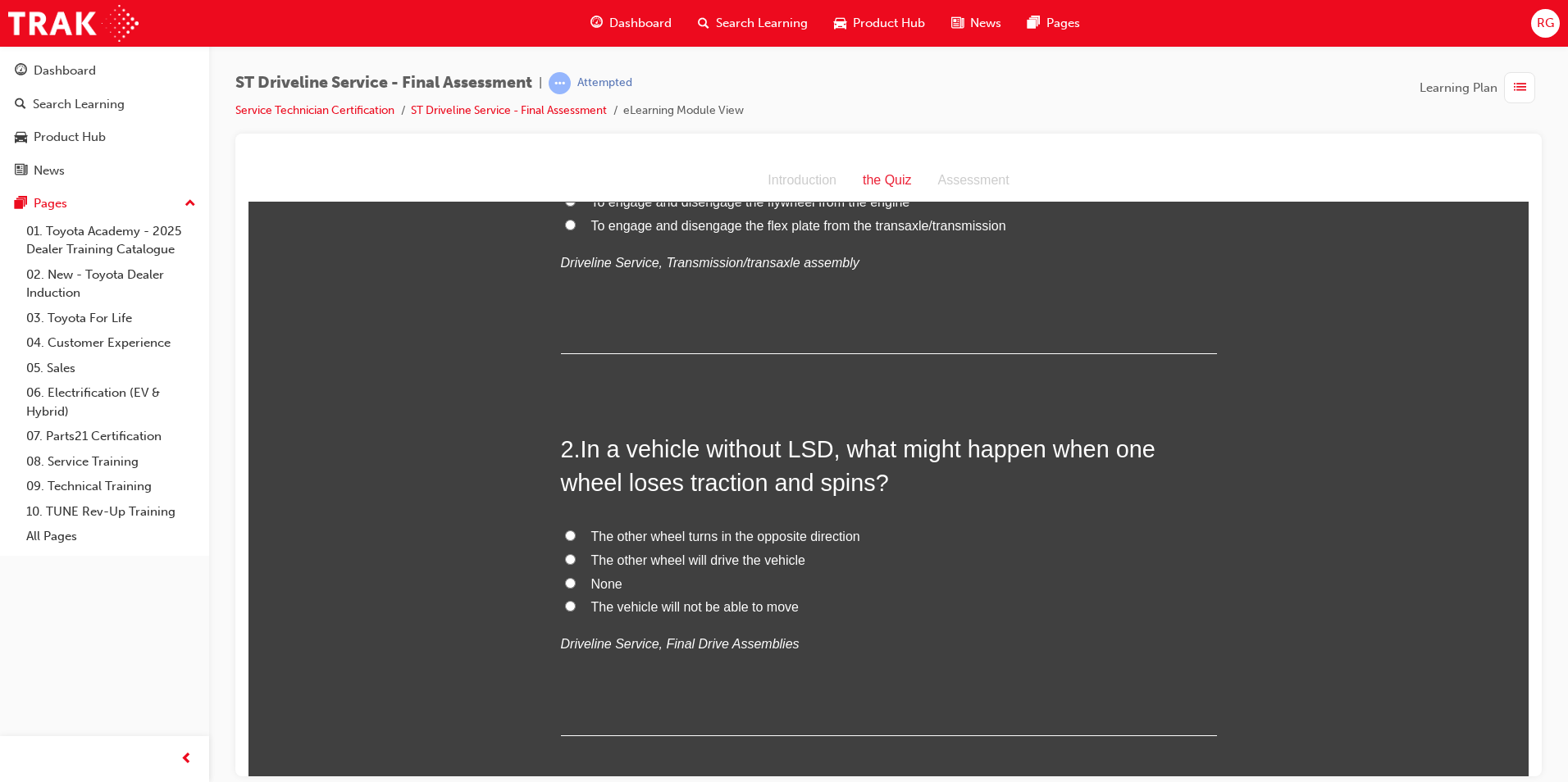
click at [648, 605] on span "The vehicle will not be able to move" at bounding box center [695, 606] width 207 height 14
click at [576, 605] on input "The vehicle will not be able to move" at bounding box center [570, 605] width 11 height 11
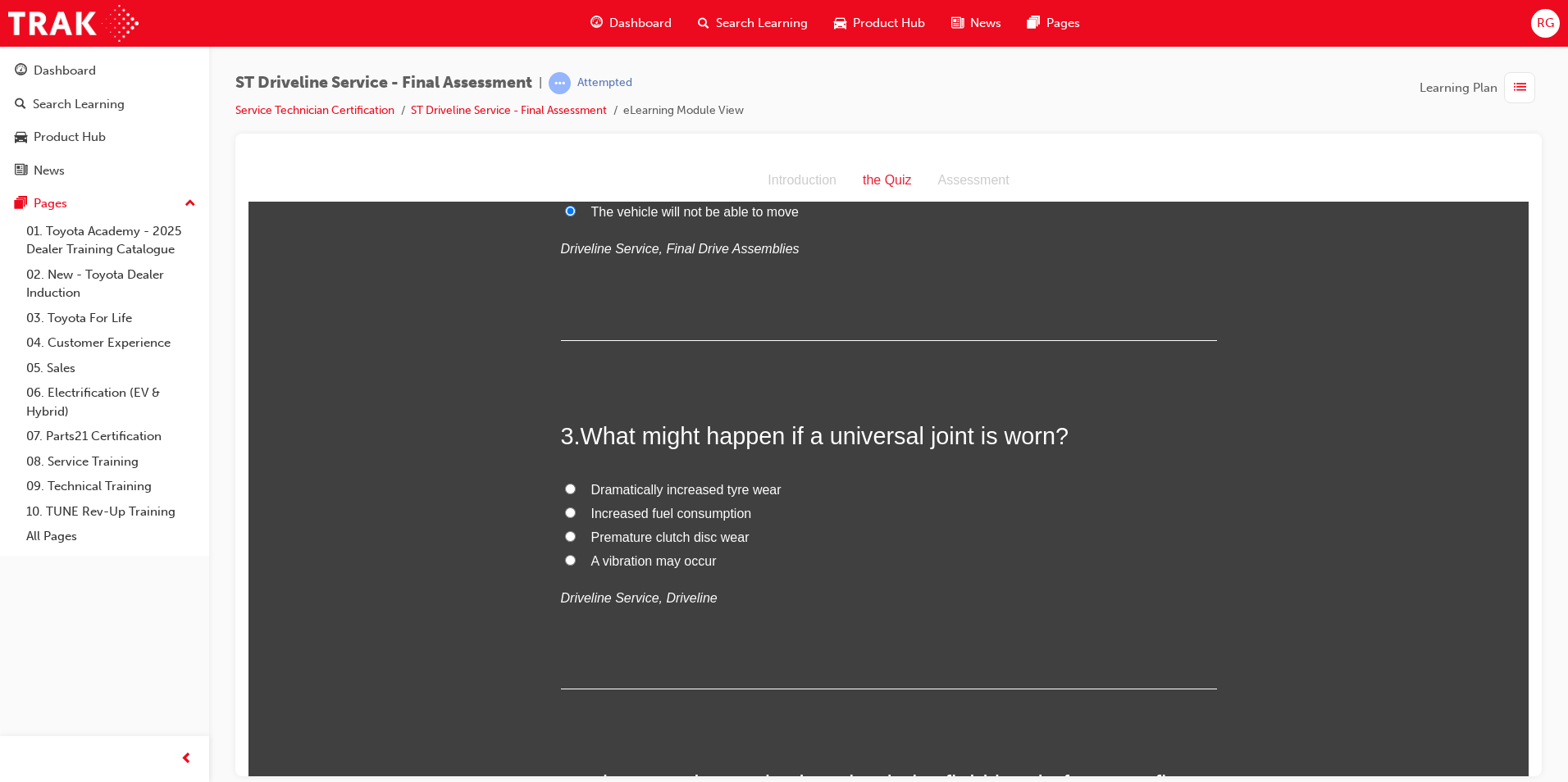
scroll to position [656, 0]
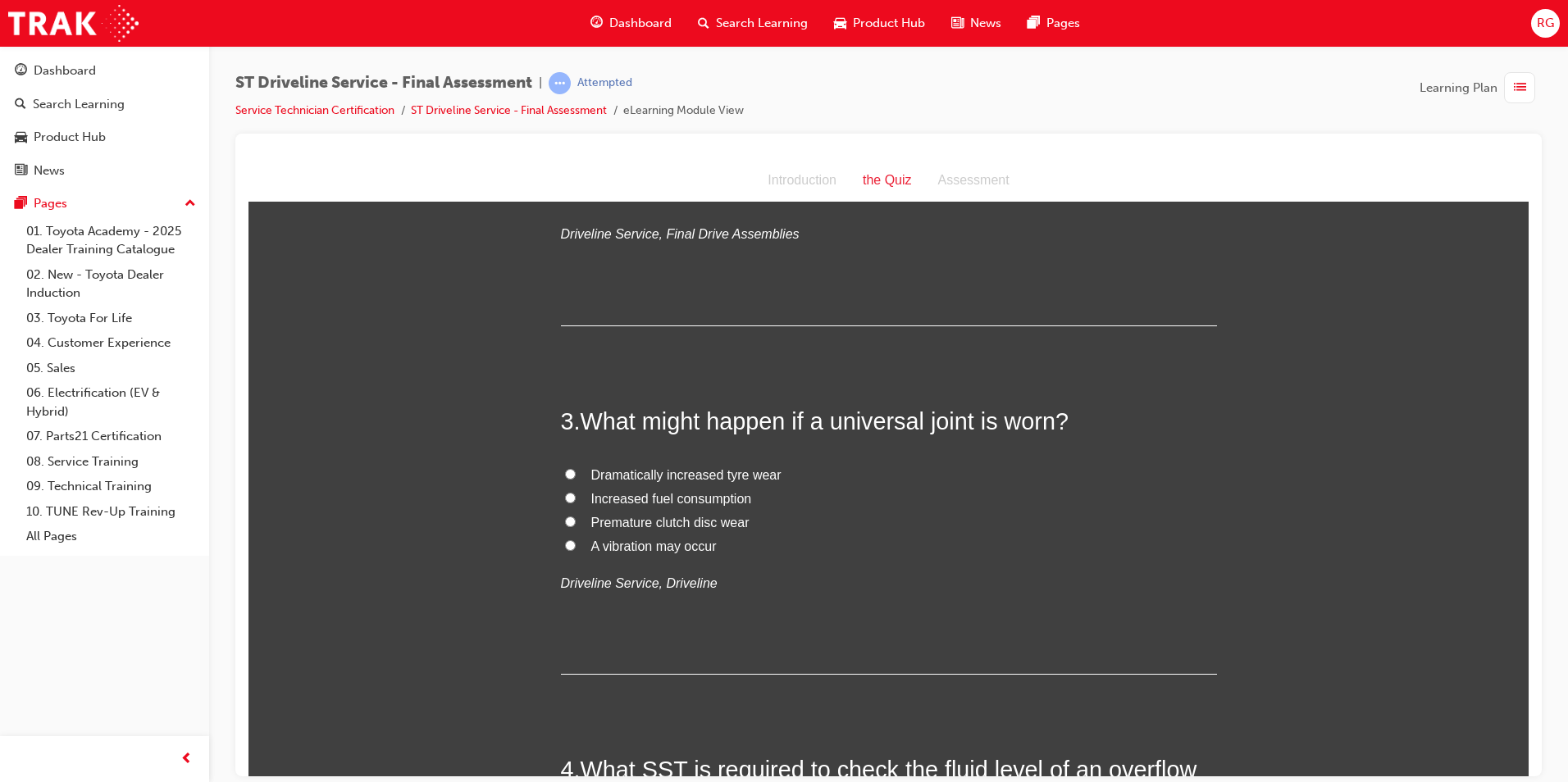
click at [660, 550] on span "A vibration may occur" at bounding box center [654, 546] width 126 height 14
click at [576, 550] on input "A vibration may occur" at bounding box center [570, 545] width 11 height 11
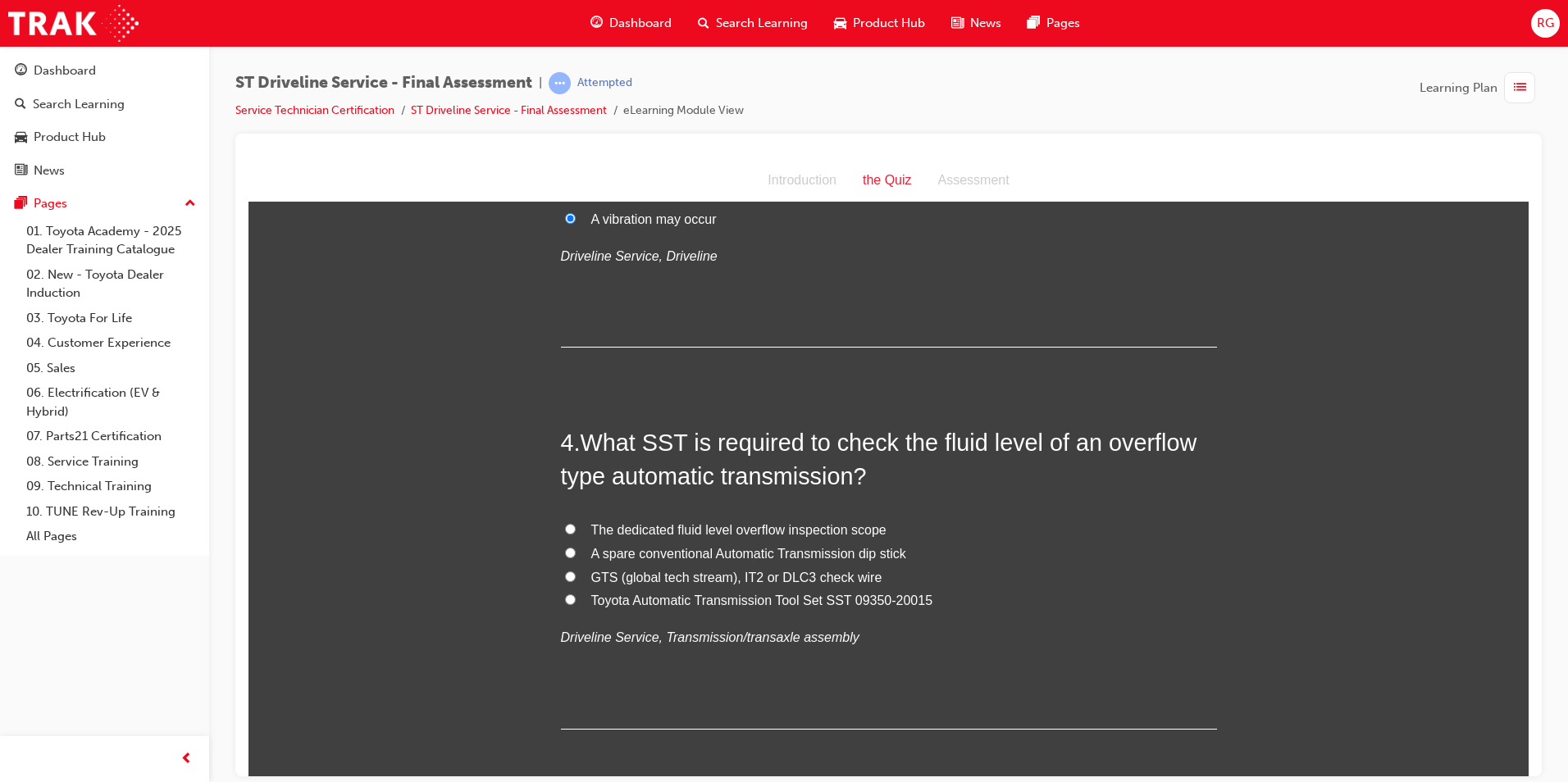
scroll to position [984, 0]
click at [662, 531] on span "The dedicated fluid level overflow inspection scope" at bounding box center [739, 528] width 295 height 14
click at [576, 531] on input "The dedicated fluid level overflow inspection scope" at bounding box center [570, 527] width 11 height 11
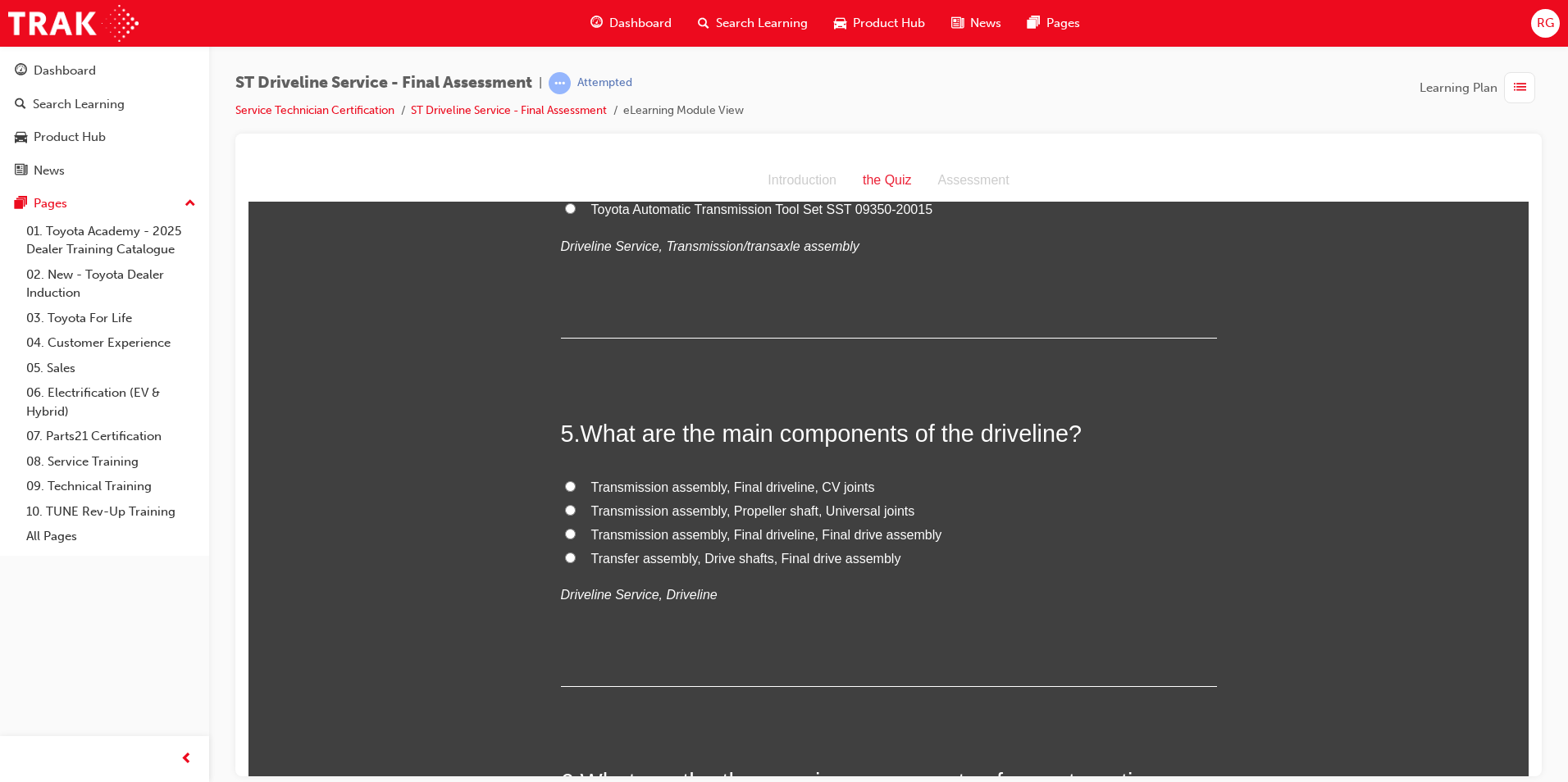
scroll to position [1394, 0]
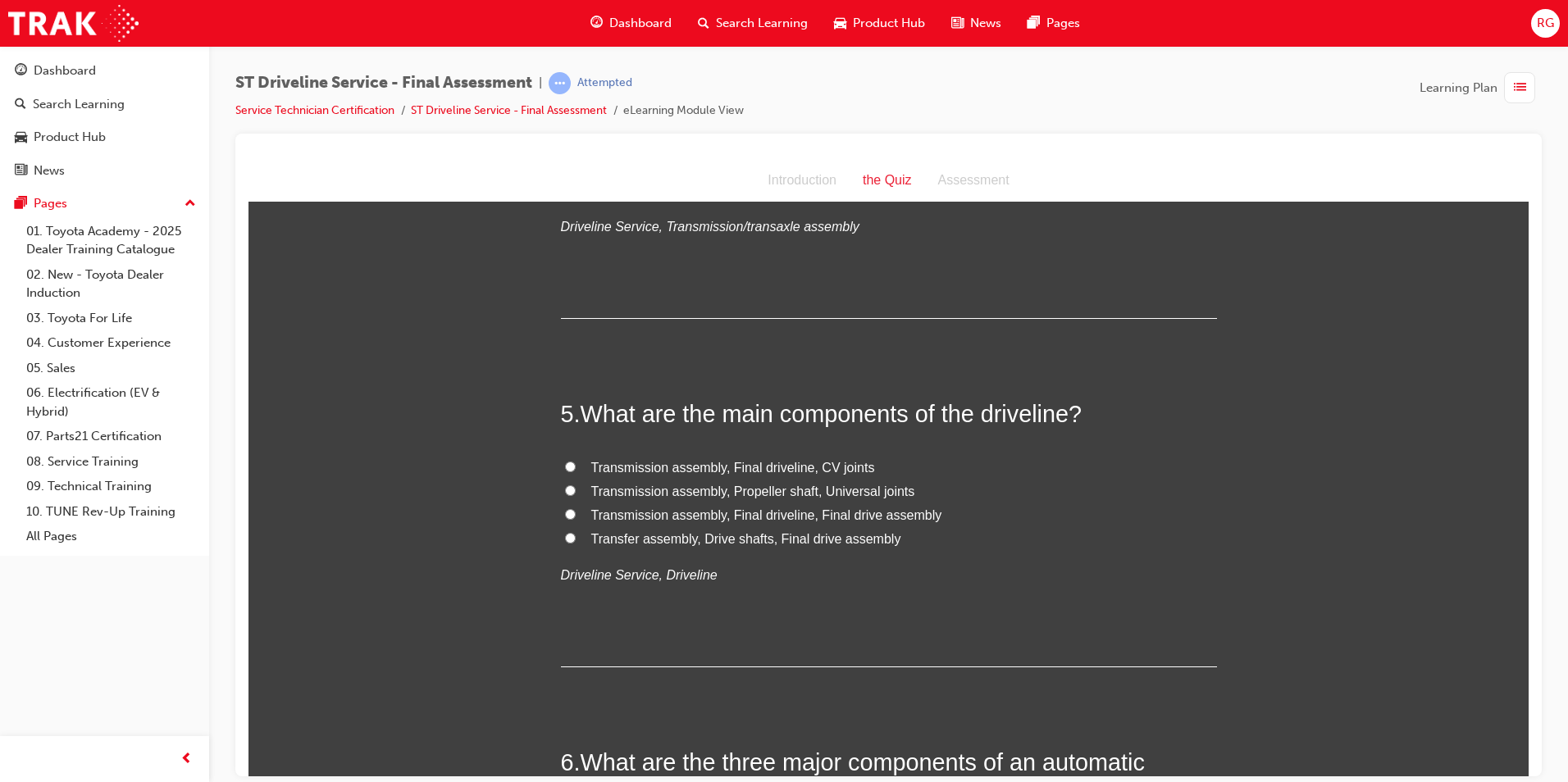
click at [895, 515] on span "Transmission assembly, Final driveline, Final drive assembly" at bounding box center [766, 515] width 351 height 14
click at [576, 515] on input "Transmission assembly, Final driveline, Final drive assembly" at bounding box center [570, 514] width 11 height 11
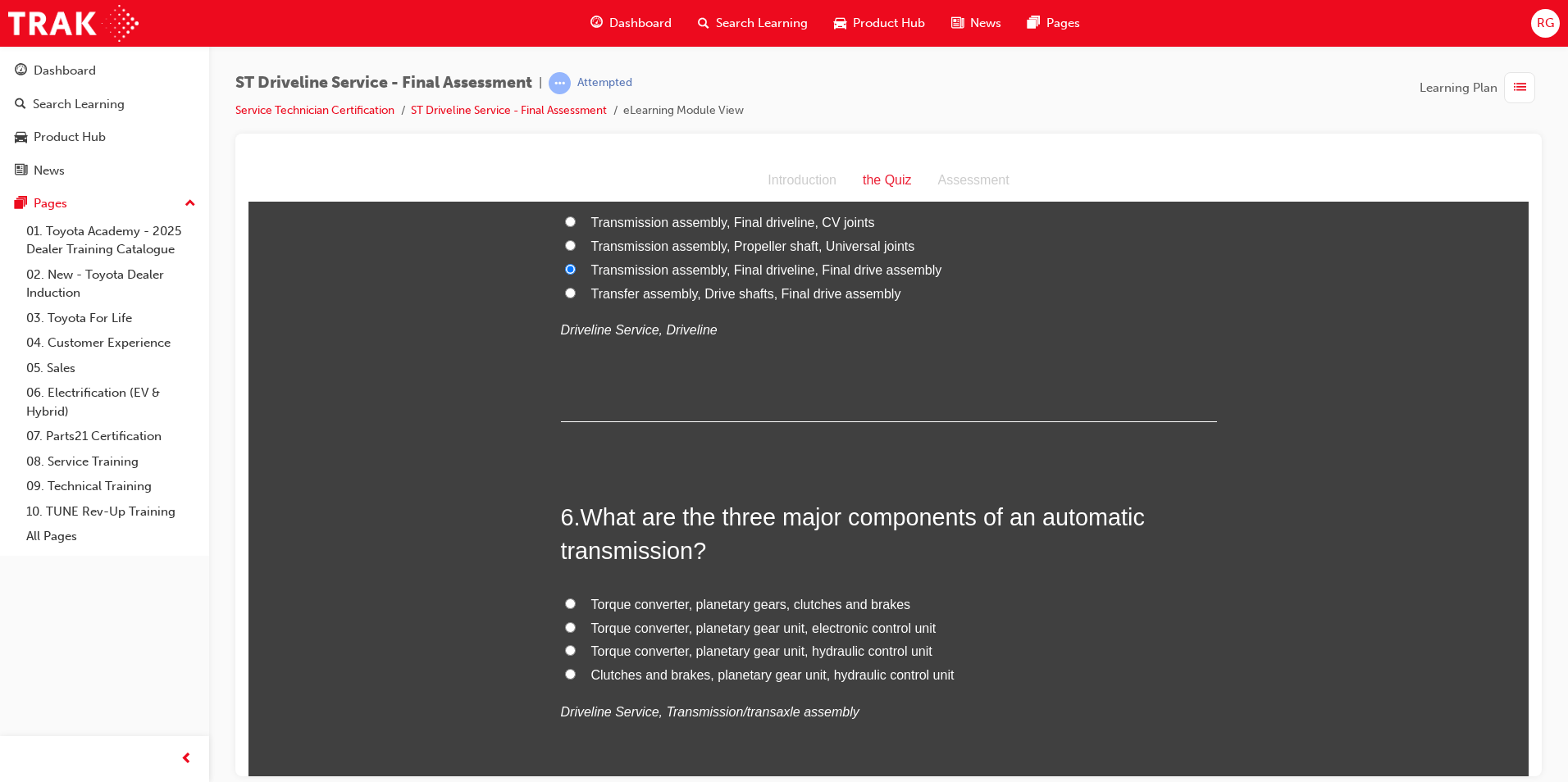
scroll to position [1640, 0]
click at [876, 632] on span "Torque converter, planetary gear unit, electronic control unit" at bounding box center [764, 626] width 345 height 14
click at [576, 632] on input "Torque converter, planetary gear unit, electronic control unit" at bounding box center [570, 626] width 11 height 11
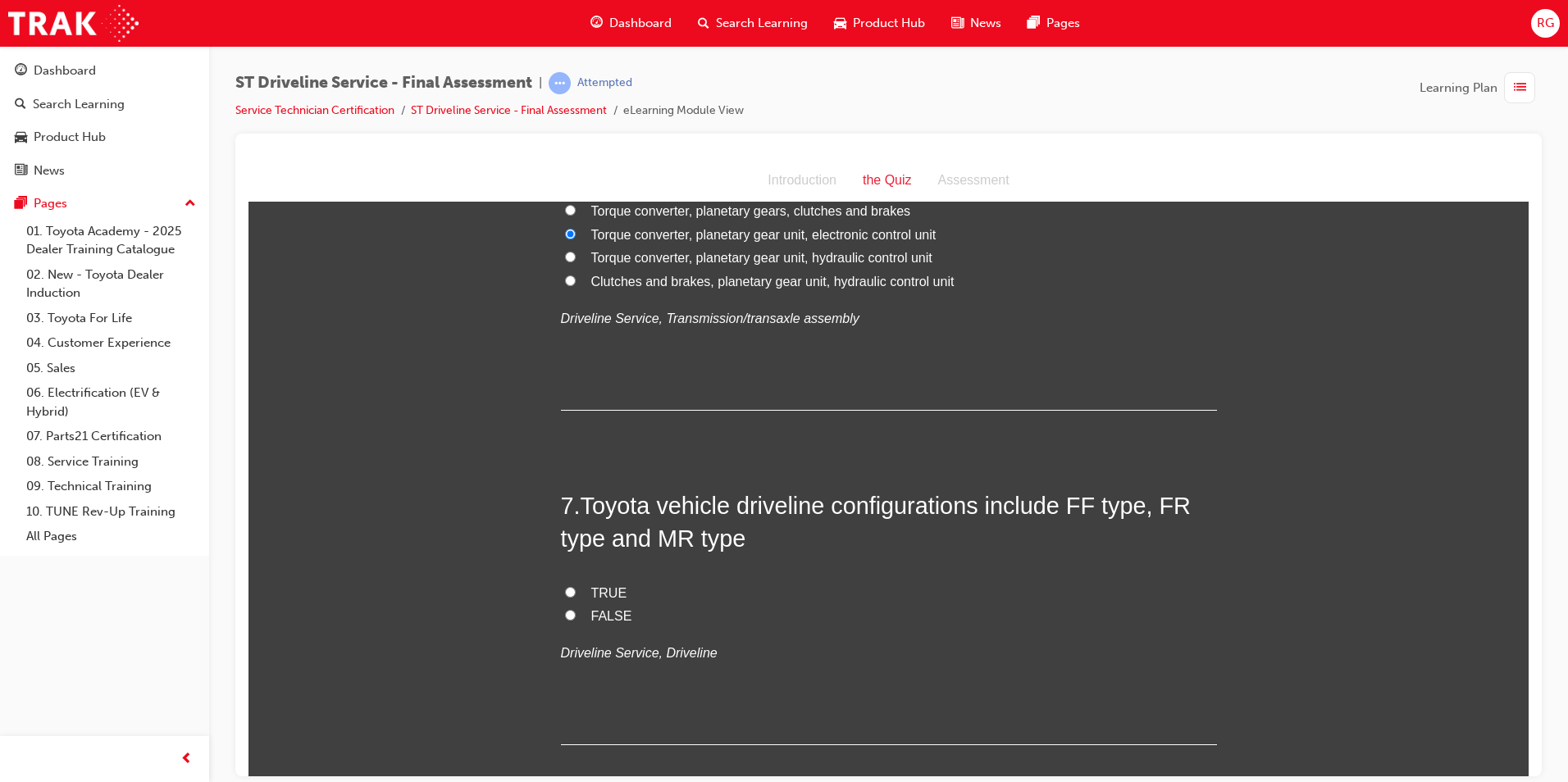
scroll to position [2050, 0]
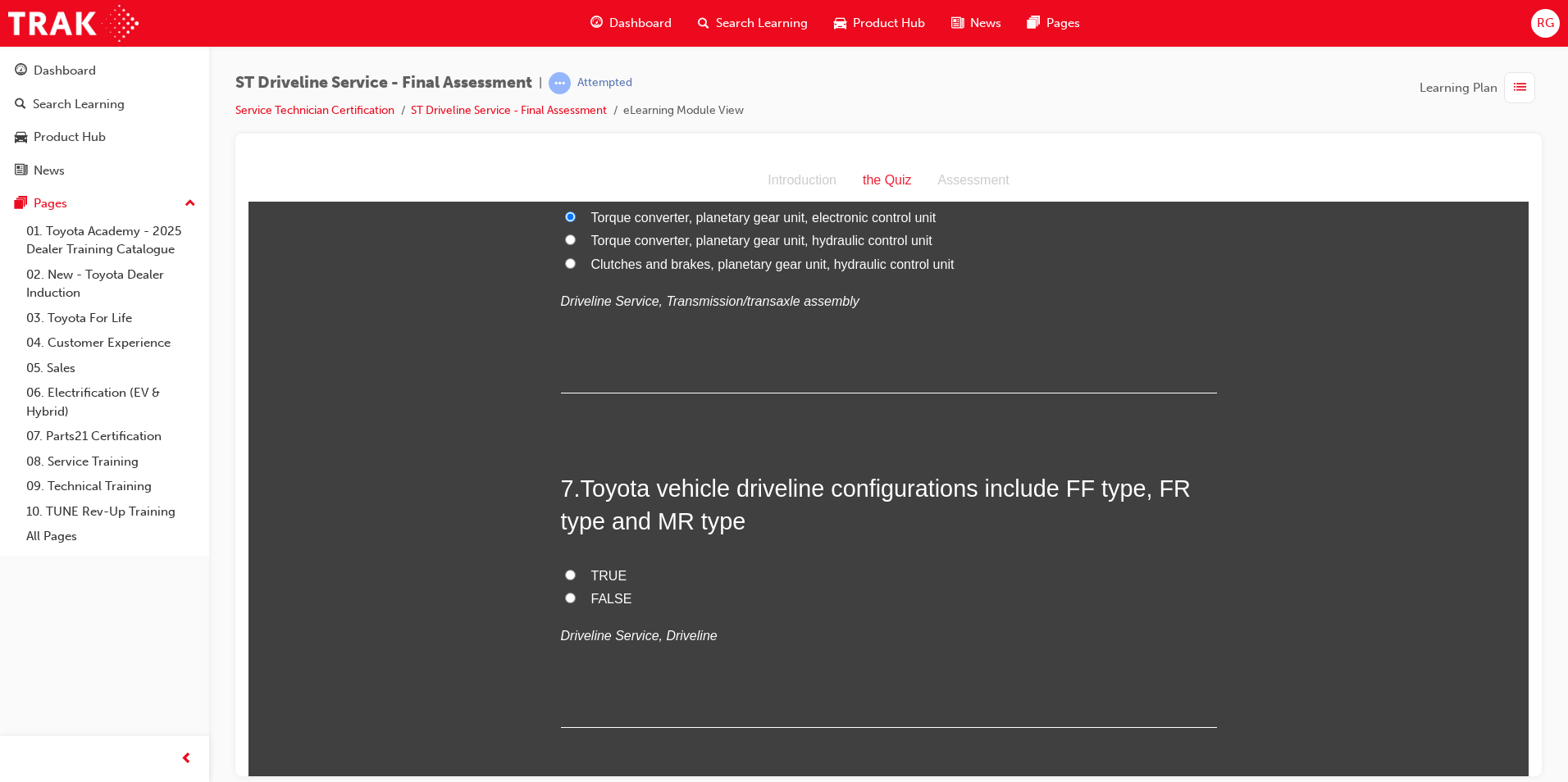
click at [597, 574] on span "TRUE" at bounding box center [609, 576] width 36 height 14
click at [576, 574] on input "TRUE" at bounding box center [570, 575] width 11 height 11
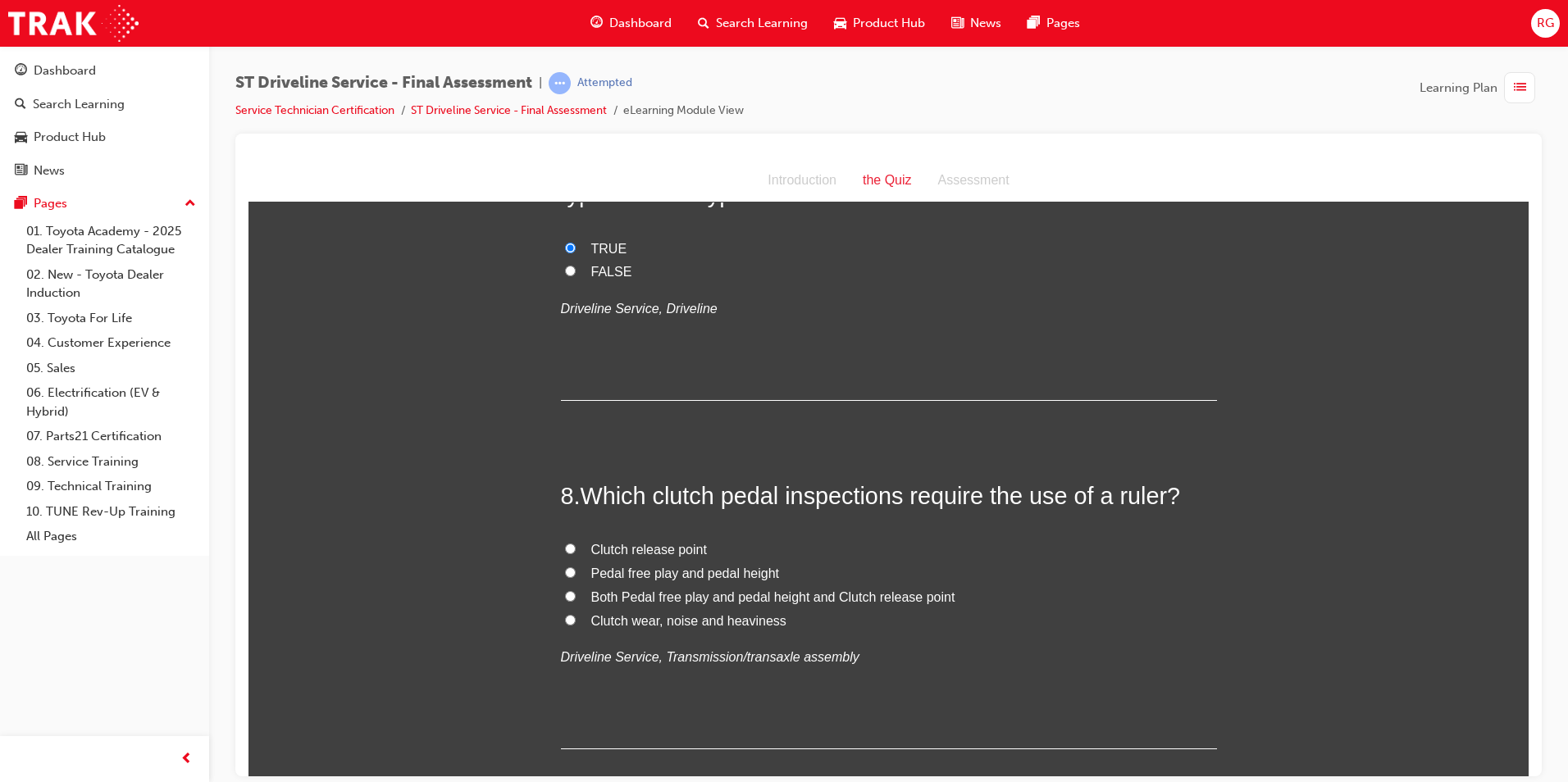
scroll to position [2378, 0]
click at [669, 547] on span "Clutch release point" at bounding box center [650, 548] width 116 height 14
click at [576, 547] on input "Clutch release point" at bounding box center [570, 547] width 11 height 11
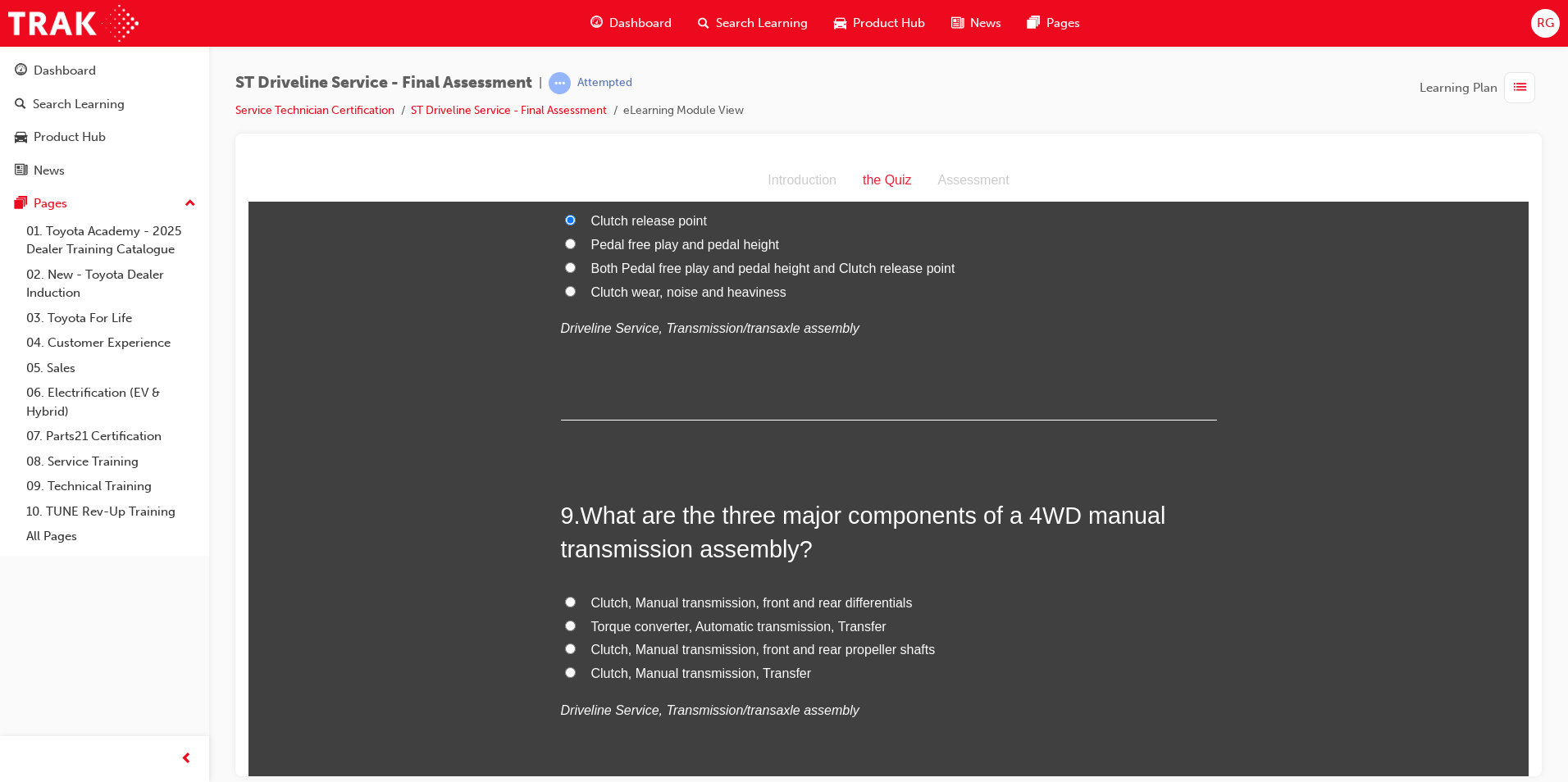
scroll to position [2788, 0]
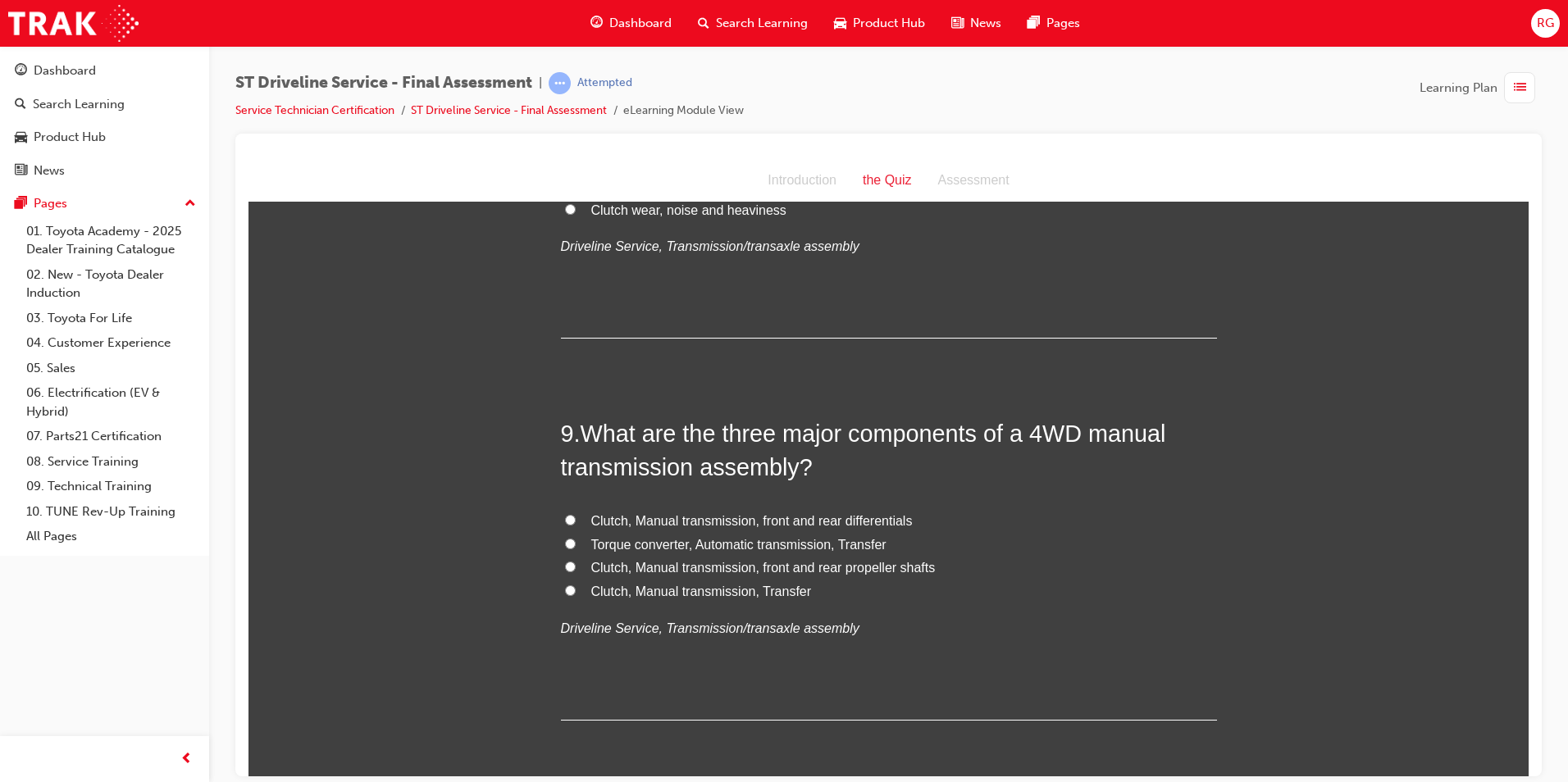
click at [683, 520] on span "Clutch, Manual transmission, front and rear differentials" at bounding box center [752, 520] width 322 height 14
click at [576, 520] on input "Clutch, Manual transmission, front and rear differentials" at bounding box center [570, 519] width 11 height 11
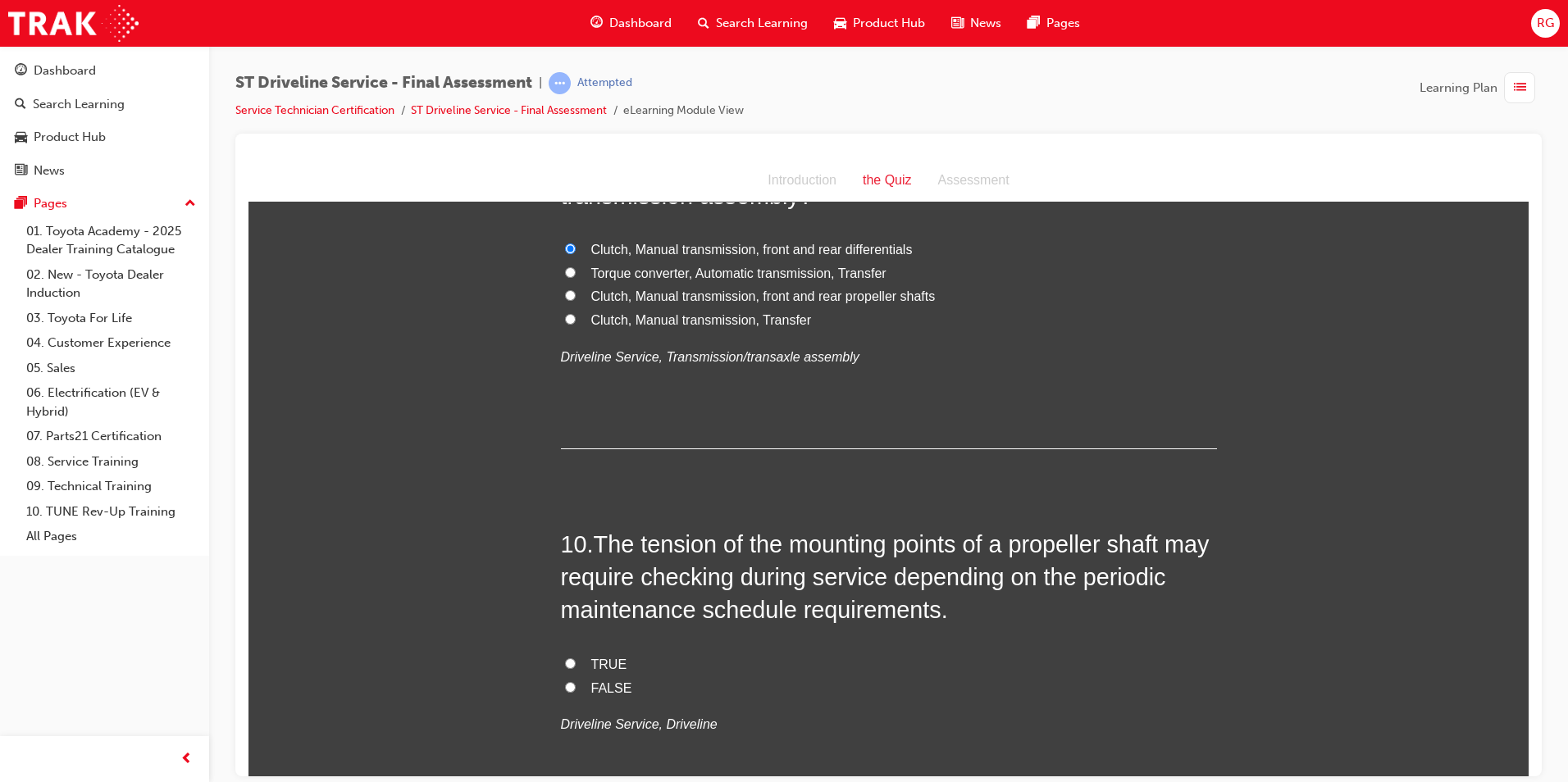
scroll to position [3116, 0]
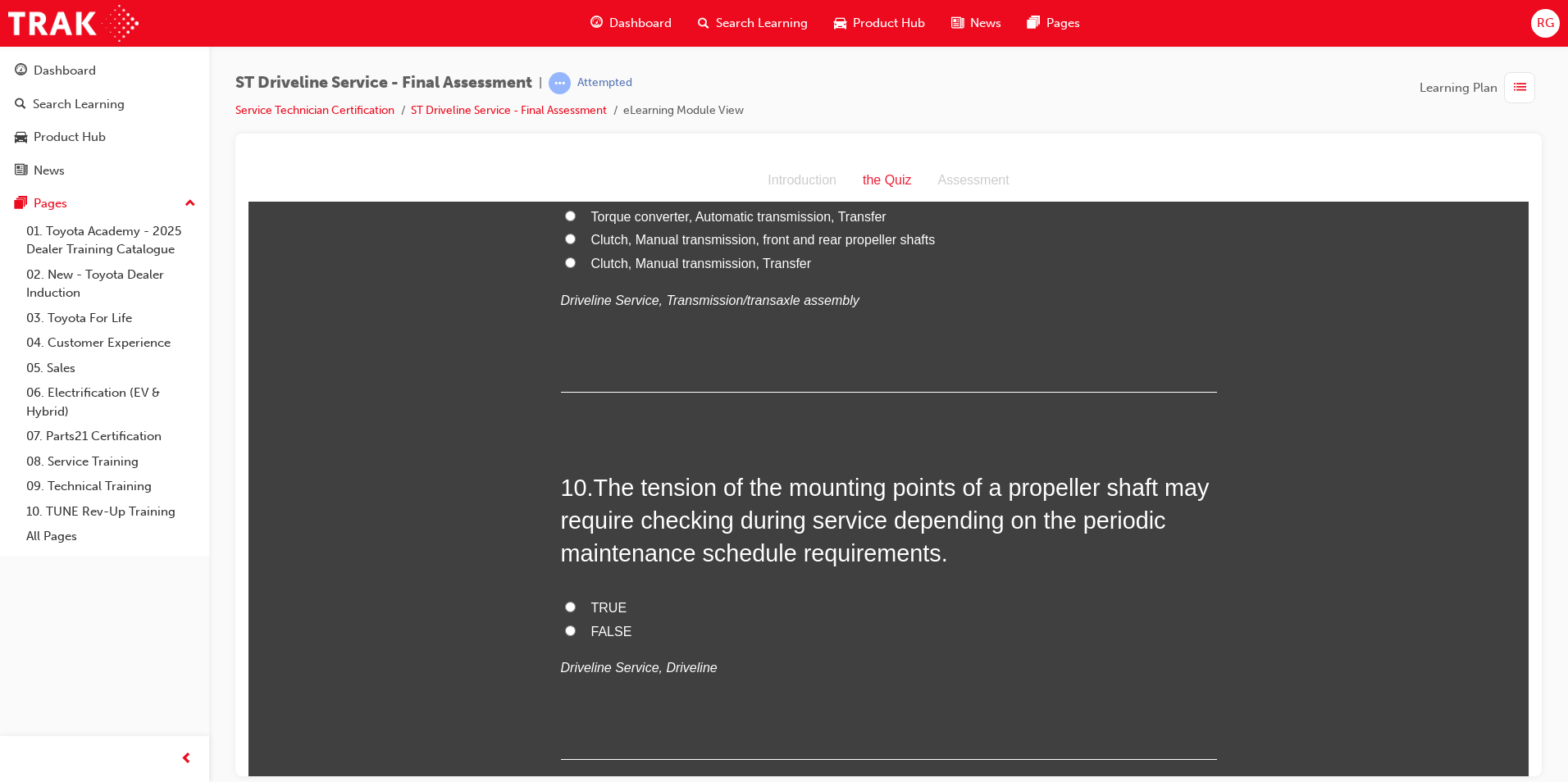
click at [606, 632] on span "FALSE" at bounding box center [612, 631] width 41 height 14
click at [576, 632] on input "FALSE" at bounding box center [570, 630] width 11 height 11
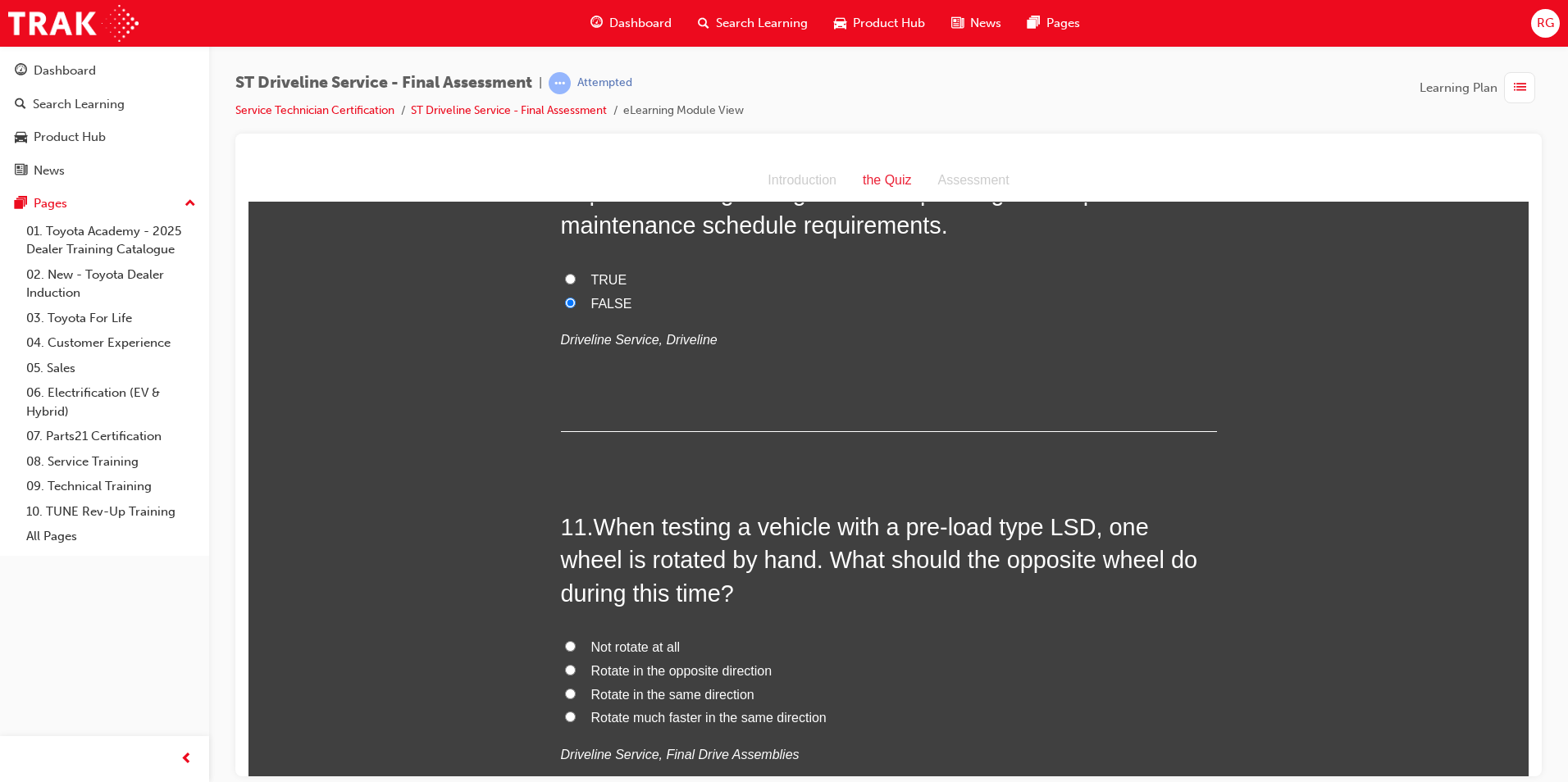
scroll to position [3525, 0]
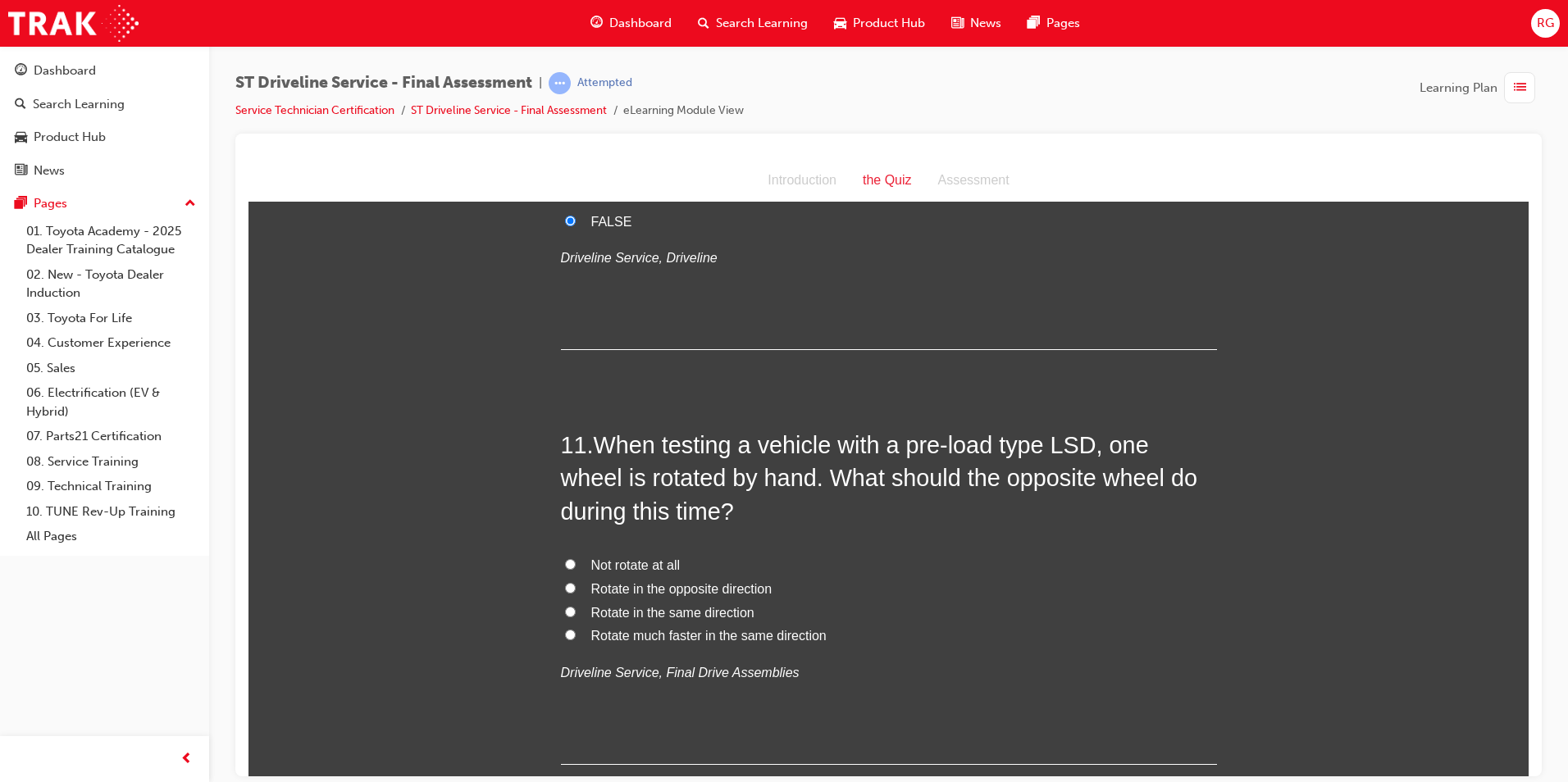
click at [669, 610] on span "Rotate in the same direction" at bounding box center [673, 612] width 163 height 14
click at [576, 610] on input "Rotate in the same direction" at bounding box center [570, 612] width 11 height 11
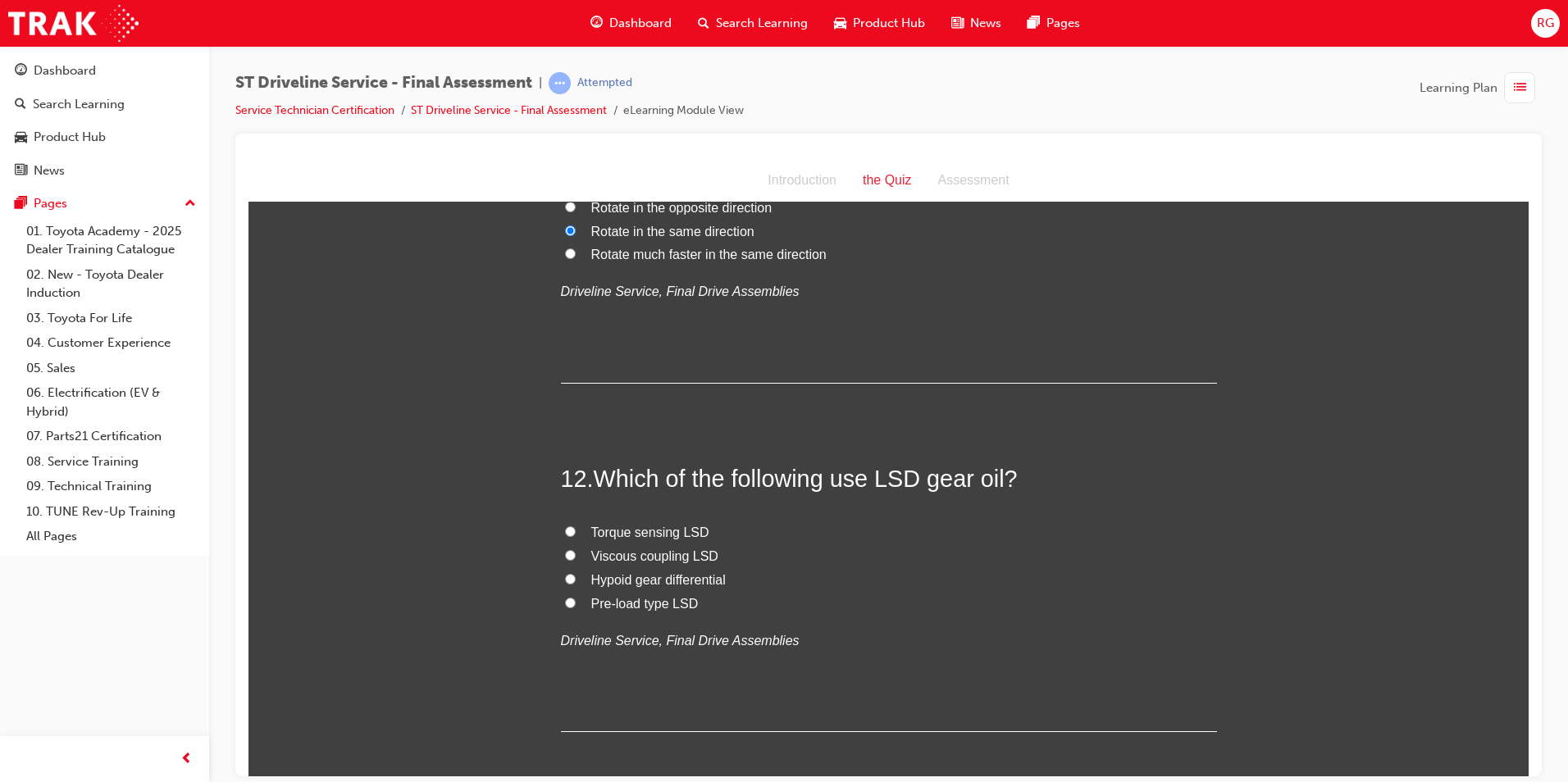
scroll to position [3935, 0]
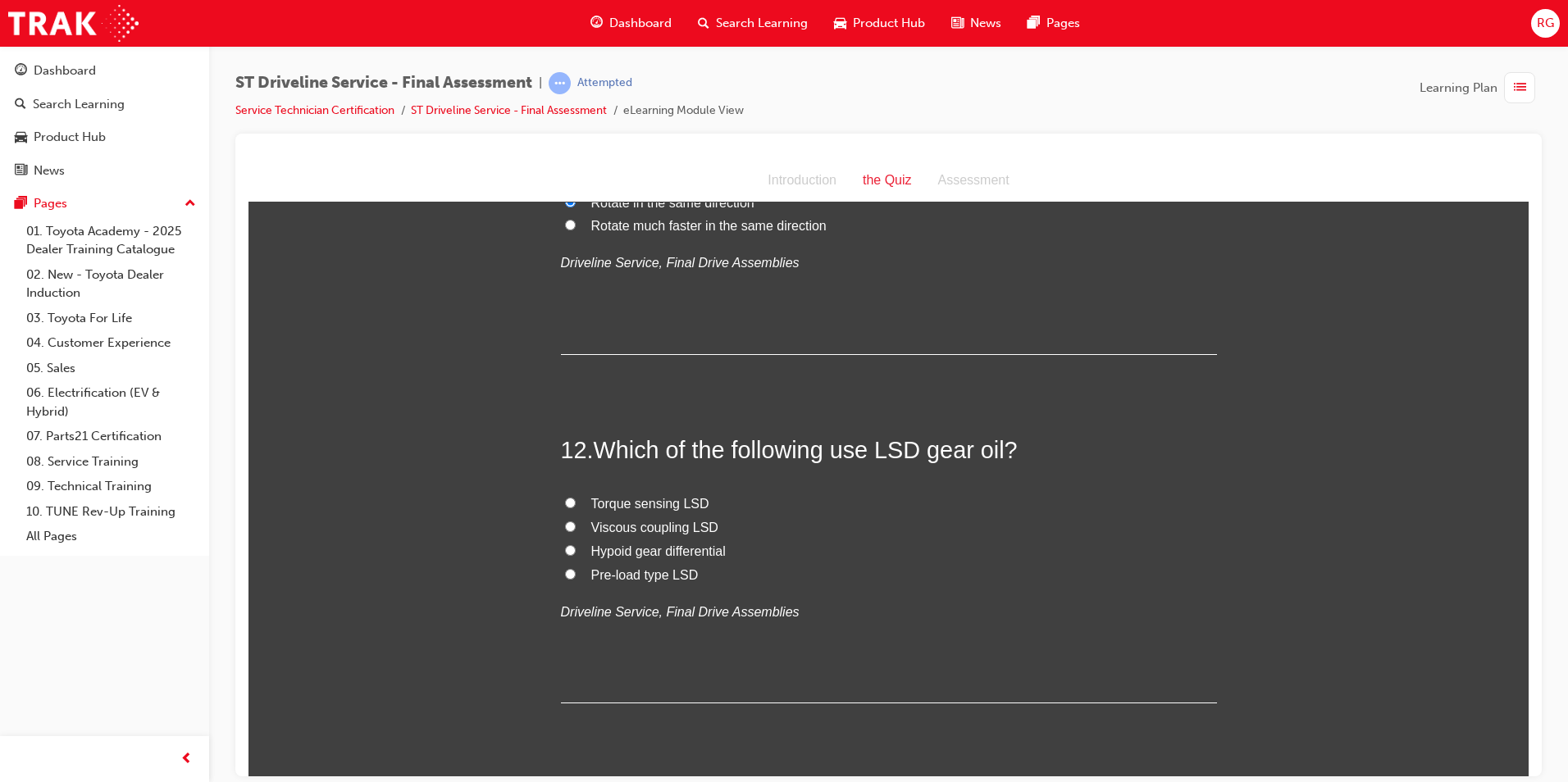
click at [665, 557] on span "Hypoid gear differential" at bounding box center [658, 551] width 134 height 14
click at [576, 555] on input "Hypoid gear differential" at bounding box center [570, 550] width 11 height 11
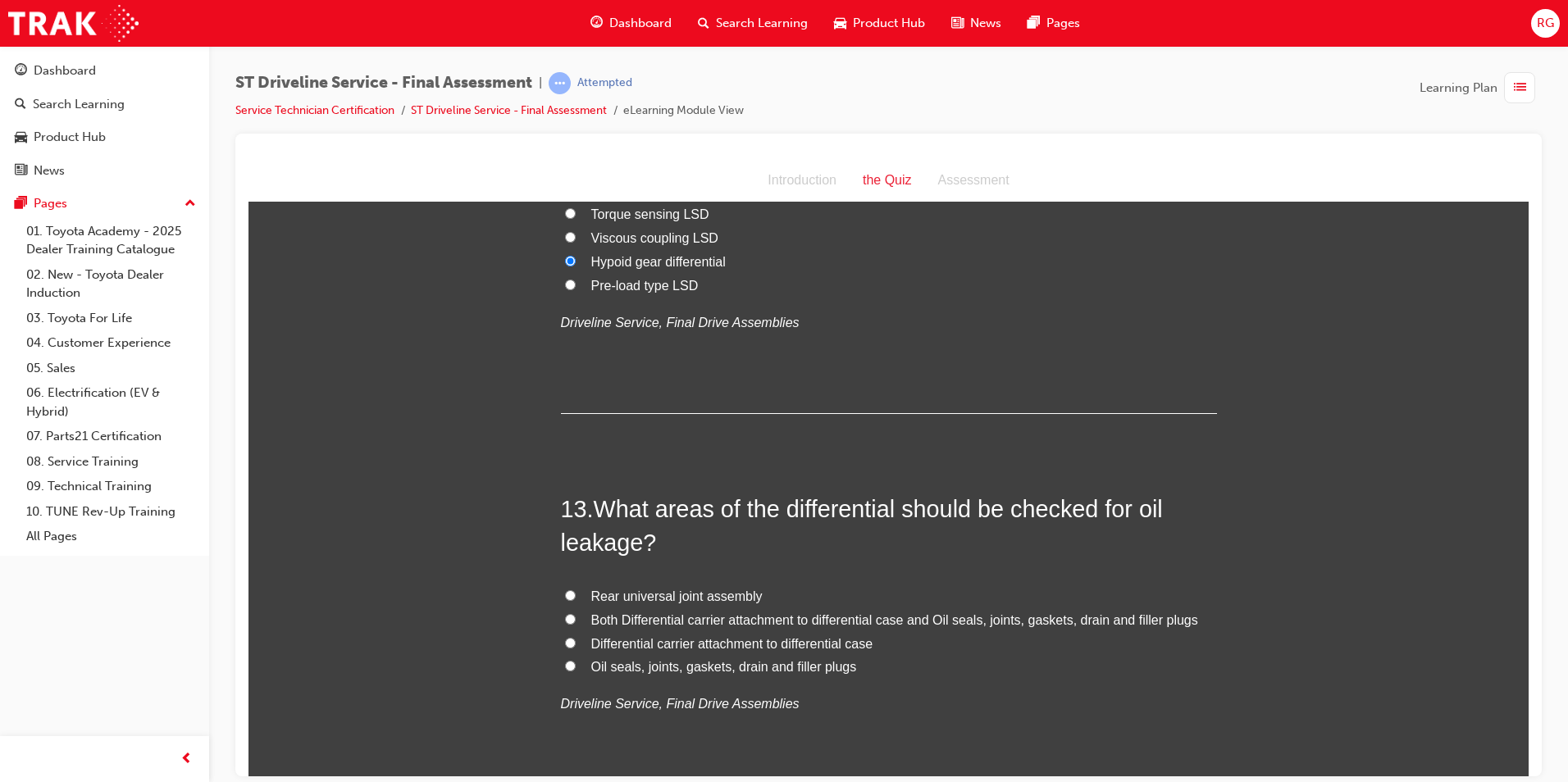
scroll to position [4263, 0]
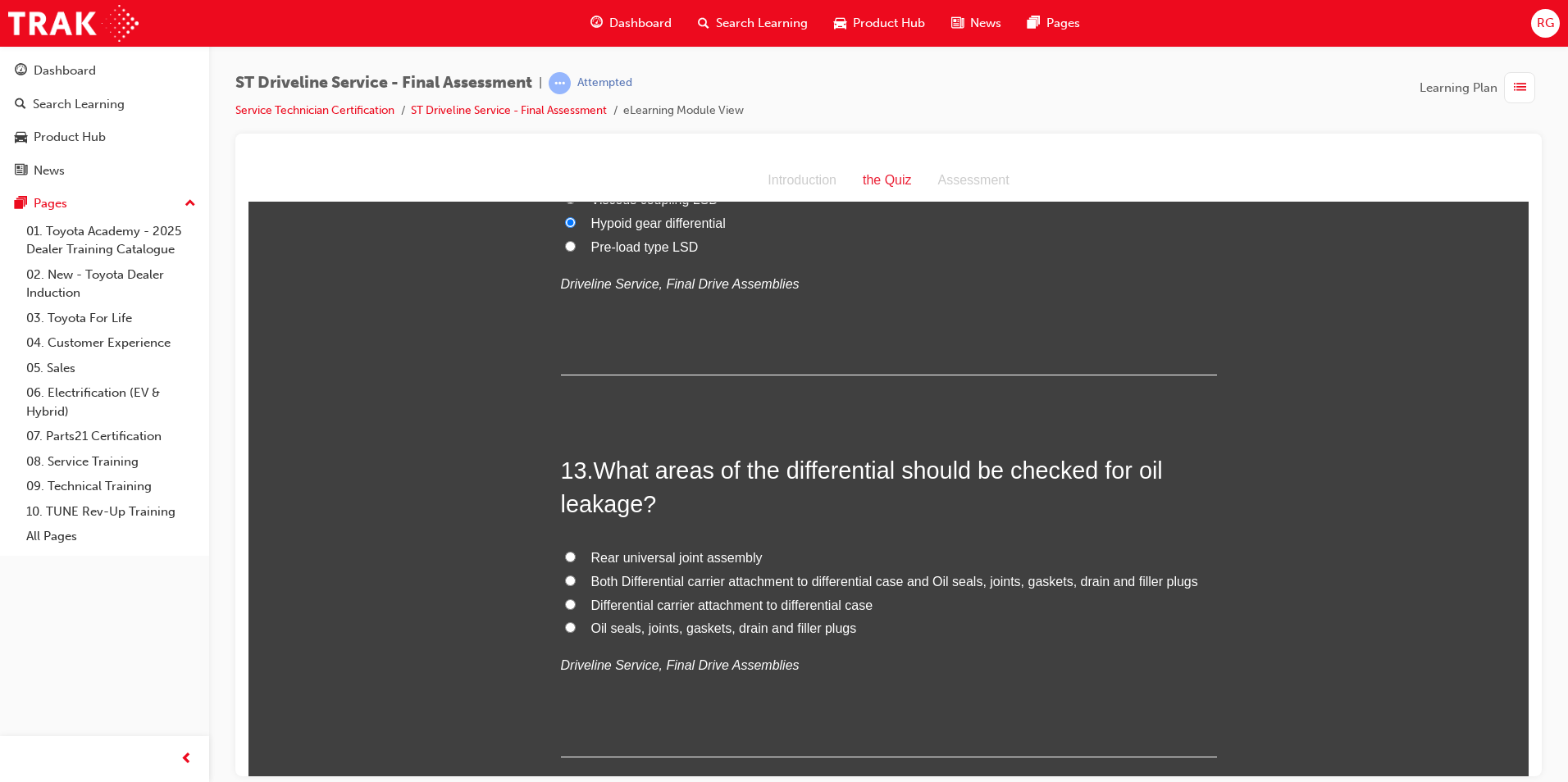
click at [1110, 583] on span "Both Differential carrier attachment to differential case and Oil seals, joints…" at bounding box center [895, 581] width 607 height 14
click at [576, 583] on input "Both Differential carrier attachment to differential case and Oil seals, joints…" at bounding box center [570, 580] width 11 height 11
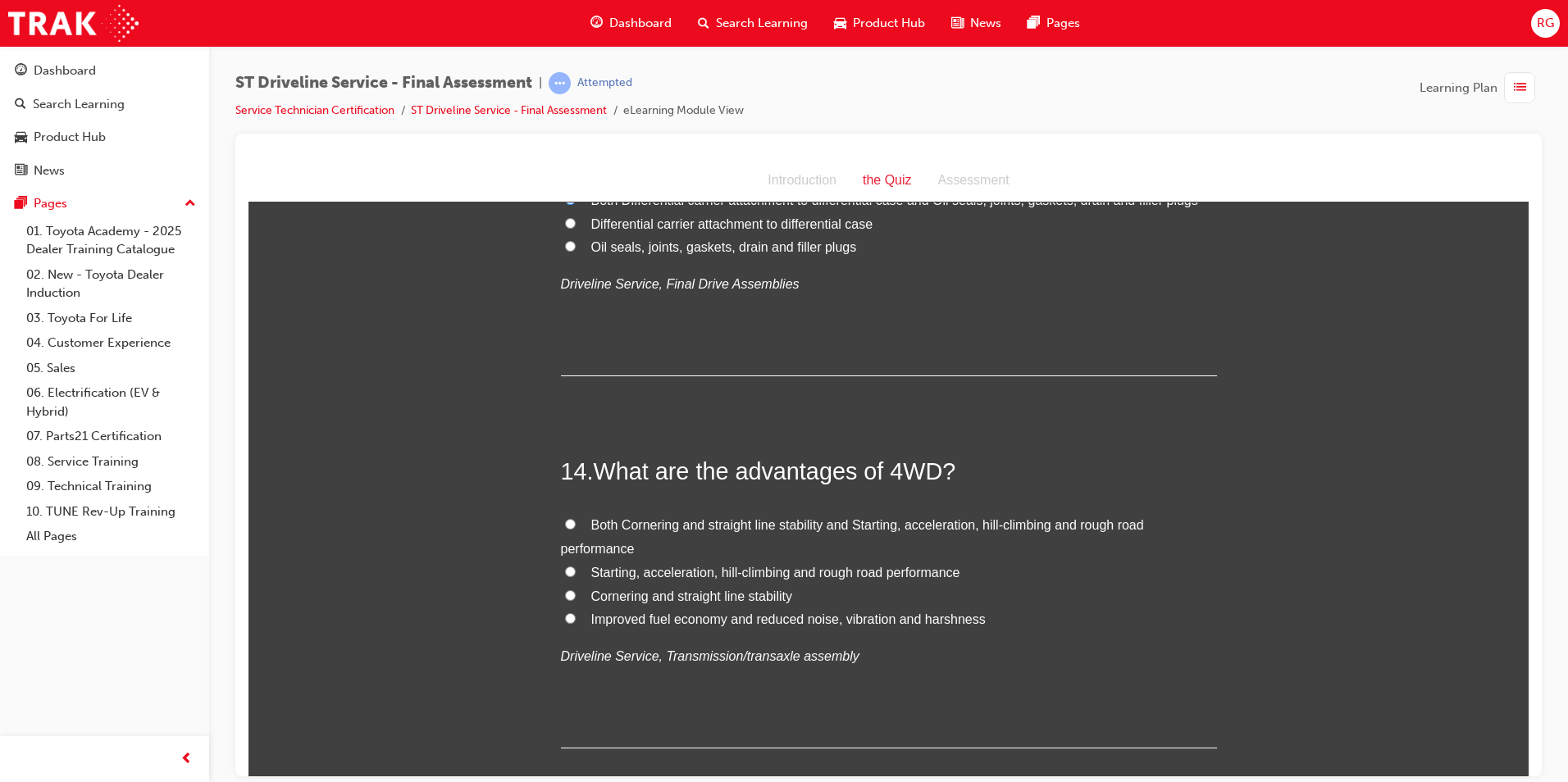
scroll to position [4674, 0]
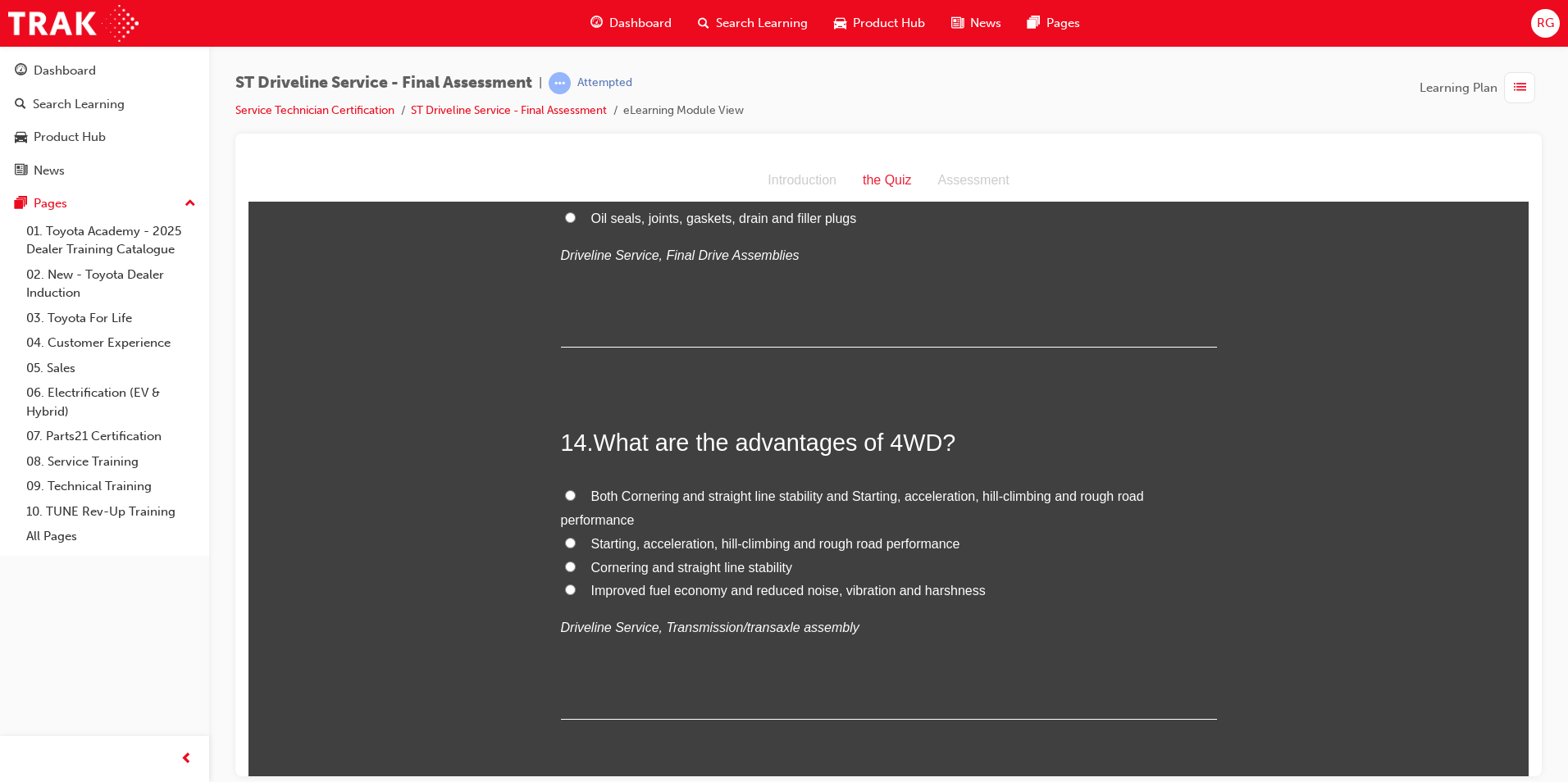
click at [772, 547] on span "Starting, acceleration, hill-climbing and rough road performance" at bounding box center [776, 543] width 369 height 14
click at [576, 547] on input "Starting, acceleration, hill-climbing and rough road performance" at bounding box center [570, 542] width 11 height 11
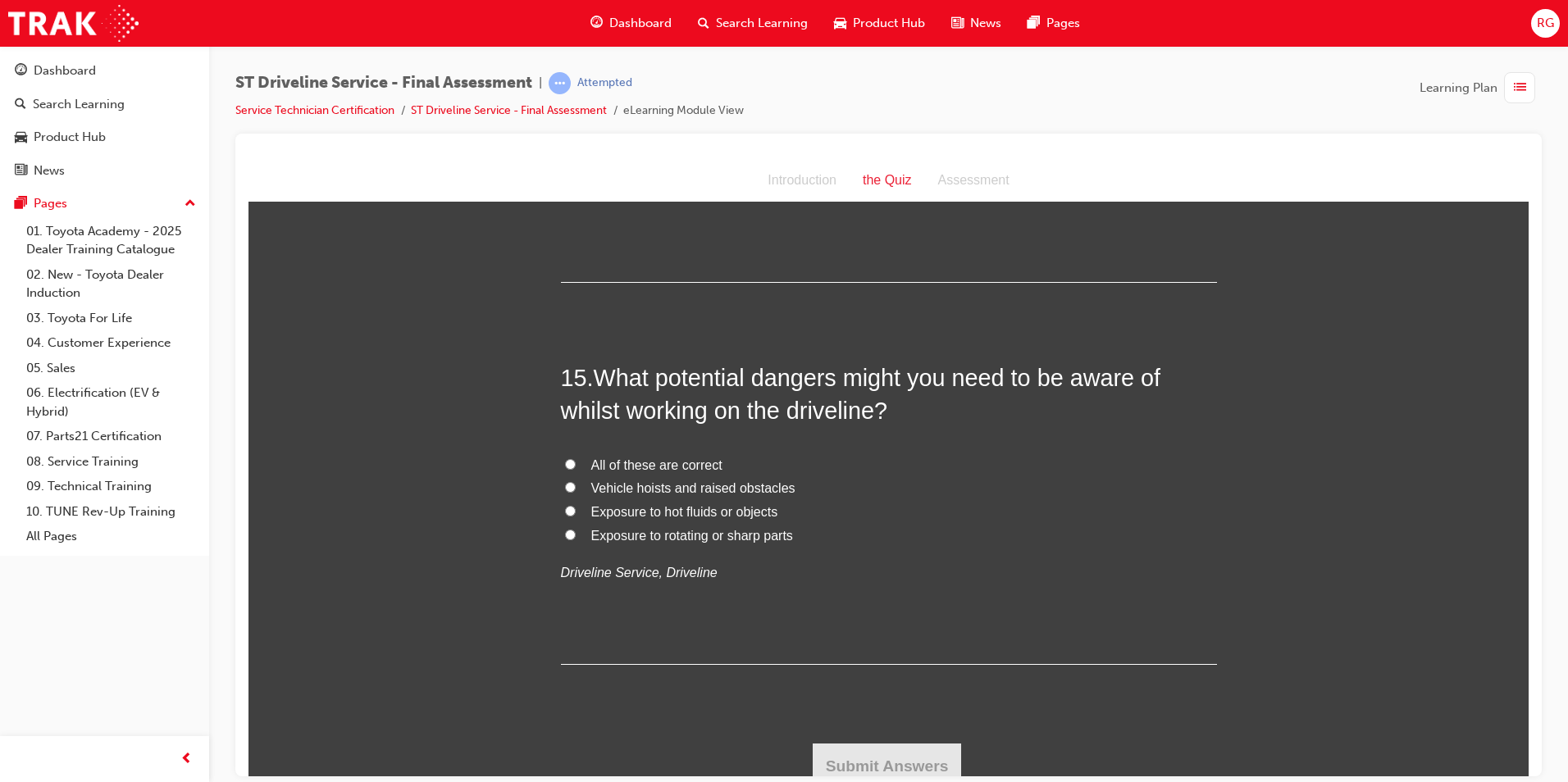
scroll to position [5123, 0]
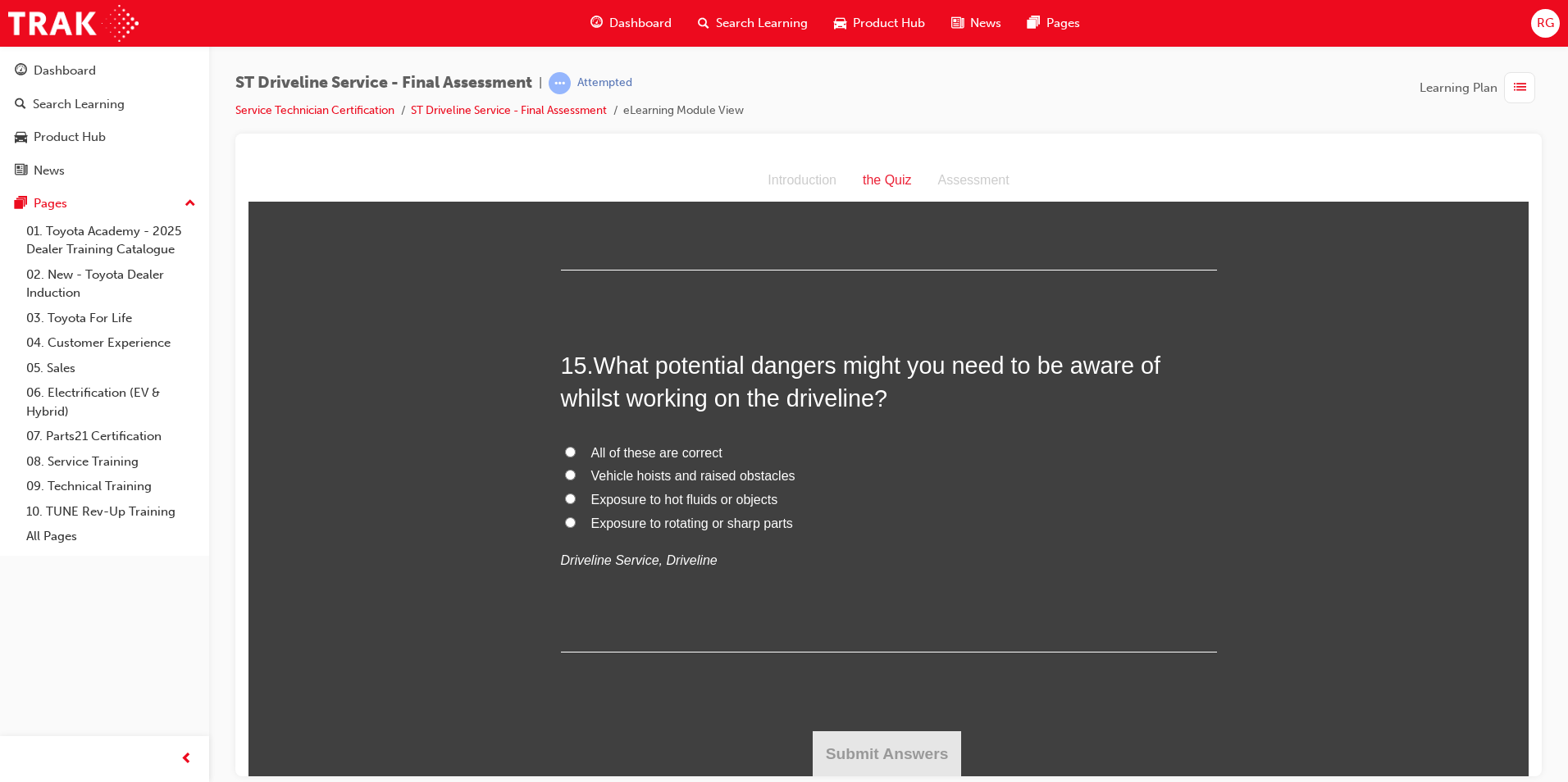
click at [685, 453] on span "All of these are correct" at bounding box center [657, 453] width 131 height 14
click at [576, 453] on input "All of these are correct" at bounding box center [570, 452] width 11 height 11
click at [911, 756] on button "Submit Answers" at bounding box center [888, 753] width 149 height 46
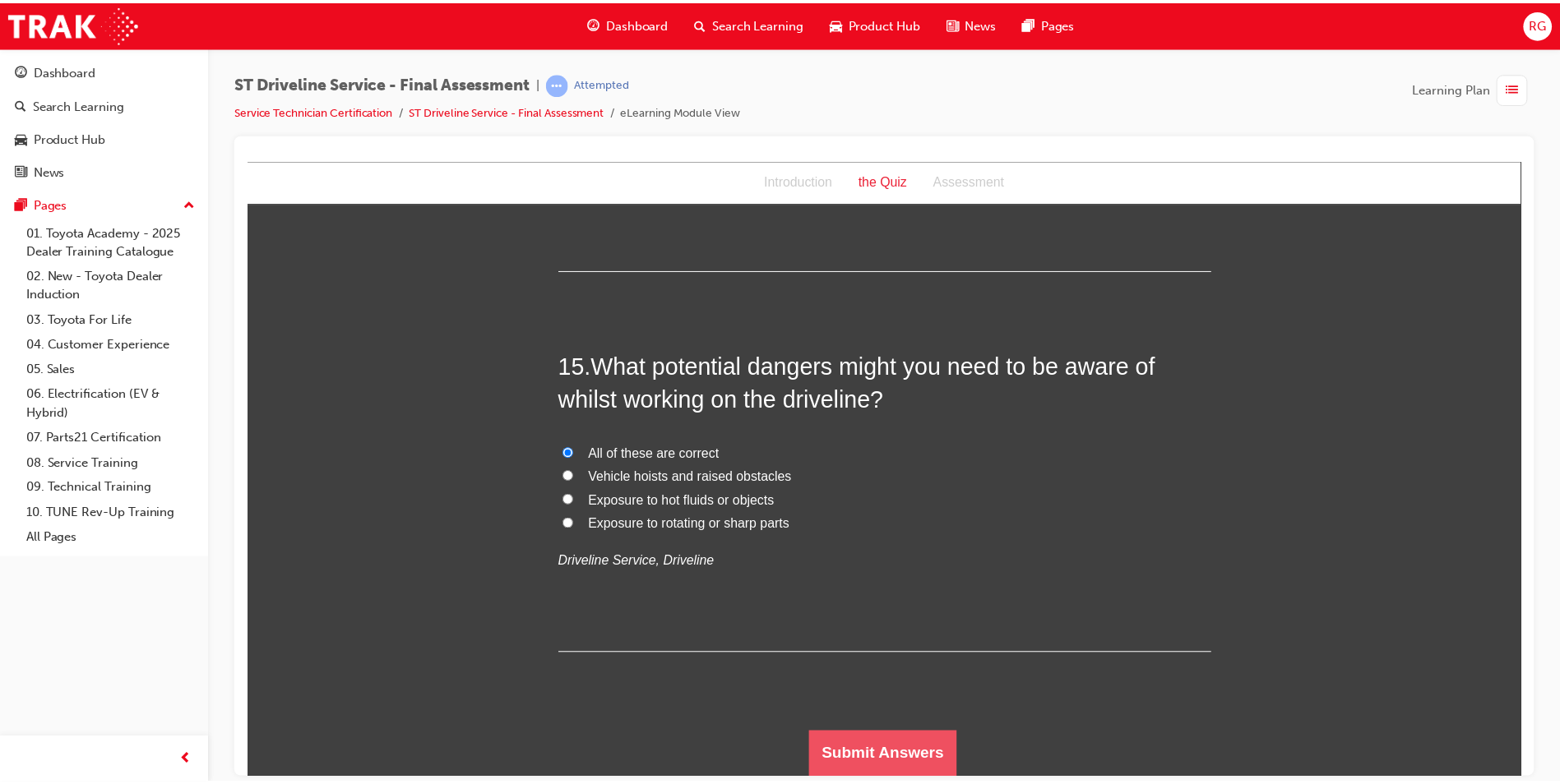
scroll to position [0, 0]
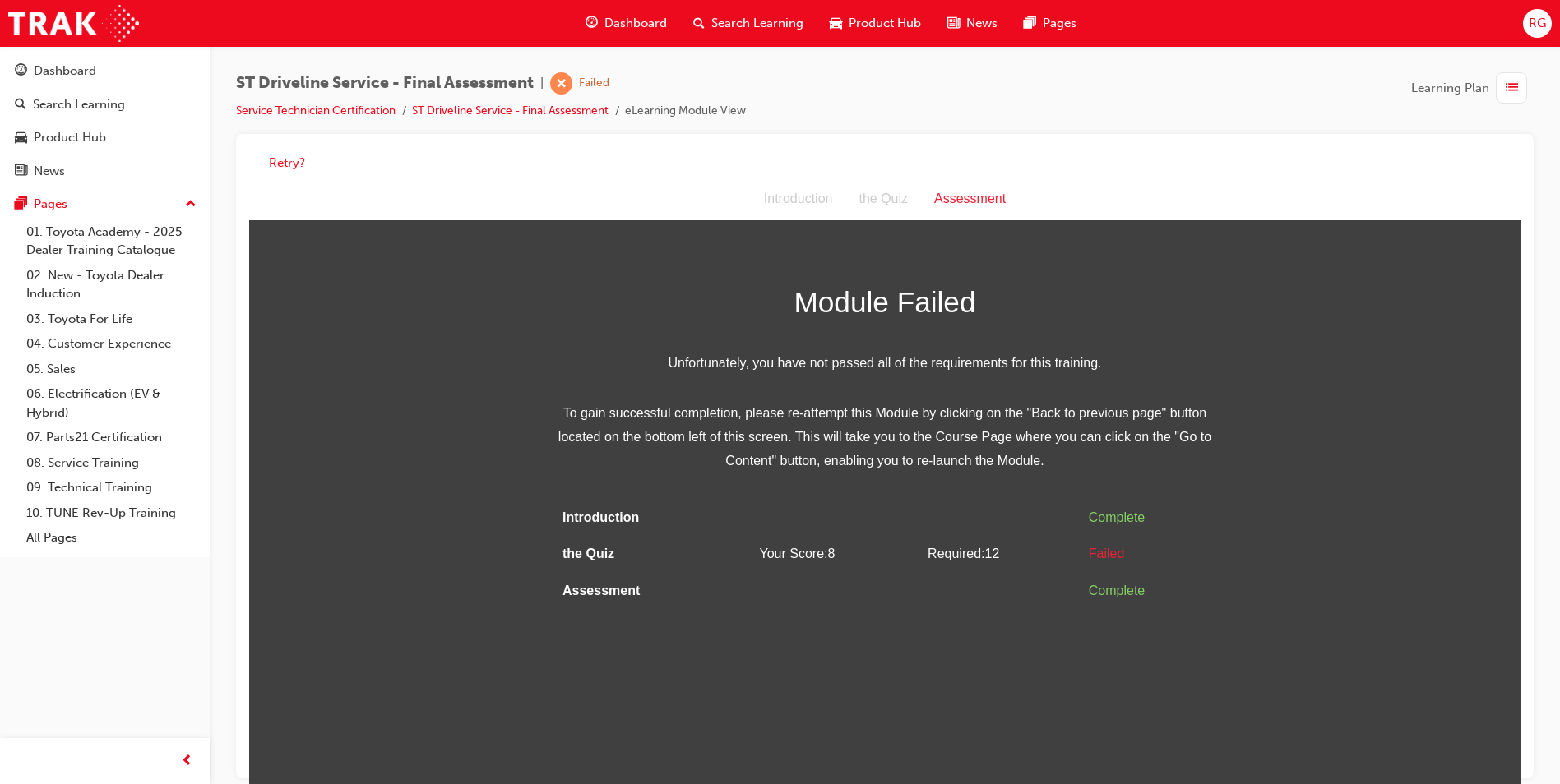
click at [282, 170] on button "Retry?" at bounding box center [286, 162] width 36 height 18
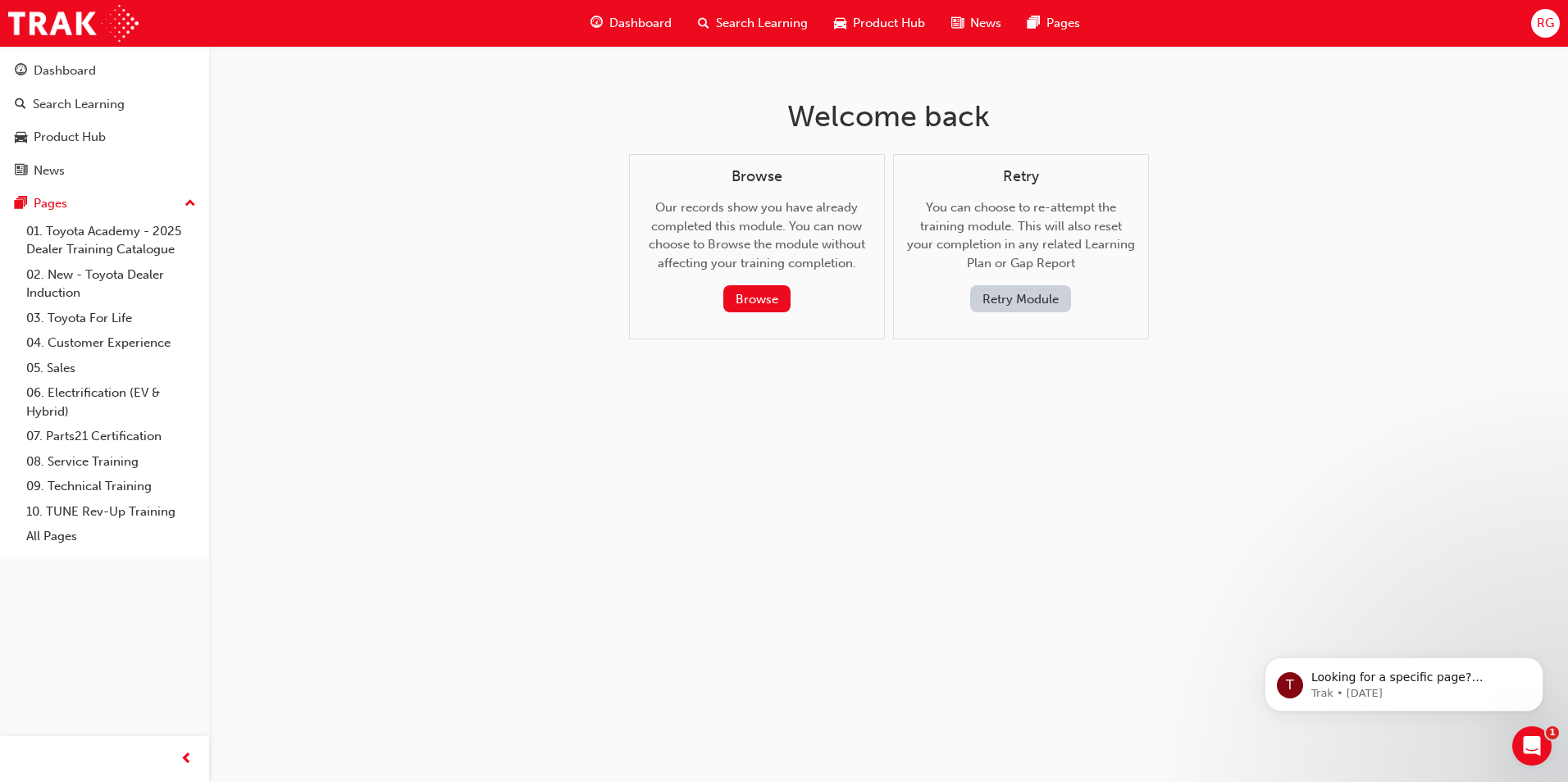
click at [1029, 297] on button "Retry Module" at bounding box center [1020, 299] width 101 height 27
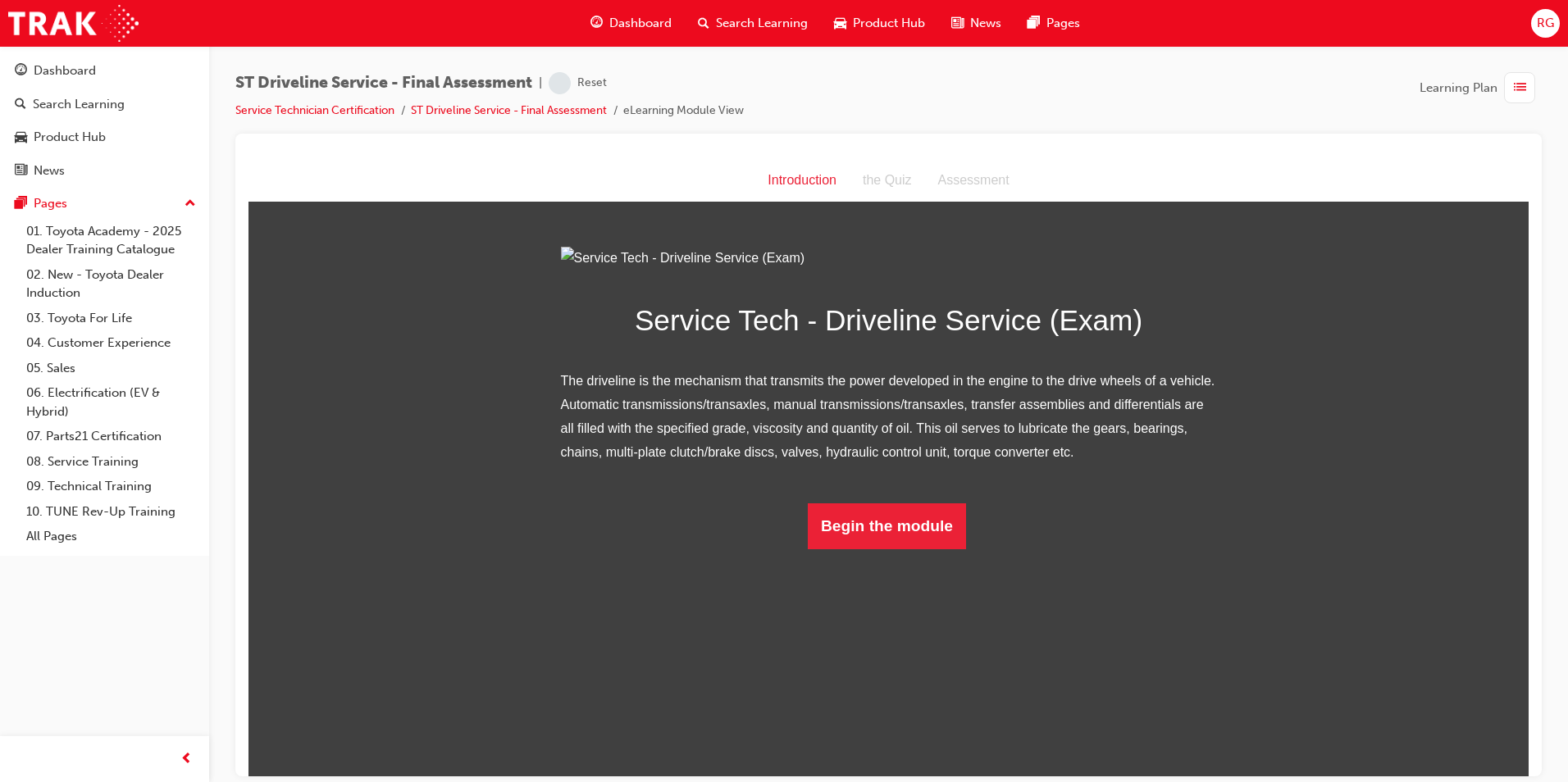
click at [288, 162] on div "Introduction the Quiz Assessment" at bounding box center [889, 180] width 1281 height 43
click at [930, 548] on button "Begin the module" at bounding box center [887, 525] width 158 height 46
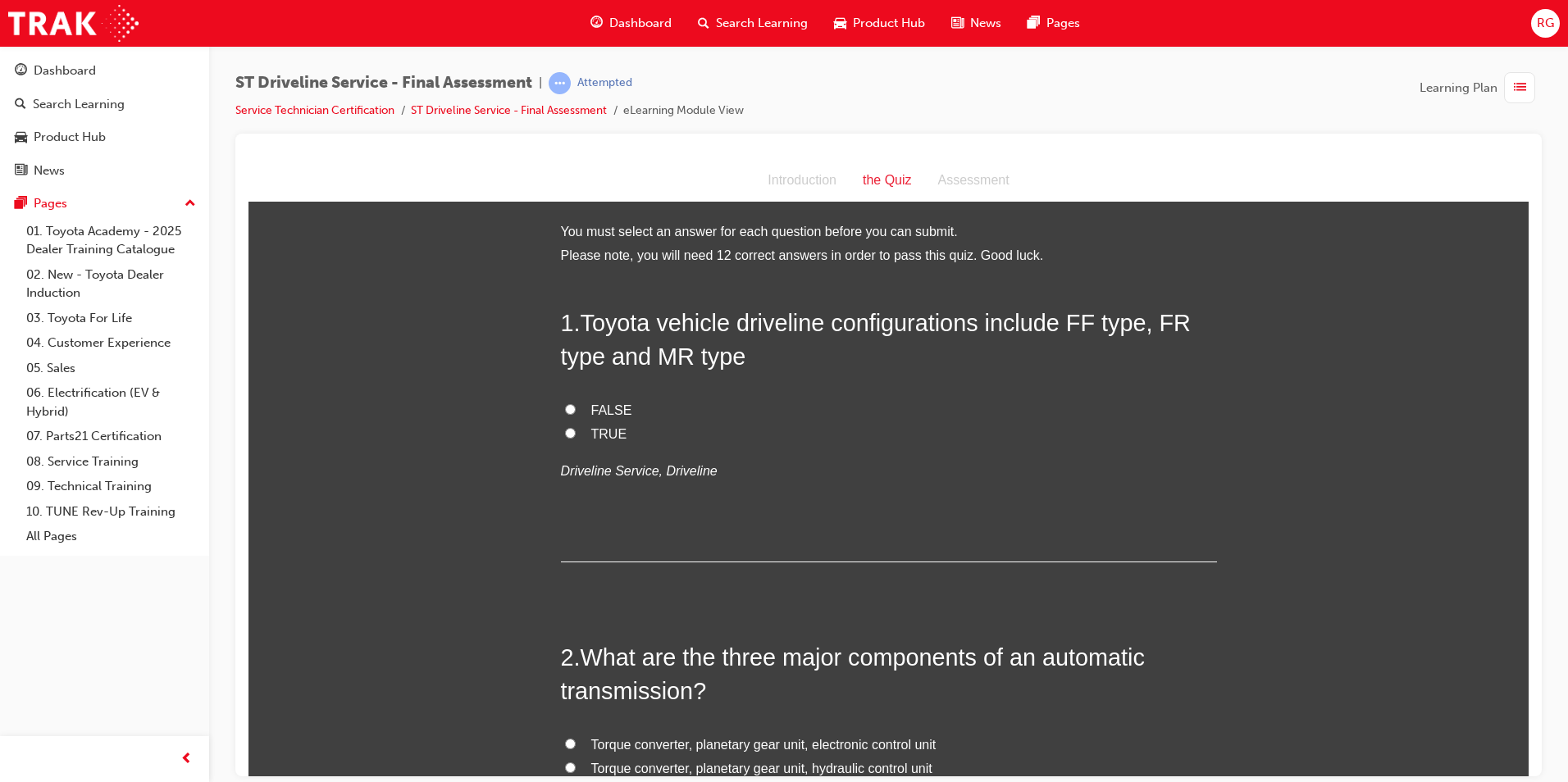
click at [607, 429] on span "TRUE" at bounding box center [609, 433] width 36 height 14
click at [576, 429] on input "TRUE" at bounding box center [570, 432] width 11 height 11
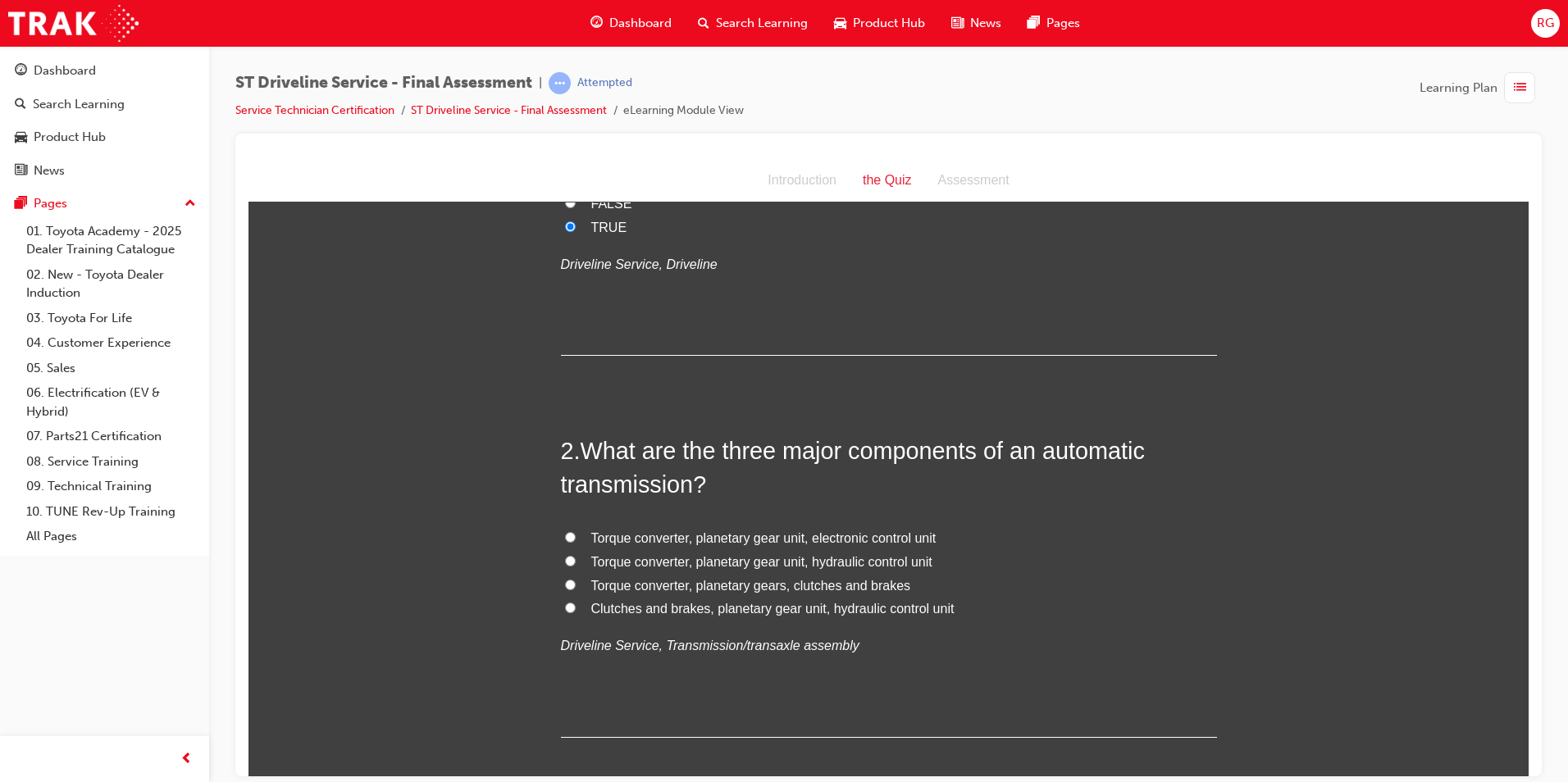
scroll to position [246, 0]
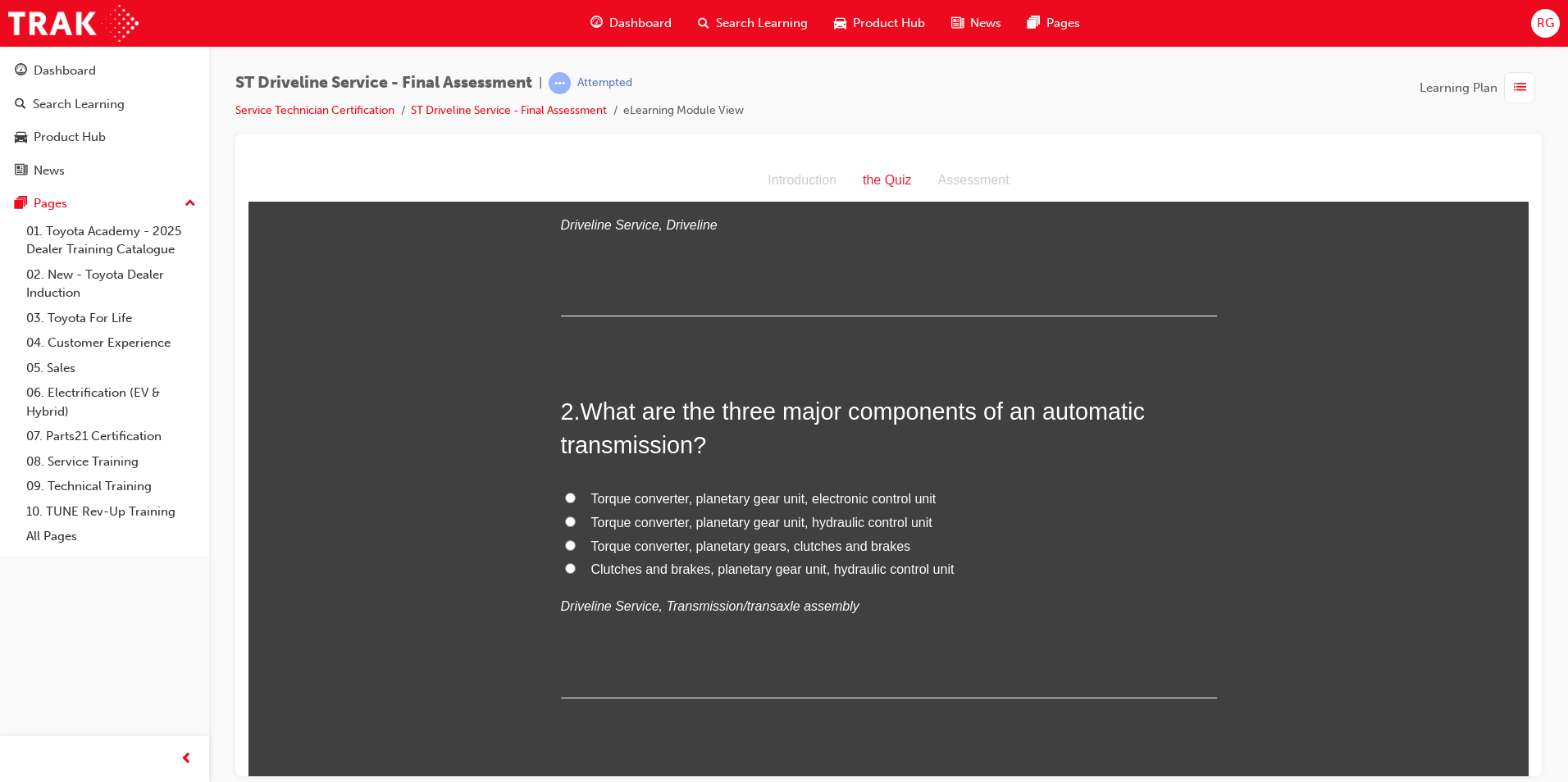
click at [643, 496] on span "Torque converter, planetary gear unit, electronic control unit" at bounding box center [764, 498] width 345 height 14
click at [576, 496] on input "Torque converter, planetary gear unit, electronic control unit" at bounding box center [570, 497] width 11 height 11
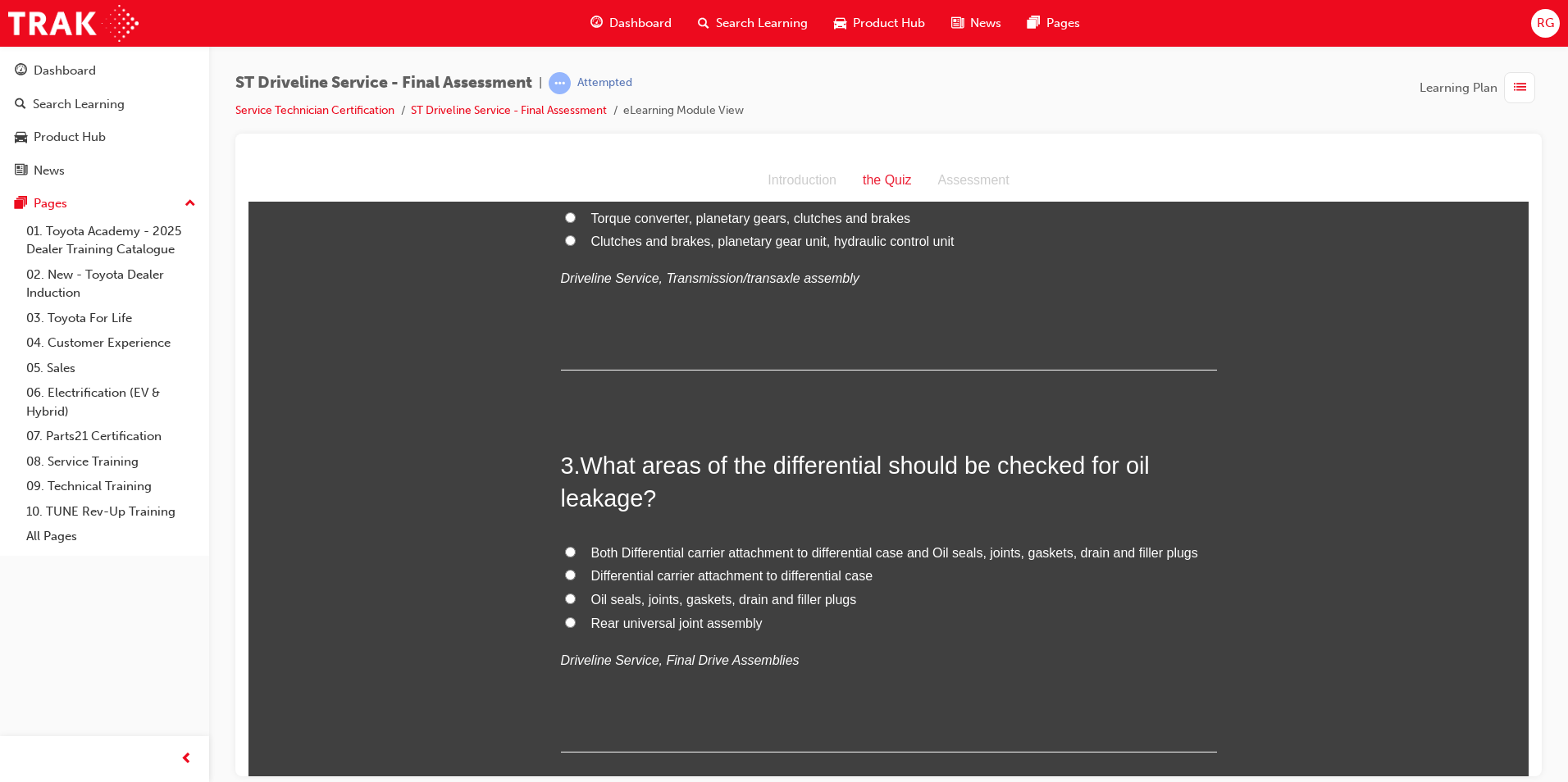
scroll to position [656, 0]
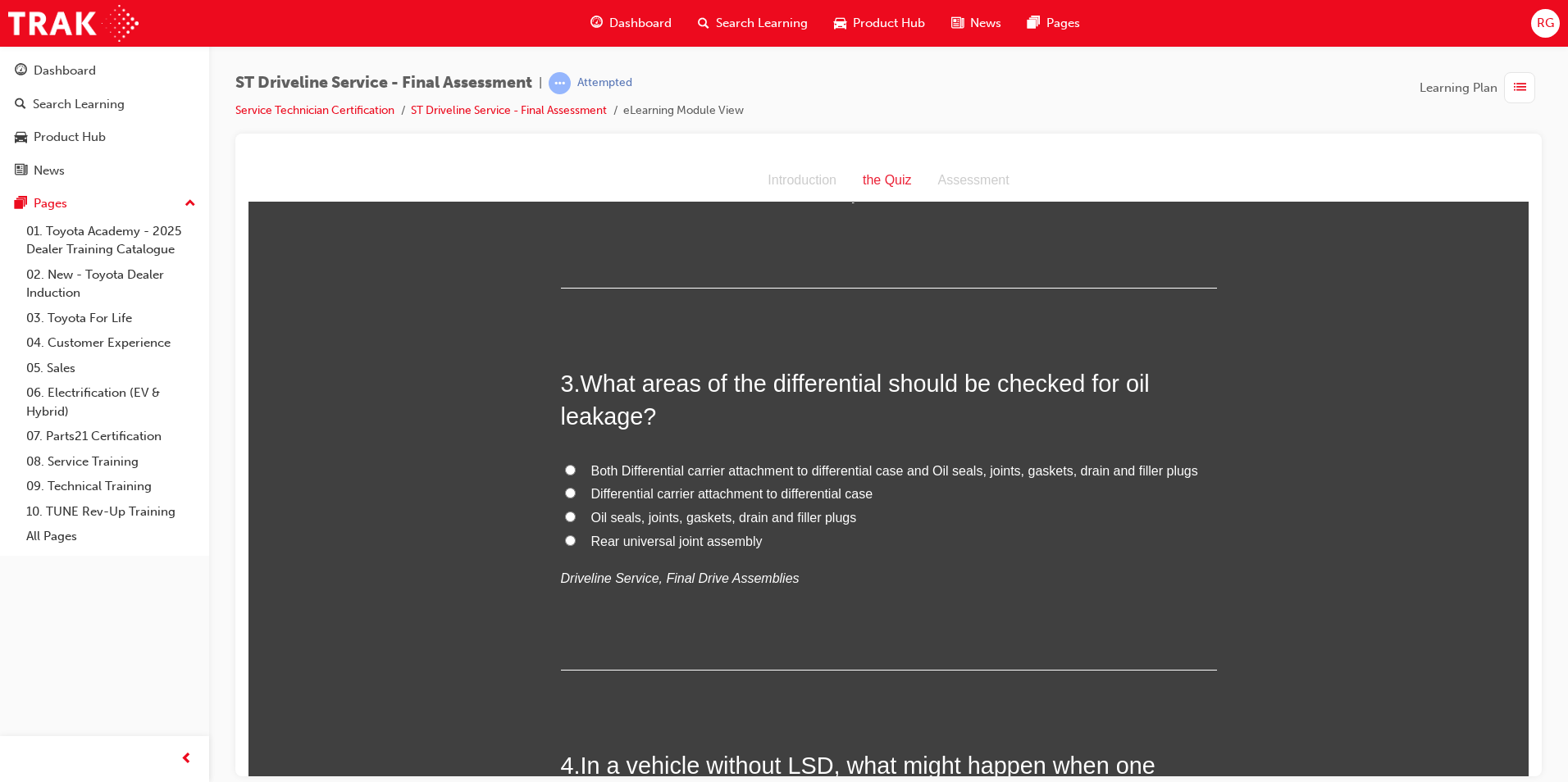
click at [732, 472] on span "Both Differential carrier attachment to differential case and Oil seals, joints…" at bounding box center [895, 470] width 607 height 14
click at [576, 472] on input "Both Differential carrier attachment to differential case and Oil seals, joints…" at bounding box center [570, 469] width 11 height 11
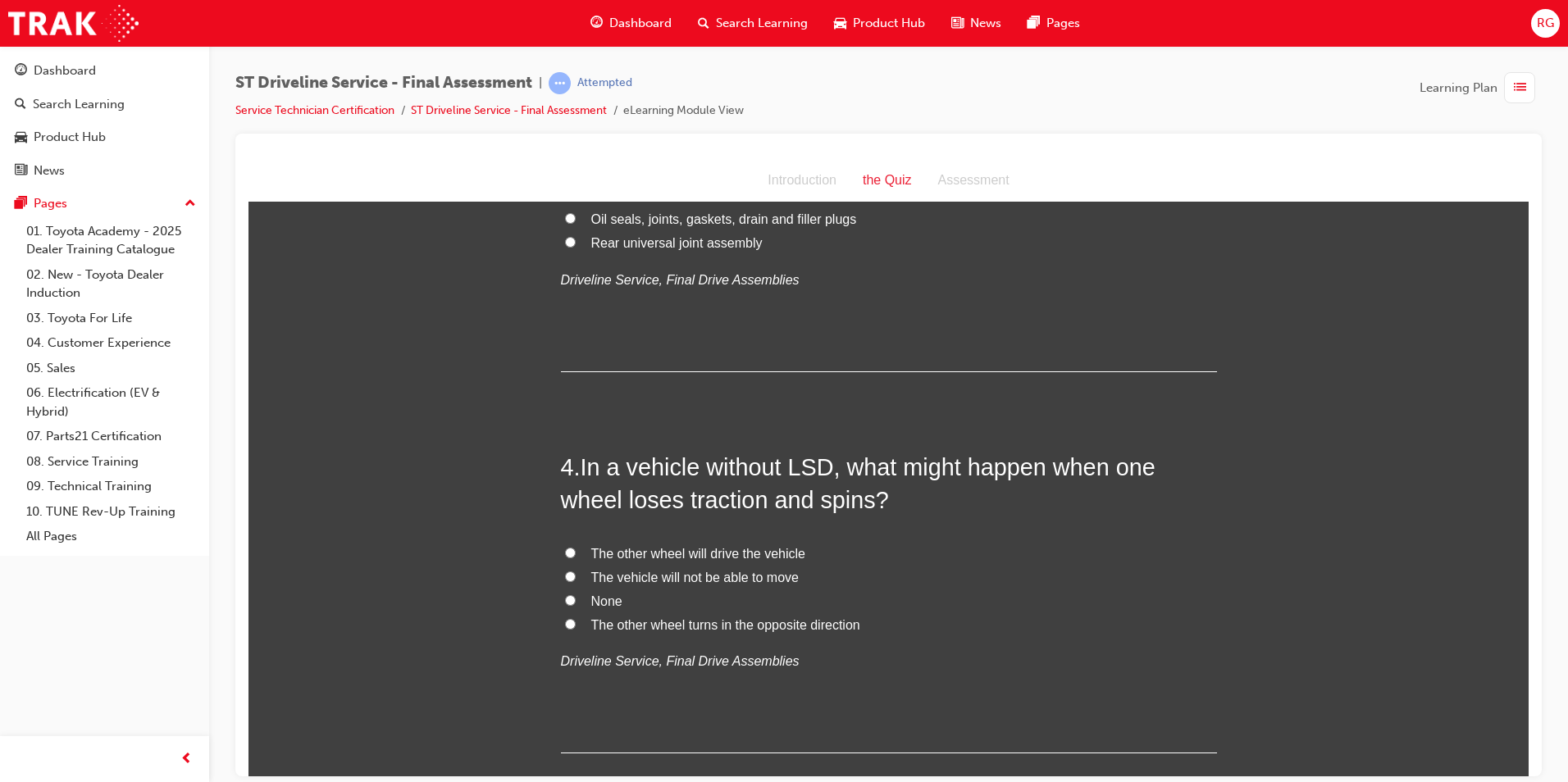
scroll to position [984, 0]
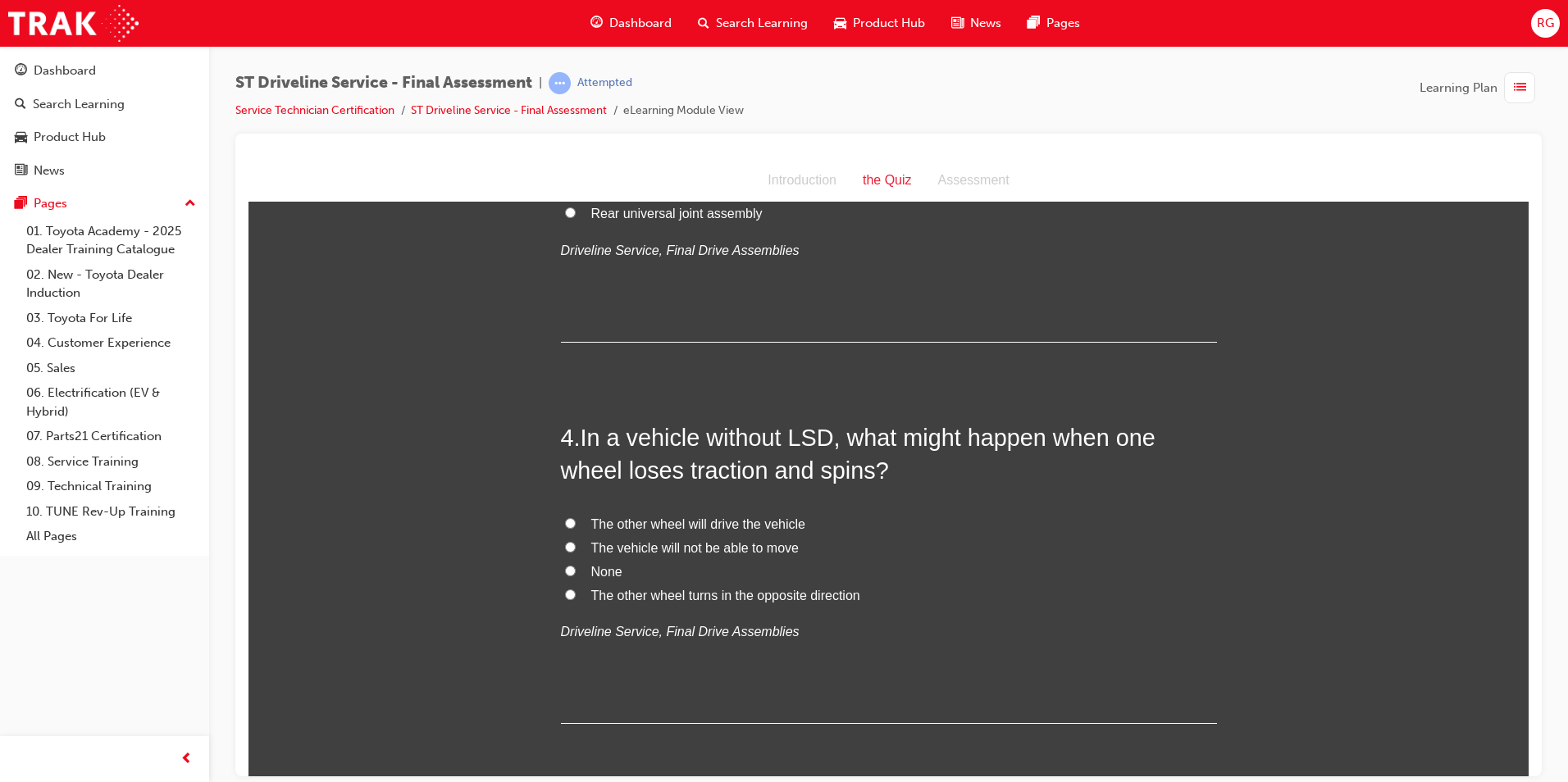
click at [630, 547] on span "The vehicle will not be able to move" at bounding box center [695, 547] width 207 height 14
click at [576, 547] on input "The vehicle will not be able to move" at bounding box center [570, 547] width 11 height 11
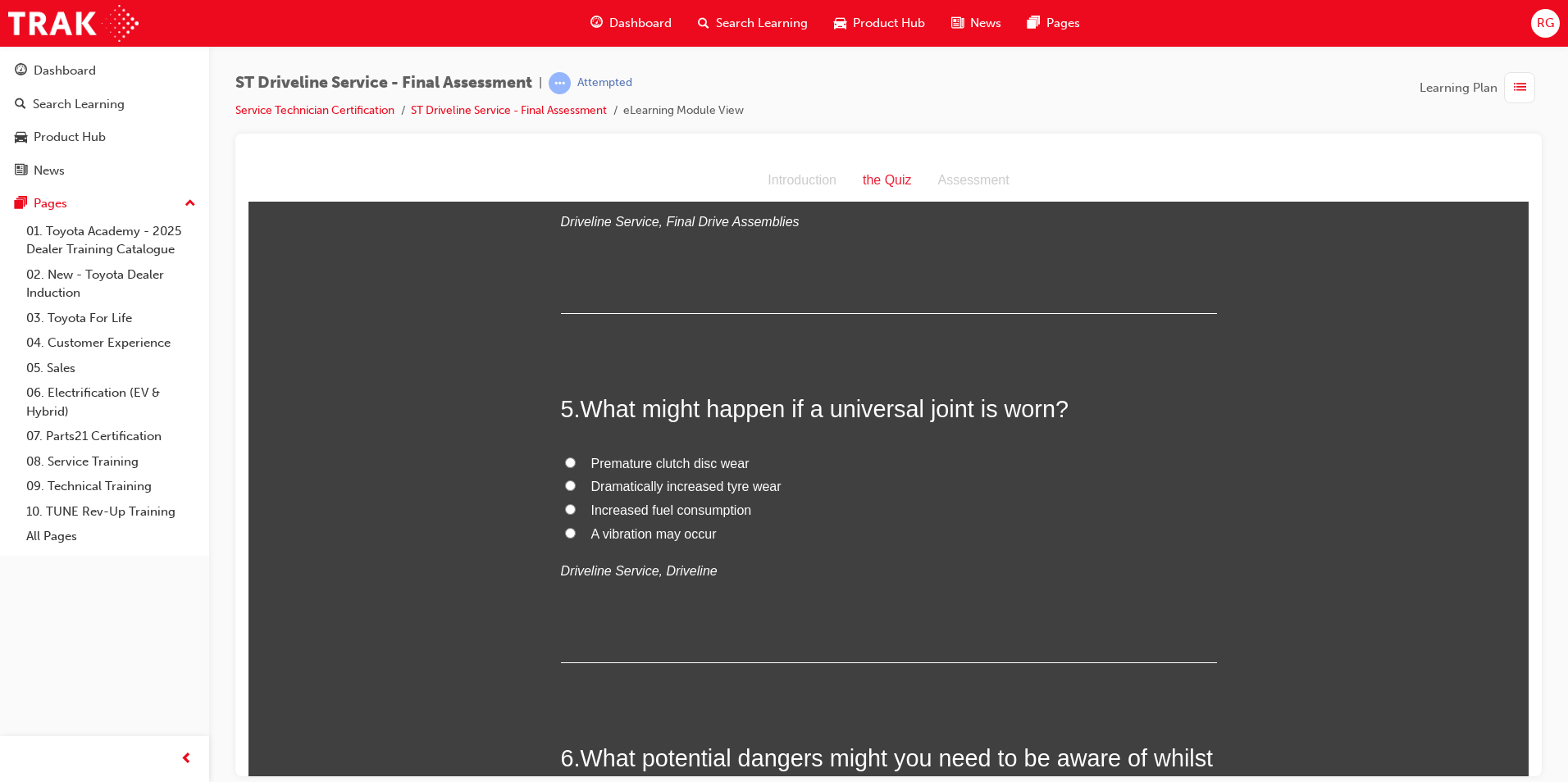
scroll to position [1476, 0]
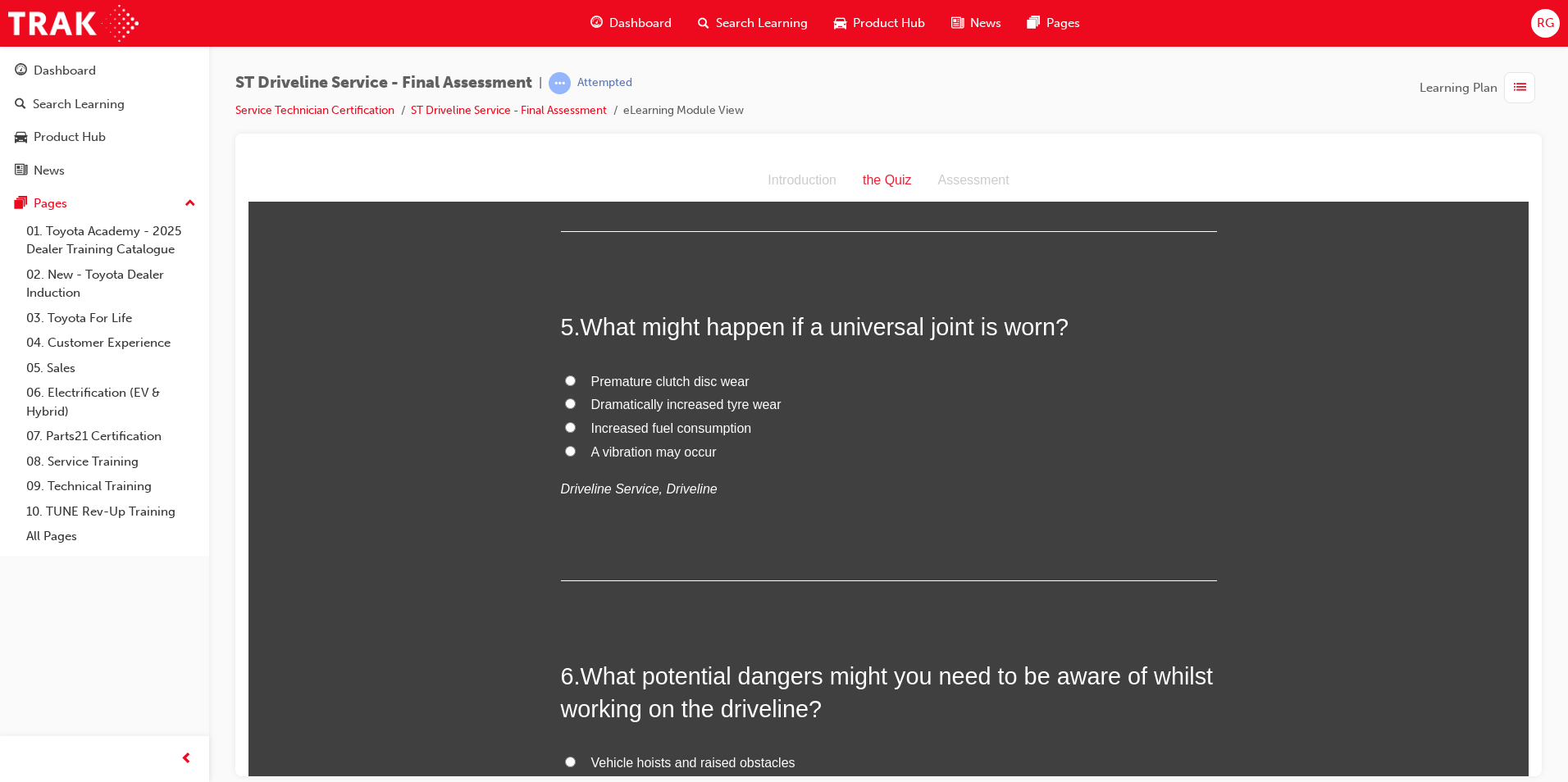
click at [658, 453] on span "A vibration may occur" at bounding box center [654, 452] width 126 height 14
click at [576, 453] on input "A vibration may occur" at bounding box center [570, 451] width 11 height 11
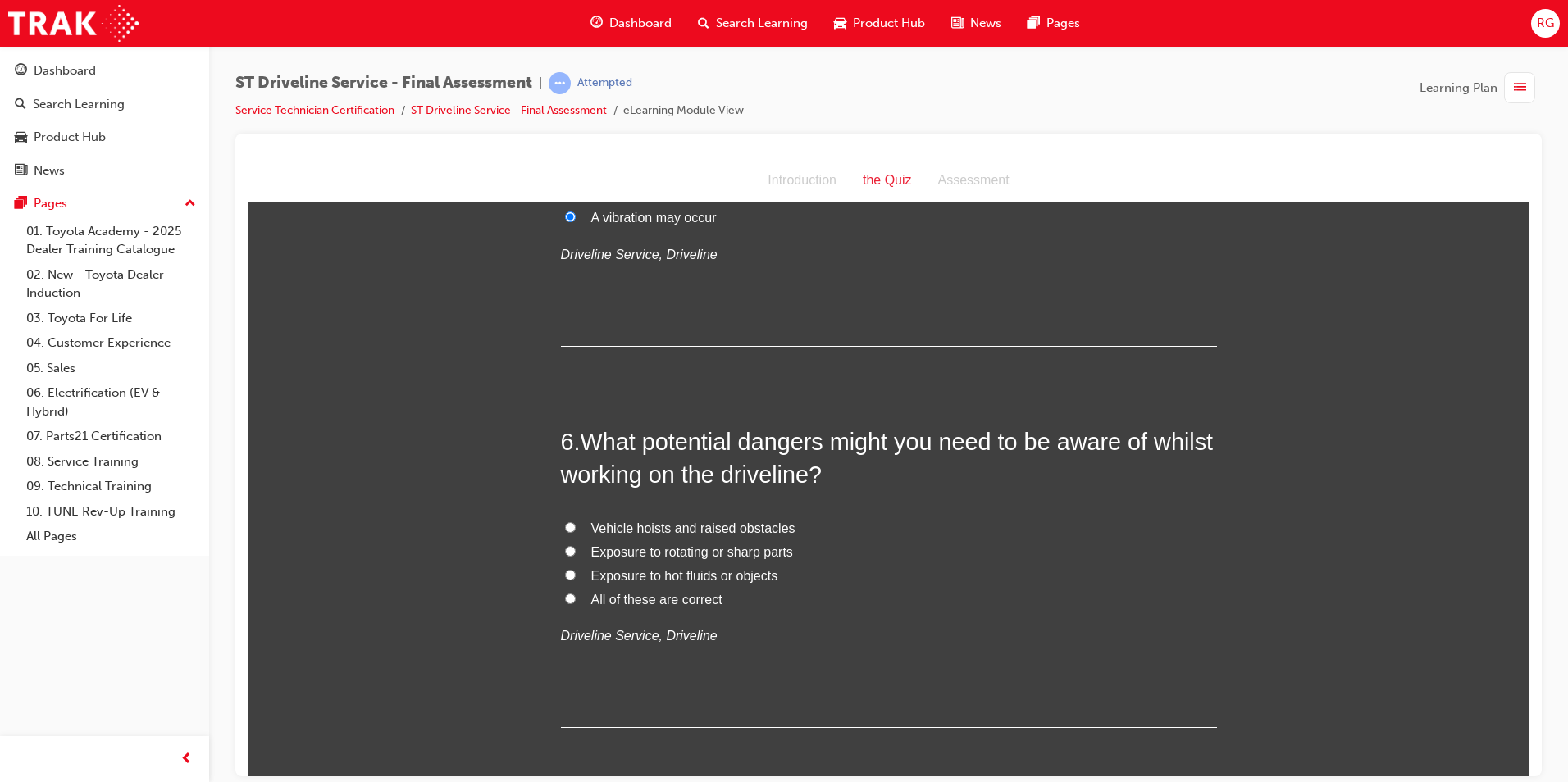
scroll to position [1722, 0]
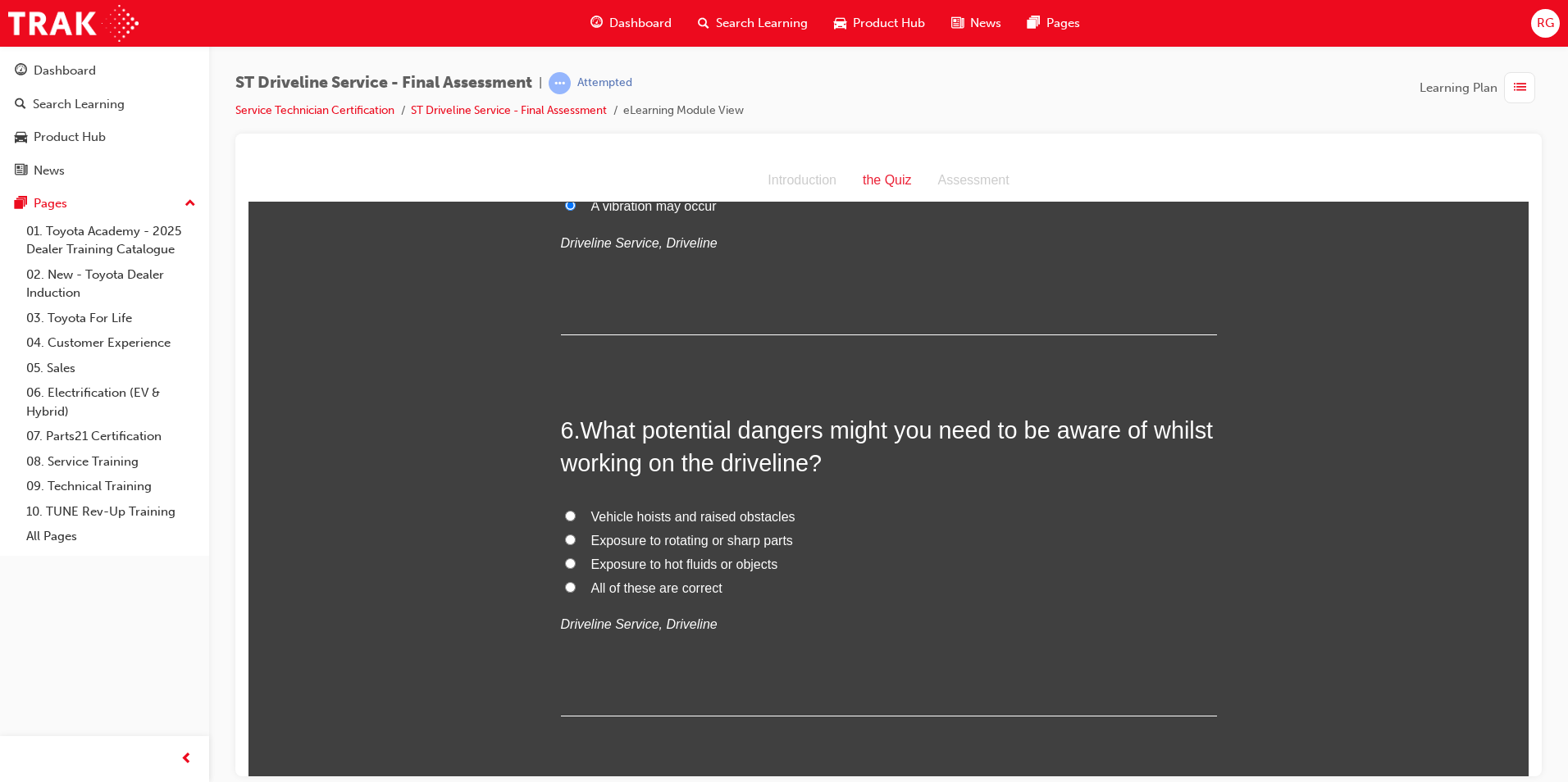
click at [665, 593] on span "All of these are correct" at bounding box center [657, 588] width 131 height 14
click at [576, 592] on input "All of these are correct" at bounding box center [570, 587] width 11 height 11
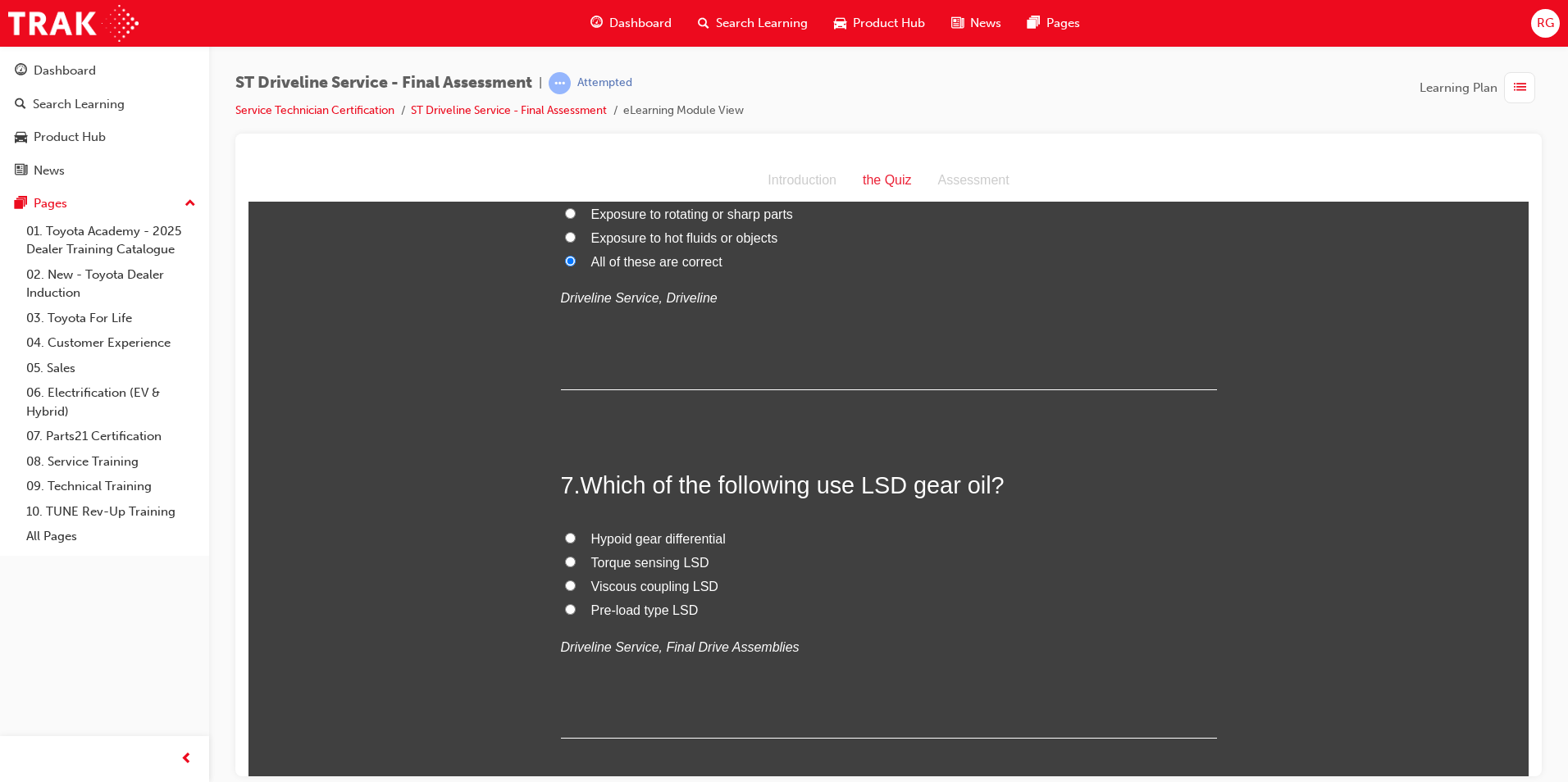
scroll to position [2050, 0]
click at [672, 537] on span "Hypoid gear differential" at bounding box center [658, 537] width 134 height 14
click at [576, 537] on input "Hypoid gear differential" at bounding box center [570, 536] width 11 height 11
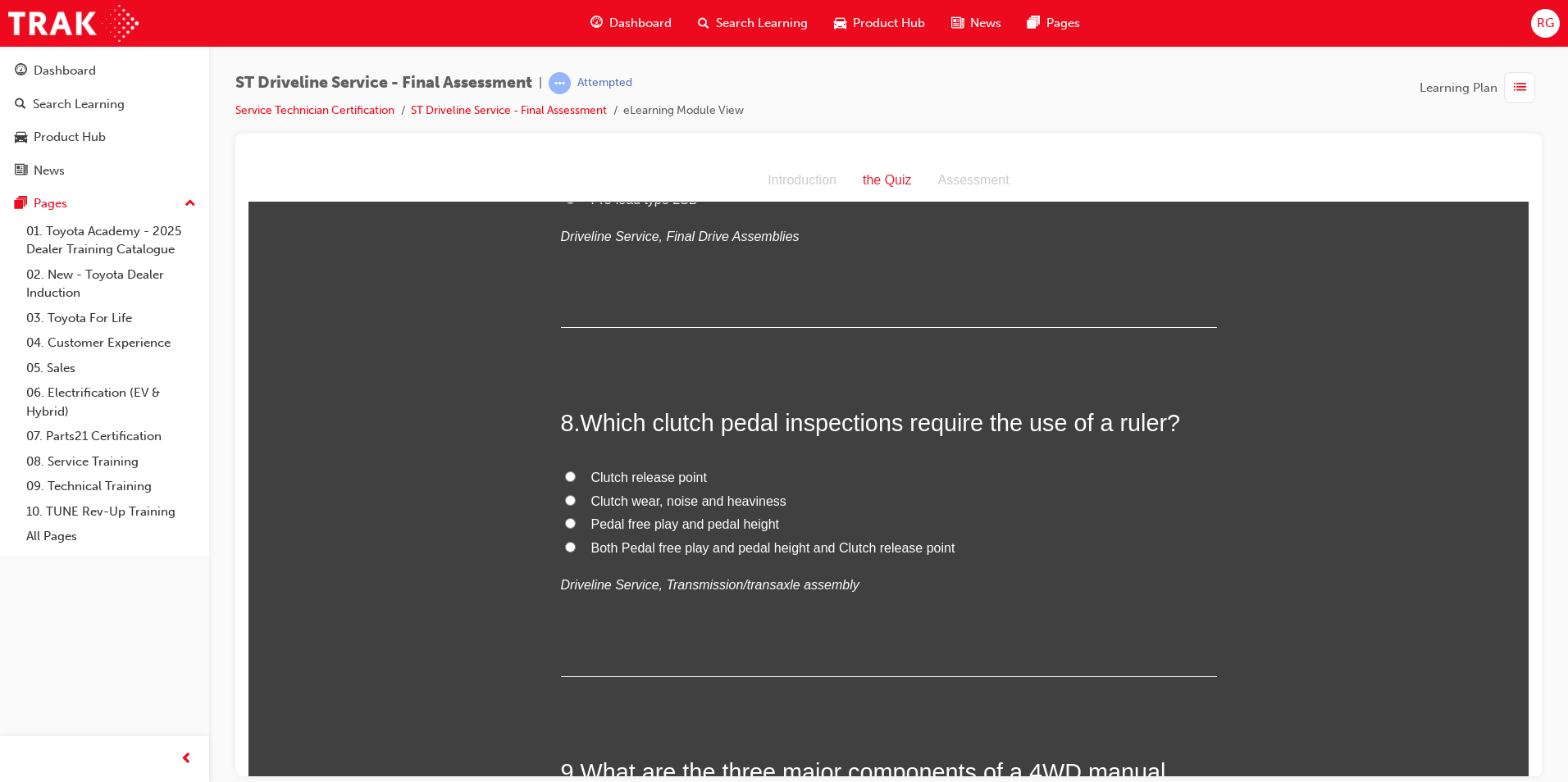
scroll to position [2459, 0]
click at [676, 475] on span "Clutch release point" at bounding box center [650, 476] width 116 height 14
click at [576, 475] on input "Clutch release point" at bounding box center [570, 475] width 11 height 11
click at [679, 525] on span "Pedal free play and pedal height" at bounding box center [686, 523] width 189 height 14
click at [576, 525] on input "Pedal free play and pedal height" at bounding box center [570, 522] width 11 height 11
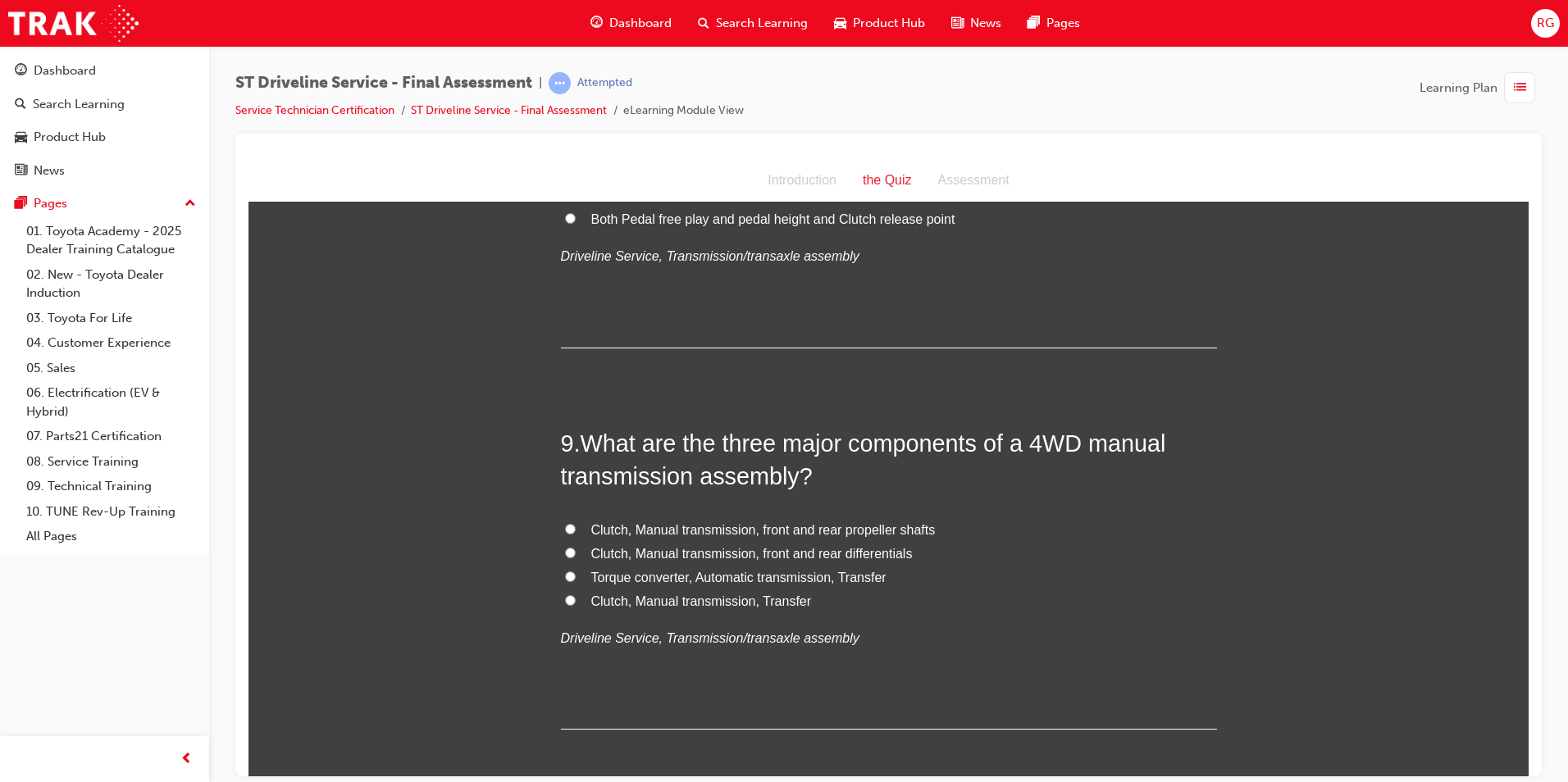
scroll to position [2870, 0]
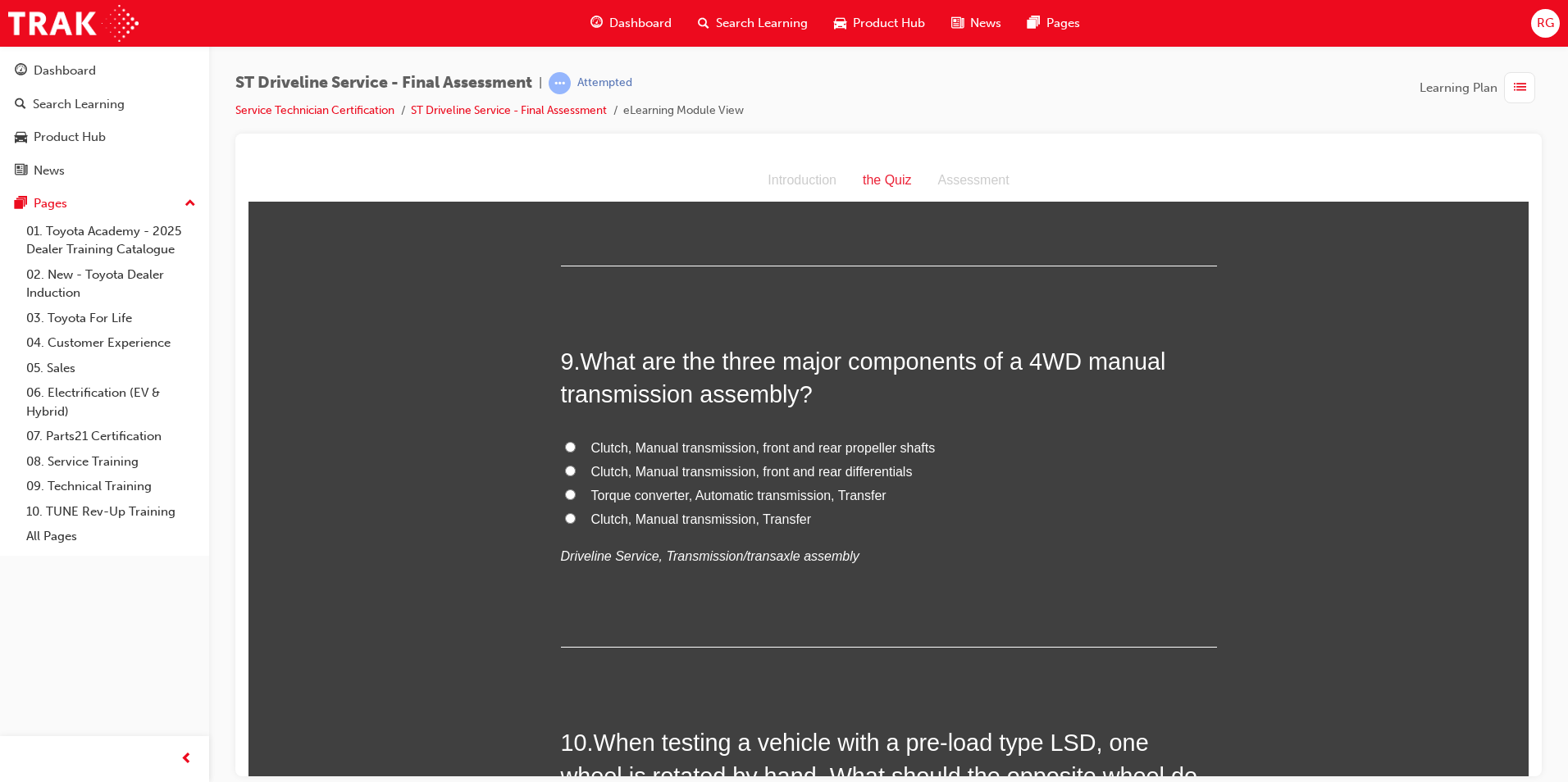
click at [608, 473] on span "Clutch, Manual transmission, front and rear differentials" at bounding box center [752, 471] width 322 height 14
click at [576, 473] on input "Clutch, Manual transmission, front and rear differentials" at bounding box center [570, 470] width 11 height 11
click at [723, 521] on span "Clutch, Manual transmission, Transfer" at bounding box center [701, 518] width 221 height 14
click at [576, 521] on input "Clutch, Manual transmission, Transfer" at bounding box center [570, 518] width 11 height 11
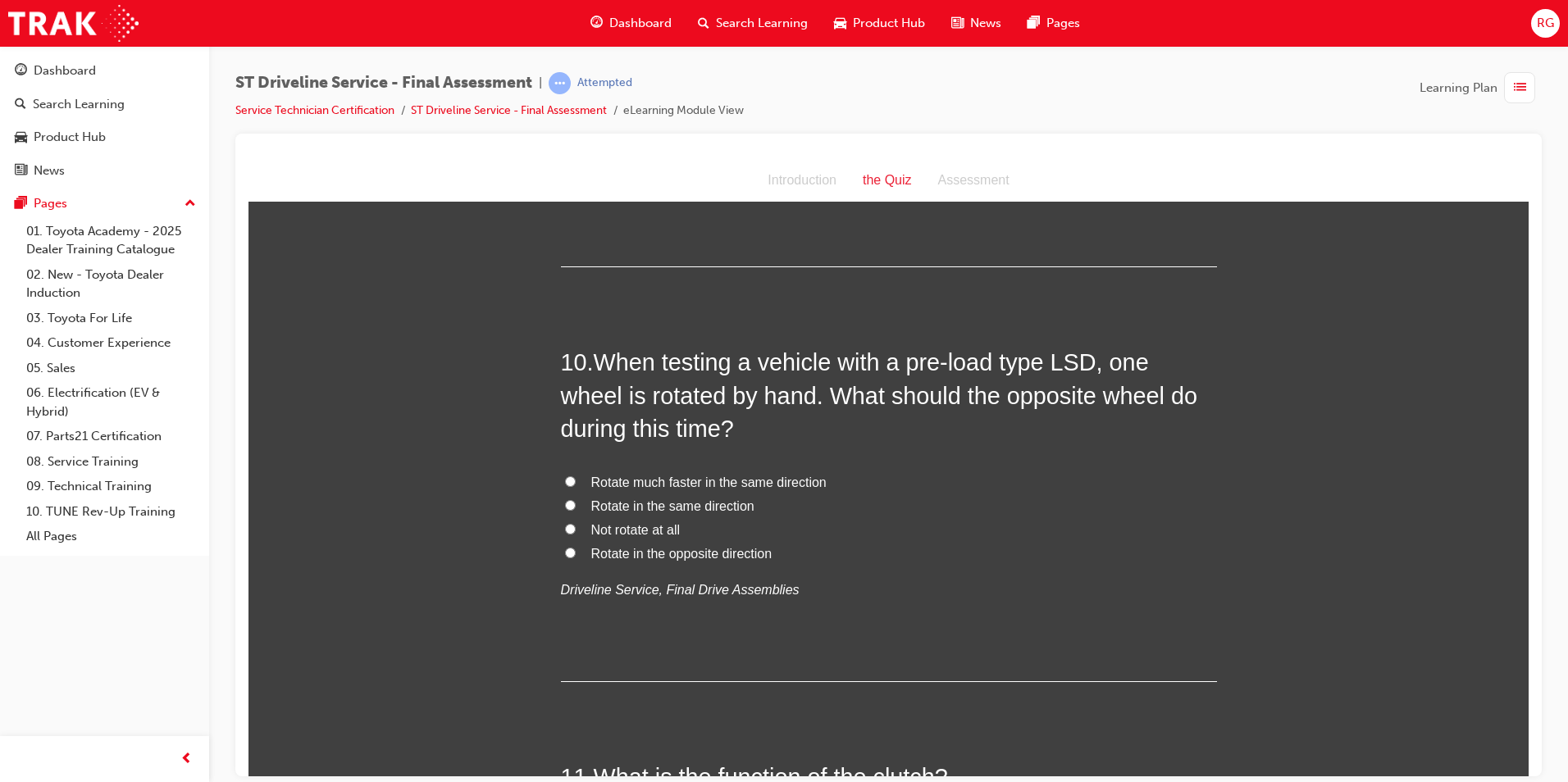
scroll to position [3280, 0]
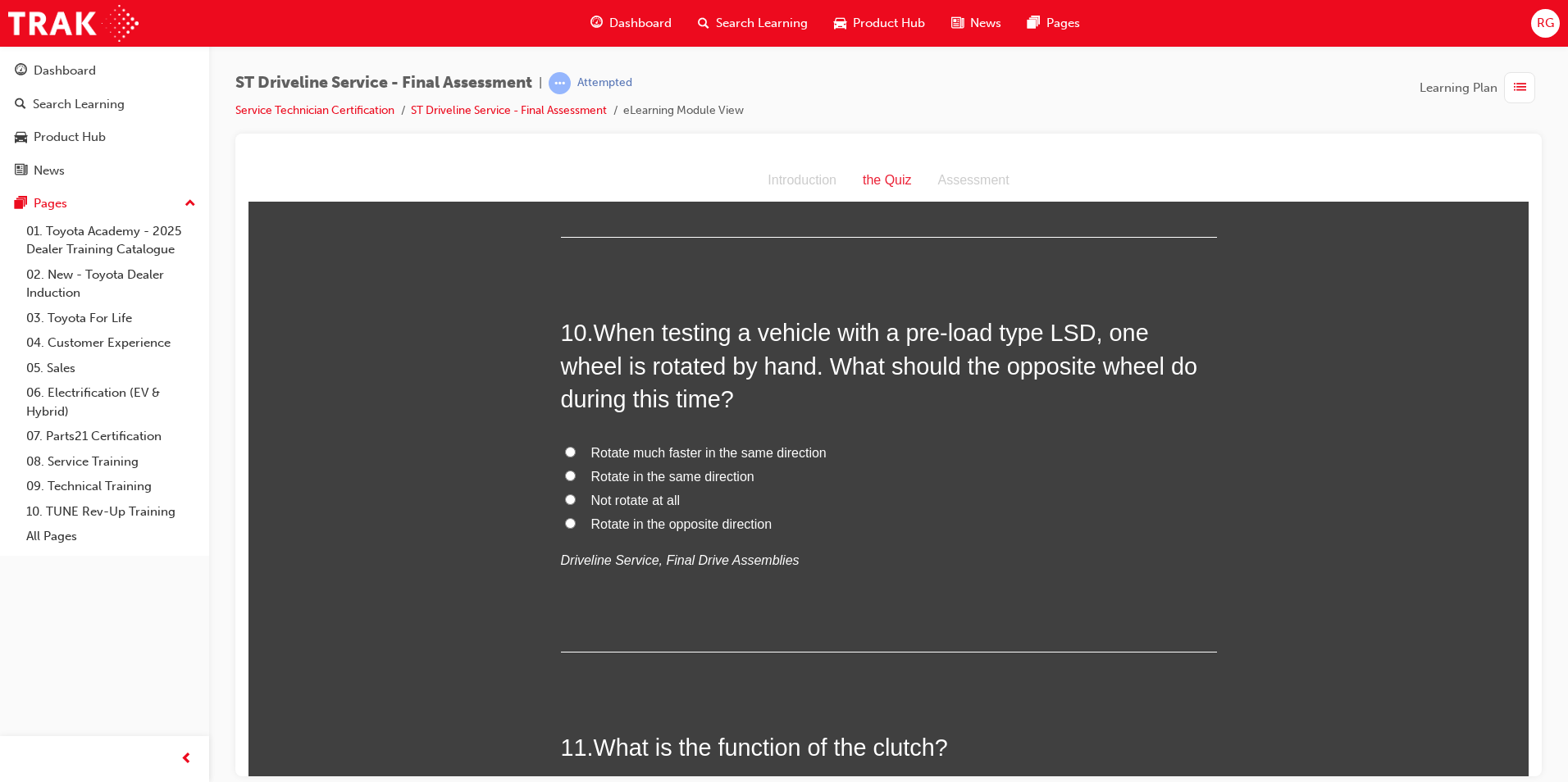
click at [698, 472] on span "Rotate in the same direction" at bounding box center [673, 476] width 163 height 14
click at [576, 472] on input "Rotate in the same direction" at bounding box center [570, 475] width 11 height 11
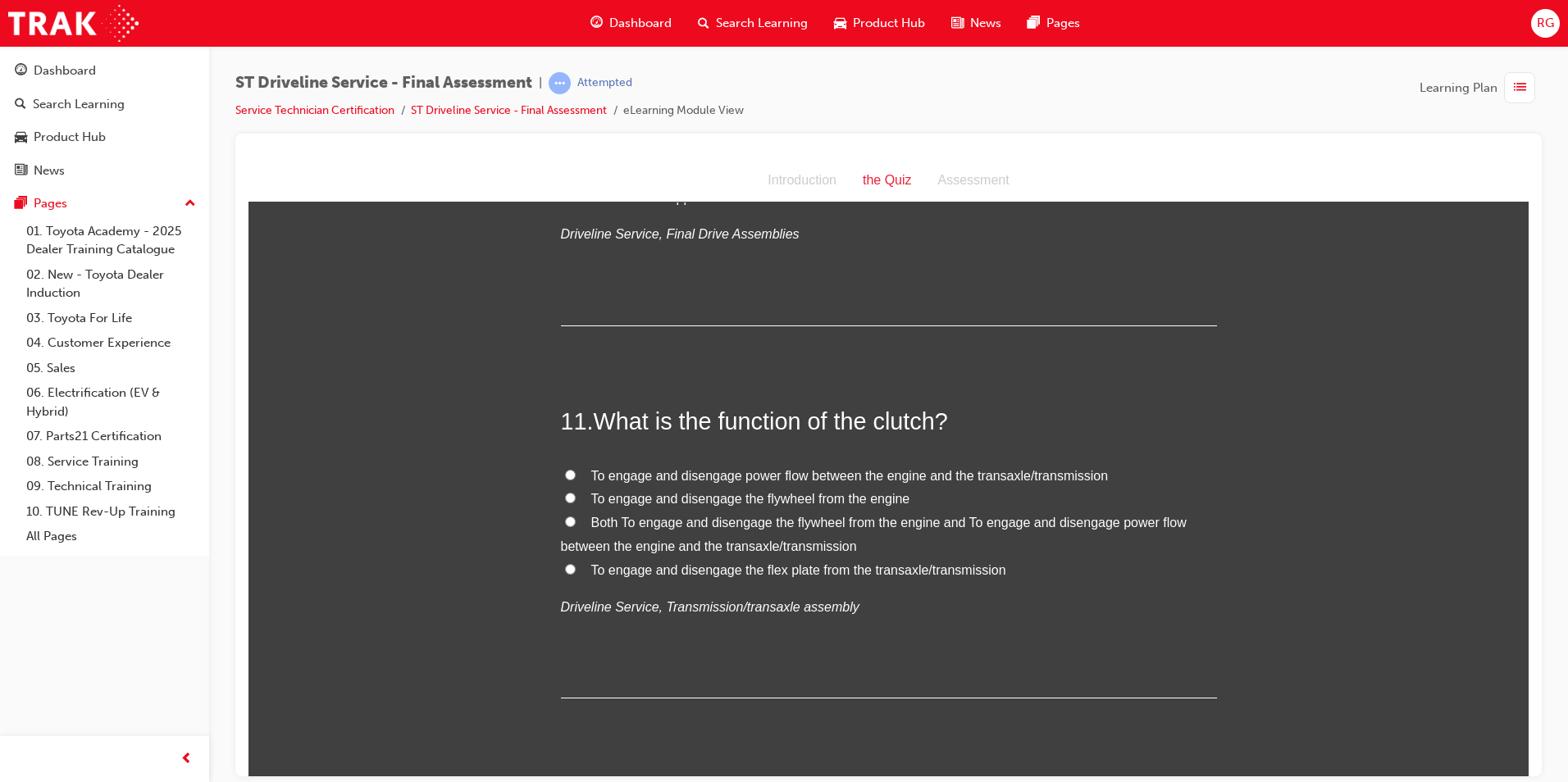
scroll to position [3608, 0]
click at [965, 473] on span "To engage and disengage power flow between the engine and the transaxle/transmi…" at bounding box center [850, 474] width 518 height 14
click at [576, 473] on input "To engage and disengage power flow between the engine and the transaxle/transmi…" at bounding box center [570, 473] width 11 height 11
click at [828, 500] on span "To engage and disengage the flywheel from the engine" at bounding box center [751, 496] width 319 height 14
click at [576, 500] on input "To engage and disengage the flywheel from the engine" at bounding box center [570, 496] width 11 height 11
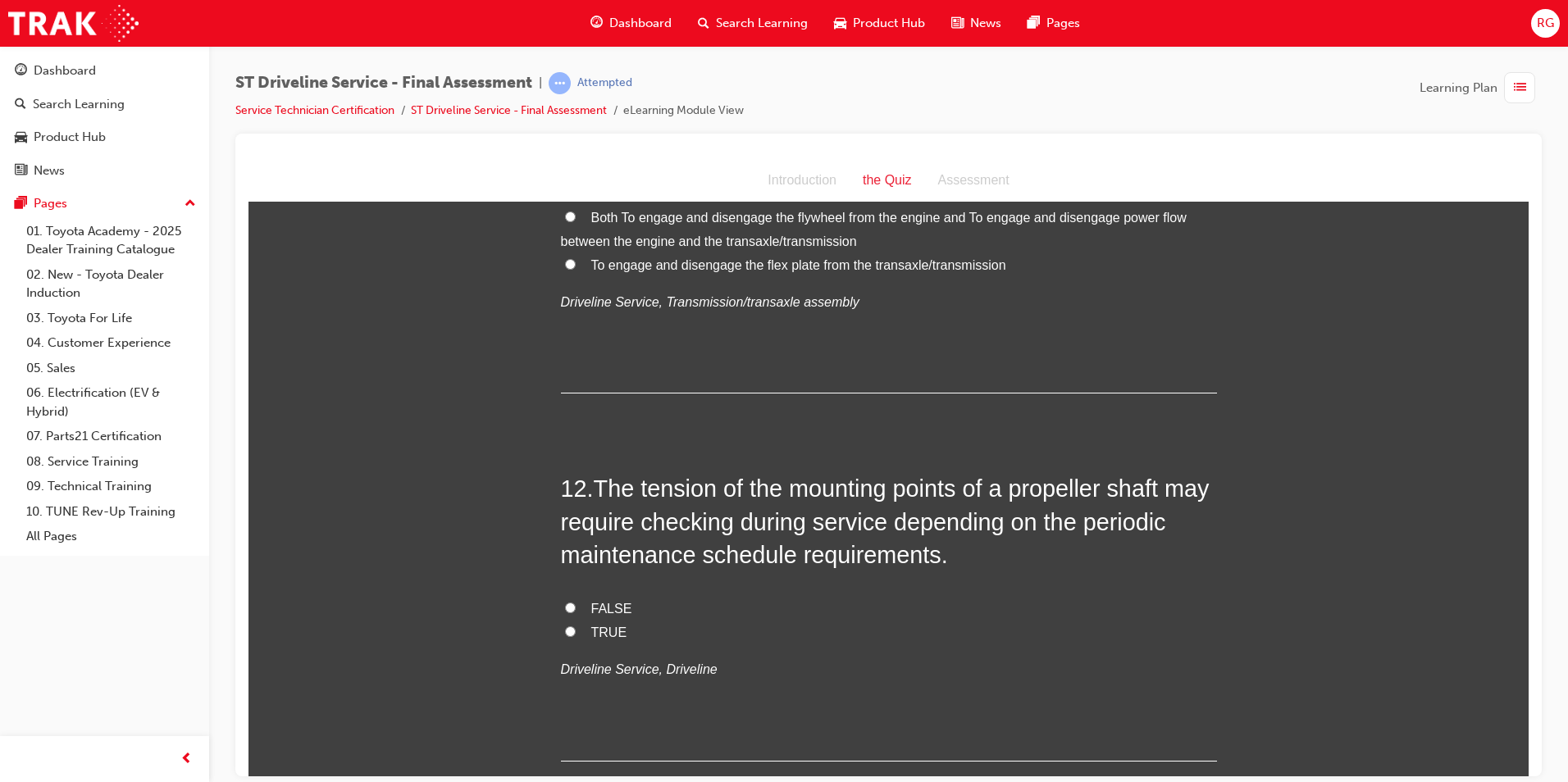
scroll to position [4017, 0]
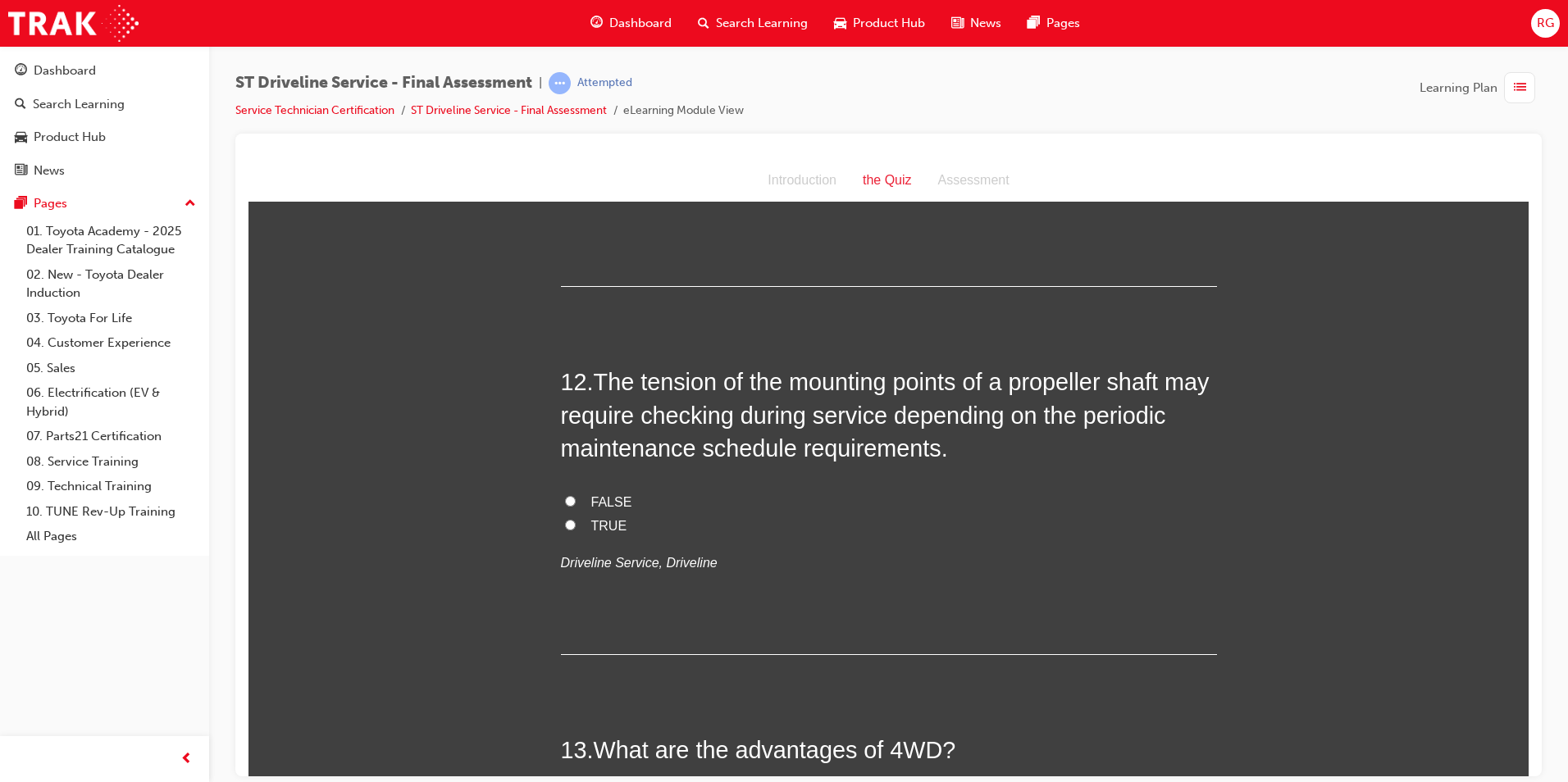
click at [577, 521] on label "TRUE" at bounding box center [889, 525] width 657 height 24
click at [576, 521] on input "TRUE" at bounding box center [570, 525] width 11 height 11
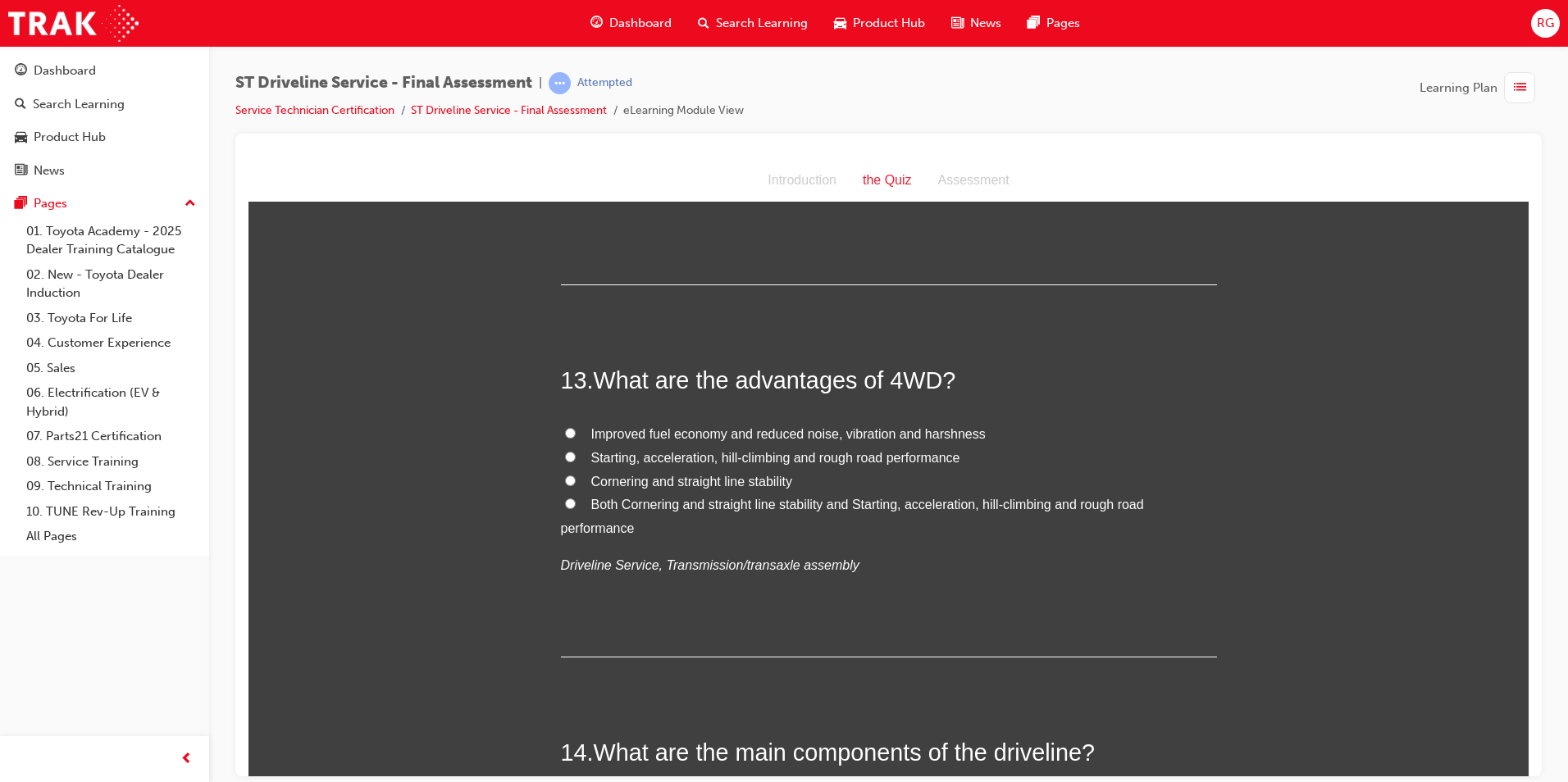
scroll to position [4428, 0]
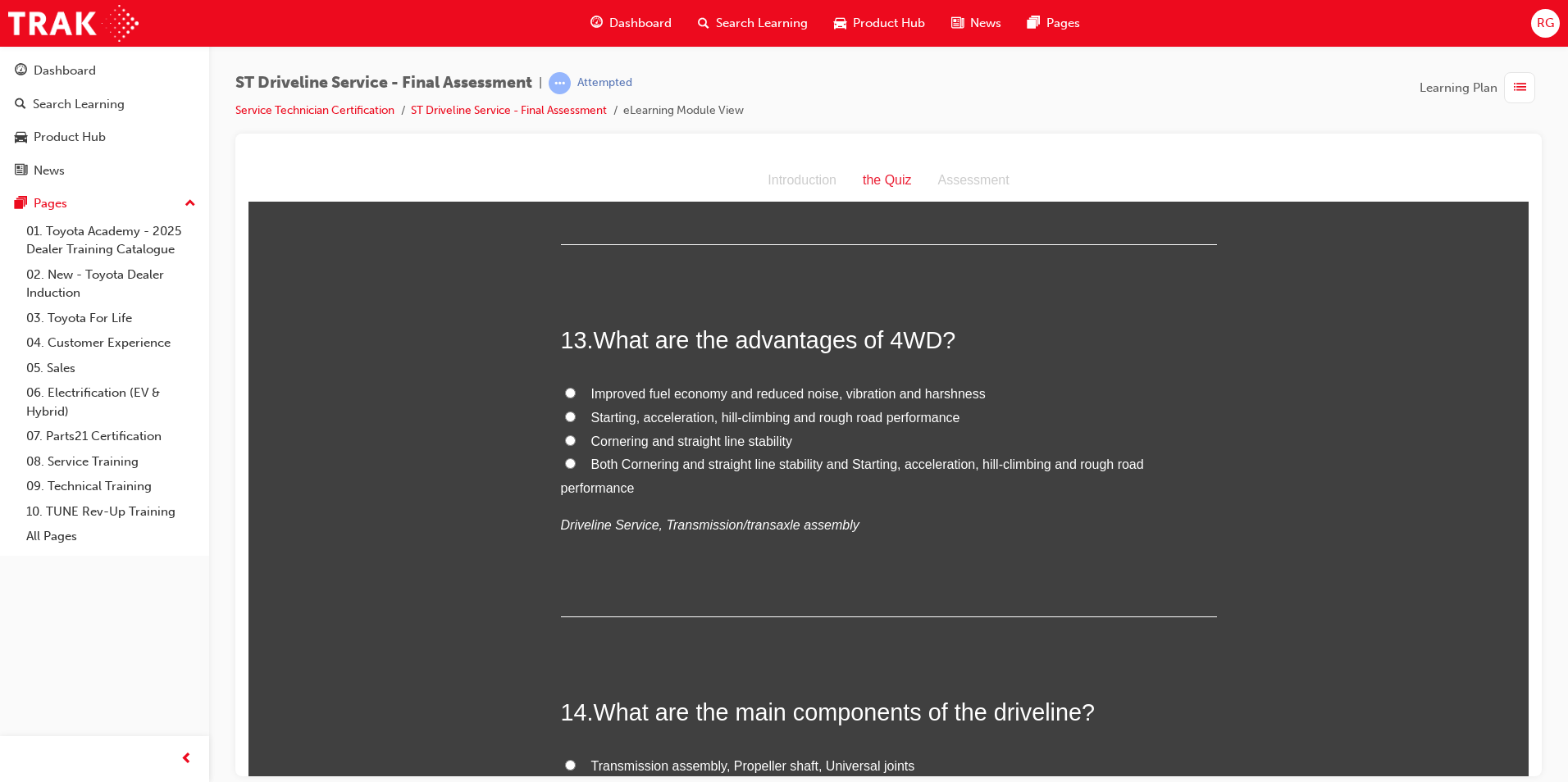
click at [747, 418] on span "Starting, acceleration, hill-climbing and rough road performance" at bounding box center [776, 417] width 369 height 14
click at [576, 418] on input "Starting, acceleration, hill-climbing and rough road performance" at bounding box center [570, 416] width 11 height 11
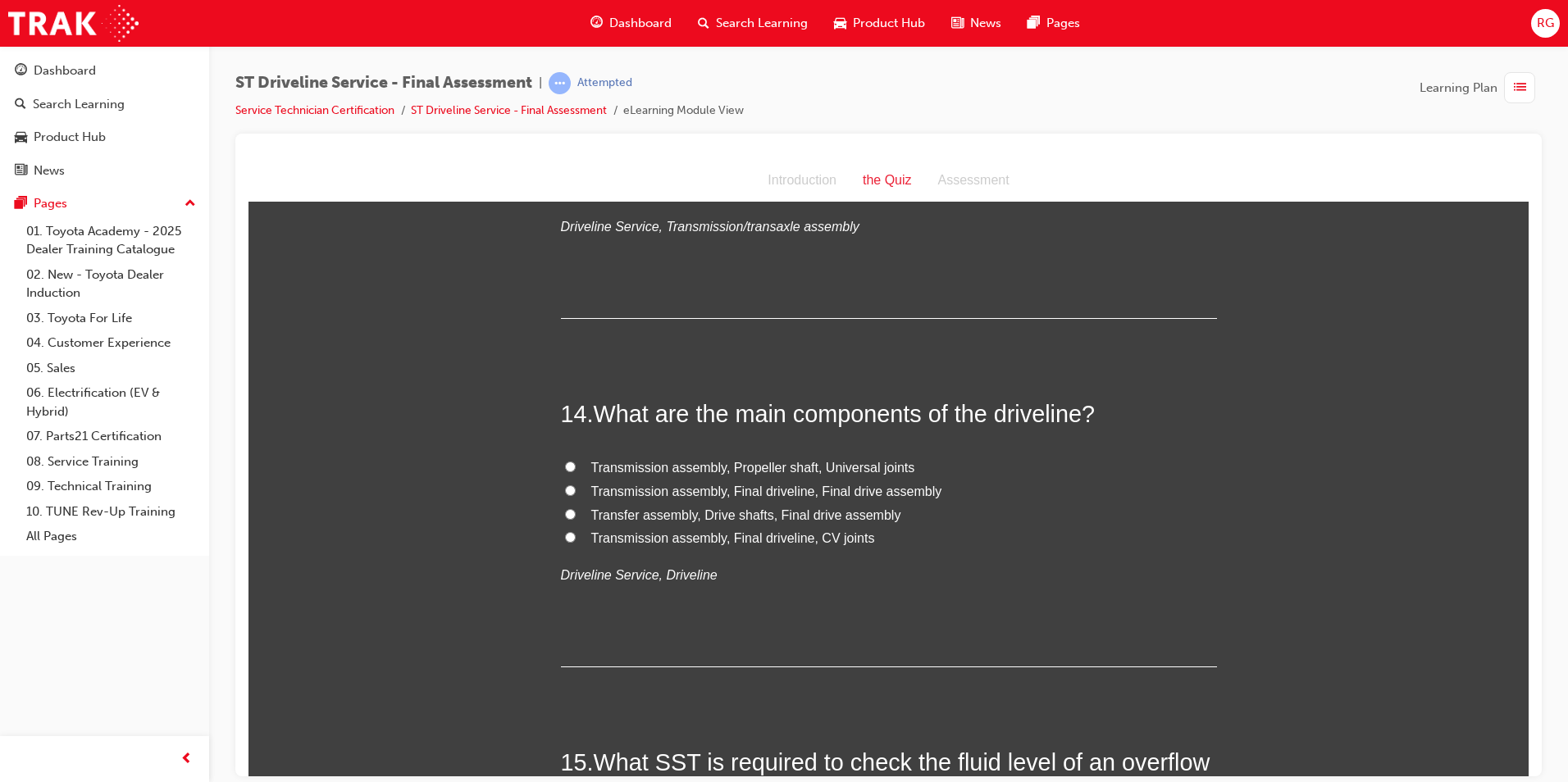
scroll to position [4755, 0]
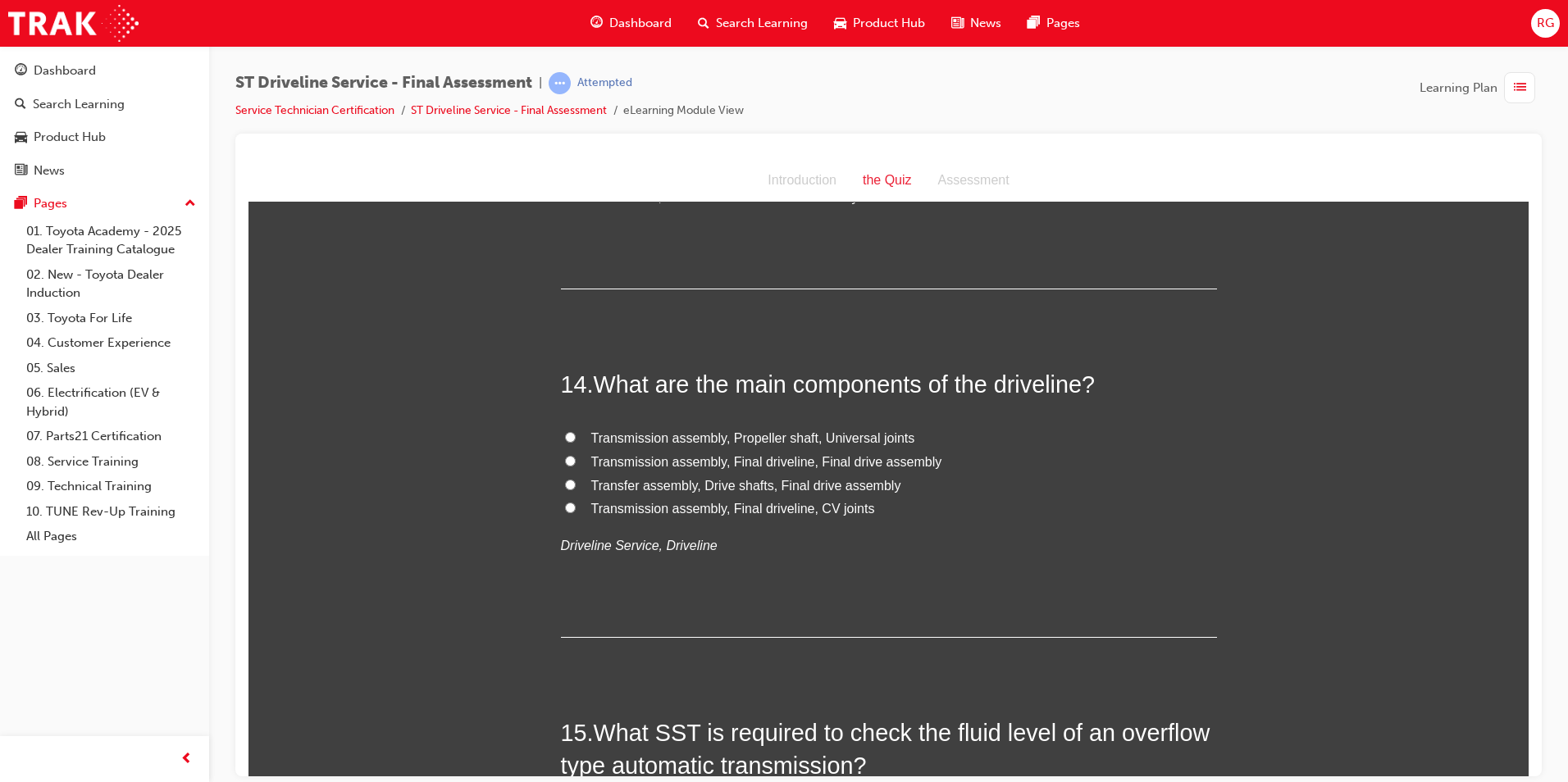
click at [891, 461] on span "Transmission assembly, Final driveline, Final drive assembly" at bounding box center [766, 461] width 351 height 14
click at [576, 461] on input "Transmission assembly, Final driveline, Final drive assembly" at bounding box center [570, 460] width 11 height 11
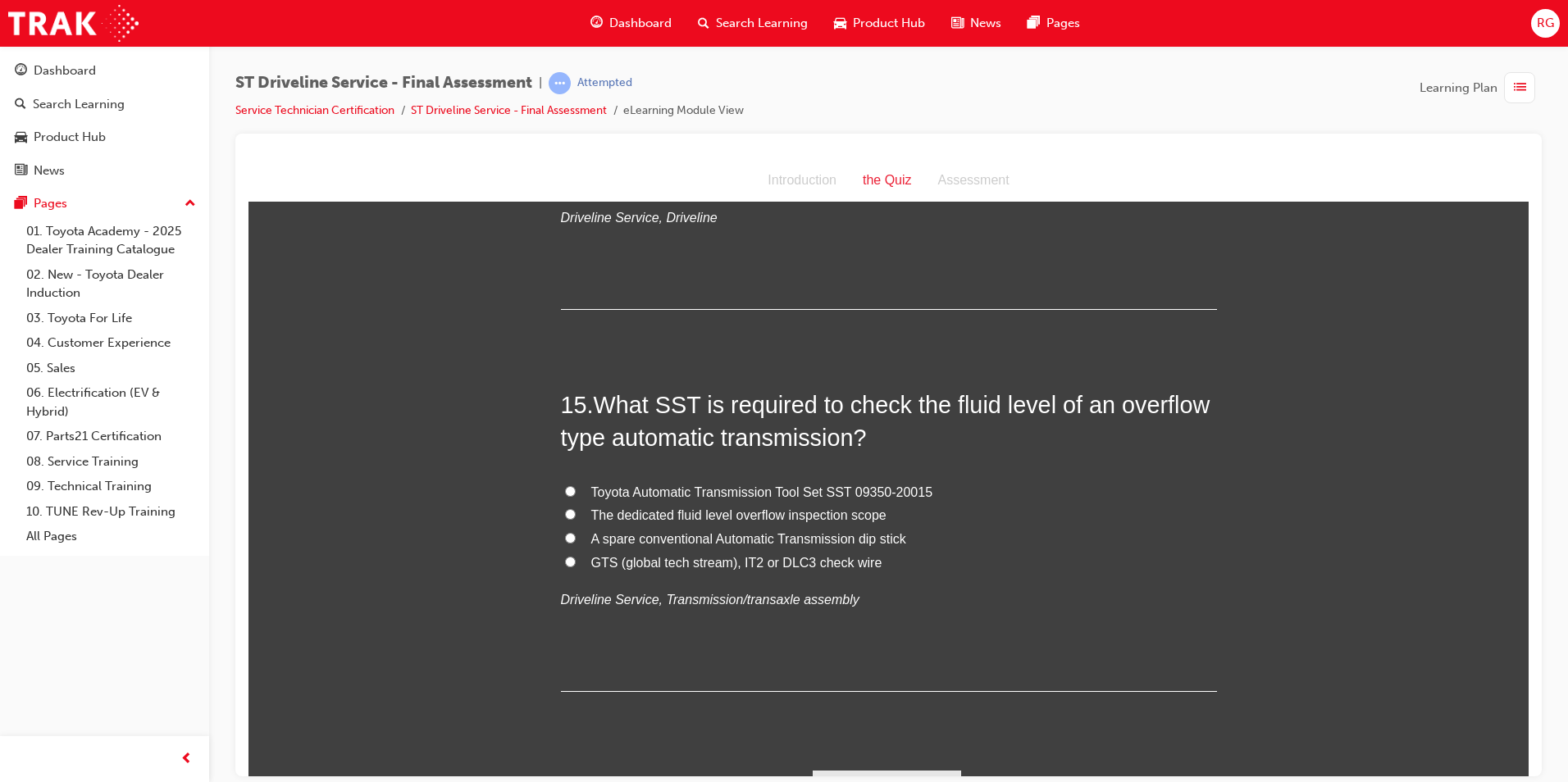
scroll to position [5123, 0]
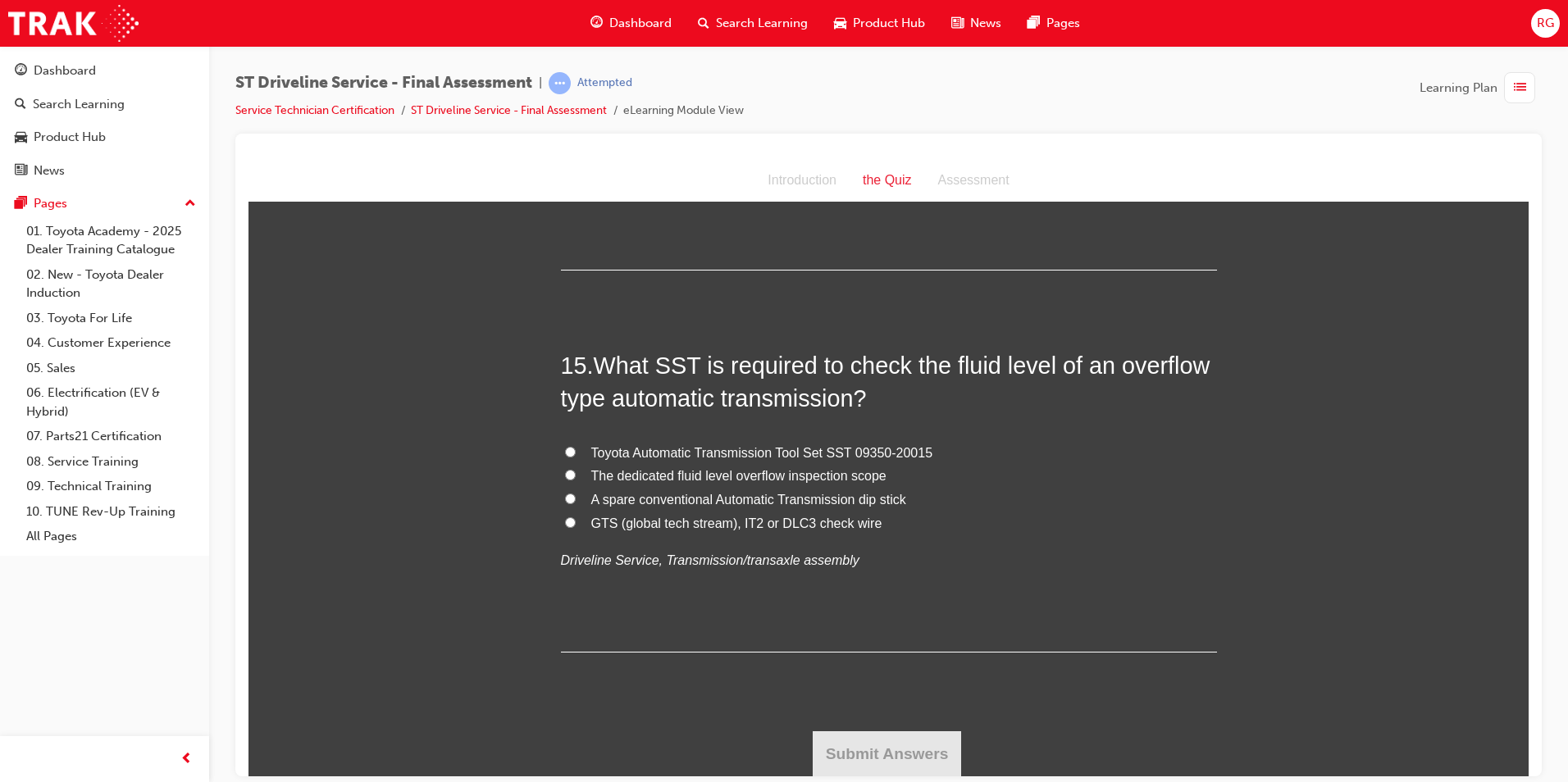
click at [735, 473] on span "The dedicated fluid level overflow inspection scope" at bounding box center [739, 475] width 295 height 14
click at [576, 473] on input "The dedicated fluid level overflow inspection scope" at bounding box center [570, 474] width 11 height 11
click at [864, 744] on button "Submit Answers" at bounding box center [888, 753] width 149 height 46
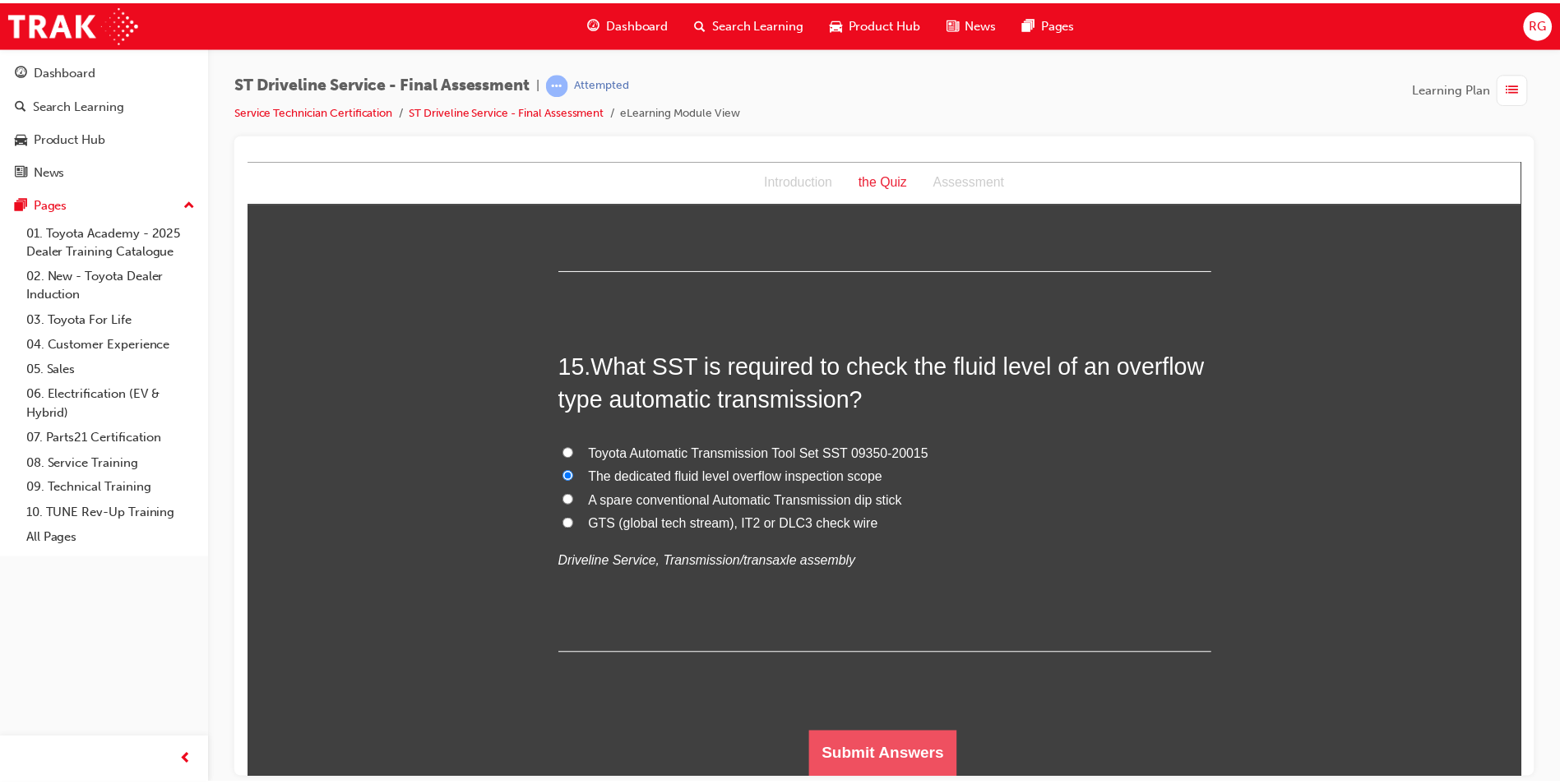
scroll to position [0, 0]
